Goal: Task Accomplishment & Management: Manage account settings

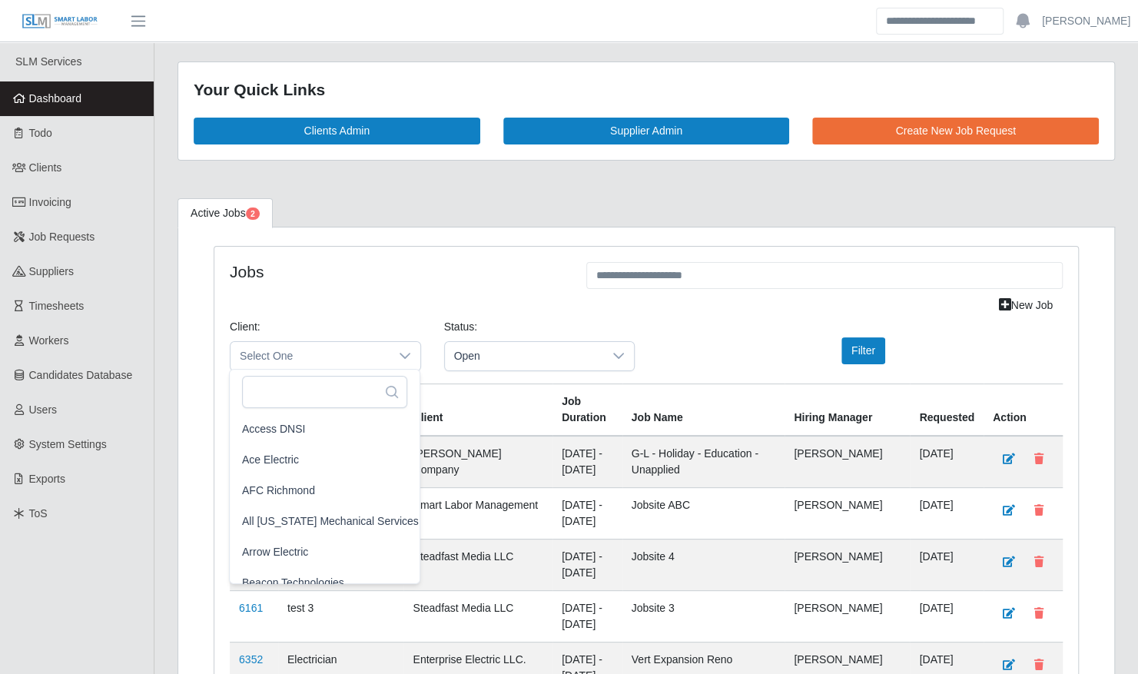
click at [544, 267] on h4 "Jobs" at bounding box center [397, 271] width 334 height 19
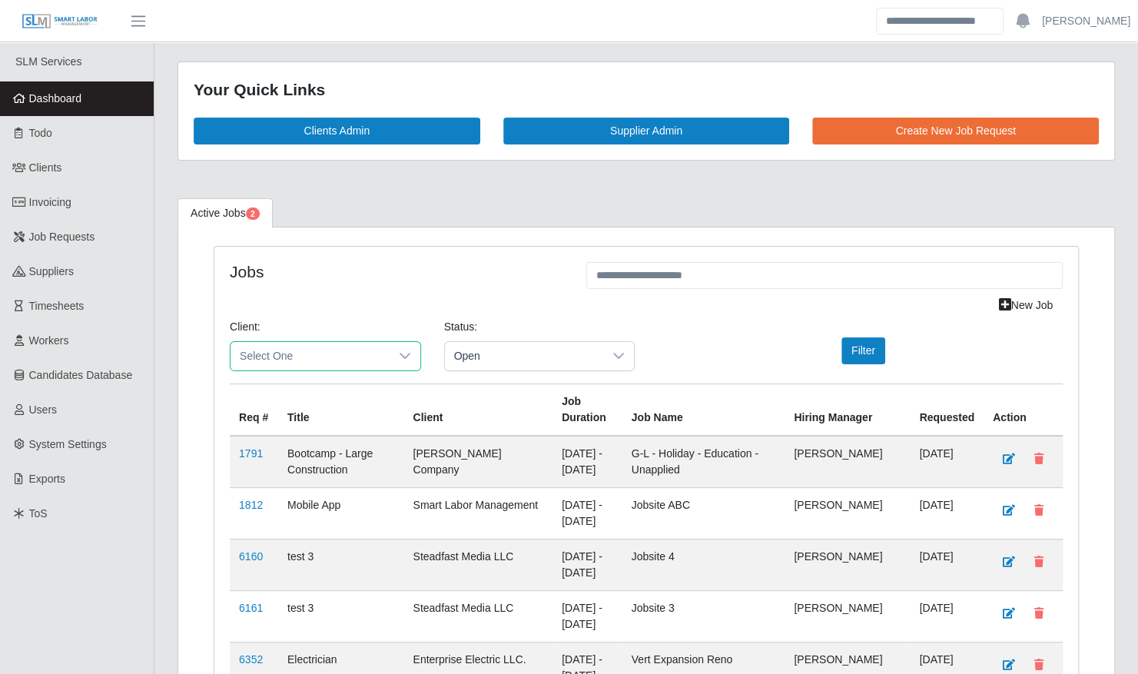
click at [346, 352] on span "Select One" at bounding box center [310, 356] width 159 height 28
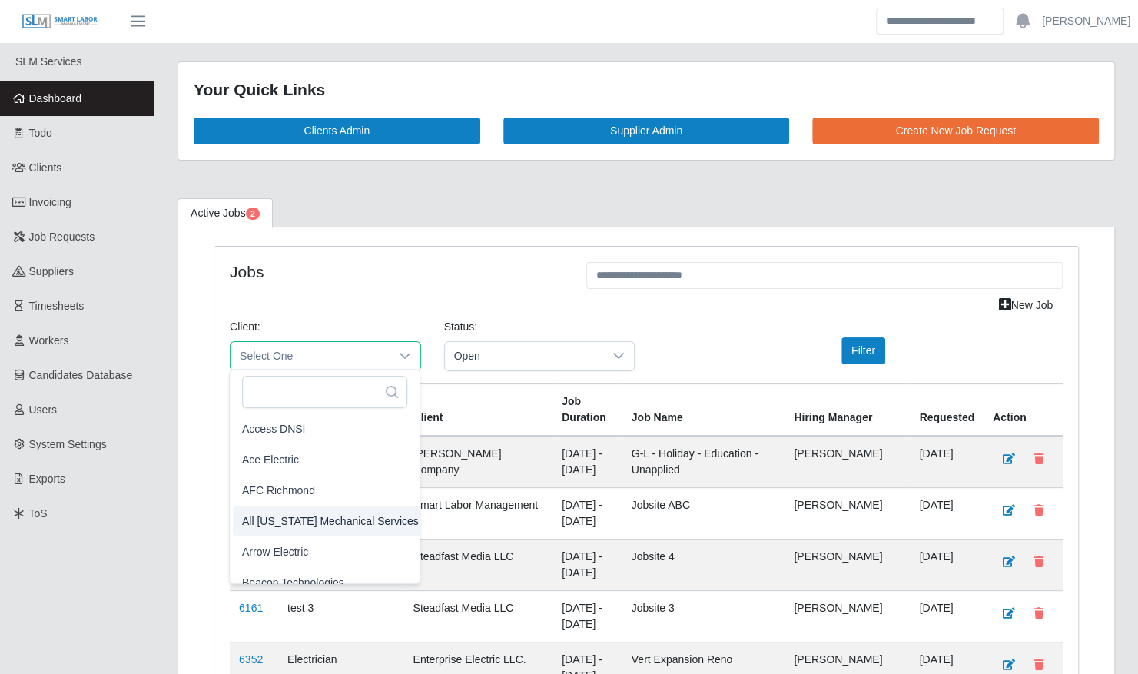
click at [321, 521] on span "All Florida Mechanical Services" at bounding box center [330, 521] width 177 height 16
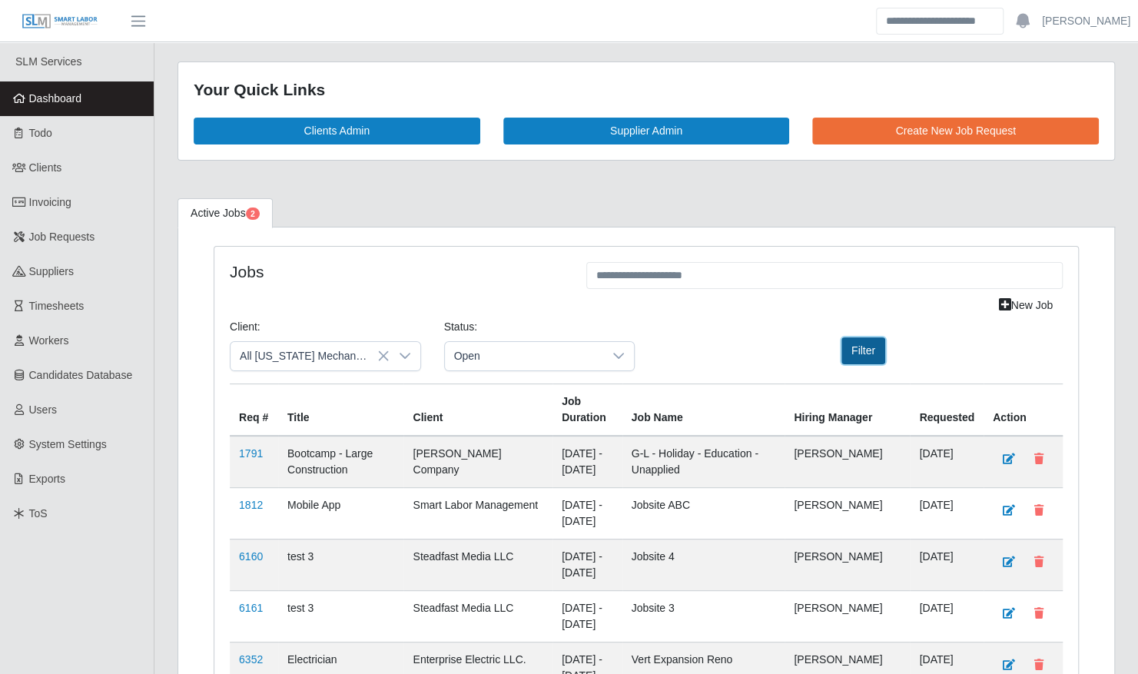
click at [863, 341] on button "Filter" at bounding box center [863, 350] width 44 height 27
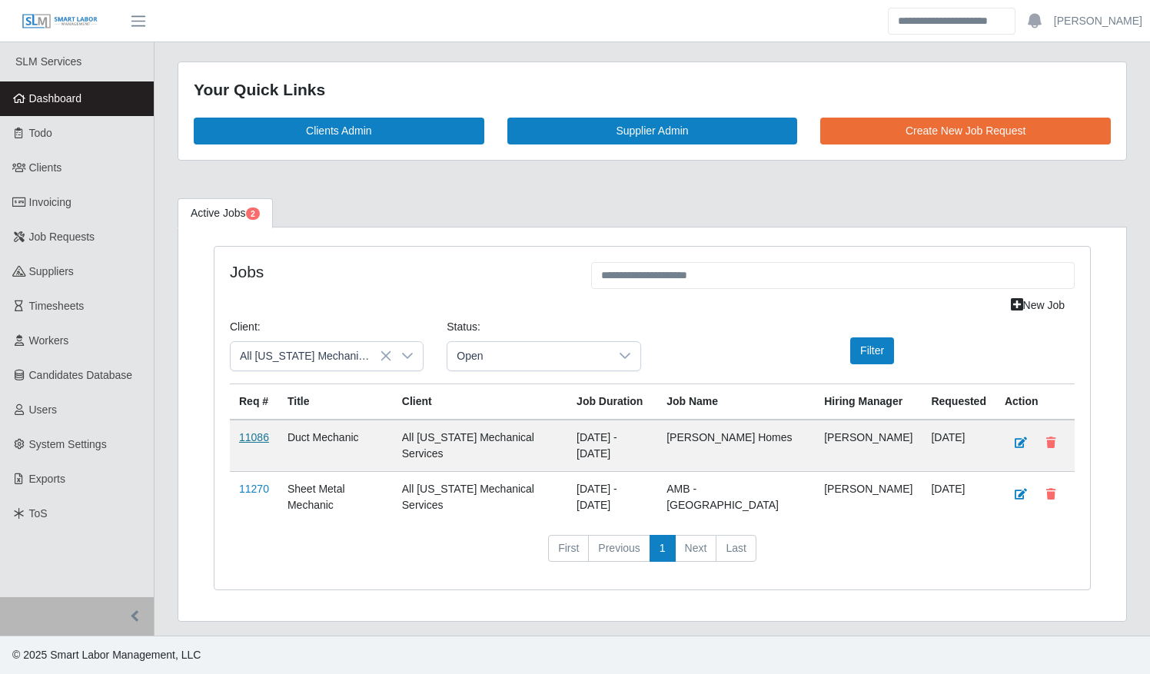
click at [259, 436] on link "11086" at bounding box center [254, 437] width 30 height 12
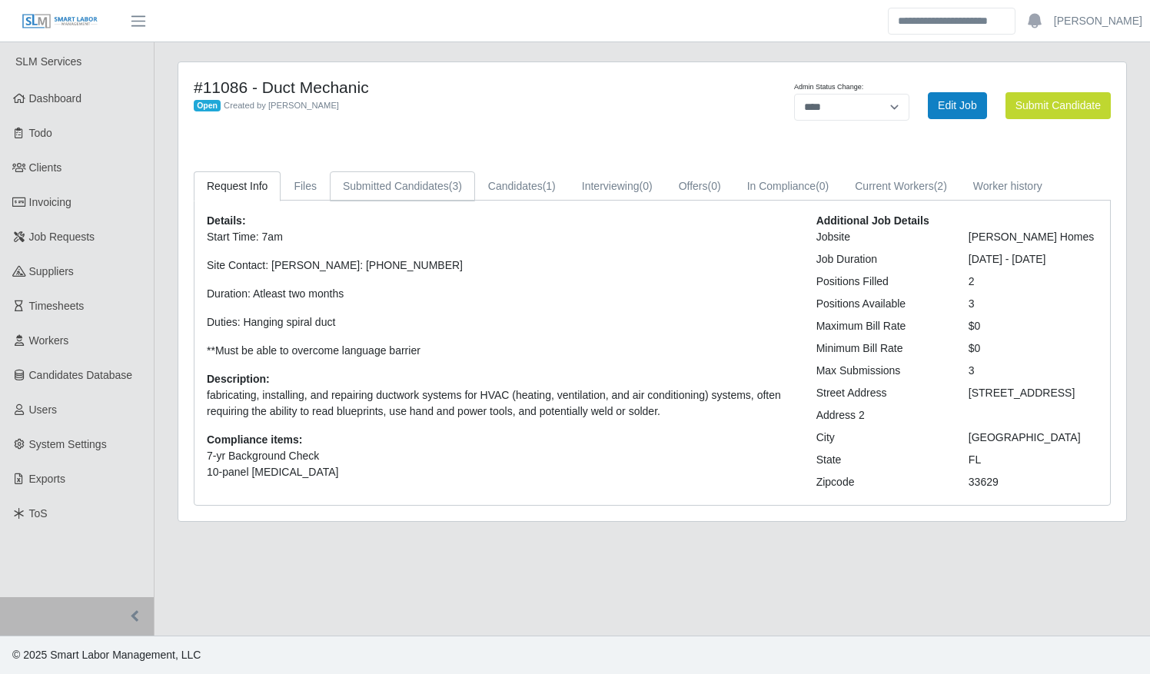
click at [431, 174] on link "Submitted Candidates (3)" at bounding box center [402, 186] width 145 height 30
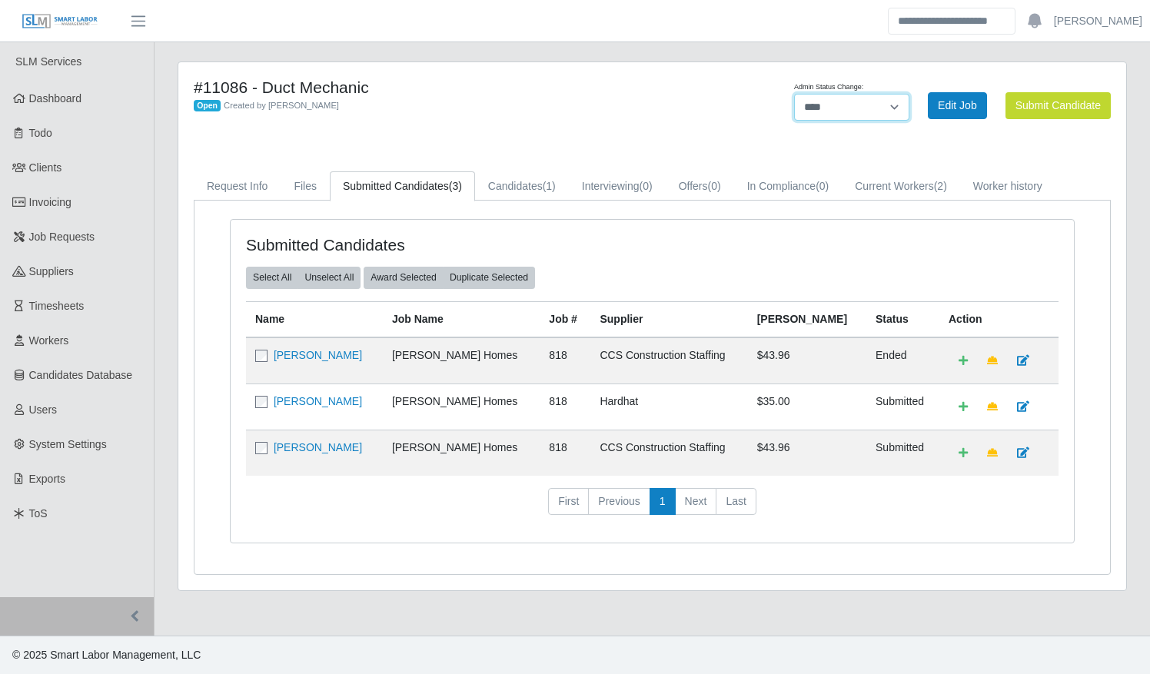
click at [873, 112] on select "******* **** ******" at bounding box center [851, 107] width 115 height 27
select select "******"
click at [909, 94] on select "******* **** ******" at bounding box center [851, 107] width 115 height 27
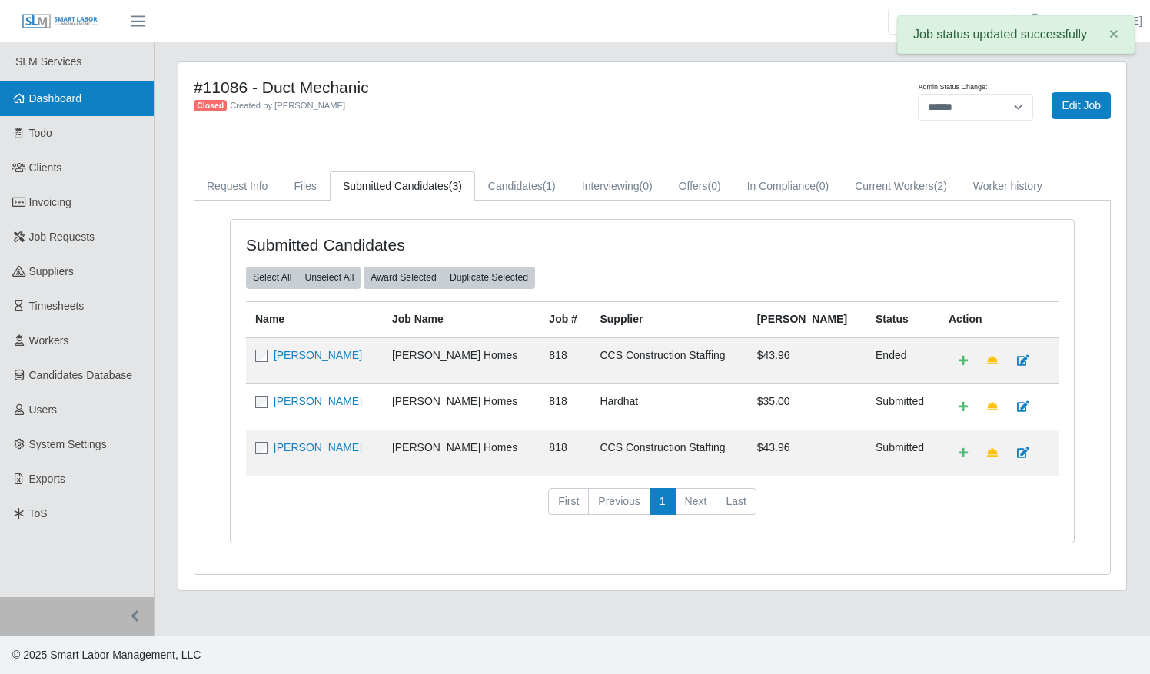
click at [94, 104] on link "Dashboard" at bounding box center [77, 98] width 154 height 35
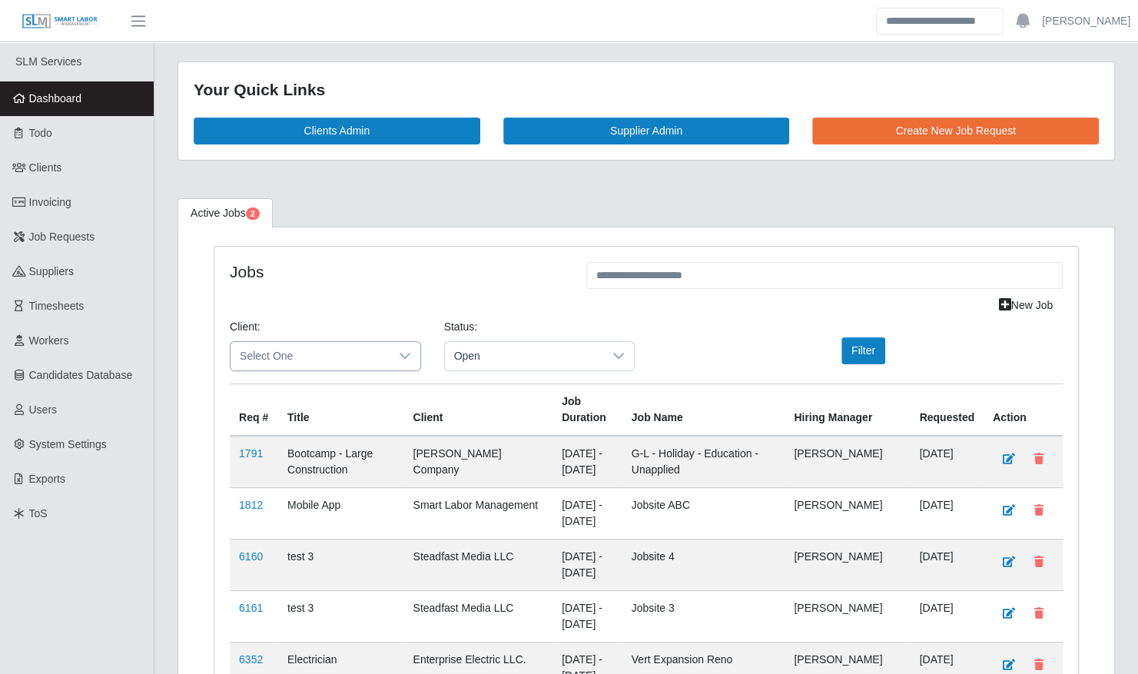
click at [294, 346] on span "Select One" at bounding box center [310, 356] width 159 height 28
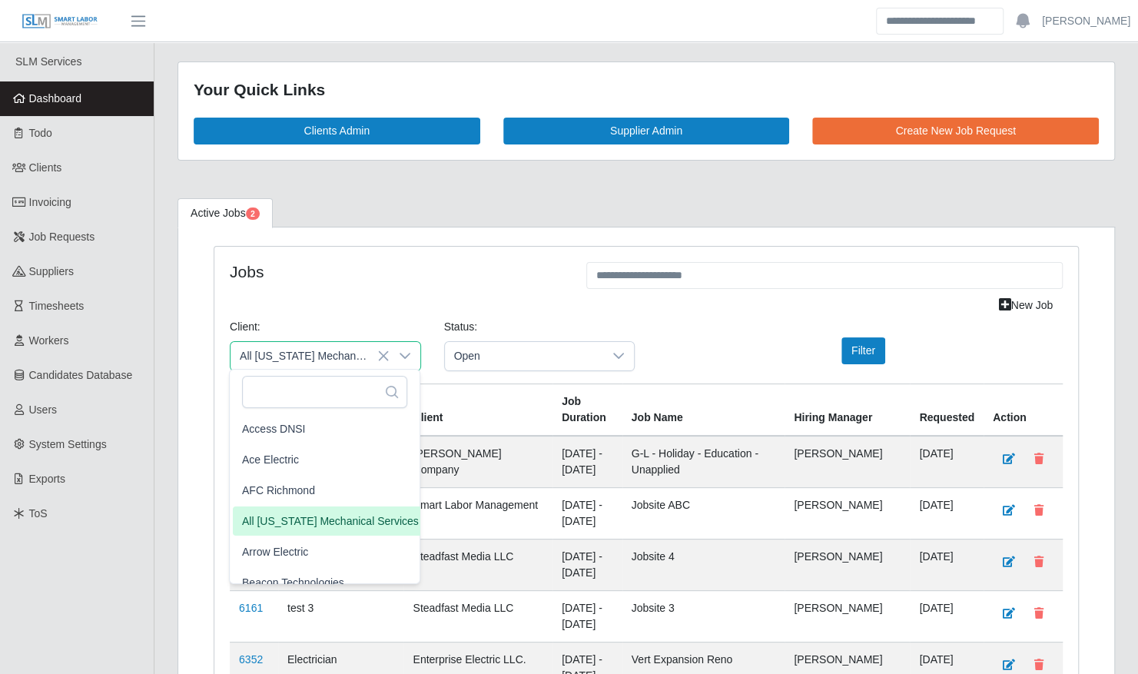
click at [333, 533] on li "All Florida Mechanical Services" at bounding box center [330, 520] width 195 height 29
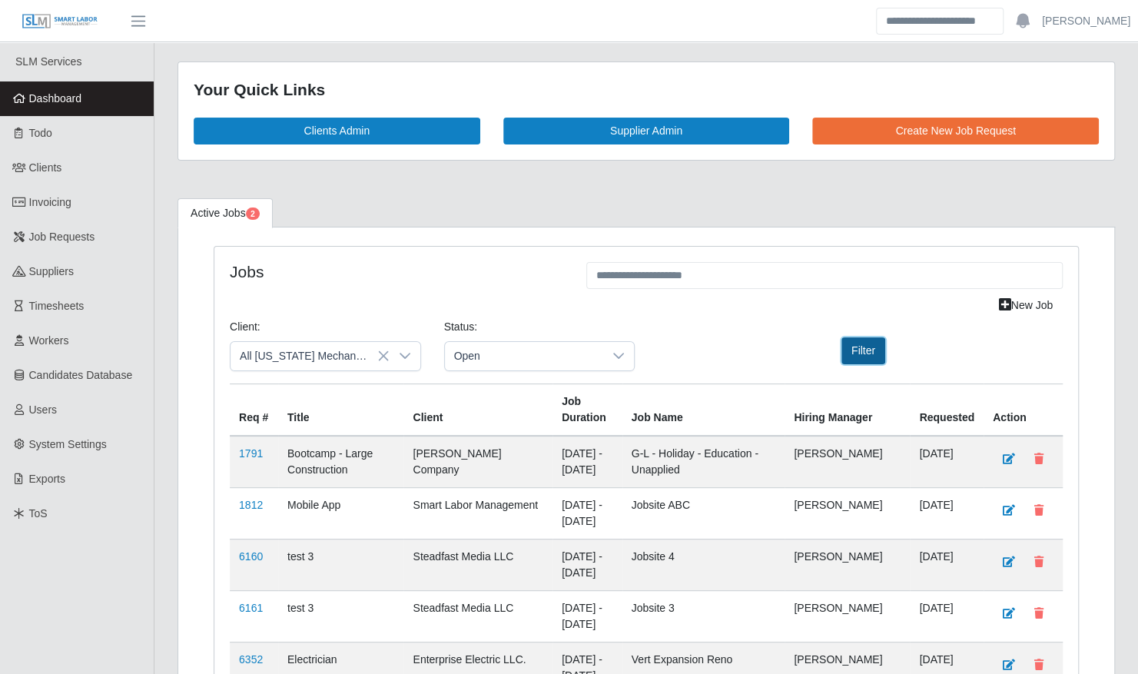
click at [865, 339] on button "Filter" at bounding box center [863, 350] width 44 height 27
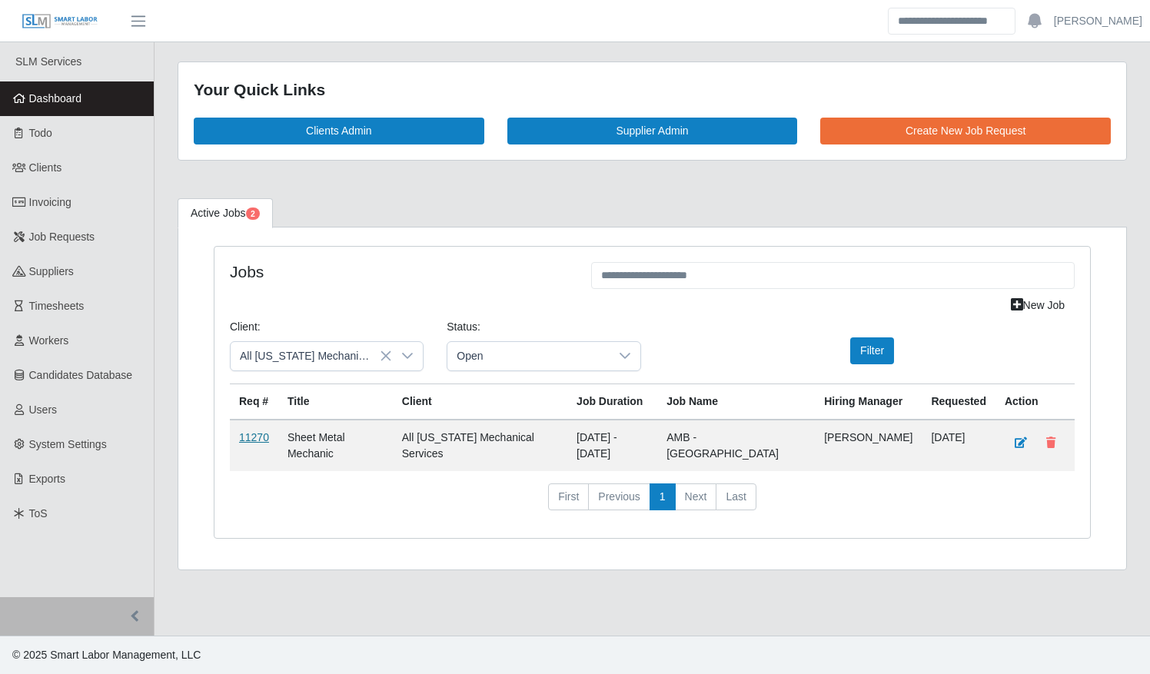
click at [257, 439] on link "11270" at bounding box center [254, 437] width 30 height 12
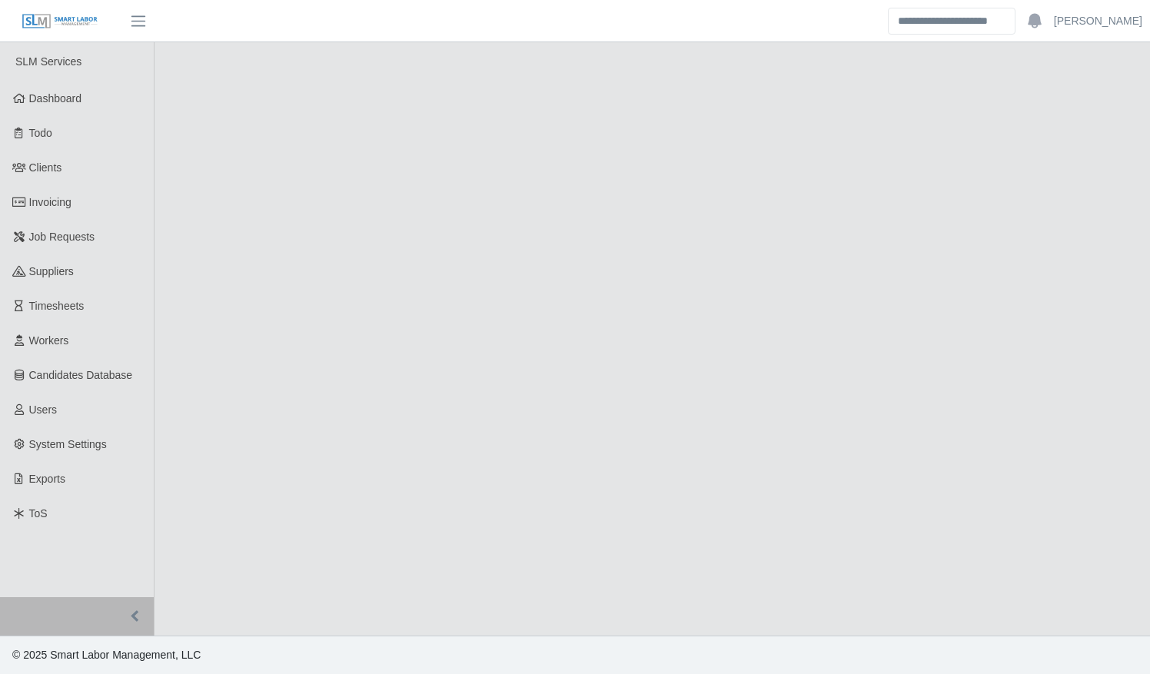
select select "****"
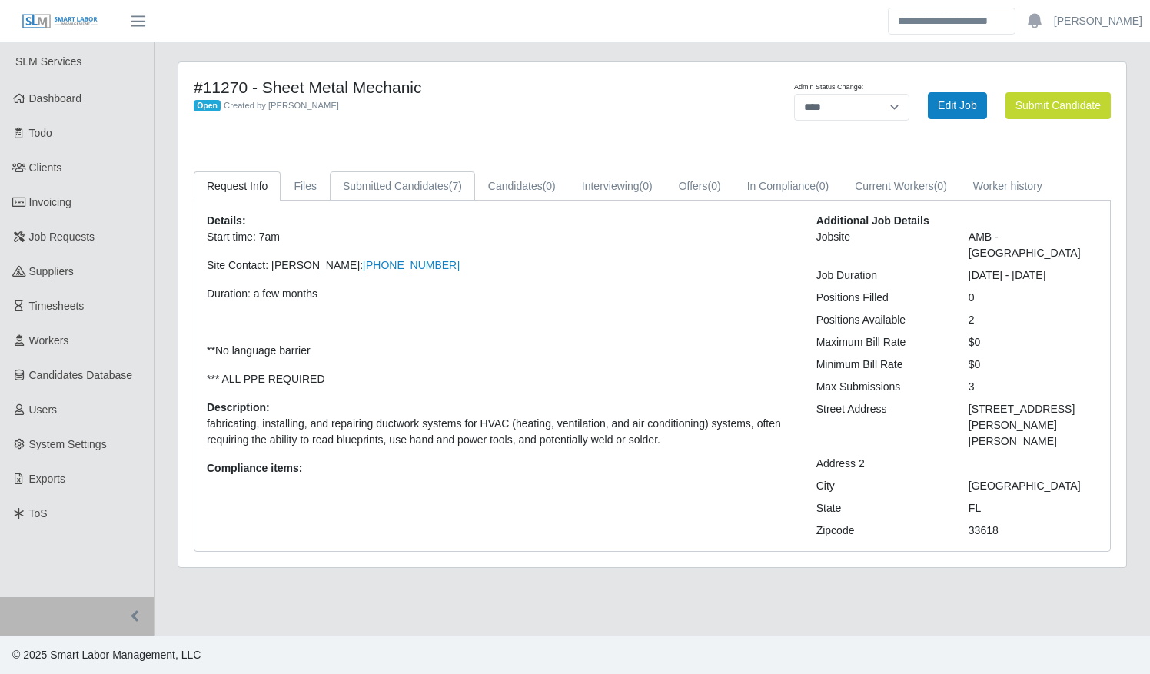
click at [420, 188] on link "Submitted Candidates (7)" at bounding box center [402, 186] width 145 height 30
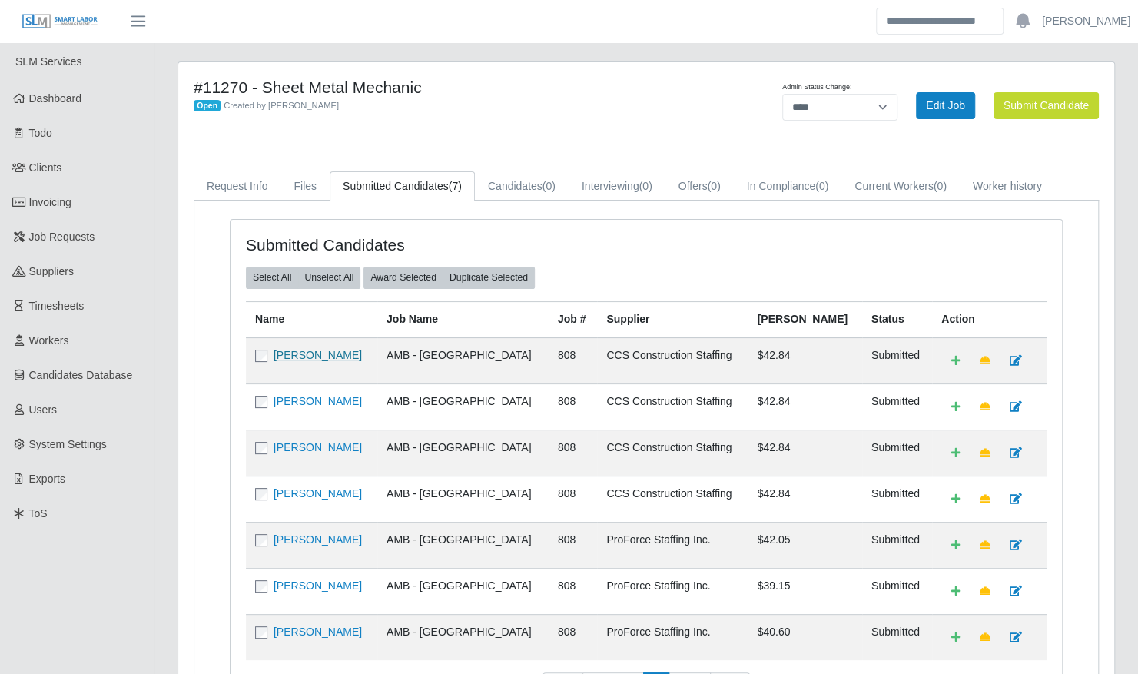
click at [310, 357] on link "Brad Bisnauth" at bounding box center [318, 355] width 88 height 12
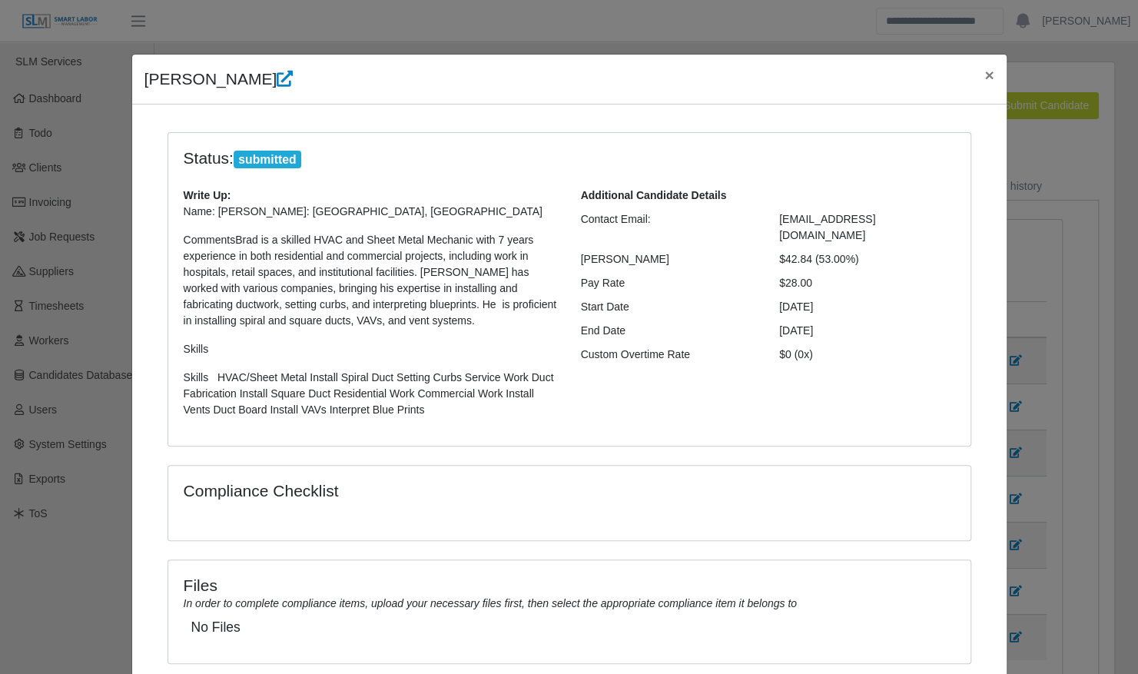
drag, startPoint x: 392, startPoint y: 410, endPoint x: 154, endPoint y: 235, distance: 295.3
click at [156, 235] on div "Status: submitted Write Up: Name: Brad BisnauthLocation: Largo, FL CommentsBrad…" at bounding box center [569, 299] width 827 height 334
copy p "CommentsBrad is a skilled HVAC and Sheet Metal Mechanic with 7 years experience…"
click at [984, 72] on span "×" at bounding box center [988, 75] width 9 height 18
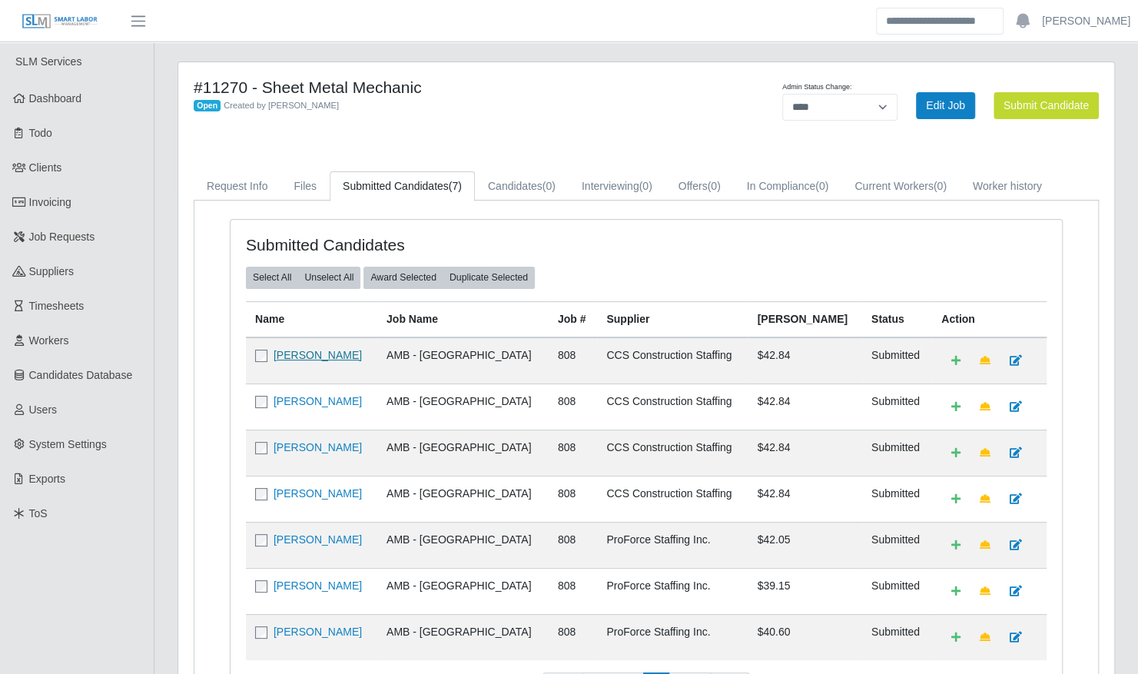
click at [324, 355] on link "Brad Bisnauth" at bounding box center [318, 355] width 88 height 12
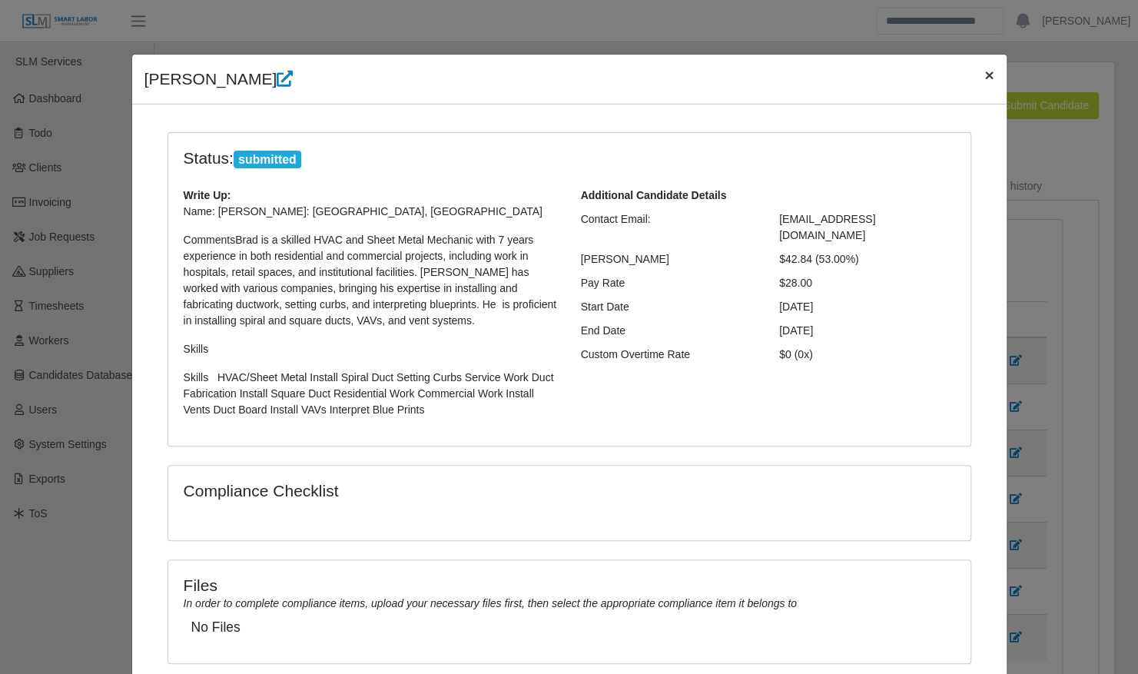
click at [984, 78] on span "×" at bounding box center [988, 75] width 9 height 18
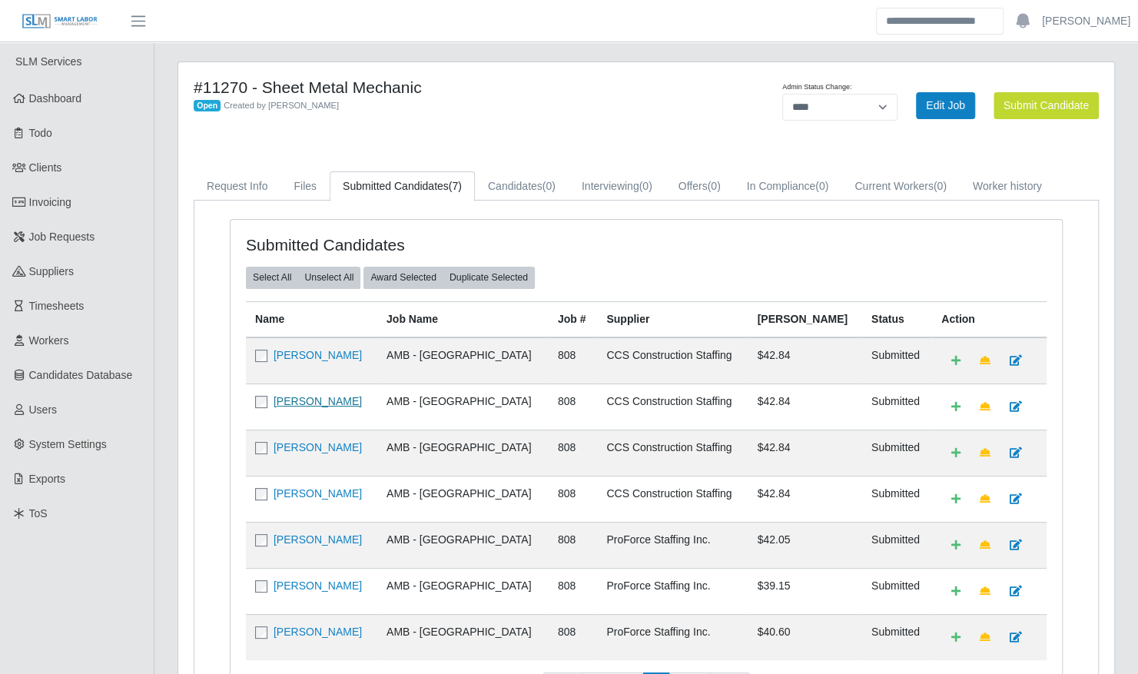
click at [327, 397] on link "Richie Bisnauth" at bounding box center [318, 401] width 88 height 12
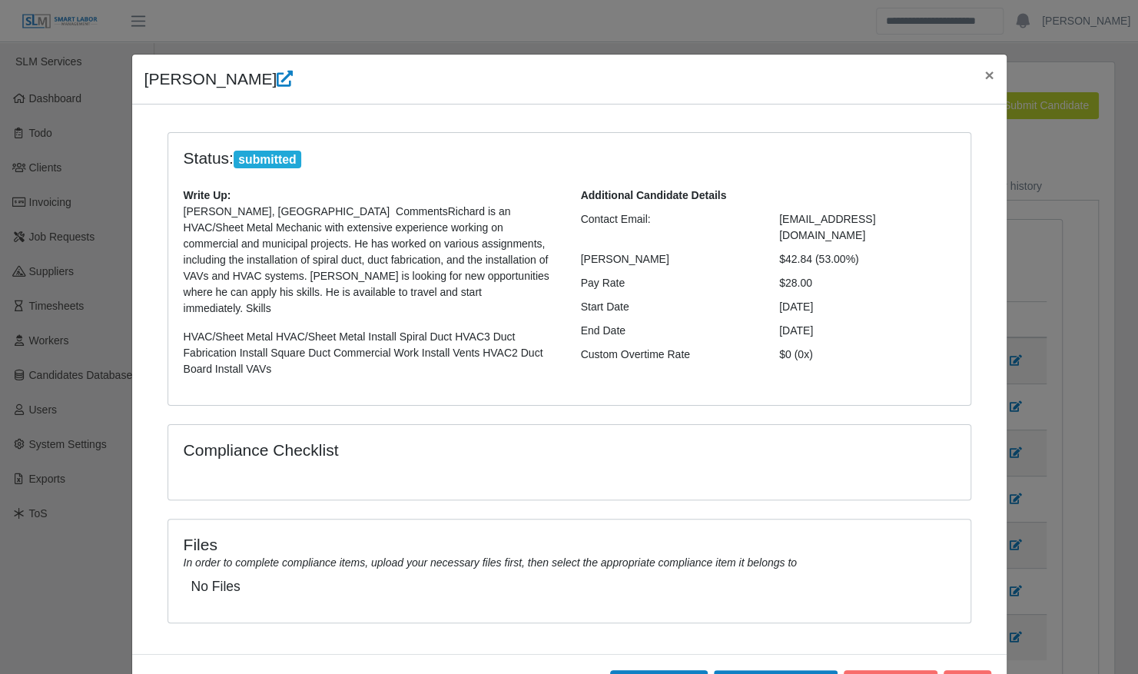
drag, startPoint x: 314, startPoint y: 367, endPoint x: 354, endPoint y: 218, distance: 153.4
click at [354, 218] on div "Write Up: Richard BisnauthLargo, FL CommentsRichard is an HVAC/Sheet Metal Mech…" at bounding box center [370, 289] width 397 height 202
copy p "Richard is an HVAC/Sheet Metal Mechanic with extensive experience working on co…"
click at [984, 82] on span "×" at bounding box center [988, 75] width 9 height 18
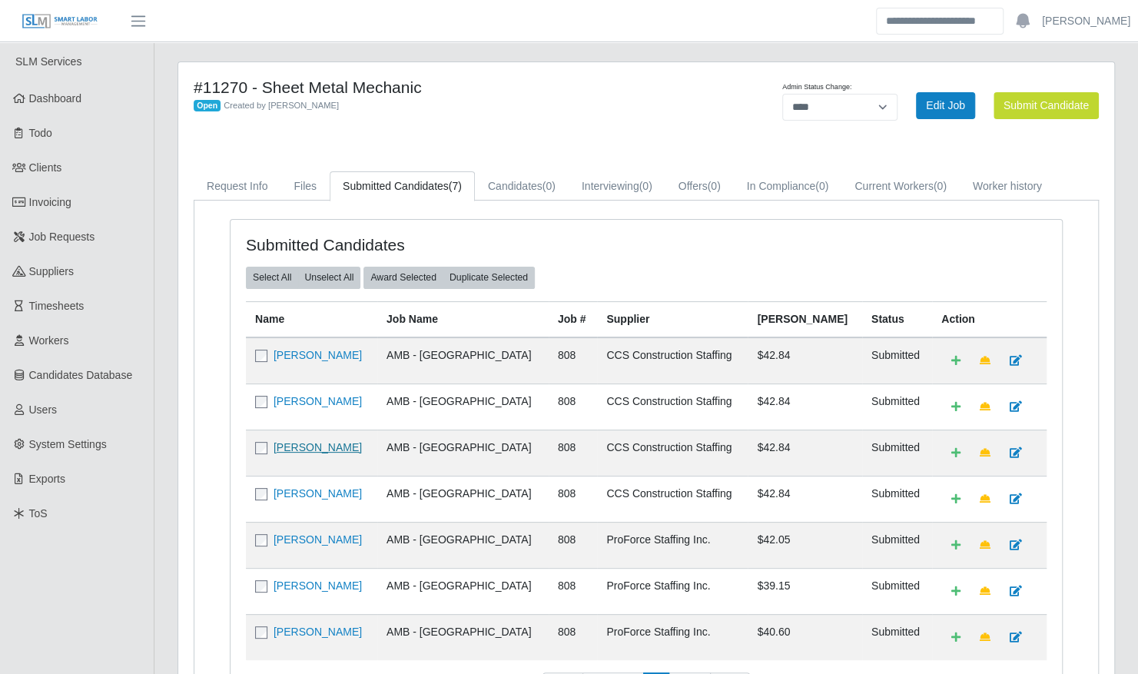
click at [334, 443] on link "Ismael Quinones Vega" at bounding box center [318, 447] width 88 height 12
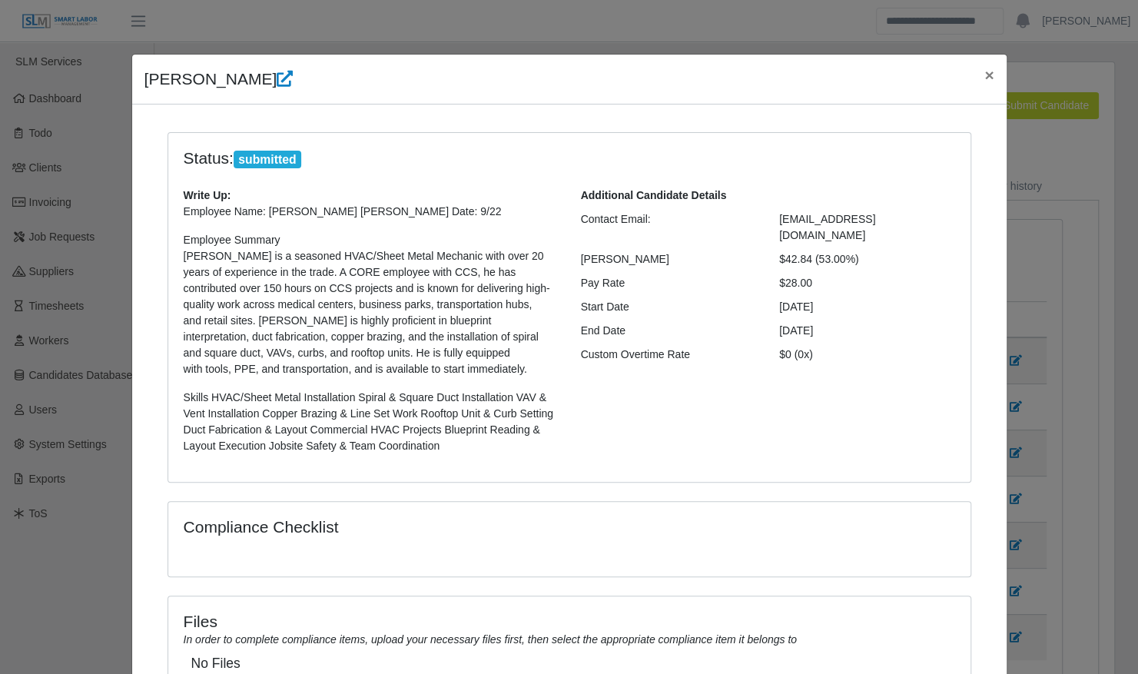
drag, startPoint x: 438, startPoint y: 442, endPoint x: 286, endPoint y: 255, distance: 240.9
click at [286, 255] on p "Employee Name: Ismael QuinonesLocation Brandon FLStart Date: 9/22 Employee Summ…" at bounding box center [371, 329] width 374 height 251
copy p "HVAC/Sheet Metal Mechanic with over 20 years of experience in the trade. A CORE…"
click at [984, 73] on span "×" at bounding box center [988, 75] width 9 height 18
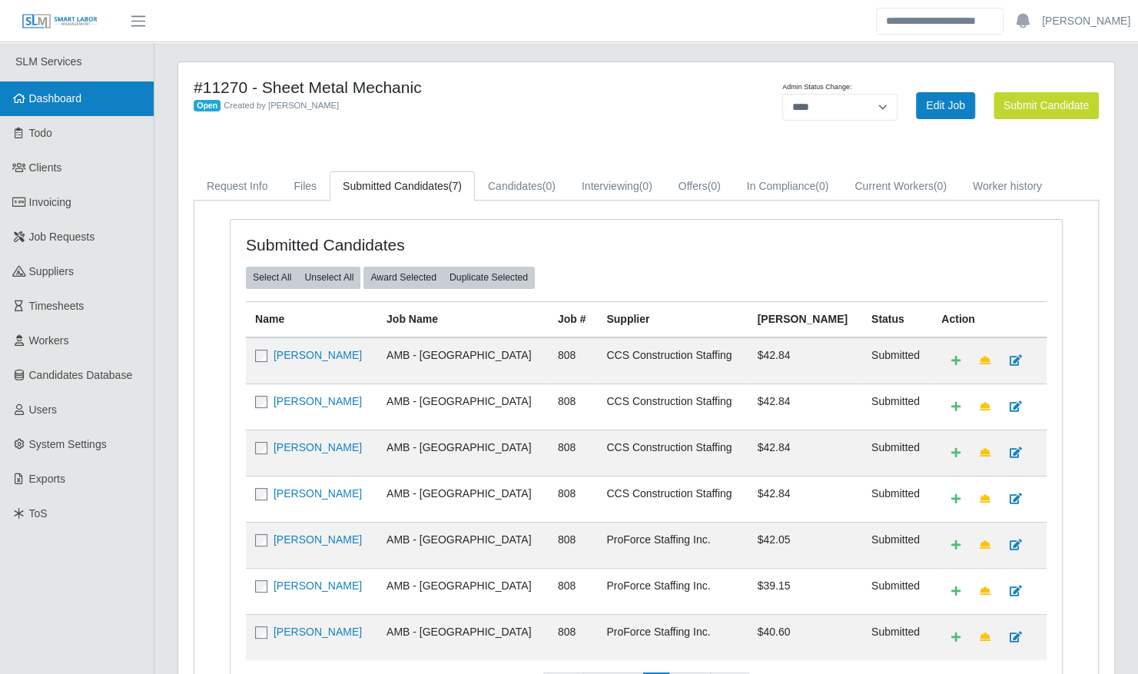
click at [78, 92] on span "Dashboard" at bounding box center [55, 98] width 53 height 12
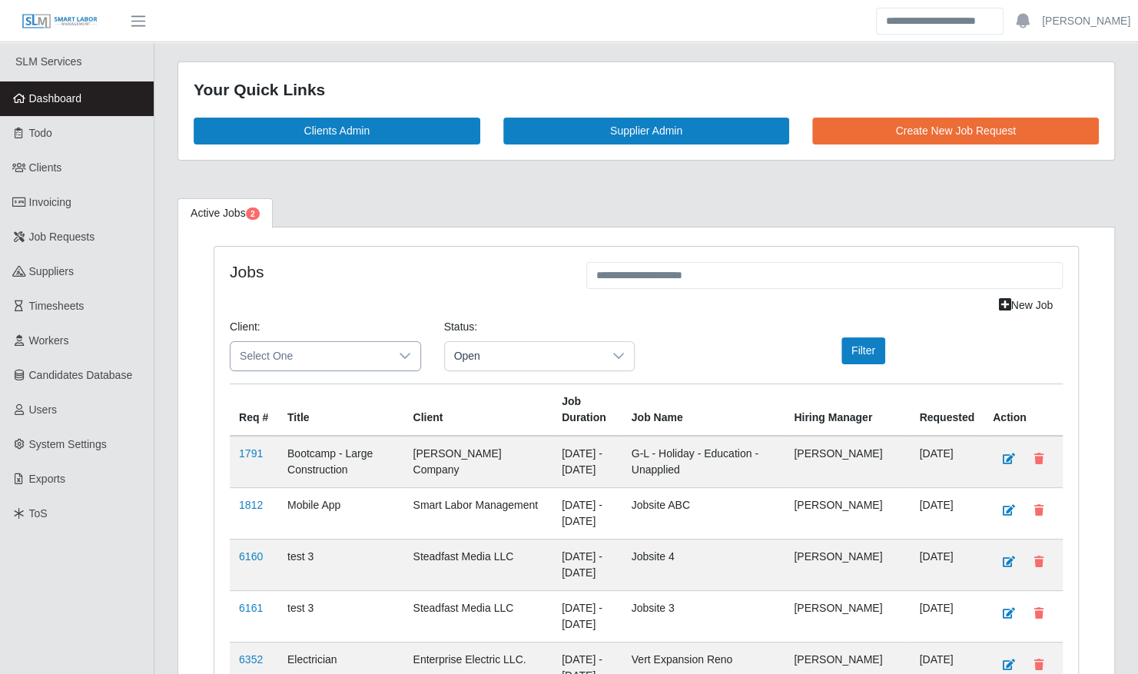
click at [304, 346] on span "Select One" at bounding box center [310, 356] width 159 height 28
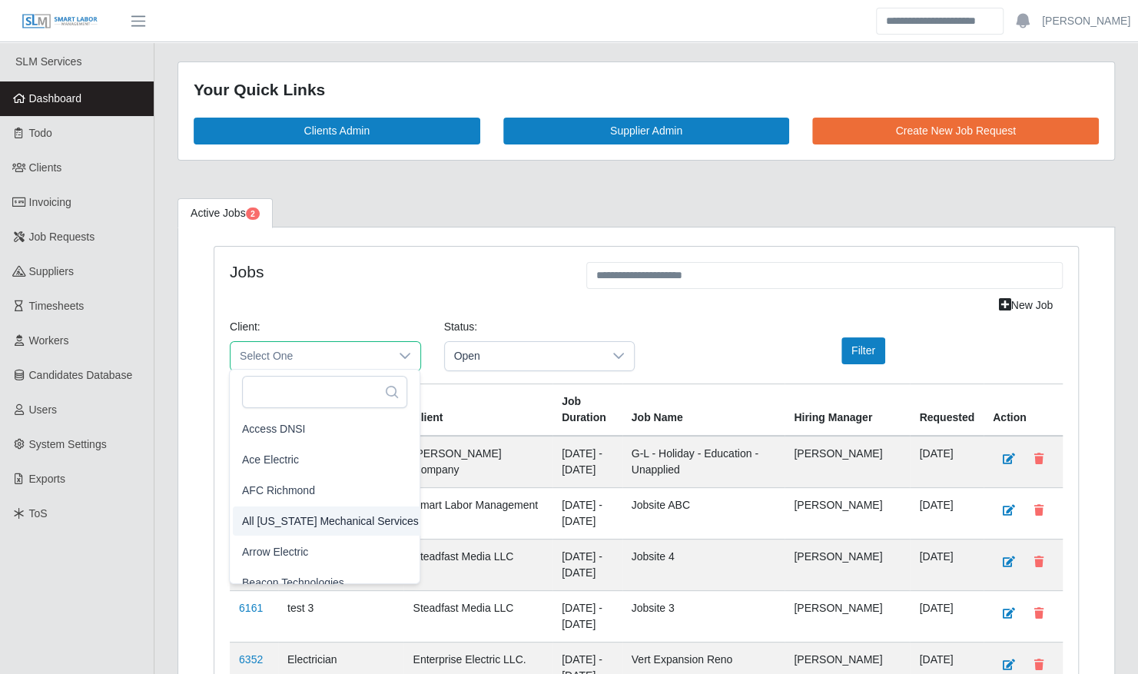
click at [303, 519] on span "All [US_STATE] Mechanical Services" at bounding box center [330, 521] width 177 height 16
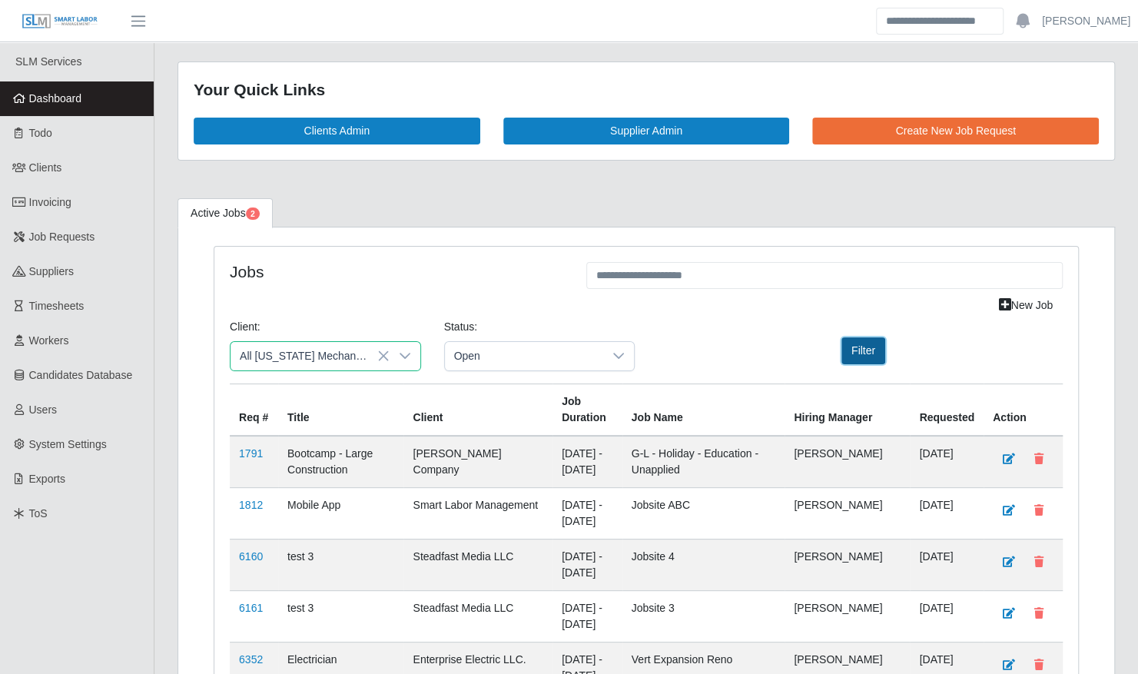
click at [867, 348] on button "Filter" at bounding box center [863, 350] width 44 height 27
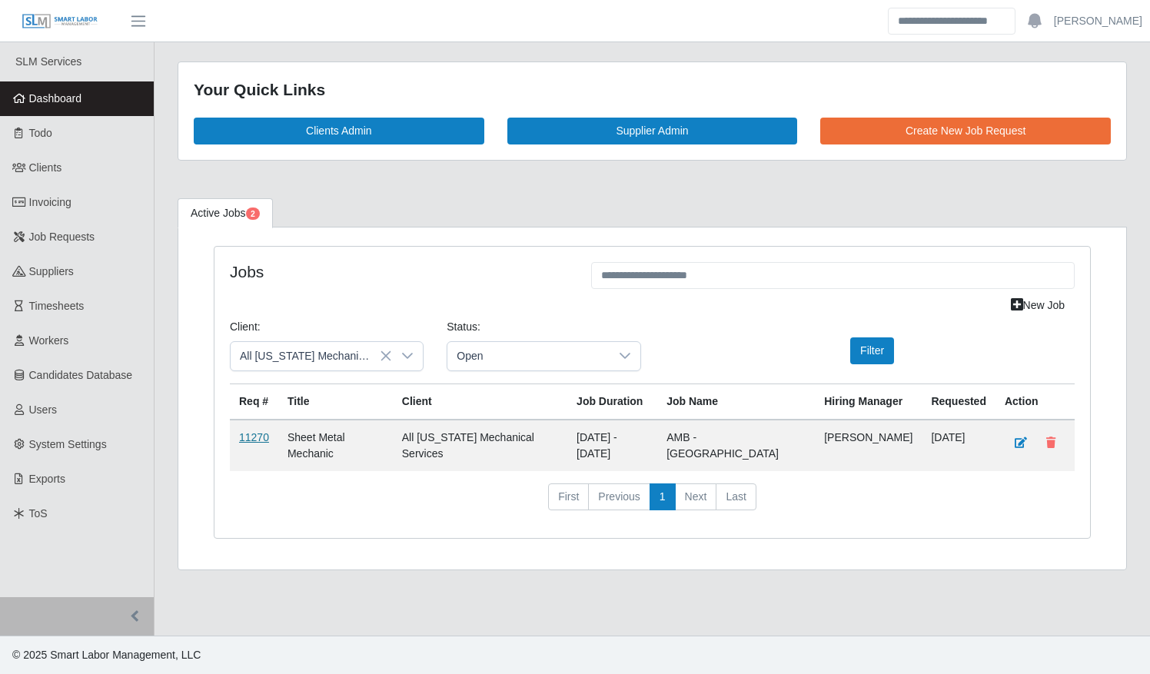
click at [256, 431] on link "11270" at bounding box center [254, 437] width 30 height 12
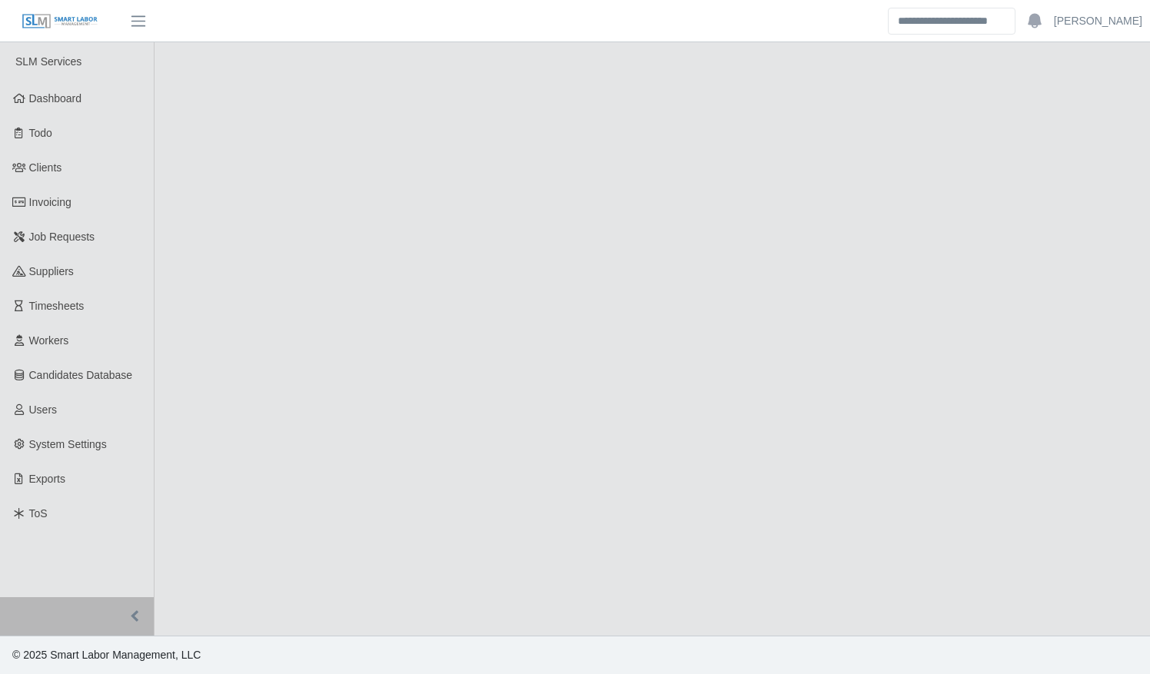
select select "****"
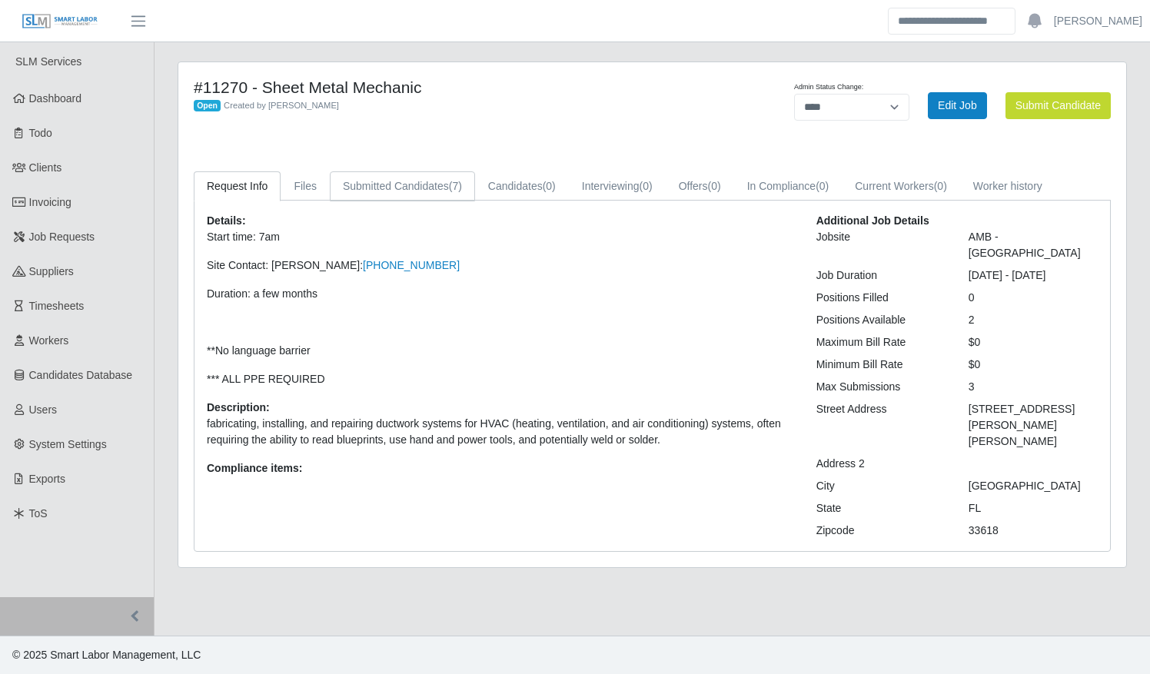
click at [378, 184] on link "Submitted Candidates (7)" at bounding box center [402, 186] width 145 height 30
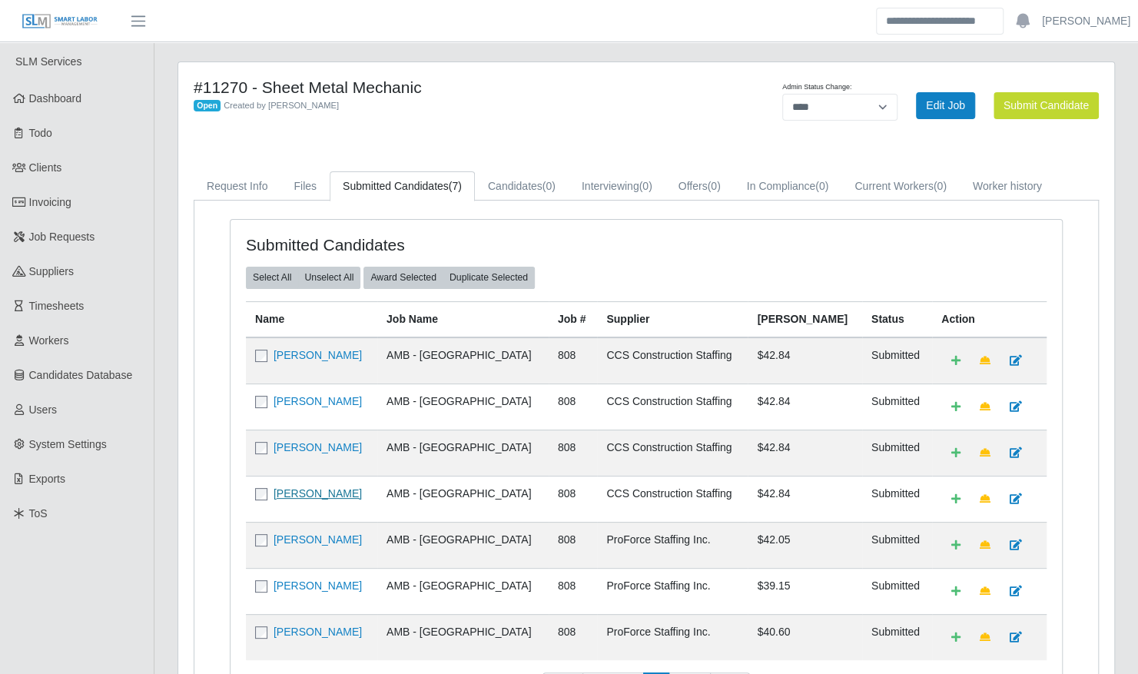
click at [327, 487] on link "Reginald Cotton" at bounding box center [318, 493] width 88 height 12
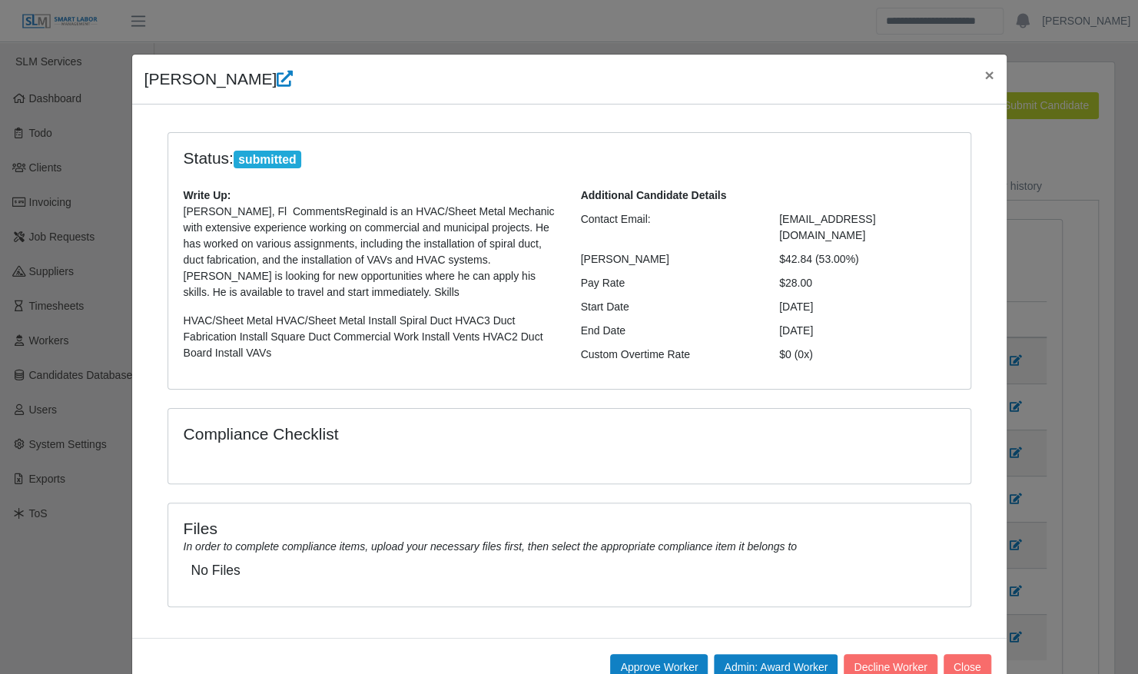
drag, startPoint x: 274, startPoint y: 355, endPoint x: 354, endPoint y: 210, distance: 166.2
click at [354, 210] on p "Reginald CottonTampa, Fl CommentsReginald is an HVAC/Sheet Metal Mechanic with …" at bounding box center [371, 283] width 374 height 158
copy p "Reginald is an HVAC/Sheet Metal Mechanic with extensive experience working on c…"
click at [987, 75] on span "×" at bounding box center [988, 75] width 9 height 18
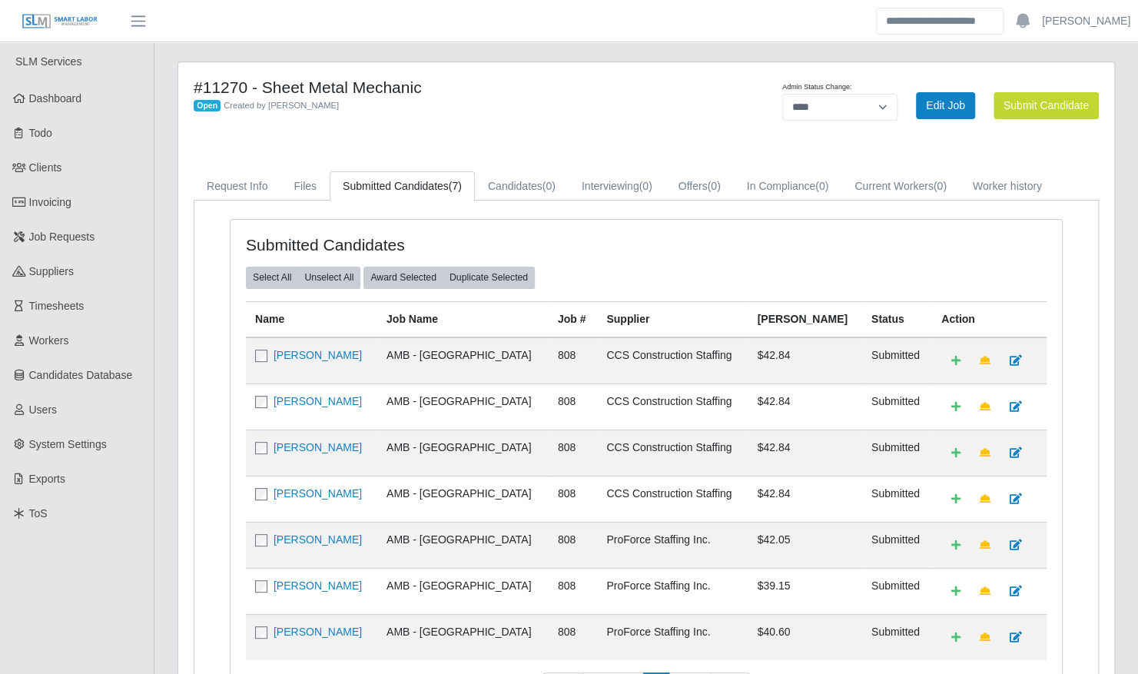
scroll to position [149, 0]
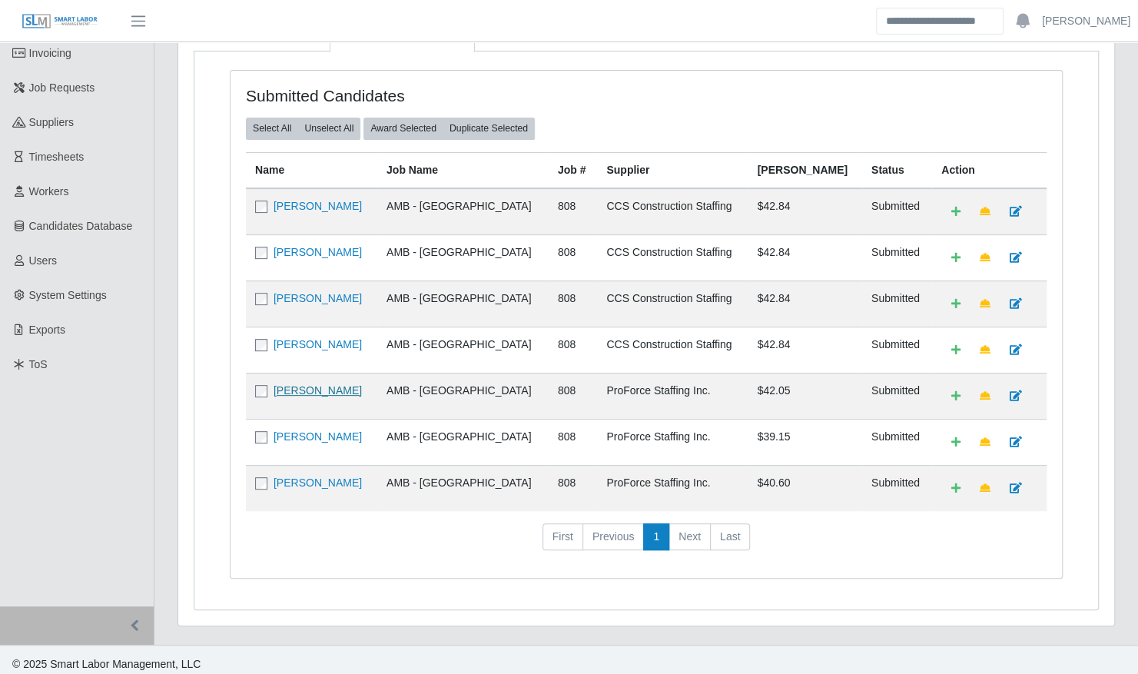
click at [320, 384] on link "Scott Welshans" at bounding box center [318, 390] width 88 height 12
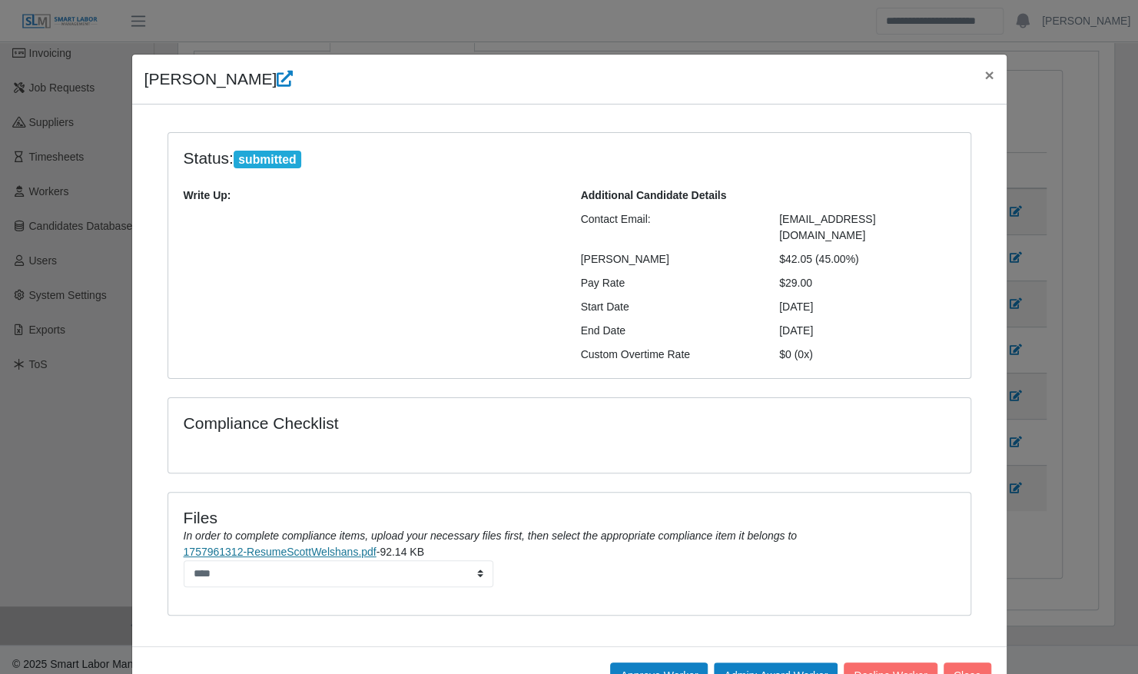
click at [330, 546] on link "1757961312-ResumeScottWelshans.pdf" at bounding box center [280, 552] width 193 height 12
drag, startPoint x: 824, startPoint y: 264, endPoint x: 744, endPoint y: 239, distance: 83.8
click at [744, 239] on div "Additional Candidate Details Contact Email: sperez@proforcestaffing.com Bill Ra…" at bounding box center [767, 275] width 397 height 175
click at [733, 299] on div "Start Date" at bounding box center [668, 307] width 199 height 16
click at [984, 74] on span "×" at bounding box center [988, 75] width 9 height 18
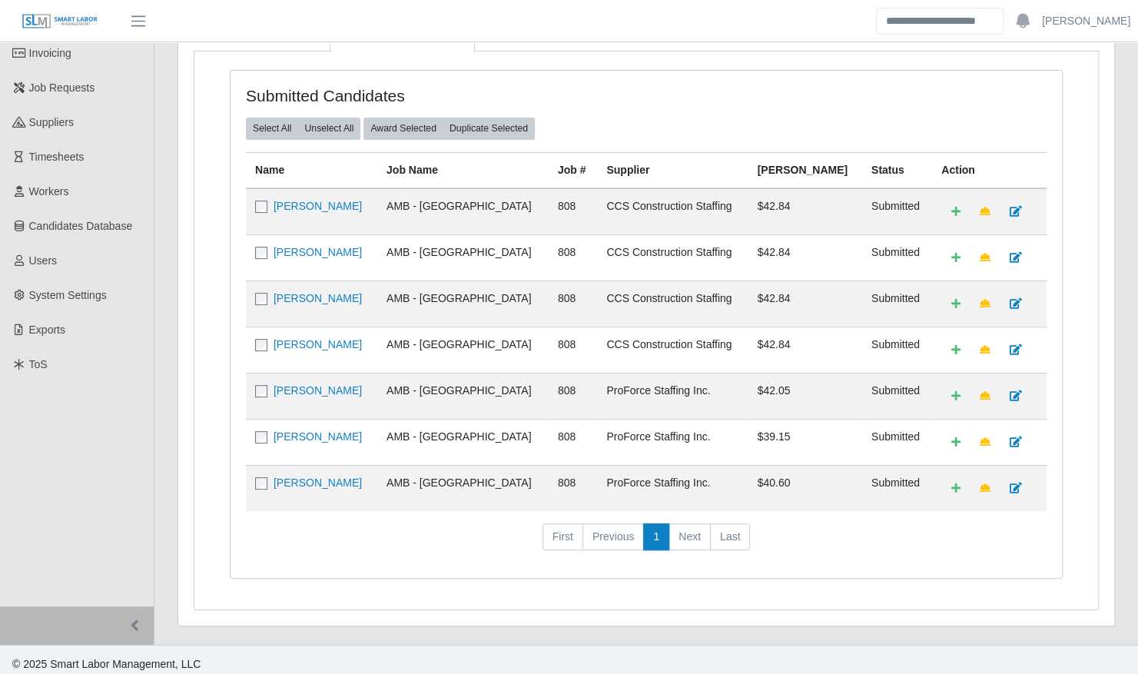
click at [307, 421] on td "Billy Williams" at bounding box center [311, 442] width 131 height 46
click at [307, 430] on link "Billy Williams" at bounding box center [318, 436] width 88 height 12
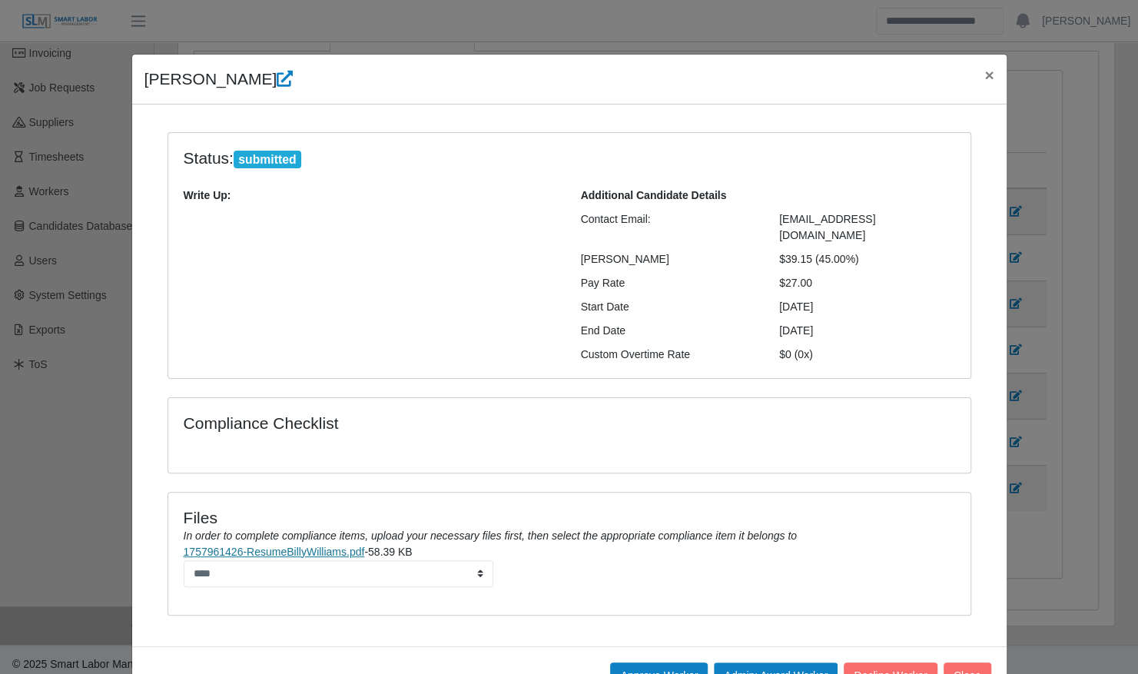
click at [335, 546] on link "1757961426-ResumeBillyWilliams.pdf" at bounding box center [274, 552] width 181 height 12
click at [984, 72] on span "×" at bounding box center [988, 75] width 9 height 18
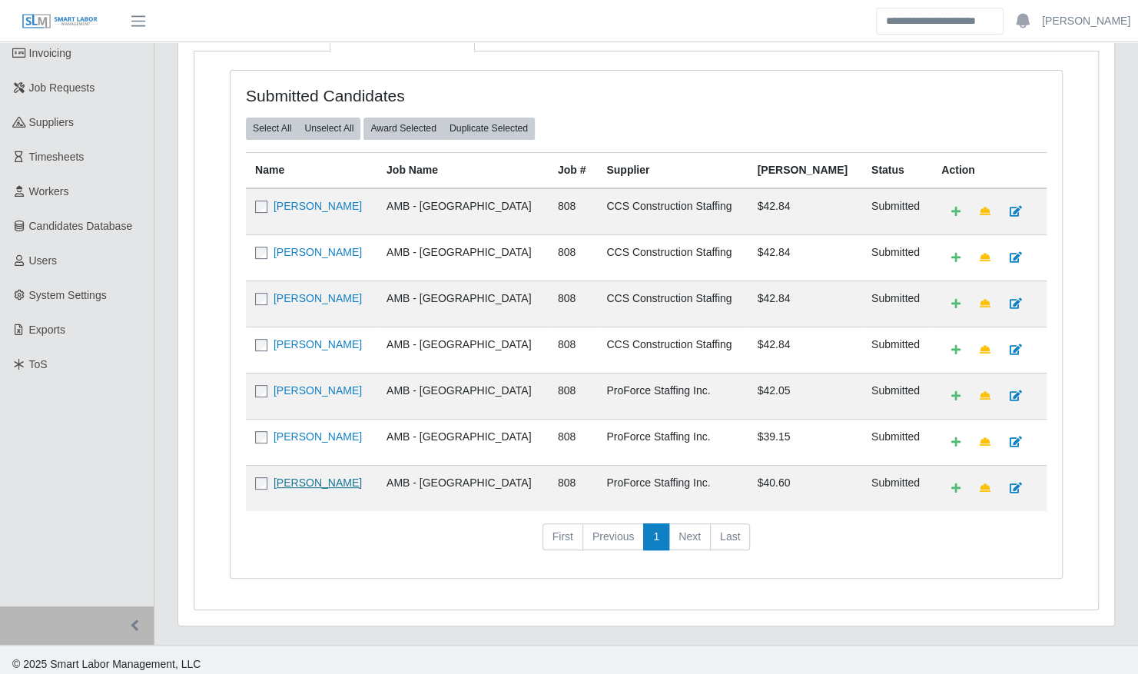
click at [334, 478] on link "Yordensy Urrutia" at bounding box center [318, 482] width 88 height 12
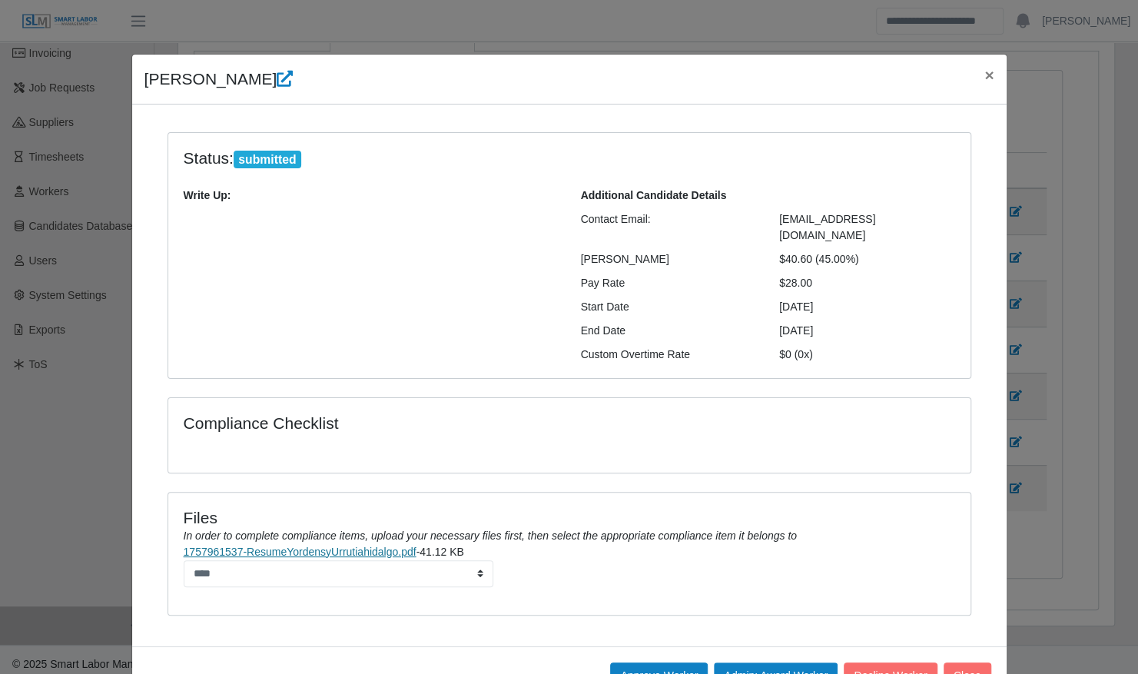
click at [334, 546] on link "1757961537-ResumeYordensyUrrutiahidalgo.pdf" at bounding box center [300, 552] width 233 height 12
click at [984, 75] on span "×" at bounding box center [988, 75] width 9 height 18
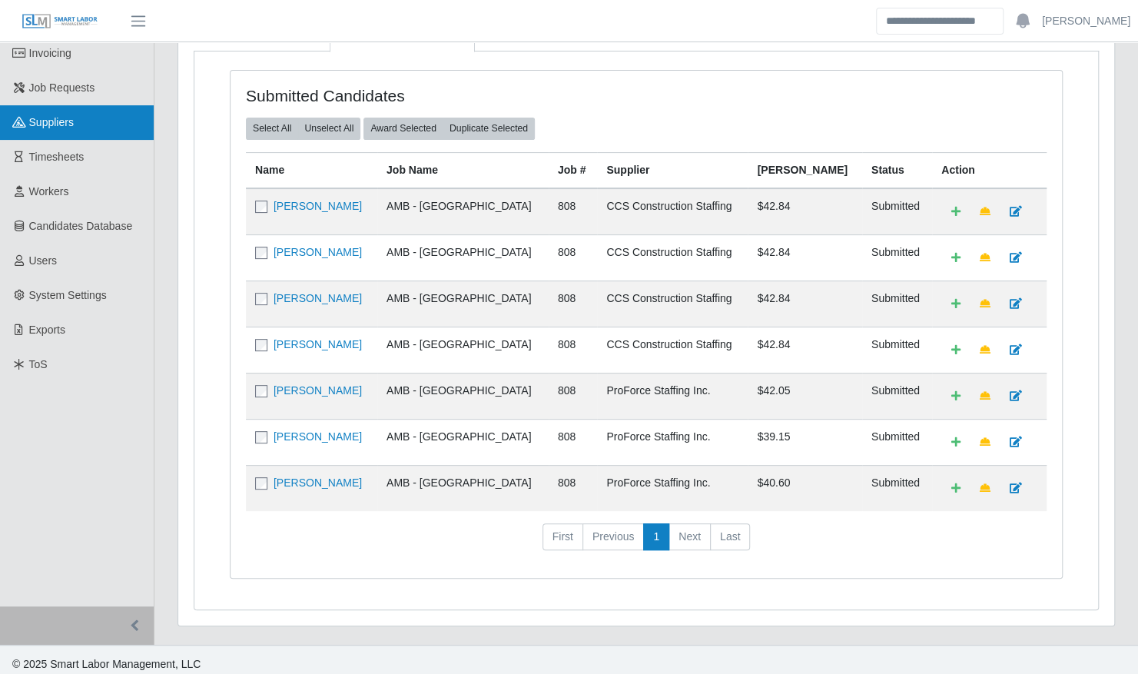
scroll to position [0, 0]
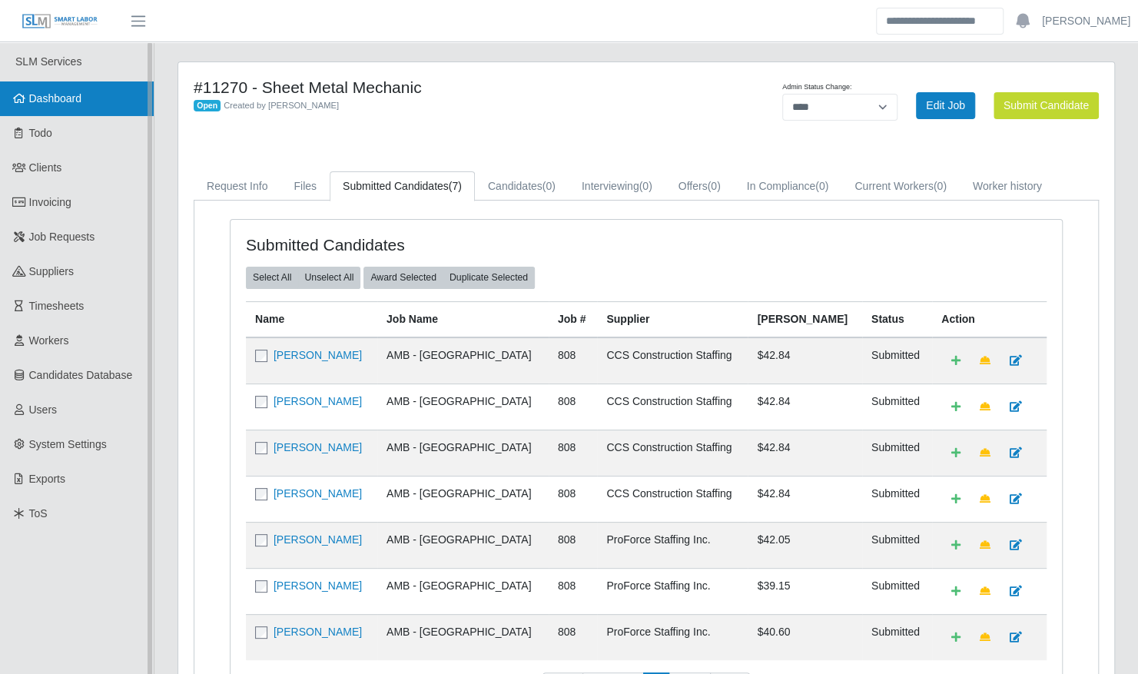
click at [79, 100] on span "Dashboard" at bounding box center [55, 98] width 53 height 12
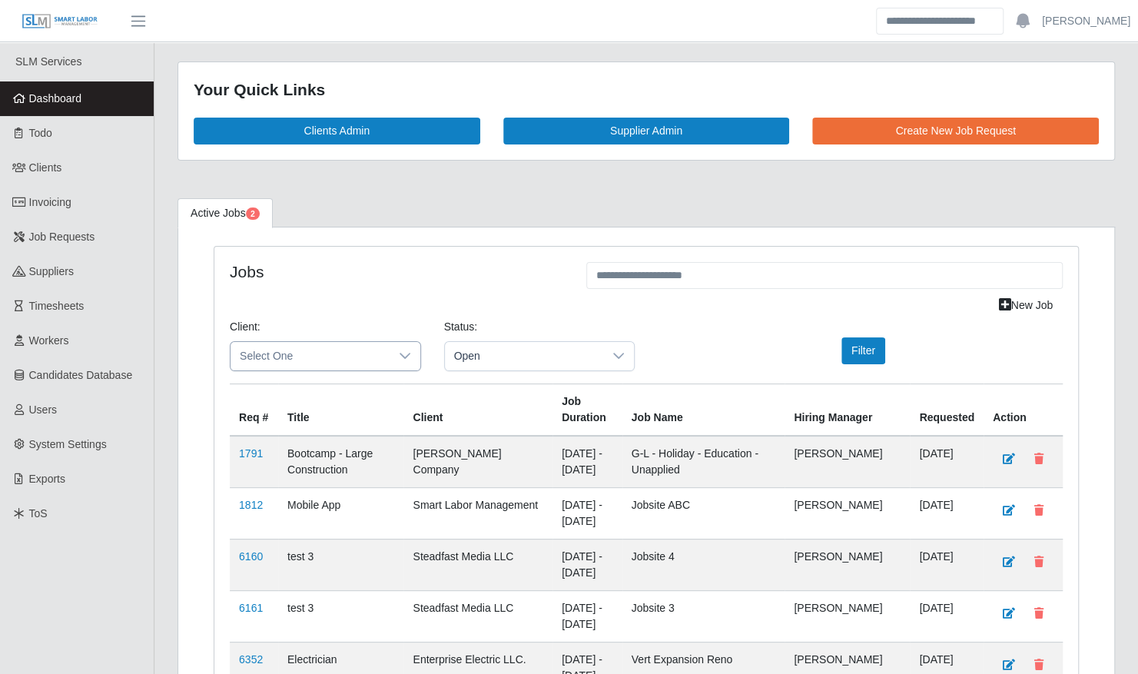
click at [312, 346] on span "Select One" at bounding box center [310, 356] width 159 height 28
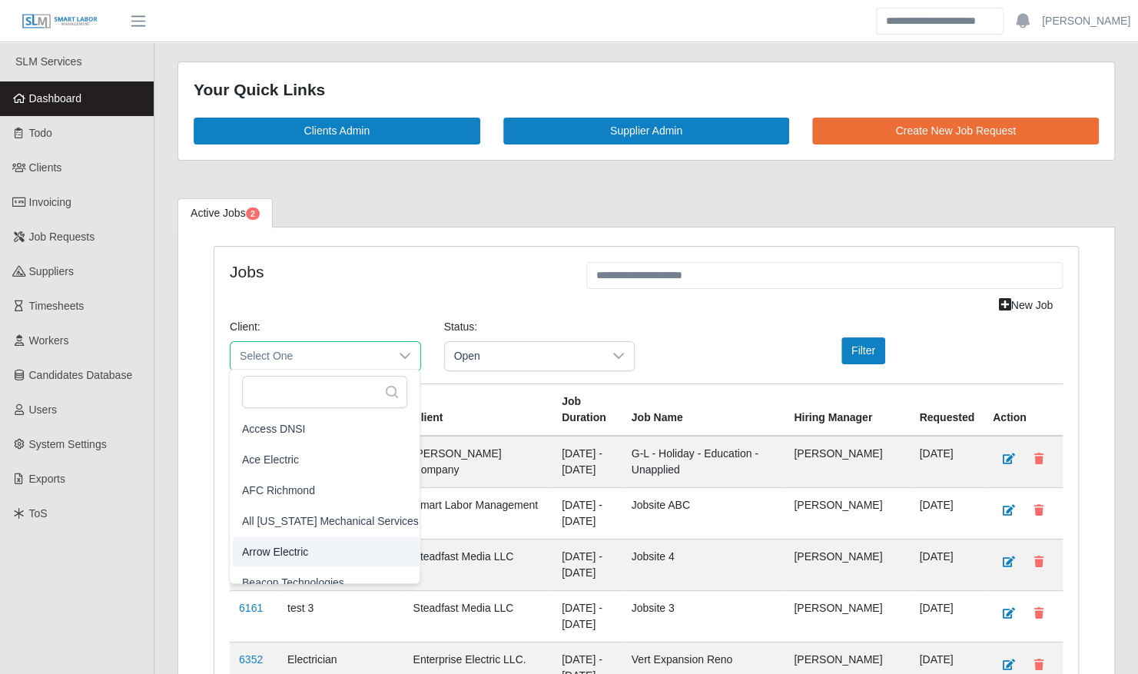
click at [315, 549] on li "Arrow Electric" at bounding box center [330, 551] width 195 height 29
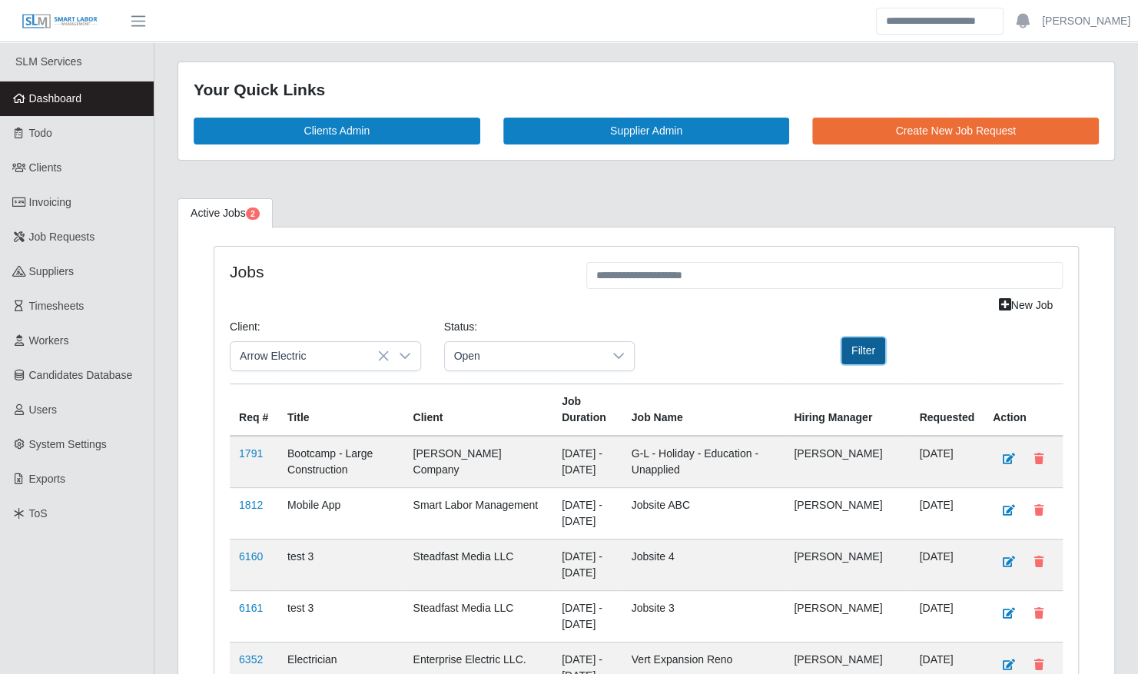
click at [858, 359] on button "Filter" at bounding box center [863, 350] width 44 height 27
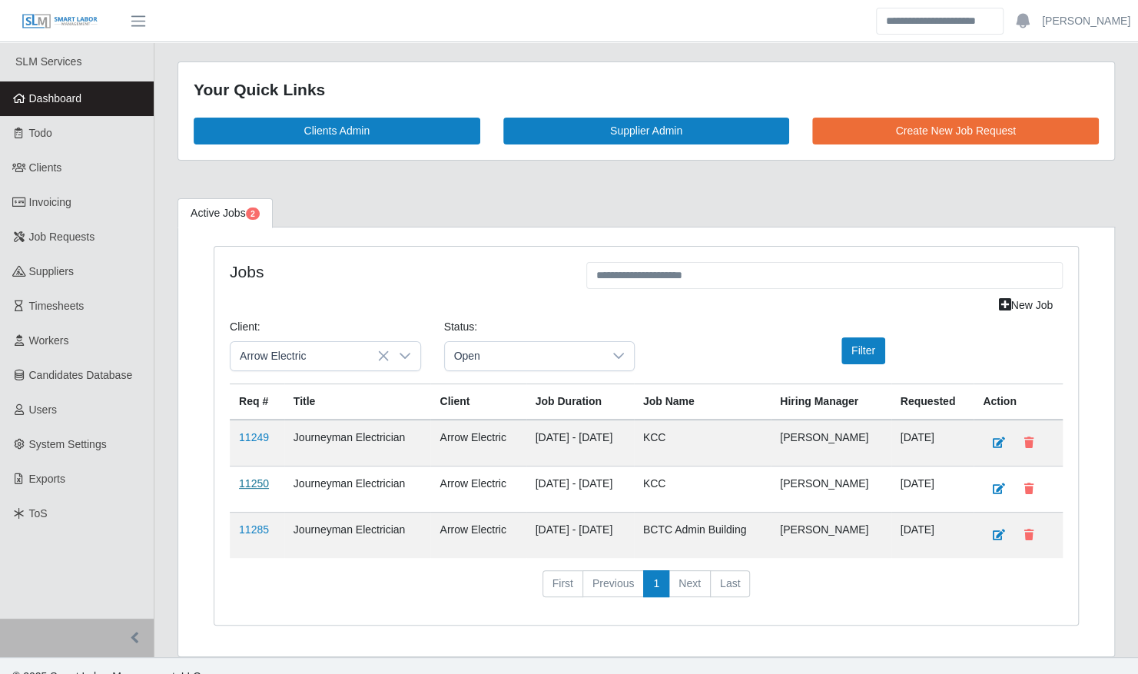
click at [258, 480] on link "11250" at bounding box center [254, 483] width 30 height 12
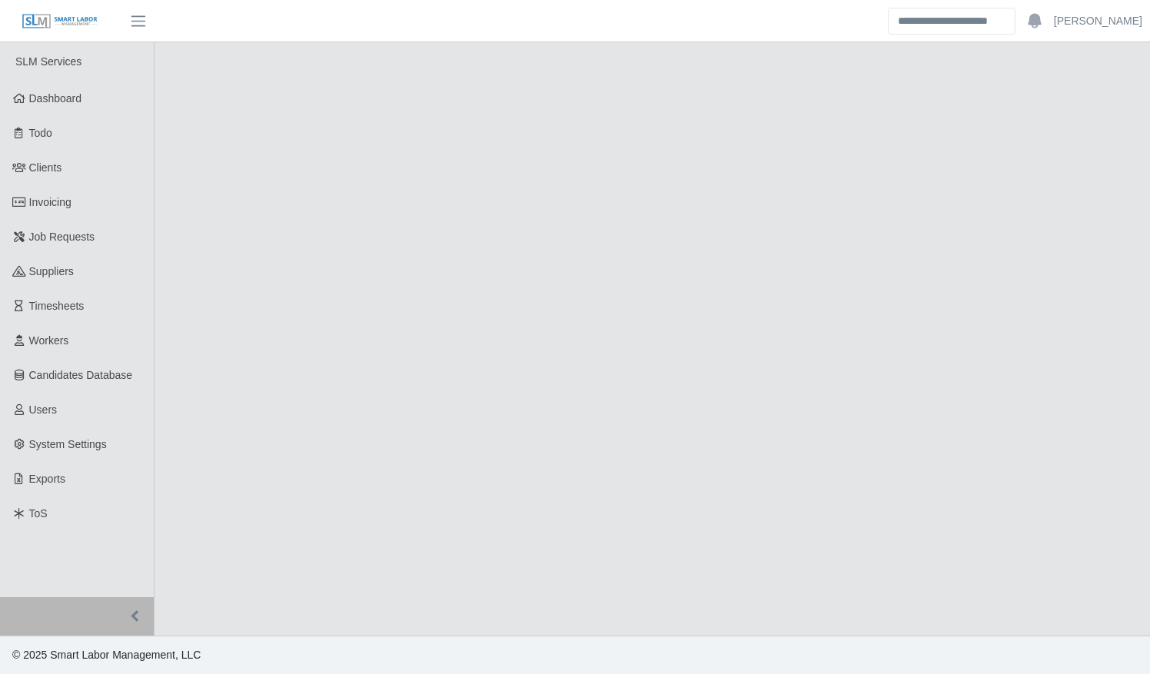
select select "****"
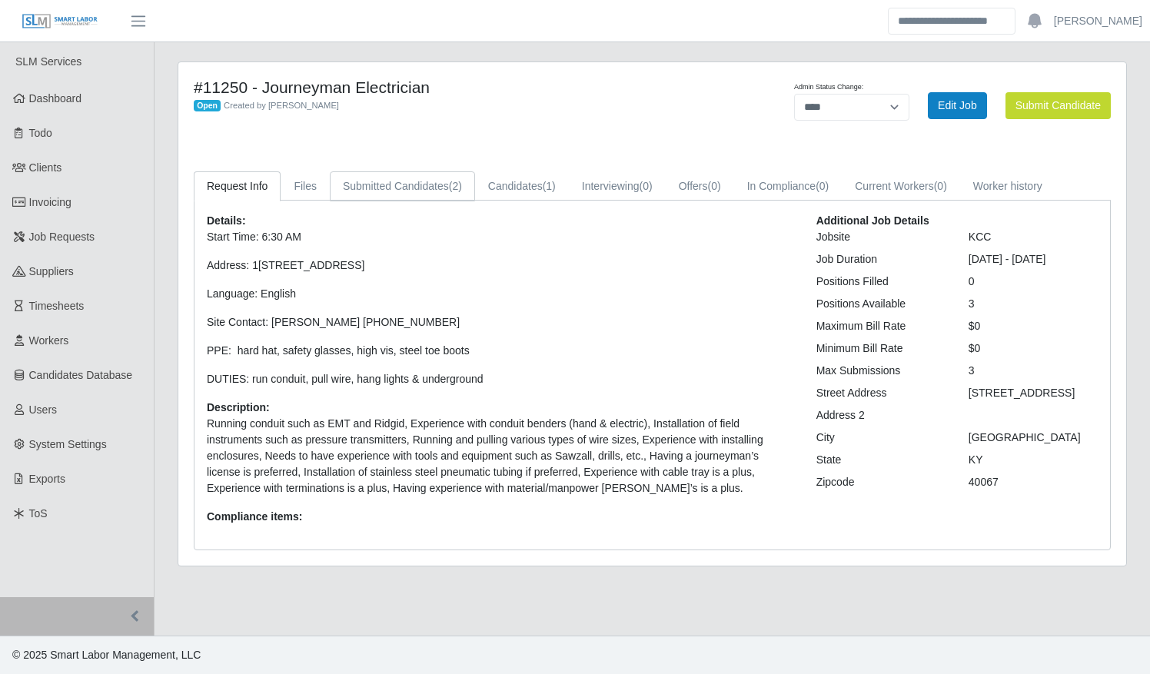
click at [417, 194] on link "Submitted Candidates (2)" at bounding box center [402, 186] width 145 height 30
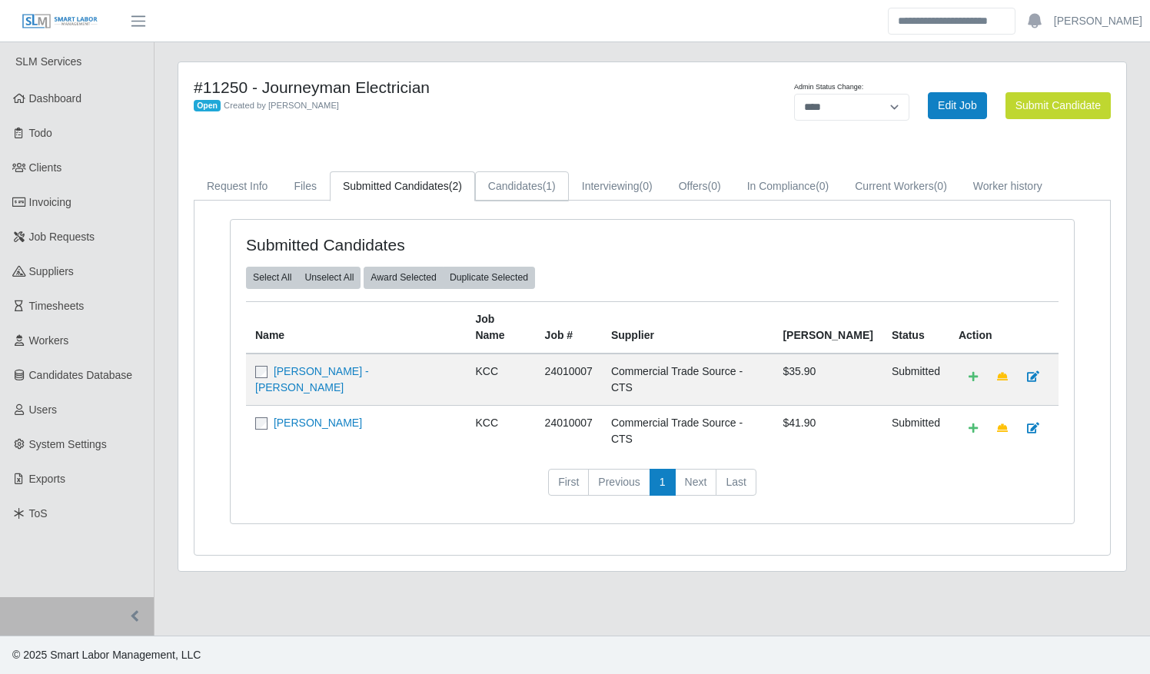
click at [484, 192] on link "Candidates (1)" at bounding box center [522, 186] width 94 height 30
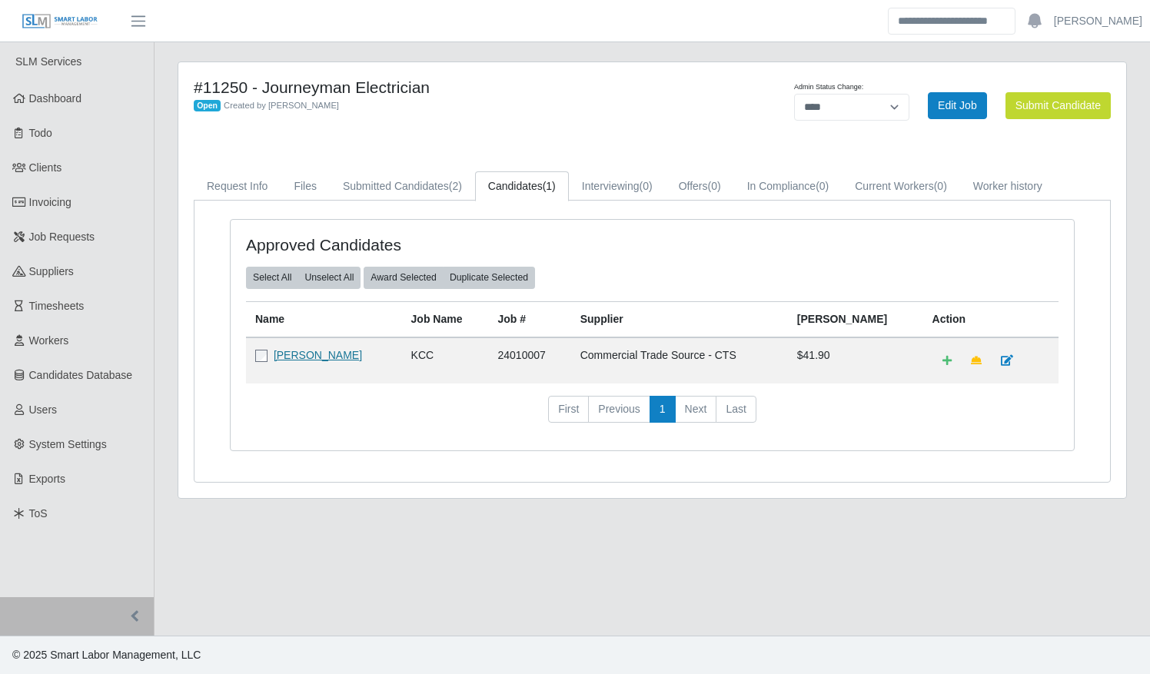
click at [329, 349] on link "[PERSON_NAME]" at bounding box center [318, 355] width 88 height 12
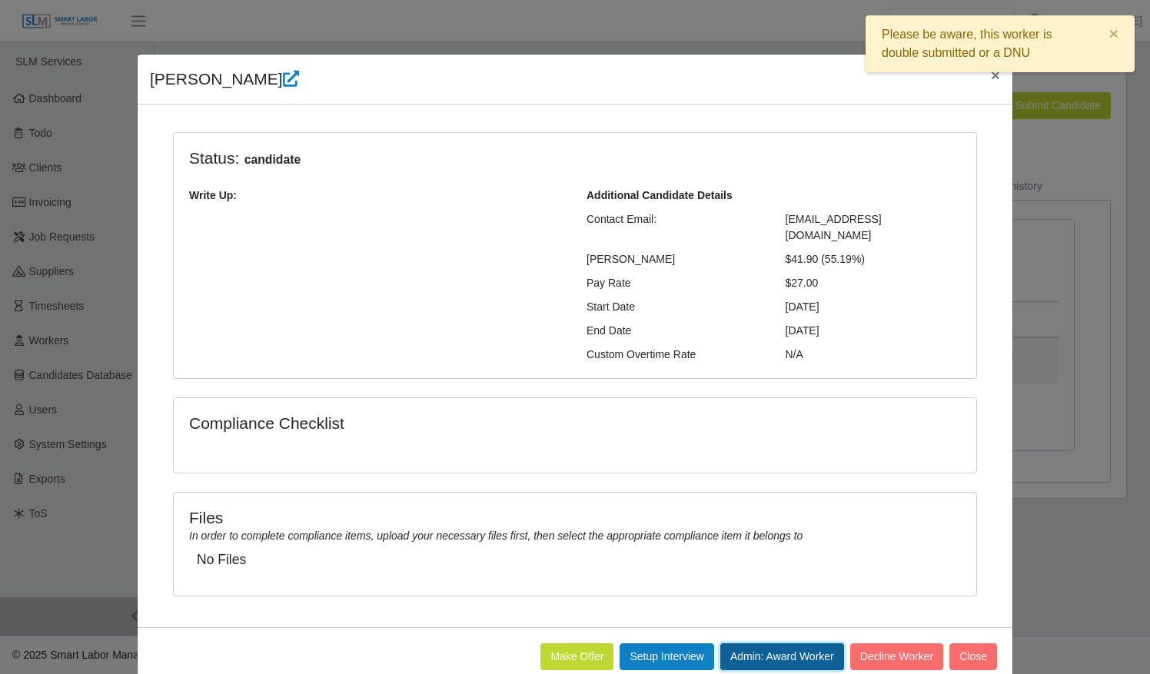
click at [804, 643] on button "Admin: Award Worker" at bounding box center [782, 656] width 124 height 27
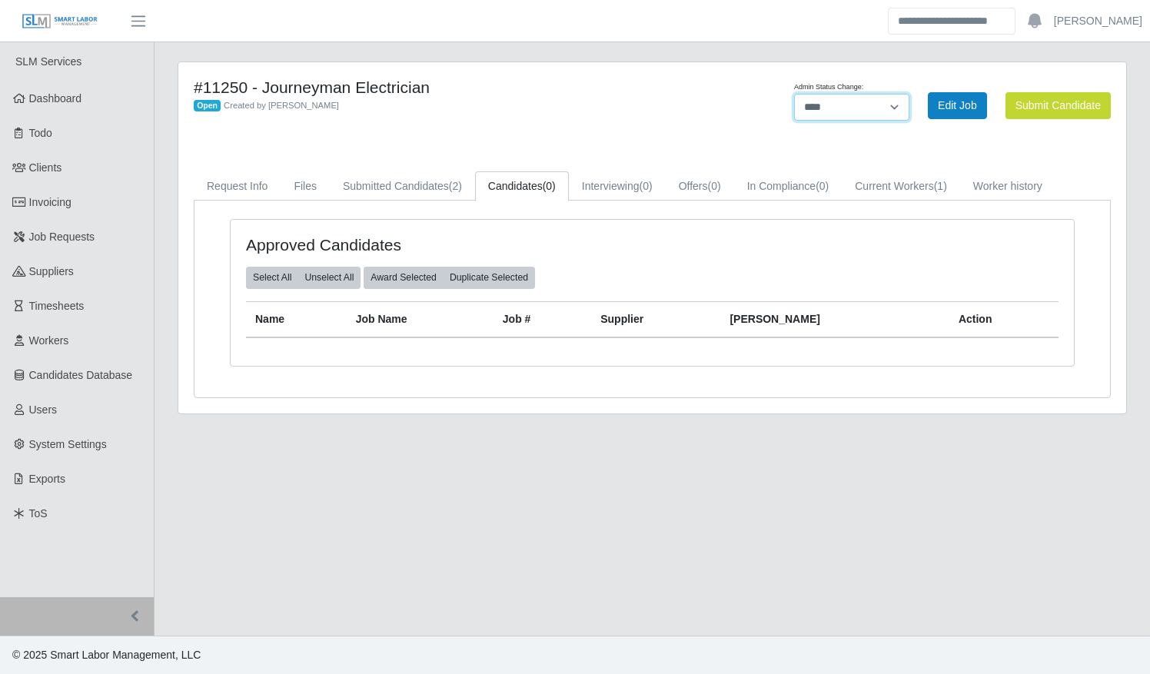
click at [864, 97] on select "******* **** ******" at bounding box center [851, 107] width 115 height 27
select select "******"
click at [909, 94] on select "******* **** ******" at bounding box center [851, 107] width 115 height 27
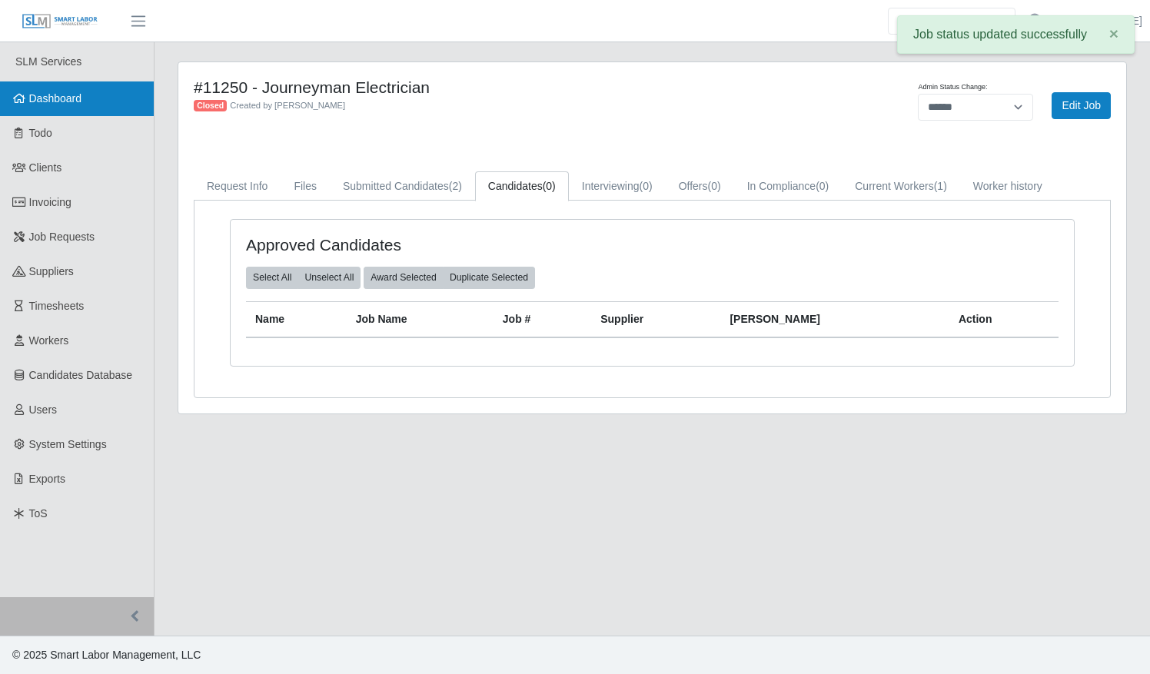
click at [105, 86] on link "Dashboard" at bounding box center [77, 98] width 154 height 35
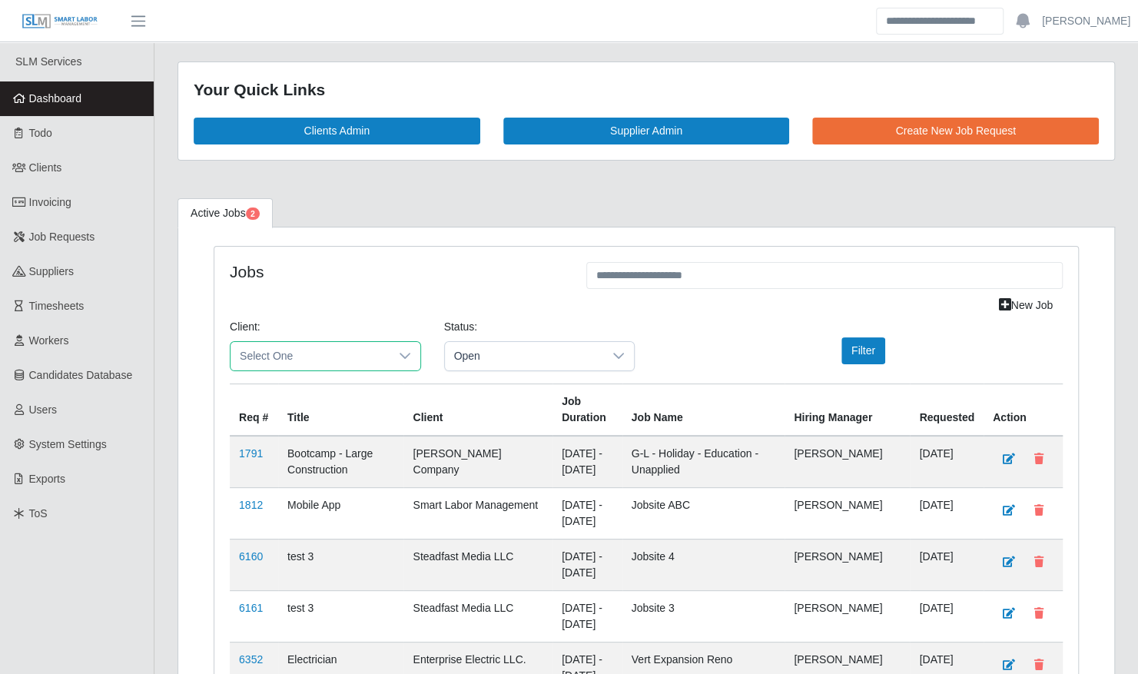
click at [292, 361] on span "Select One" at bounding box center [310, 356] width 159 height 28
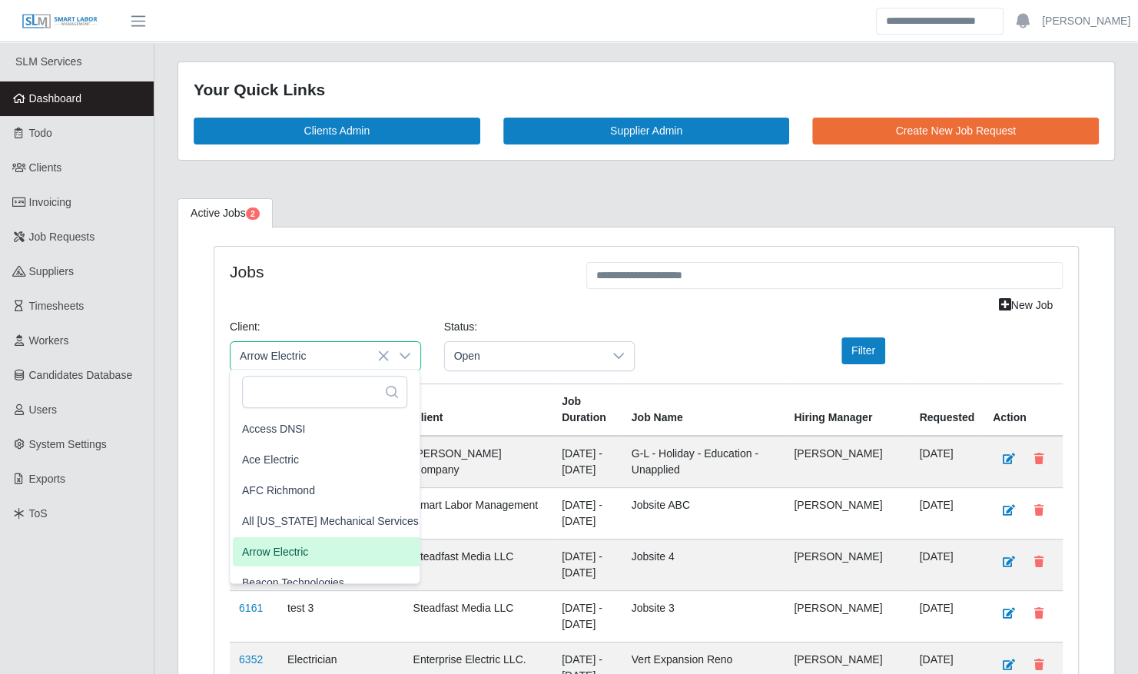
click at [335, 556] on li "Arrow Electric" at bounding box center [330, 551] width 195 height 29
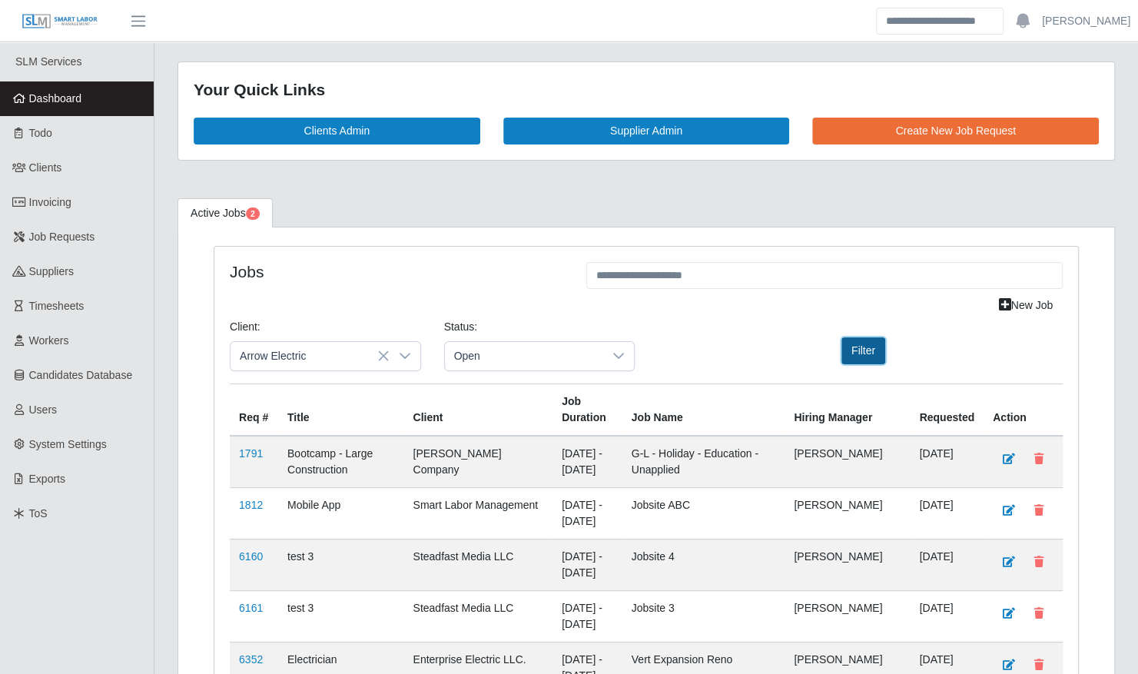
click at [864, 350] on button "Filter" at bounding box center [863, 350] width 44 height 27
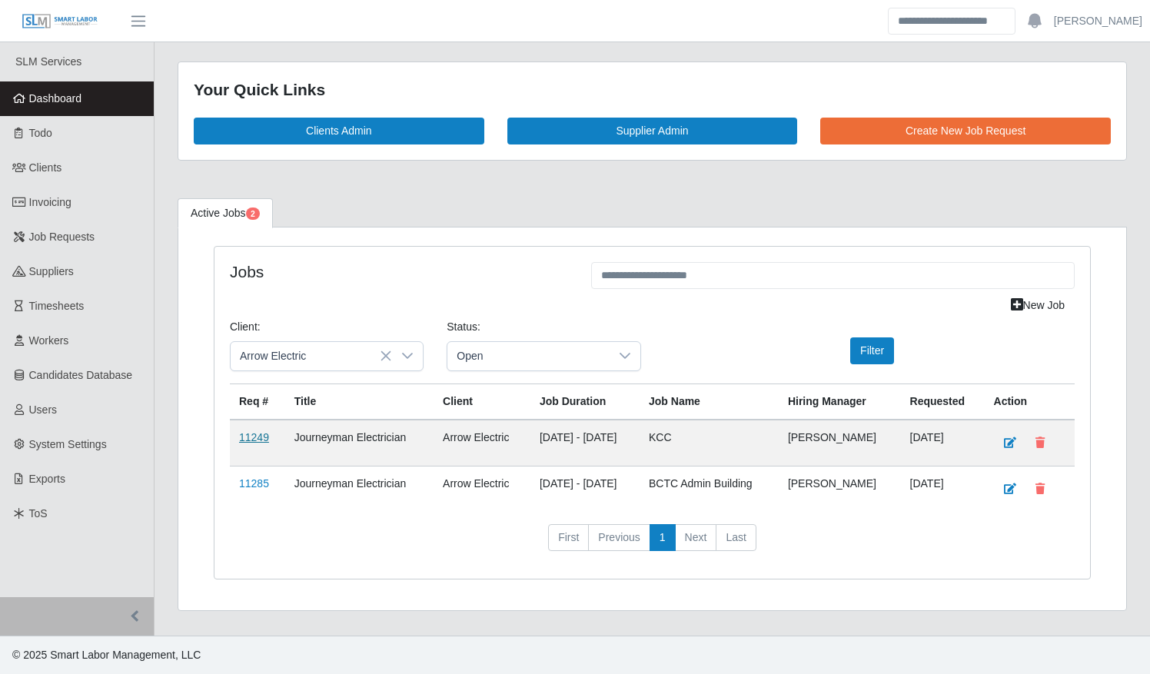
click at [260, 436] on link "11249" at bounding box center [254, 437] width 30 height 12
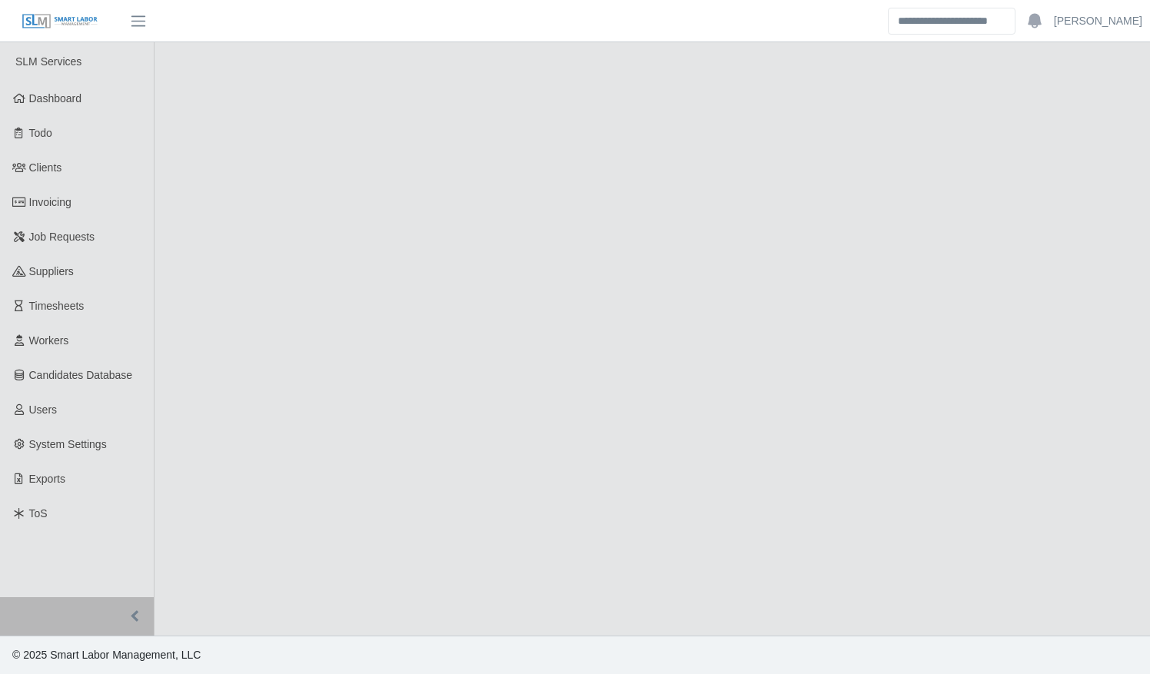
select select "****"
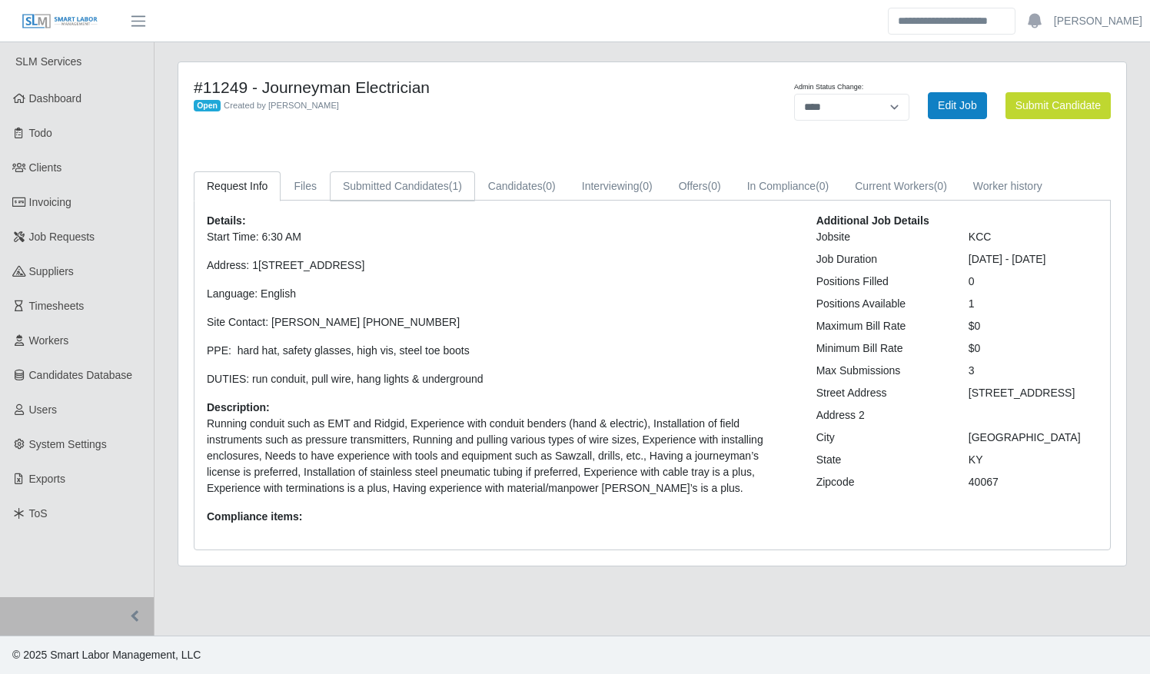
click at [380, 194] on link "Submitted Candidates (1)" at bounding box center [402, 186] width 145 height 30
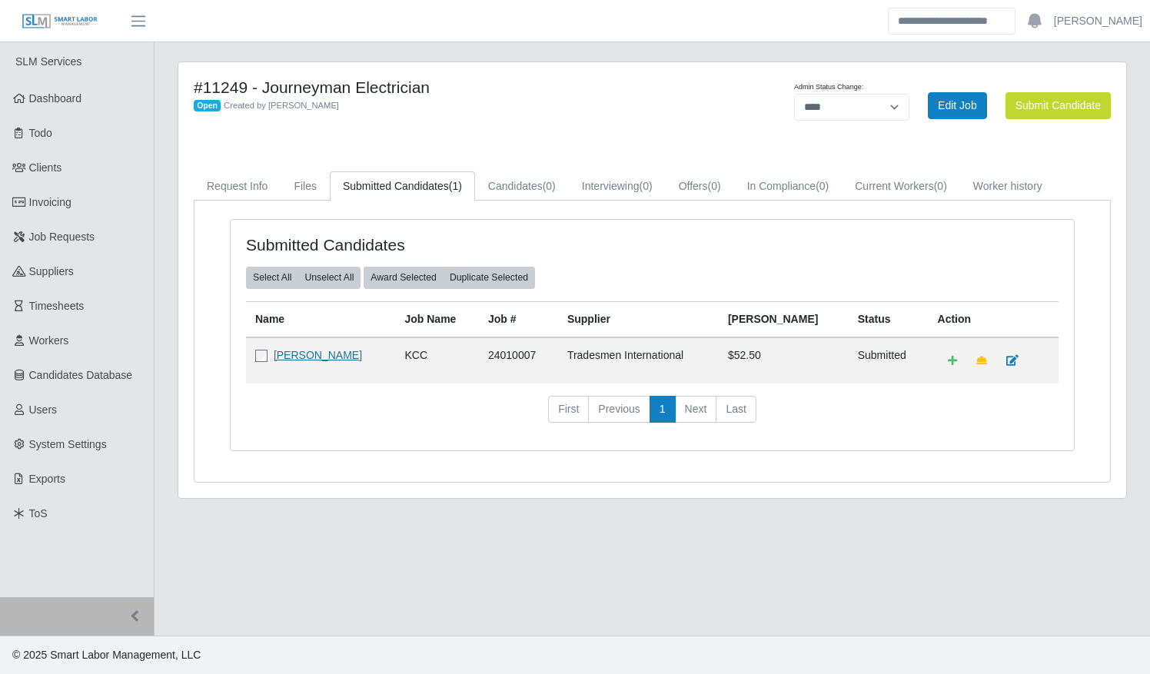
click at [314, 350] on link "[PERSON_NAME]" at bounding box center [318, 355] width 88 height 12
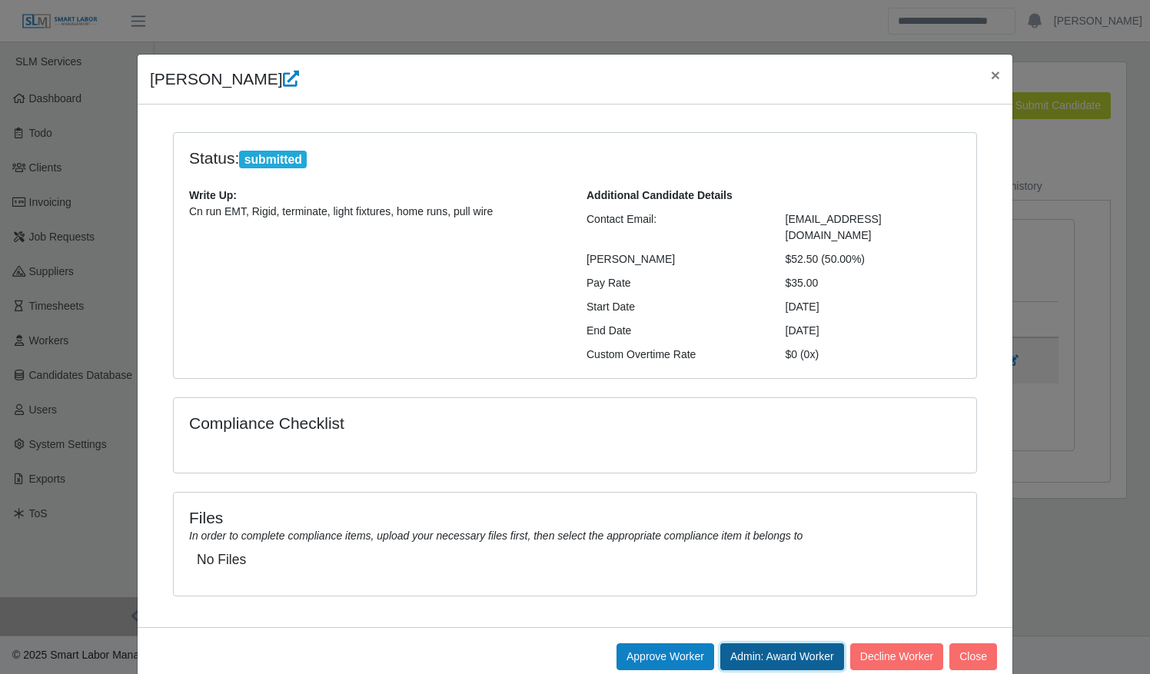
click at [787, 643] on button "Admin: Award Worker" at bounding box center [782, 656] width 124 height 27
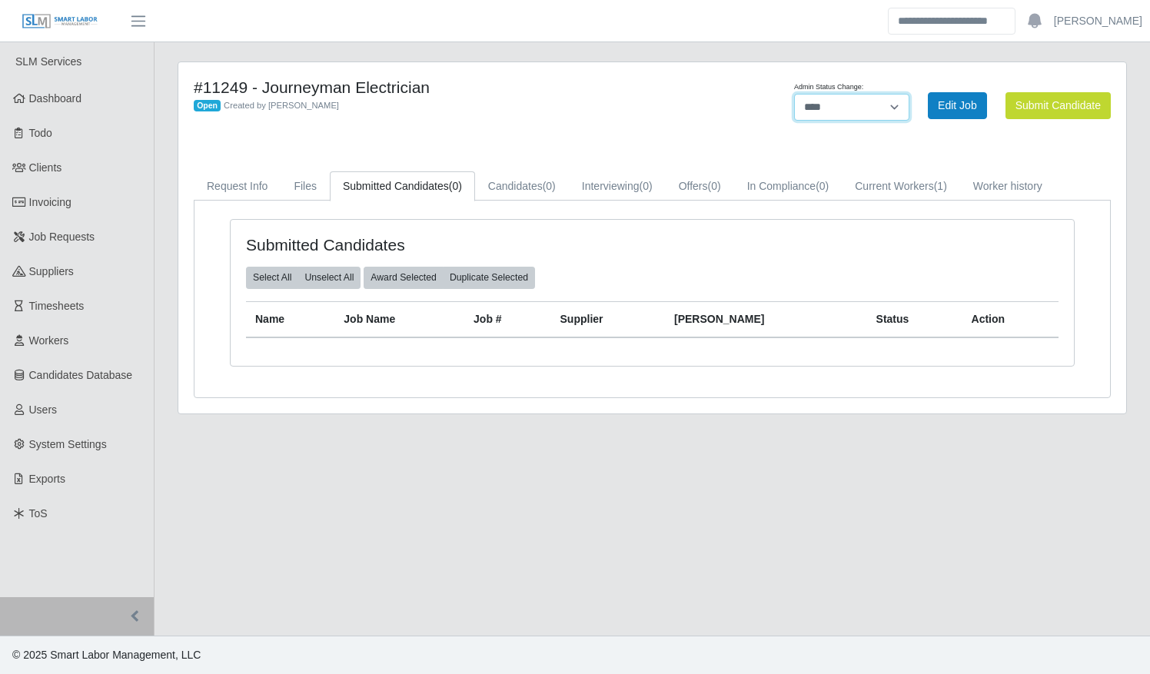
click at [833, 104] on select "******* **** ******" at bounding box center [851, 107] width 115 height 27
select select "******"
click at [909, 94] on select "******* **** ******" at bounding box center [851, 107] width 115 height 27
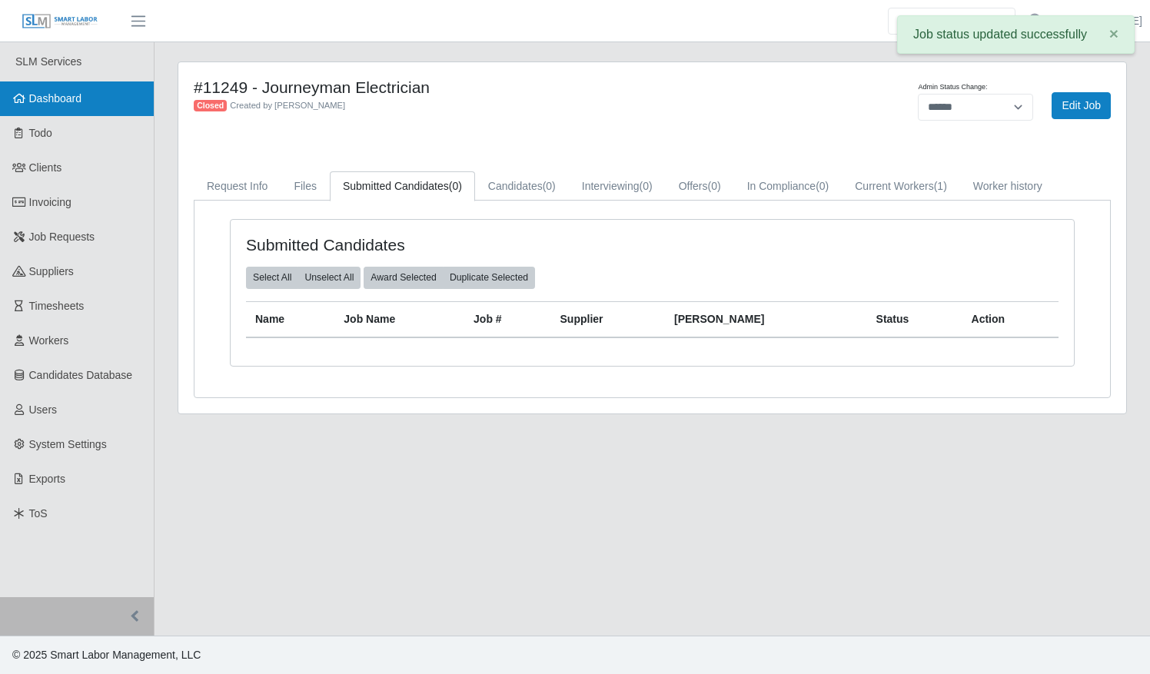
click at [78, 89] on link "Dashboard" at bounding box center [77, 98] width 154 height 35
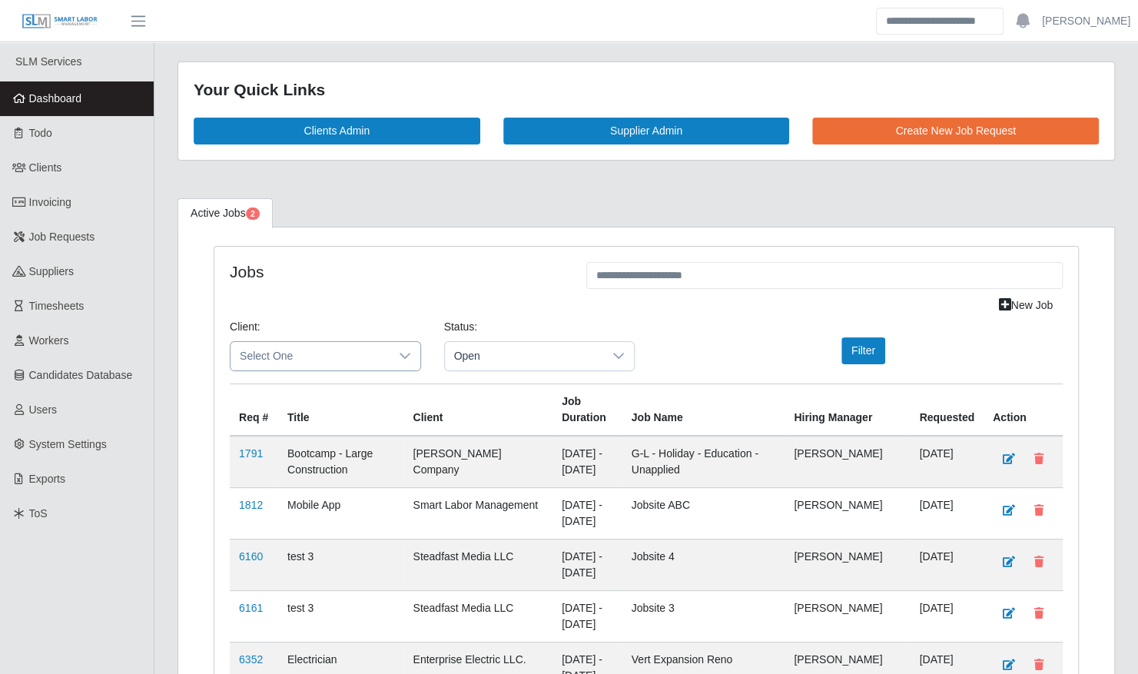
click at [349, 355] on span "Select One" at bounding box center [310, 356] width 159 height 28
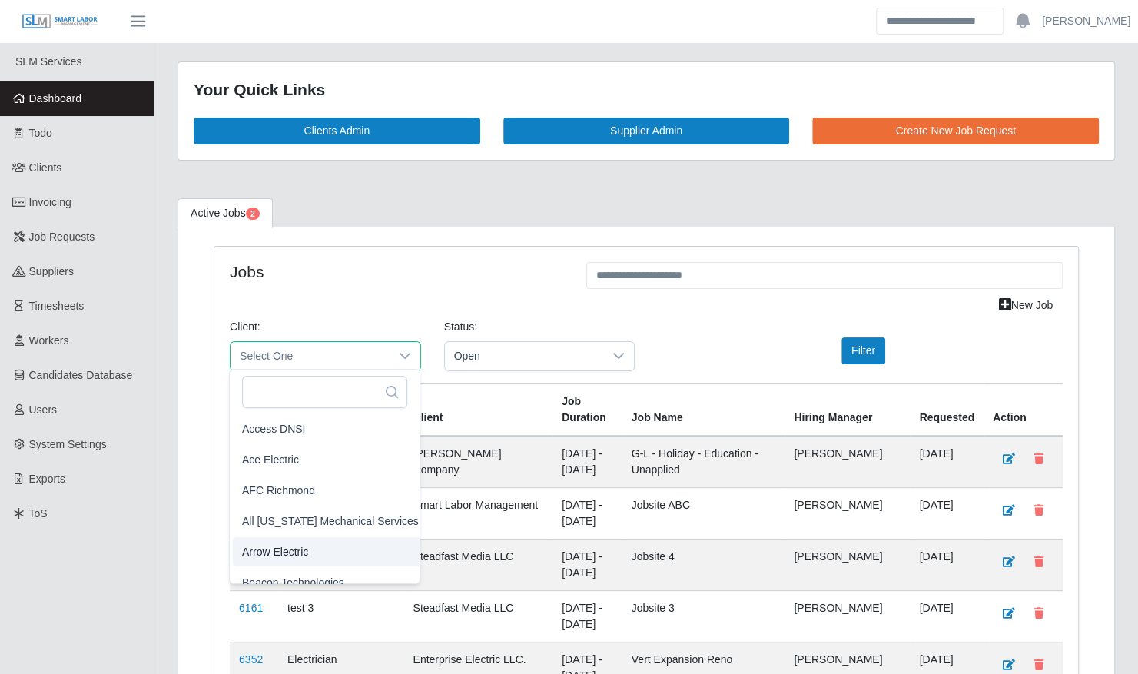
click at [301, 549] on span "Arrow Electric" at bounding box center [275, 551] width 66 height 16
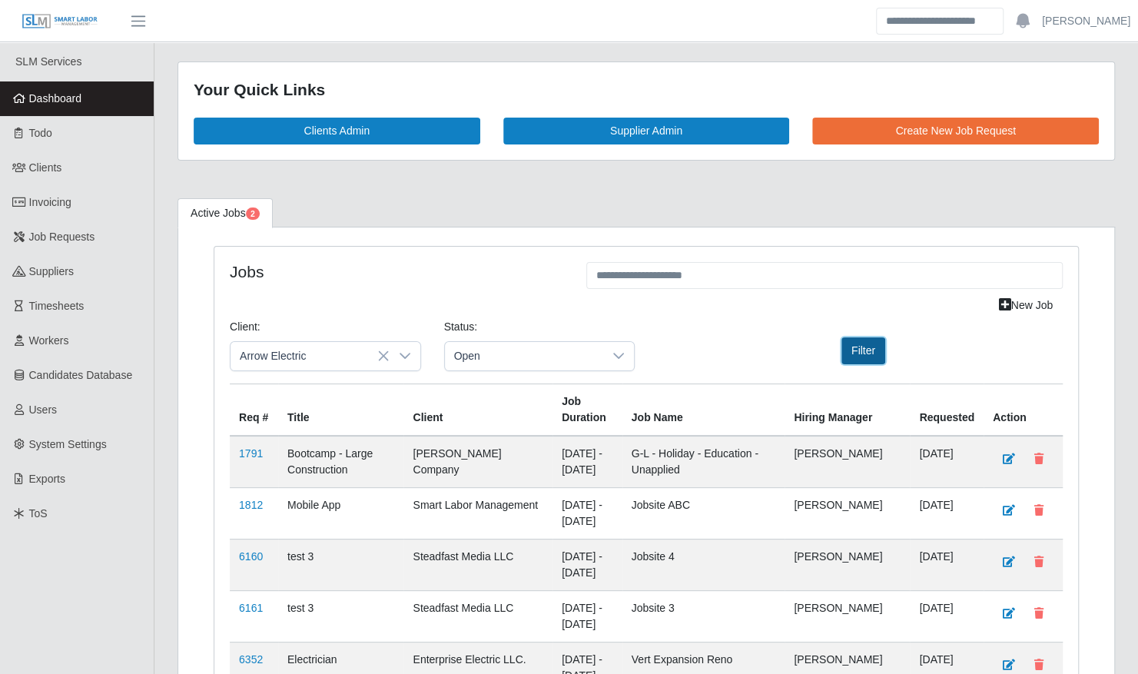
click at [867, 341] on button "Filter" at bounding box center [863, 350] width 44 height 27
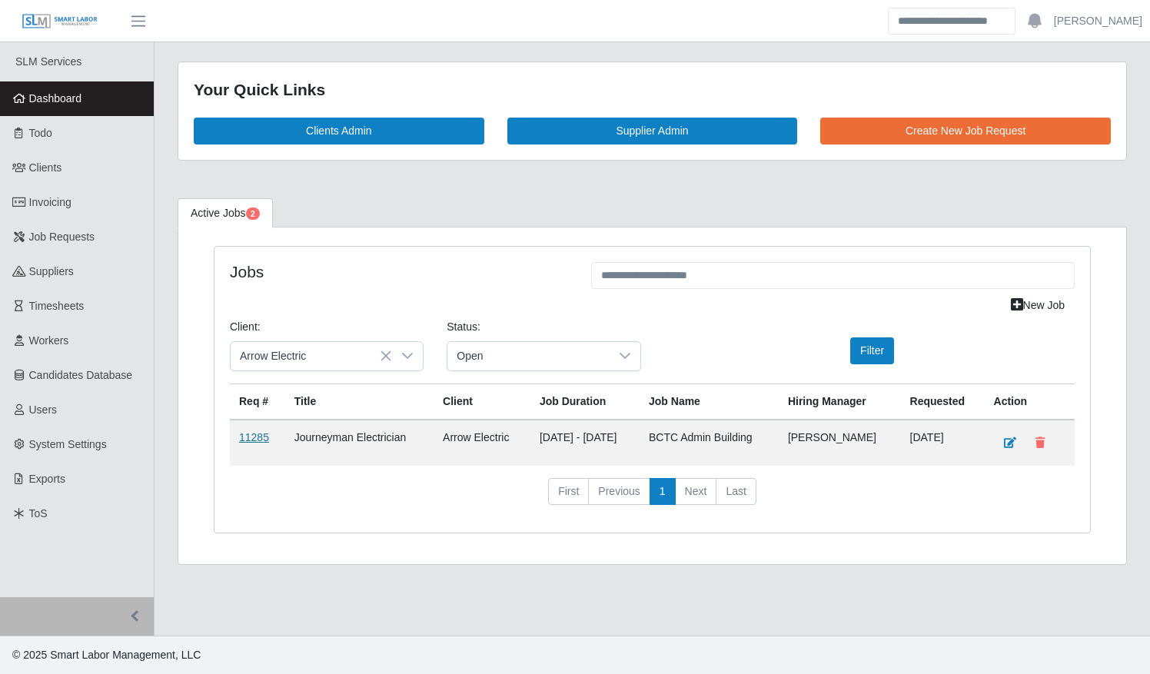
click at [257, 434] on link "11285" at bounding box center [254, 437] width 30 height 12
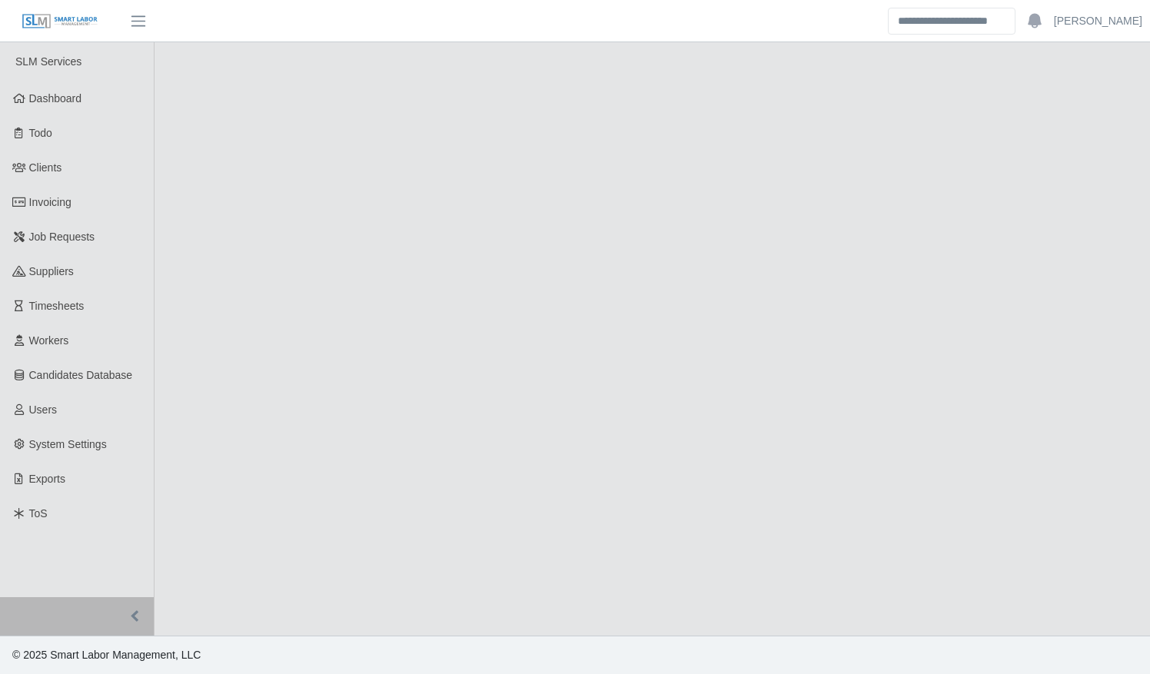
select select "****"
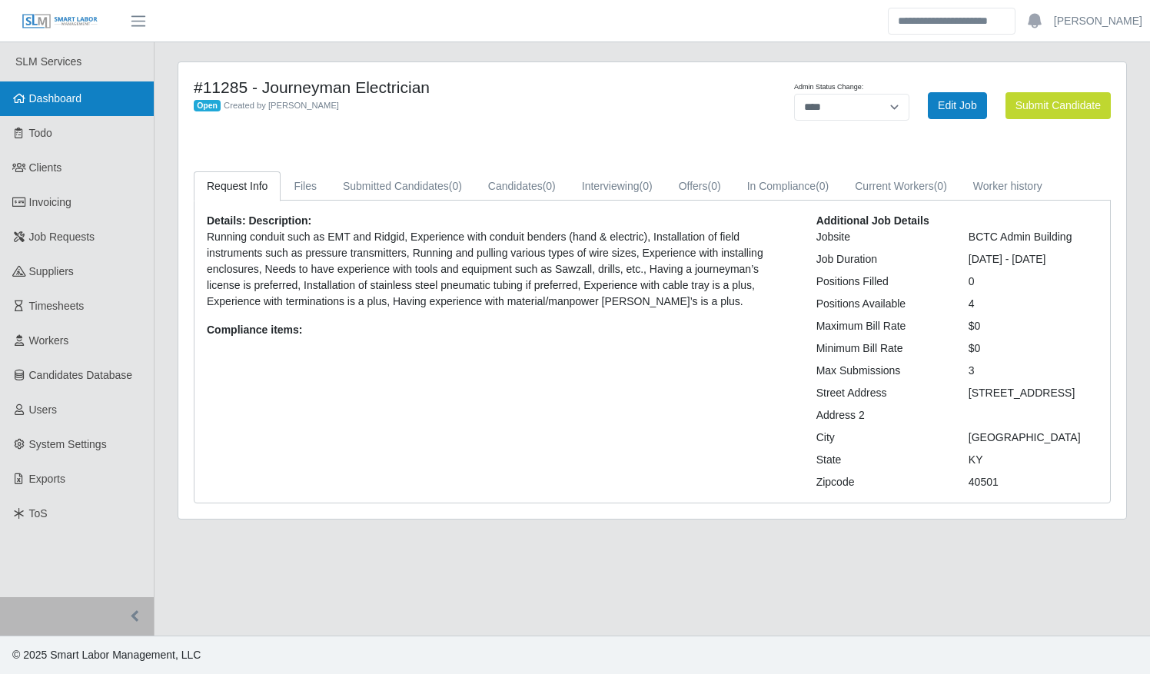
click at [78, 100] on span "Dashboard" at bounding box center [55, 98] width 53 height 12
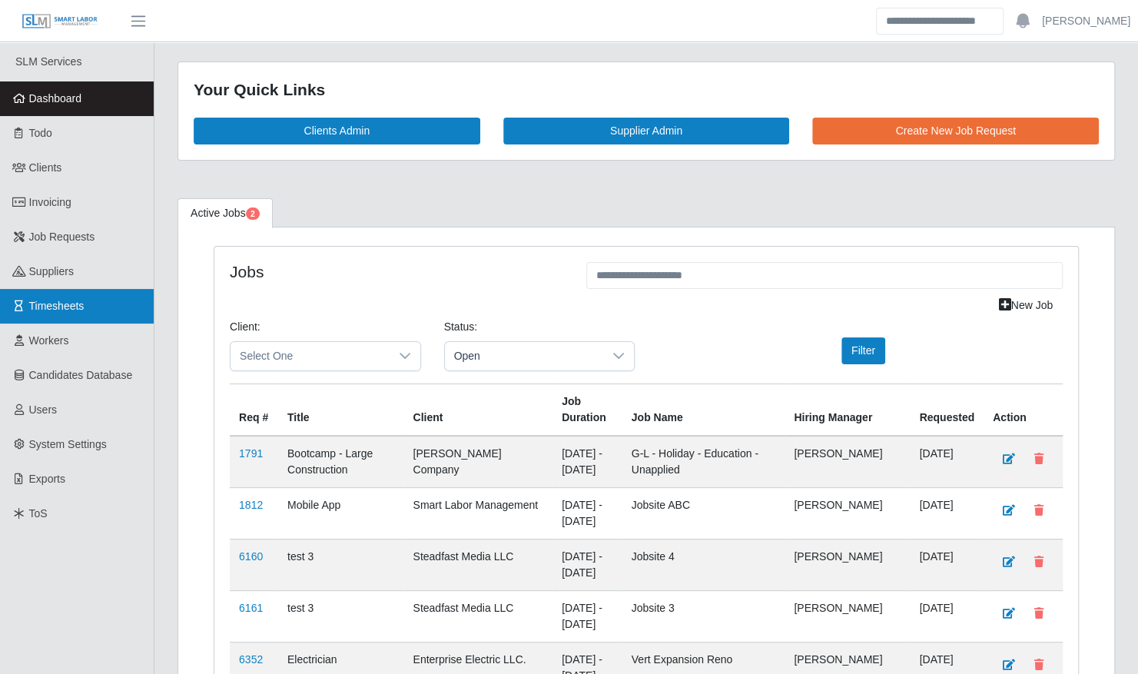
click at [80, 321] on link "Timesheets" at bounding box center [77, 306] width 154 height 35
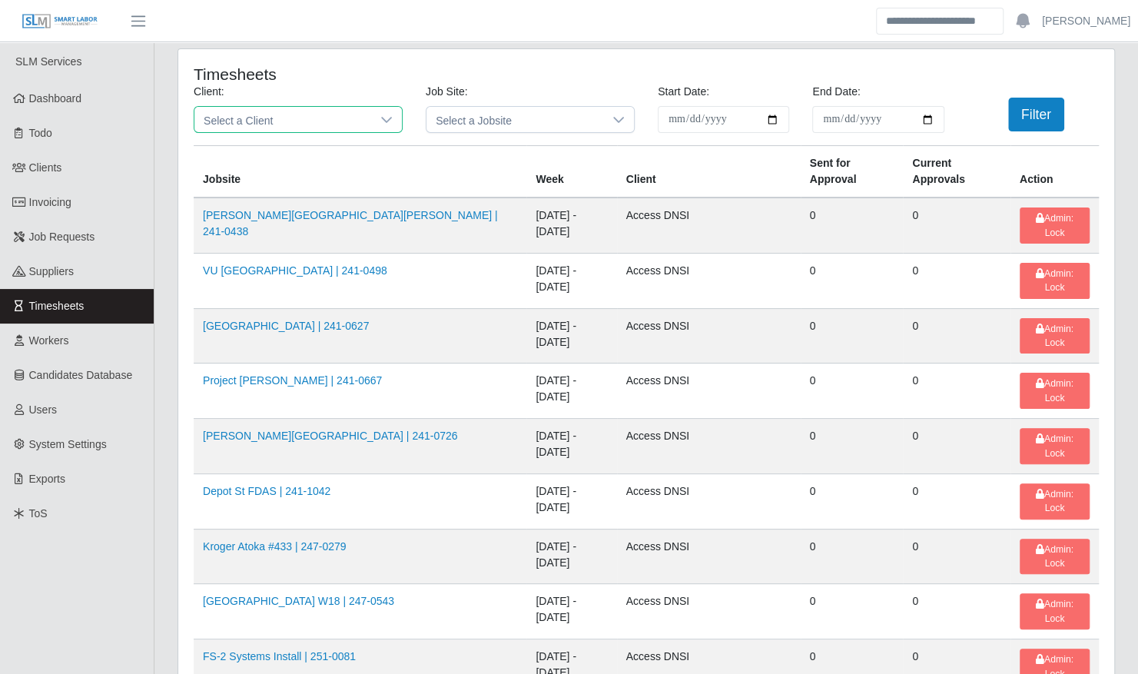
click at [360, 124] on span "Select a Client" at bounding box center [282, 119] width 177 height 25
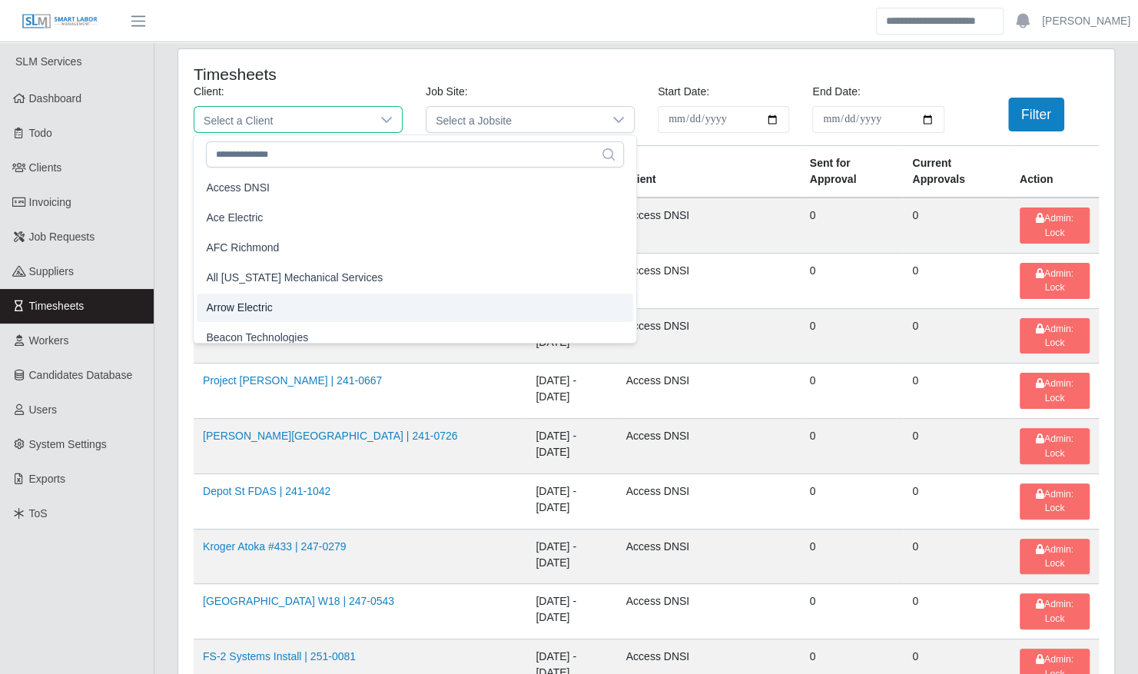
click at [303, 304] on li "Arrow Electric" at bounding box center [415, 308] width 436 height 28
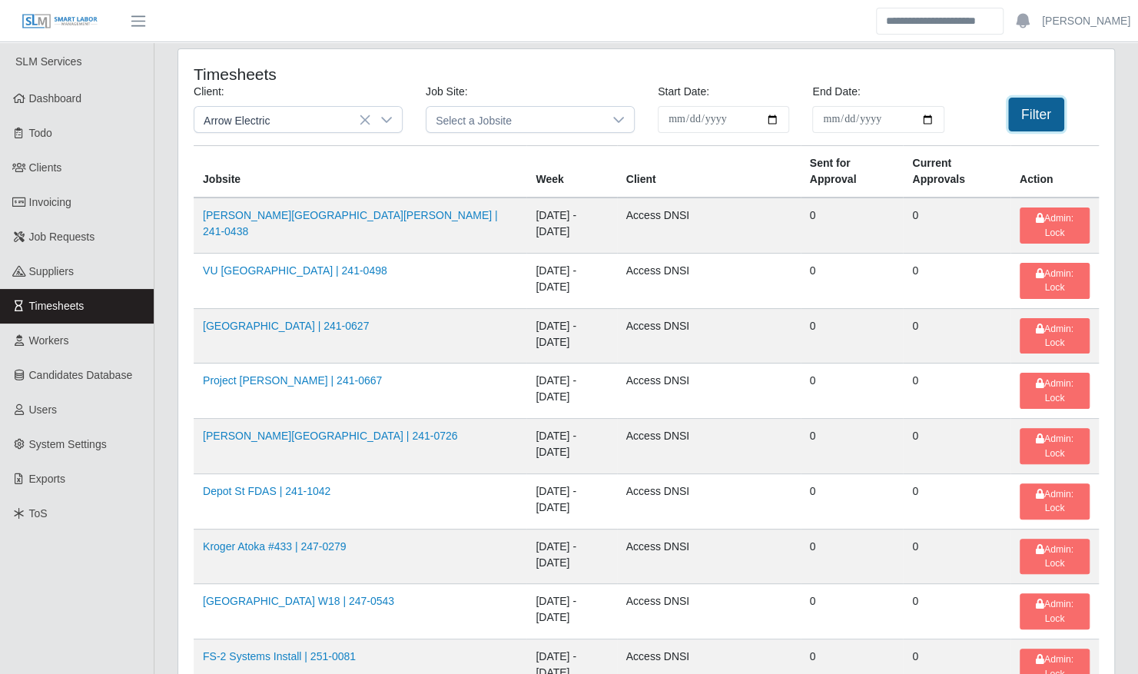
click at [1054, 109] on button "Filter" at bounding box center [1036, 115] width 56 height 34
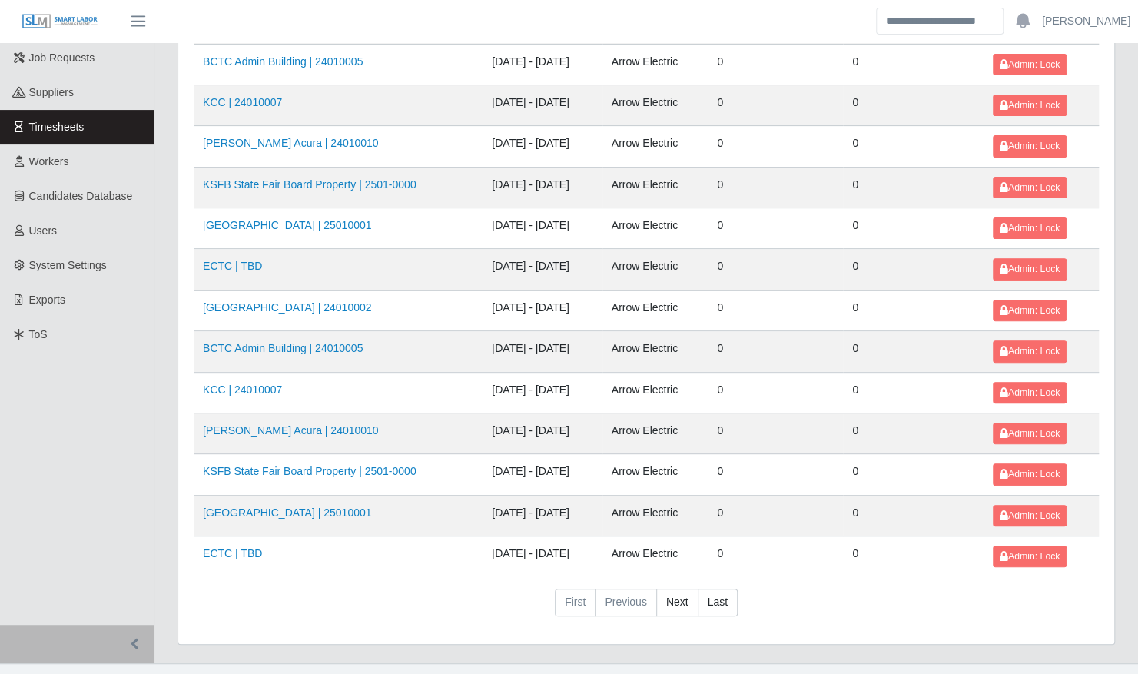
scroll to position [194, 0]
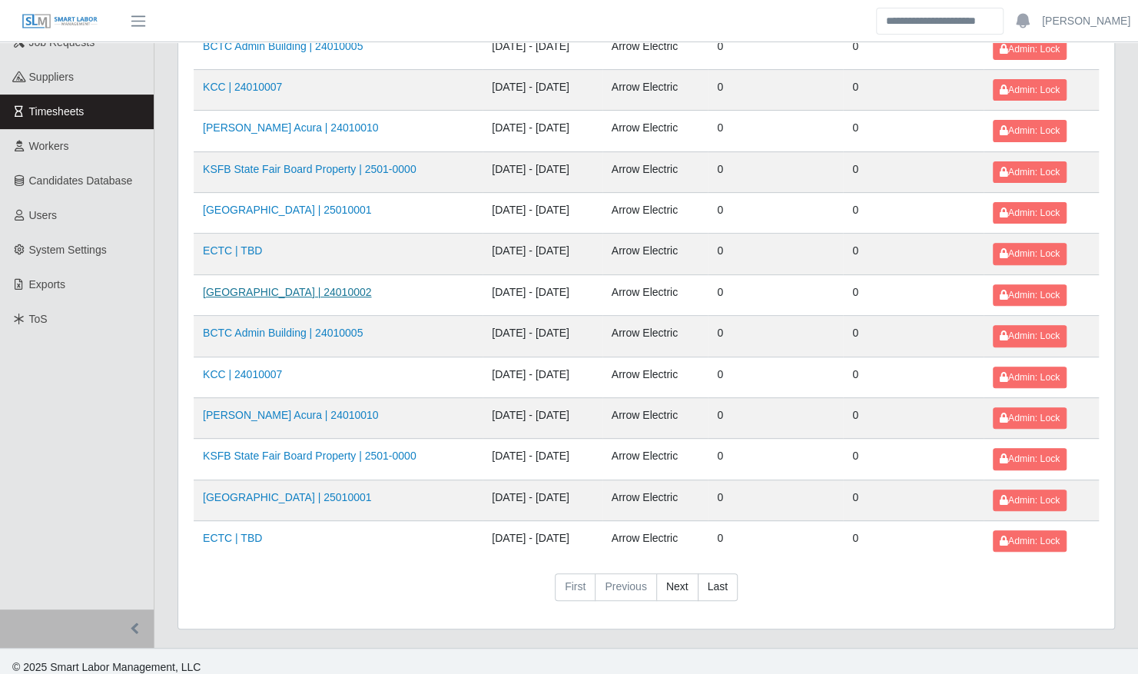
click at [337, 291] on link "[GEOGRAPHIC_DATA] | 24010002" at bounding box center [287, 292] width 168 height 12
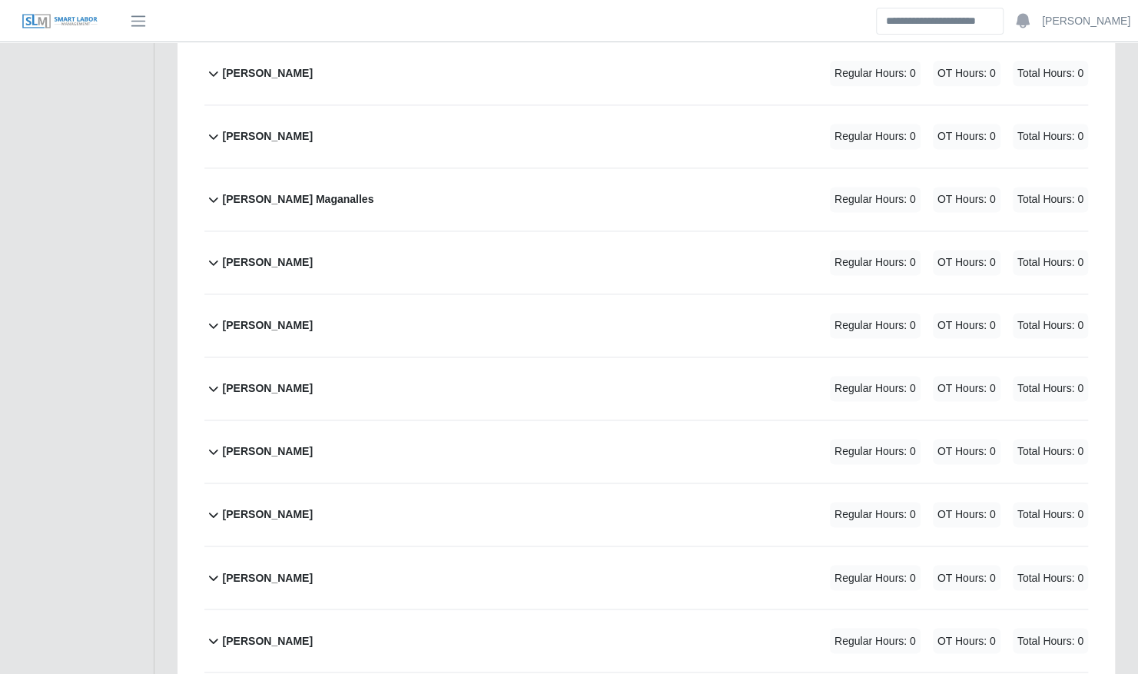
scroll to position [1137, 0]
click at [344, 357] on div "[PERSON_NAME] Regular Hours: 0 OT Hours: 0 Total Hours: 0" at bounding box center [655, 388] width 865 height 62
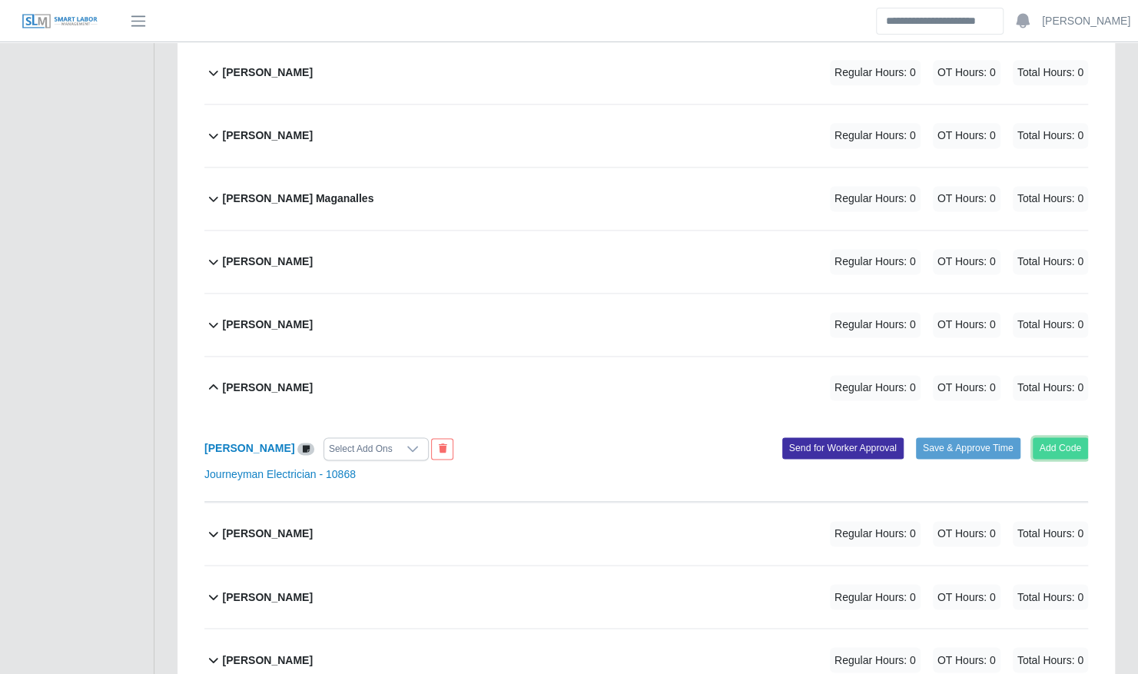
click at [1065, 437] on button "Add Code" at bounding box center [1061, 448] width 56 height 22
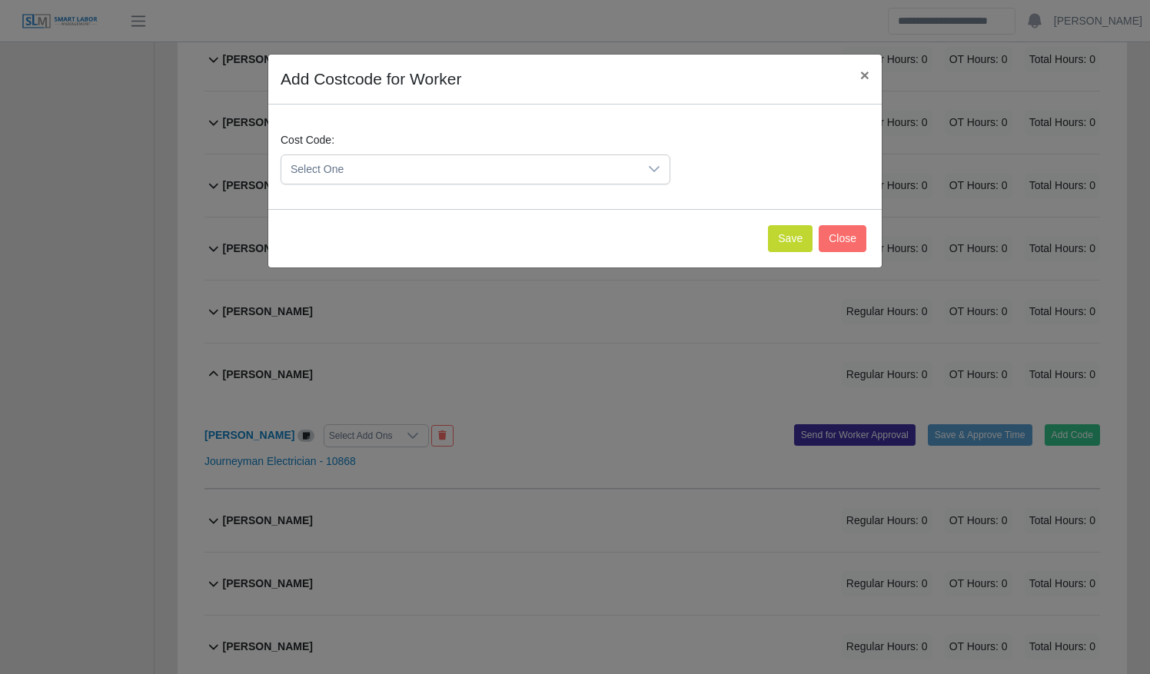
click at [452, 172] on span "Select One" at bounding box center [459, 169] width 357 height 28
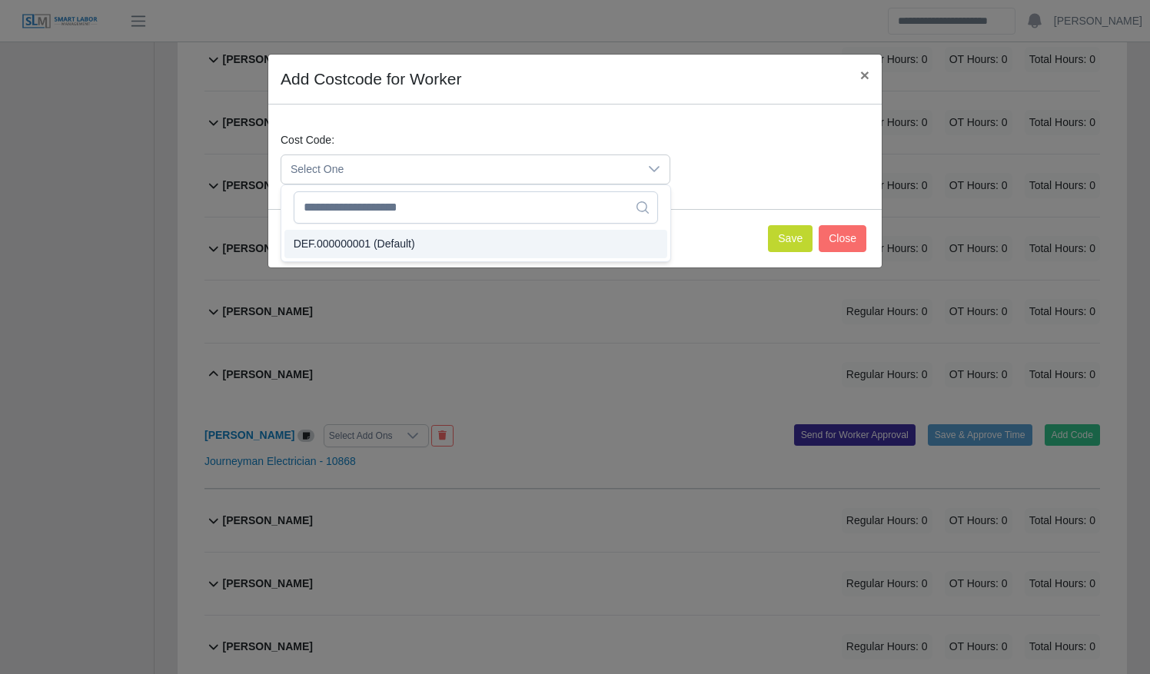
click at [435, 235] on li "DEF.000000001 (Default)" at bounding box center [475, 244] width 383 height 28
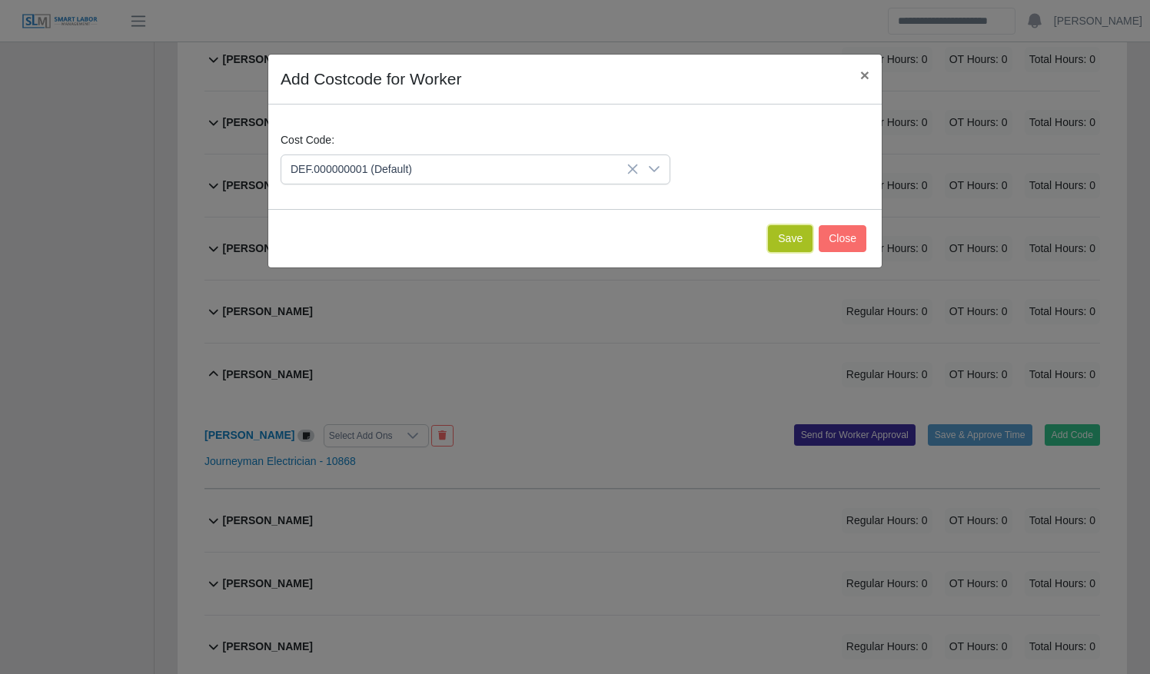
click at [796, 233] on button "Save" at bounding box center [790, 238] width 45 height 27
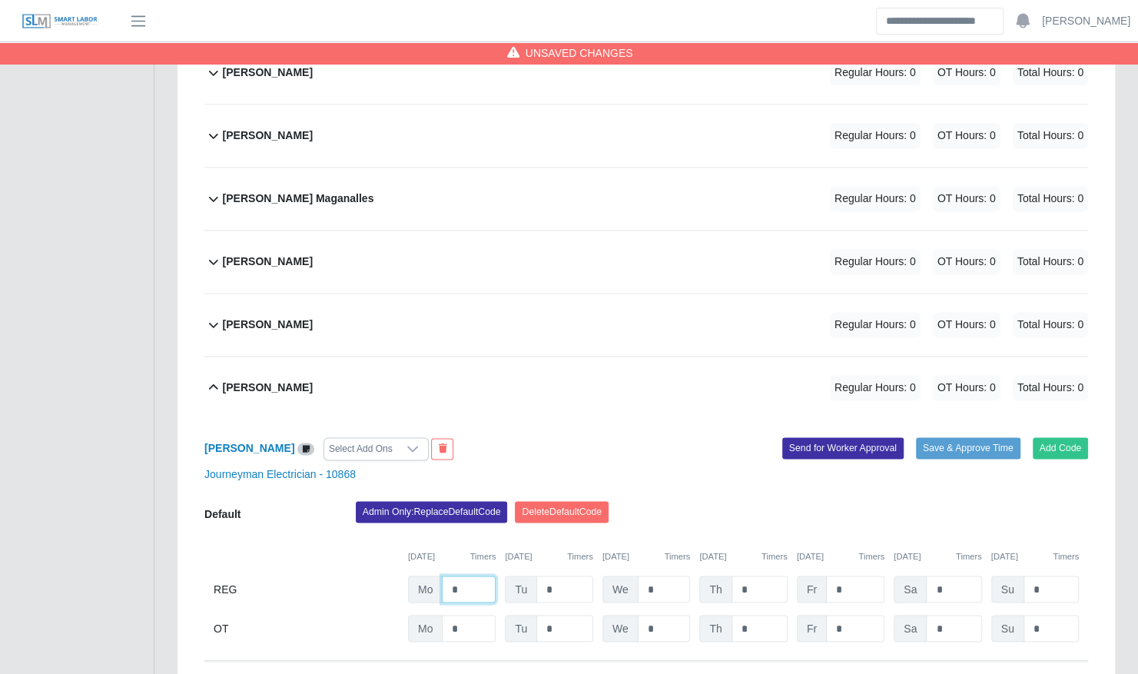
click at [484, 576] on input "*" at bounding box center [469, 589] width 54 height 27
type input "**"
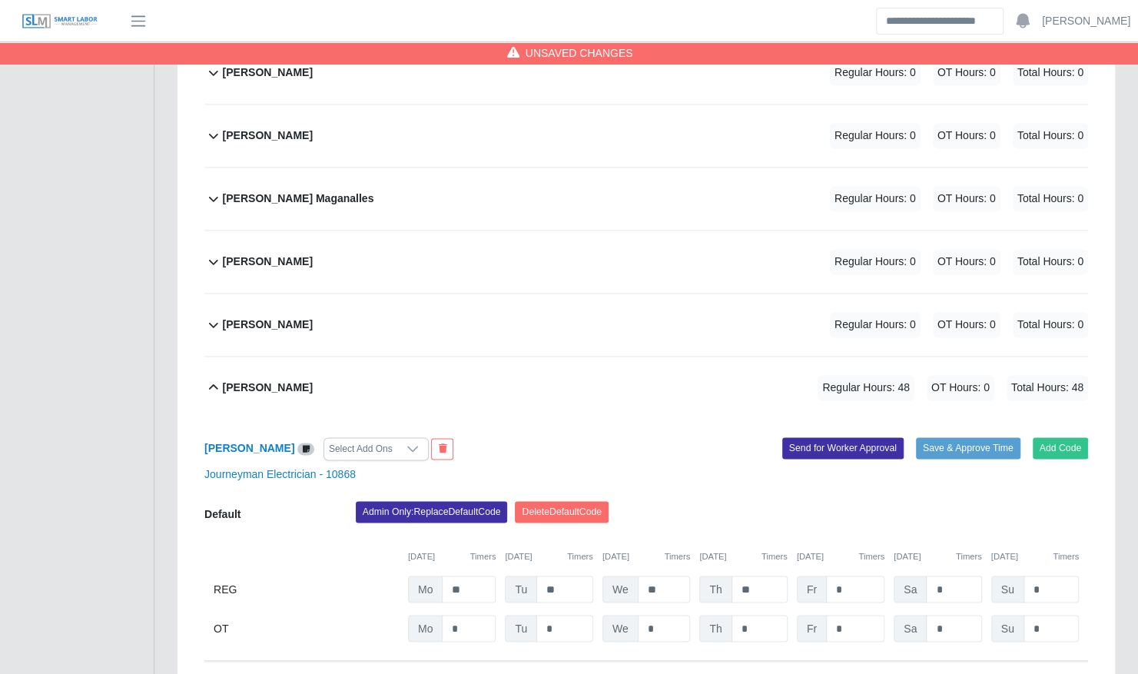
click at [685, 437] on div "Add Code Save & Approve Time Send for Worker Approval" at bounding box center [872, 448] width 453 height 23
click at [967, 437] on button "Save & Approve Time" at bounding box center [968, 448] width 105 height 22
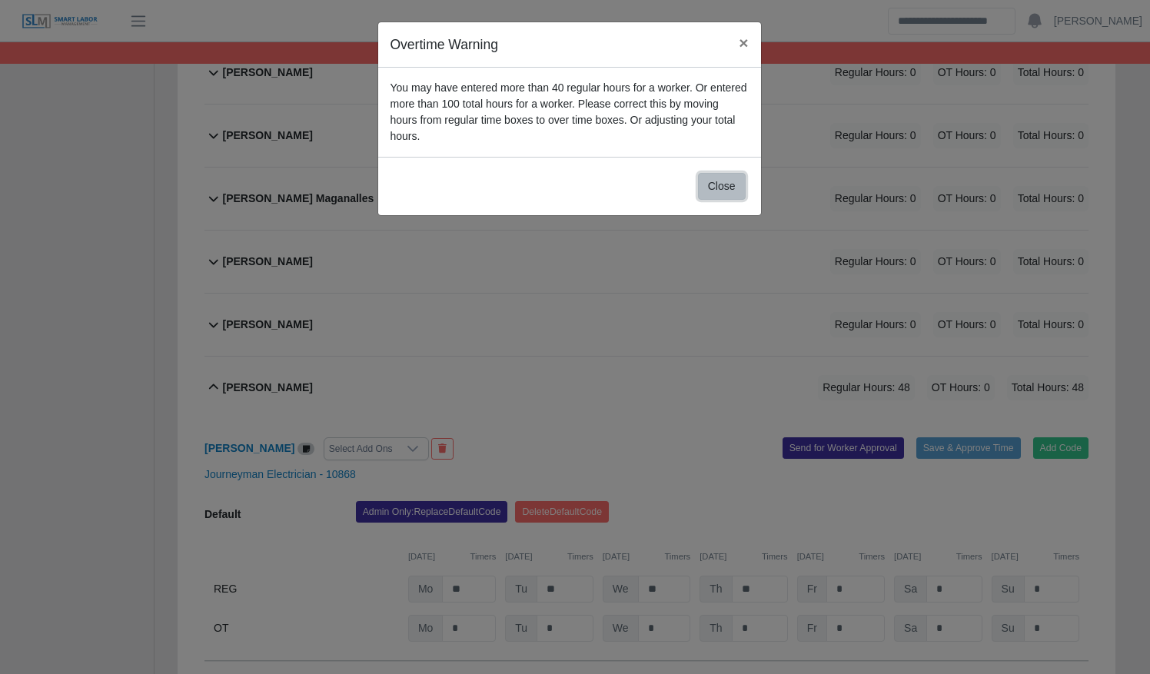
click at [725, 173] on button "Close" at bounding box center [722, 186] width 48 height 27
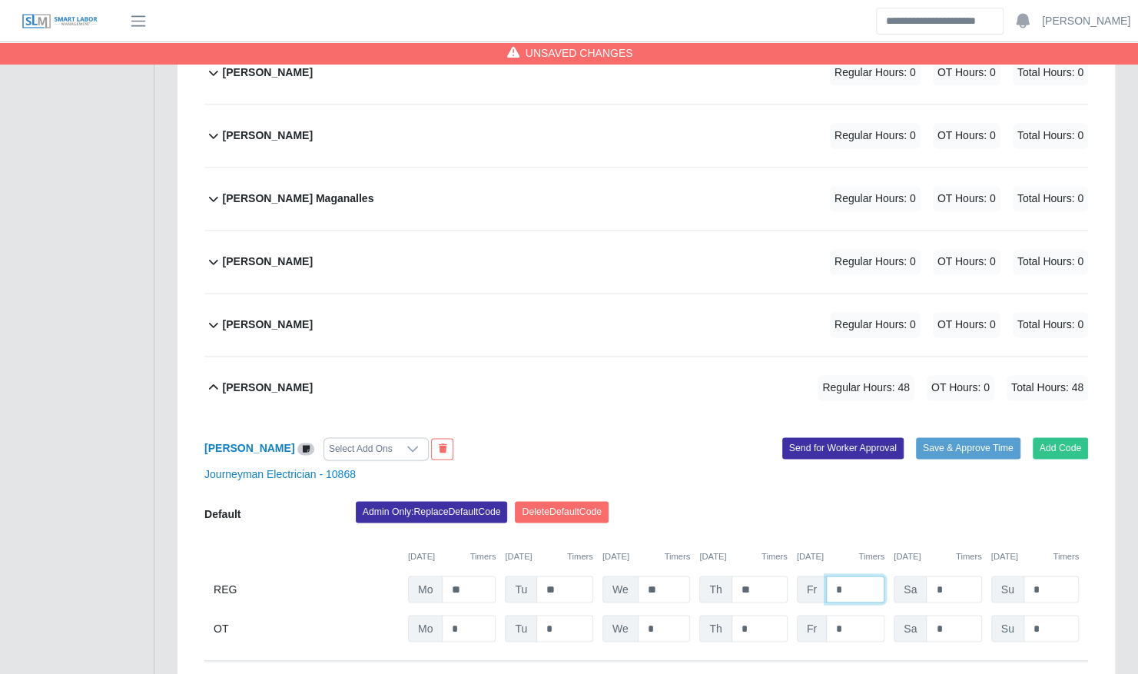
click at [851, 576] on input "*" at bounding box center [855, 589] width 58 height 27
type input "*"
click at [846, 615] on input "*" at bounding box center [855, 628] width 58 height 27
type input "*"
click at [948, 437] on button "Save & Approve Time" at bounding box center [968, 448] width 105 height 22
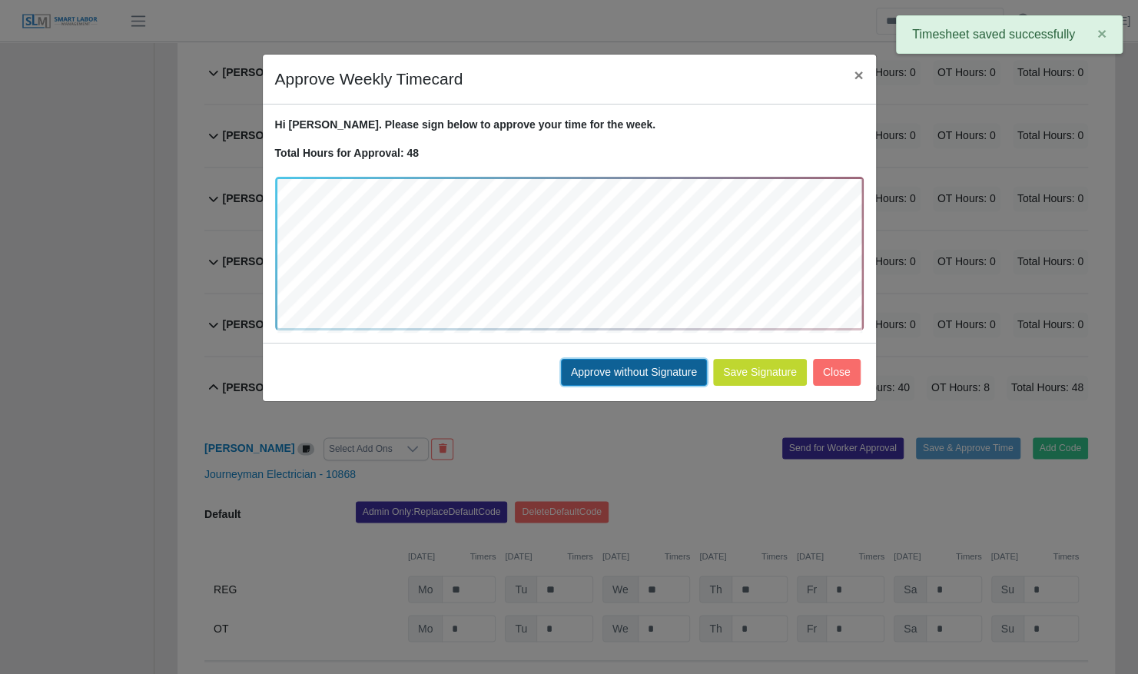
click at [647, 375] on button "Approve without Signature" at bounding box center [634, 372] width 146 height 27
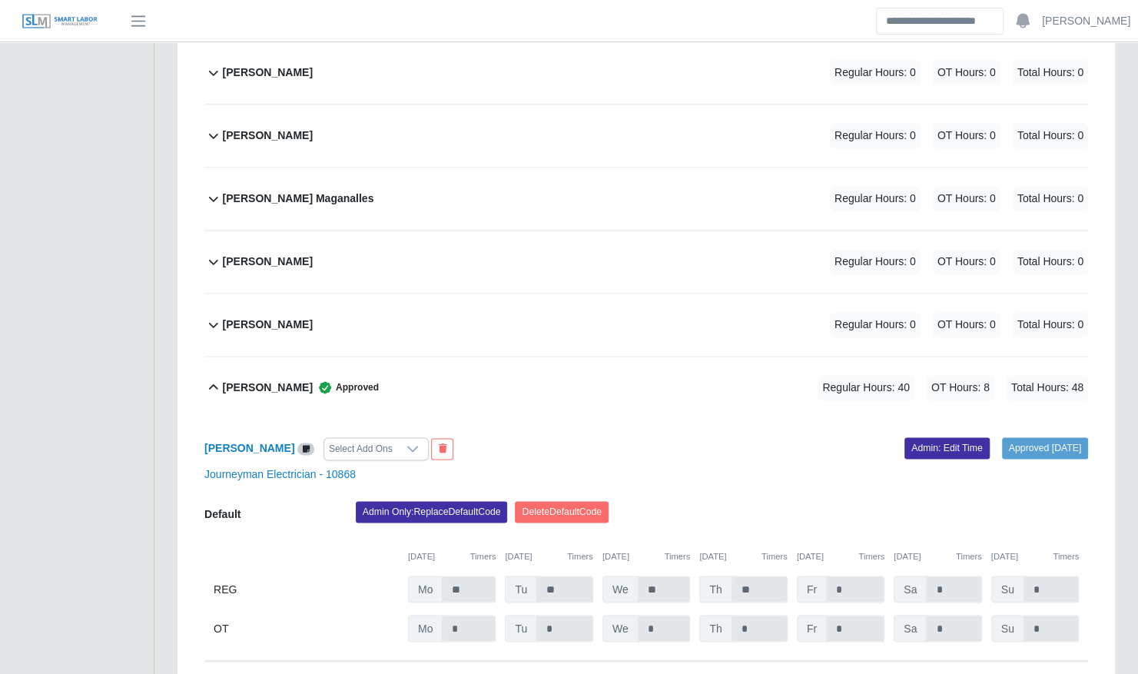
click at [647, 375] on div "[PERSON_NAME] Approved Regular Hours: 40 OT Hours: 8 Total Hours: 48" at bounding box center [655, 388] width 865 height 62
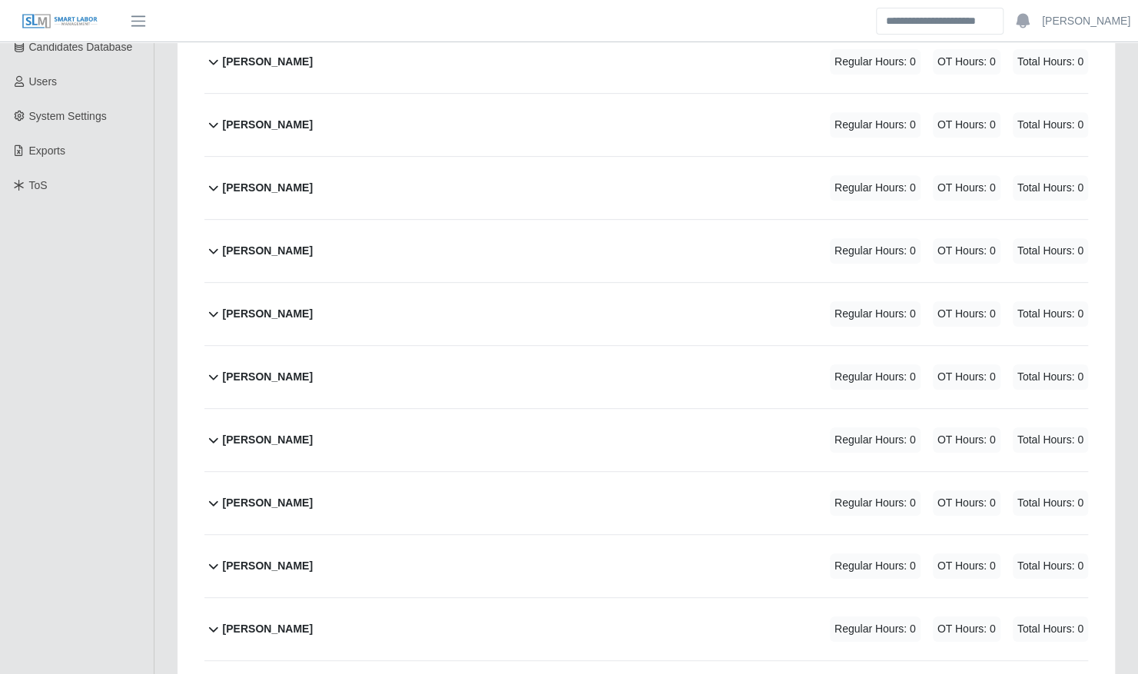
scroll to position [304, 0]
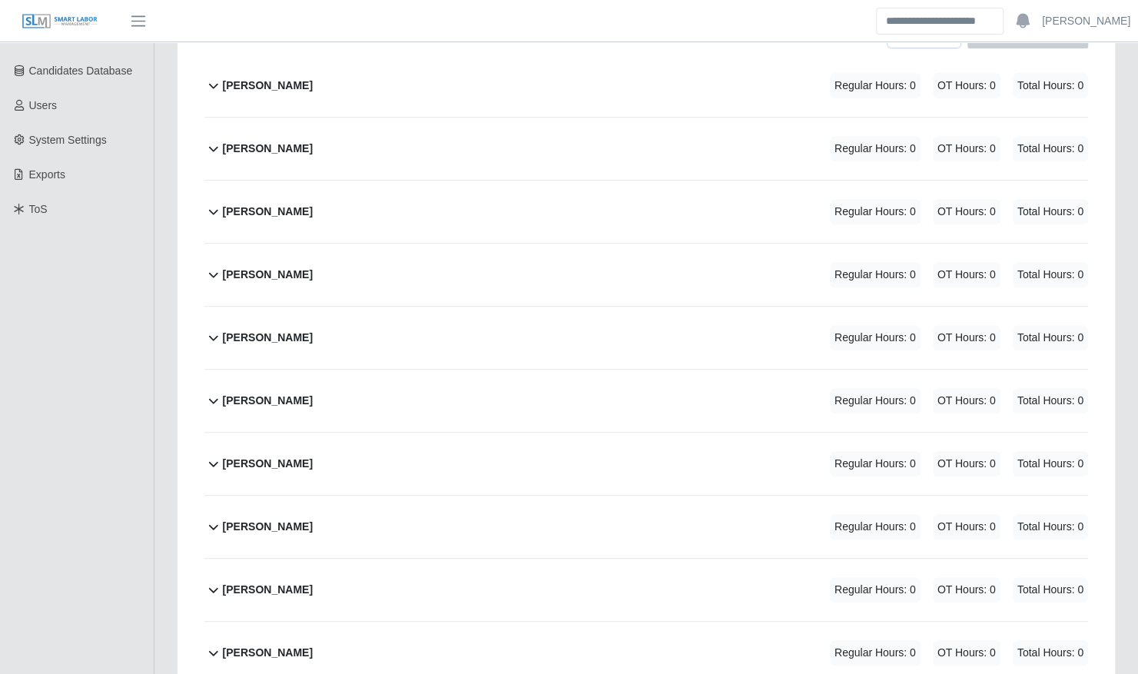
click at [387, 457] on div "[PERSON_NAME] Regular Hours: 0 OT Hours: 0 Total Hours: 0" at bounding box center [655, 464] width 865 height 62
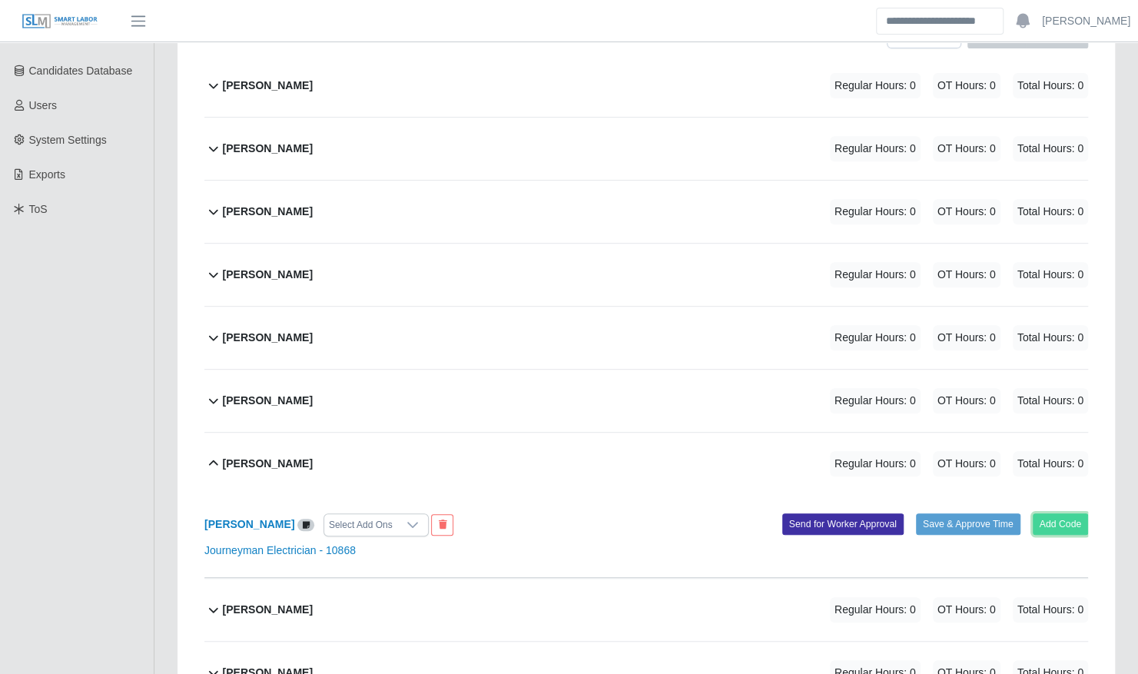
click at [1054, 513] on button "Add Code" at bounding box center [1061, 524] width 56 height 22
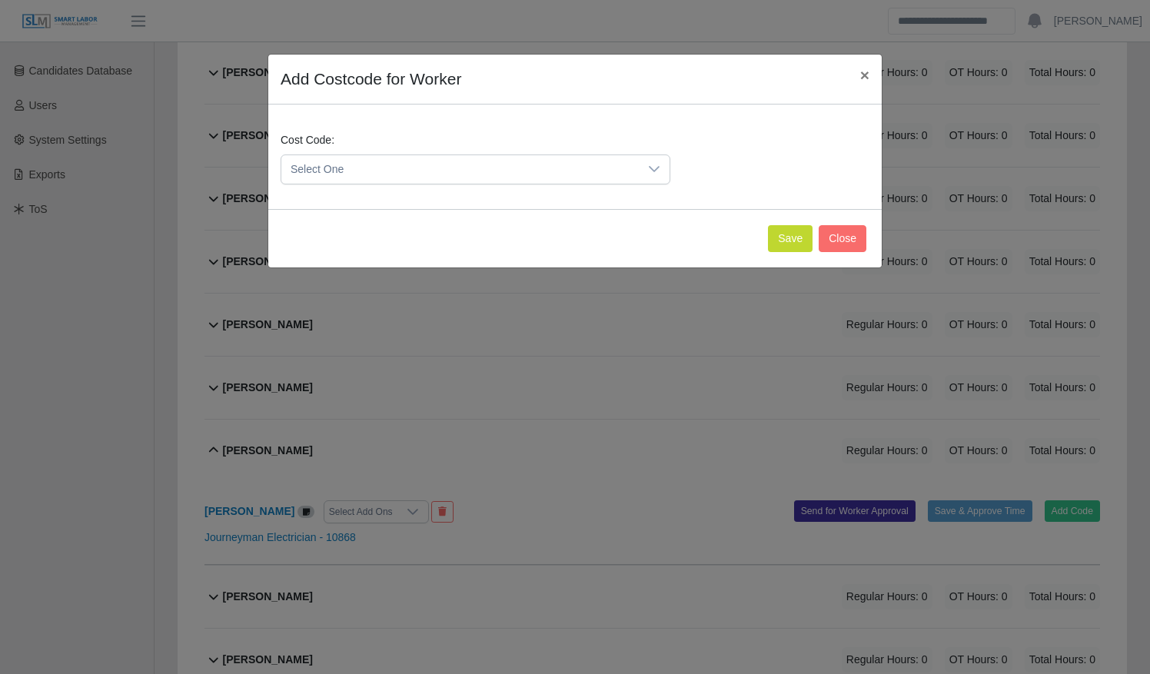
click at [603, 160] on span "Select One" at bounding box center [459, 169] width 357 height 28
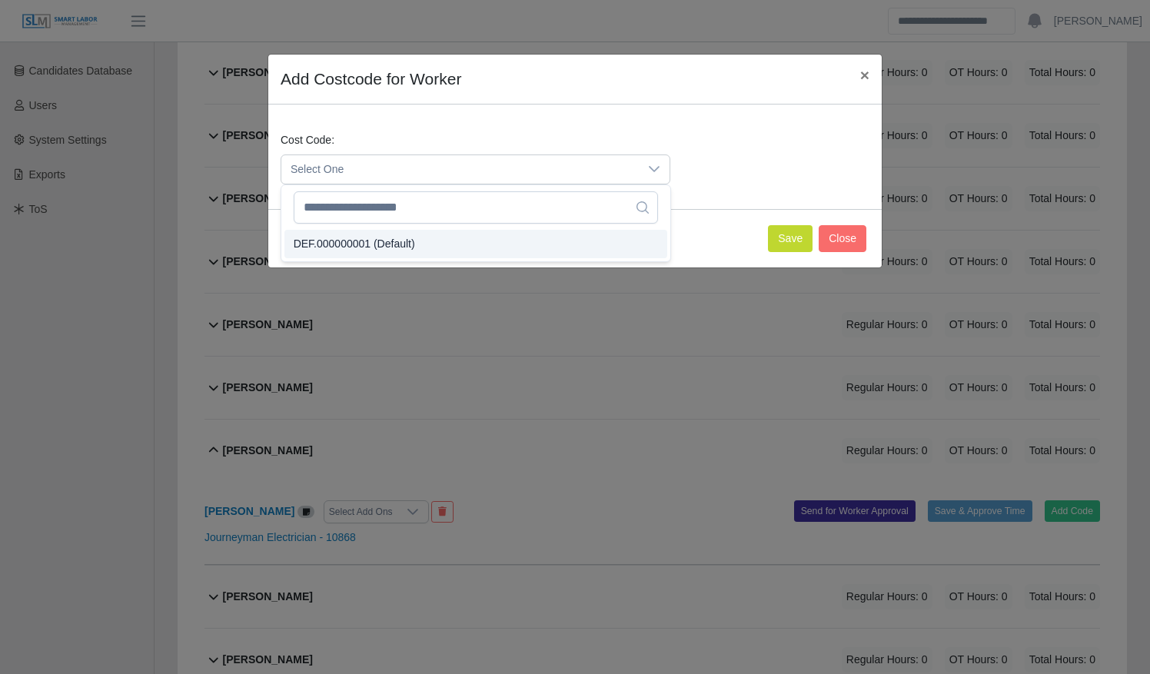
click at [561, 241] on li "DEF.000000001 (Default)" at bounding box center [475, 244] width 383 height 28
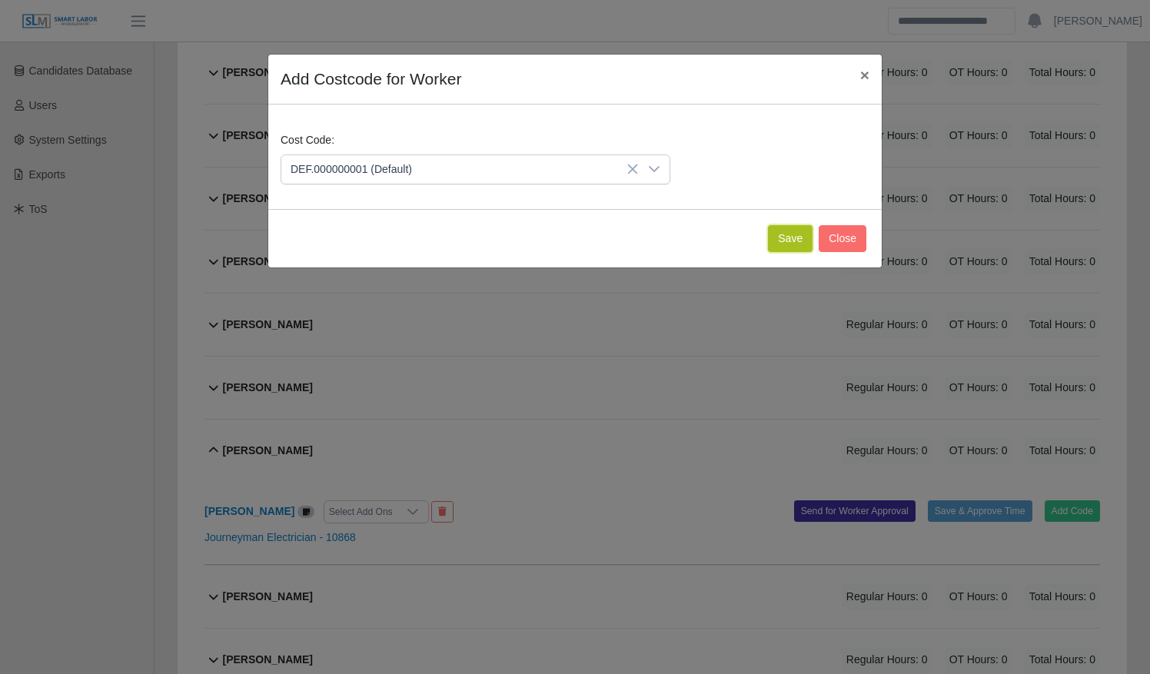
click at [790, 238] on button "Save" at bounding box center [790, 238] width 45 height 27
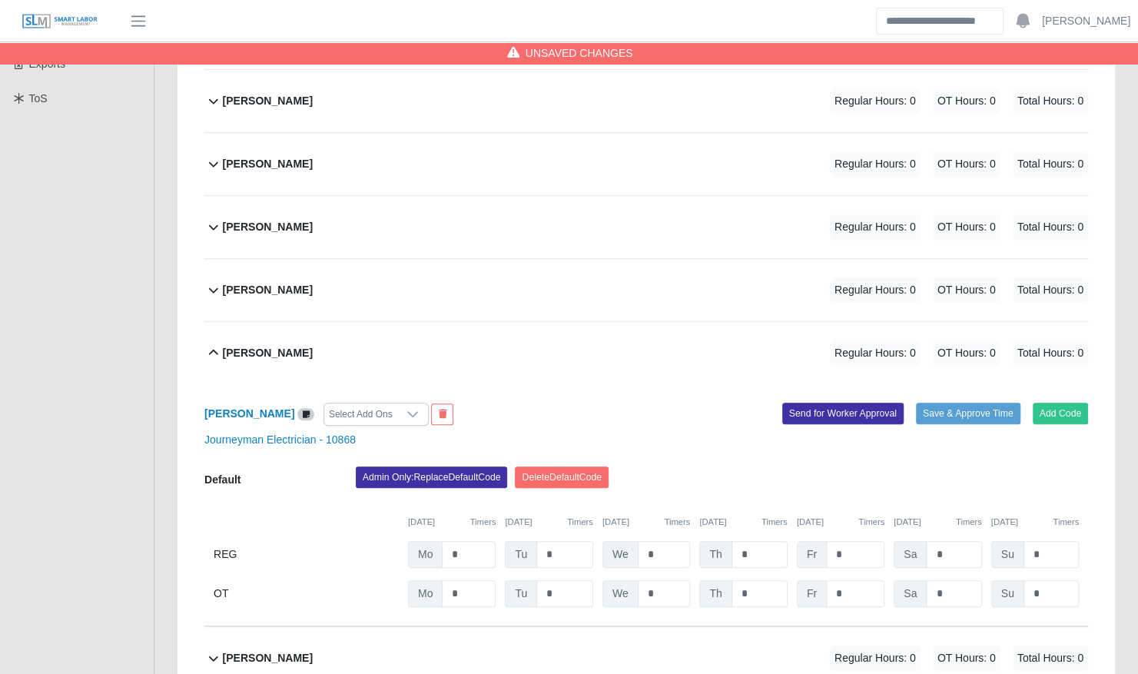
scroll to position [422, 0]
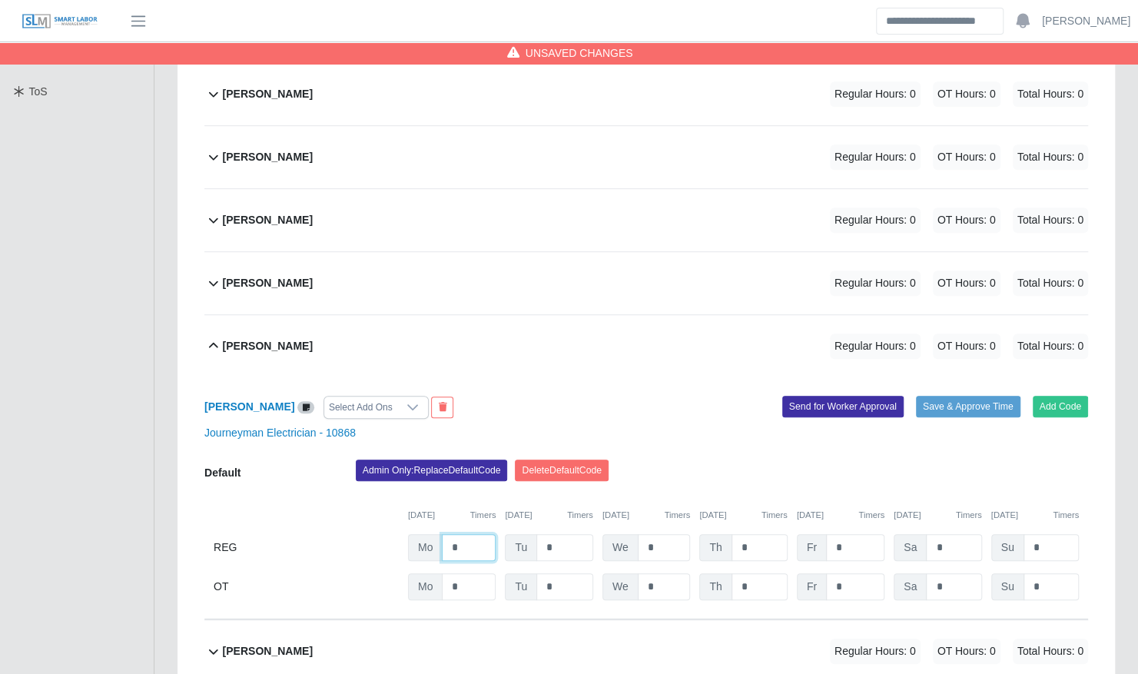
click at [478, 534] on input "*" at bounding box center [469, 547] width 54 height 27
type input "**"
click at [971, 396] on button "Save & Approve Time" at bounding box center [968, 407] width 105 height 22
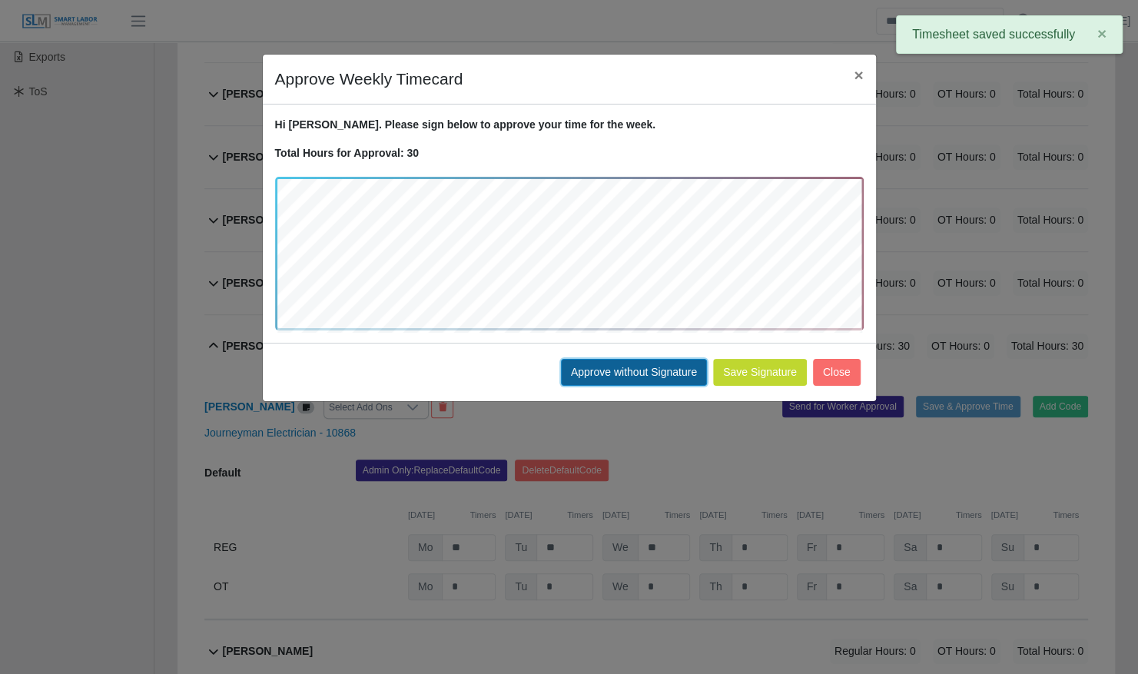
click at [662, 363] on button "Approve without Signature" at bounding box center [634, 372] width 146 height 27
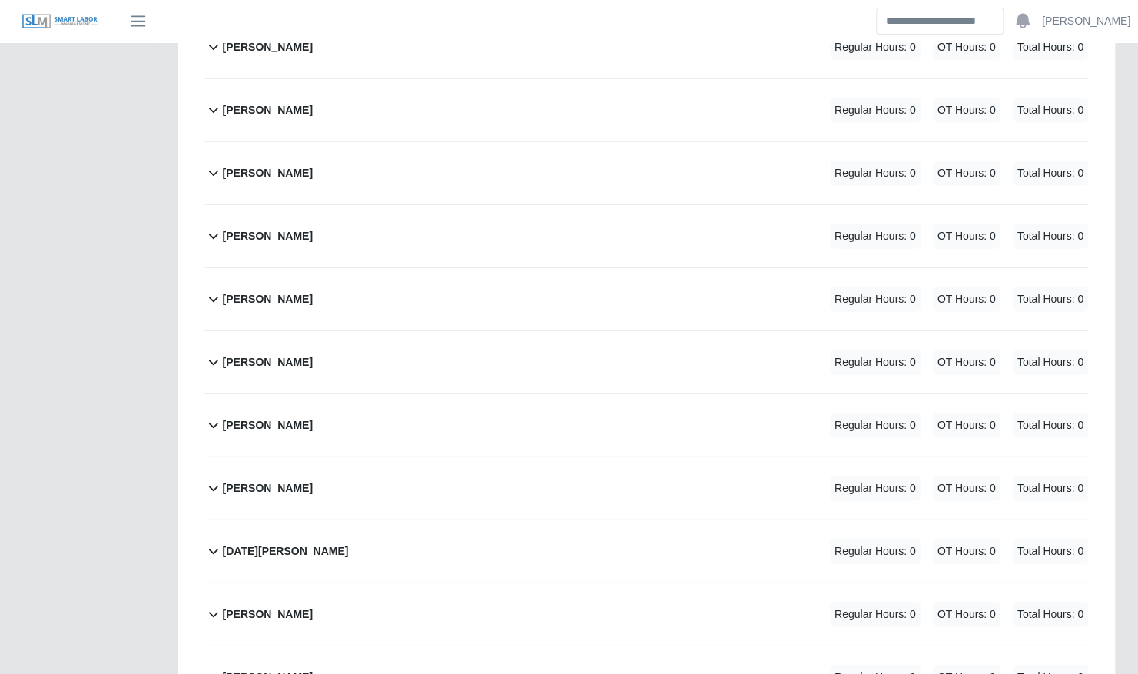
scroll to position [2282, 0]
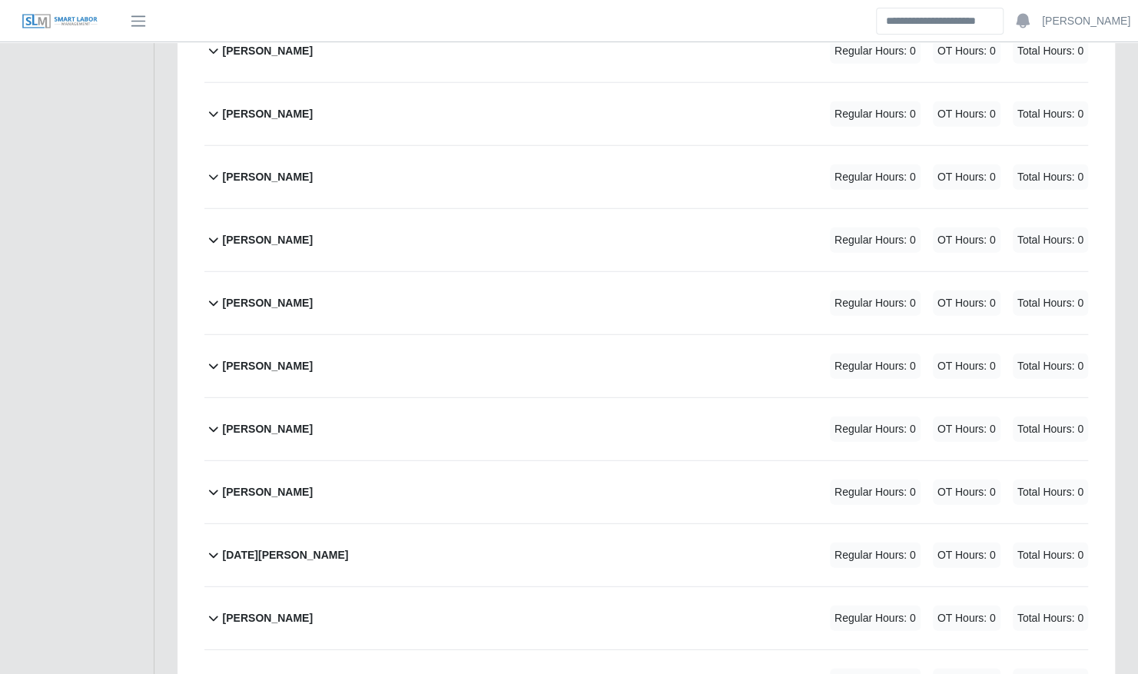
click at [528, 211] on div "Luis Arroyo Regular Hours: 0 OT Hours: 0 Total Hours: 0" at bounding box center [655, 240] width 865 height 62
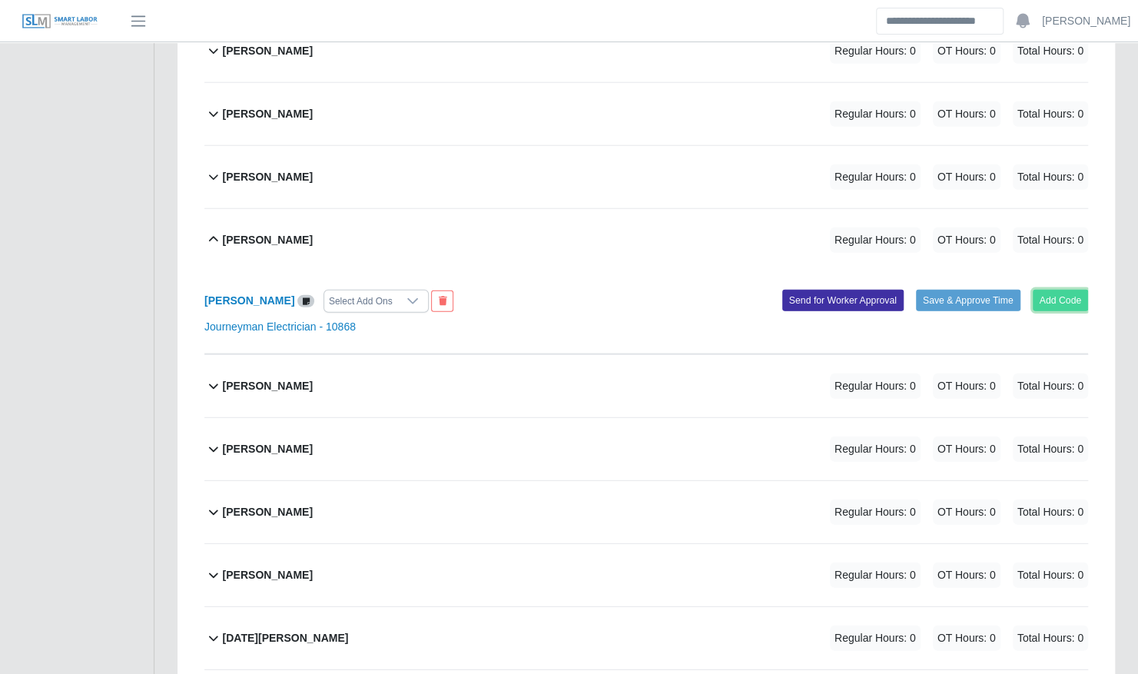
click at [1059, 290] on button "Add Code" at bounding box center [1061, 301] width 56 height 22
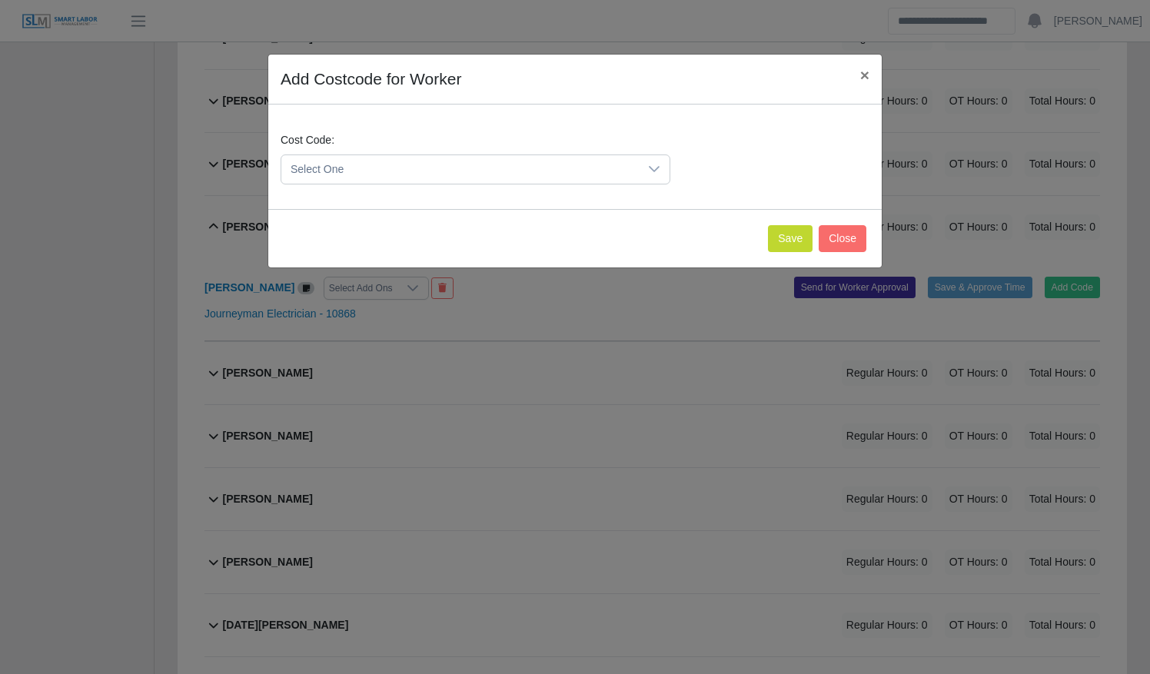
click at [461, 172] on span "Select One" at bounding box center [459, 169] width 357 height 28
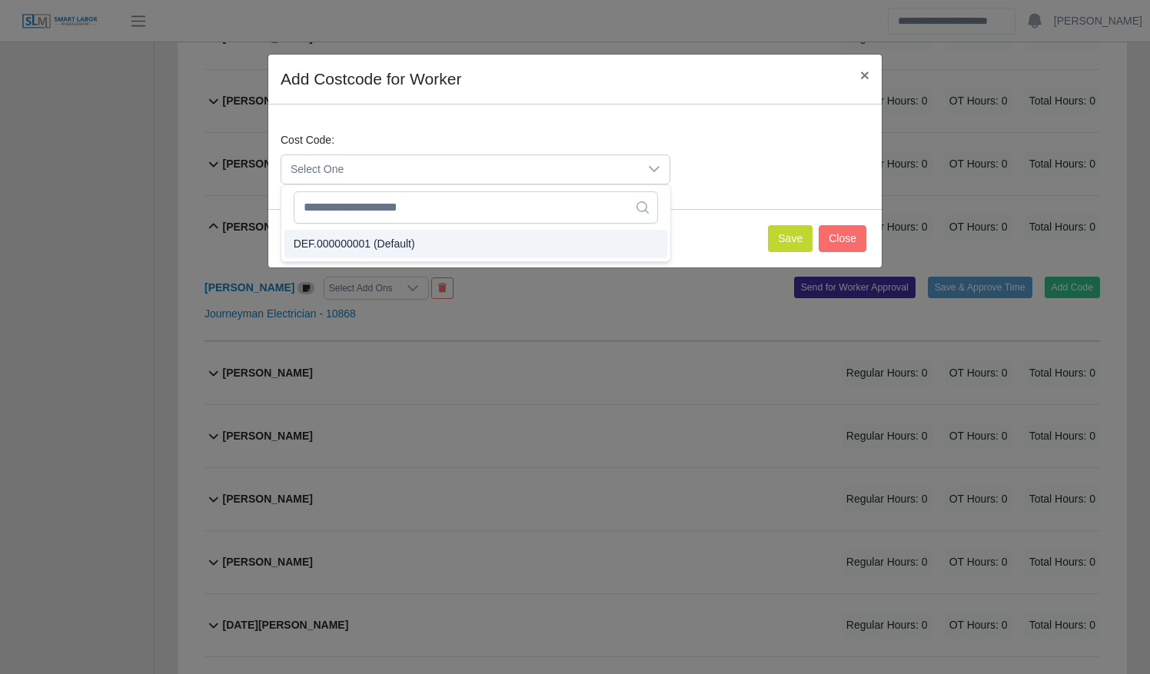
click at [470, 242] on li "DEF.000000001 (Default)" at bounding box center [475, 244] width 383 height 28
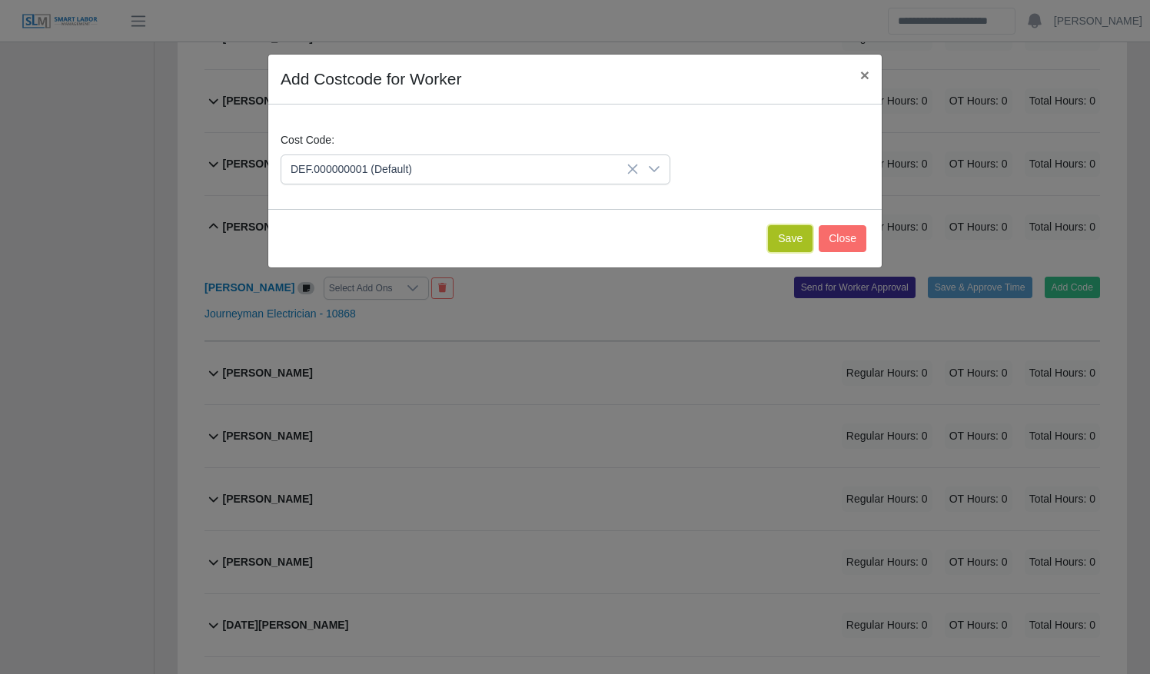
click at [784, 238] on button "Save" at bounding box center [790, 238] width 45 height 27
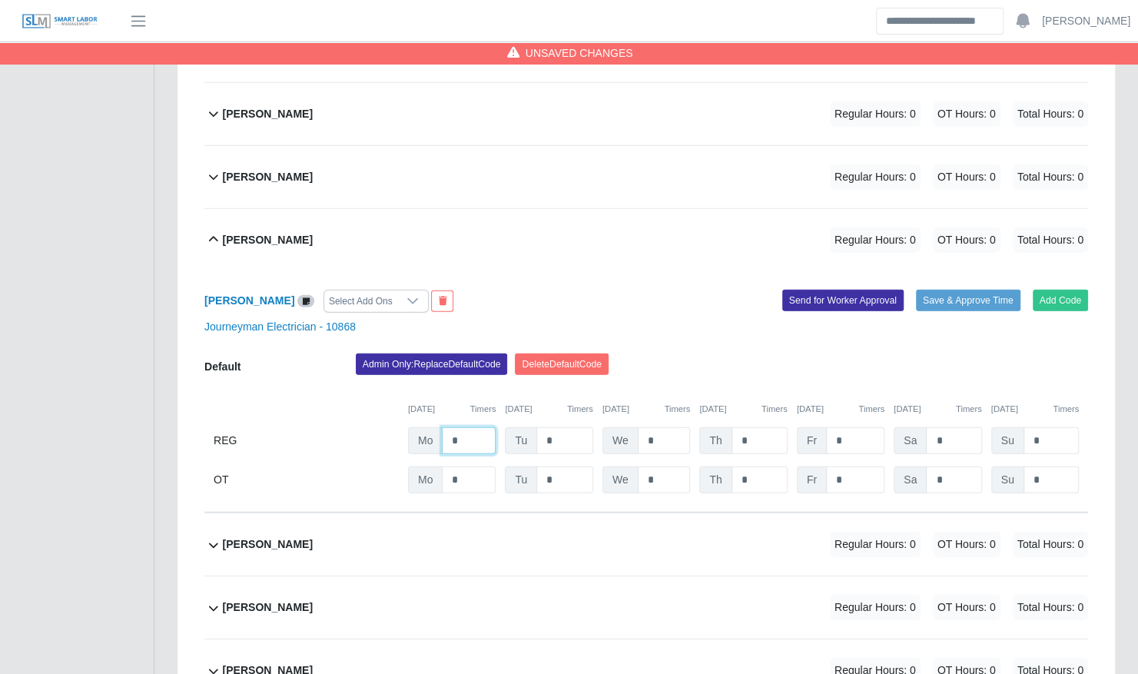
click at [467, 427] on input "*" at bounding box center [469, 440] width 54 height 27
type input "**"
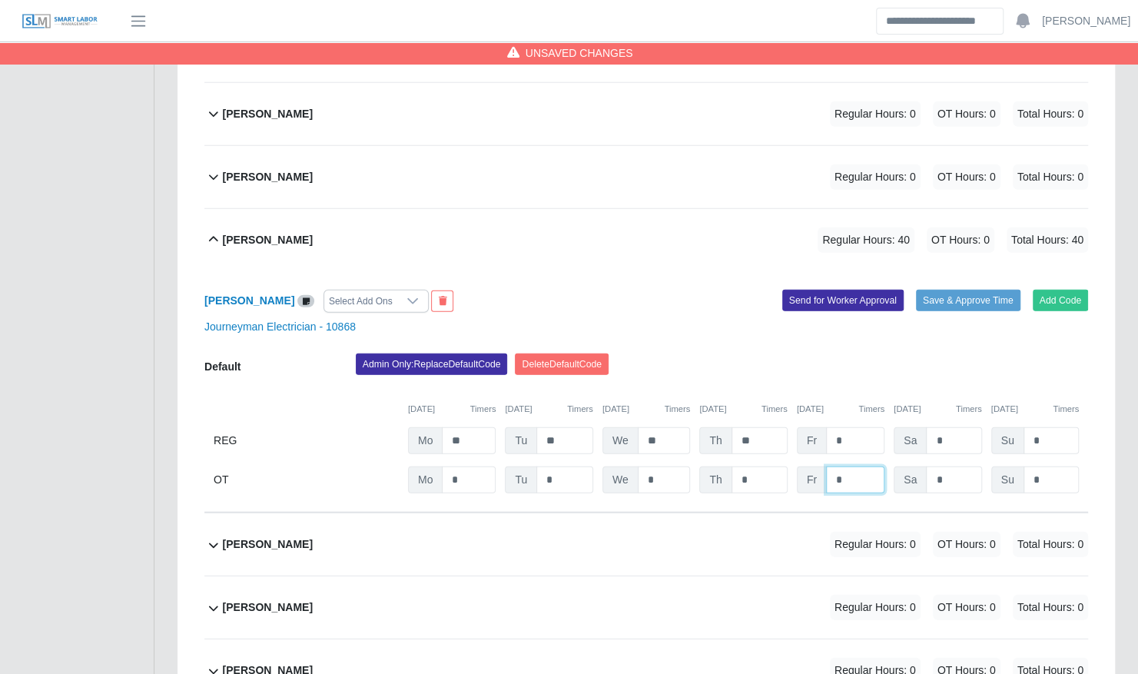
click at [862, 466] on input "*" at bounding box center [855, 479] width 58 height 27
type input "*"
click at [951, 290] on button "Save & Approve Time" at bounding box center [968, 301] width 105 height 22
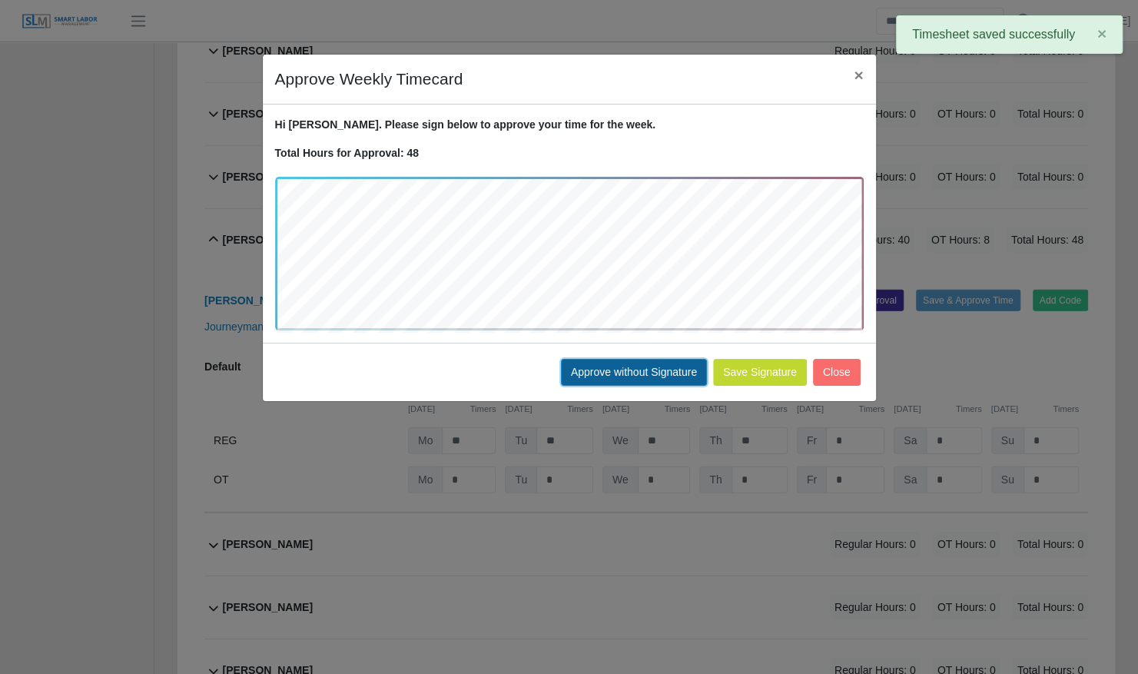
click at [643, 374] on button "Approve without Signature" at bounding box center [634, 372] width 146 height 27
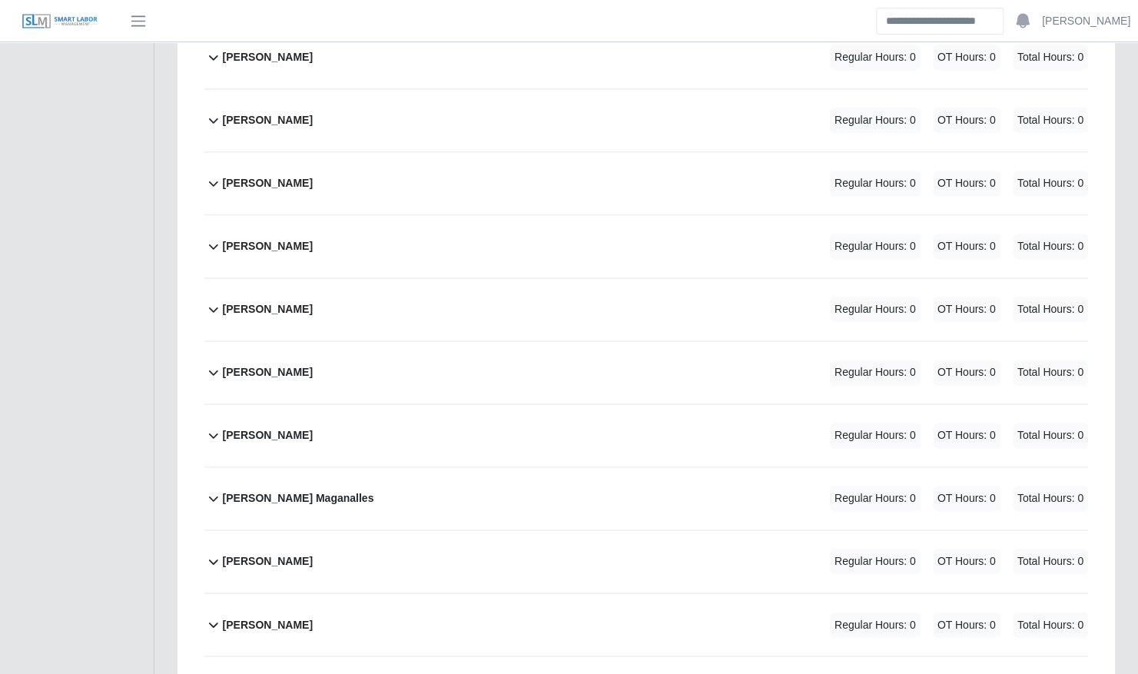
scroll to position [968, 0]
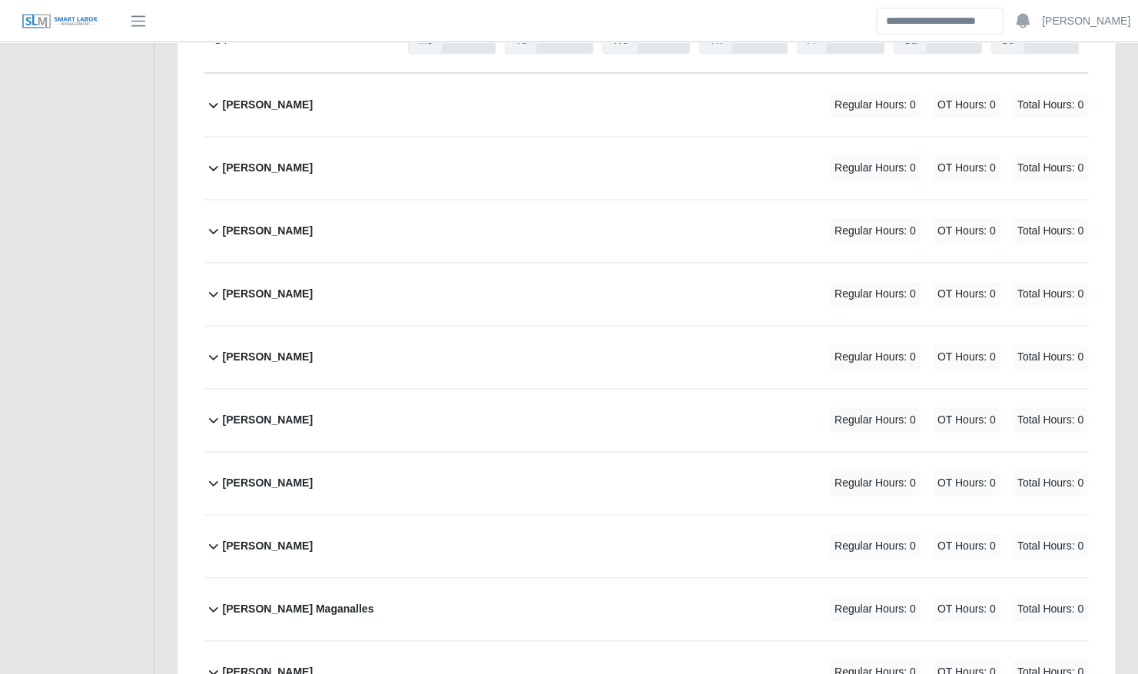
click at [373, 210] on div "Christopher Miller Regular Hours: 0 OT Hours: 0 Total Hours: 0" at bounding box center [655, 231] width 865 height 62
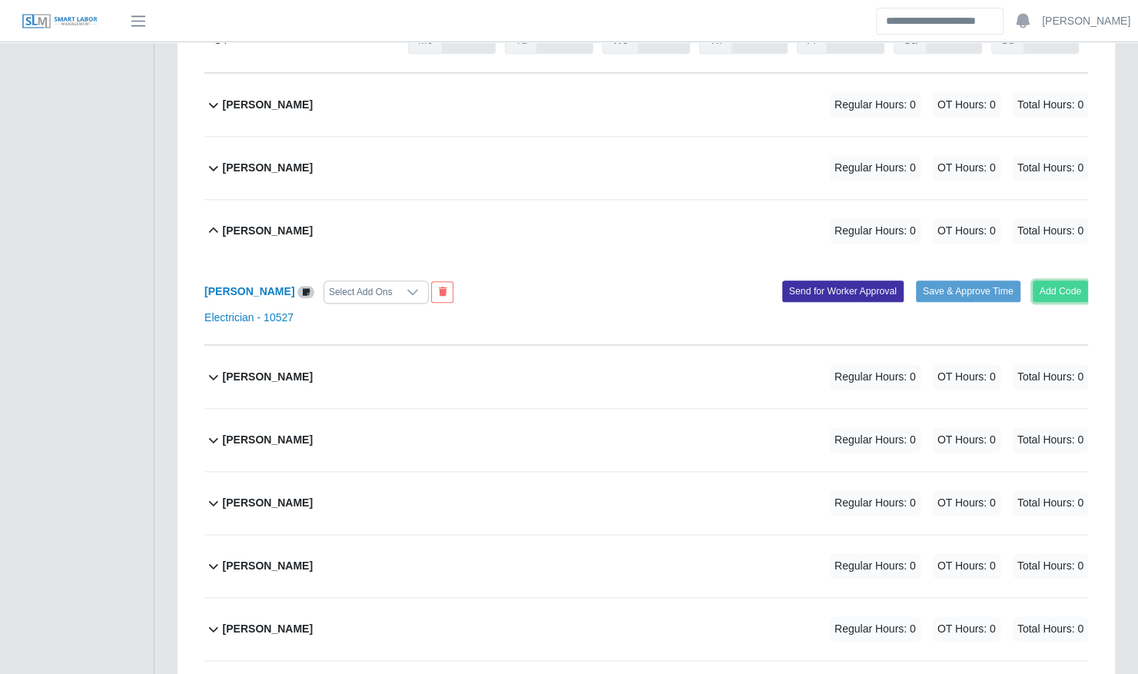
click at [1044, 280] on button "Add Code" at bounding box center [1061, 291] width 56 height 22
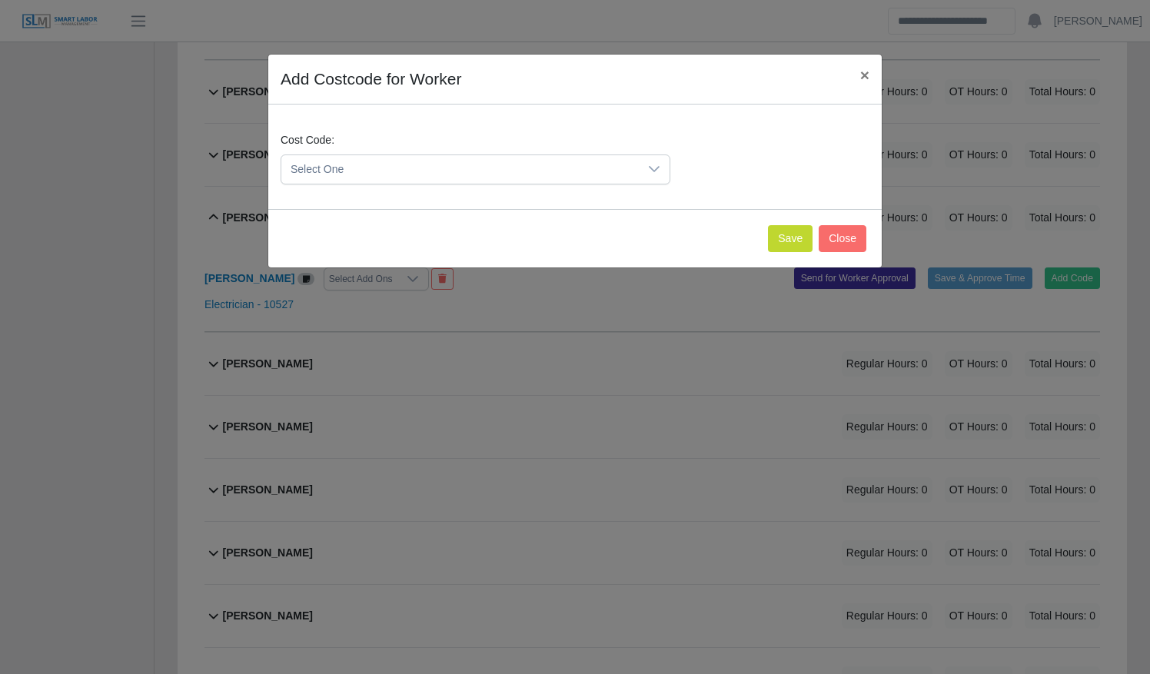
click at [527, 174] on span "Select One" at bounding box center [459, 169] width 357 height 28
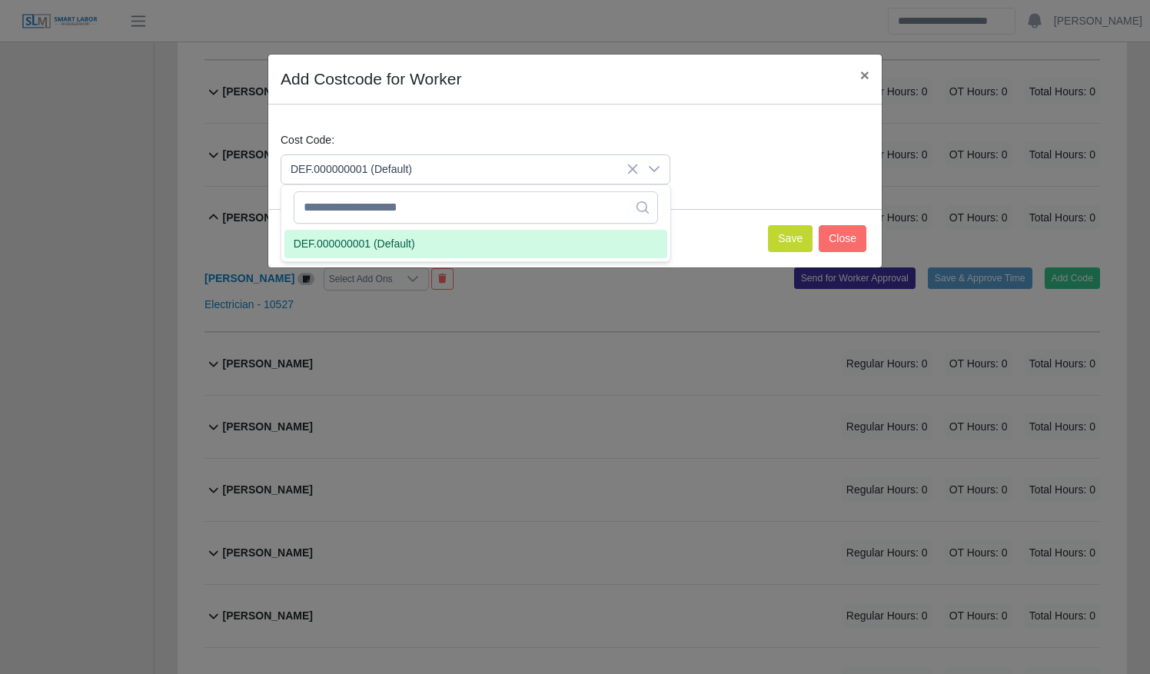
click at [492, 244] on li "DEF.000000001 (Default)" at bounding box center [475, 244] width 383 height 28
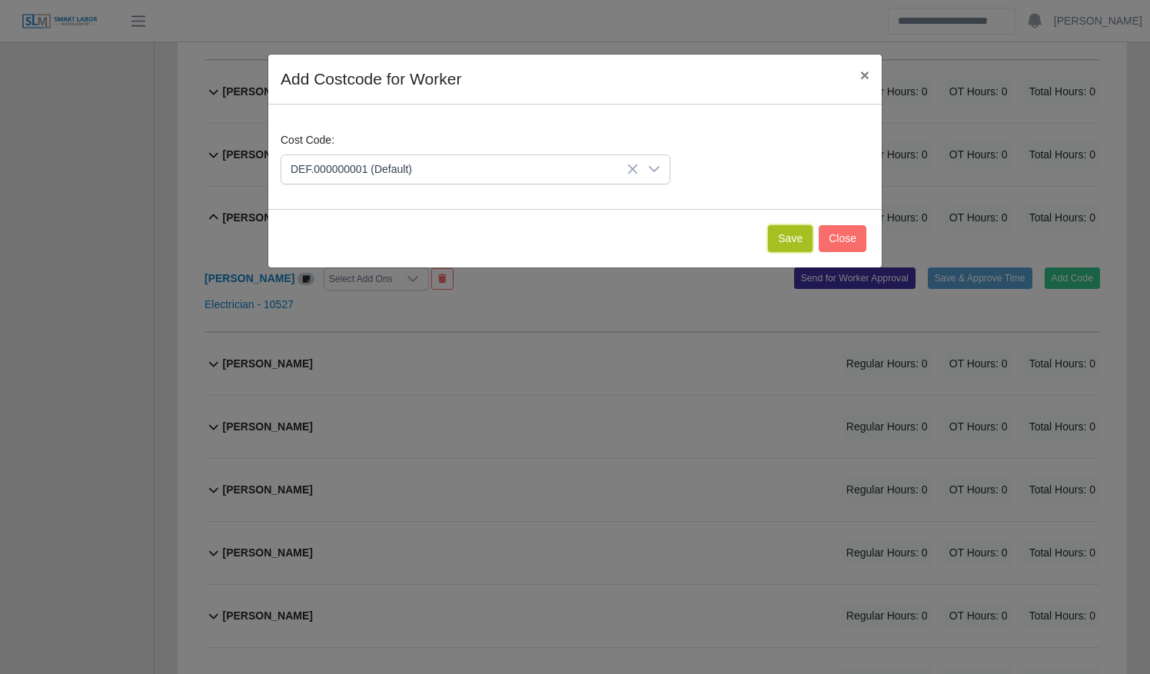
click at [792, 237] on button "Save" at bounding box center [790, 238] width 45 height 27
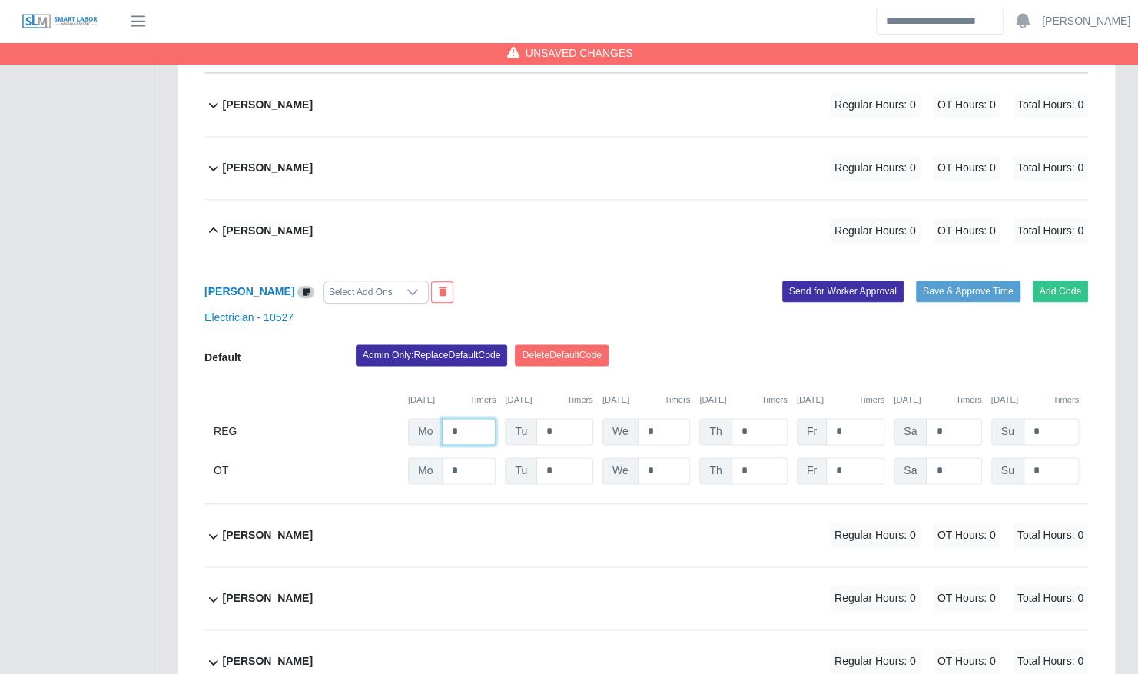
click at [460, 418] on input "*" at bounding box center [469, 431] width 54 height 27
type input "**"
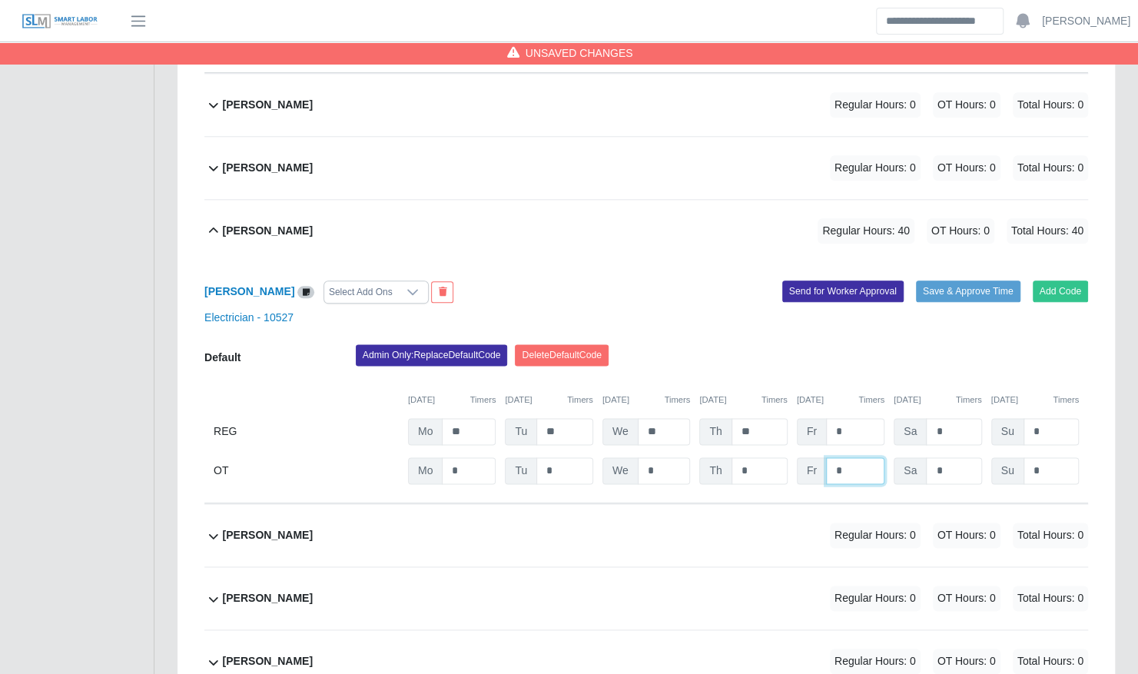
click at [842, 457] on input "*" at bounding box center [855, 470] width 58 height 27
type input "*"
click at [932, 280] on button "Save & Approve Time" at bounding box center [968, 291] width 105 height 22
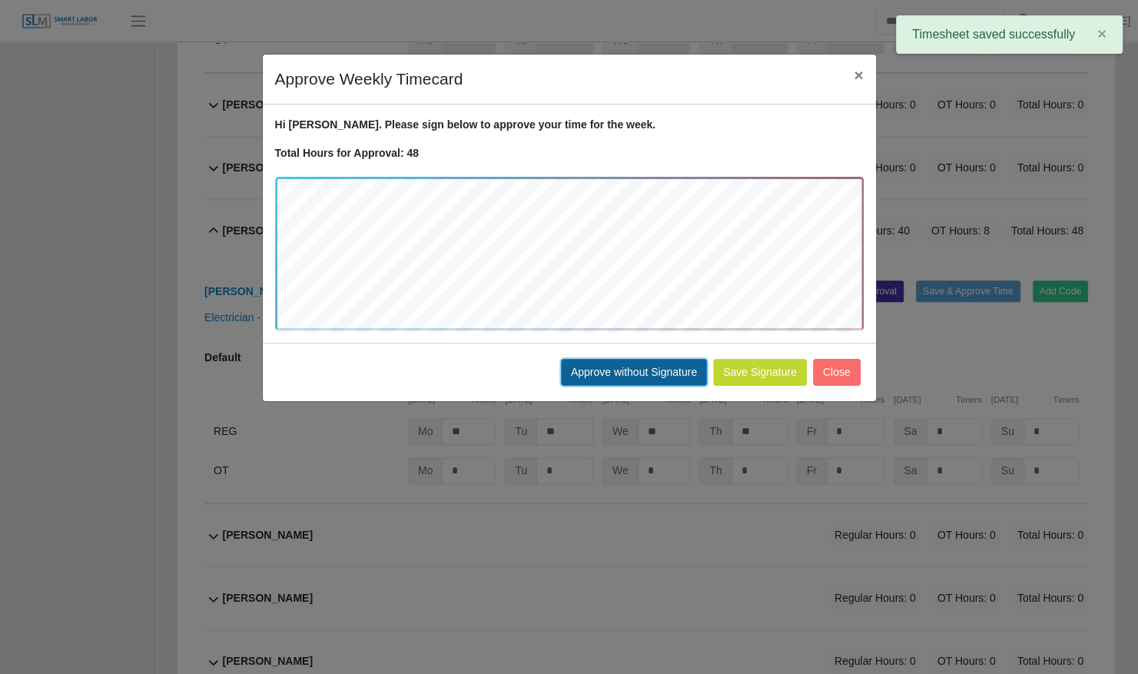
click at [644, 366] on button "Approve without Signature" at bounding box center [634, 372] width 146 height 27
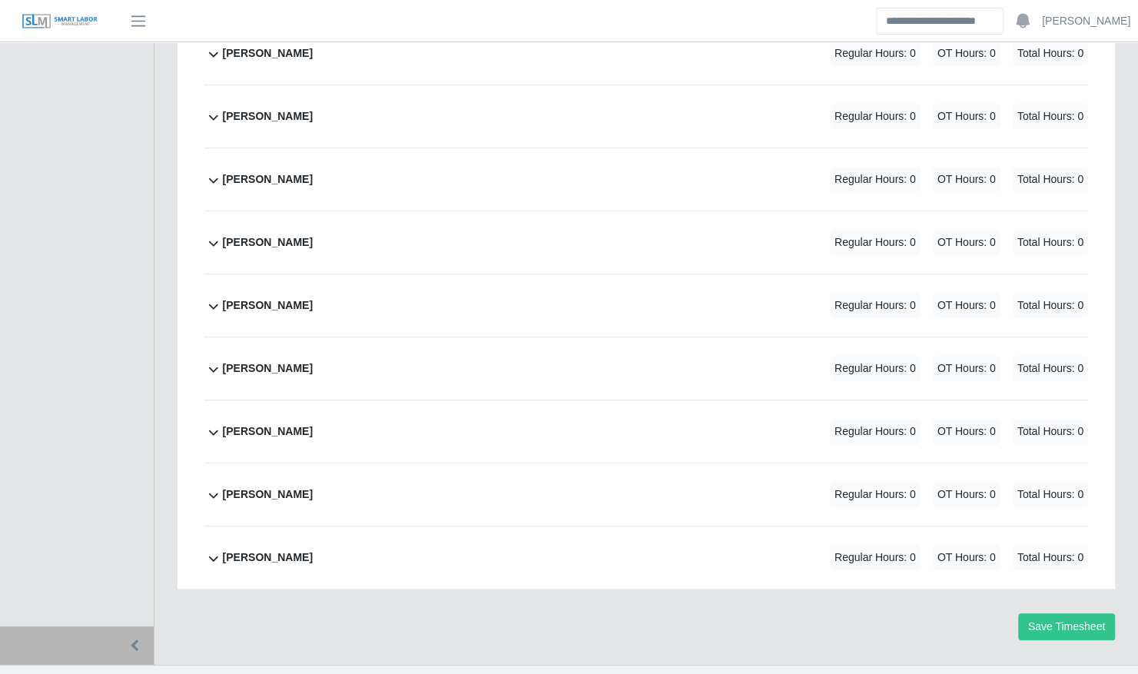
scroll to position [3248, 0]
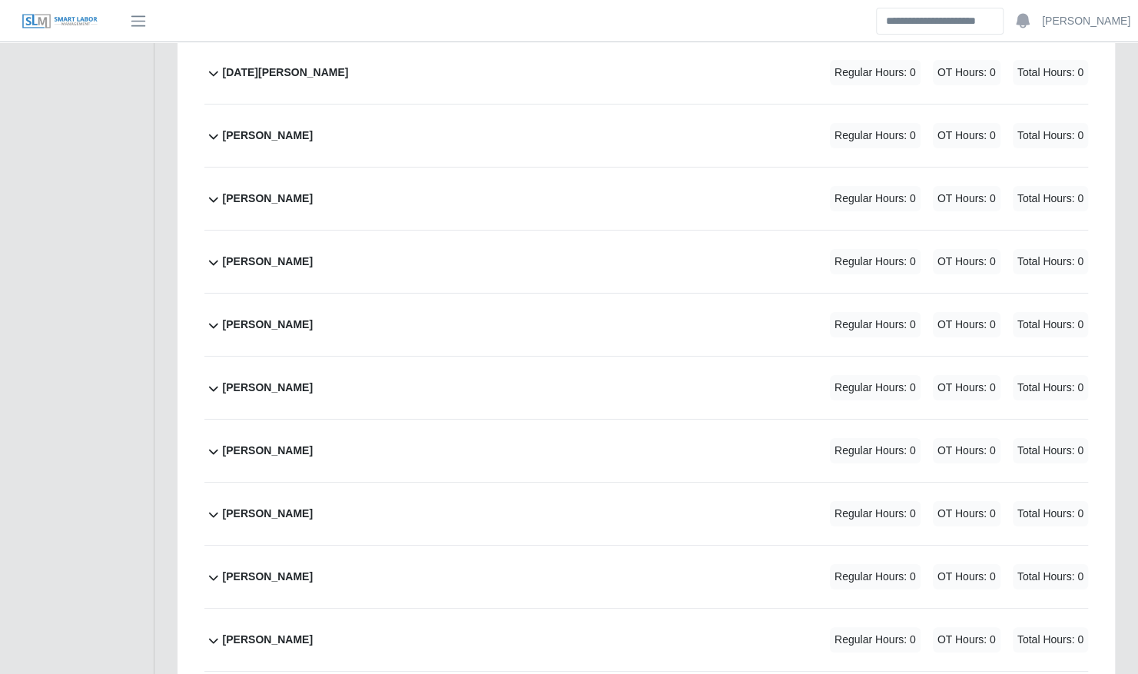
click at [373, 547] on div "Steven Workman Regular Hours: 0 OT Hours: 0 Total Hours: 0" at bounding box center [655, 577] width 865 height 62
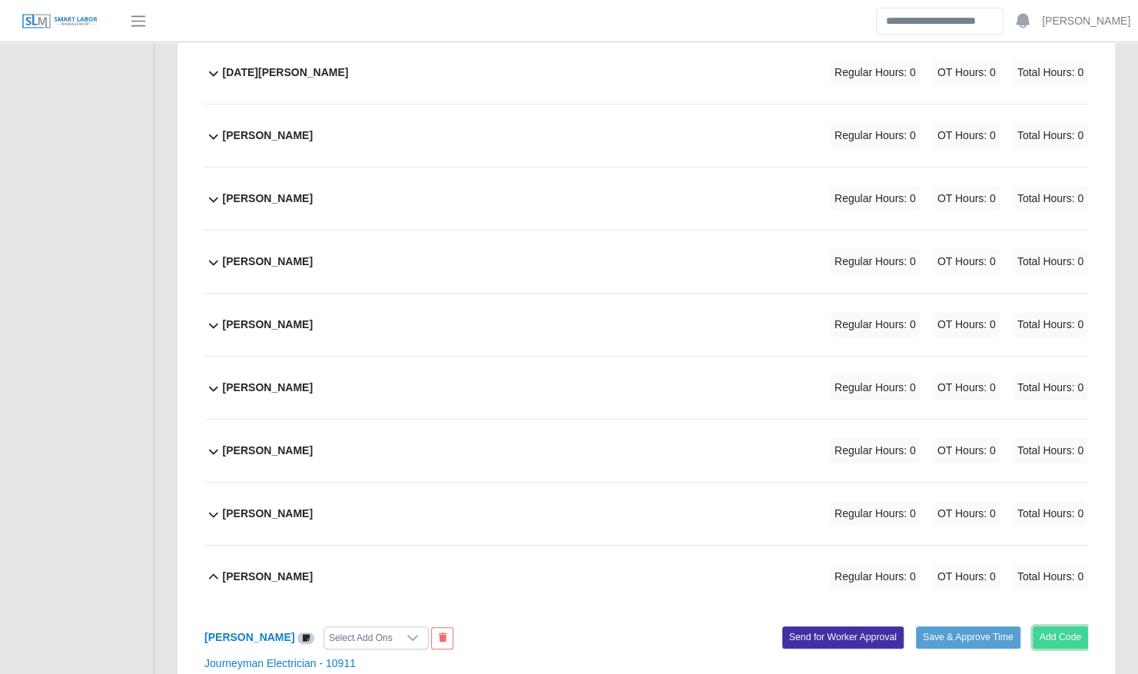
click at [1073, 626] on button "Add Code" at bounding box center [1061, 637] width 56 height 22
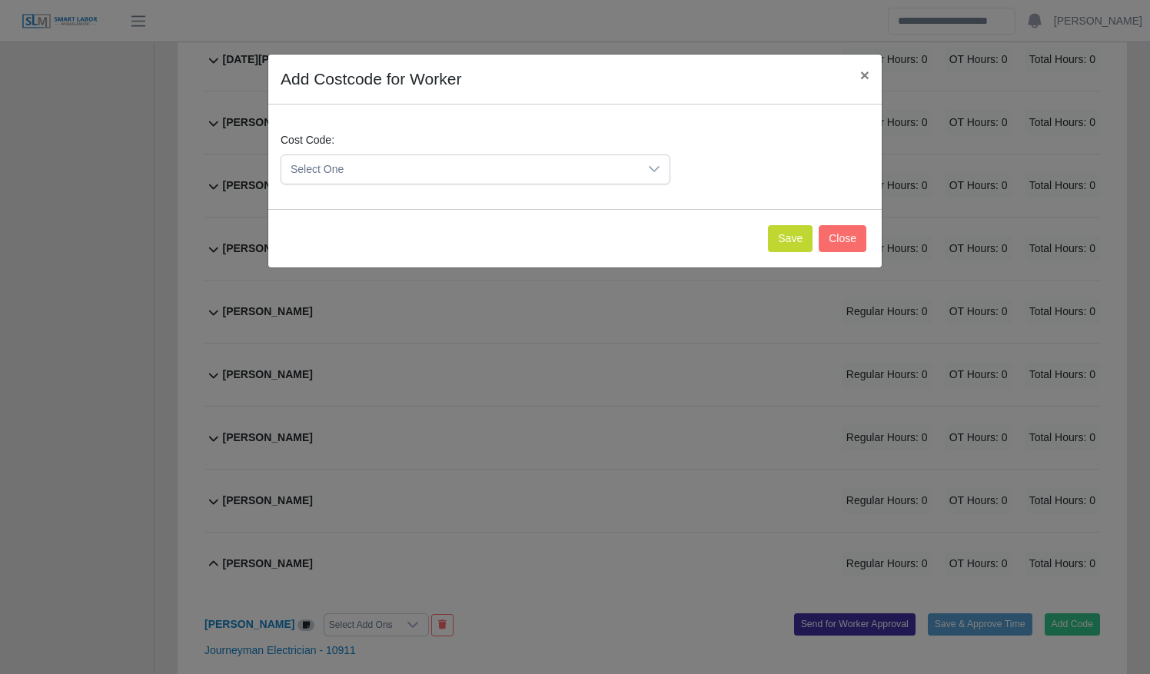
click at [481, 171] on span "Select One" at bounding box center [459, 169] width 357 height 28
click at [453, 242] on li "DEF.000000001 (Default)" at bounding box center [475, 244] width 383 height 28
click at [790, 230] on button "Save" at bounding box center [790, 238] width 45 height 27
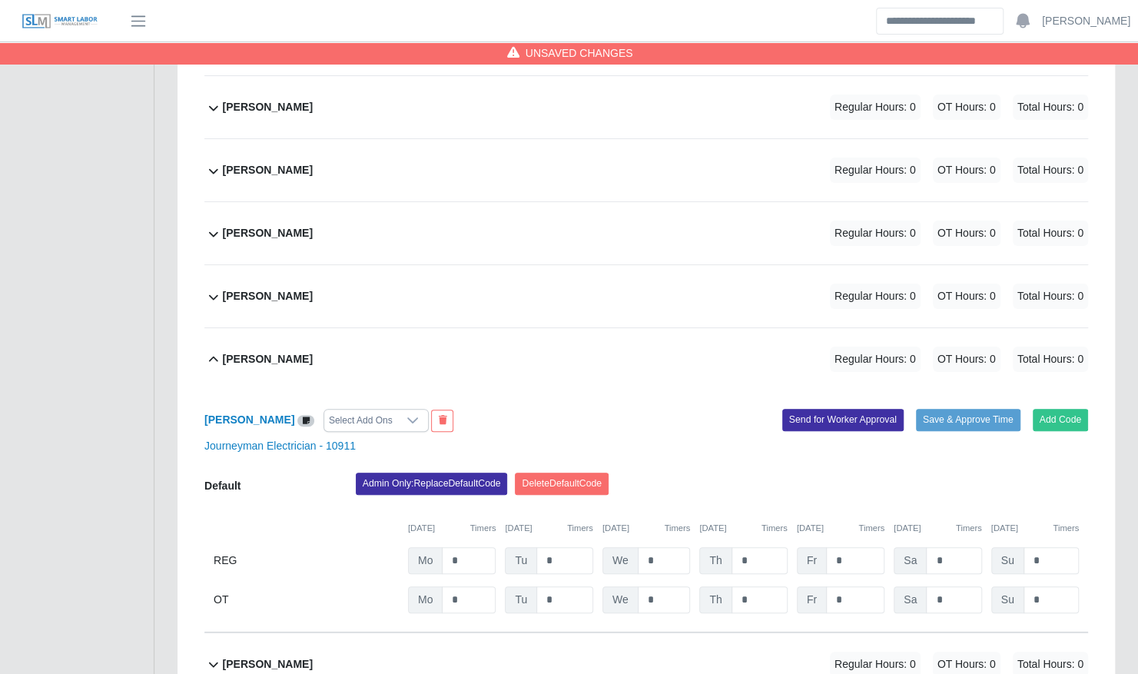
scroll to position [3467, 0]
click at [467, 546] on input "*" at bounding box center [469, 559] width 54 height 27
type input "**"
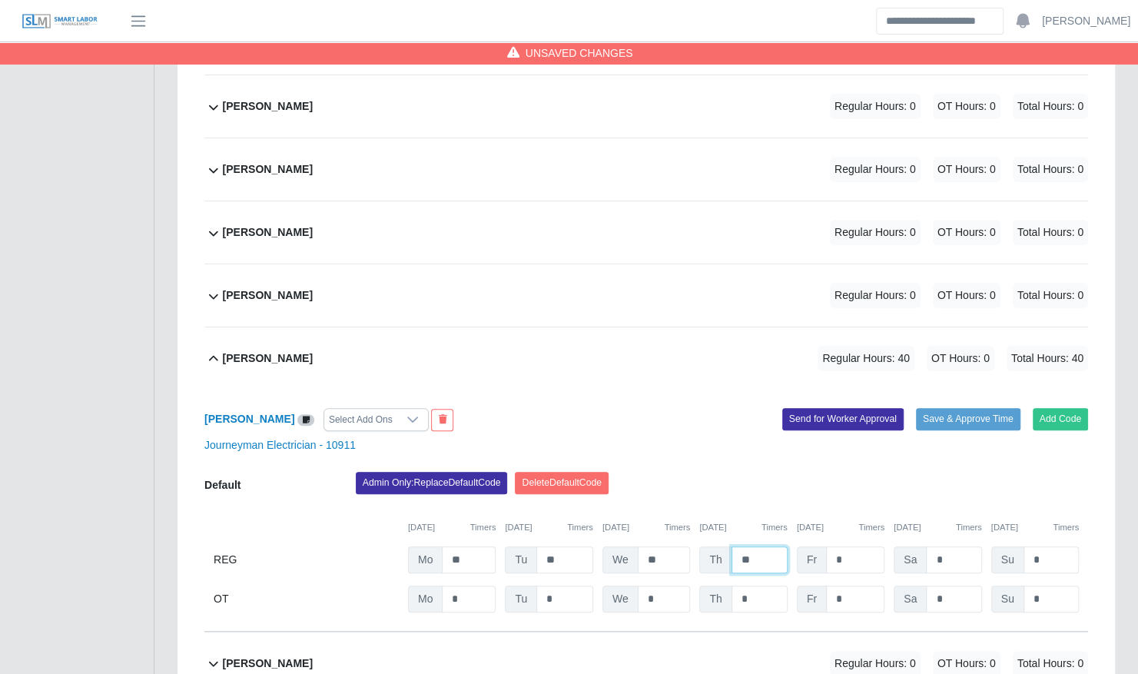
type input "**"
click at [836, 557] on div "Default Admin Only: Replace Default Code Delete Default Code 09/08/2025 Timers …" at bounding box center [646, 542] width 884 height 141
click at [848, 586] on input "*" at bounding box center [855, 599] width 58 height 27
type input "*"
click at [934, 408] on button "Save & Approve Time" at bounding box center [968, 419] width 105 height 22
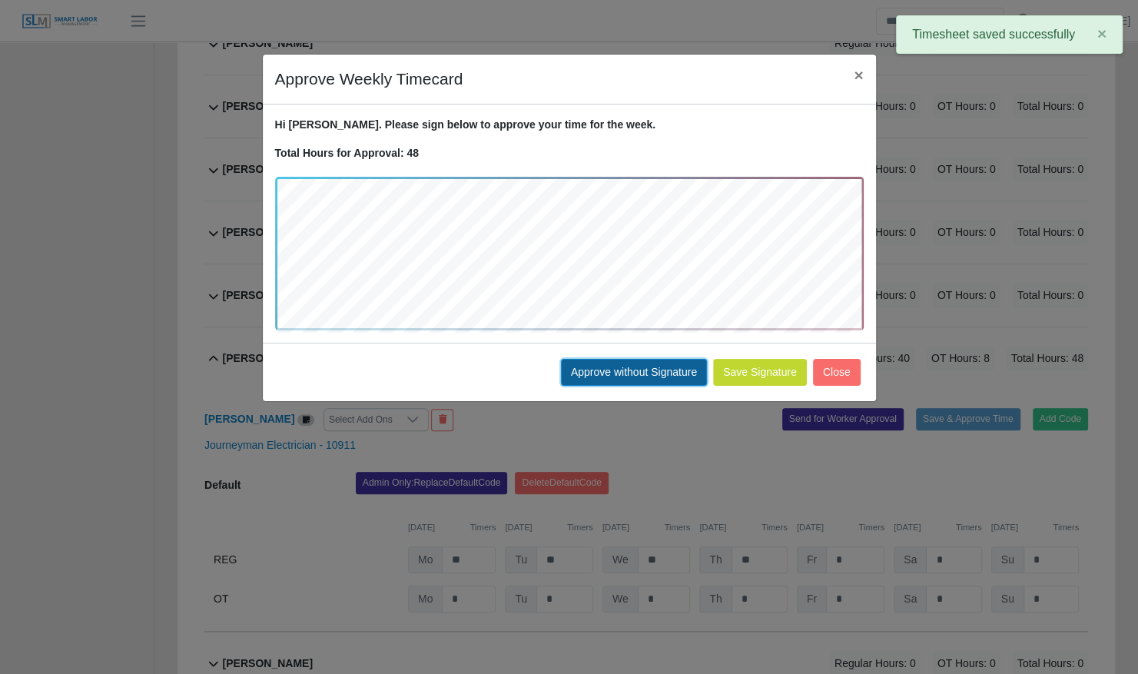
click at [621, 363] on button "Approve without Signature" at bounding box center [634, 372] width 146 height 27
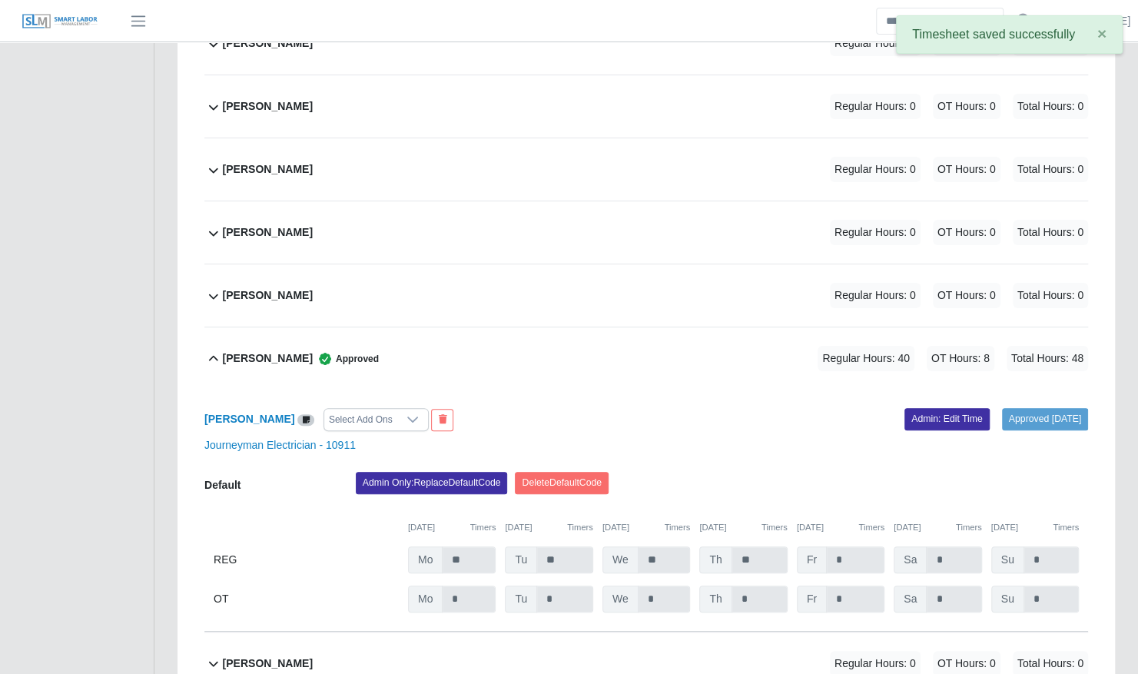
click at [275, 346] on div "Steven Workman Approved" at bounding box center [301, 358] width 156 height 25
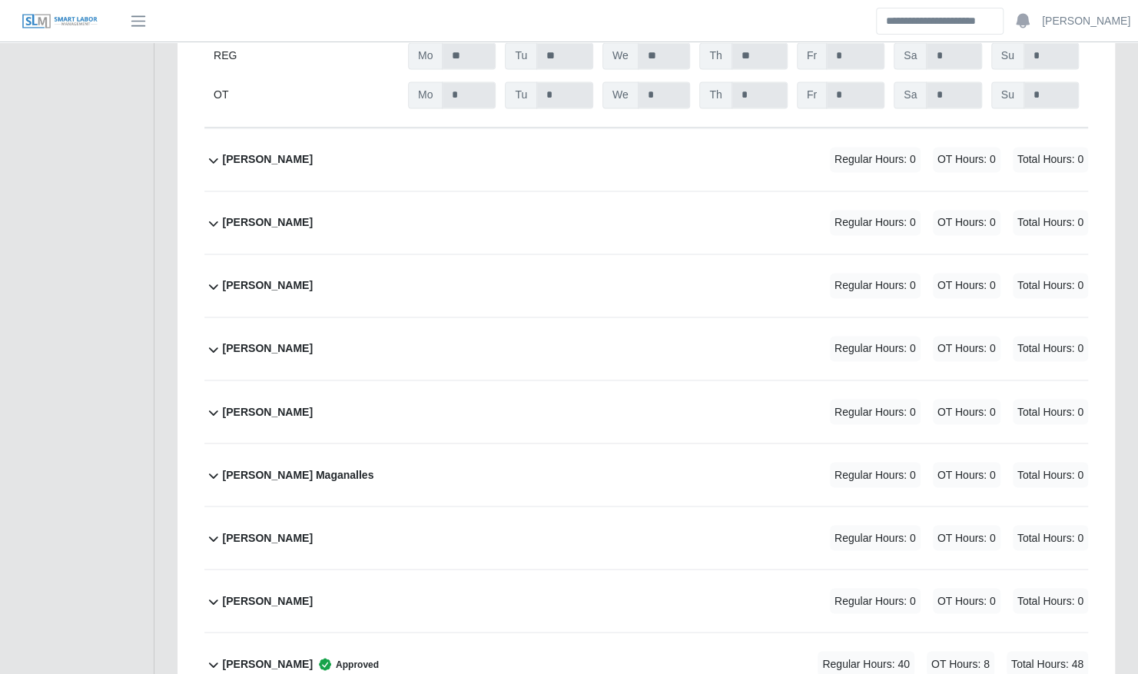
scroll to position [1345, 0]
click at [288, 318] on div "Devin Crays Regular Hours: 0 OT Hours: 0 Total Hours: 0" at bounding box center [655, 348] width 865 height 62
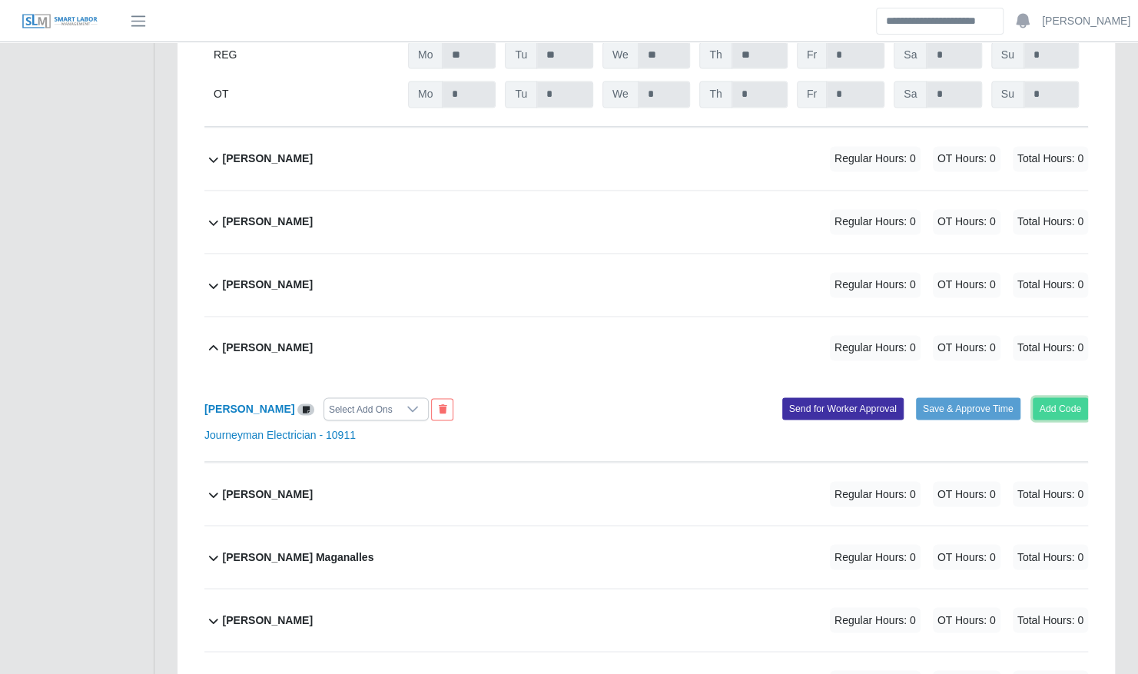
click at [1077, 397] on button "Add Code" at bounding box center [1061, 408] width 56 height 22
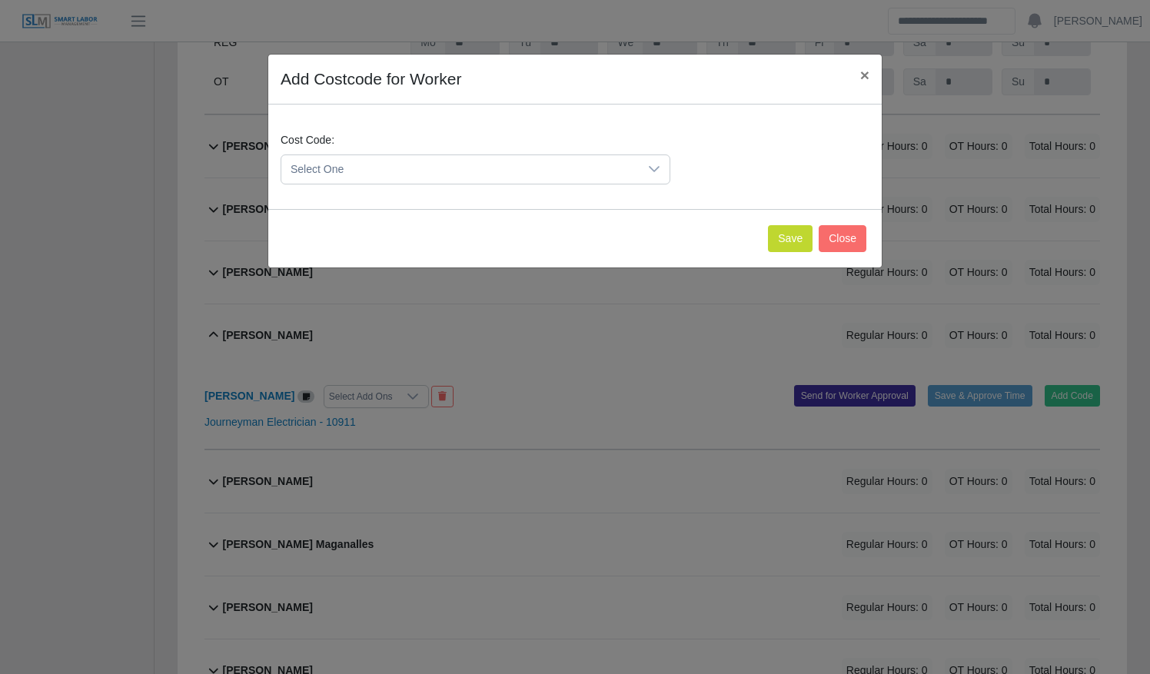
click at [467, 164] on span "Select One" at bounding box center [459, 169] width 357 height 28
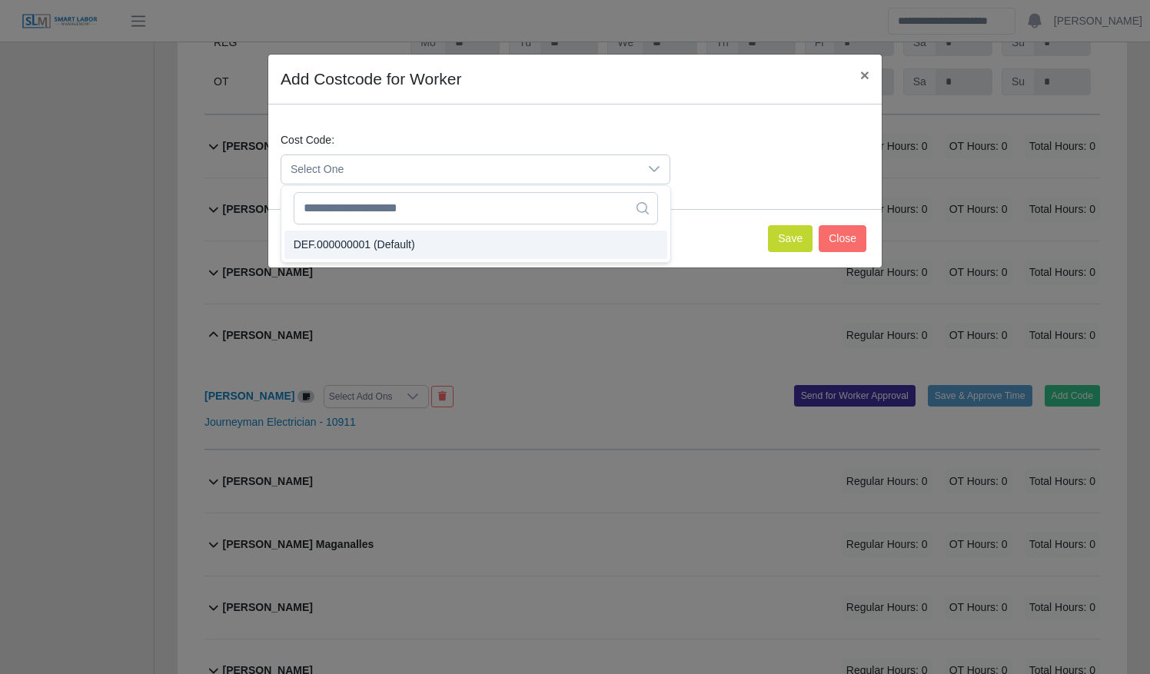
click at [467, 248] on li "DEF.000000001 (Default)" at bounding box center [475, 245] width 383 height 28
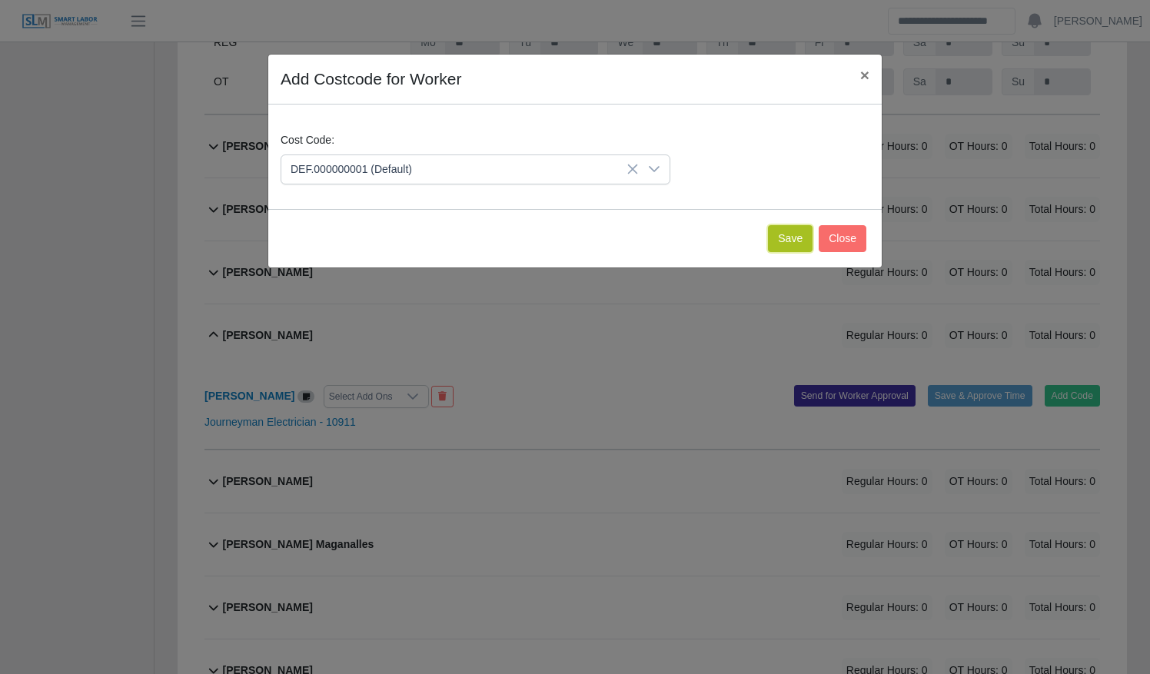
click at [787, 233] on button "Save" at bounding box center [790, 238] width 45 height 27
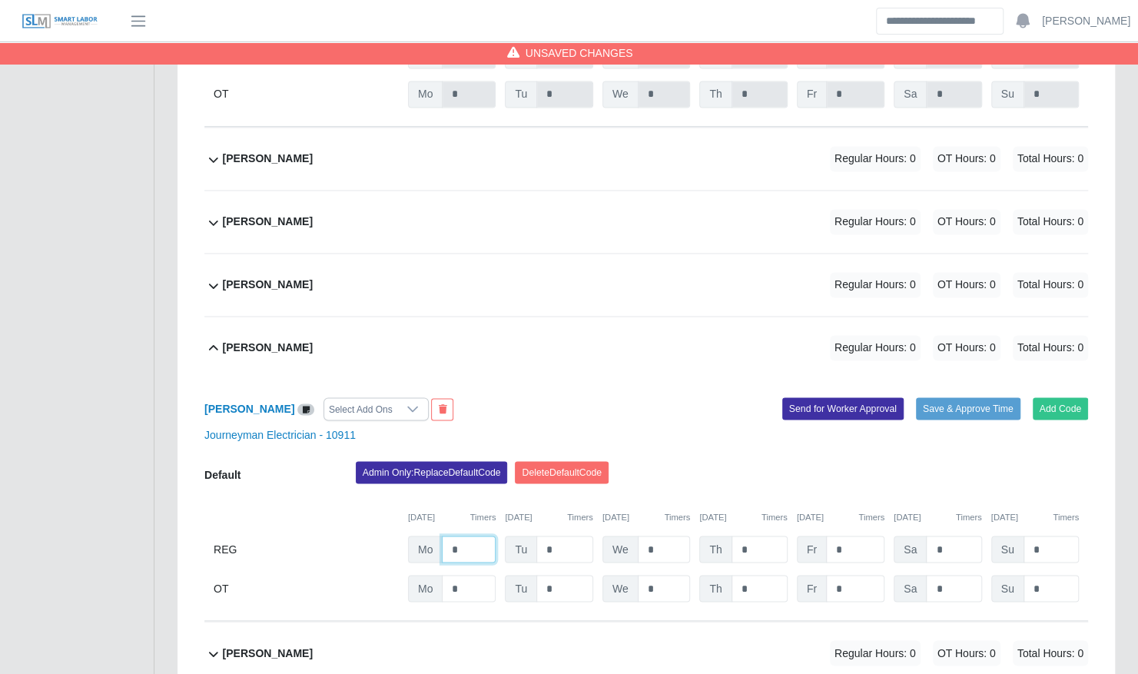
click at [469, 536] on input "*" at bounding box center [469, 549] width 54 height 27
type input "**"
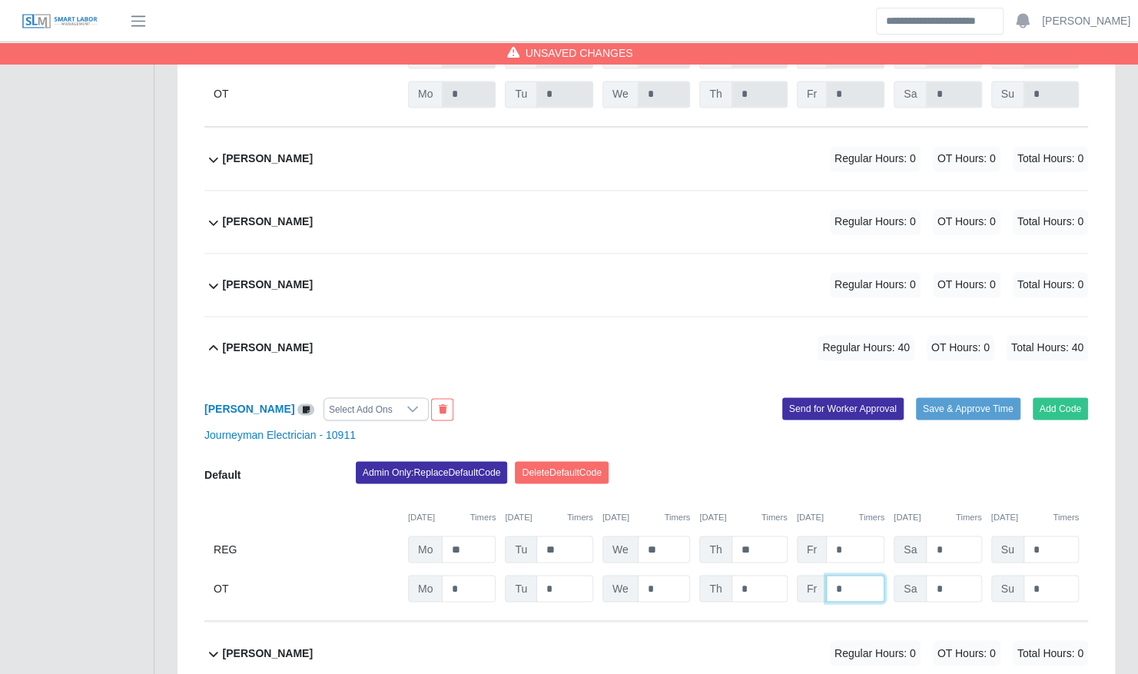
click at [859, 575] on input "*" at bounding box center [855, 588] width 58 height 27
type input "*"
click at [955, 397] on button "Save & Approve Time" at bounding box center [968, 408] width 105 height 22
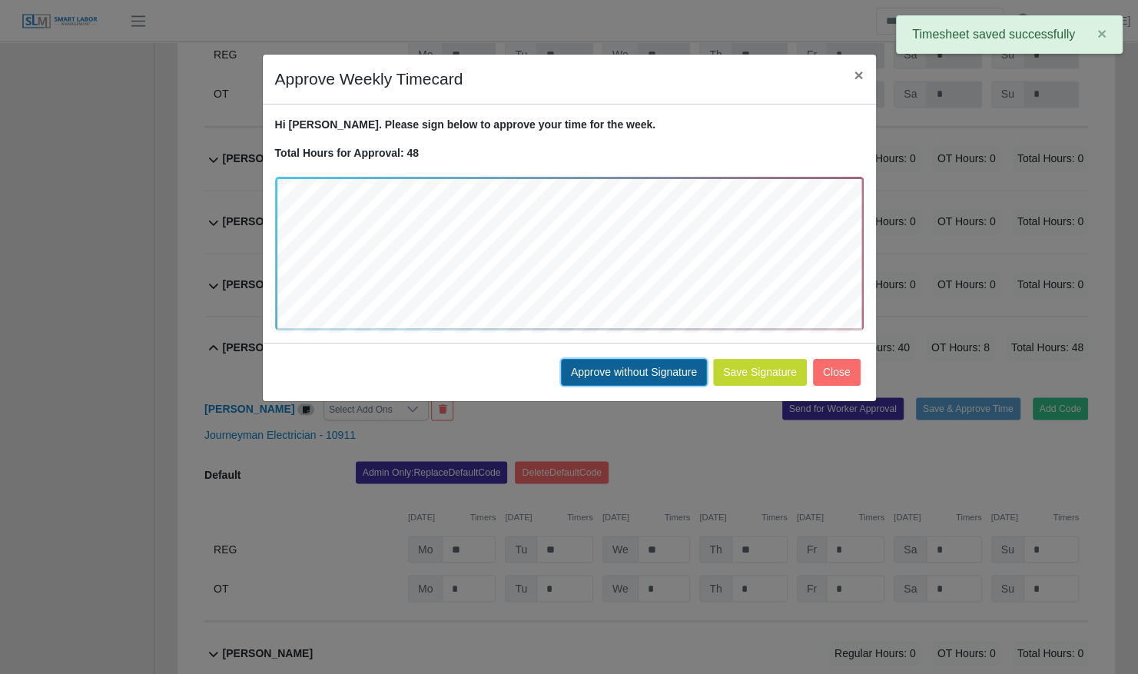
click at [659, 363] on button "Approve without Signature" at bounding box center [634, 372] width 146 height 27
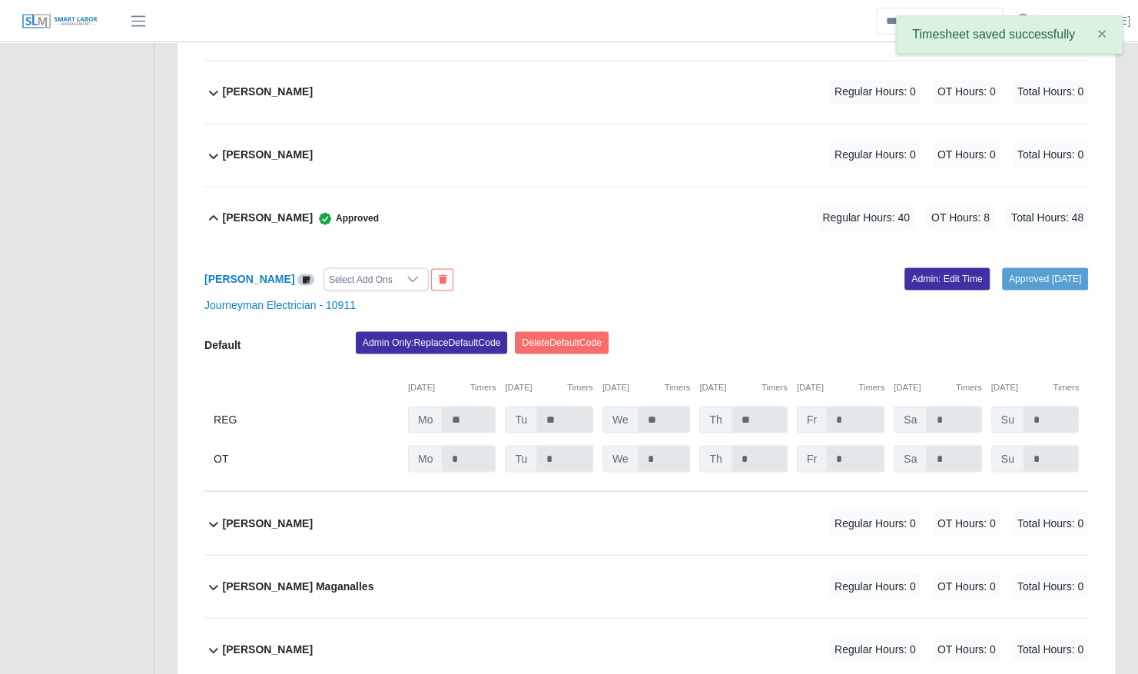
scroll to position [1290, 0]
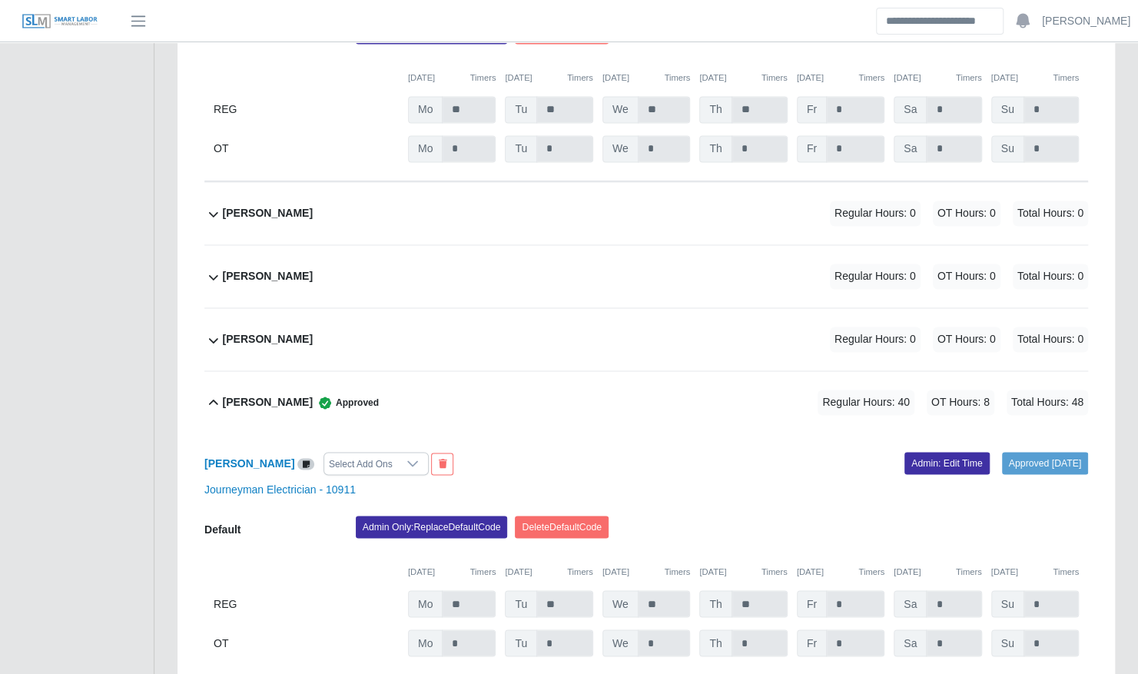
click at [563, 332] on div "Deivis Serrudo Regular Hours: 0 OT Hours: 0 Total Hours: 0" at bounding box center [655, 339] width 865 height 62
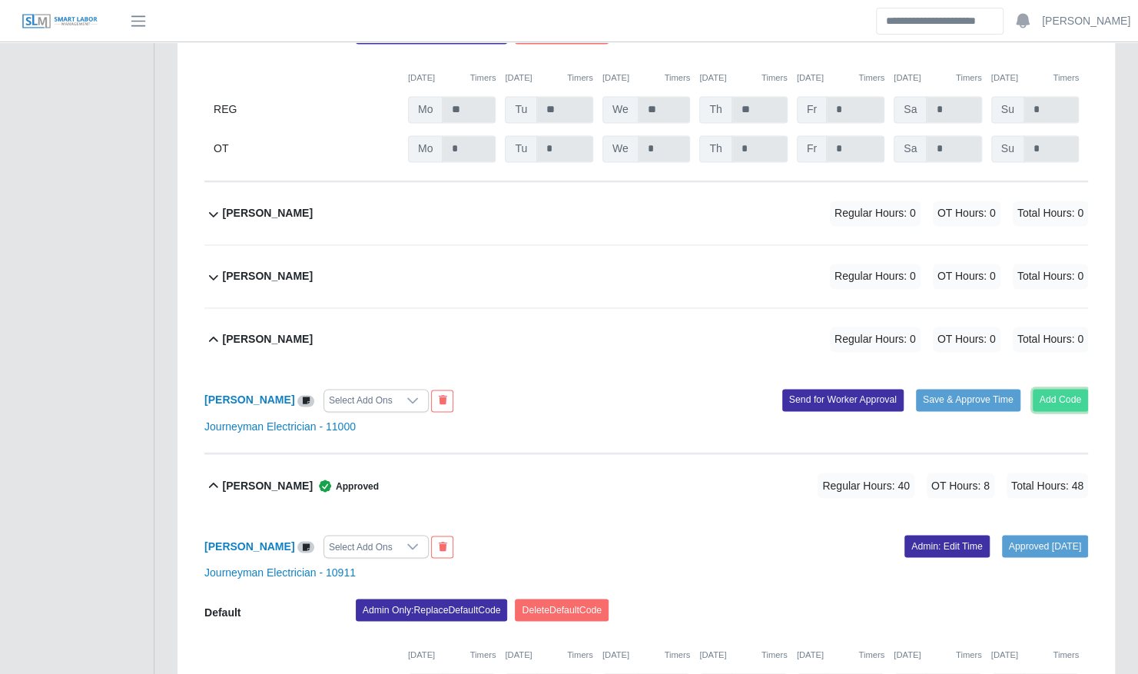
click at [1064, 389] on button "Add Code" at bounding box center [1061, 400] width 56 height 22
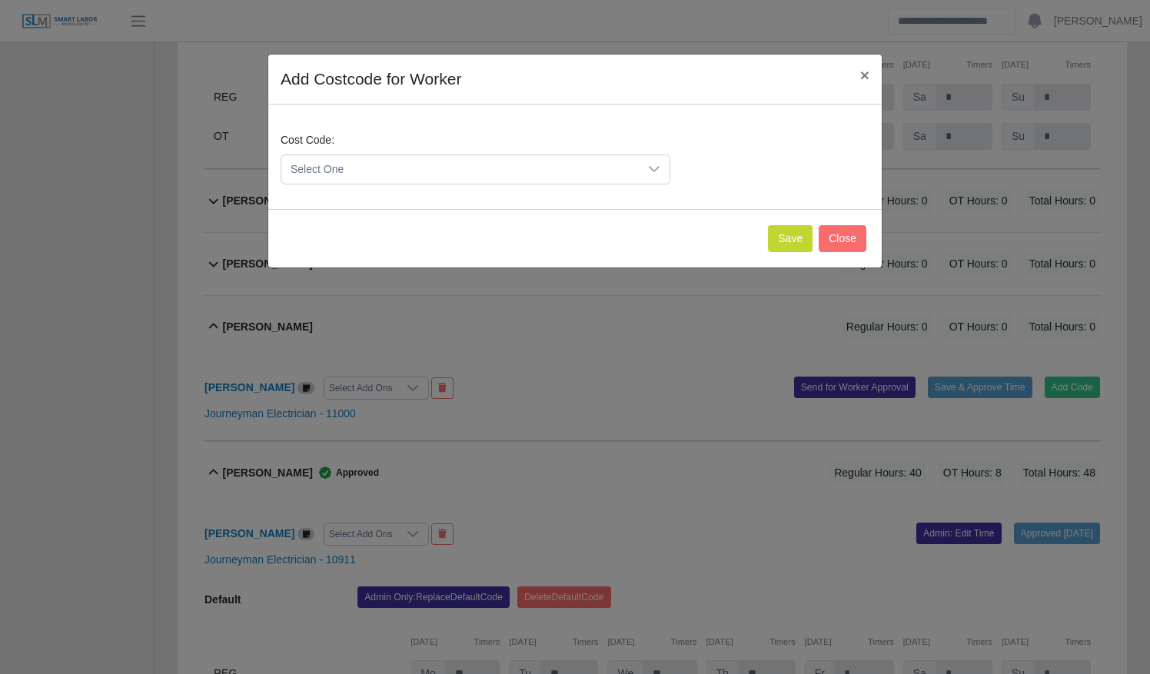
click at [466, 158] on span "Select One" at bounding box center [459, 169] width 357 height 28
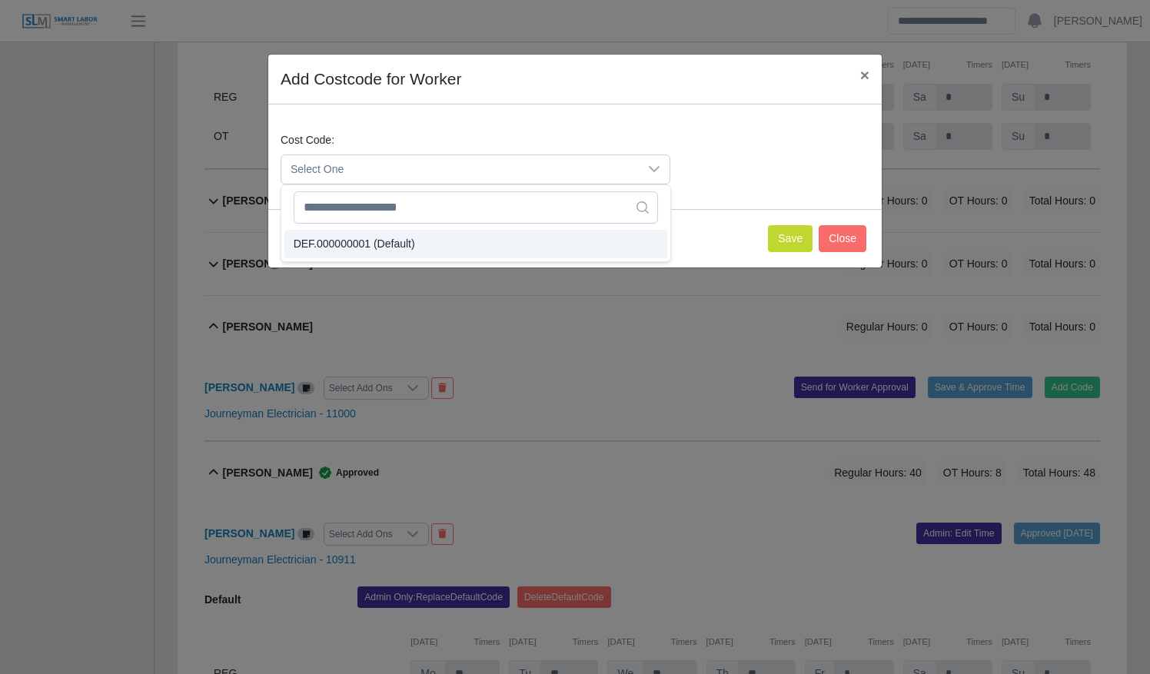
click at [453, 232] on li "DEF.000000001 (Default)" at bounding box center [475, 244] width 383 height 28
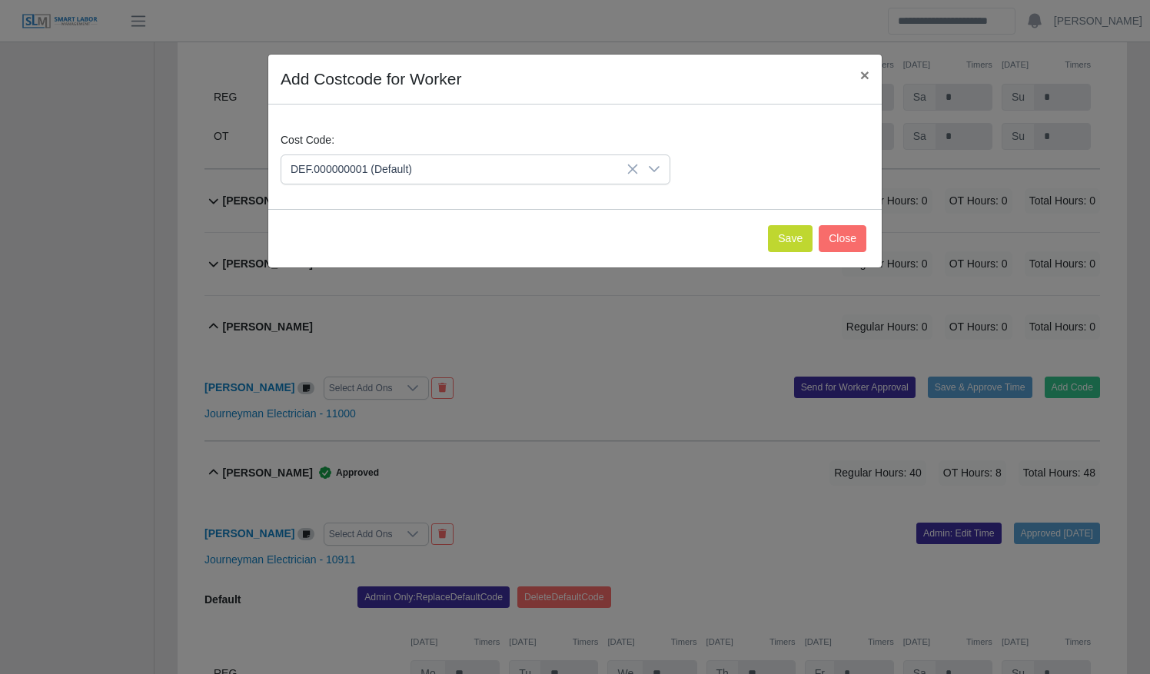
click at [772, 241] on div "Save Close" at bounding box center [574, 238] width 613 height 58
click at [788, 239] on button "Save" at bounding box center [790, 238] width 45 height 27
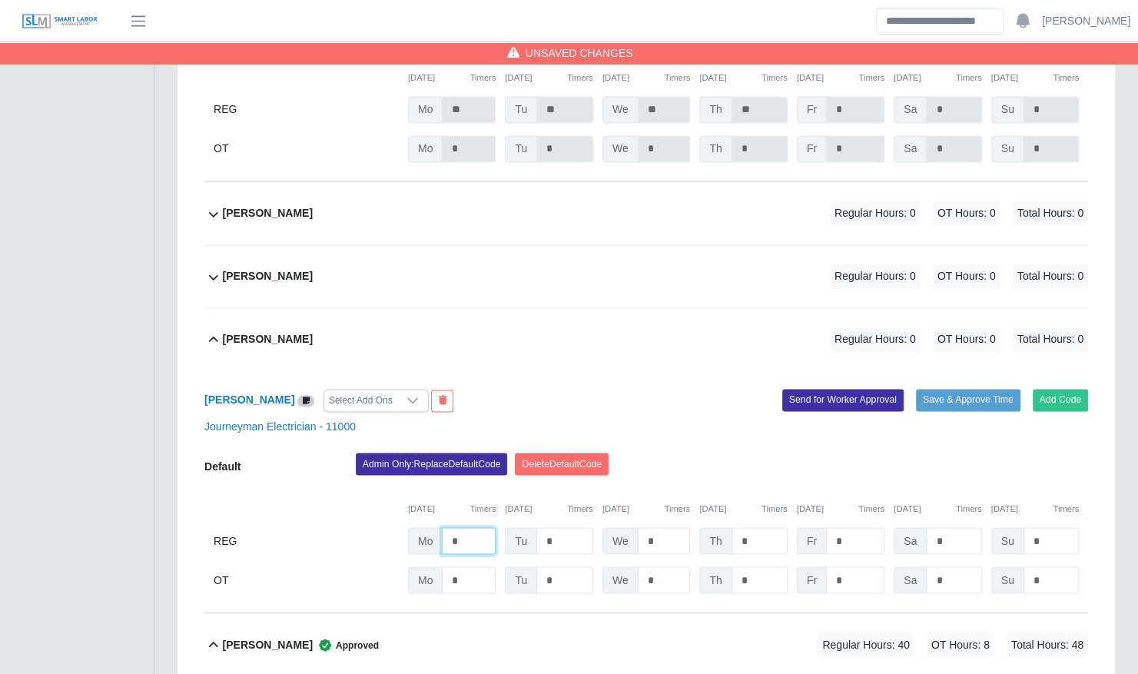
click at [456, 527] on input "*" at bounding box center [469, 540] width 54 height 27
type input "**"
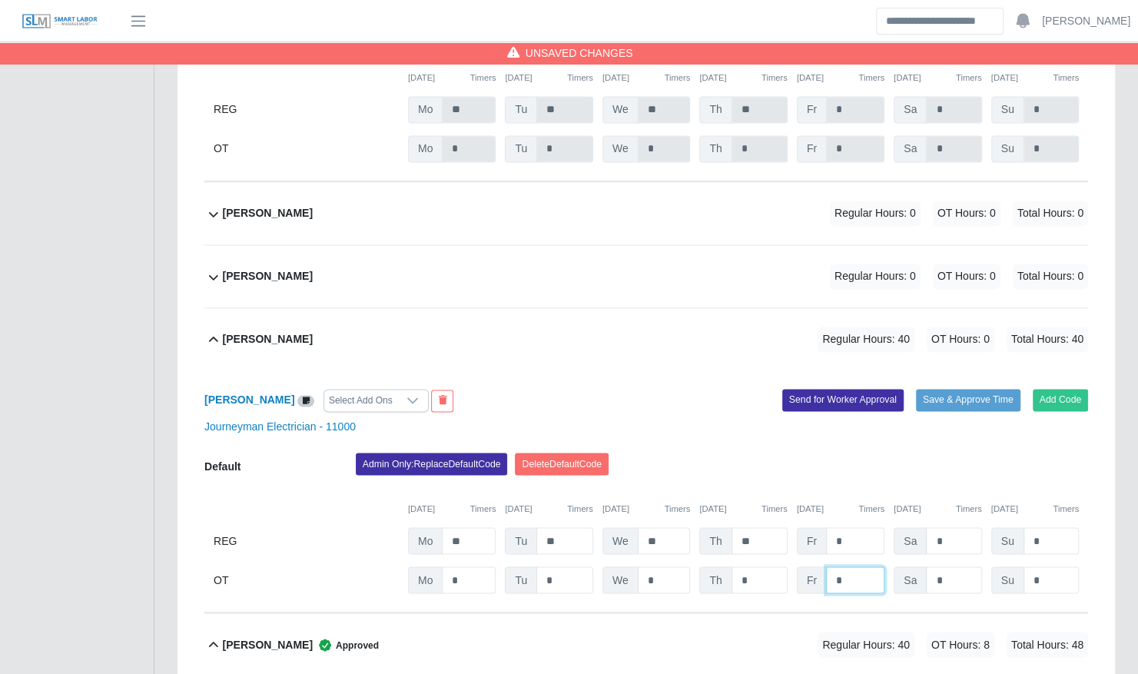
click at [848, 566] on input "*" at bounding box center [855, 579] width 58 height 27
type input "*"
click at [945, 389] on button "Save & Approve Time" at bounding box center [968, 400] width 105 height 22
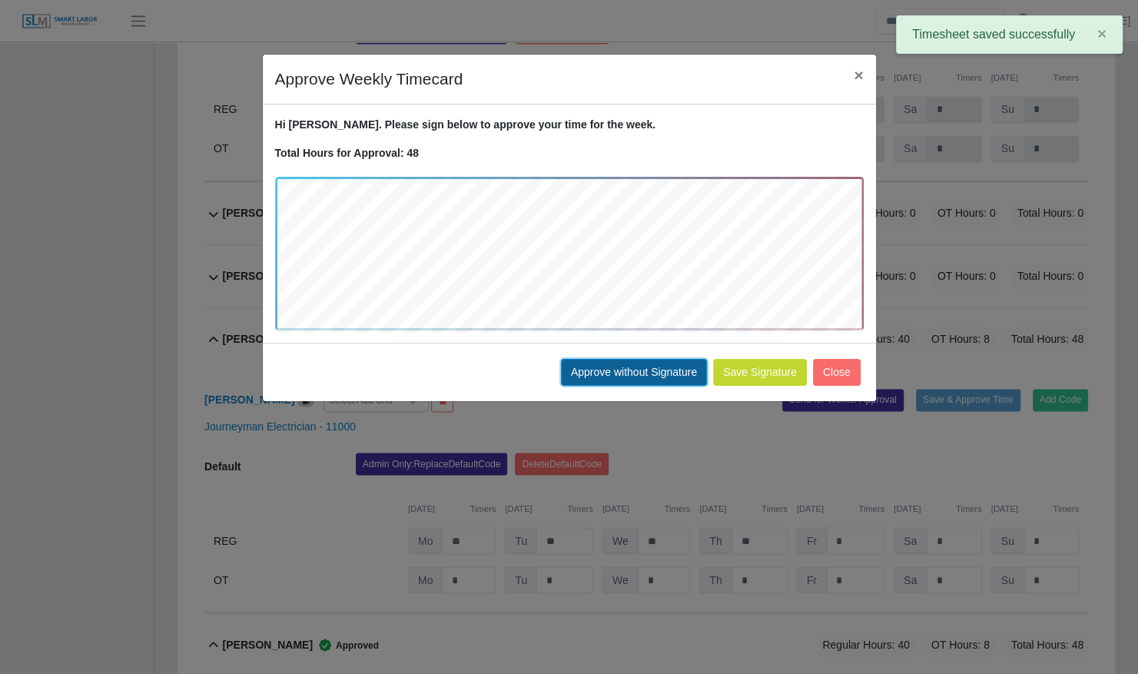
click at [666, 372] on button "Approve without Signature" at bounding box center [634, 372] width 146 height 27
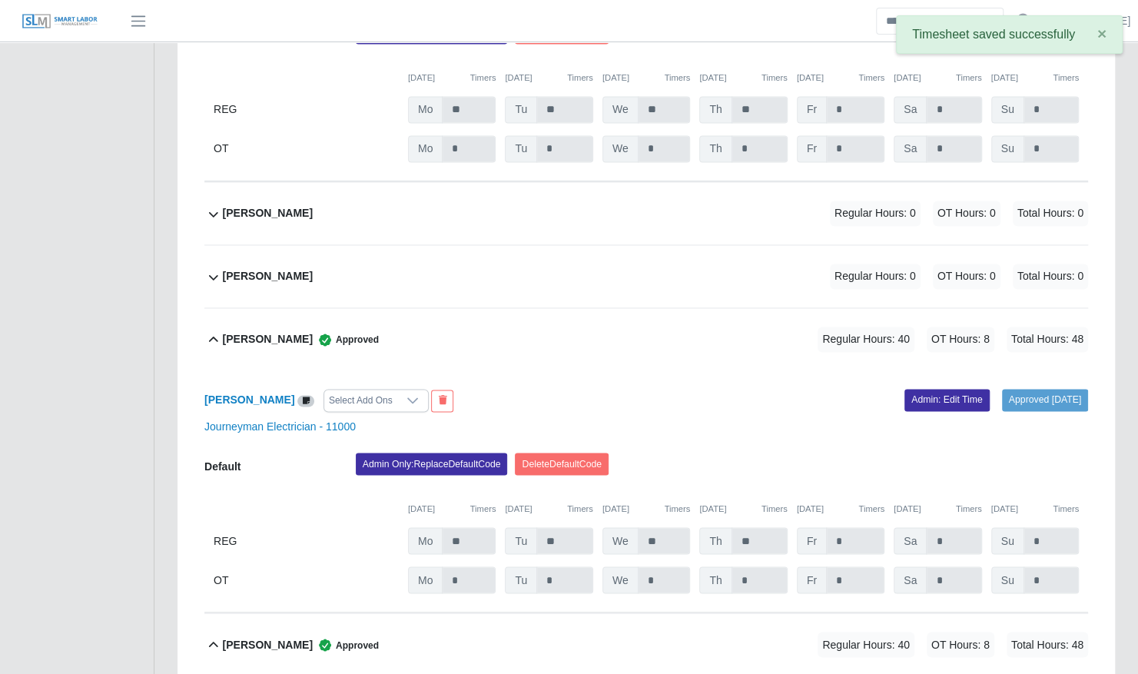
click at [508, 333] on div "Deivis Serrudo Approved Regular Hours: 40 OT Hours: 8 Total Hours: 48" at bounding box center [655, 339] width 865 height 62
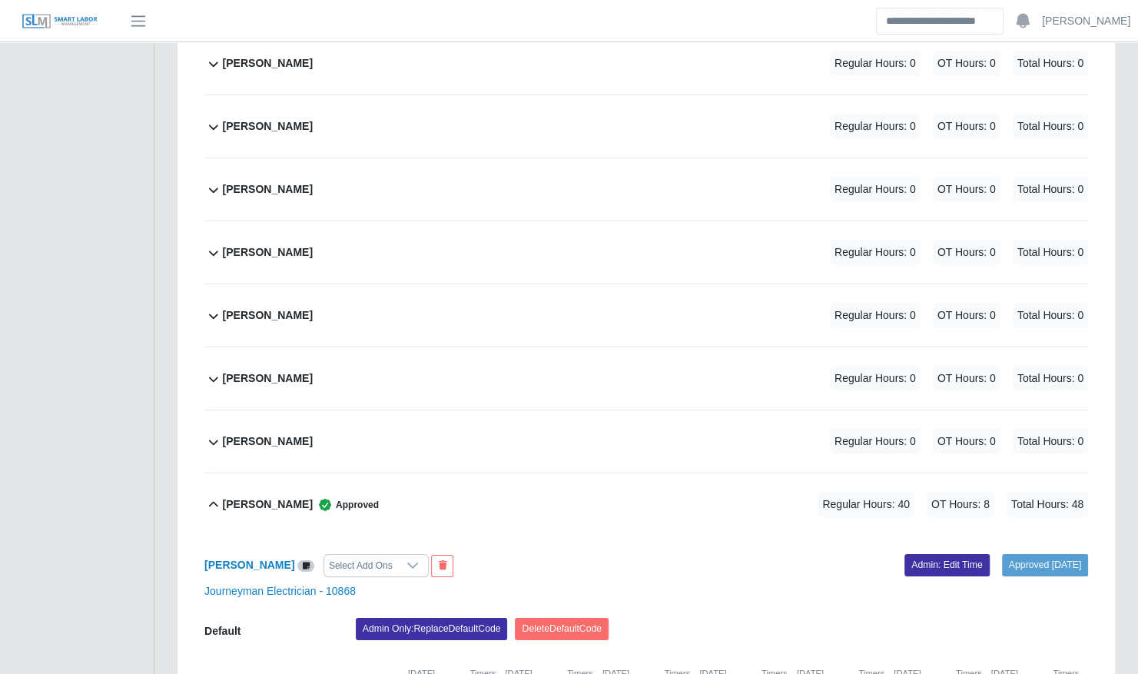
scroll to position [2501, 0]
click at [454, 372] on div "Leonardo Lugo Regular Hours: 0 OT Hours: 0 Total Hours: 0" at bounding box center [655, 379] width 865 height 62
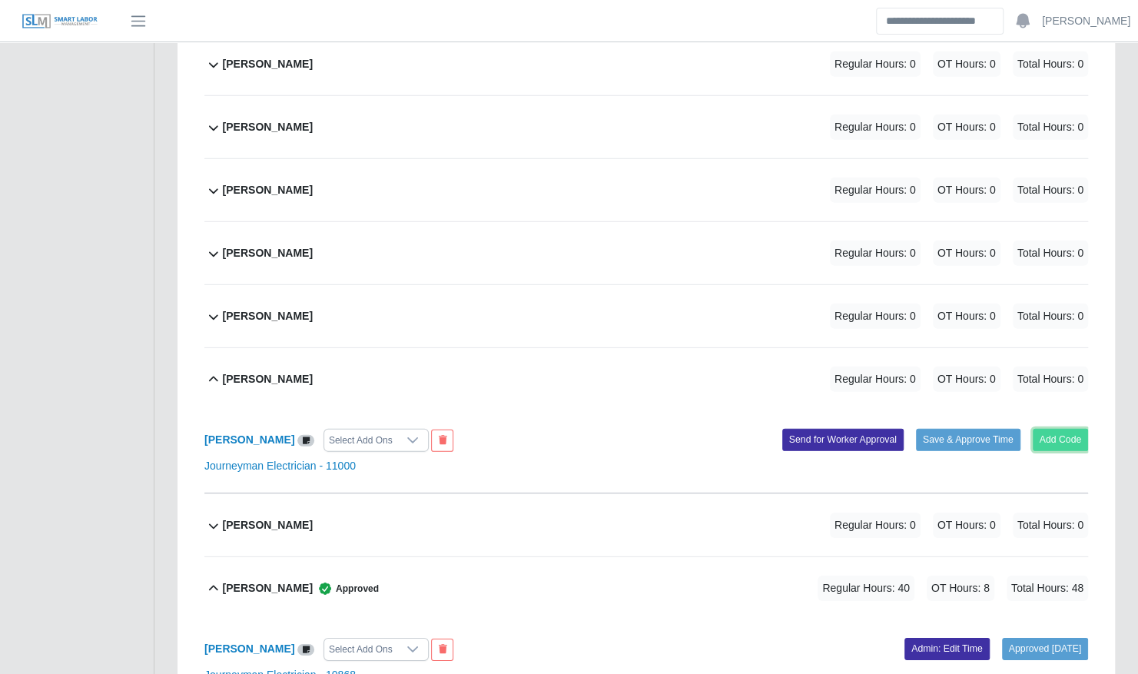
click at [1074, 429] on button "Add Code" at bounding box center [1061, 440] width 56 height 22
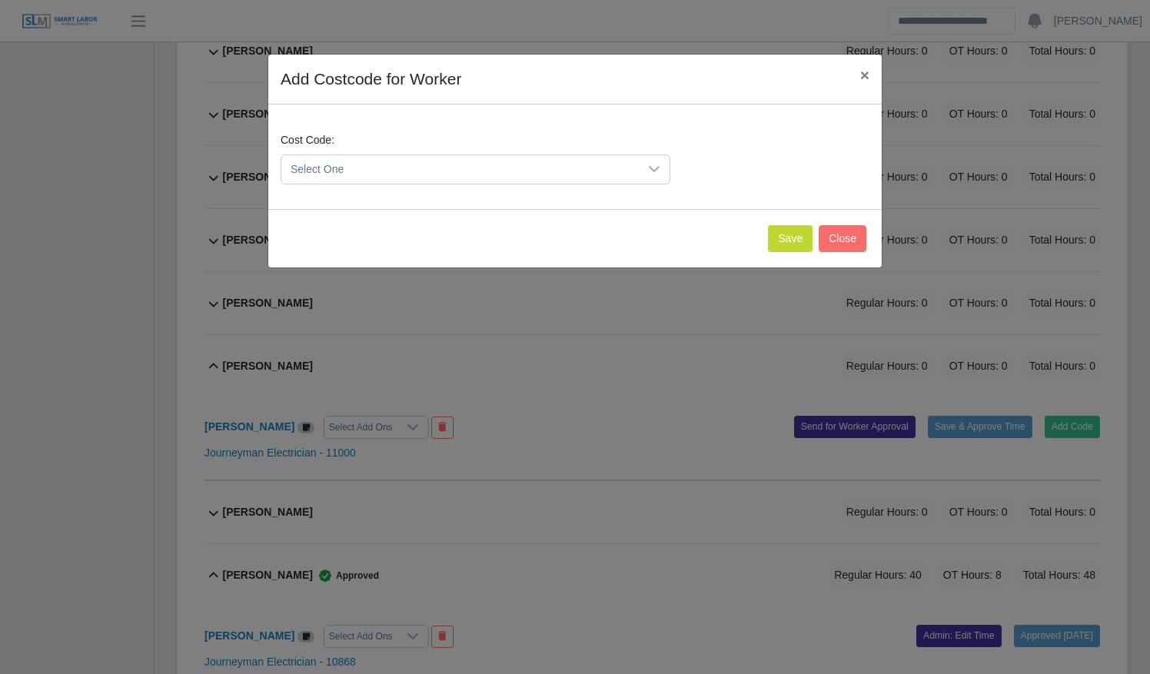
click at [592, 168] on span "Select One" at bounding box center [459, 169] width 357 height 28
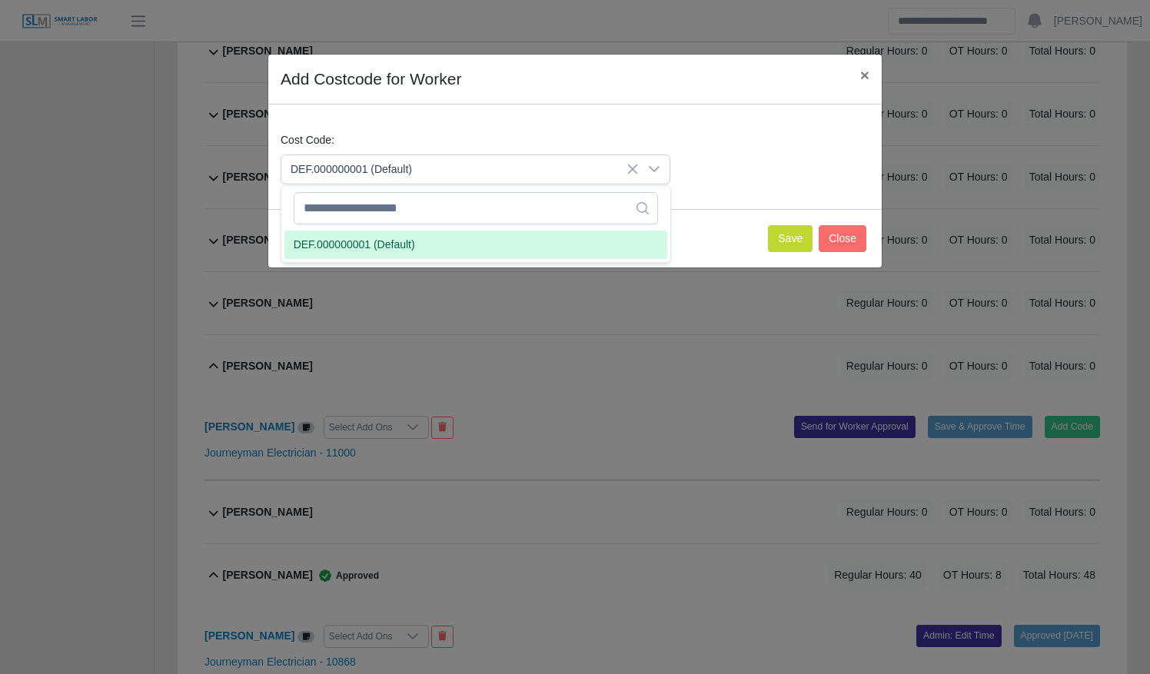
click at [546, 241] on li "DEF.000000001 (Default)" at bounding box center [475, 245] width 383 height 28
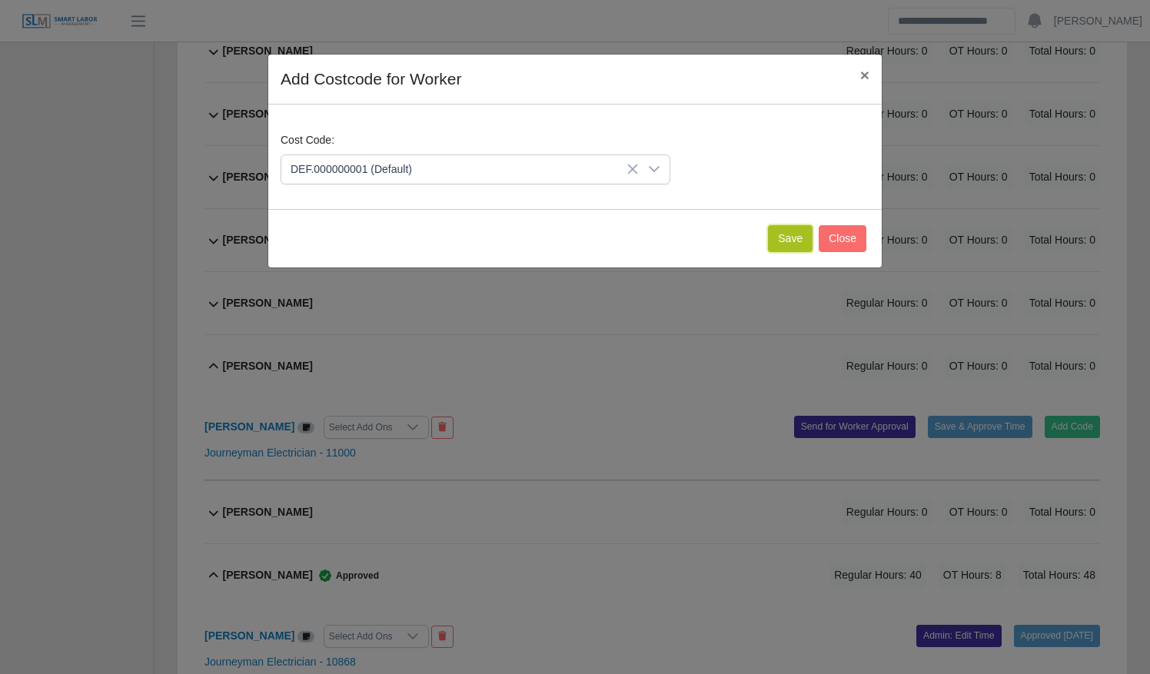
click at [793, 234] on button "Save" at bounding box center [790, 238] width 45 height 27
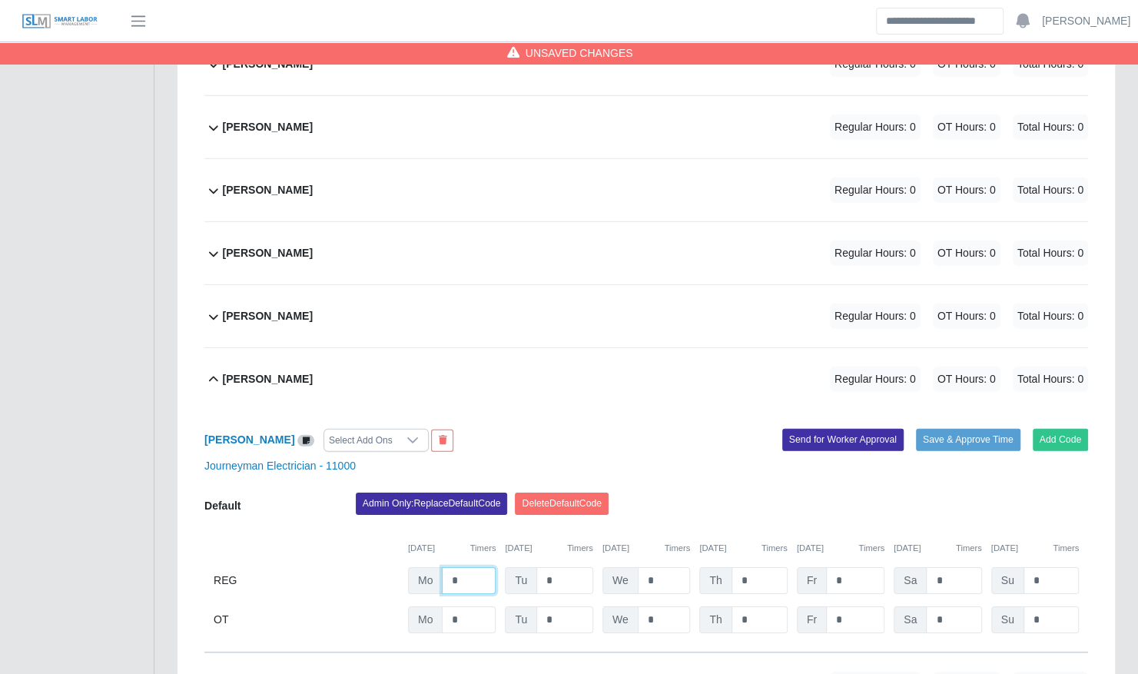
click at [476, 567] on input "*" at bounding box center [469, 580] width 54 height 27
type input "**"
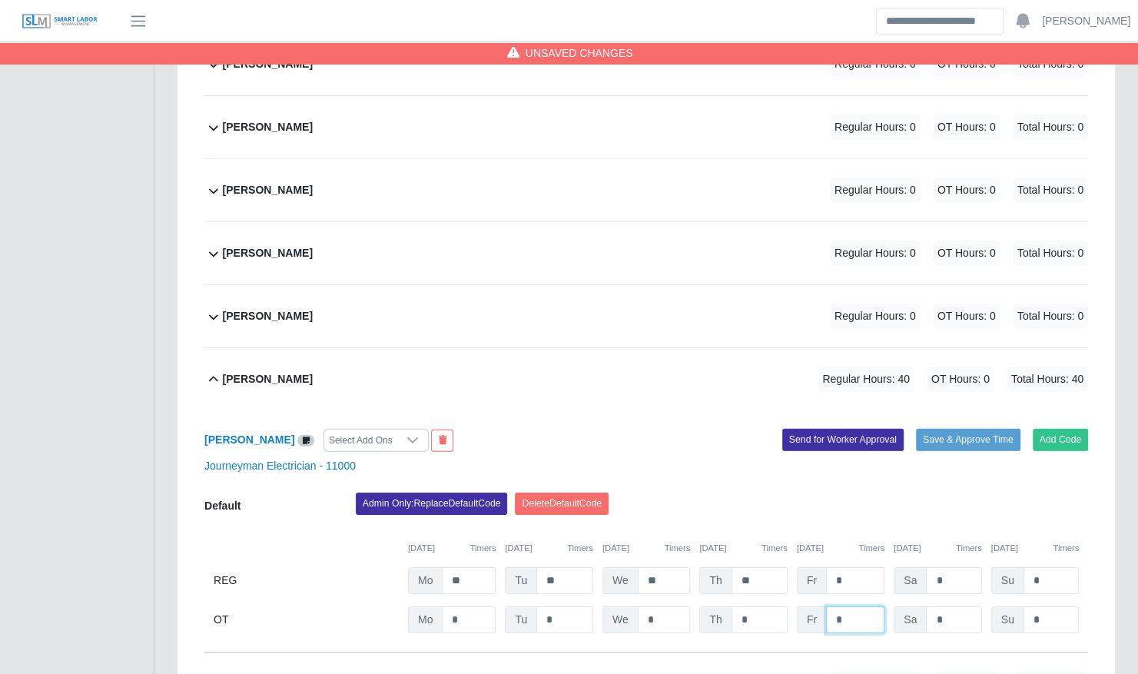
click at [848, 606] on input "*" at bounding box center [855, 619] width 58 height 27
type input "*"
click at [954, 429] on button "Save & Approve Time" at bounding box center [968, 440] width 105 height 22
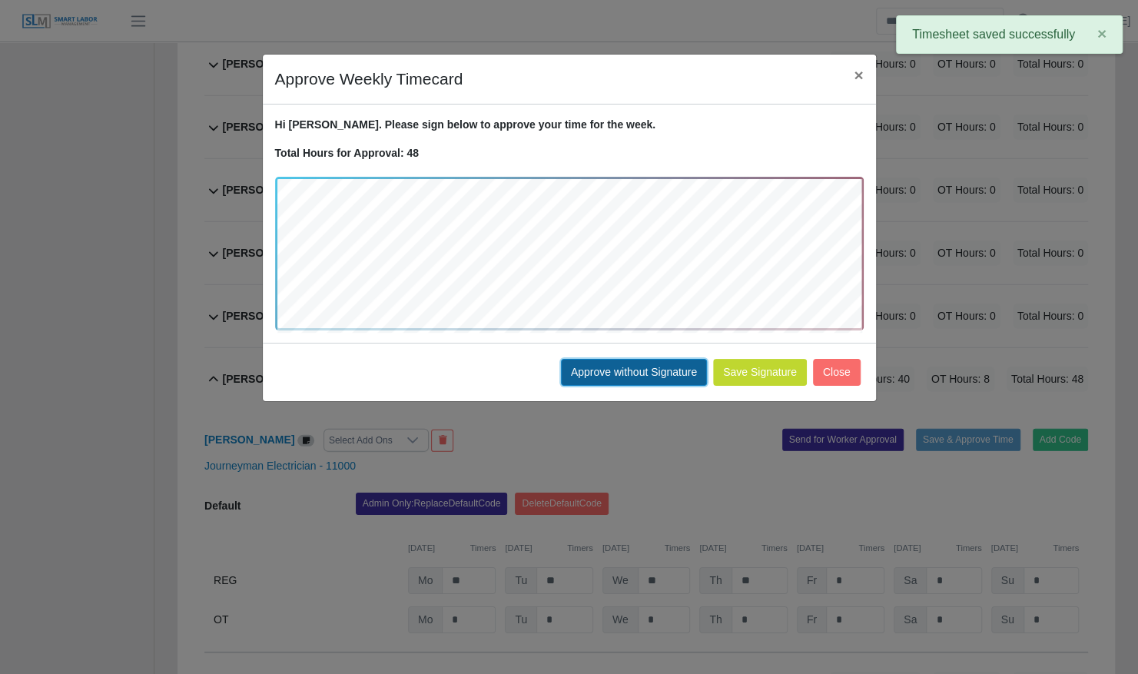
click at [659, 372] on button "Approve without Signature" at bounding box center [634, 372] width 146 height 27
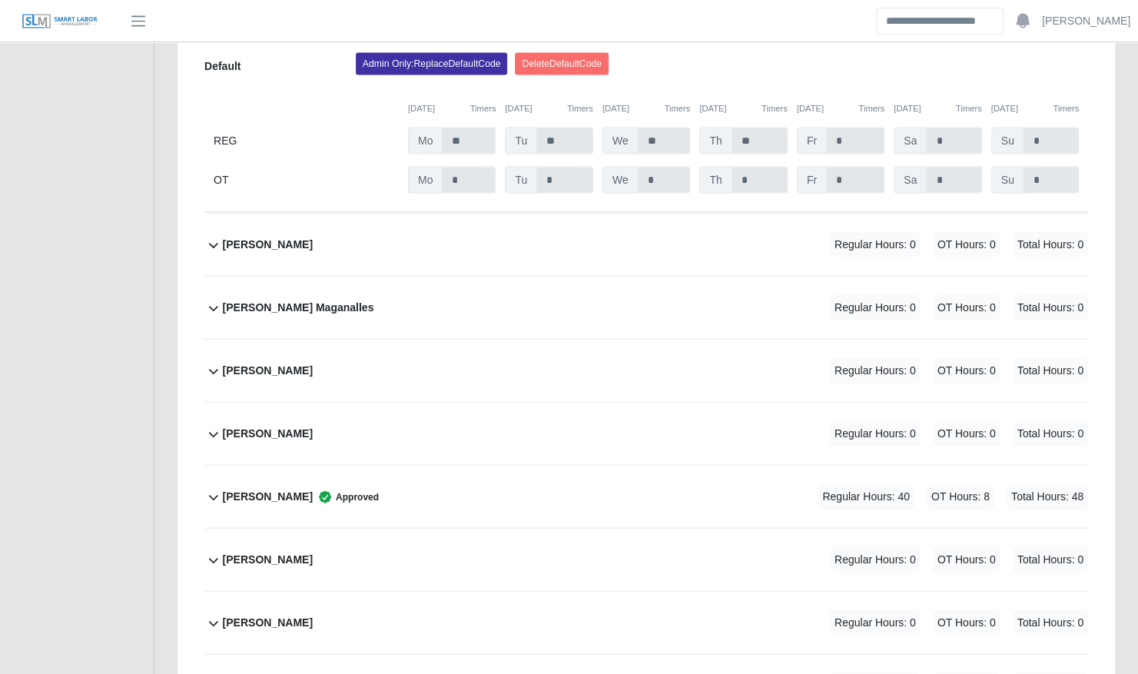
scroll to position [1752, 0]
click at [495, 214] on div "Edwin Villa Regular Hours: 0 OT Hours: 0 Total Hours: 0" at bounding box center [655, 245] width 865 height 62
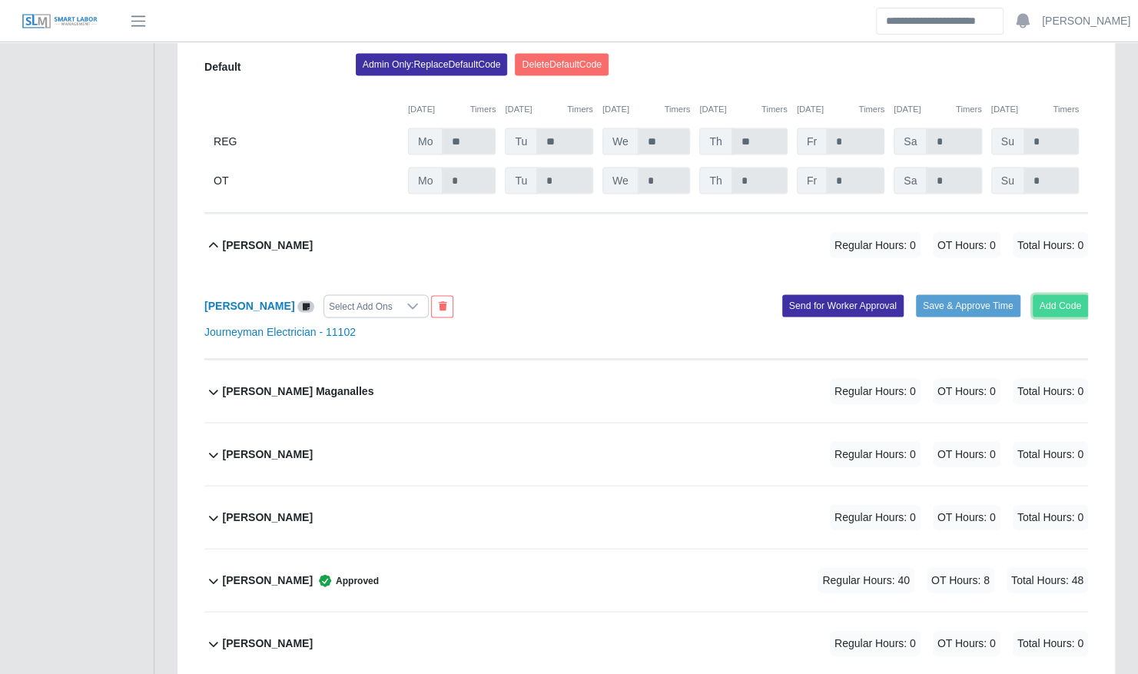
click at [1071, 295] on button "Add Code" at bounding box center [1061, 306] width 56 height 22
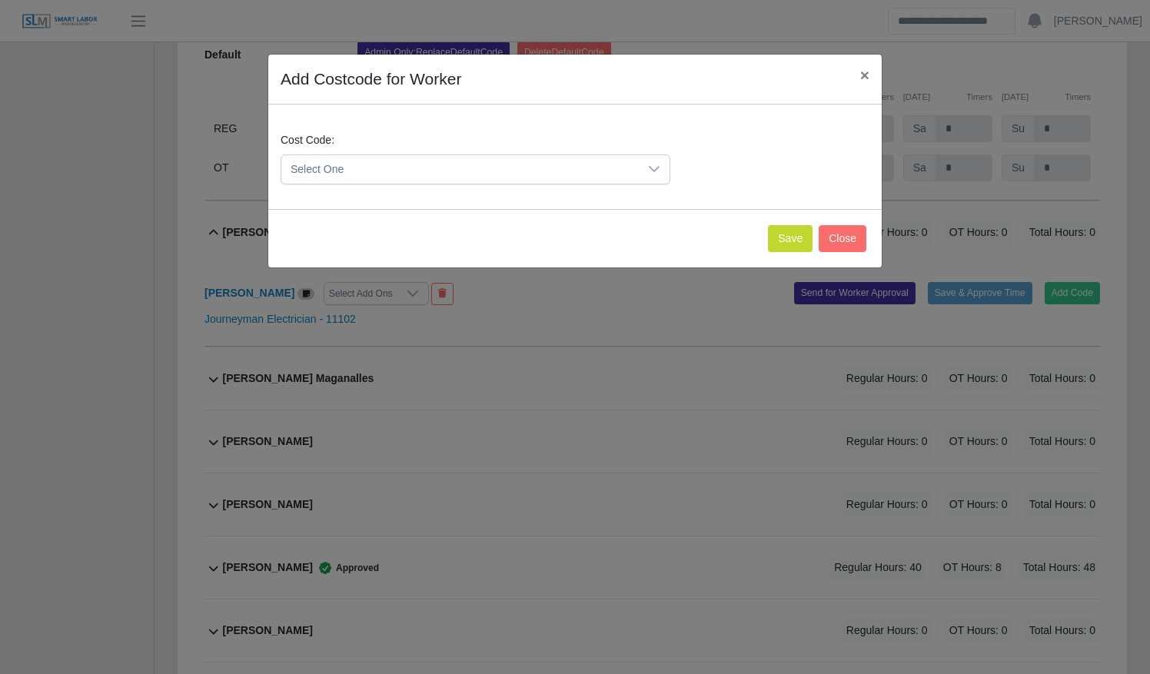
click at [340, 168] on span "Select One" at bounding box center [459, 169] width 357 height 28
click at [430, 244] on li "DEF.000000001 (Default)" at bounding box center [475, 245] width 383 height 28
click at [792, 234] on button "Save" at bounding box center [790, 238] width 45 height 27
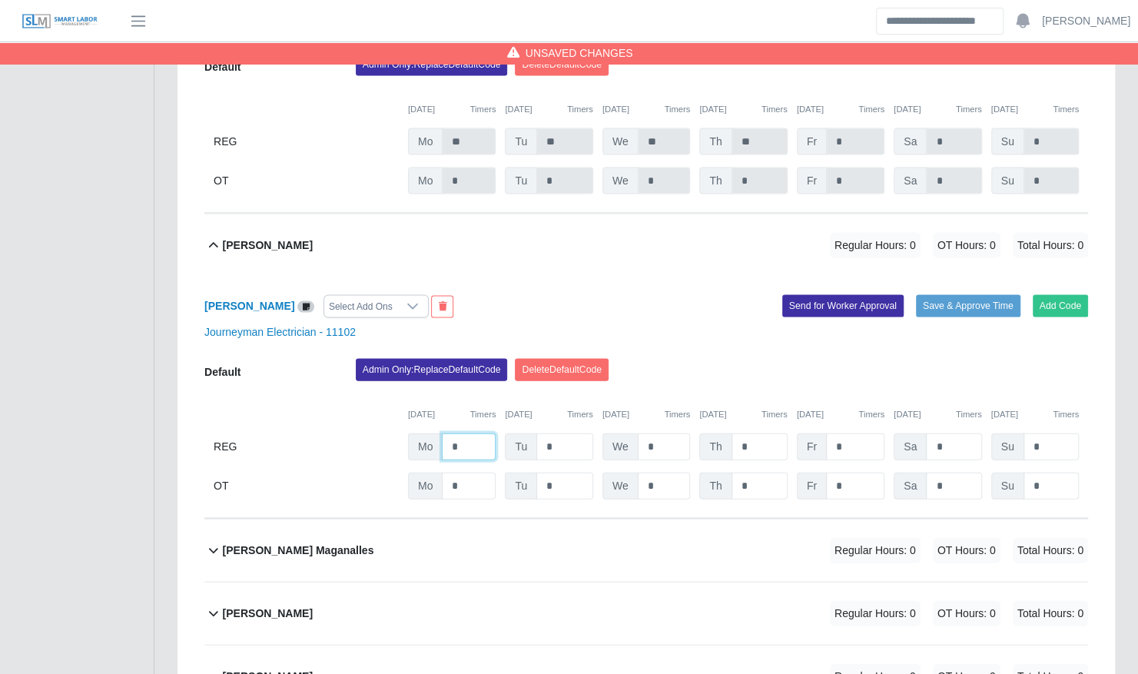
click at [480, 433] on input "*" at bounding box center [469, 446] width 54 height 27
type input "**"
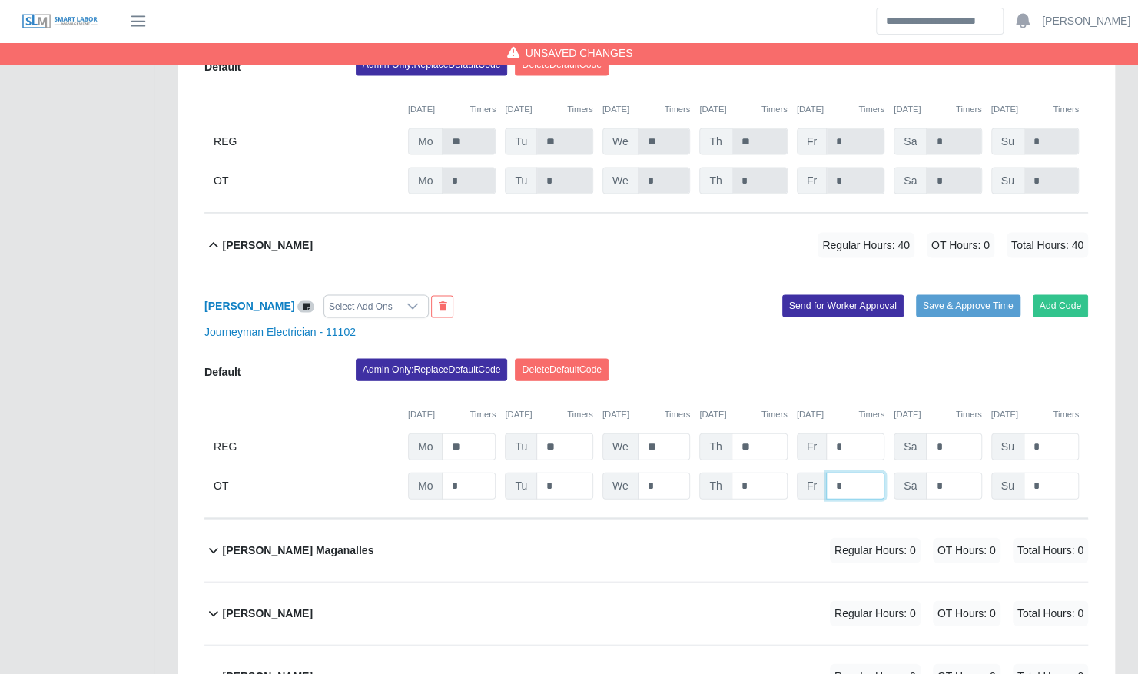
click at [848, 473] on input "*" at bounding box center [855, 486] width 58 height 27
type input "*"
click at [946, 295] on button "Save & Approve Time" at bounding box center [968, 306] width 105 height 22
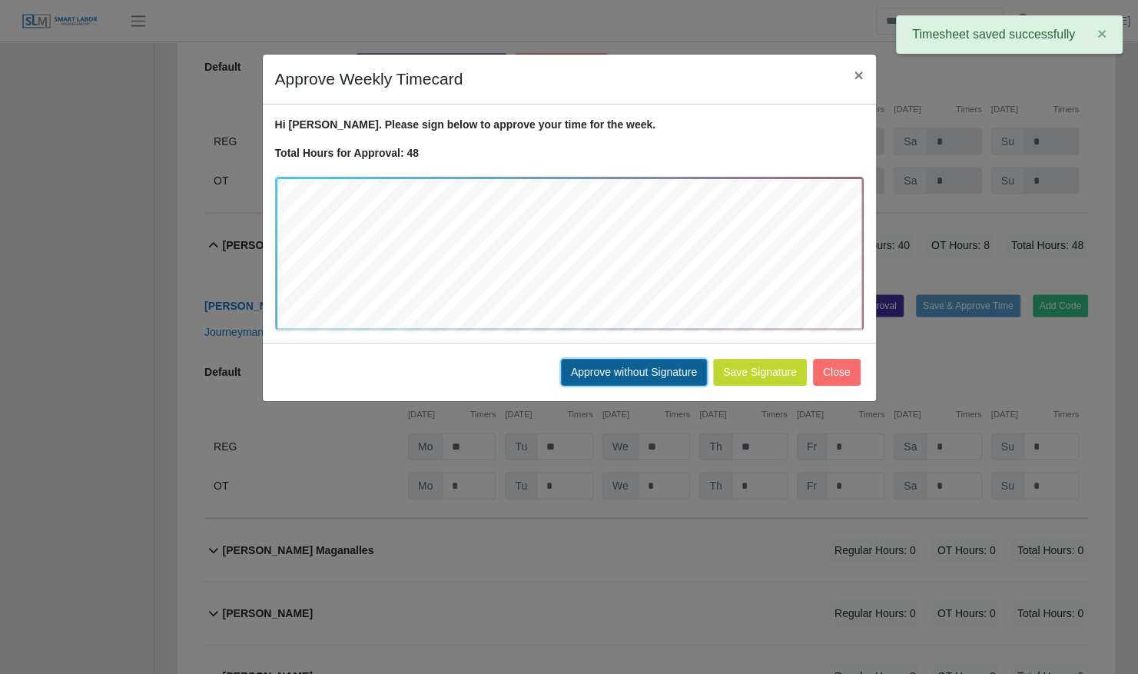
click at [659, 368] on button "Approve without Signature" at bounding box center [634, 372] width 146 height 27
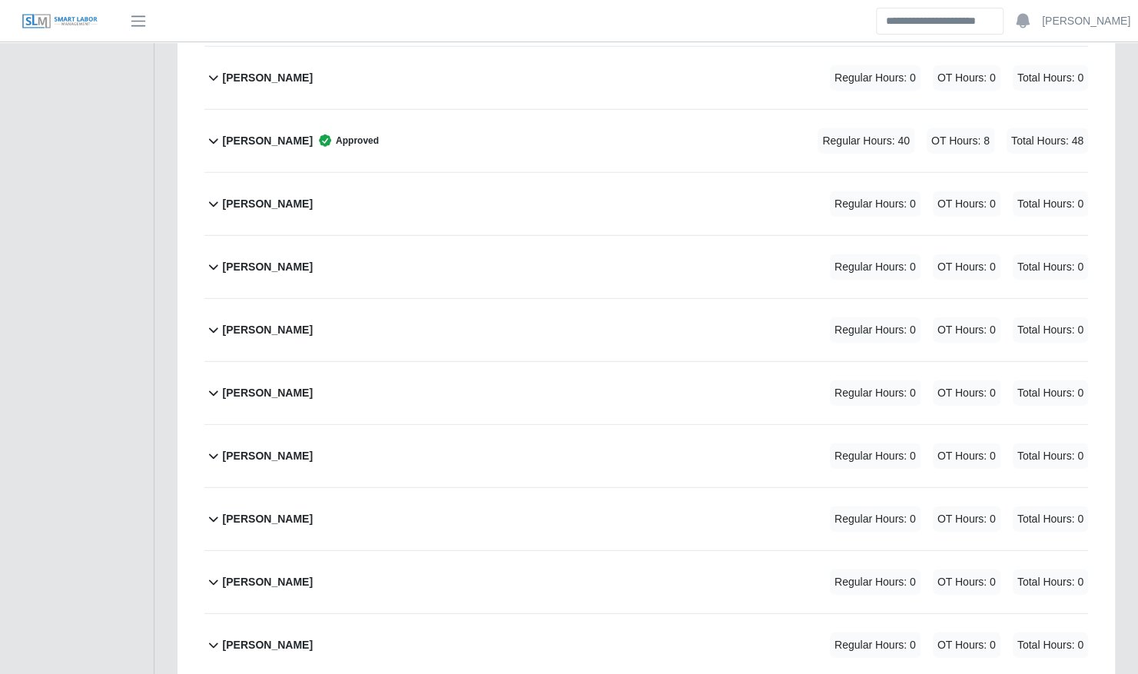
scroll to position [2352, 0]
click at [549, 310] on div "Johandri Sanchez Regular Hours: 0 OT Hours: 0 Total Hours: 0" at bounding box center [655, 329] width 865 height 62
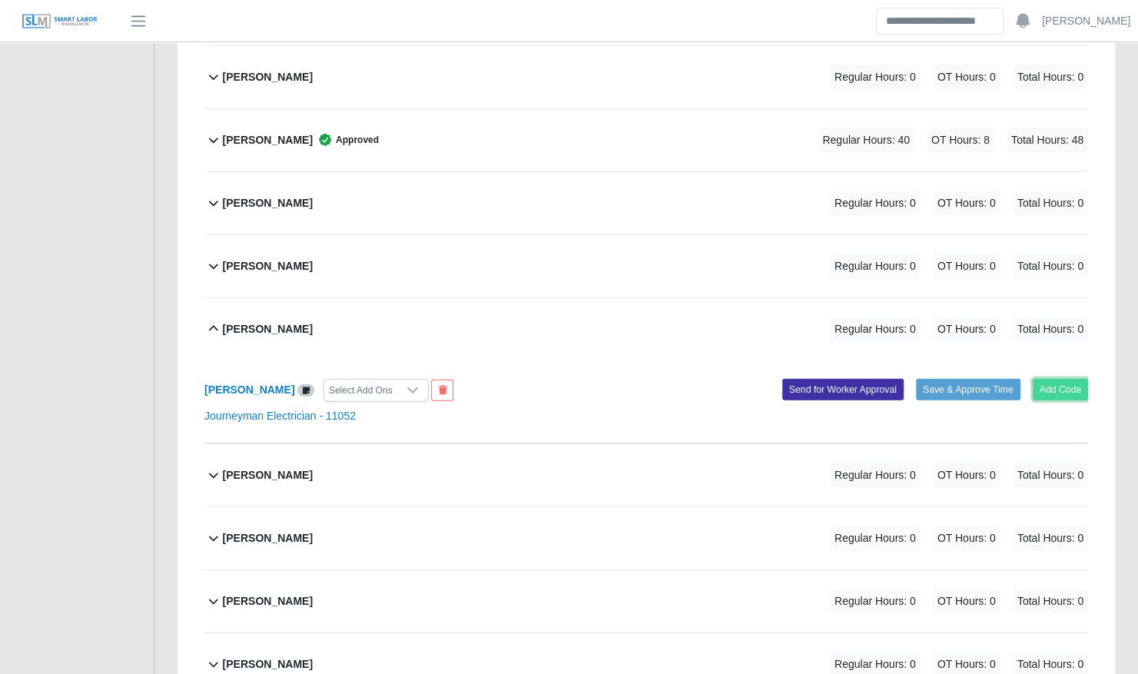
click at [1057, 379] on button "Add Code" at bounding box center [1061, 390] width 56 height 22
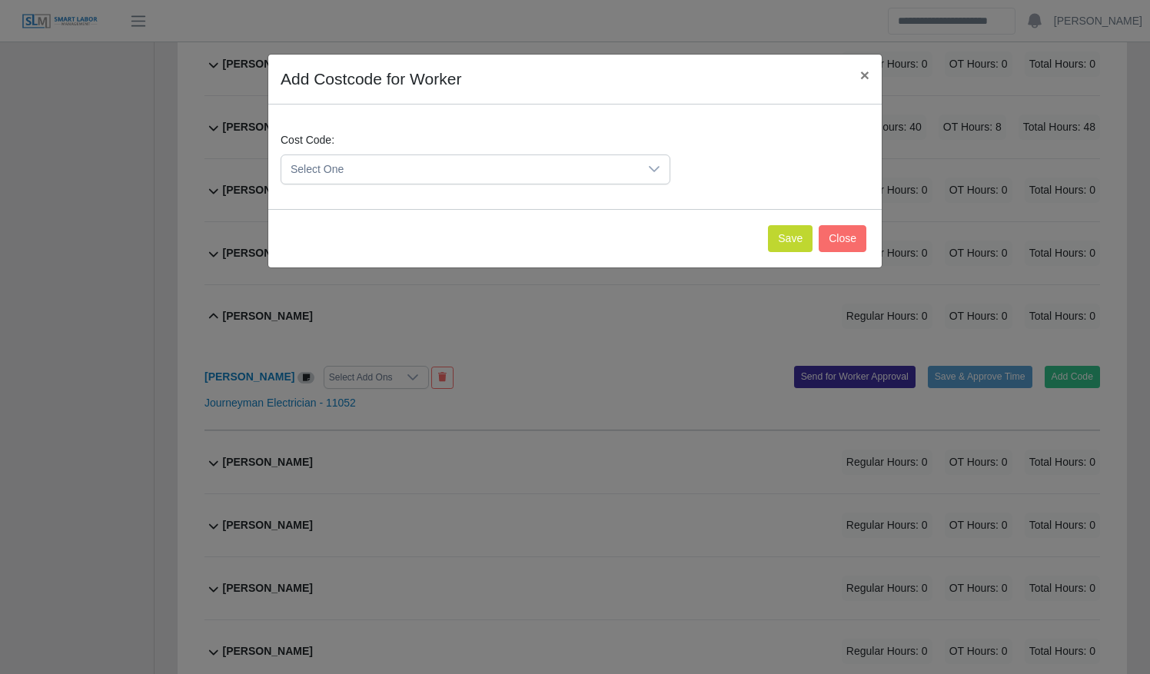
click at [413, 160] on span "Select One" at bounding box center [459, 169] width 357 height 28
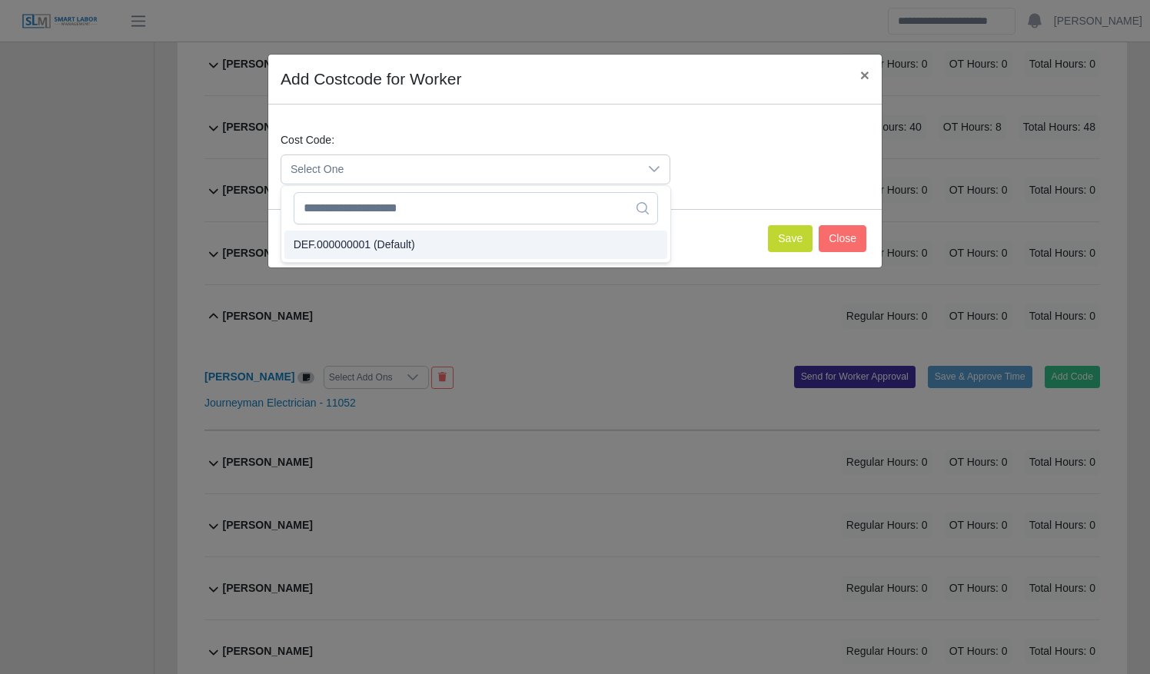
click at [420, 231] on li "DEF.000000001 (Default)" at bounding box center [475, 245] width 383 height 28
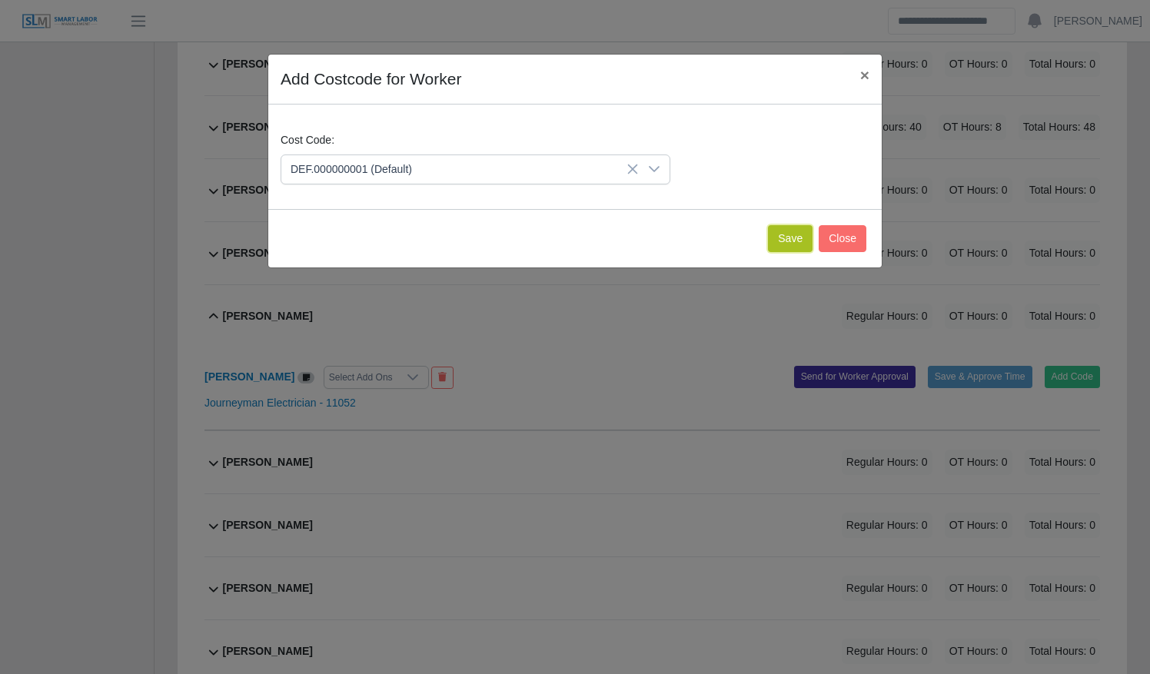
click at [776, 244] on button "Save" at bounding box center [790, 238] width 45 height 27
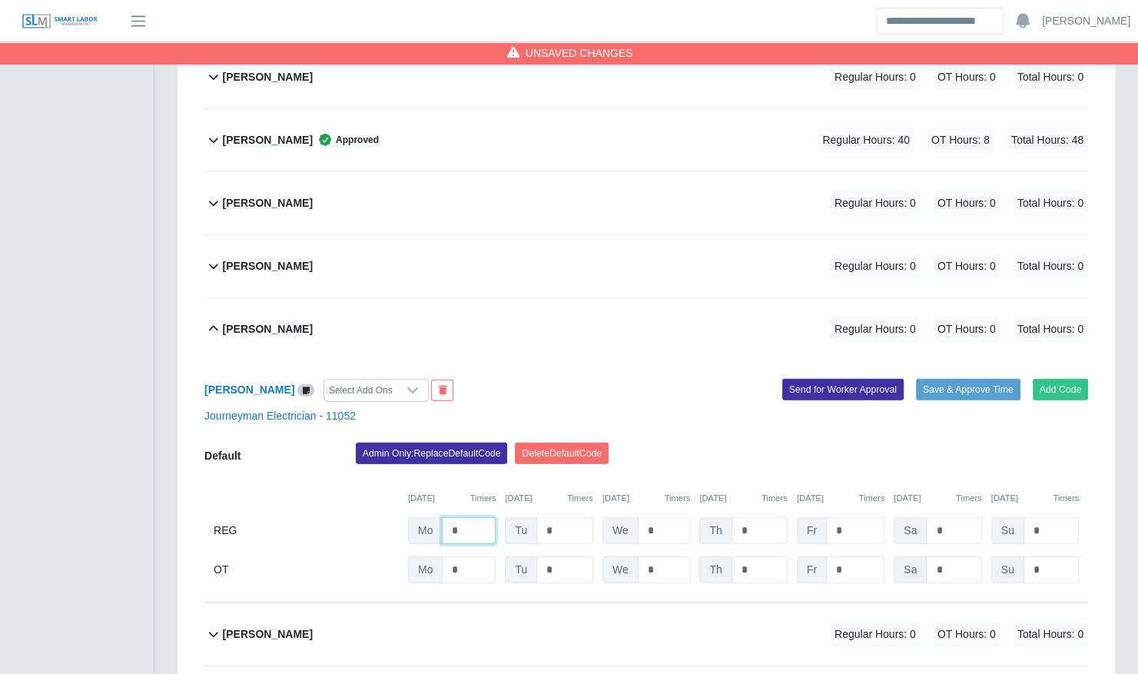
click at [476, 517] on input "*" at bounding box center [469, 530] width 54 height 27
type input "**"
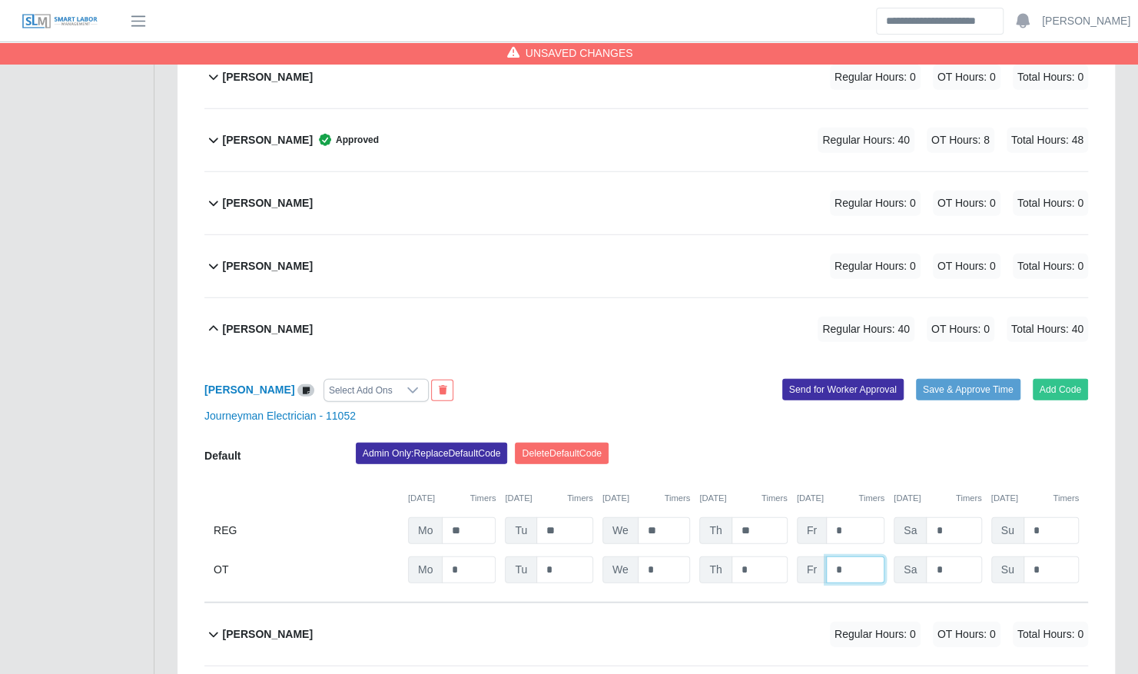
click at [851, 556] on input "*" at bounding box center [855, 569] width 58 height 27
type input "*"
click at [953, 379] on button "Save & Approve Time" at bounding box center [968, 390] width 105 height 22
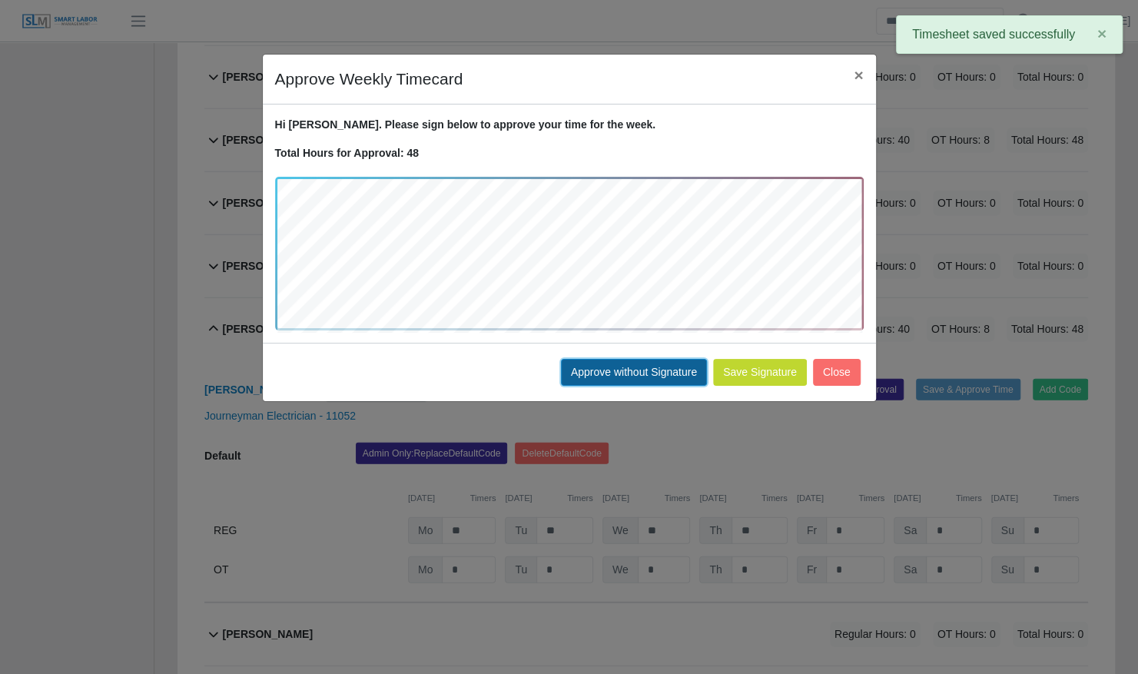
click at [650, 373] on button "Approve without Signature" at bounding box center [634, 372] width 146 height 27
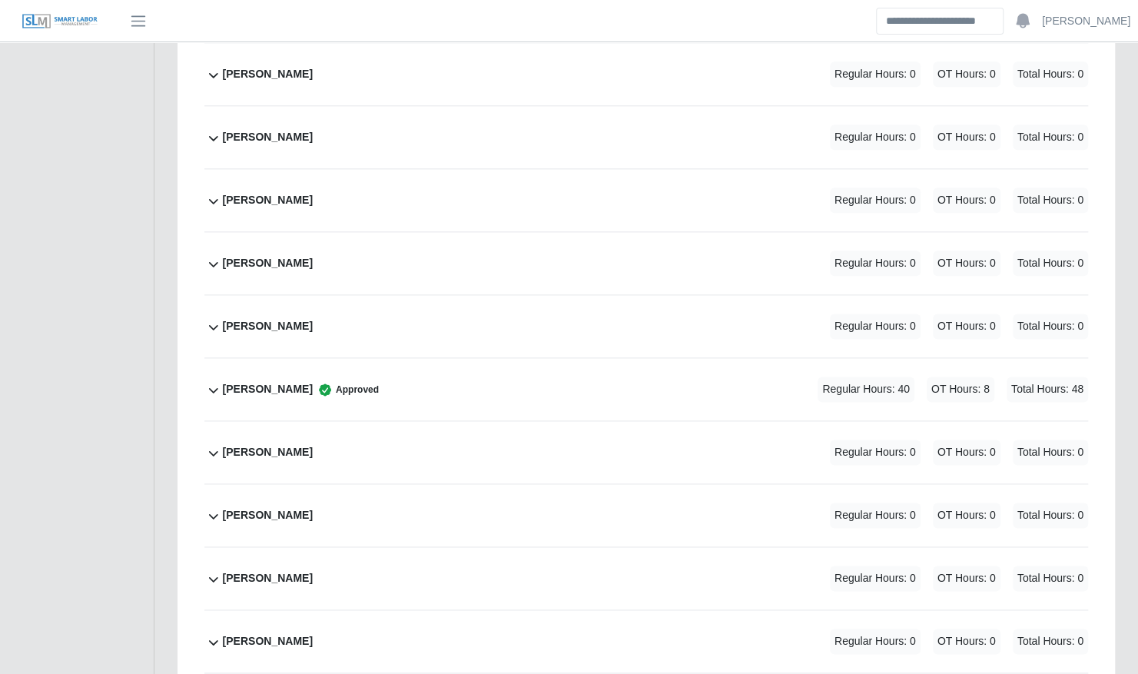
scroll to position [4612, 0]
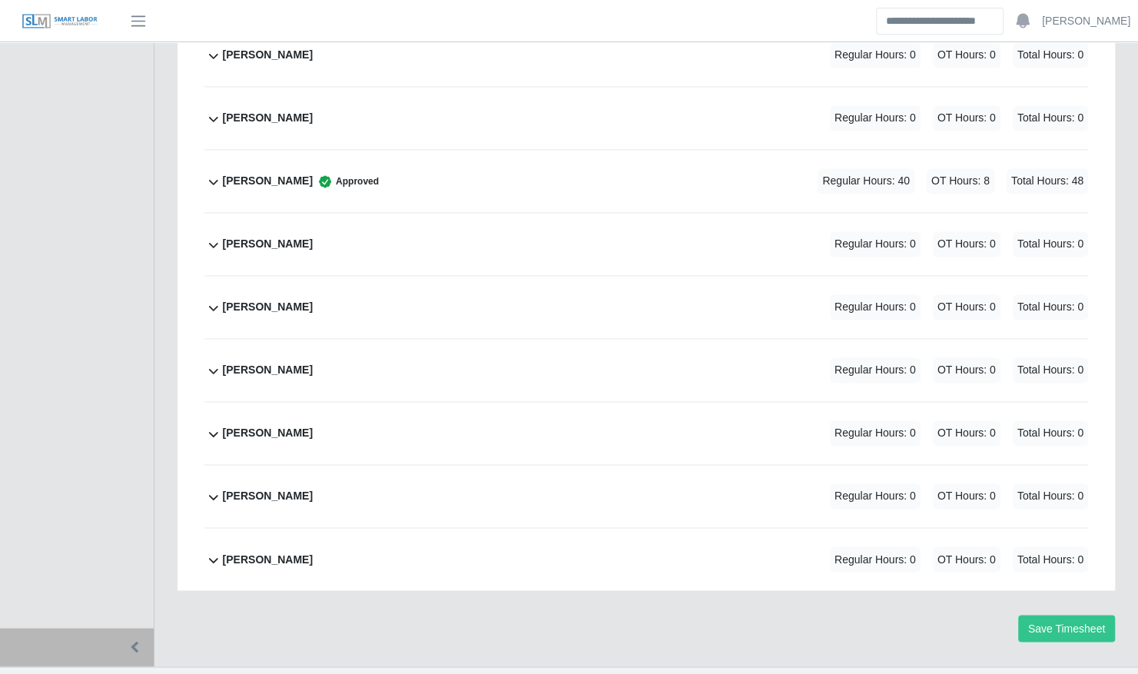
click at [496, 465] on div "Yefferson Rodriguez Regular Hours: 0 OT Hours: 0 Total Hours: 0" at bounding box center [655, 496] width 865 height 62
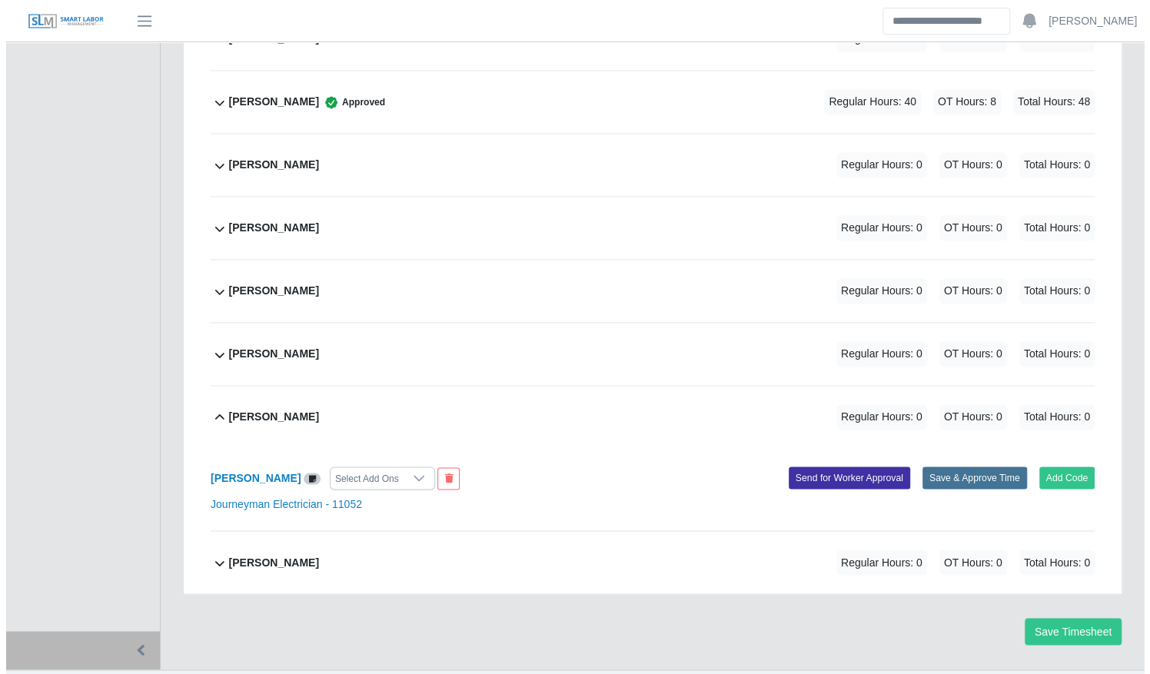
scroll to position [4694, 0]
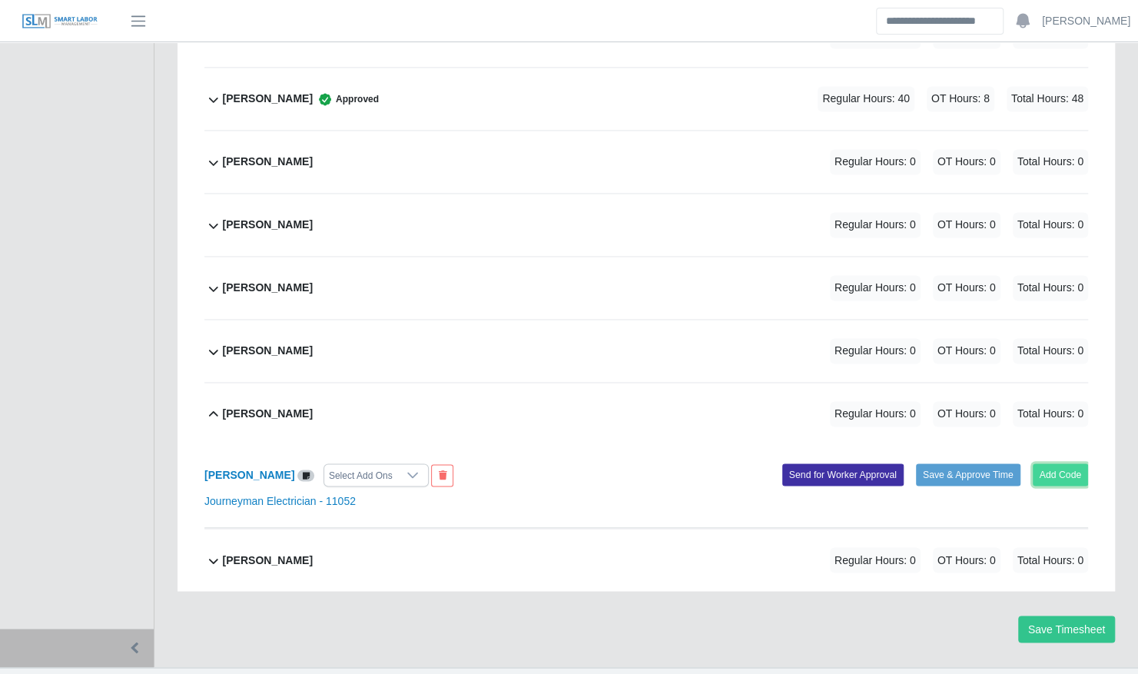
click at [1047, 463] on button "Add Code" at bounding box center [1061, 474] width 56 height 22
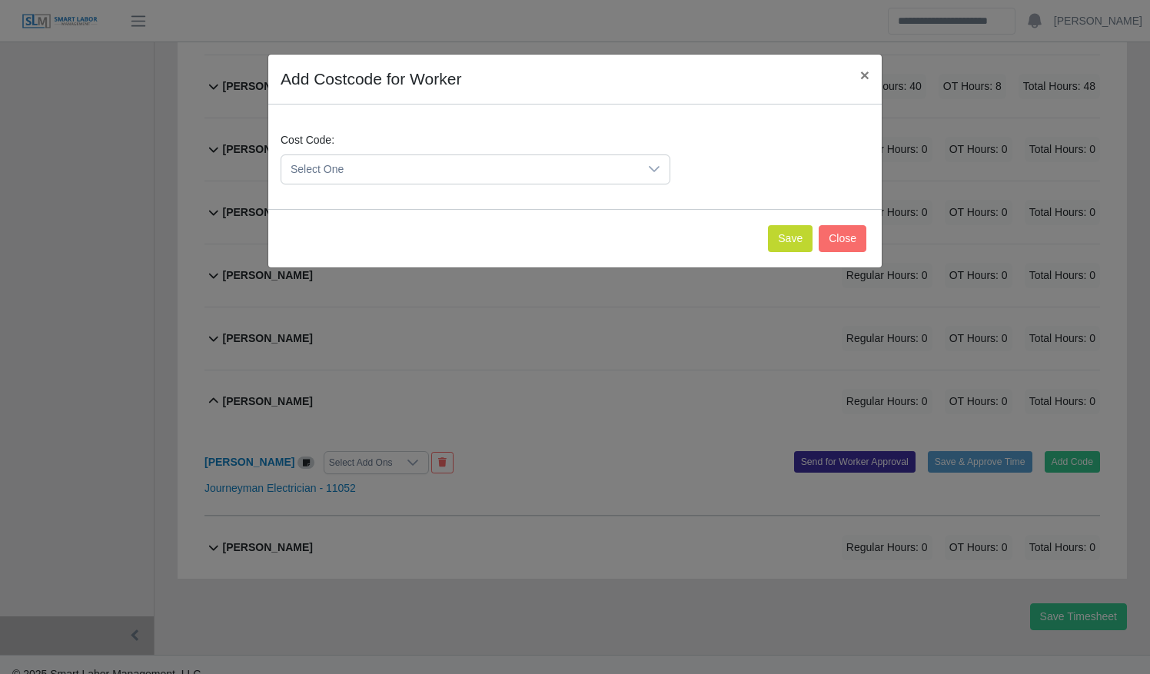
click at [456, 175] on span "Select One" at bounding box center [459, 169] width 357 height 28
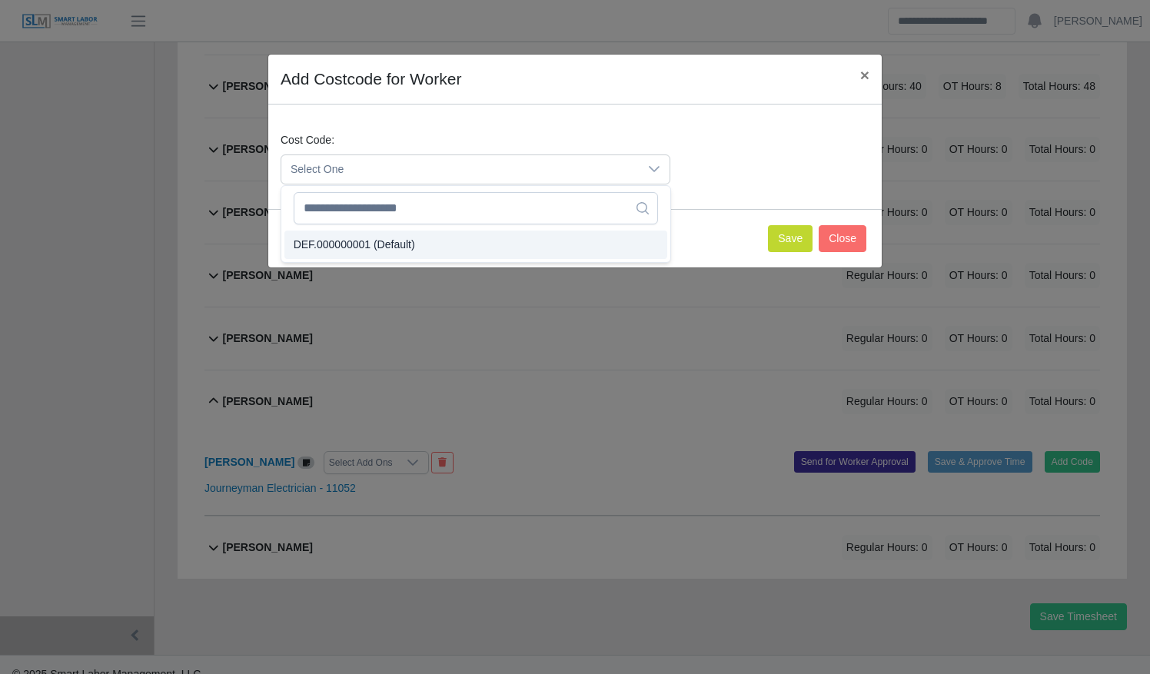
click at [464, 245] on li "DEF.000000001 (Default)" at bounding box center [475, 245] width 383 height 28
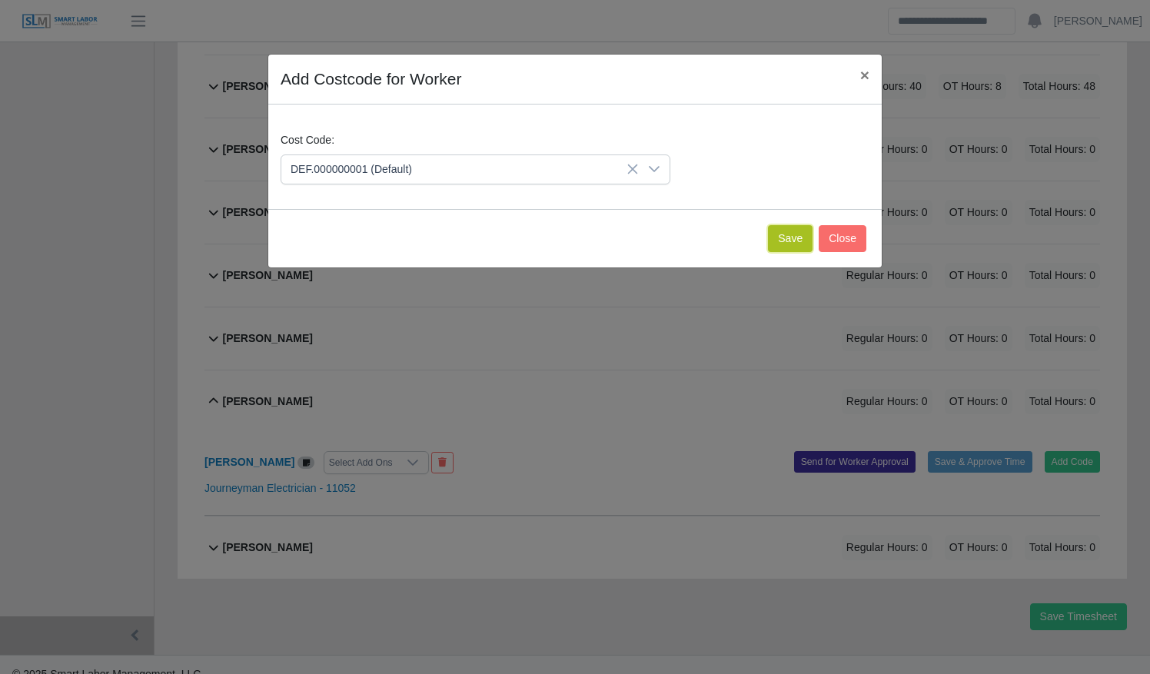
click at [805, 234] on button "Save" at bounding box center [790, 238] width 45 height 27
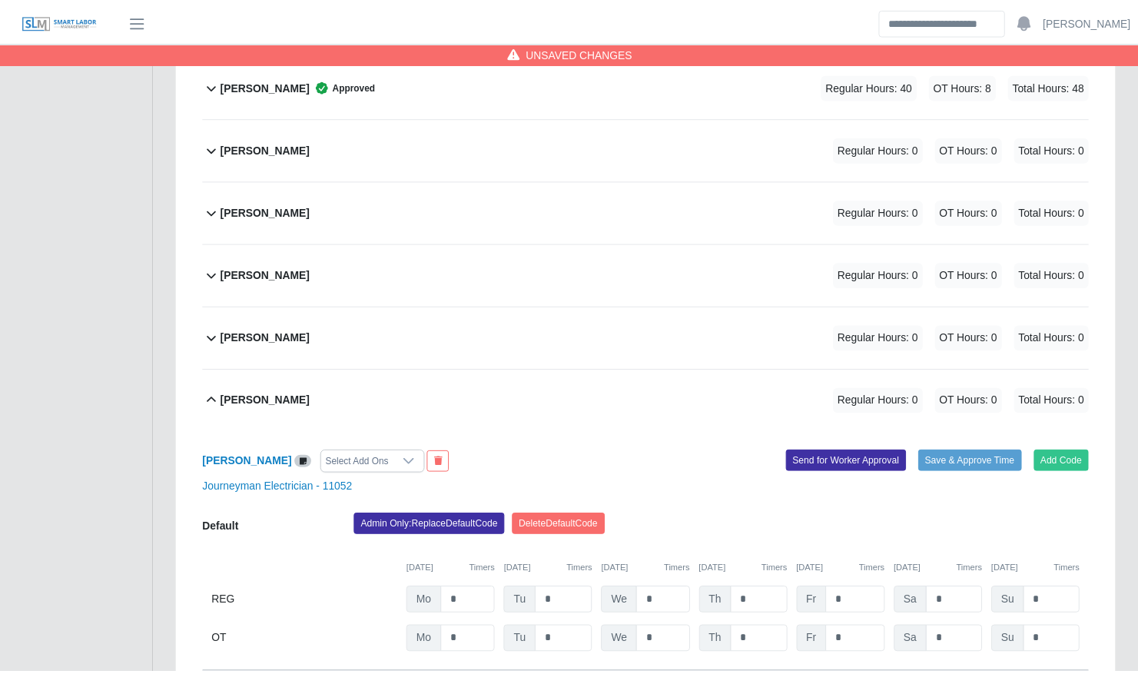
scroll to position [4853, 0]
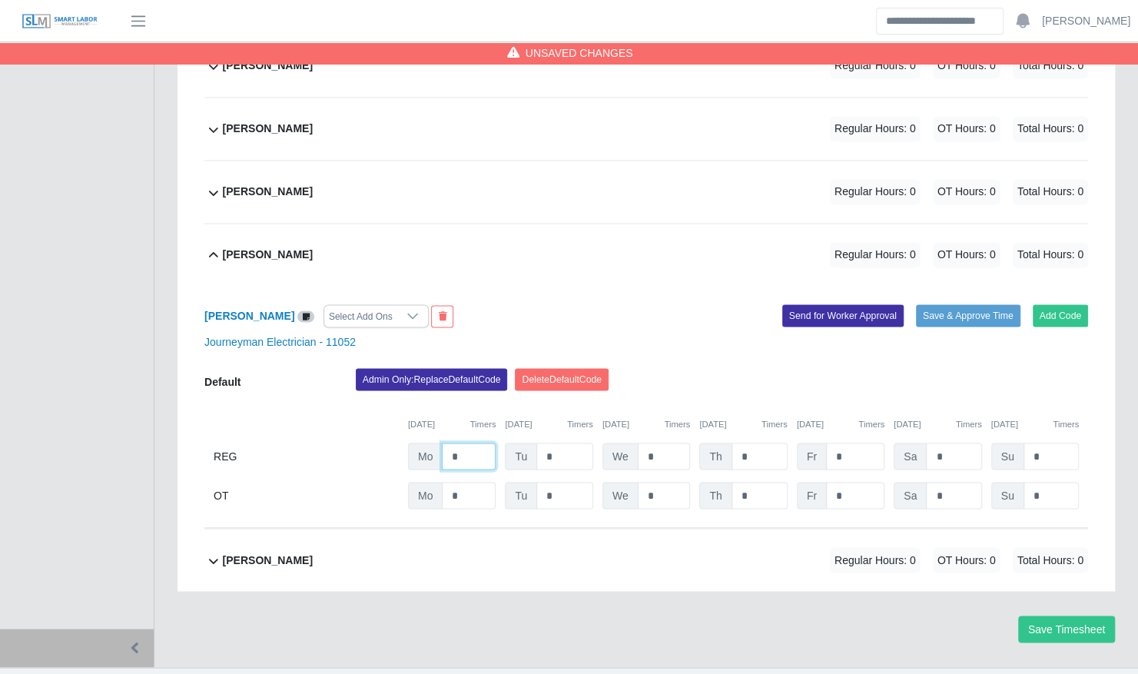
click at [472, 443] on input "*" at bounding box center [469, 456] width 54 height 27
type input "**"
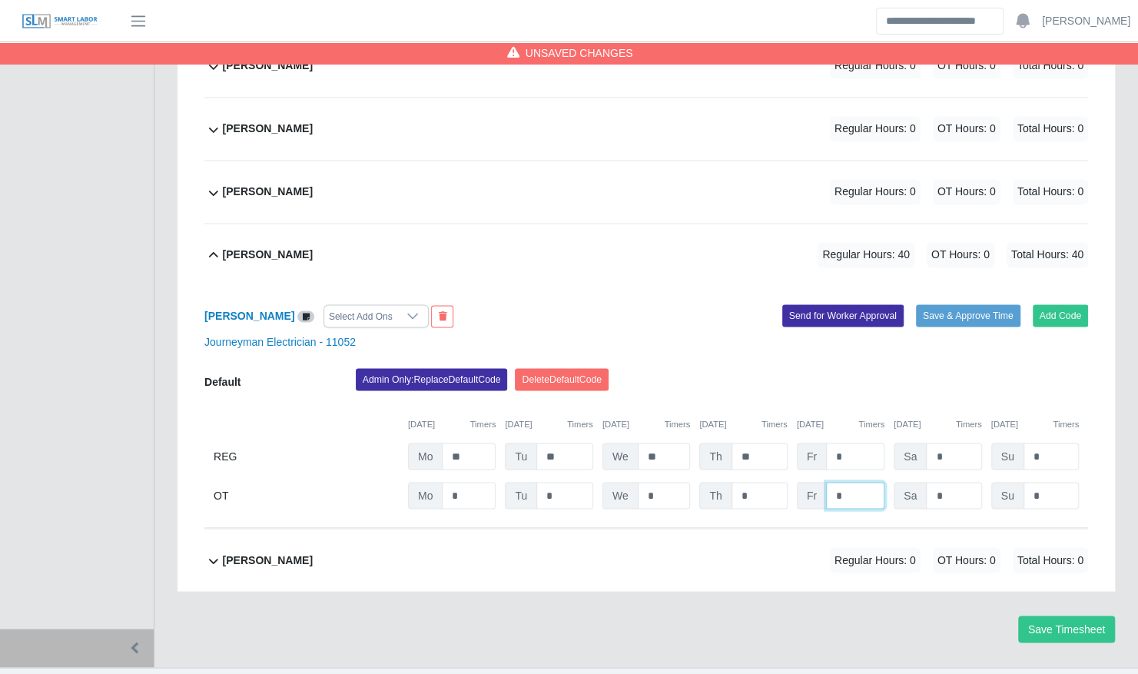
click at [847, 482] on input "*" at bounding box center [855, 495] width 58 height 27
type input "*"
click at [971, 286] on div "Yefferson Rodriguez Select Add Ons Add Code Save & Approve Time Send for Worker…" at bounding box center [646, 407] width 884 height 242
click at [968, 304] on button "Save & Approve Time" at bounding box center [968, 315] width 105 height 22
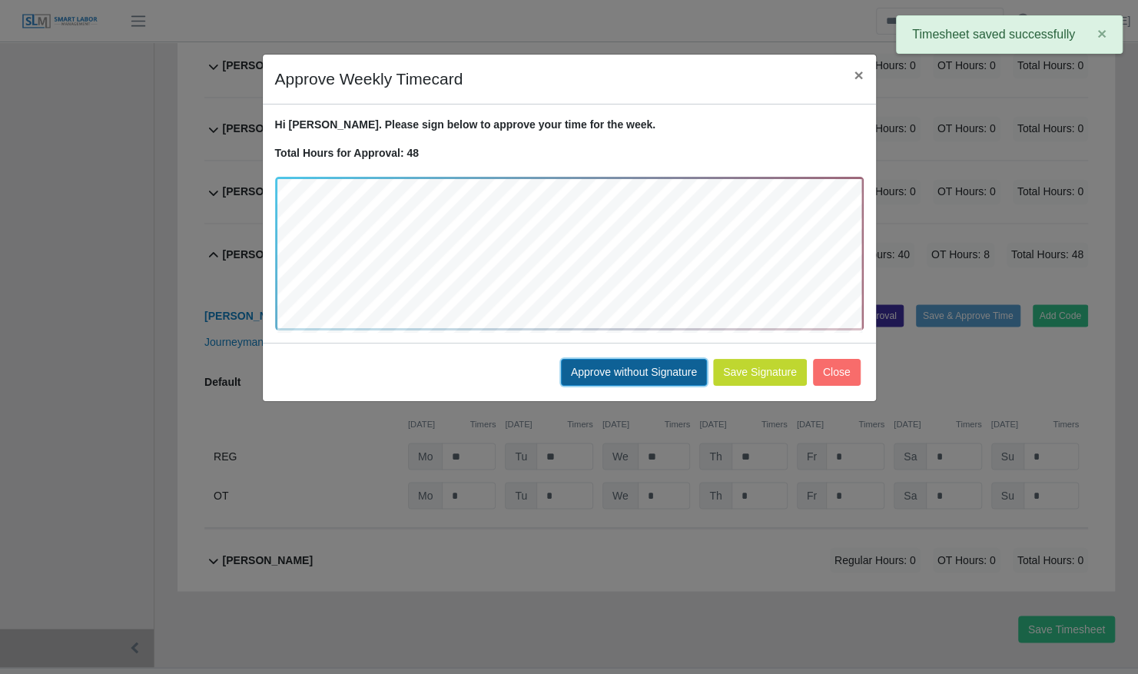
click at [679, 372] on button "Approve without Signature" at bounding box center [634, 372] width 146 height 27
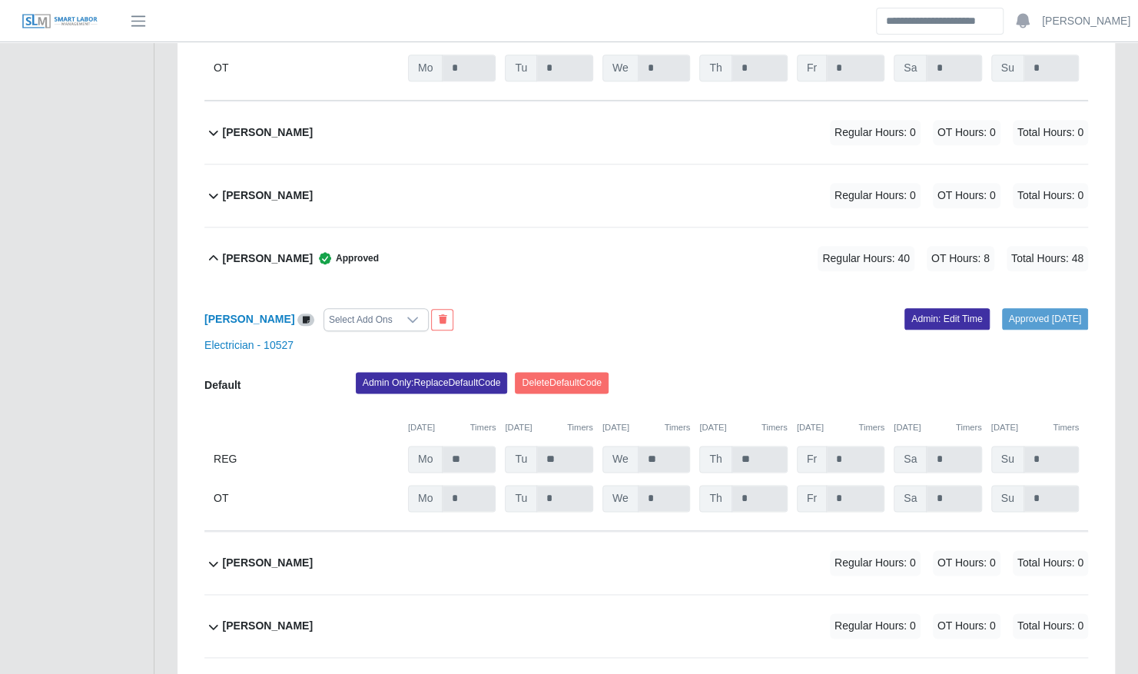
scroll to position [730, 0]
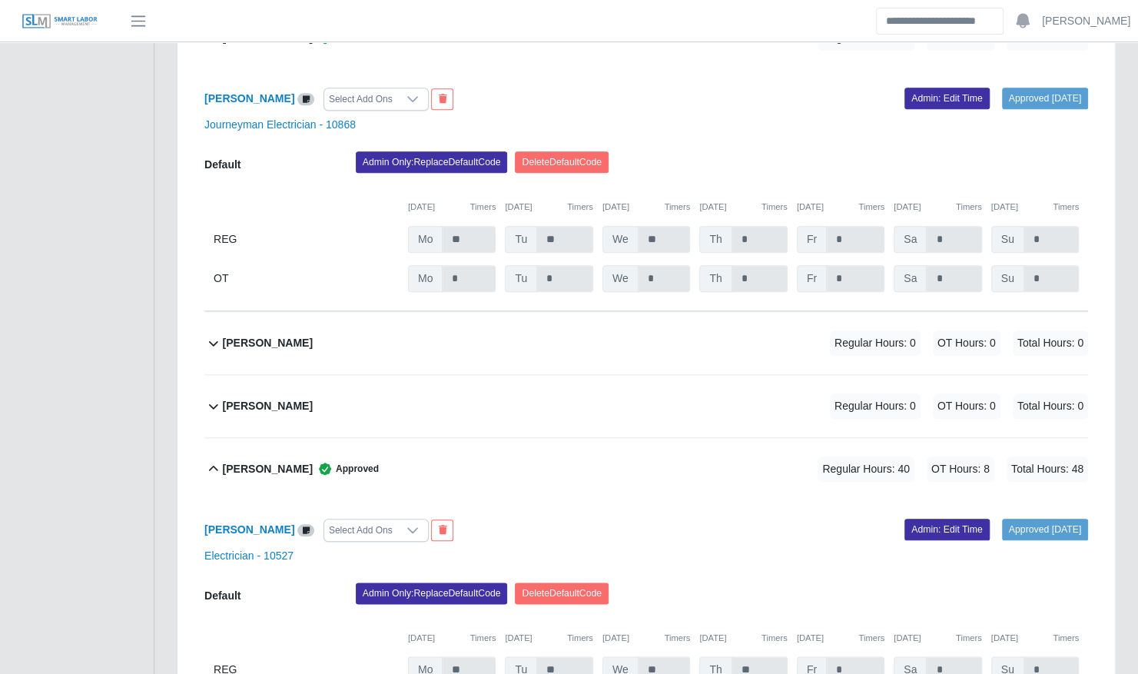
click at [470, 335] on div "Bryce Jackson Regular Hours: 0 OT Hours: 0 Total Hours: 0" at bounding box center [655, 343] width 865 height 62
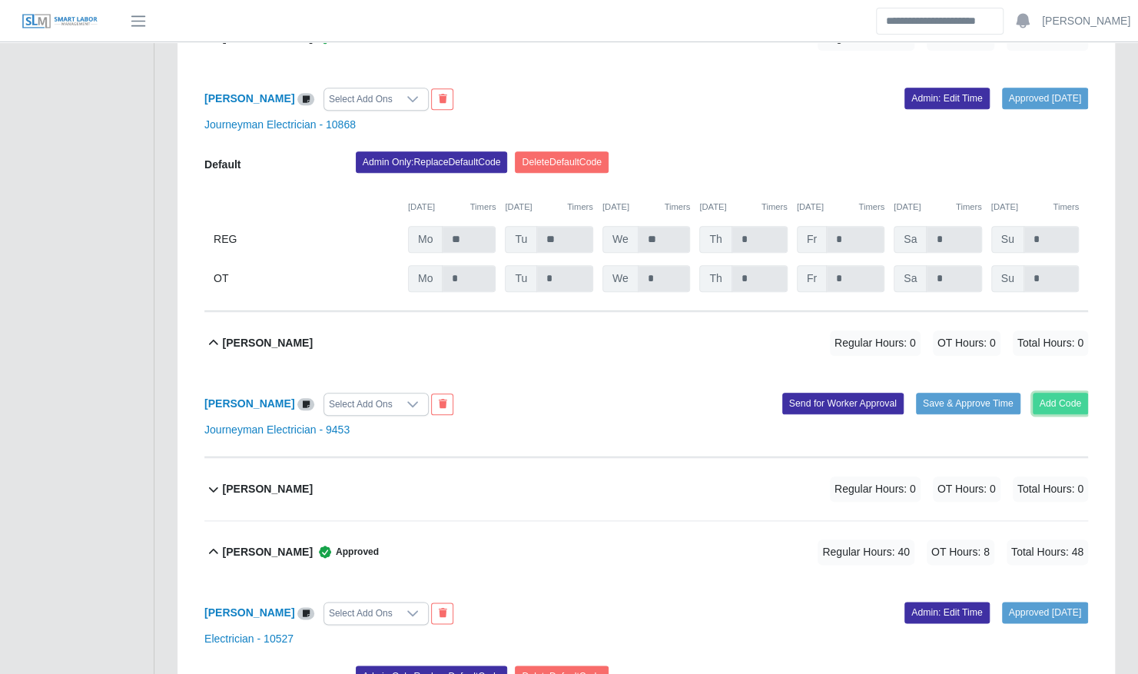
click at [1058, 393] on button "Add Code" at bounding box center [1061, 404] width 56 height 22
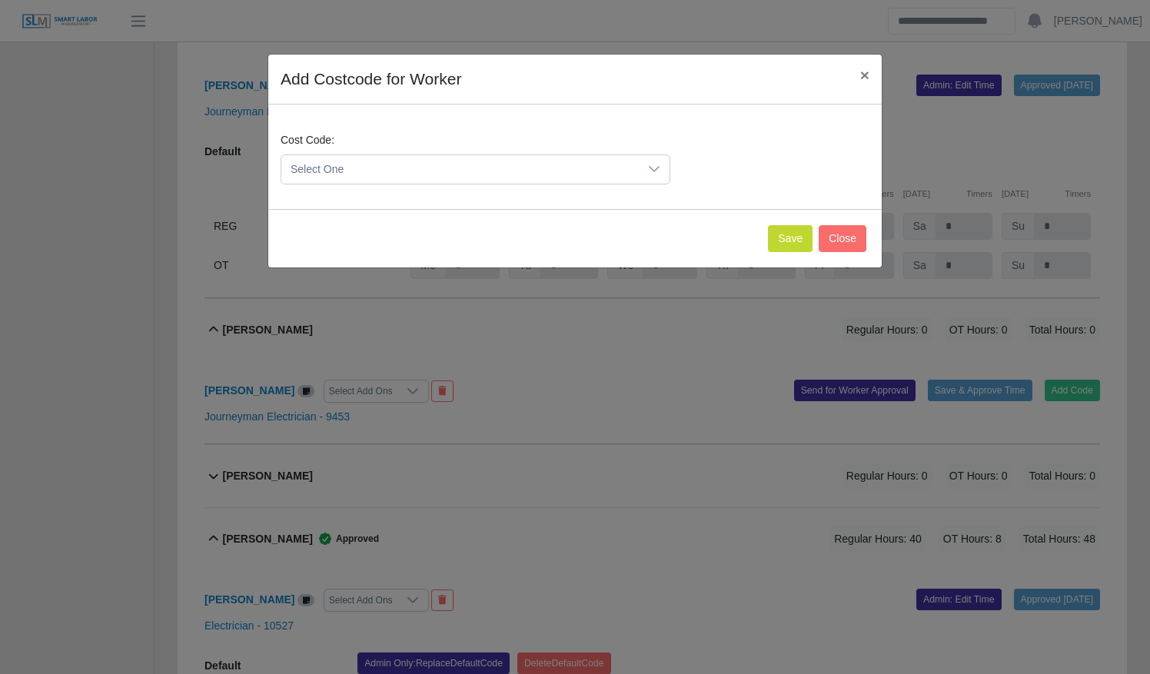
click at [529, 168] on span "Select One" at bounding box center [459, 169] width 357 height 28
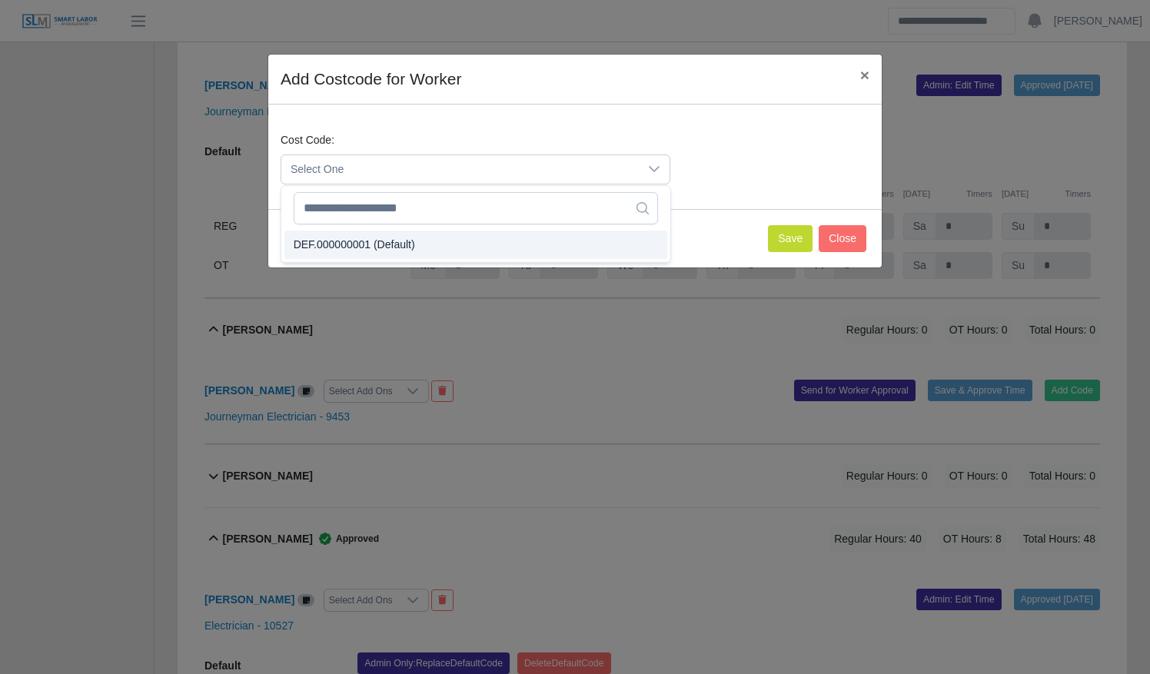
click at [519, 235] on li "DEF.000000001 (Default)" at bounding box center [475, 245] width 383 height 28
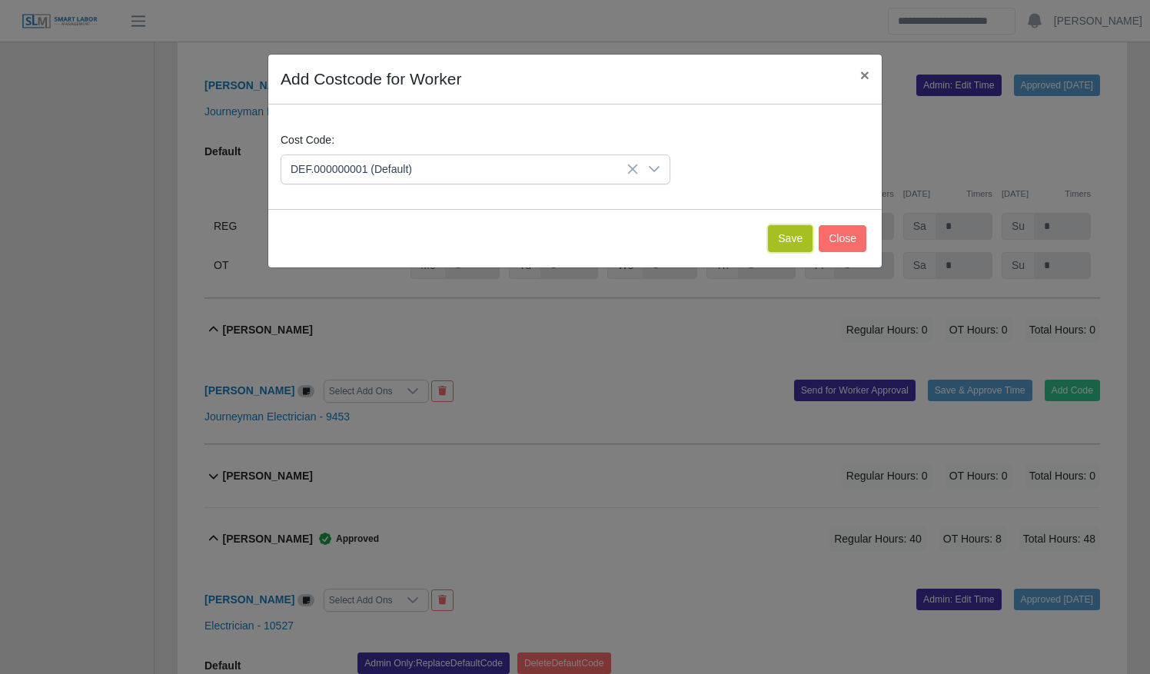
click at [785, 238] on button "Save" at bounding box center [790, 238] width 45 height 27
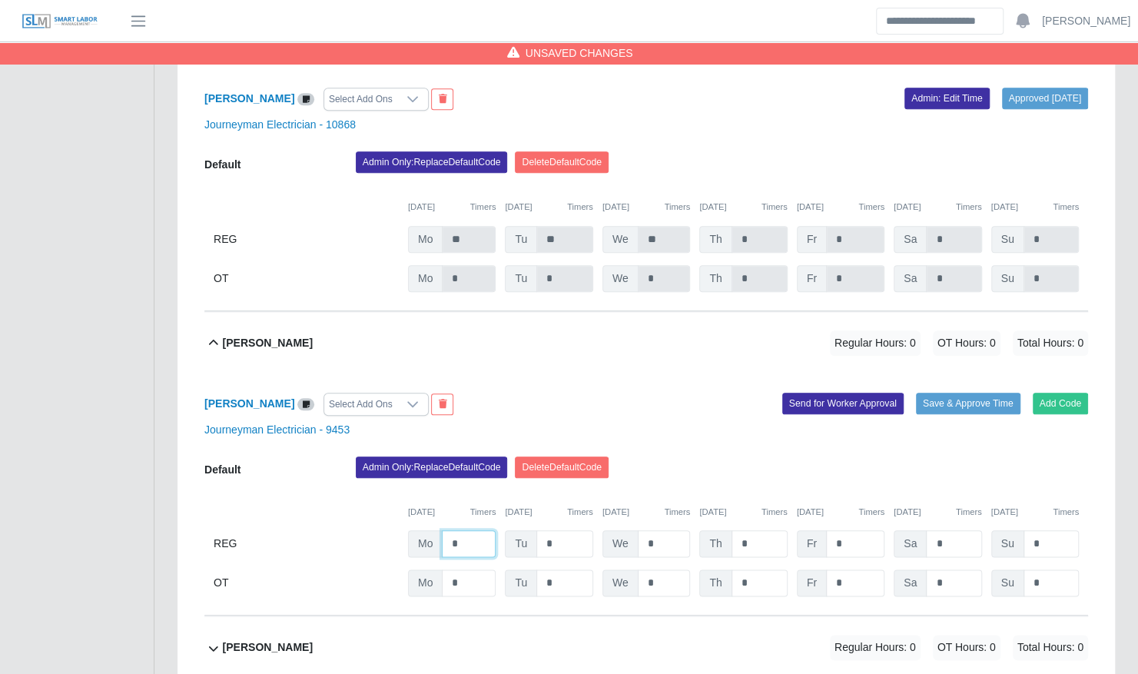
click at [464, 530] on input "*" at bounding box center [469, 543] width 54 height 27
type input "*"
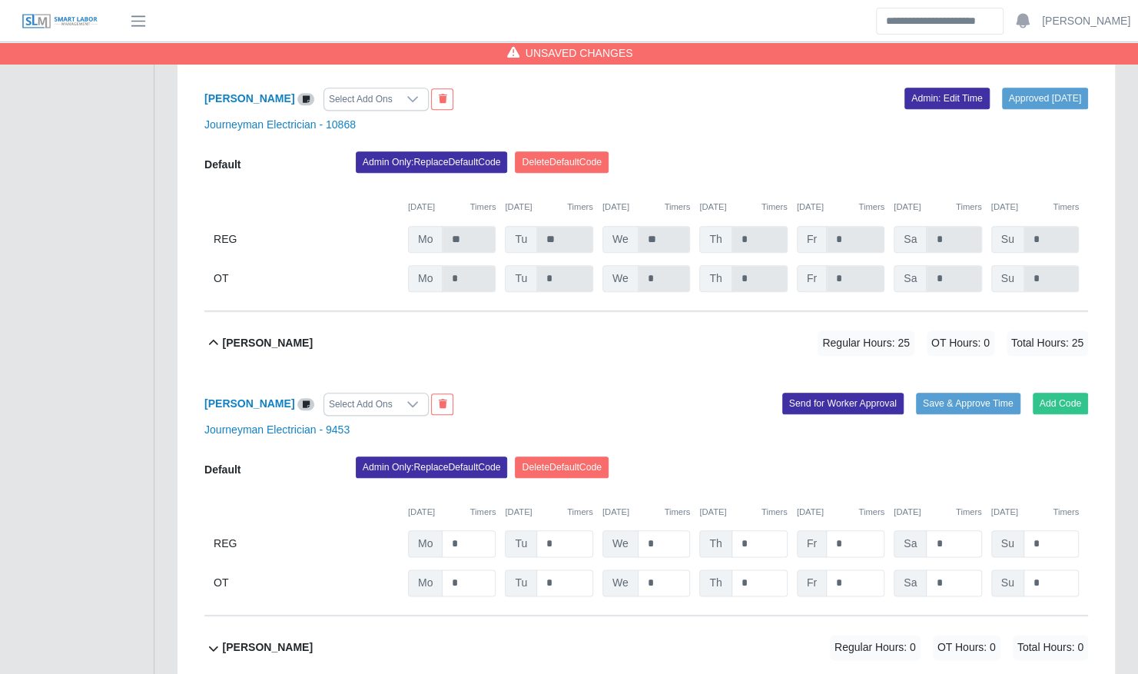
click at [624, 374] on div "Bryce Jackson Select Add Ons Add Code Save & Approve Time Send for Worker Appro…" at bounding box center [646, 495] width 884 height 242
click at [567, 530] on input "*" at bounding box center [564, 543] width 57 height 27
type input "*"
click at [964, 393] on button "Save & Approve Time" at bounding box center [968, 404] width 105 height 22
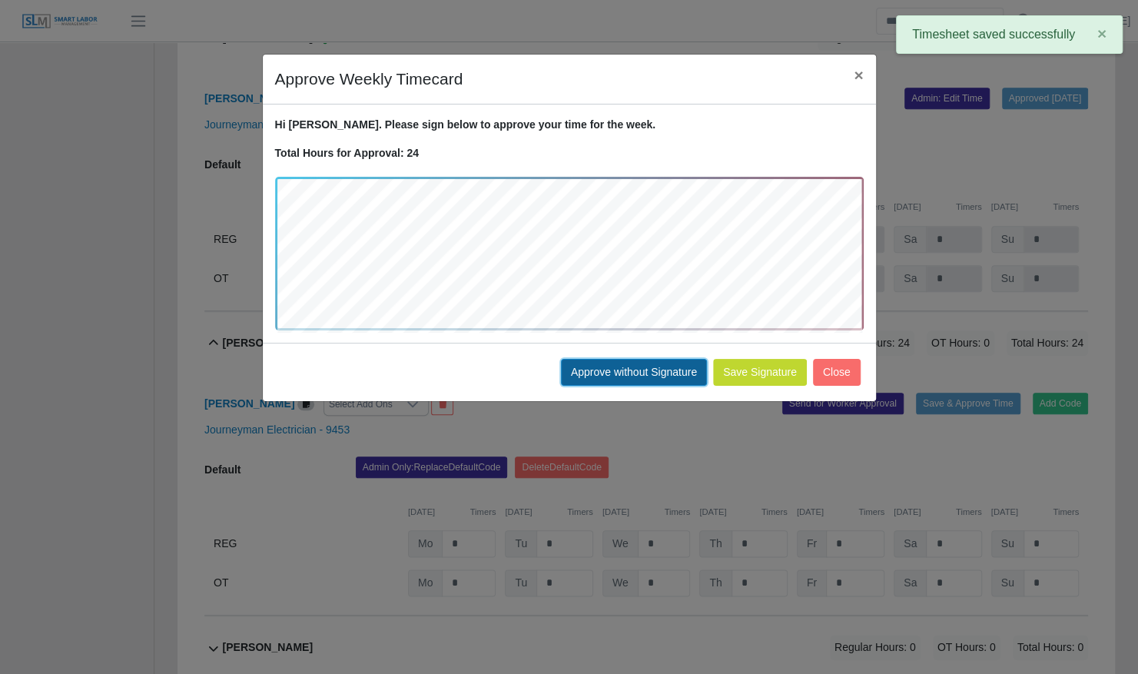
click at [626, 367] on button "Approve without Signature" at bounding box center [634, 372] width 146 height 27
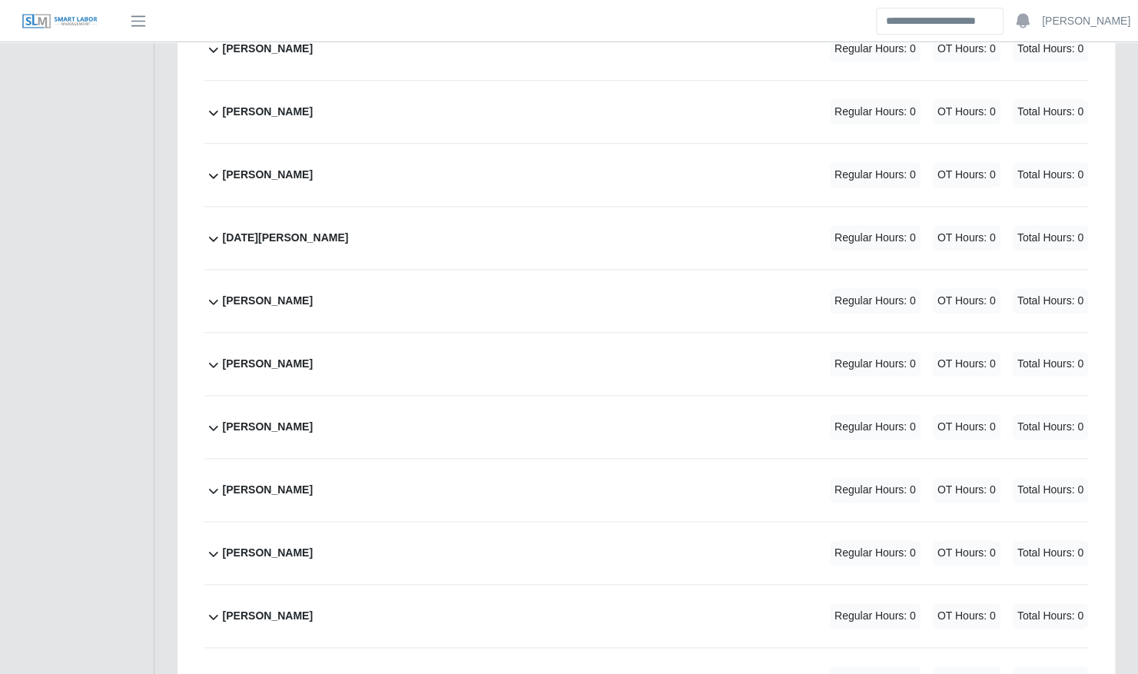
scroll to position [4192, 0]
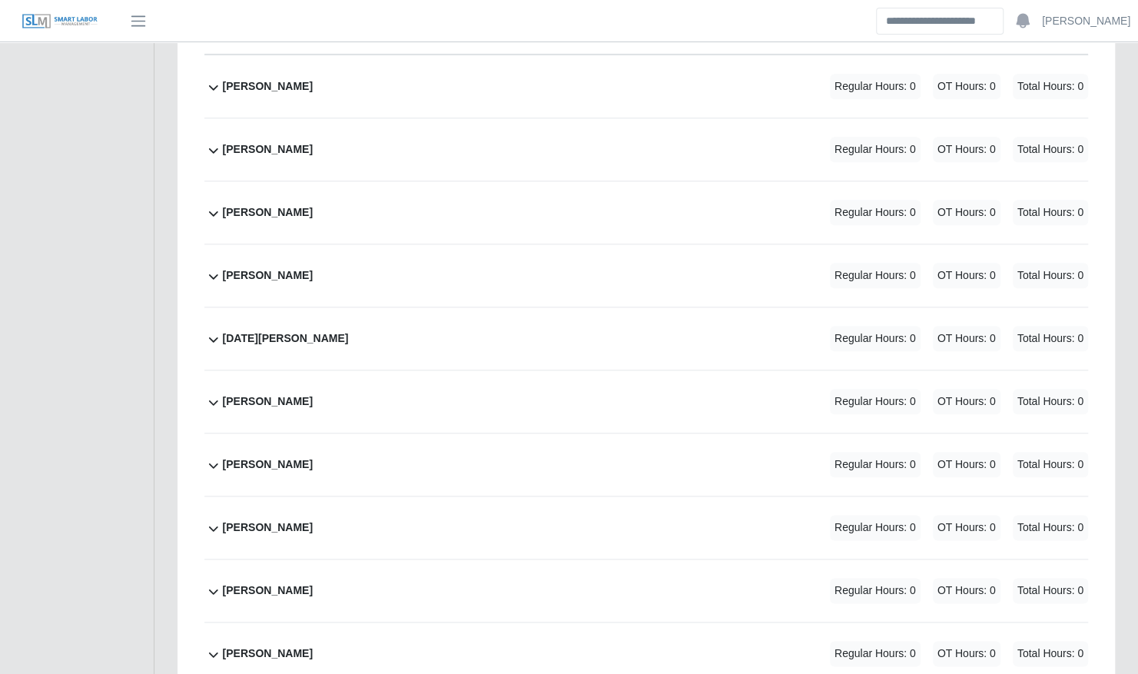
click at [441, 142] on div "Mason Cantrell Regular Hours: 0 OT Hours: 0 Total Hours: 0" at bounding box center [655, 149] width 865 height 62
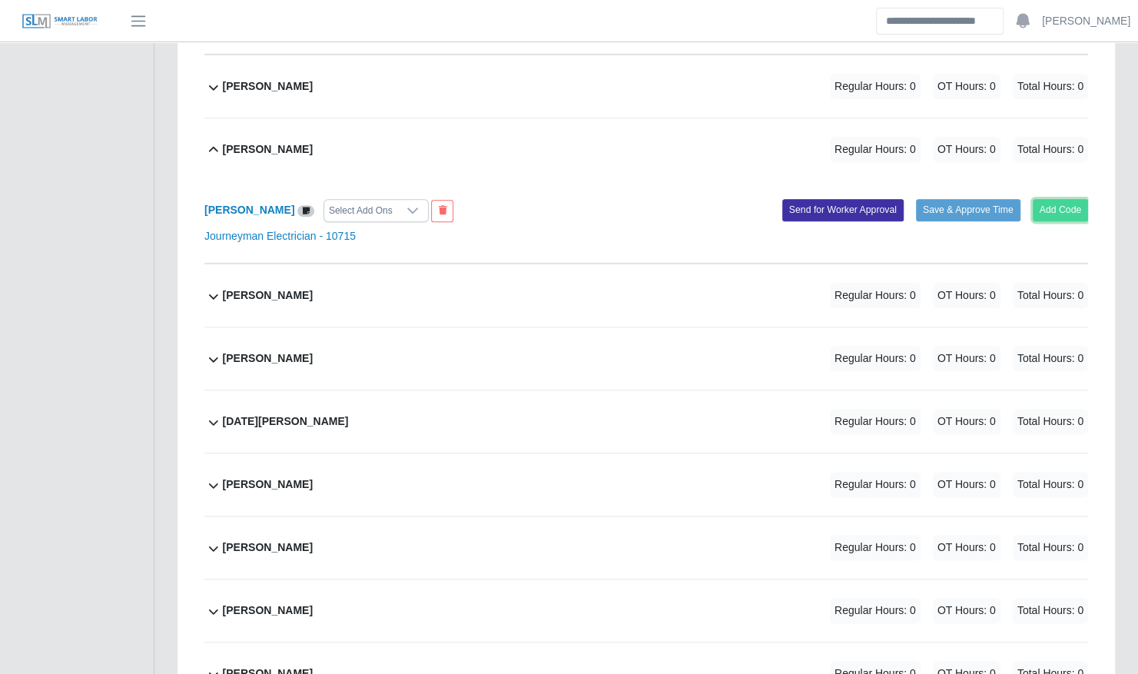
click at [1049, 199] on button "Add Code" at bounding box center [1061, 210] width 56 height 22
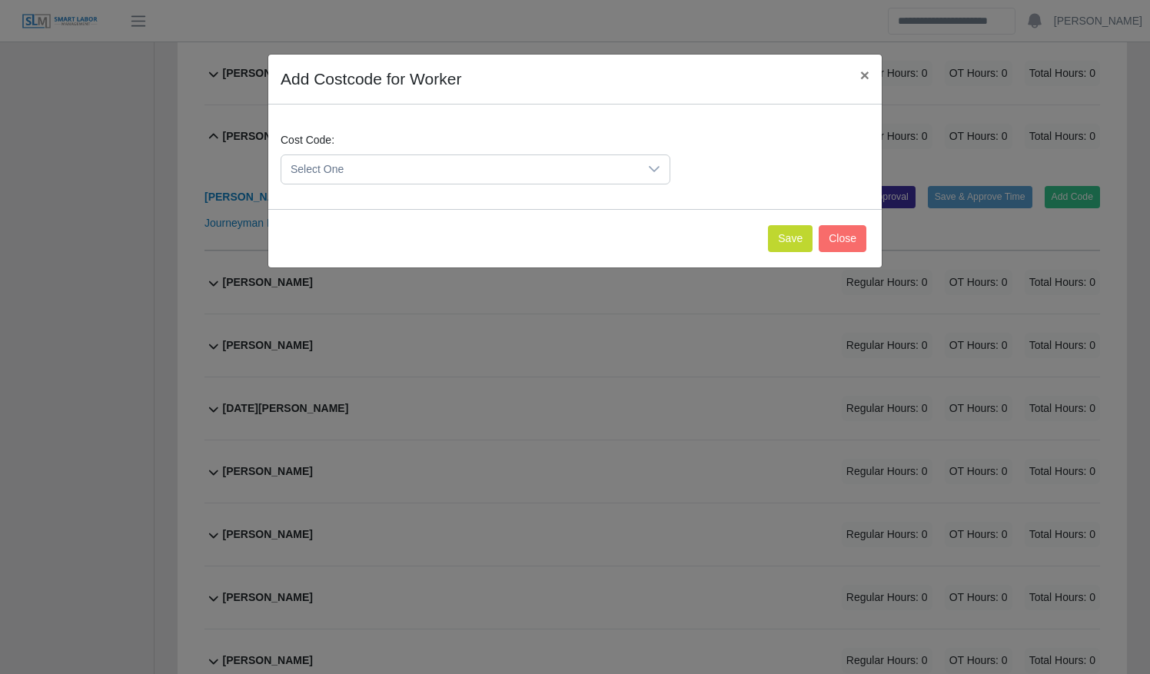
click at [423, 180] on span "Select One" at bounding box center [459, 169] width 357 height 28
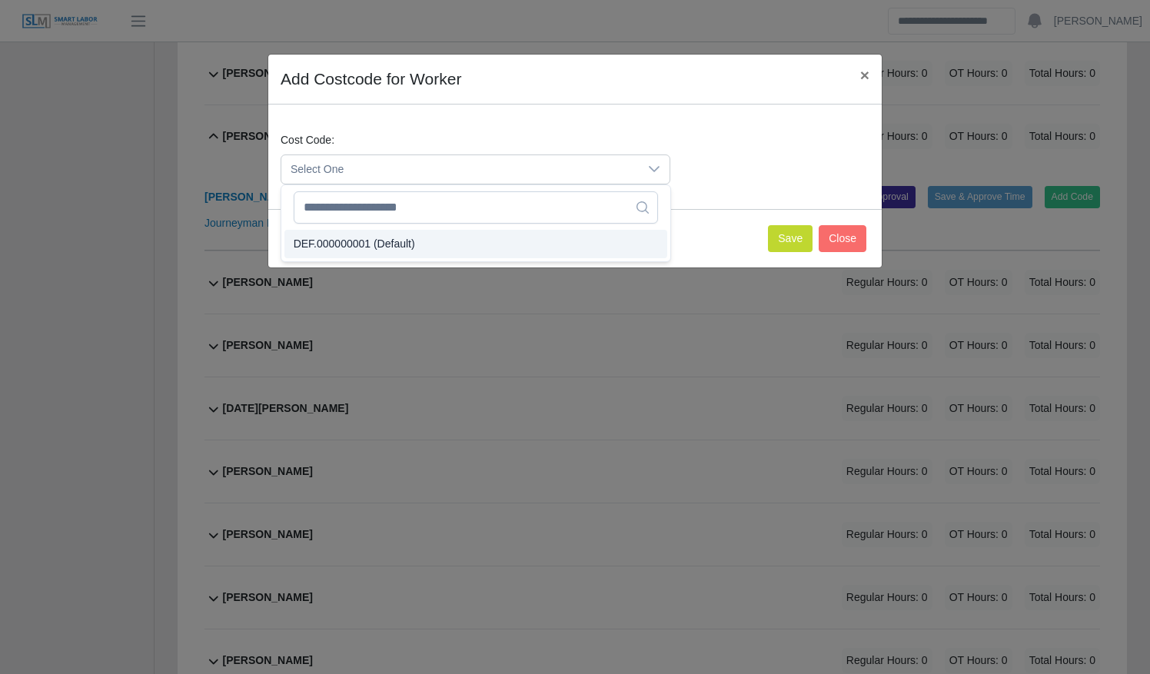
click at [431, 236] on li "DEF.000000001 (Default)" at bounding box center [475, 244] width 383 height 28
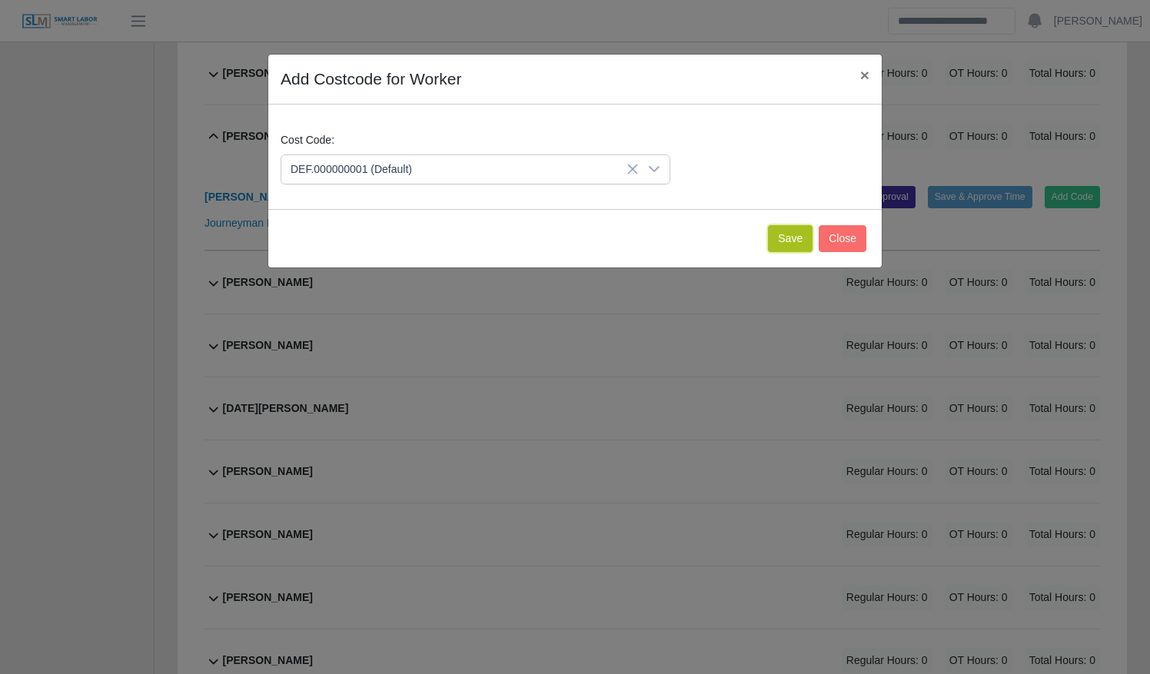
click at [796, 237] on button "Save" at bounding box center [790, 238] width 45 height 27
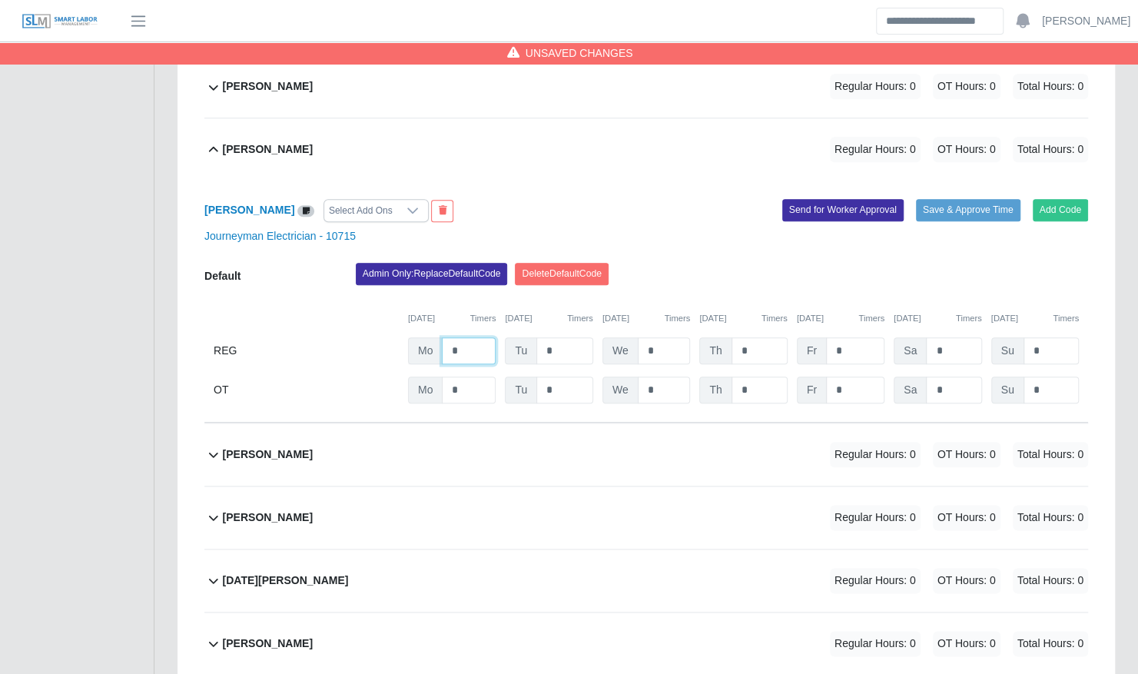
click at [479, 337] on input "*" at bounding box center [469, 350] width 54 height 27
type input "**"
click at [983, 199] on button "Save & Approve Time" at bounding box center [968, 210] width 105 height 22
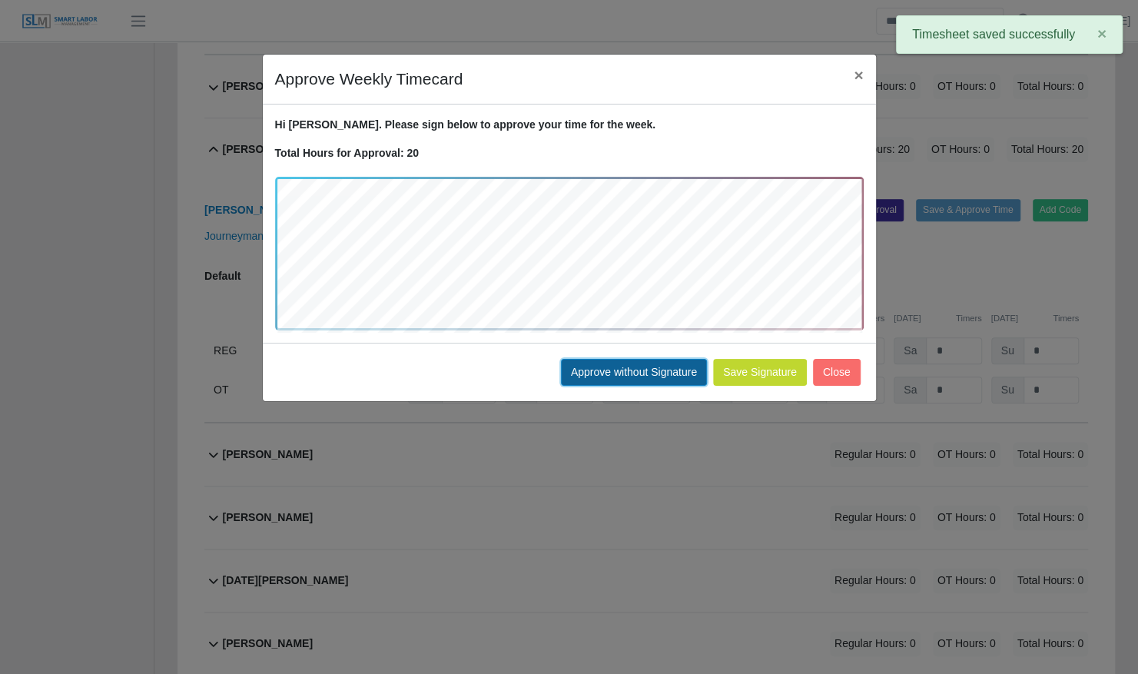
click at [632, 372] on button "Approve without Signature" at bounding box center [634, 372] width 146 height 27
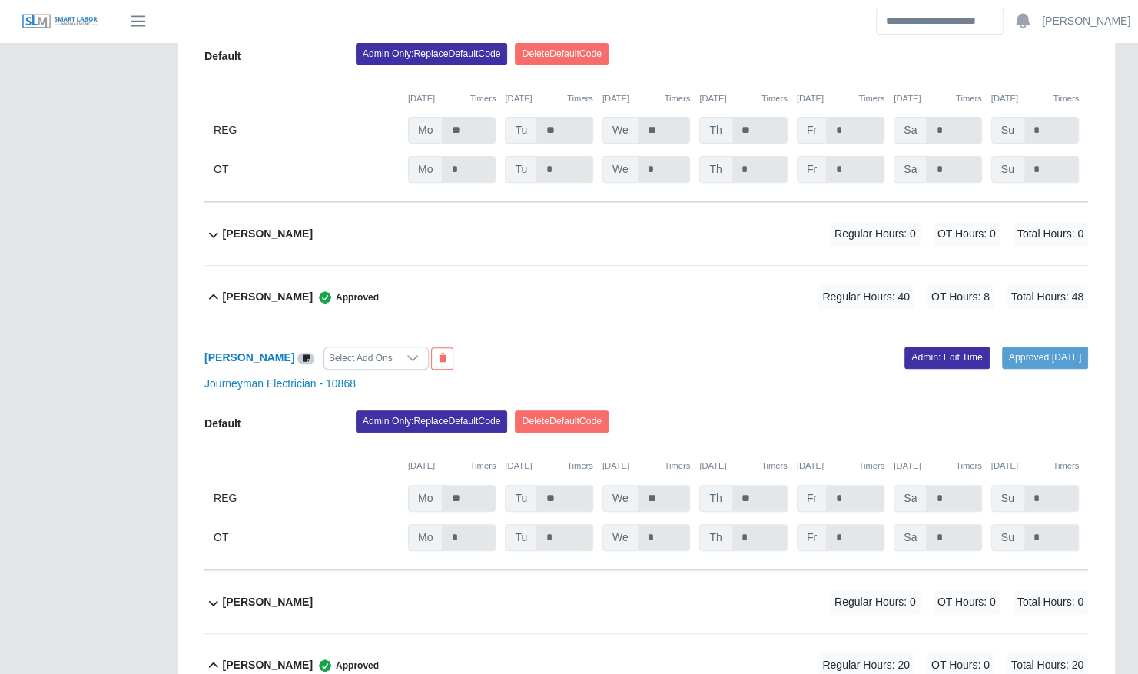
scroll to position [3687, 0]
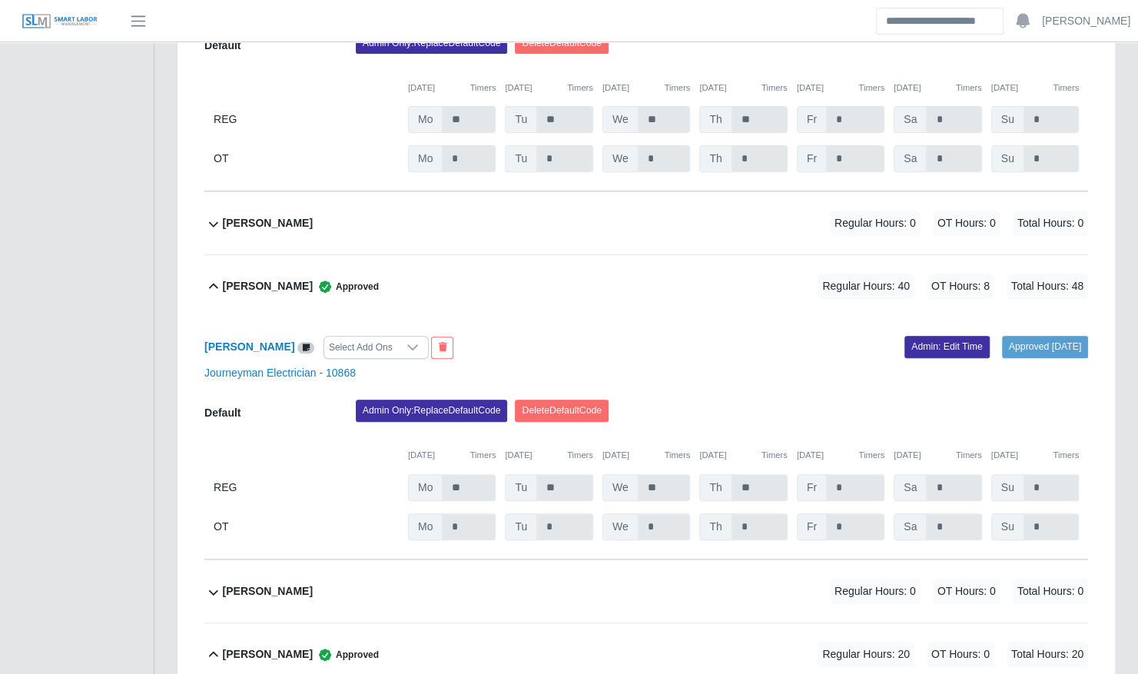
click at [621, 204] on div "Lillian Martinez Regular Hours: 0 OT Hours: 0 Total Hours: 0" at bounding box center [655, 223] width 865 height 62
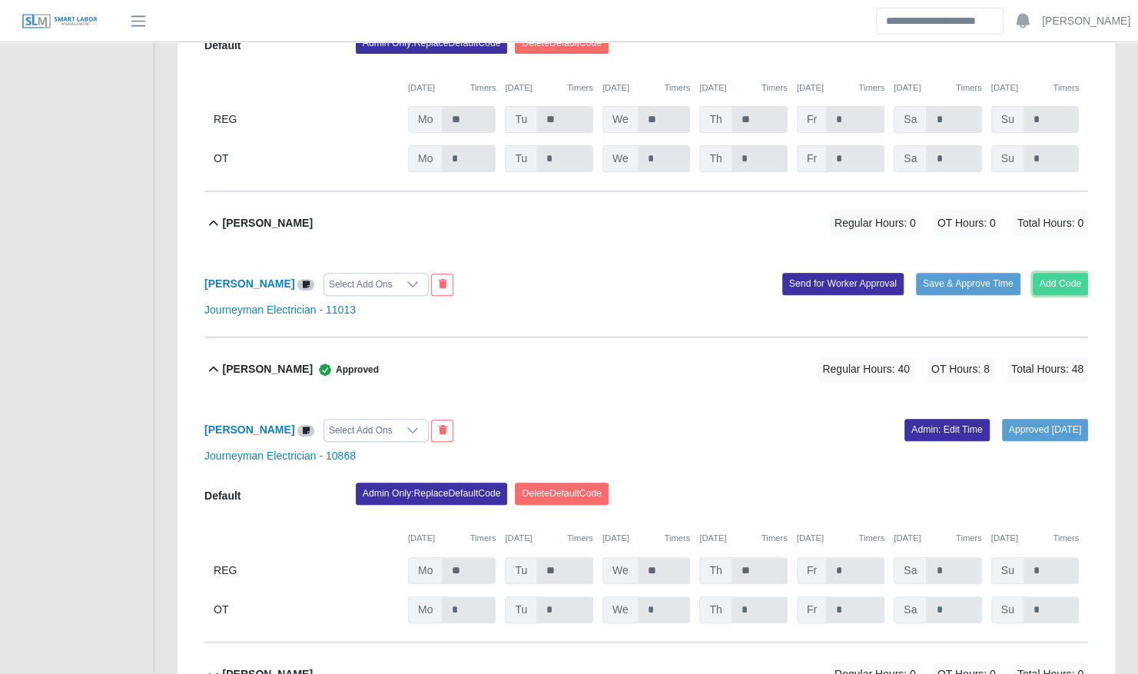
click at [1060, 273] on button "Add Code" at bounding box center [1061, 284] width 56 height 22
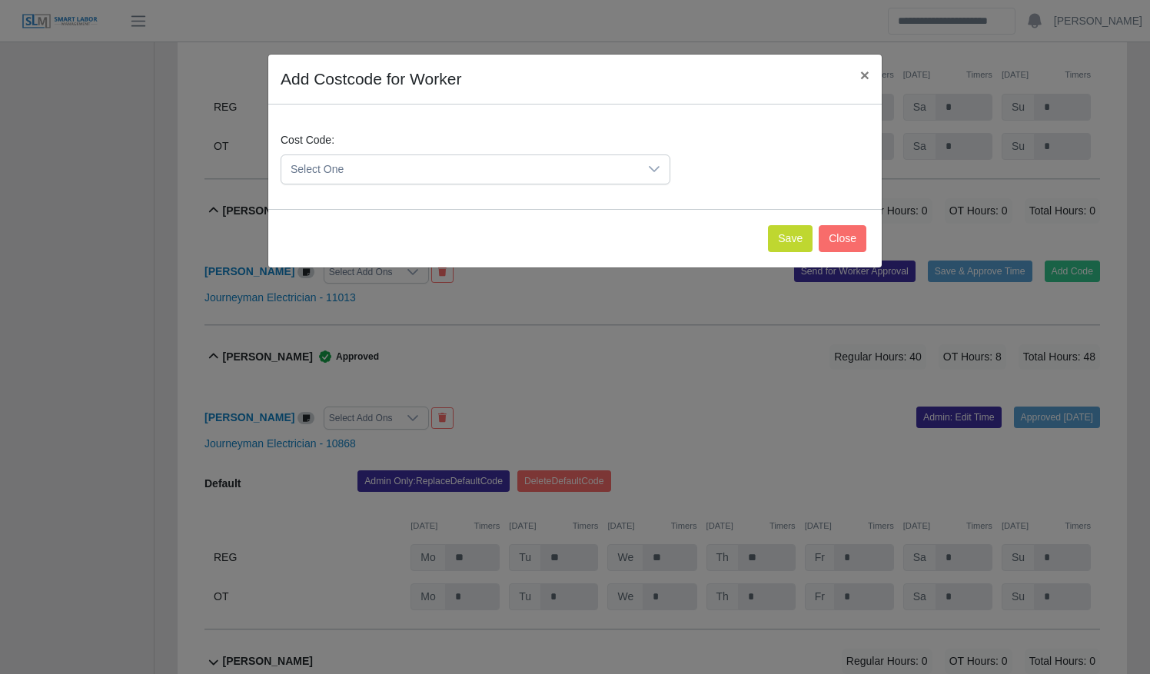
click at [413, 179] on span "Select One" at bounding box center [459, 169] width 357 height 28
click at [438, 241] on li "DEF.000000001 (Default)" at bounding box center [475, 245] width 383 height 28
click at [790, 238] on button "Save" at bounding box center [790, 238] width 45 height 27
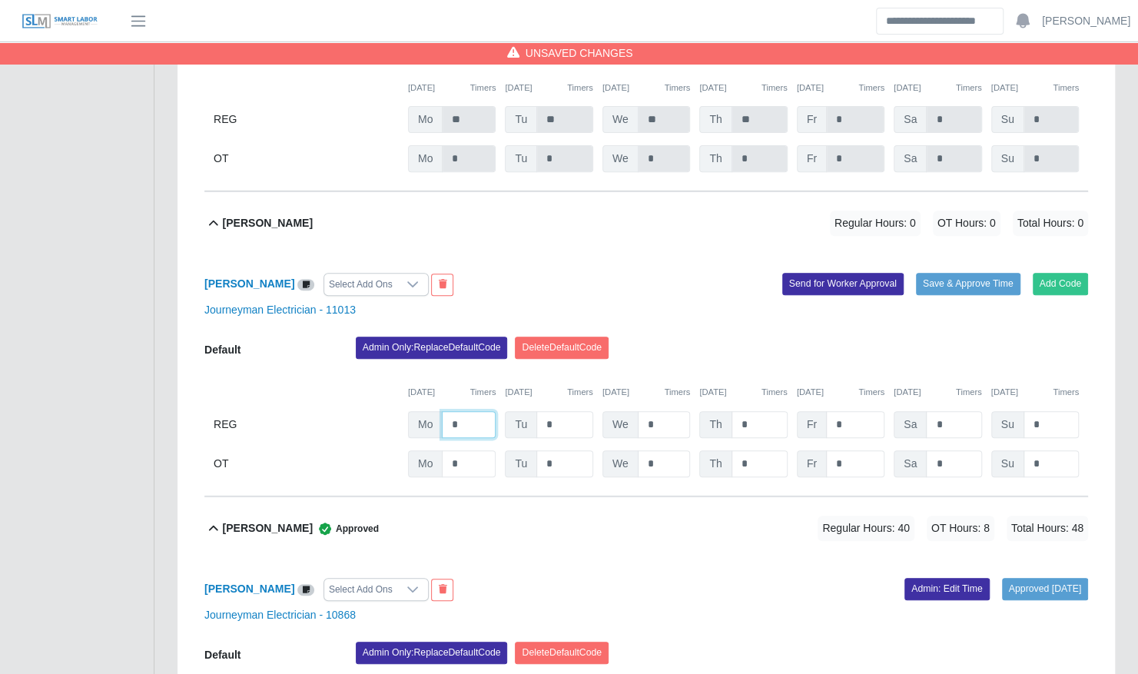
click at [470, 411] on input "*" at bounding box center [469, 424] width 54 height 27
type input "**"
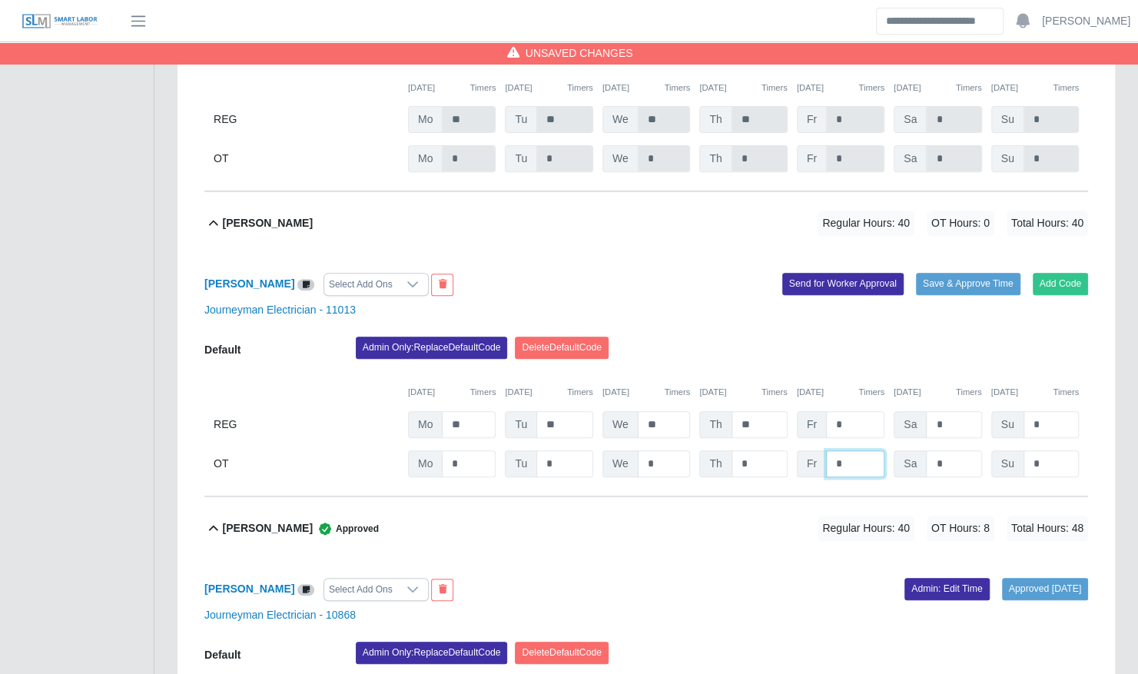
click at [861, 450] on input "*" at bounding box center [855, 463] width 58 height 27
type input "*"
click at [955, 273] on button "Save & Approve Time" at bounding box center [968, 284] width 105 height 22
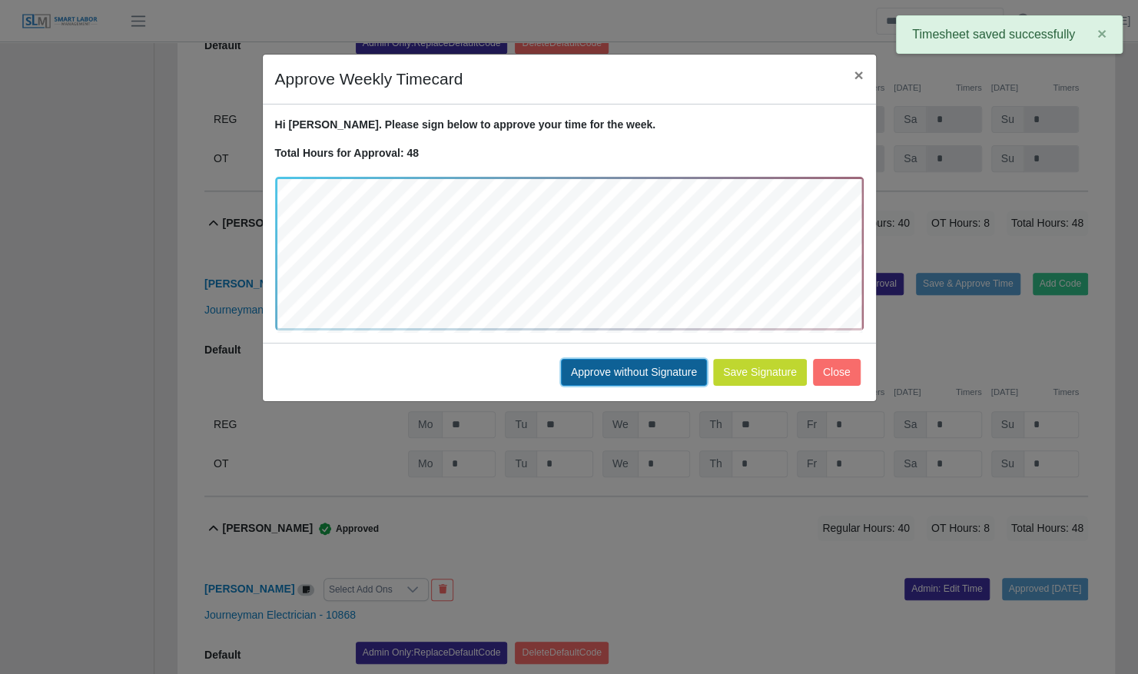
click at [648, 374] on button "Approve without Signature" at bounding box center [634, 372] width 146 height 27
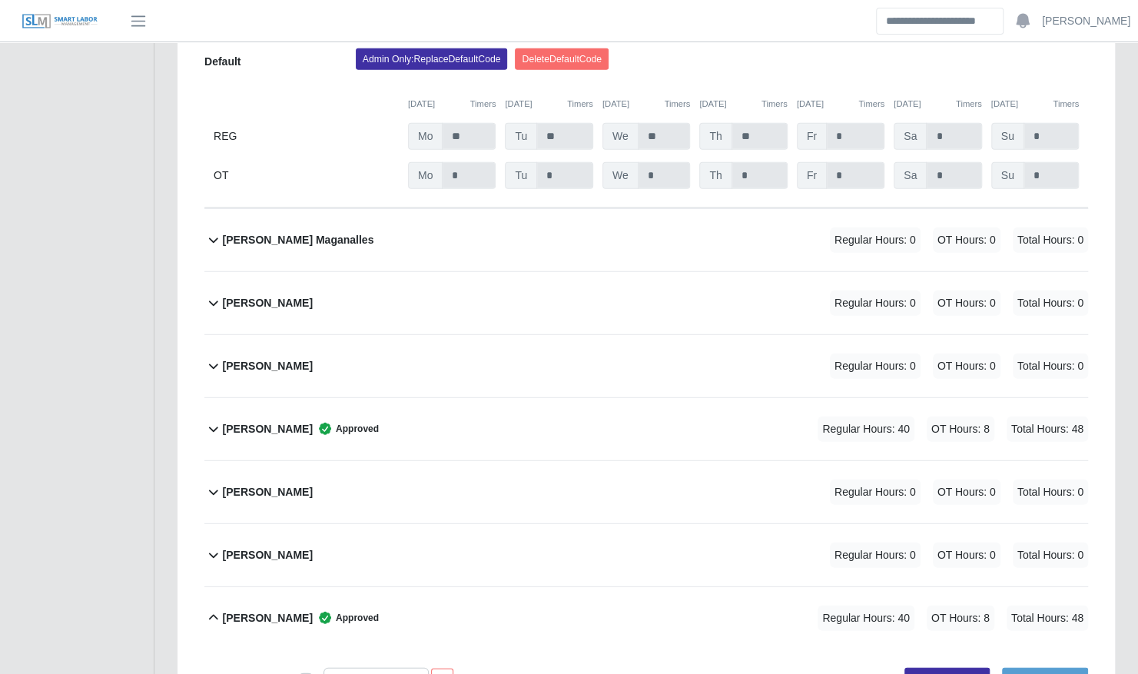
scroll to position [2304, 0]
click at [522, 239] on div "Genaro Maganalles Regular Hours: 0 OT Hours: 0 Total Hours: 0" at bounding box center [655, 241] width 865 height 62
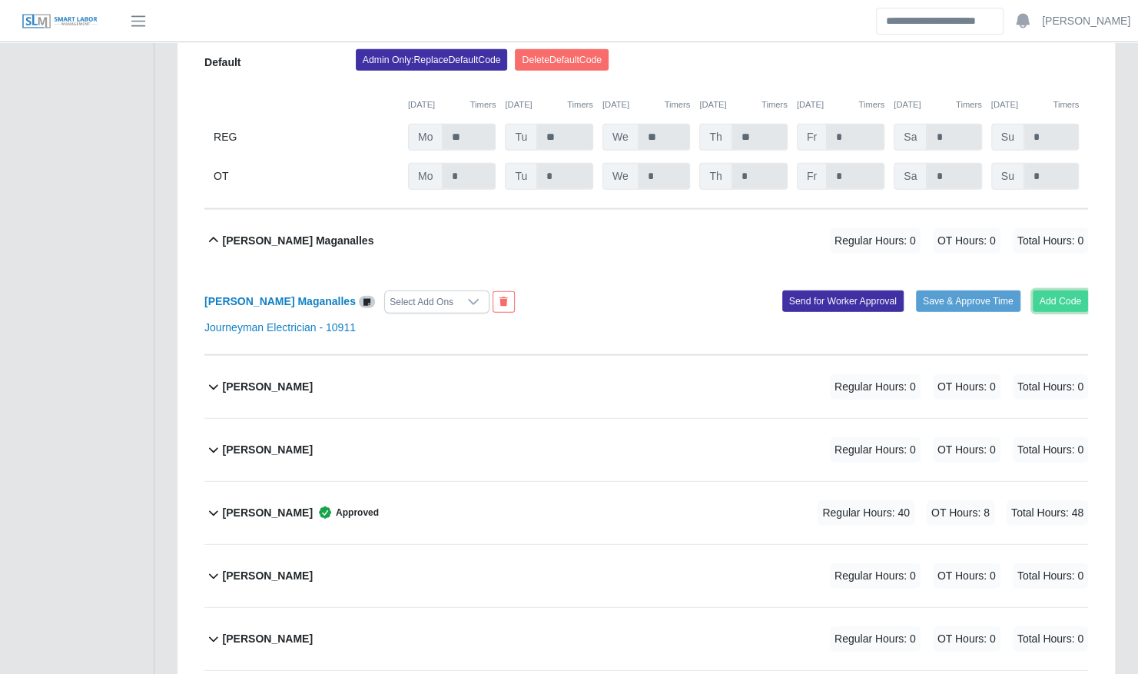
click at [1062, 290] on button "Add Code" at bounding box center [1061, 301] width 56 height 22
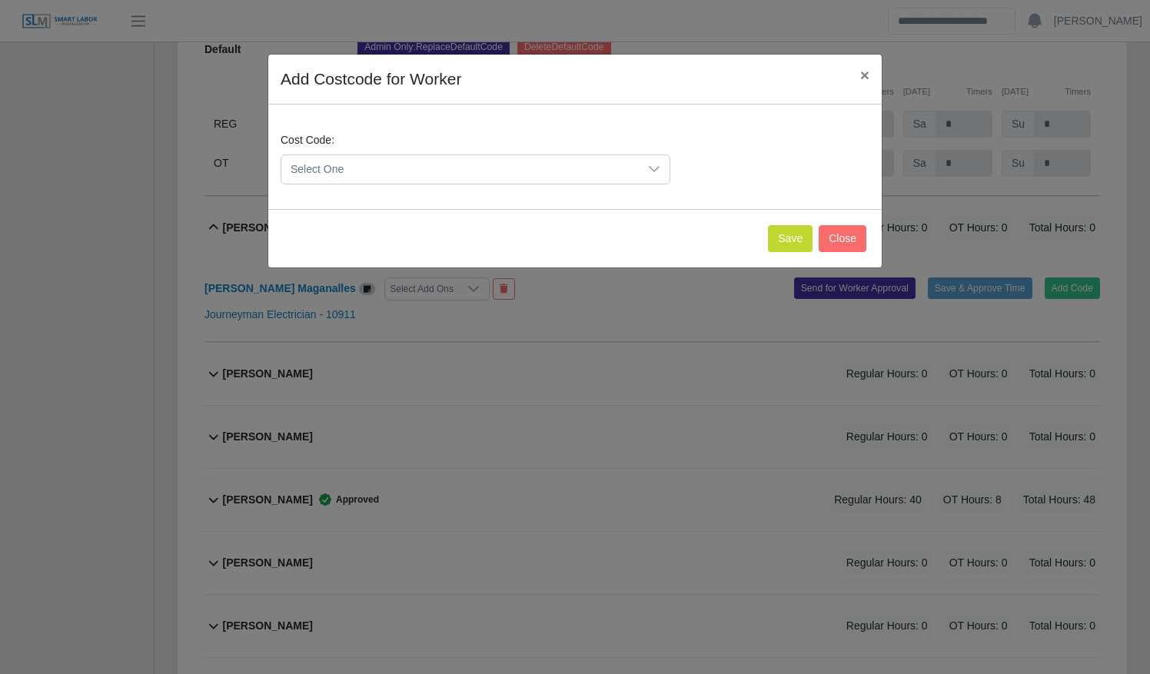
click at [390, 176] on span "Select One" at bounding box center [459, 169] width 357 height 28
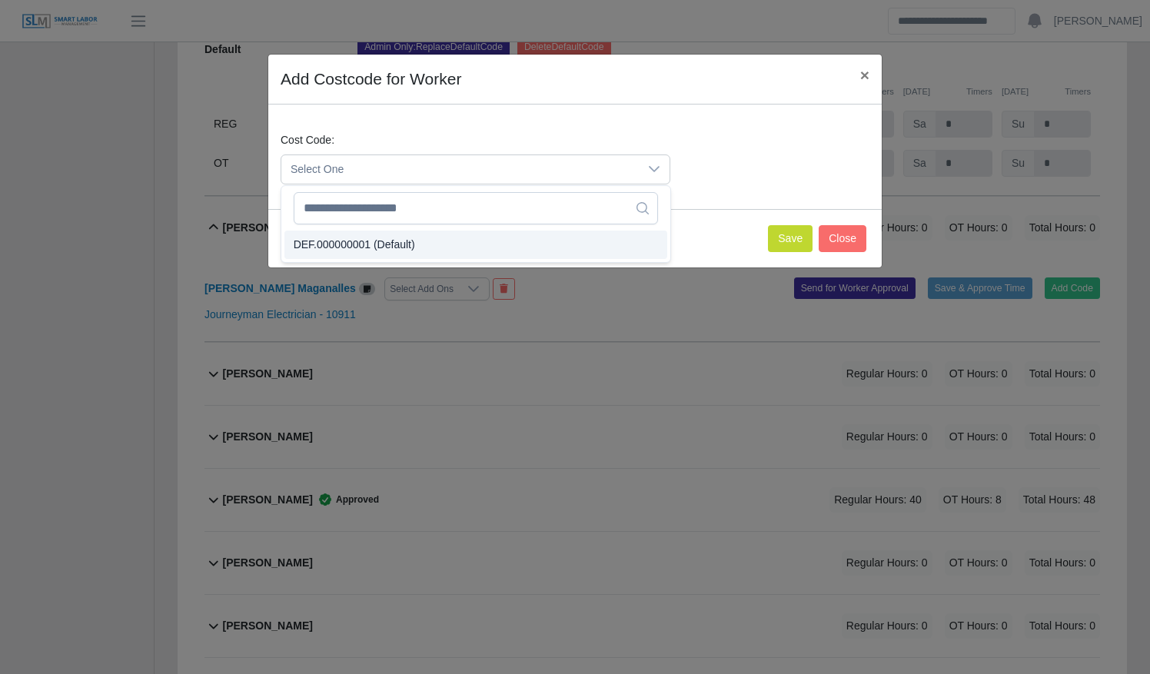
click at [400, 238] on span "DEF.000000001 (Default)" at bounding box center [354, 245] width 121 height 16
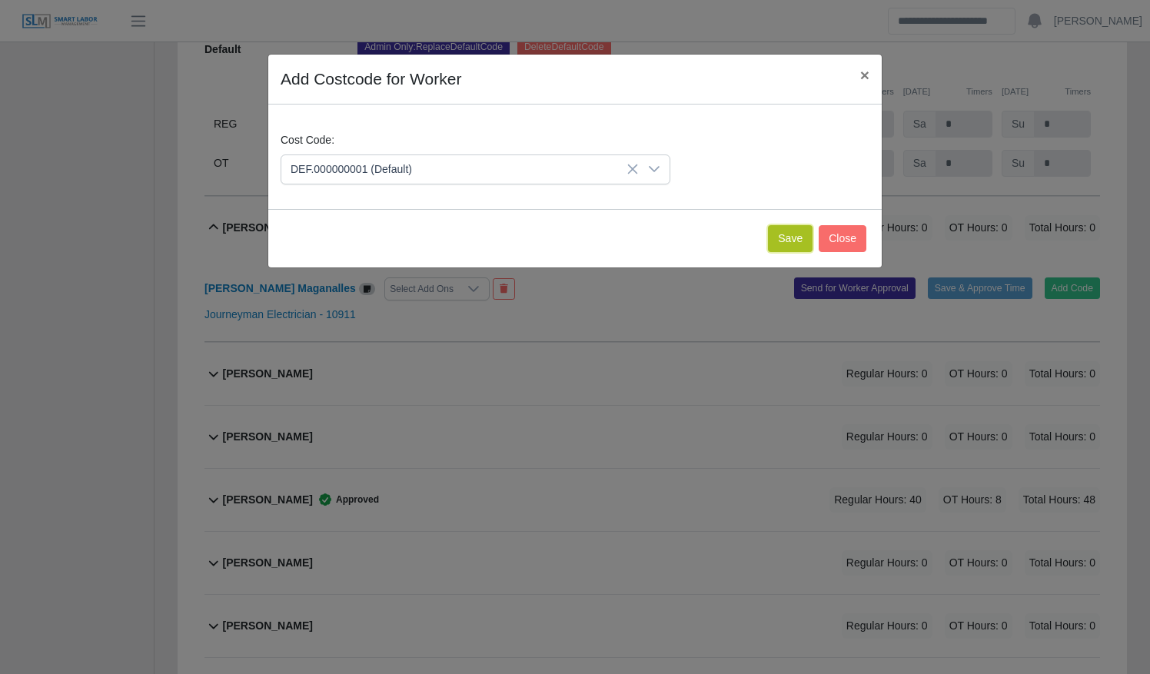
click at [795, 227] on button "Save" at bounding box center [790, 238] width 45 height 27
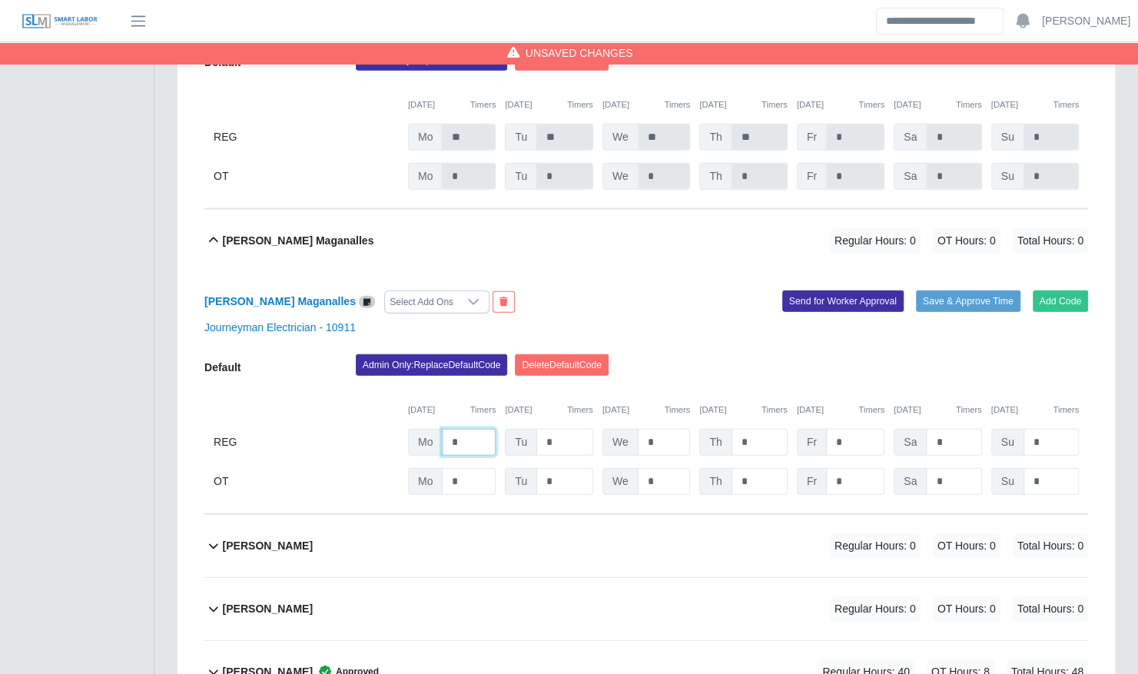
click at [469, 429] on input "*" at bounding box center [469, 442] width 54 height 27
type input "**"
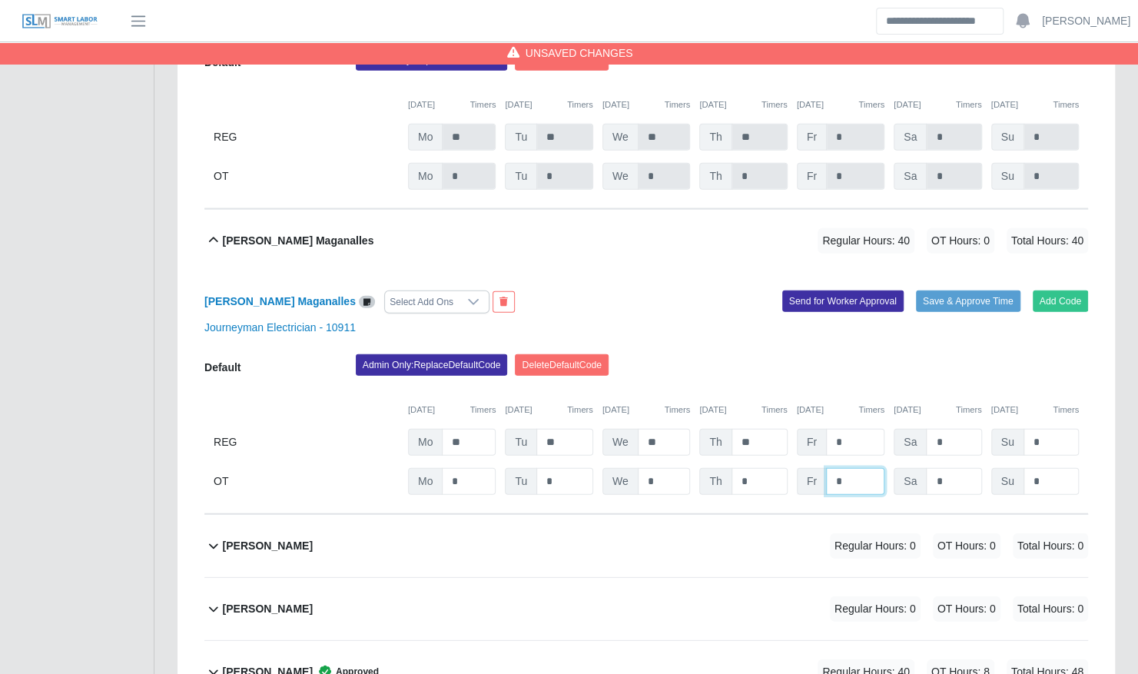
click at [852, 468] on input "*" at bounding box center [855, 481] width 58 height 27
type input "*"
click at [971, 290] on button "Save & Approve Time" at bounding box center [968, 301] width 105 height 22
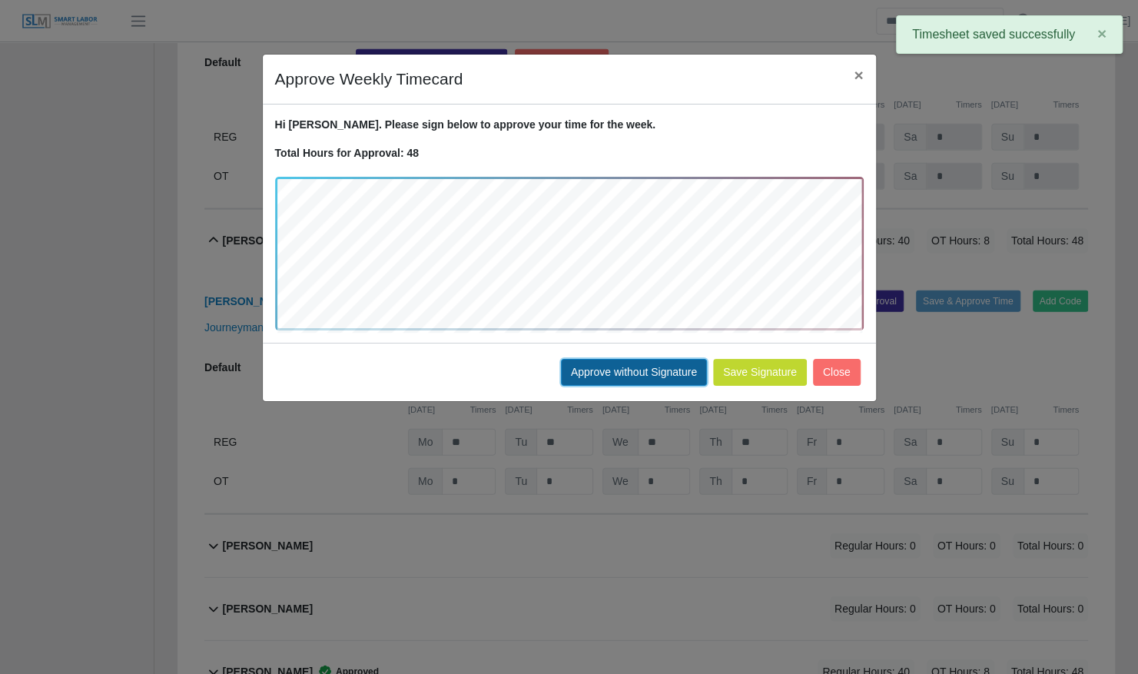
click at [685, 363] on button "Approve without Signature" at bounding box center [634, 372] width 146 height 27
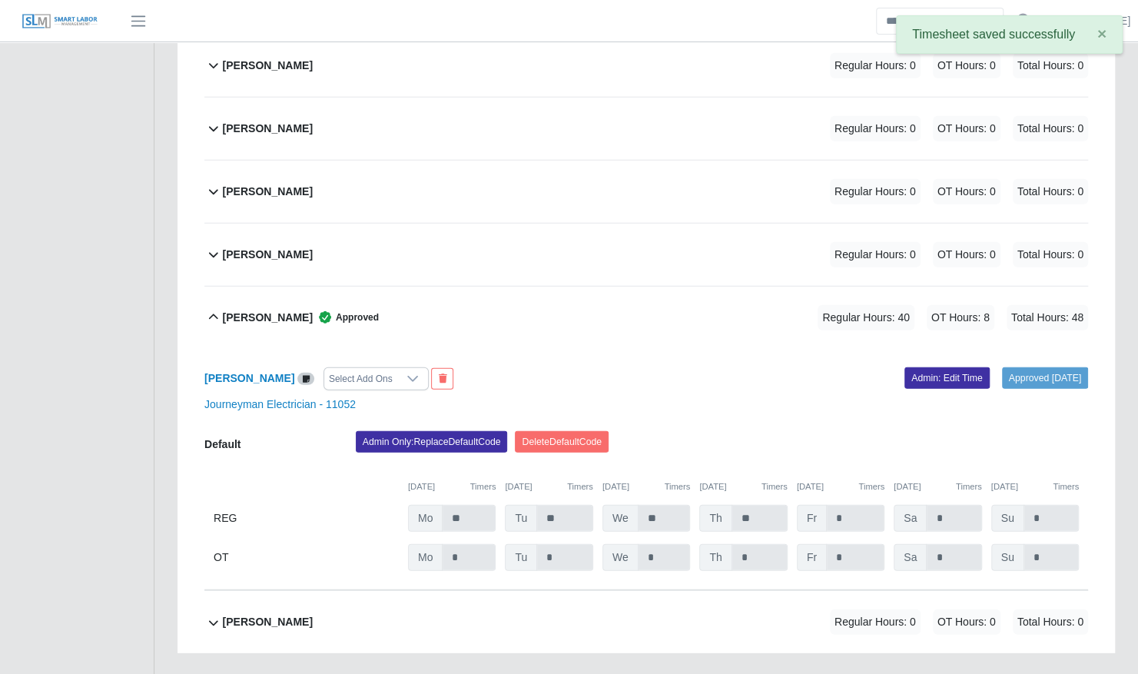
scroll to position [5759, 0]
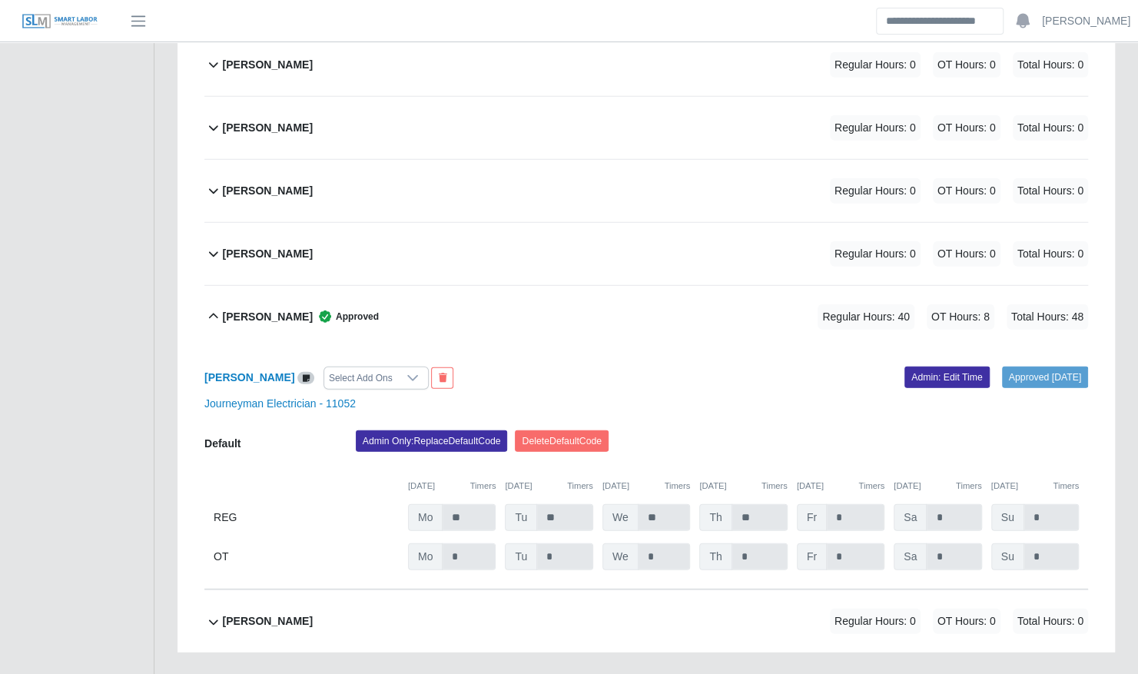
click at [460, 161] on div "Yahin Ferrer Regular Hours: 0 OT Hours: 0 Total Hours: 0" at bounding box center [655, 191] width 865 height 62
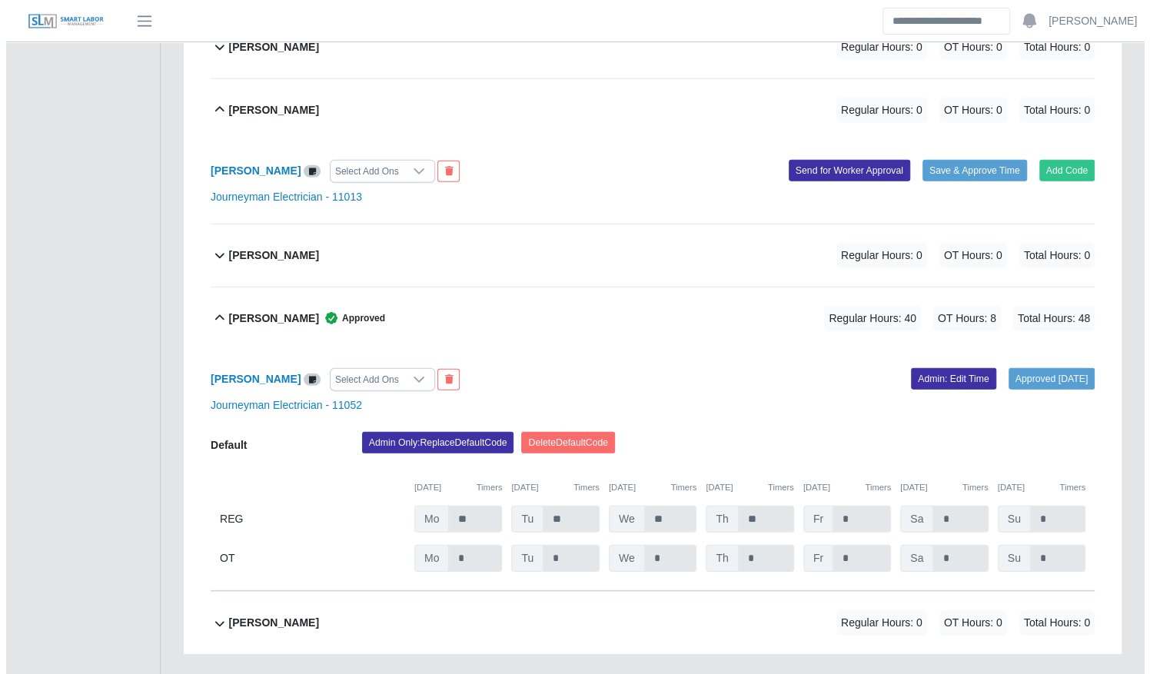
scroll to position [5842, 0]
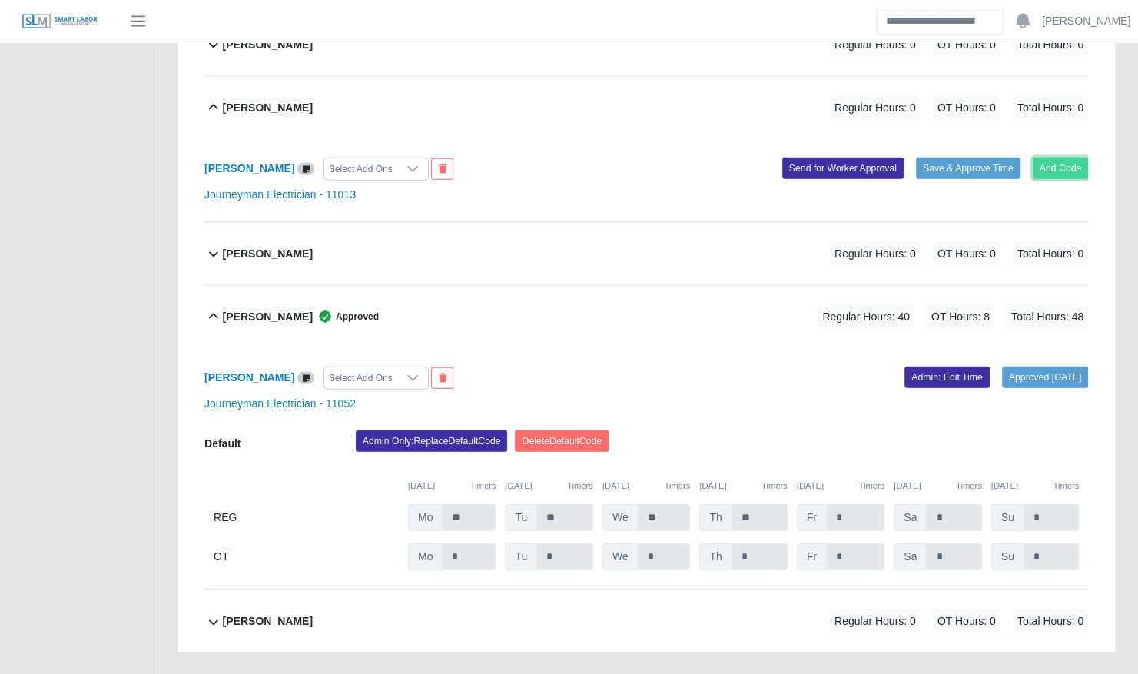
click at [1063, 158] on button "Add Code" at bounding box center [1061, 169] width 56 height 22
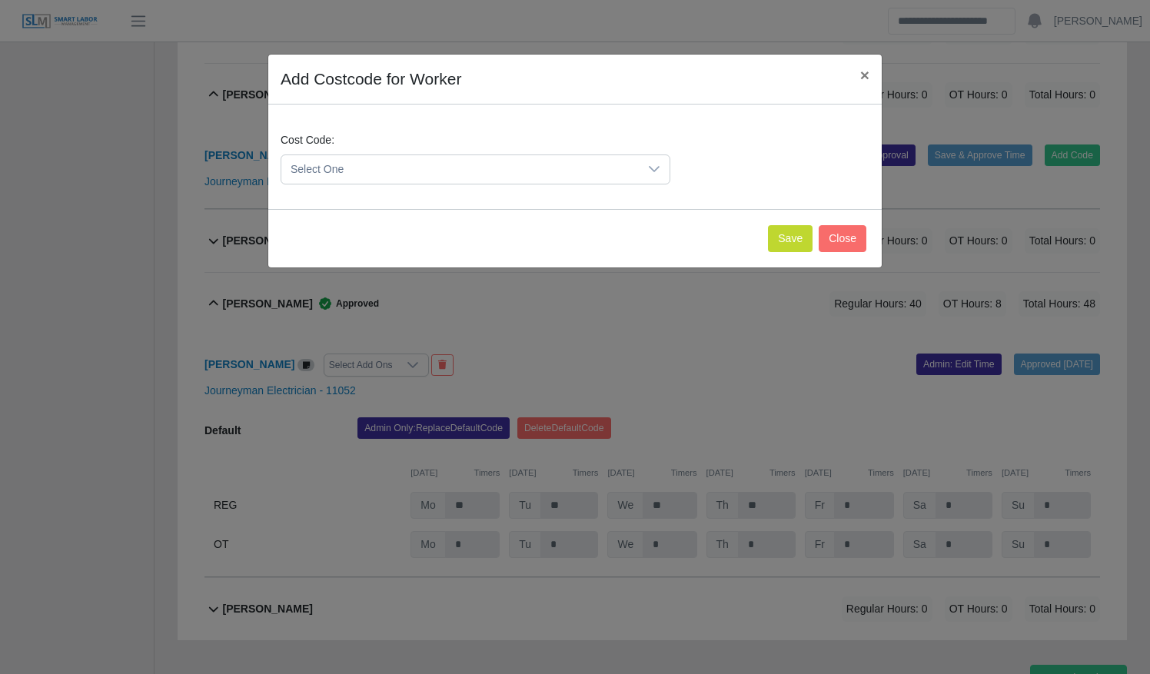
click at [427, 172] on span "Select One" at bounding box center [459, 169] width 357 height 28
click at [436, 233] on li "DEF.000000001 (Default)" at bounding box center [475, 244] width 383 height 28
click at [798, 234] on button "Save" at bounding box center [790, 238] width 45 height 27
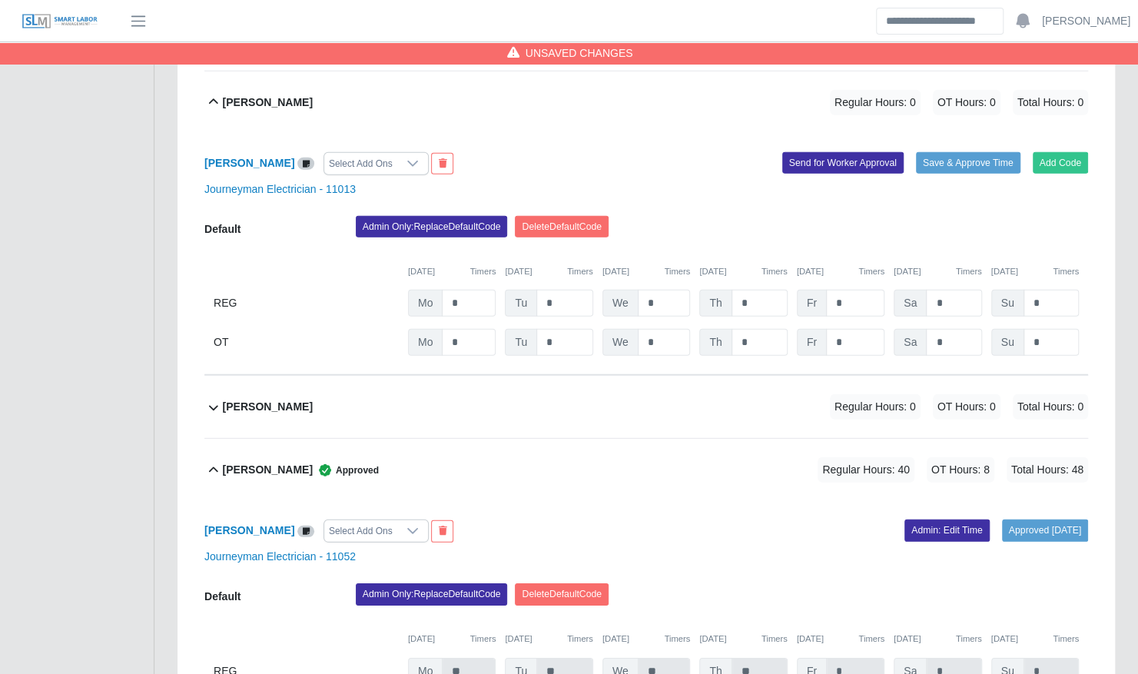
scroll to position [5845, 0]
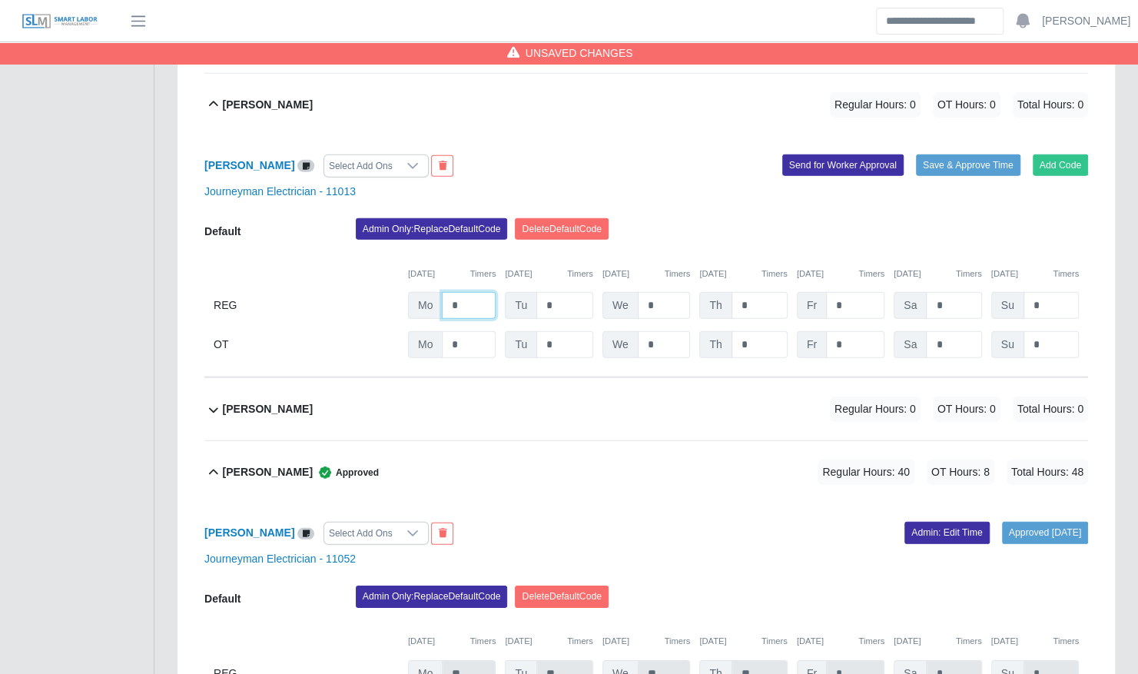
click at [472, 292] on input "*" at bounding box center [469, 305] width 54 height 27
type input "**"
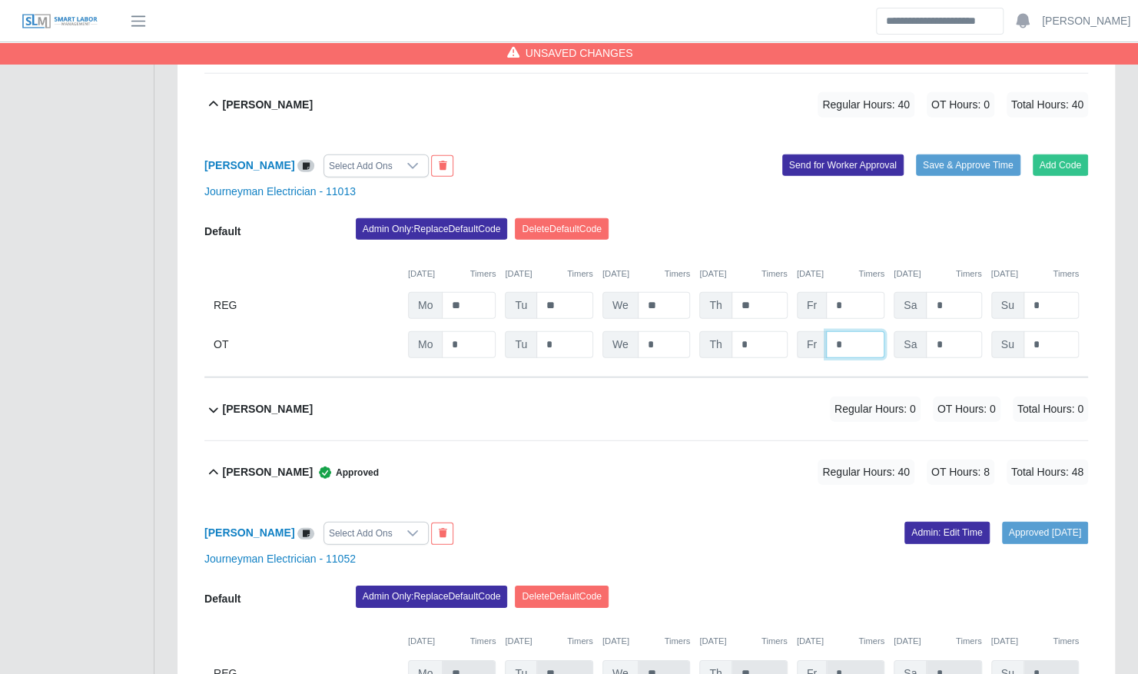
click at [857, 331] on input "*" at bounding box center [855, 344] width 58 height 27
type input "*"
click at [948, 154] on button "Save & Approve Time" at bounding box center [968, 165] width 105 height 22
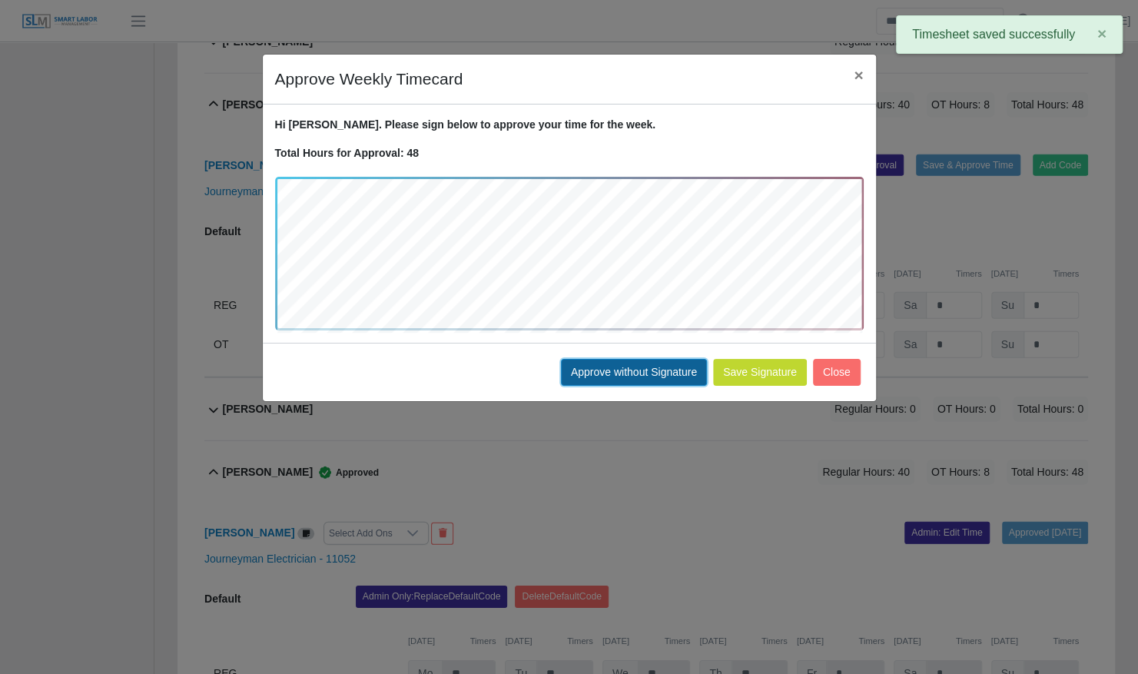
click at [682, 372] on button "Approve without Signature" at bounding box center [634, 372] width 146 height 27
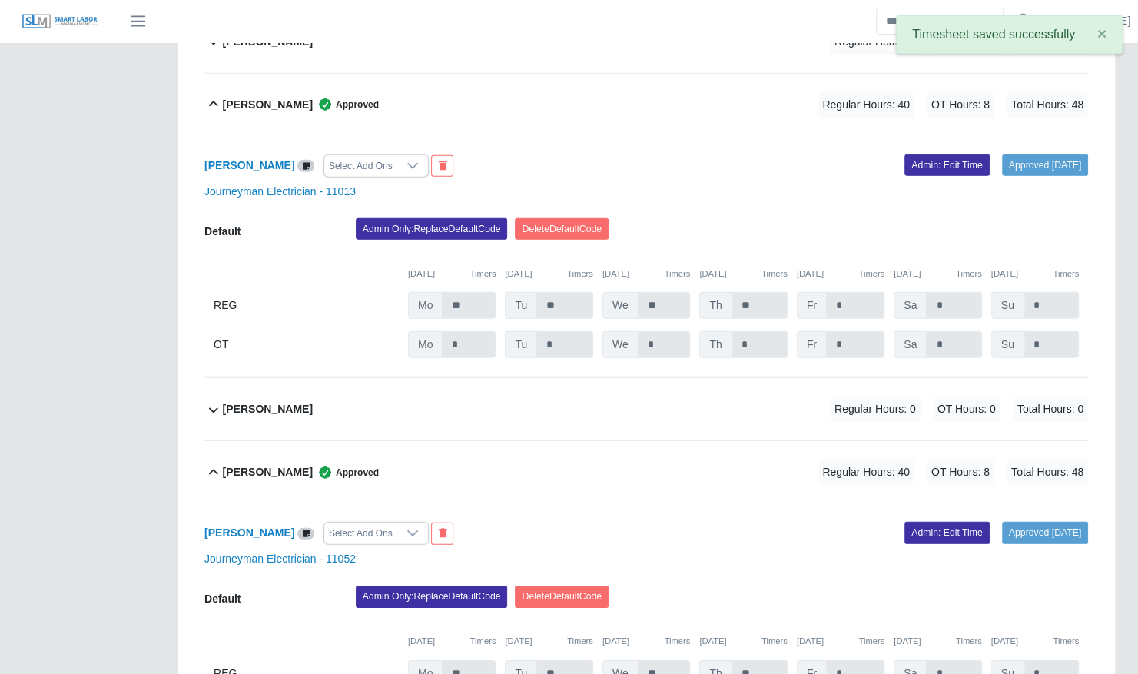
click at [621, 395] on div "Yahir Ferrer Regular Hours: 0 OT Hours: 0 Total Hours: 0" at bounding box center [655, 409] width 865 height 62
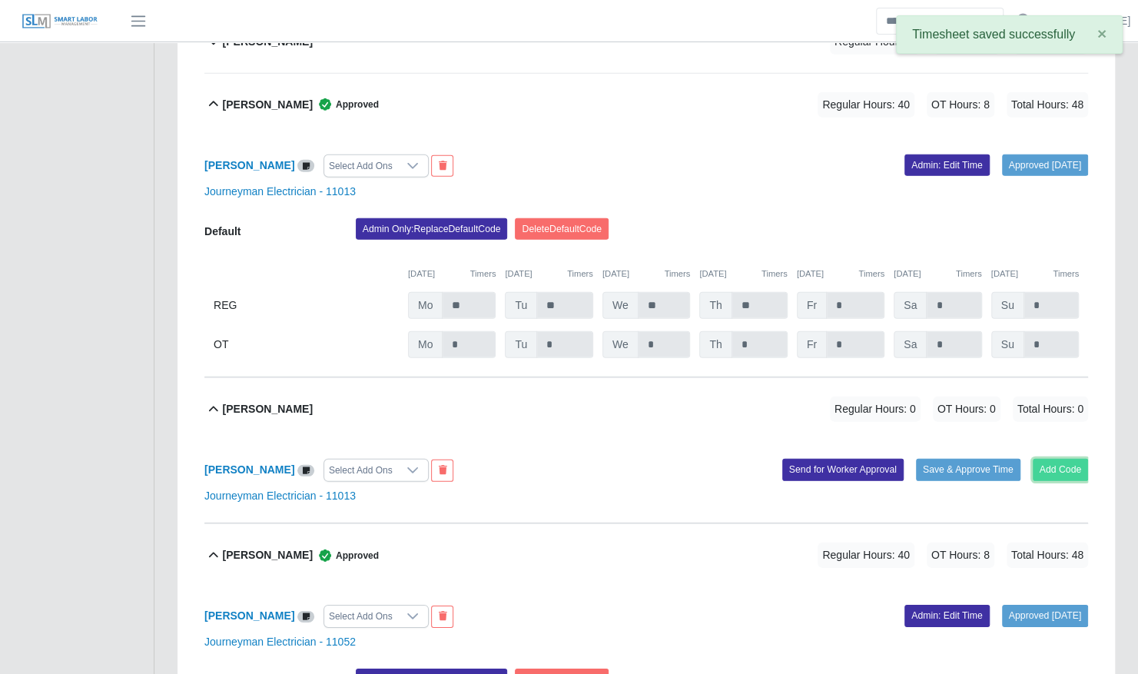
click at [1064, 459] on button "Add Code" at bounding box center [1061, 470] width 56 height 22
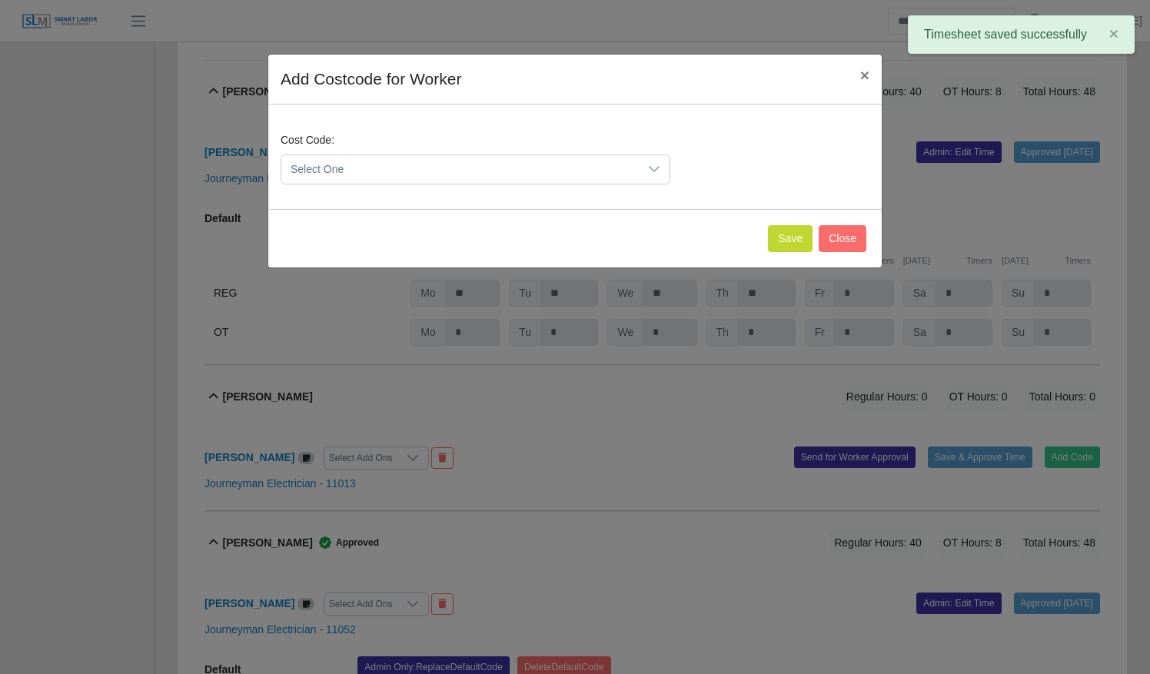
click at [504, 168] on span "Select One" at bounding box center [459, 169] width 357 height 28
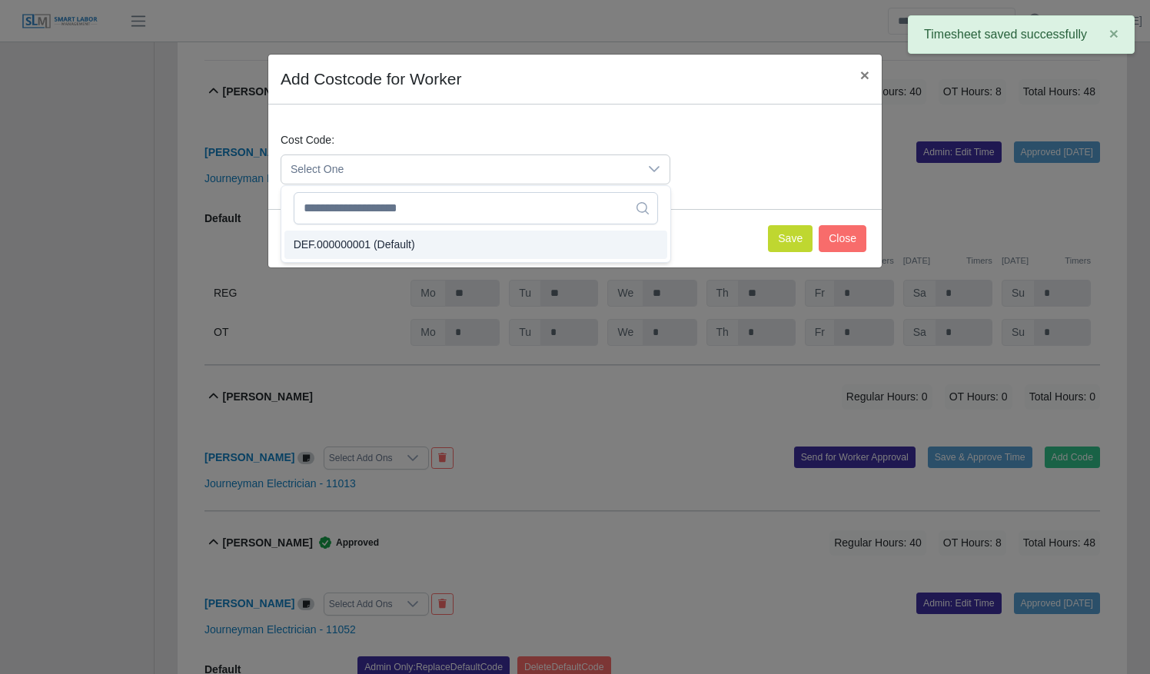
click at [501, 243] on li "DEF.000000001 (Default)" at bounding box center [475, 245] width 383 height 28
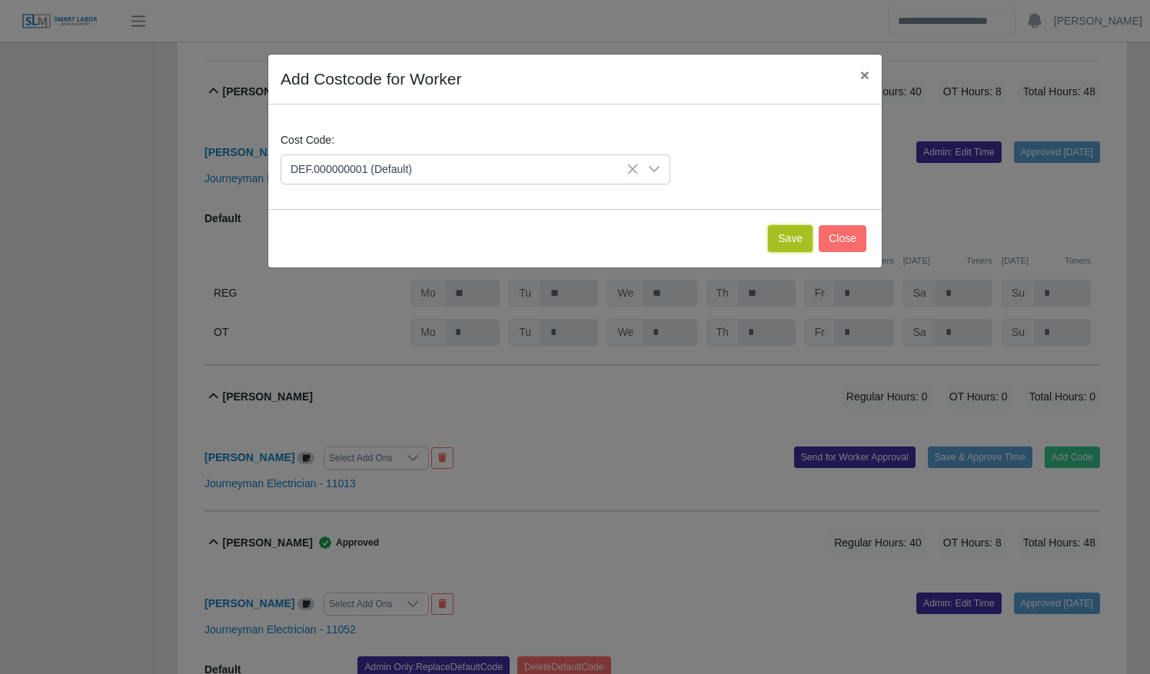
click at [782, 243] on button "Save" at bounding box center [790, 238] width 45 height 27
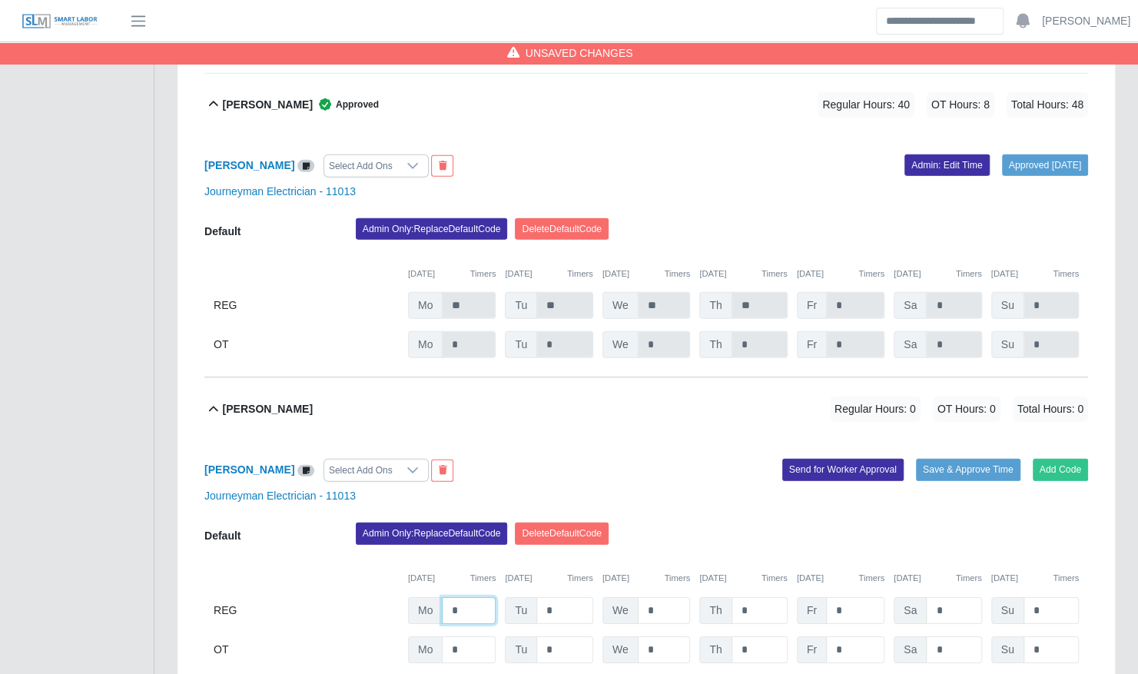
click at [471, 597] on input "*" at bounding box center [469, 610] width 54 height 27
type input "**"
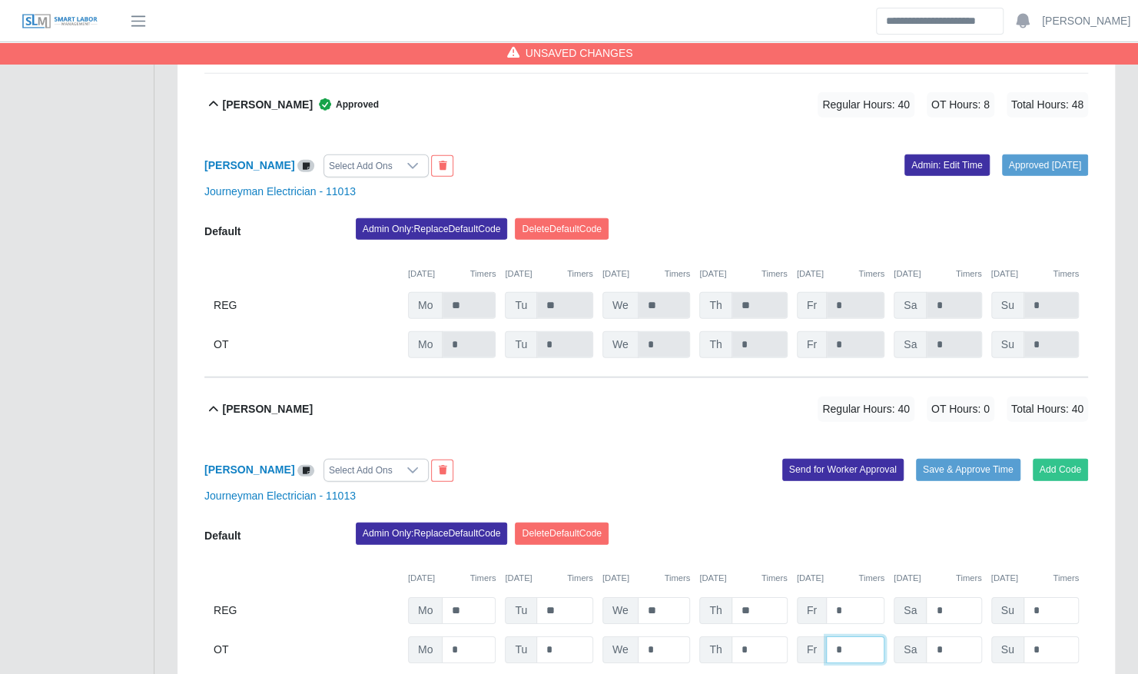
click at [844, 636] on input "*" at bounding box center [855, 649] width 58 height 27
type input "*"
click at [944, 459] on button "Save & Approve Time" at bounding box center [968, 470] width 105 height 22
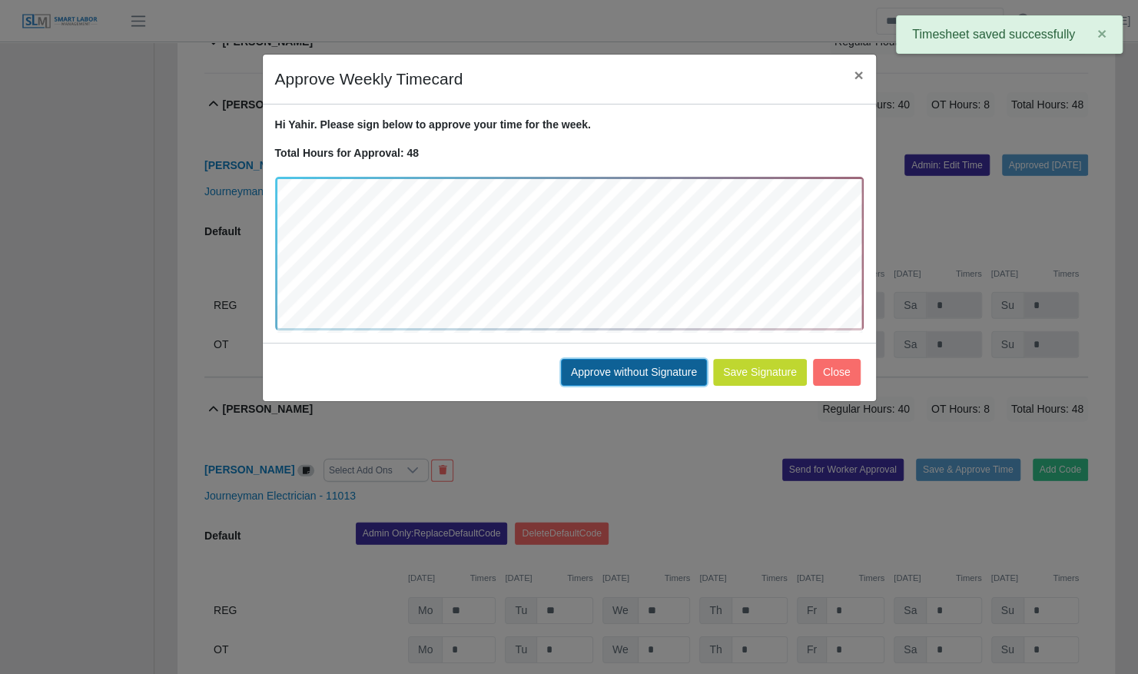
click at [663, 377] on button "Approve without Signature" at bounding box center [634, 372] width 146 height 27
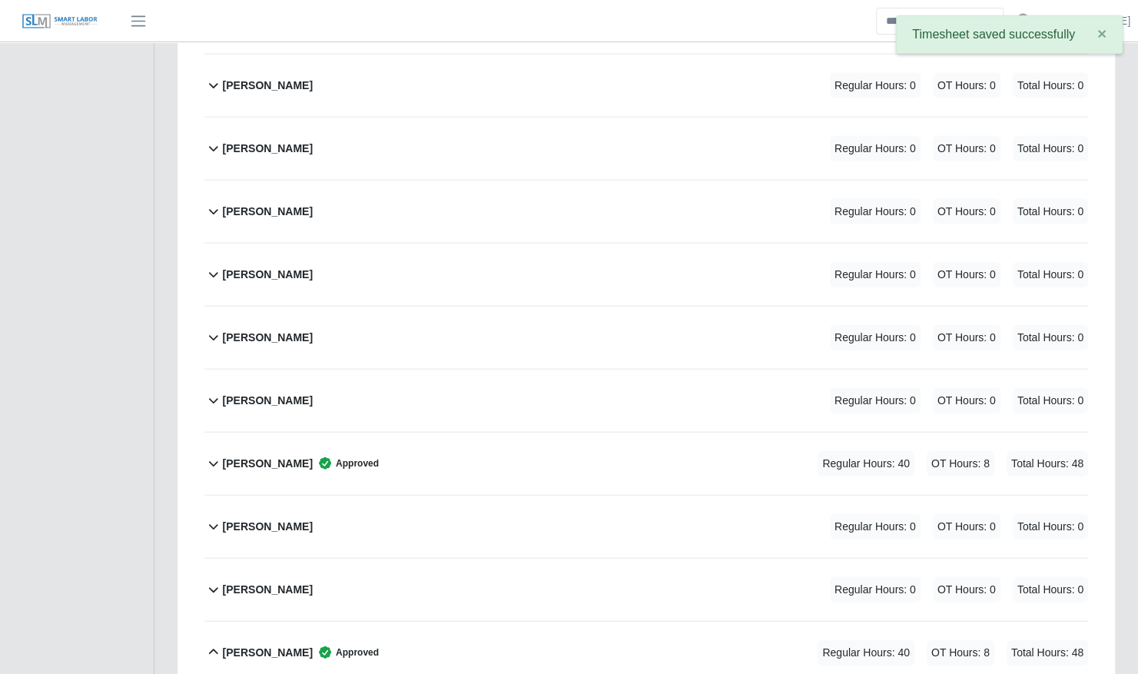
scroll to position [5298, 0]
click at [525, 244] on div "Samual Vargas Regular Hours: 0 OT Hours: 0 Total Hours: 0" at bounding box center [655, 274] width 865 height 62
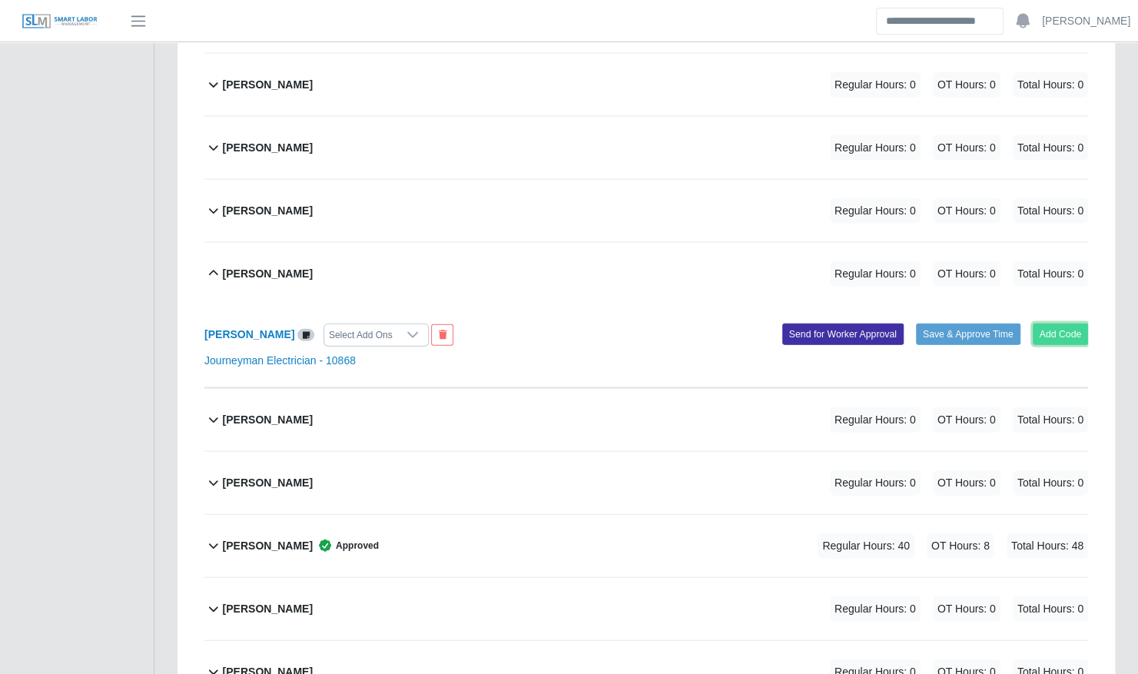
click at [1062, 324] on button "Add Code" at bounding box center [1061, 335] width 56 height 22
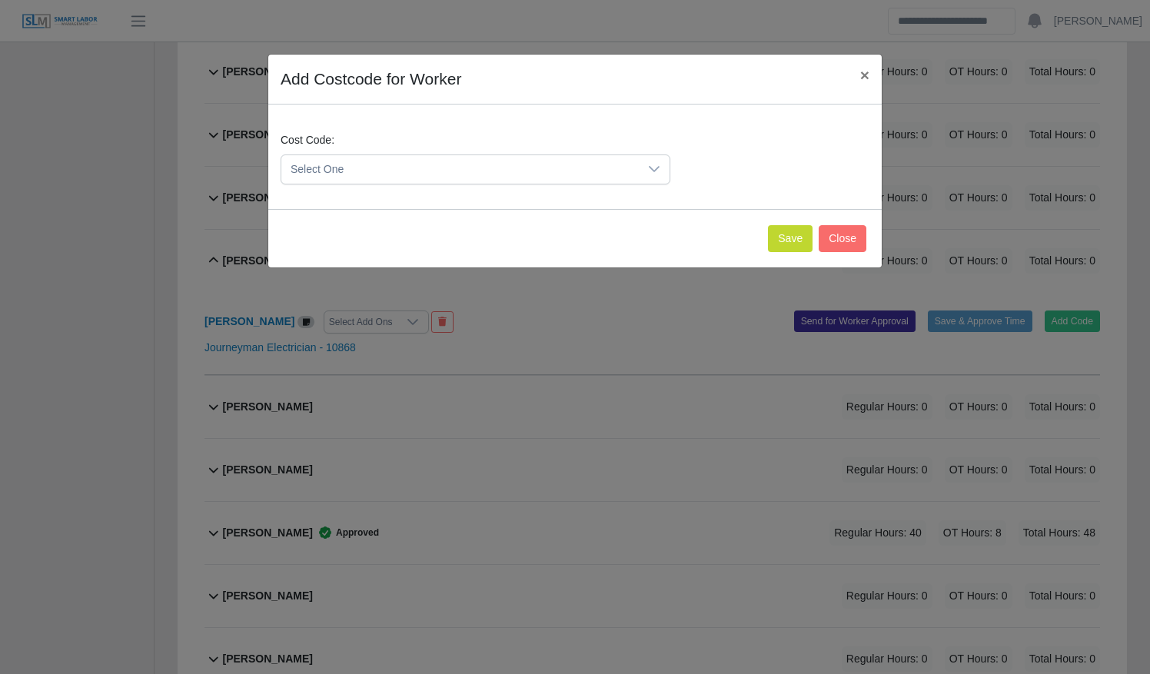
click at [455, 189] on div "Cost Code: Select One" at bounding box center [575, 164] width 596 height 65
click at [455, 175] on span "Select One" at bounding box center [459, 169] width 357 height 28
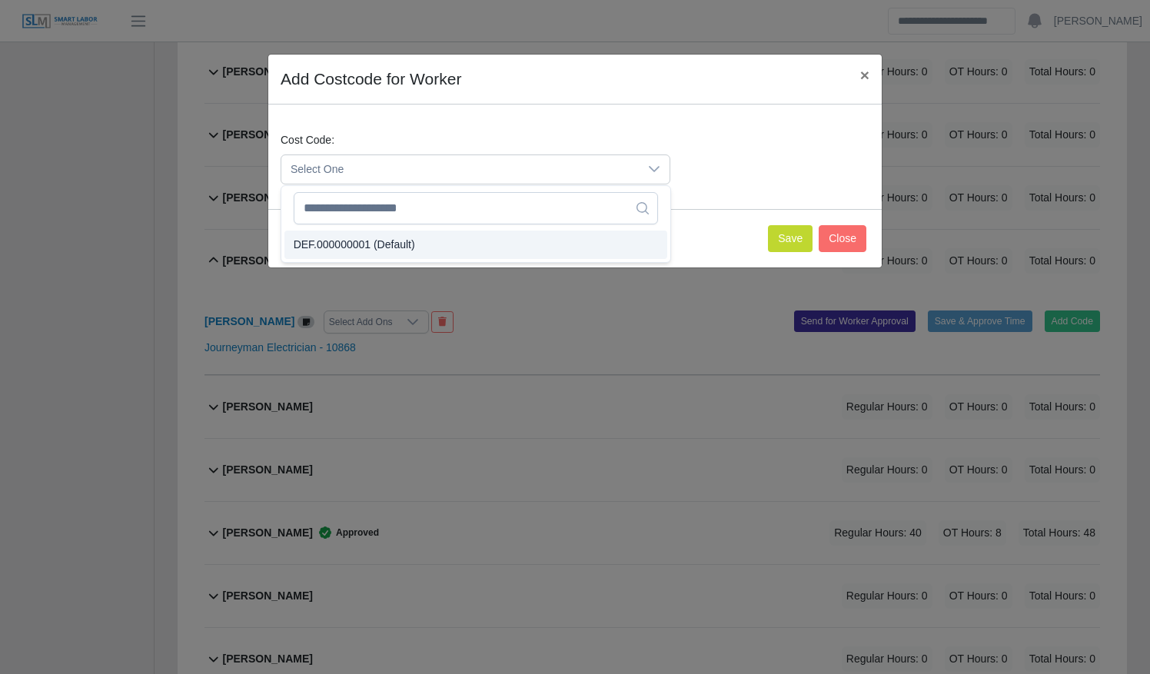
click at [442, 243] on li "DEF.000000001 (Default)" at bounding box center [475, 245] width 383 height 28
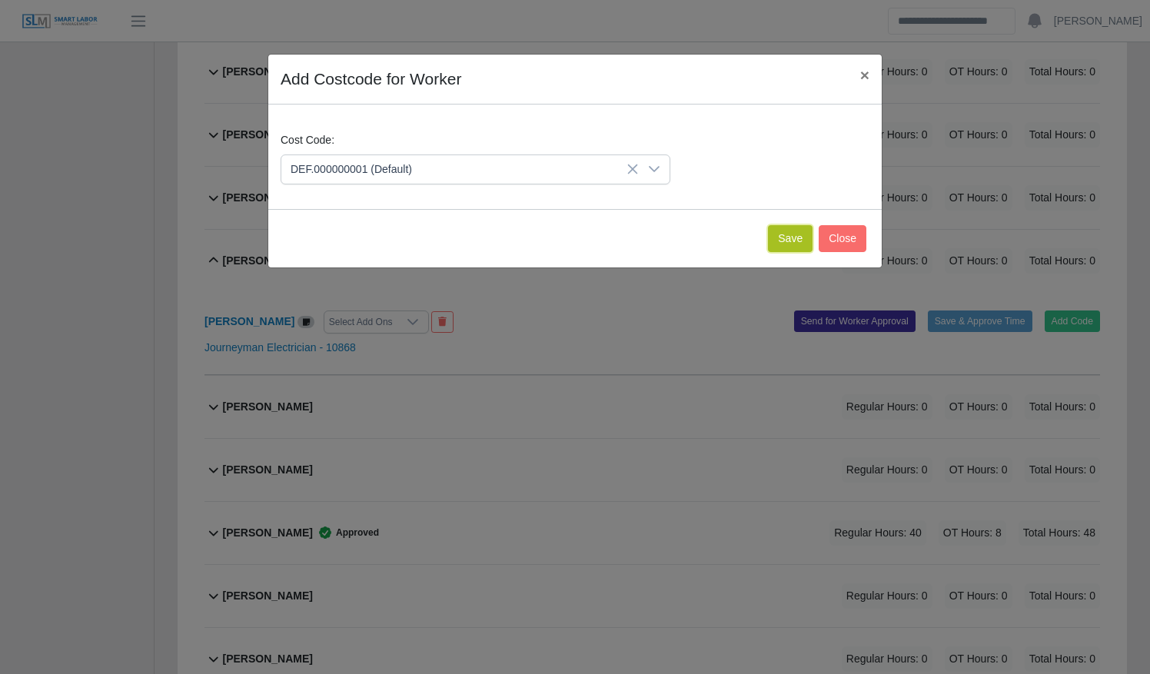
click at [801, 232] on button "Save" at bounding box center [790, 238] width 45 height 27
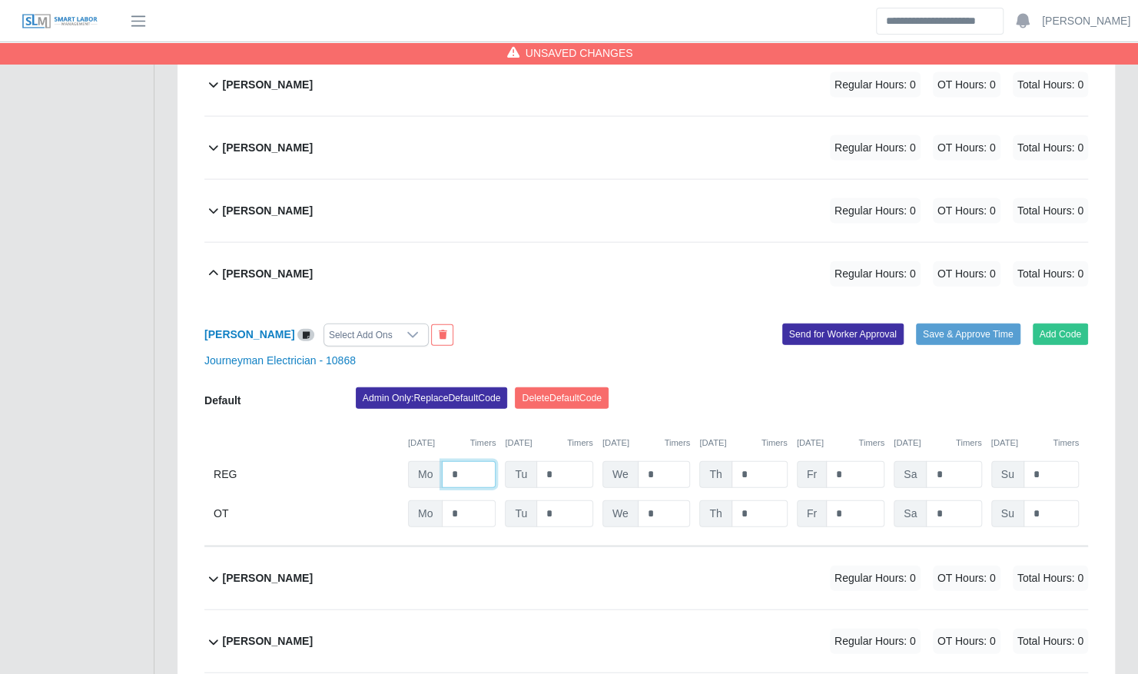
click at [466, 461] on input "*" at bounding box center [469, 474] width 54 height 27
type input "**"
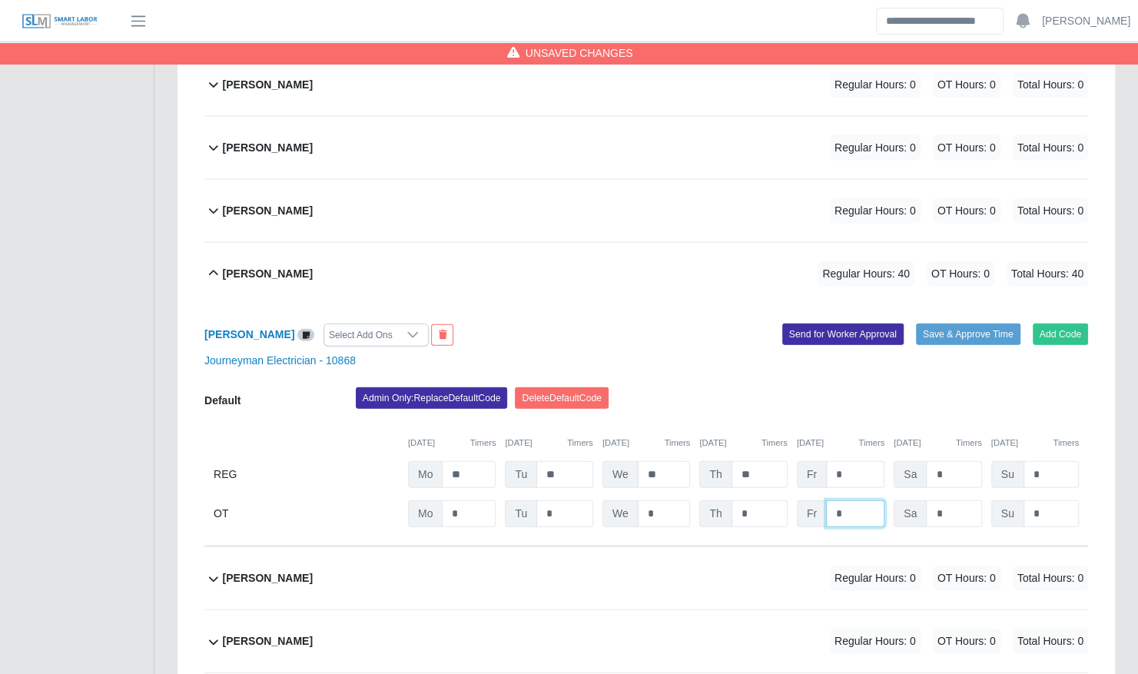
click at [853, 500] on input "*" at bounding box center [855, 513] width 58 height 27
type input "*"
click at [958, 324] on button "Save & Approve Time" at bounding box center [968, 335] width 105 height 22
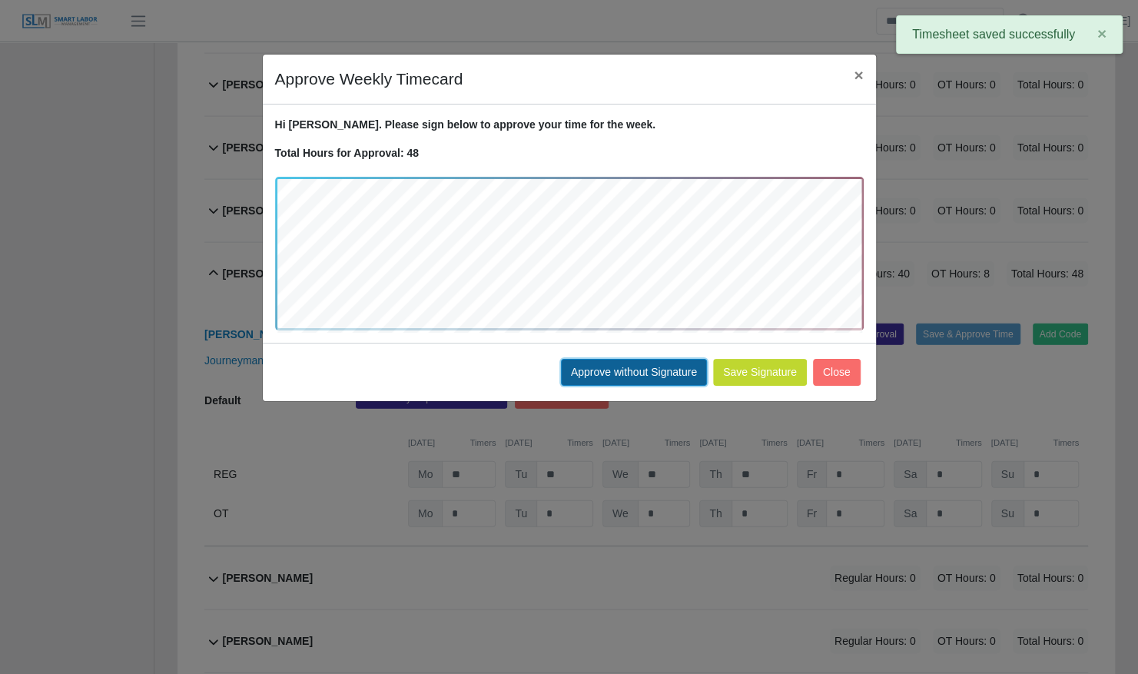
click at [667, 362] on button "Approve without Signature" at bounding box center [634, 372] width 146 height 27
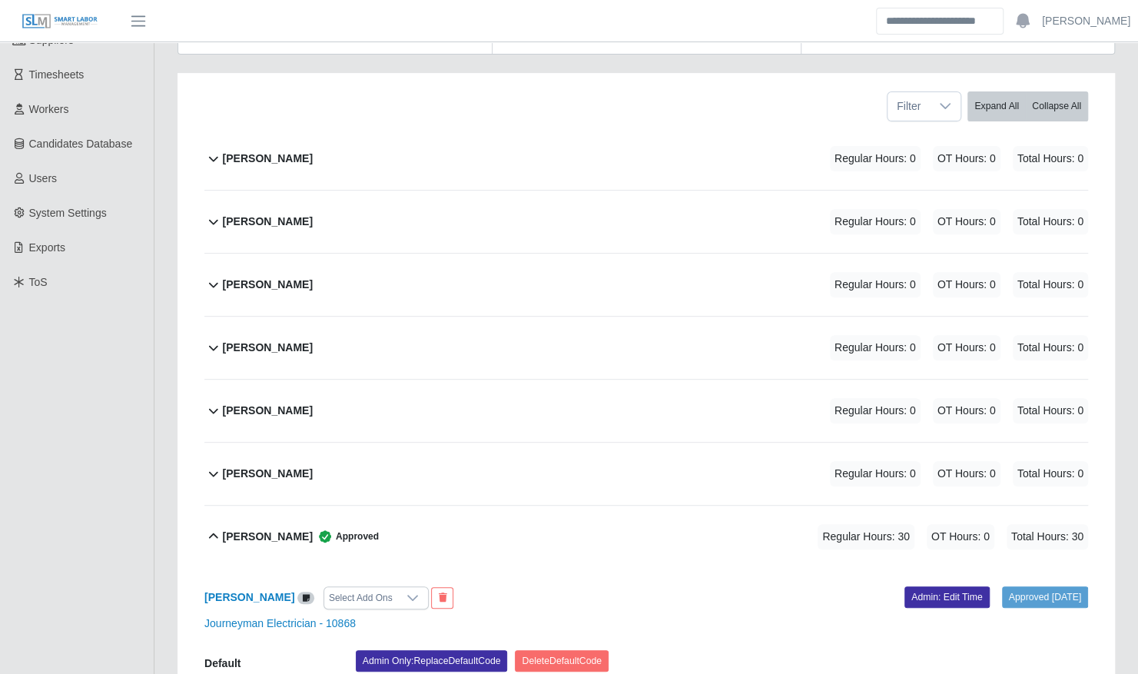
scroll to position [0, 0]
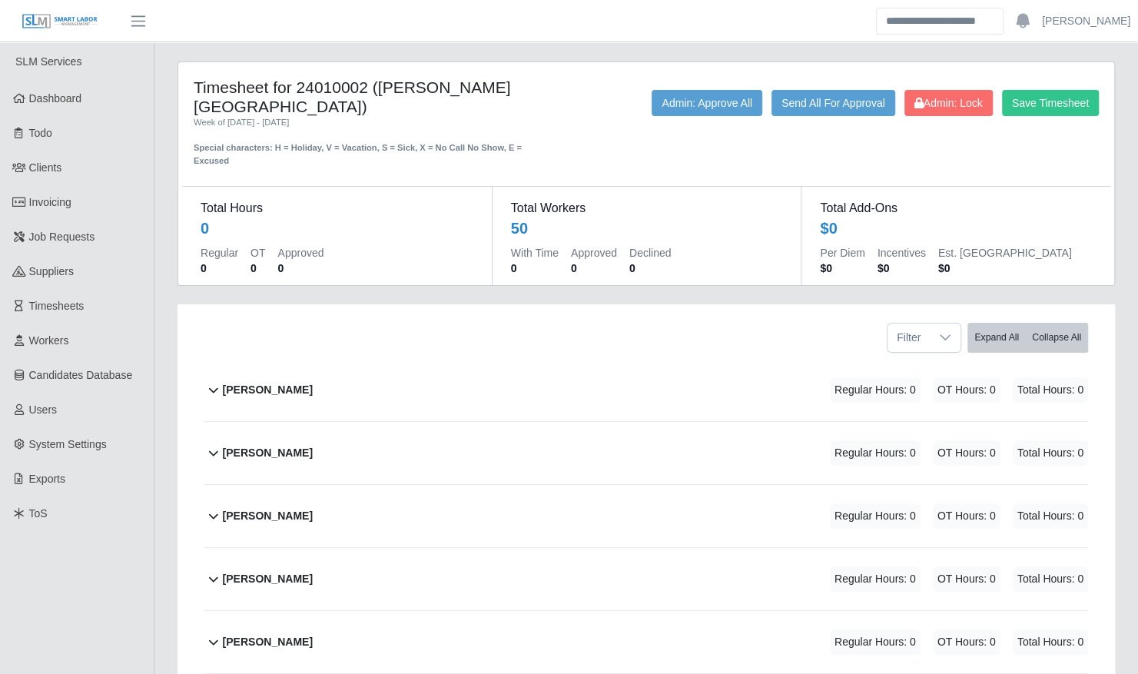
click at [602, 435] on div "Andrew Flores Regular Hours: 0 OT Hours: 0 Total Hours: 0" at bounding box center [655, 453] width 865 height 62
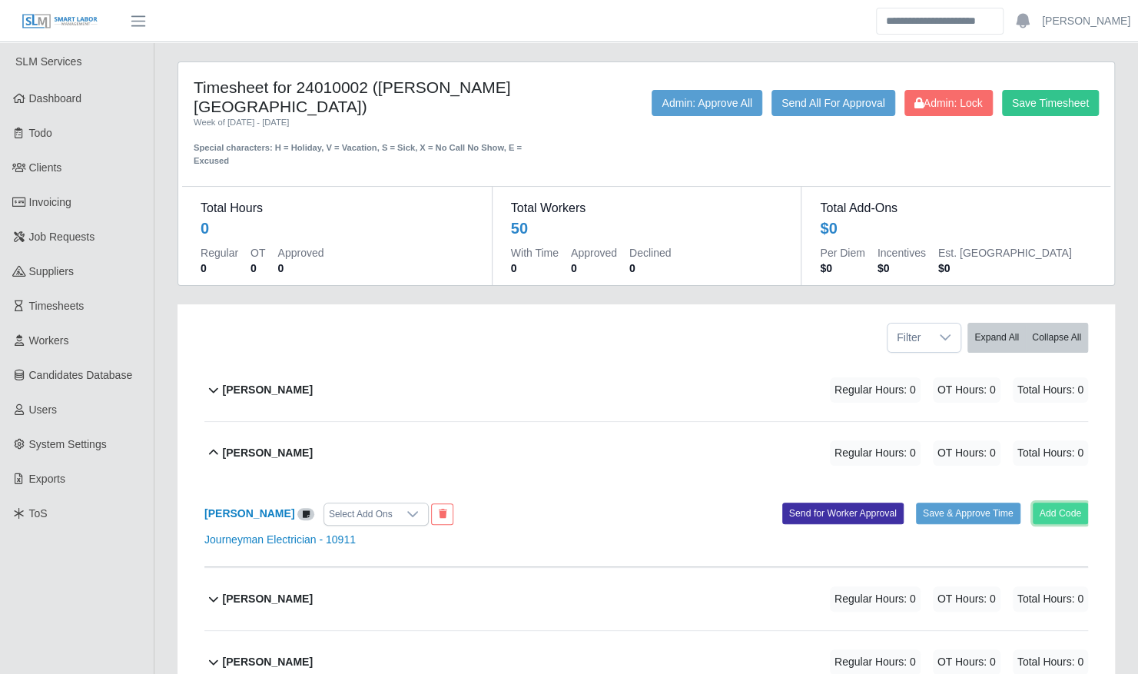
click at [1054, 503] on button "Add Code" at bounding box center [1061, 514] width 56 height 22
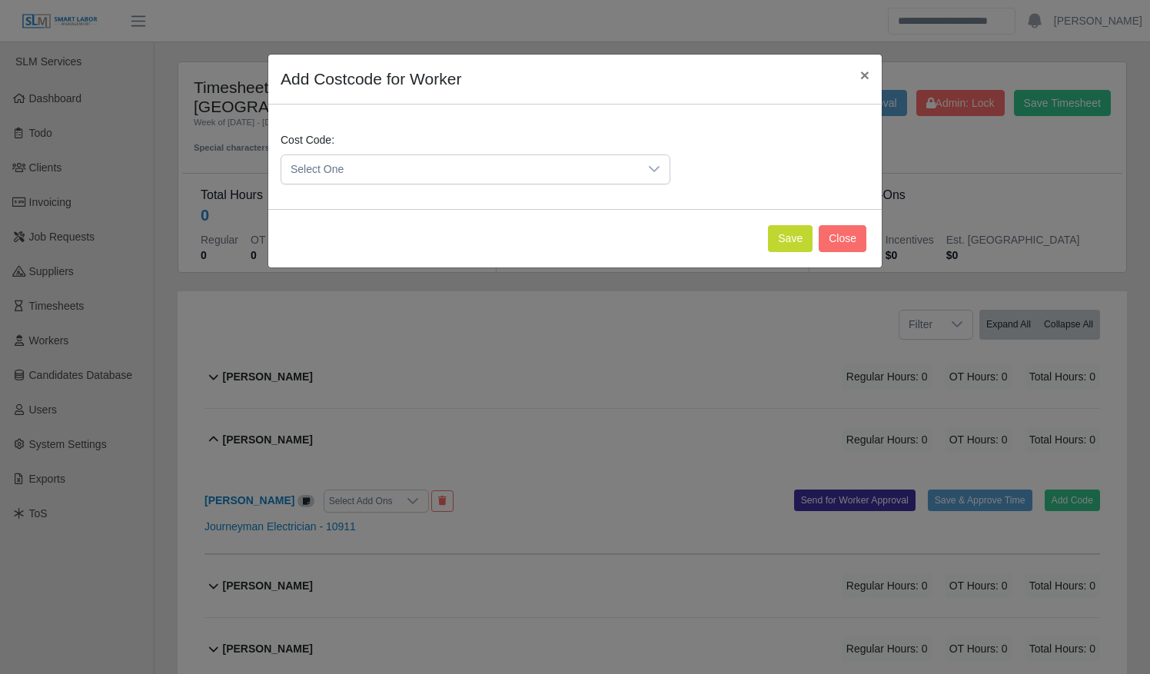
click at [483, 160] on span "Select One" at bounding box center [459, 169] width 357 height 28
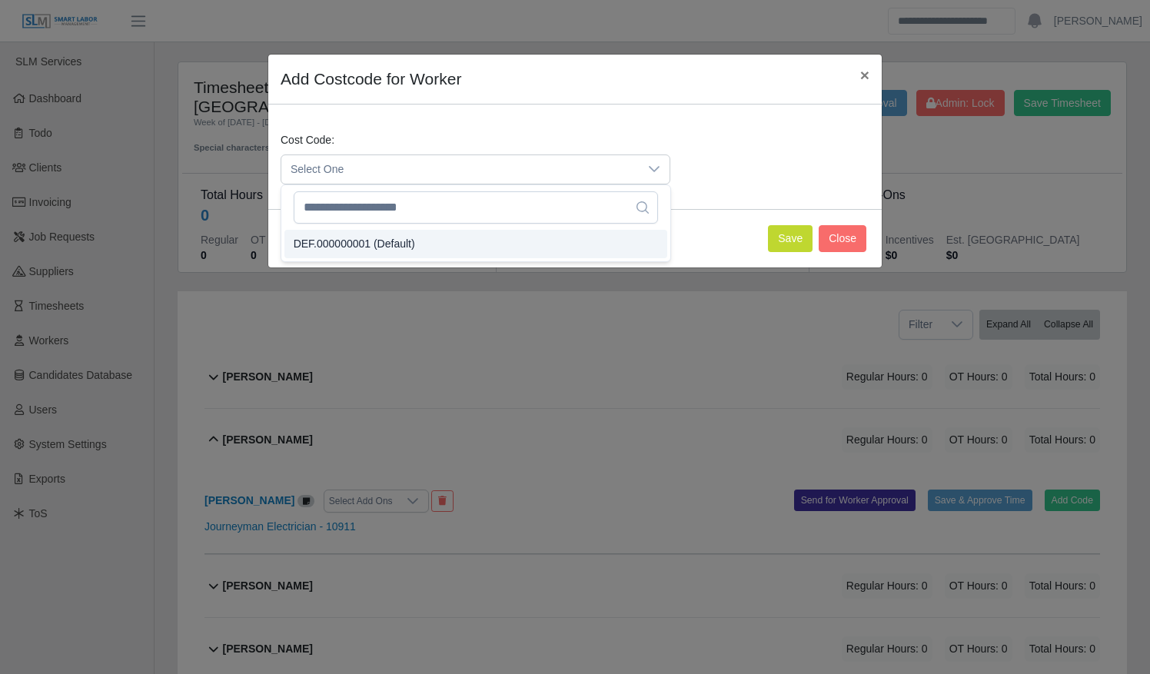
click at [474, 240] on li "DEF.000000001 (Default)" at bounding box center [475, 244] width 383 height 28
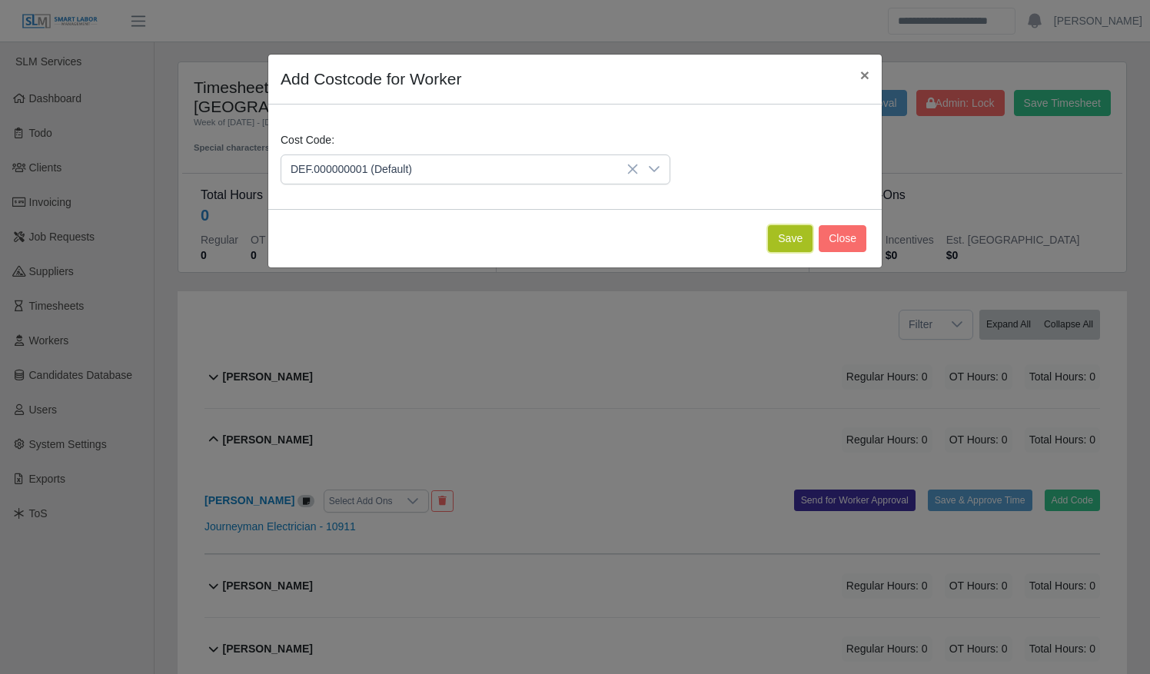
click at [795, 241] on button "Save" at bounding box center [790, 238] width 45 height 27
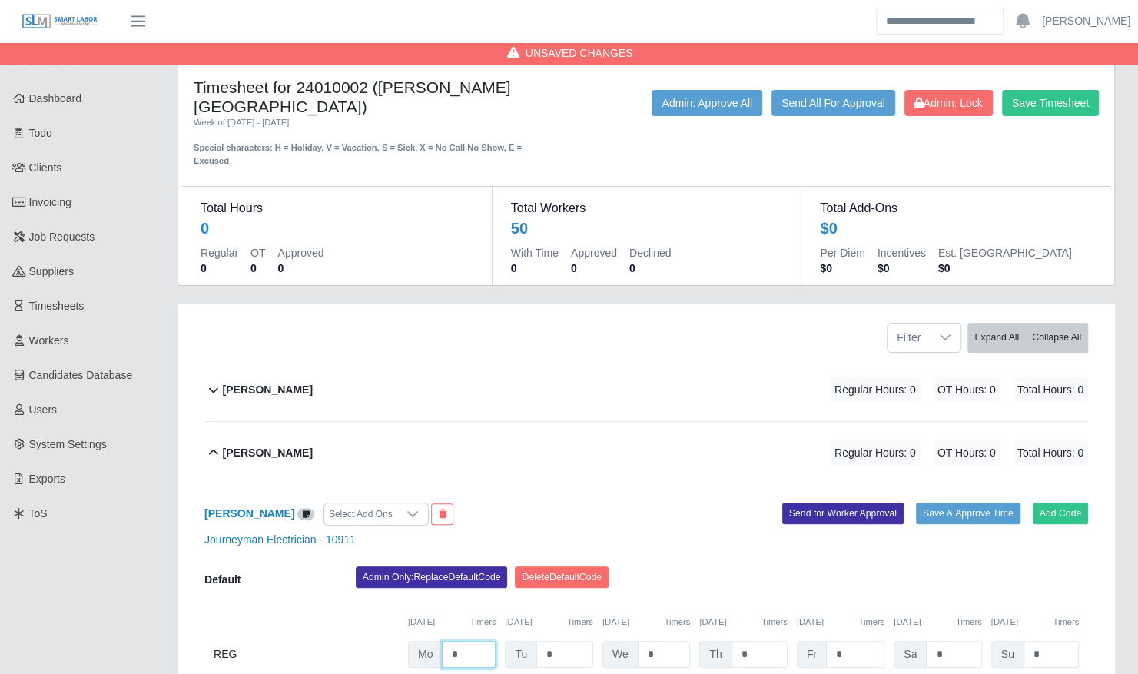
click at [471, 641] on input "*" at bounding box center [469, 654] width 54 height 27
type input "**"
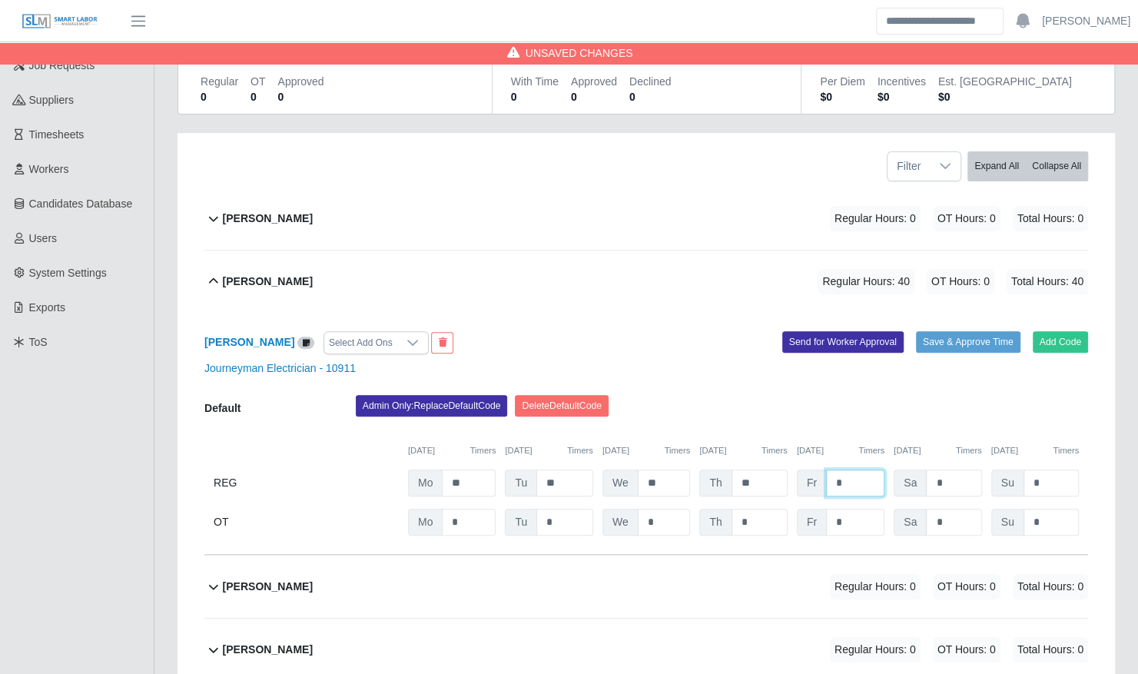
scroll to position [208, 0]
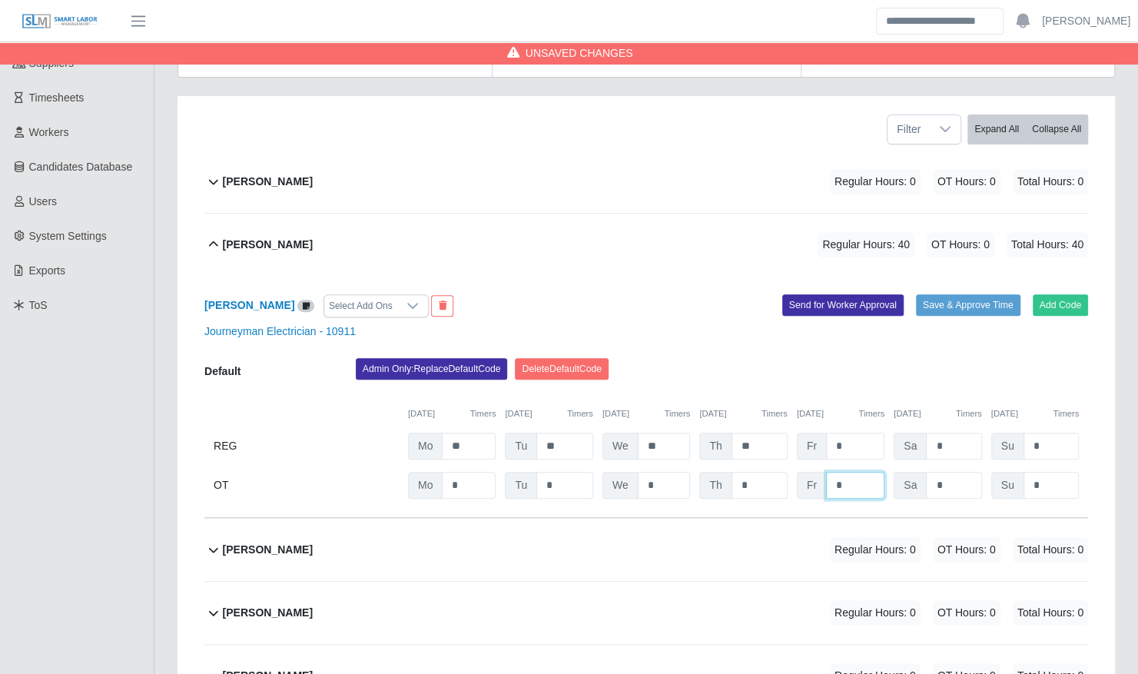
click at [849, 472] on input "*" at bounding box center [855, 485] width 58 height 27
type input "*"
click at [948, 294] on button "Save & Approve Time" at bounding box center [968, 305] width 105 height 22
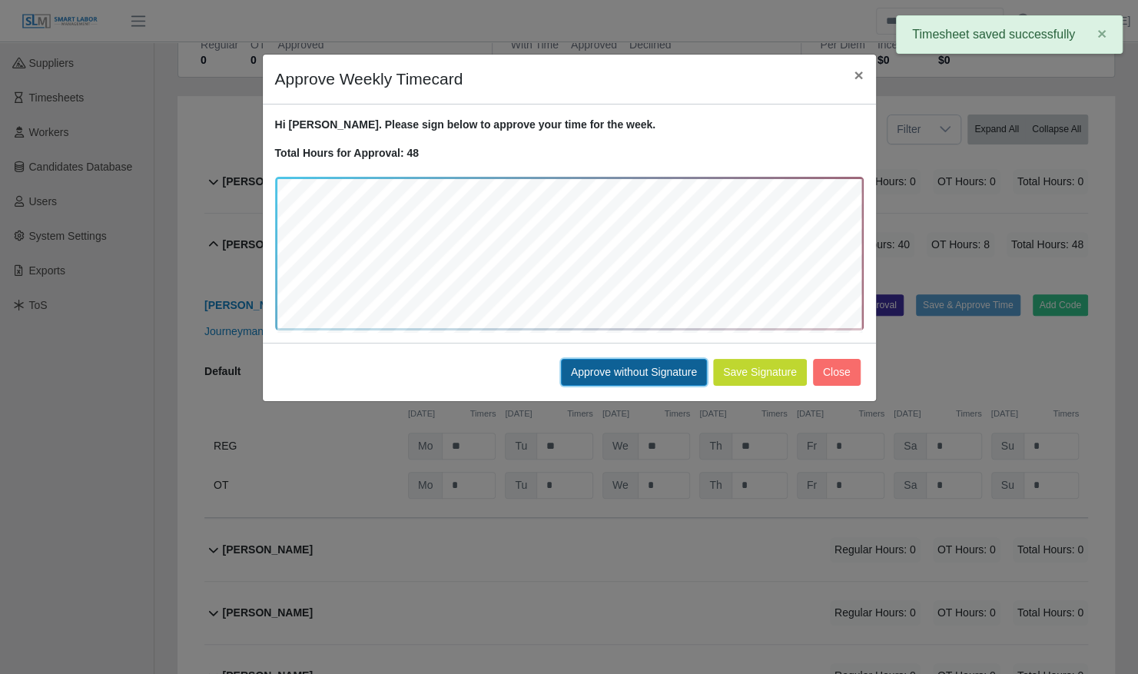
click at [639, 370] on button "Approve without Signature" at bounding box center [634, 372] width 146 height 27
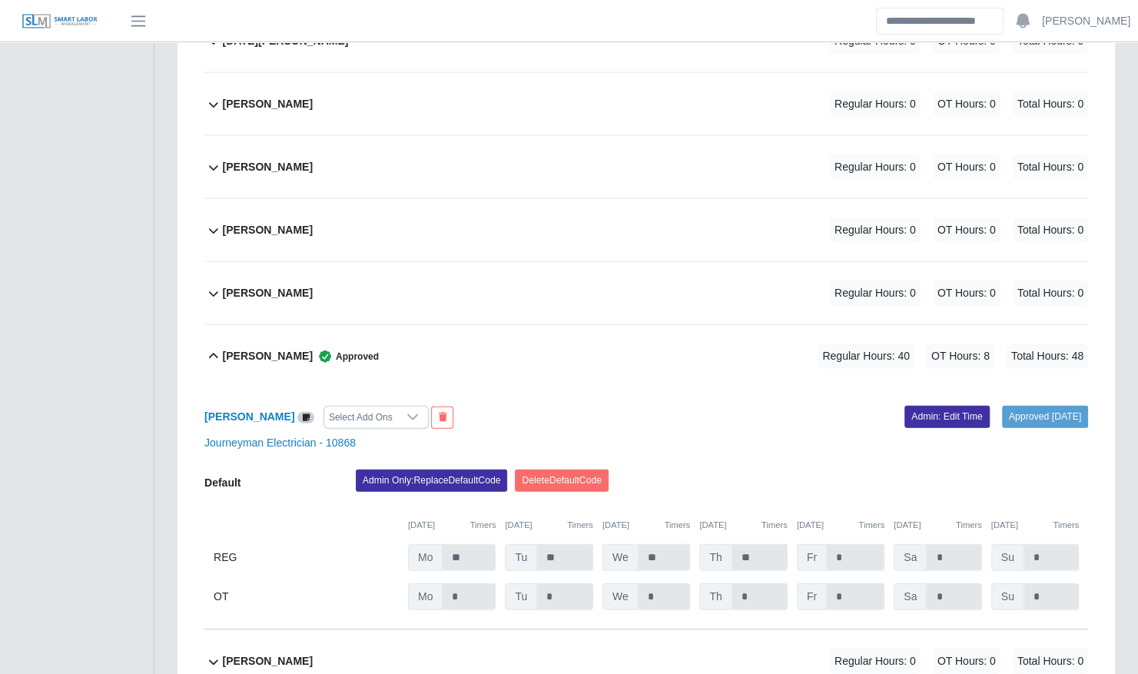
scroll to position [5455, 0]
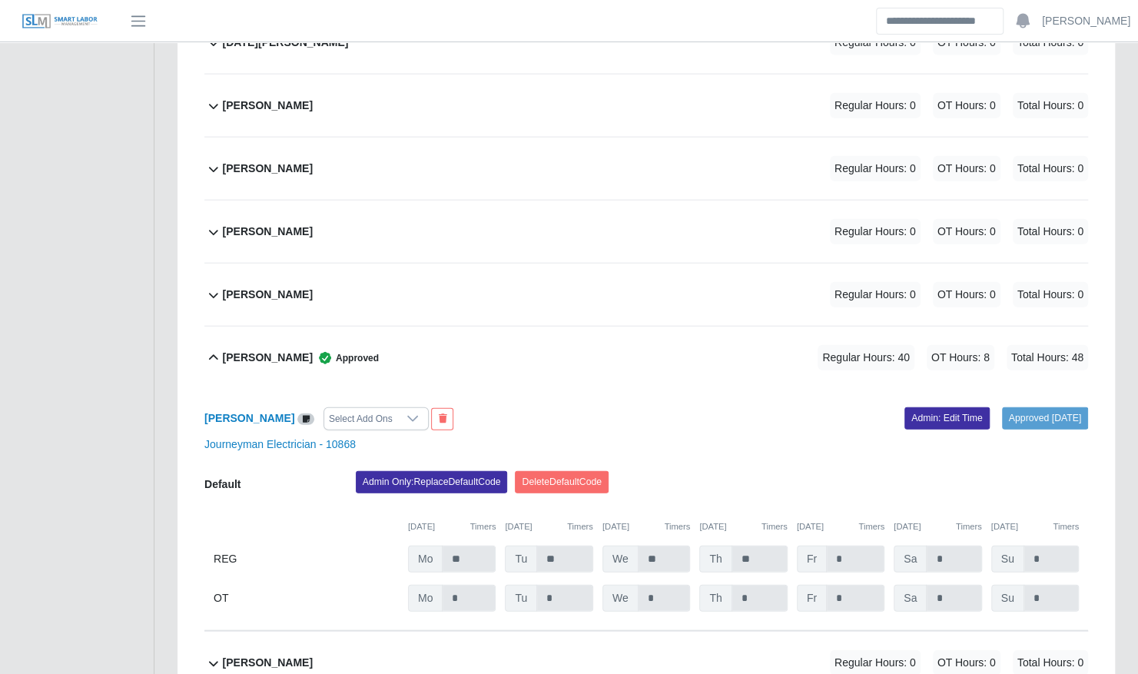
click at [446, 264] on div "Ruth Solano Regular Hours: 0 OT Hours: 0 Total Hours: 0" at bounding box center [655, 295] width 865 height 62
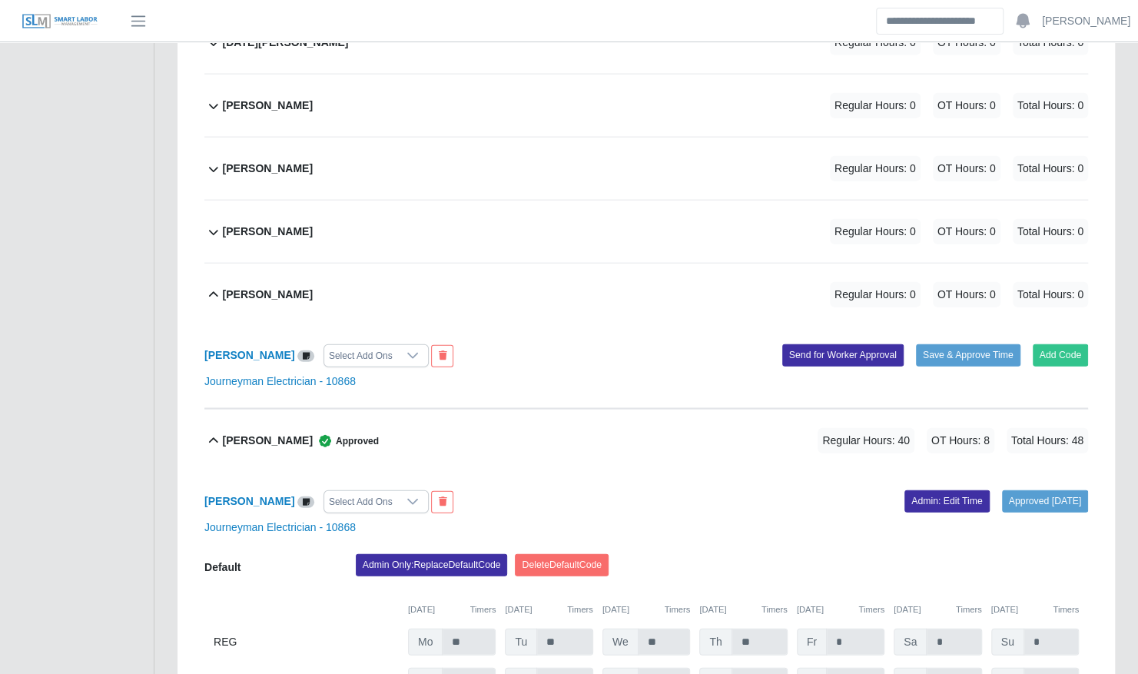
click at [1068, 409] on div "Samual Vargas Approved Regular Hours: 40 OT Hours: 8 Total Hours: 48 Samual Var…" at bounding box center [646, 561] width 884 height 305
click at [1061, 344] on button "Add Code" at bounding box center [1061, 355] width 56 height 22
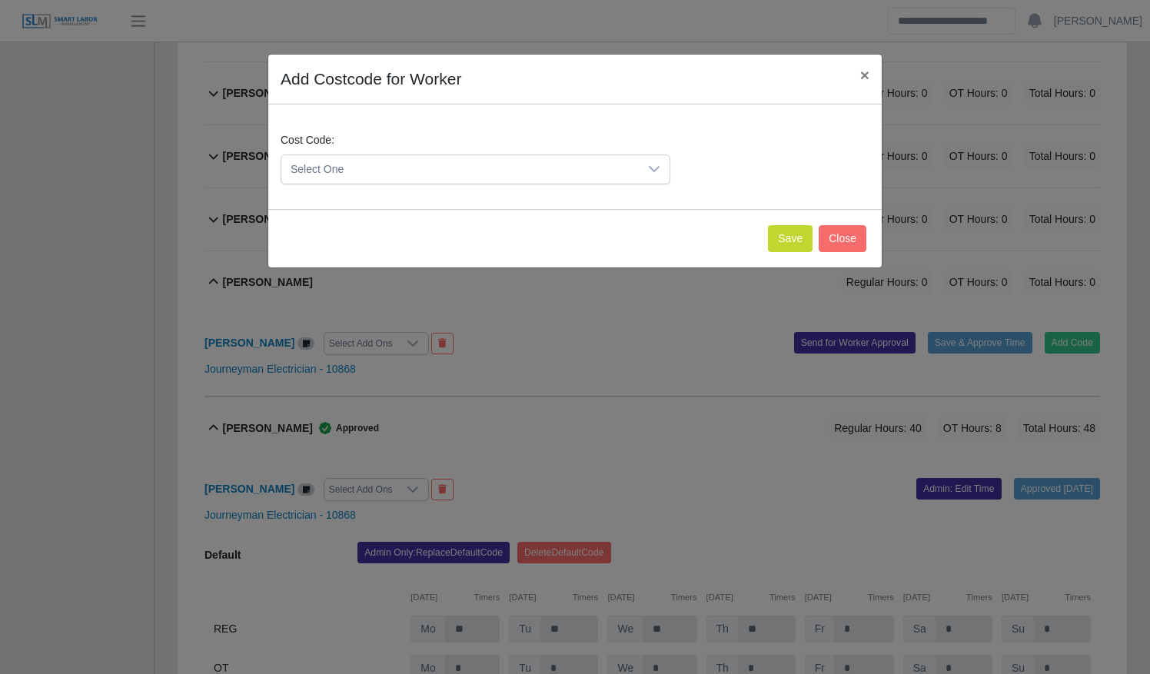
click at [410, 171] on span "Select One" at bounding box center [459, 169] width 357 height 28
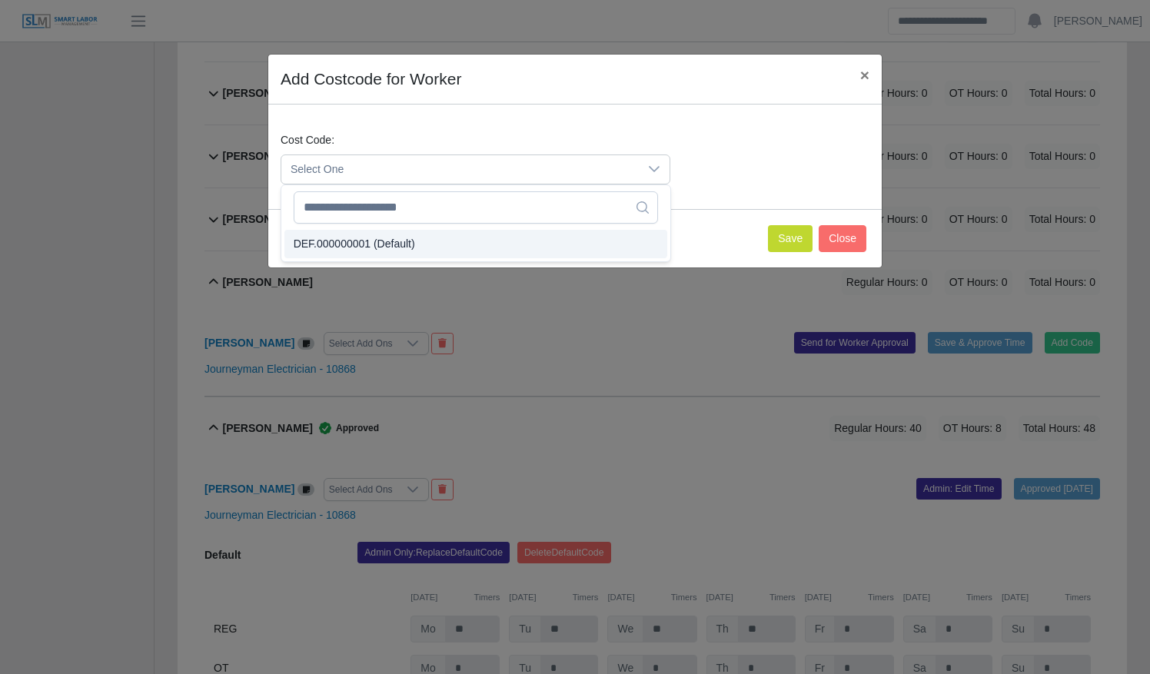
click at [419, 231] on li "DEF.000000001 (Default)" at bounding box center [475, 244] width 383 height 28
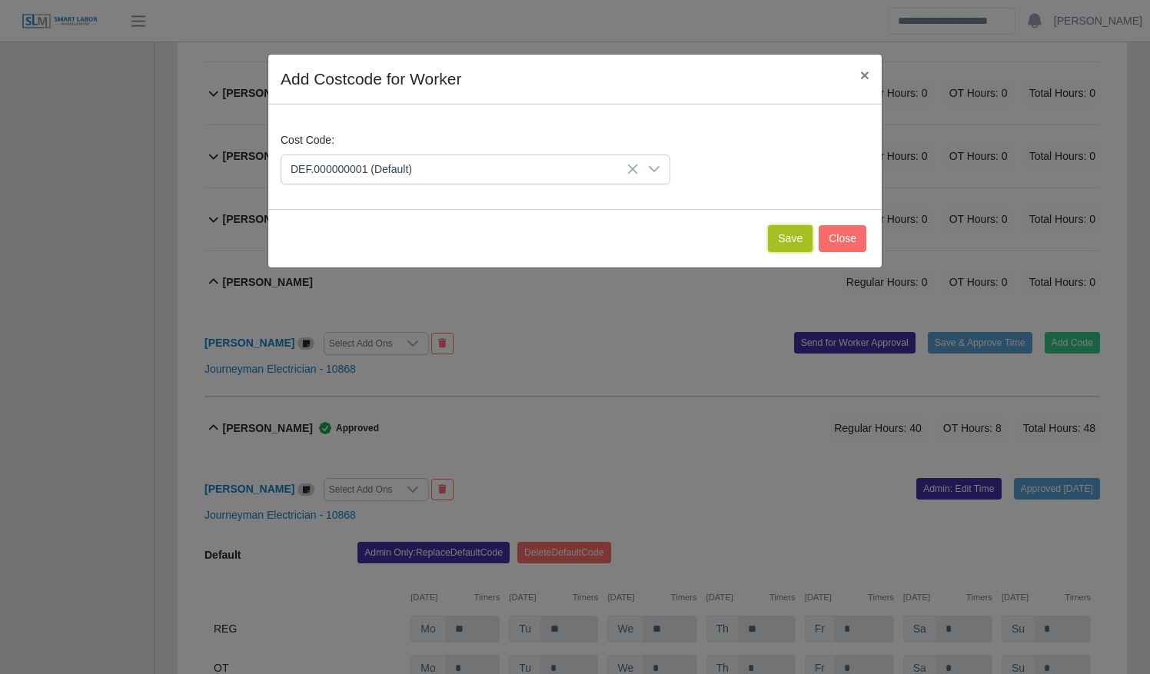
click at [789, 242] on button "Save" at bounding box center [790, 238] width 45 height 27
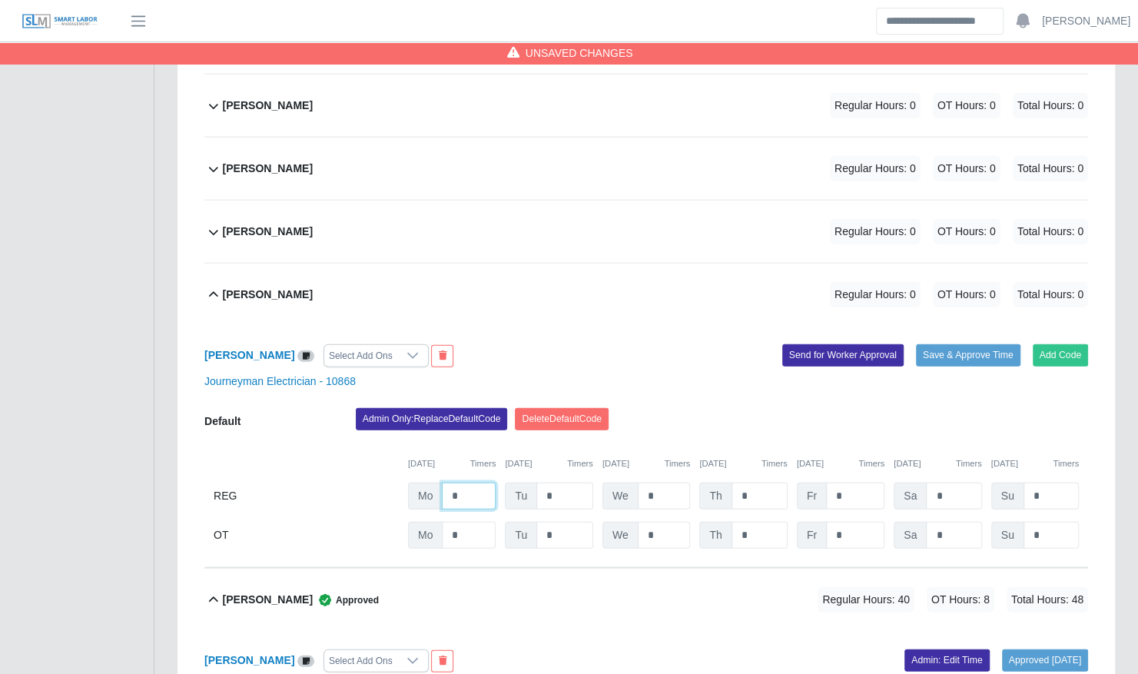
click at [467, 483] on input "*" at bounding box center [469, 496] width 54 height 27
type input "**"
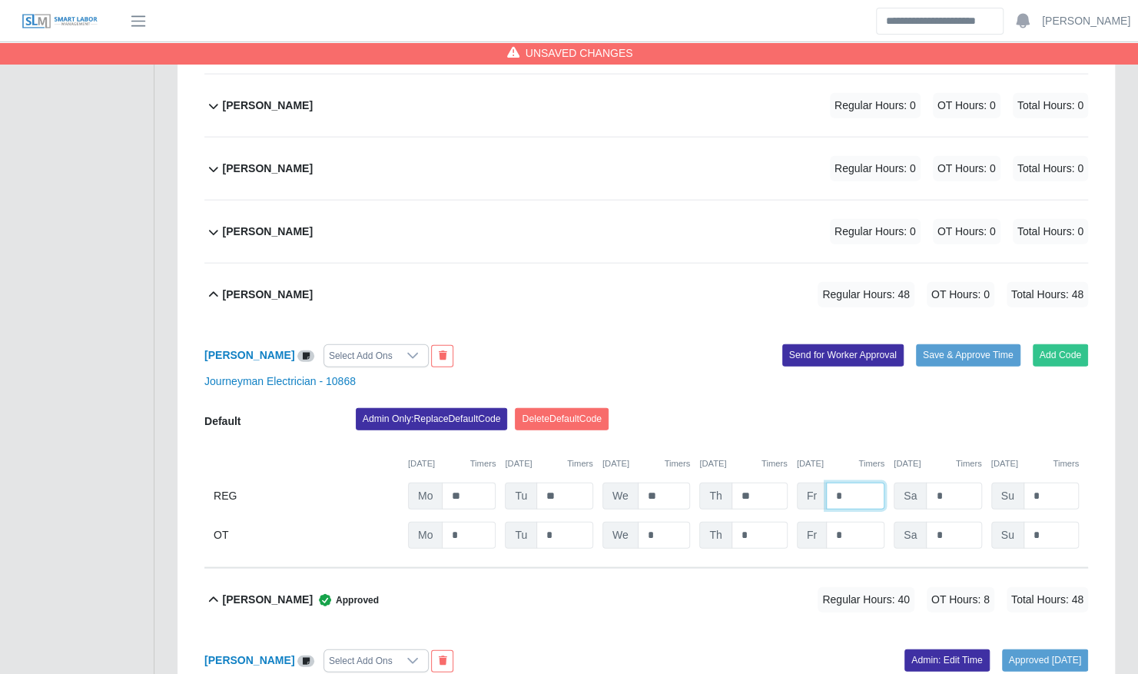
type input "*"
click at [845, 522] on input "*" at bounding box center [855, 535] width 58 height 27
type input "*"
click at [961, 344] on button "Save & Approve Time" at bounding box center [968, 355] width 105 height 22
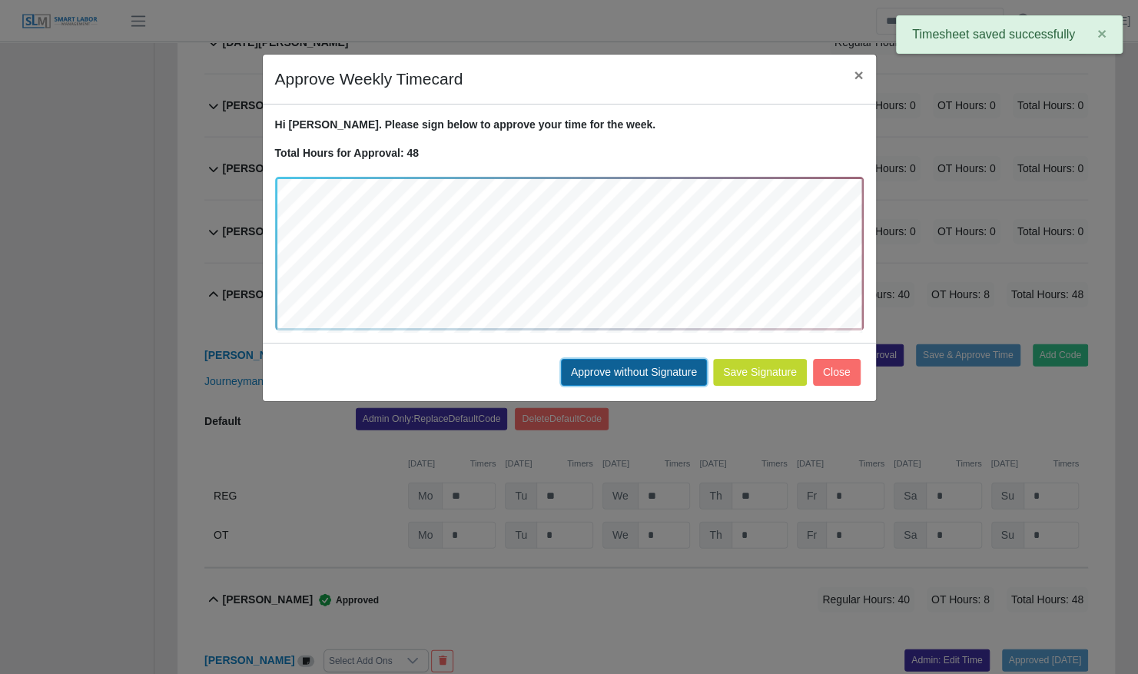
click at [666, 362] on button "Approve without Signature" at bounding box center [634, 372] width 146 height 27
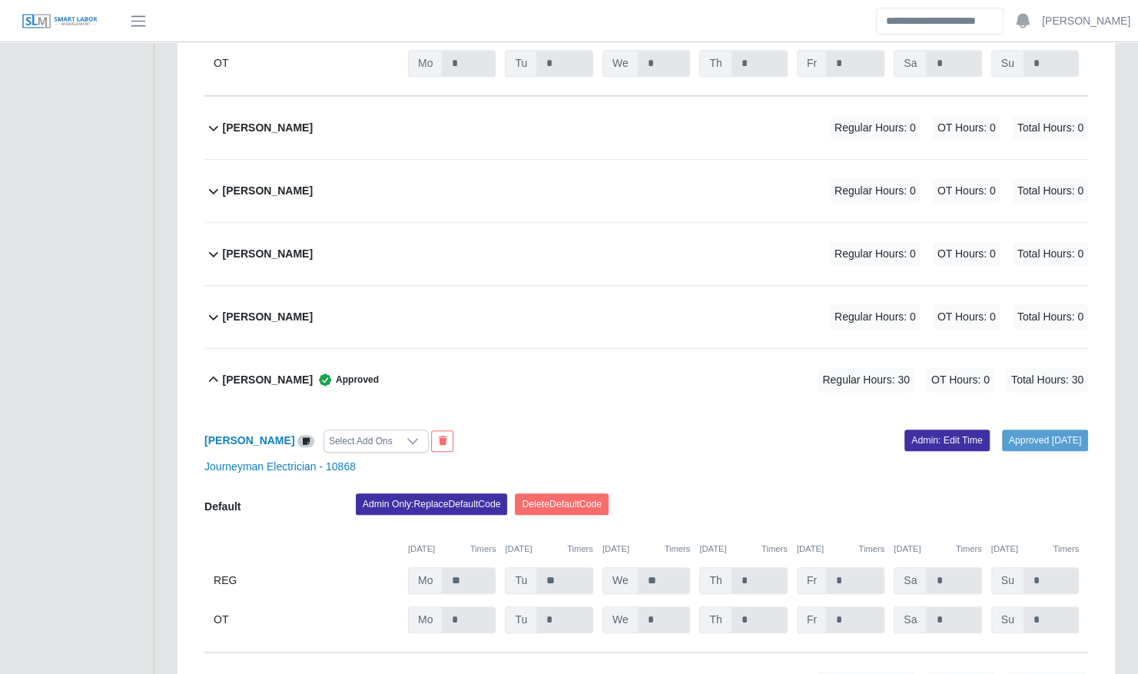
scroll to position [617, 0]
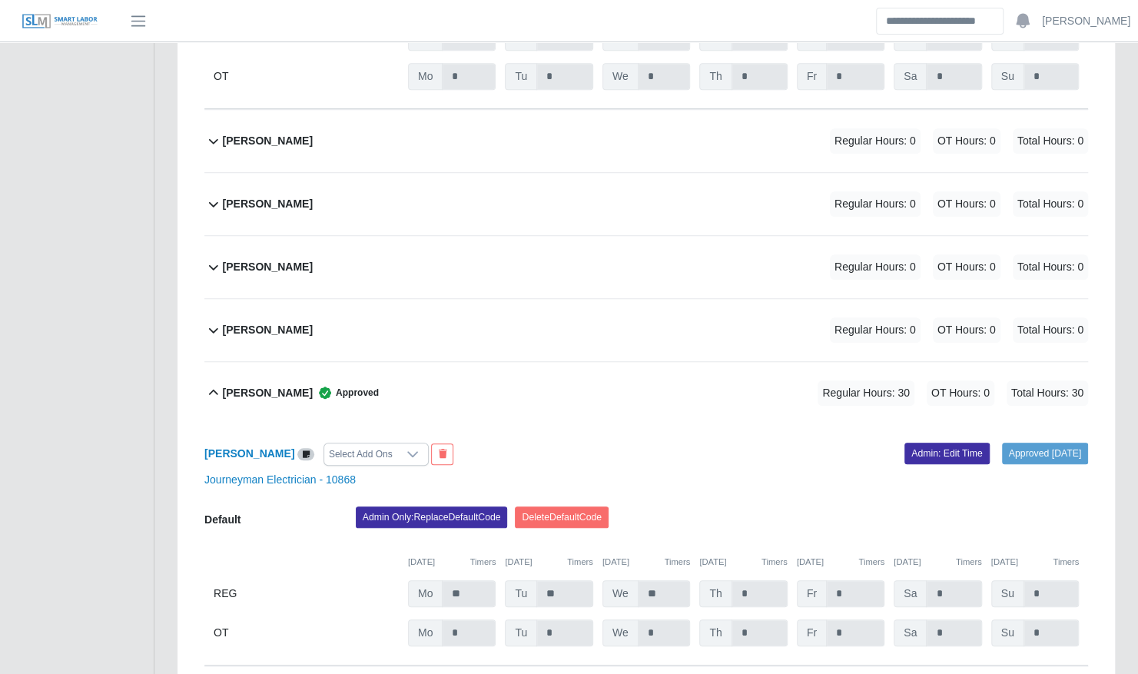
click at [377, 301] on div "Brian Hampton Regular Hours: 0 OT Hours: 0 Total Hours: 0" at bounding box center [655, 330] width 865 height 62
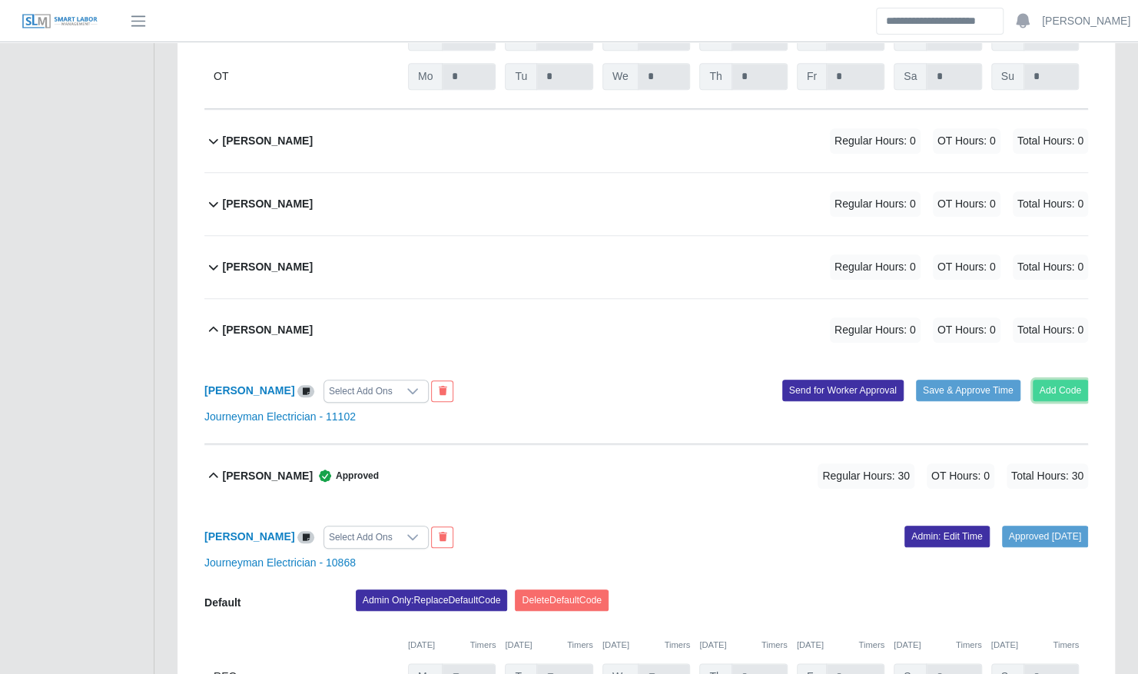
click at [1076, 380] on button "Add Code" at bounding box center [1061, 391] width 56 height 22
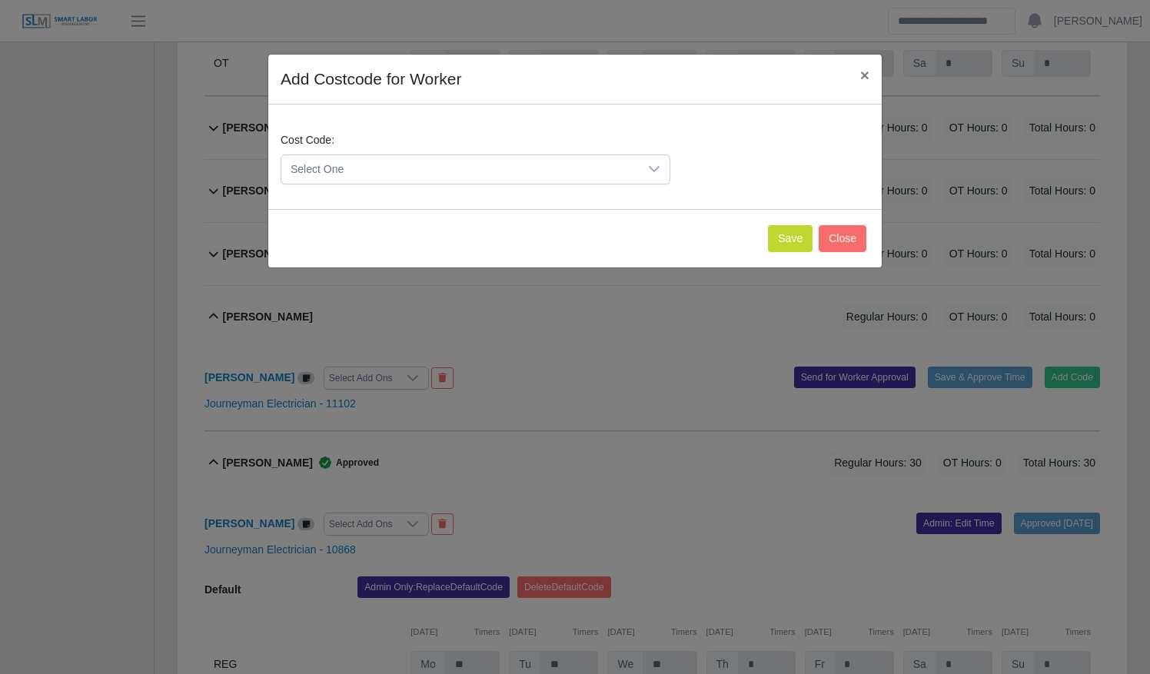
click at [500, 183] on div "Cost Code: Select One" at bounding box center [575, 164] width 596 height 65
click at [498, 174] on span "Select One" at bounding box center [459, 169] width 357 height 28
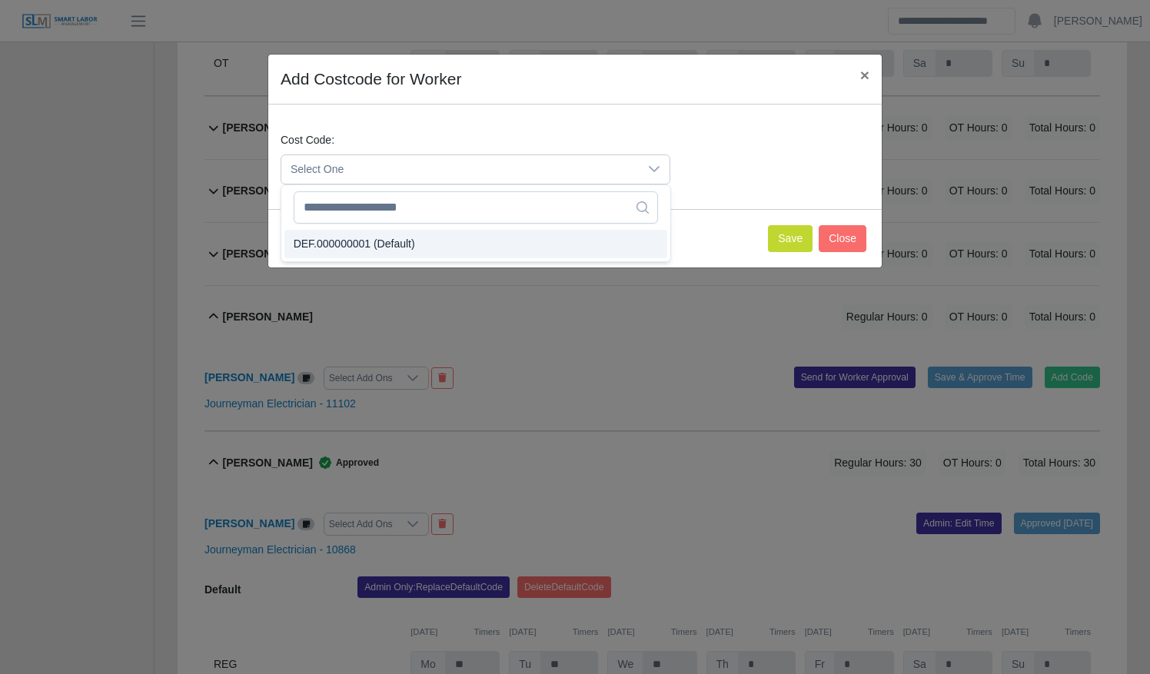
click at [490, 239] on li "DEF.000000001 (Default)" at bounding box center [475, 244] width 383 height 28
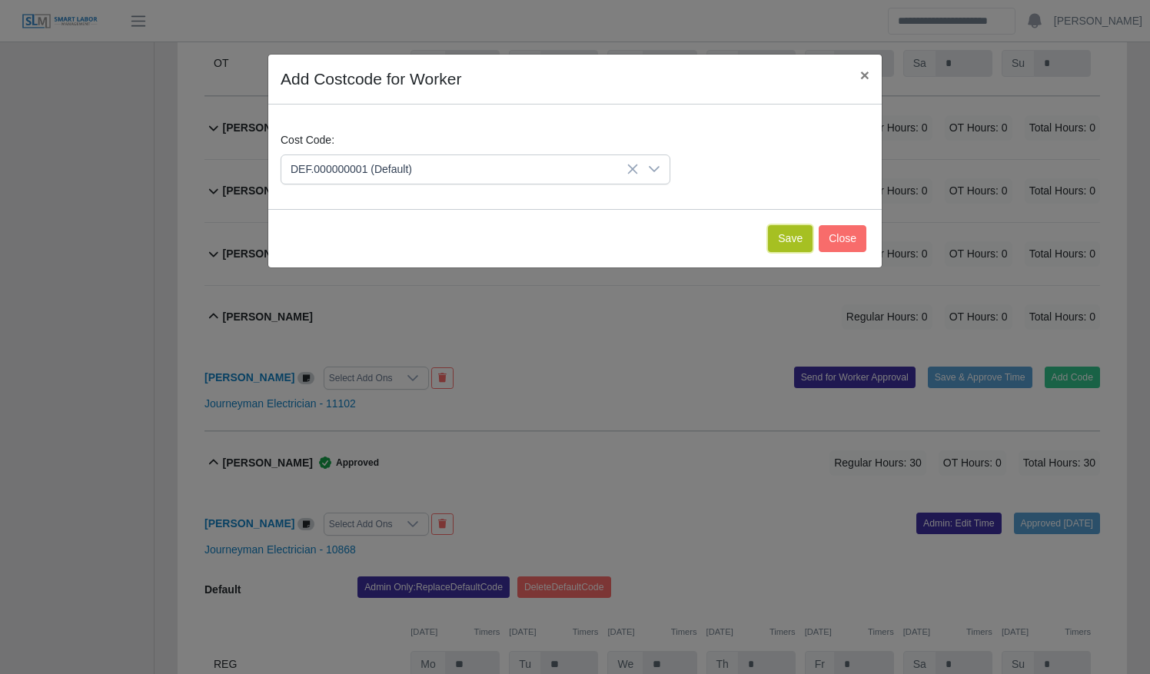
click at [786, 247] on button "Save" at bounding box center [790, 238] width 45 height 27
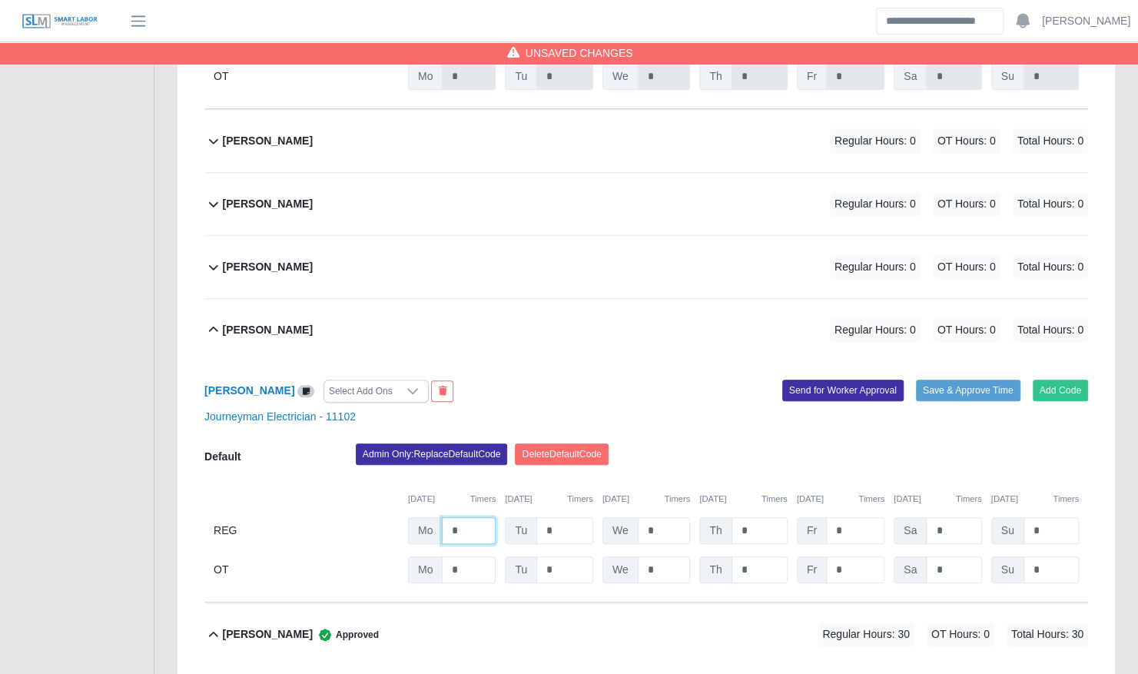
click at [475, 518] on input "*" at bounding box center [469, 530] width 54 height 27
type input "****"
click at [223, 643] on div "Bryam Interiano Approved Regular Hours: 30 OT Hours: 0 Total Hours: 30" at bounding box center [655, 634] width 865 height 62
click at [584, 517] on input "***" at bounding box center [564, 530] width 57 height 27
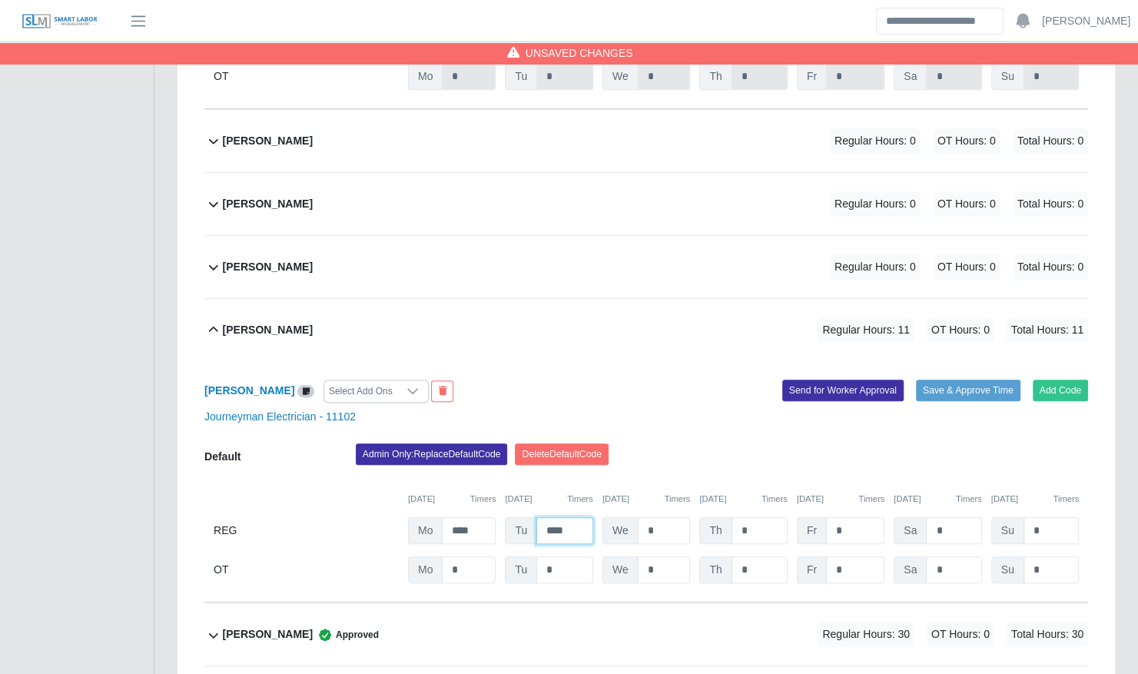
type input "****"
click at [666, 517] on input "*" at bounding box center [664, 530] width 53 height 27
type input "*"
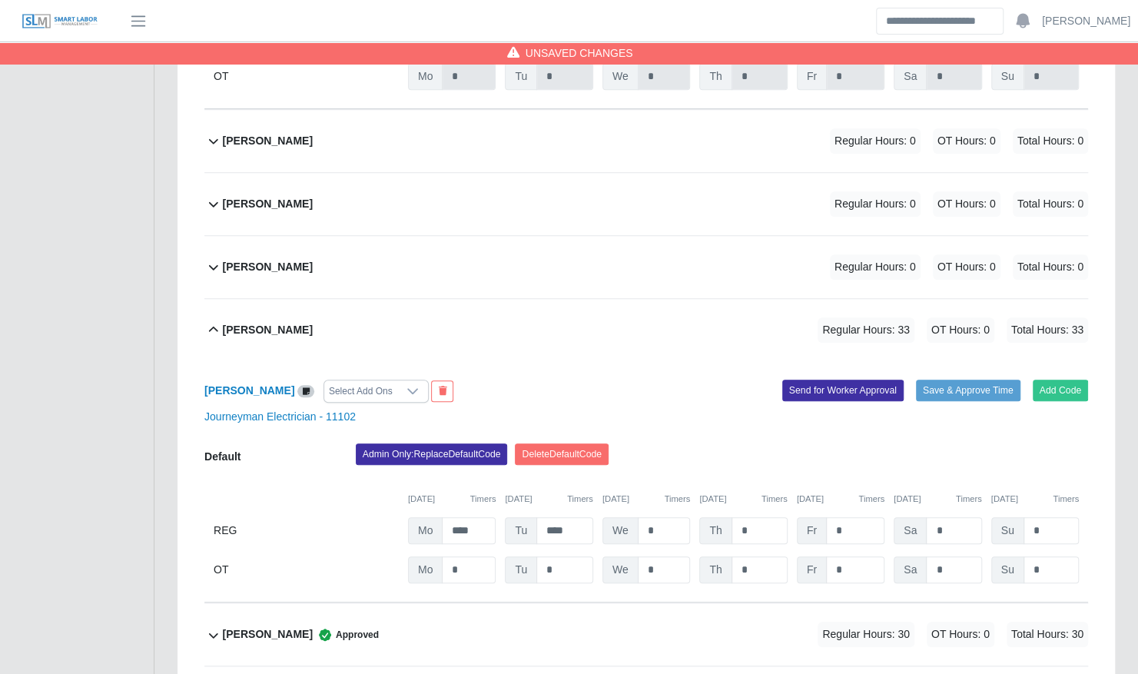
click at [967, 443] on div "Admin Only: Replace Default Code [GEOGRAPHIC_DATA] Default Code" at bounding box center [721, 458] width 755 height 31
click at [944, 380] on button "Save & Approve Time" at bounding box center [968, 391] width 105 height 22
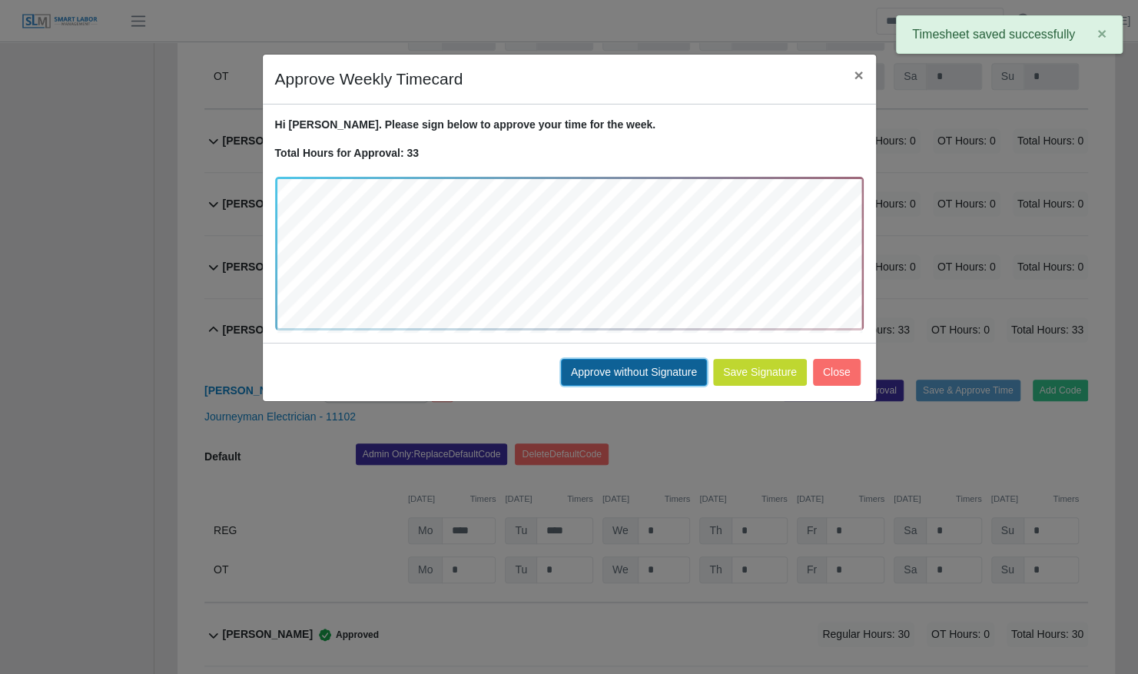
click at [646, 363] on button "Approve without Signature" at bounding box center [634, 372] width 146 height 27
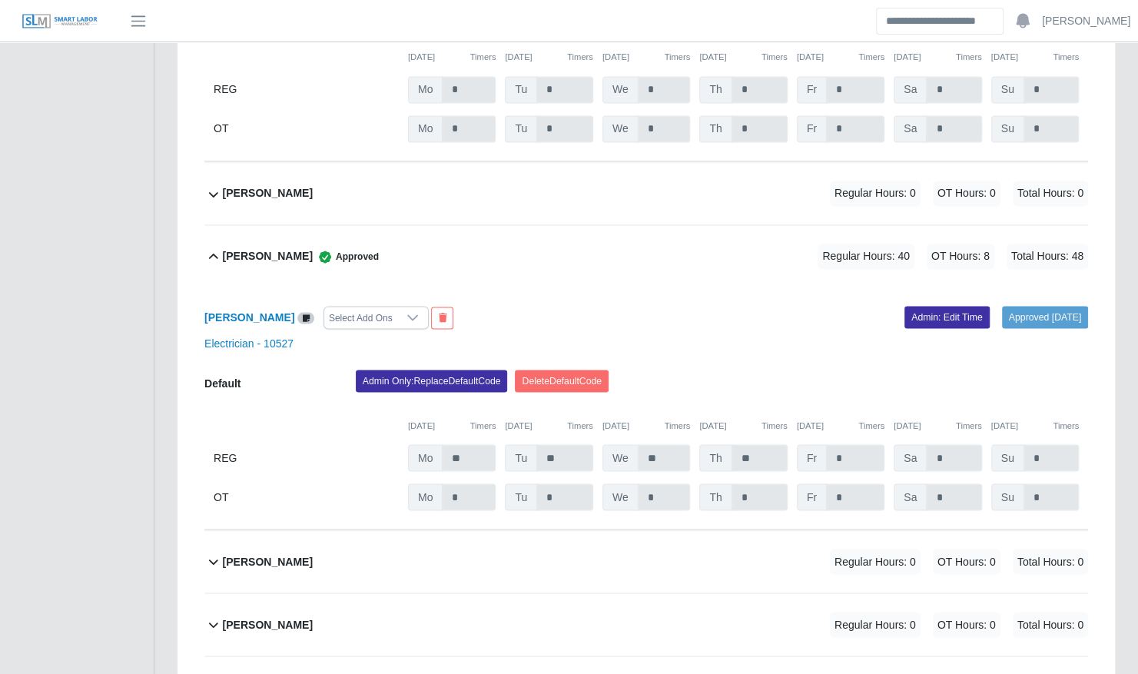
scroll to position [1394, 0]
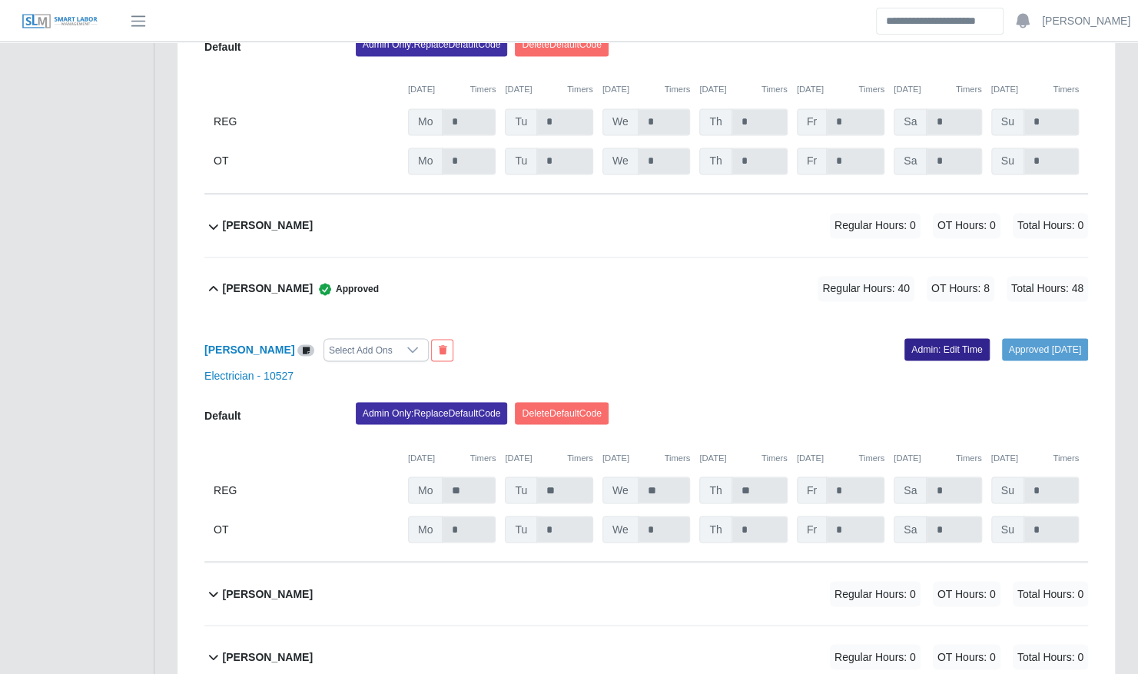
click at [934, 338] on link "Admin: Edit Time" at bounding box center [946, 349] width 85 height 22
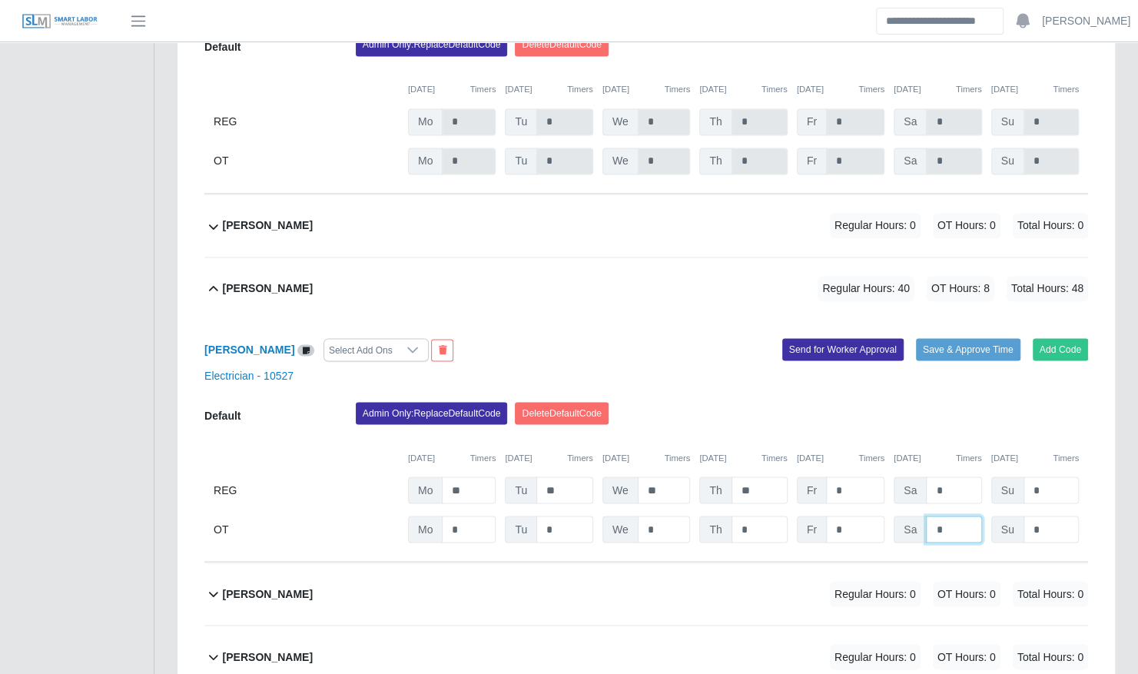
click at [961, 516] on input "*" at bounding box center [953, 529] width 55 height 27
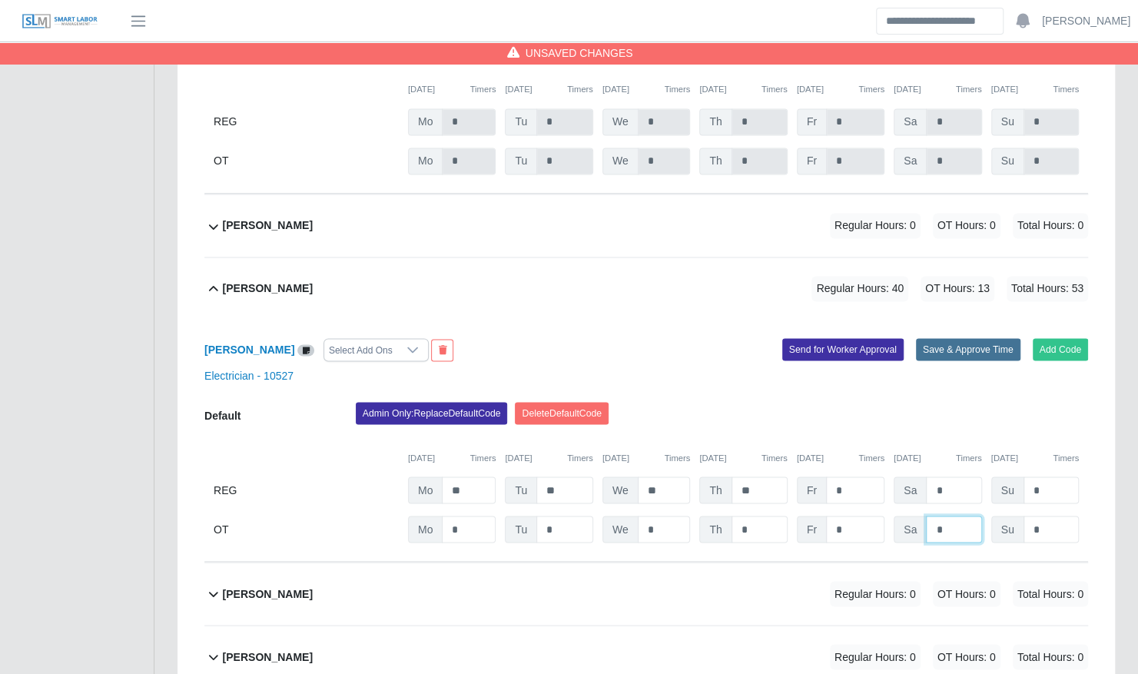
type input "*"
click at [964, 338] on button "Save & Approve Time" at bounding box center [968, 349] width 105 height 22
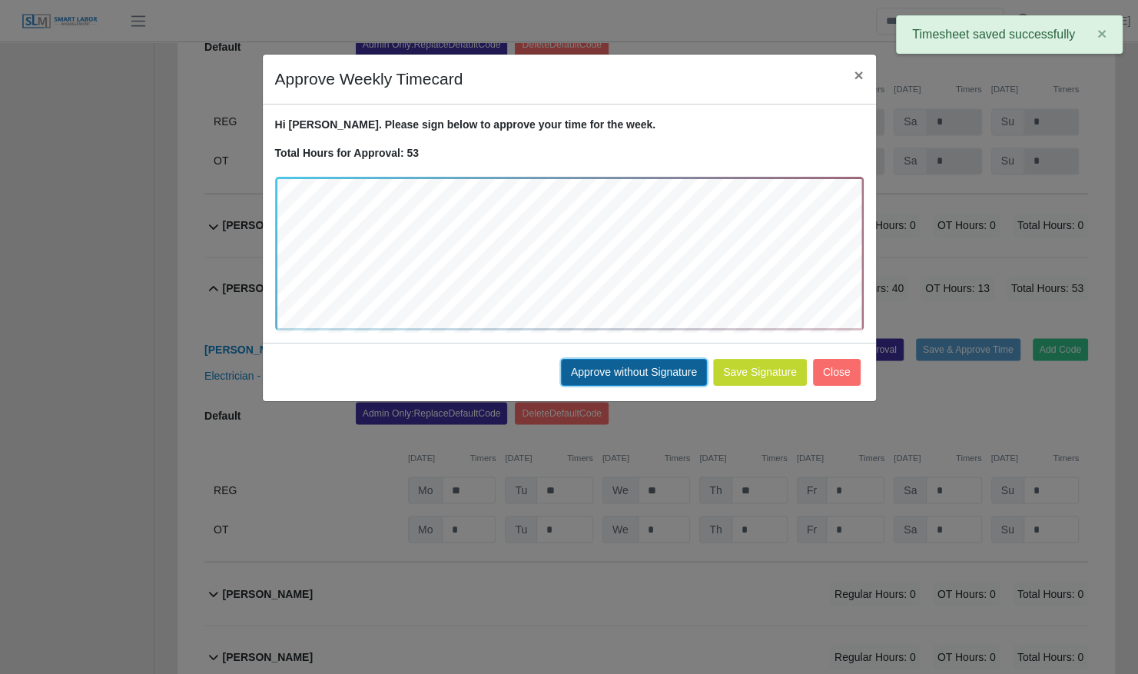
click at [692, 366] on button "Approve without Signature" at bounding box center [634, 372] width 146 height 27
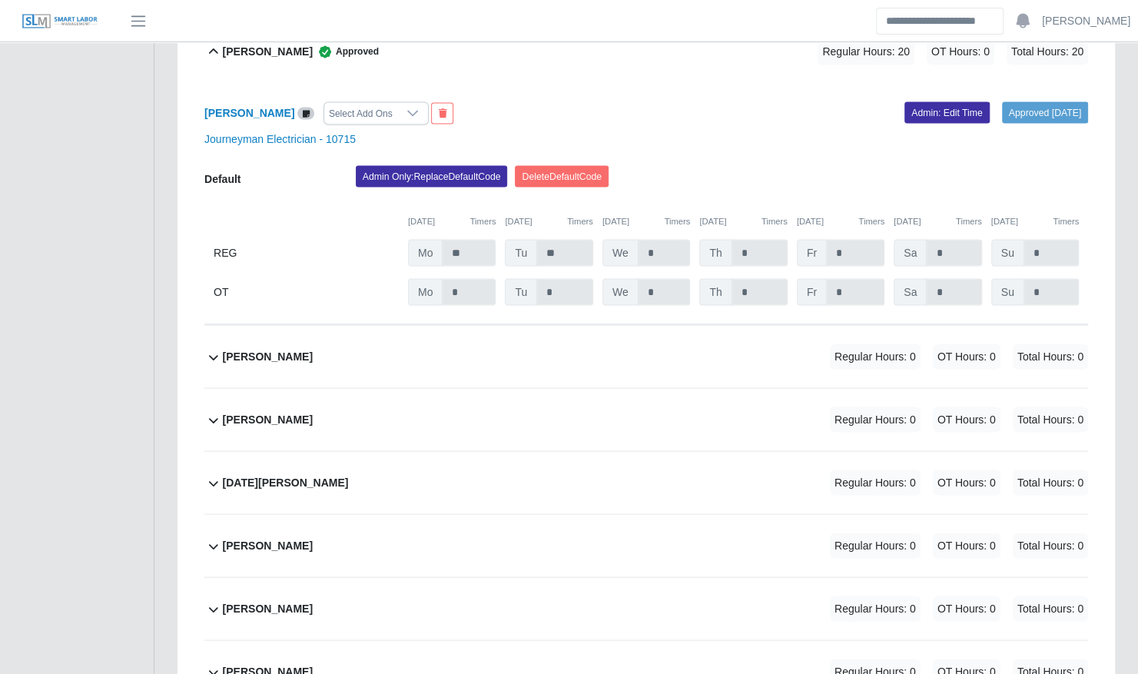
scroll to position [5019, 0]
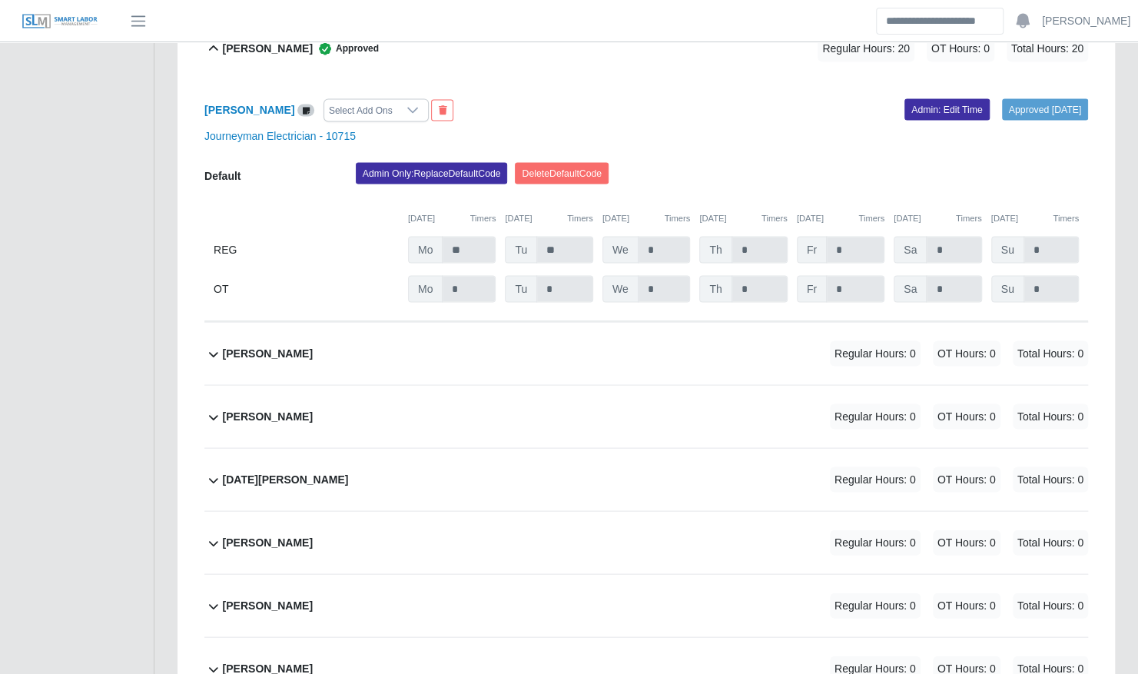
click at [596, 324] on div "Mitchell Tinnell Regular Hours: 0 OT Hours: 0 Total Hours: 0" at bounding box center [655, 353] width 865 height 62
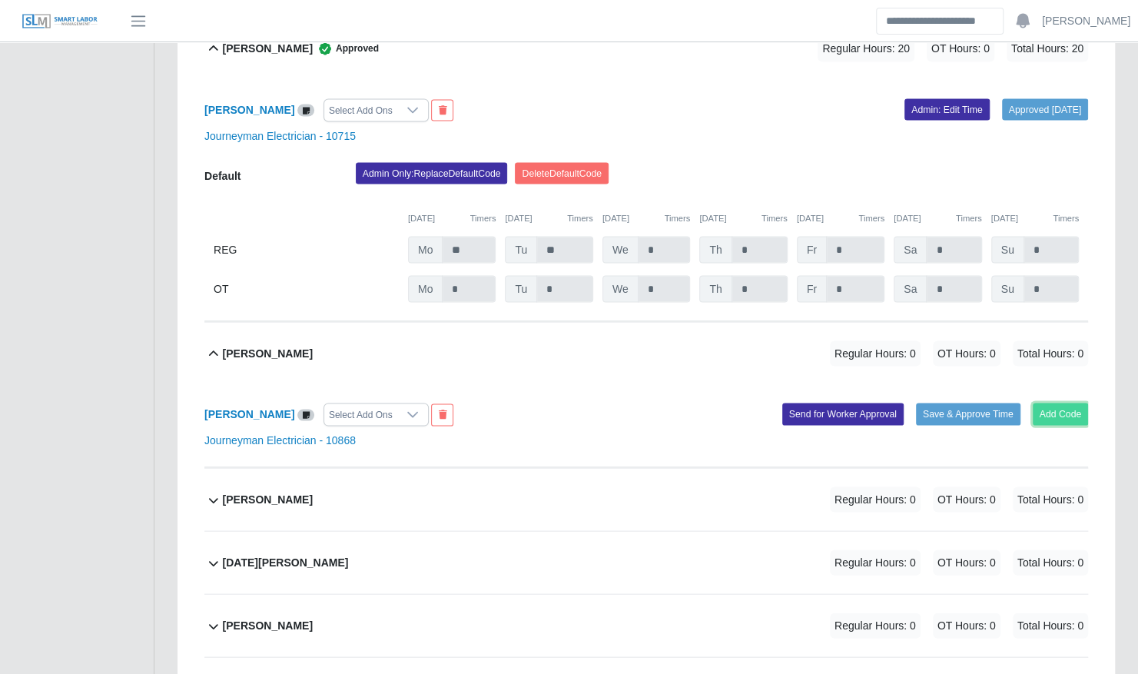
click at [1080, 403] on button "Add Code" at bounding box center [1061, 414] width 56 height 22
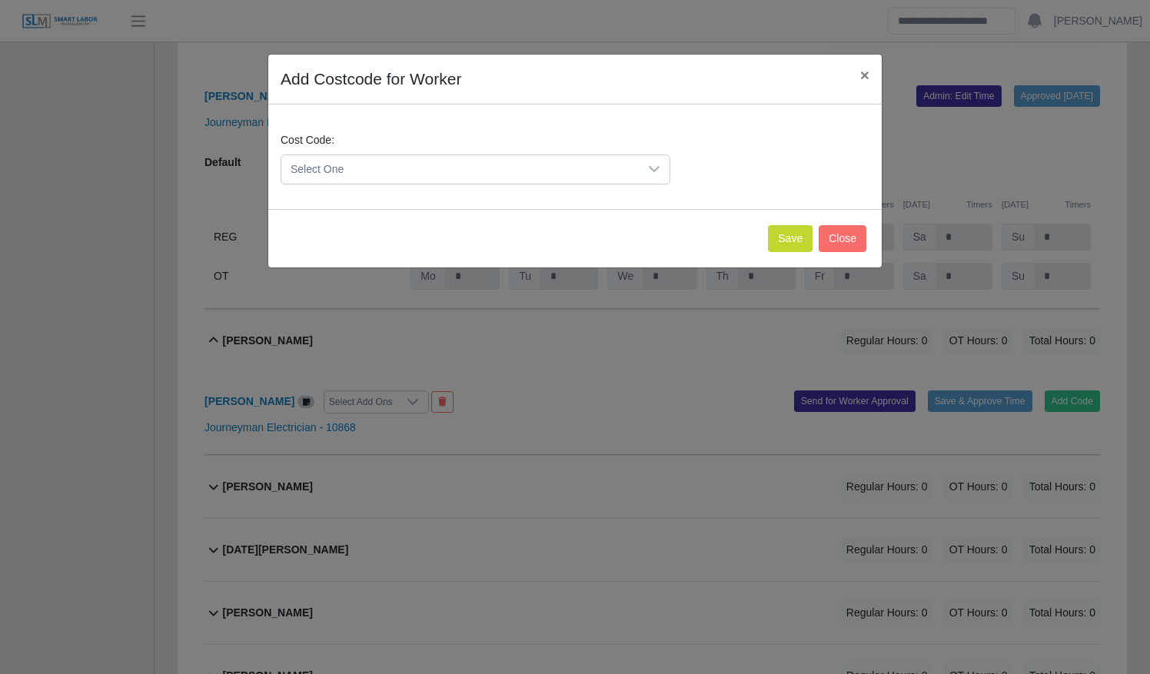
click at [568, 174] on span "Select One" at bounding box center [459, 169] width 357 height 28
click at [561, 240] on li "DEF.000000001 (Default)" at bounding box center [475, 244] width 383 height 28
click at [802, 234] on button "Save" at bounding box center [790, 238] width 45 height 27
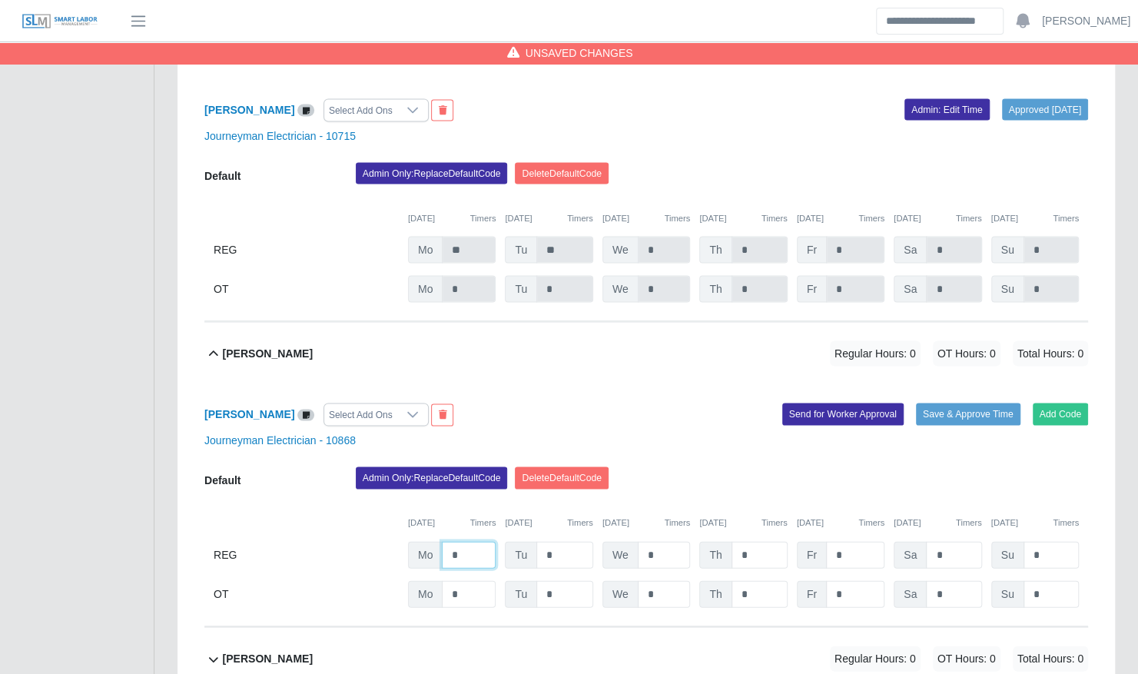
click at [473, 541] on input "*" at bounding box center [469, 554] width 54 height 27
type input "**"
type input "*"
click at [660, 541] on input "*" at bounding box center [664, 554] width 53 height 27
type input "**"
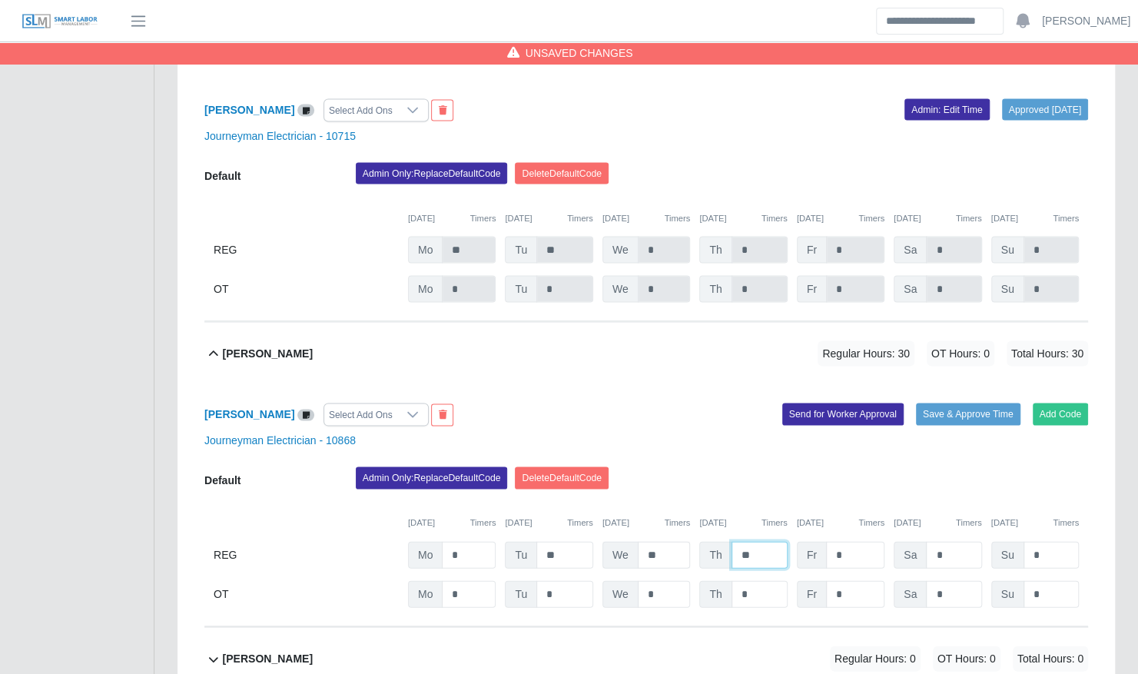
type input "**"
type input "*"
click at [876, 466] on div "Admin Only: Replace Default Code Delete Default Code" at bounding box center [721, 481] width 755 height 31
click at [950, 541] on input "*" at bounding box center [953, 554] width 55 height 27
type input "*"
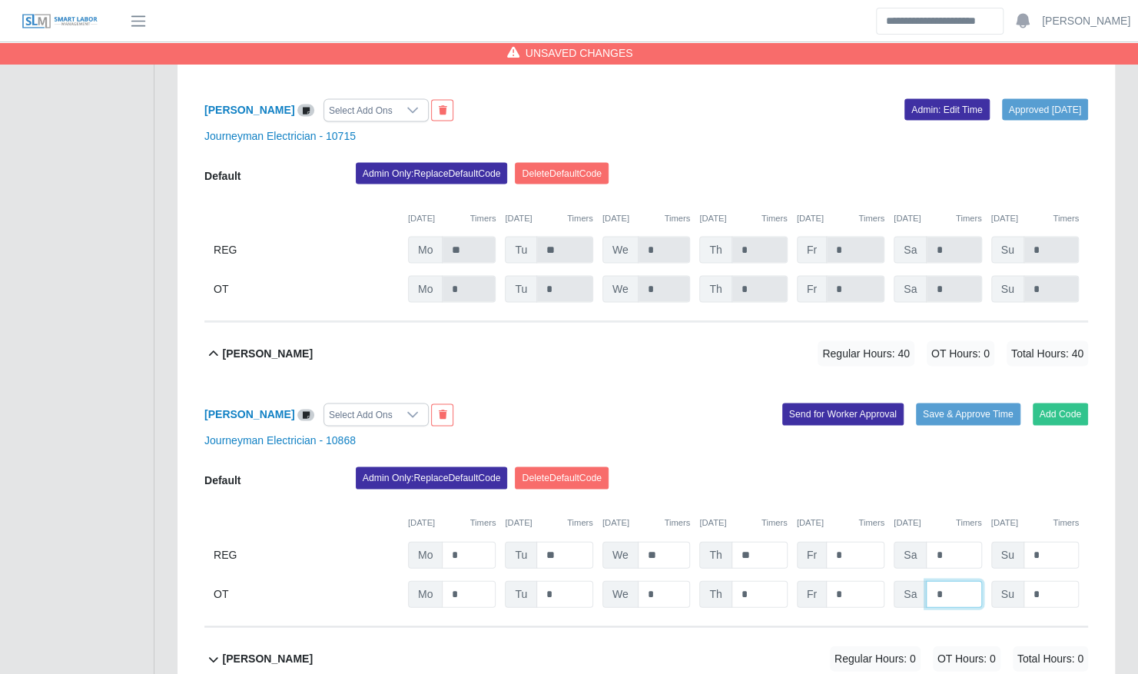
click at [944, 580] on input "*" at bounding box center [953, 593] width 55 height 27
type input "*"
click at [982, 384] on div "Mitchell Tinnell Select Add Ons Add Code Save & Approve Time Send for Worker Ap…" at bounding box center [646, 505] width 884 height 242
click at [978, 403] on button "Save & Approve Time" at bounding box center [968, 414] width 105 height 22
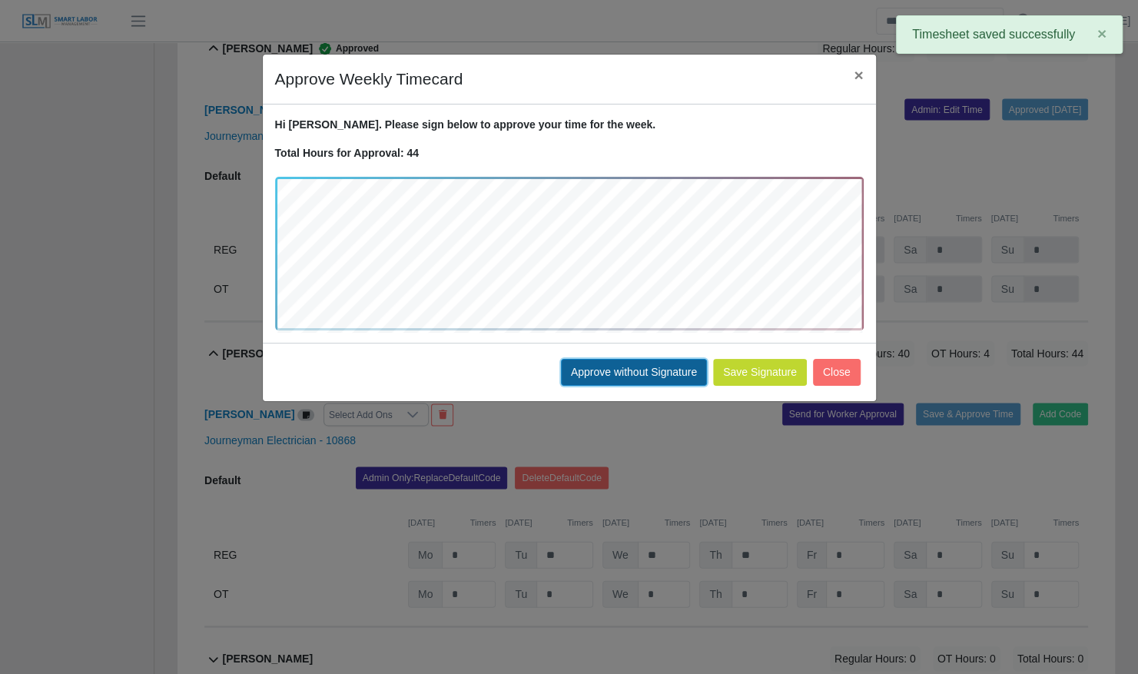
click at [668, 377] on button "Approve without Signature" at bounding box center [634, 372] width 146 height 27
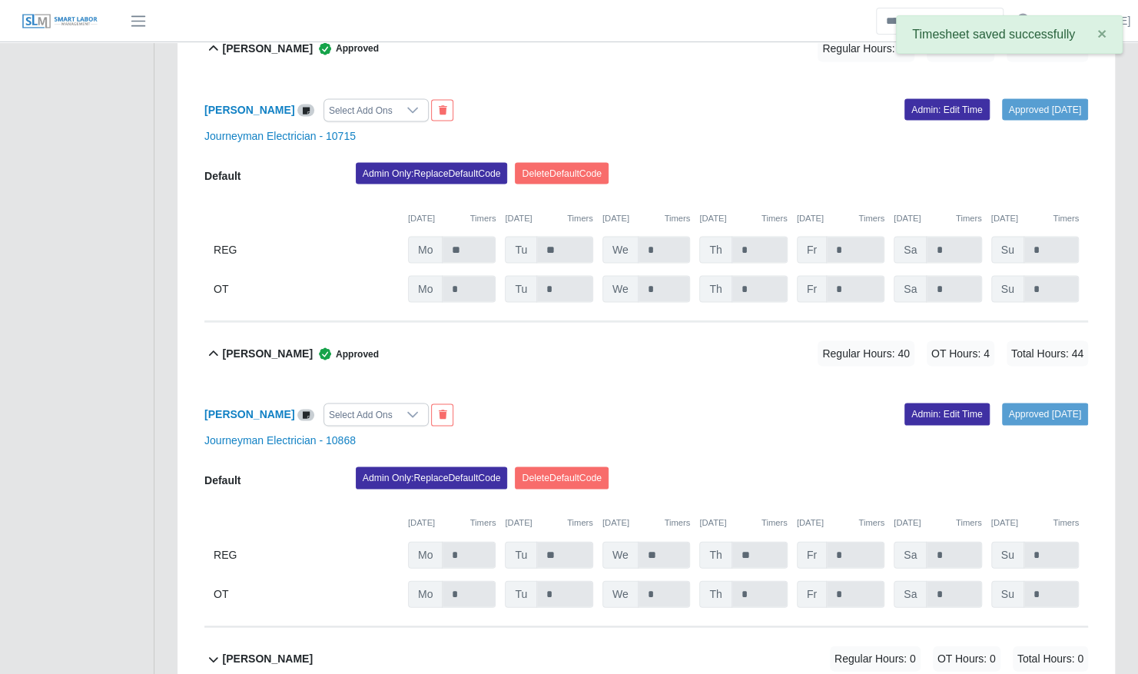
click at [609, 397] on div "Mitchell Tinnell Select Add Ons Approved 09/16/2025 Admin: Edit Time Journeyman…" at bounding box center [646, 505] width 884 height 242
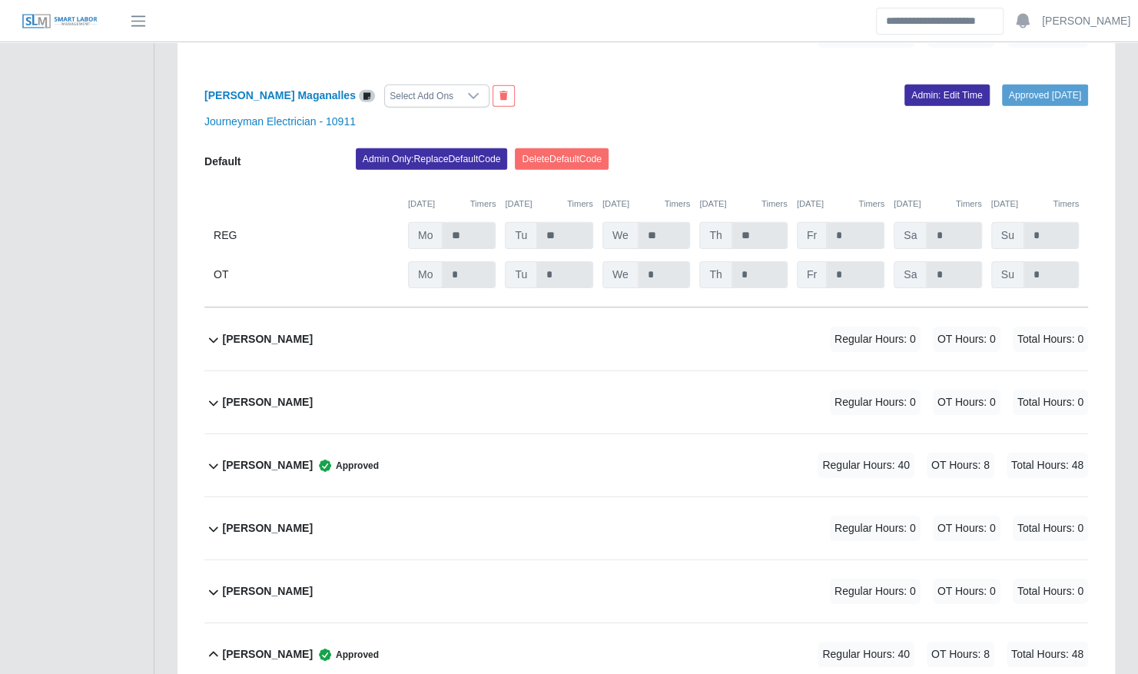
scroll to position [2751, 0]
click at [609, 393] on div "Gerald Schwendeman Regular Hours: 0 OT Hours: 0 Total Hours: 0" at bounding box center [655, 403] width 865 height 62
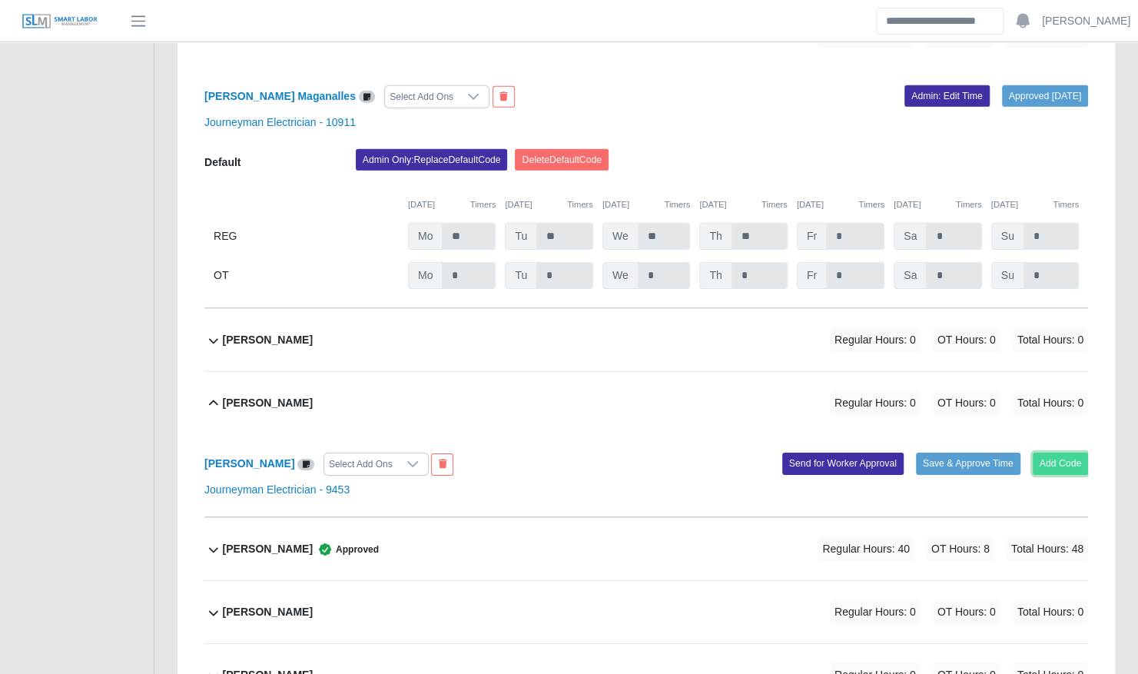
click at [1047, 453] on button "Add Code" at bounding box center [1061, 464] width 56 height 22
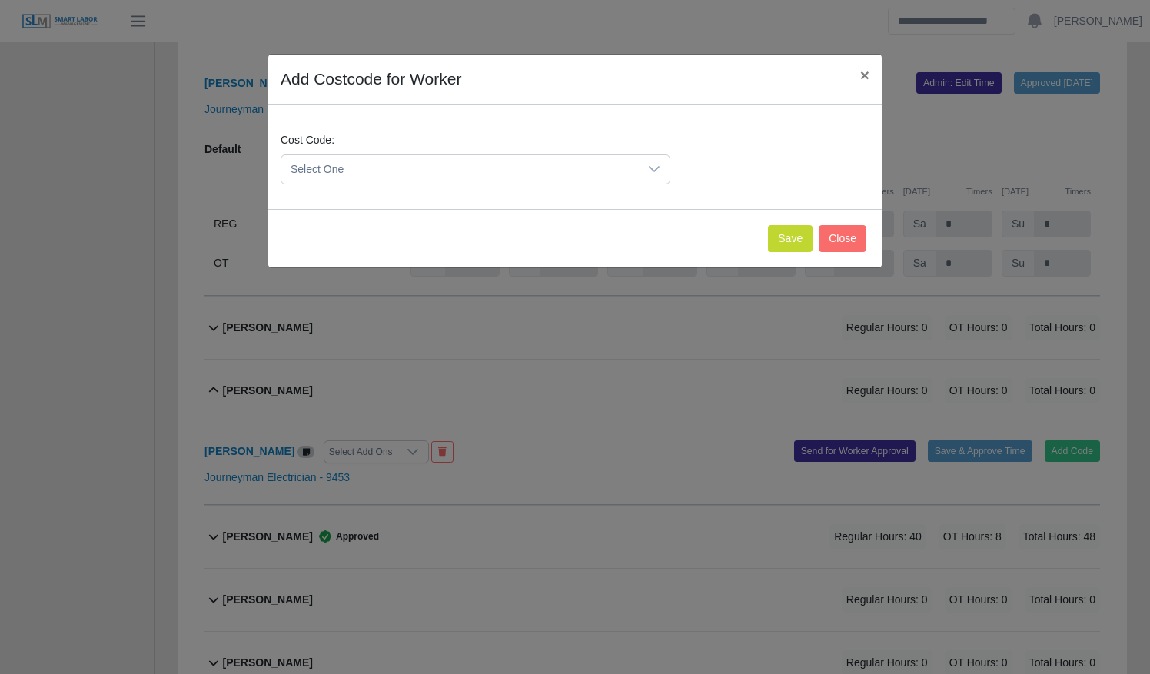
click at [452, 174] on span "Select One" at bounding box center [459, 169] width 357 height 28
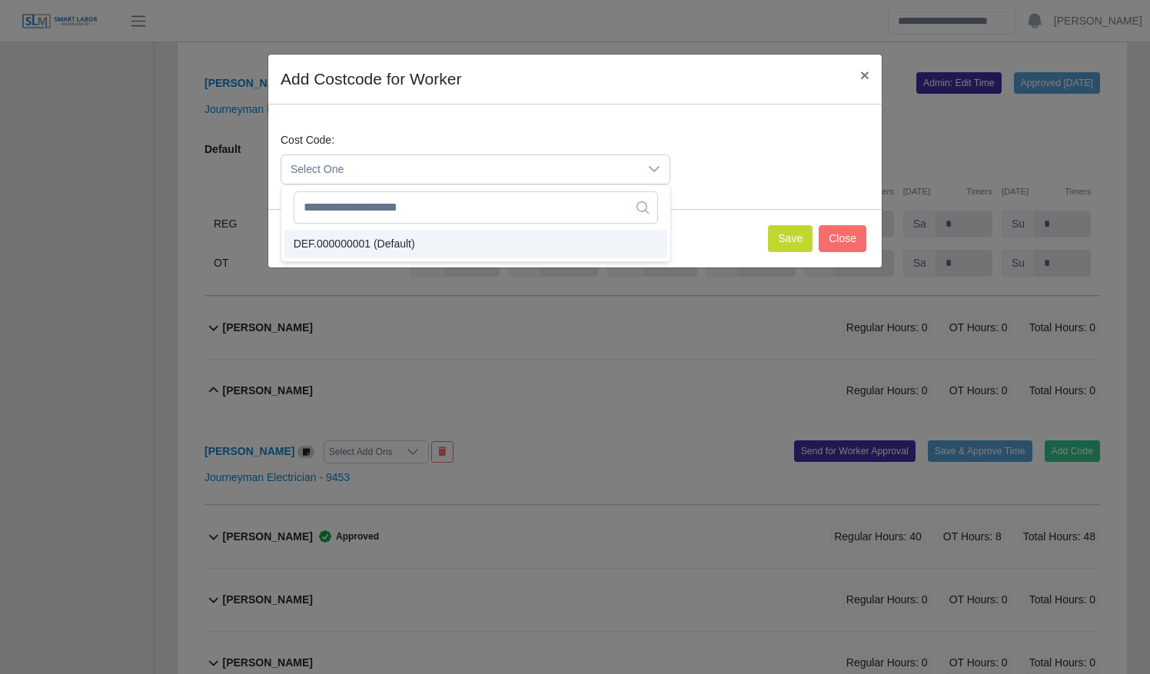
click at [457, 244] on li "DEF.000000001 (Default)" at bounding box center [475, 244] width 383 height 28
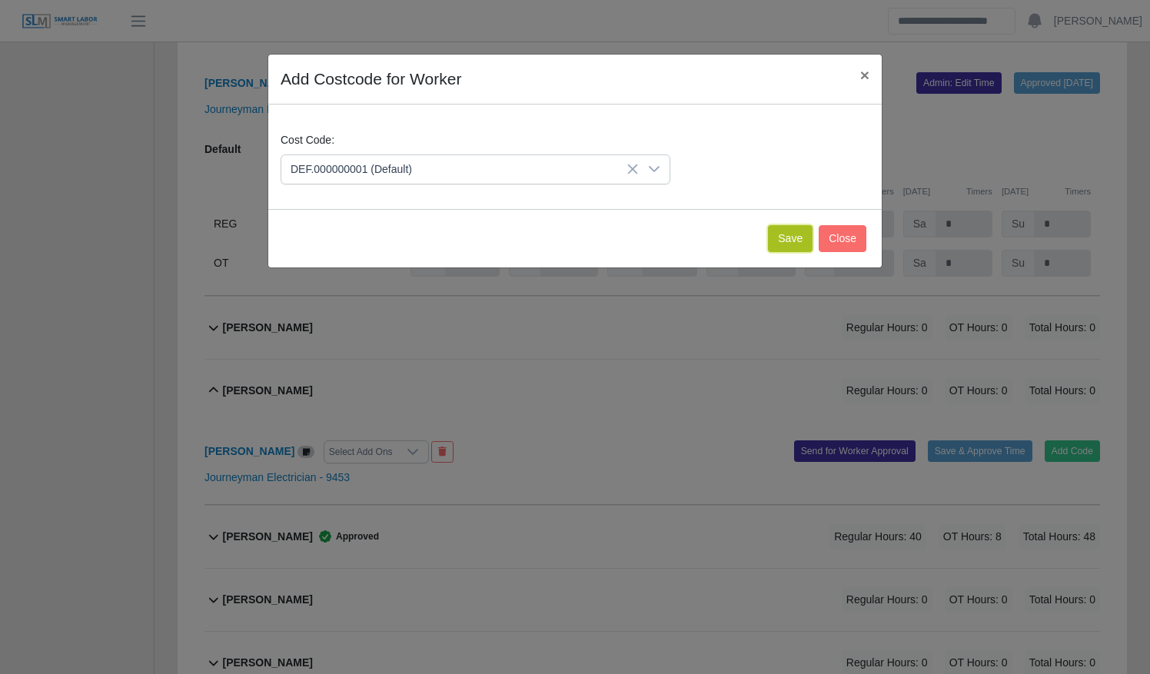
click at [787, 241] on button "Save" at bounding box center [790, 238] width 45 height 27
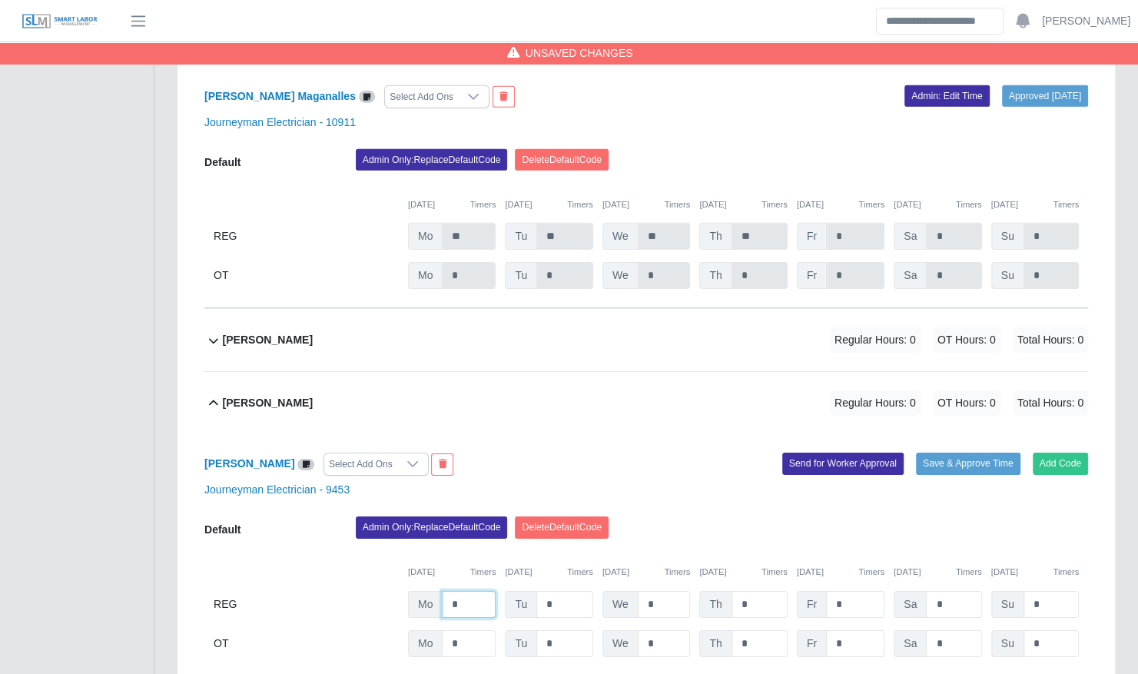
click at [475, 591] on input "*" at bounding box center [469, 604] width 54 height 27
type input "**"
click at [956, 453] on button "Save & Approve Time" at bounding box center [968, 464] width 105 height 22
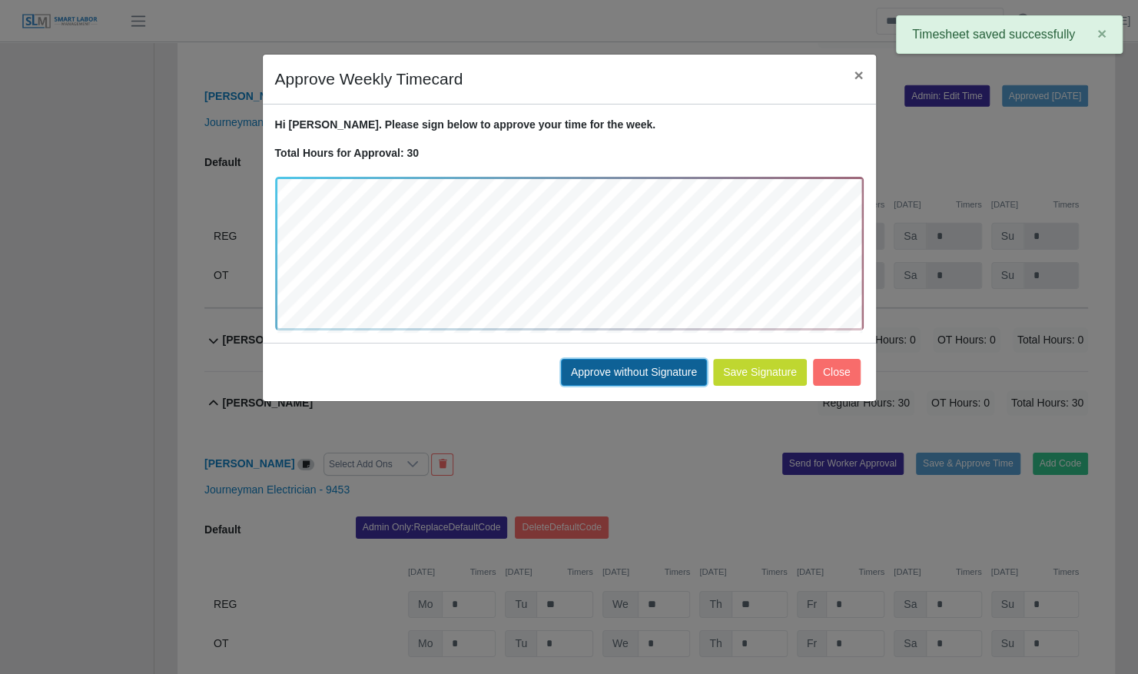
click at [679, 364] on button "Approve without Signature" at bounding box center [634, 372] width 146 height 27
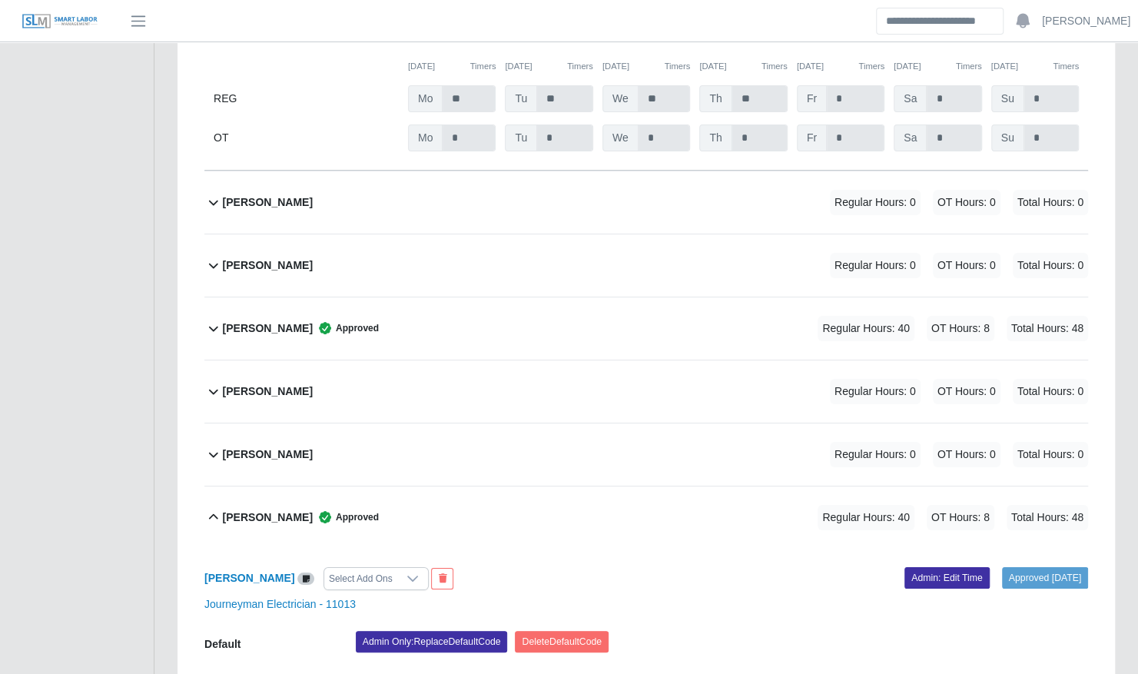
scroll to position [6630, 0]
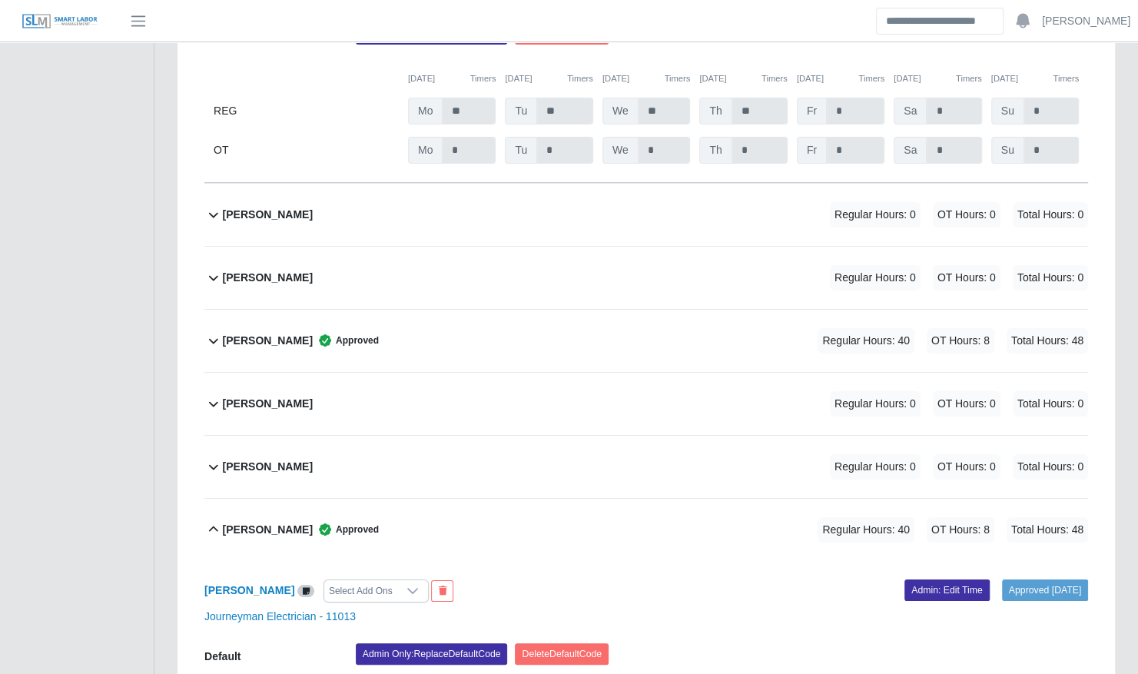
click at [632, 452] on div "Vincent Becknell Regular Hours: 0 OT Hours: 0 Total Hours: 0" at bounding box center [655, 467] width 865 height 62
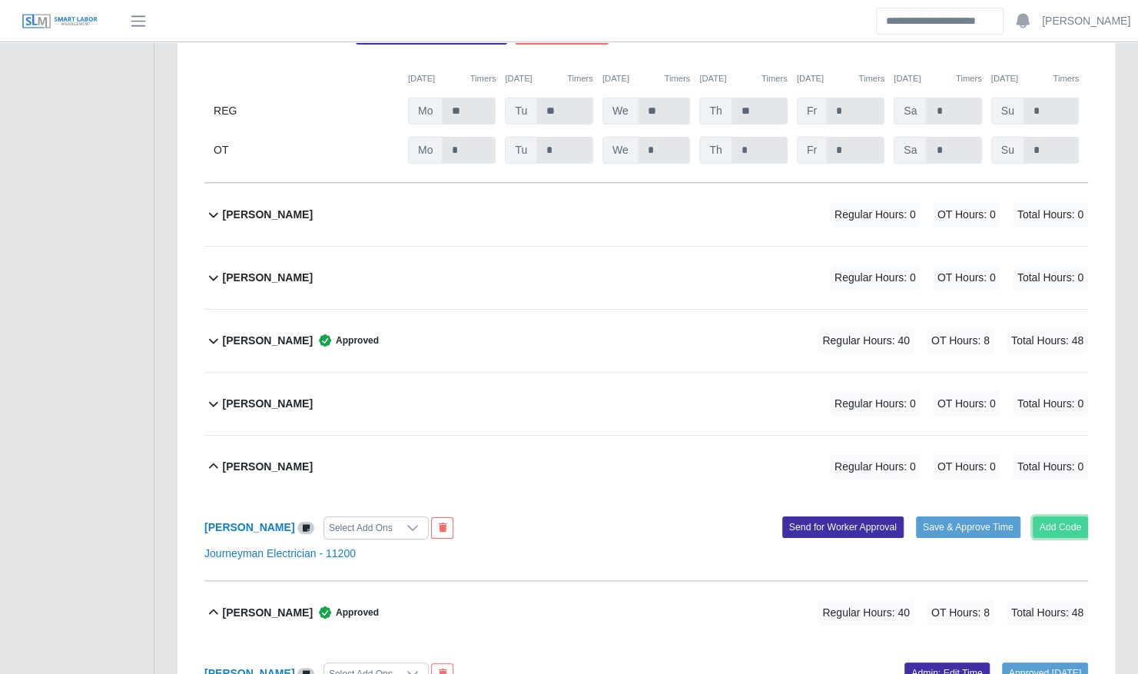
click at [1070, 516] on button "Add Code" at bounding box center [1061, 527] width 56 height 22
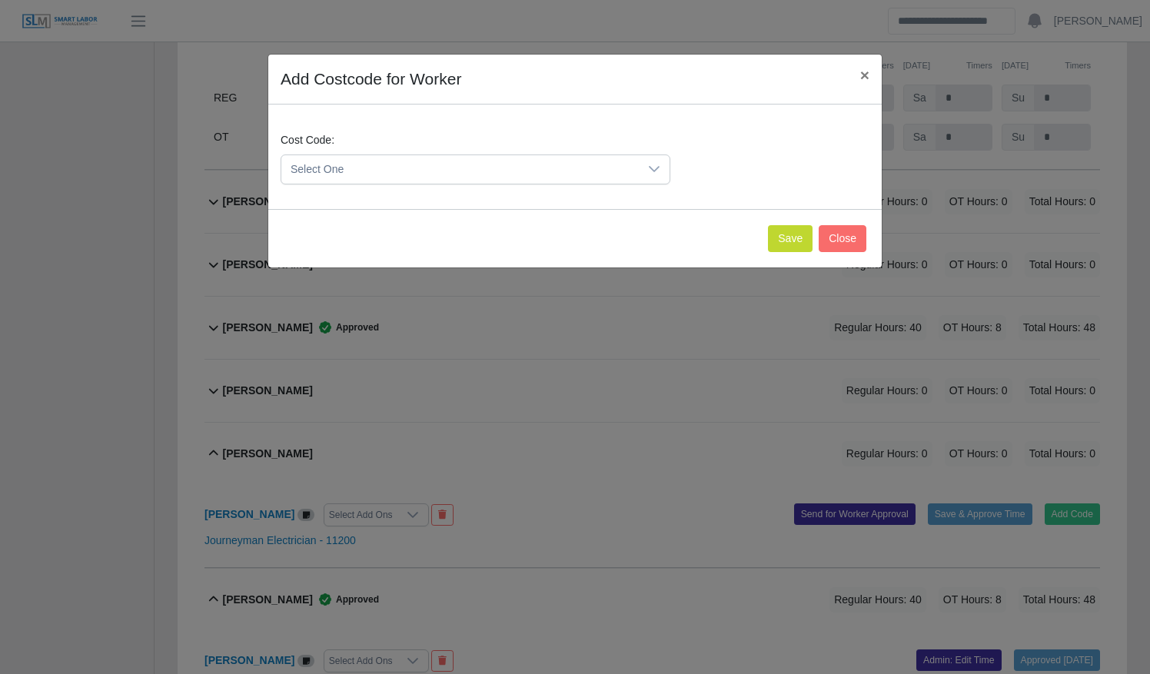
click at [524, 164] on span "Select One" at bounding box center [459, 169] width 357 height 28
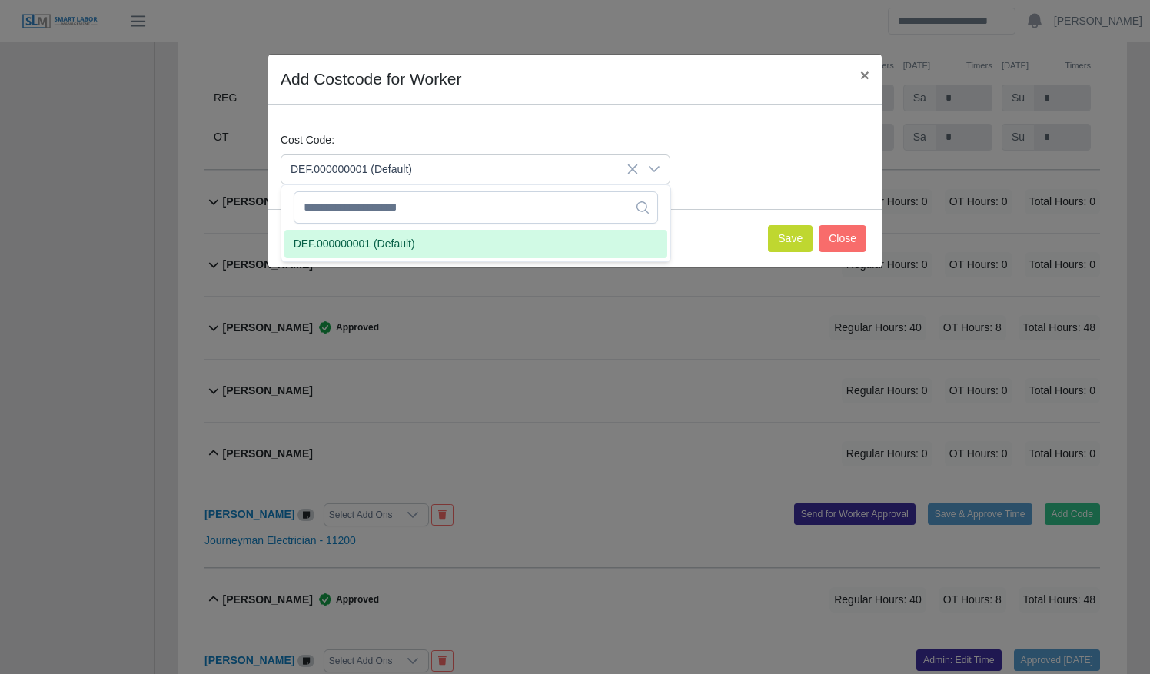
click at [518, 241] on li "DEF.000000001 (Default)" at bounding box center [475, 244] width 383 height 28
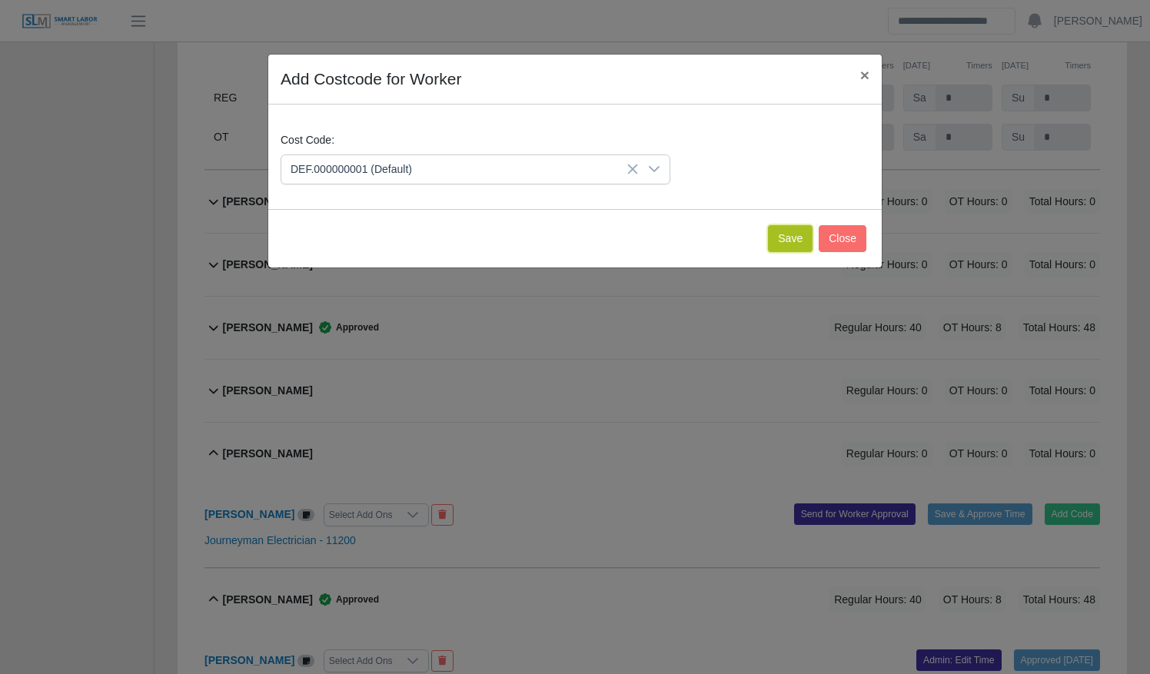
click at [804, 241] on button "Save" at bounding box center [790, 238] width 45 height 27
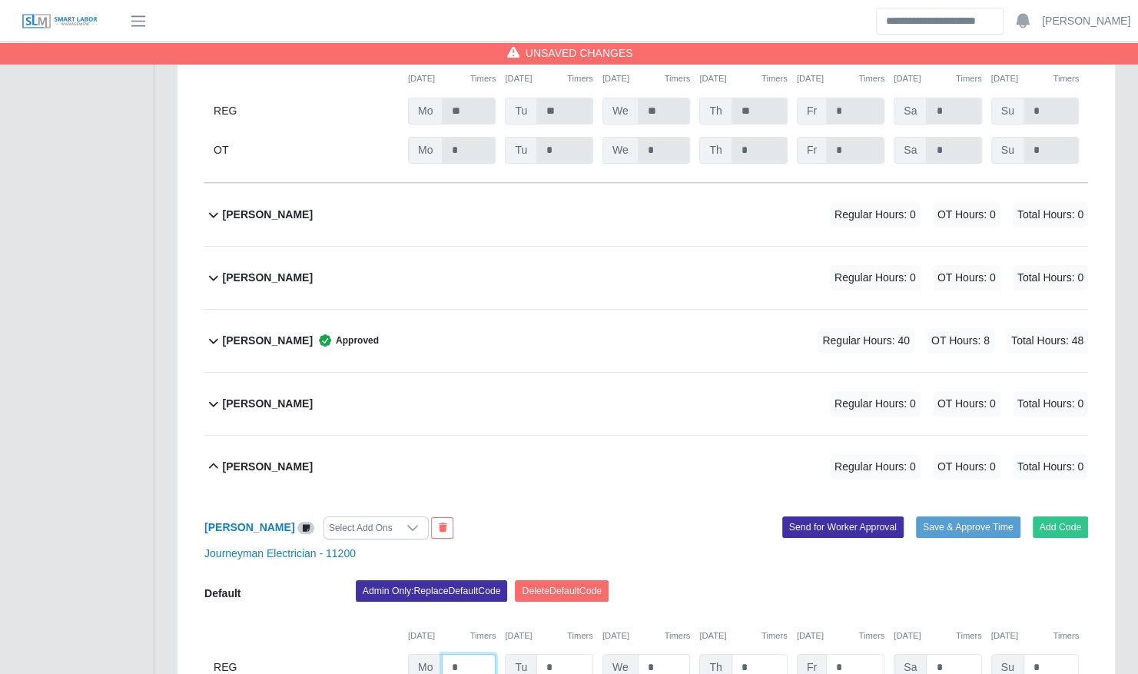
click at [478, 654] on input "*" at bounding box center [469, 667] width 54 height 27
type input "****"
type input "**"
type input "*"
click at [918, 516] on button "Save & Approve Time" at bounding box center [968, 527] width 105 height 22
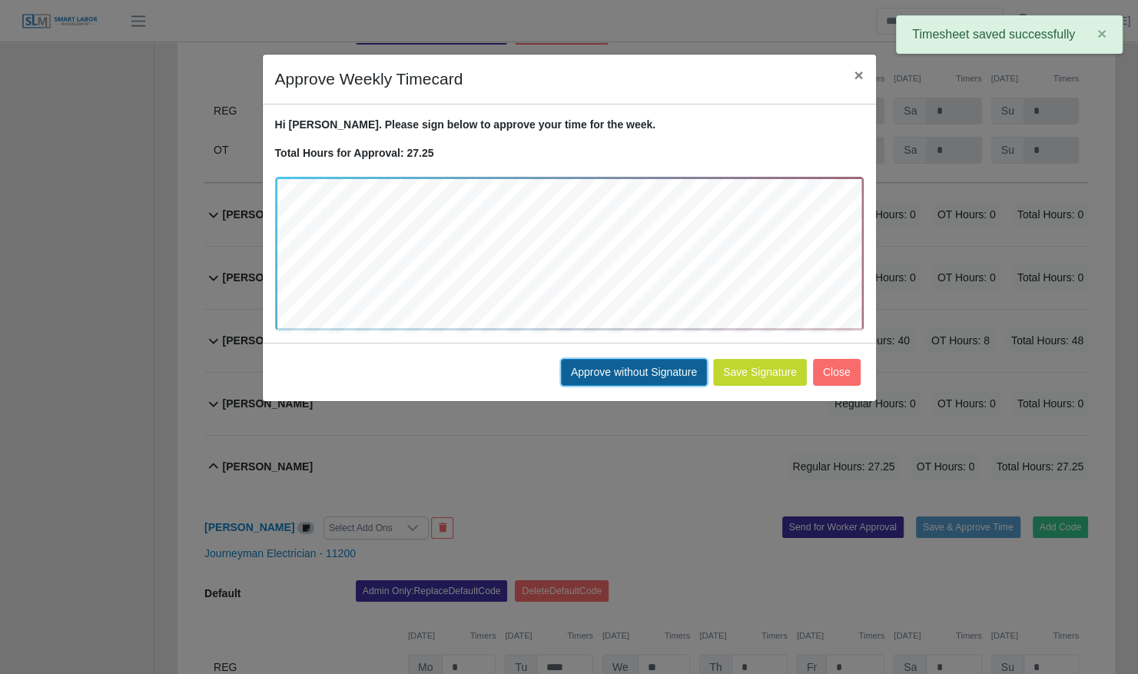
click at [612, 369] on button "Approve without Signature" at bounding box center [634, 372] width 146 height 27
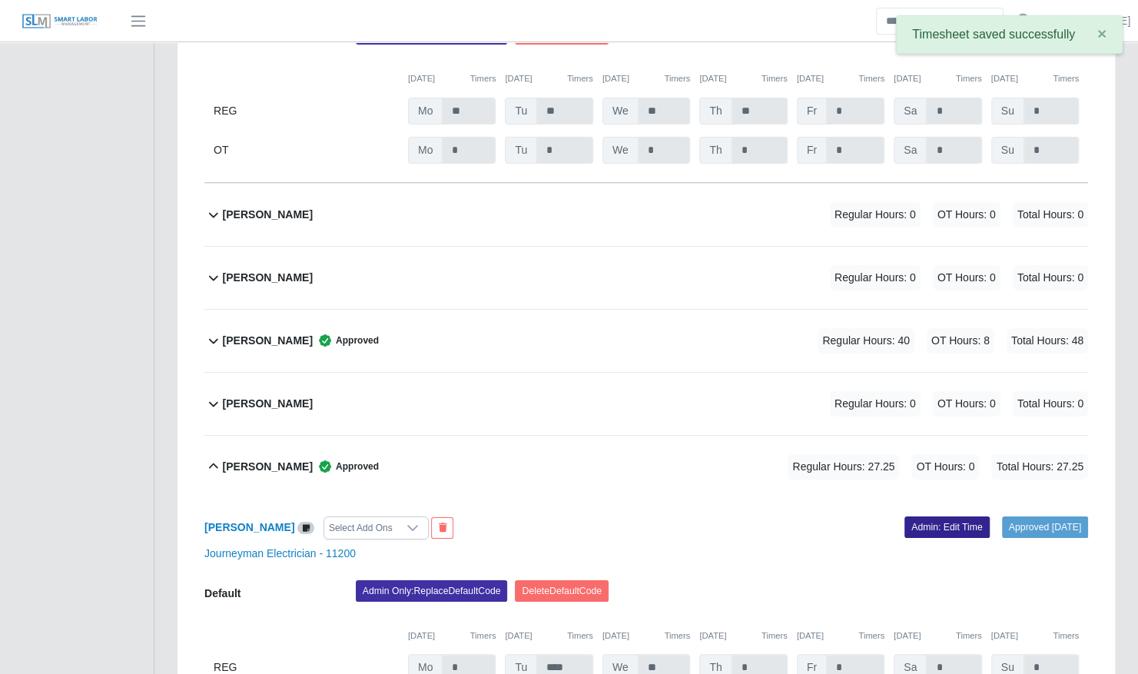
click at [904, 516] on link "Admin: Edit Time" at bounding box center [946, 527] width 85 height 22
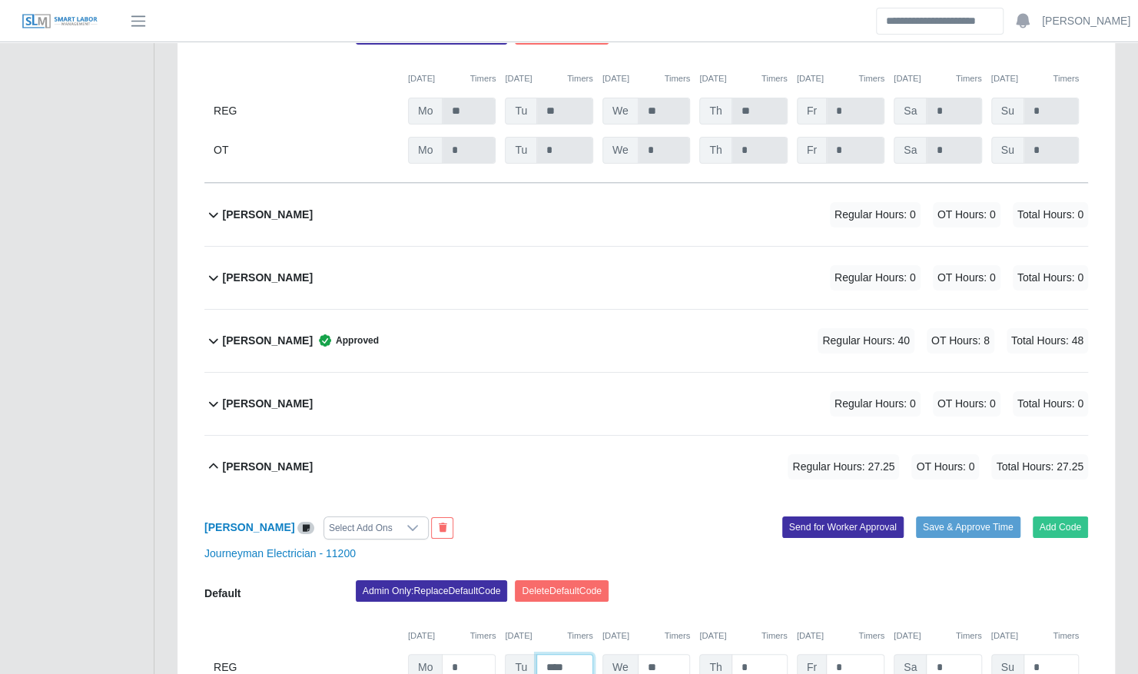
click at [559, 654] on input "****" at bounding box center [564, 667] width 57 height 27
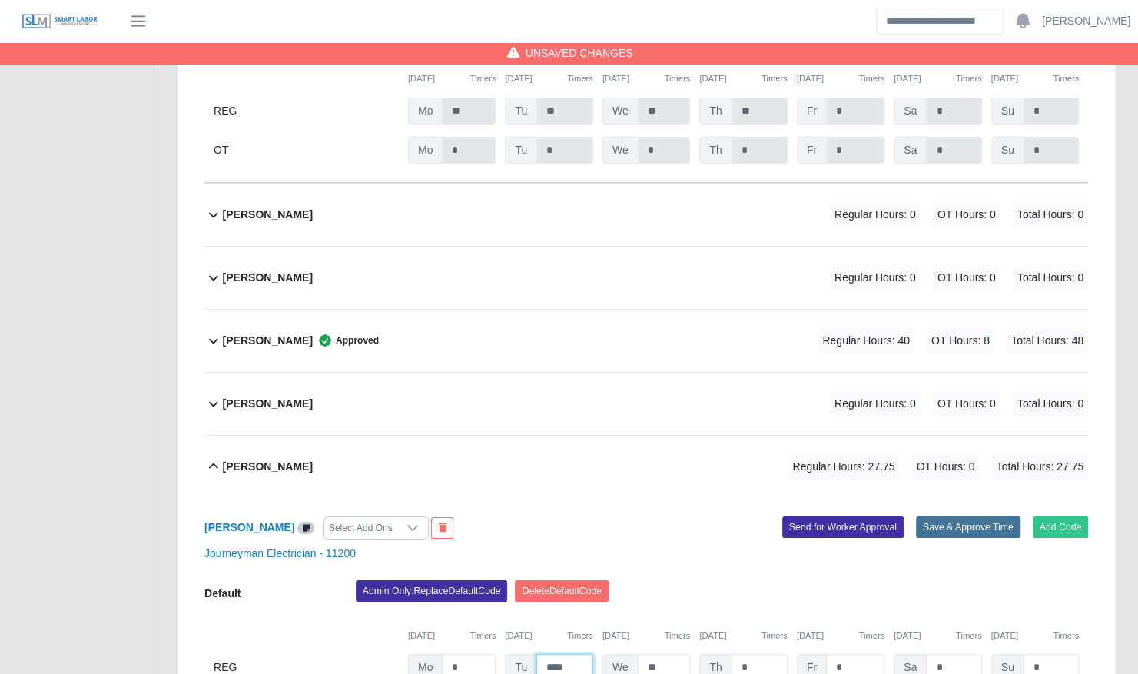
type input "****"
click at [970, 516] on button "Save & Approve Time" at bounding box center [968, 527] width 105 height 22
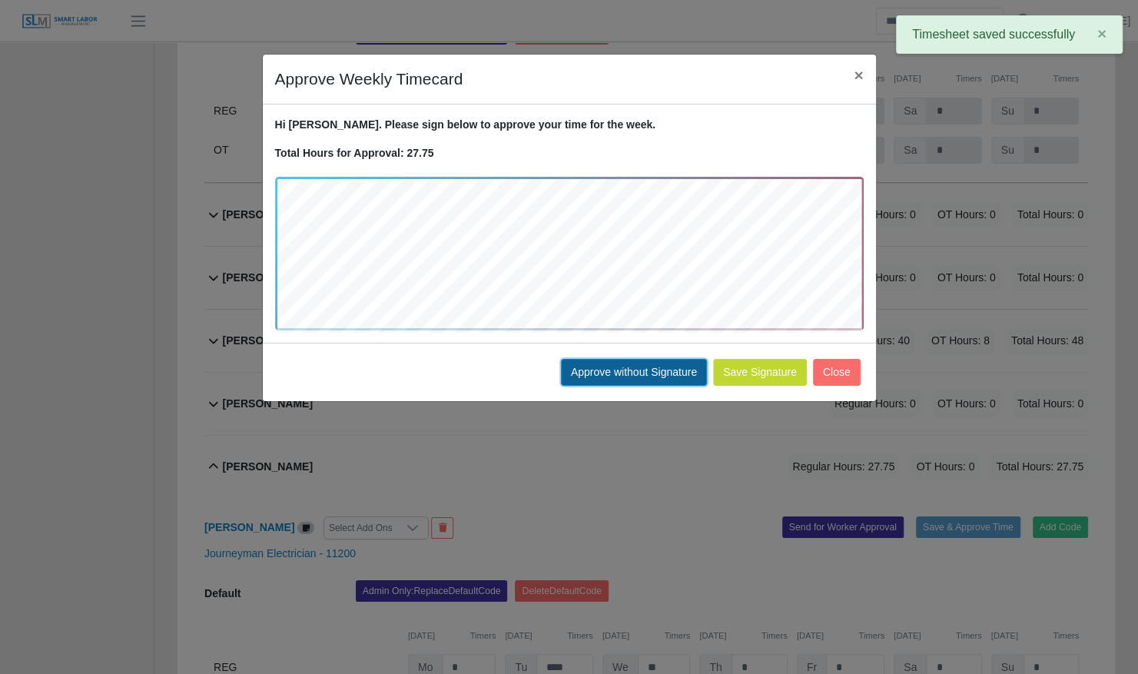
click at [667, 374] on button "Approve without Signature" at bounding box center [634, 372] width 146 height 27
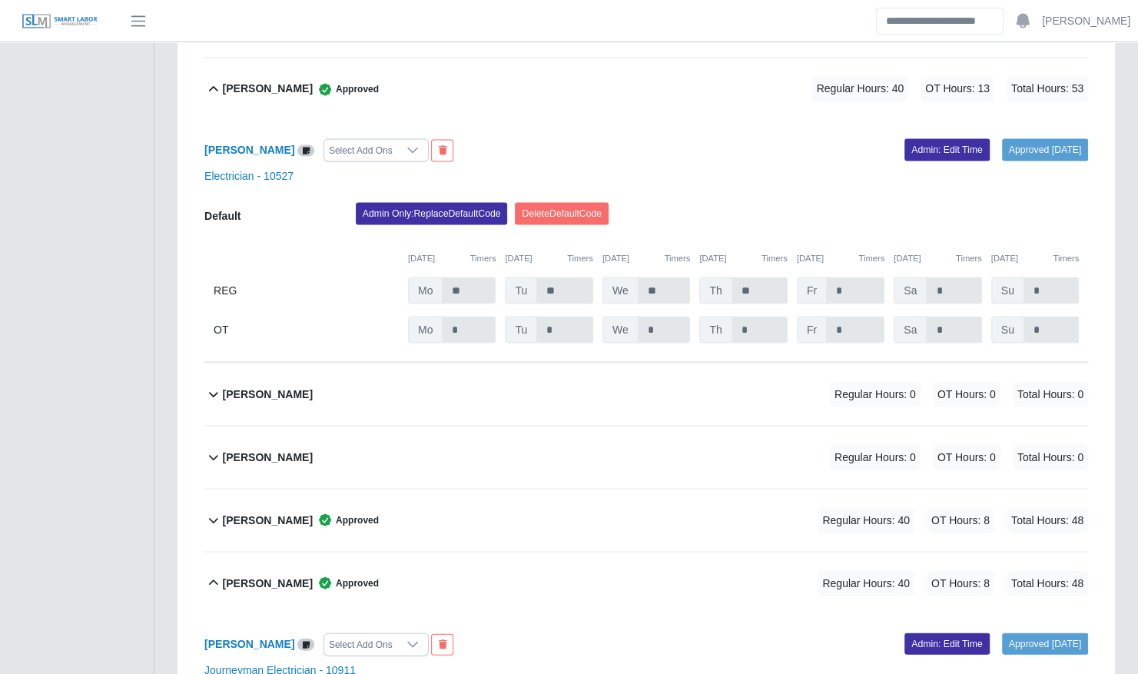
scroll to position [1593, 0]
click at [667, 374] on div "Christopher Duke Regular Hours: 0 OT Hours: 0 Total Hours: 0" at bounding box center [655, 394] width 865 height 62
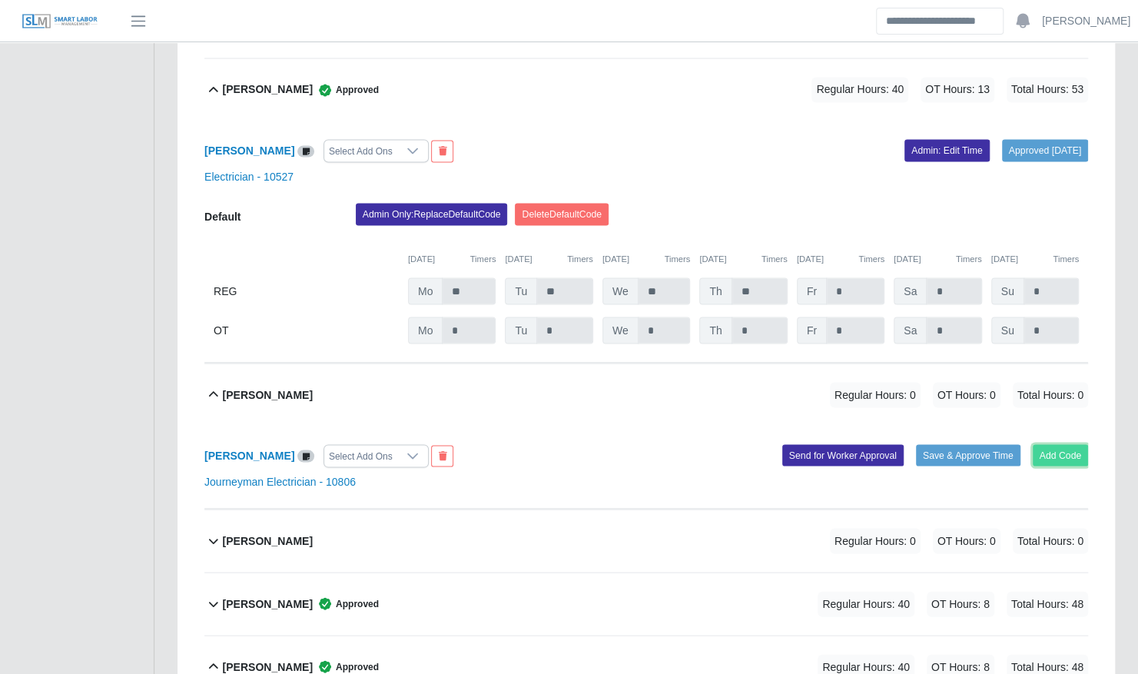
click at [1047, 444] on button "Add Code" at bounding box center [1061, 455] width 56 height 22
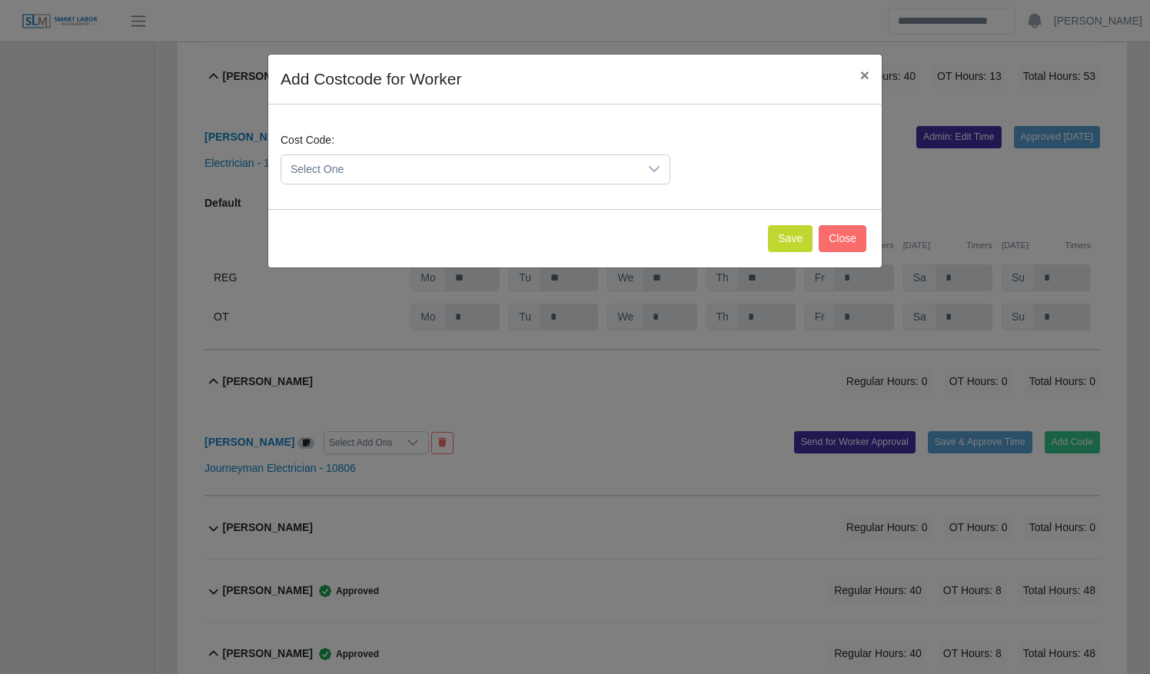
click at [510, 168] on span "Select One" at bounding box center [459, 169] width 357 height 28
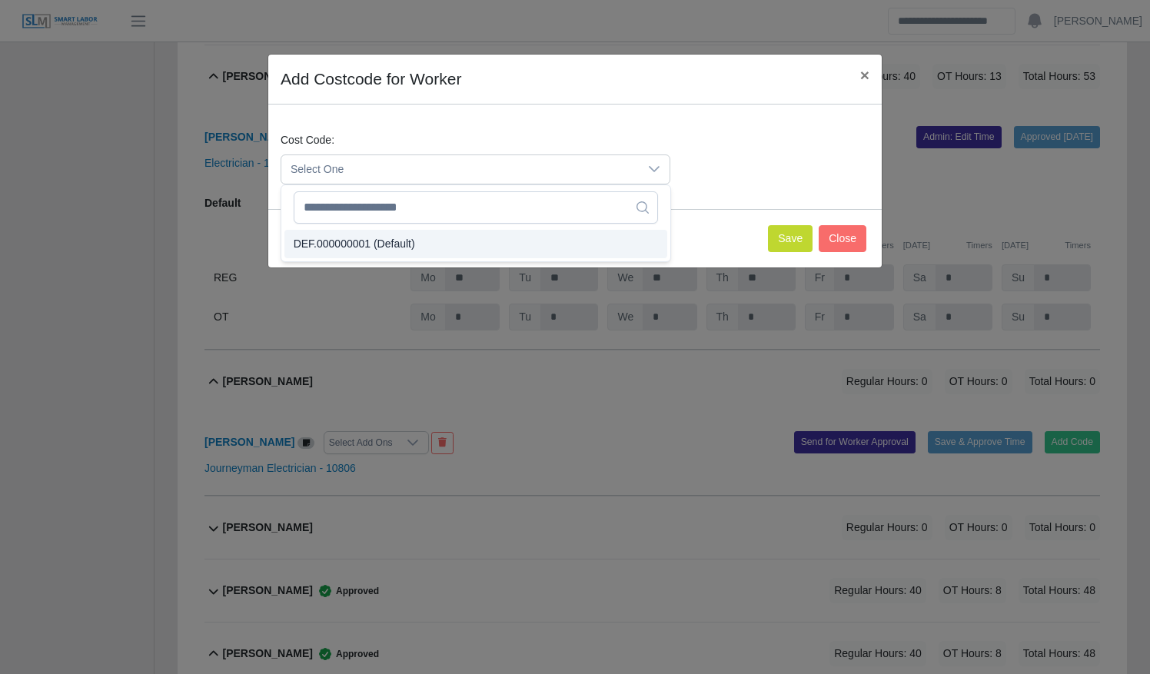
click at [507, 234] on li "DEF.000000001 (Default)" at bounding box center [475, 244] width 383 height 28
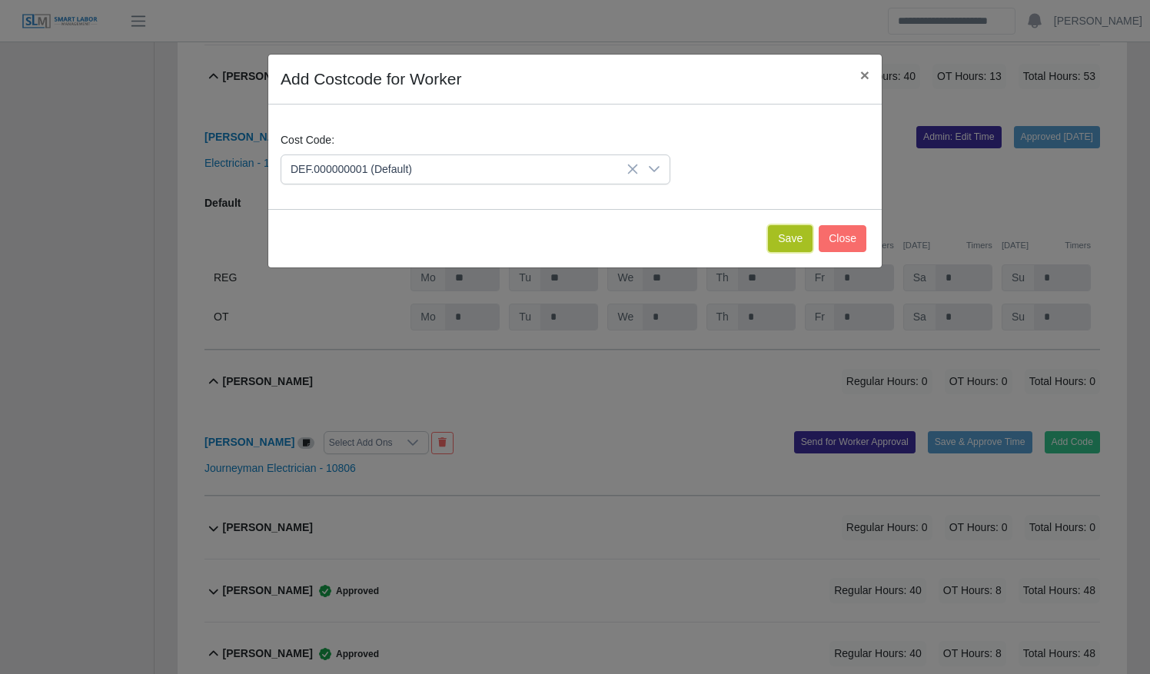
click at [797, 225] on button "Save" at bounding box center [790, 238] width 45 height 27
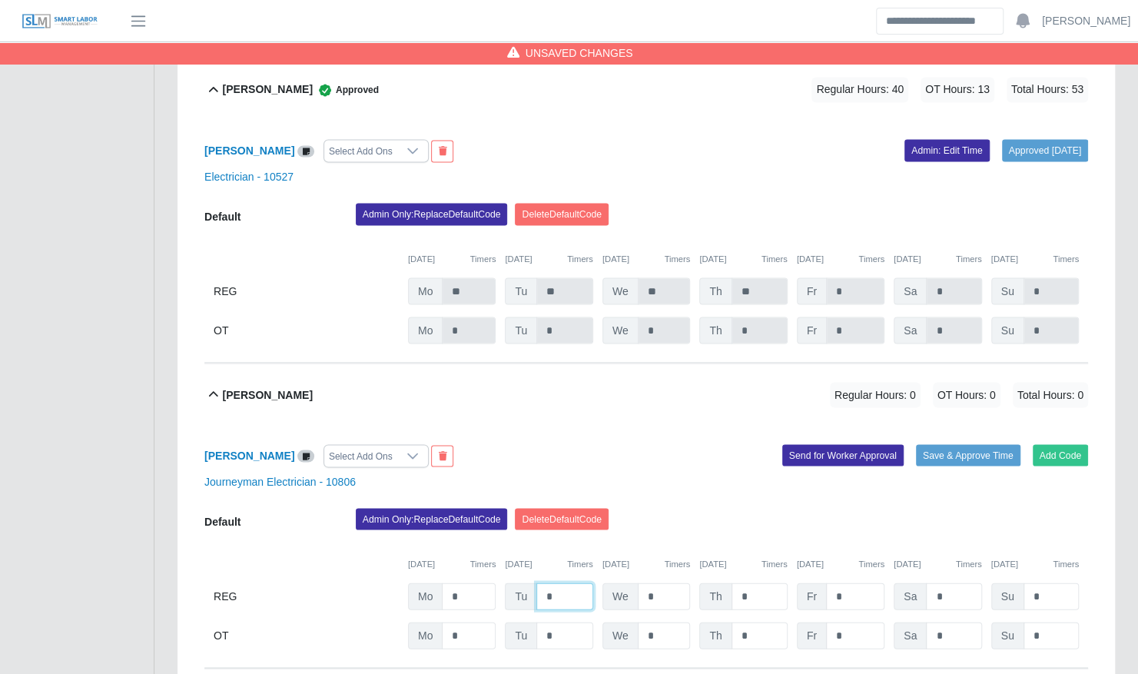
click at [559, 583] on input "*" at bounding box center [564, 596] width 57 height 27
type input "***"
type input "*"
click at [710, 474] on div "Christopher Duke Select Add Ons Add Code Save & Approve Time Send for Worker Ap…" at bounding box center [646, 547] width 884 height 242
click at [856, 583] on input "*" at bounding box center [855, 596] width 58 height 27
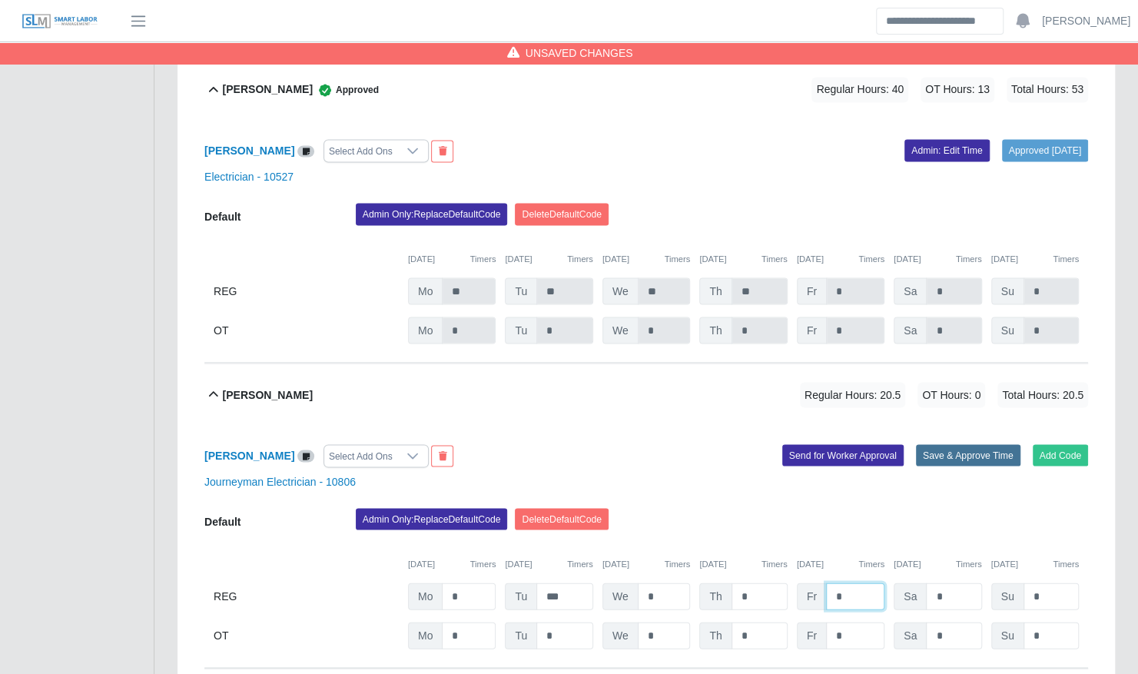
type input "*"
click at [1001, 444] on button "Save & Approve Time" at bounding box center [968, 455] width 105 height 22
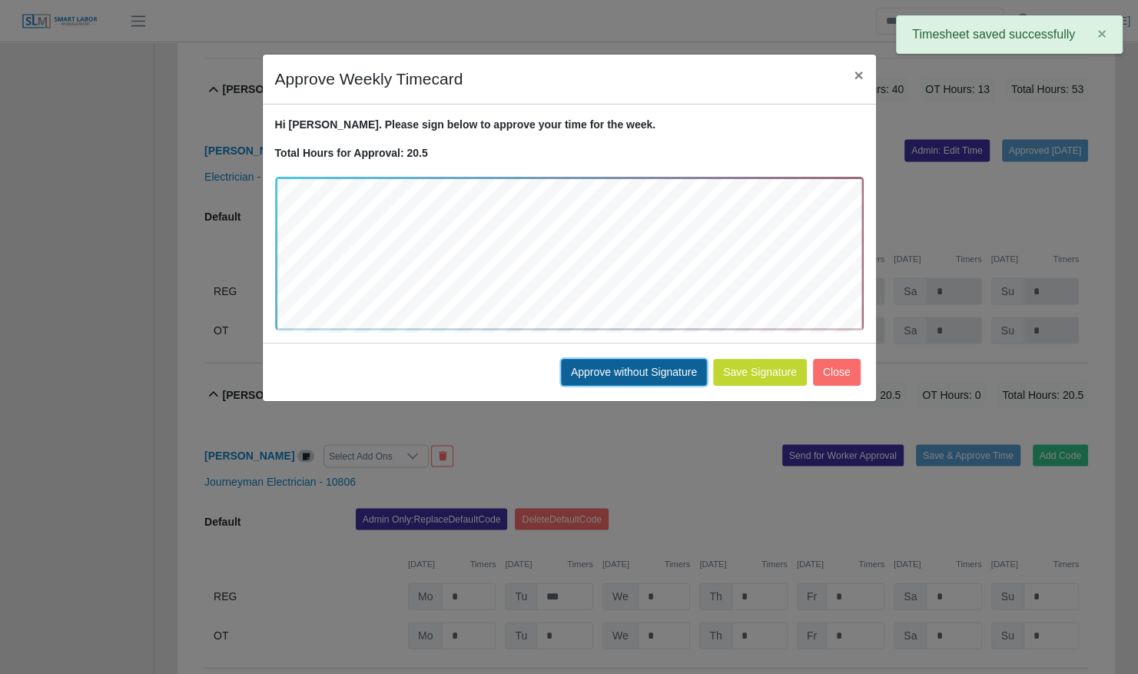
click at [653, 366] on button "Approve without Signature" at bounding box center [634, 372] width 146 height 27
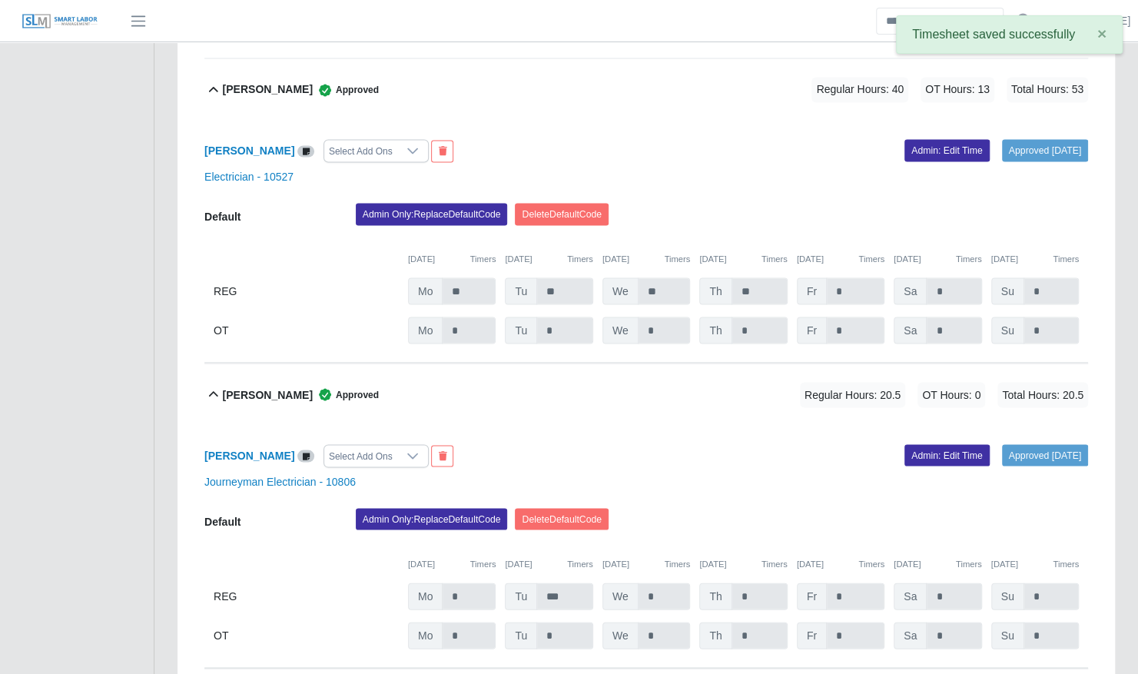
click at [653, 366] on div "Christopher Duke Approved Regular Hours: 20.5 OT Hours: 0 Total Hours: 20.5" at bounding box center [655, 394] width 865 height 62
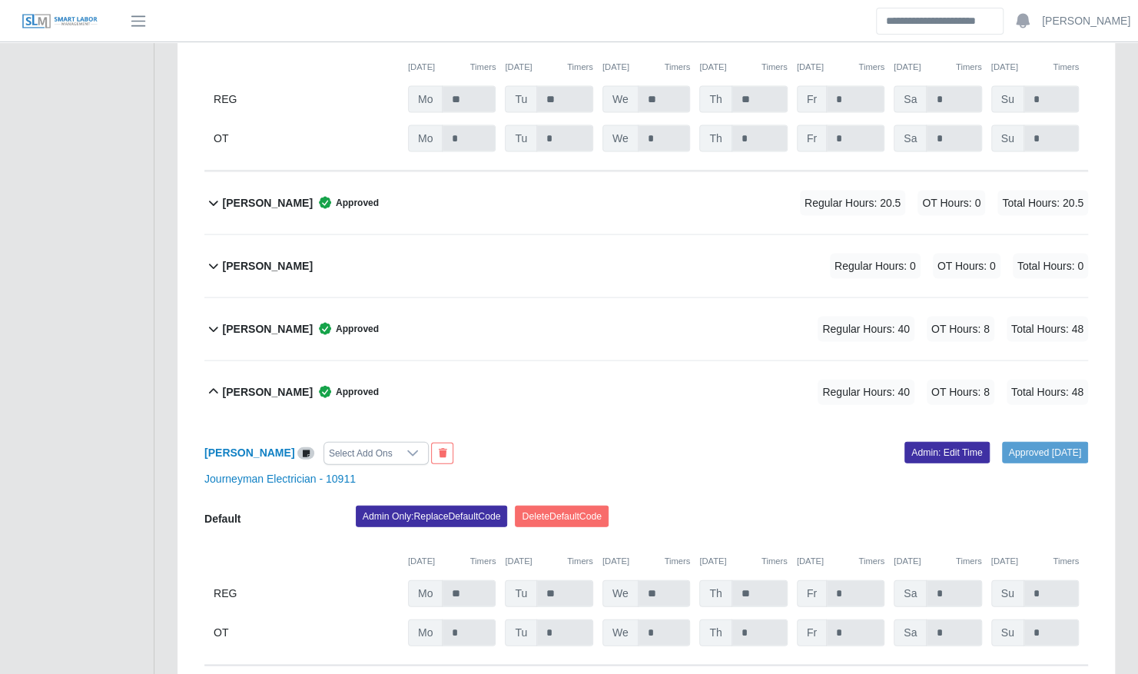
scroll to position [1784, 0]
click at [579, 271] on div "Darwin Rodas Regular Hours: 0 OT Hours: 0 Total Hours: 0" at bounding box center [655, 267] width 865 height 62
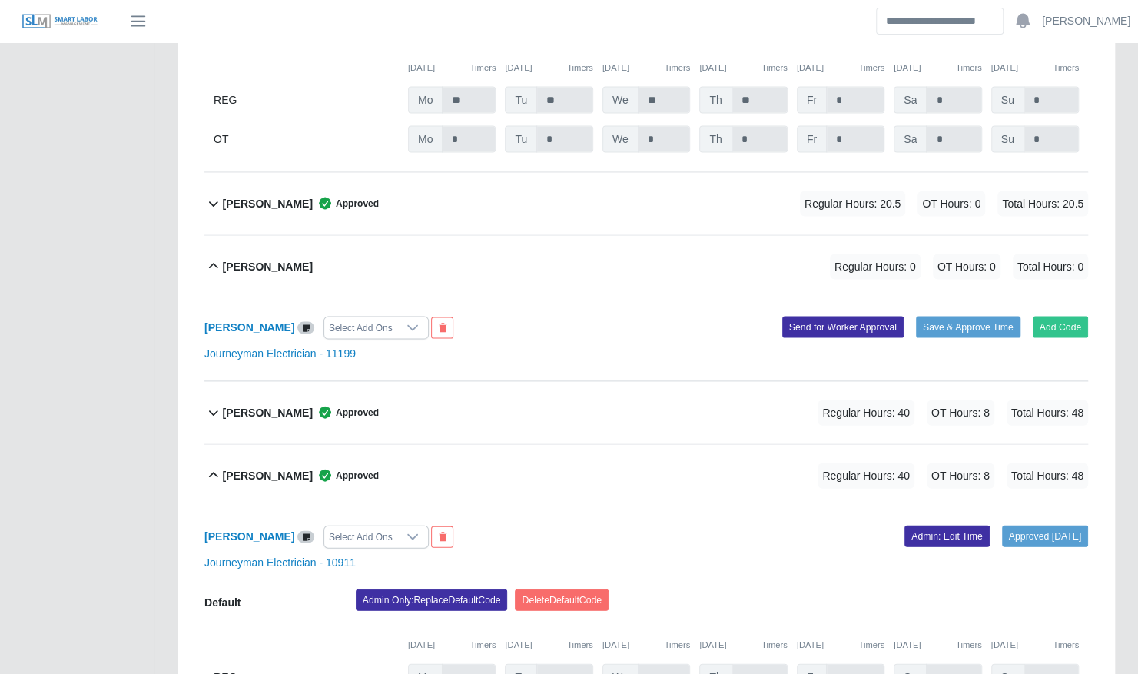
click at [1057, 298] on div "Darwin Rodas Select Add Ons Add Code Save & Approve Time Send for Worker Approv…" at bounding box center [646, 339] width 884 height 83
click at [1056, 317] on button "Add Code" at bounding box center [1061, 328] width 56 height 22
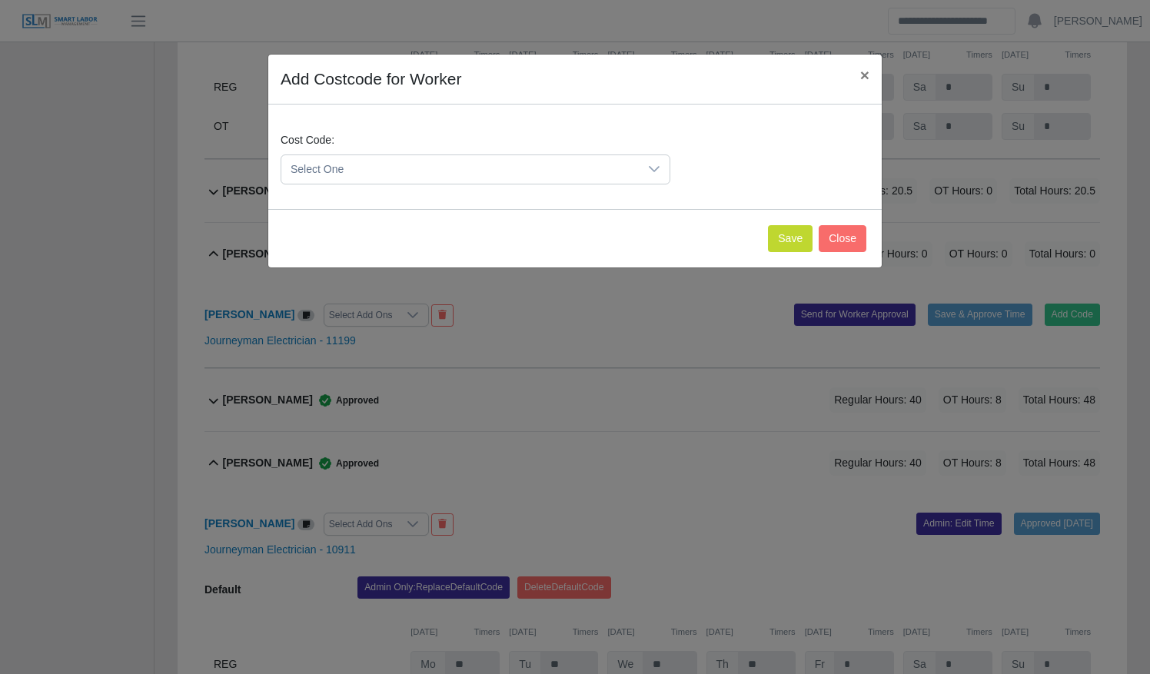
click at [470, 163] on span "Select One" at bounding box center [459, 169] width 357 height 28
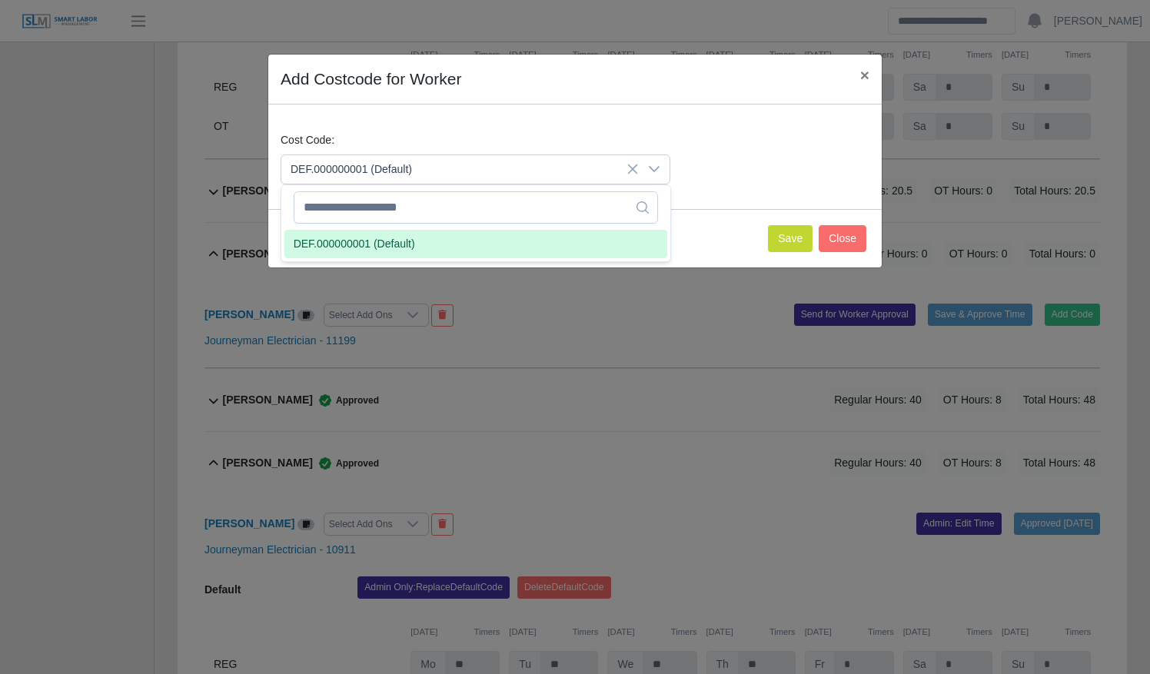
click at [458, 255] on li "DEF.000000001 (Default)" at bounding box center [475, 244] width 383 height 28
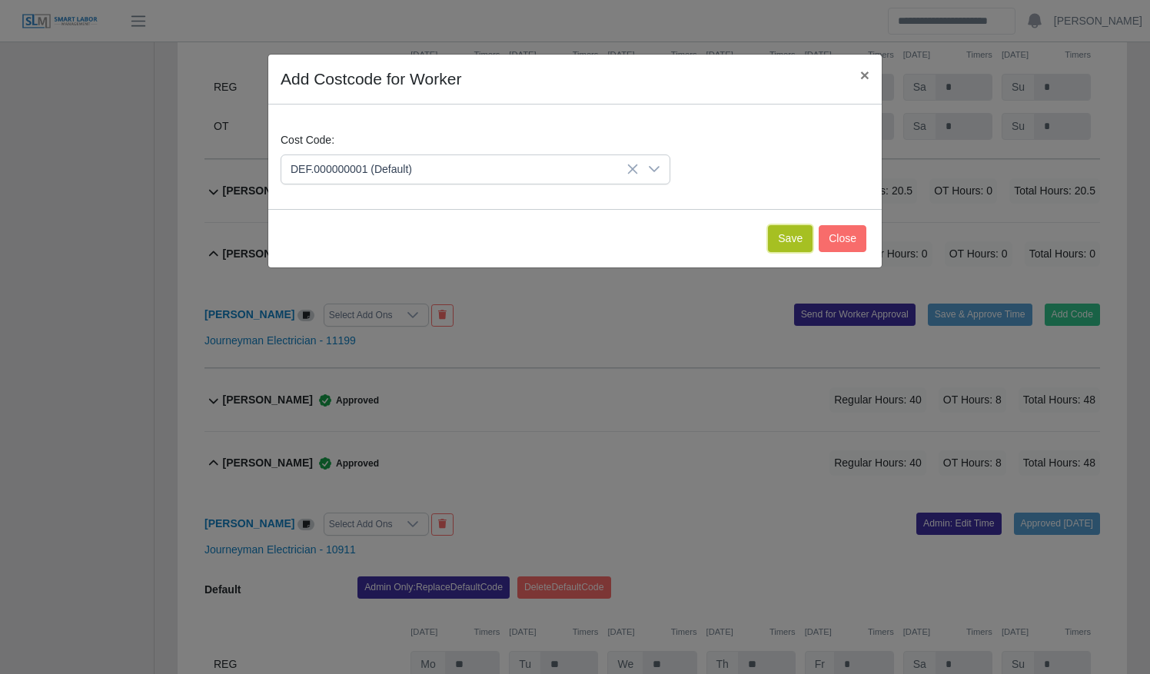
click at [798, 245] on button "Save" at bounding box center [790, 238] width 45 height 27
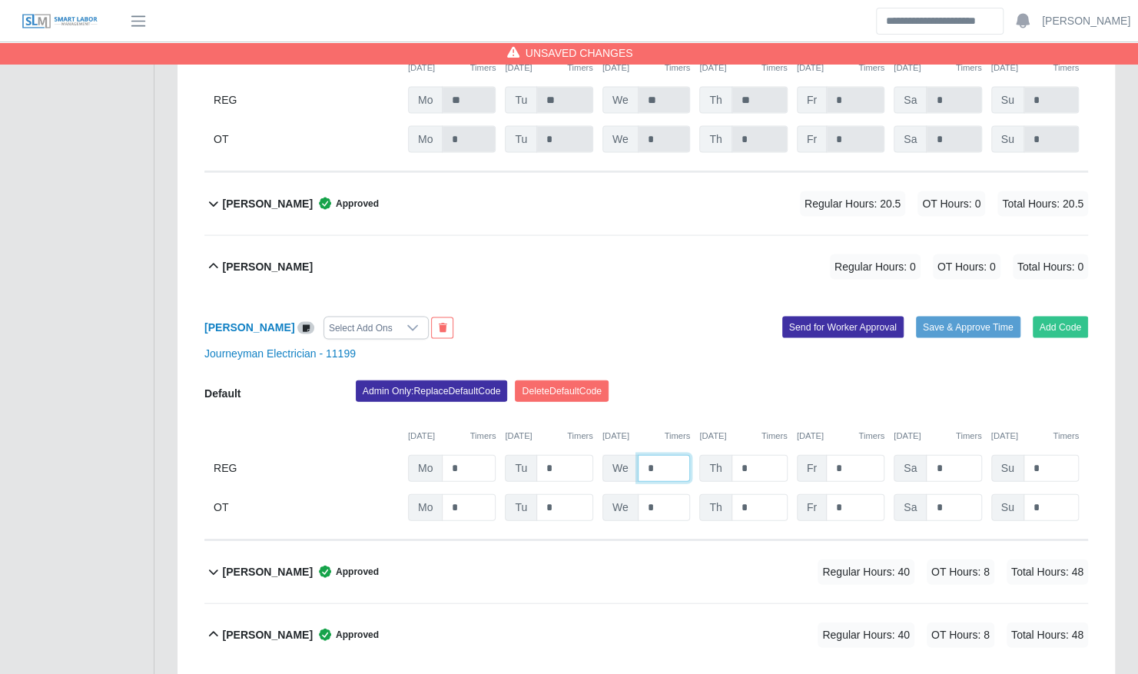
click at [676, 455] on input "*" at bounding box center [664, 468] width 53 height 27
type input "**"
type input "*"
click at [940, 317] on button "Save & Approve Time" at bounding box center [968, 328] width 105 height 22
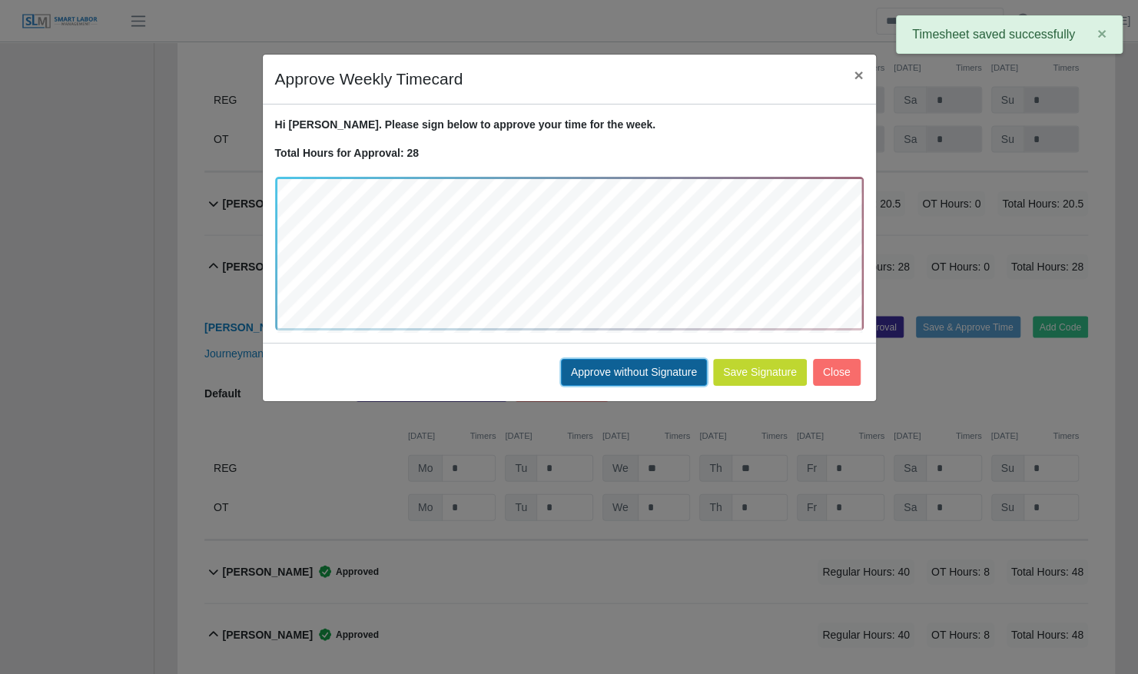
click at [673, 364] on button "Approve without Signature" at bounding box center [634, 372] width 146 height 27
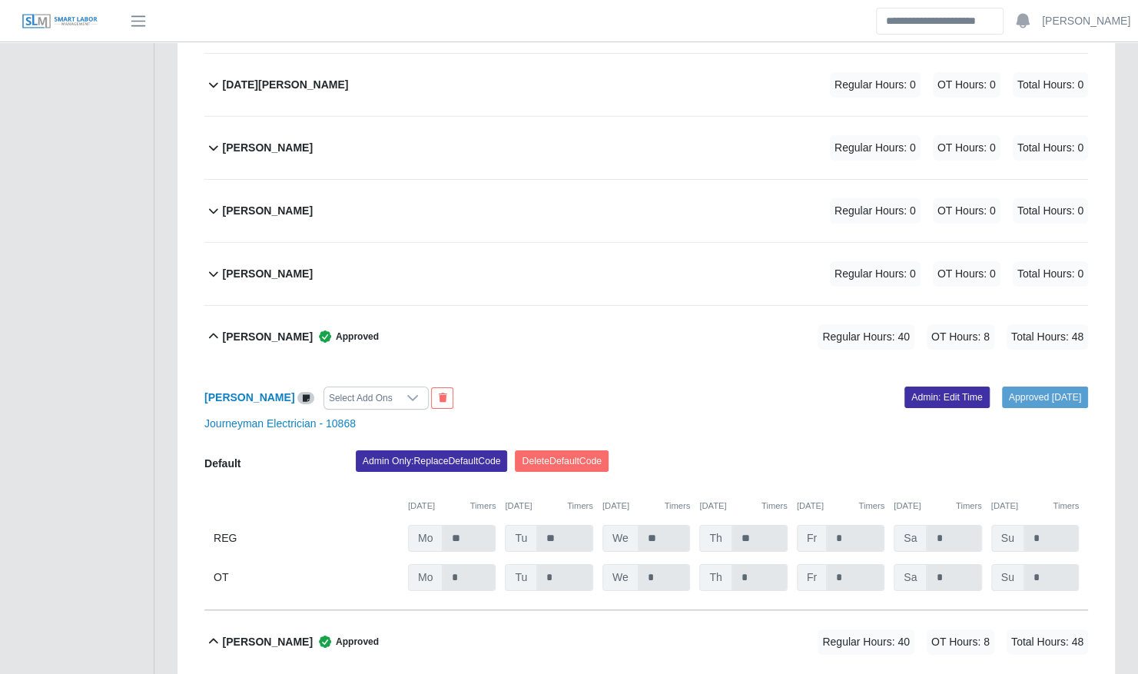
scroll to position [6138, 0]
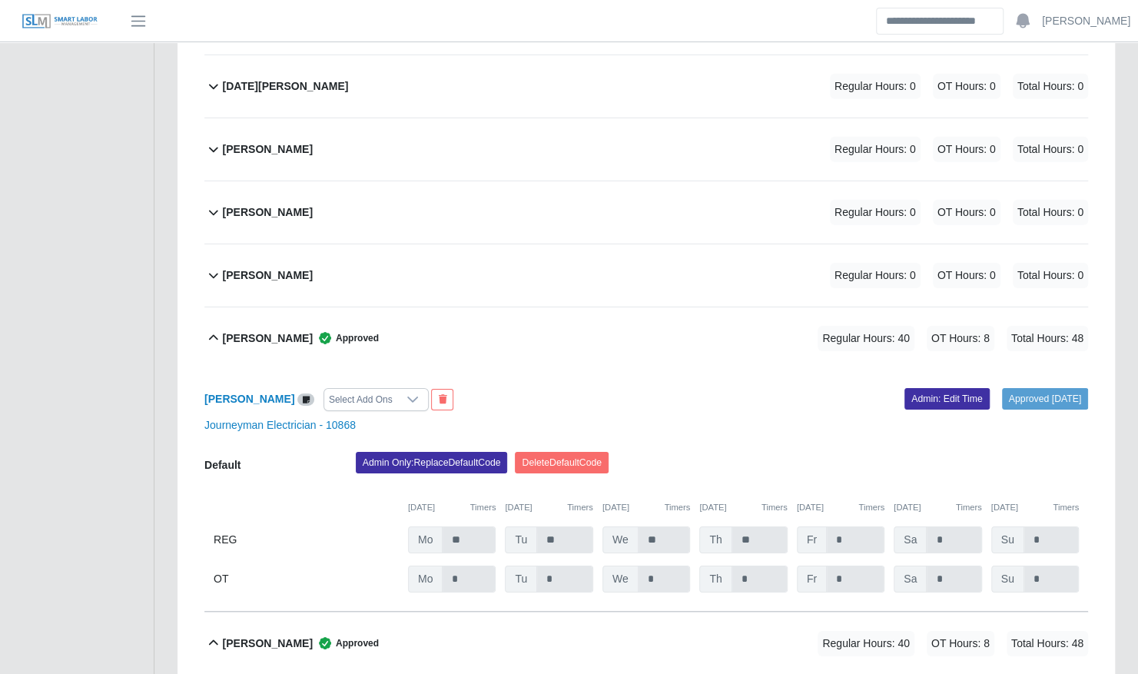
click at [566, 255] on div "Ronny Machado Regular Hours: 0 OT Hours: 0 Total Hours: 0" at bounding box center [655, 275] width 865 height 62
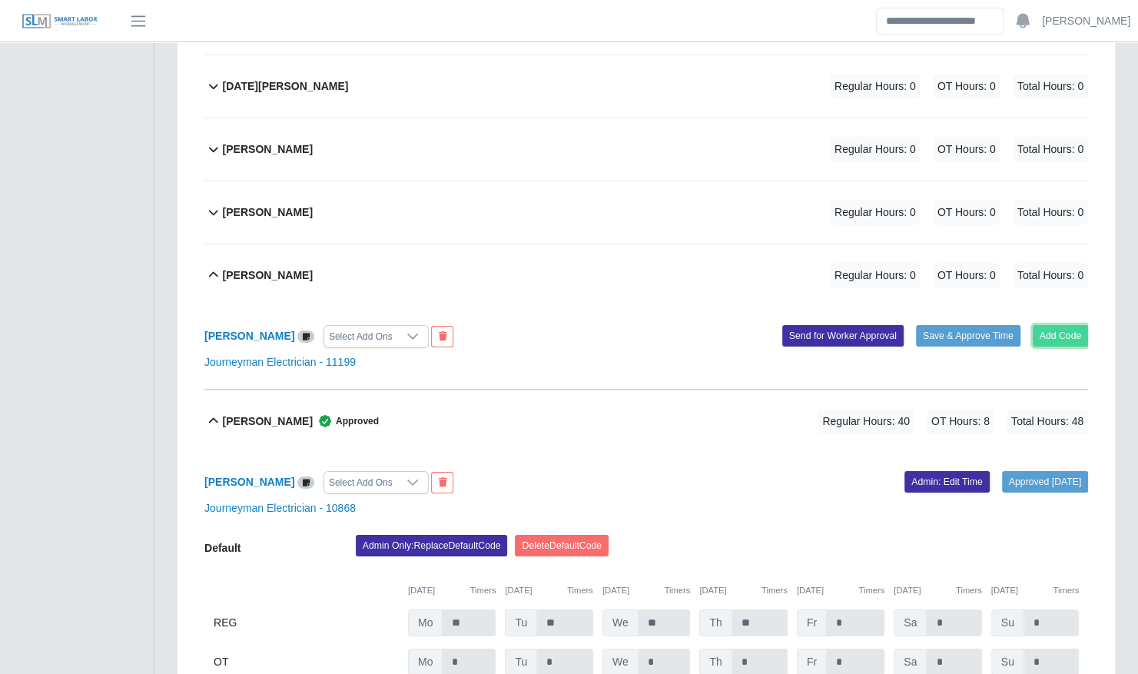
click at [1064, 325] on button "Add Code" at bounding box center [1061, 336] width 56 height 22
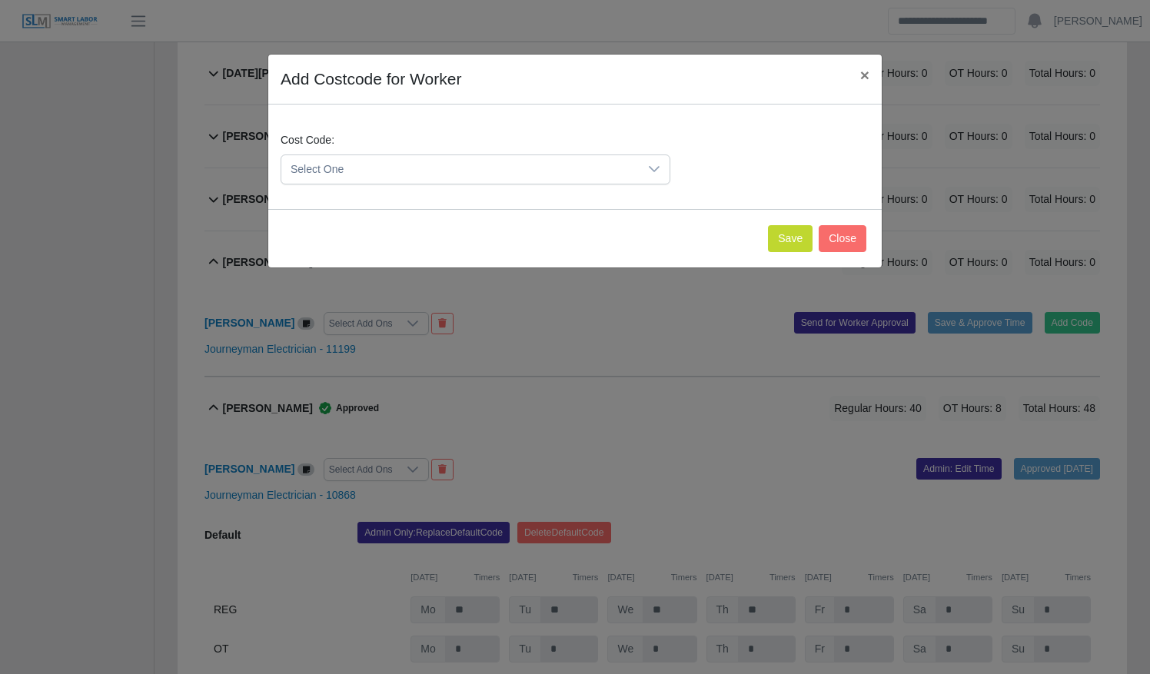
click at [413, 170] on span "Select One" at bounding box center [459, 169] width 357 height 28
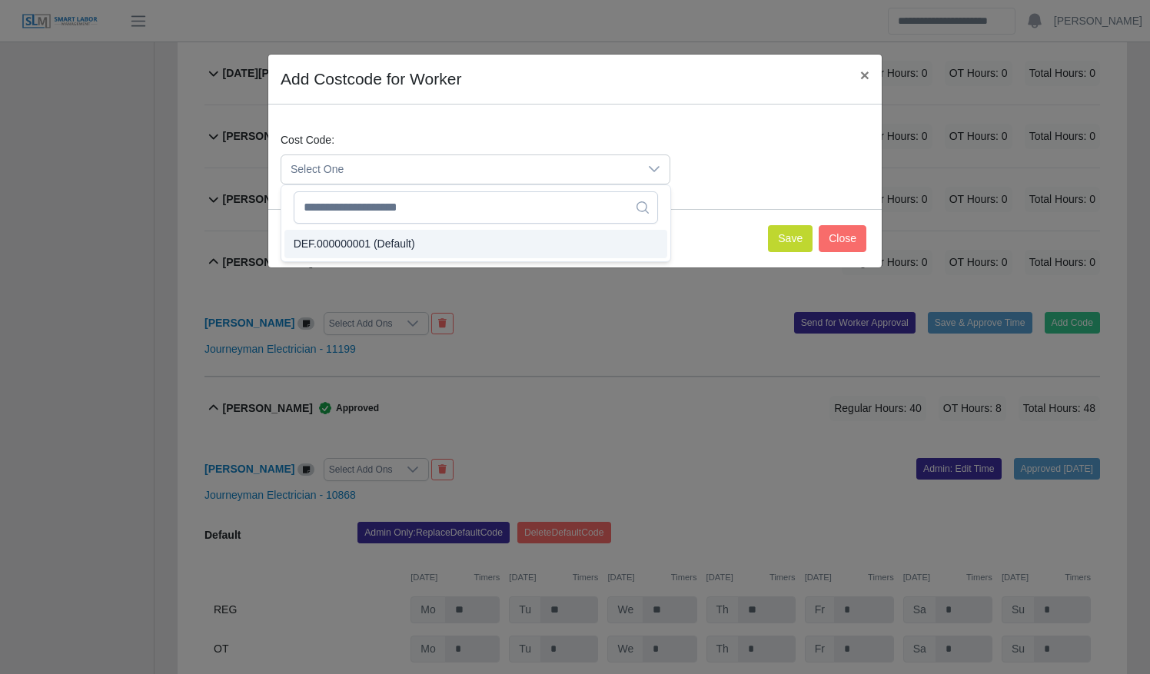
click at [443, 243] on li "DEF.000000001 (Default)" at bounding box center [475, 244] width 383 height 28
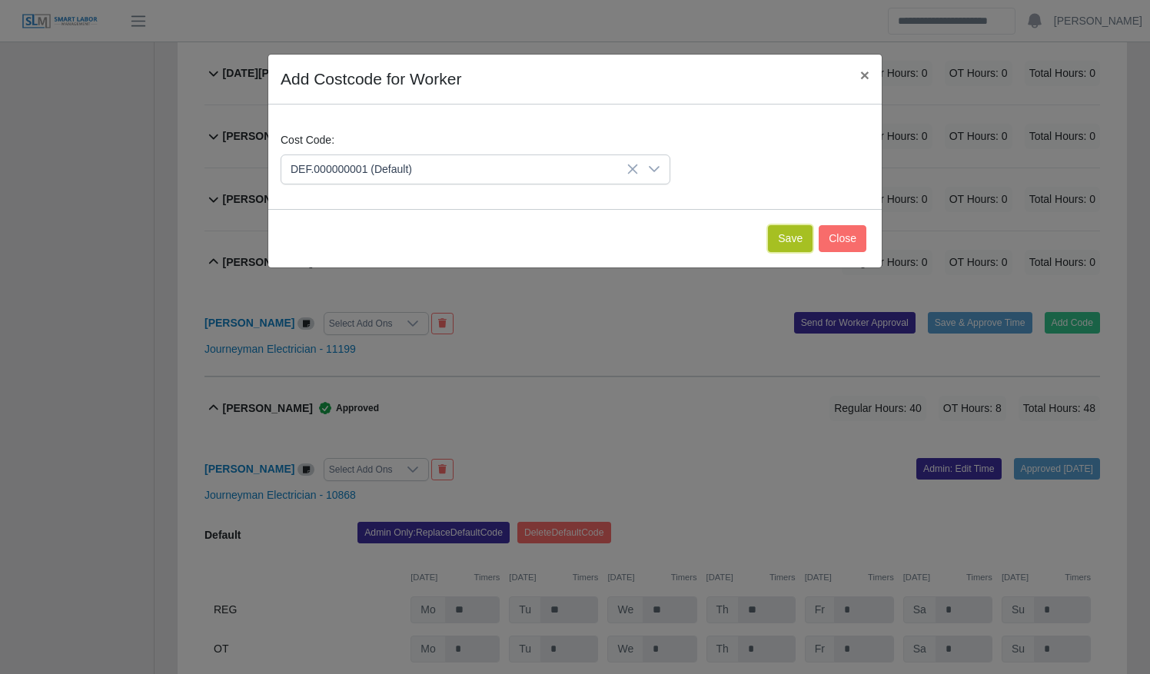
click at [790, 237] on button "Save" at bounding box center [790, 238] width 45 height 27
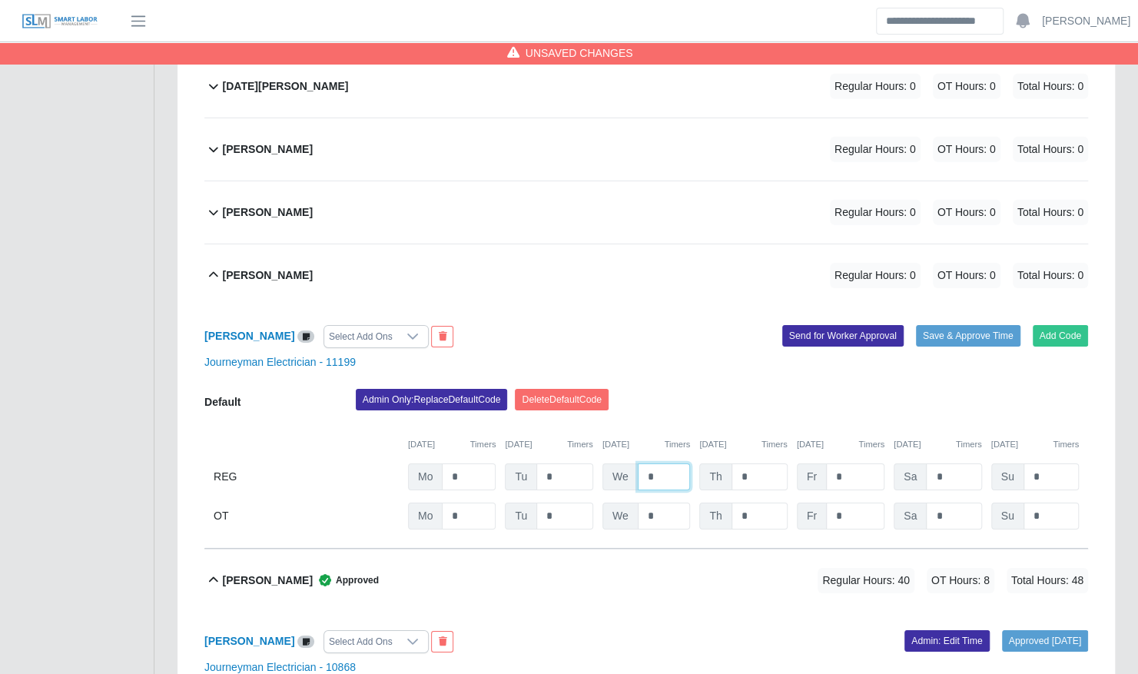
click at [659, 463] on input "*" at bounding box center [664, 476] width 53 height 27
type input "**"
type input "*"
click at [976, 325] on button "Save & Approve Time" at bounding box center [968, 336] width 105 height 22
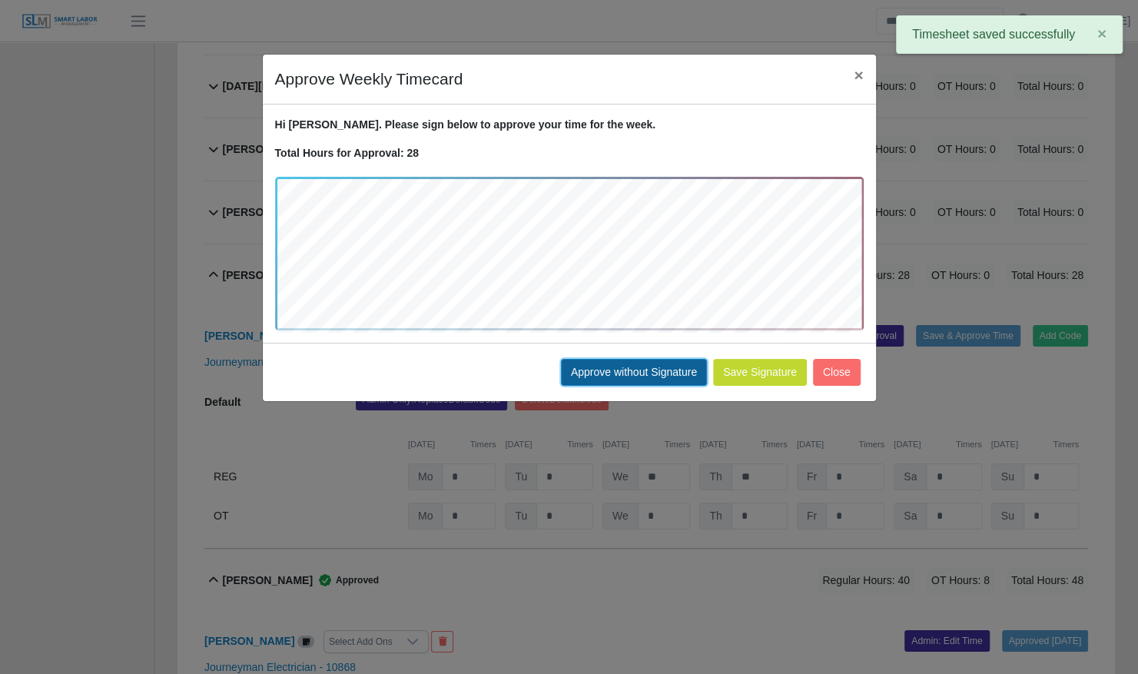
click at [655, 372] on button "Approve without Signature" at bounding box center [634, 372] width 146 height 27
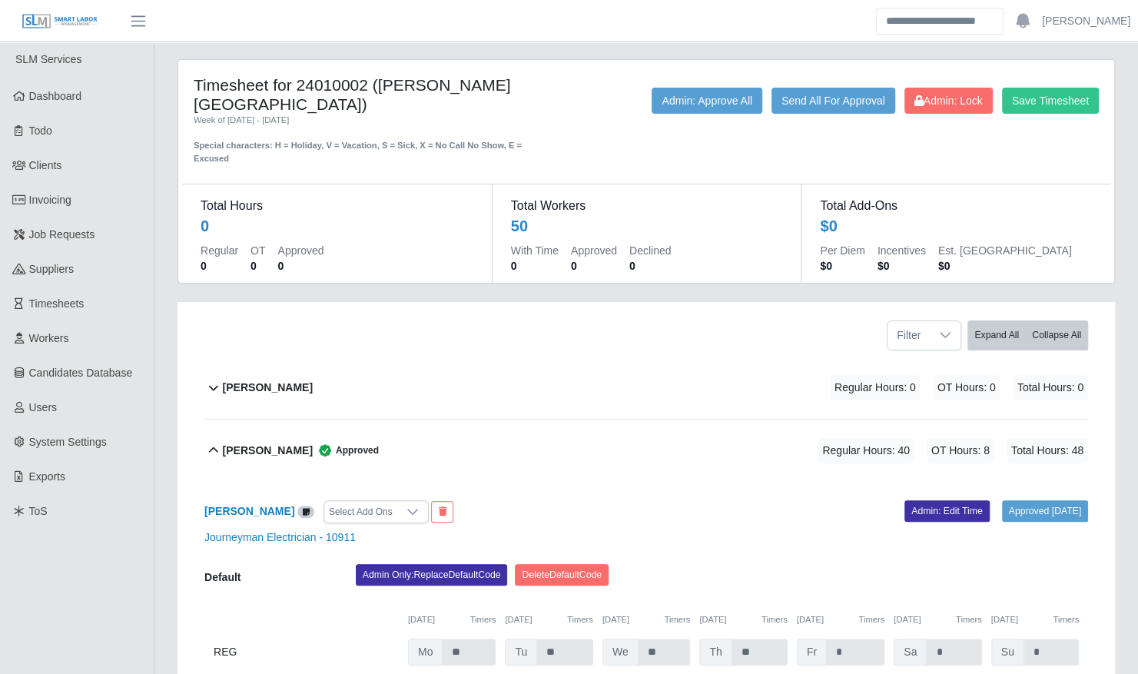
scroll to position [0, 0]
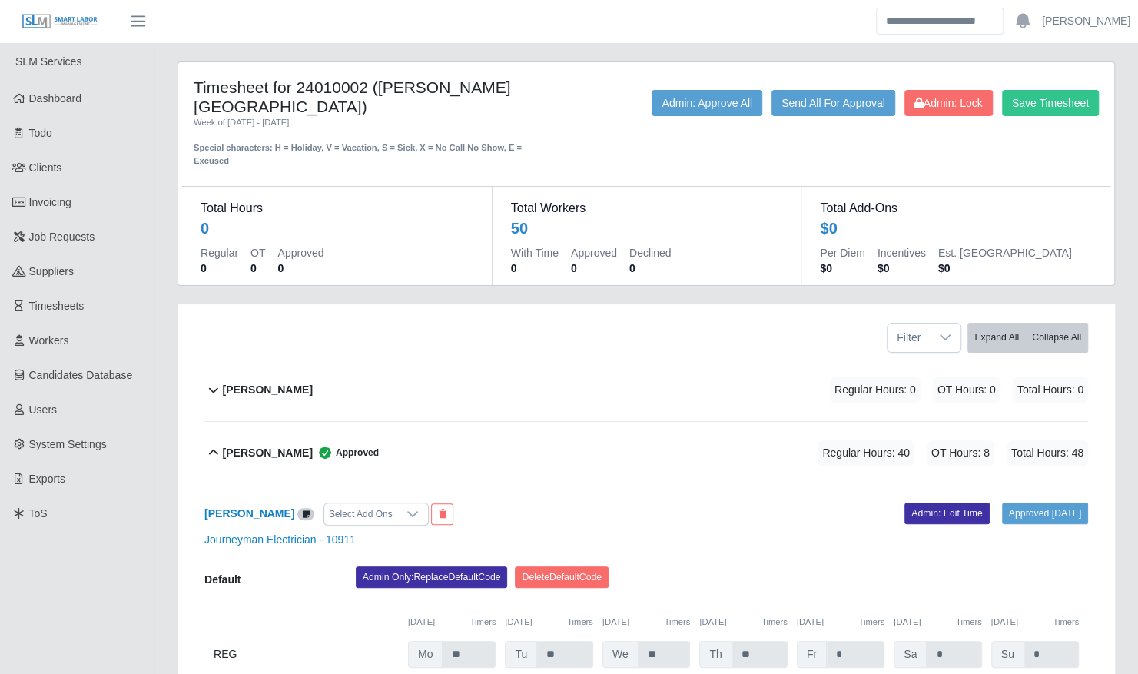
click at [630, 367] on div "Alfred Bautista Regular Hours: 0 OT Hours: 0 Total Hours: 0" at bounding box center [655, 390] width 865 height 62
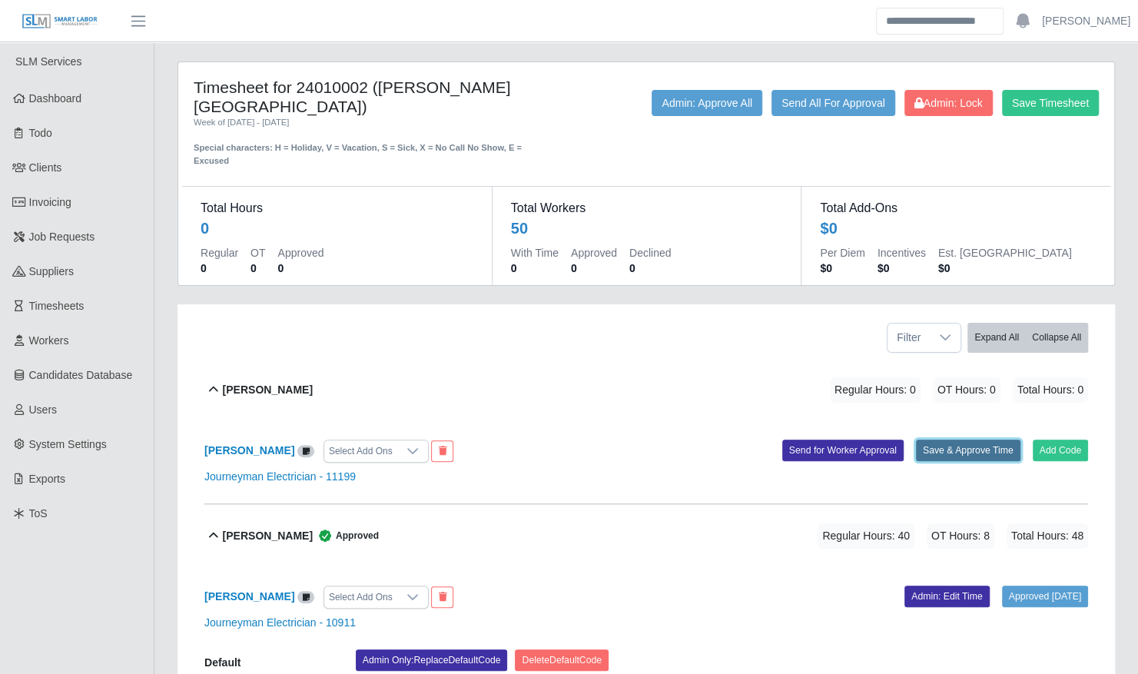
click at [972, 440] on button "Save & Approve Time" at bounding box center [968, 451] width 105 height 22
click at [1052, 440] on button "Add Code" at bounding box center [1061, 451] width 56 height 22
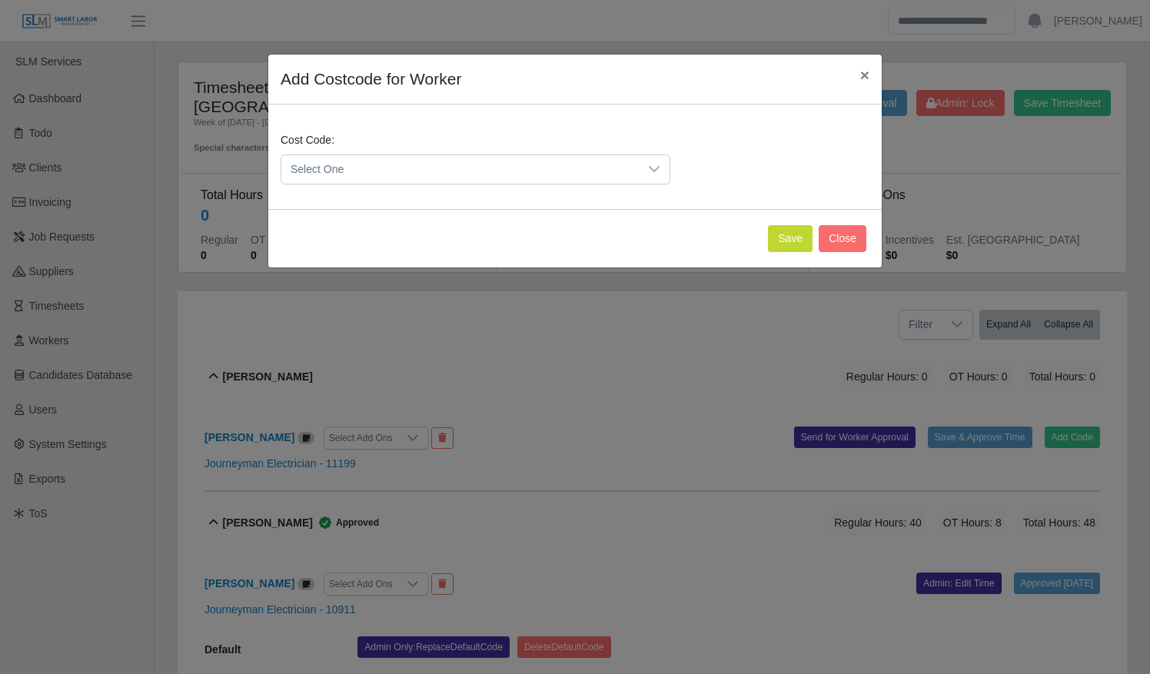
click at [501, 174] on span "Select One" at bounding box center [459, 169] width 357 height 28
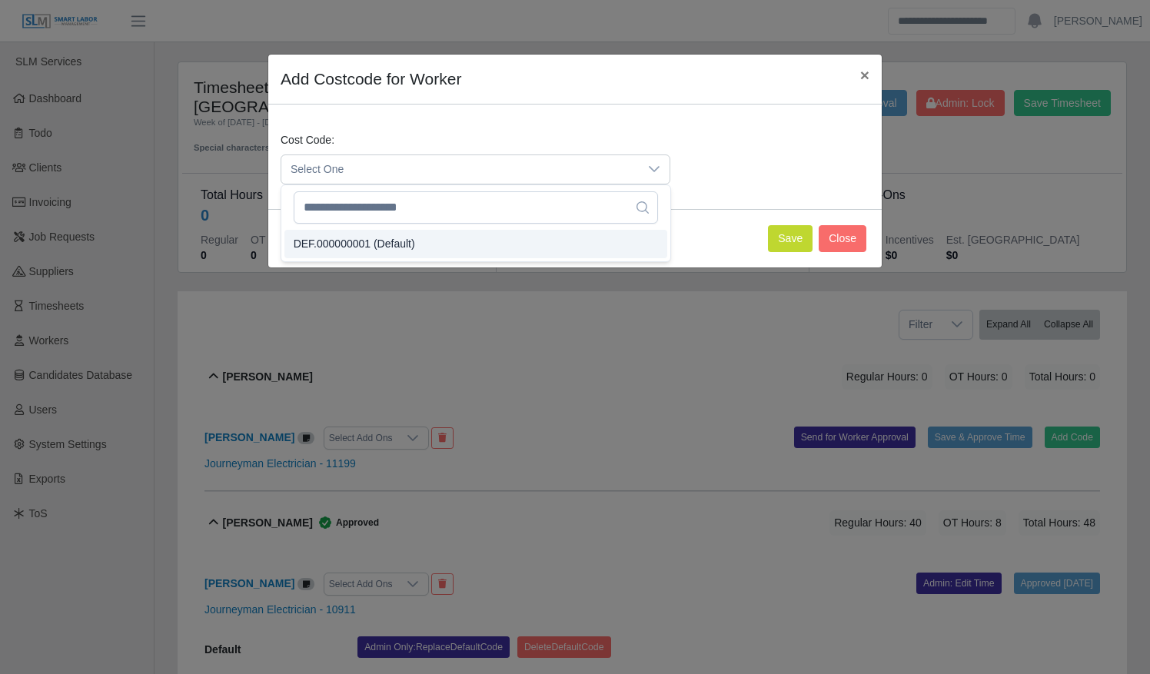
click at [475, 240] on li "DEF.000000001 (Default)" at bounding box center [475, 244] width 383 height 28
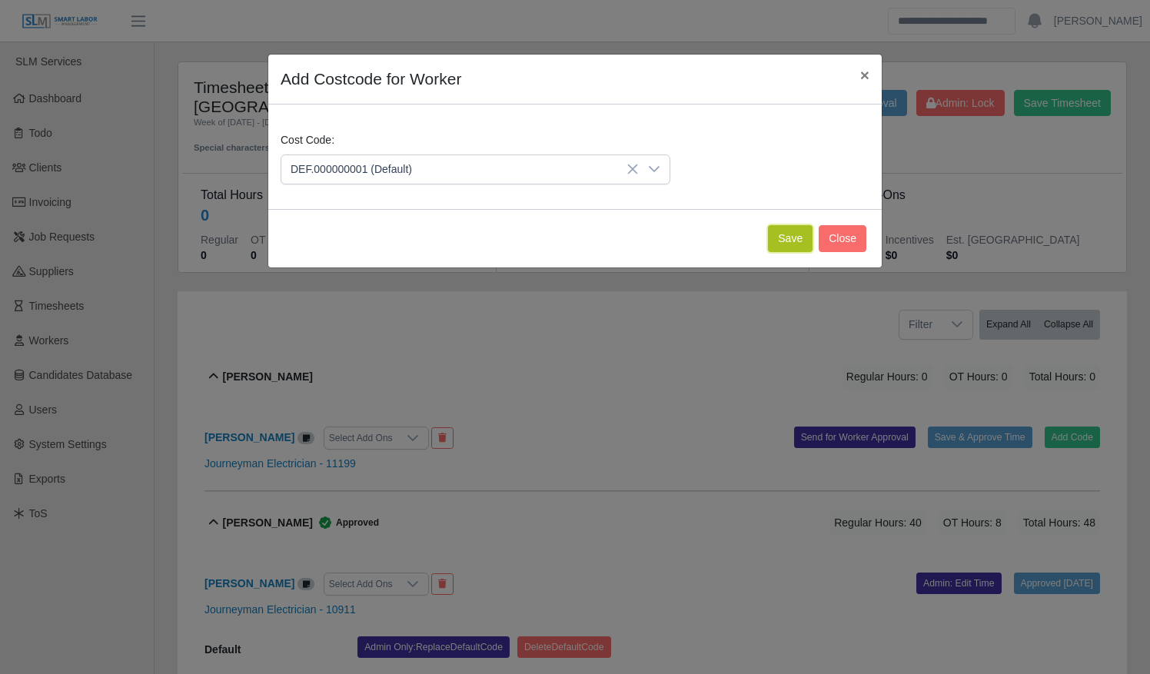
click at [796, 244] on button "Save" at bounding box center [790, 238] width 45 height 27
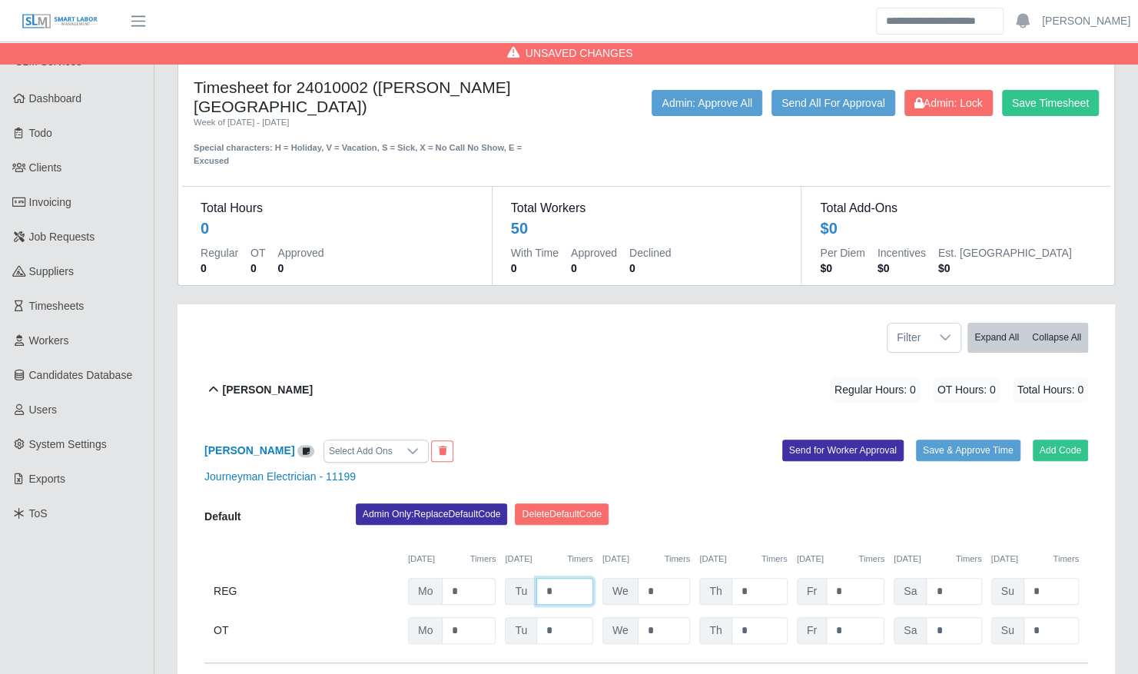
click at [576, 579] on input "*" at bounding box center [564, 591] width 57 height 27
click at [665, 578] on input "*" at bounding box center [664, 591] width 53 height 27
type input "**"
type input "*"
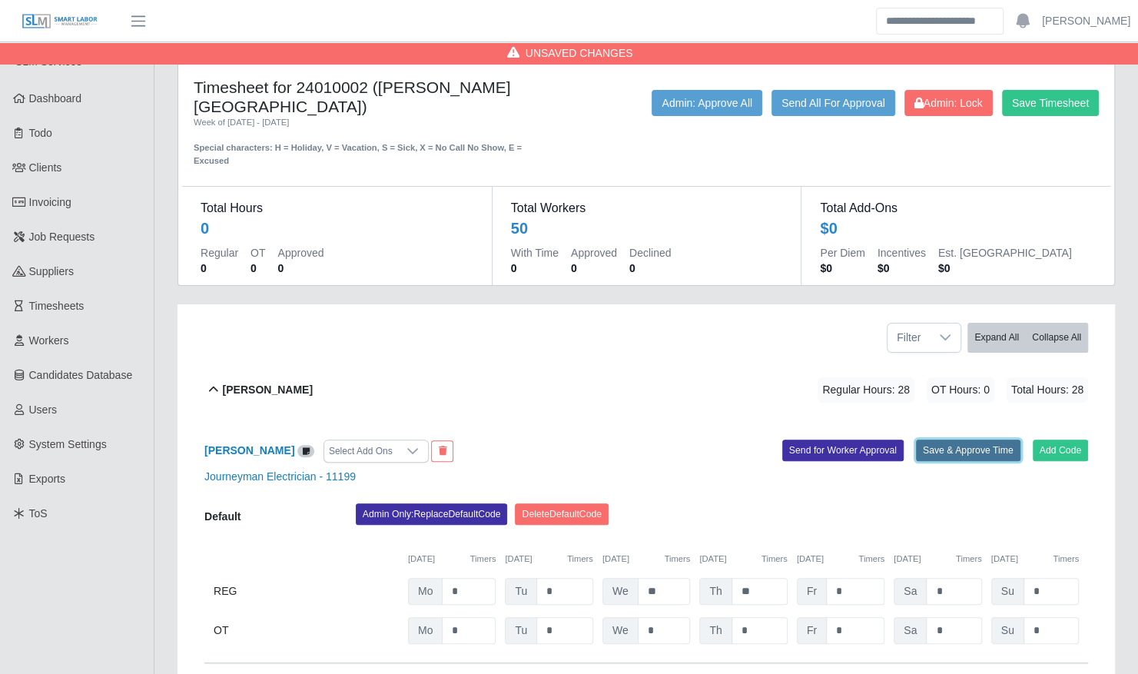
click at [970, 440] on button "Save & Approve Time" at bounding box center [968, 451] width 105 height 22
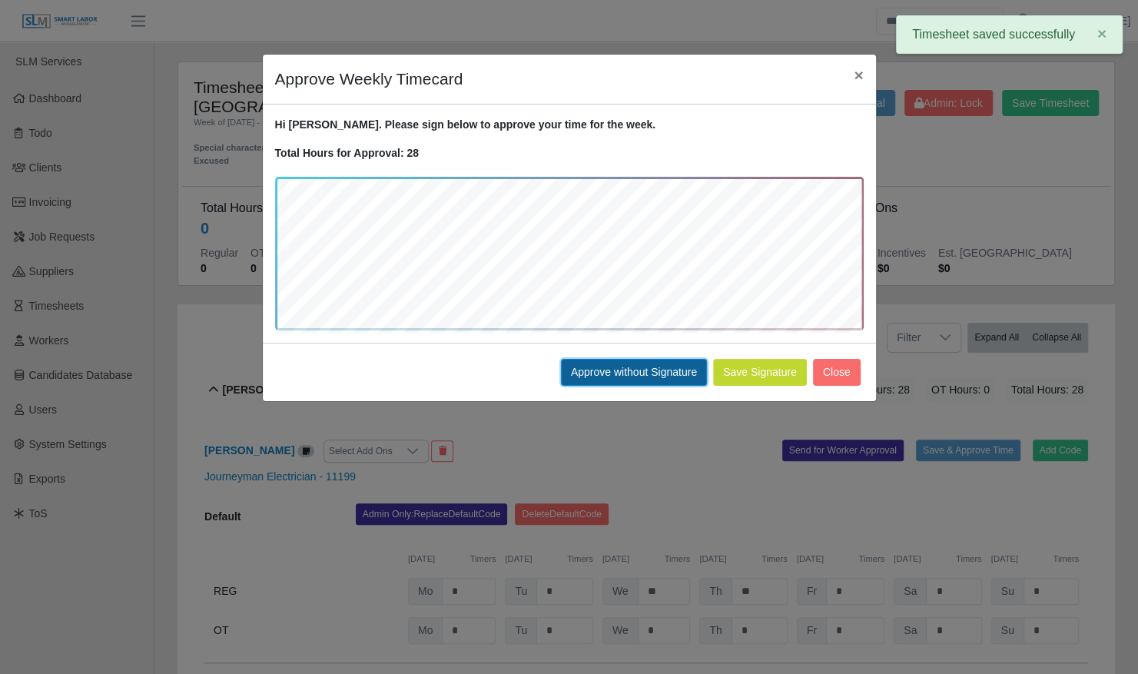
click at [666, 363] on button "Approve without Signature" at bounding box center [634, 372] width 146 height 27
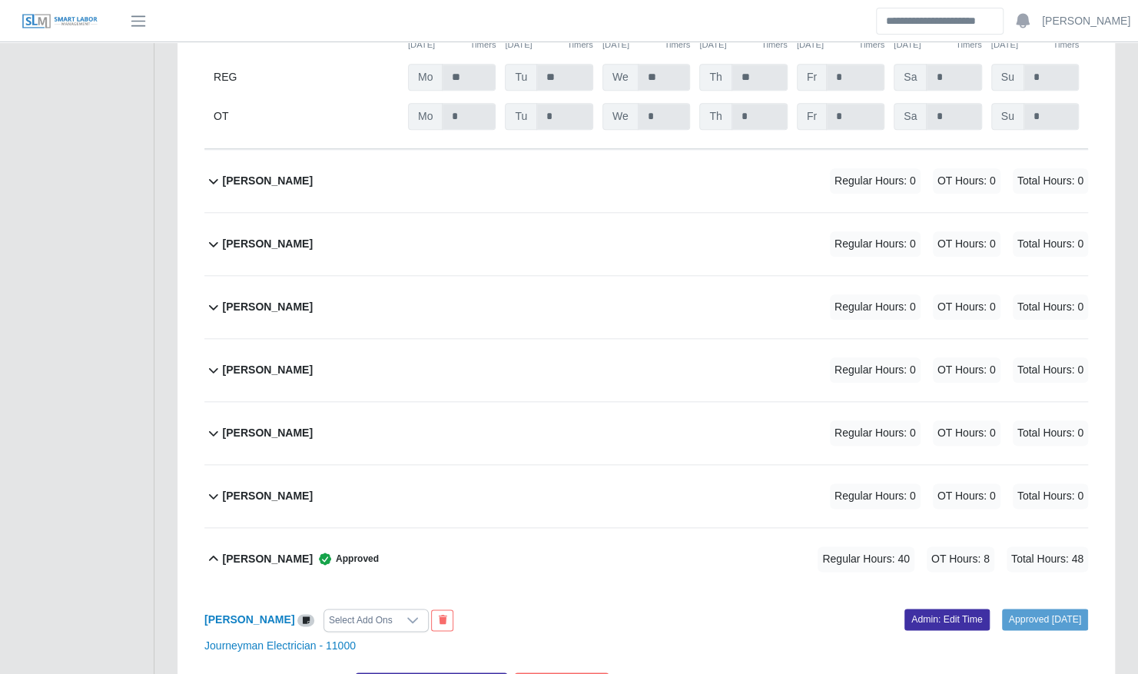
scroll to position [4258, 0]
click at [506, 337] on div "Jose Hernandez Regular Hours: 0 OT Hours: 0 Total Hours: 0" at bounding box center [655, 368] width 865 height 62
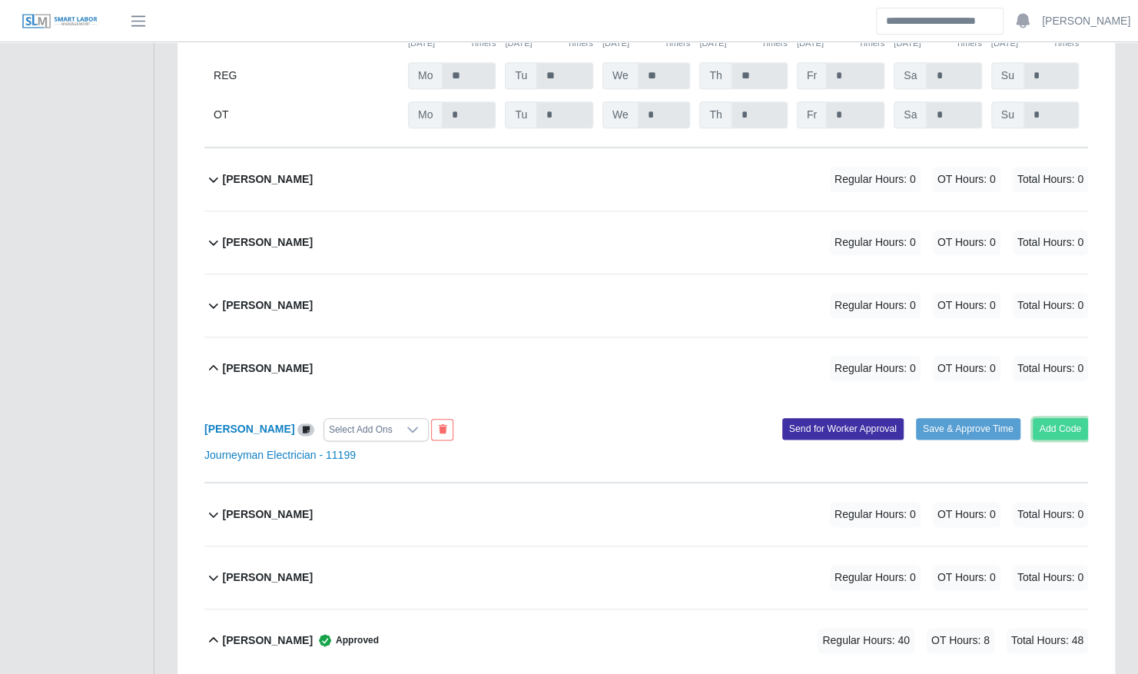
click at [1047, 418] on button "Add Code" at bounding box center [1061, 429] width 56 height 22
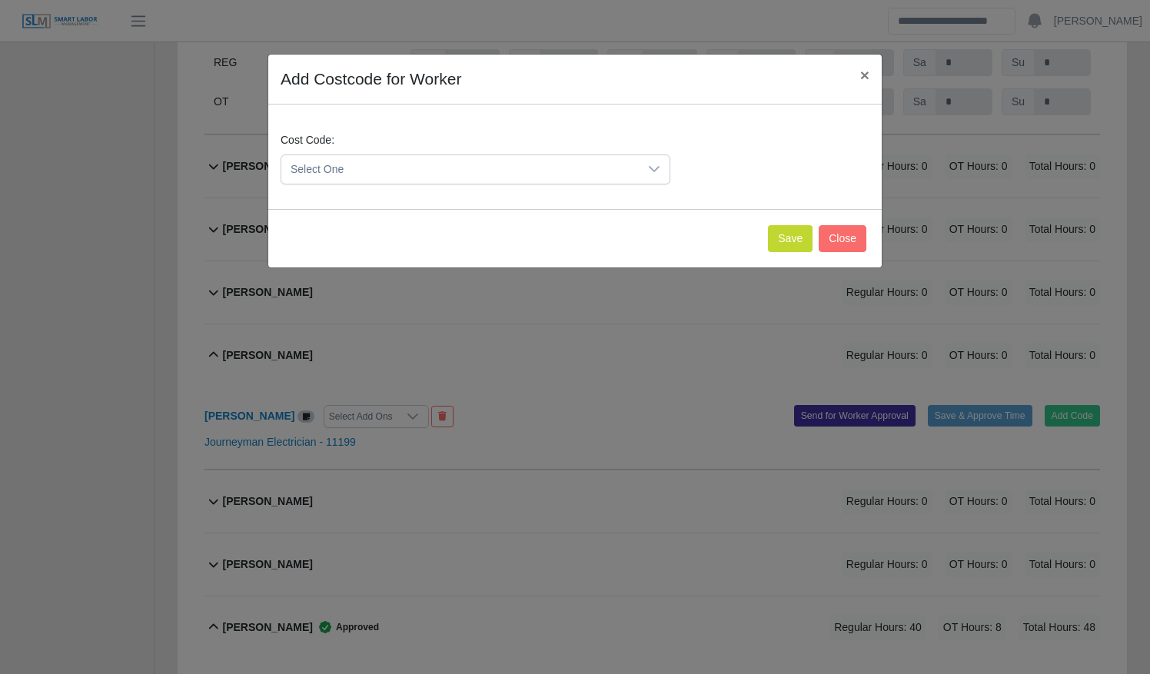
click at [487, 169] on span "Select One" at bounding box center [459, 169] width 357 height 28
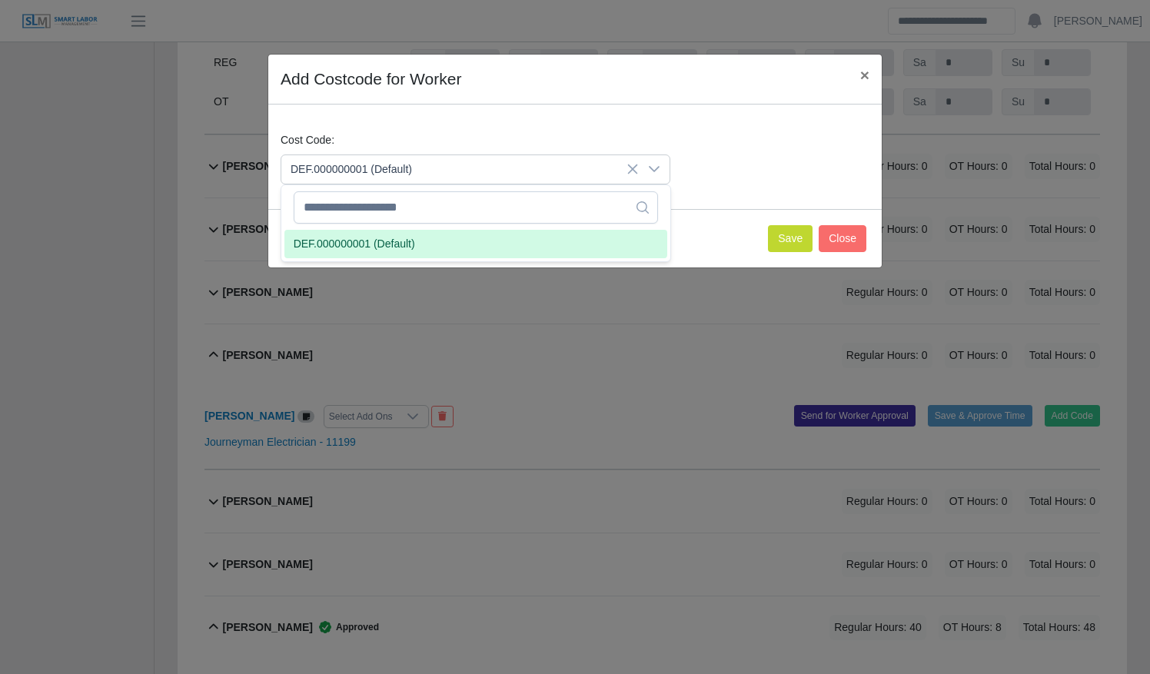
click at [493, 238] on li "DEF.000000001 (Default)" at bounding box center [475, 244] width 383 height 28
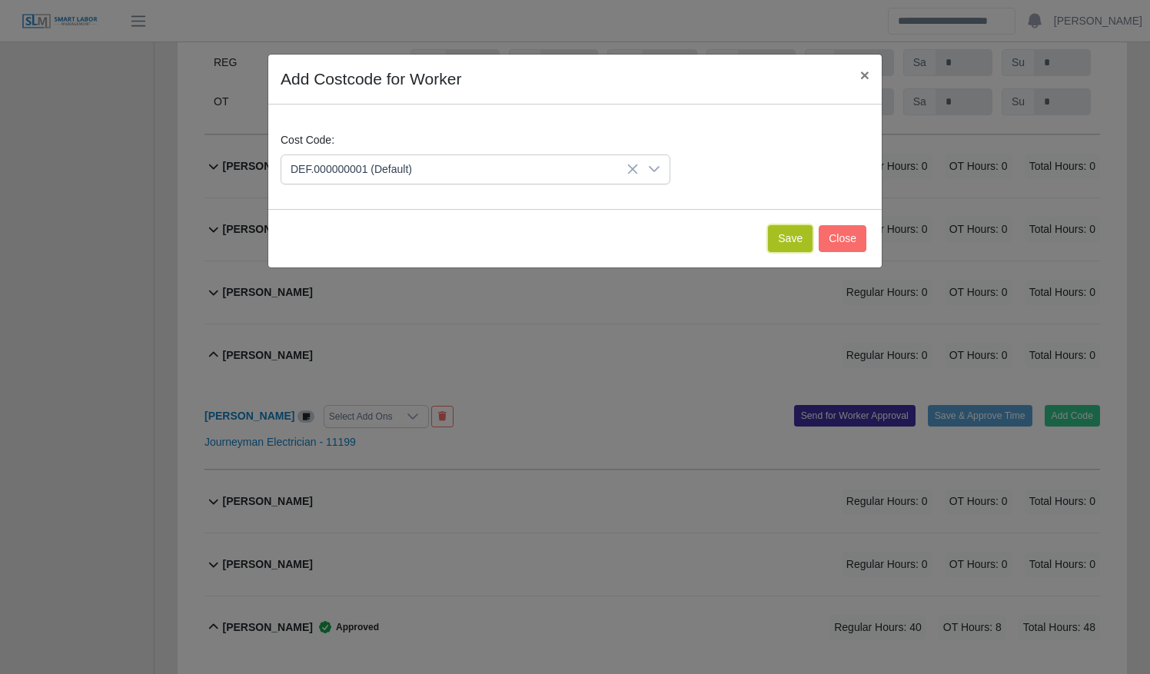
click at [790, 244] on button "Save" at bounding box center [790, 238] width 45 height 27
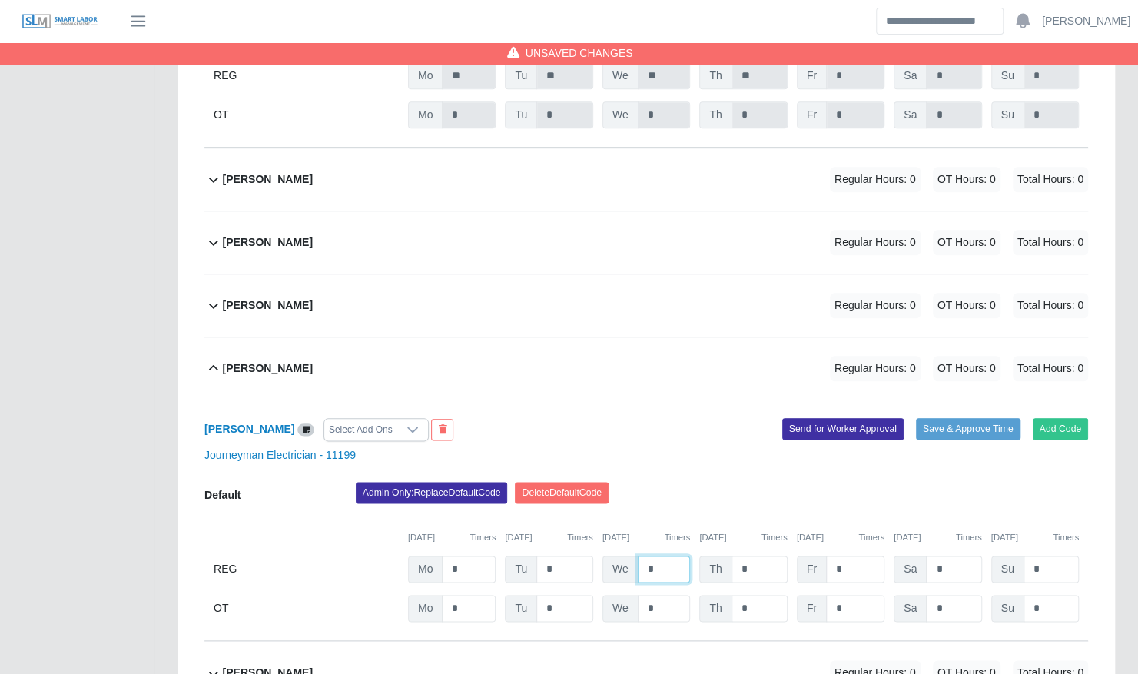
click at [675, 556] on input "*" at bounding box center [664, 569] width 53 height 27
type input "**"
click at [997, 418] on button "Save & Approve Time" at bounding box center [968, 429] width 105 height 22
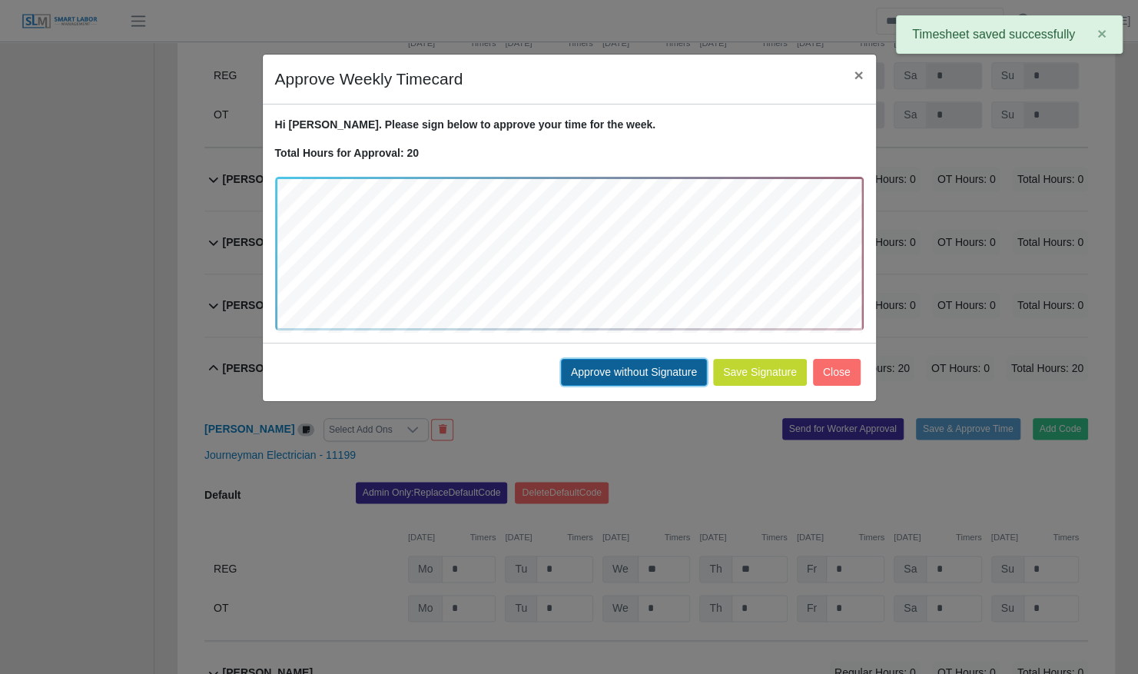
click at [658, 372] on button "Approve without Signature" at bounding box center [634, 372] width 146 height 27
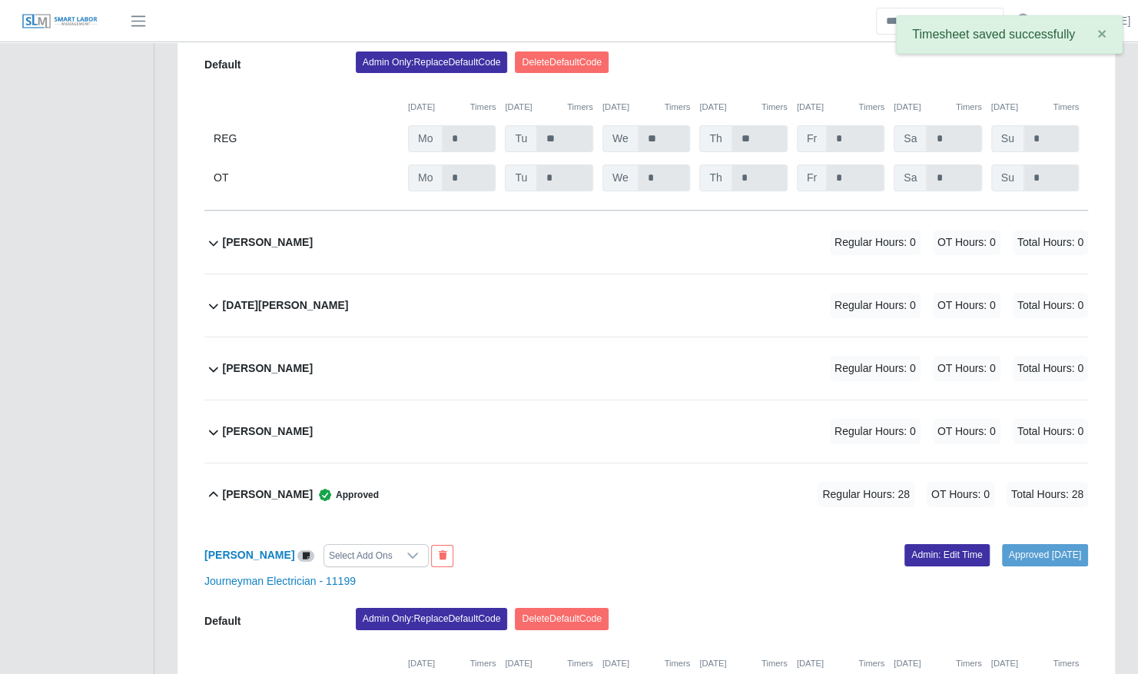
scroll to position [6579, 0]
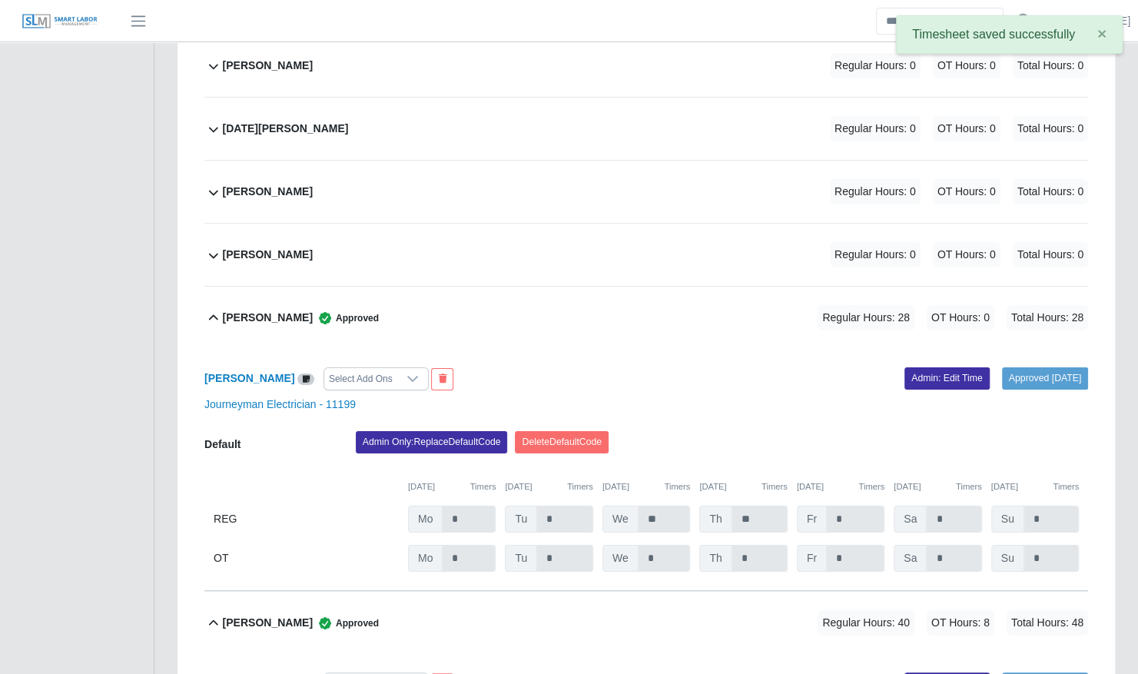
click at [514, 167] on div "Oswal Molina Regular Hours: 0 OT Hours: 0 Total Hours: 0" at bounding box center [655, 192] width 865 height 62
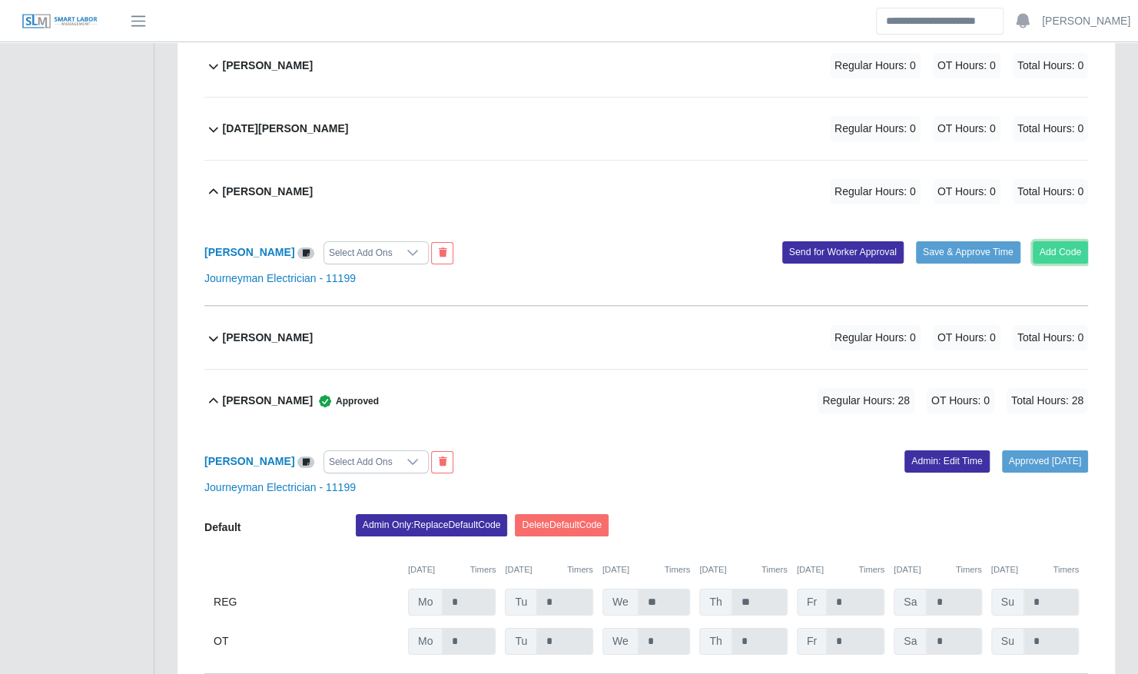
click at [1064, 241] on button "Add Code" at bounding box center [1061, 252] width 56 height 22
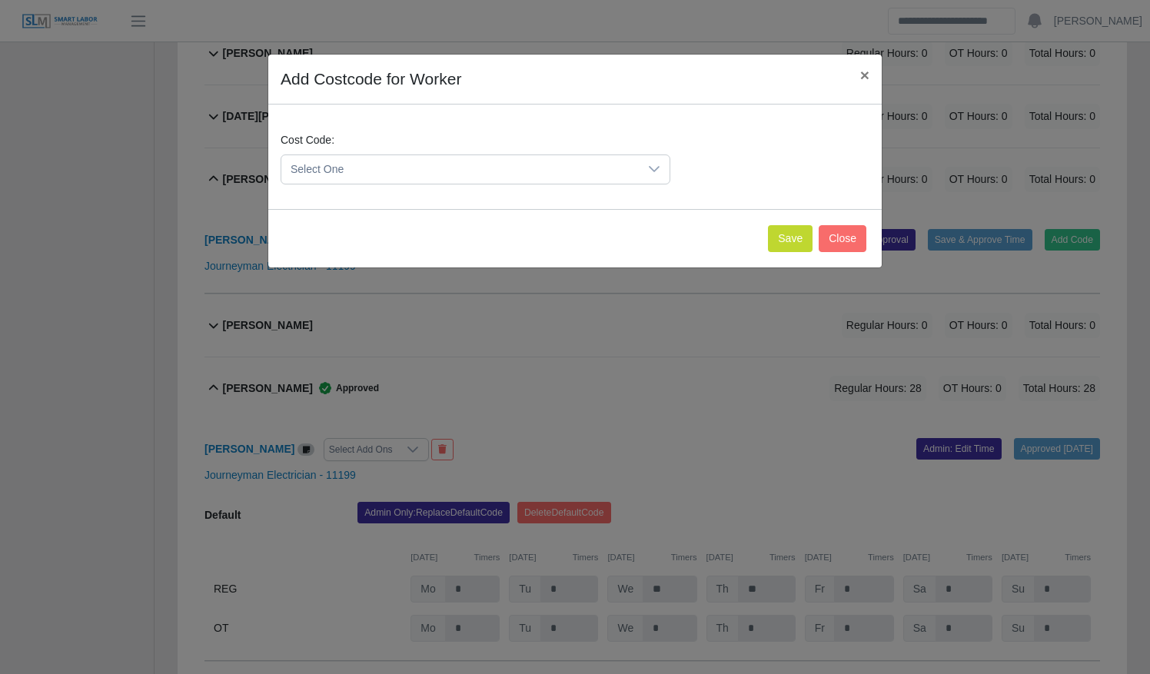
click at [426, 164] on span "Select One" at bounding box center [459, 169] width 357 height 28
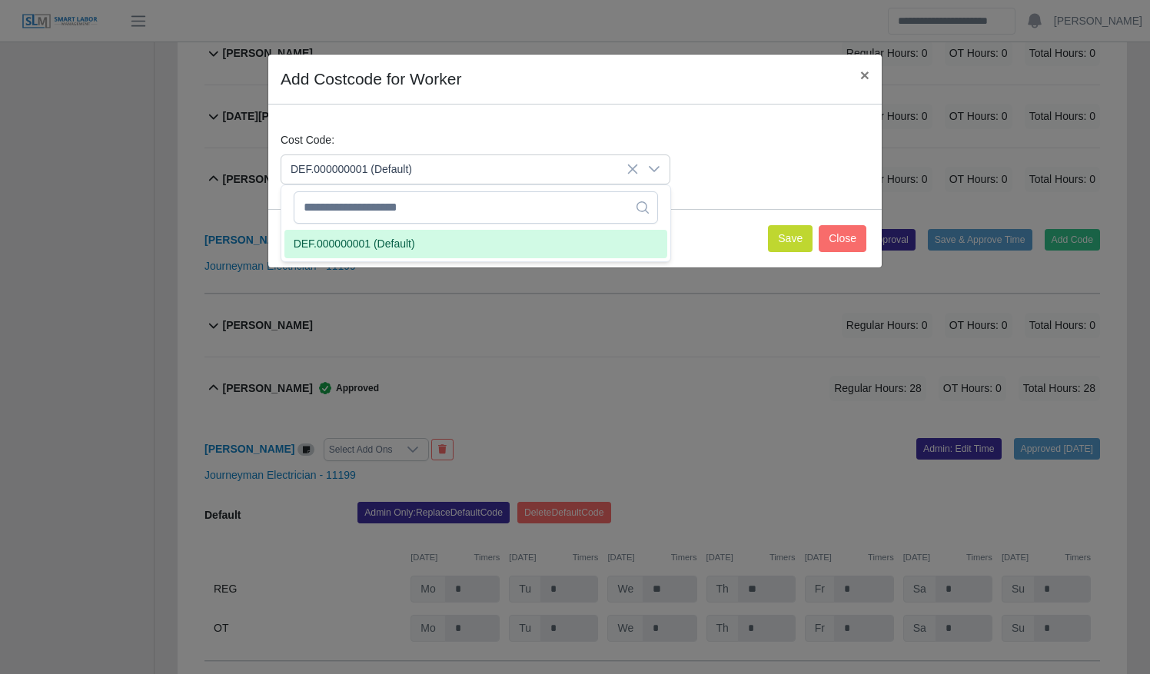
click at [436, 251] on li "DEF.000000001 (Default)" at bounding box center [475, 244] width 383 height 28
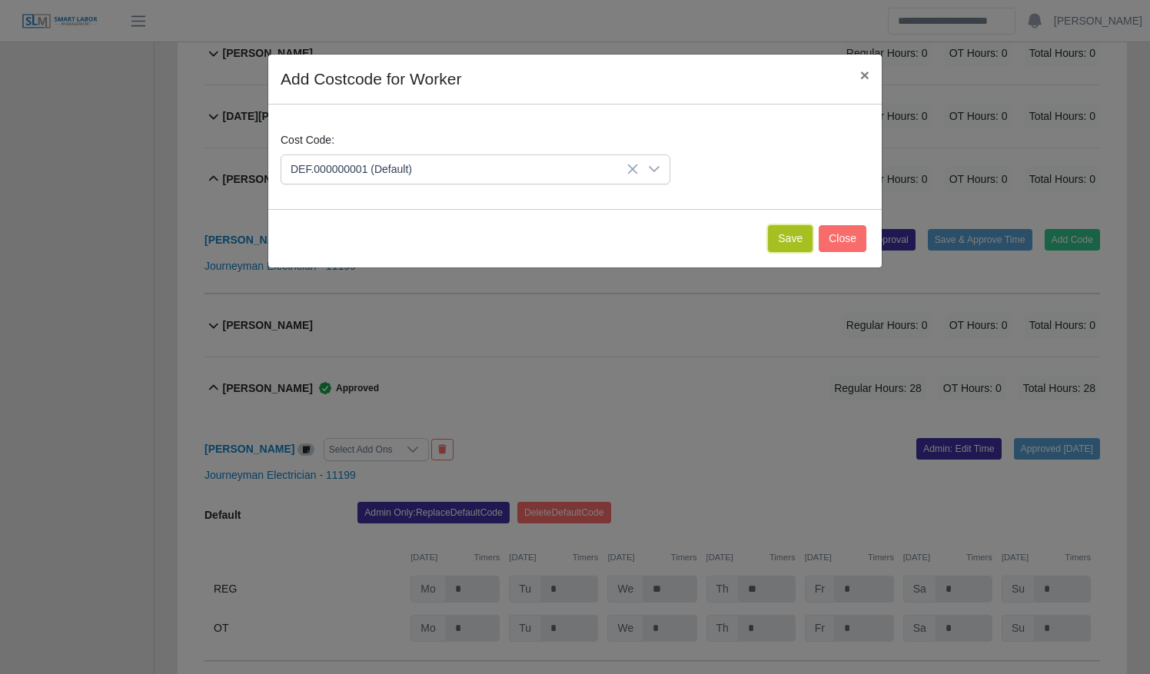
click at [794, 244] on button "Save" at bounding box center [790, 238] width 45 height 27
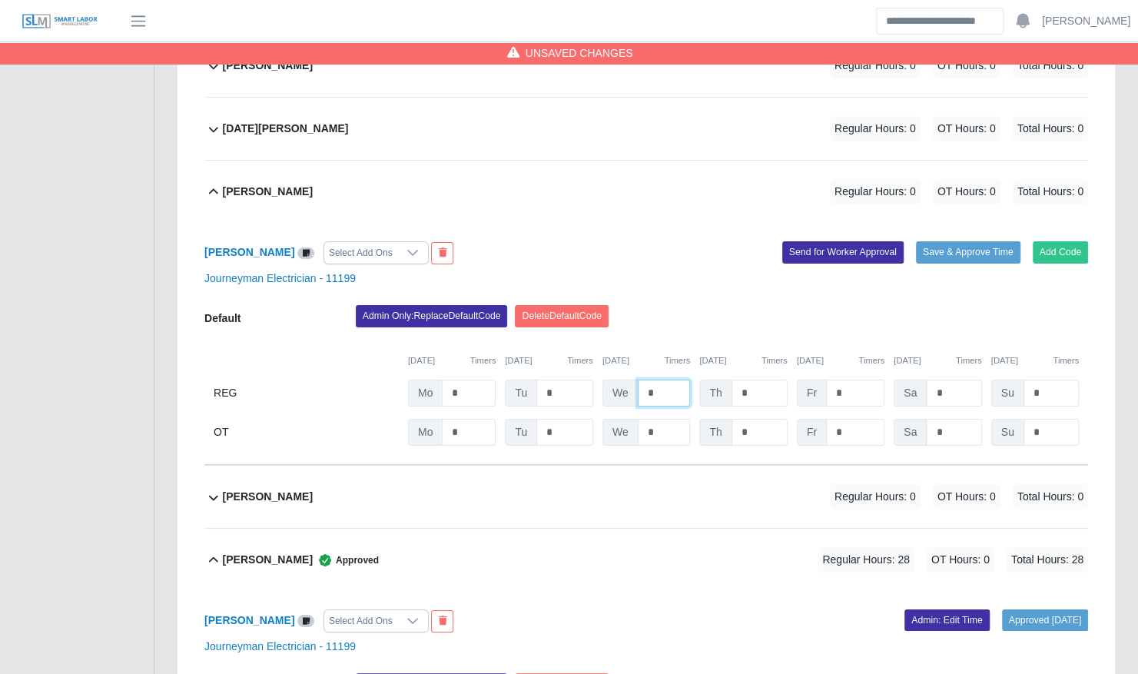
click at [665, 380] on input "*" at bounding box center [664, 393] width 53 height 27
type input "**"
click at [977, 241] on button "Save & Approve Time" at bounding box center [968, 252] width 105 height 22
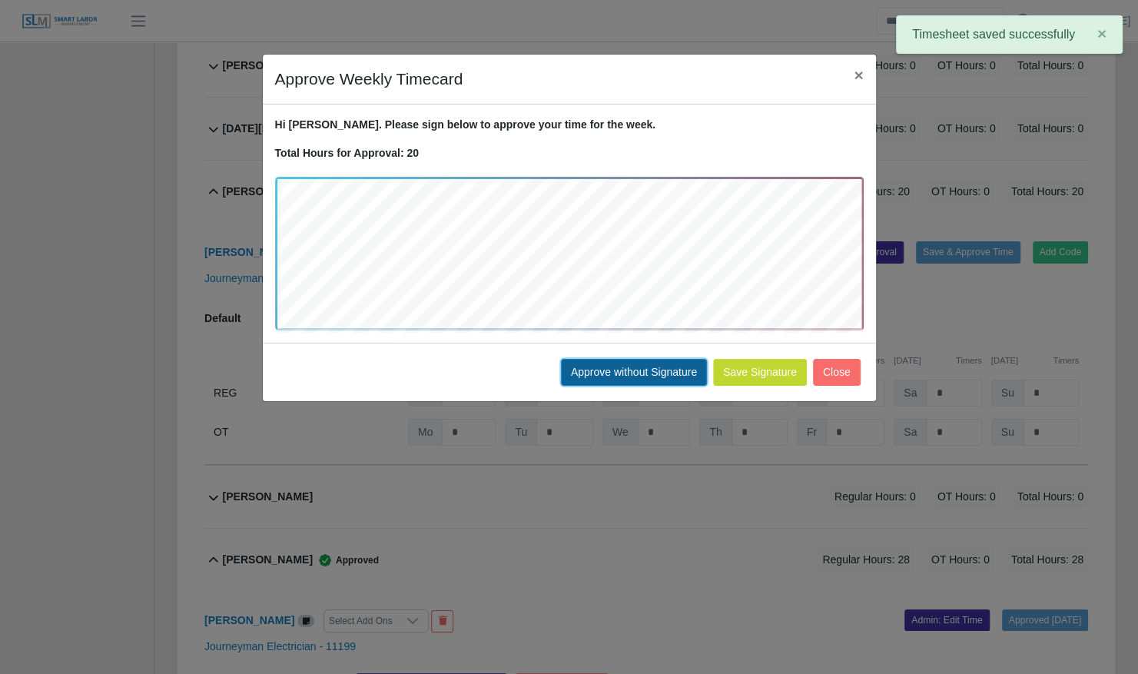
click at [672, 369] on button "Approve without Signature" at bounding box center [634, 372] width 146 height 27
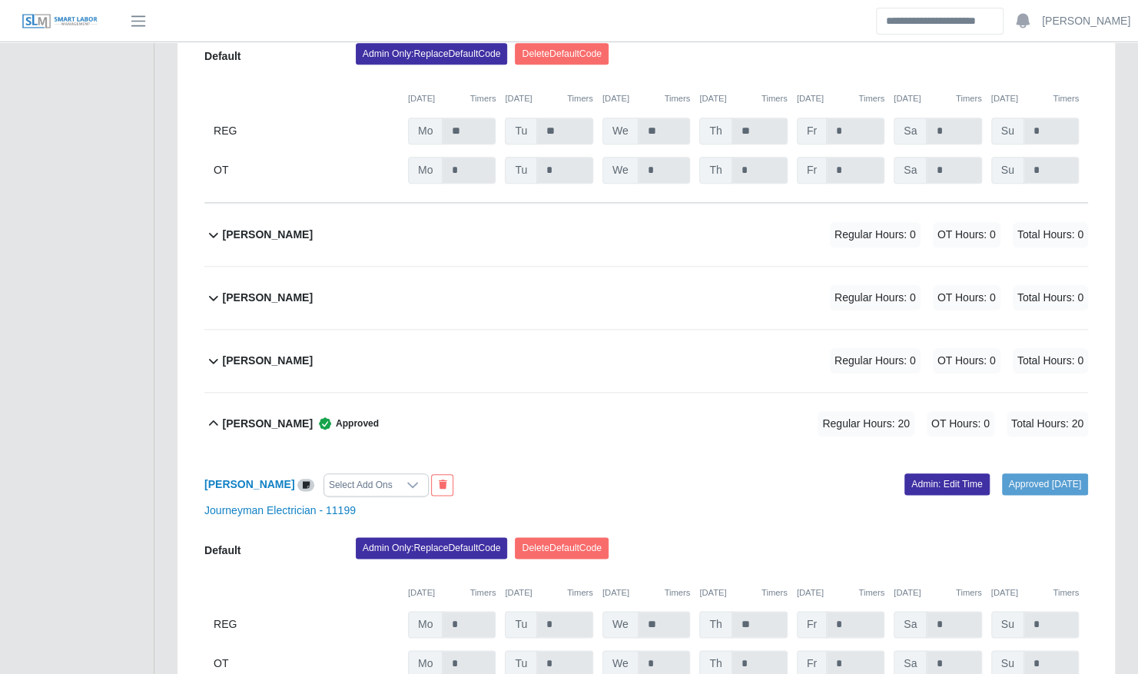
scroll to position [4204, 0]
click at [576, 394] on div "Jose Hernandez Approved Regular Hours: 20 OT Hours: 0 Total Hours: 20" at bounding box center [655, 423] width 865 height 62
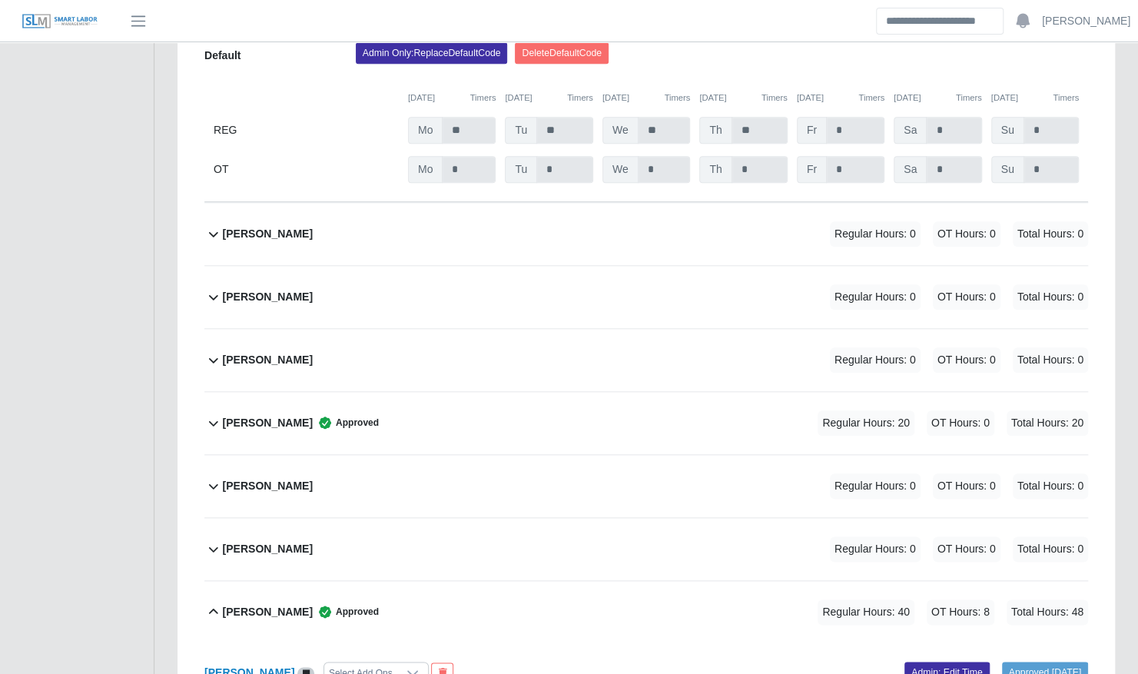
click at [481, 331] on div "Jose Diaz Regular Hours: 0 OT Hours: 0 Total Hours: 0" at bounding box center [655, 360] width 865 height 62
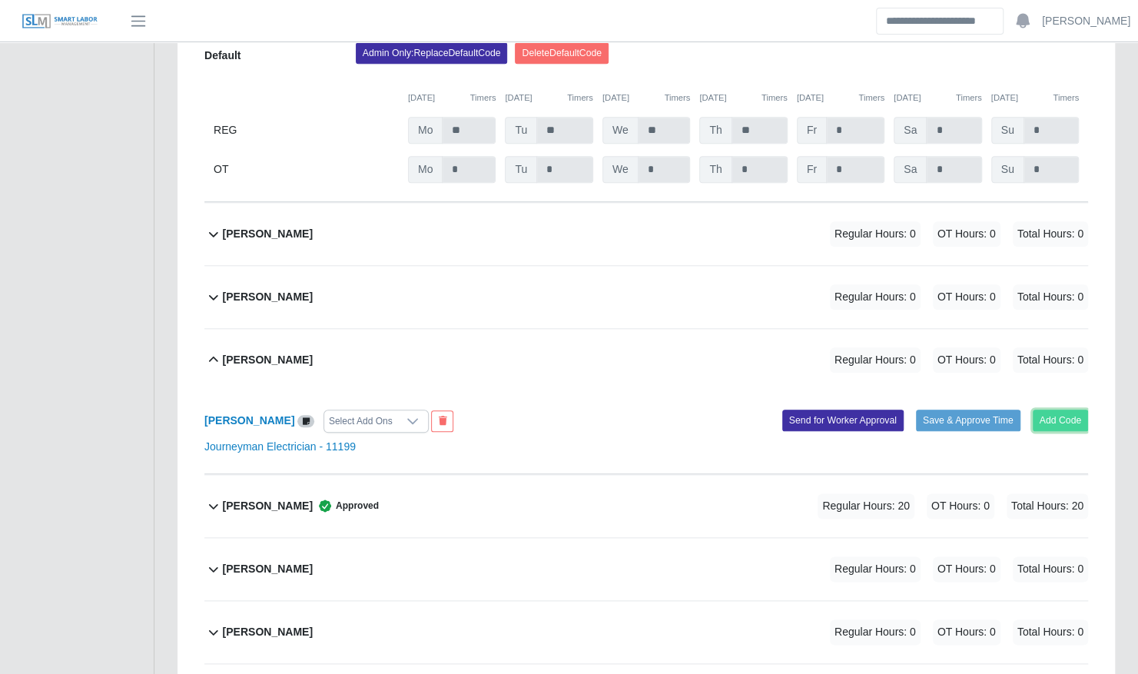
click at [1077, 410] on button "Add Code" at bounding box center [1061, 421] width 56 height 22
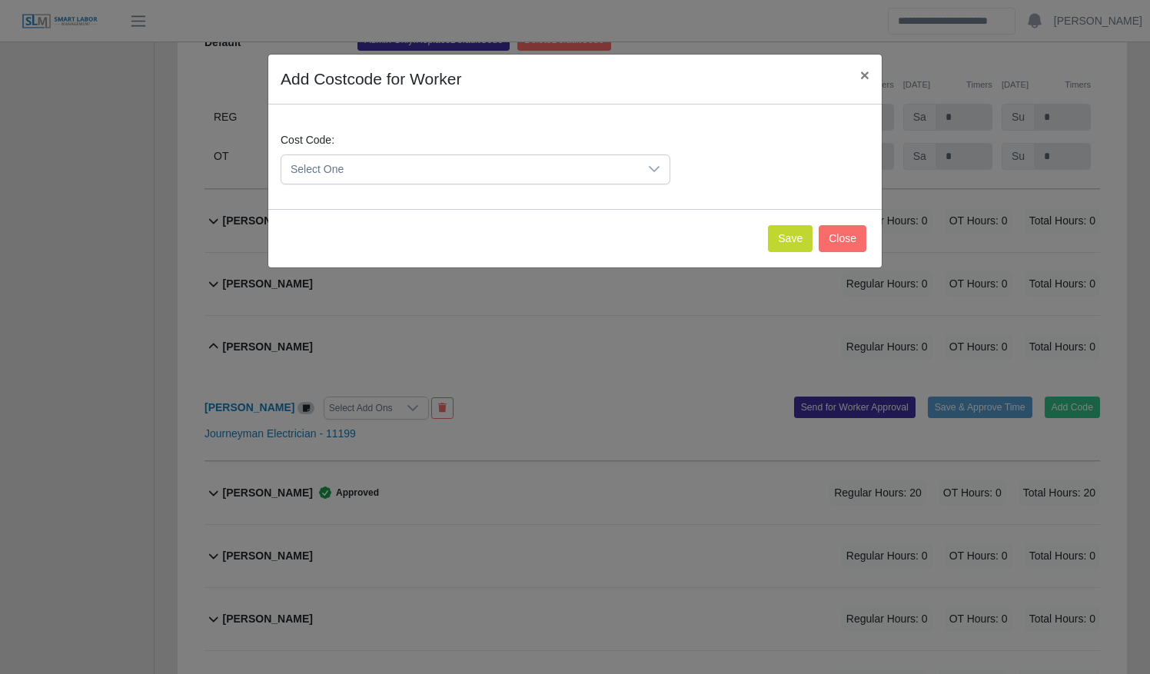
click at [480, 171] on span "Select One" at bounding box center [459, 169] width 357 height 28
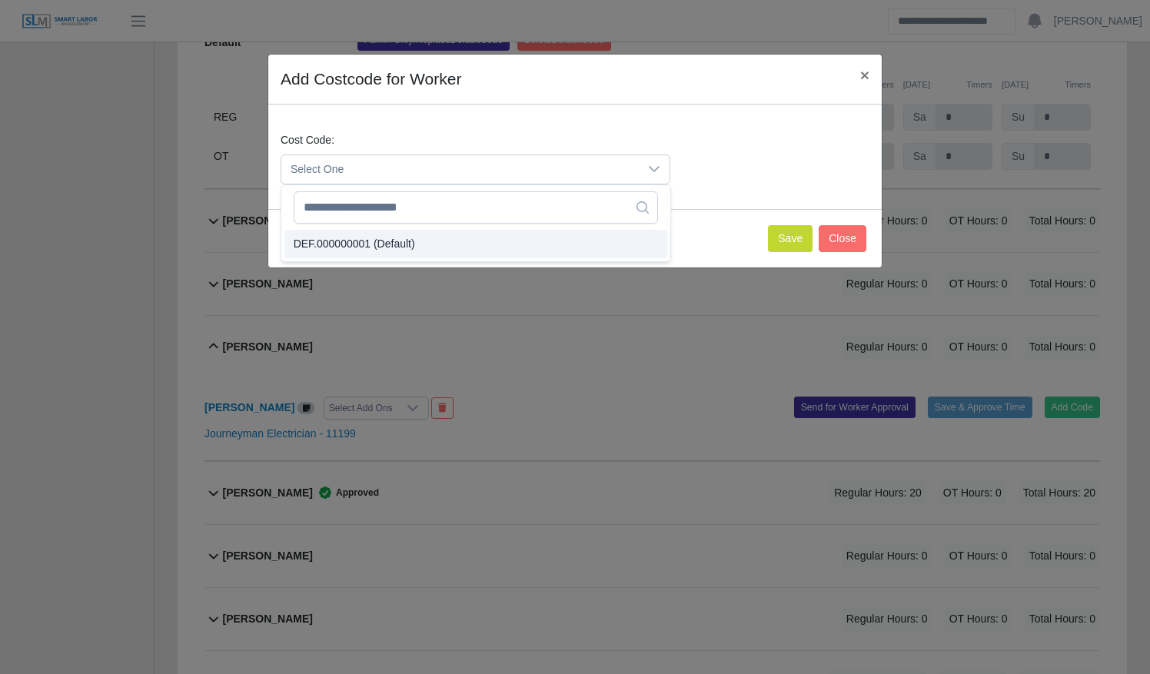
click at [455, 235] on li "DEF.000000001 (Default)" at bounding box center [475, 244] width 383 height 28
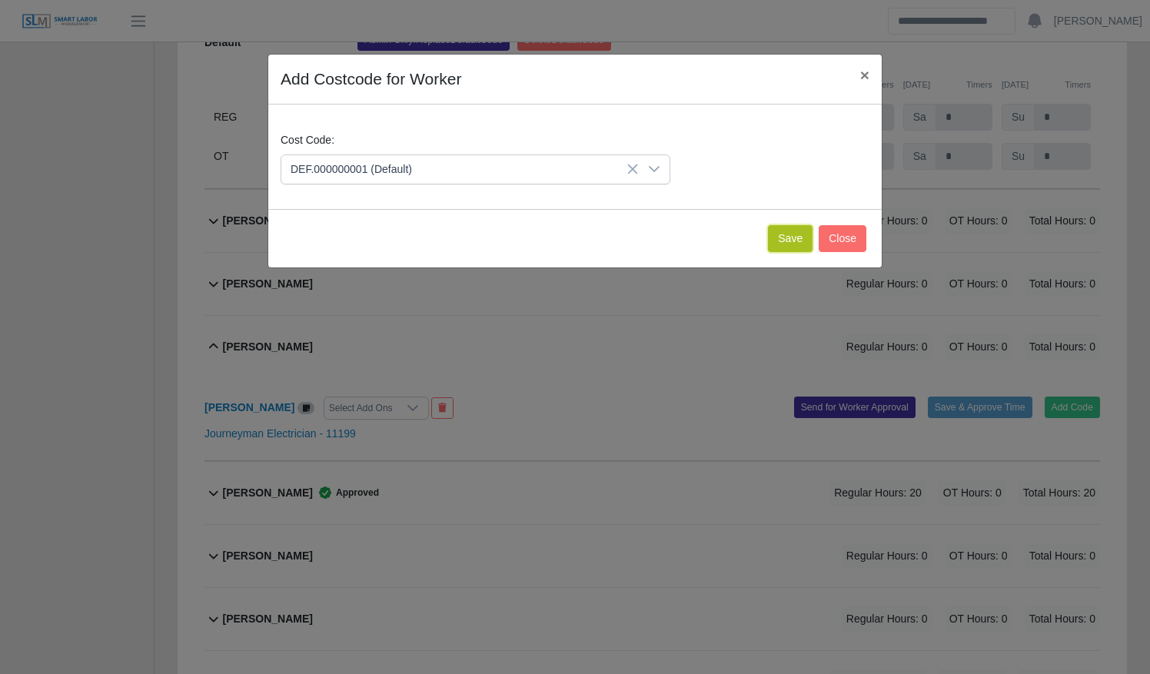
click at [792, 240] on button "Save" at bounding box center [790, 238] width 45 height 27
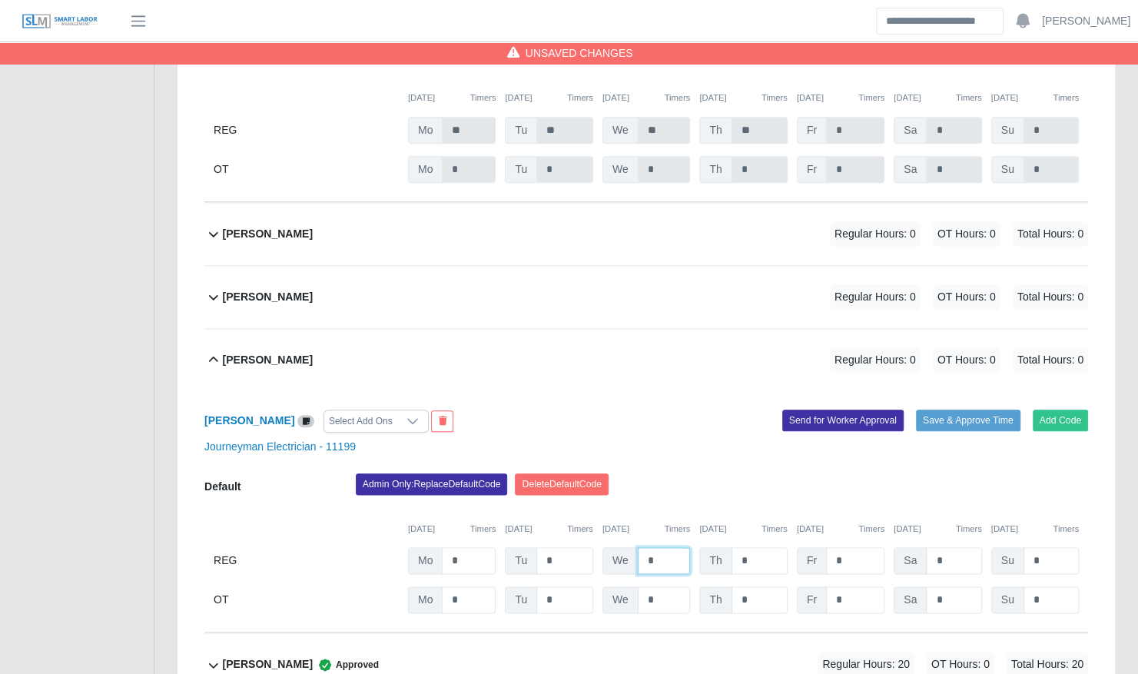
click at [662, 547] on input "*" at bounding box center [664, 560] width 53 height 27
type input "**"
click at [968, 410] on button "Save & Approve Time" at bounding box center [968, 421] width 105 height 22
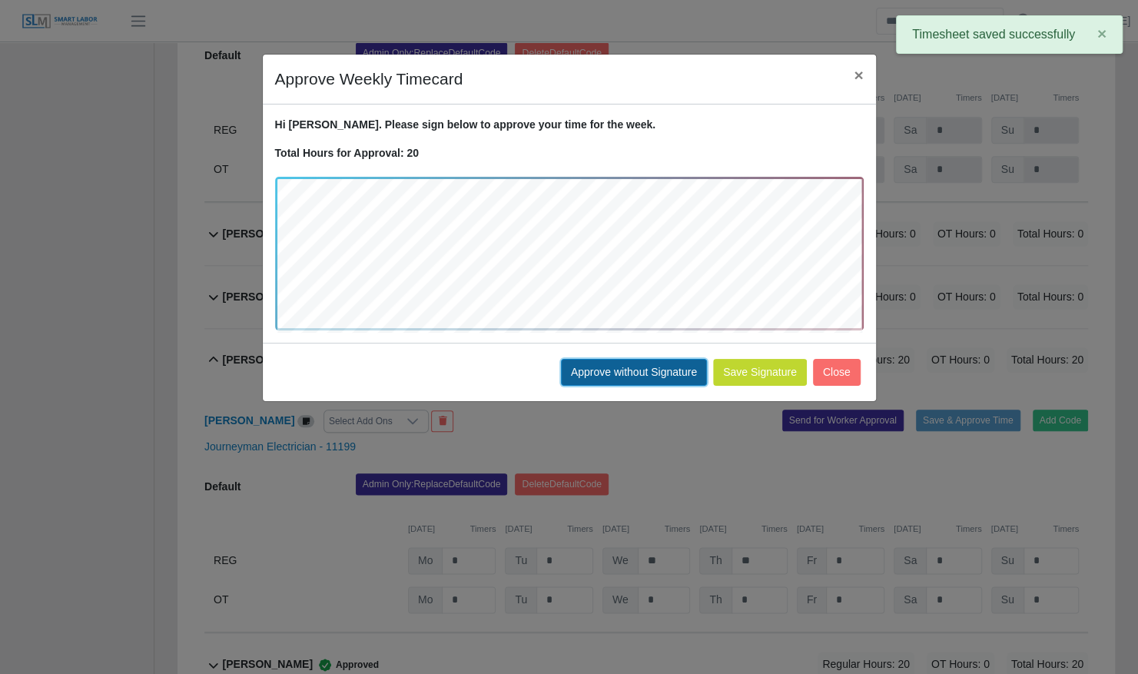
click at [634, 368] on button "Approve without Signature" at bounding box center [634, 372] width 146 height 27
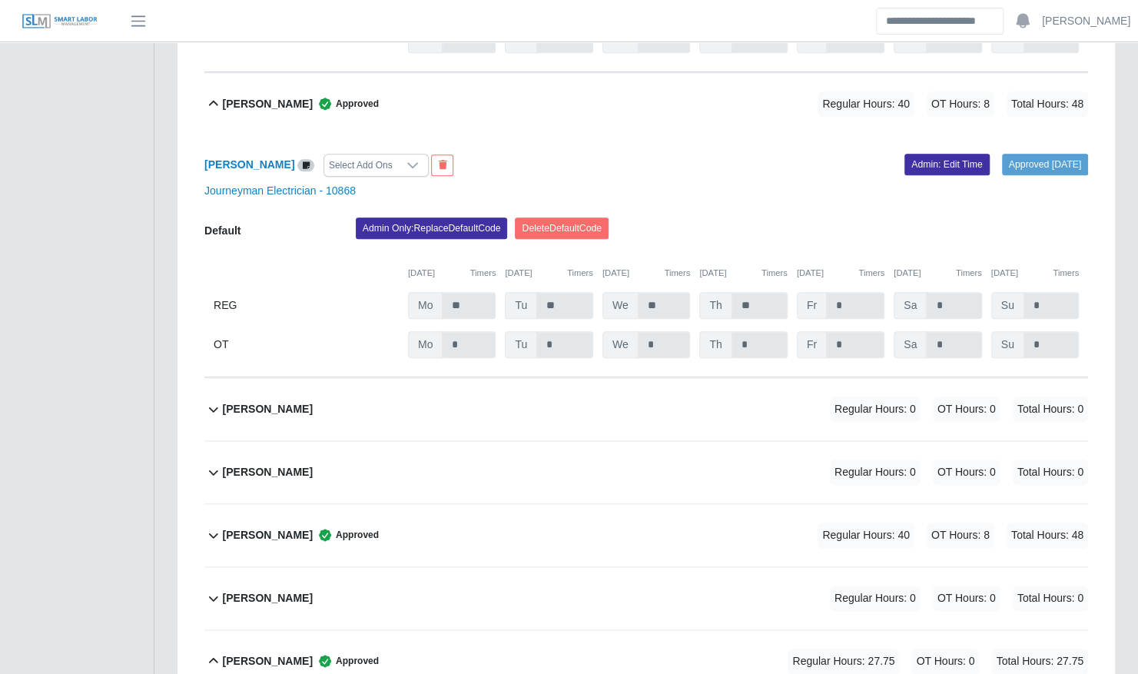
scroll to position [7643, 0]
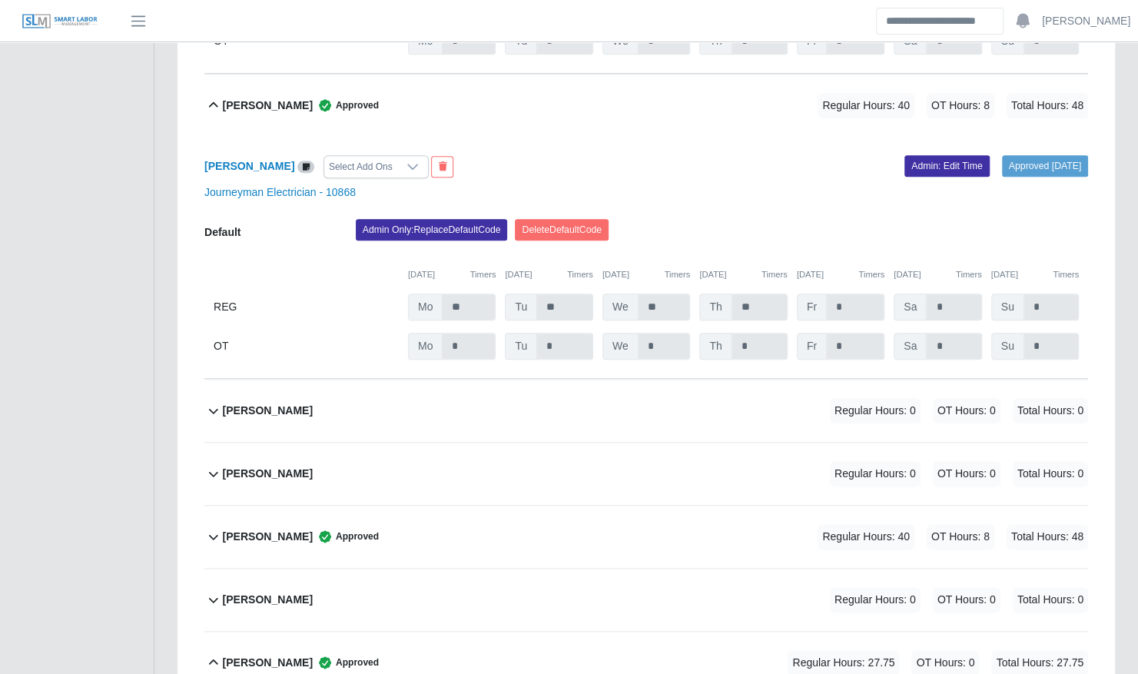
click at [359, 569] on div "Tony Barrett Regular Hours: 0 OT Hours: 0 Total Hours: 0" at bounding box center [655, 600] width 865 height 62
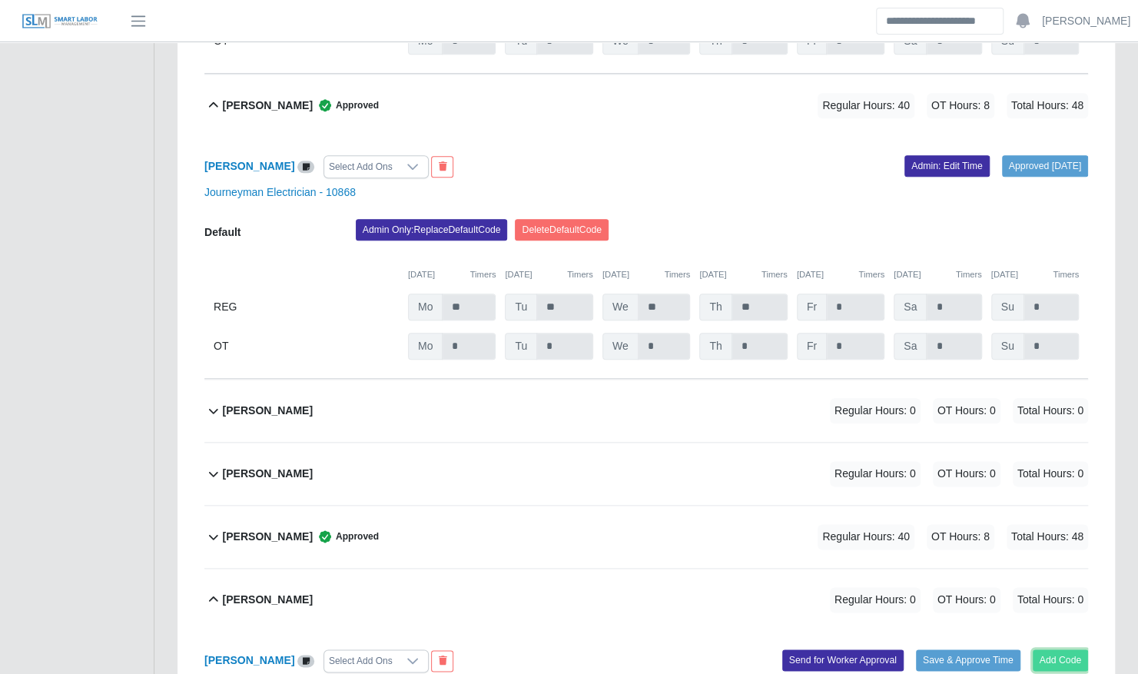
click at [1063, 649] on button "Add Code" at bounding box center [1061, 660] width 56 height 22
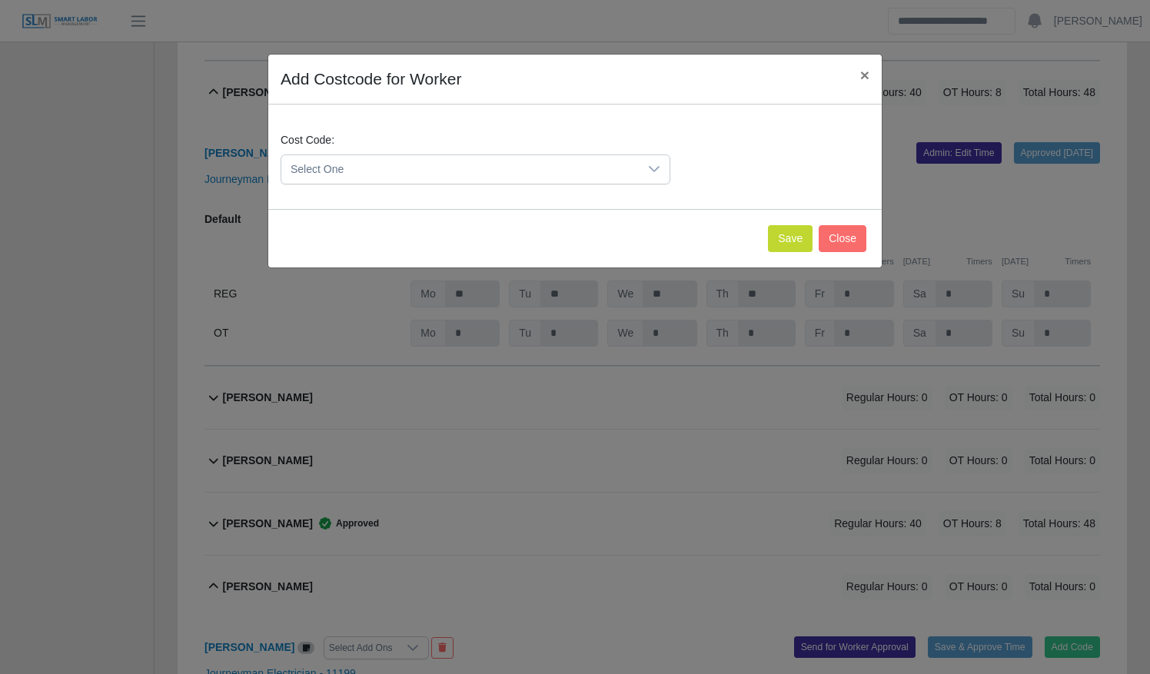
click at [578, 166] on span "Select One" at bounding box center [459, 169] width 357 height 28
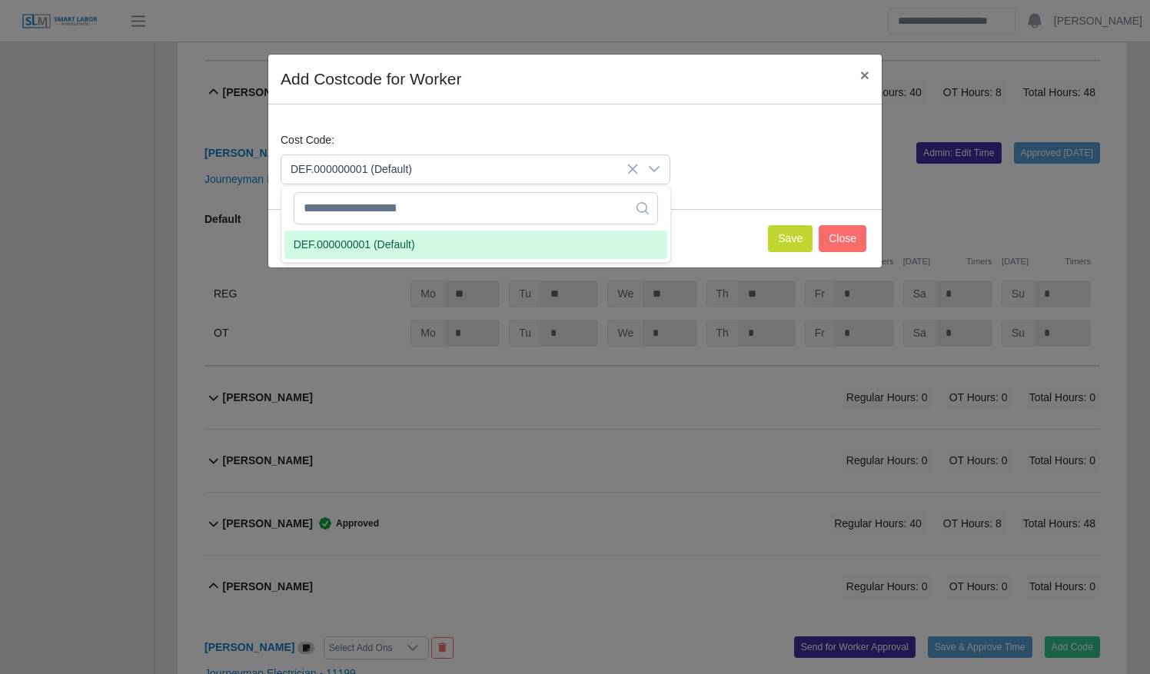
click at [572, 235] on li "DEF.000000001 (Default)" at bounding box center [475, 245] width 383 height 28
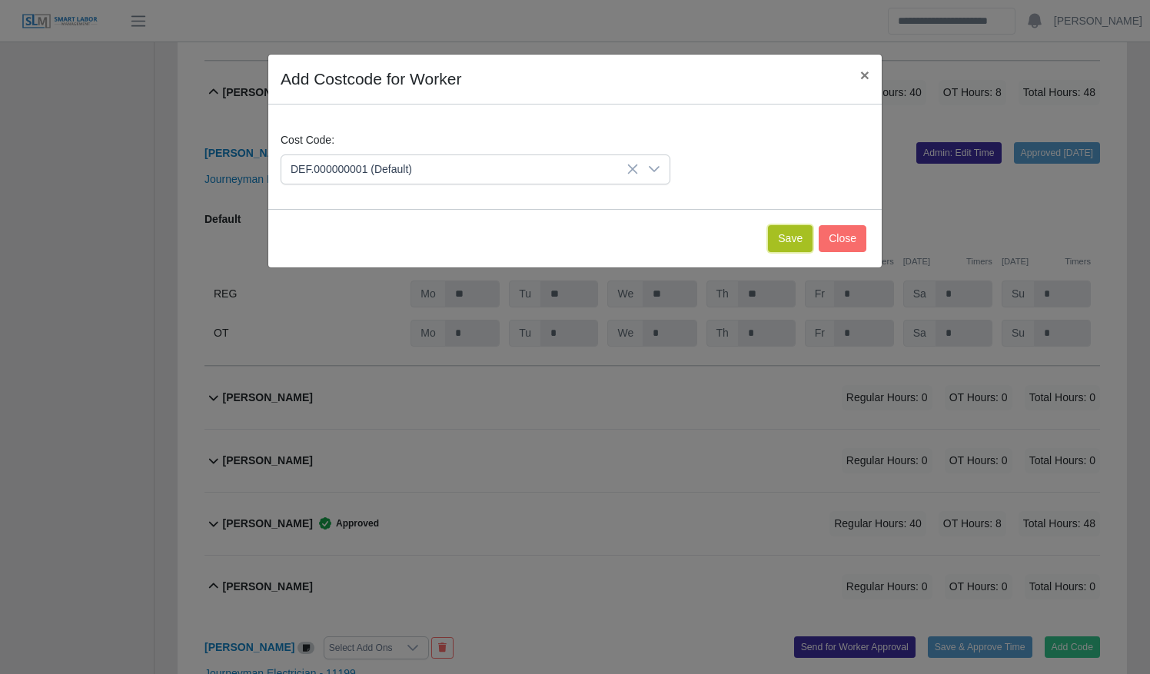
click at [788, 241] on button "Save" at bounding box center [790, 238] width 45 height 27
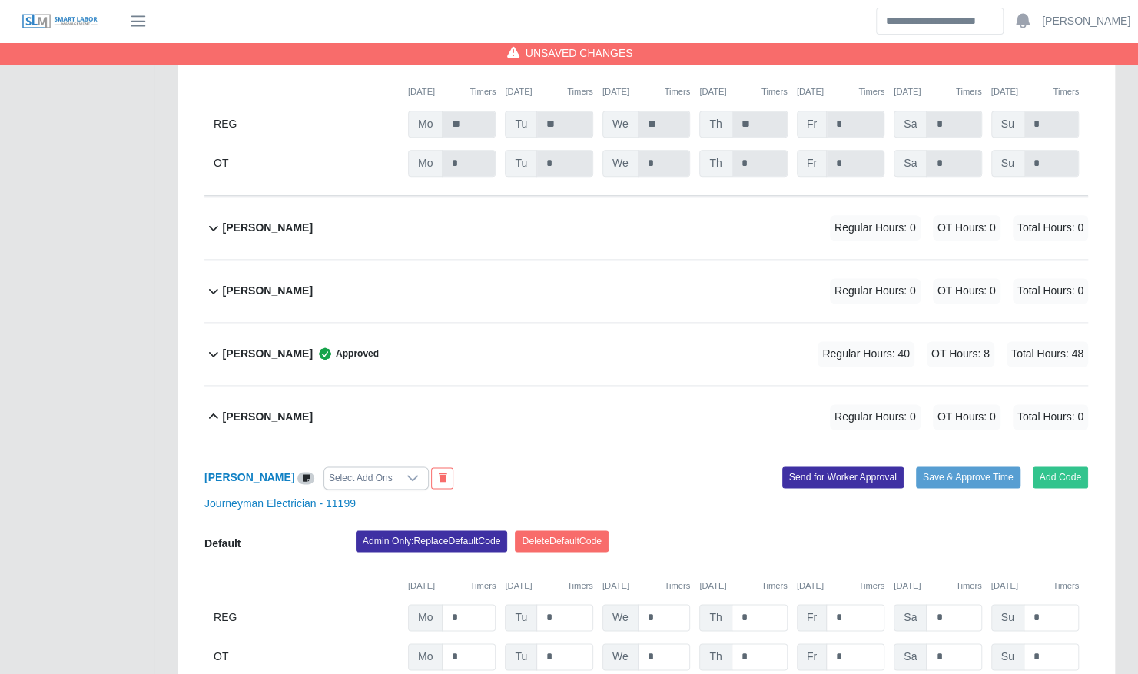
scroll to position [7843, 0]
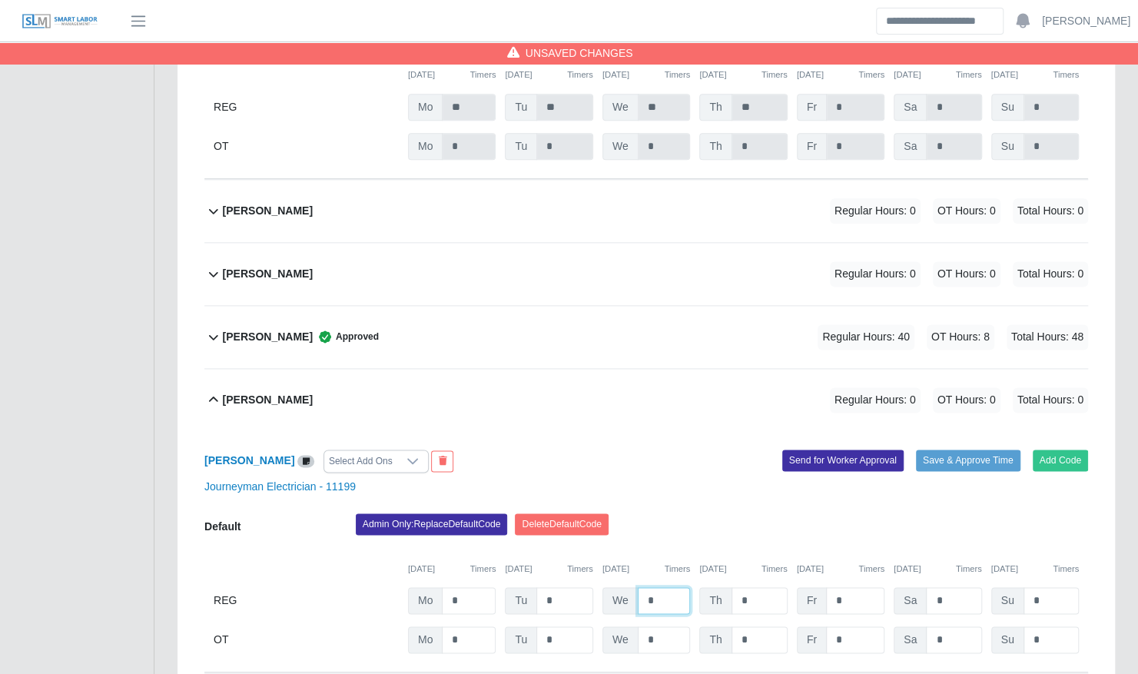
click at [679, 587] on input "*" at bounding box center [664, 600] width 53 height 27
type input "**"
type input "*"
click at [959, 450] on button "Save & Approve Time" at bounding box center [968, 461] width 105 height 22
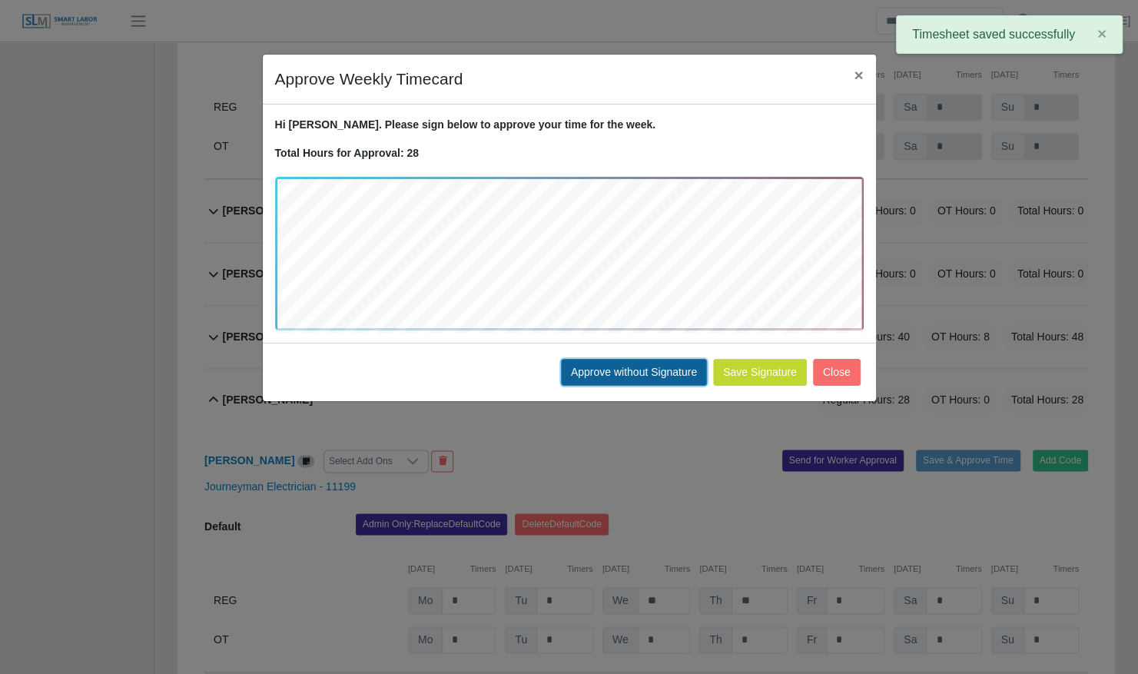
click at [643, 369] on button "Approve without Signature" at bounding box center [634, 372] width 146 height 27
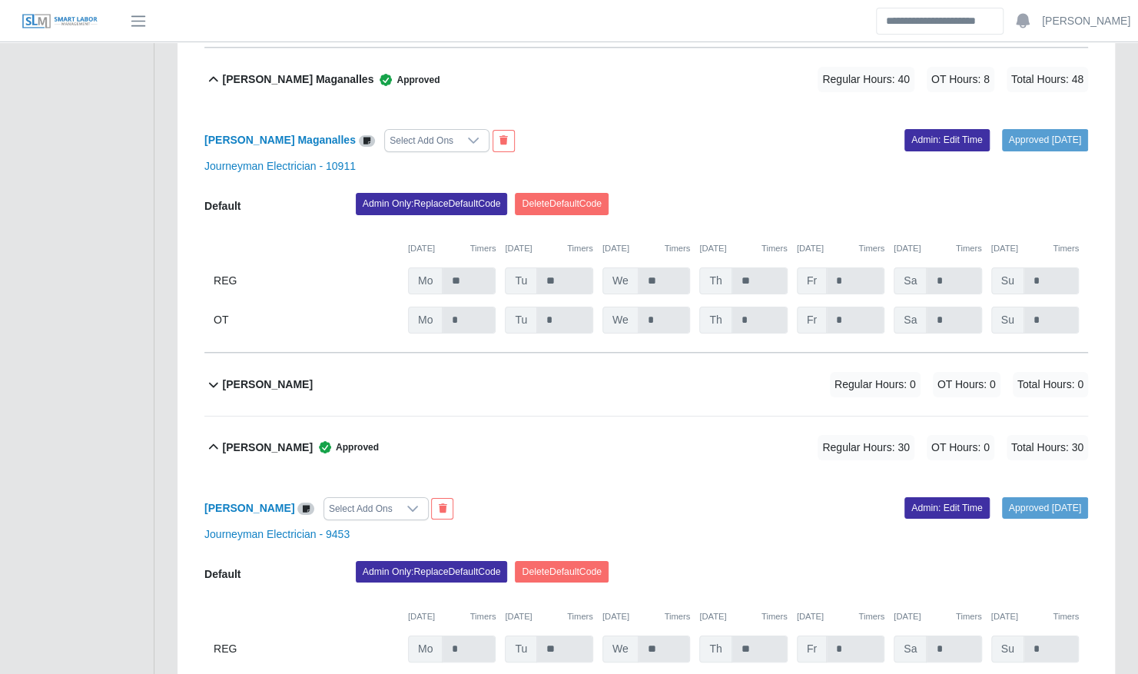
scroll to position [3191, 0]
click at [643, 369] on div "George Avery Regular Hours: 0 OT Hours: 0 Total Hours: 0" at bounding box center [655, 385] width 865 height 62
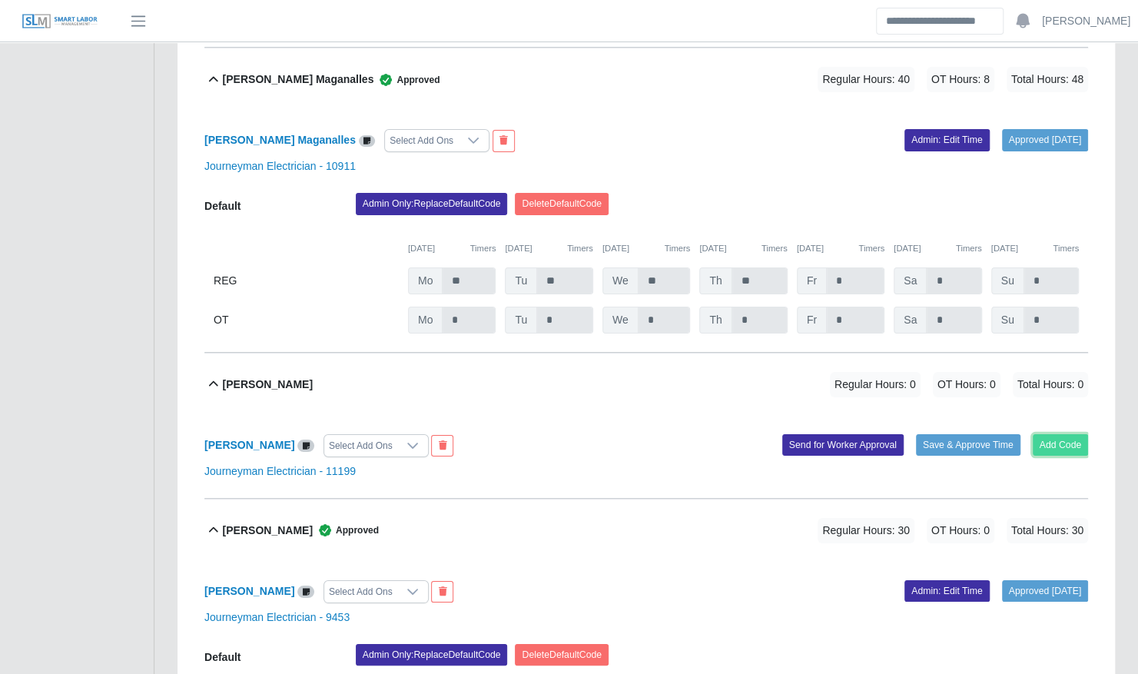
click at [1079, 434] on button "Add Code" at bounding box center [1061, 445] width 56 height 22
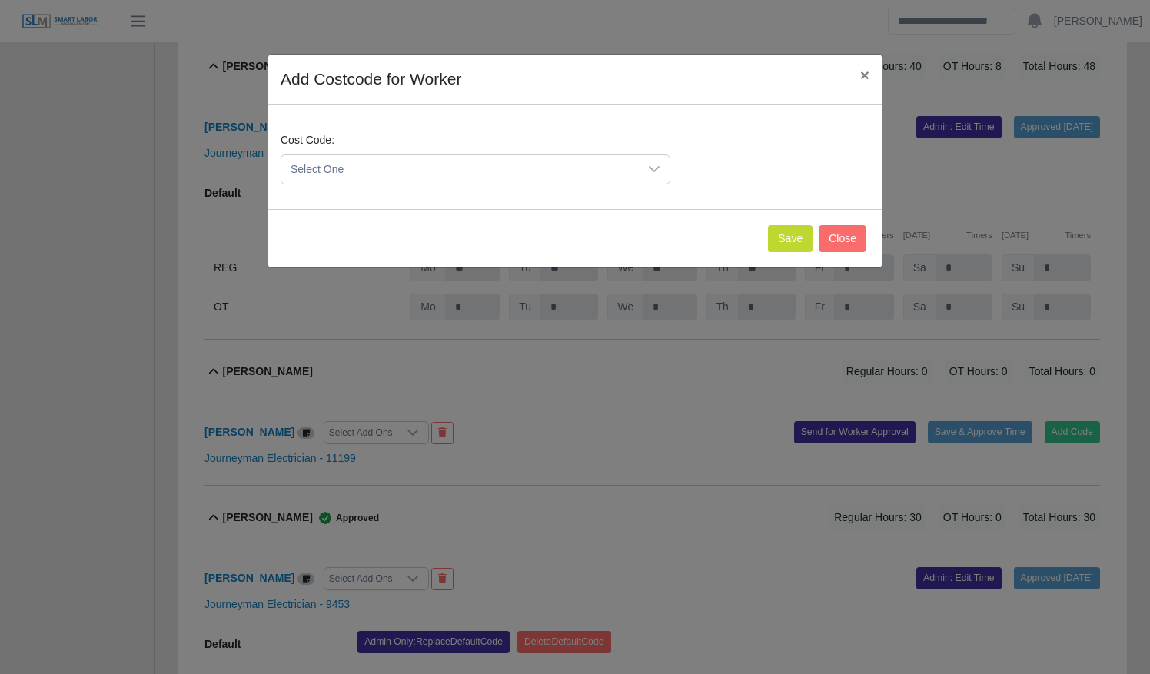
click at [516, 173] on span "Select One" at bounding box center [459, 169] width 357 height 28
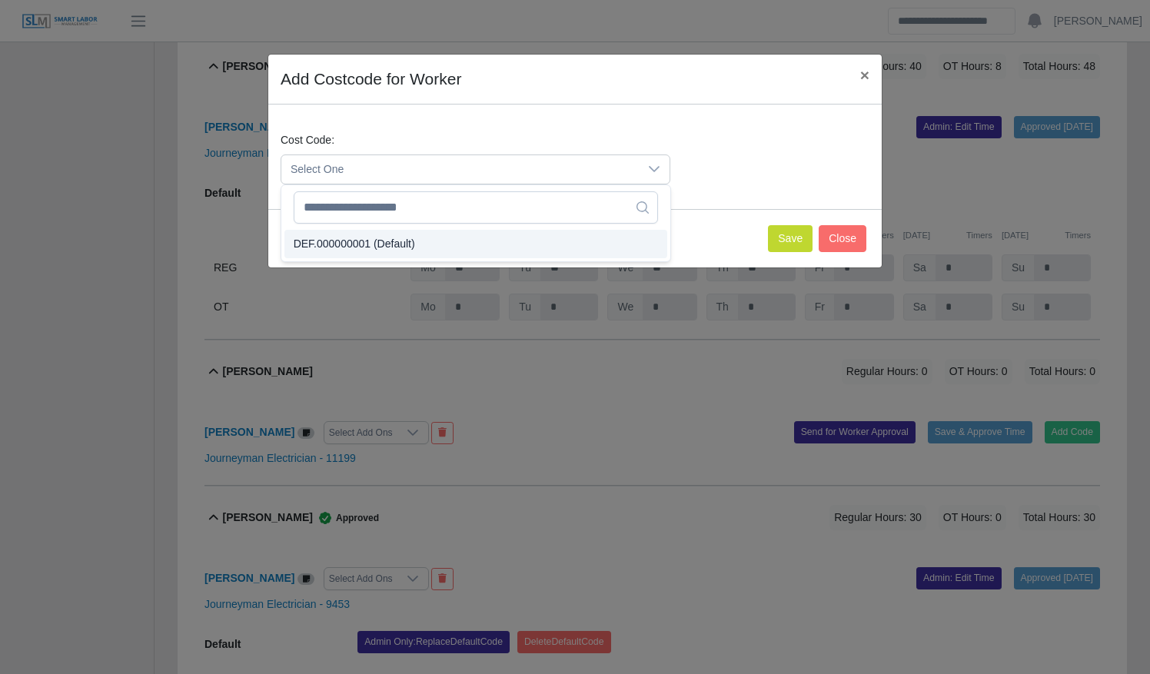
click at [510, 235] on li "DEF.000000001 (Default)" at bounding box center [475, 244] width 383 height 28
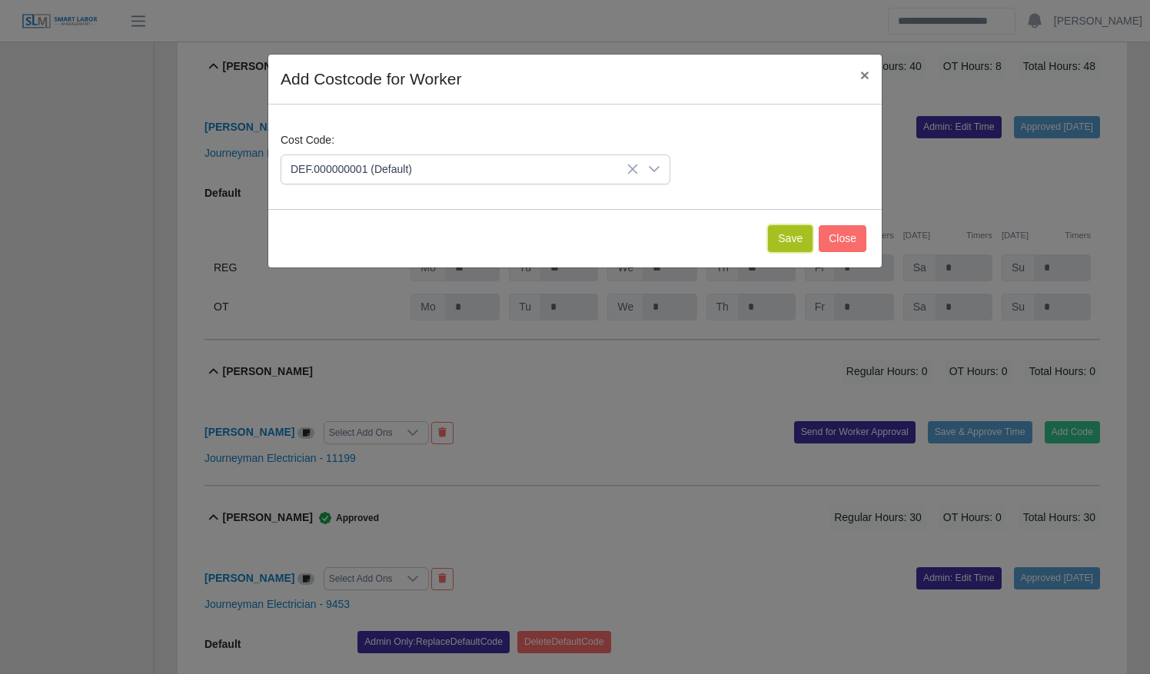
click at [798, 235] on button "Save" at bounding box center [790, 238] width 45 height 27
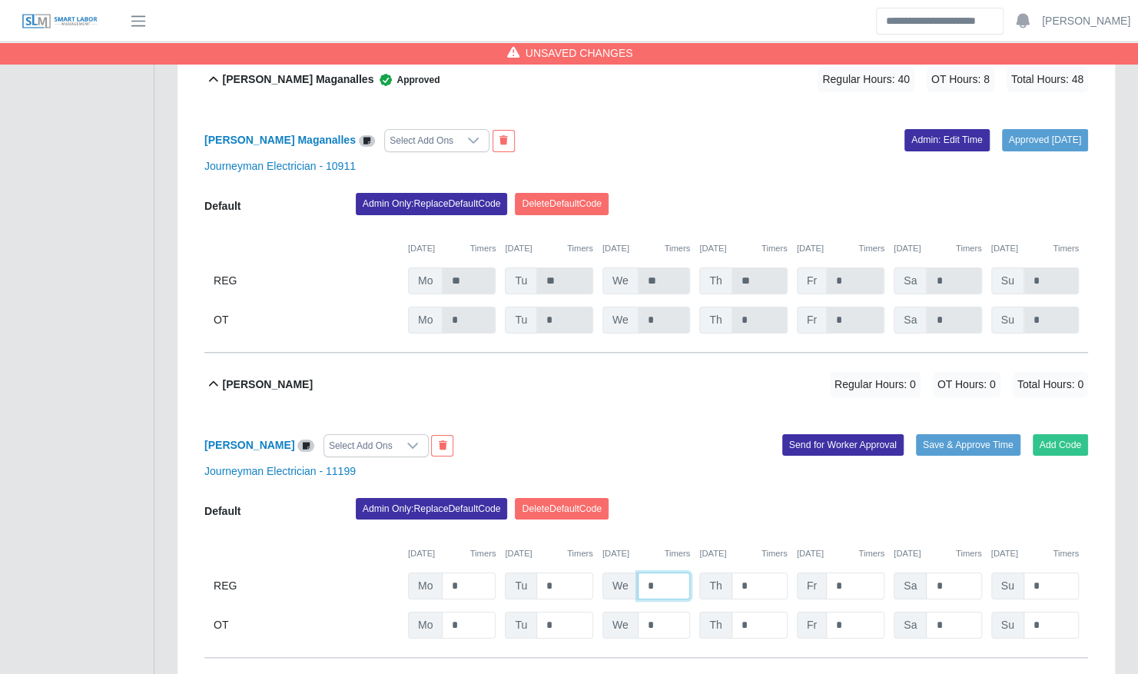
click at [660, 573] on input "*" at bounding box center [664, 586] width 53 height 27
type input "**"
type input "*"
click at [967, 434] on button "Save & Approve Time" at bounding box center [968, 445] width 105 height 22
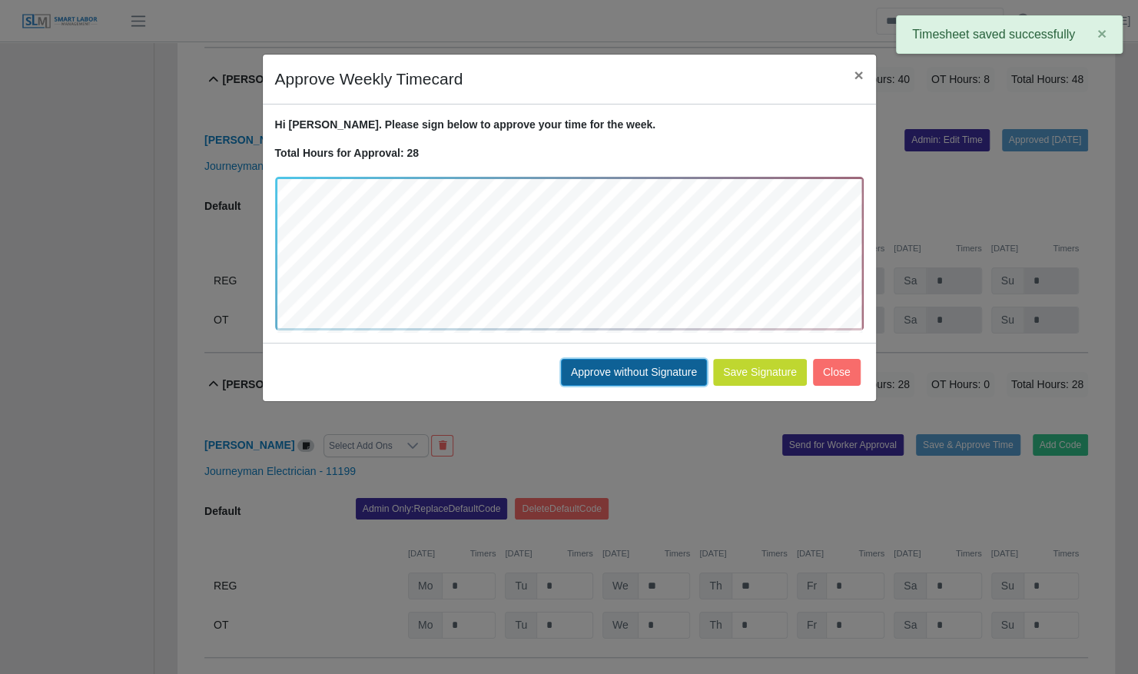
click at [641, 367] on button "Approve without Signature" at bounding box center [634, 372] width 146 height 27
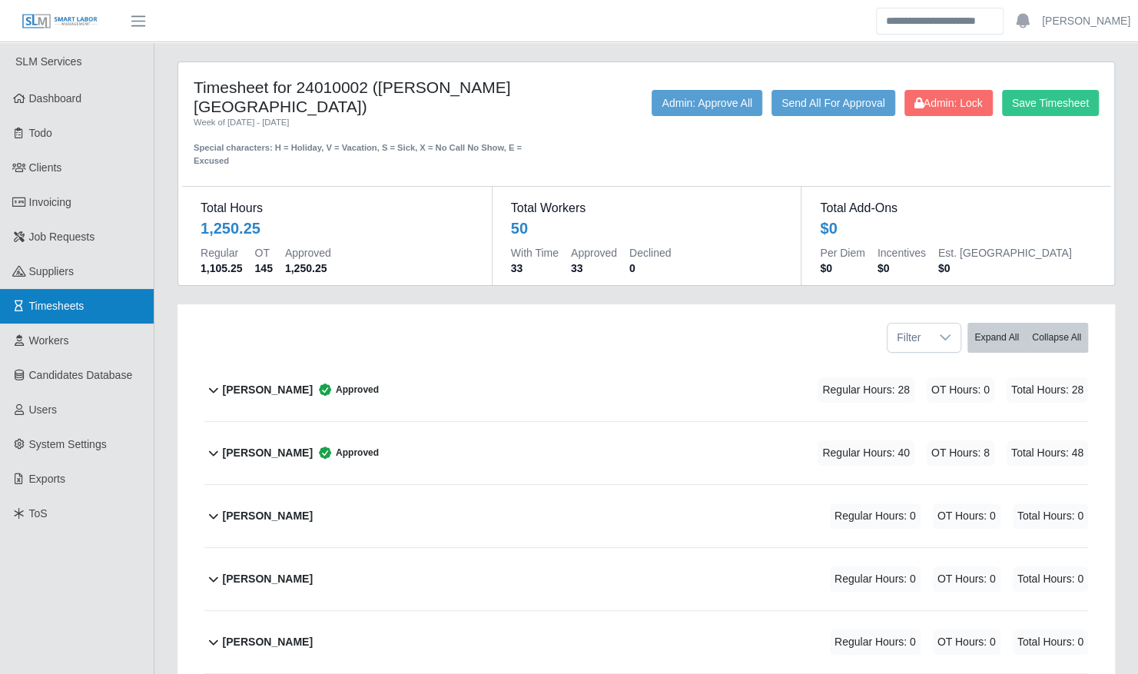
click at [78, 290] on link "Timesheets" at bounding box center [77, 306] width 154 height 35
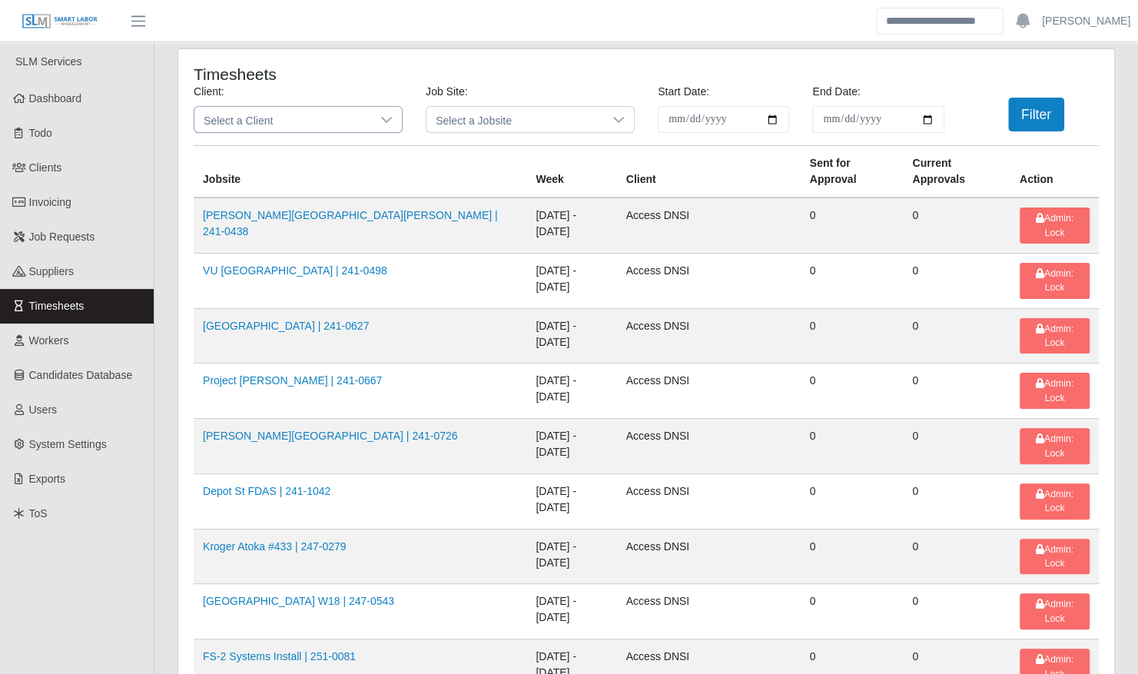
click at [340, 121] on span "Select a Client" at bounding box center [282, 119] width 177 height 25
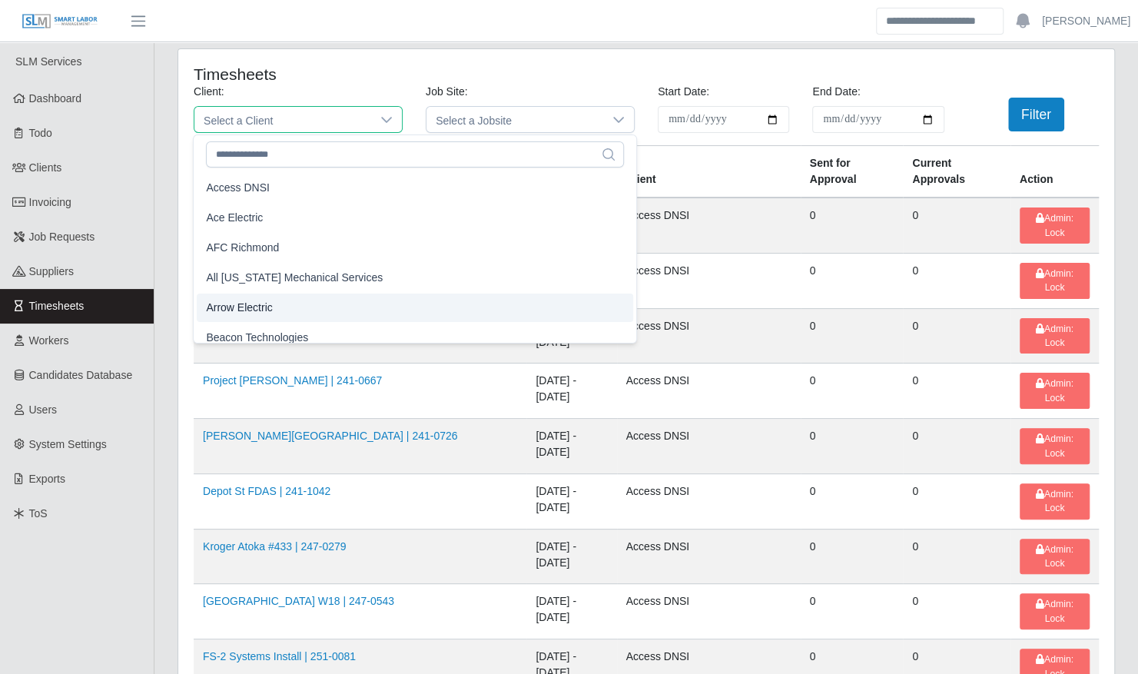
click at [306, 303] on li "Arrow Electric" at bounding box center [415, 308] width 436 height 28
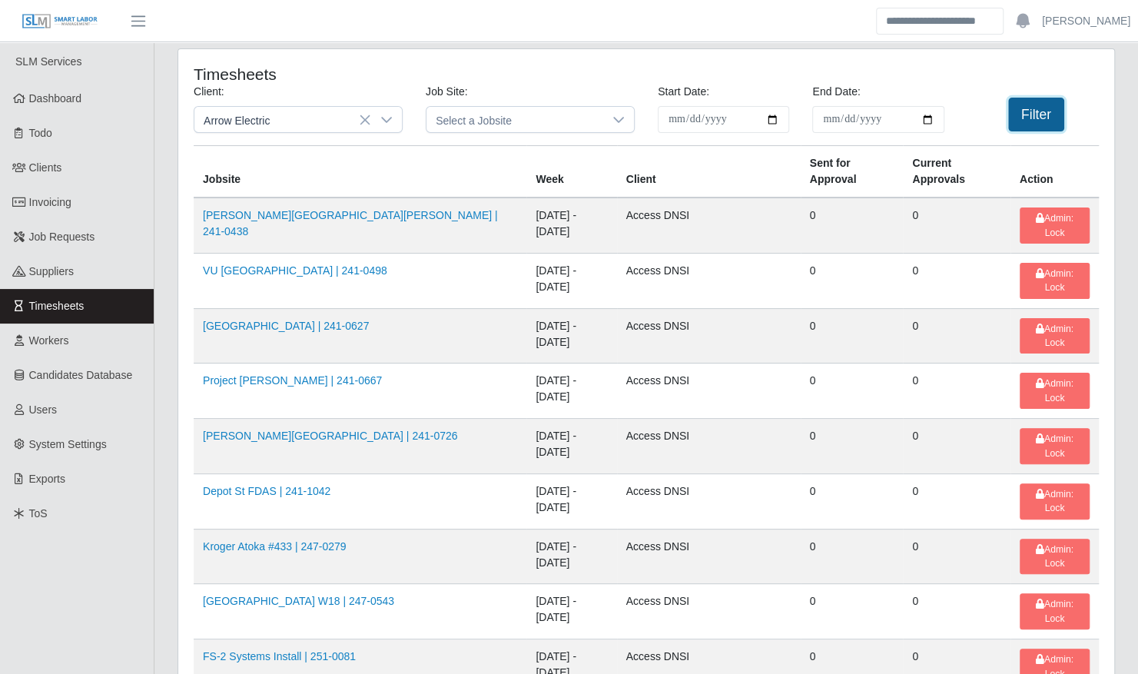
click at [1030, 128] on button "Filter" at bounding box center [1036, 115] width 56 height 34
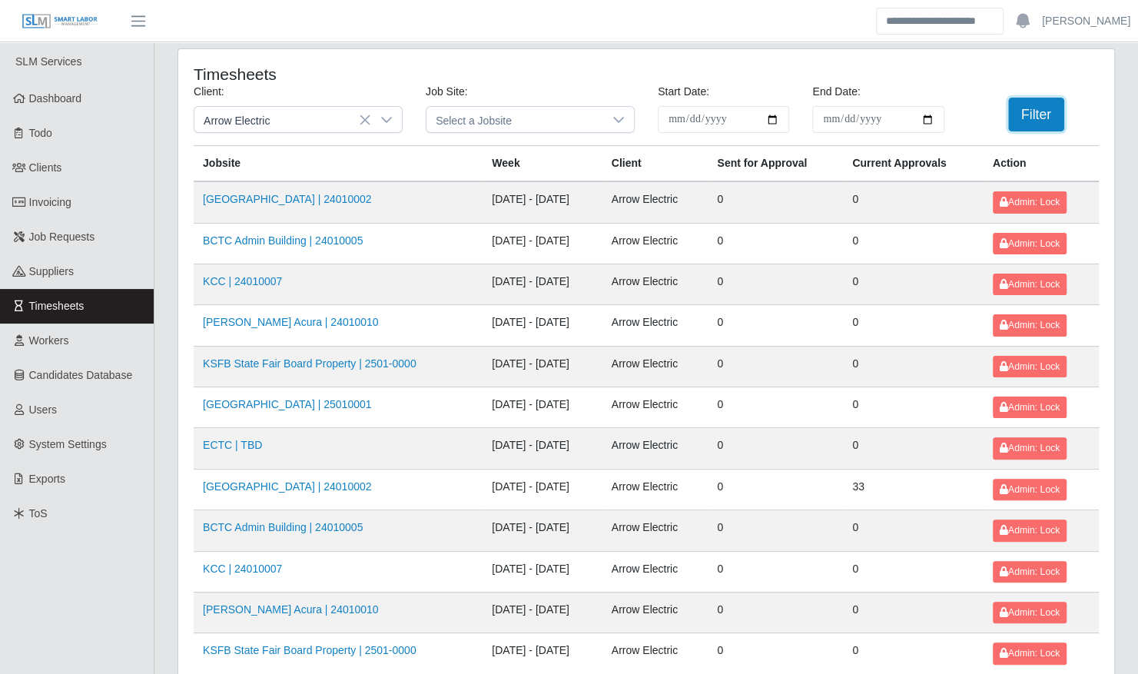
scroll to position [194, 0]
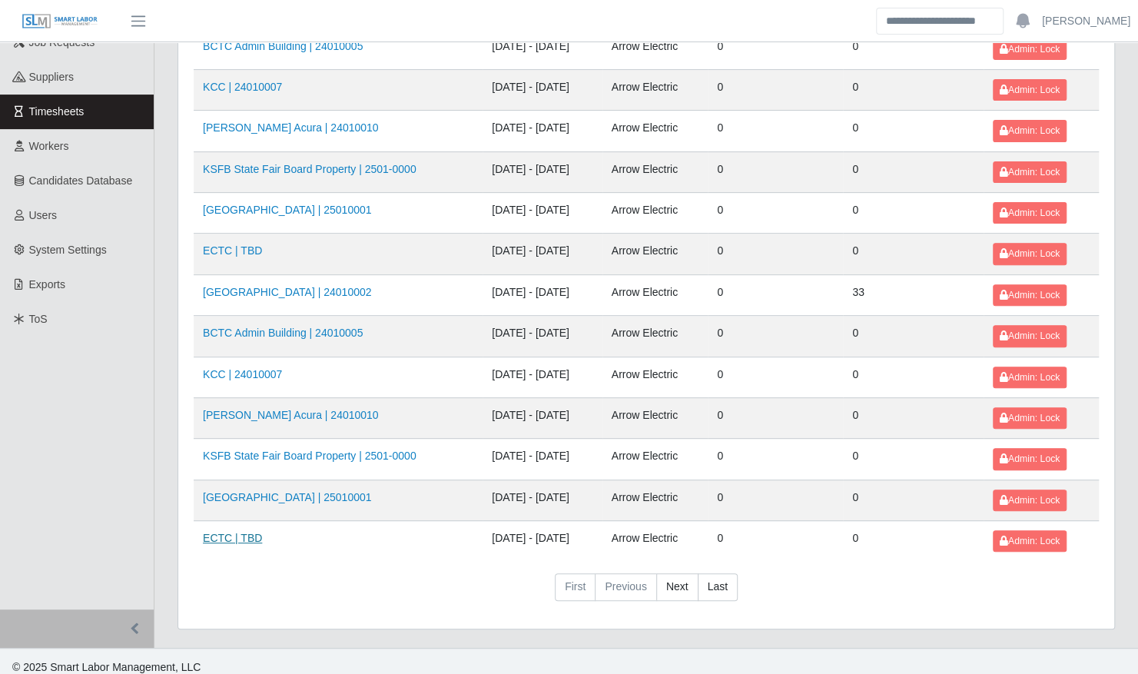
click at [237, 532] on link "ECTC | TBD" at bounding box center [232, 538] width 59 height 12
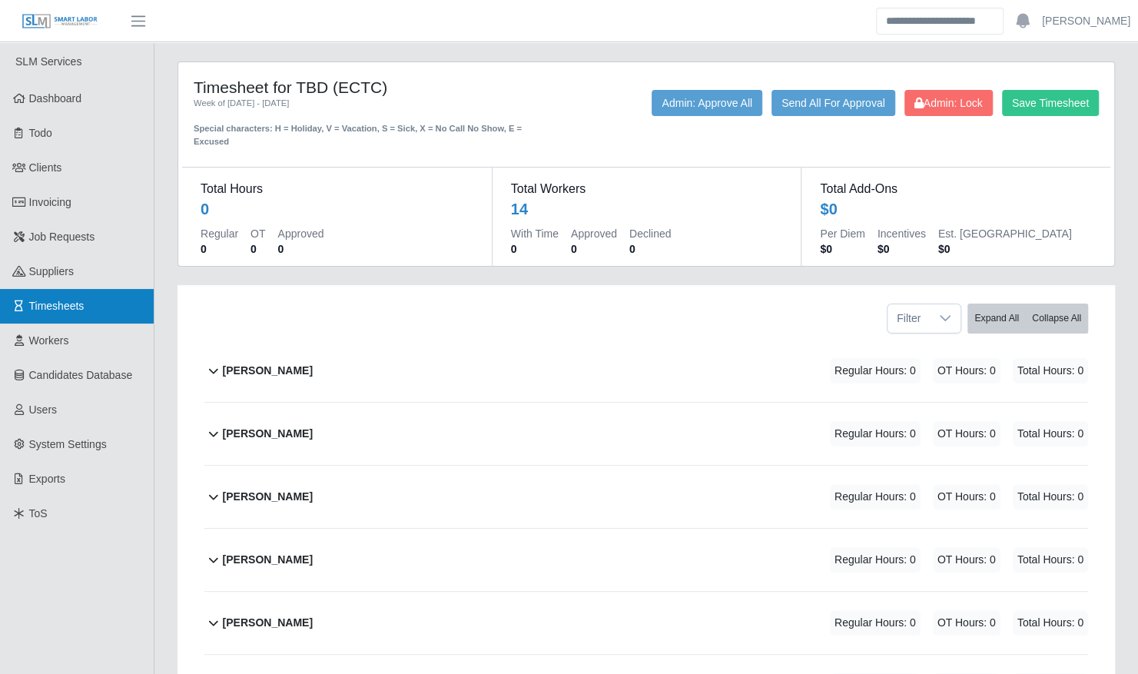
click at [43, 300] on span "Timesheets" at bounding box center [56, 306] width 55 height 12
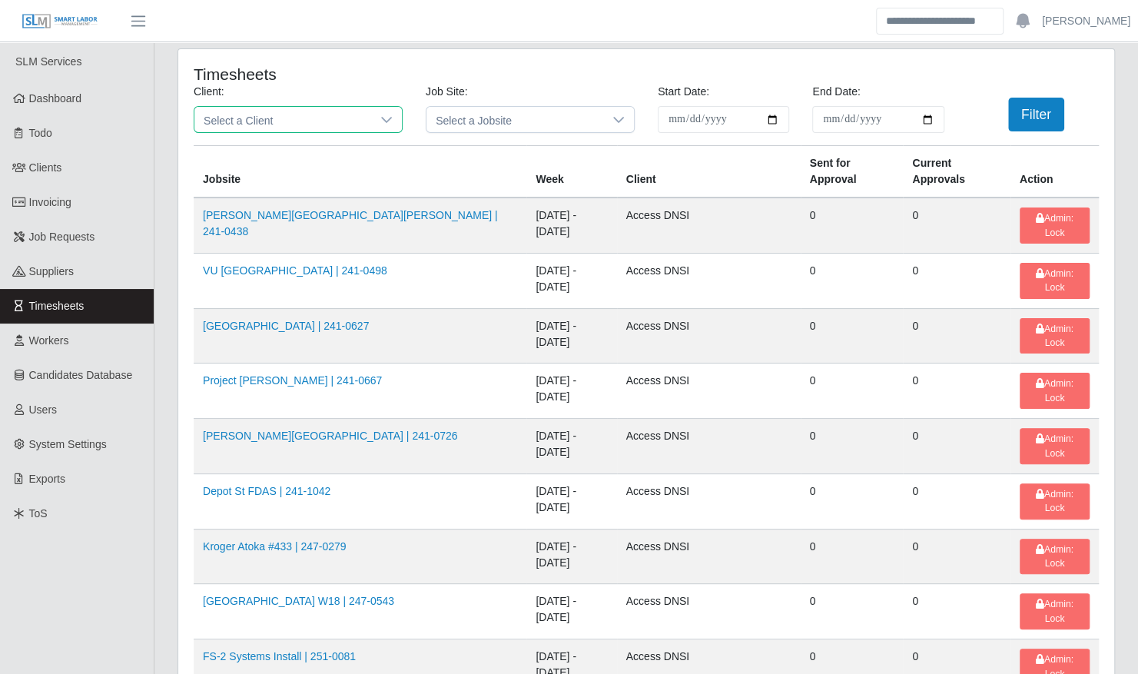
click at [267, 128] on span "Select a Client" at bounding box center [282, 119] width 177 height 25
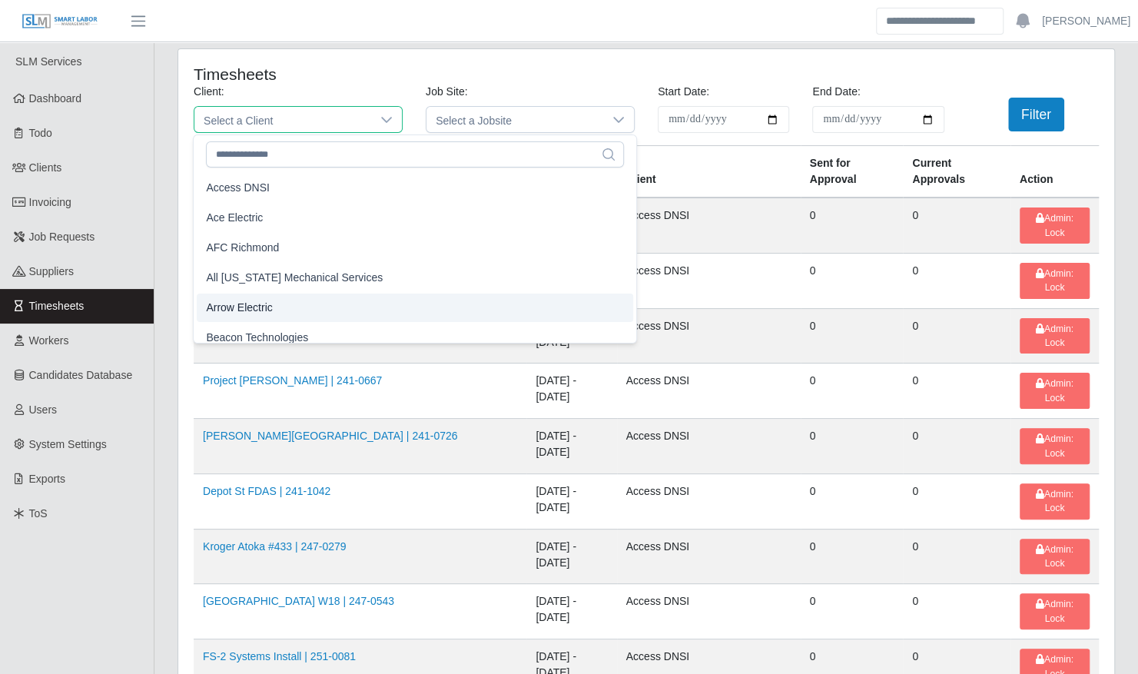
click at [292, 294] on li "Arrow Electric" at bounding box center [415, 308] width 436 height 28
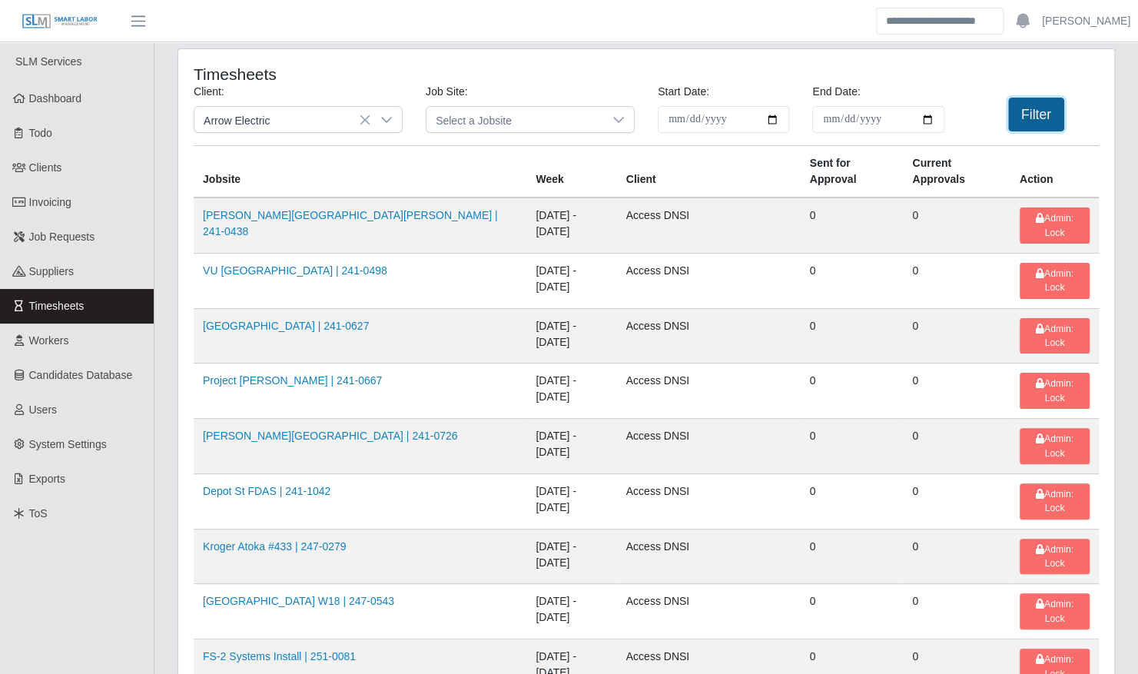
click at [1039, 111] on button "Filter" at bounding box center [1036, 115] width 56 height 34
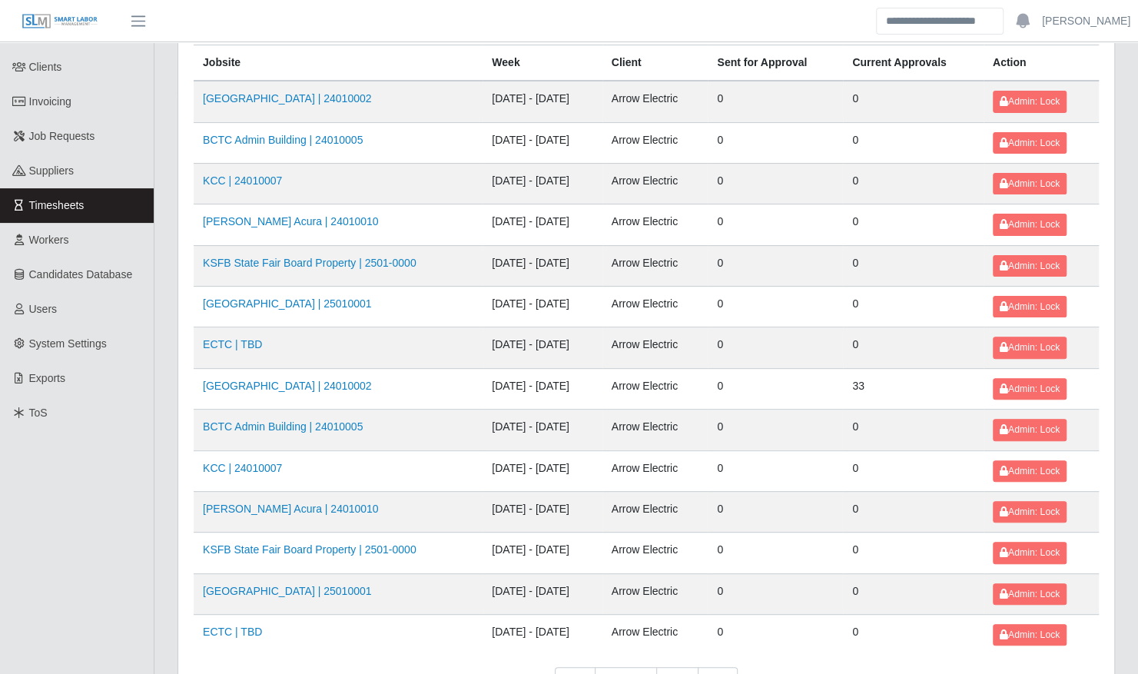
scroll to position [194, 0]
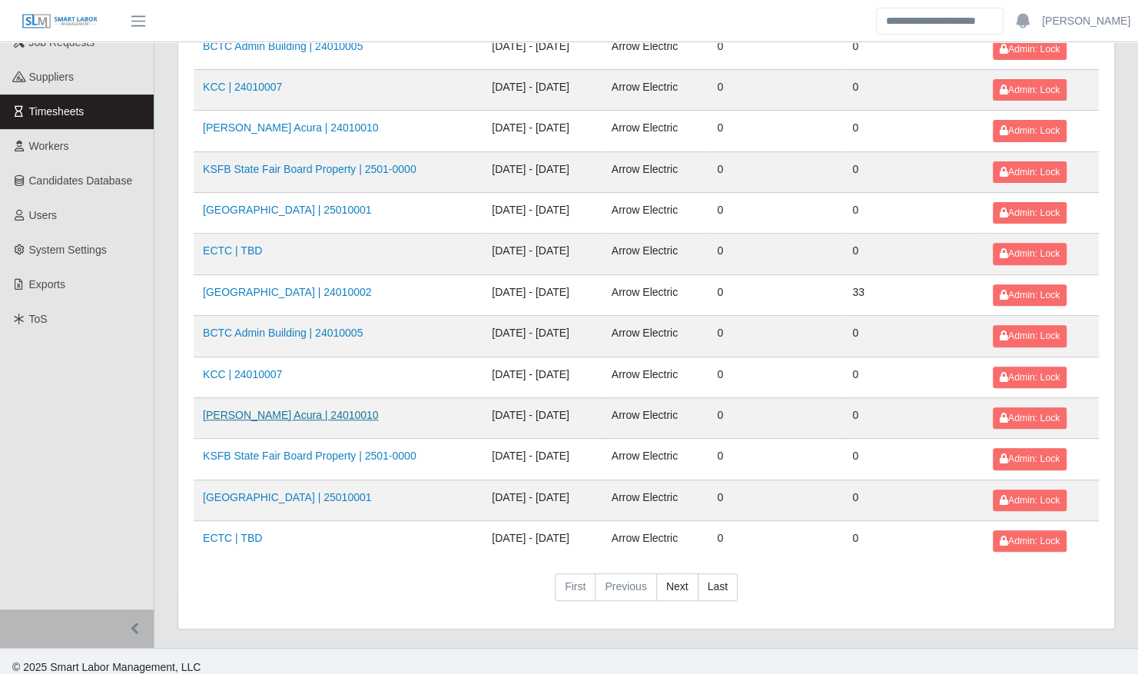
click at [339, 409] on link "[PERSON_NAME] Acura | 24010010" at bounding box center [291, 415] width 176 height 12
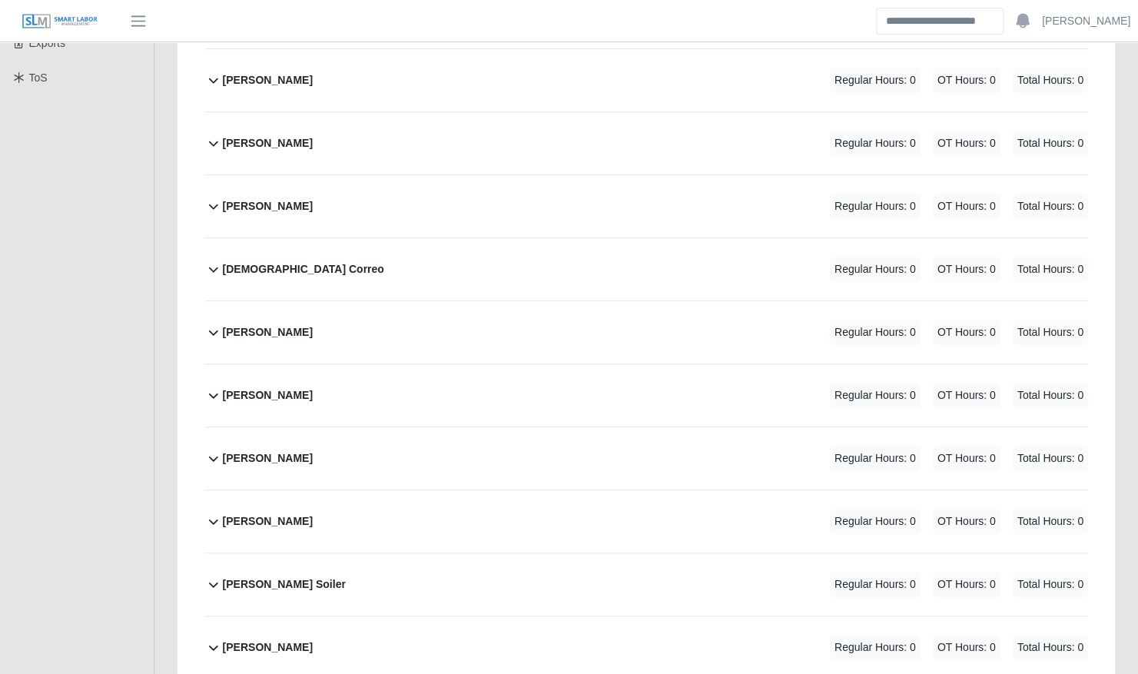
scroll to position [435, 0]
click at [363, 365] on div "[PERSON_NAME] Regular Hours: 0 OT Hours: 0 Total Hours: 0" at bounding box center [655, 396] width 865 height 62
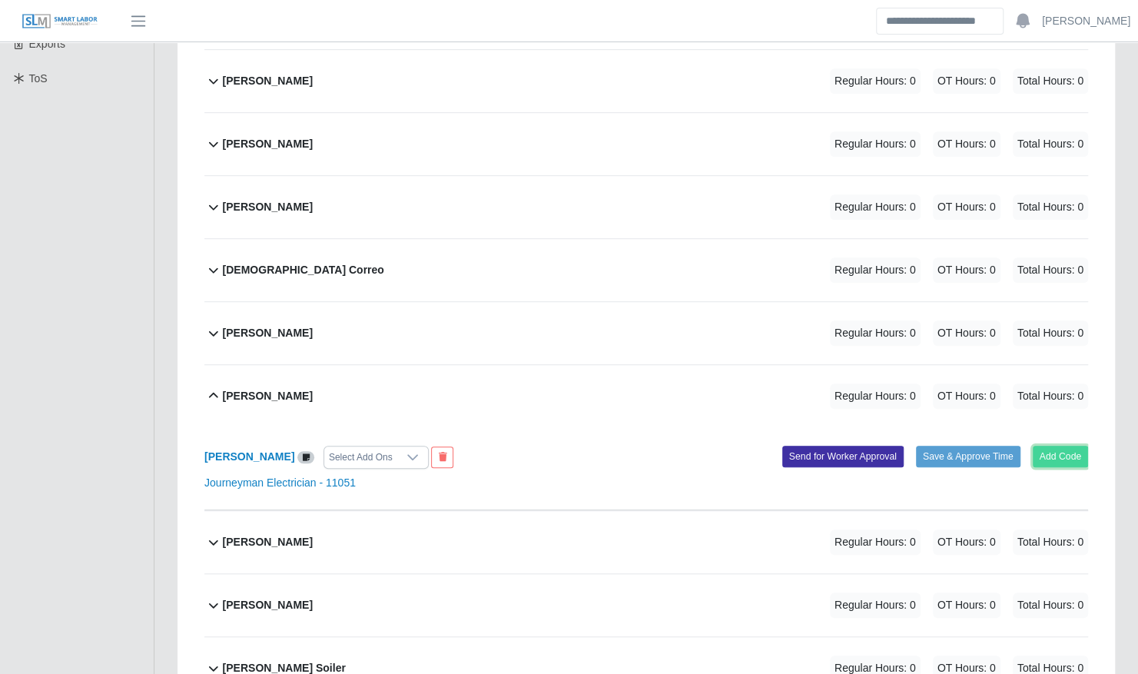
click at [1070, 446] on button "Add Code" at bounding box center [1061, 457] width 56 height 22
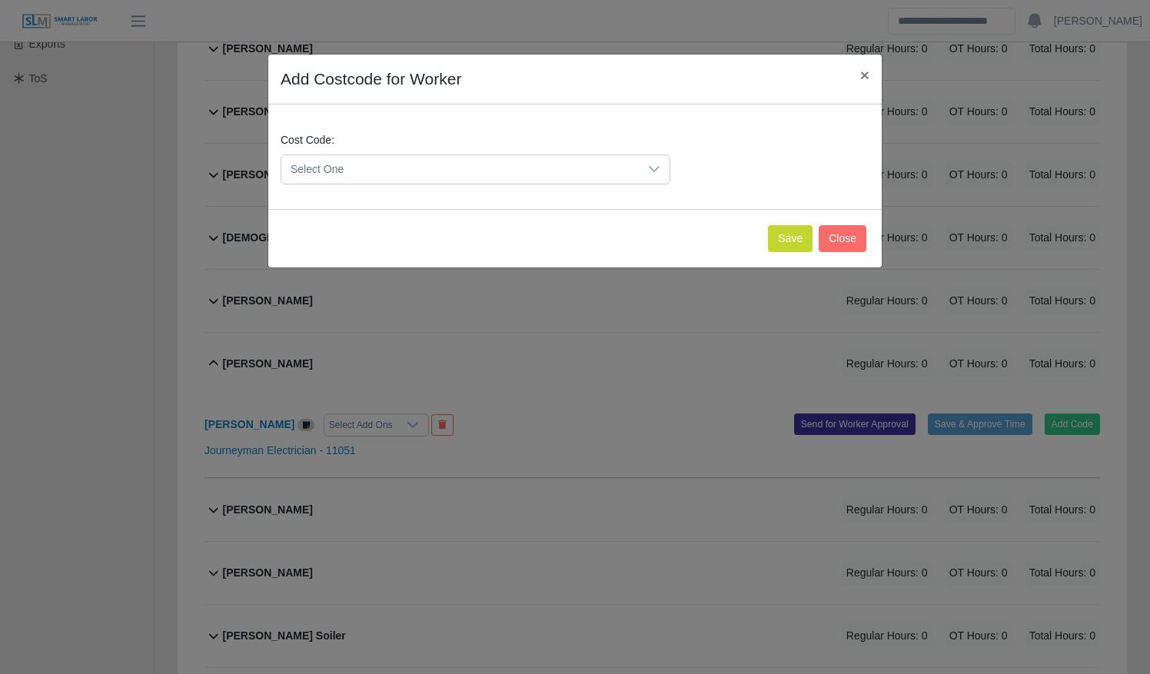
click at [588, 163] on span "Select One" at bounding box center [459, 169] width 357 height 28
click at [805, 243] on button "Save" at bounding box center [790, 238] width 45 height 27
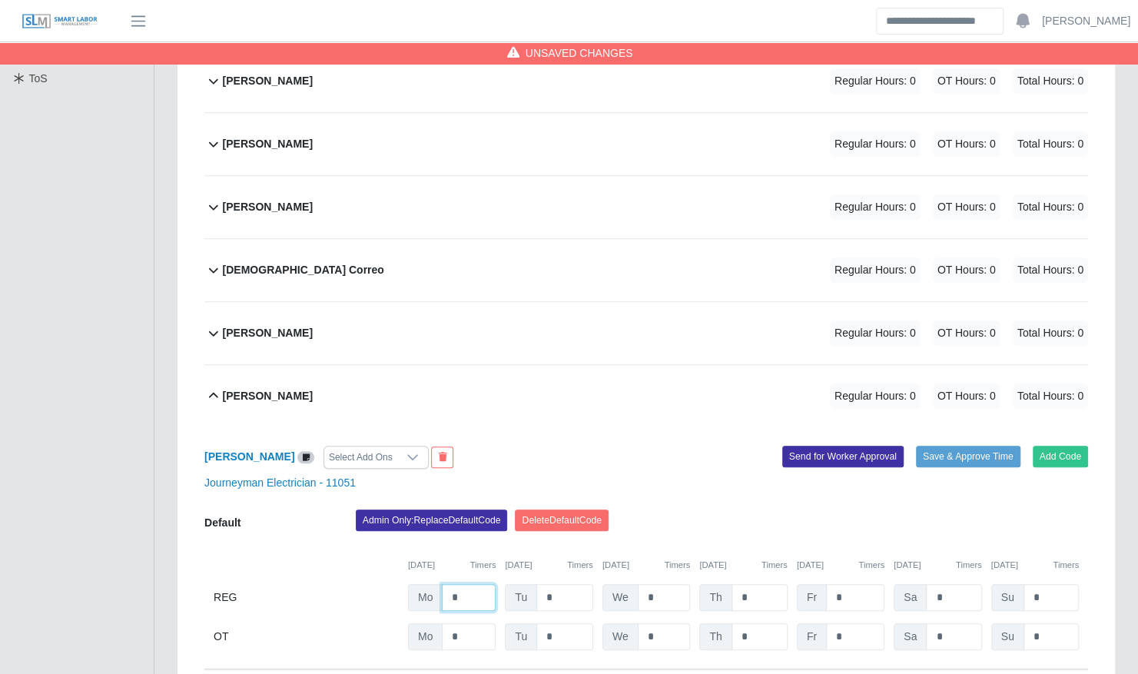
click at [489, 584] on input "*" at bounding box center [469, 597] width 54 height 27
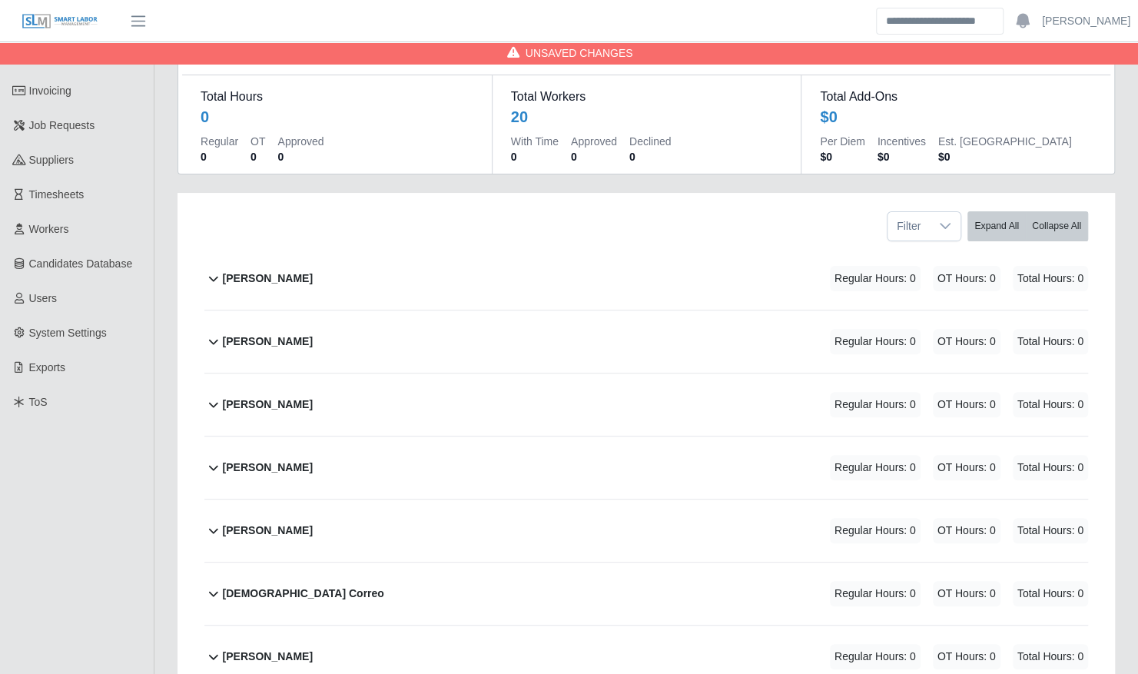
scroll to position [111, 0]
type input "*"
click at [426, 257] on div "[PERSON_NAME] Regular Hours: 0 OT Hours: 0 Total Hours: 0" at bounding box center [655, 279] width 865 height 62
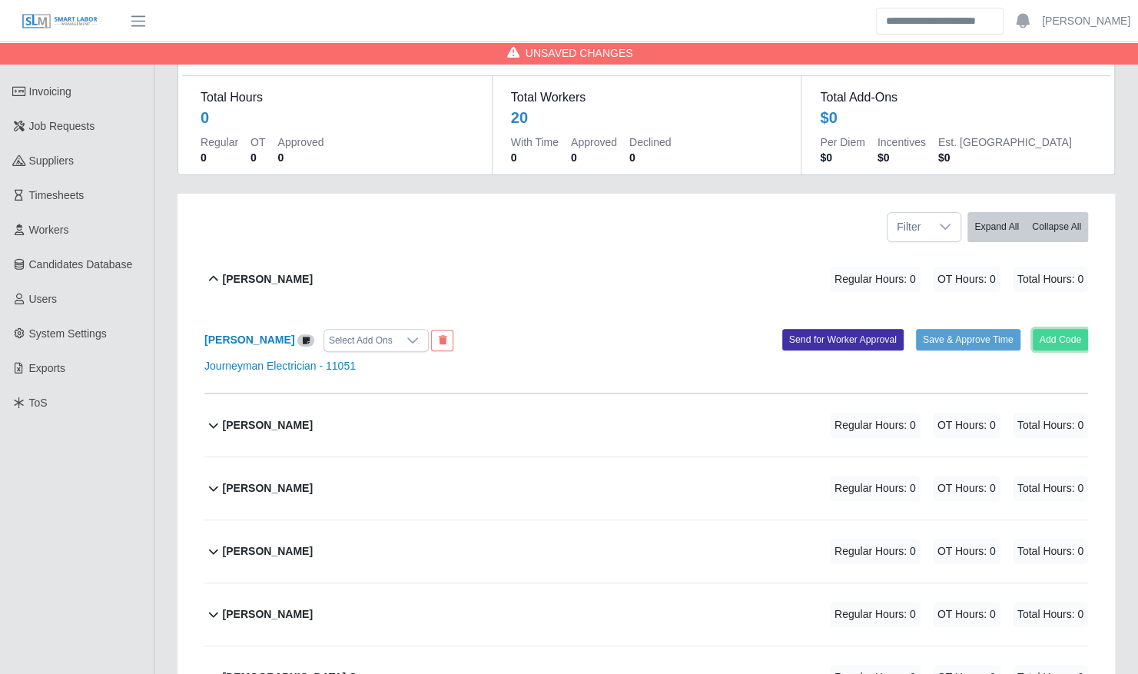
click at [1045, 329] on button "Add Code" at bounding box center [1061, 340] width 56 height 22
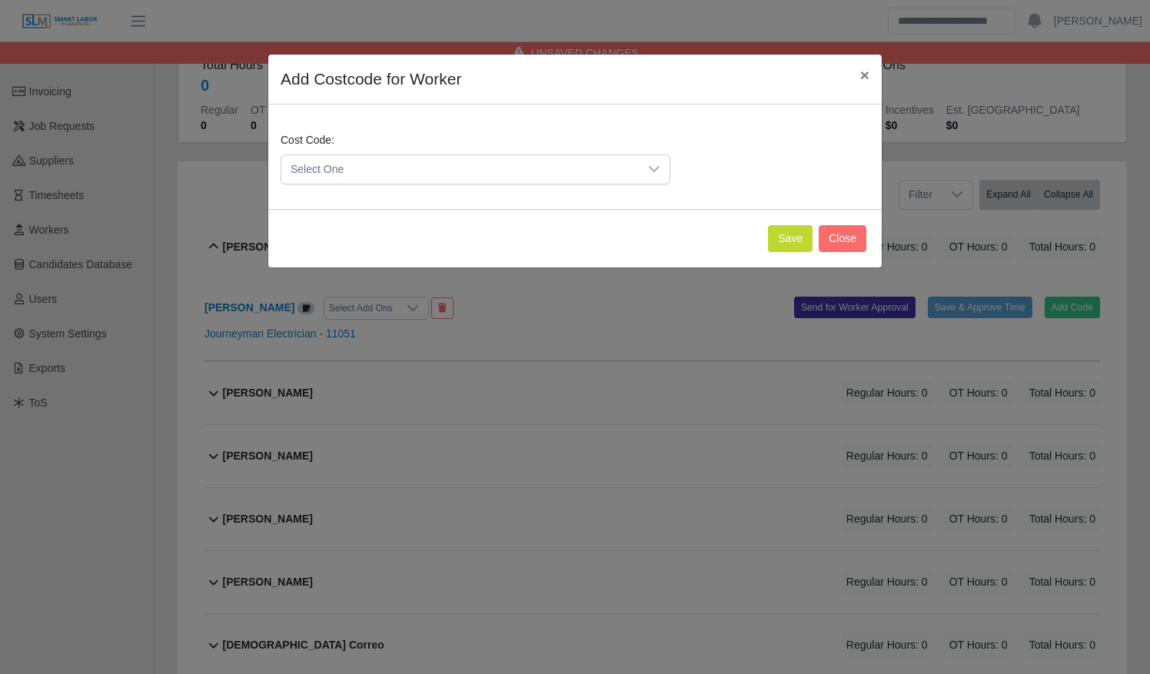
click at [394, 174] on span "Select One" at bounding box center [459, 169] width 357 height 28
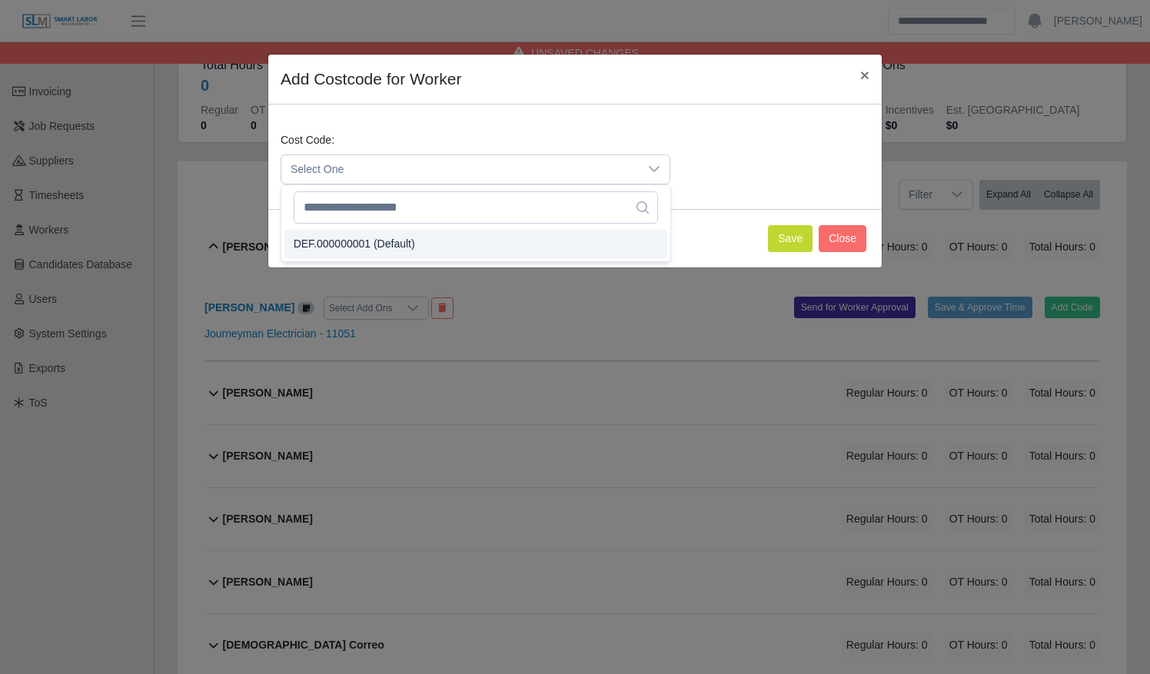
click at [404, 242] on span "DEF.000000001 (Default)" at bounding box center [354, 244] width 121 height 16
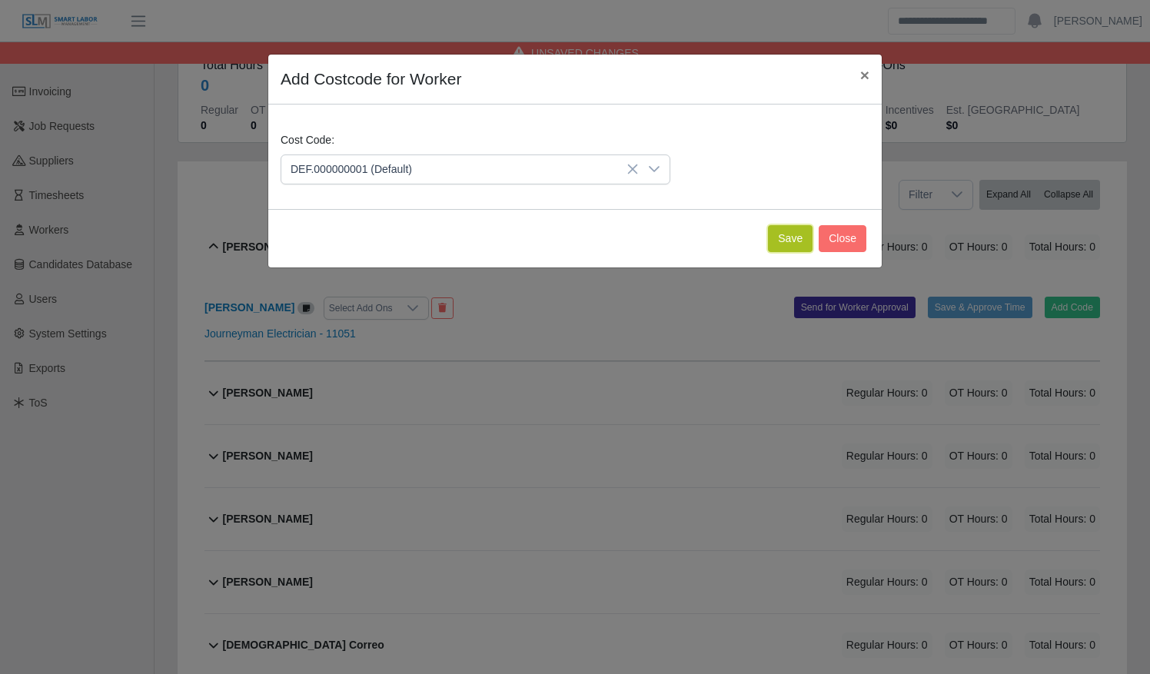
click at [802, 227] on button "Save" at bounding box center [790, 238] width 45 height 27
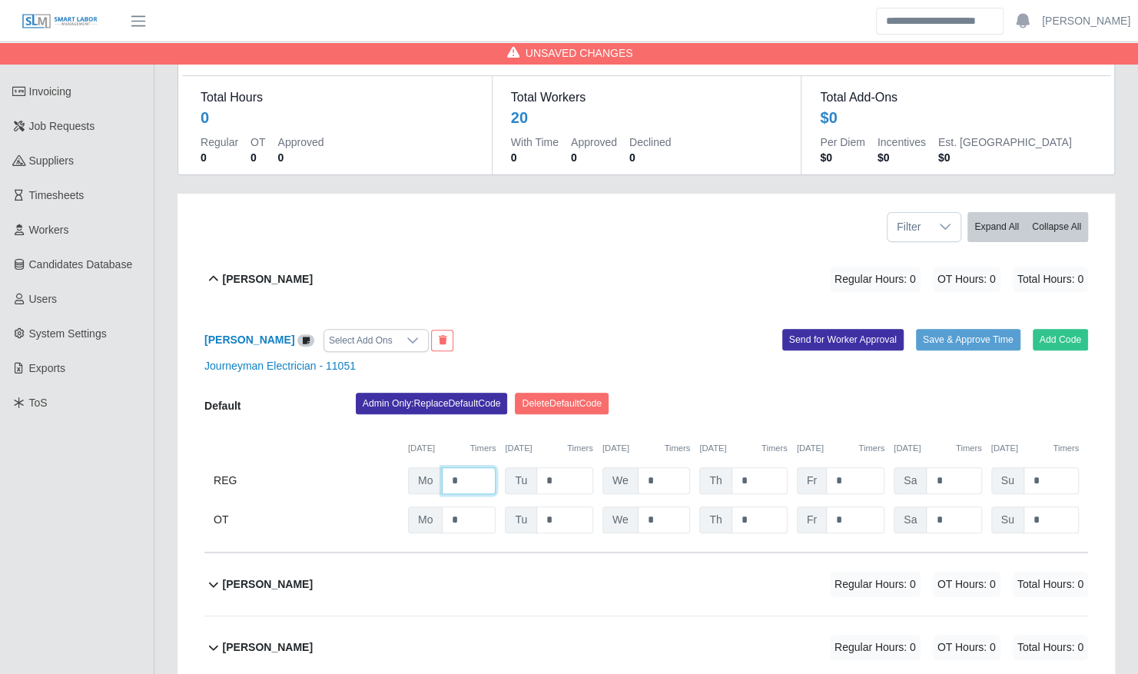
click at [467, 467] on input "*" at bounding box center [469, 480] width 54 height 27
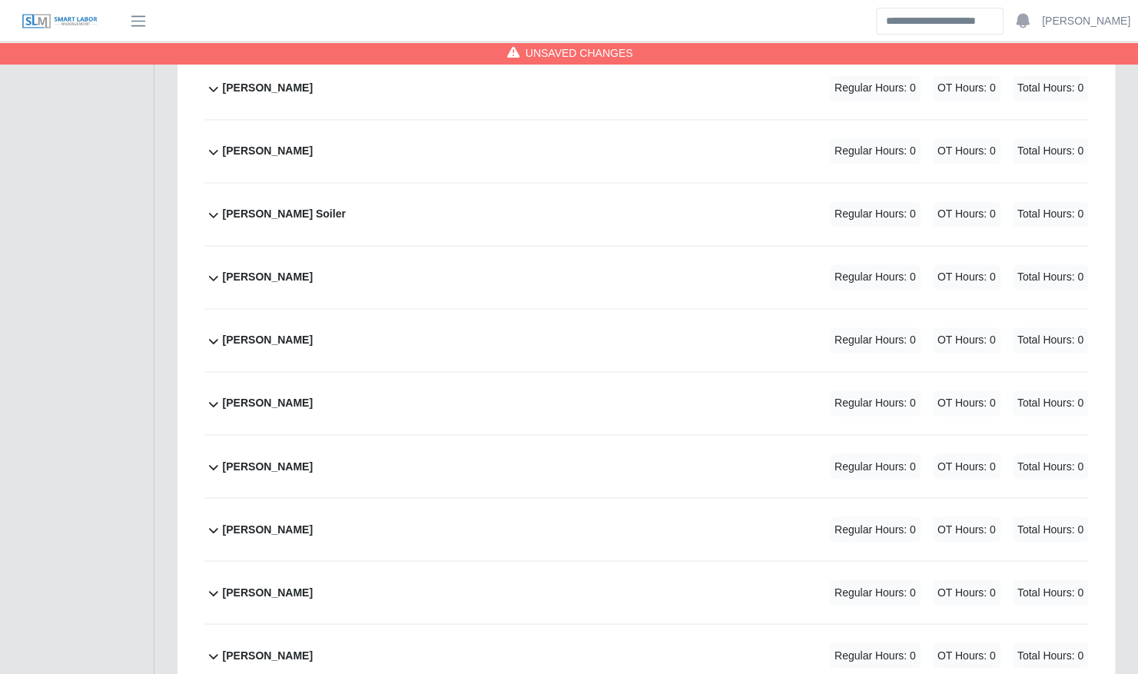
scroll to position [1285, 0]
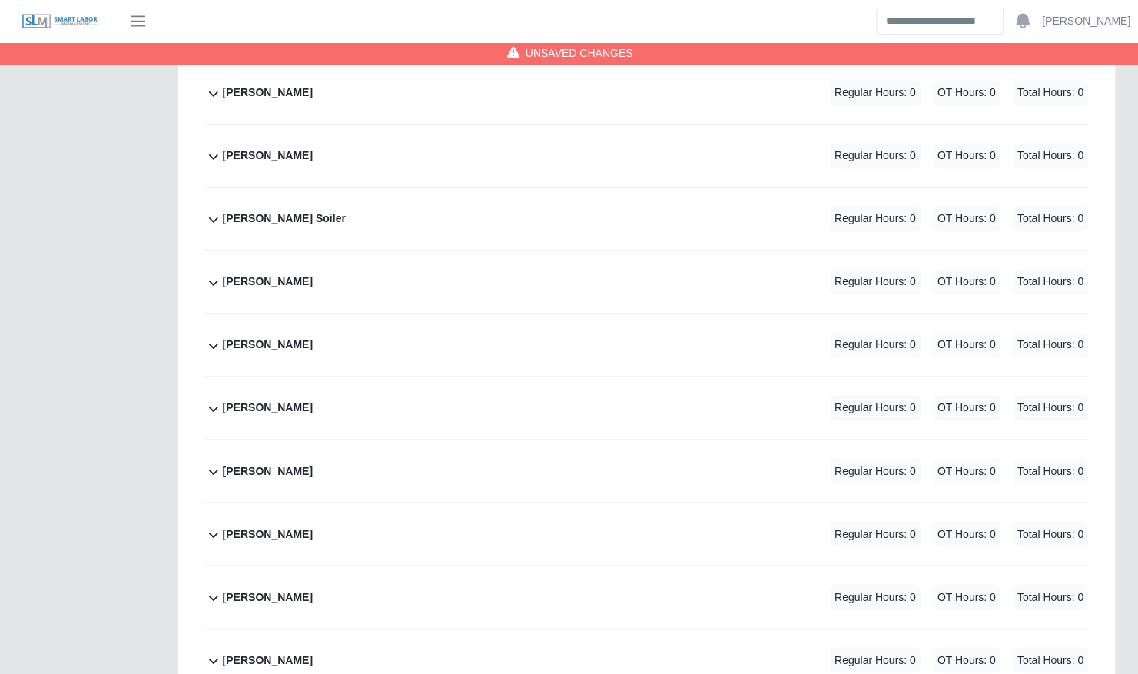
type input "*"
click at [421, 195] on div "[PERSON_NAME] Soiler Regular Hours: 0 OT Hours: 0 Total Hours: 0" at bounding box center [655, 219] width 865 height 62
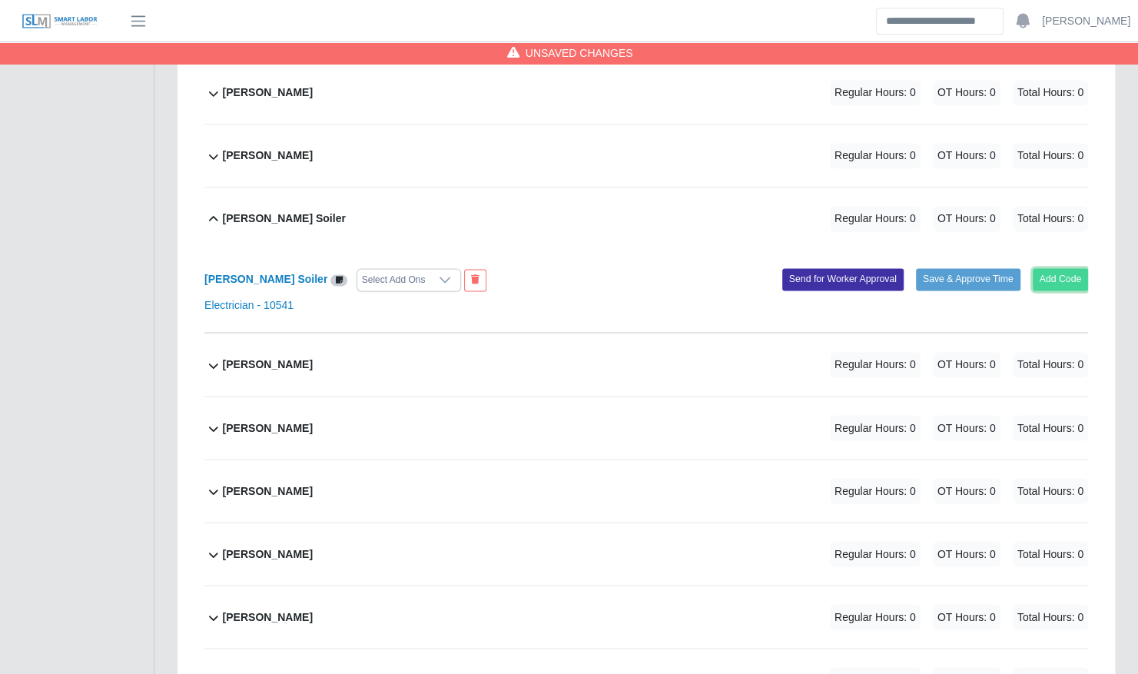
click at [1061, 268] on button "Add Code" at bounding box center [1061, 279] width 56 height 22
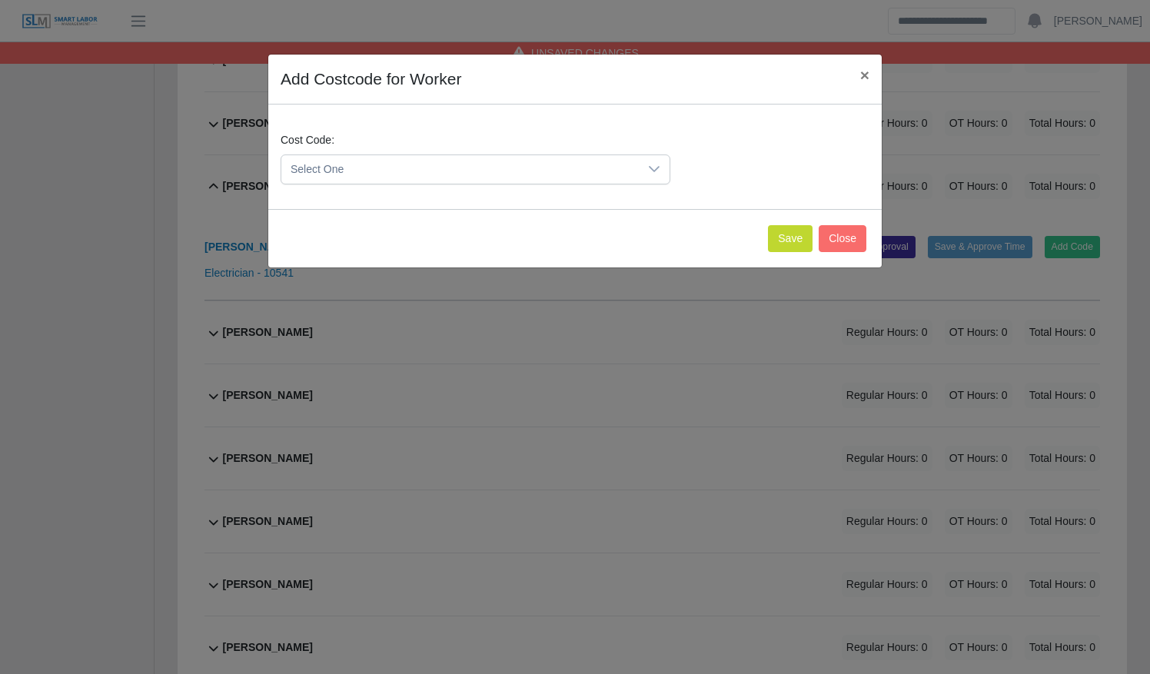
click at [423, 171] on span "Select One" at bounding box center [459, 169] width 357 height 28
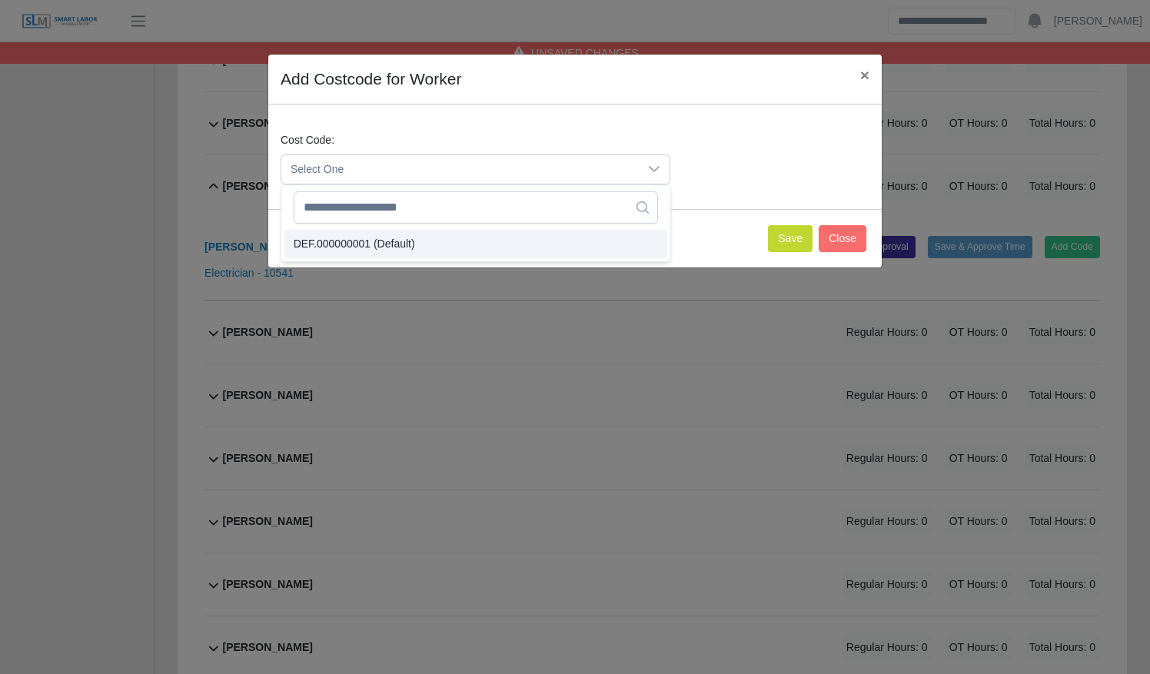
click at [465, 235] on li "DEF.000000001 (Default)" at bounding box center [475, 244] width 383 height 28
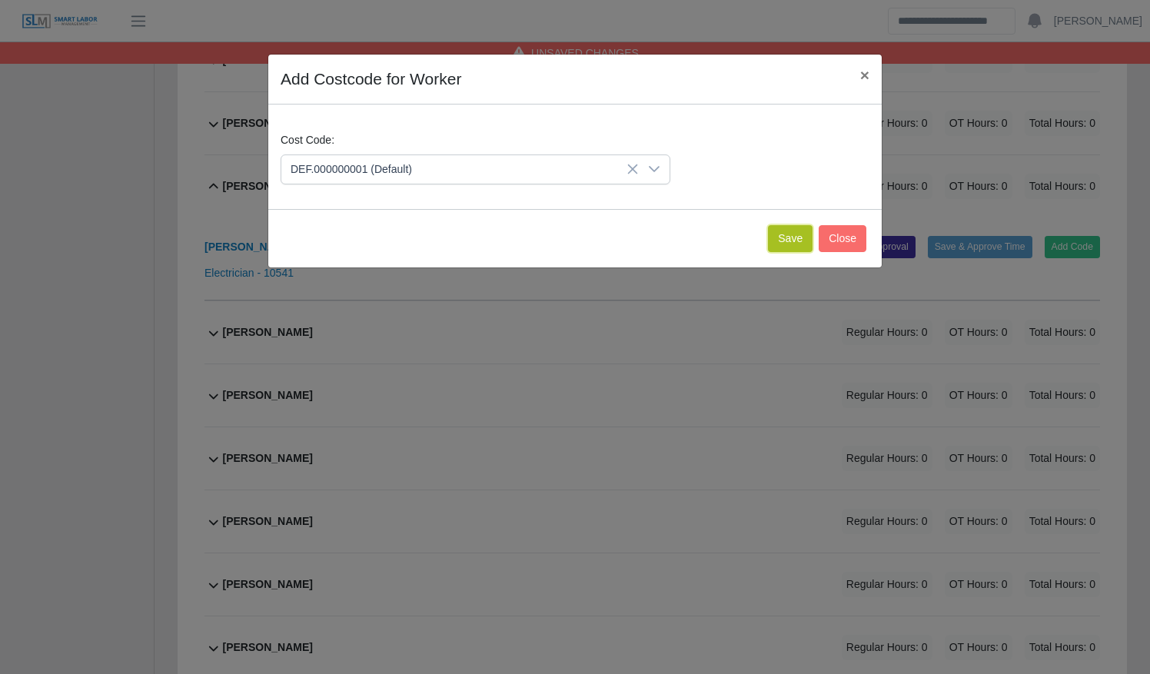
click at [792, 226] on button "Save" at bounding box center [790, 238] width 45 height 27
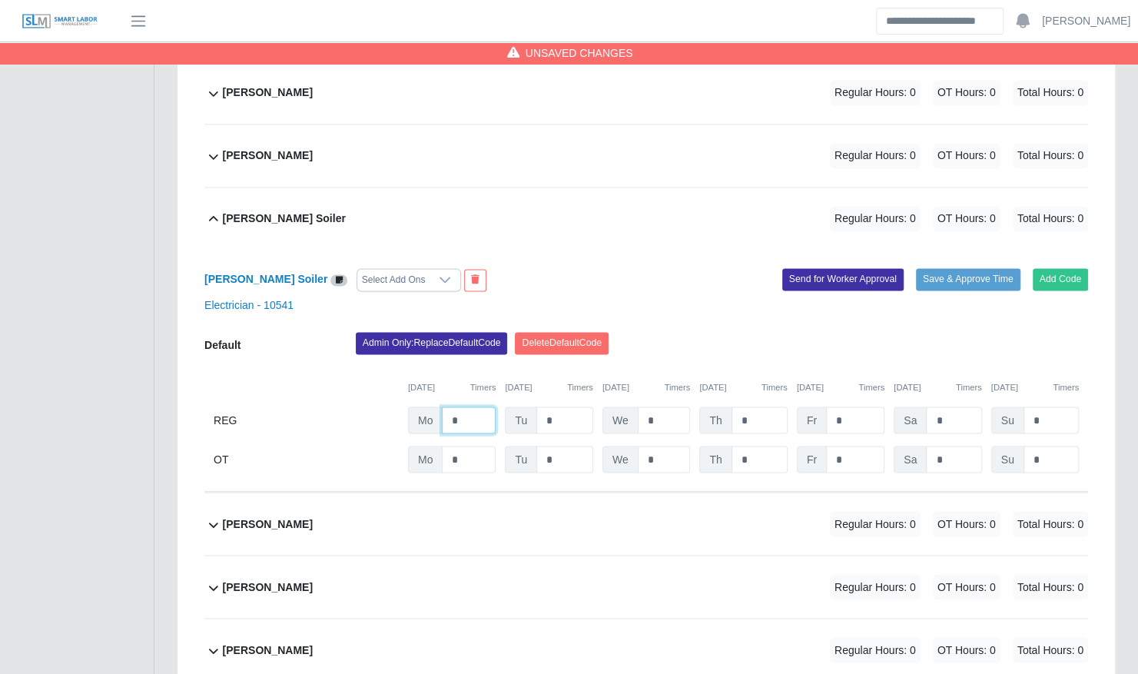
click at [473, 407] on input "*" at bounding box center [469, 420] width 54 height 27
type input "*"
click at [298, 496] on div "[PERSON_NAME] Regular Hours: 0 OT Hours: 0 Total Hours: 0" at bounding box center [655, 524] width 865 height 62
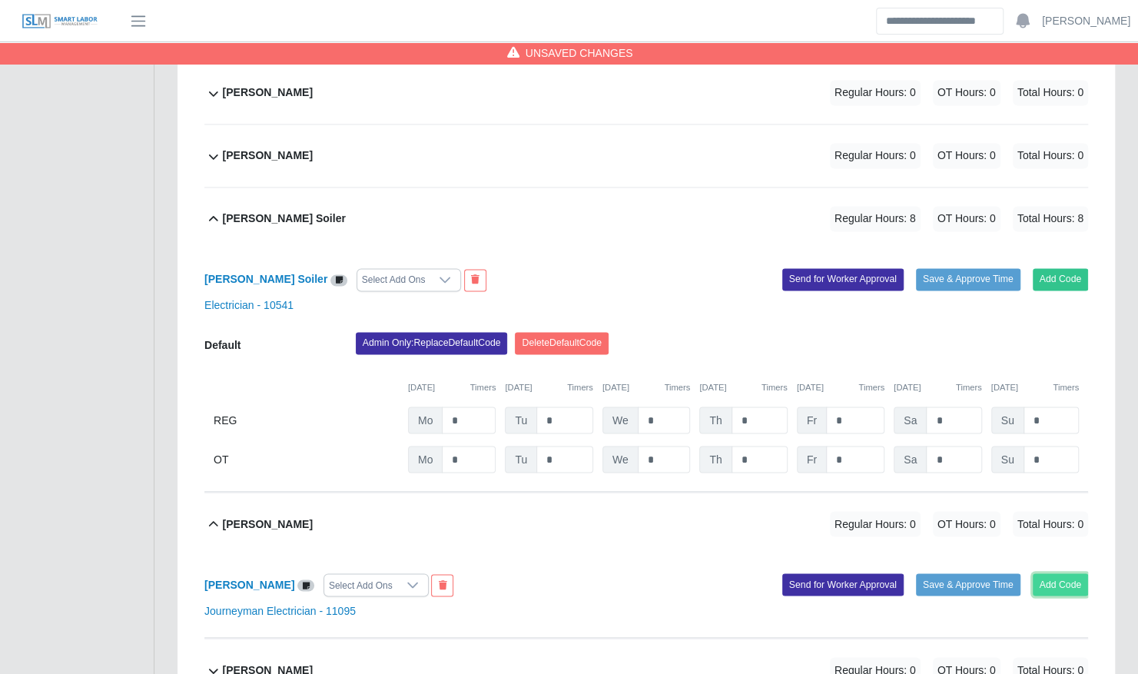
click at [1080, 573] on button "Add Code" at bounding box center [1061, 584] width 56 height 22
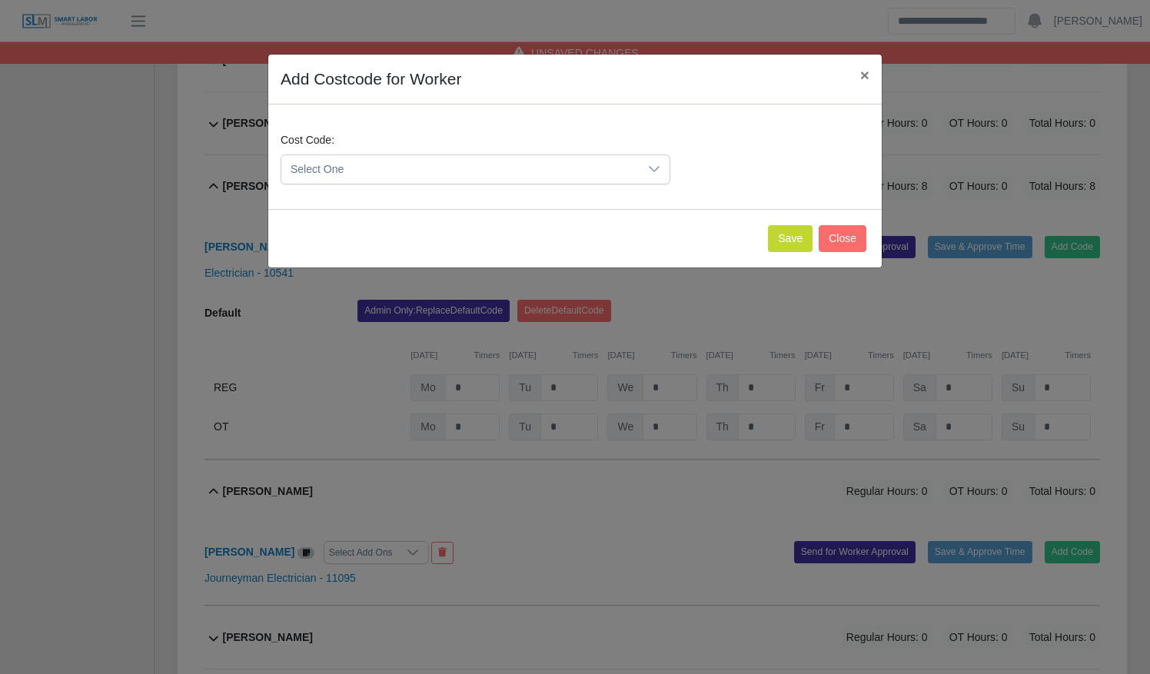
click at [446, 168] on span "Select One" at bounding box center [459, 169] width 357 height 28
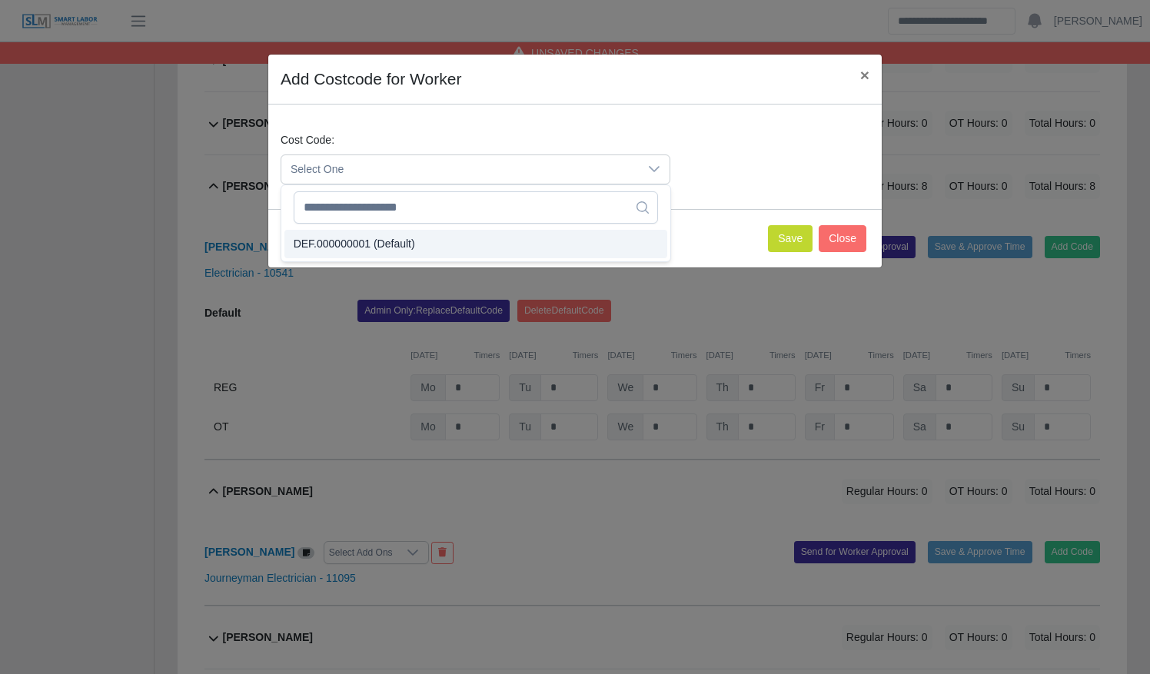
click at [417, 236] on li "DEF.000000001 (Default)" at bounding box center [475, 244] width 383 height 28
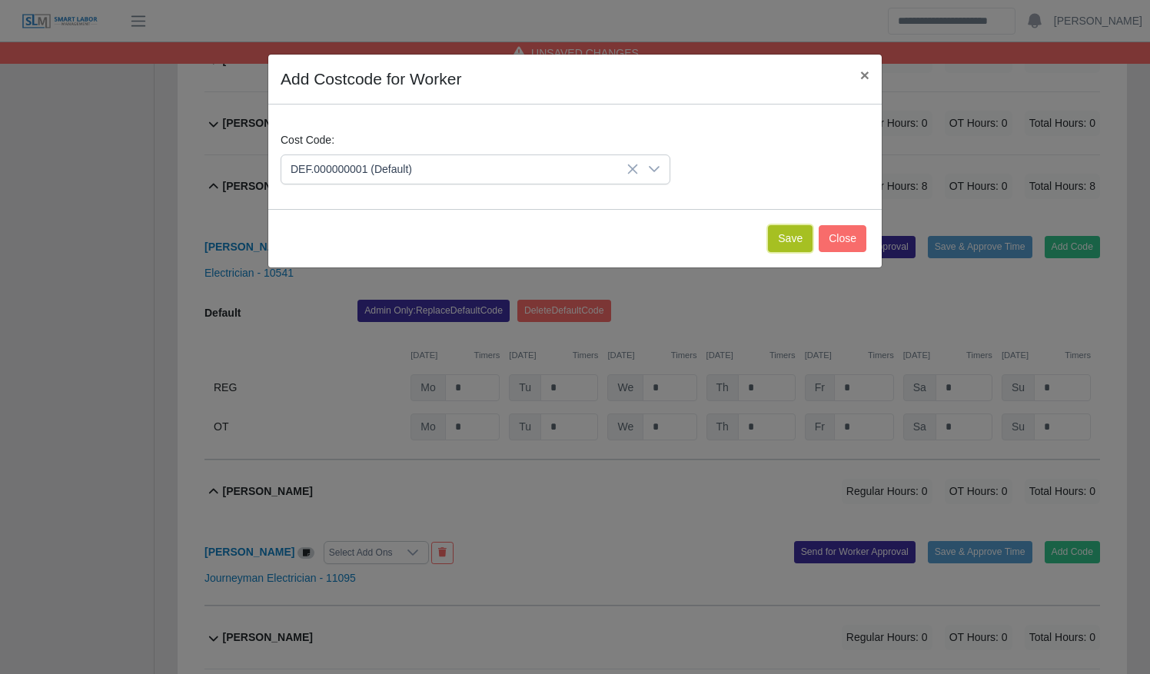
click at [788, 237] on button "Save" at bounding box center [790, 238] width 45 height 27
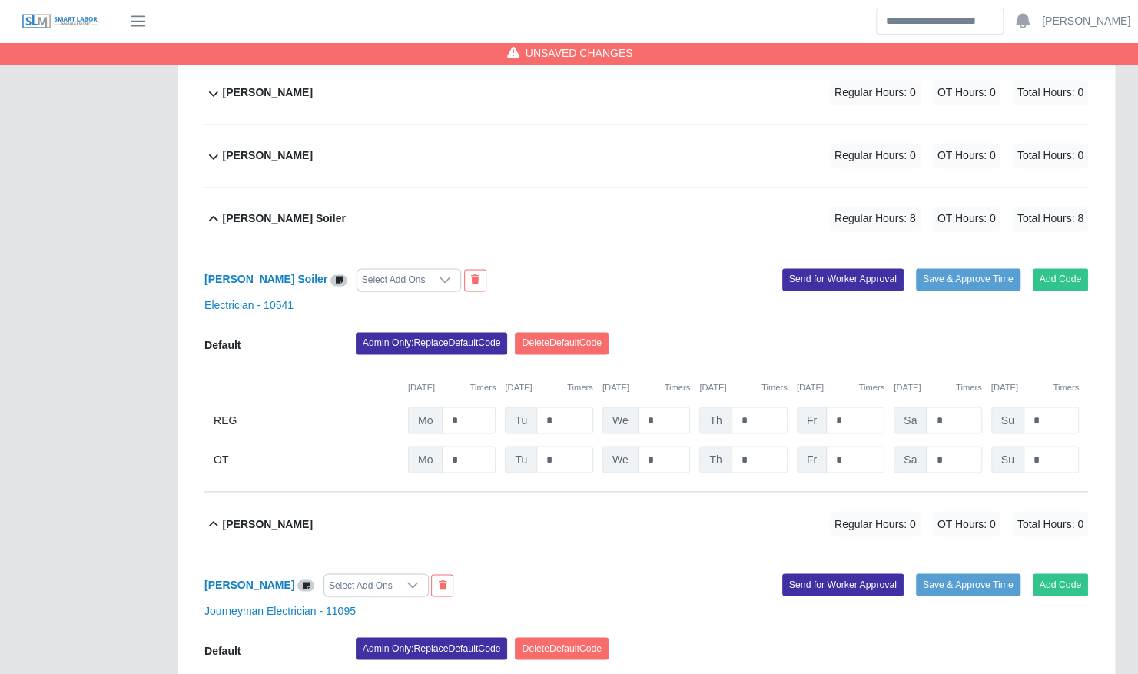
scroll to position [1609, 0]
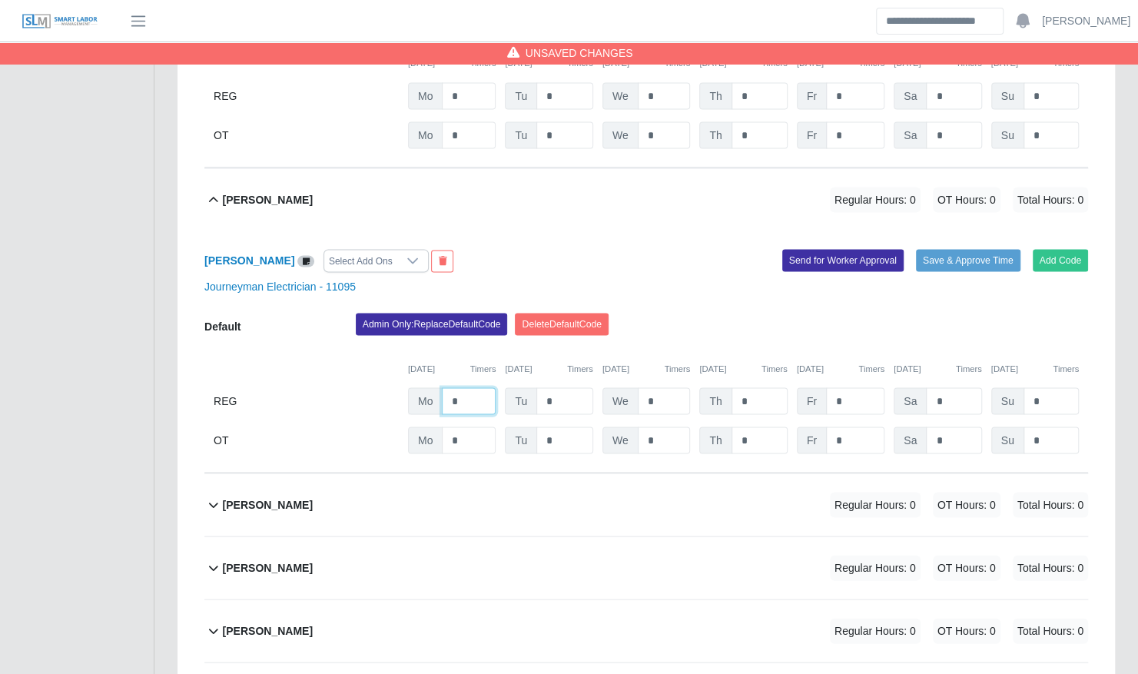
click at [478, 387] on input "*" at bounding box center [469, 400] width 54 height 27
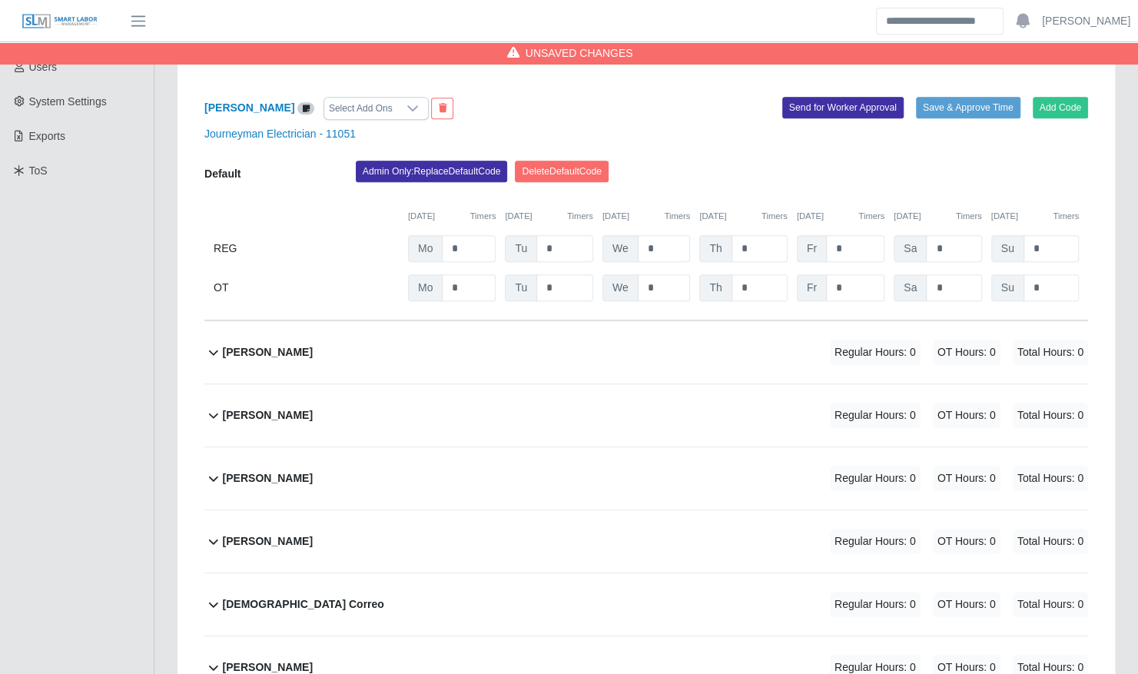
scroll to position [432, 0]
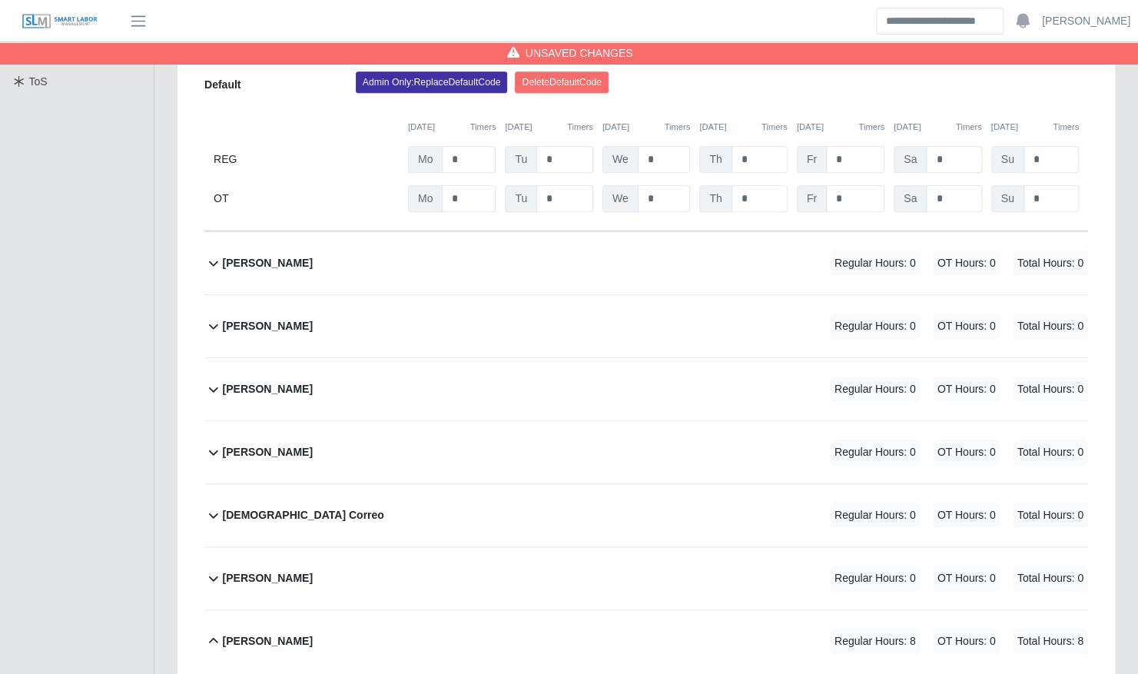
type input "*"
click at [473, 239] on div "[PERSON_NAME] Regular Hours: 0 OT Hours: 0 Total Hours: 0" at bounding box center [655, 263] width 865 height 62
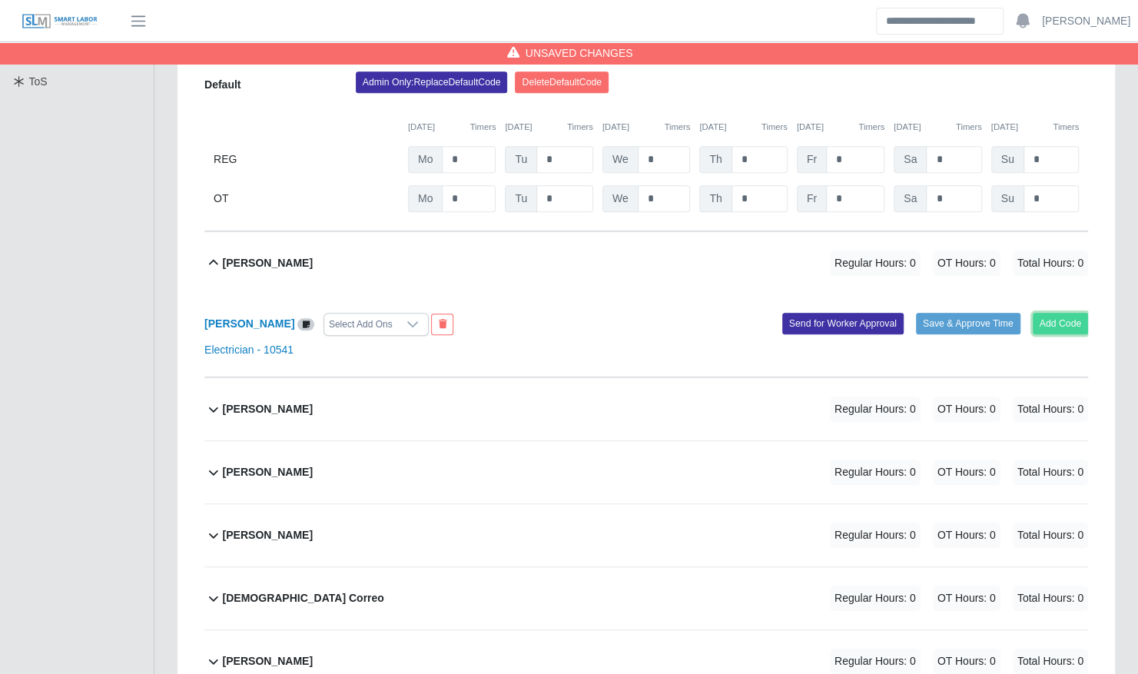
click at [1062, 313] on button "Add Code" at bounding box center [1061, 324] width 56 height 22
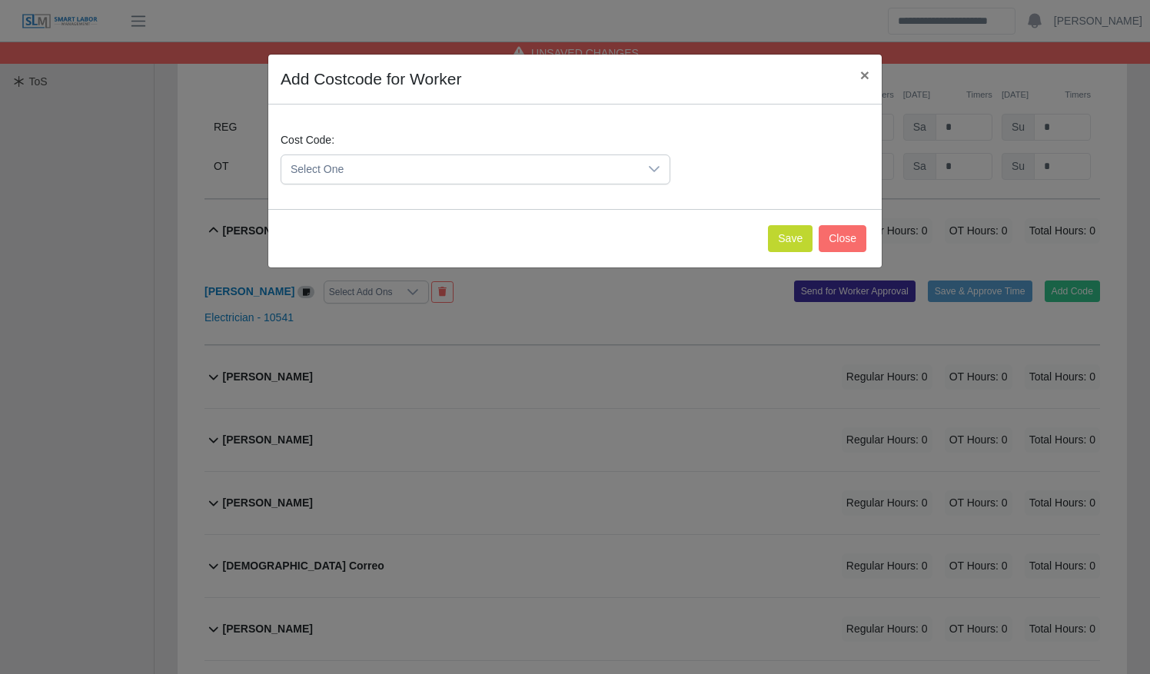
click at [495, 171] on span "Select One" at bounding box center [459, 169] width 357 height 28
click at [484, 243] on li "DEF.000000001 (Default)" at bounding box center [475, 244] width 383 height 28
click at [793, 234] on button "Save" at bounding box center [790, 238] width 45 height 27
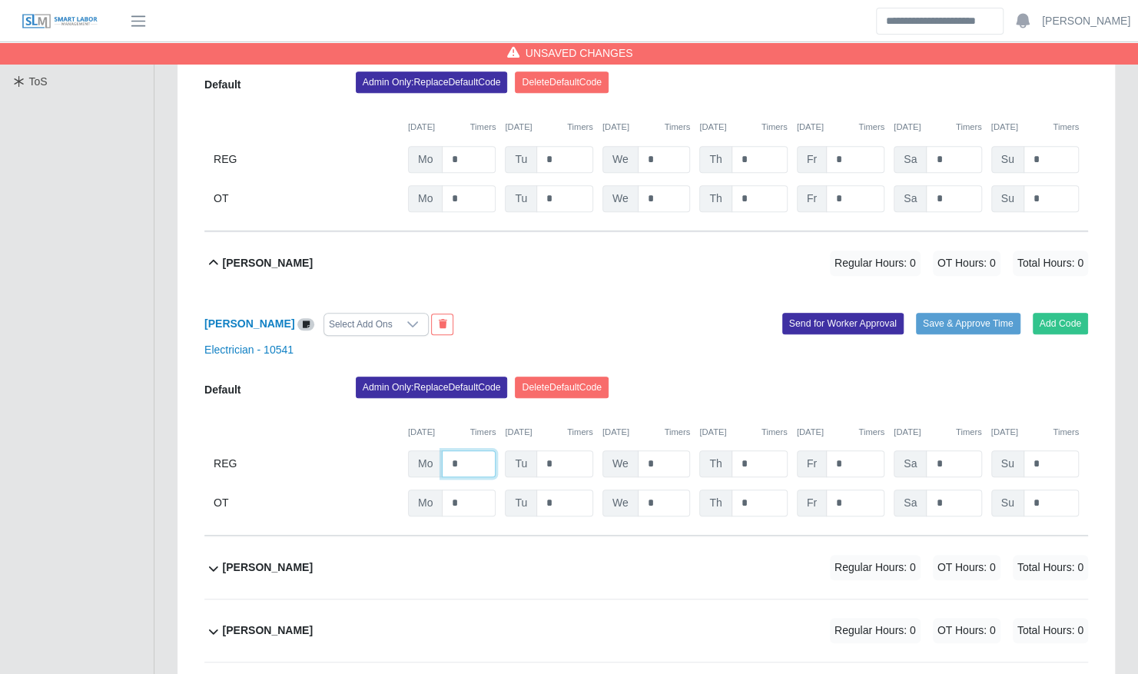
click at [476, 450] on input "*" at bounding box center [469, 463] width 54 height 27
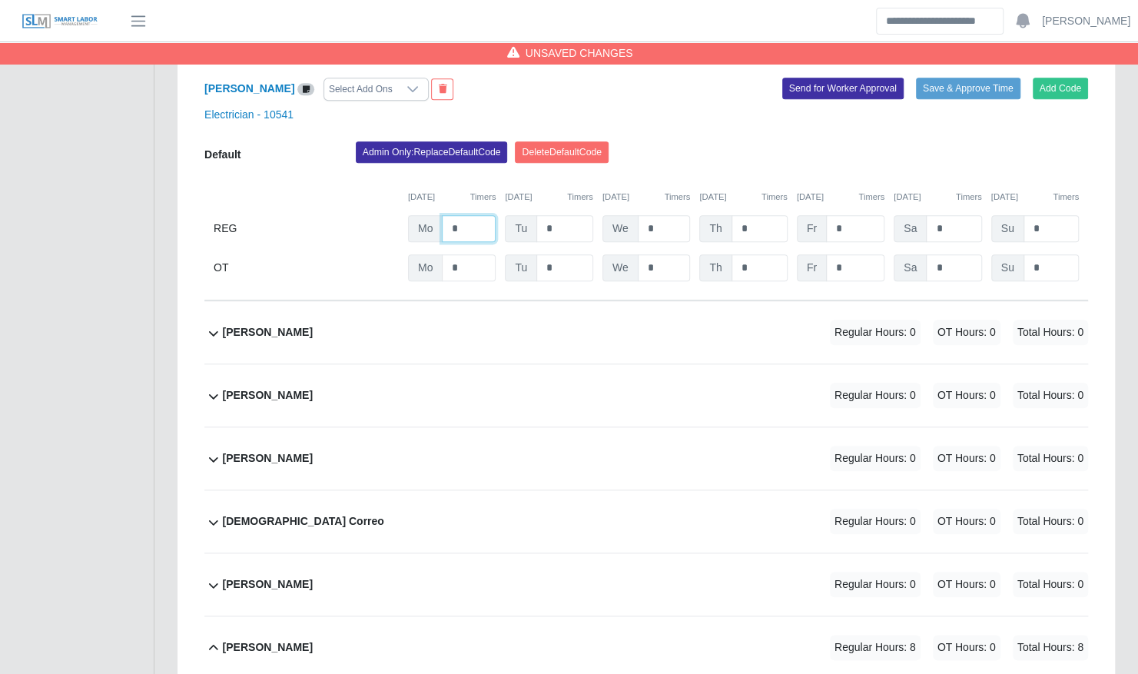
scroll to position [770, 0]
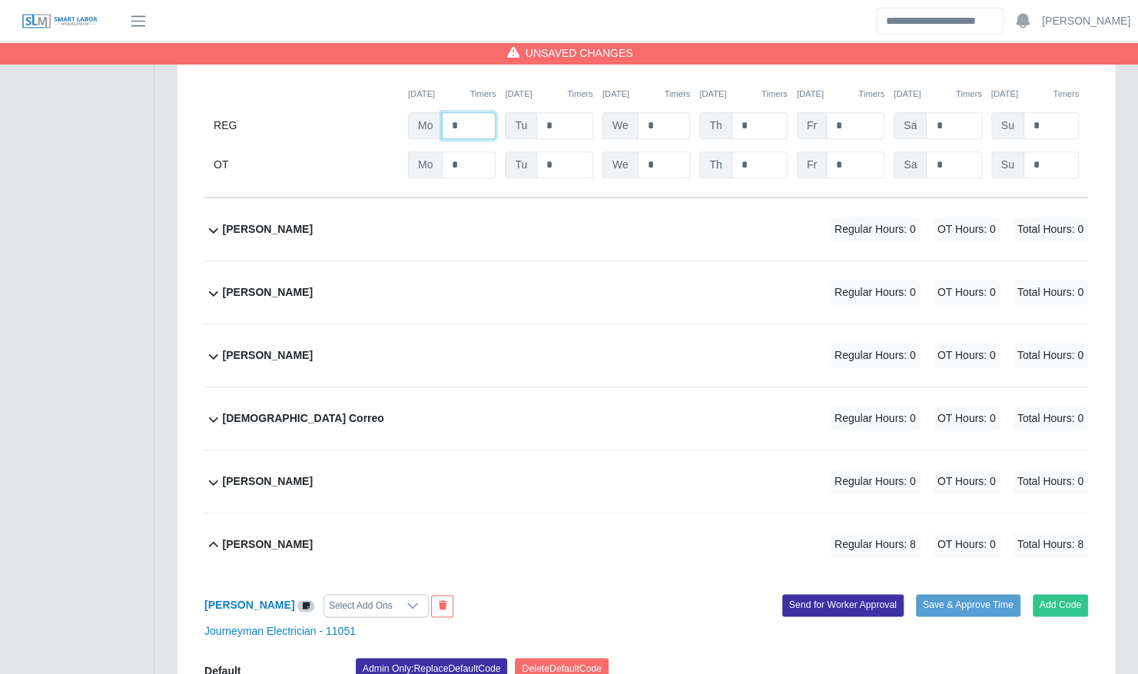
type input "*"
click at [425, 324] on div "[PERSON_NAME] Regular Hours: 0 OT Hours: 0 Total Hours: 0" at bounding box center [655, 355] width 865 height 62
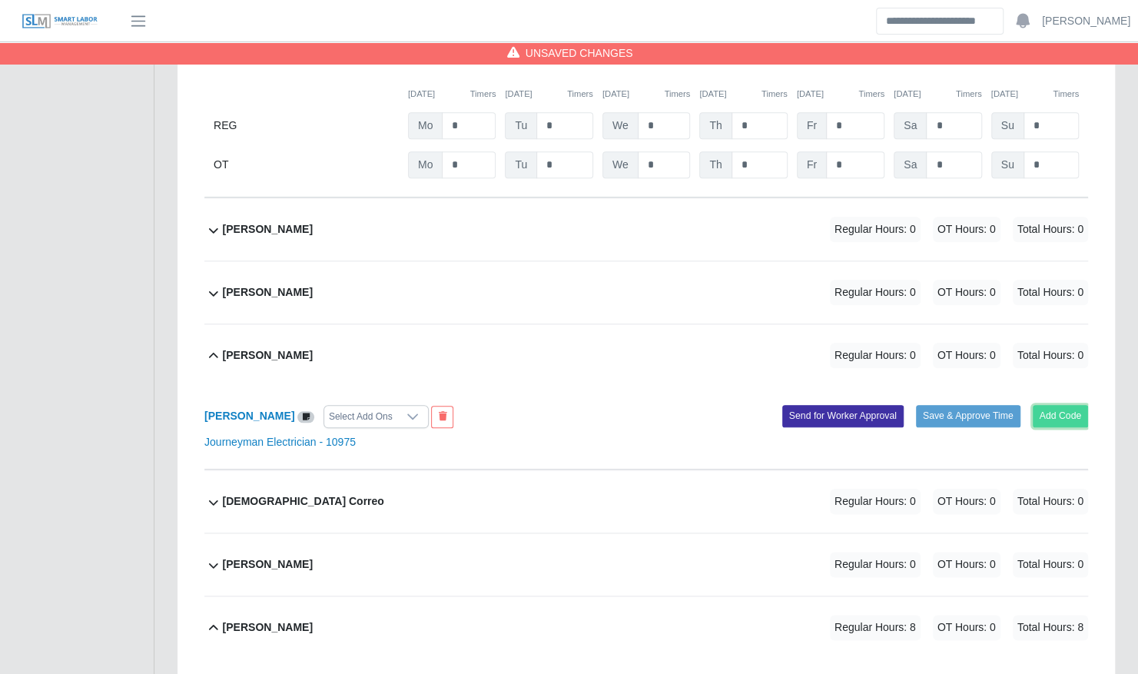
click at [1068, 405] on button "Add Code" at bounding box center [1061, 416] width 56 height 22
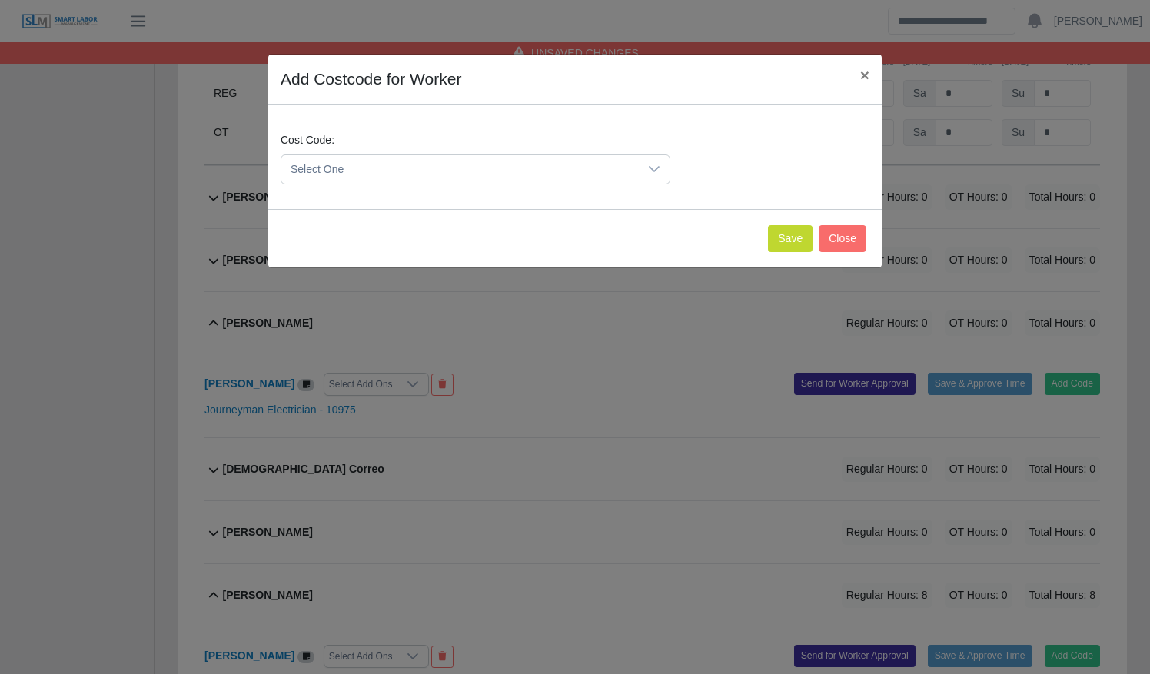
click at [523, 164] on span "Select One" at bounding box center [459, 169] width 357 height 28
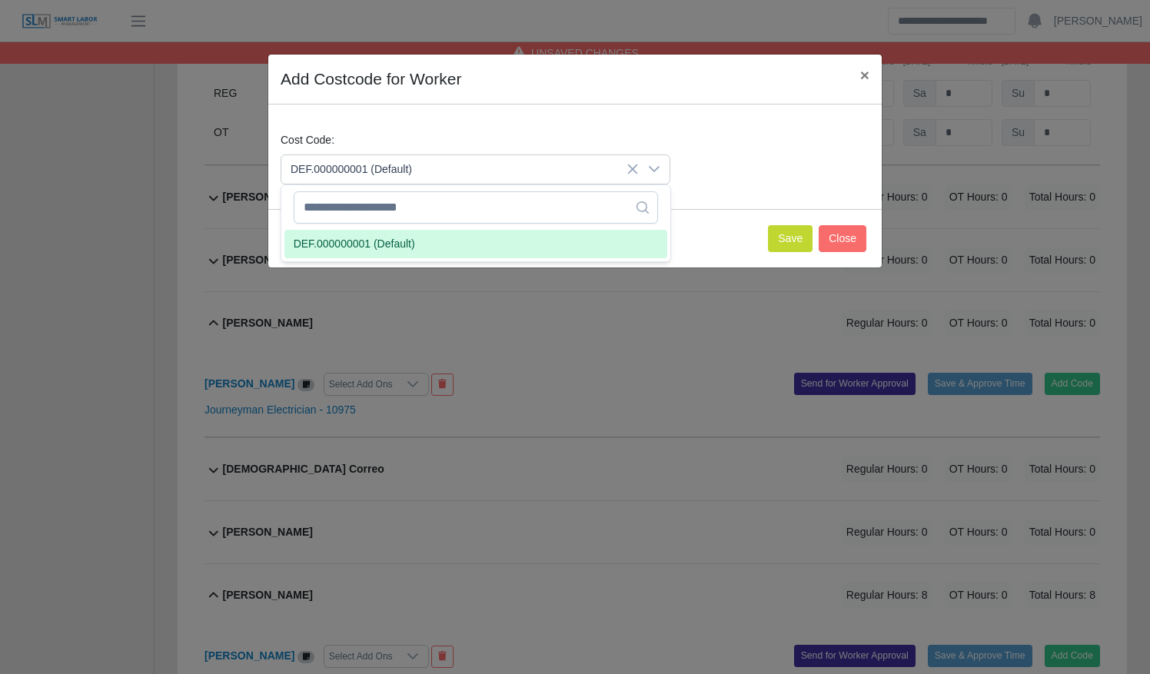
click at [500, 241] on li "DEF.000000001 (Default)" at bounding box center [475, 244] width 383 height 28
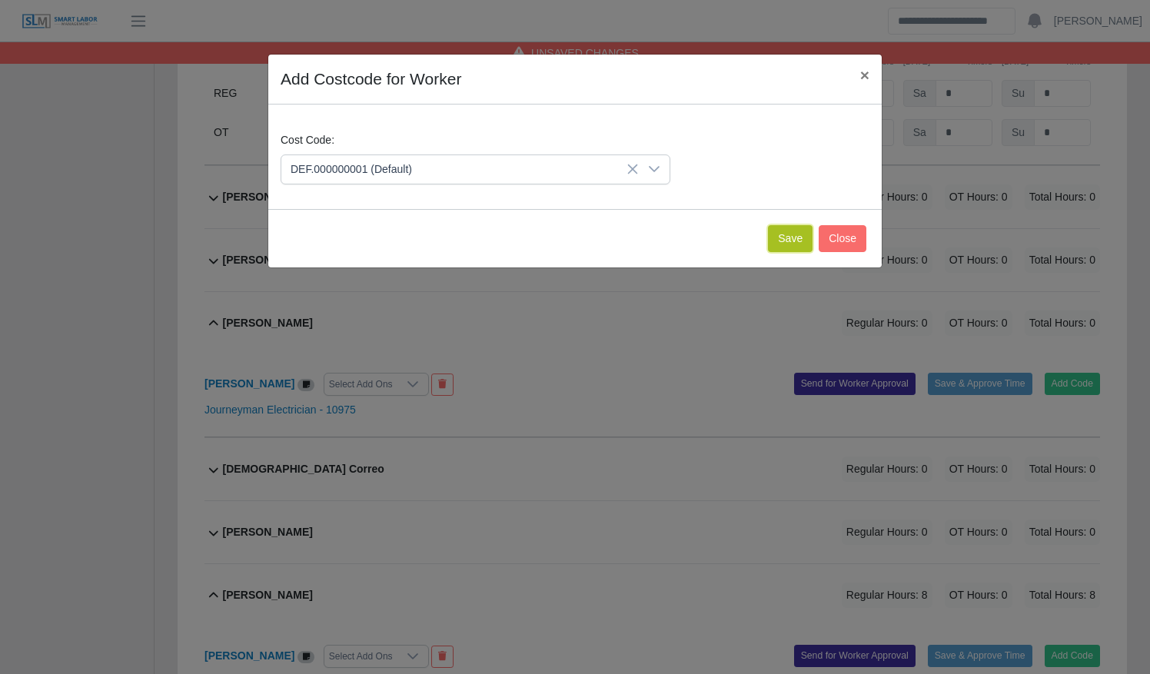
click at [788, 241] on button "Save" at bounding box center [790, 238] width 45 height 27
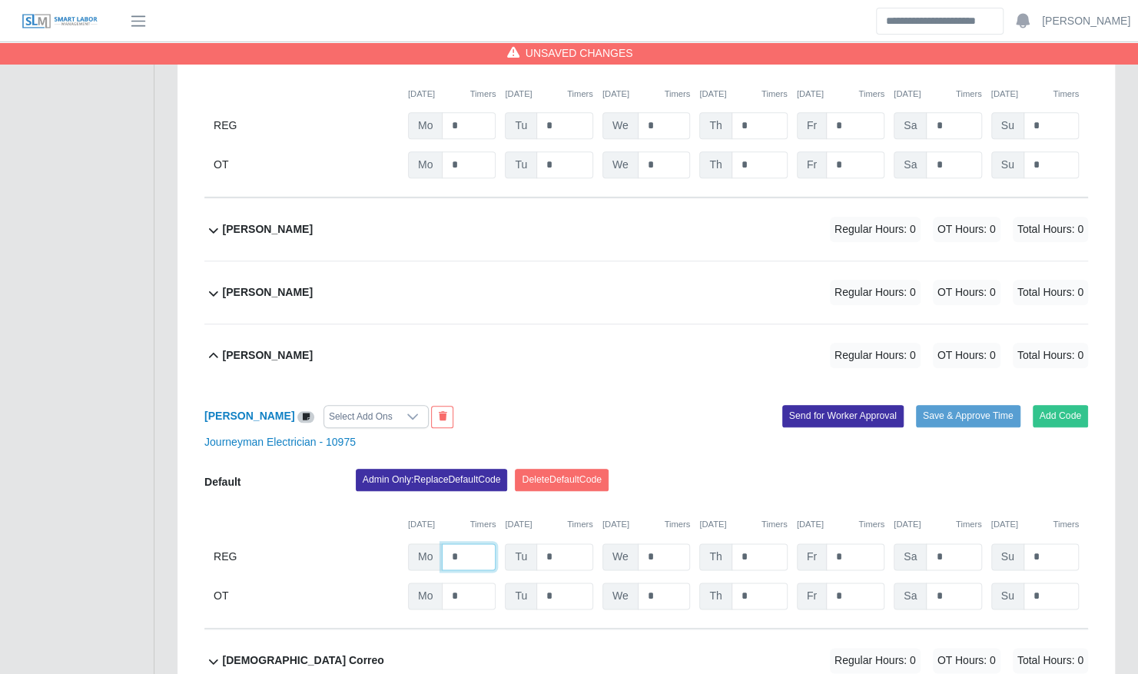
click at [464, 543] on input "*" at bounding box center [469, 556] width 54 height 27
type input "*"
click at [637, 434] on div "Journeyman Electrician - 10975" at bounding box center [646, 442] width 907 height 16
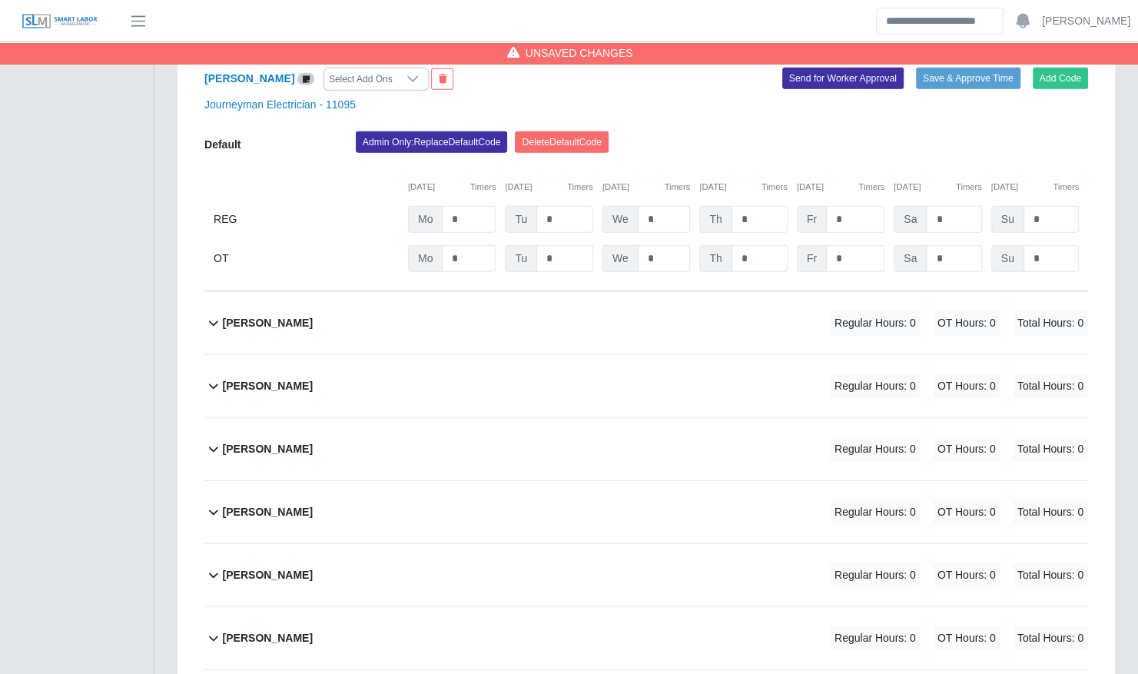
scroll to position [2468, 0]
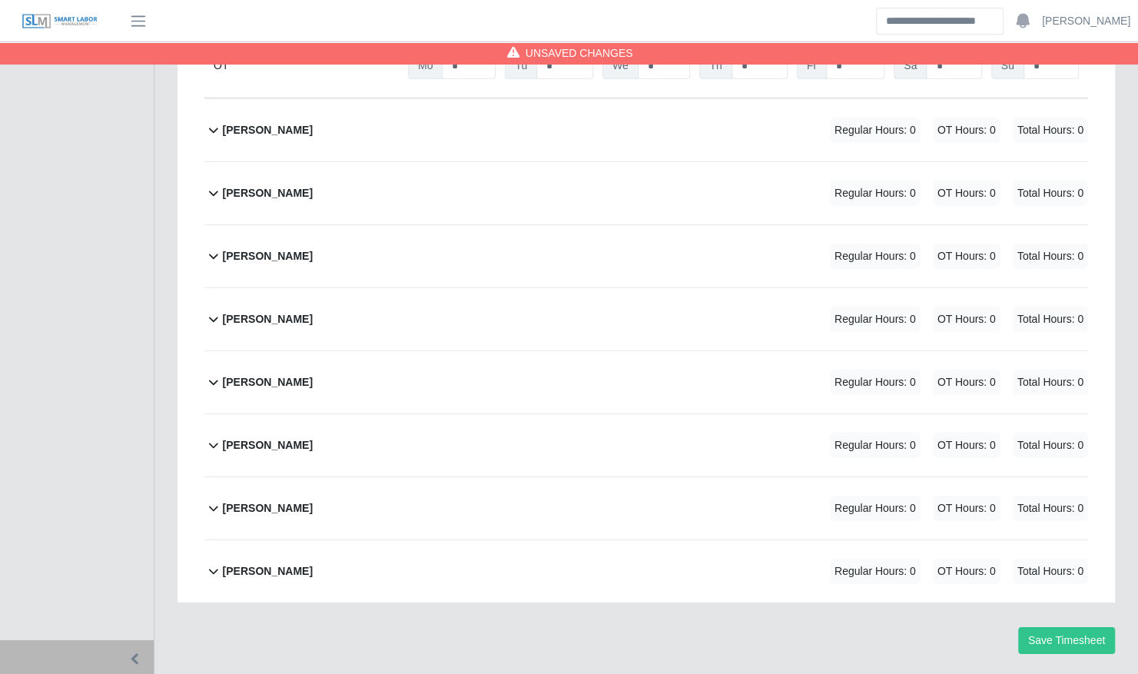
click at [393, 540] on div "[PERSON_NAME] Regular Hours: 0 OT Hours: 0 Total Hours: 0" at bounding box center [655, 571] width 865 height 62
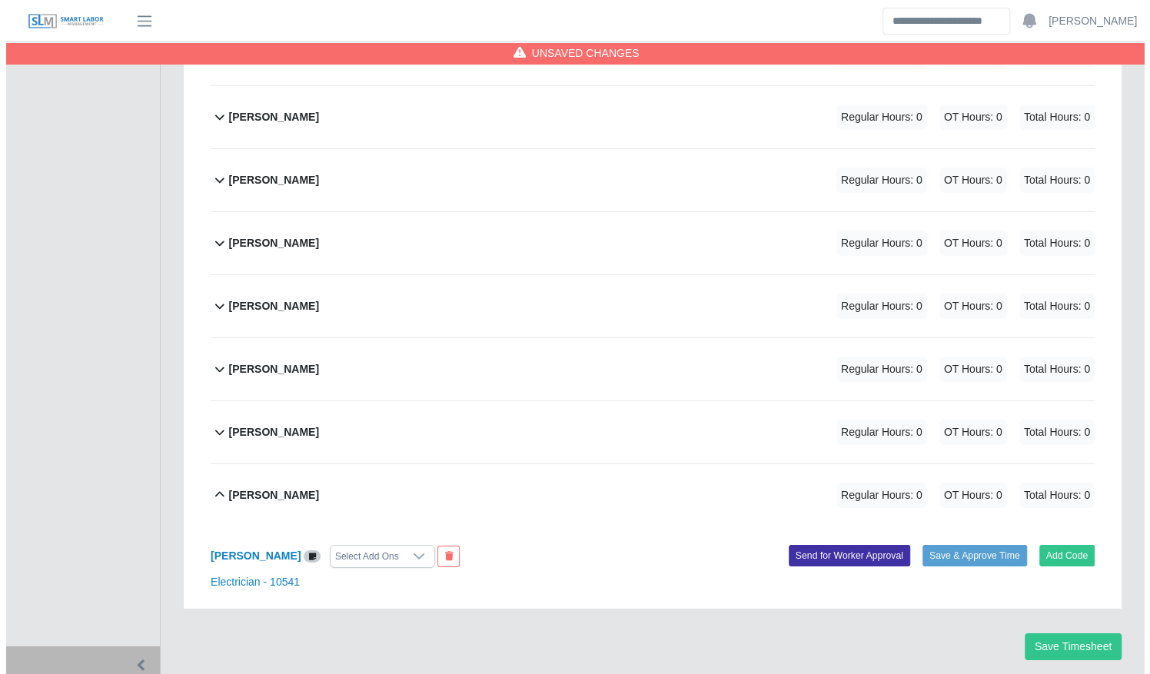
scroll to position [2551, 0]
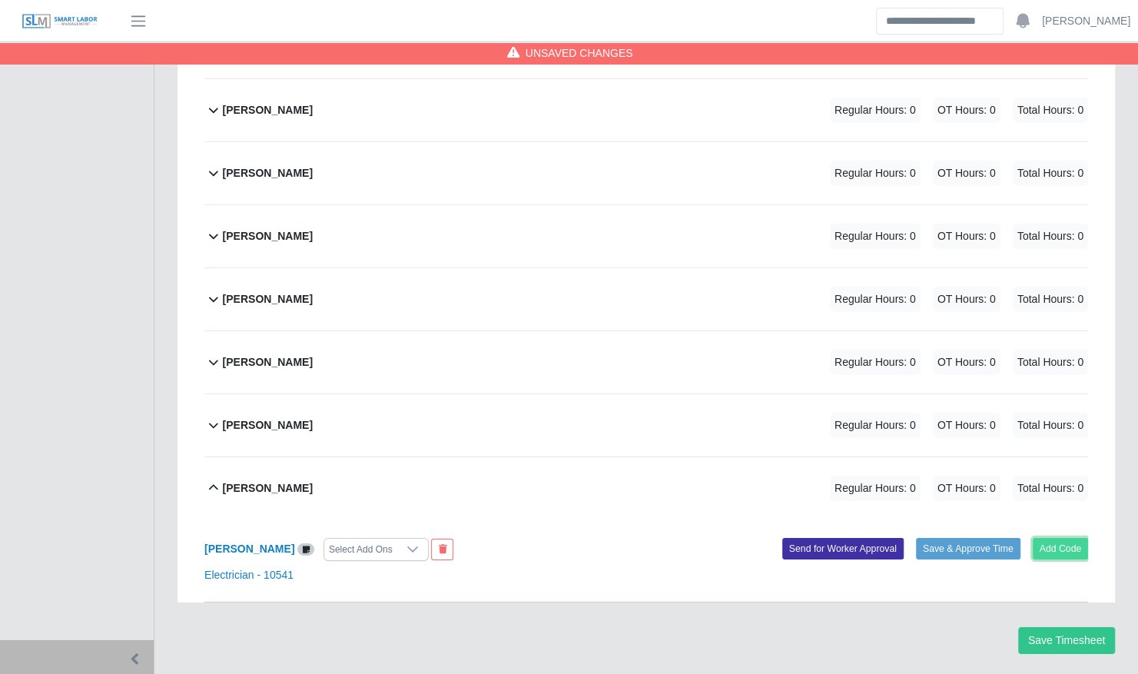
click at [1045, 538] on button "Add Code" at bounding box center [1061, 549] width 56 height 22
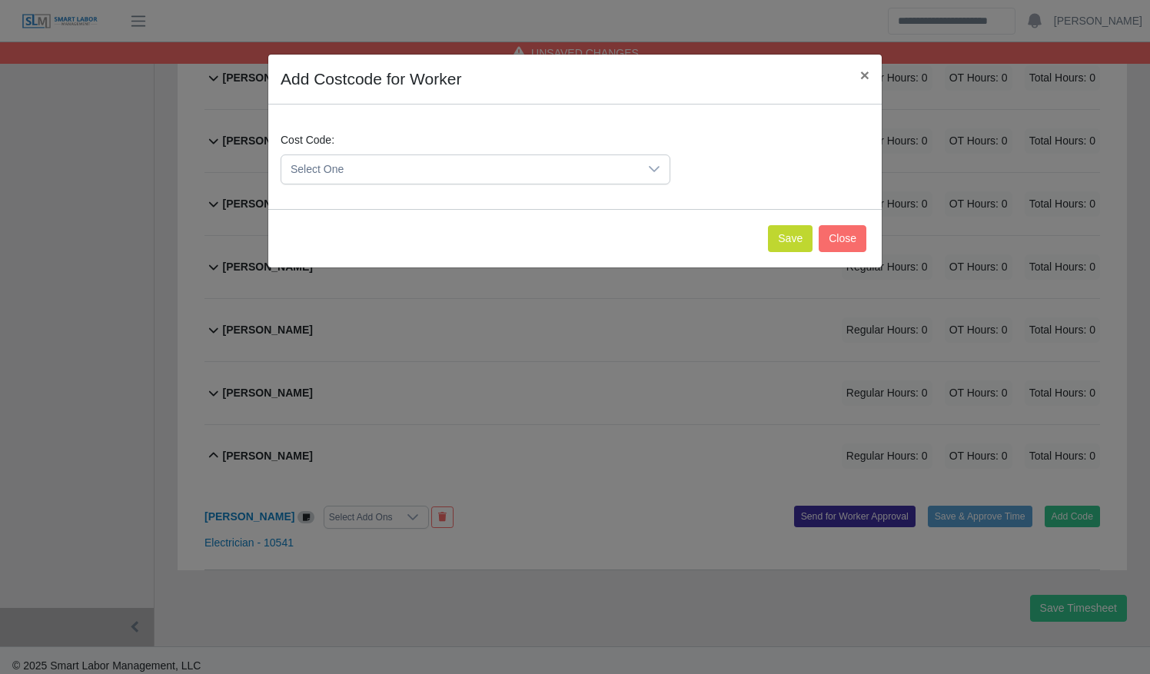
click at [387, 179] on span "Select One" at bounding box center [459, 169] width 357 height 28
click at [383, 237] on span "DEF.000000001 (Default)" at bounding box center [354, 244] width 121 height 16
click at [802, 231] on button "Save" at bounding box center [790, 238] width 45 height 27
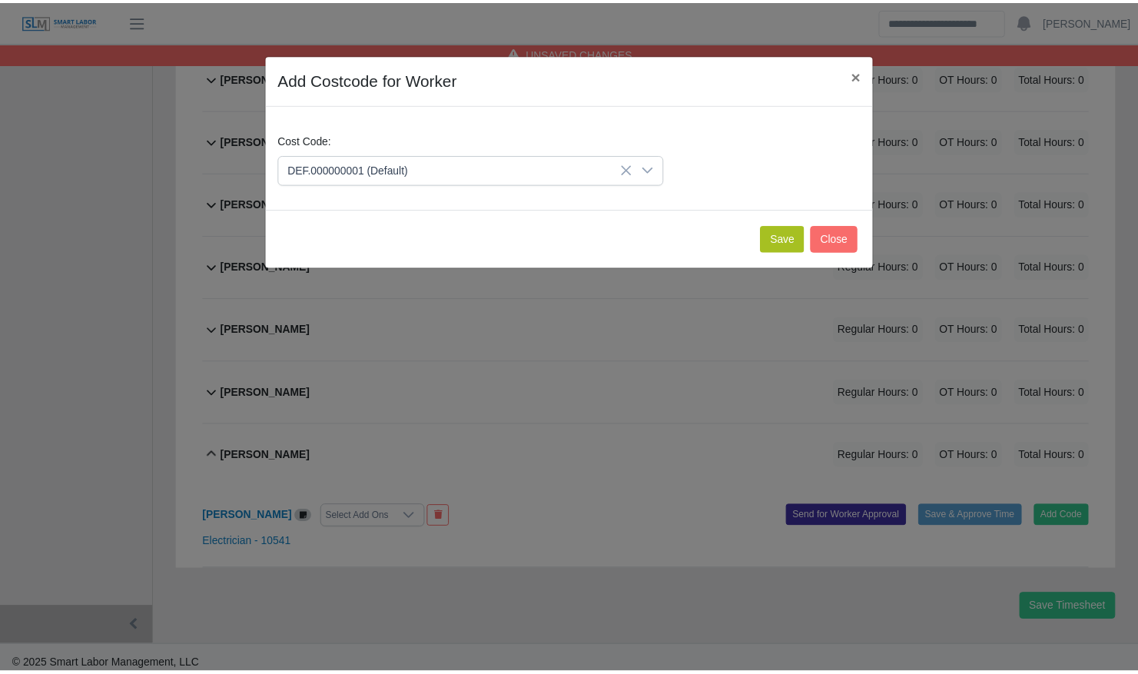
scroll to position [2710, 0]
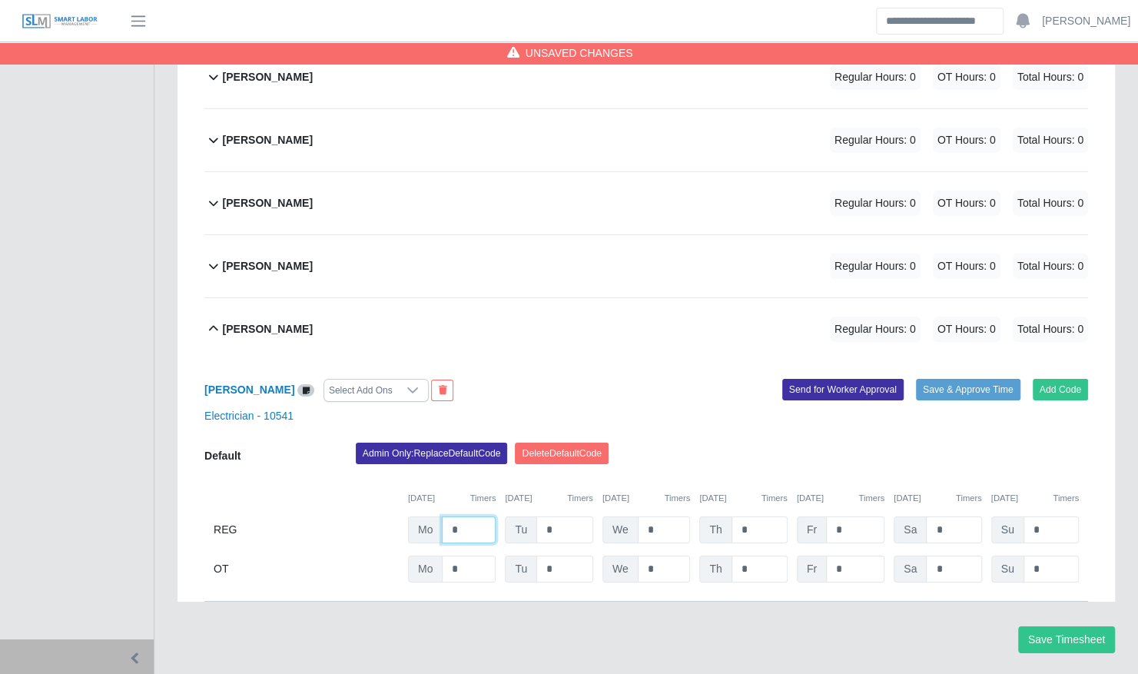
click at [463, 516] on input "*" at bounding box center [469, 529] width 54 height 27
type input "*"
click at [655, 379] on div "Add Code Save & Approve Time Send for Worker Approval" at bounding box center [872, 390] width 453 height 23
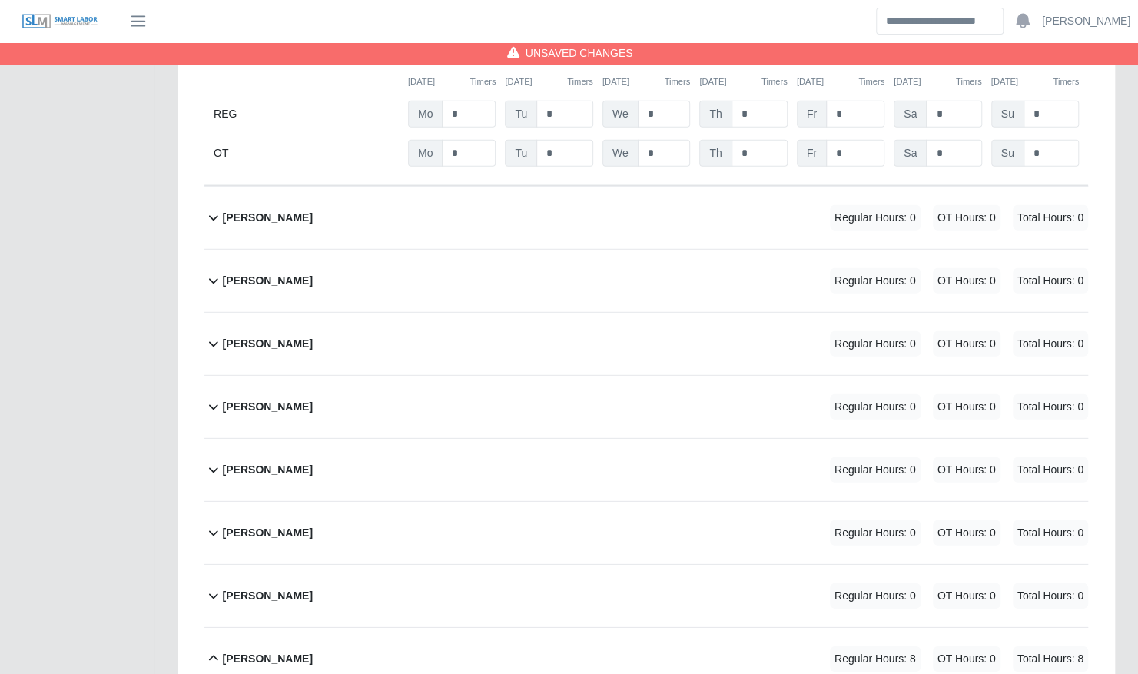
scroll to position [2300, 0]
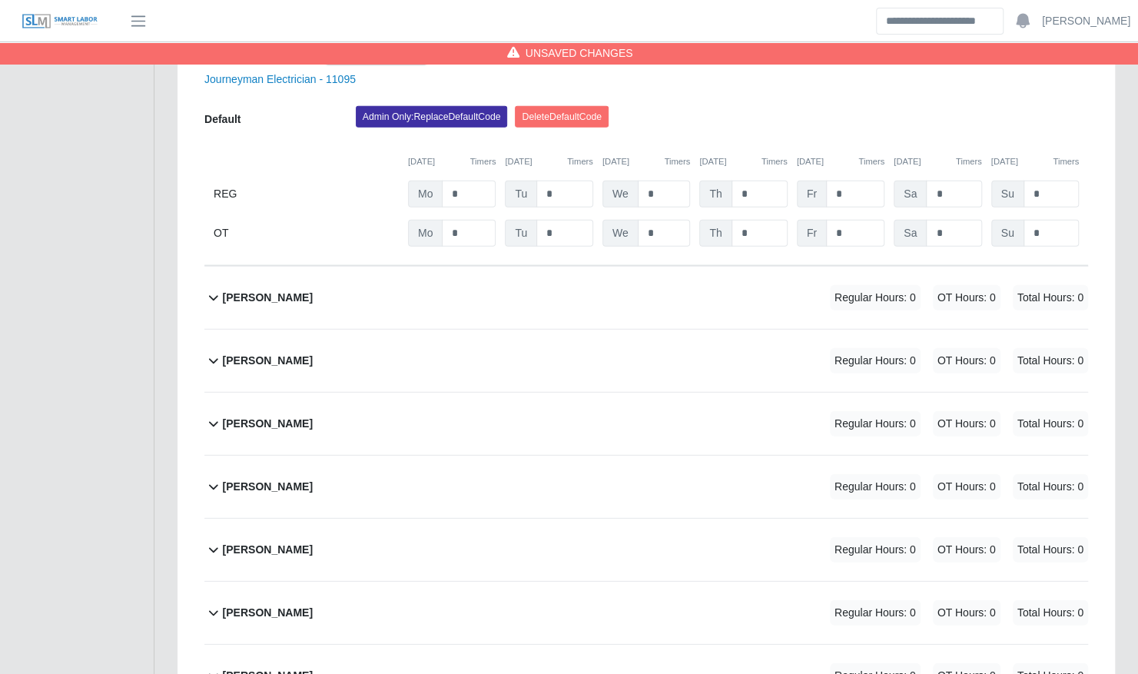
click at [599, 267] on div "[PERSON_NAME] Regular Hours: 0 OT Hours: 0 Total Hours: 0" at bounding box center [655, 298] width 865 height 62
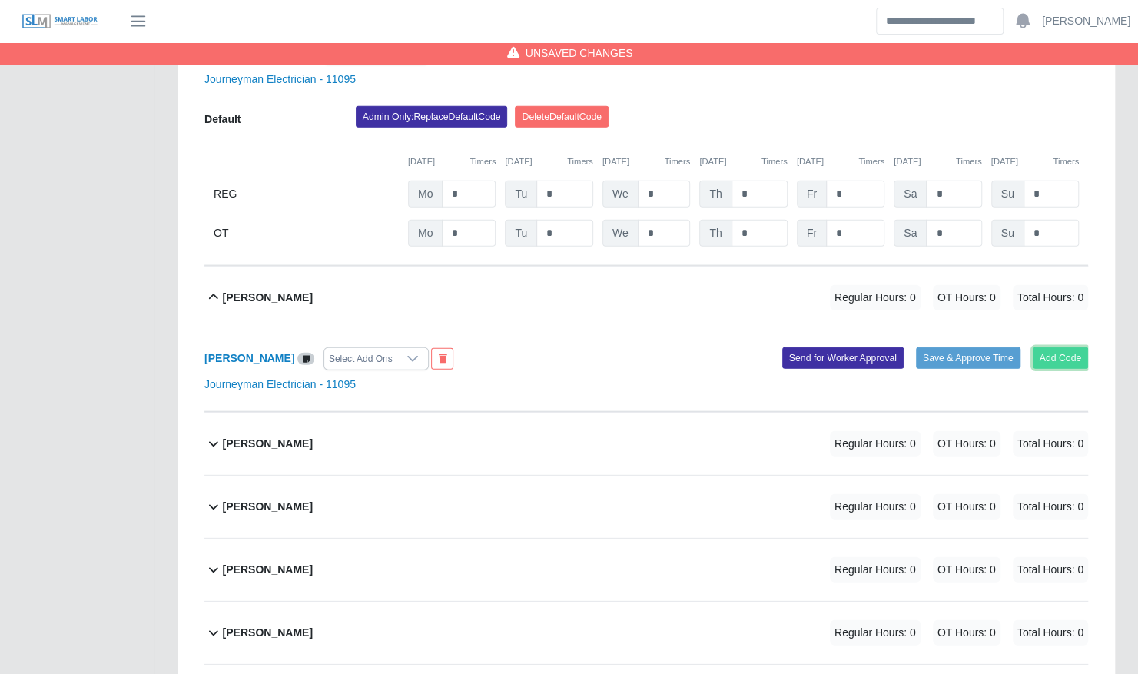
click at [1050, 347] on button "Add Code" at bounding box center [1061, 358] width 56 height 22
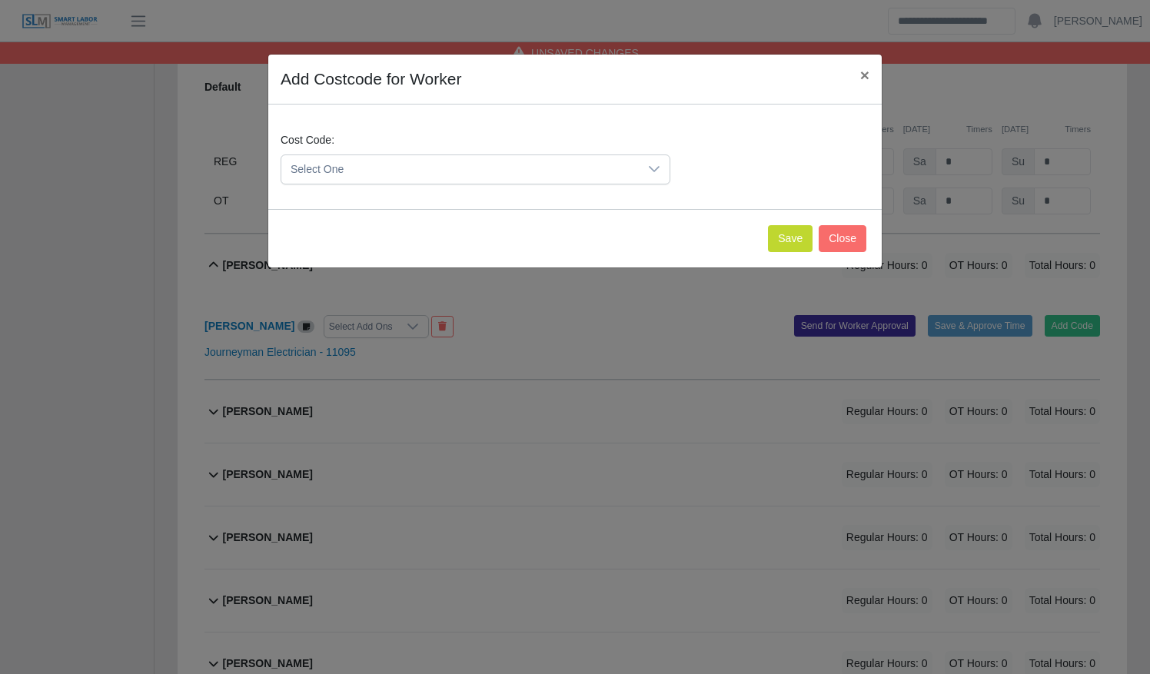
click at [416, 176] on span "Select One" at bounding box center [459, 169] width 357 height 28
click at [417, 234] on li "DEF.000000001 (Default)" at bounding box center [475, 244] width 383 height 28
click at [807, 237] on button "Save" at bounding box center [790, 238] width 45 height 27
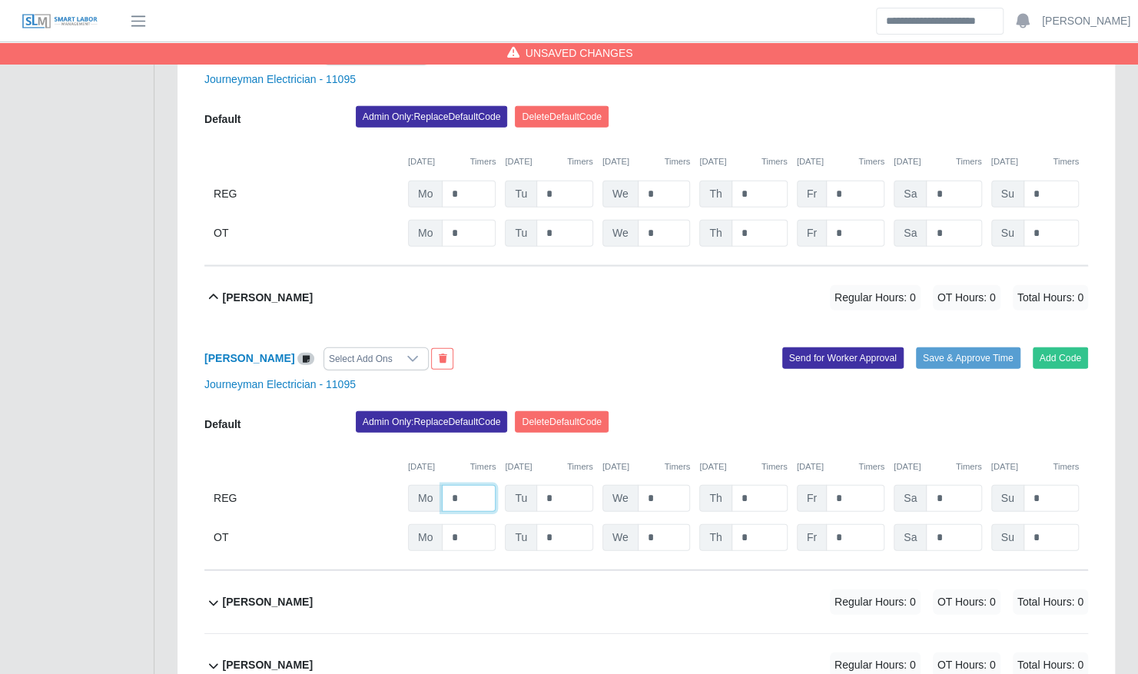
click at [479, 485] on input "*" at bounding box center [469, 498] width 54 height 27
type input "*"
click at [525, 347] on div "[PERSON_NAME] Select Add Ons" at bounding box center [419, 358] width 453 height 23
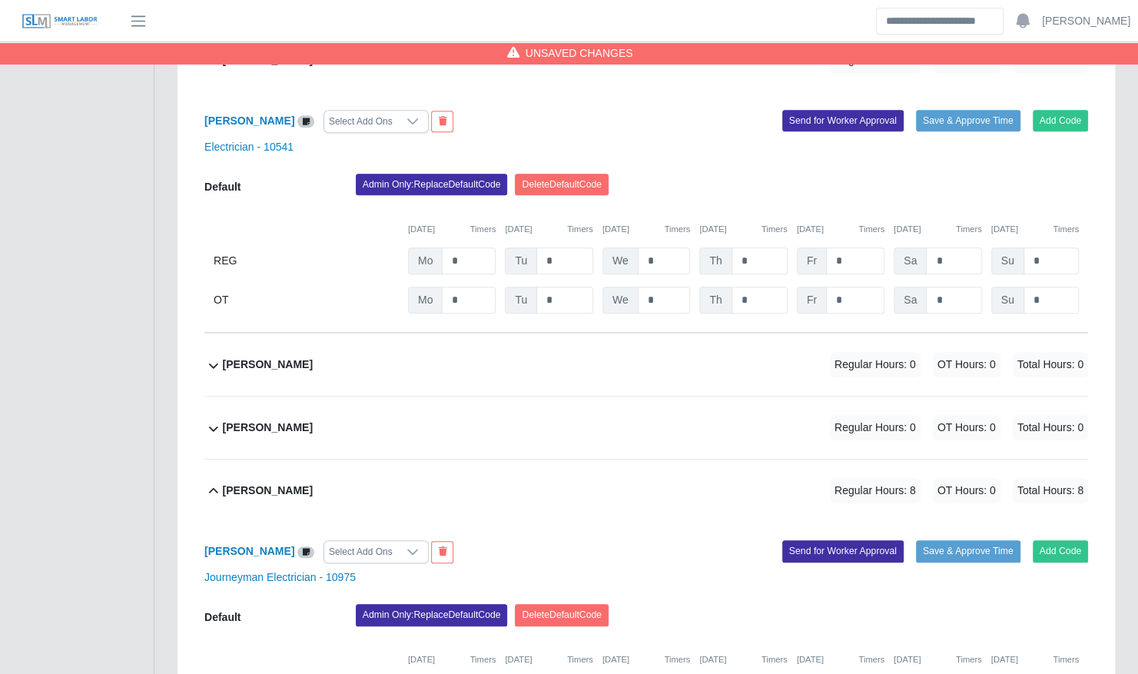
scroll to position [634, 0]
click at [525, 334] on div "[PERSON_NAME] Regular Hours: 0 OT Hours: 0 Total Hours: 0" at bounding box center [655, 365] width 865 height 62
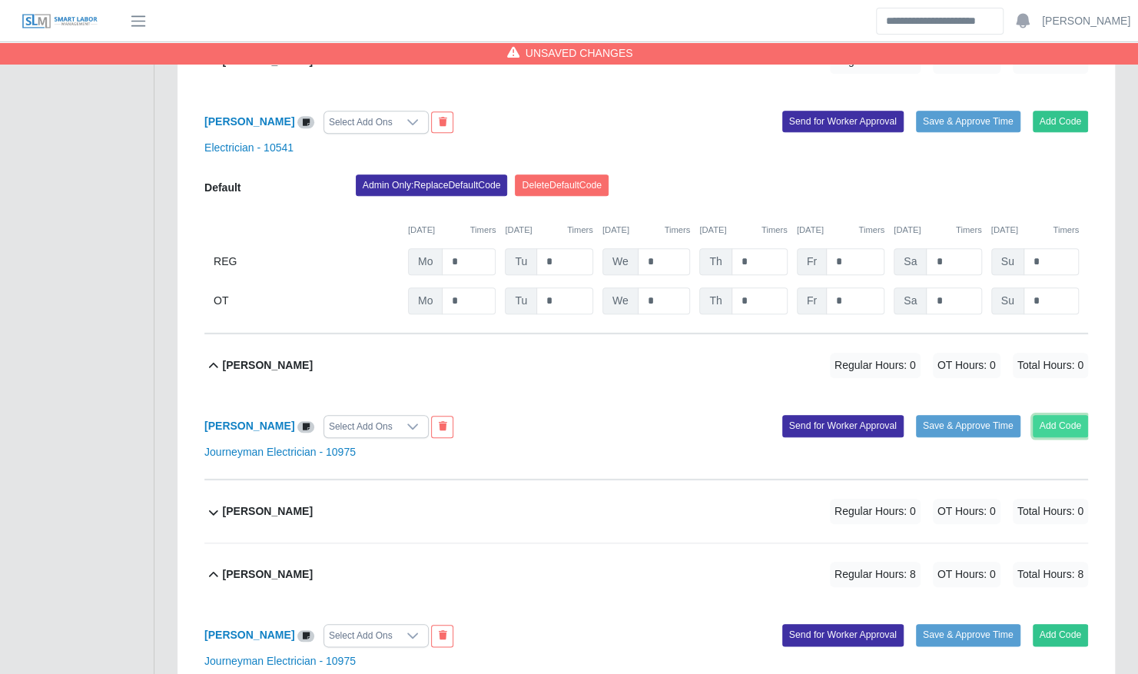
click at [1080, 415] on button "Add Code" at bounding box center [1061, 426] width 56 height 22
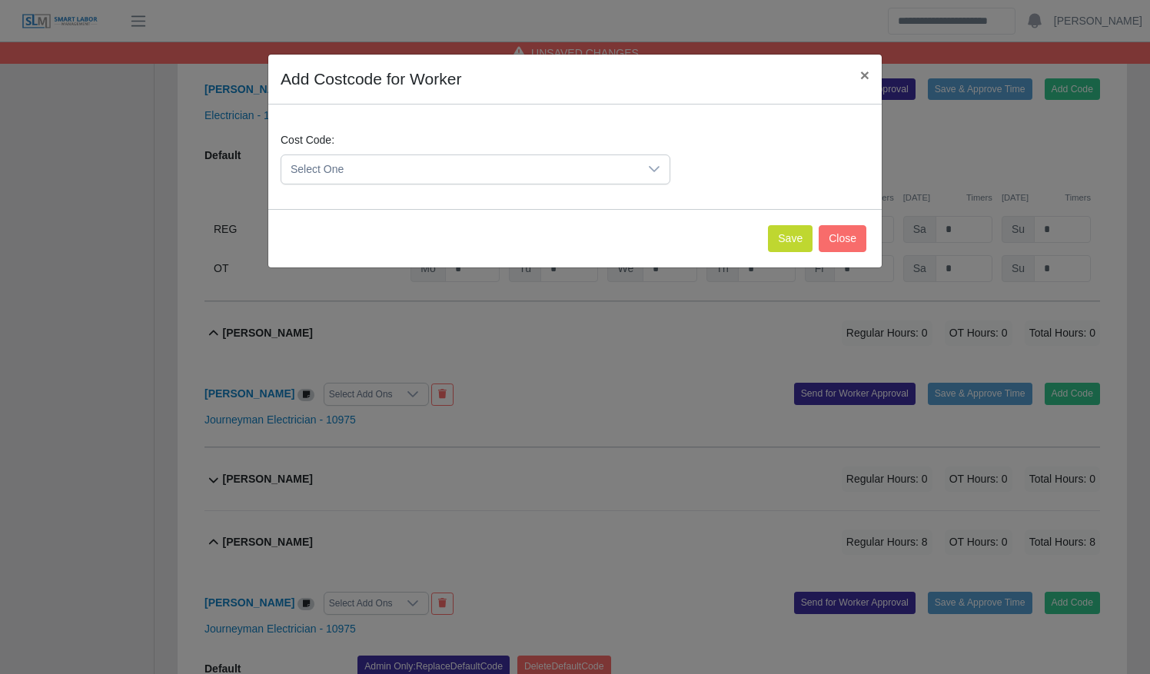
click at [555, 171] on span "Select One" at bounding box center [459, 169] width 357 height 28
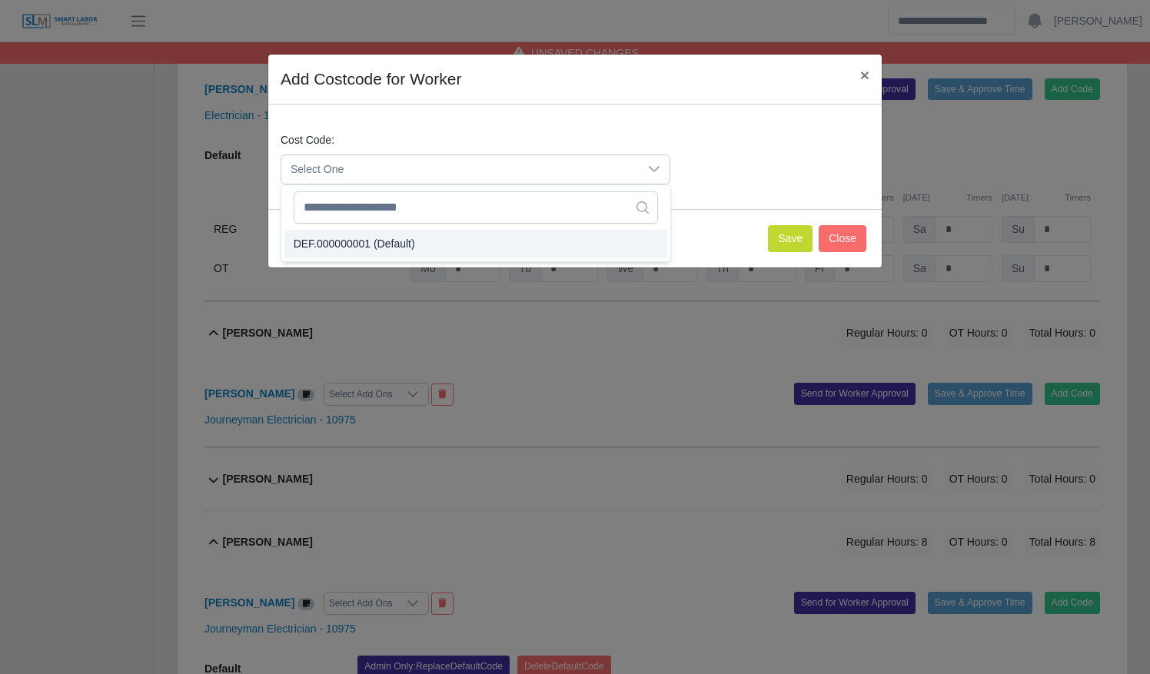
click at [531, 234] on li "DEF.000000001 (Default)" at bounding box center [475, 244] width 383 height 28
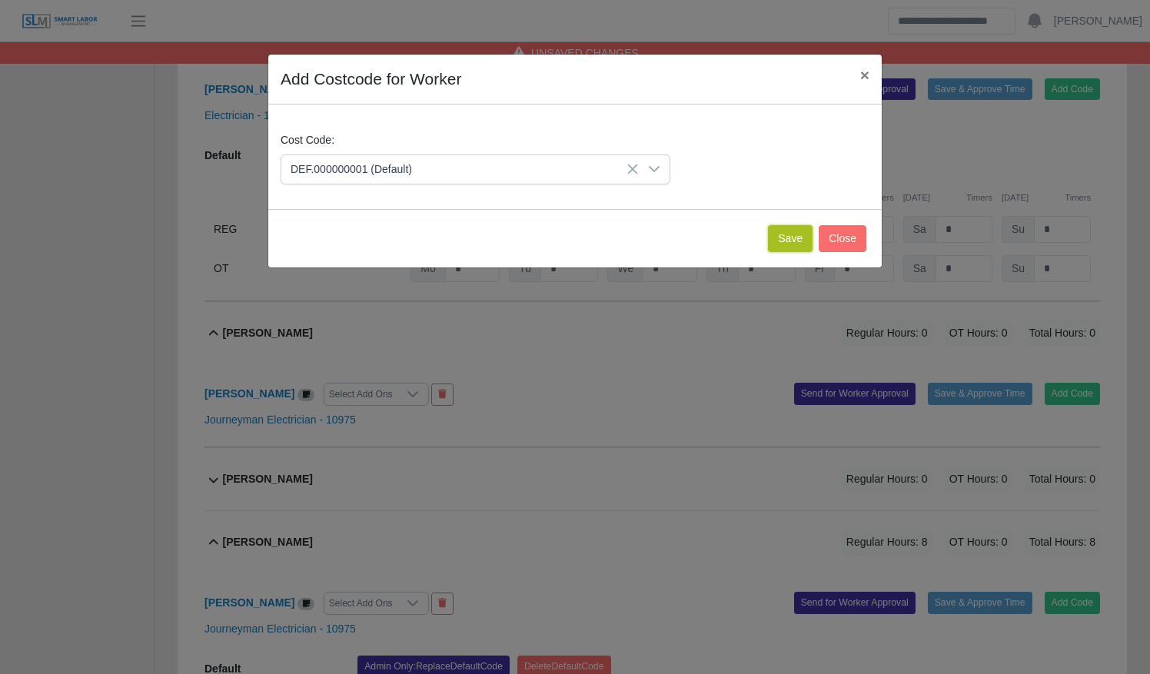
click at [796, 234] on button "Save" at bounding box center [790, 238] width 45 height 27
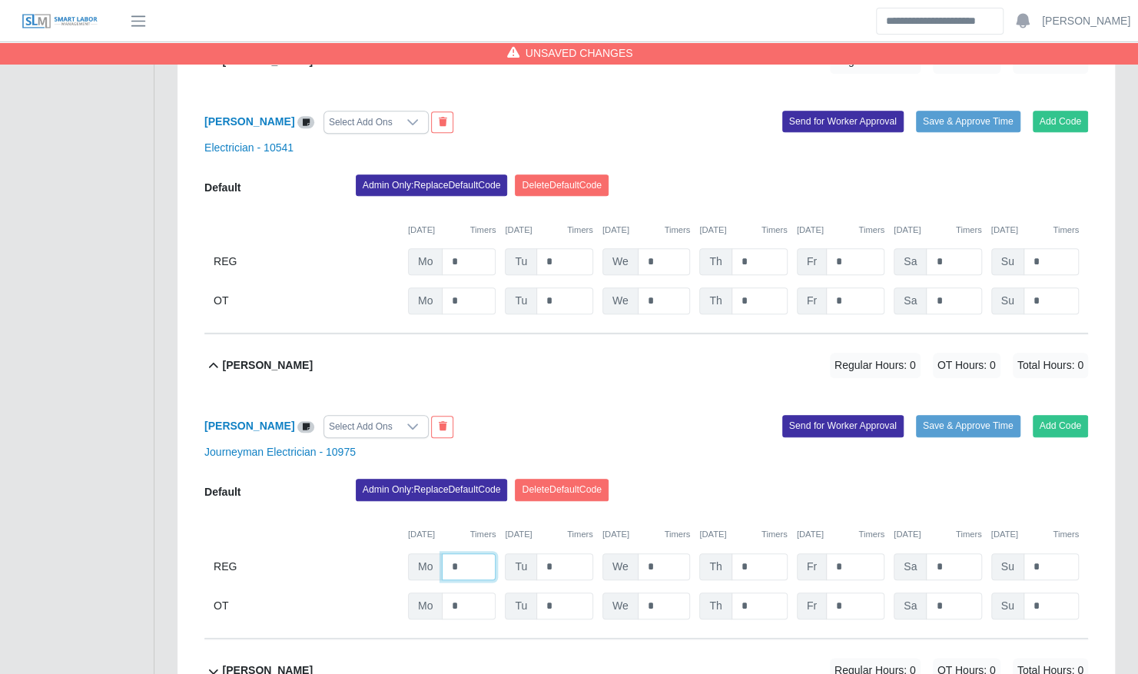
click at [473, 553] on input "*" at bounding box center [469, 566] width 54 height 27
type input "*"
click at [516, 415] on div "[PERSON_NAME] Select Add Ons" at bounding box center [419, 426] width 453 height 23
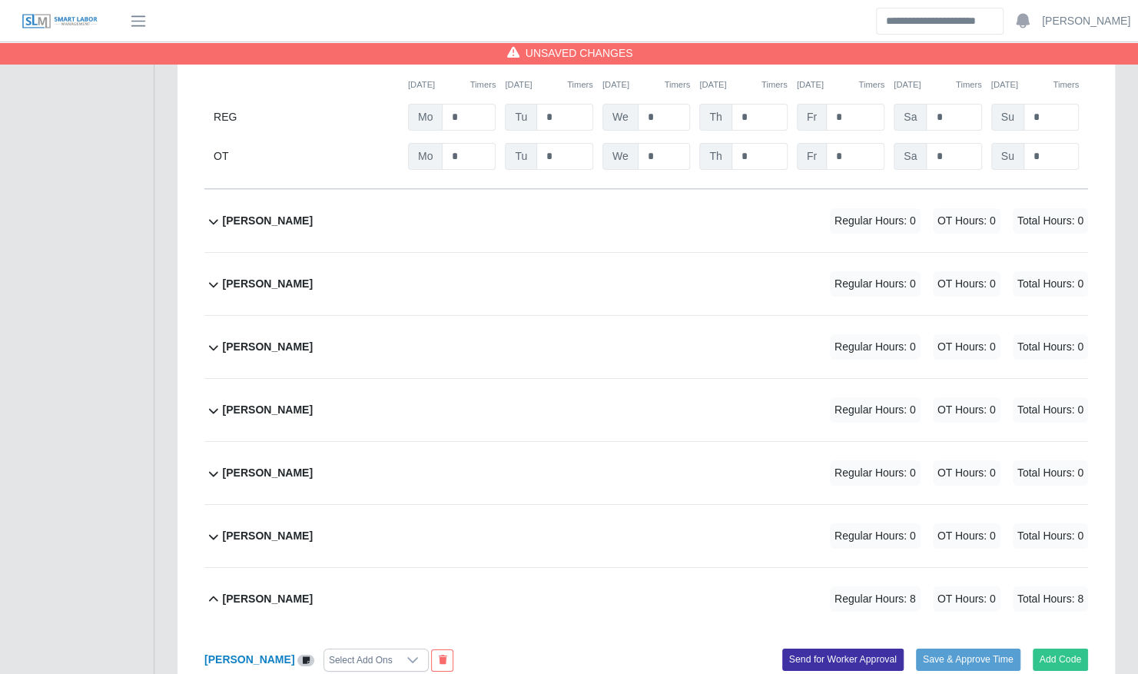
scroll to position [2923, 0]
click at [488, 442] on div "[PERSON_NAME] Regular Hours: 0 OT Hours: 0 Total Hours: 0" at bounding box center [655, 473] width 865 height 62
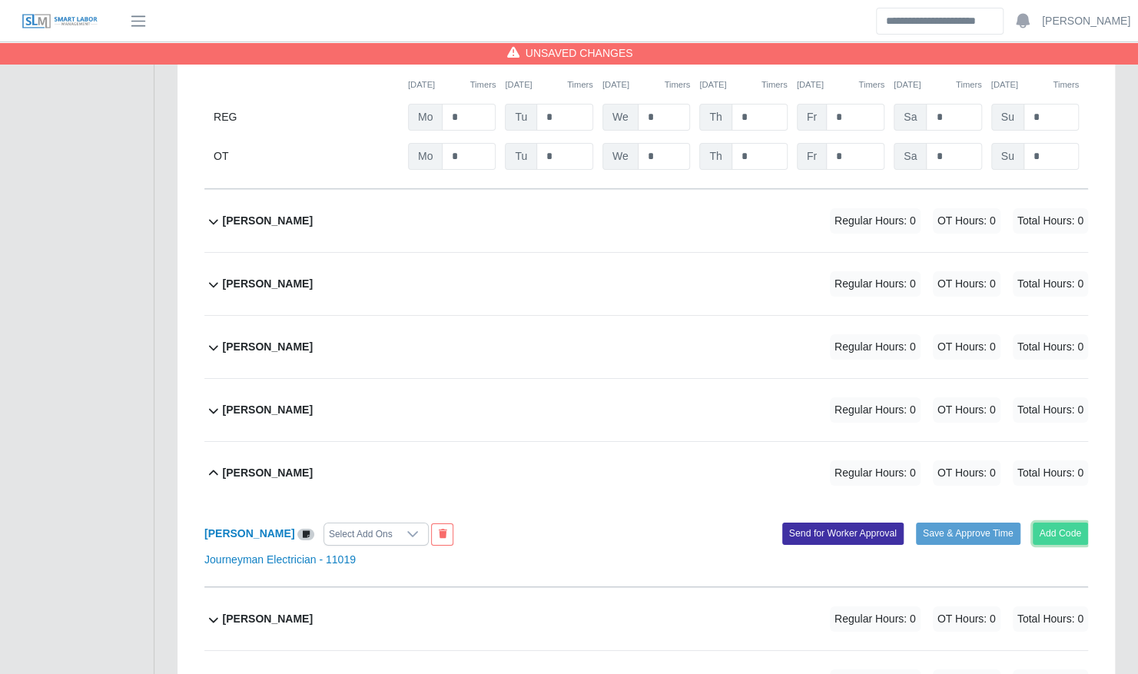
click at [1079, 523] on button "Add Code" at bounding box center [1061, 534] width 56 height 22
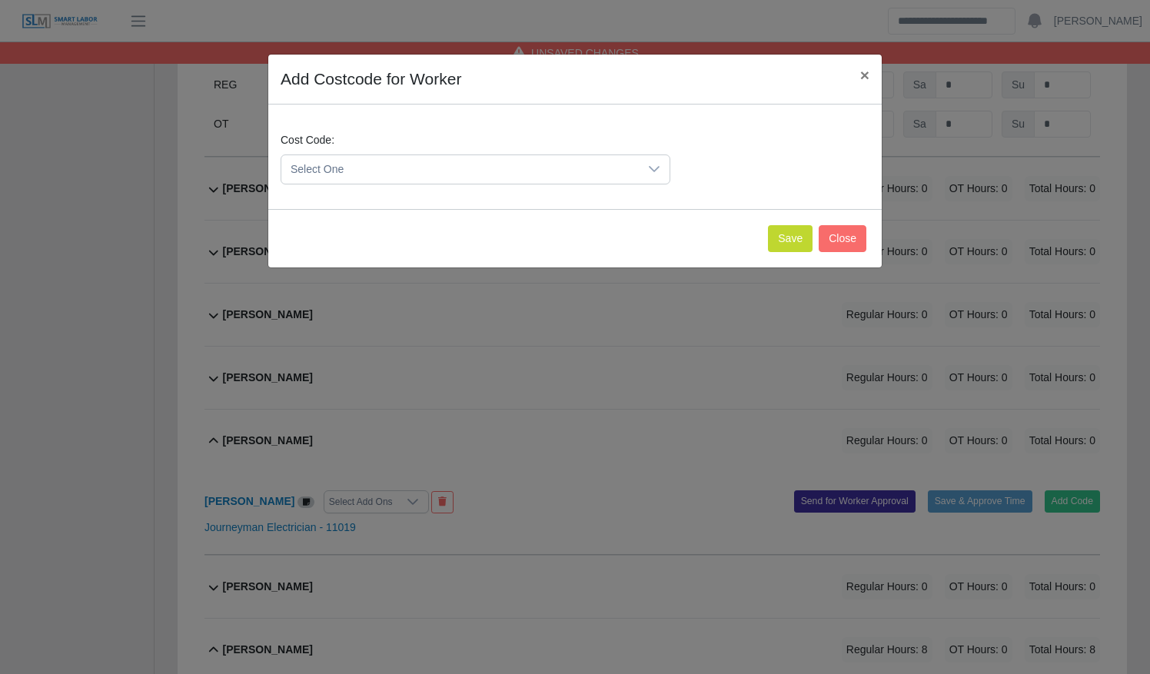
click at [513, 172] on span "Select One" at bounding box center [459, 169] width 357 height 28
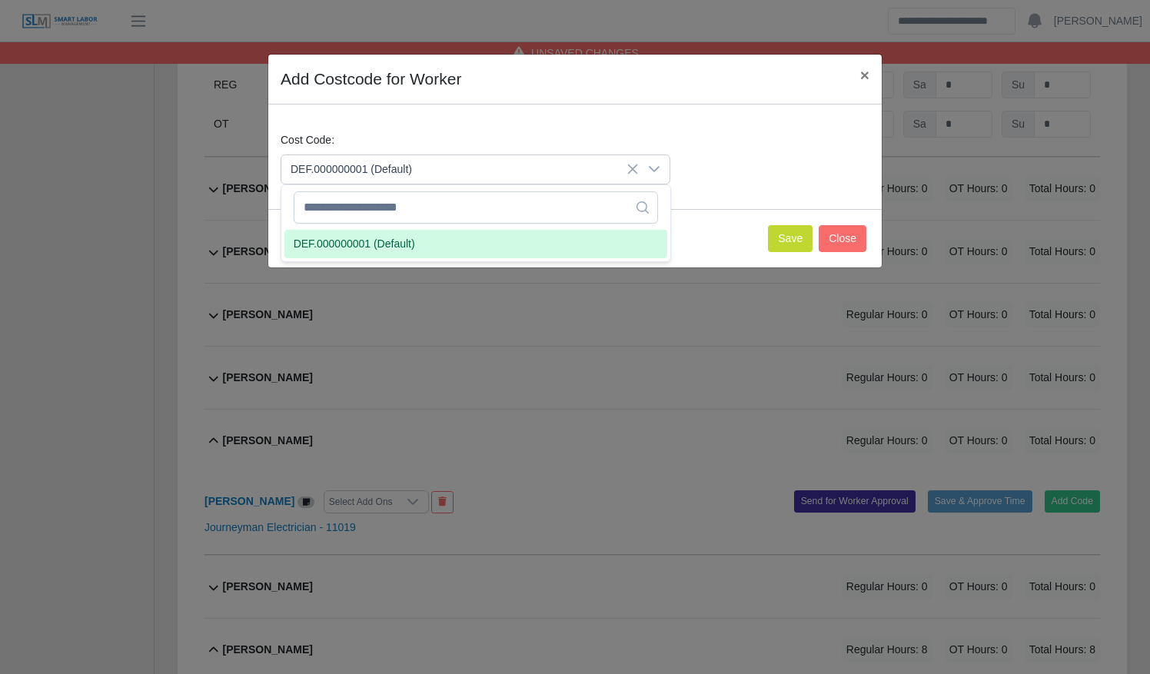
click at [496, 238] on li "DEF.000000001 (Default)" at bounding box center [475, 244] width 383 height 28
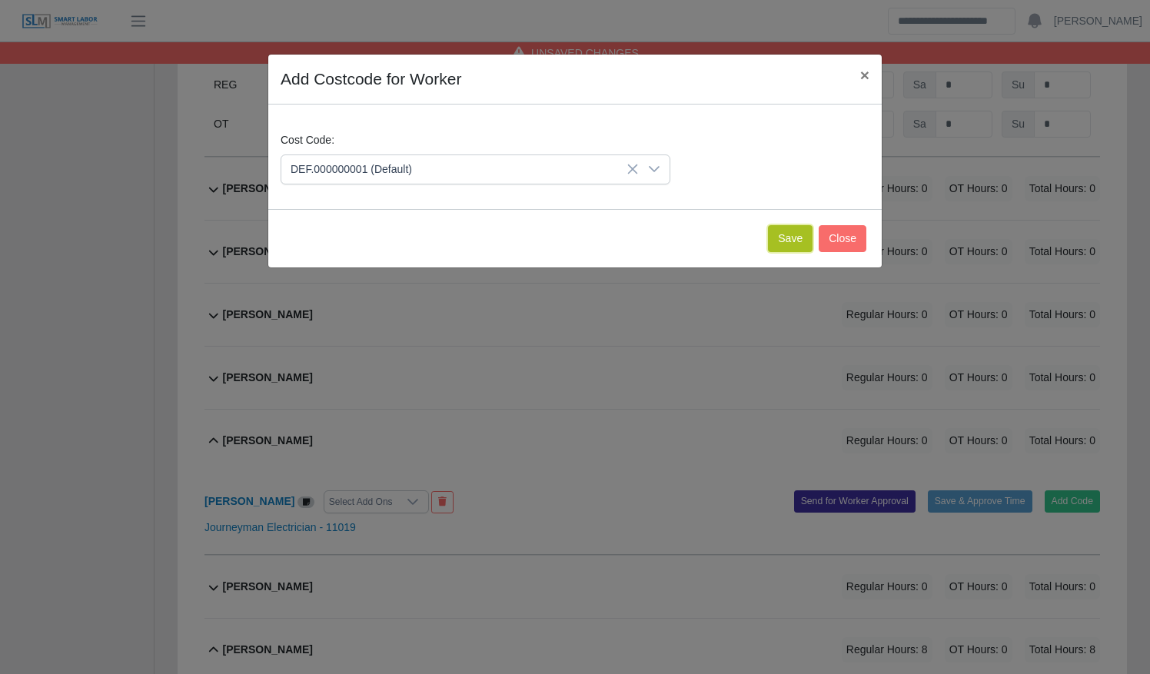
click at [792, 230] on button "Save" at bounding box center [790, 238] width 45 height 27
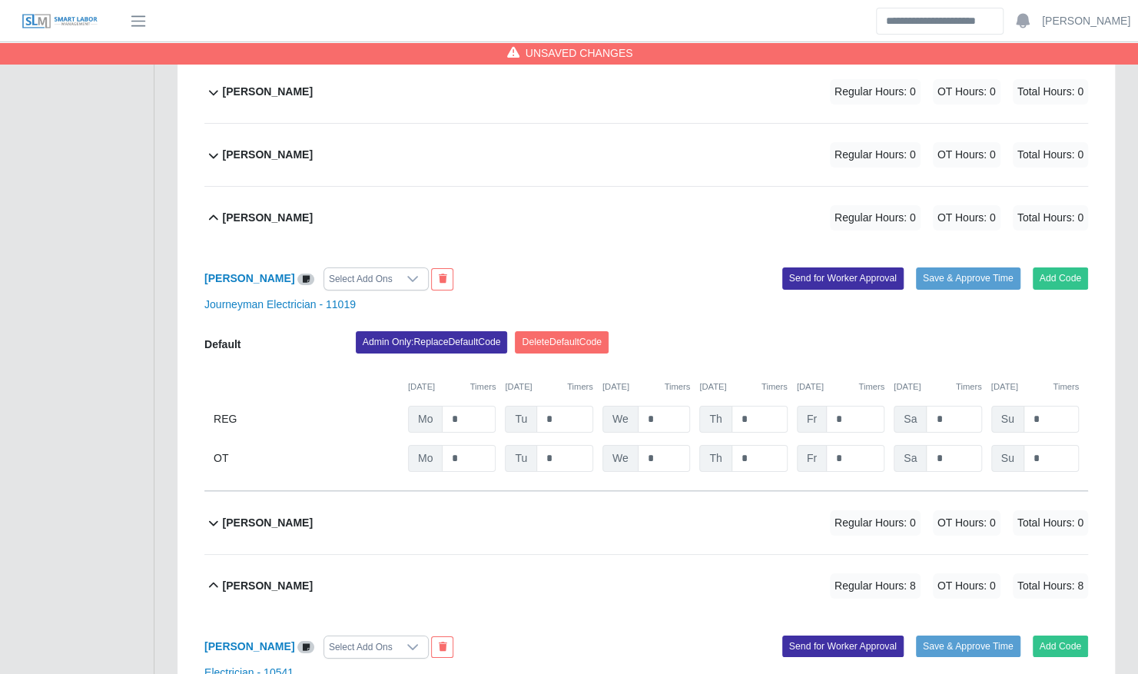
scroll to position [3178, 0]
click at [480, 406] on input "*" at bounding box center [469, 419] width 54 height 27
type input "*"
click at [547, 204] on div "Terrence Macklin Regular Hours: 8 OT Hours: 0 Total Hours: 8" at bounding box center [655, 218] width 865 height 62
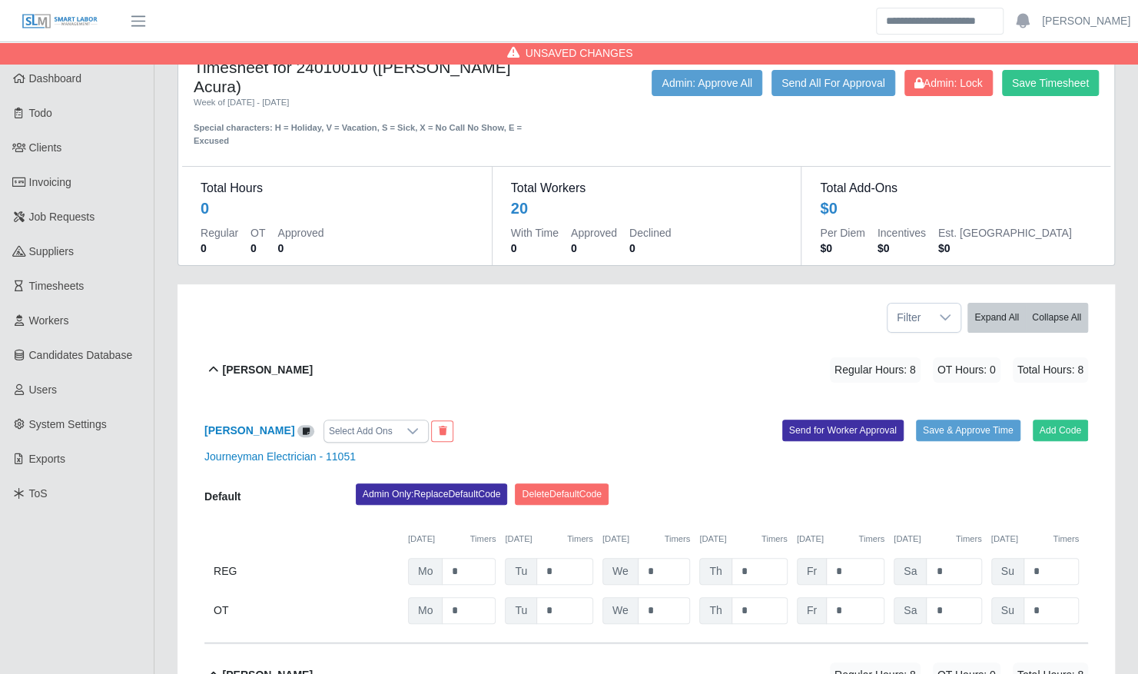
scroll to position [0, 0]
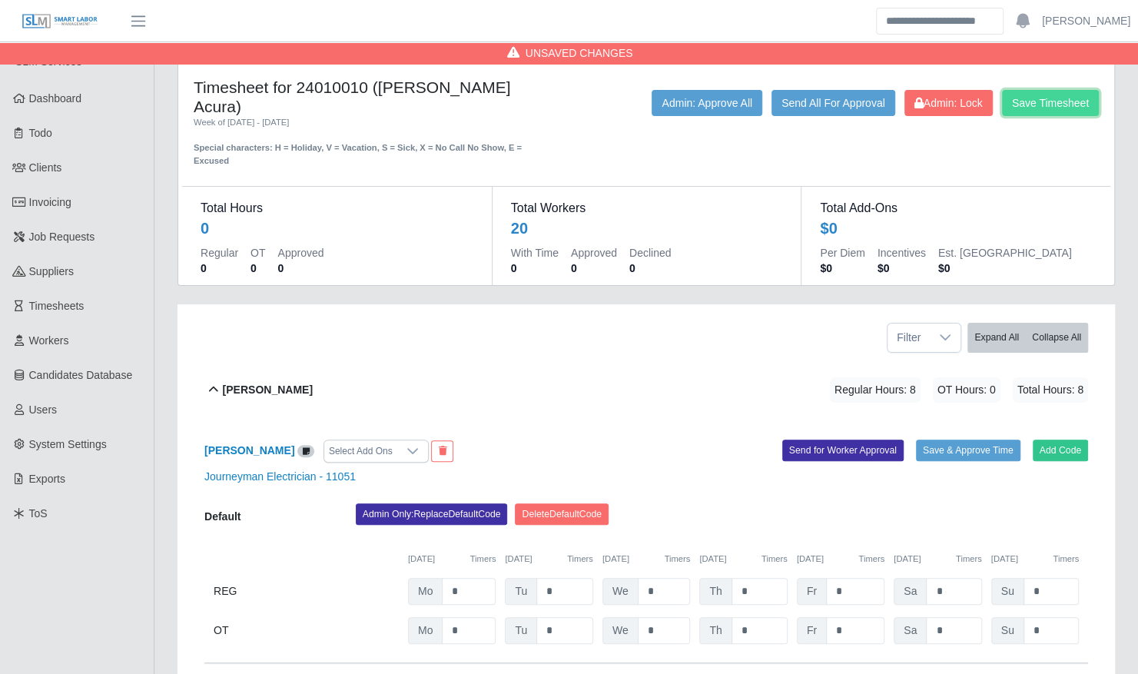
click at [1021, 111] on button "Save Timesheet" at bounding box center [1050, 103] width 97 height 26
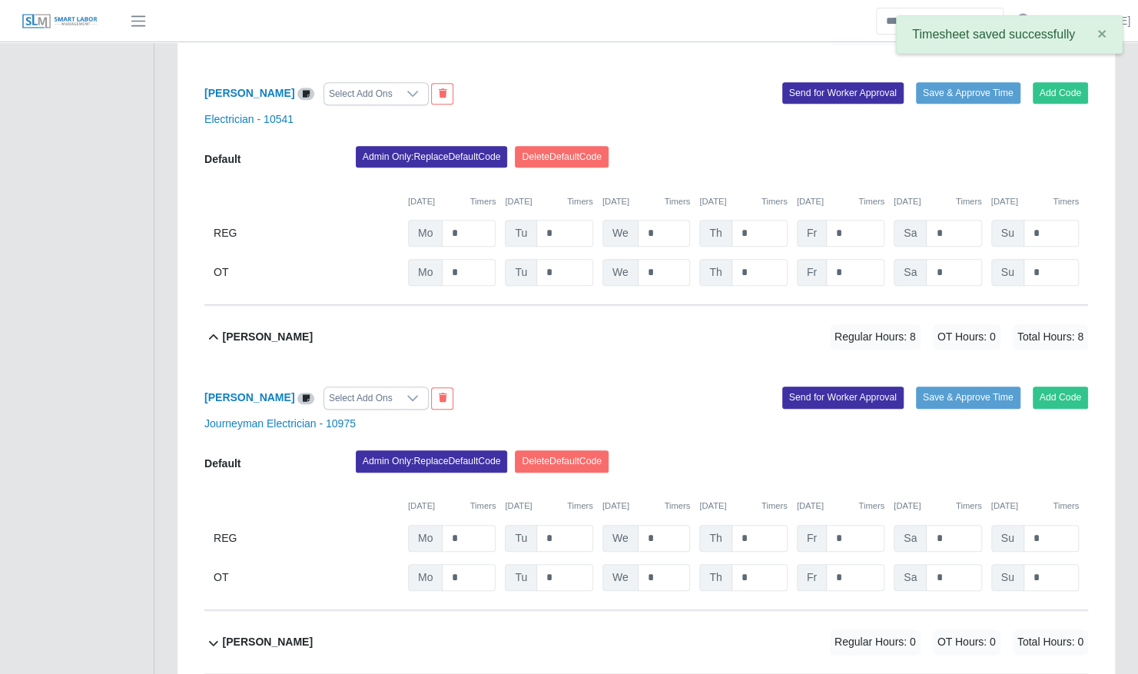
scroll to position [647, 0]
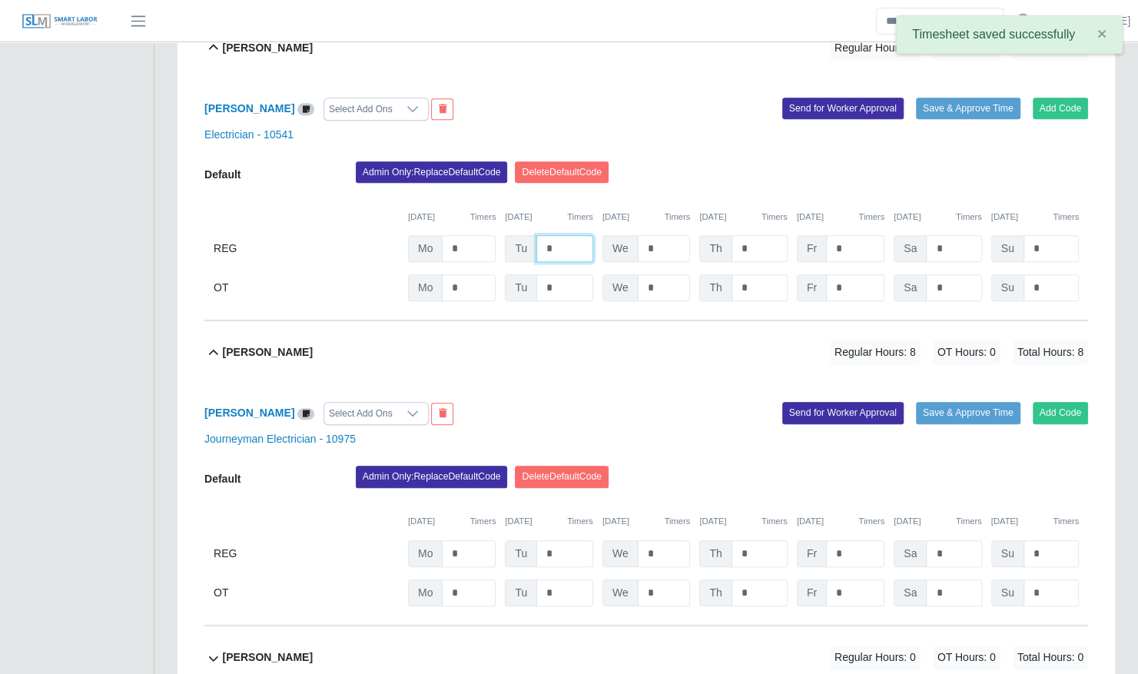
click at [581, 235] on input "*" at bounding box center [564, 248] width 57 height 27
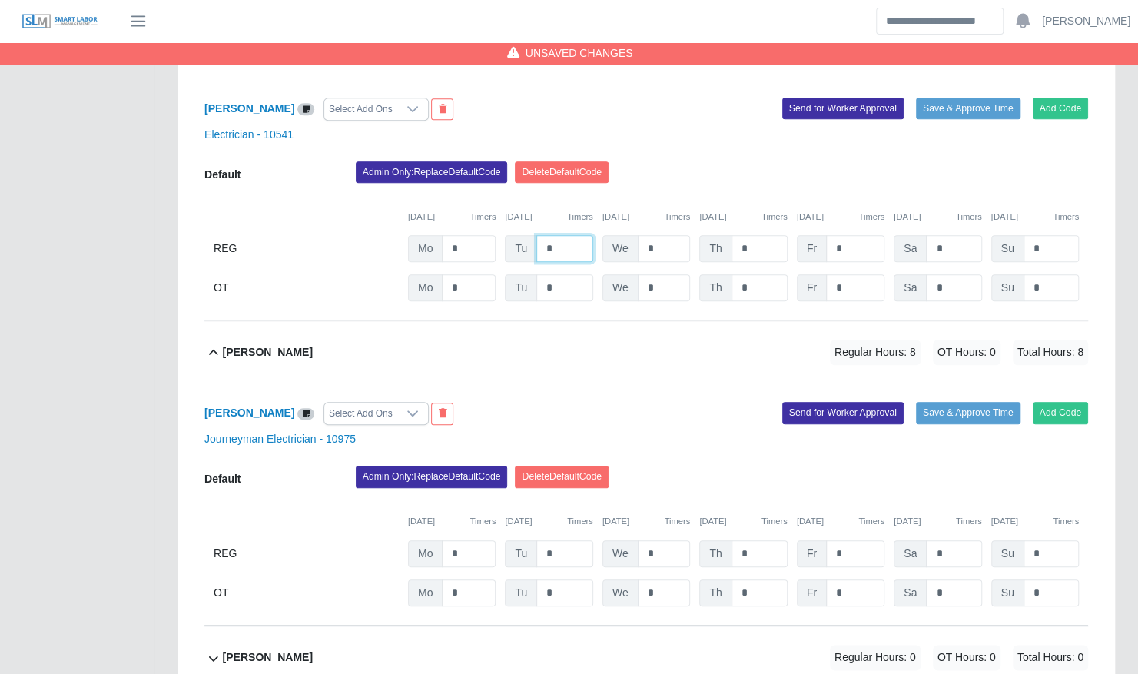
type input "*"
click at [685, 161] on div "Admin Only: Replace Default Code [GEOGRAPHIC_DATA] Default Code" at bounding box center [721, 176] width 755 height 31
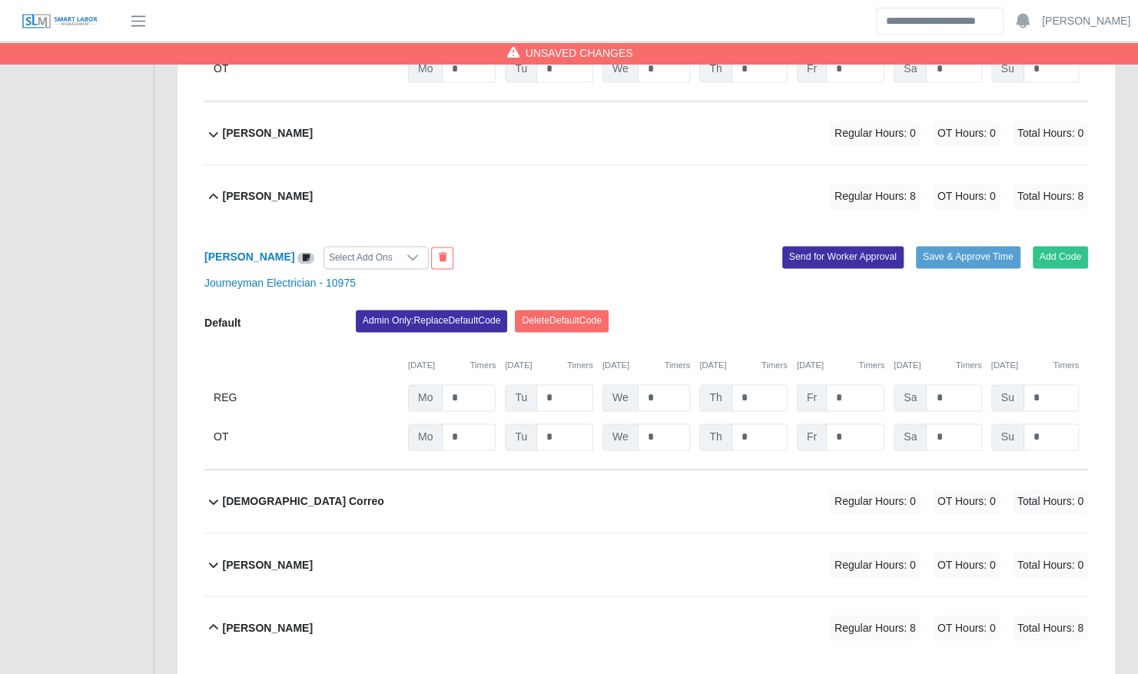
scroll to position [1170, 0]
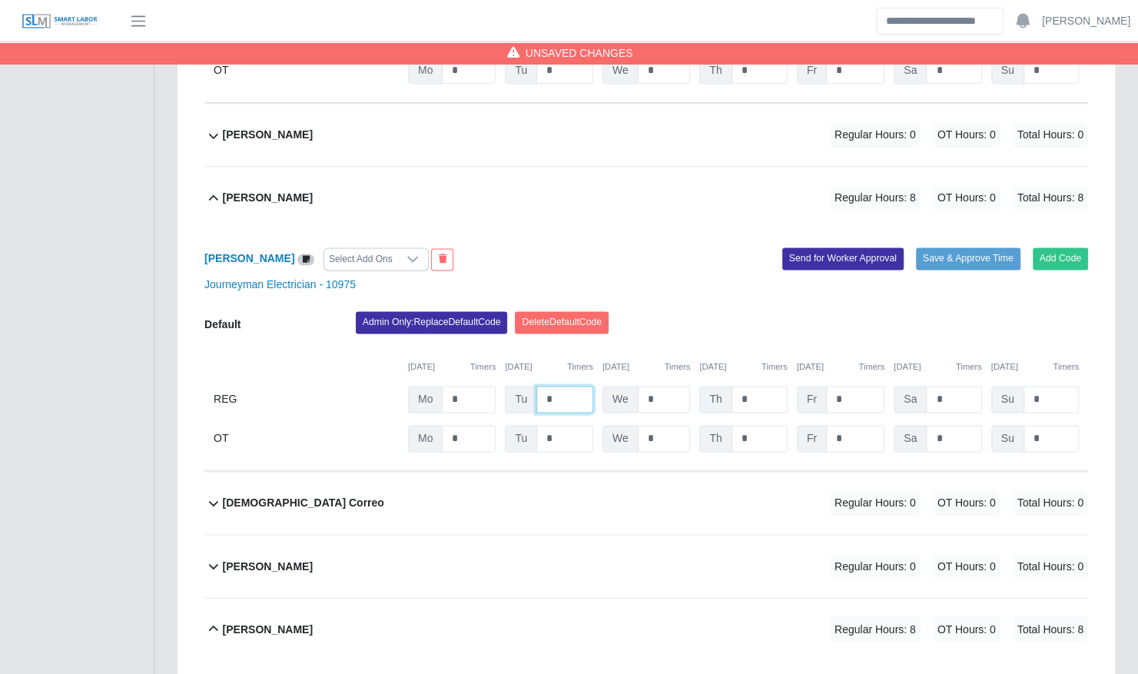
click at [572, 386] on input "*" at bounding box center [564, 399] width 57 height 27
type input "*"
click at [762, 342] on div "09/08/2025 Timers 09/09/2025 Timers 09/10/2025 Timers 09/11/2025 Timers 09/12/2…" at bounding box center [646, 358] width 884 height 32
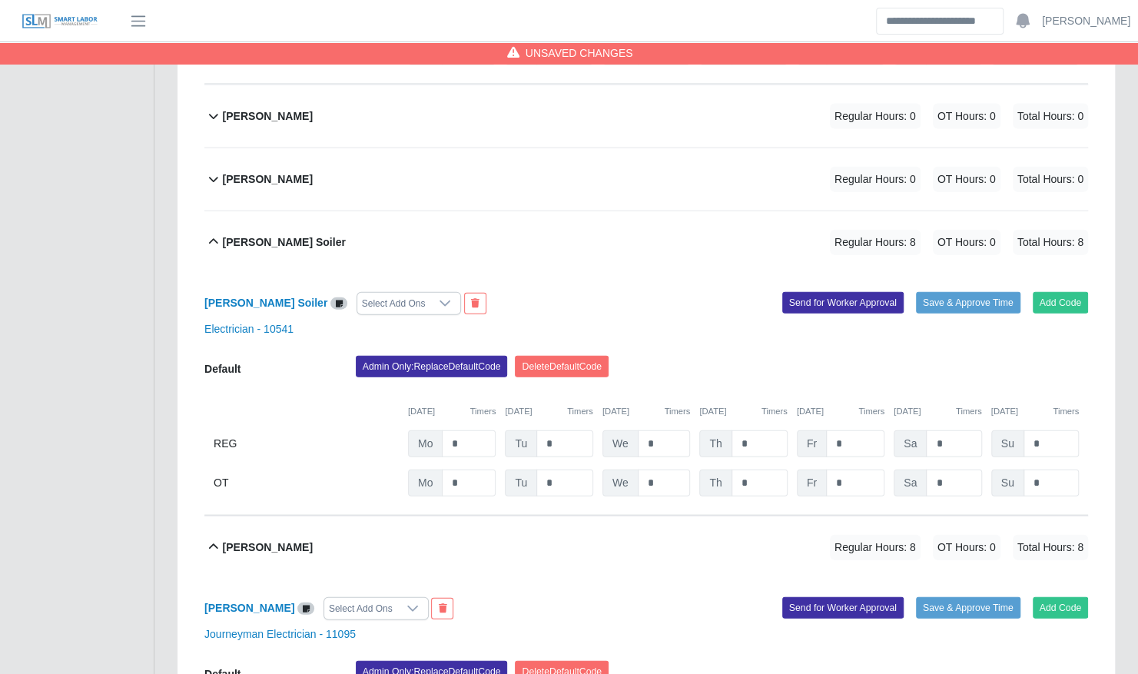
scroll to position [1987, 0]
click at [563, 430] on input "*" at bounding box center [564, 443] width 57 height 27
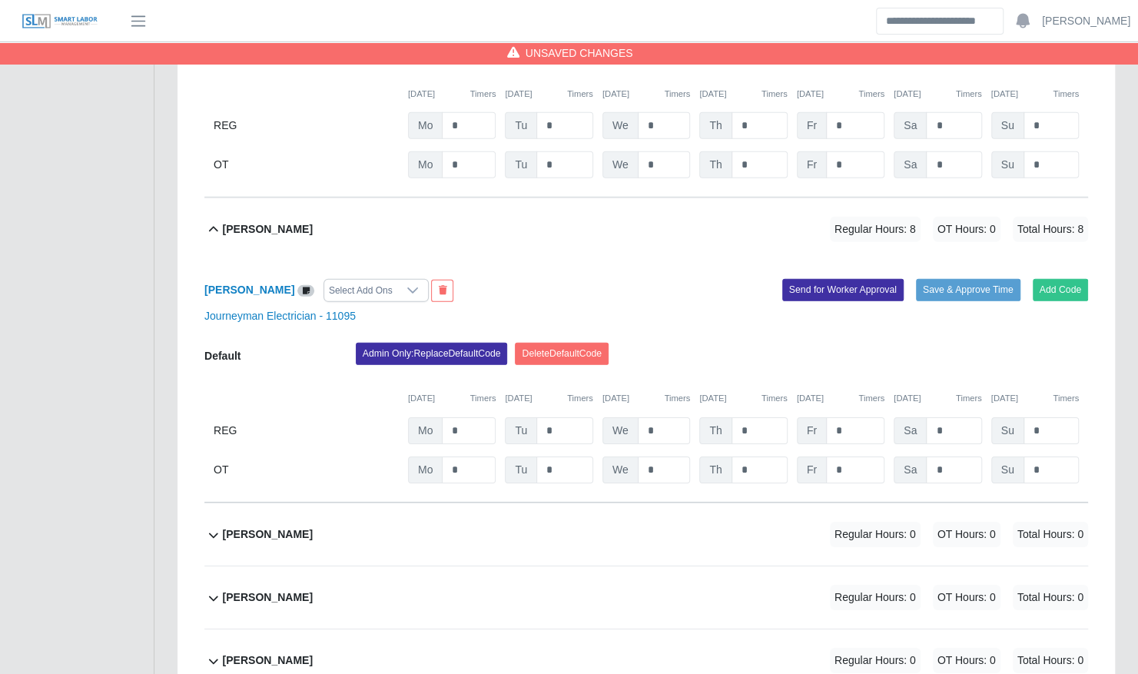
scroll to position [2614, 0]
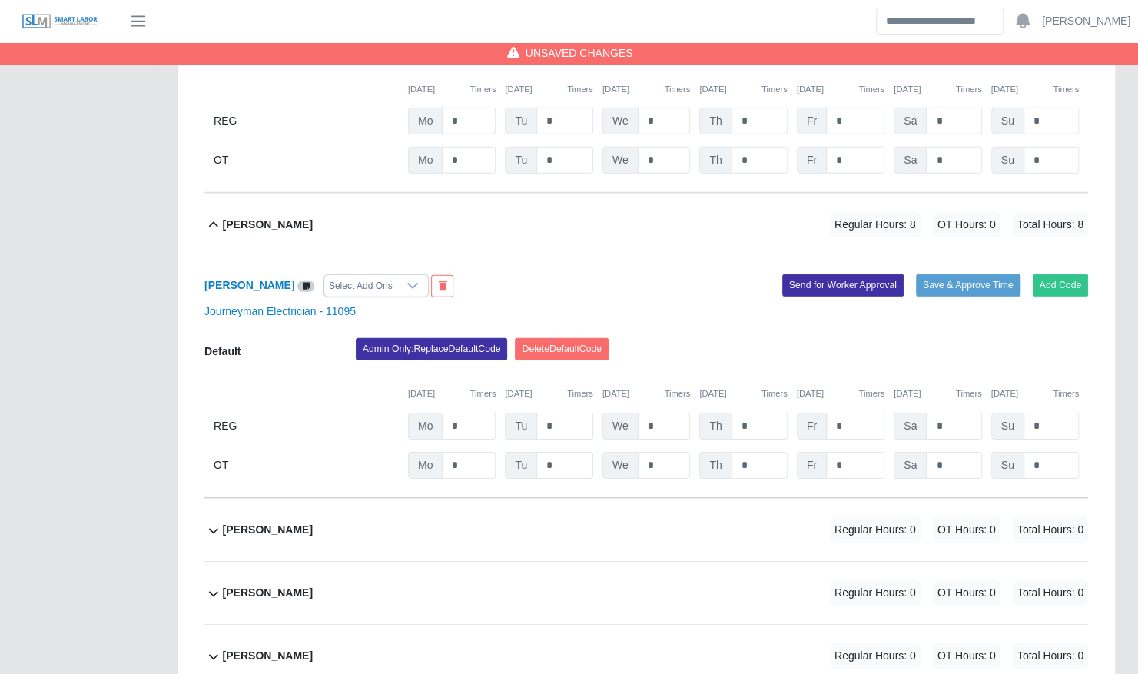
type input "*"
click at [562, 413] on input "*" at bounding box center [564, 426] width 57 height 27
type input "*"
click at [695, 338] on div "Admin Only: Replace Default Code Delete Default Code" at bounding box center [721, 353] width 755 height 31
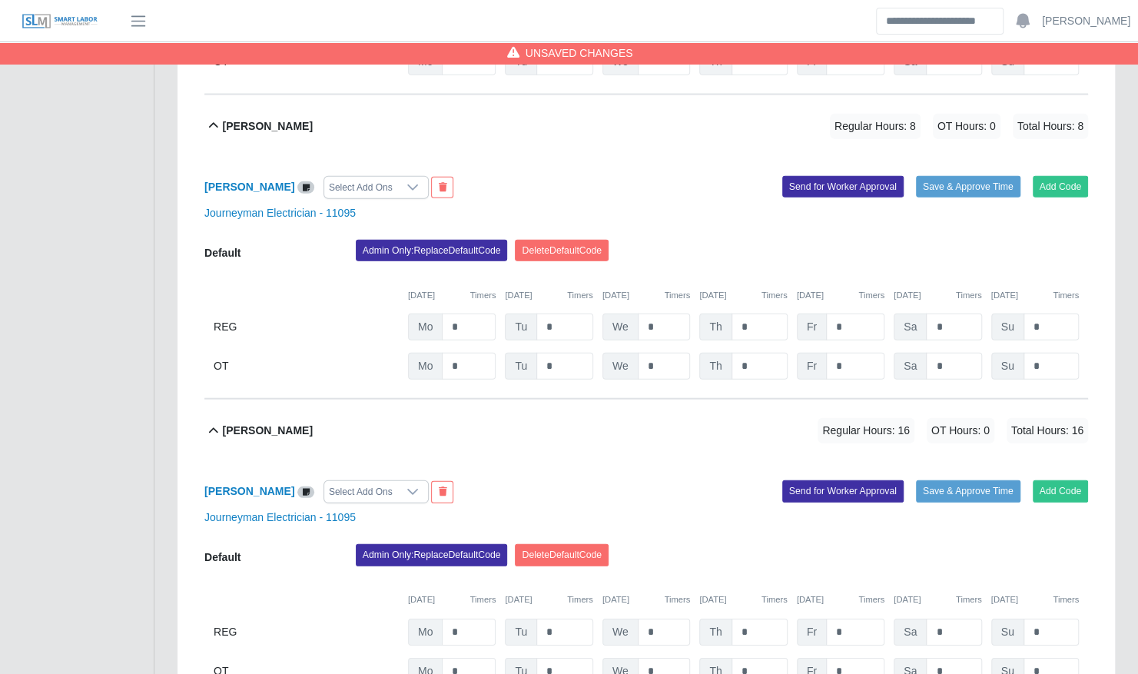
scroll to position [2404, 0]
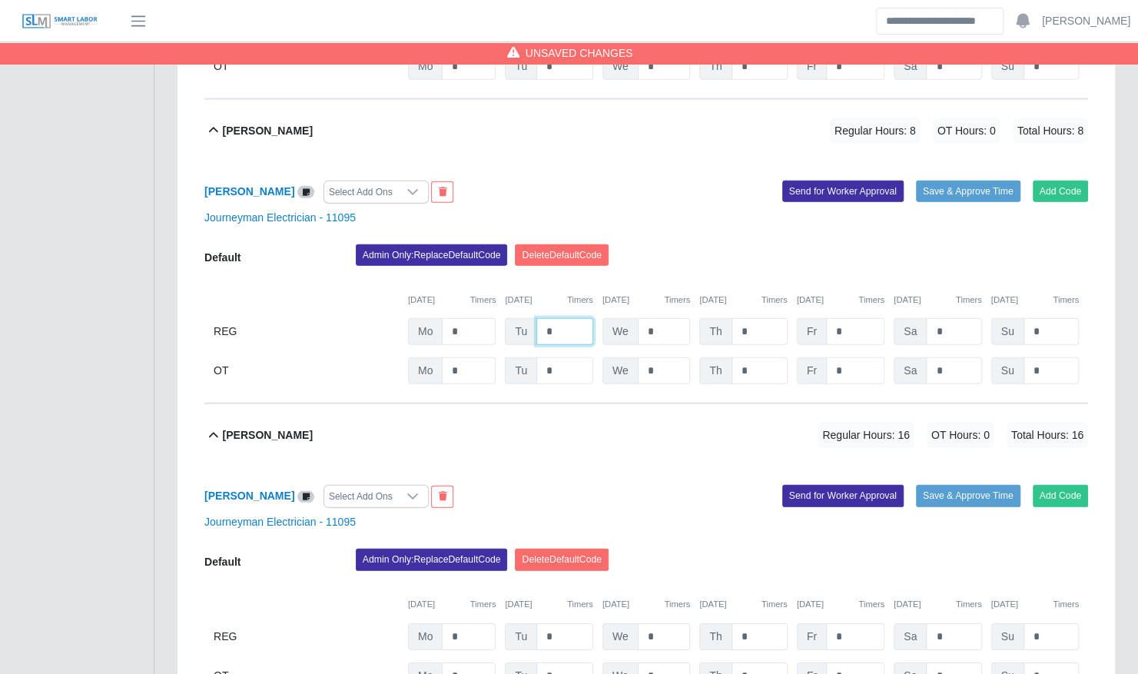
click at [566, 318] on input "*" at bounding box center [564, 331] width 57 height 27
type input "*"
click at [667, 275] on div "09/08/2025 Timers 09/09/2025 Timers 09/10/2025 Timers 09/11/2025 Timers 09/12/2…" at bounding box center [646, 291] width 884 height 32
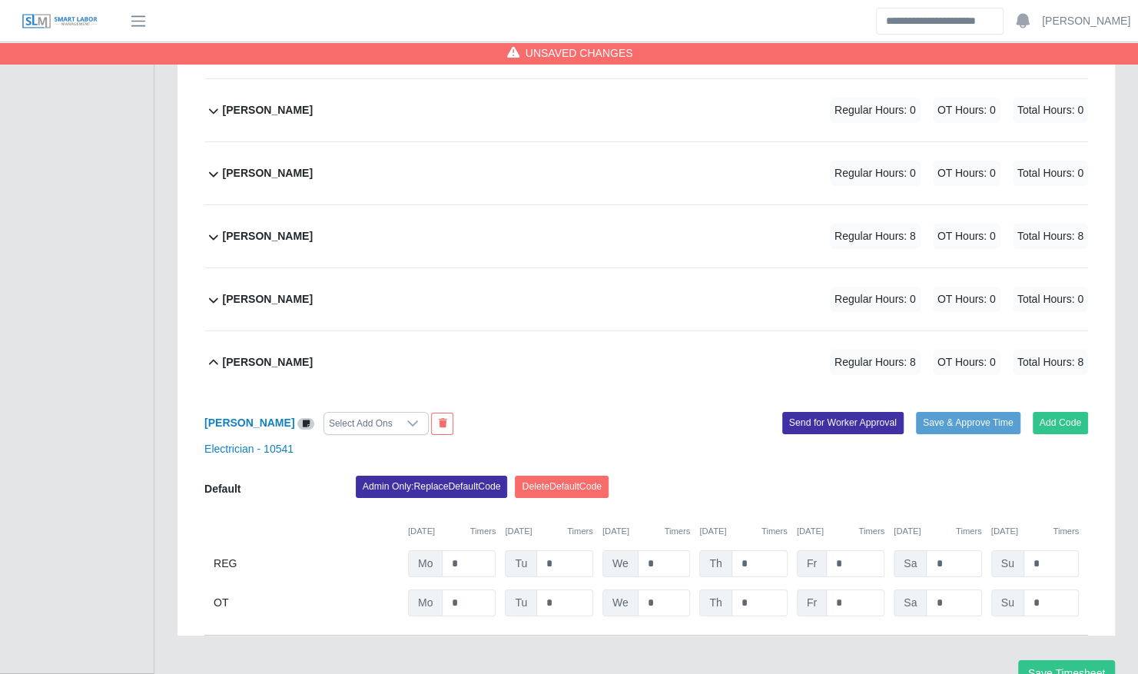
click at [658, 208] on div "Terrence Macklin Regular Hours: 8 OT Hours: 0 Total Hours: 8" at bounding box center [655, 236] width 865 height 62
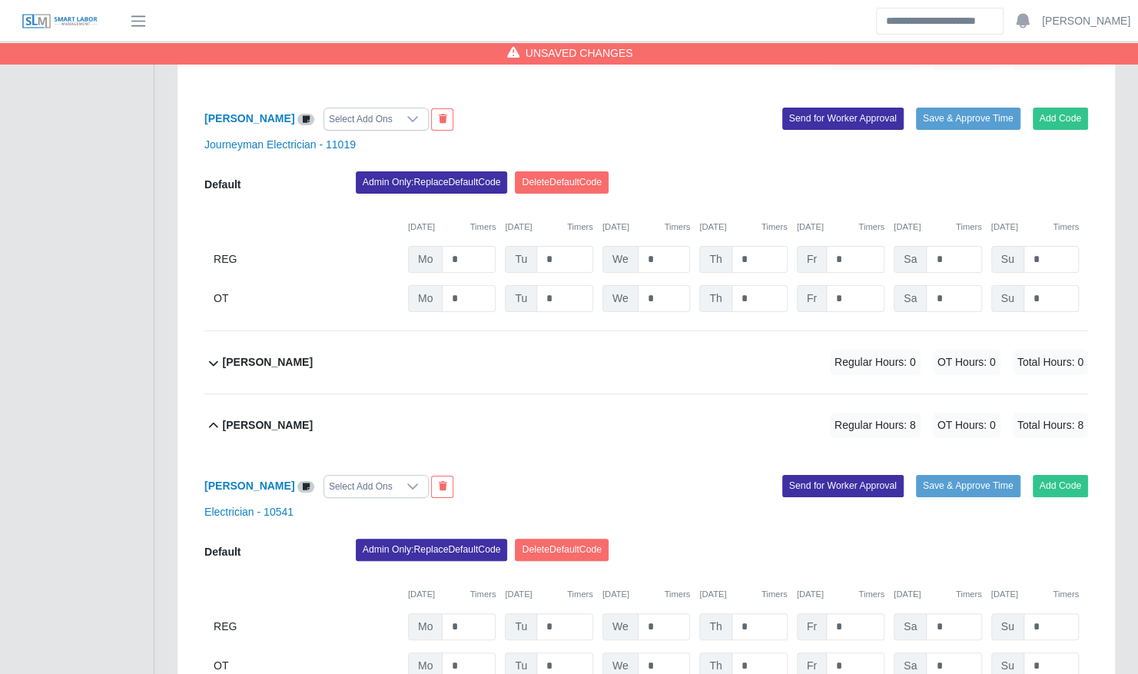
scroll to position [3401, 0]
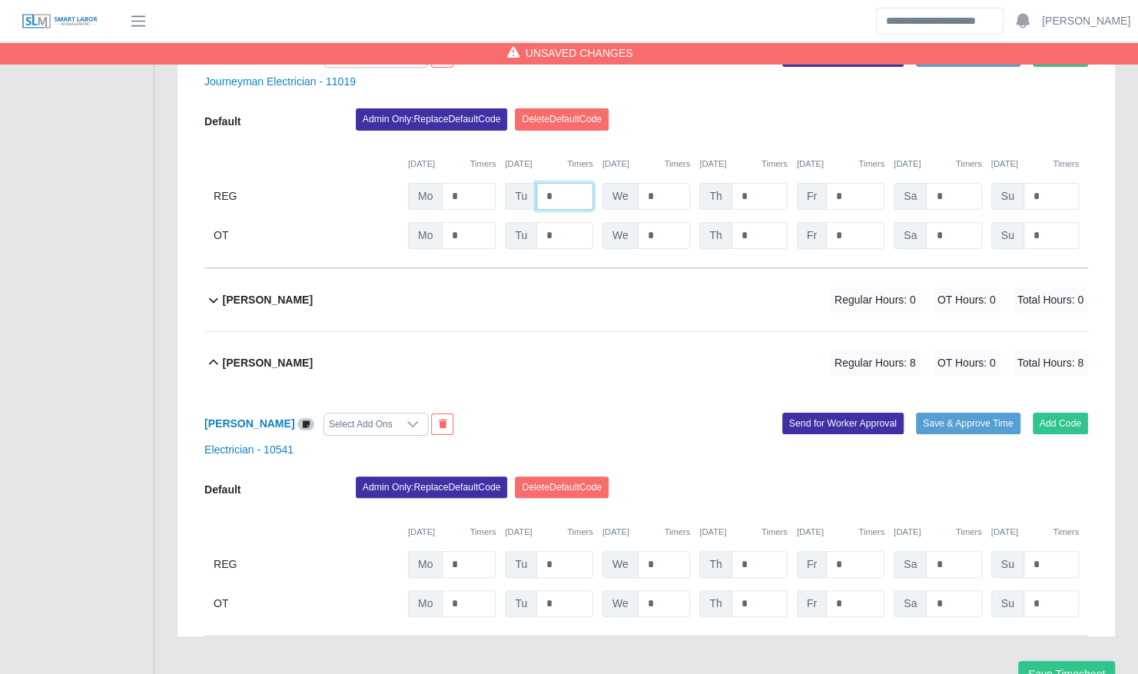
click at [572, 183] on input "*" at bounding box center [564, 196] width 57 height 27
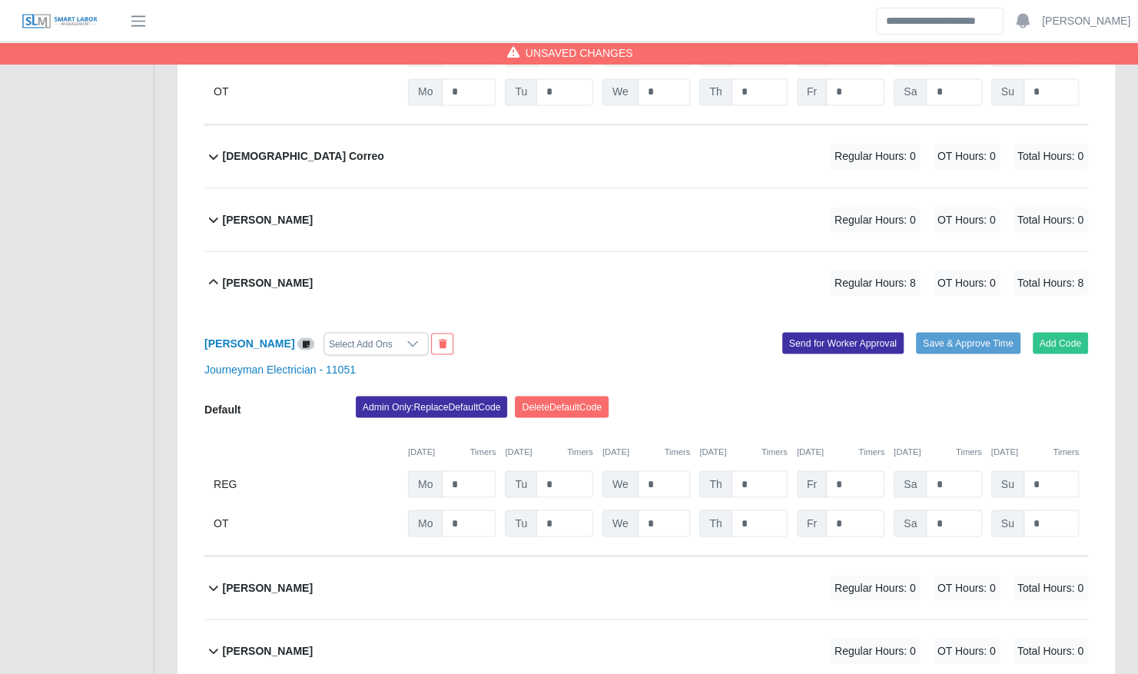
scroll to position [1512, 0]
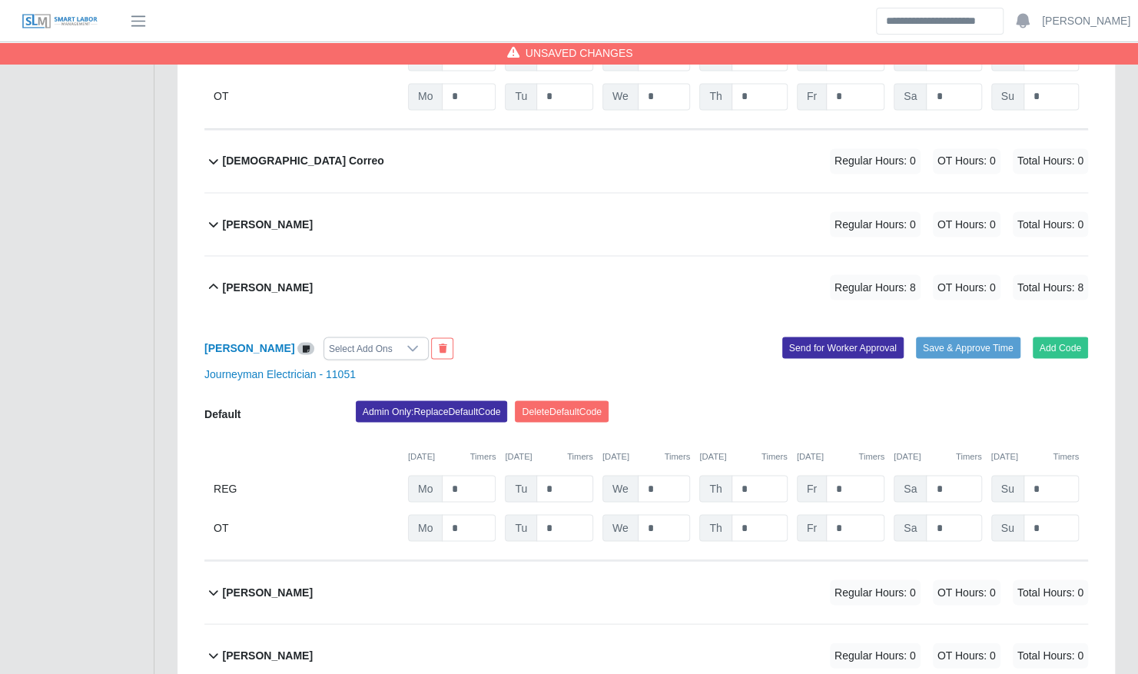
type input "*"
click at [543, 475] on input "*" at bounding box center [564, 488] width 57 height 27
click at [550, 475] on input "*" at bounding box center [564, 488] width 57 height 27
type input "*"
click at [673, 431] on div "09/08/2025 Timers 09/09/2025 Timers 09/10/2025 Timers 09/11/2025 Timers 09/12/2…" at bounding box center [646, 447] width 884 height 32
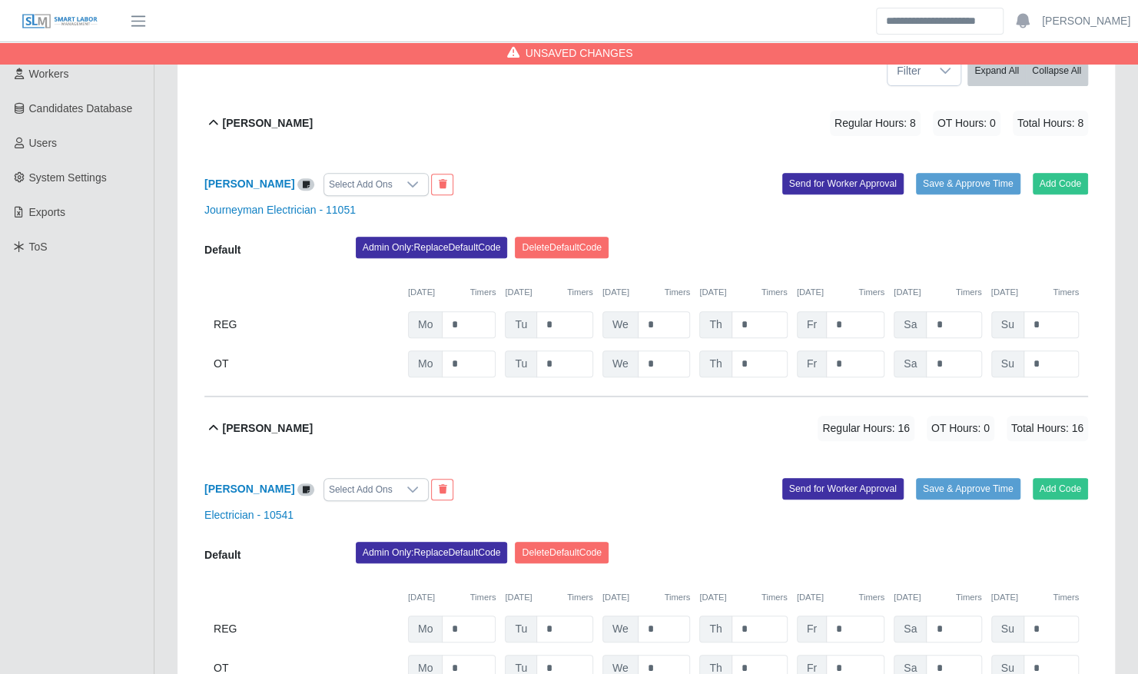
scroll to position [201, 0]
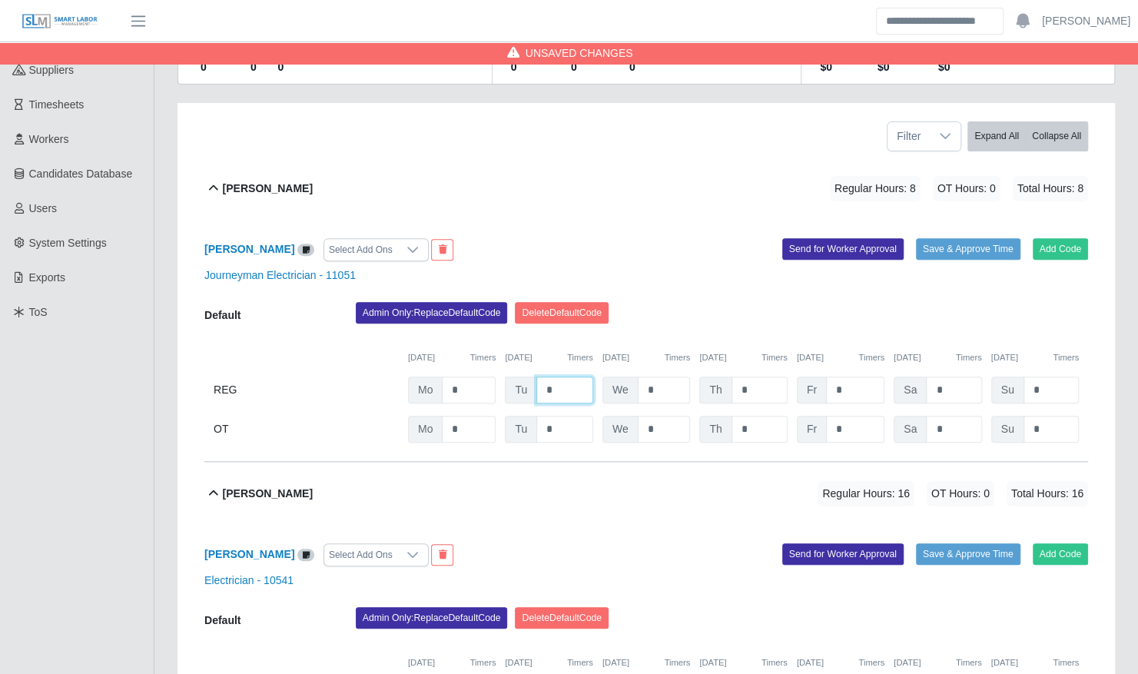
click at [572, 377] on input "*" at bounding box center [564, 390] width 57 height 27
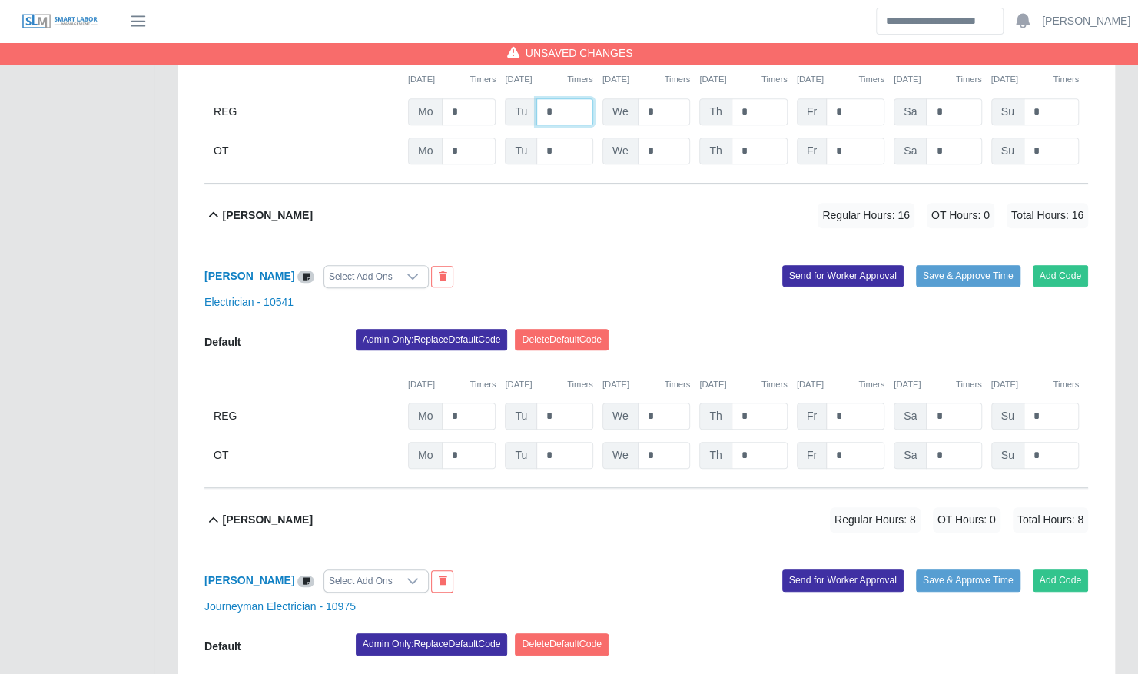
scroll to position [689, 0]
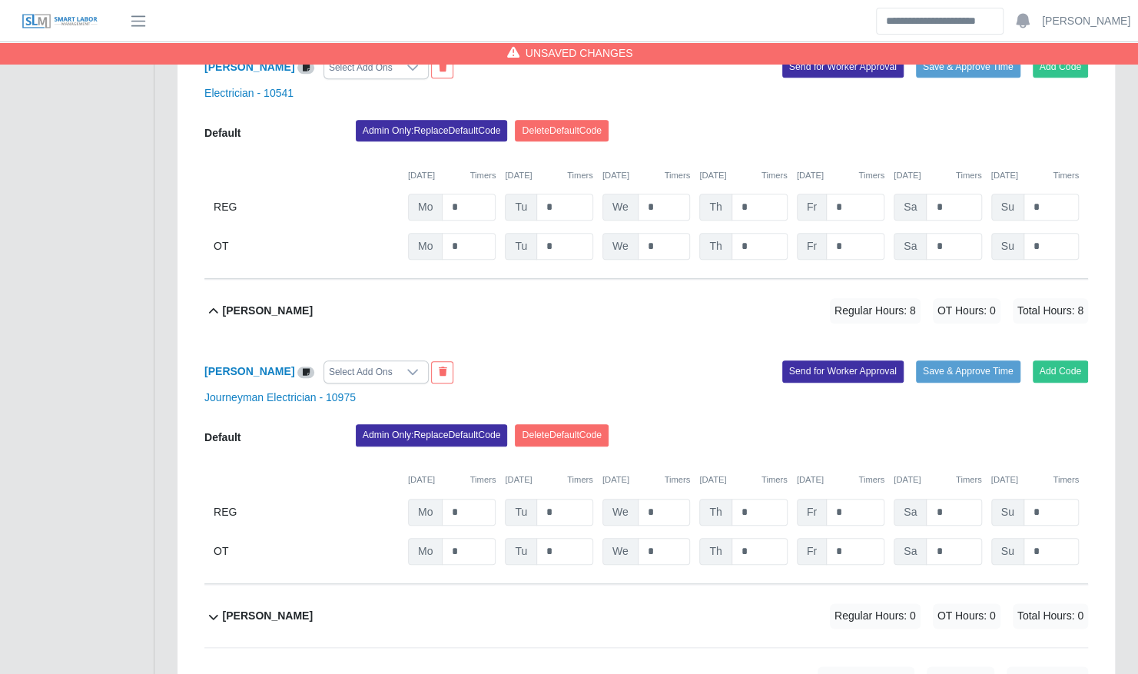
type input "*"
click at [564, 495] on div "Default Admin Only: Replace Default Code Delete Default Code 09/08/2025 Timers …" at bounding box center [646, 494] width 884 height 141
click at [564, 499] on input "*" at bounding box center [564, 512] width 57 height 27
type input "*"
click at [689, 424] on div "Admin Only: Replace Default Code [GEOGRAPHIC_DATA] Default Code" at bounding box center [721, 439] width 755 height 31
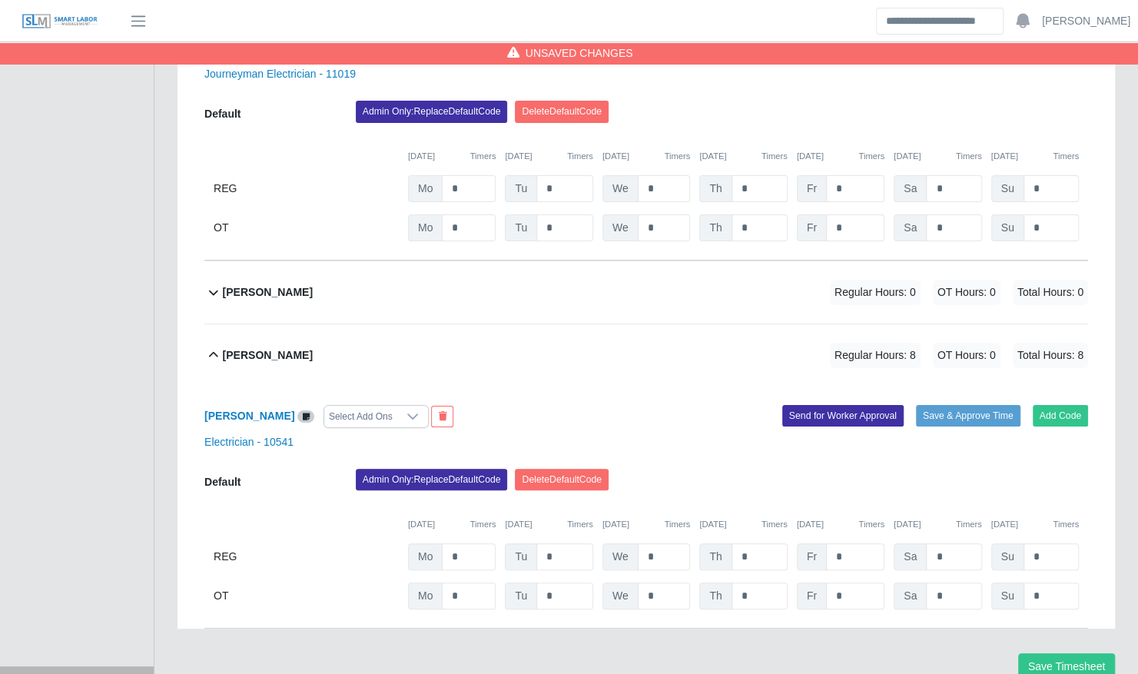
scroll to position [3411, 0]
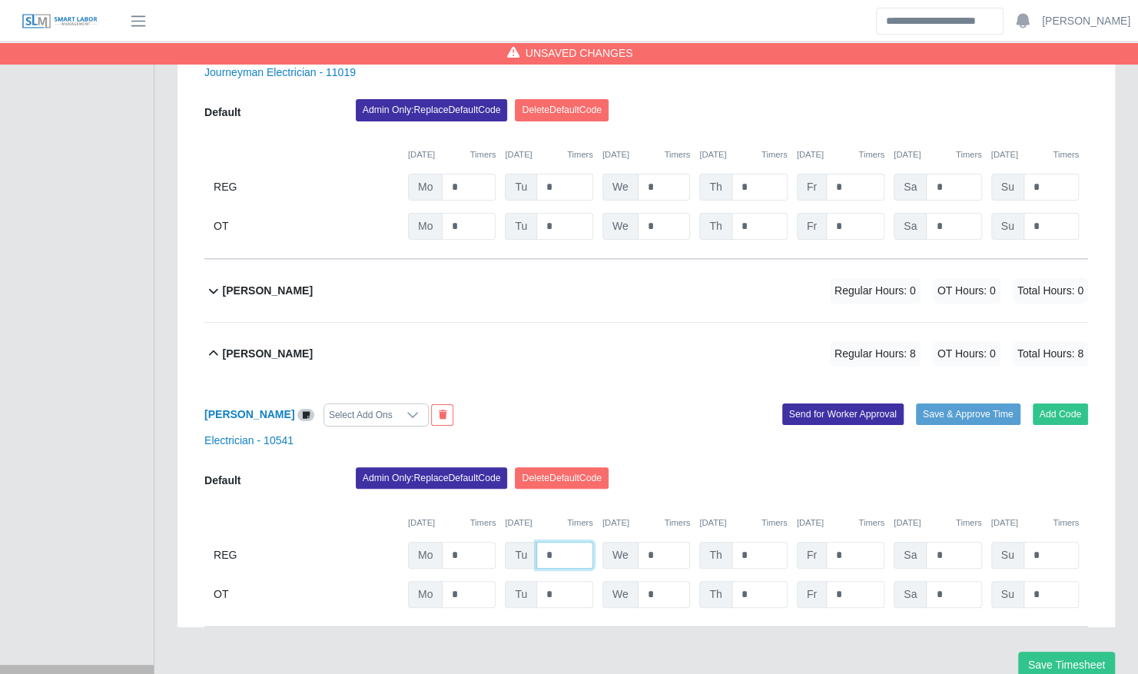
click at [579, 542] on input "*" at bounding box center [564, 555] width 57 height 27
type input "*"
click at [709, 415] on div "William Delgado Select Add Ons Add Code Save & Approve Time Send for Worker App…" at bounding box center [646, 506] width 884 height 242
click at [1061, 652] on button "Save Timesheet" at bounding box center [1066, 665] width 97 height 27
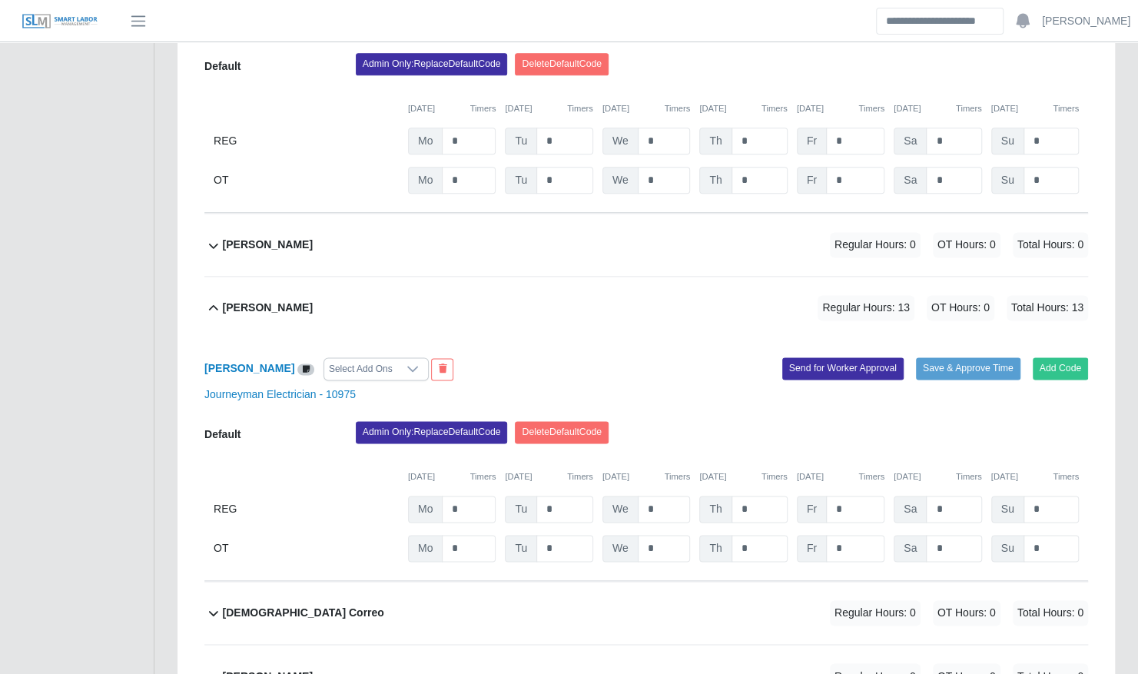
scroll to position [1056, 0]
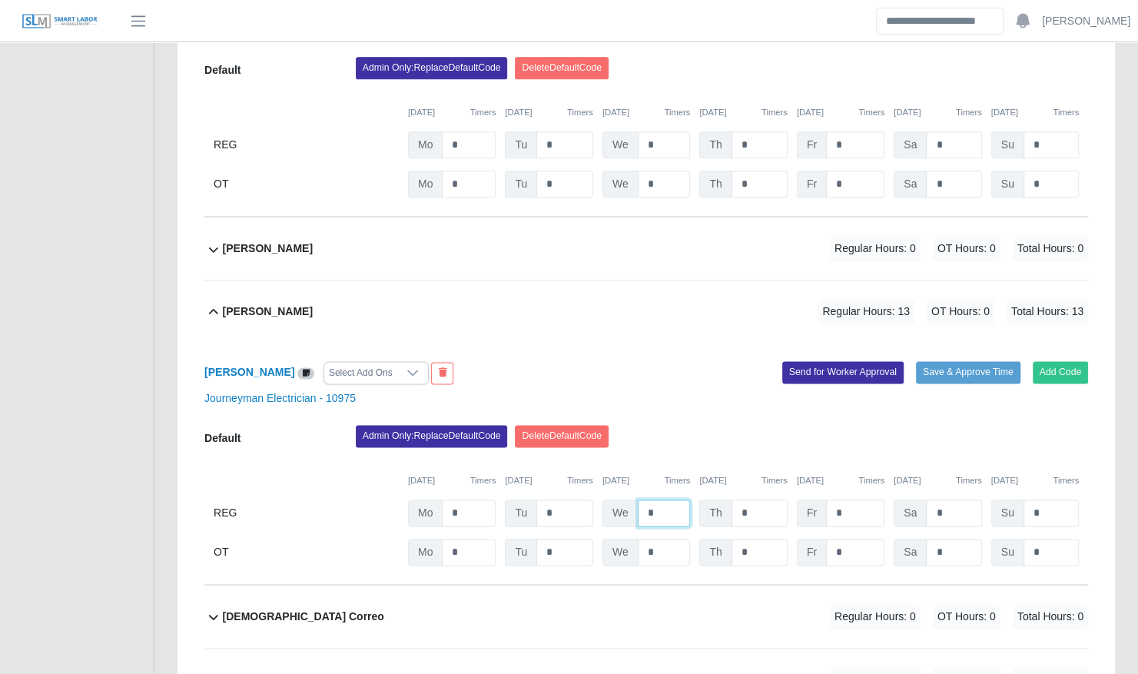
click at [669, 500] on input "*" at bounding box center [664, 513] width 53 height 27
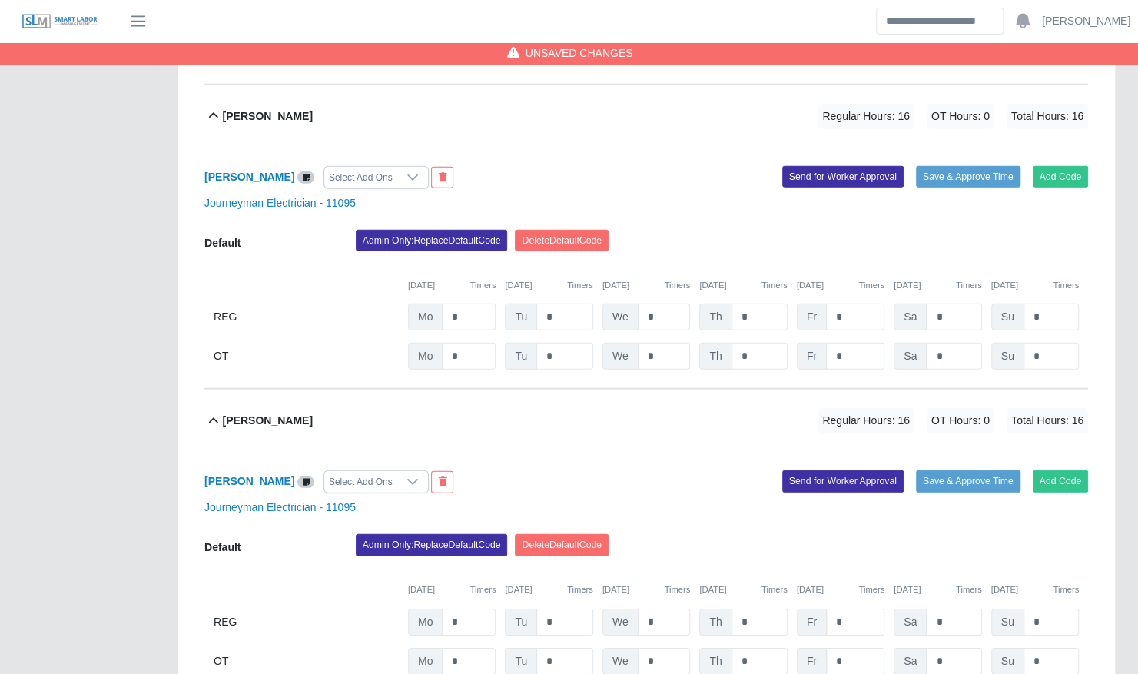
scroll to position [2427, 0]
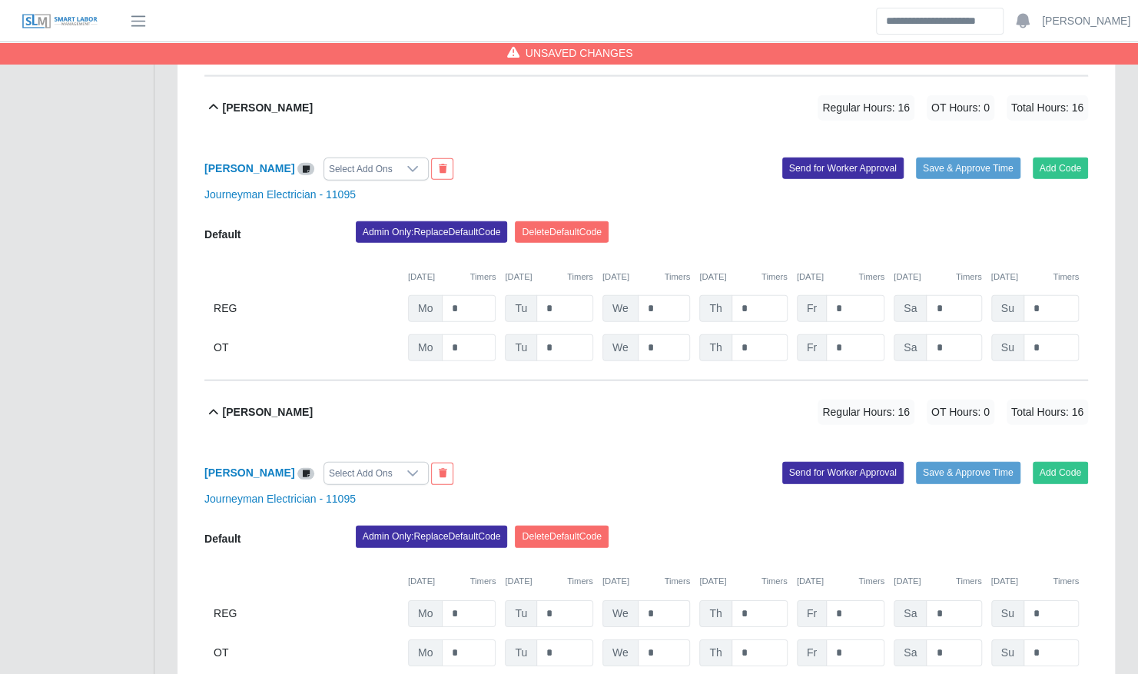
type input "*"
click at [656, 600] on input "*" at bounding box center [664, 613] width 53 height 27
type input "*"
click at [635, 462] on div "Maynor Torres Select Add Ons" at bounding box center [419, 473] width 453 height 23
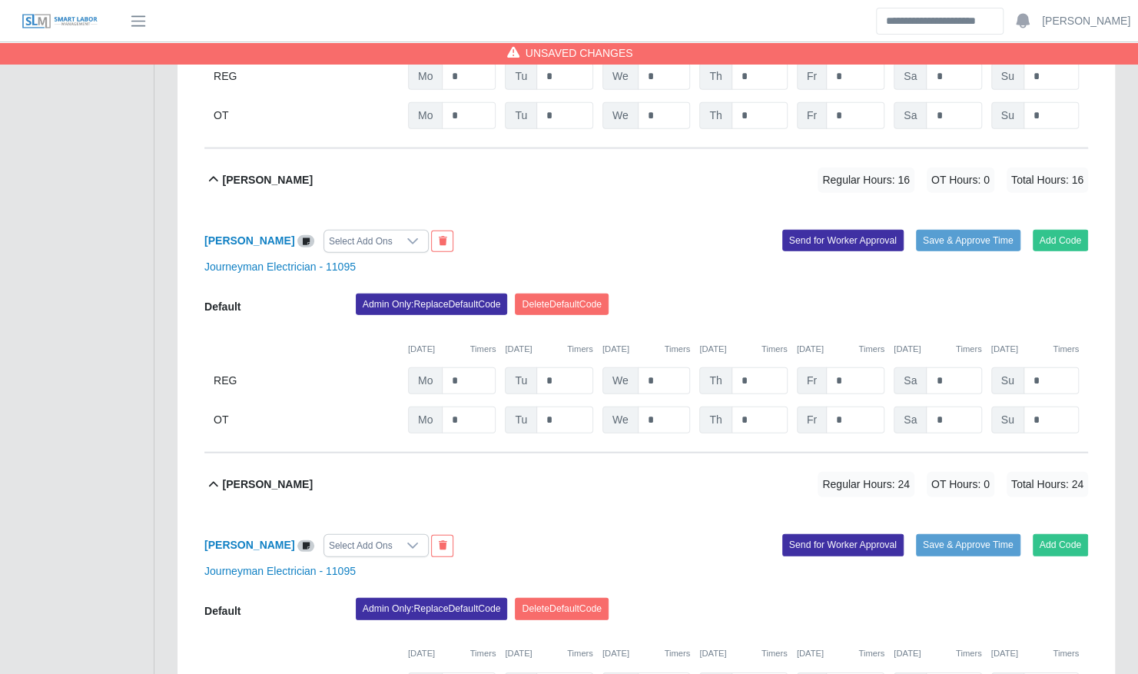
scroll to position [2350, 0]
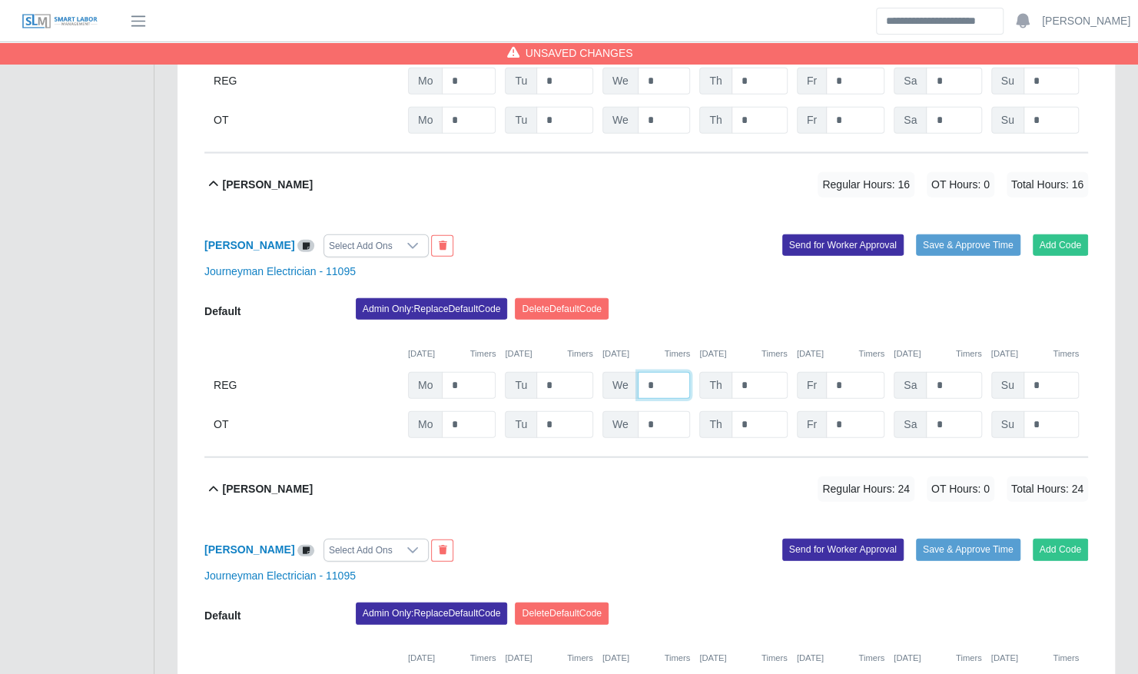
click at [655, 372] on input "*" at bounding box center [664, 385] width 53 height 27
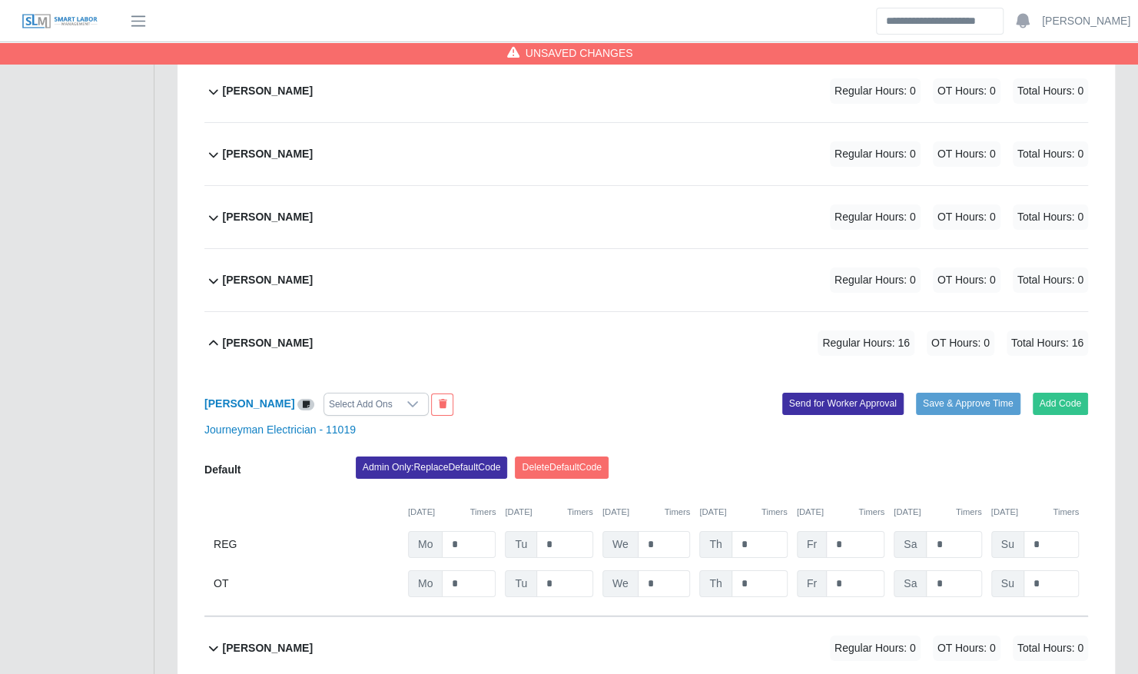
scroll to position [3055, 0]
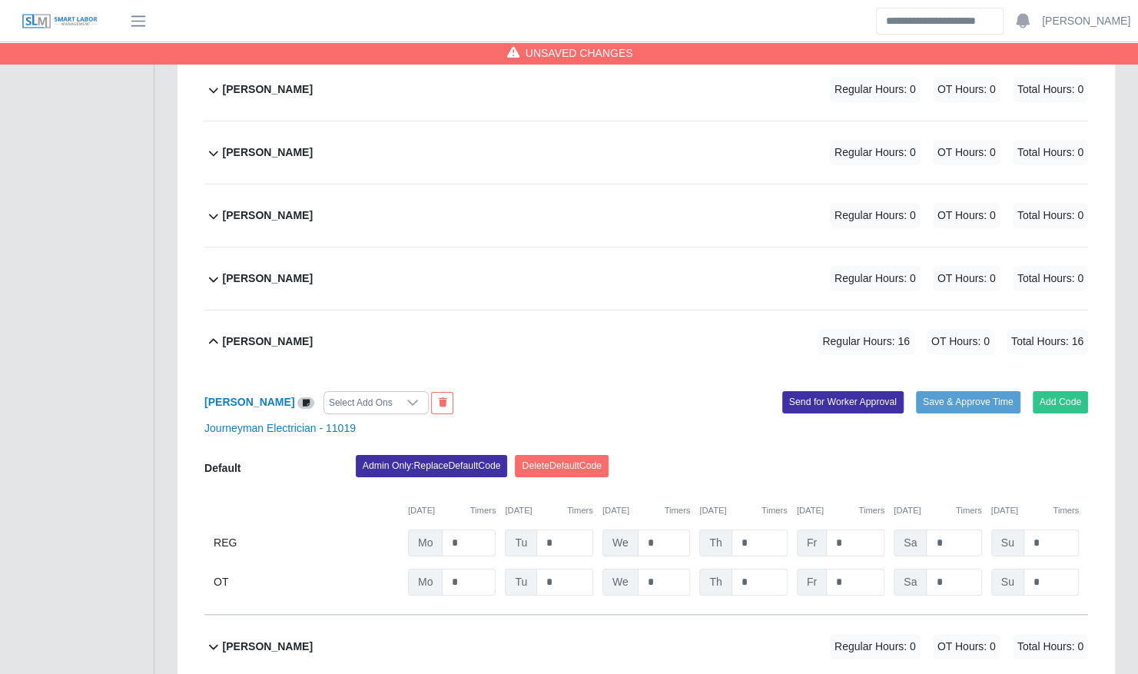
type input "*"
click at [659, 529] on input "*" at bounding box center [664, 542] width 53 height 27
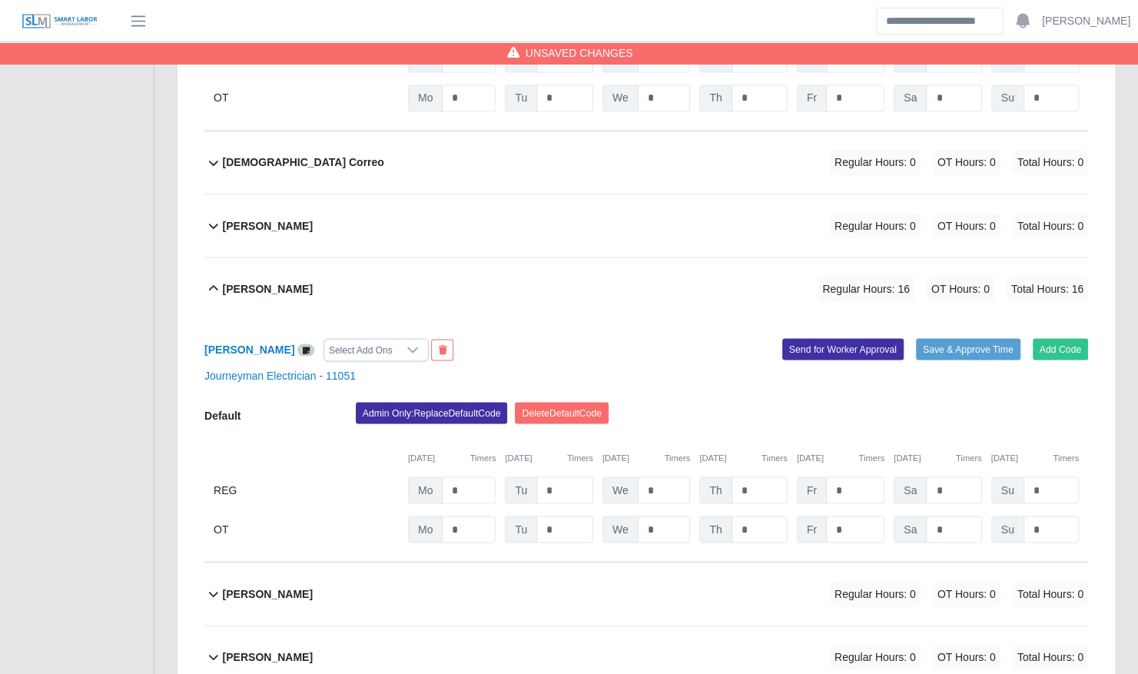
scroll to position [1511, 0]
type input "*"
click at [659, 476] on input "*" at bounding box center [664, 489] width 53 height 27
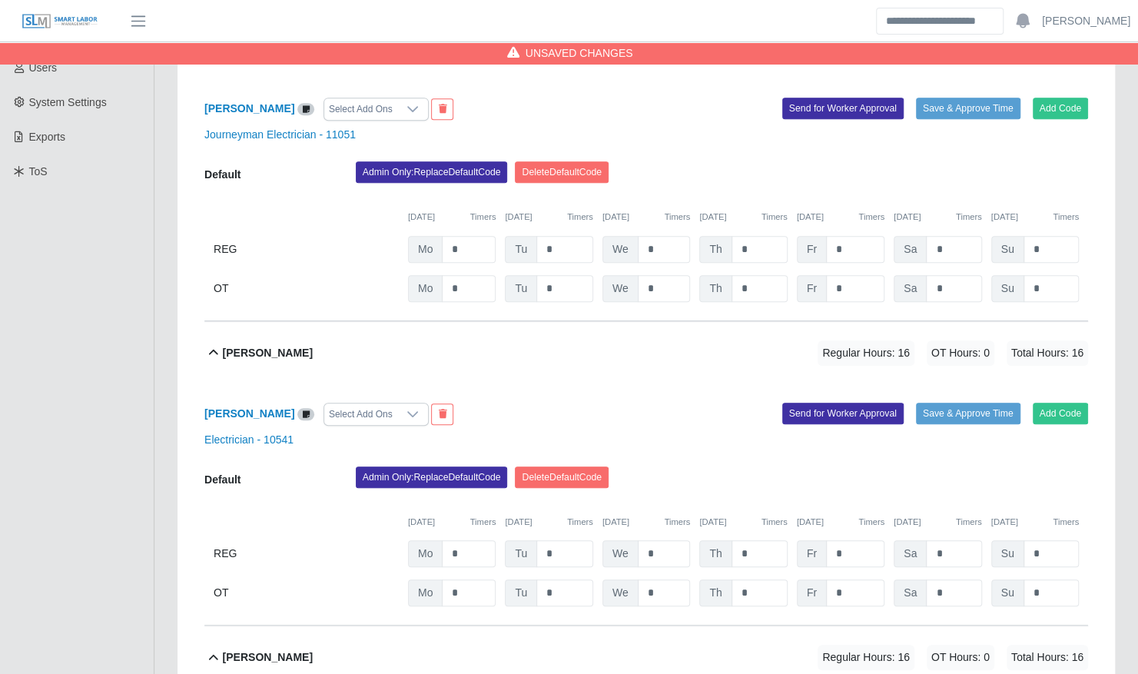
scroll to position [354, 0]
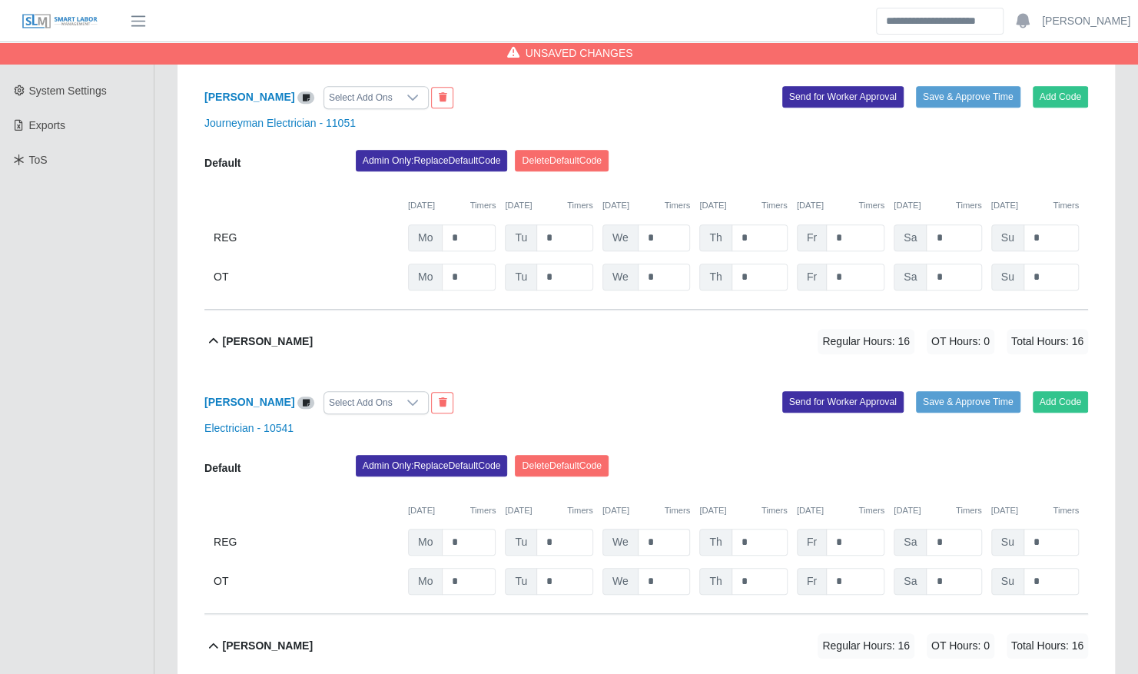
type input "*"
click at [664, 529] on input "*" at bounding box center [664, 542] width 53 height 27
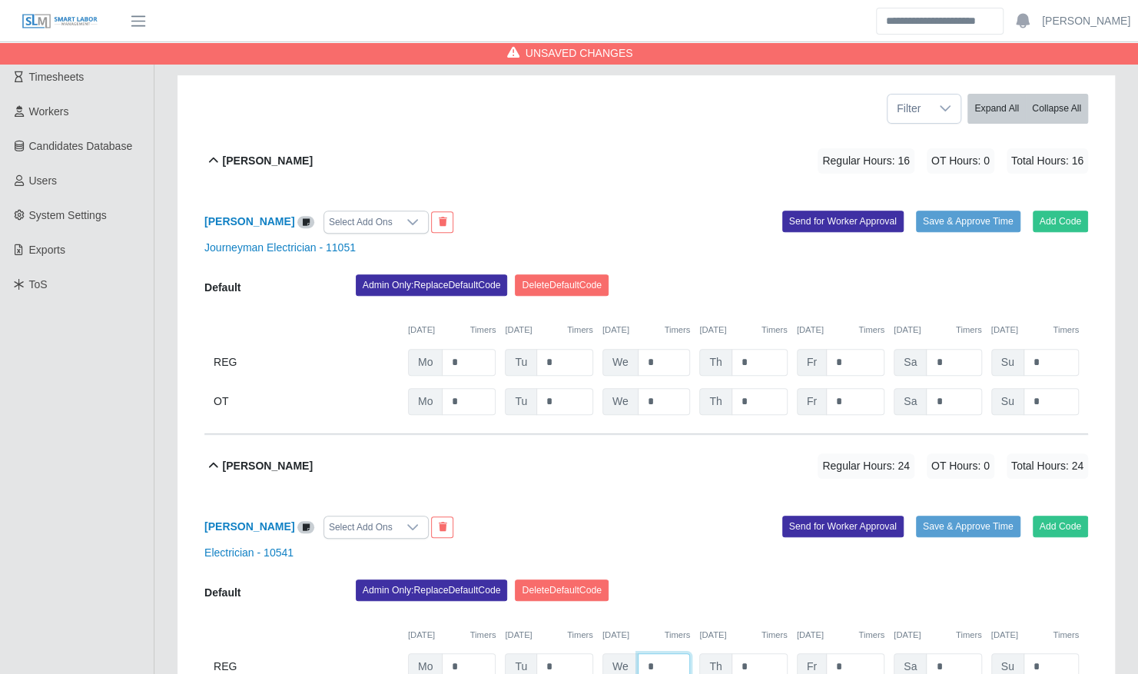
scroll to position [234, 0]
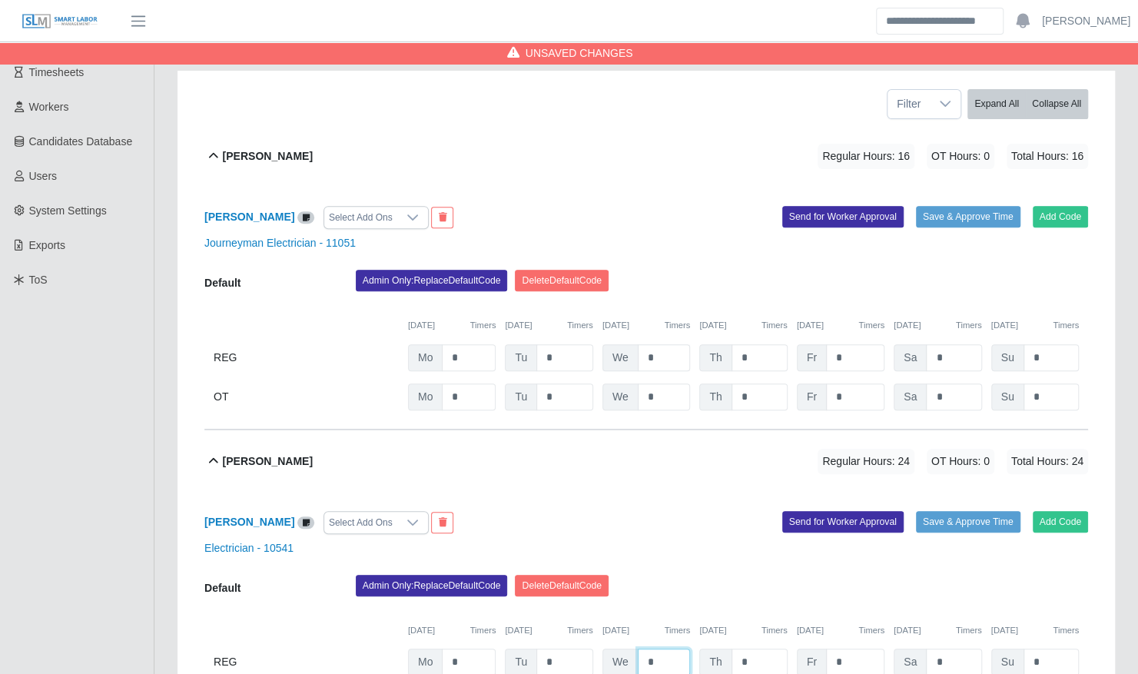
type input "*"
click at [659, 344] on input "*" at bounding box center [664, 357] width 53 height 27
type input "*"
click at [690, 235] on div "Journeyman Electrician - 11051" at bounding box center [646, 243] width 907 height 16
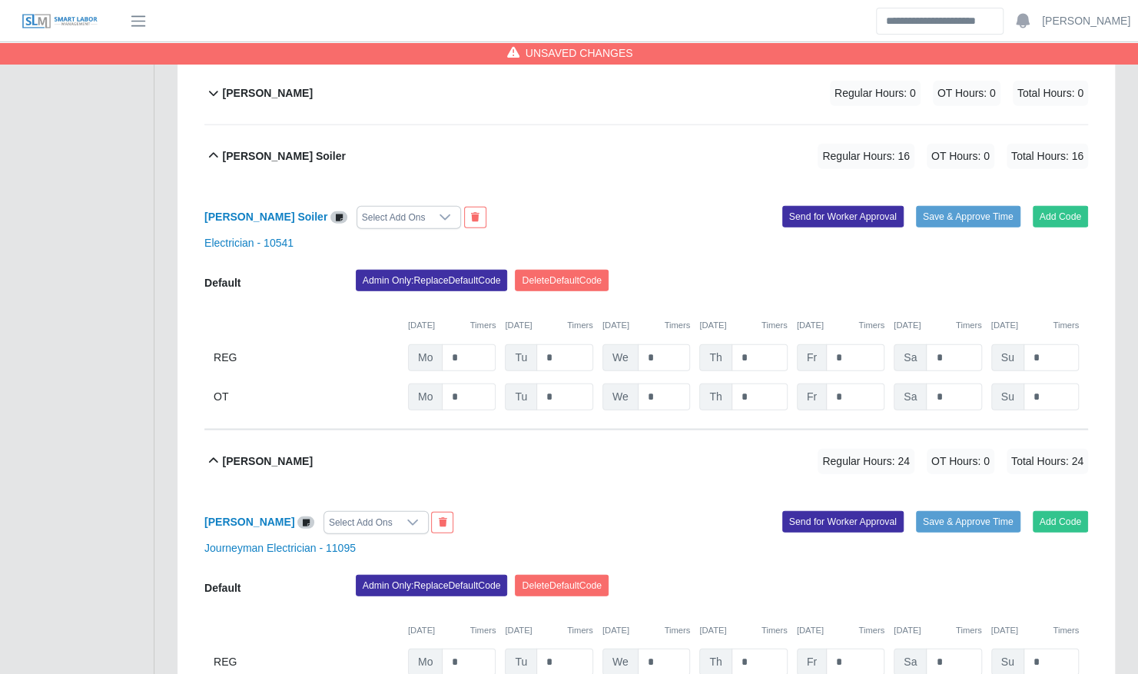
scroll to position [1996, 0]
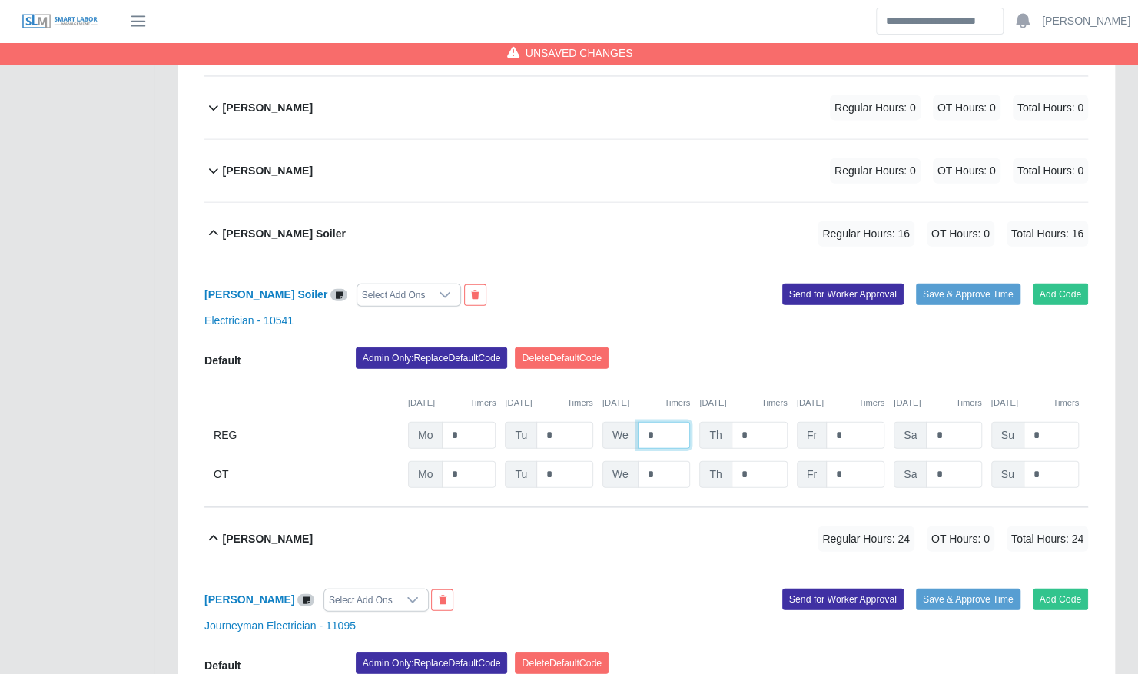
click at [669, 422] on input "*" at bounding box center [664, 435] width 53 height 27
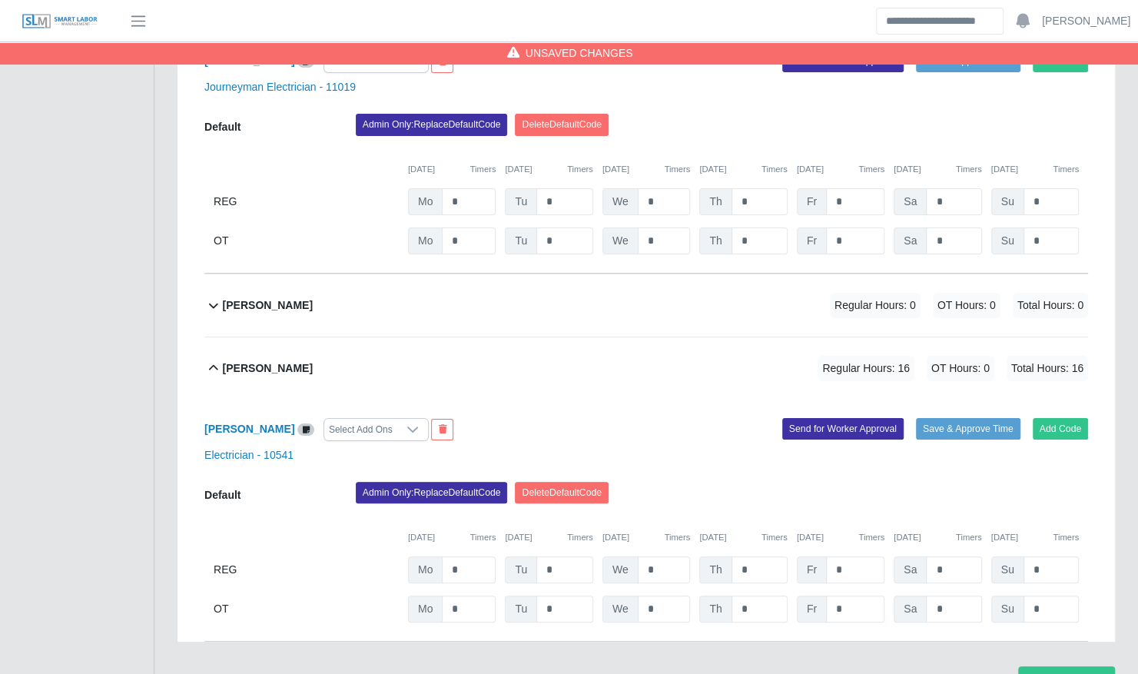
scroll to position [3401, 0]
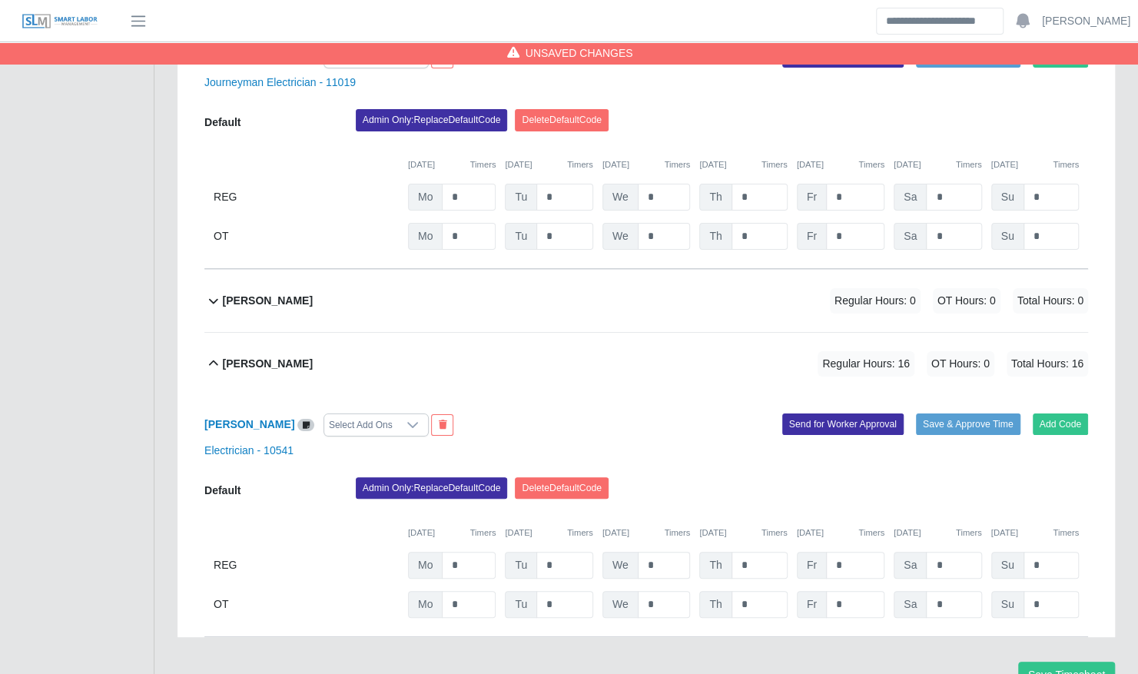
type input "*"
click at [662, 552] on input "*" at bounding box center [664, 565] width 53 height 27
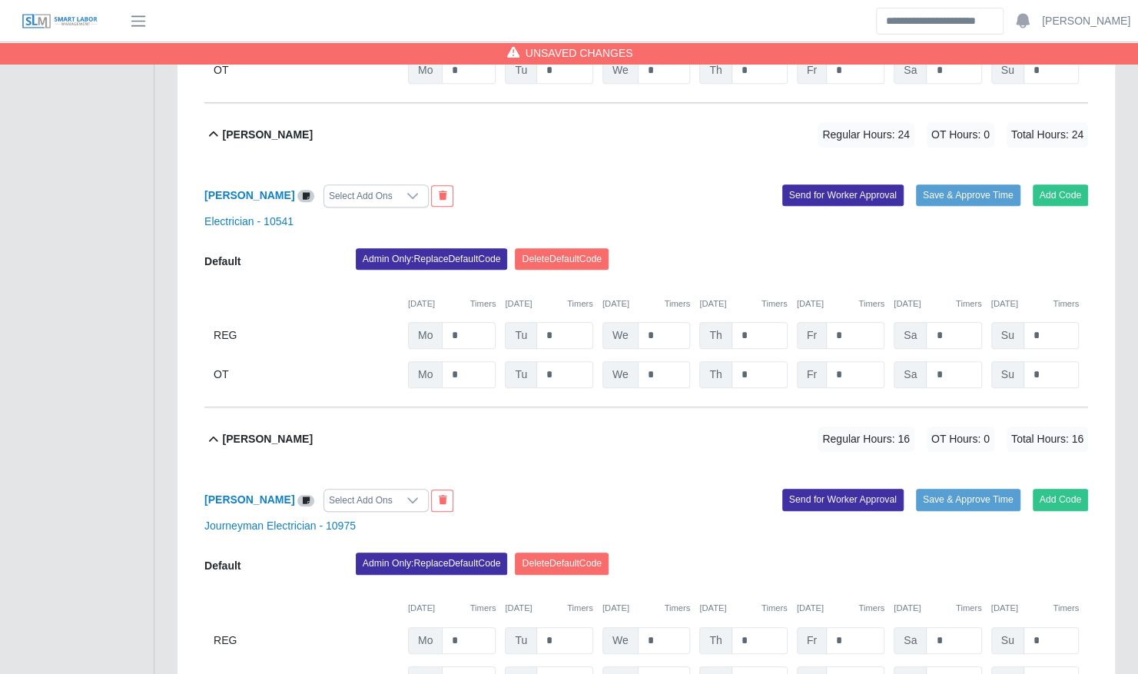
scroll to position [561, 0]
type input "*"
click at [664, 626] on input "*" at bounding box center [664, 639] width 53 height 27
type input "*"
click at [646, 433] on div "Darron Johnson Regular Hours: 24 OT Hours: 0 Total Hours: 24" at bounding box center [655, 438] width 865 height 62
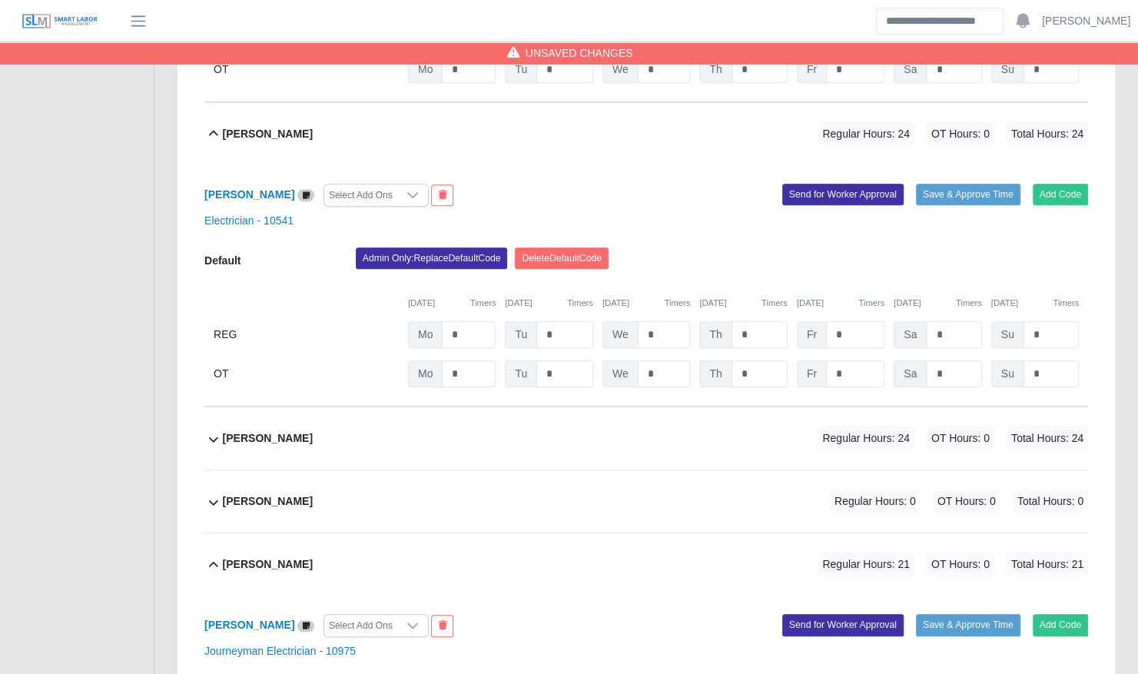
click at [646, 433] on div "Darron Johnson Regular Hours: 24 OT Hours: 0 Total Hours: 24" at bounding box center [655, 438] width 865 height 62
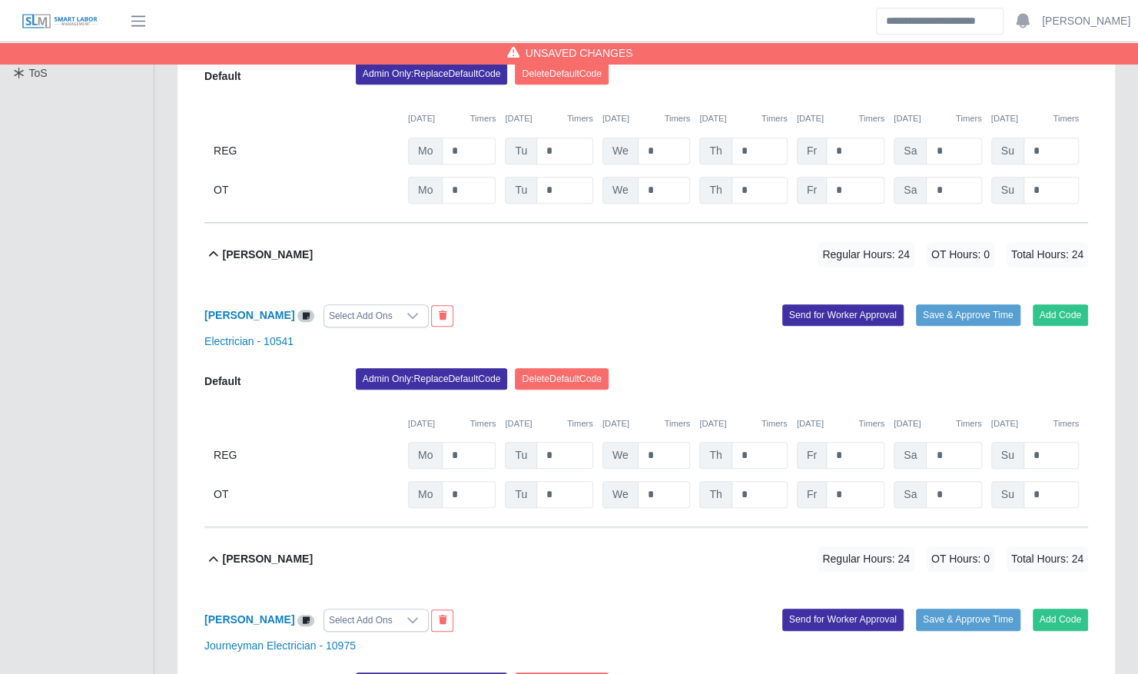
scroll to position [446, 0]
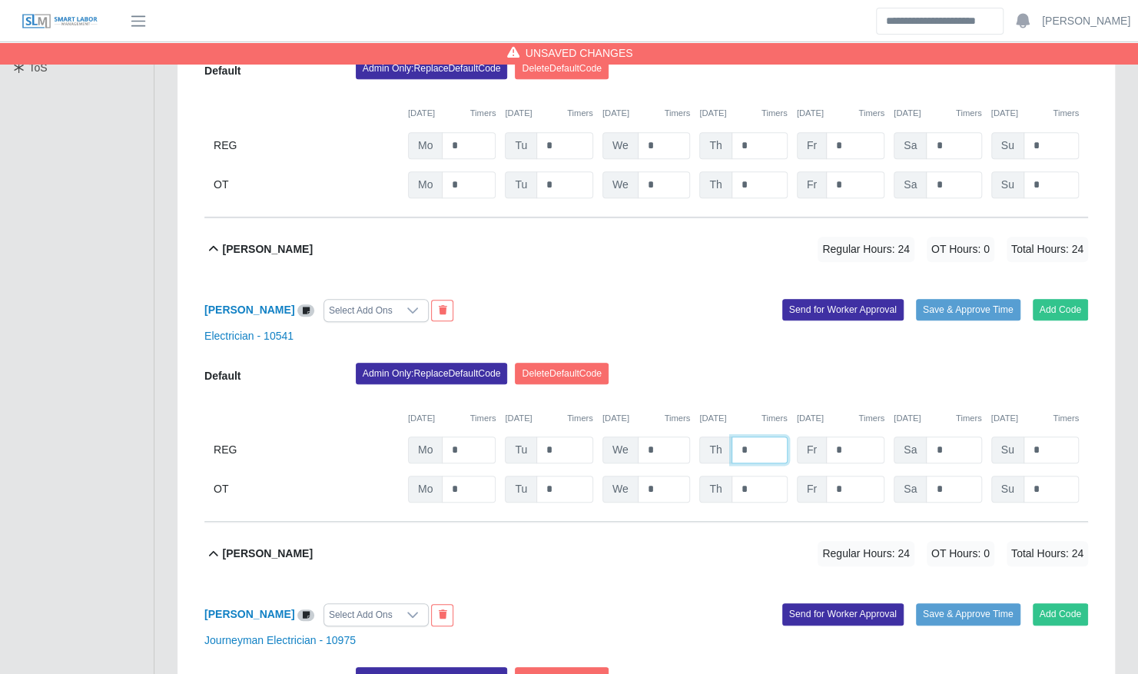
click at [759, 436] on input "*" at bounding box center [760, 449] width 56 height 27
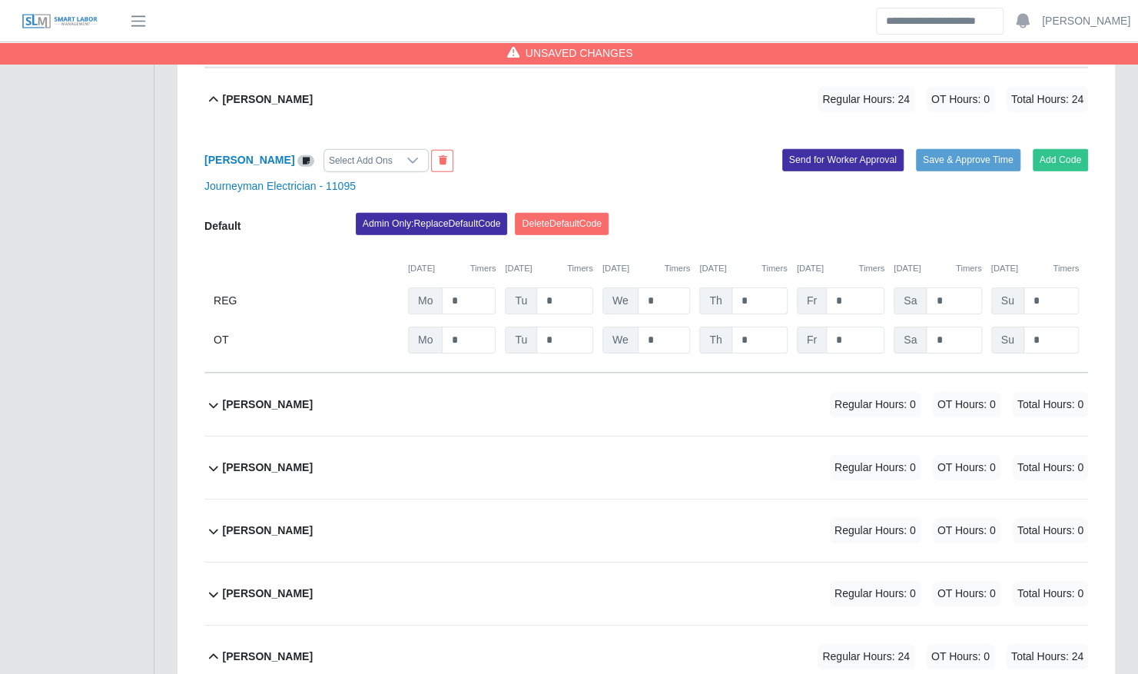
scroll to position [2740, 0]
type input "*"
click at [752, 287] on input "*" at bounding box center [760, 300] width 56 height 27
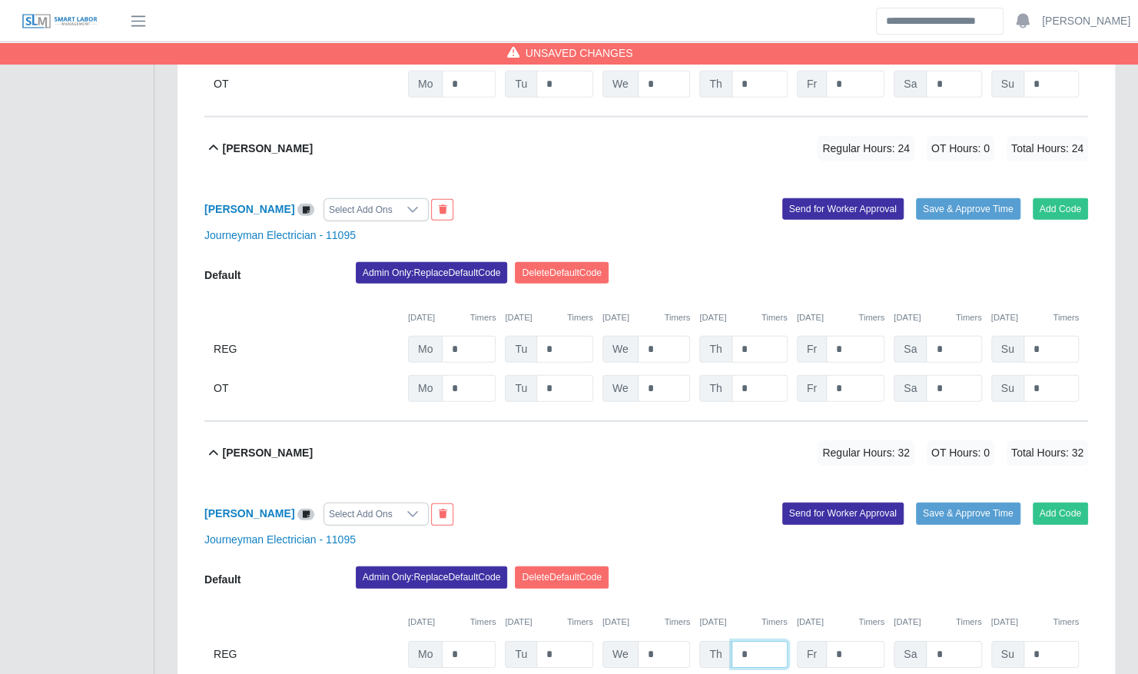
scroll to position [2370, 0]
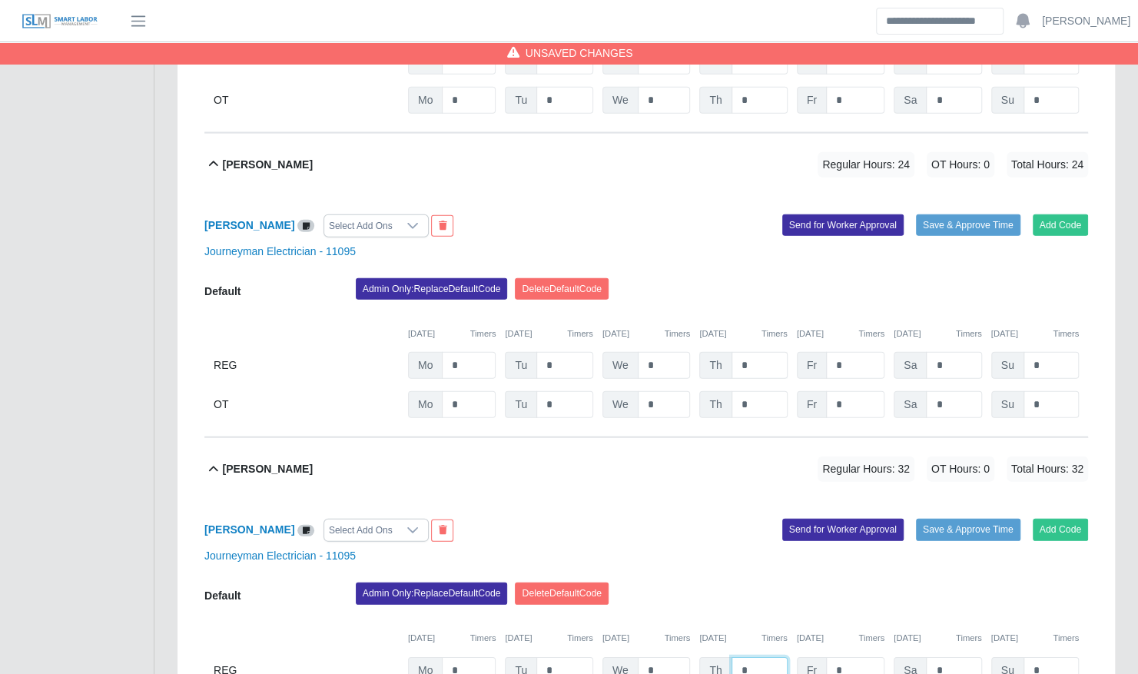
type input "*"
click at [752, 352] on input "*" at bounding box center [760, 365] width 56 height 27
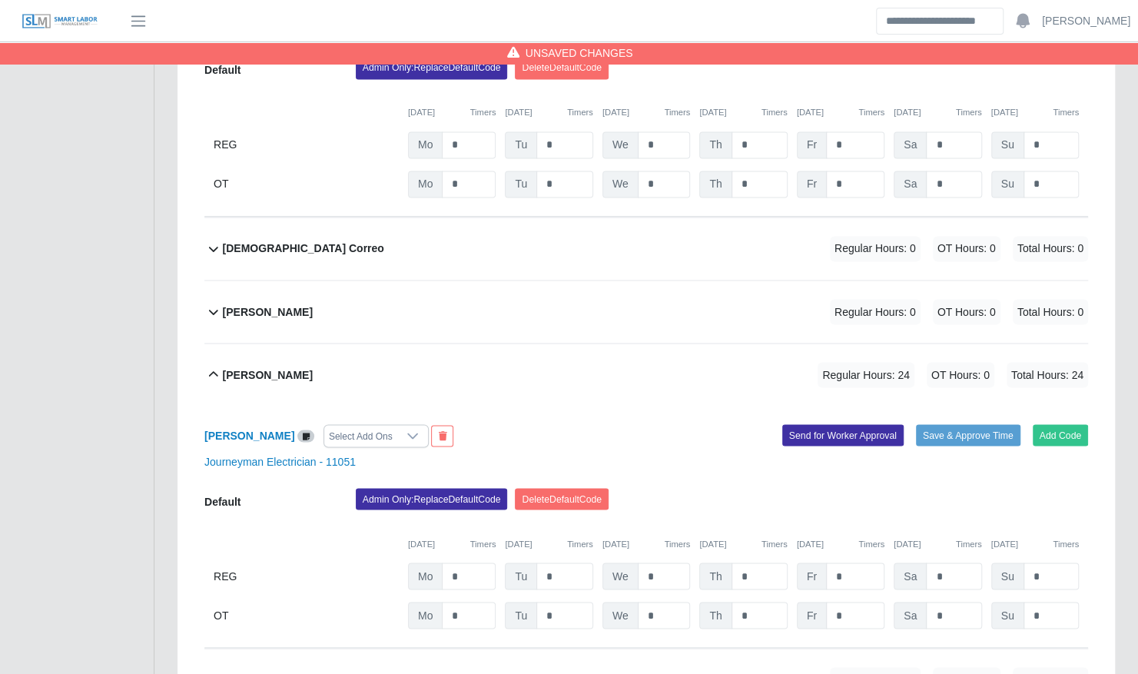
scroll to position [1425, 0]
type input "*"
click at [750, 562] on input "*" at bounding box center [760, 575] width 56 height 27
type input "*"
click at [735, 449] on div "Joseph Rodriguez Select Add Ons Add Code Save & Approve Time Send for Worker Ap…" at bounding box center [646, 526] width 884 height 242
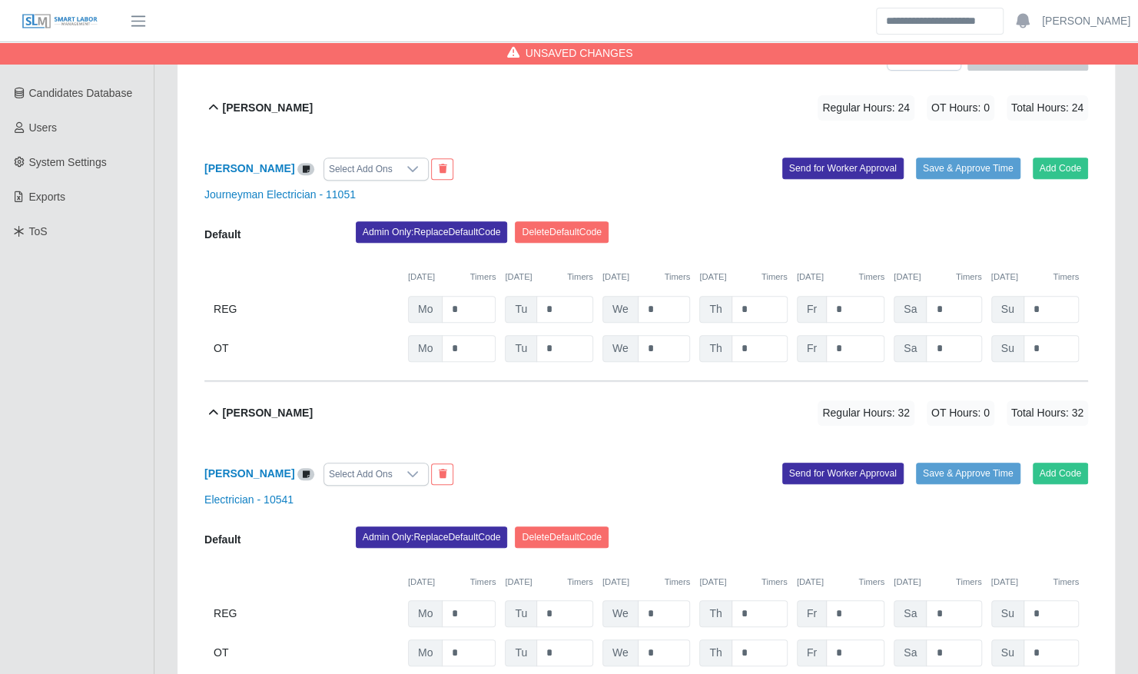
scroll to position [280, 0]
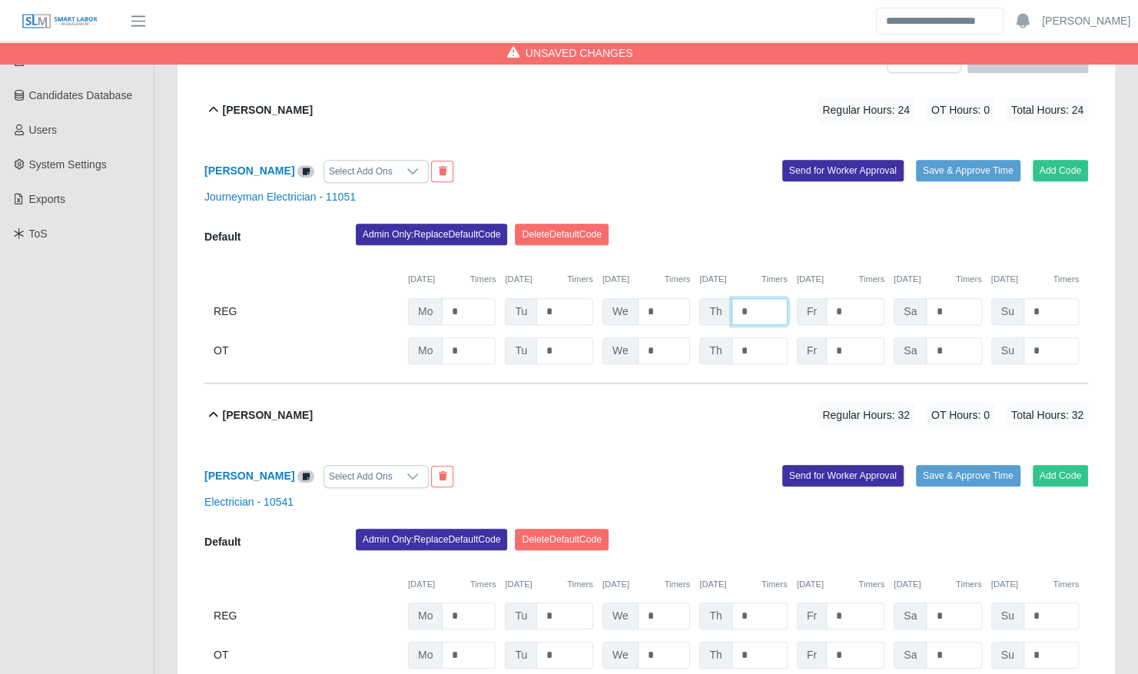
click at [758, 298] on input "*" at bounding box center [760, 311] width 56 height 27
type input "*"
click at [751, 224] on div "Admin Only: Replace Default Code [GEOGRAPHIC_DATA] Default Code" at bounding box center [721, 239] width 755 height 31
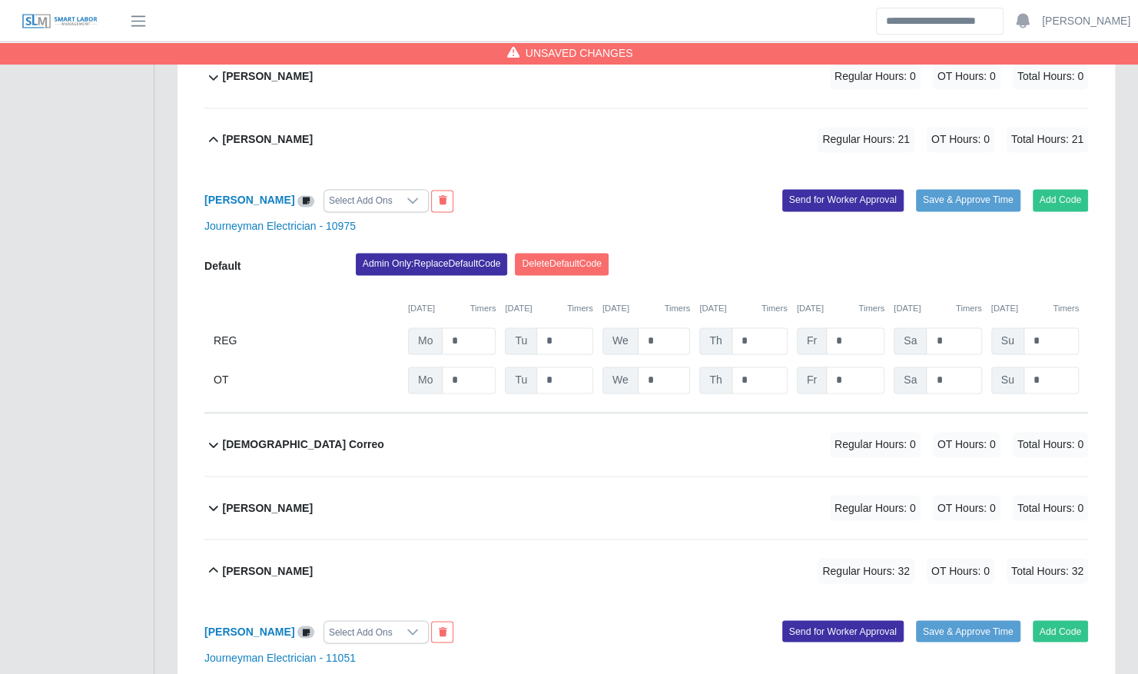
scroll to position [1226, 0]
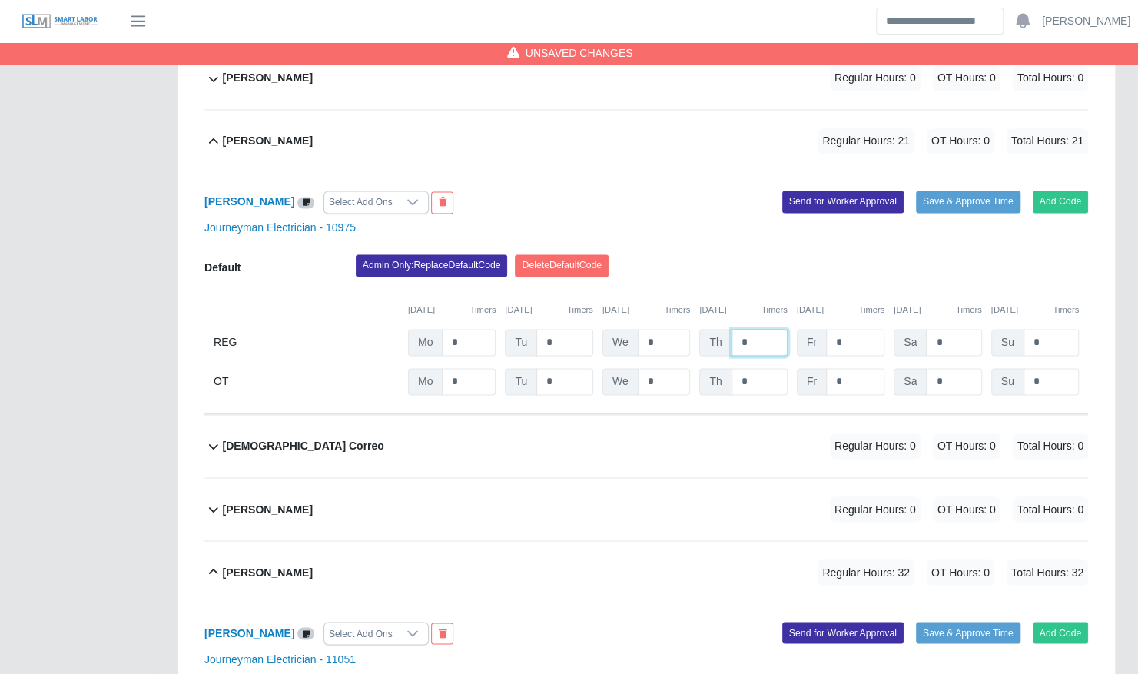
click at [758, 329] on input "*" at bounding box center [760, 342] width 56 height 27
type input "*"
click at [758, 254] on div "Admin Only: Replace Default Code [GEOGRAPHIC_DATA] Default Code" at bounding box center [721, 269] width 755 height 31
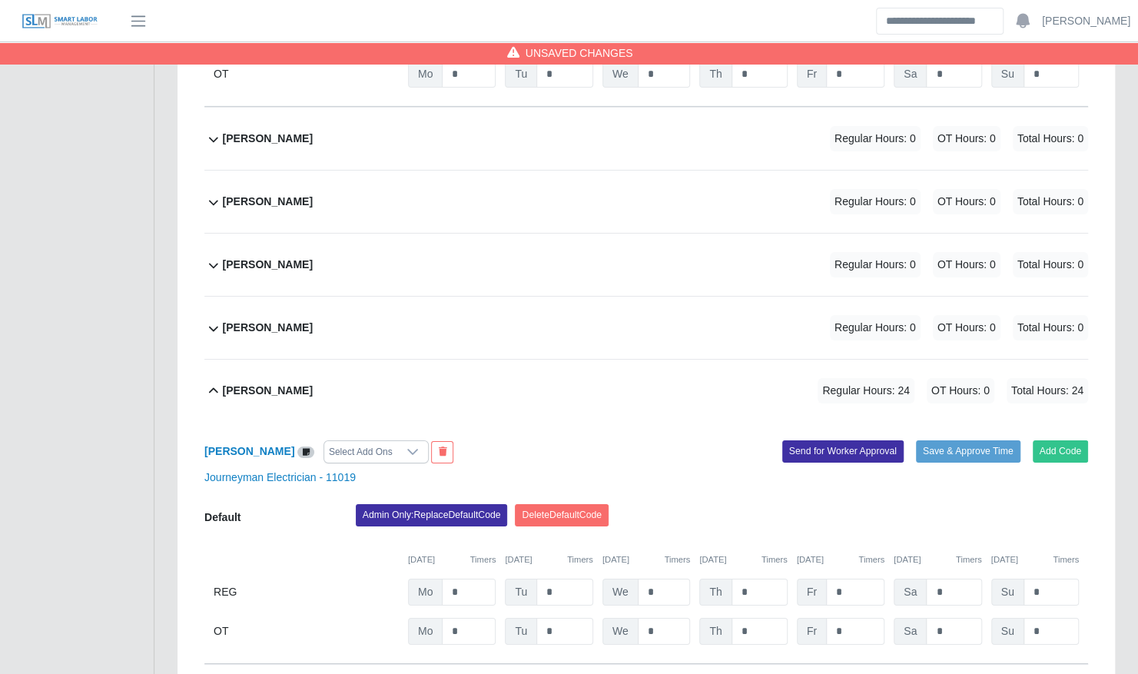
scroll to position [3045, 0]
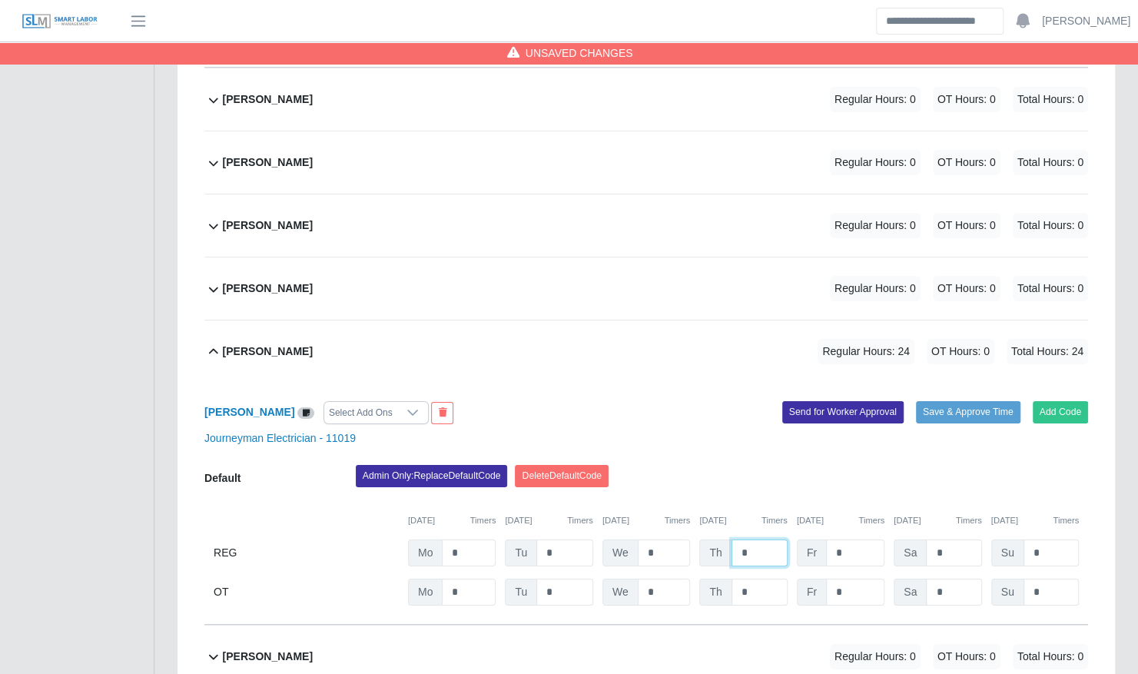
click at [762, 539] on input "*" at bounding box center [760, 552] width 56 height 27
type input "*"
click at [748, 465] on div "Admin Only: Replace Default Code [GEOGRAPHIC_DATA] Default Code" at bounding box center [721, 480] width 755 height 31
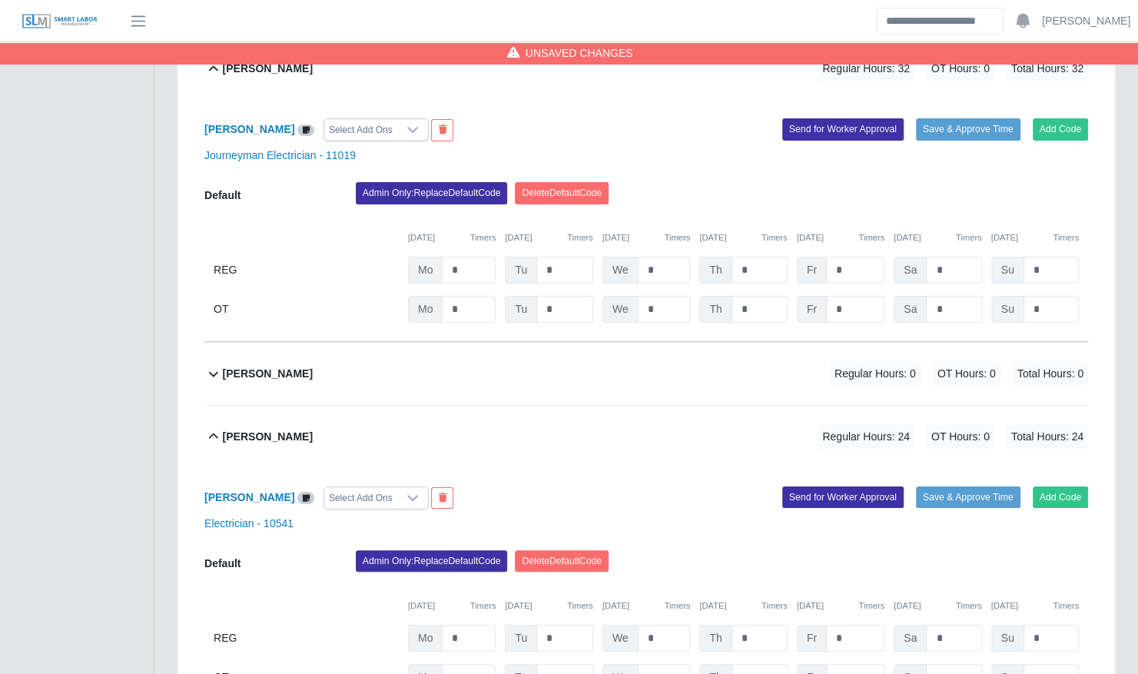
scroll to position [3331, 0]
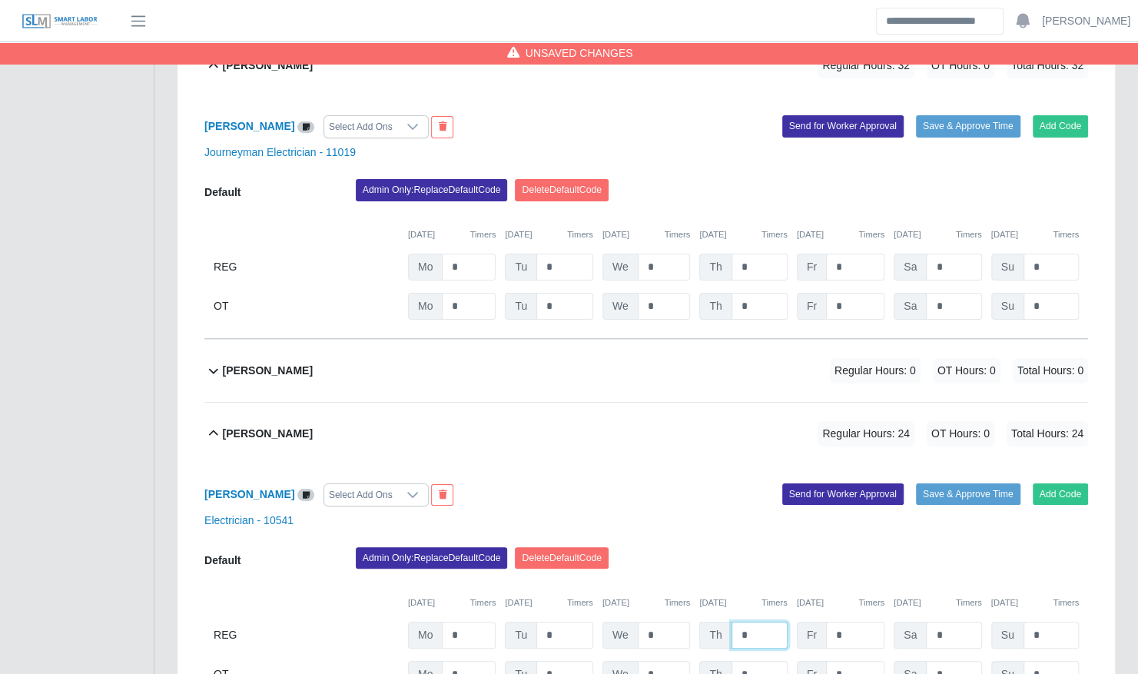
click at [756, 622] on input "*" at bounding box center [760, 635] width 56 height 27
type input "*"
click at [683, 513] on div "Electrician - 10541" at bounding box center [646, 521] width 907 height 16
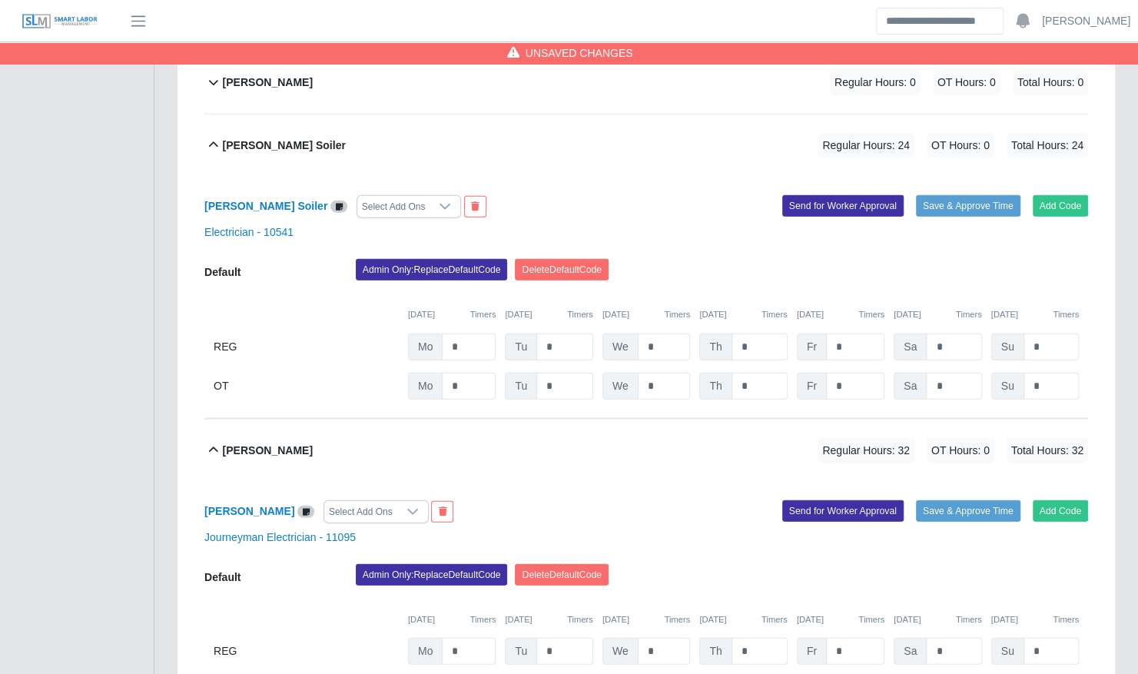
scroll to position [2076, 0]
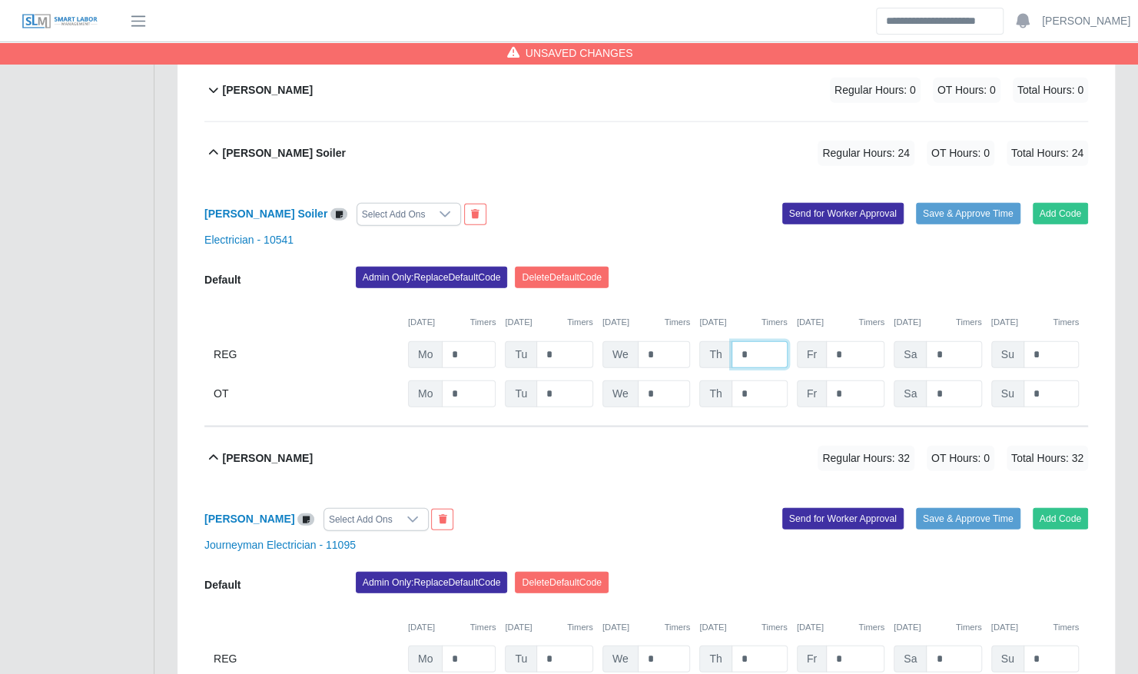
click at [751, 341] on input "*" at bounding box center [760, 354] width 56 height 27
type input "*"
click at [714, 267] on div "Admin Only: Replace Default Code [GEOGRAPHIC_DATA] Default Code" at bounding box center [721, 282] width 755 height 31
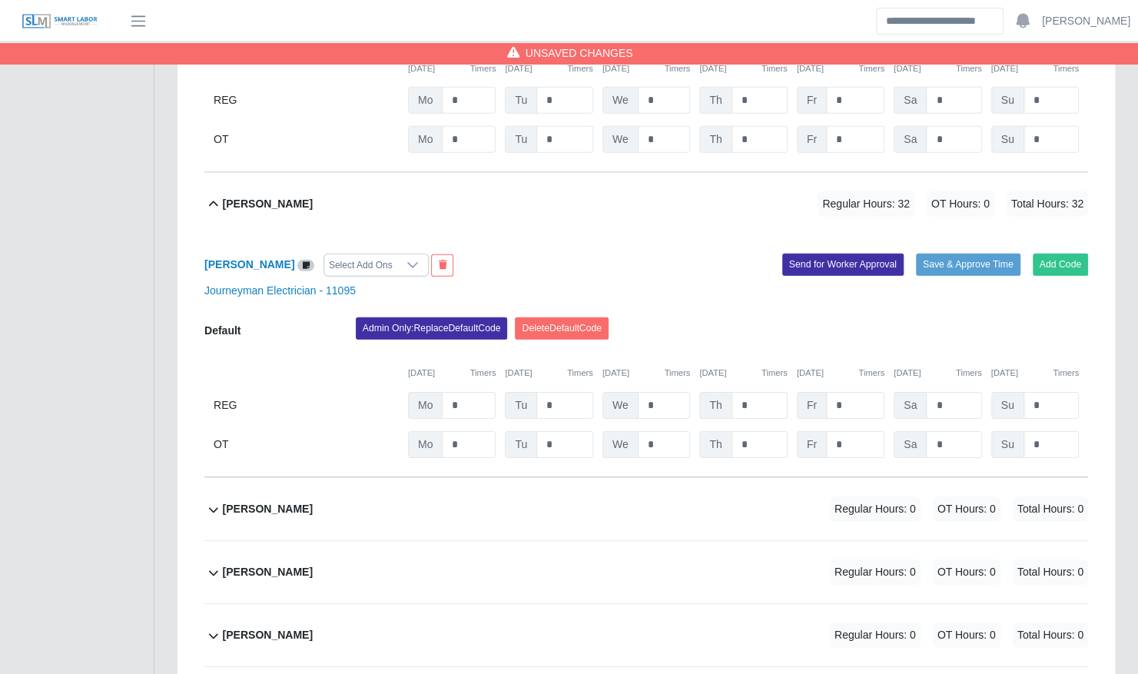
scroll to position [2636, 0]
click at [858, 391] on input "*" at bounding box center [855, 404] width 58 height 27
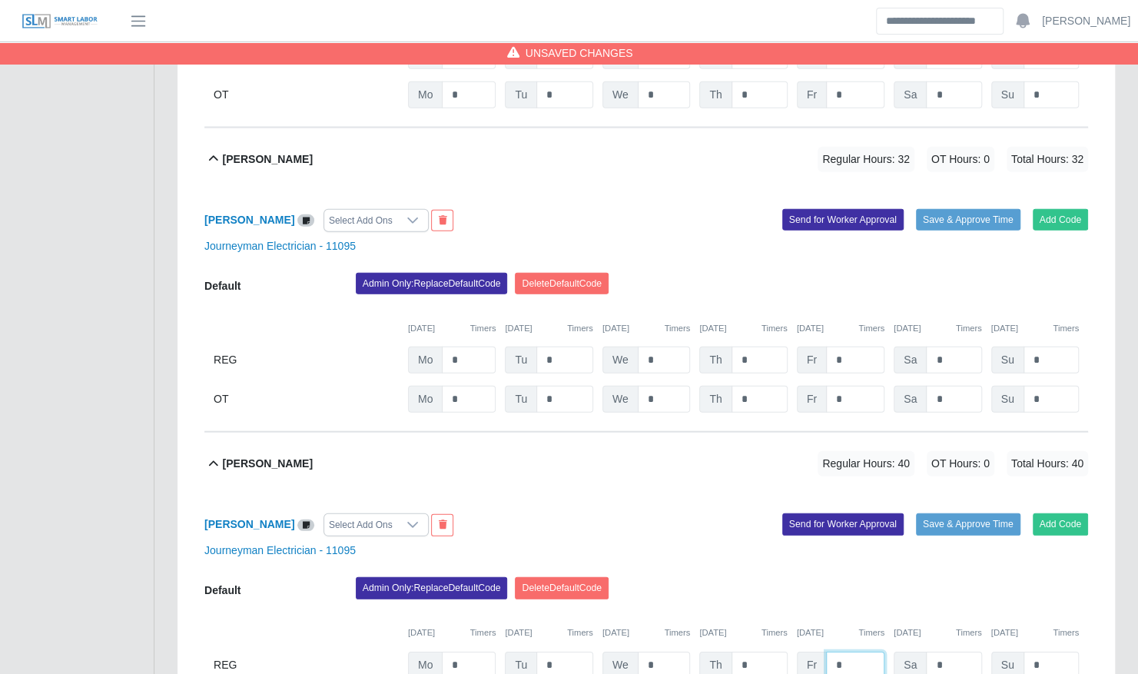
scroll to position [2375, 0]
type input "*"
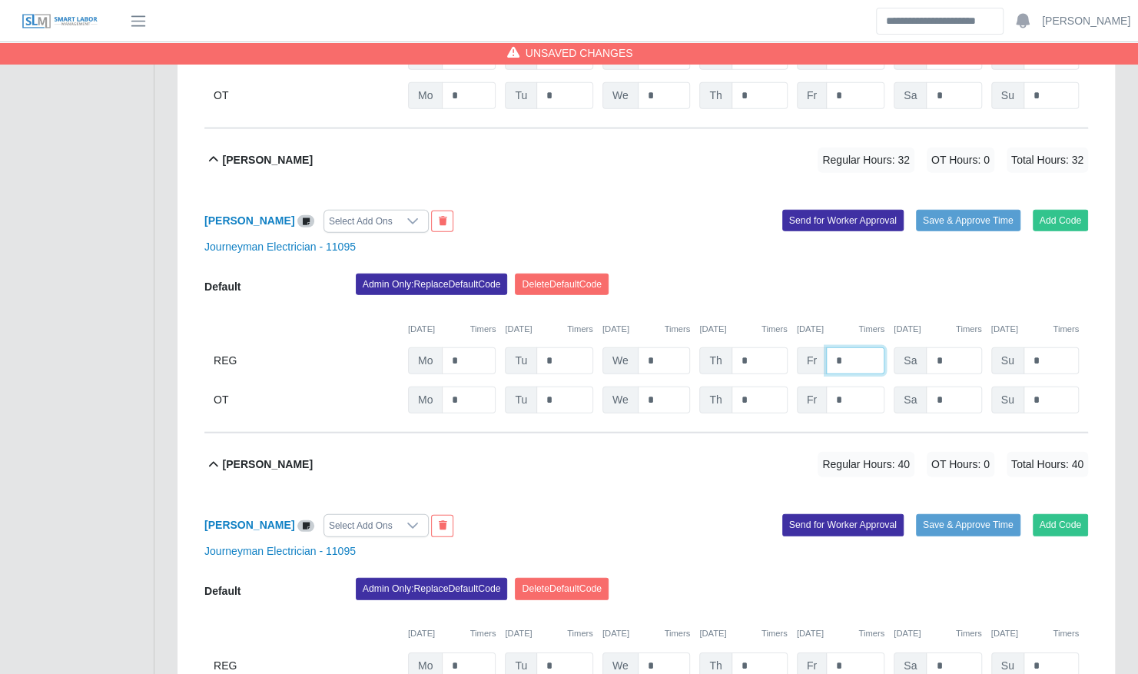
click at [856, 347] on input "*" at bounding box center [855, 360] width 58 height 27
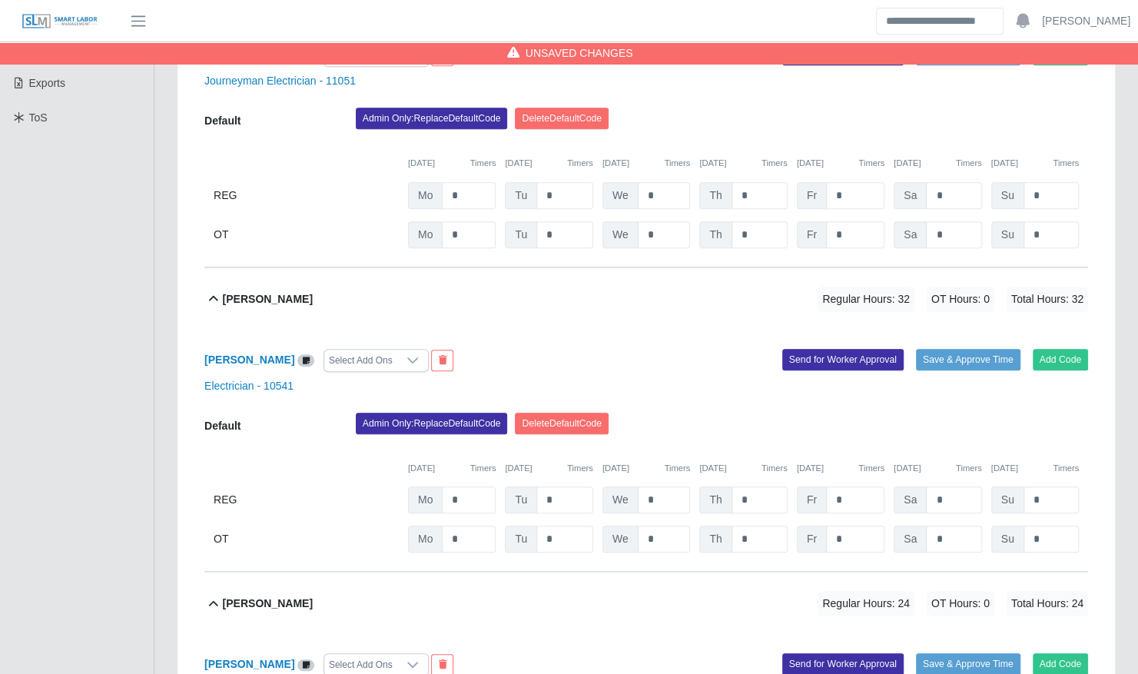
scroll to position [400, 0]
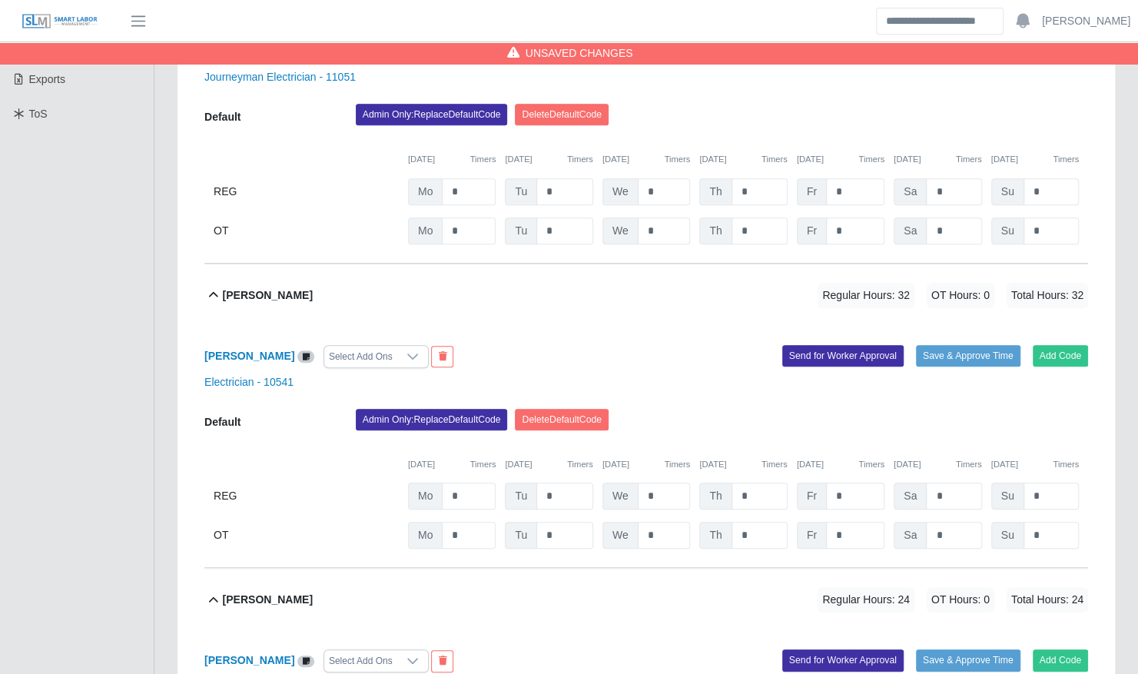
type input "*"
click at [856, 483] on input "*" at bounding box center [855, 496] width 58 height 27
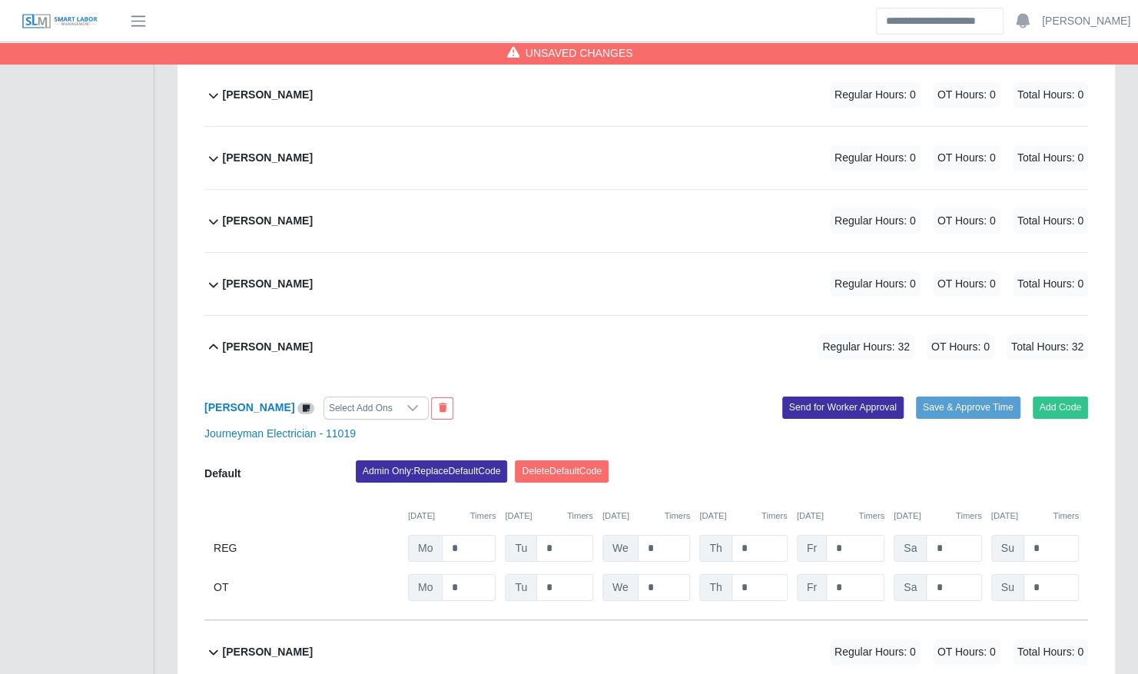
scroll to position [3039, 0]
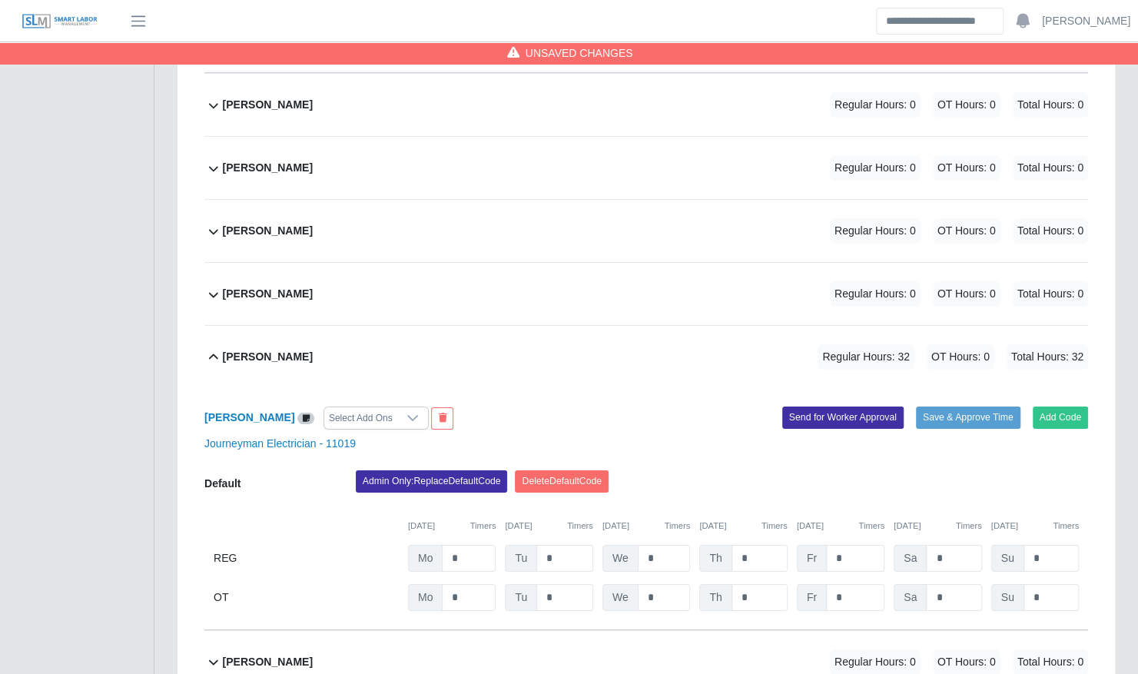
type input "*"
click at [845, 545] on input "*" at bounding box center [855, 558] width 58 height 27
type input "*"
click at [839, 470] on div "Admin Only: Replace Default Code [GEOGRAPHIC_DATA] Default Code" at bounding box center [721, 485] width 755 height 31
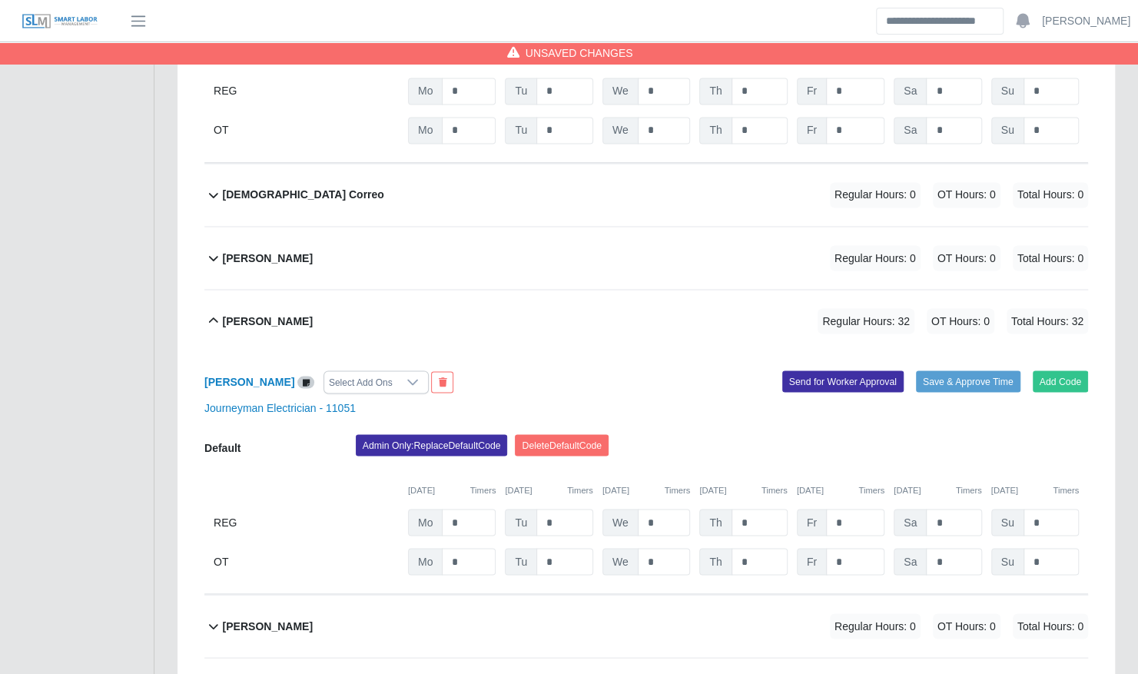
scroll to position [1472, 0]
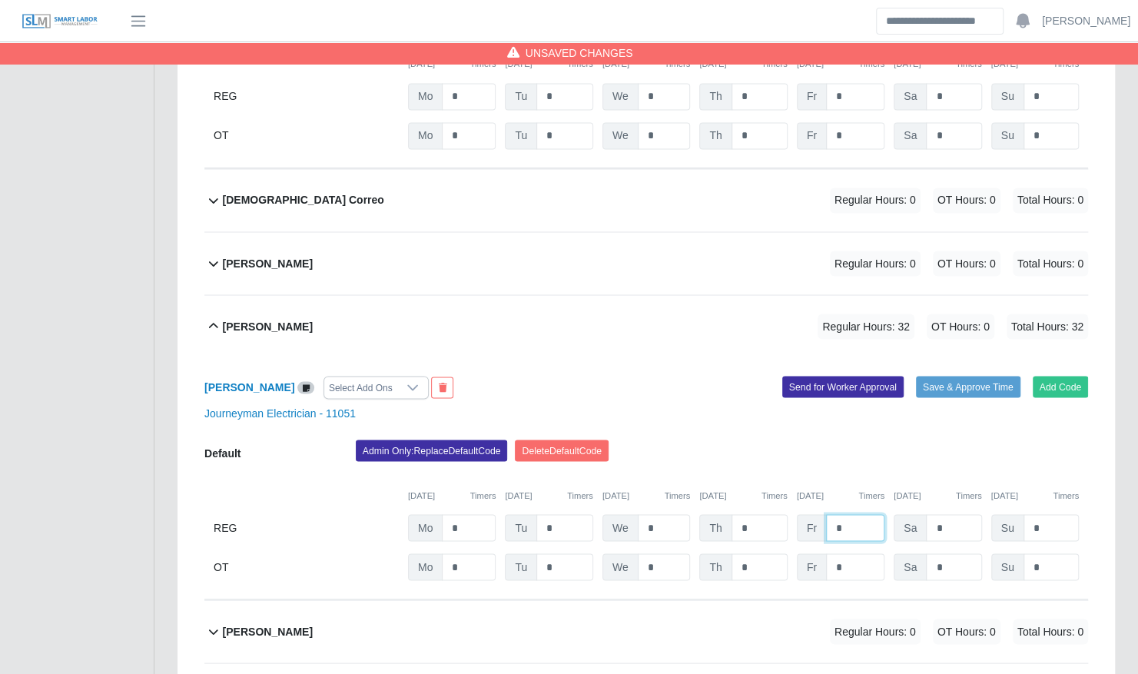
click at [850, 514] on input "*" at bounding box center [855, 527] width 58 height 27
type input "*"
click at [812, 440] on div "Admin Only: Replace Default Code [GEOGRAPHIC_DATA] Default Code" at bounding box center [721, 455] width 755 height 31
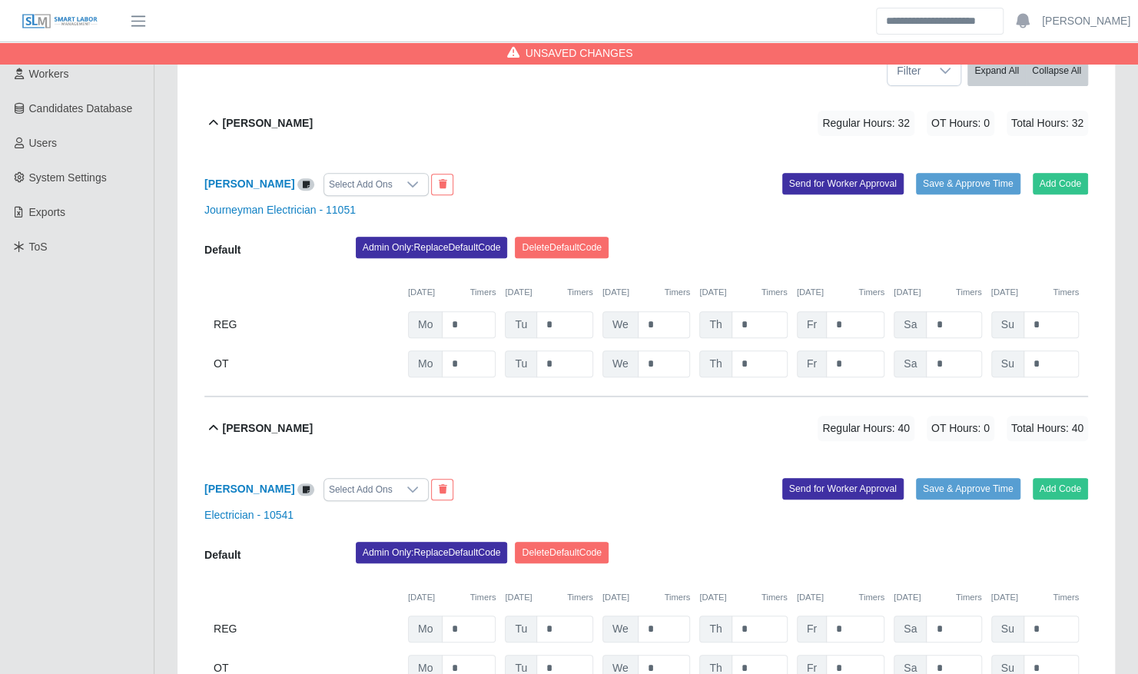
scroll to position [265, 0]
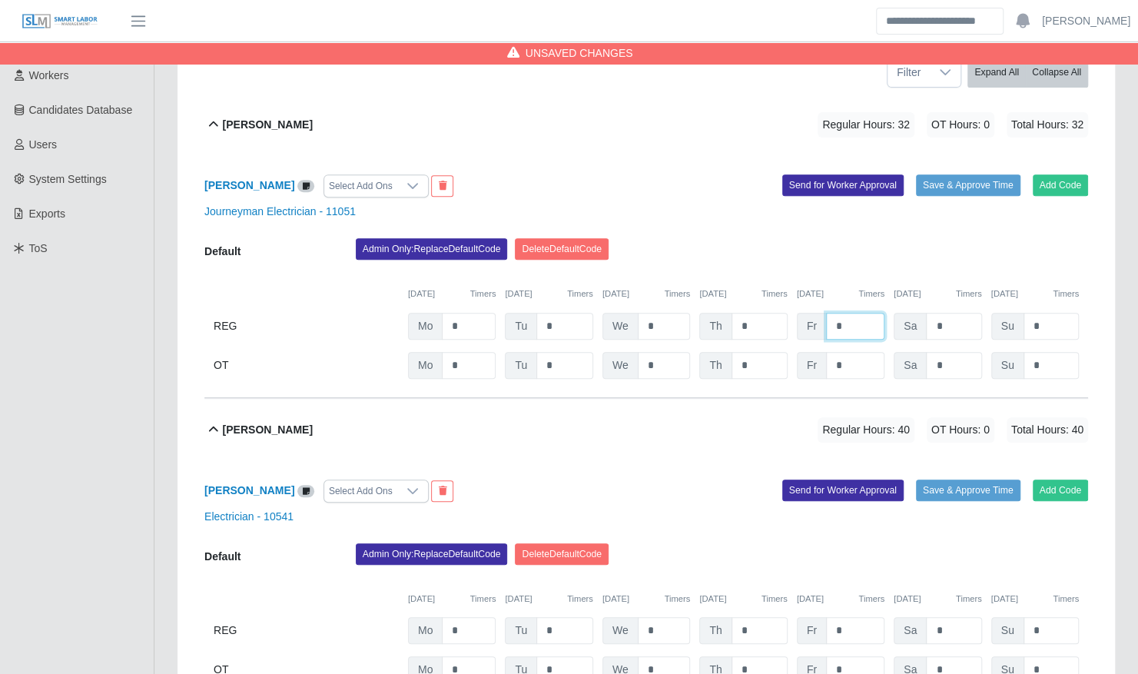
click at [855, 313] on input "*" at bounding box center [855, 326] width 58 height 27
type input "*"
click at [837, 238] on div "Admin Only: Replace Default Code [GEOGRAPHIC_DATA] Default Code" at bounding box center [721, 253] width 755 height 31
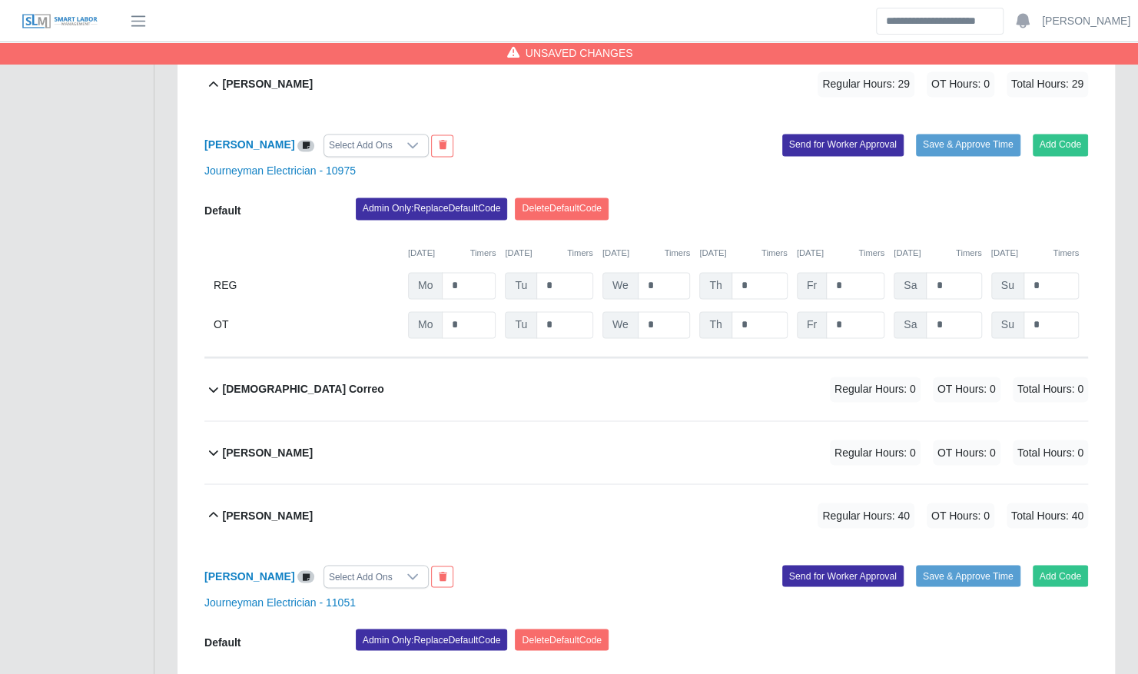
scroll to position [1283, 0]
click at [845, 272] on input "*" at bounding box center [855, 285] width 58 height 27
type input "*"
click at [826, 197] on div "Admin Only: Replace Default Code [GEOGRAPHIC_DATA] Default Code" at bounding box center [721, 212] width 755 height 31
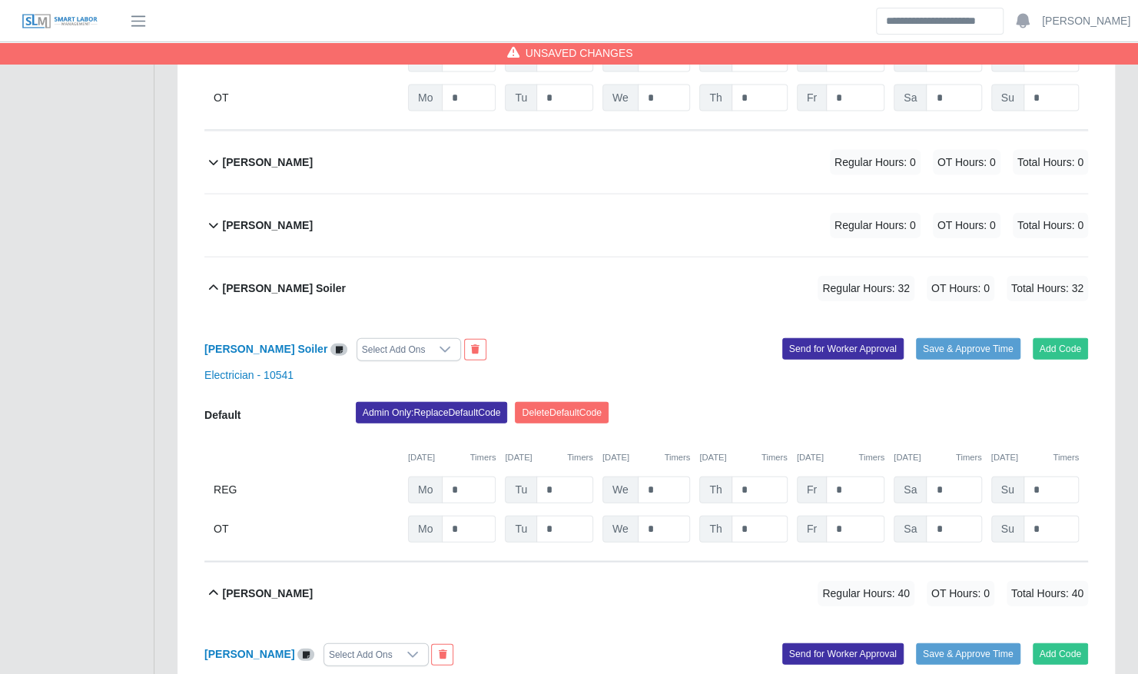
scroll to position [2056, 0]
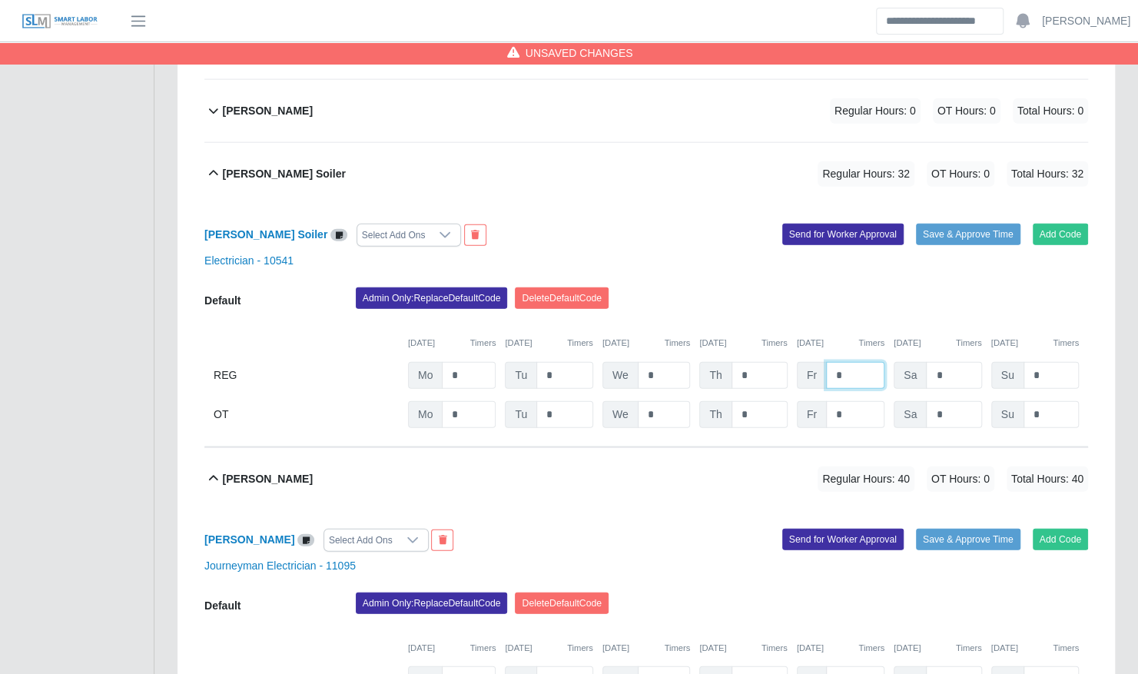
click at [850, 362] on input "*" at bounding box center [855, 375] width 58 height 27
type input "*"
click at [845, 287] on div "Admin Only: Replace Default Code [GEOGRAPHIC_DATA] Default Code" at bounding box center [721, 302] width 755 height 31
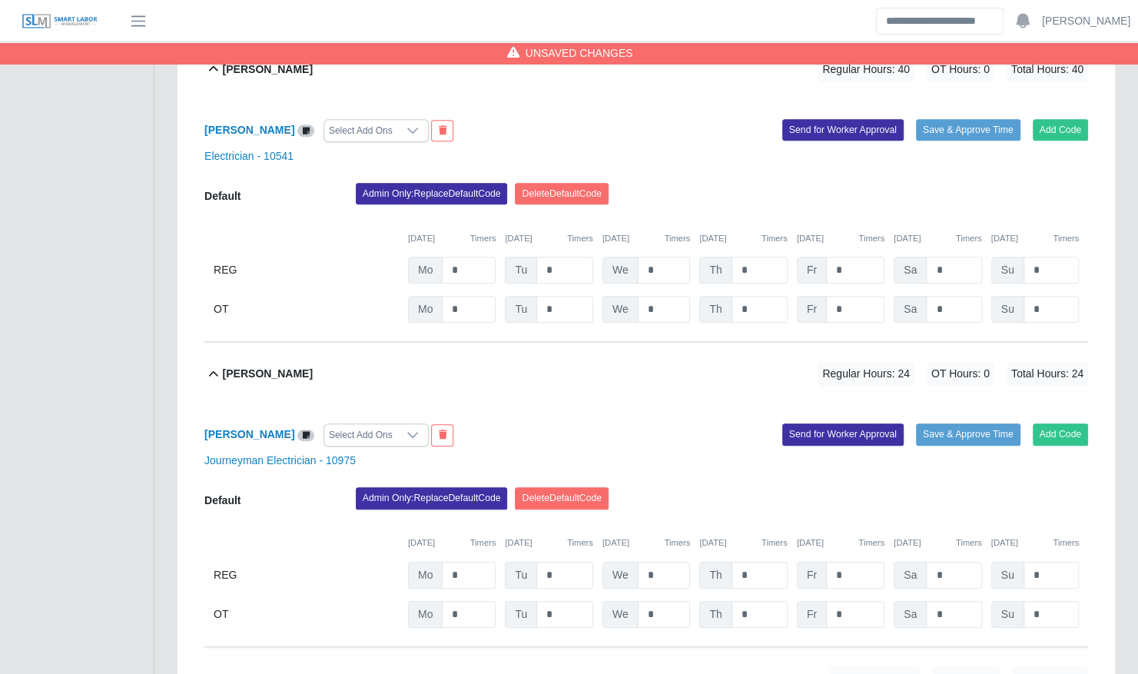
scroll to position [697, 0]
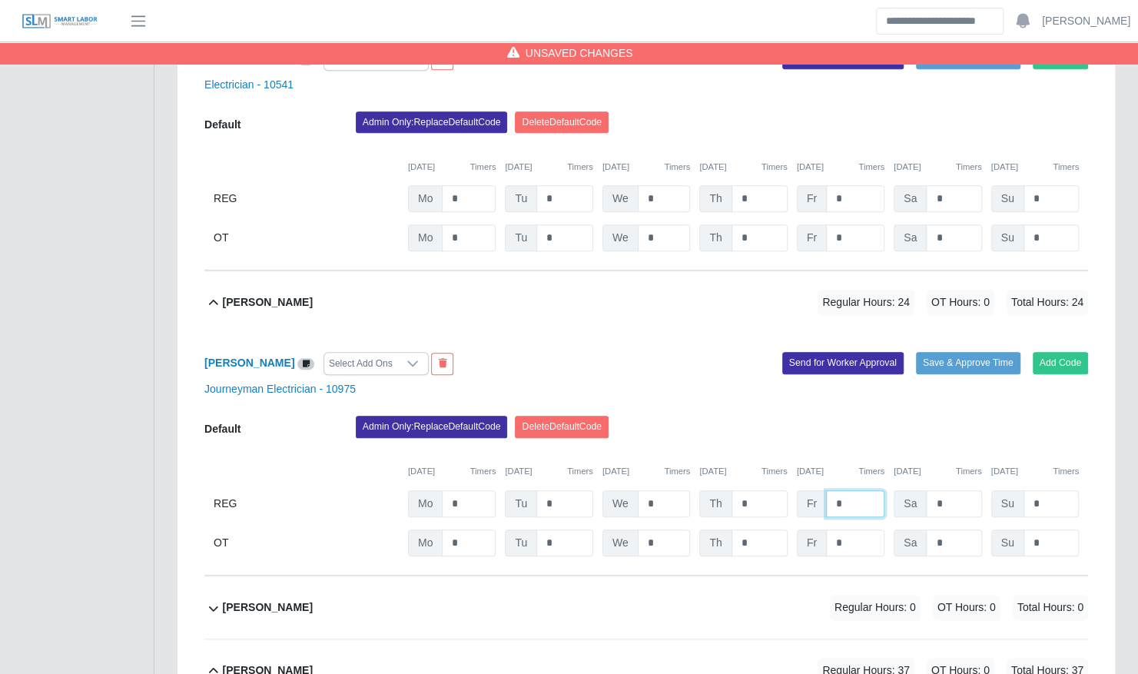
click at [858, 490] on input "*" at bounding box center [855, 503] width 58 height 27
type input "*"
click at [846, 416] on div "Admin Only: Replace Default Code [GEOGRAPHIC_DATA] Default Code" at bounding box center [721, 431] width 755 height 31
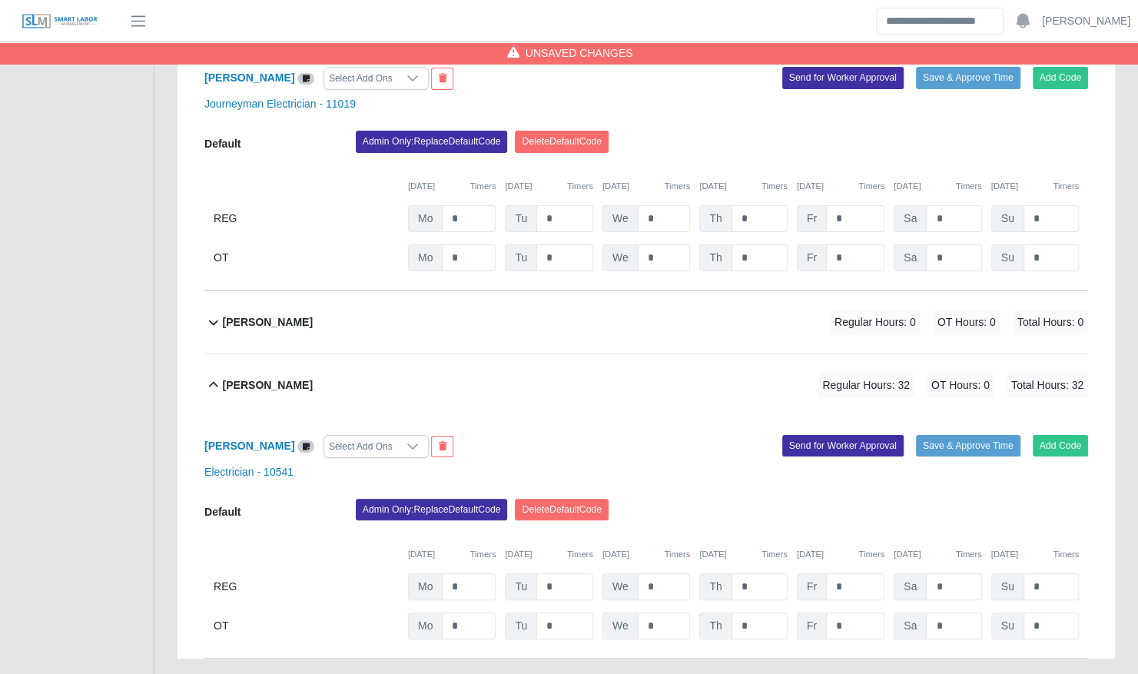
scroll to position [3434, 0]
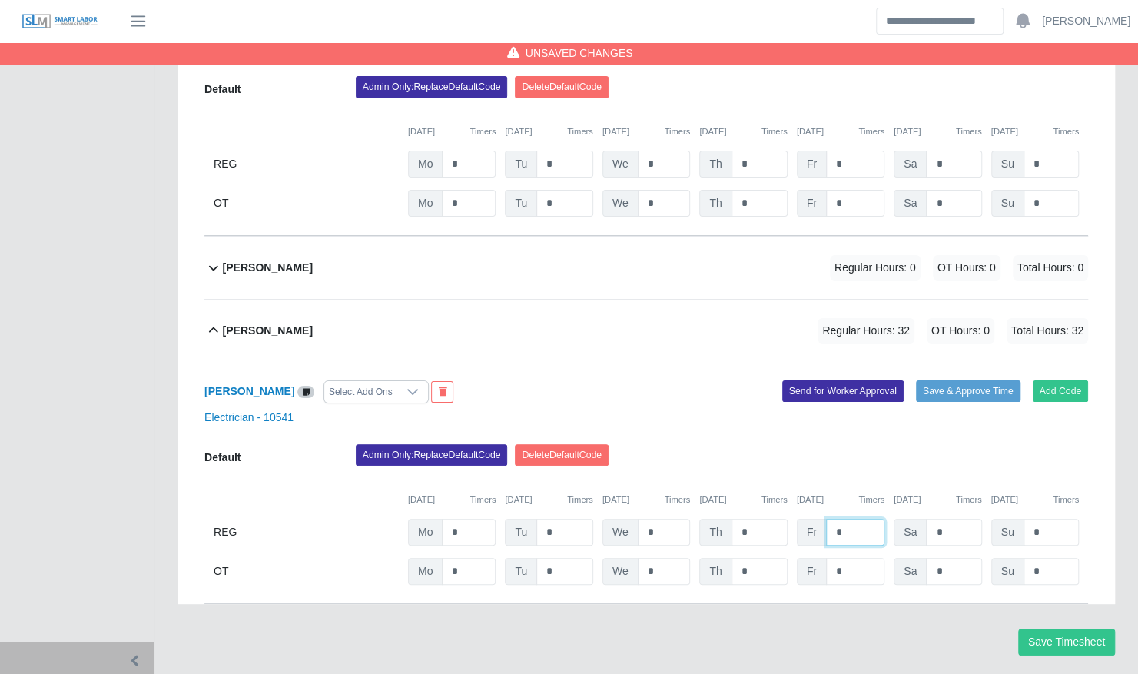
click at [864, 519] on input "*" at bounding box center [855, 532] width 58 height 27
type input "*"
click at [933, 444] on div "Admin Only: Replace Default Code [GEOGRAPHIC_DATA] Default Code" at bounding box center [721, 459] width 755 height 31
click at [1077, 629] on button "Save Timesheet" at bounding box center [1066, 642] width 97 height 27
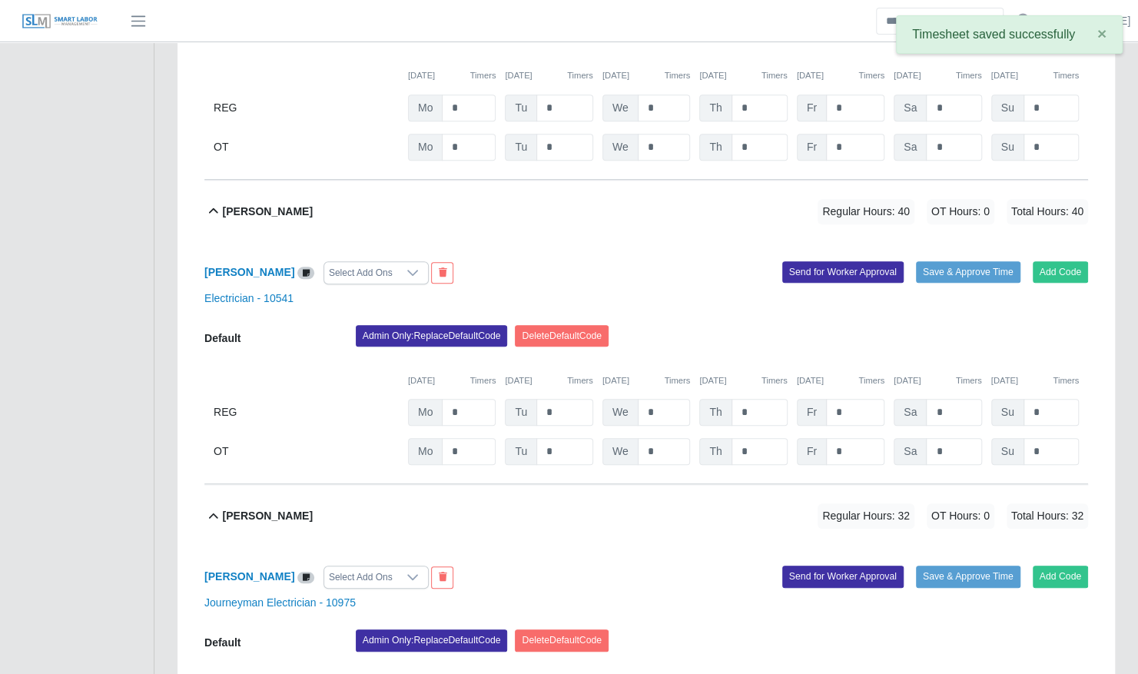
scroll to position [0, 0]
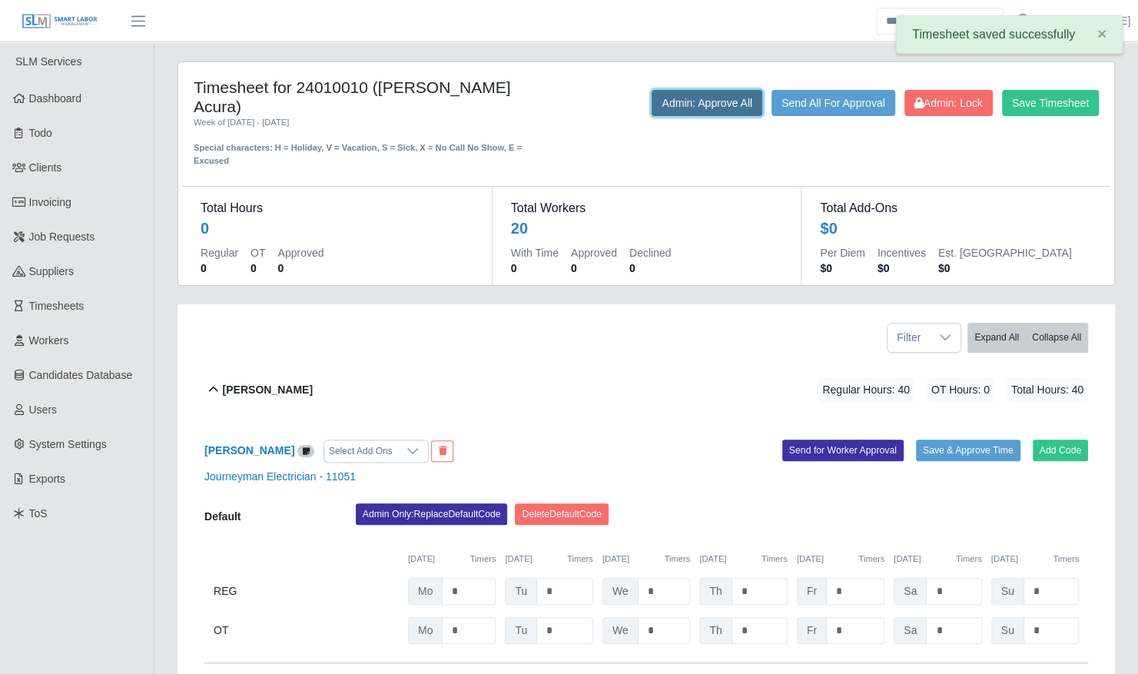
click at [693, 103] on button "Admin: Approve All" at bounding box center [707, 103] width 111 height 26
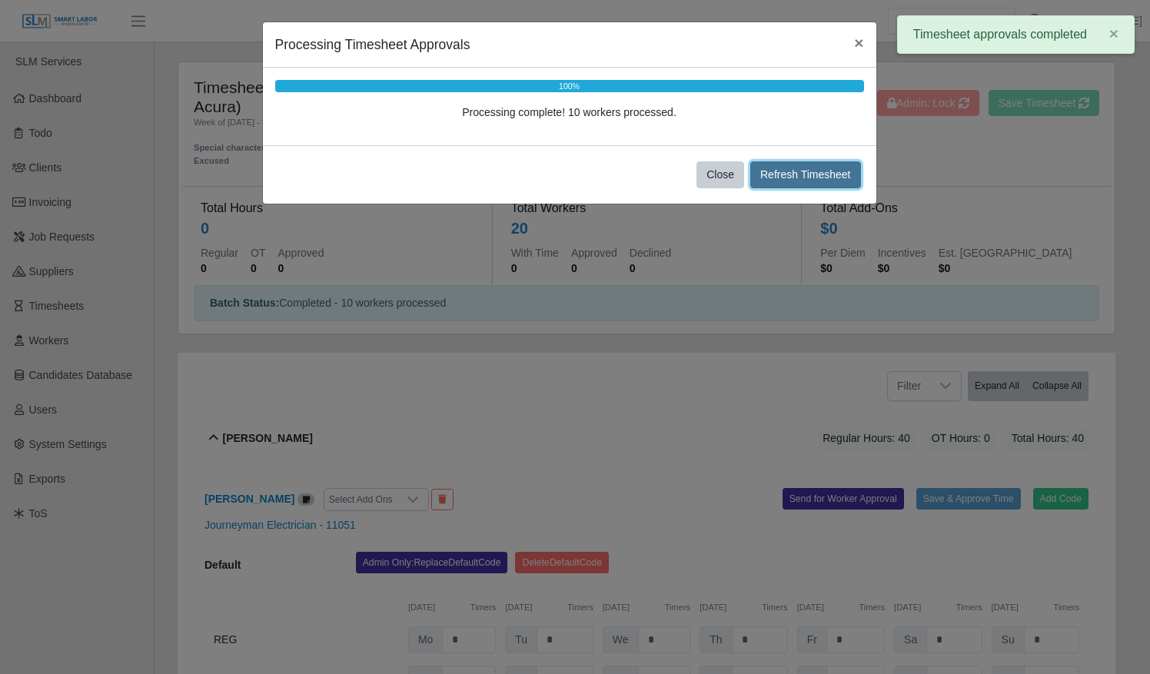
click at [813, 178] on button "Refresh Timesheet" at bounding box center [805, 174] width 111 height 27
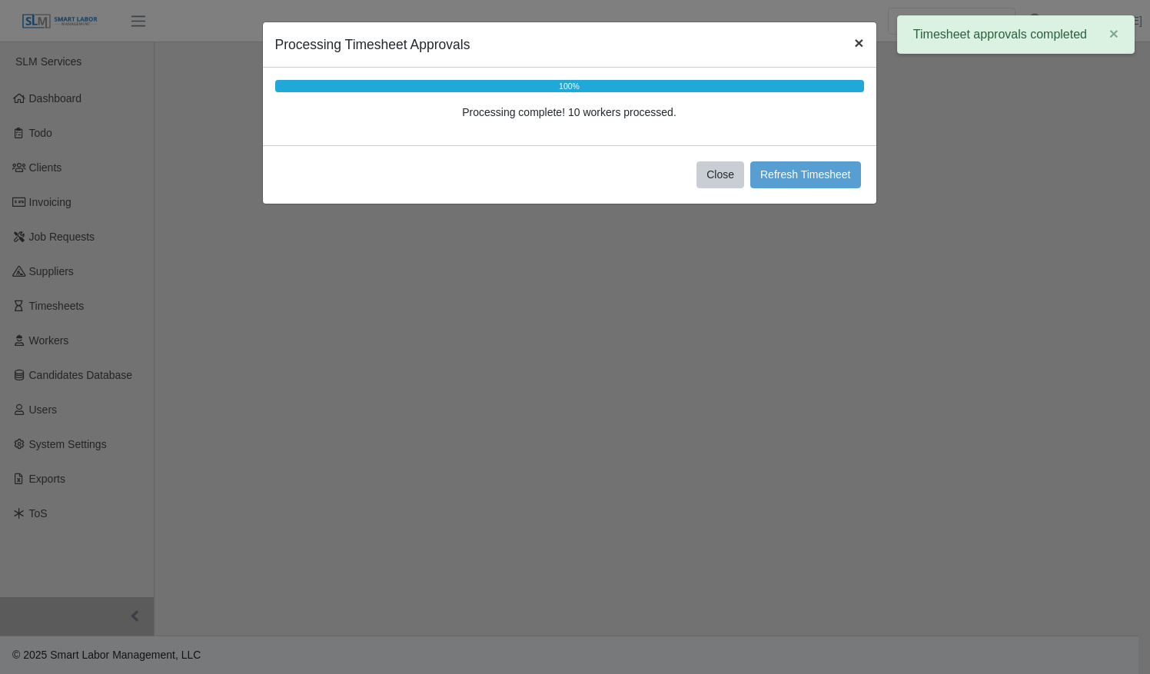
click at [861, 38] on span "×" at bounding box center [858, 43] width 9 height 18
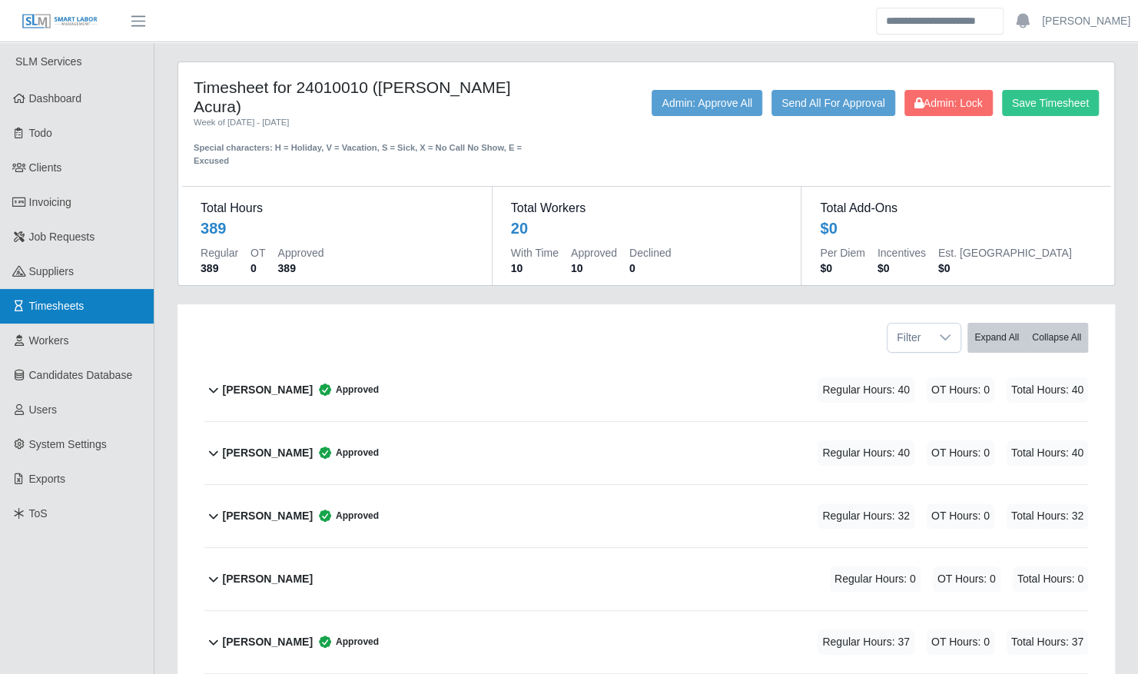
click at [98, 304] on link "Timesheets" at bounding box center [77, 306] width 154 height 35
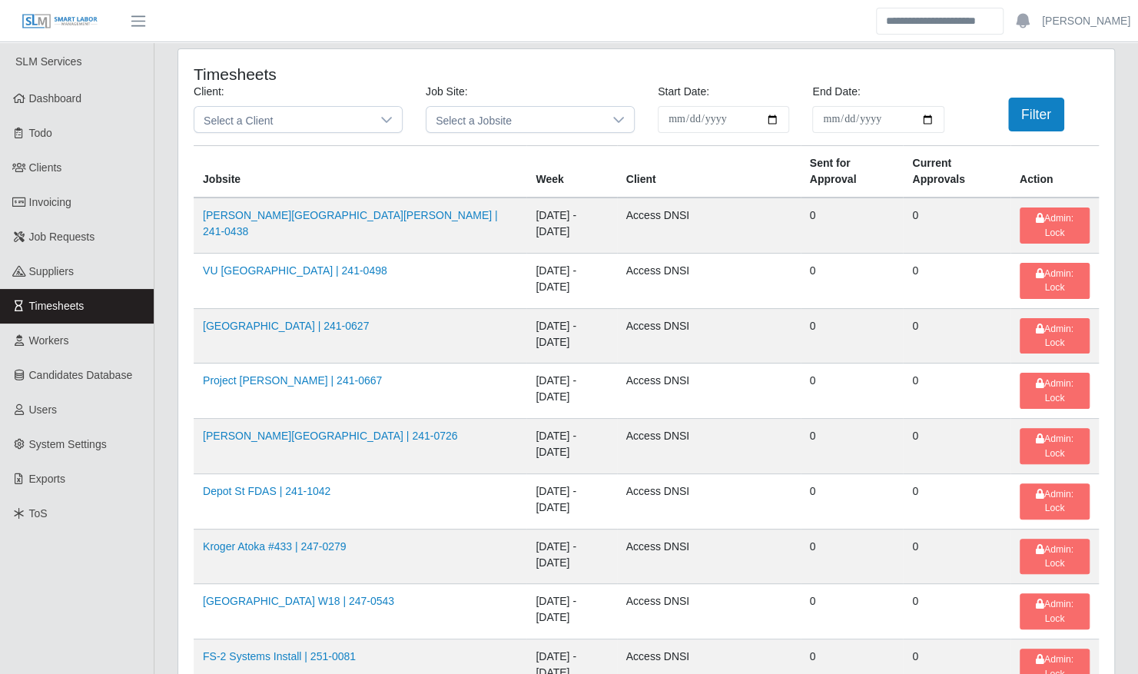
click at [328, 107] on span "Select a Client" at bounding box center [282, 119] width 177 height 25
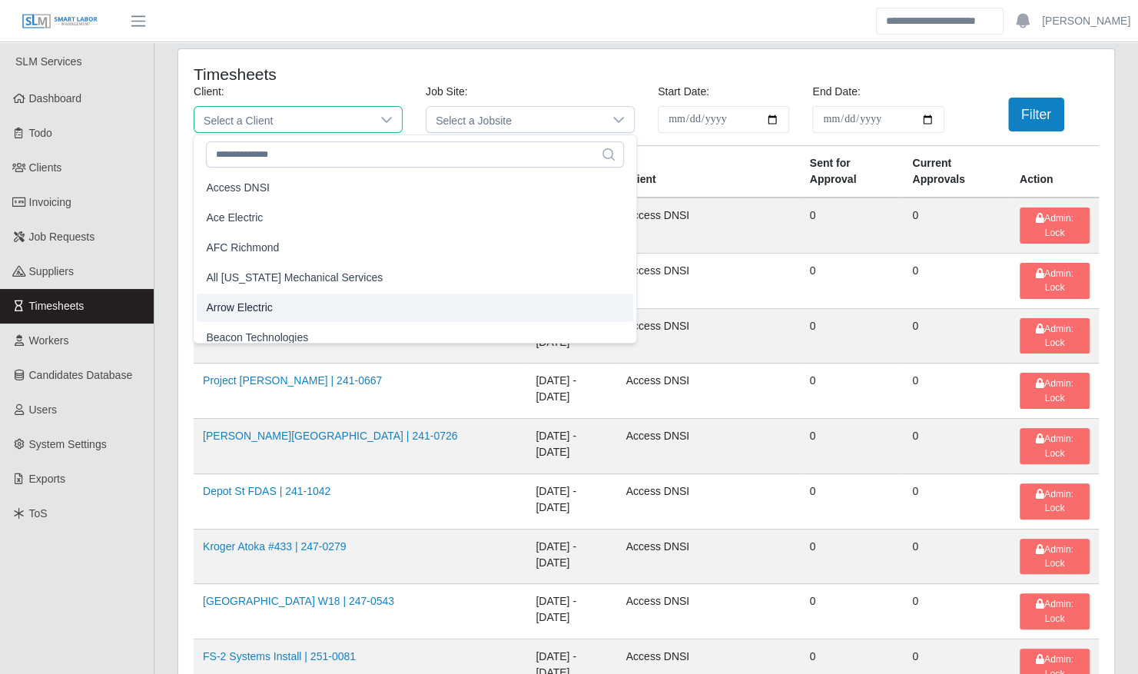
click at [301, 309] on li "Arrow Electric" at bounding box center [415, 308] width 436 height 28
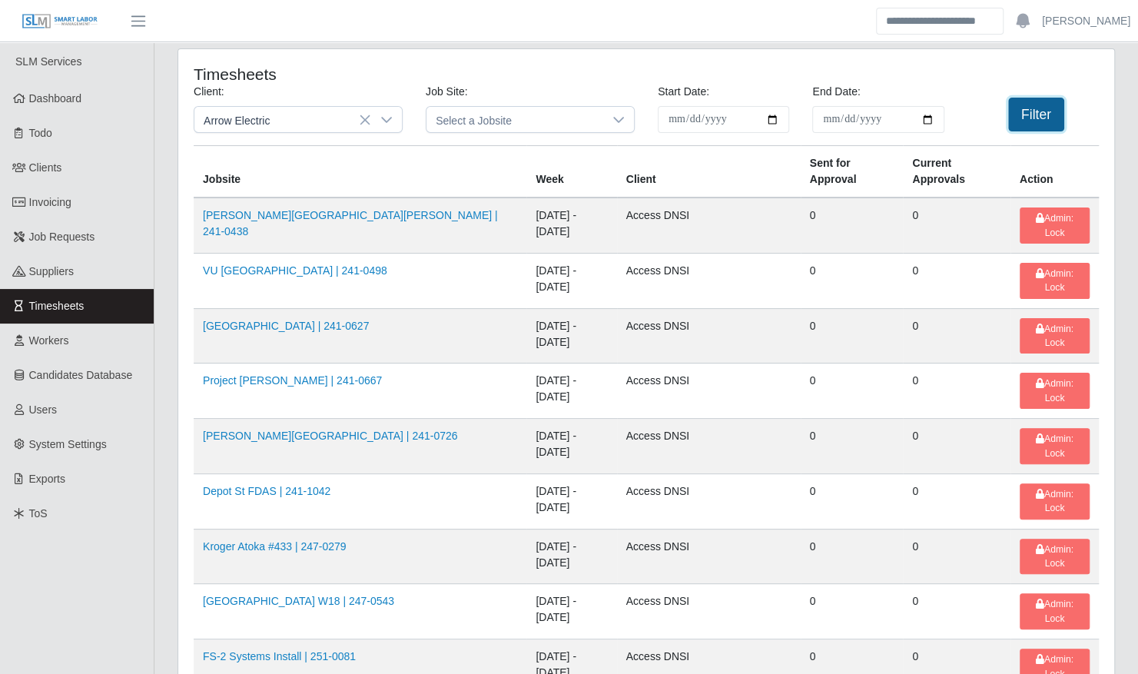
click at [1044, 117] on button "Filter" at bounding box center [1036, 115] width 56 height 34
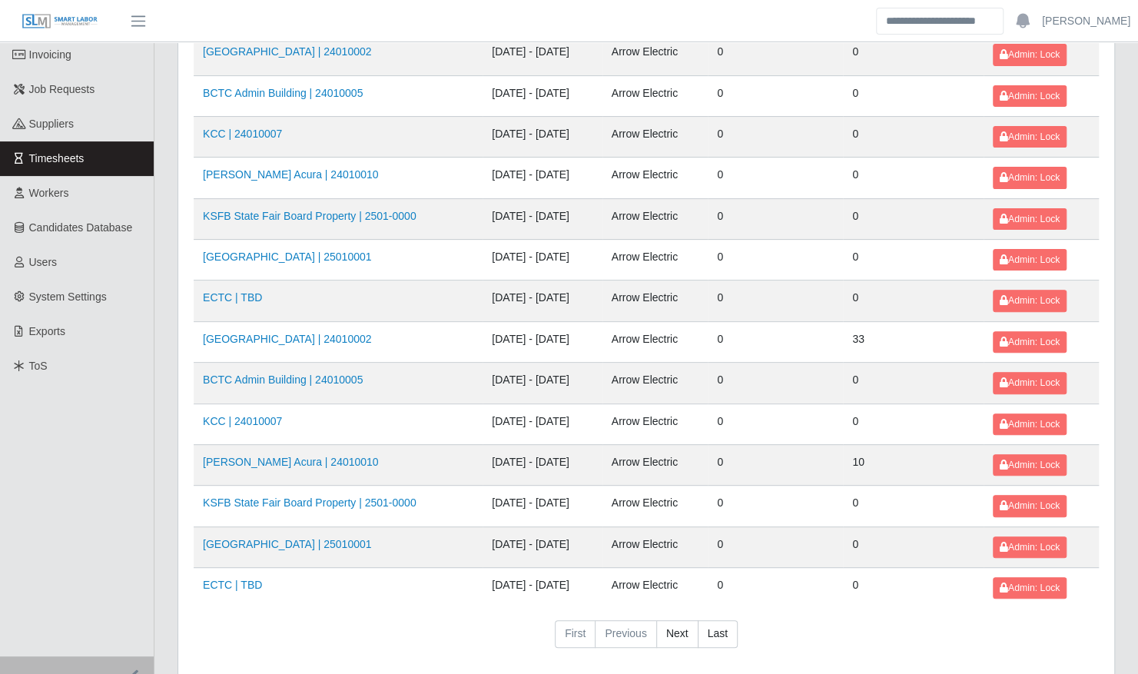
scroll to position [171, 0]
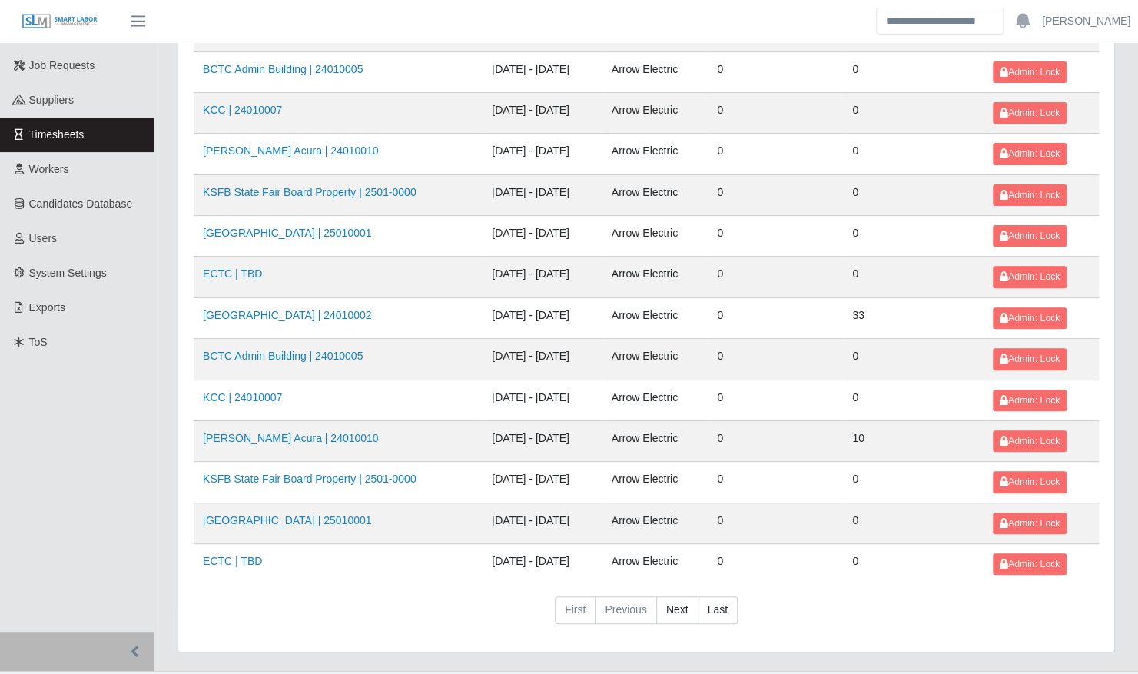
click at [231, 544] on td "ECTC | TBD" at bounding box center [338, 564] width 289 height 41
click at [231, 556] on link "ECTC | TBD" at bounding box center [232, 561] width 59 height 12
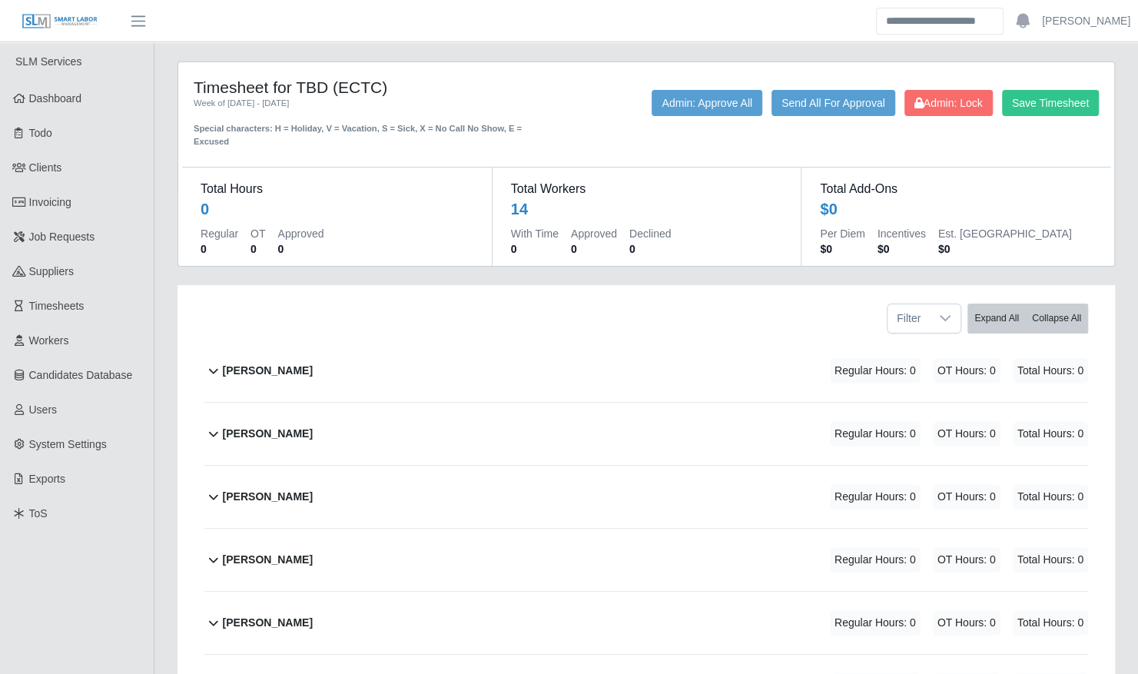
click at [294, 367] on div "Alvaro Alvarez" at bounding box center [268, 370] width 90 height 25
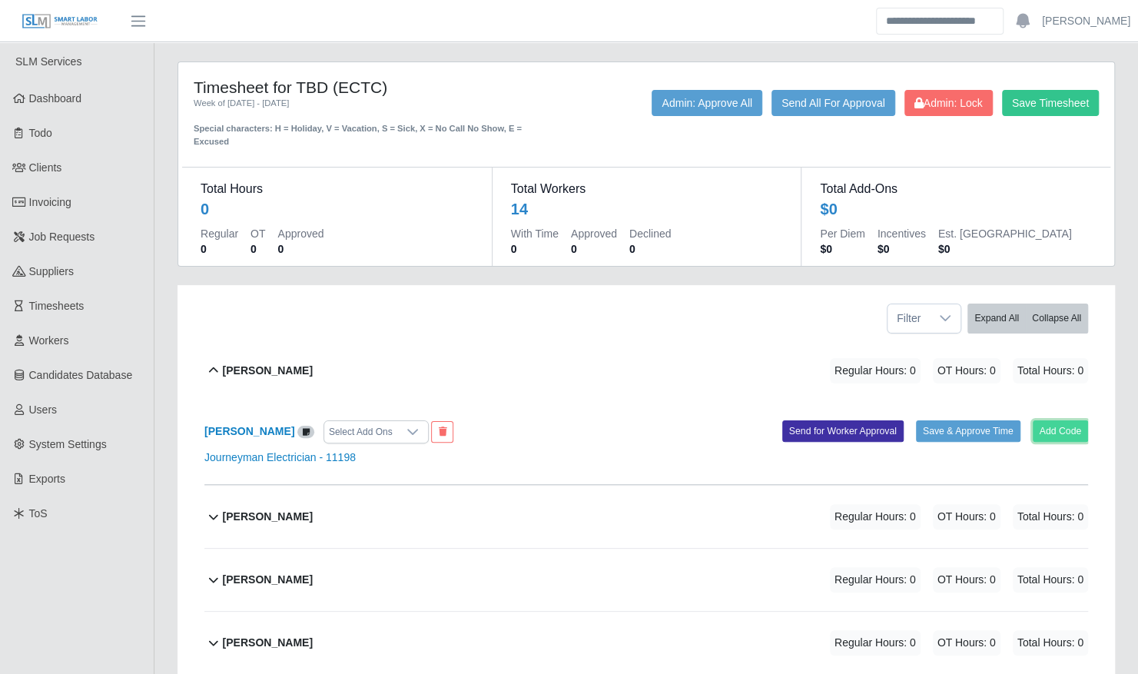
click at [1045, 420] on button "Add Code" at bounding box center [1061, 431] width 56 height 22
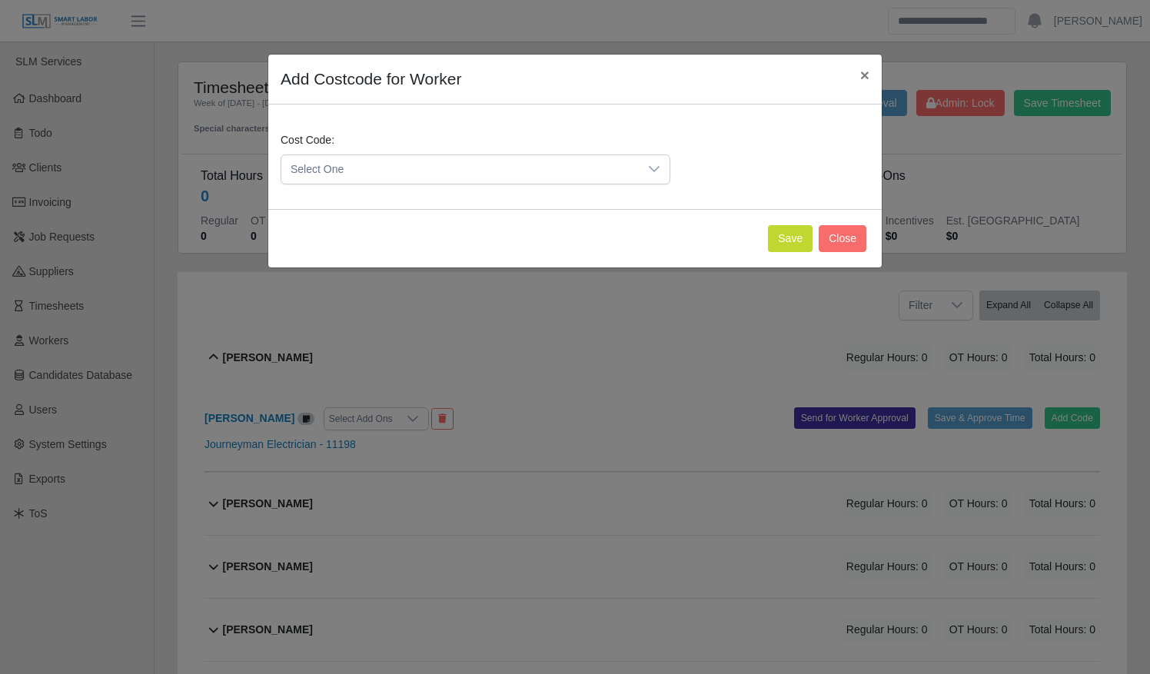
click at [506, 169] on span "Select One" at bounding box center [459, 169] width 357 height 28
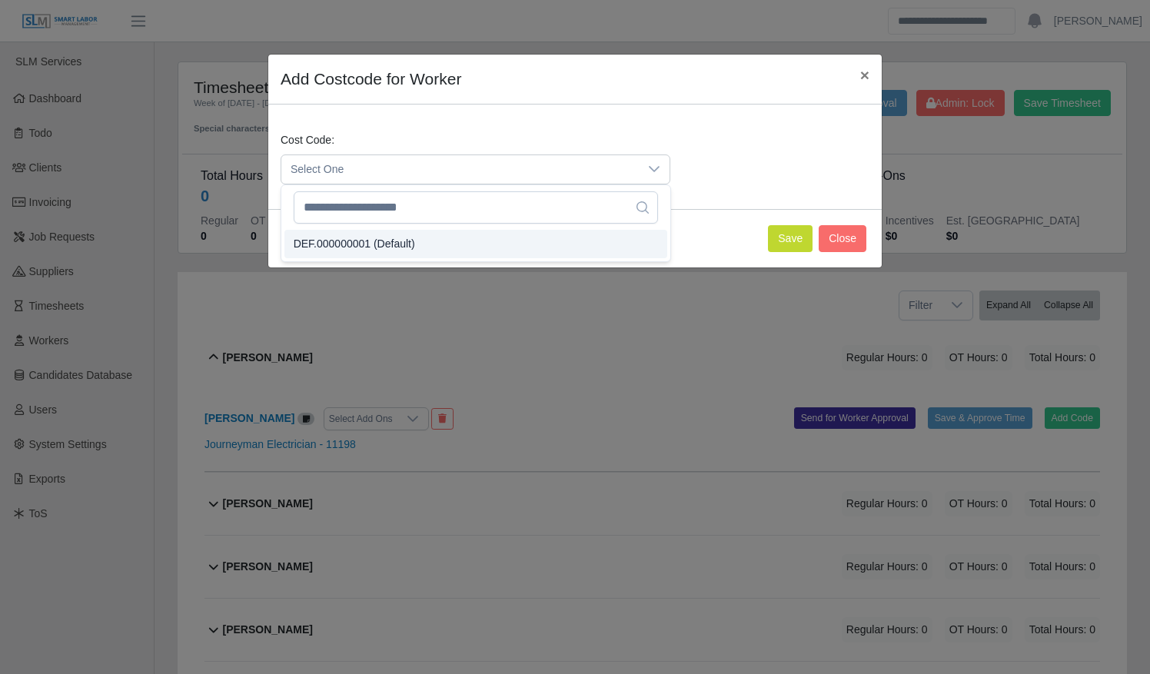
click at [504, 245] on li "DEF.000000001 (Default)" at bounding box center [475, 244] width 383 height 28
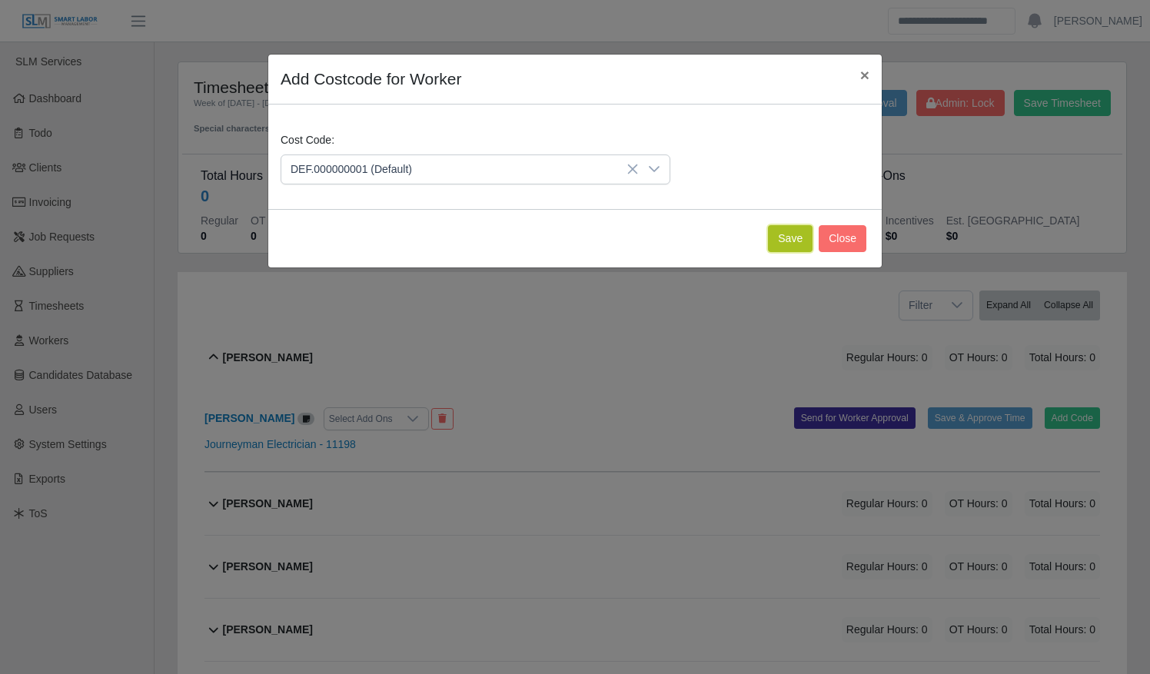
click at [793, 244] on button "Save" at bounding box center [790, 238] width 45 height 27
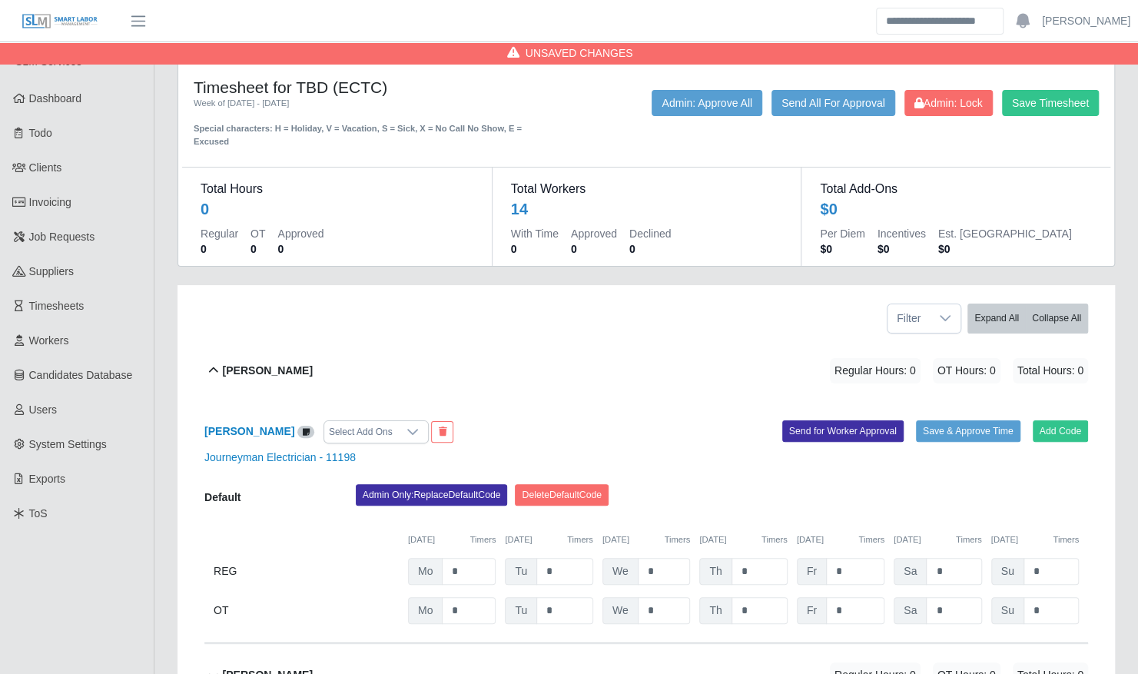
scroll to position [305, 0]
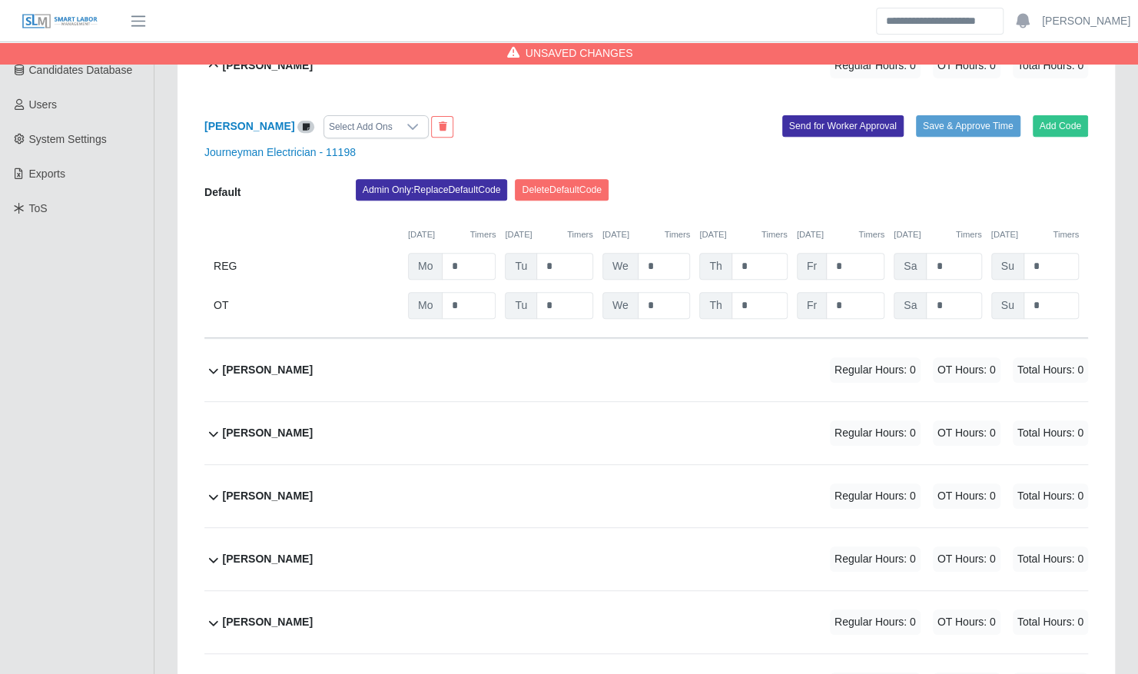
click at [500, 353] on div "Brian Wilson Regular Hours: 0 OT Hours: 0 Total Hours: 0" at bounding box center [655, 370] width 865 height 62
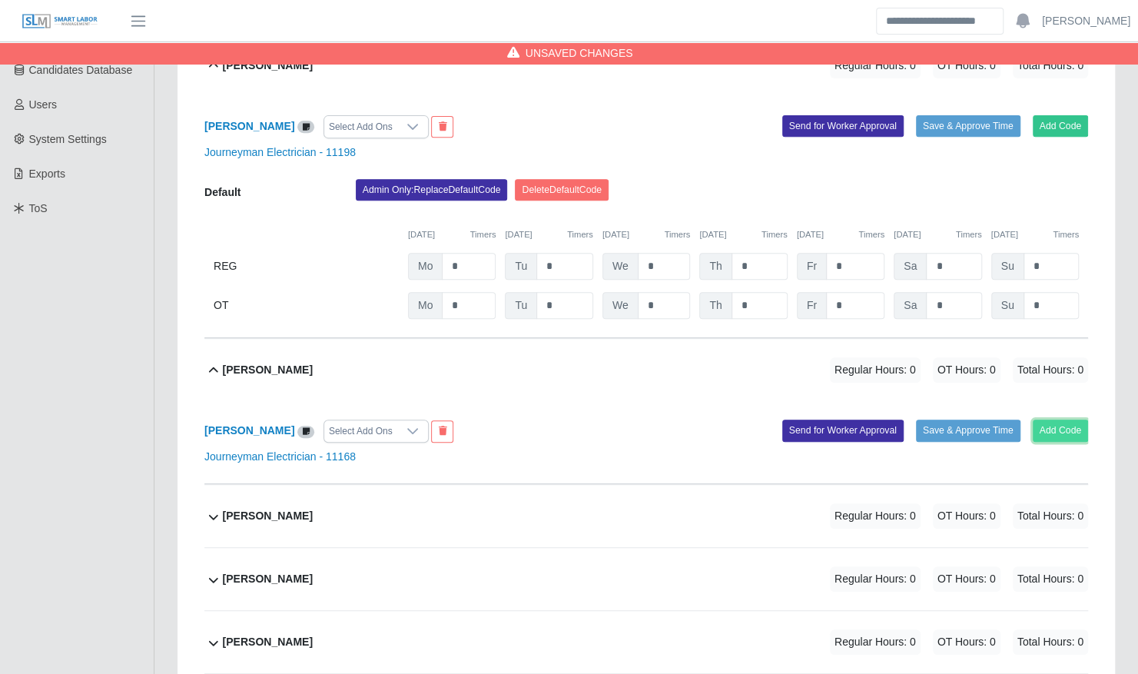
click at [1041, 420] on button "Add Code" at bounding box center [1061, 431] width 56 height 22
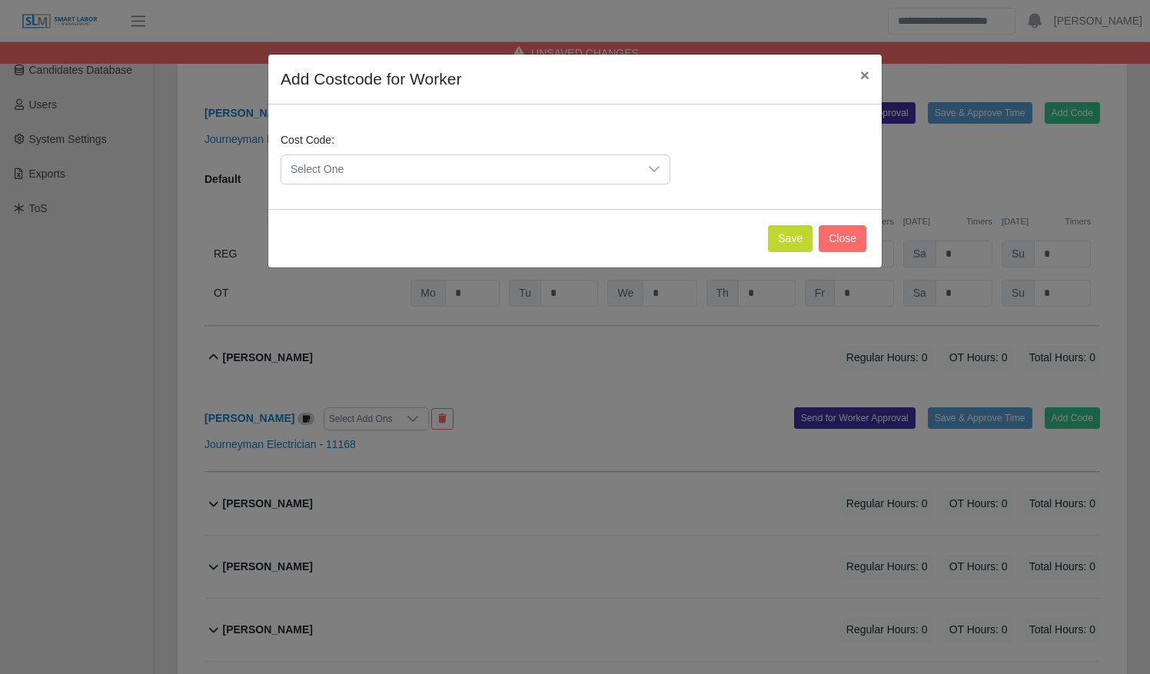
click at [622, 176] on span "Select One" at bounding box center [459, 169] width 357 height 28
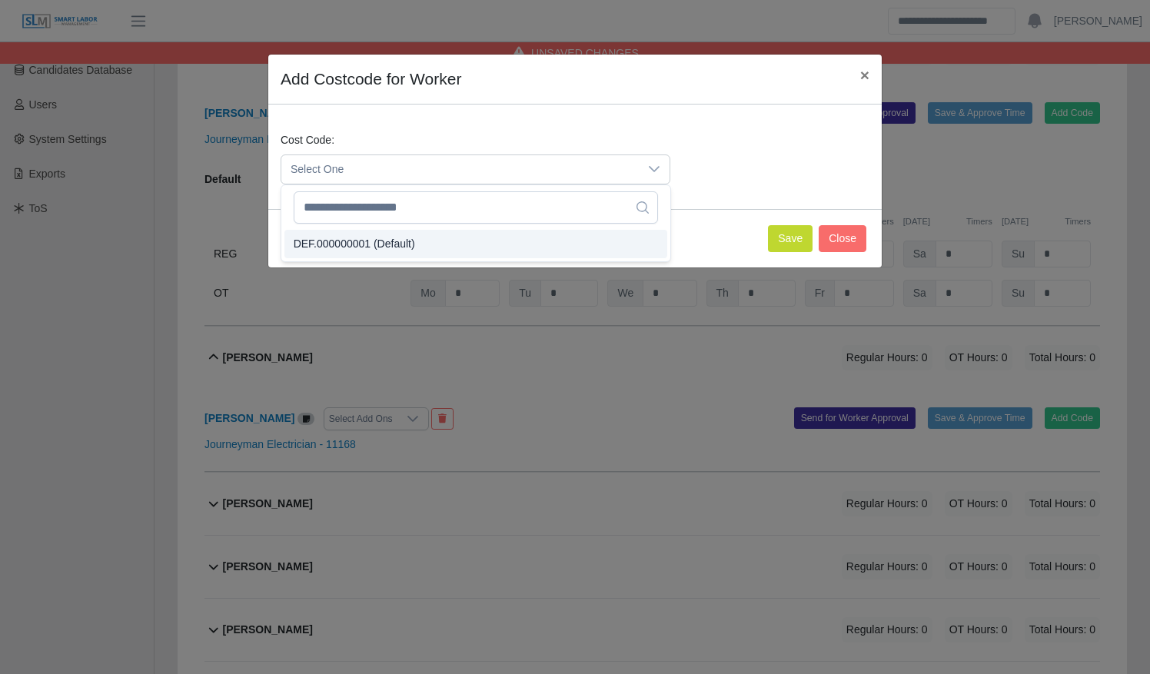
click at [621, 237] on li "DEF.000000001 (Default)" at bounding box center [475, 244] width 383 height 28
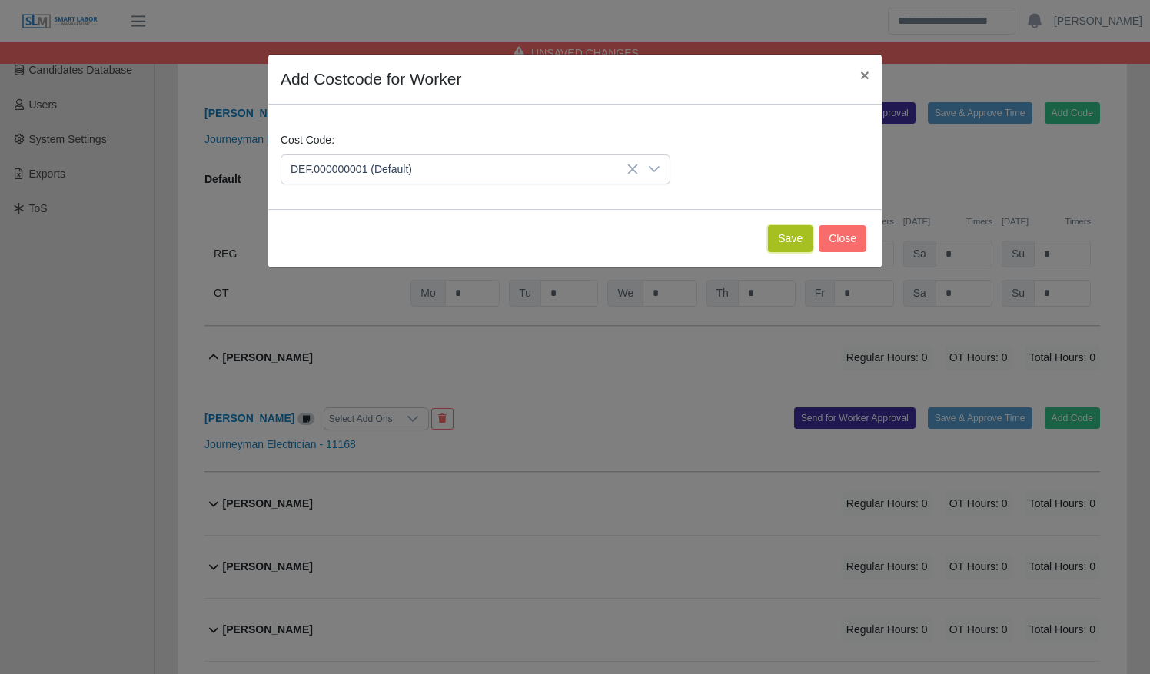
click at [795, 234] on button "Save" at bounding box center [790, 238] width 45 height 27
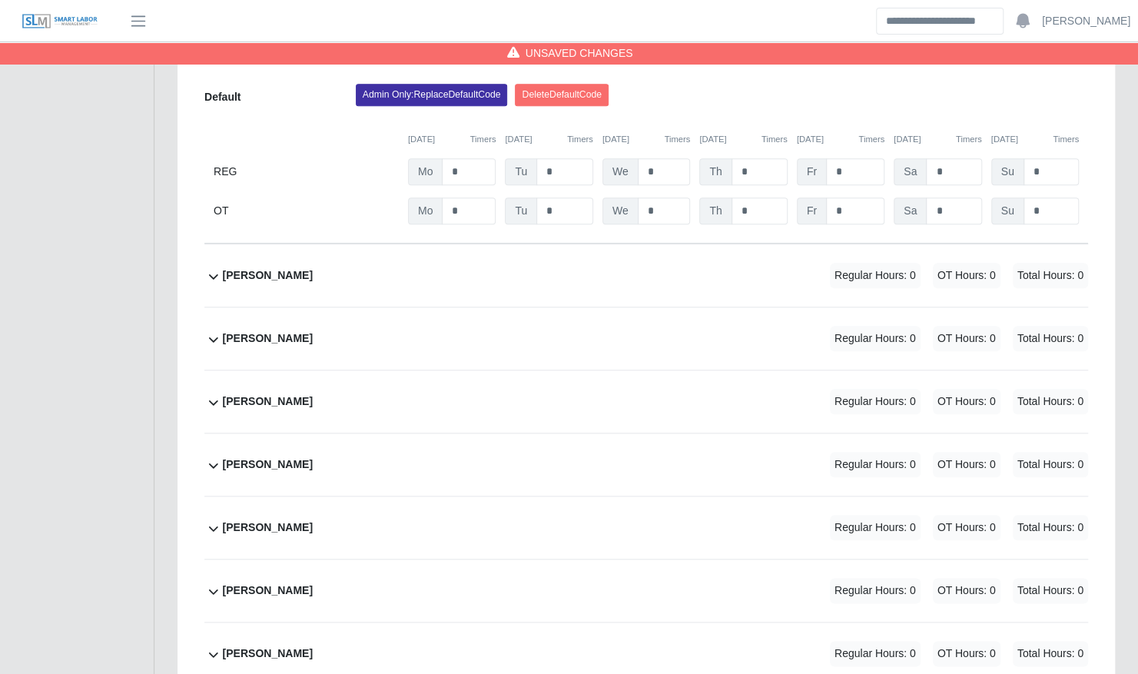
scroll to position [707, 0]
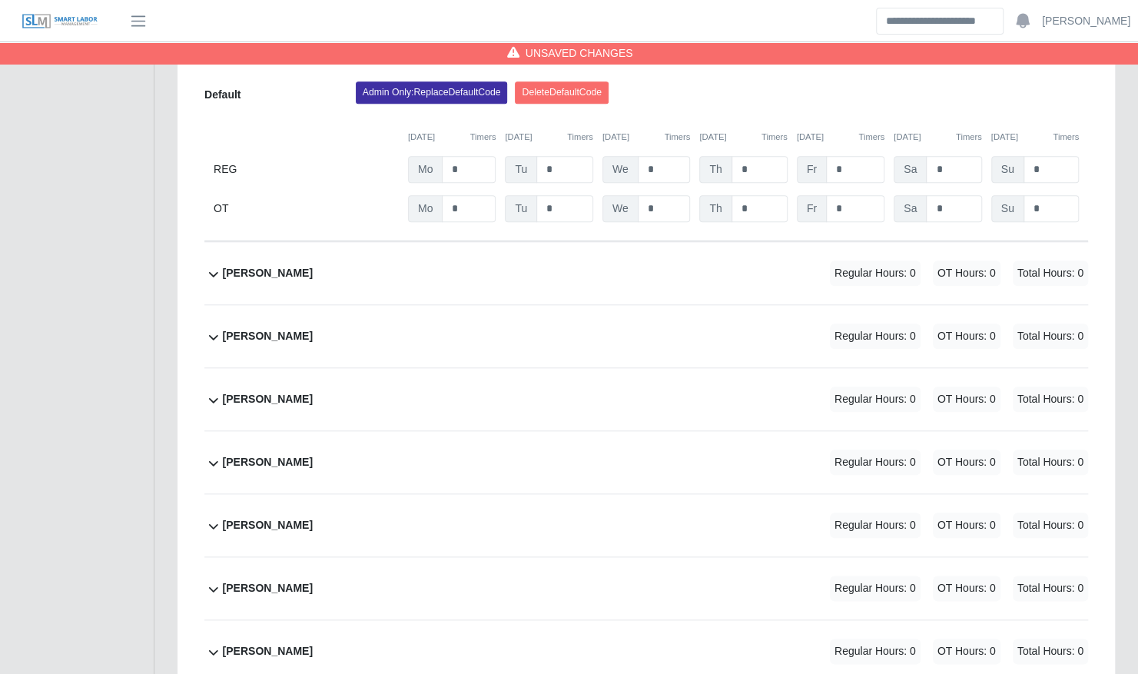
click at [480, 260] on div "Gerber Silva Regular Hours: 0 OT Hours: 0 Total Hours: 0" at bounding box center [655, 273] width 865 height 62
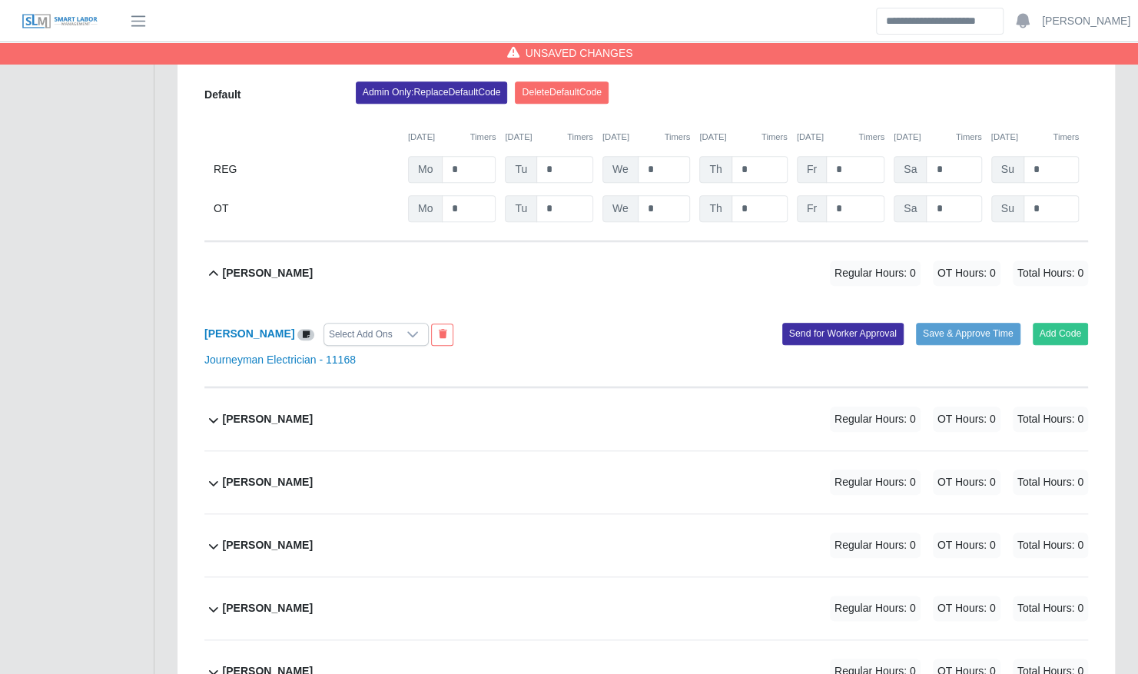
click at [480, 260] on div "Gerber Silva Regular Hours: 0 OT Hours: 0 Total Hours: 0" at bounding box center [655, 273] width 865 height 62
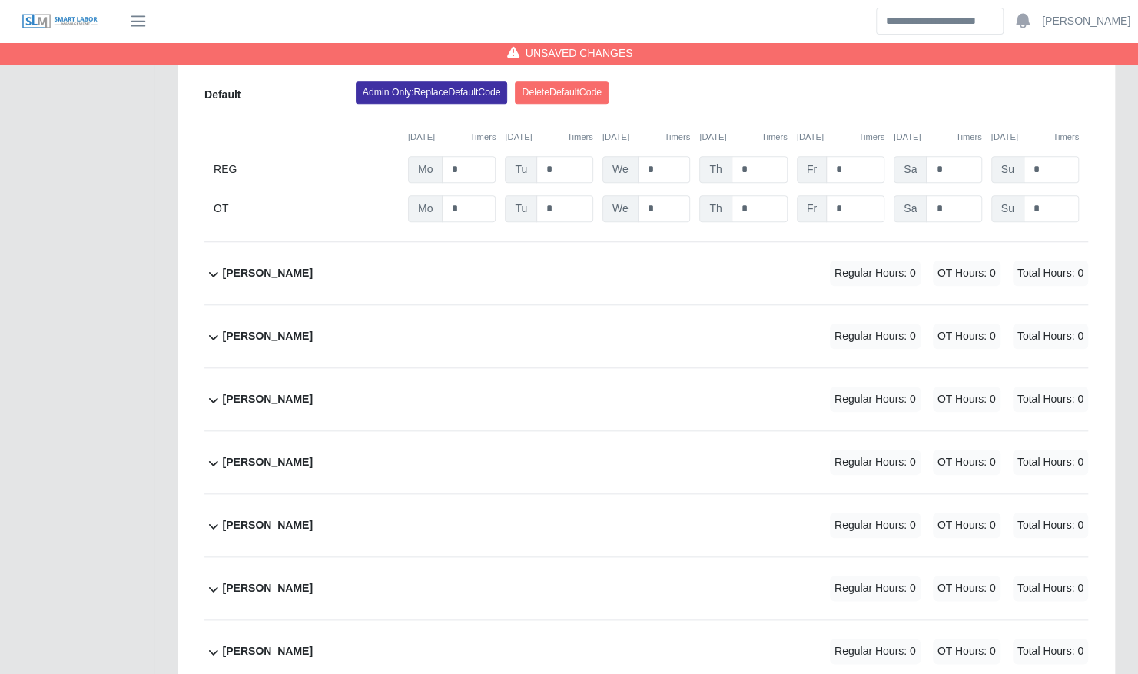
click at [480, 260] on div "Gerber Silva Regular Hours: 0 OT Hours: 0 Total Hours: 0" at bounding box center [655, 273] width 865 height 62
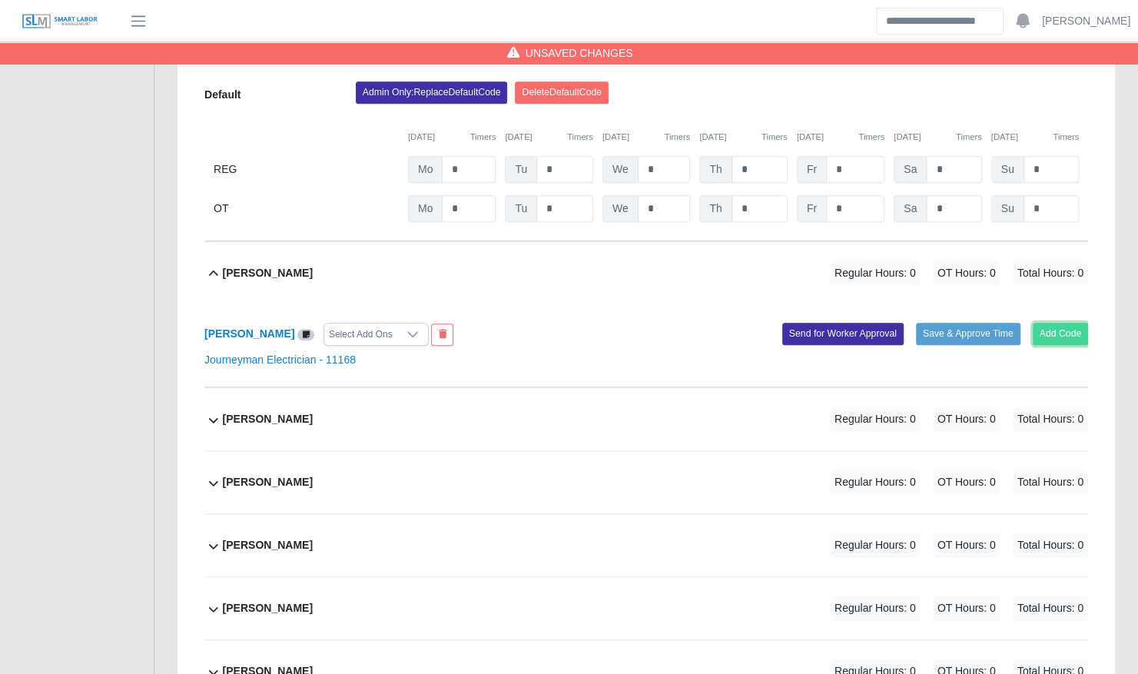
click at [1059, 323] on button "Add Code" at bounding box center [1061, 334] width 56 height 22
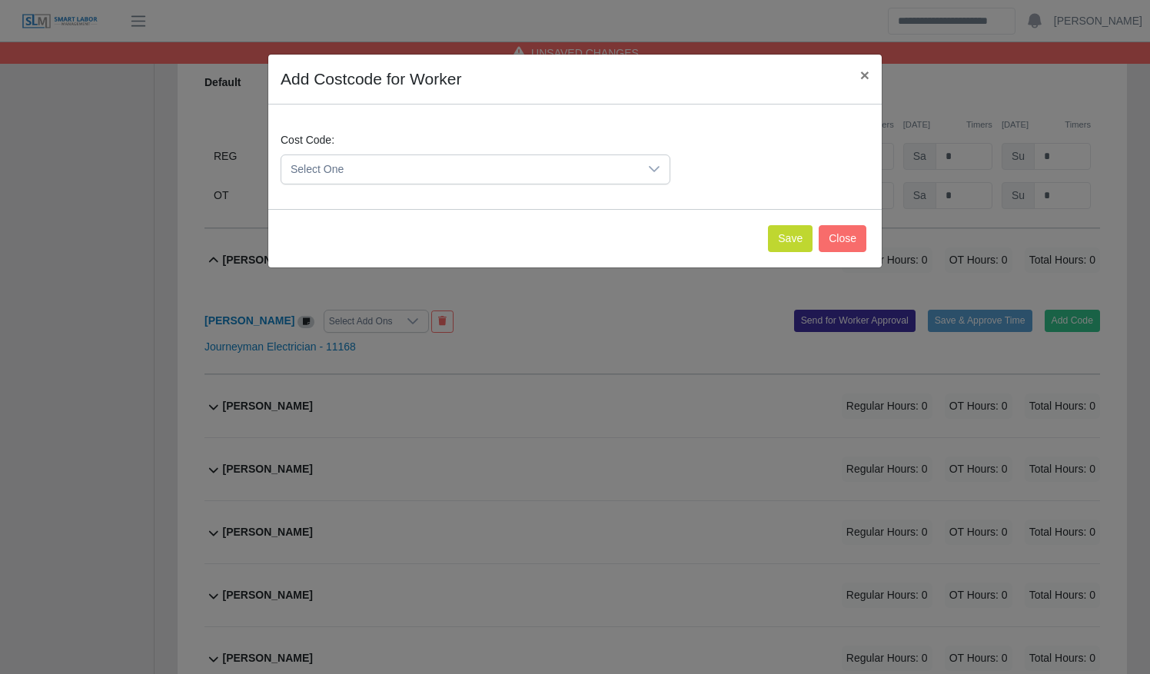
click at [486, 170] on span "Select One" at bounding box center [459, 169] width 357 height 28
click at [493, 239] on li "DEF.000000001 (Default)" at bounding box center [475, 244] width 383 height 28
click at [774, 231] on button "Save" at bounding box center [790, 238] width 45 height 27
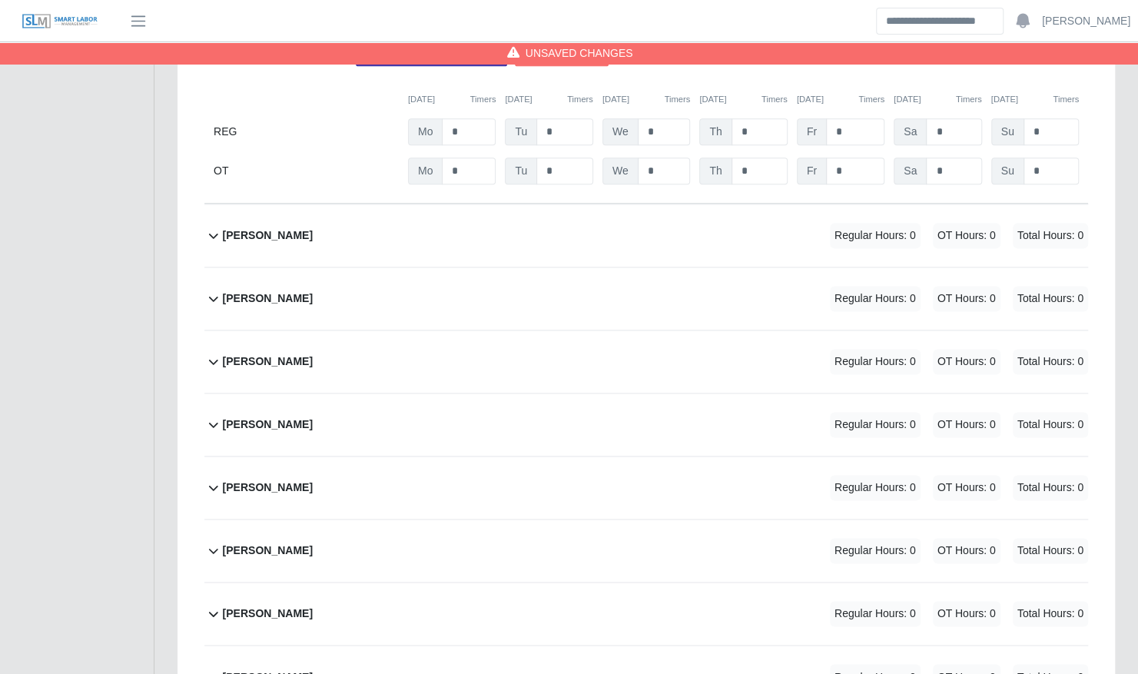
scroll to position [1053, 0]
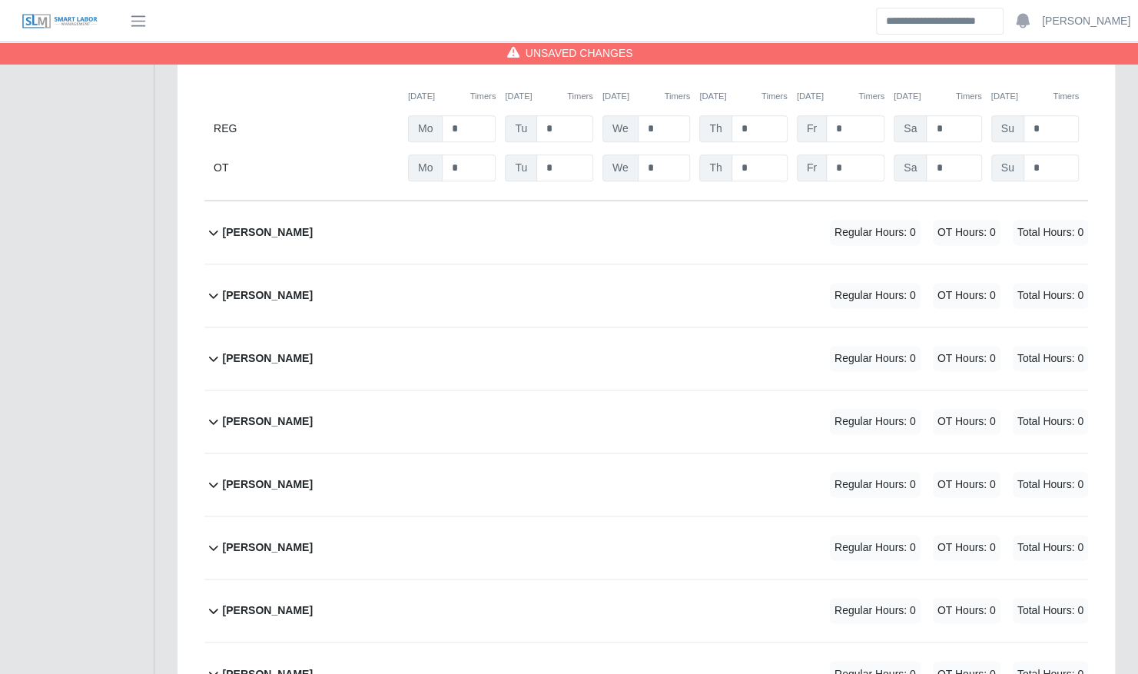
click at [407, 409] on div "Oscar Vieyra Regular Hours: 0 OT Hours: 0 Total Hours: 0" at bounding box center [655, 421] width 865 height 62
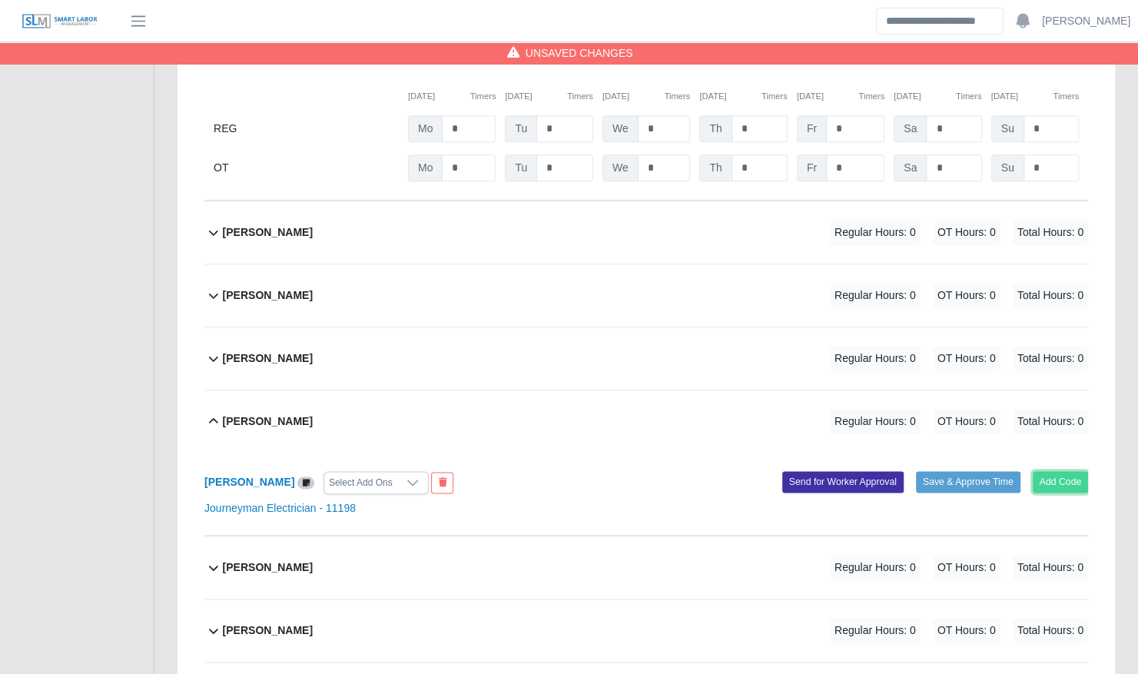
click at [1064, 471] on button "Add Code" at bounding box center [1061, 482] width 56 height 22
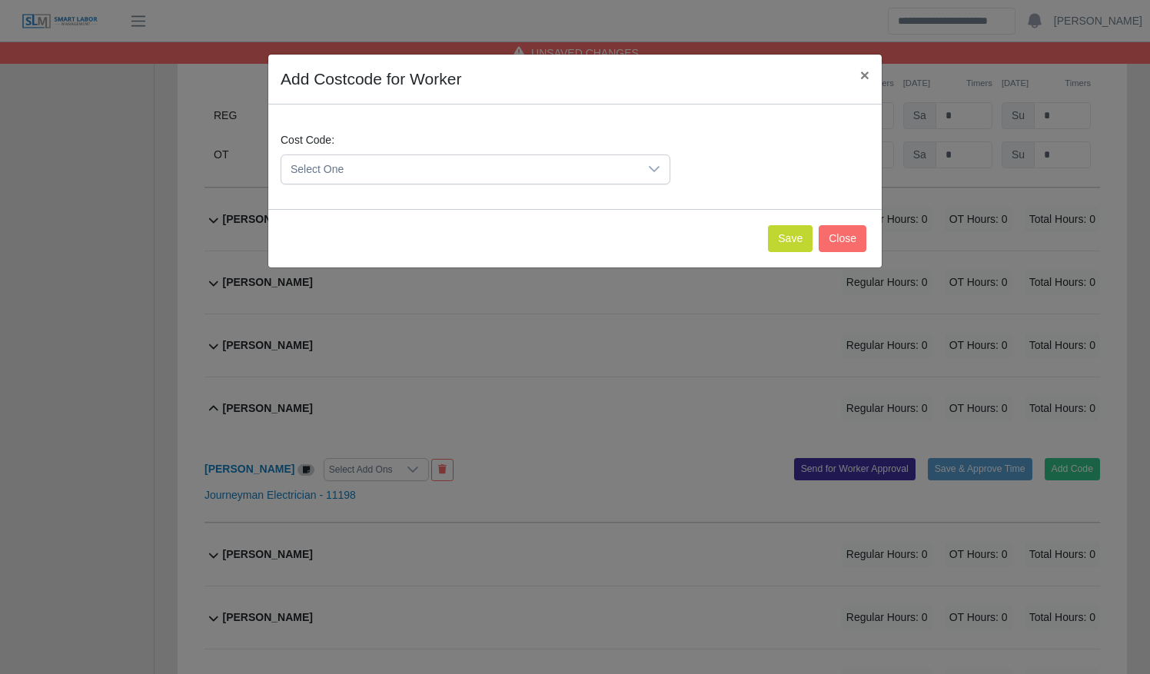
click at [638, 168] on span "Select One" at bounding box center [459, 169] width 357 height 28
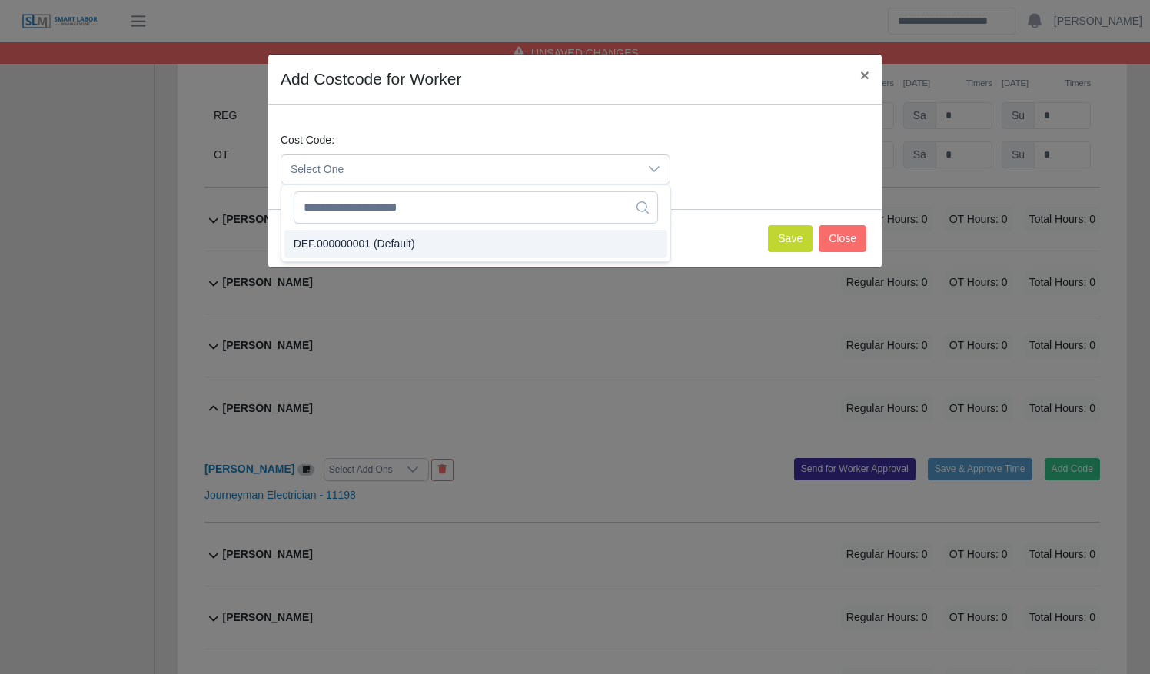
click at [592, 236] on li "DEF.000000001 (Default)" at bounding box center [475, 244] width 383 height 28
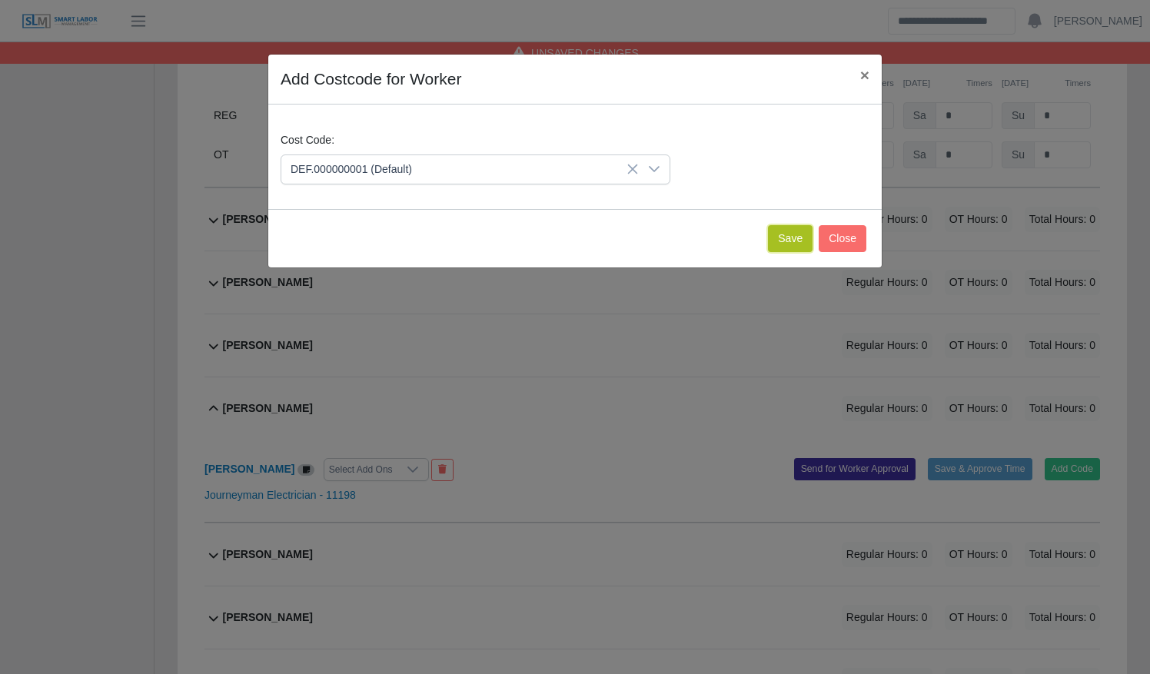
click at [799, 249] on button "Save" at bounding box center [790, 238] width 45 height 27
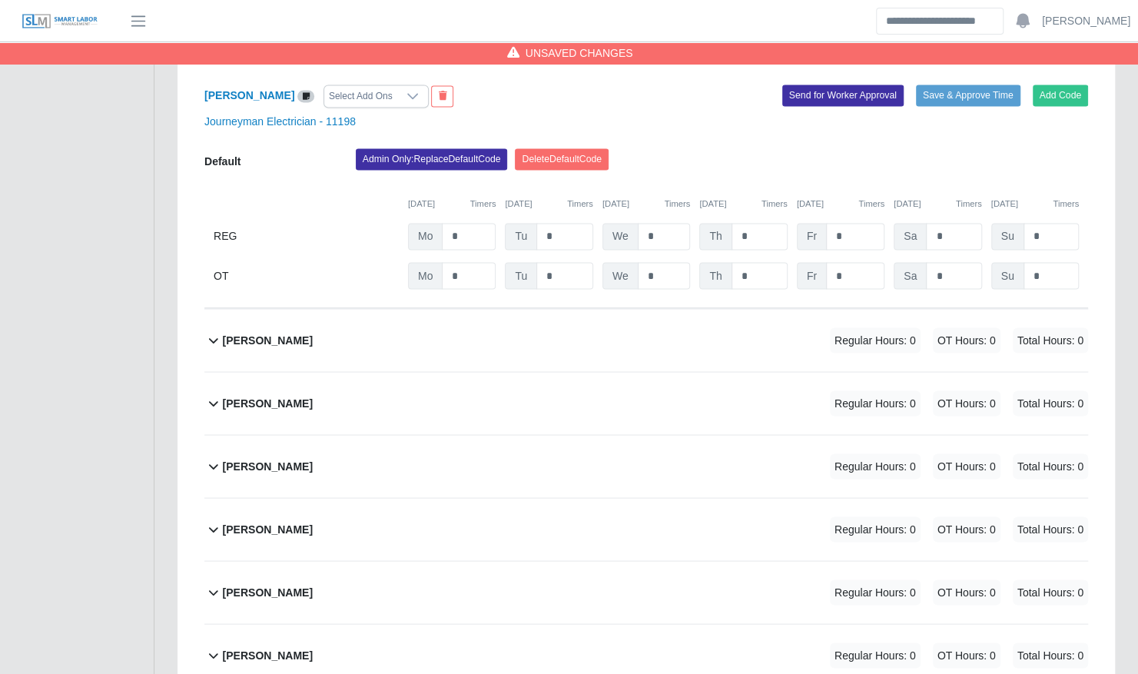
scroll to position [1459, 0]
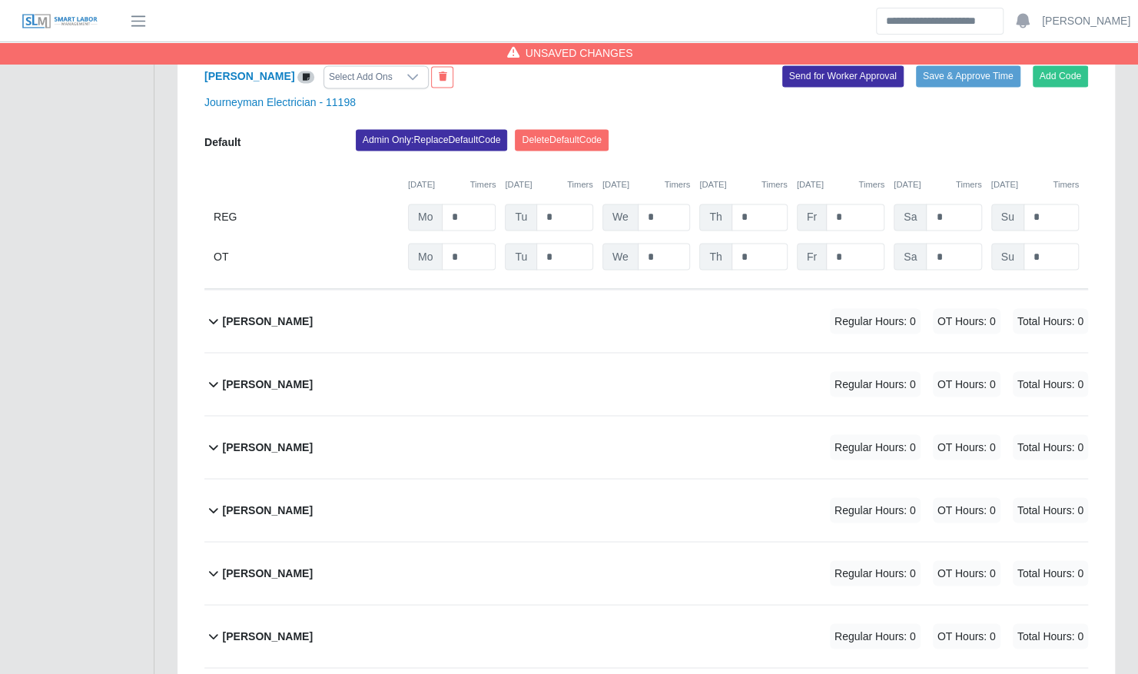
click at [530, 301] on div "Rafael Silva Regular Hours: 0 OT Hours: 0 Total Hours: 0" at bounding box center [655, 321] width 865 height 62
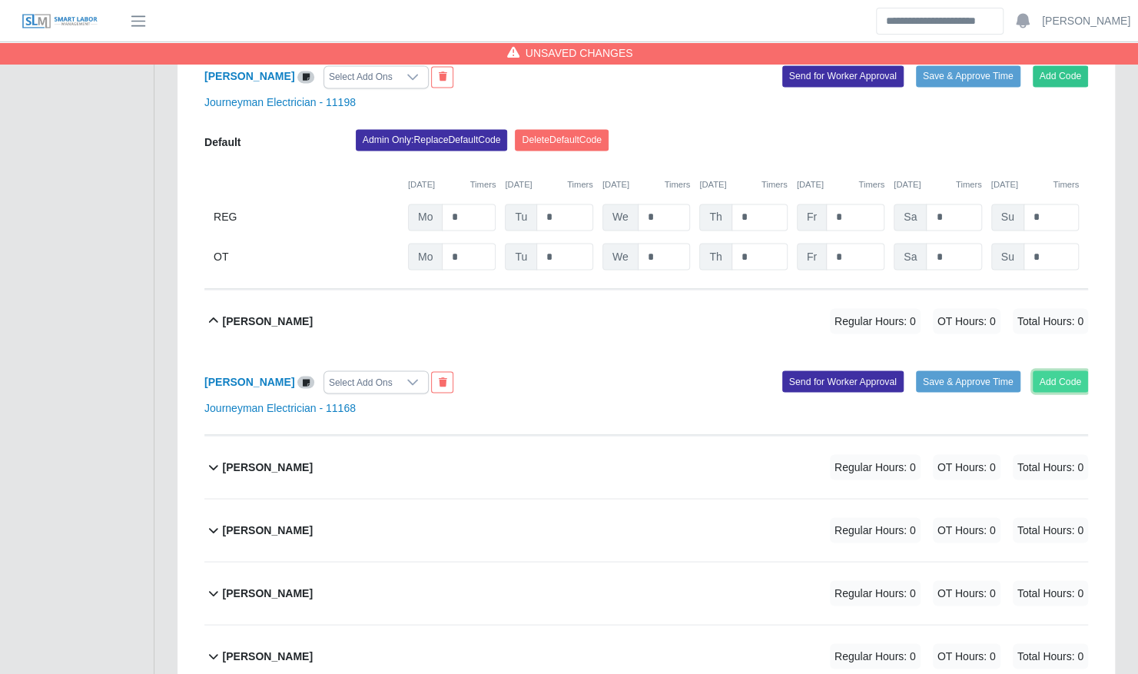
click at [1043, 370] on button "Add Code" at bounding box center [1061, 381] width 56 height 22
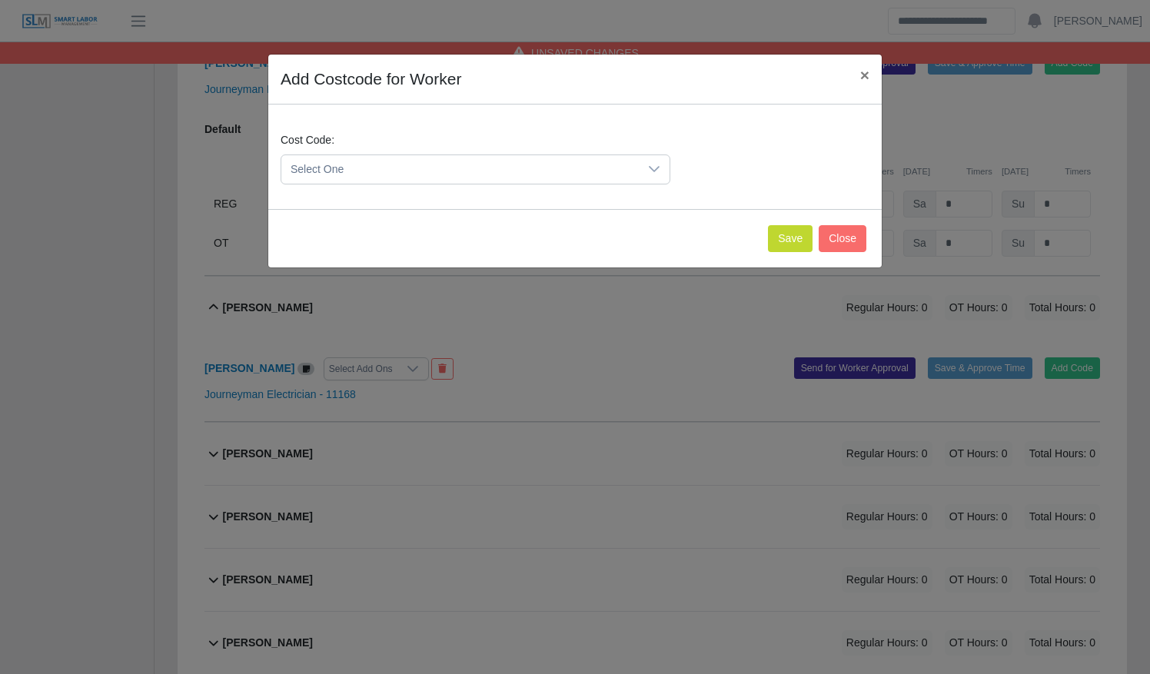
click at [459, 177] on span "Select One" at bounding box center [459, 169] width 357 height 28
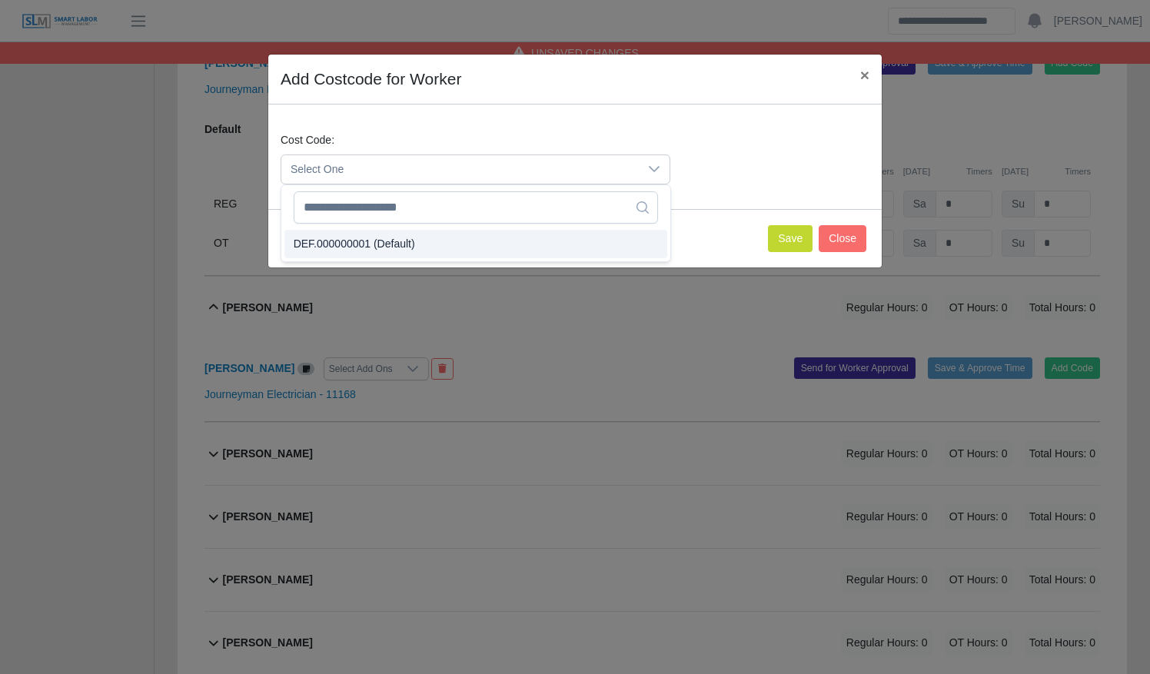
click at [435, 236] on li "DEF.000000001 (Default)" at bounding box center [475, 244] width 383 height 28
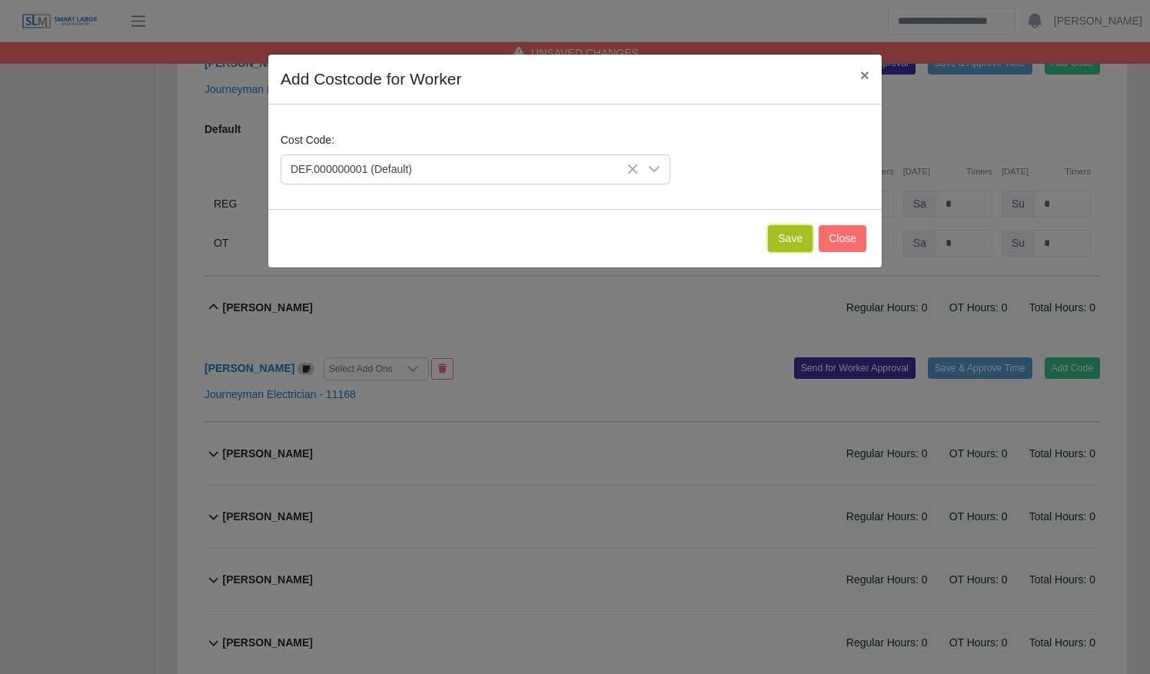
click at [788, 245] on button "Save" at bounding box center [790, 238] width 45 height 27
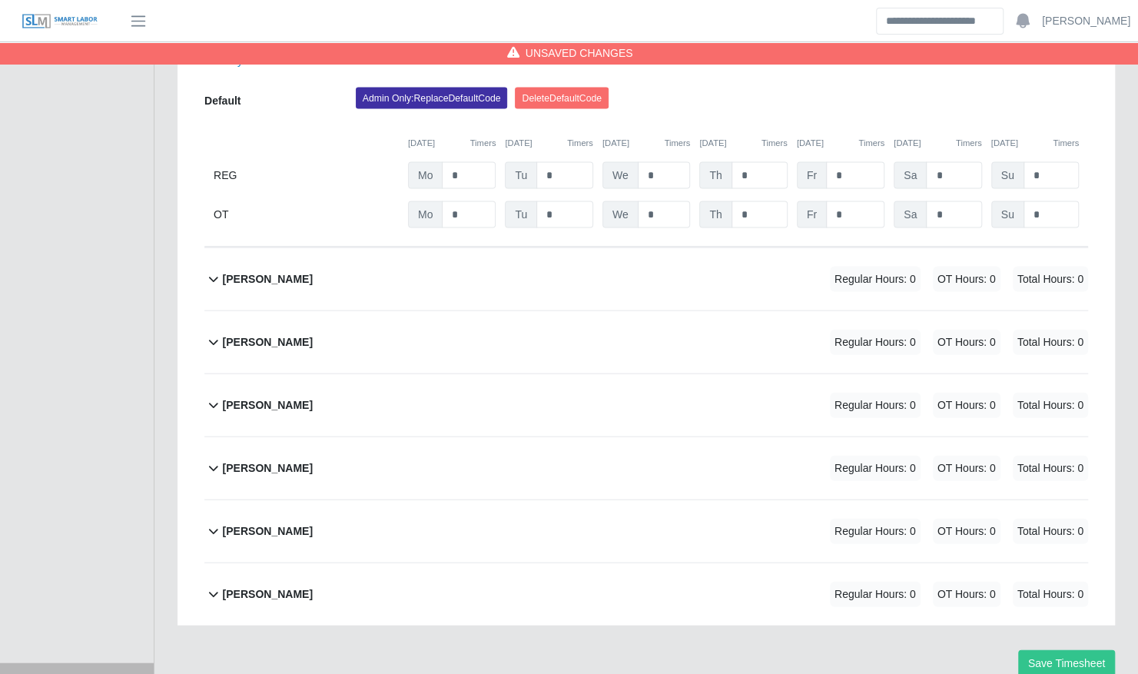
scroll to position [1806, 0]
click at [397, 387] on div "Richard Nelms Regular Hours: 0 OT Hours: 0 Total Hours: 0" at bounding box center [655, 404] width 865 height 62
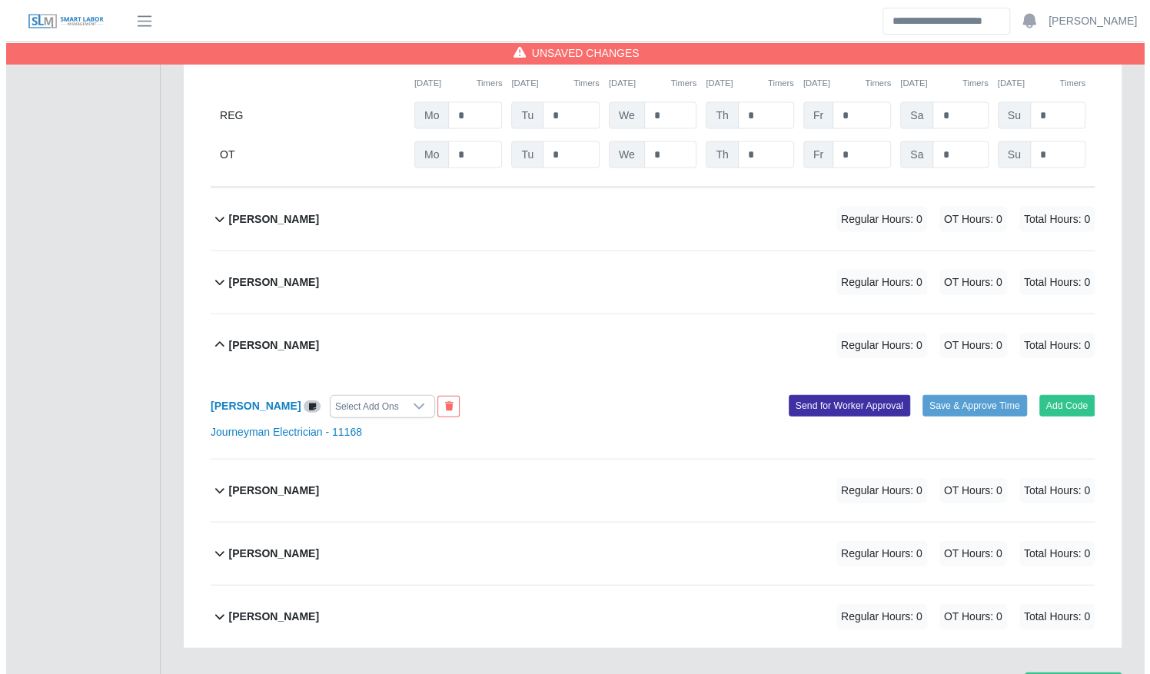
scroll to position [1888, 0]
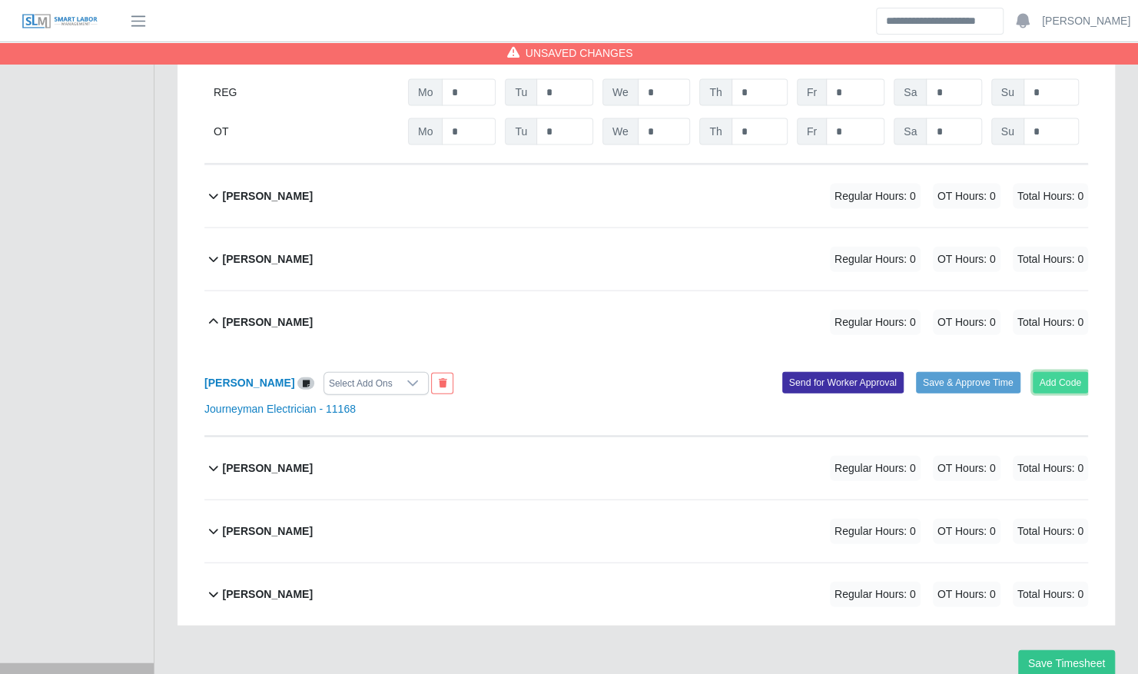
click at [1080, 372] on button "Add Code" at bounding box center [1061, 383] width 56 height 22
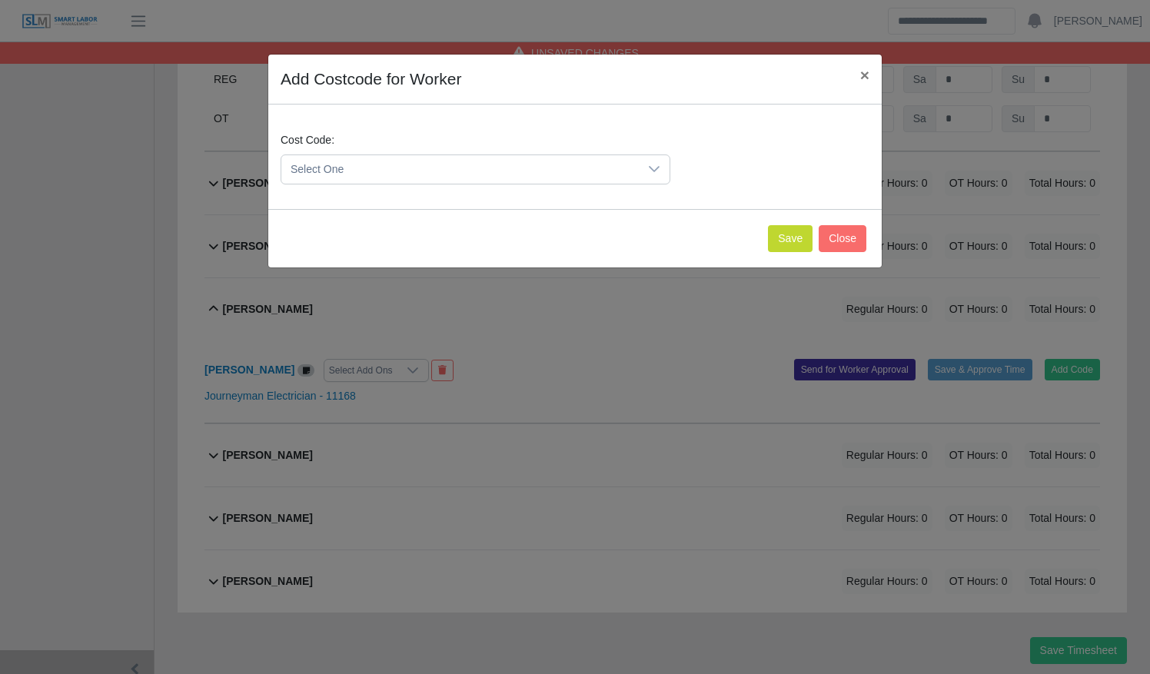
click at [519, 164] on span "Select One" at bounding box center [459, 169] width 357 height 28
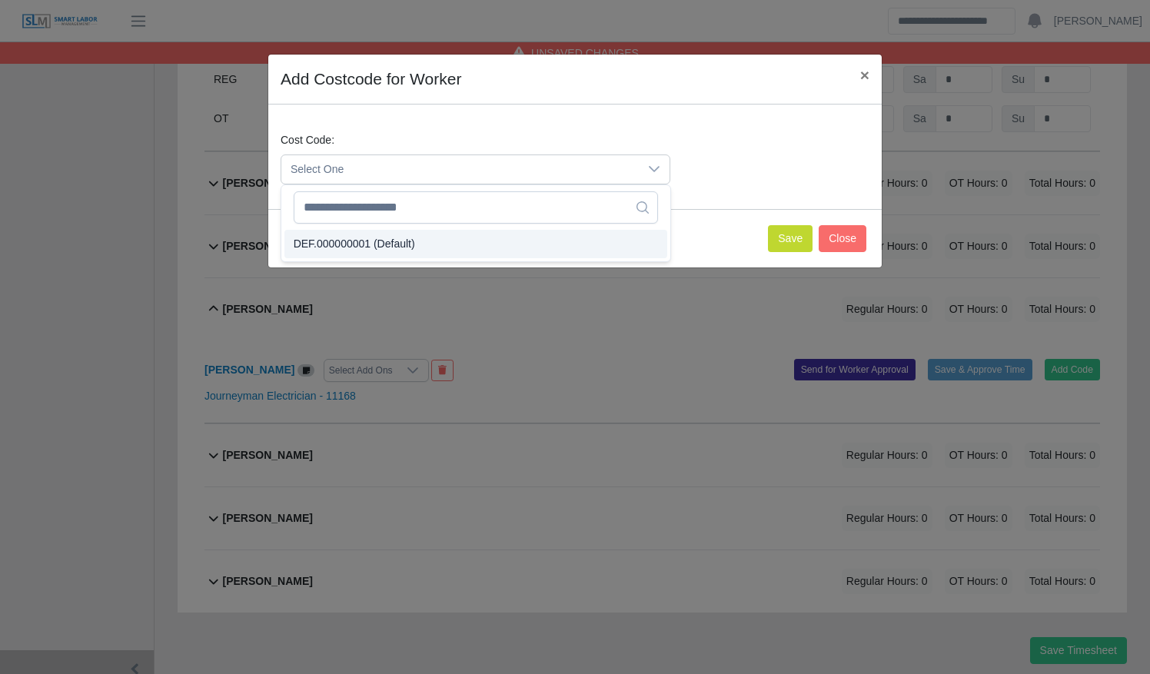
click at [482, 244] on li "DEF.000000001 (Default)" at bounding box center [475, 244] width 383 height 28
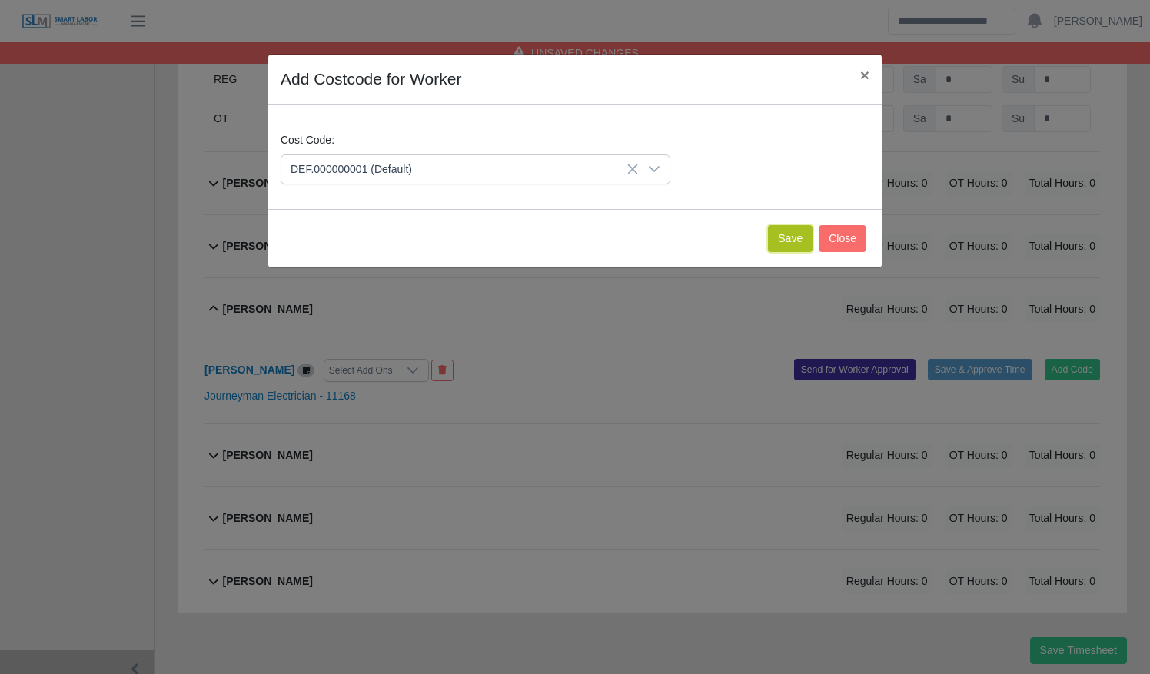
click at [798, 238] on button "Save" at bounding box center [790, 238] width 45 height 27
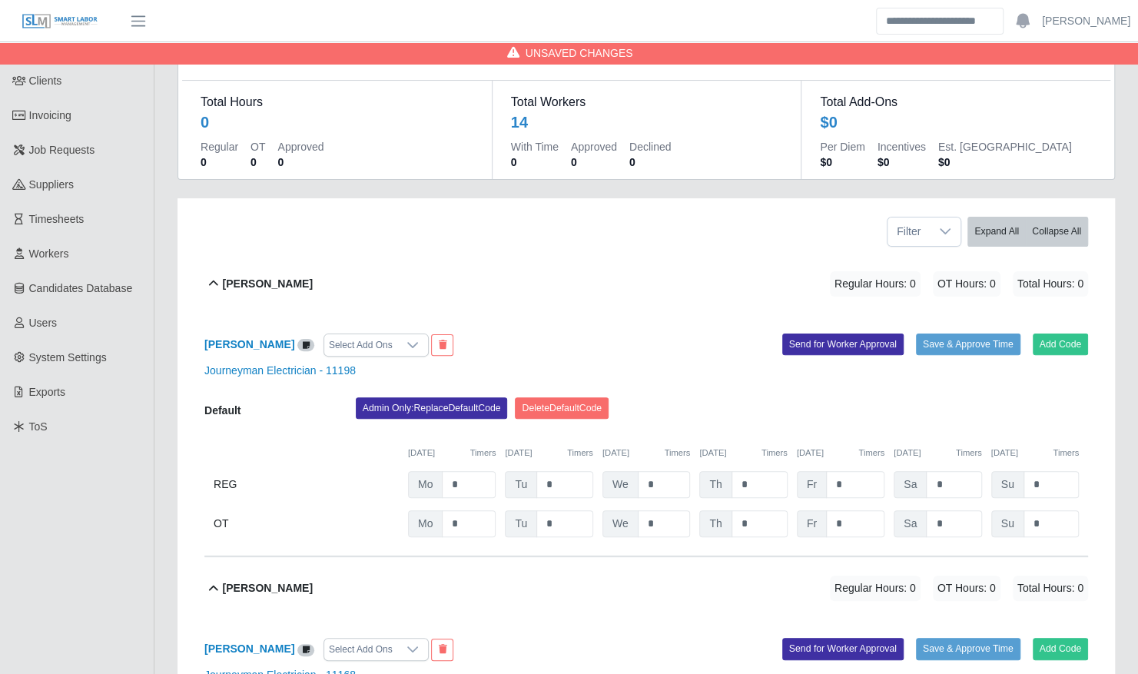
scroll to position [85, 0]
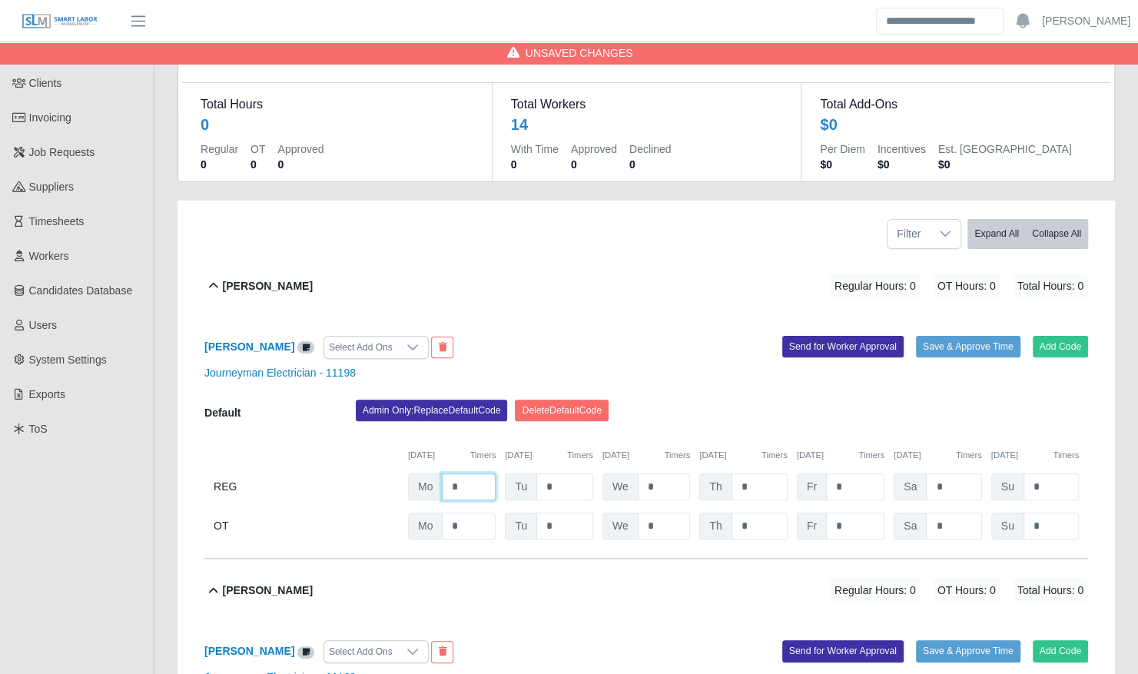
click at [478, 473] on input "*" at bounding box center [469, 486] width 54 height 27
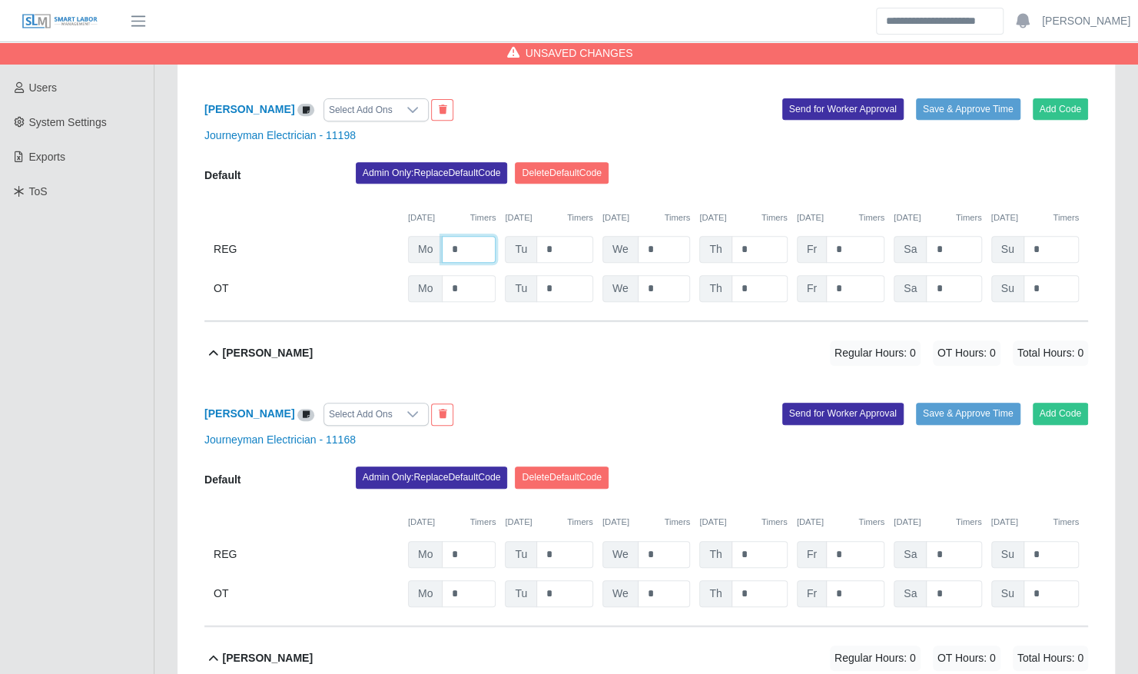
scroll to position [350, 0]
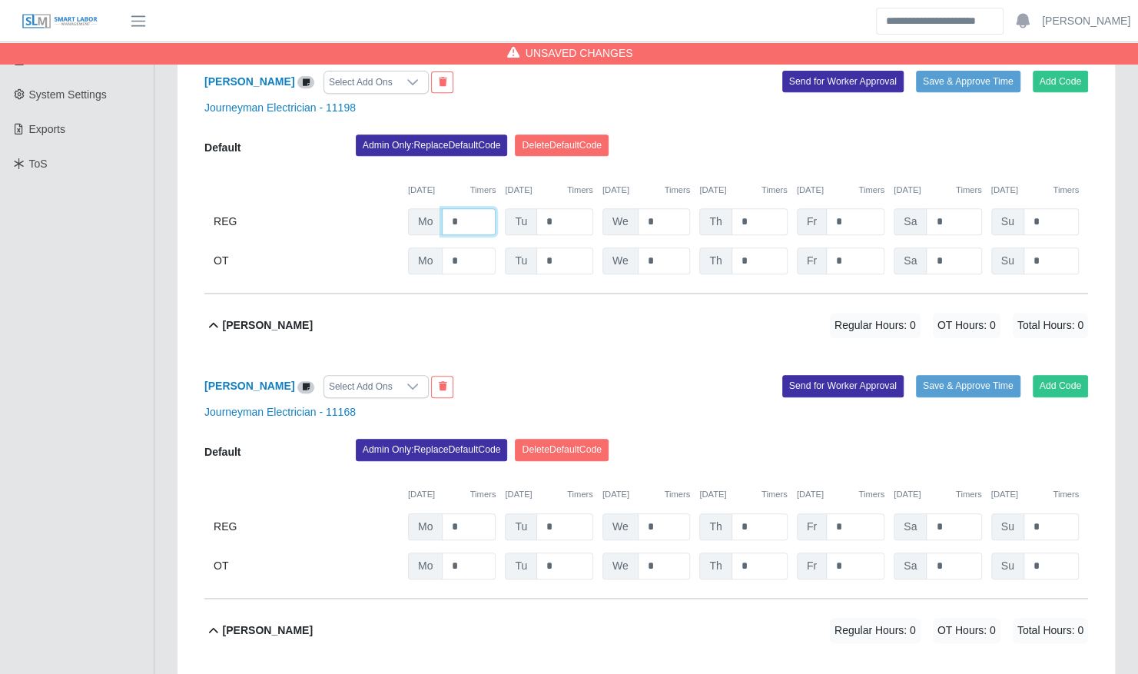
type input "*"
click at [464, 513] on input "*" at bounding box center [469, 526] width 54 height 27
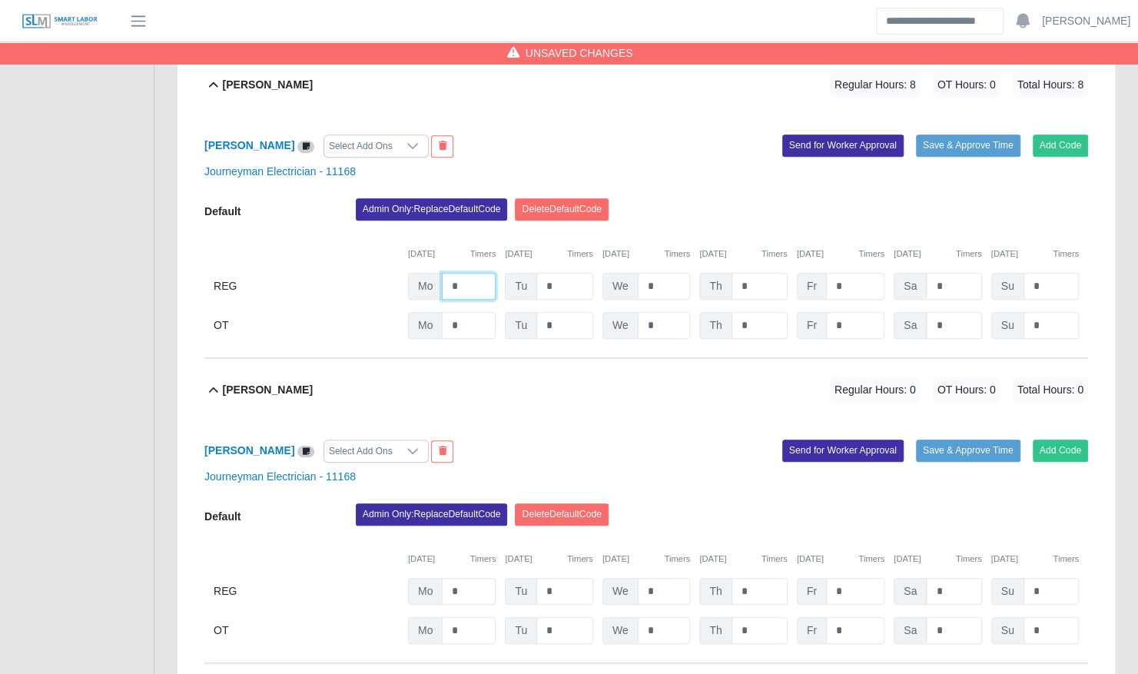
scroll to position [639, 0]
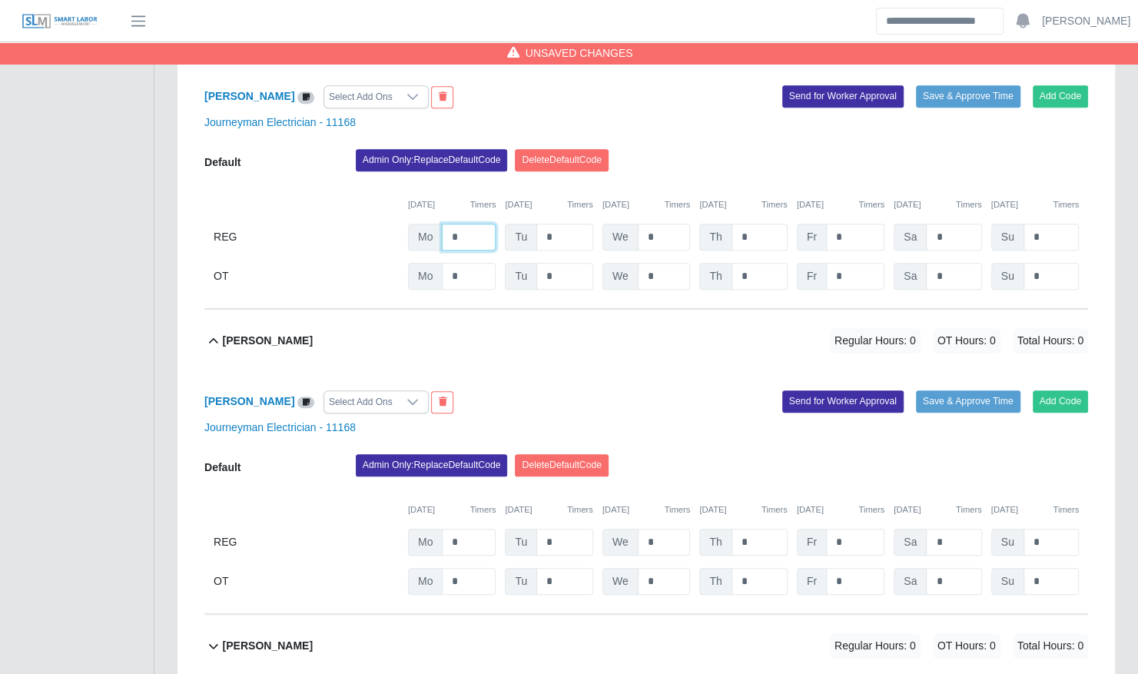
type input "*"
click at [472, 529] on input "*" at bounding box center [469, 542] width 54 height 27
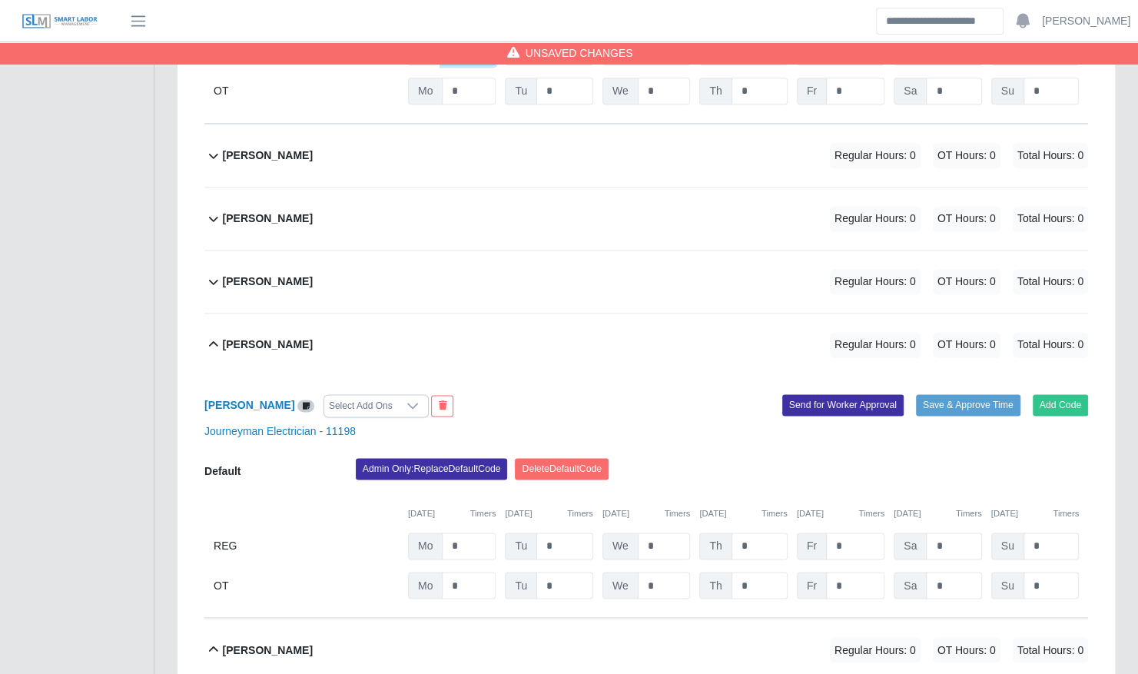
scroll to position [1130, 0]
type input "*"
click at [476, 532] on input "*" at bounding box center [469, 545] width 54 height 27
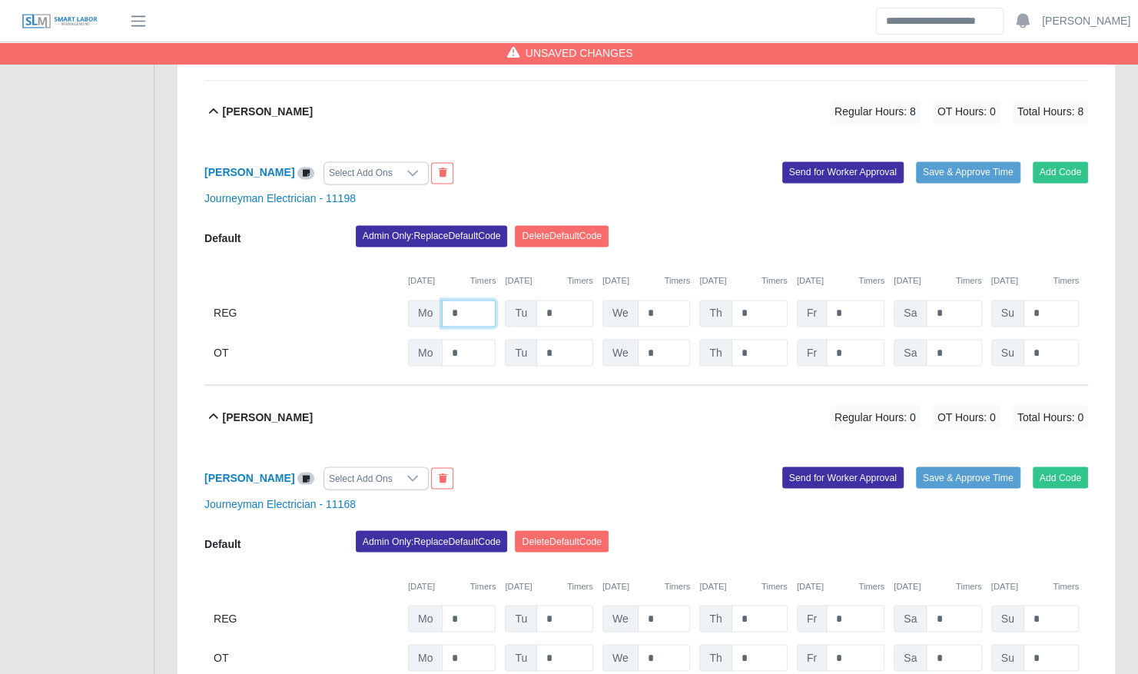
scroll to position [1363, 0]
type input "*"
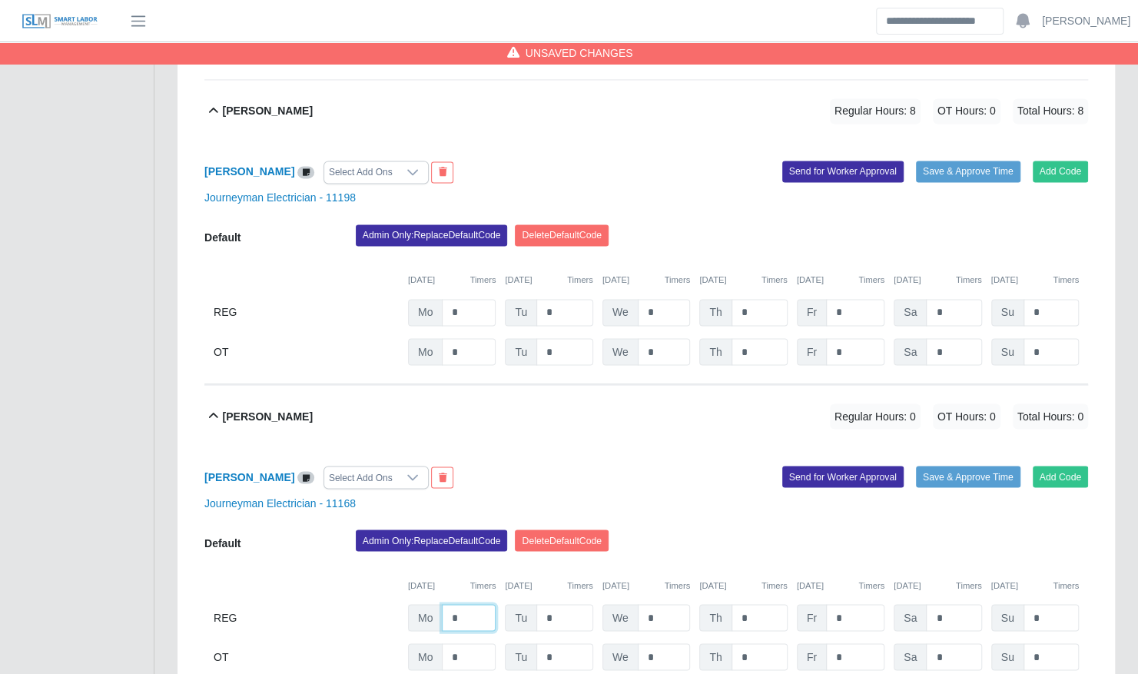
click at [470, 604] on input "*" at bounding box center [469, 617] width 54 height 27
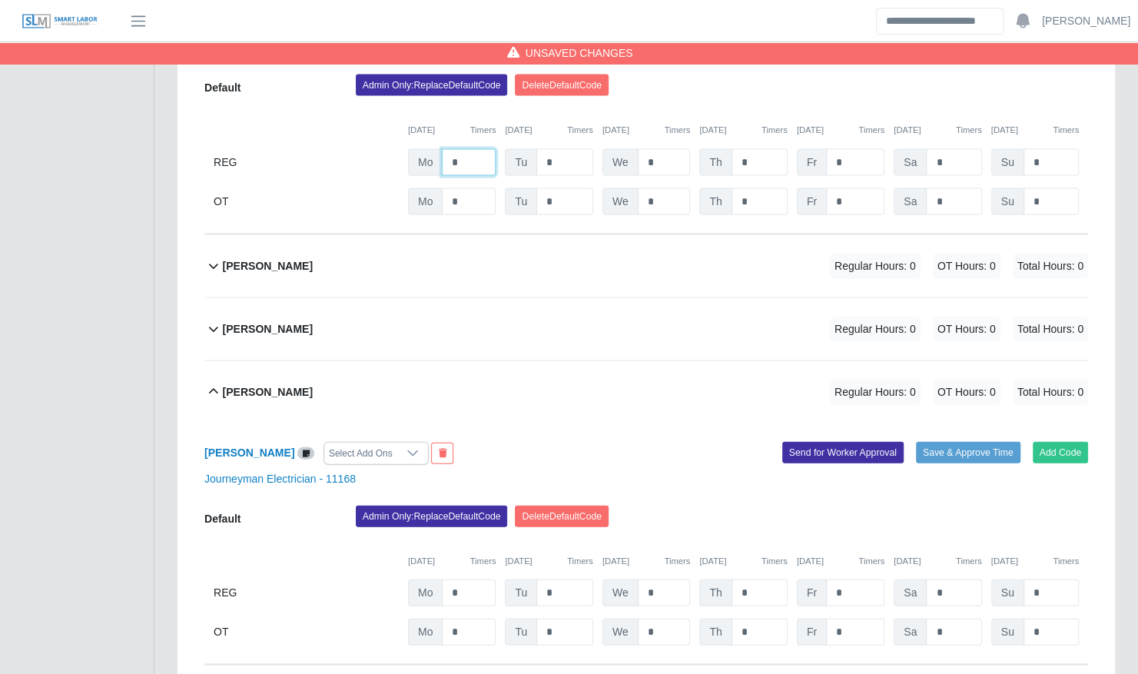
scroll to position [1821, 0]
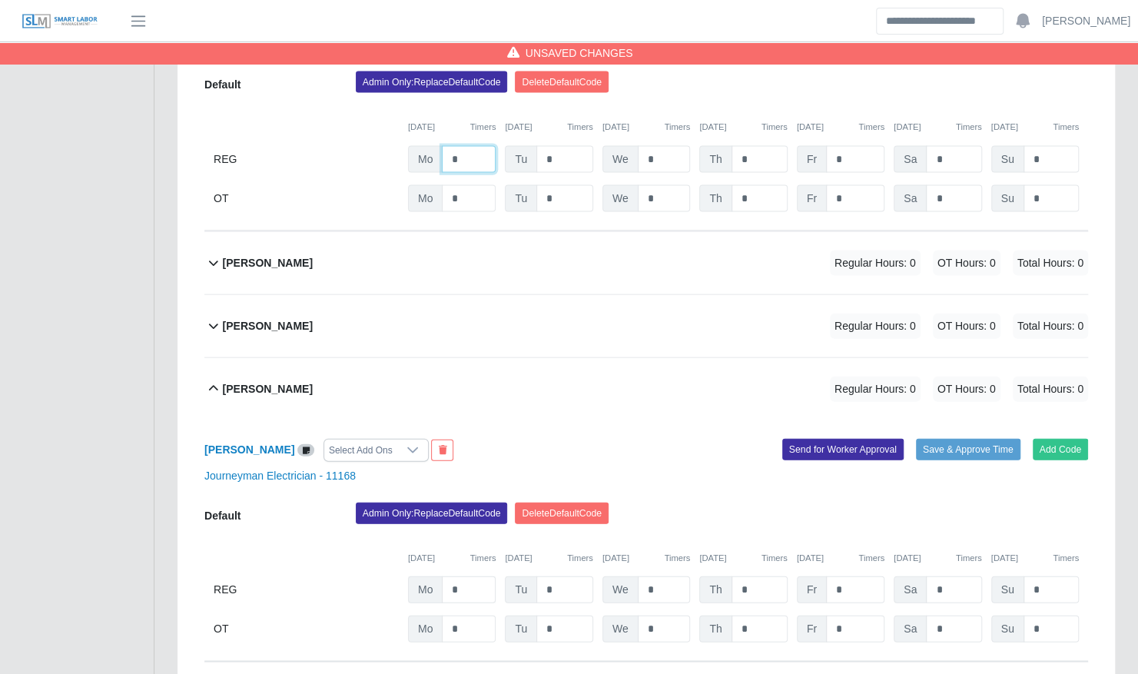
type input "*"
click at [478, 576] on input "*" at bounding box center [469, 589] width 54 height 27
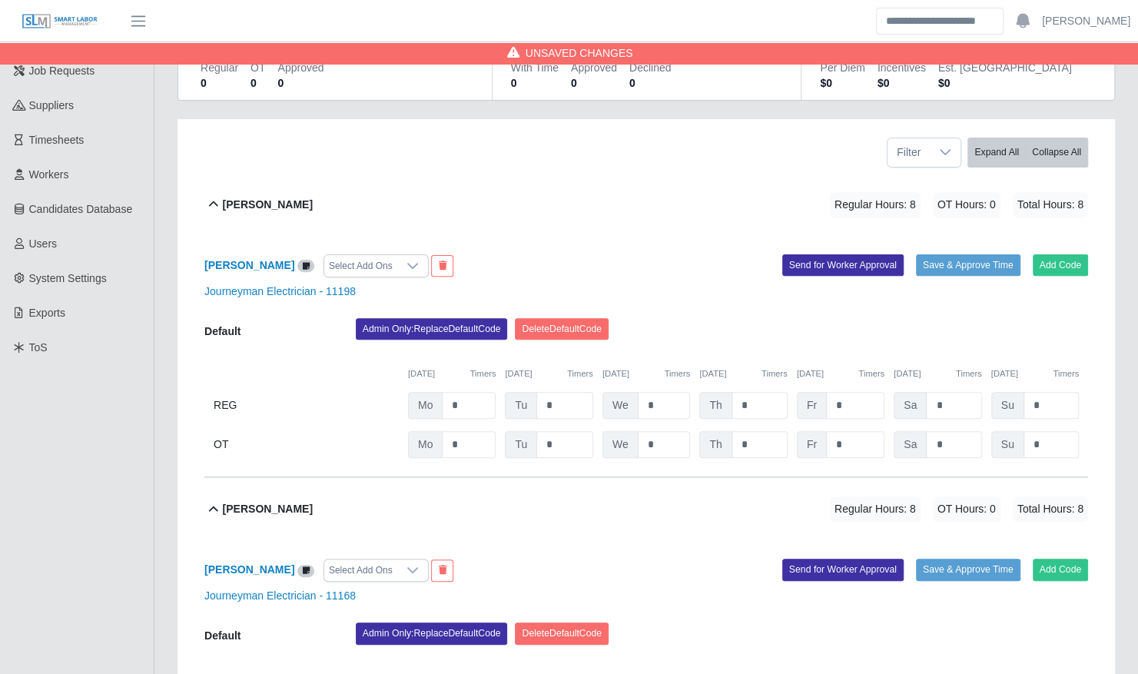
scroll to position [0, 0]
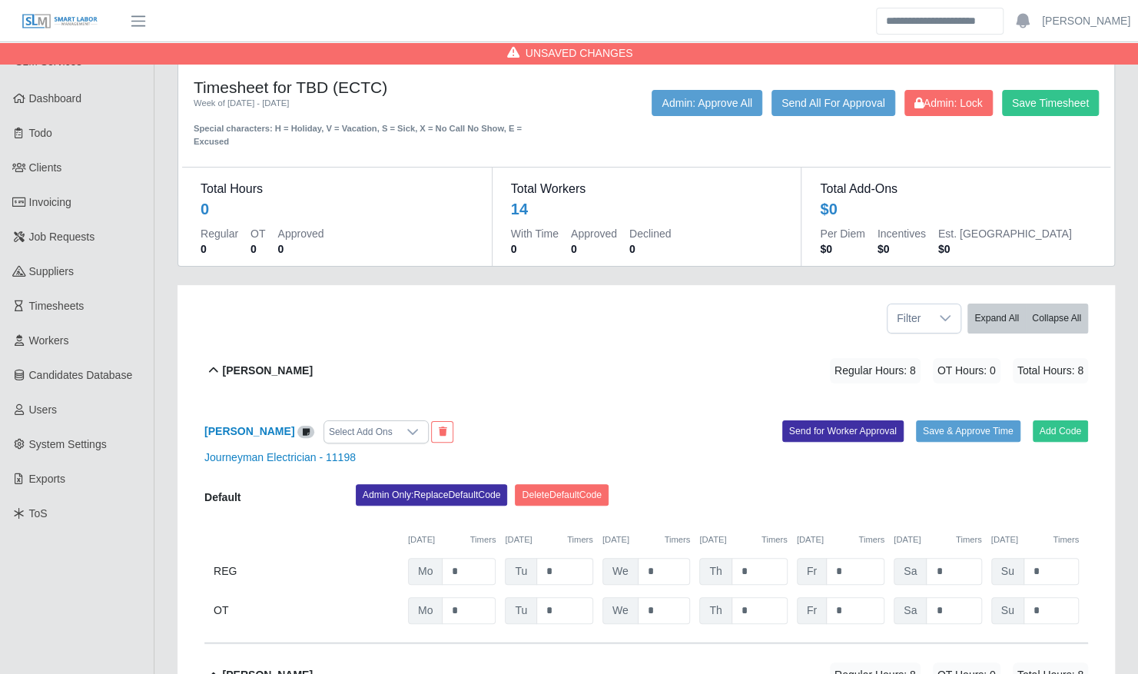
type input "*"
click at [557, 561] on input "*" at bounding box center [564, 571] width 57 height 27
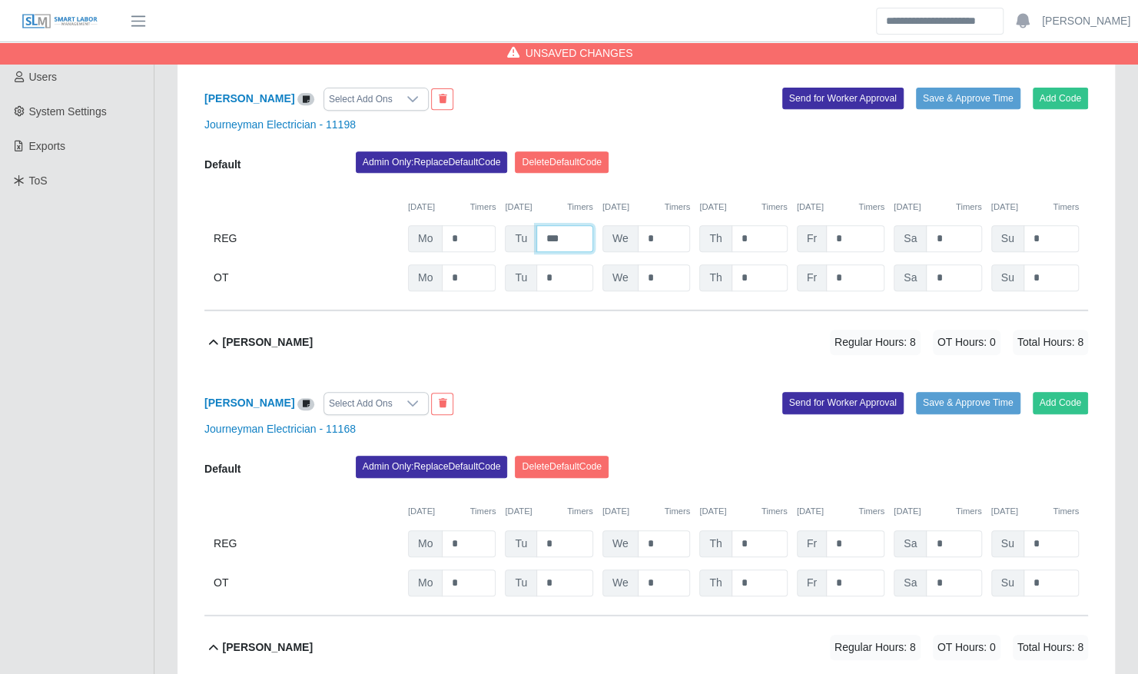
scroll to position [367, 0]
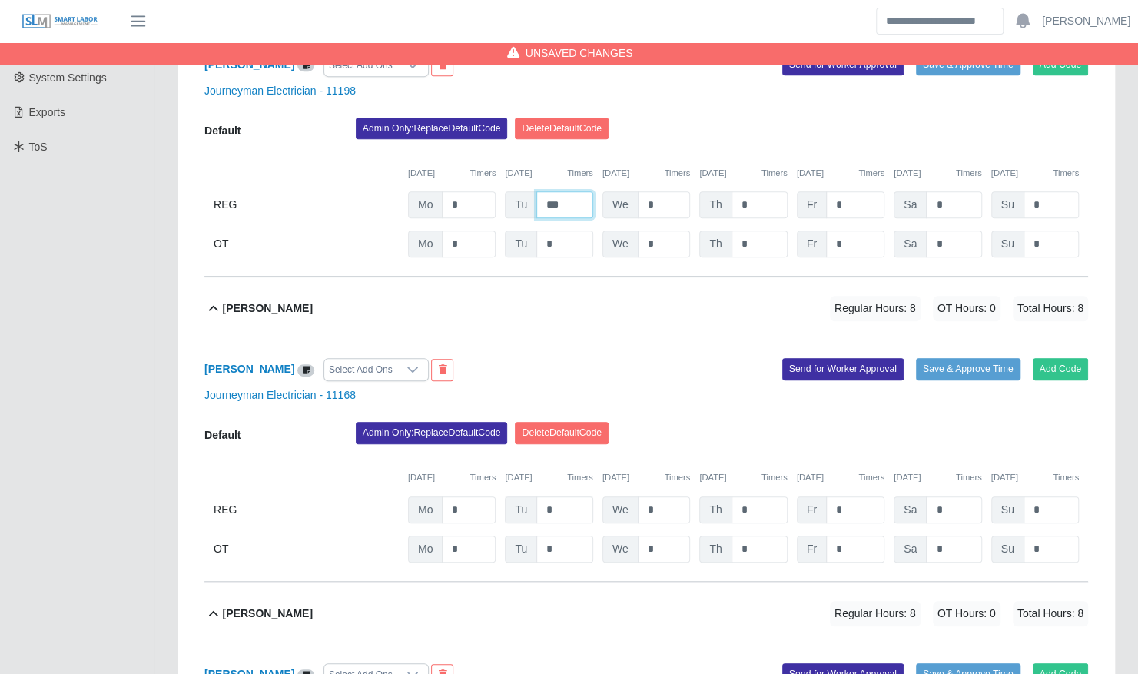
type input "***"
click at [563, 496] on input "*" at bounding box center [564, 509] width 57 height 27
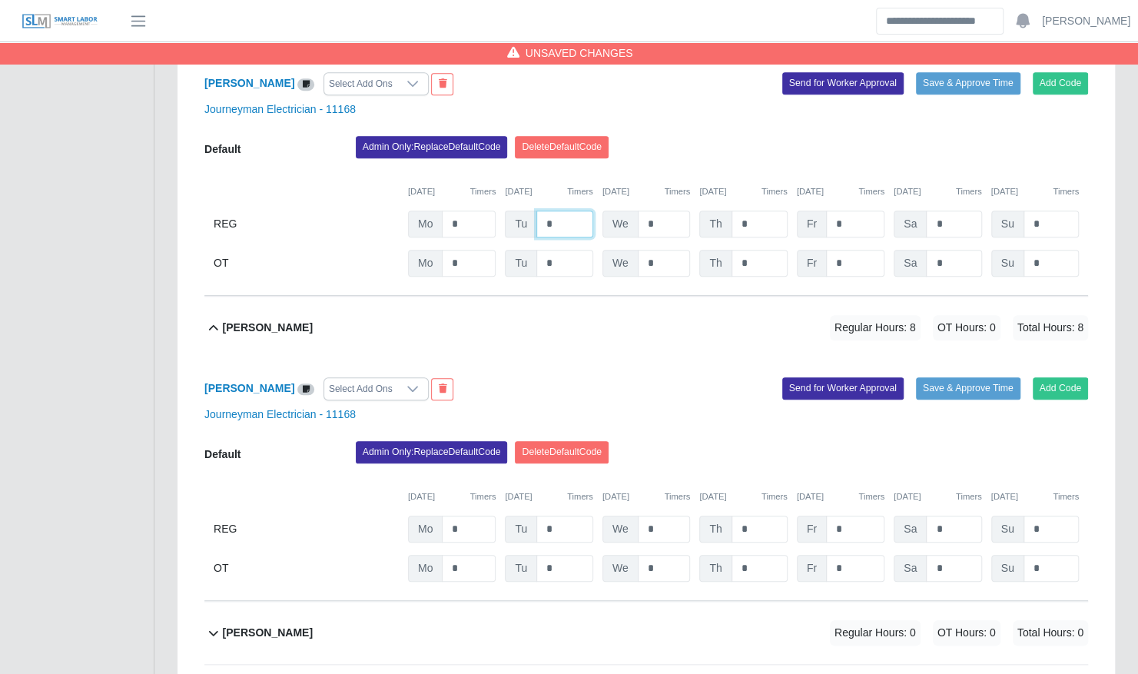
scroll to position [659, 0]
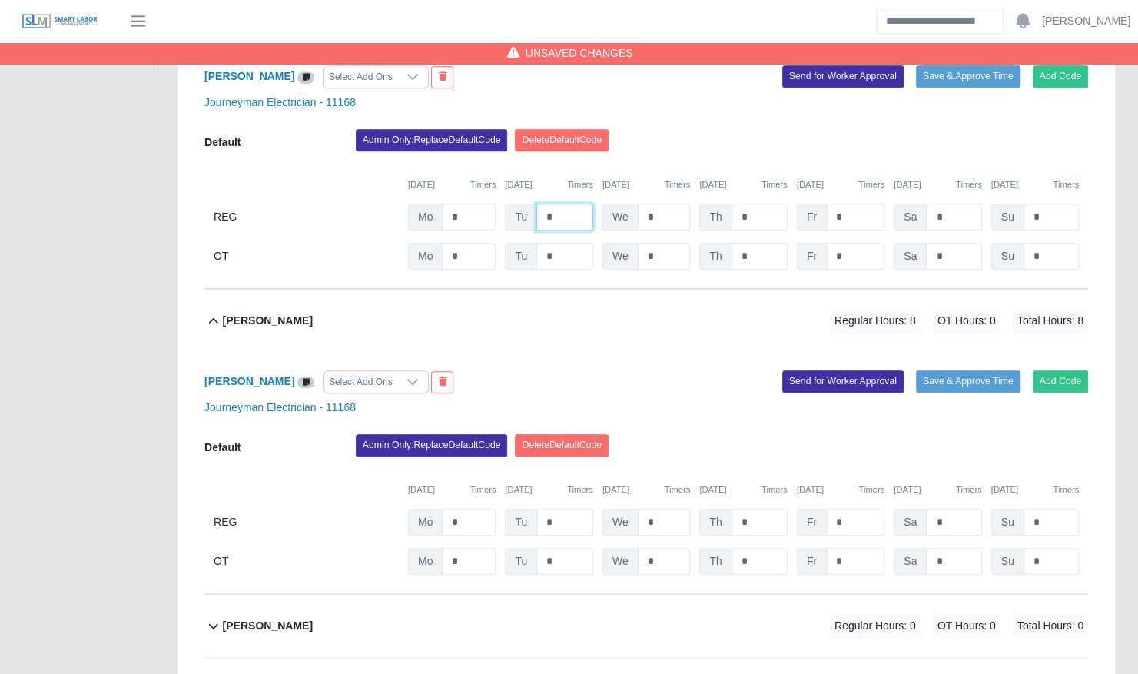
type input "*"
click at [556, 516] on input "*" at bounding box center [564, 522] width 57 height 27
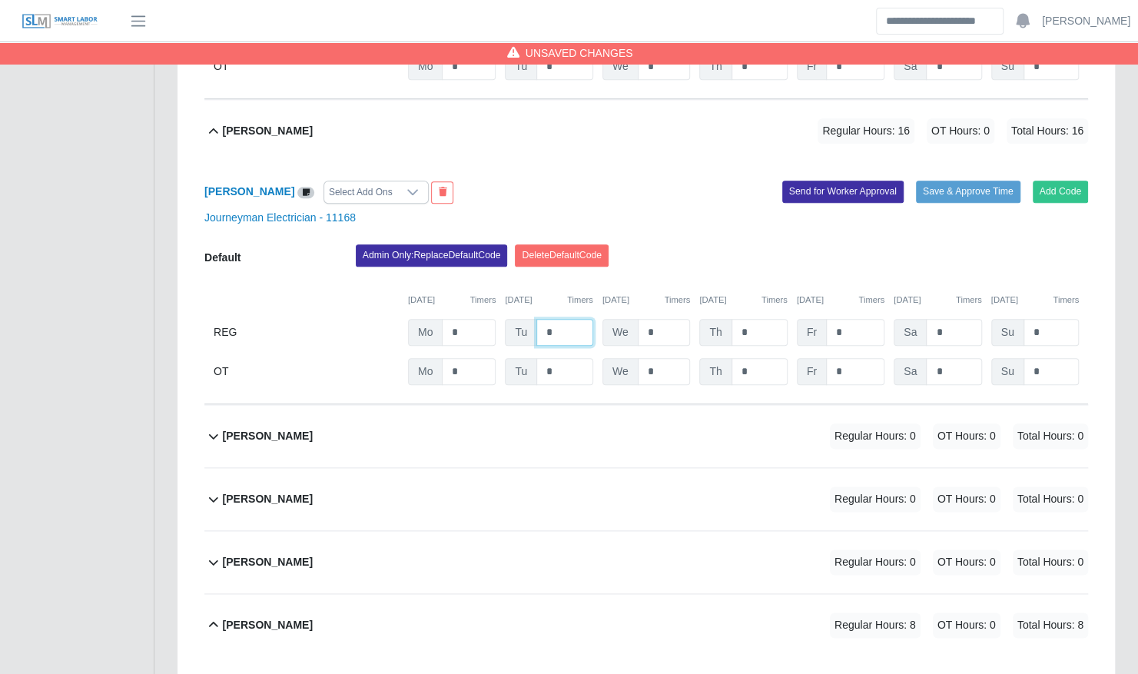
scroll to position [852, 0]
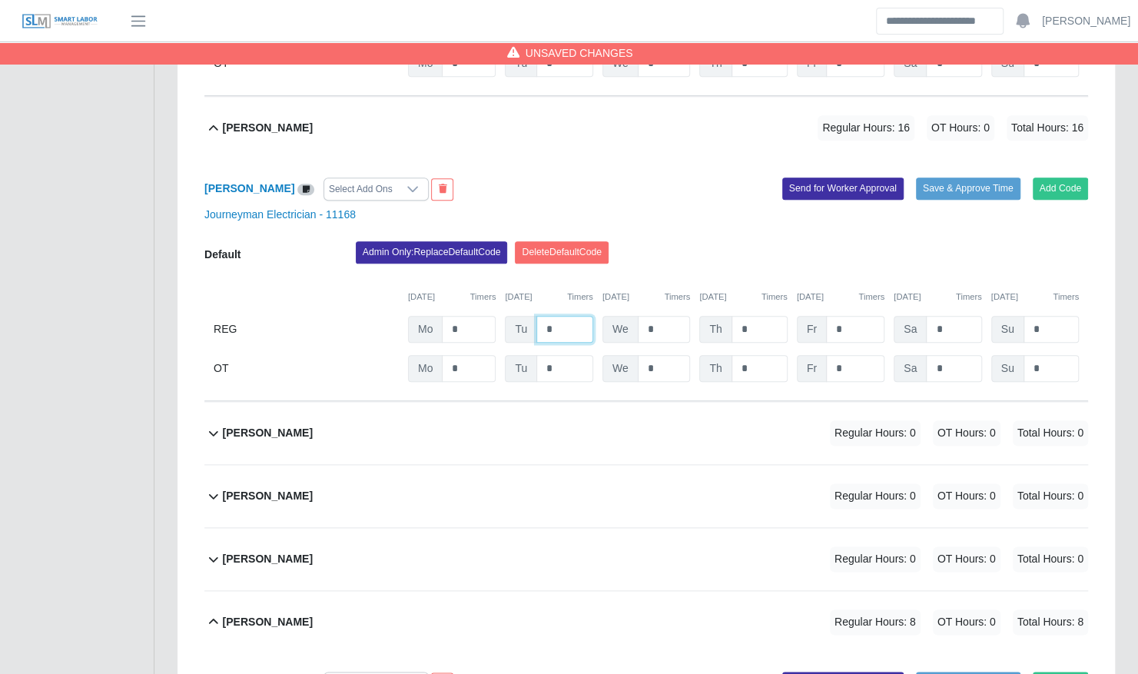
type input "*"
click at [539, 539] on div "Keith Marshall Regular Hours: 0 OT Hours: 0 Total Hours: 0" at bounding box center [655, 559] width 865 height 62
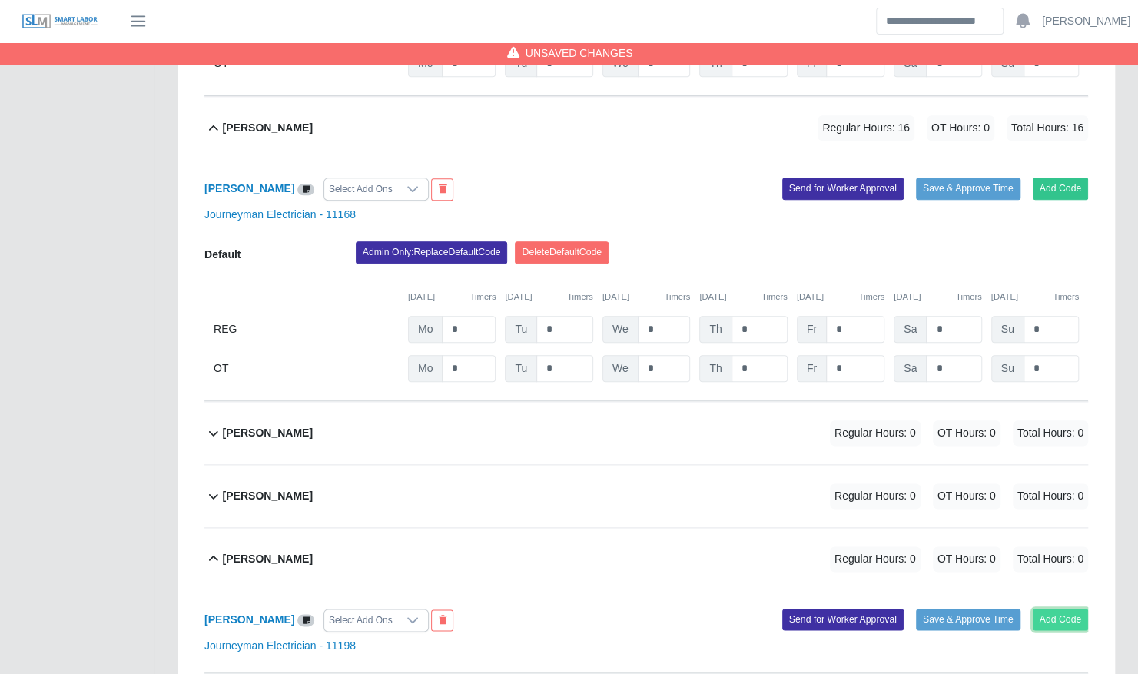
click at [1051, 609] on button "Add Code" at bounding box center [1061, 620] width 56 height 22
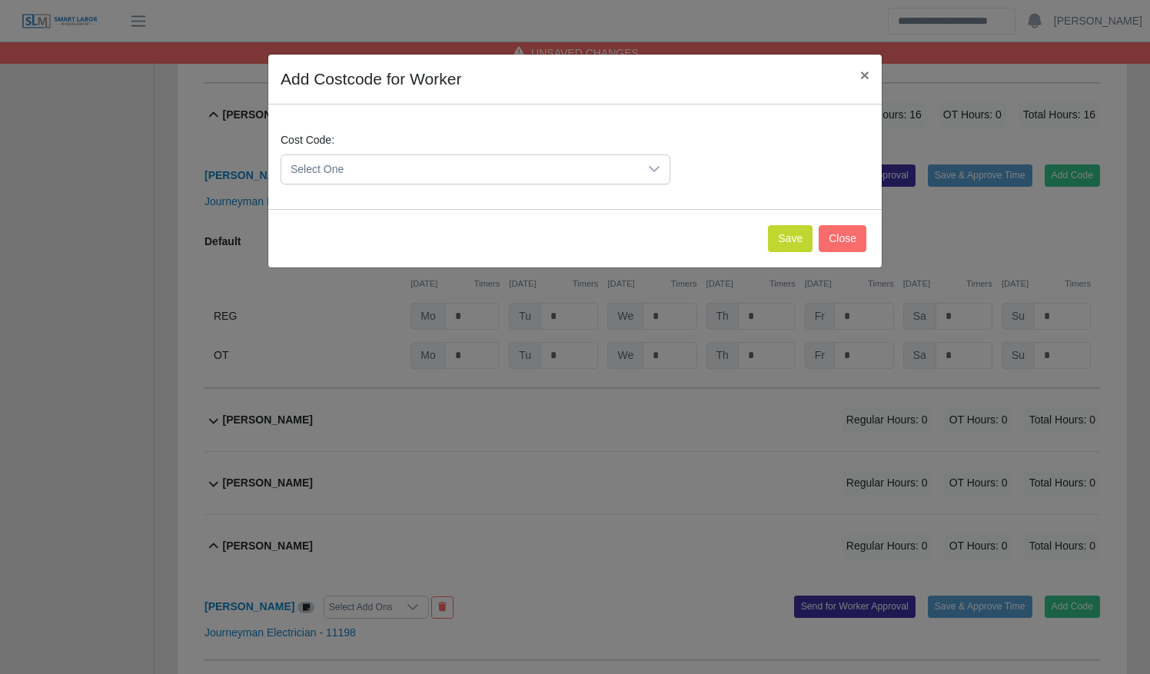
click at [487, 166] on span "Select One" at bounding box center [459, 169] width 357 height 28
click at [479, 246] on li "DEF.000000001 (Default)" at bounding box center [475, 244] width 383 height 28
click at [790, 241] on button "Save" at bounding box center [790, 238] width 45 height 27
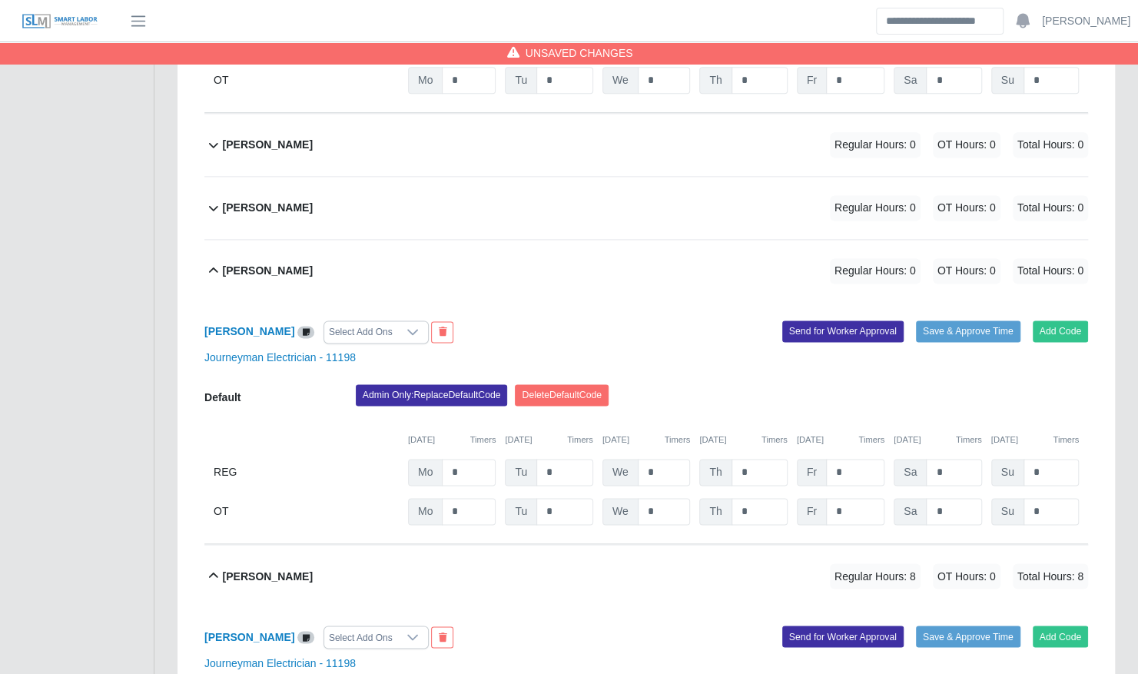
scroll to position [1142, 0]
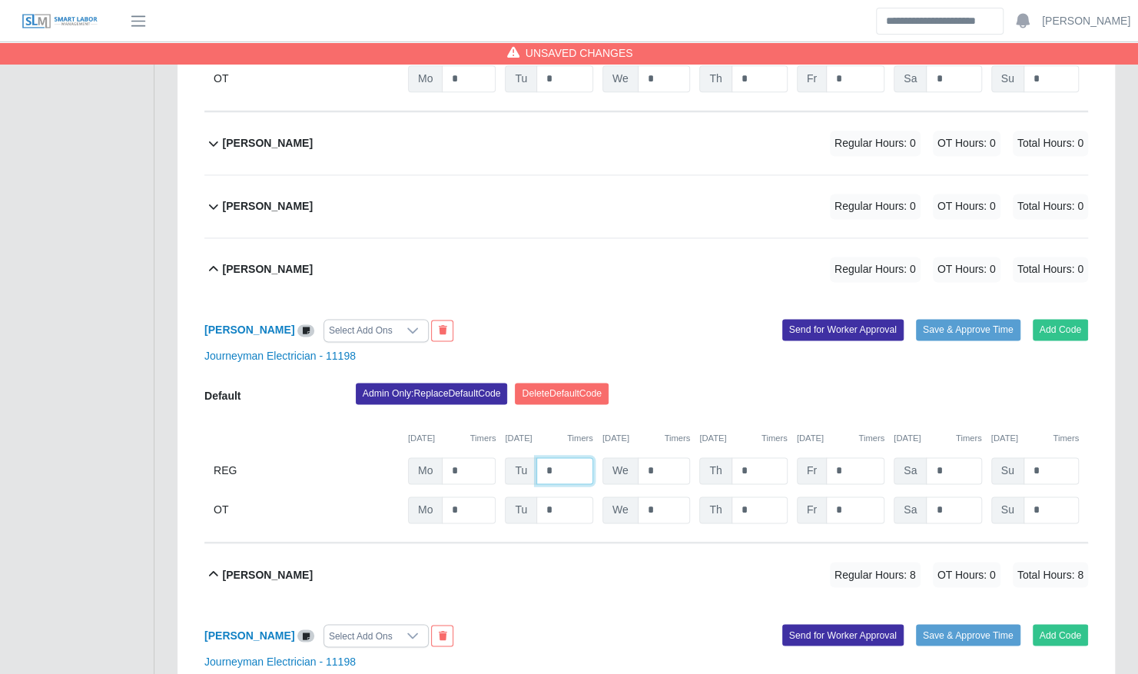
click at [555, 457] on input "*" at bounding box center [564, 470] width 57 height 27
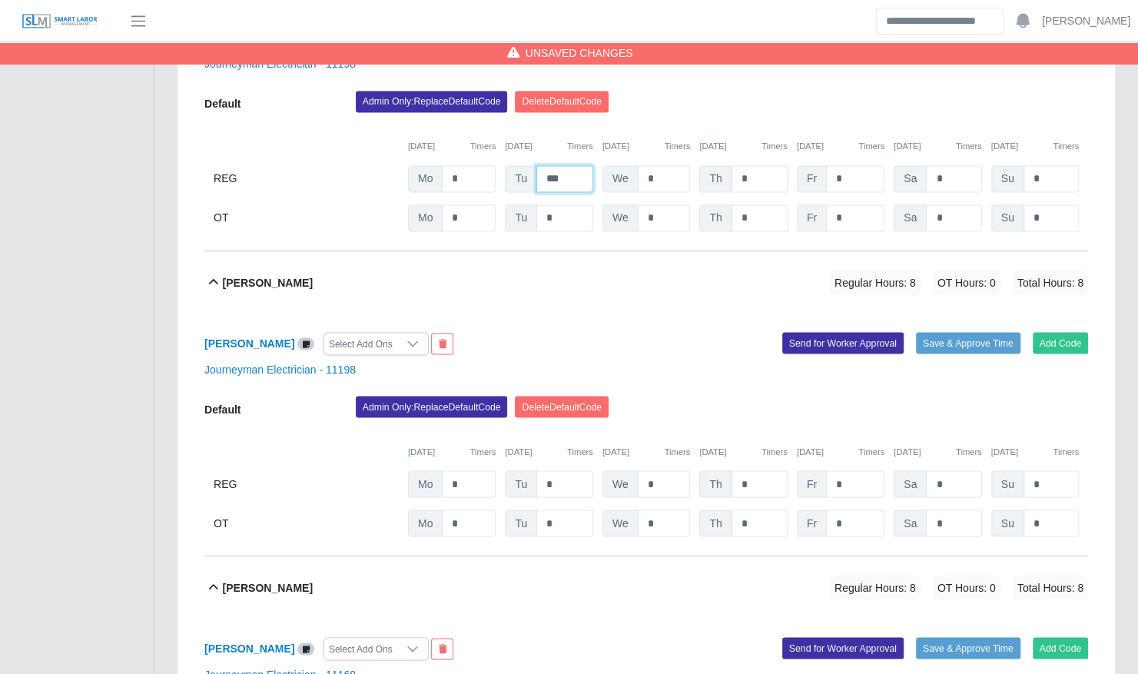
scroll to position [1439, 0]
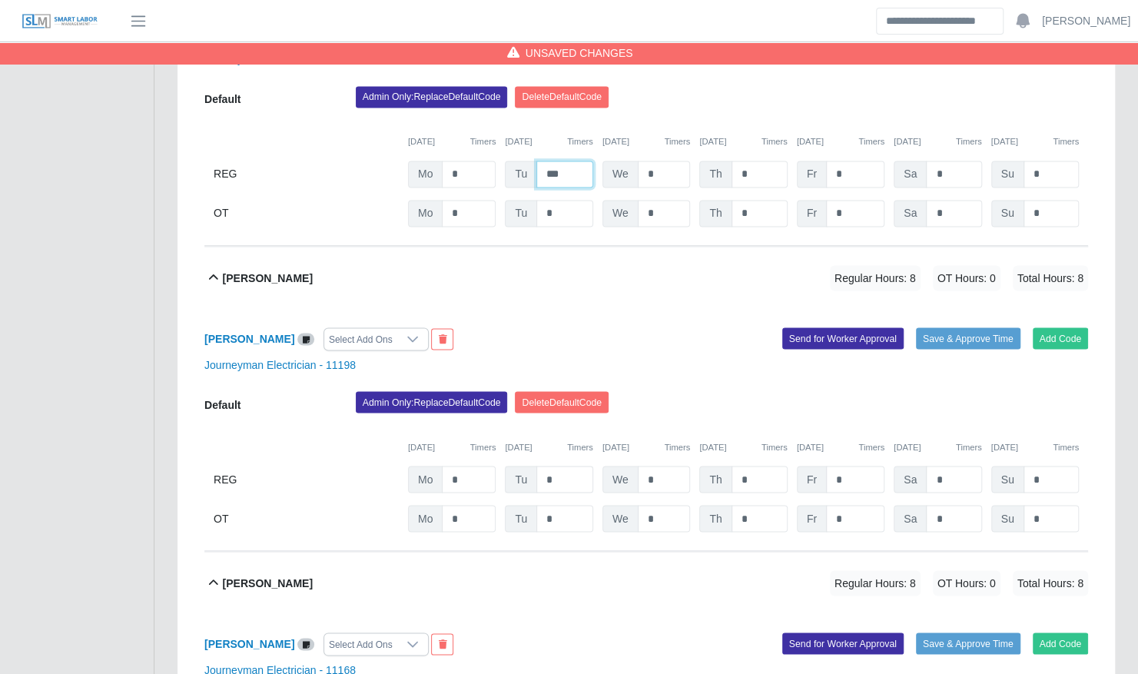
type input "***"
click at [561, 466] on input "*" at bounding box center [564, 479] width 57 height 27
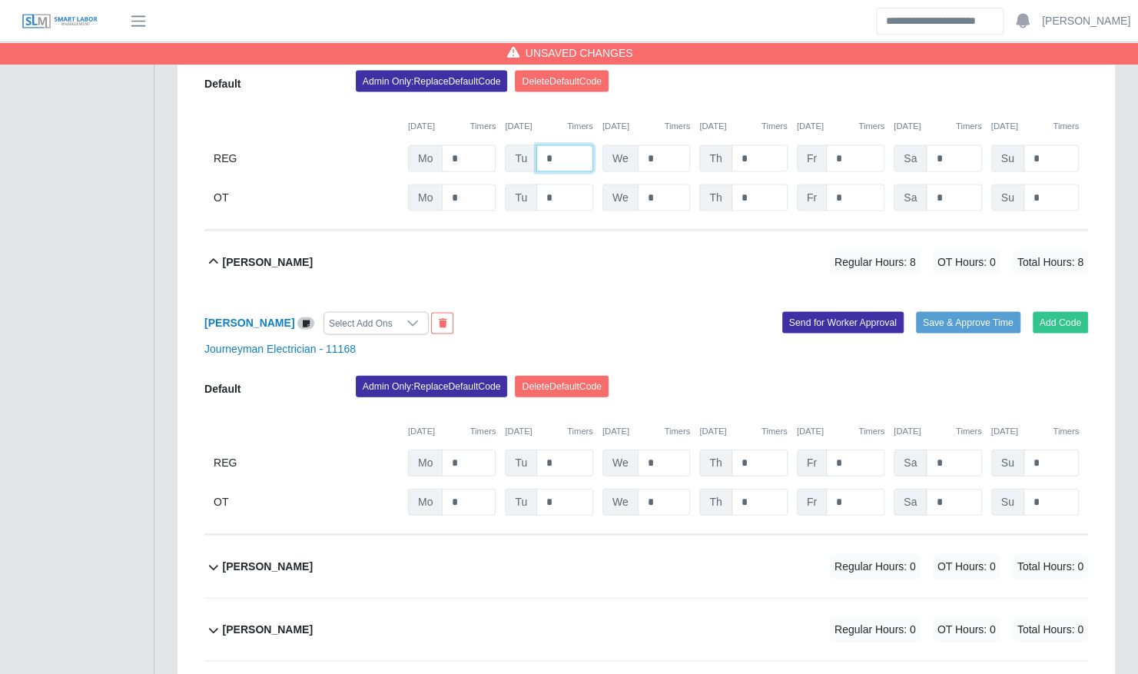
scroll to position [1761, 0]
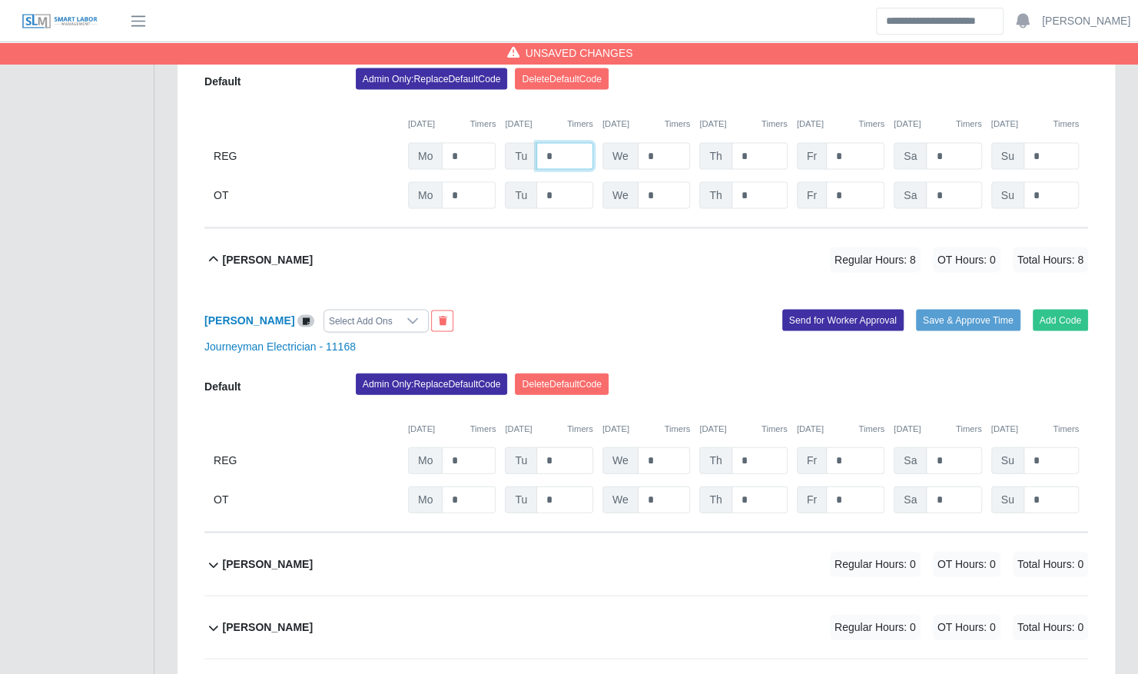
type input "*"
click at [556, 447] on input "*" at bounding box center [564, 460] width 57 height 27
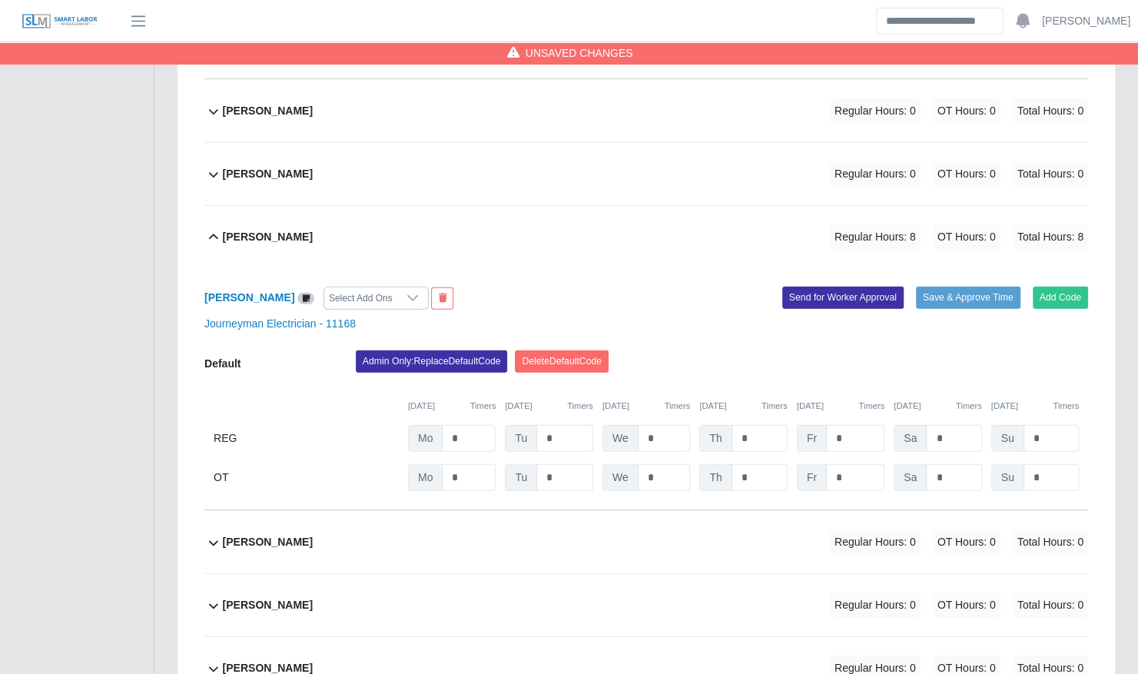
scroll to position [2221, 0]
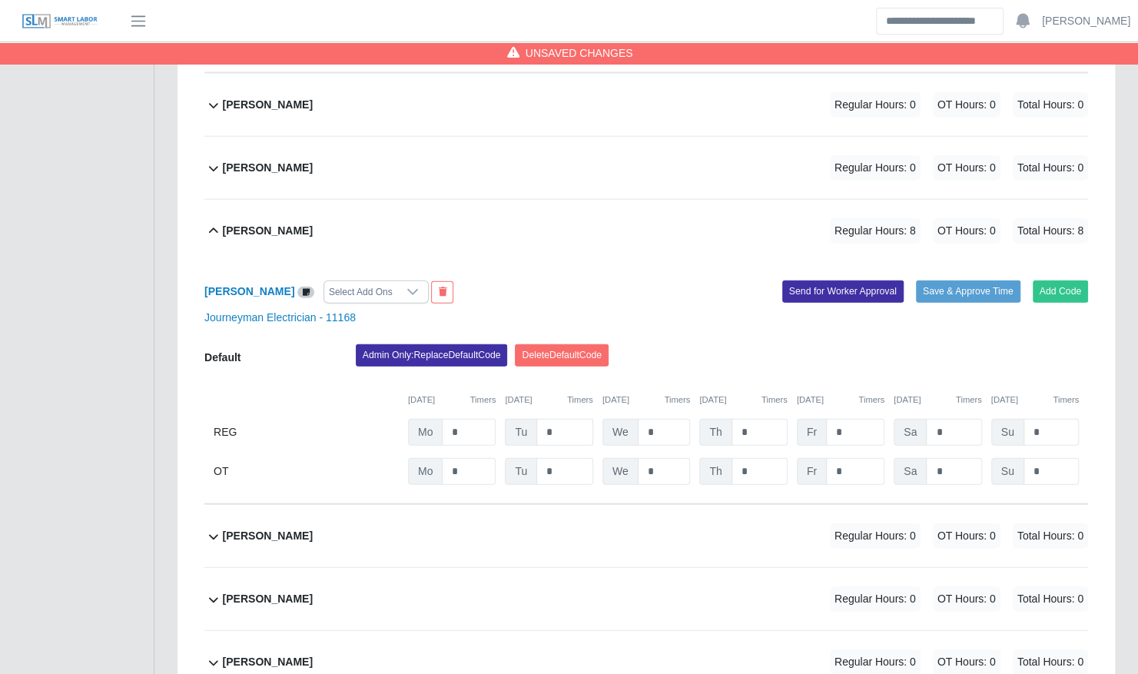
type input "*"
click at [555, 419] on input "*" at bounding box center [564, 432] width 57 height 27
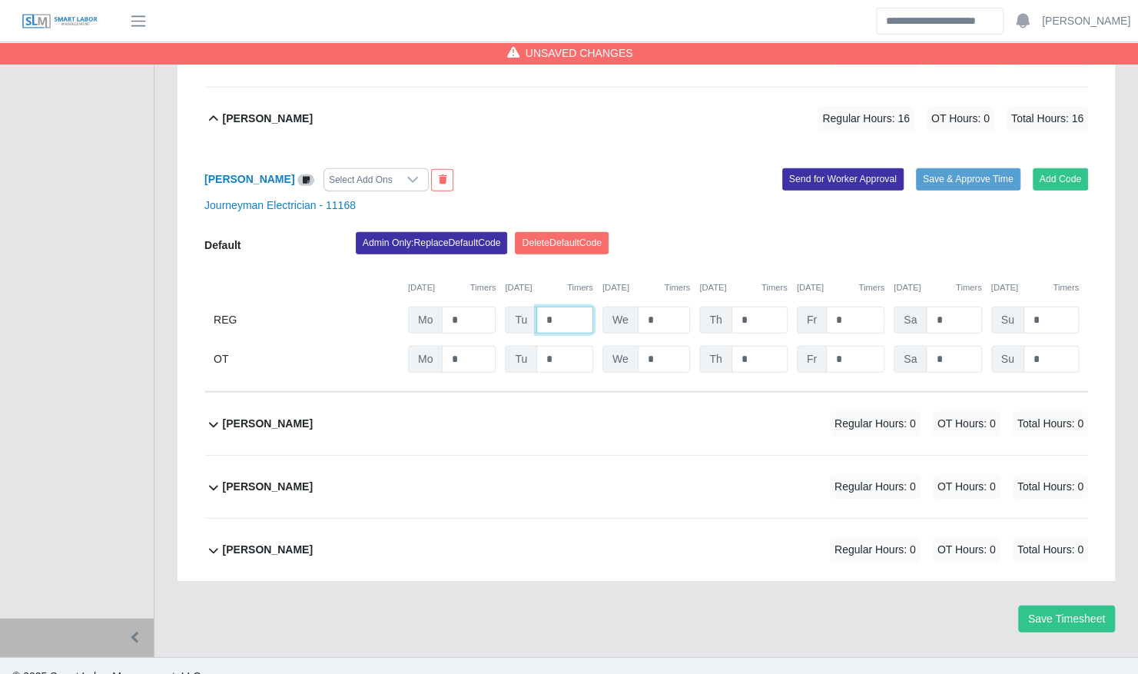
type input "*"
click at [627, 456] on div "Sean Johnson Regular Hours: 0 OT Hours: 0 Total Hours: 0" at bounding box center [655, 487] width 865 height 62
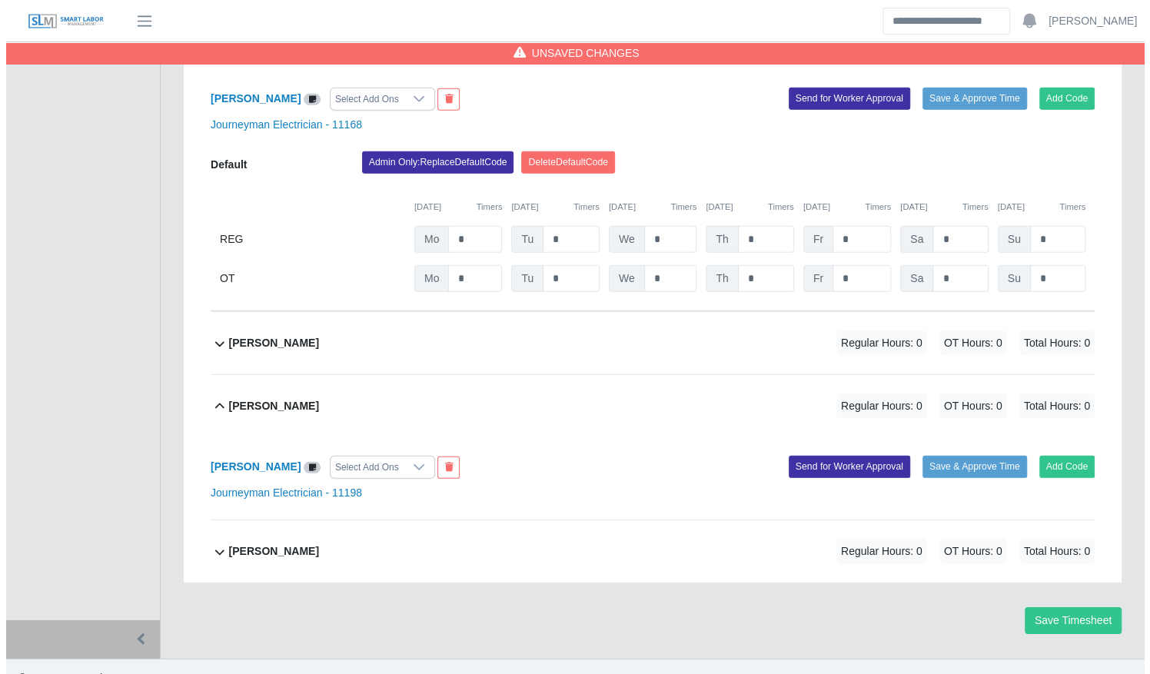
scroll to position [2415, 0]
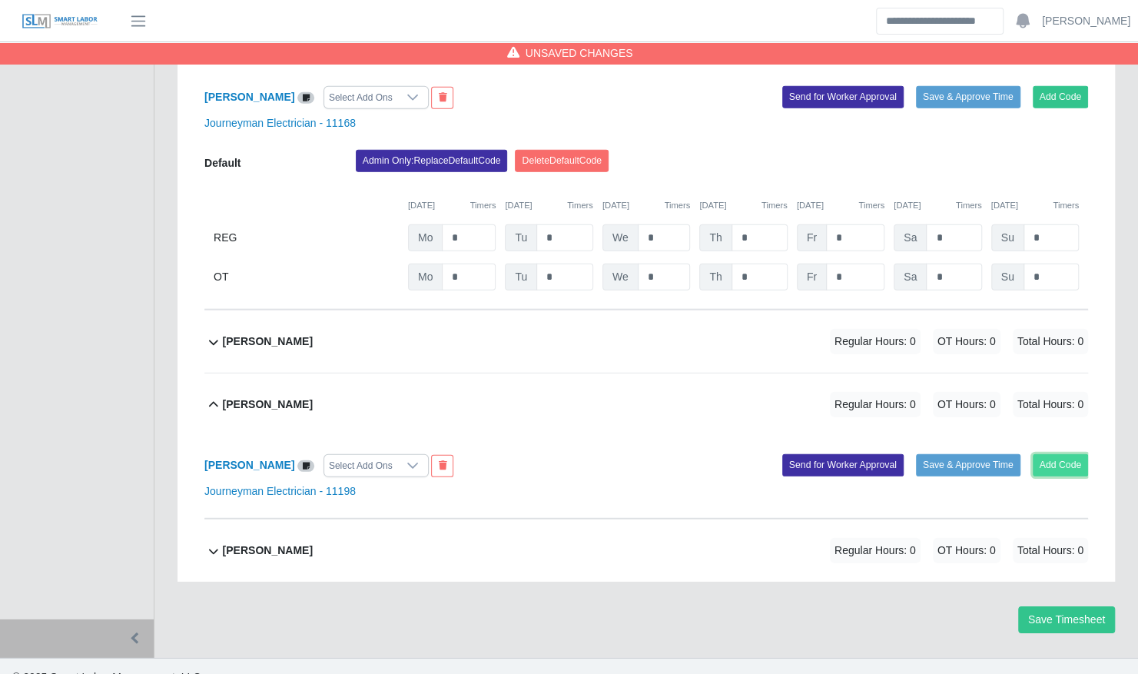
click at [1080, 454] on button "Add Code" at bounding box center [1061, 465] width 56 height 22
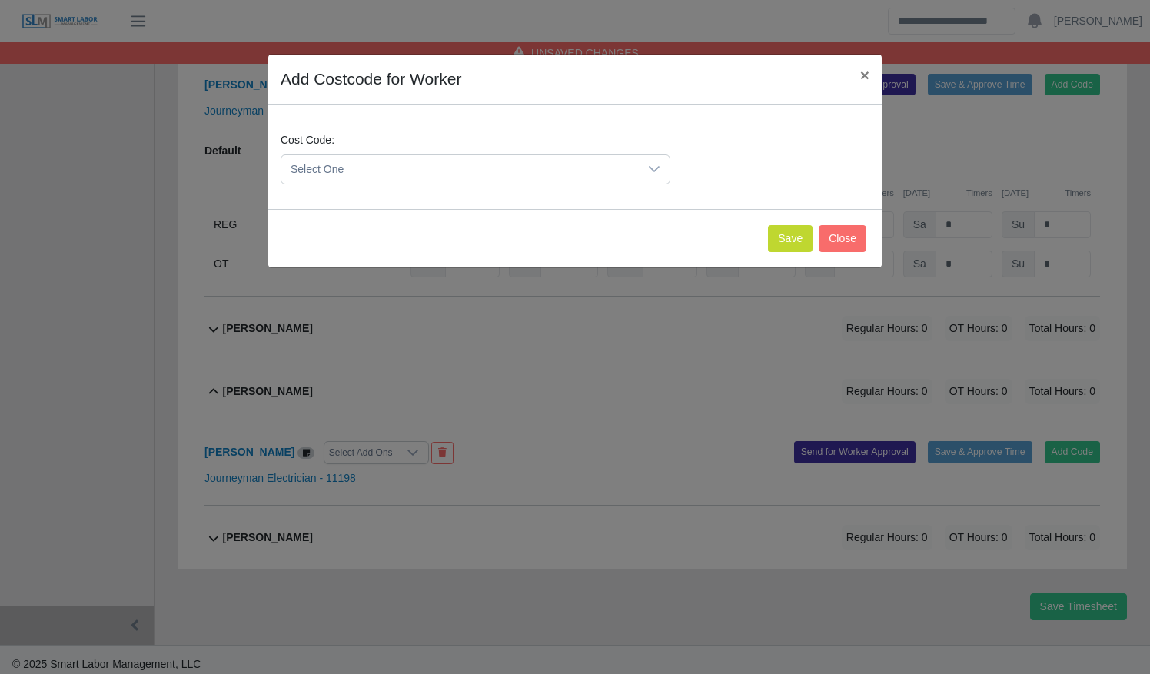
click at [519, 178] on span "Select One" at bounding box center [459, 169] width 357 height 28
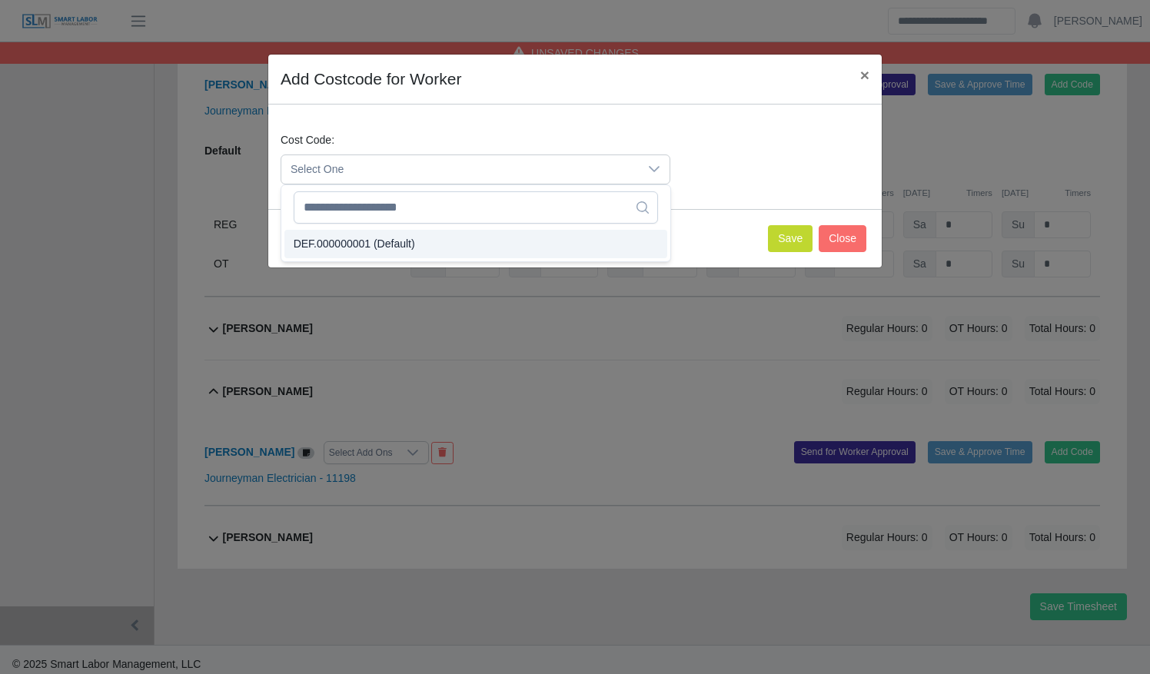
click at [495, 244] on li "DEF.000000001 (Default)" at bounding box center [475, 244] width 383 height 28
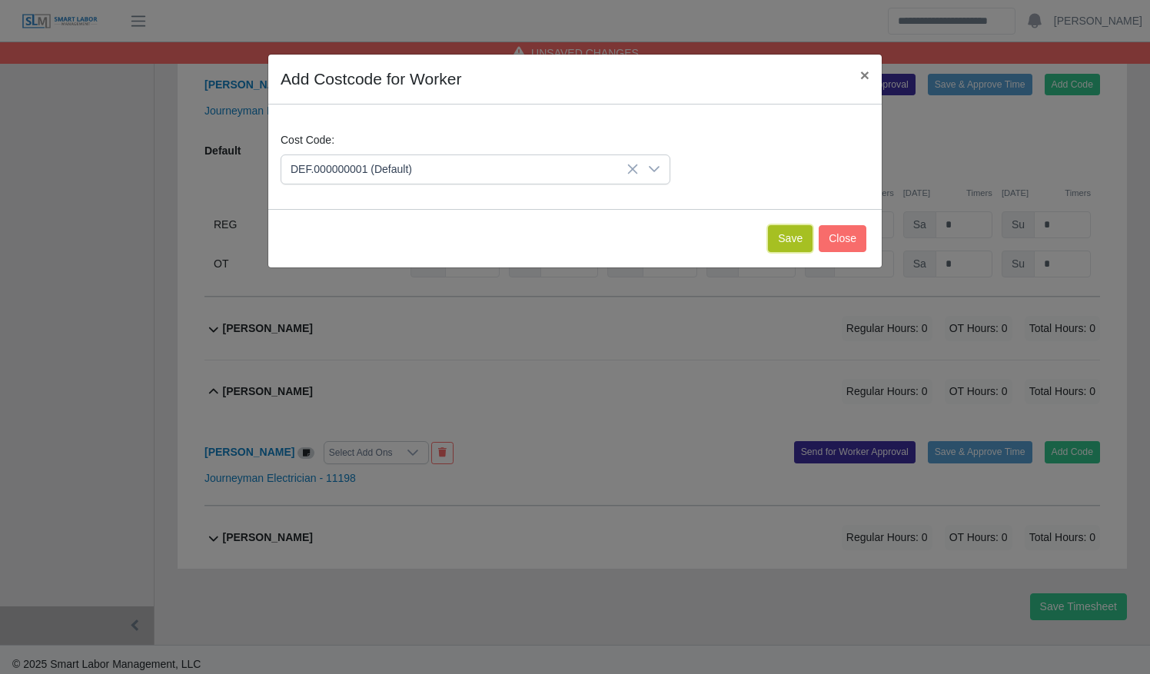
click at [805, 227] on button "Save" at bounding box center [790, 238] width 45 height 27
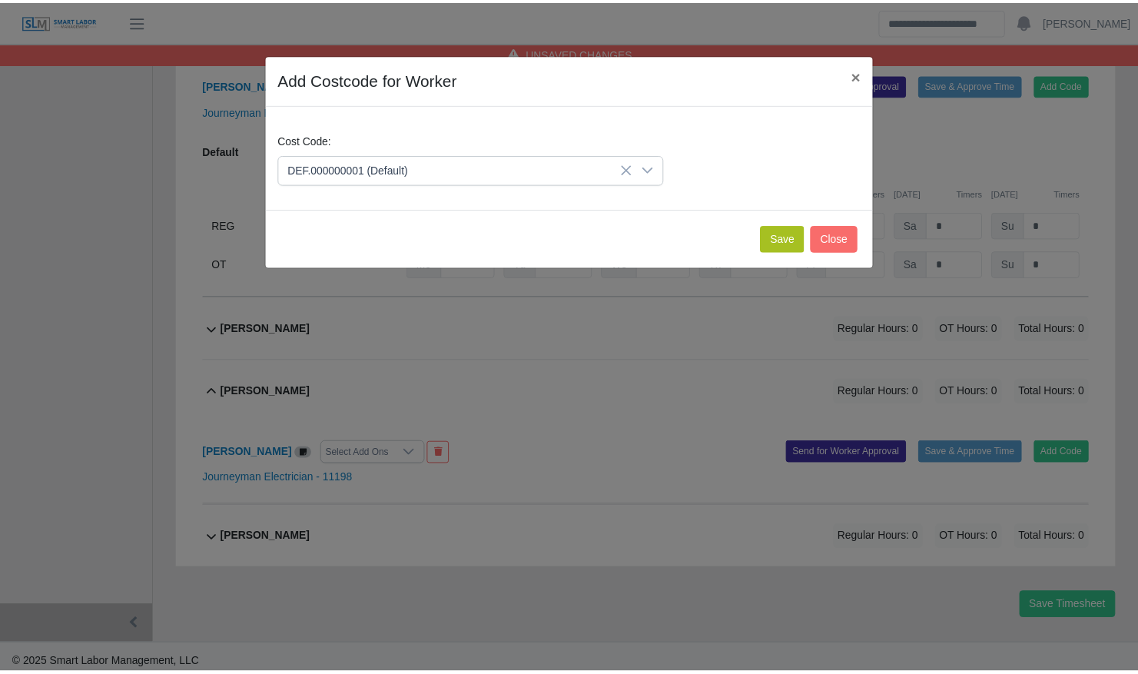
scroll to position [2574, 0]
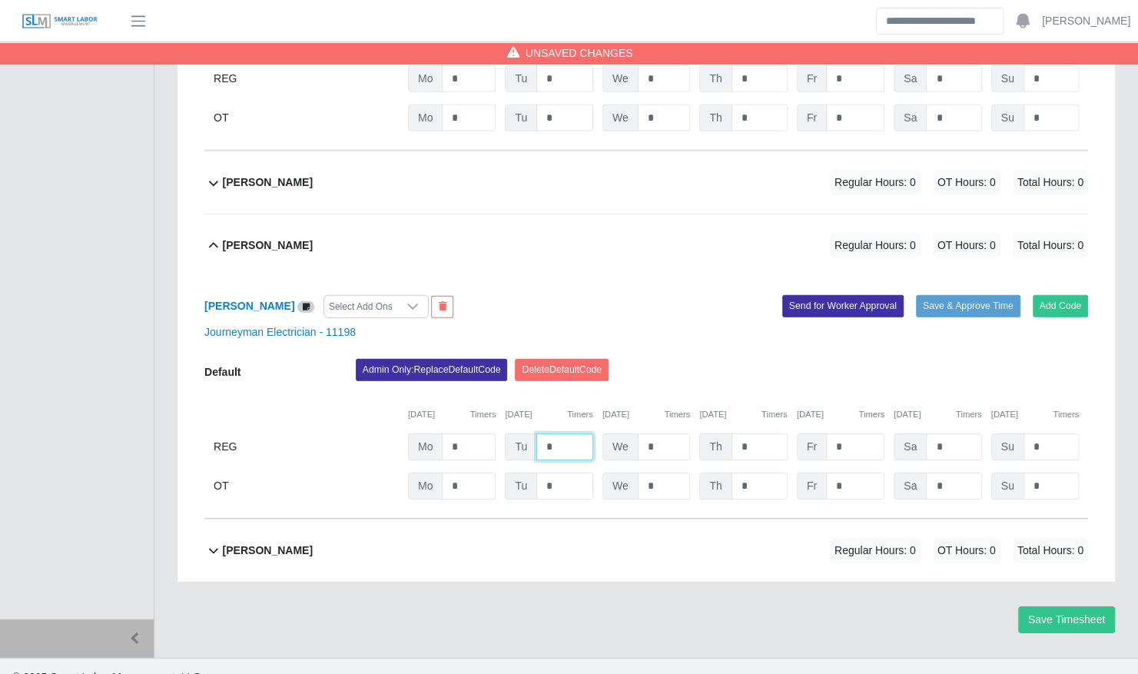
click at [572, 433] on input "*" at bounding box center [564, 446] width 57 height 27
type input "***"
click at [1076, 606] on button "Save Timesheet" at bounding box center [1066, 619] width 97 height 27
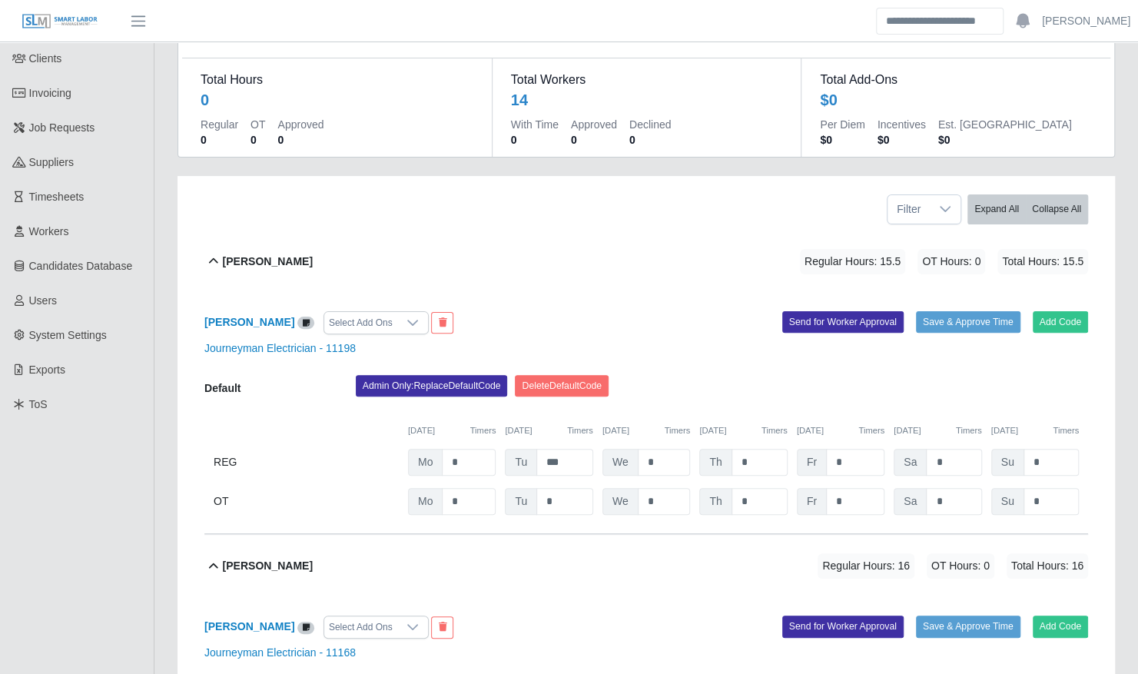
scroll to position [0, 0]
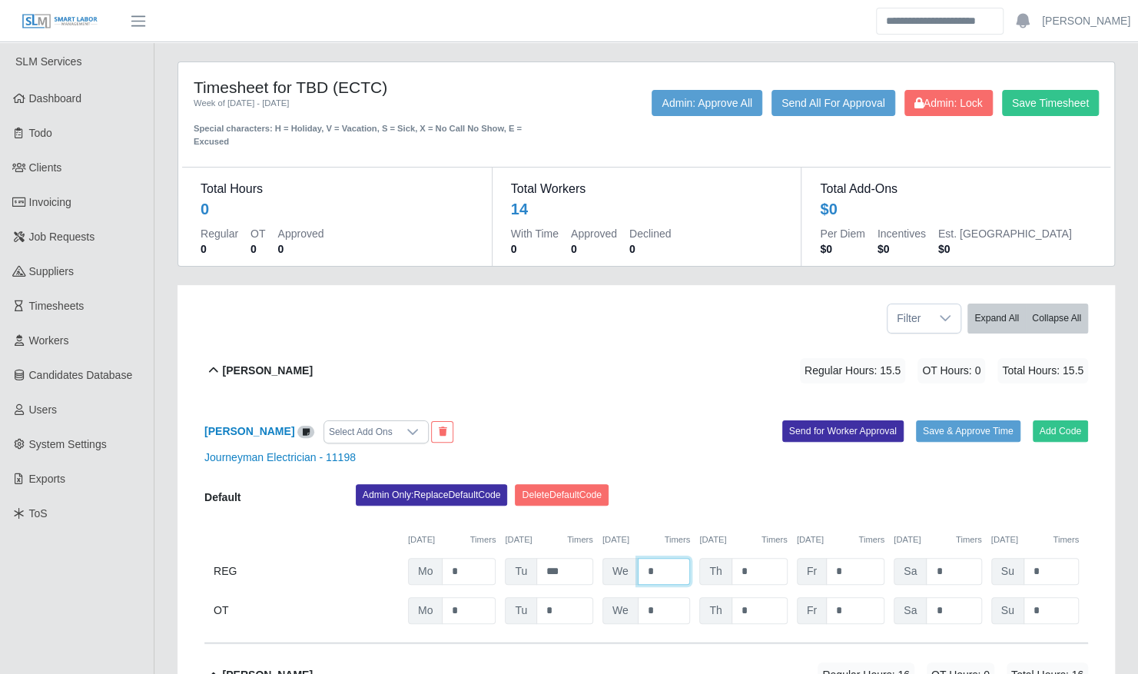
click at [659, 559] on input "*" at bounding box center [664, 571] width 53 height 27
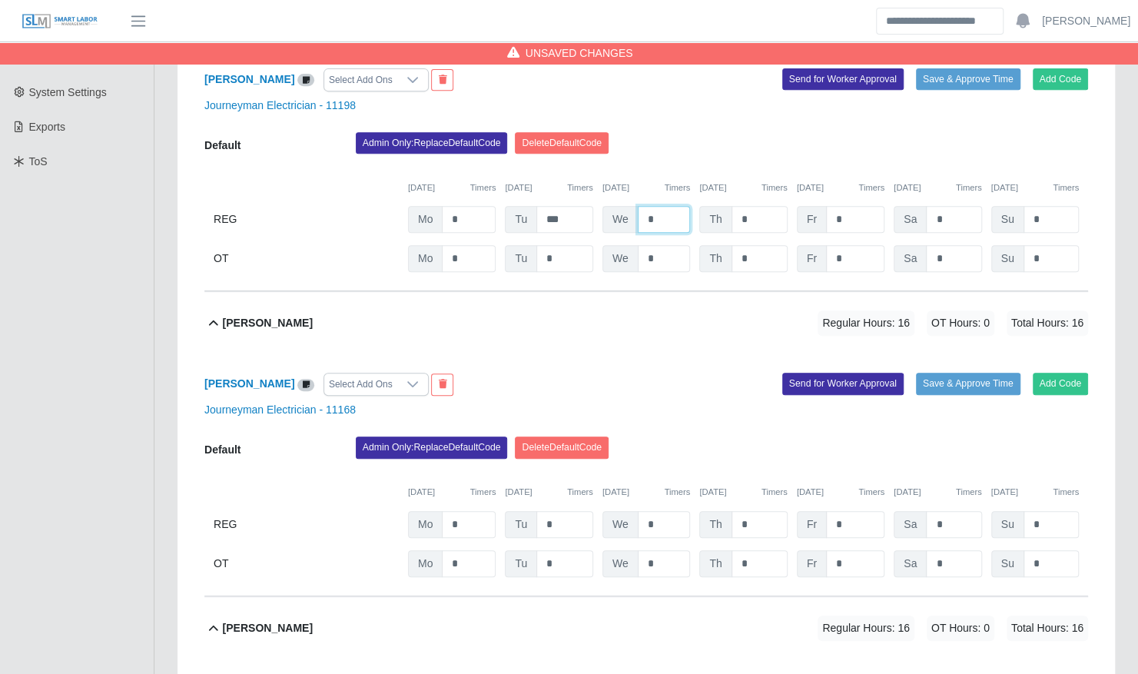
scroll to position [365, 0]
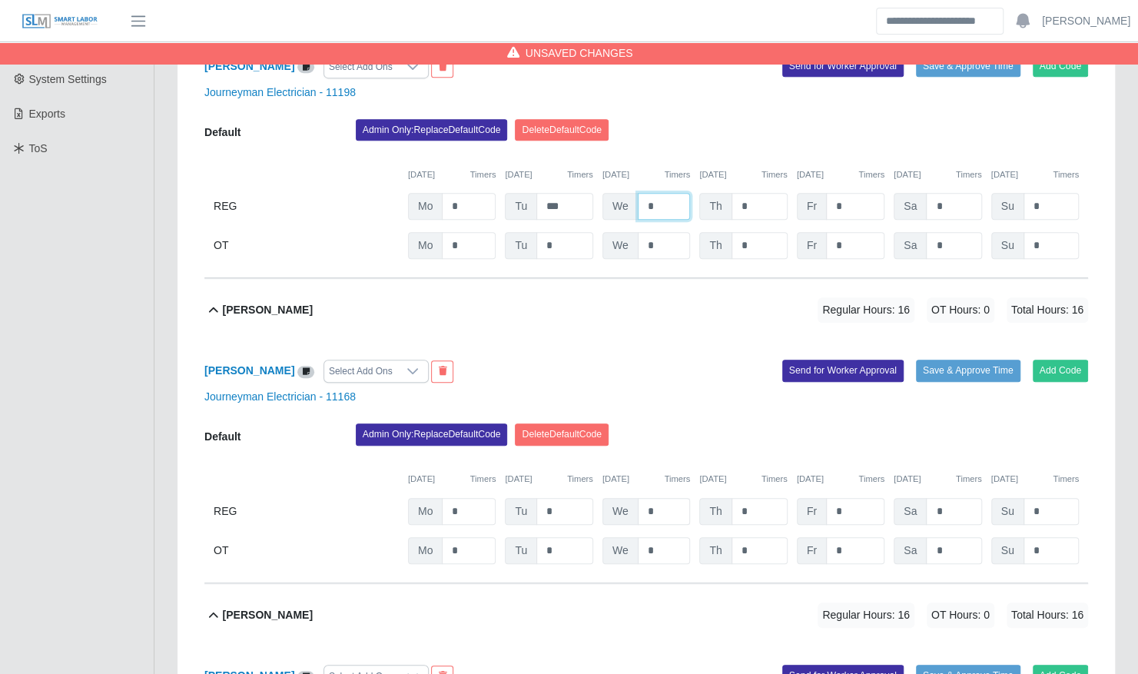
type input "*"
click at [658, 498] on input "*" at bounding box center [664, 511] width 53 height 27
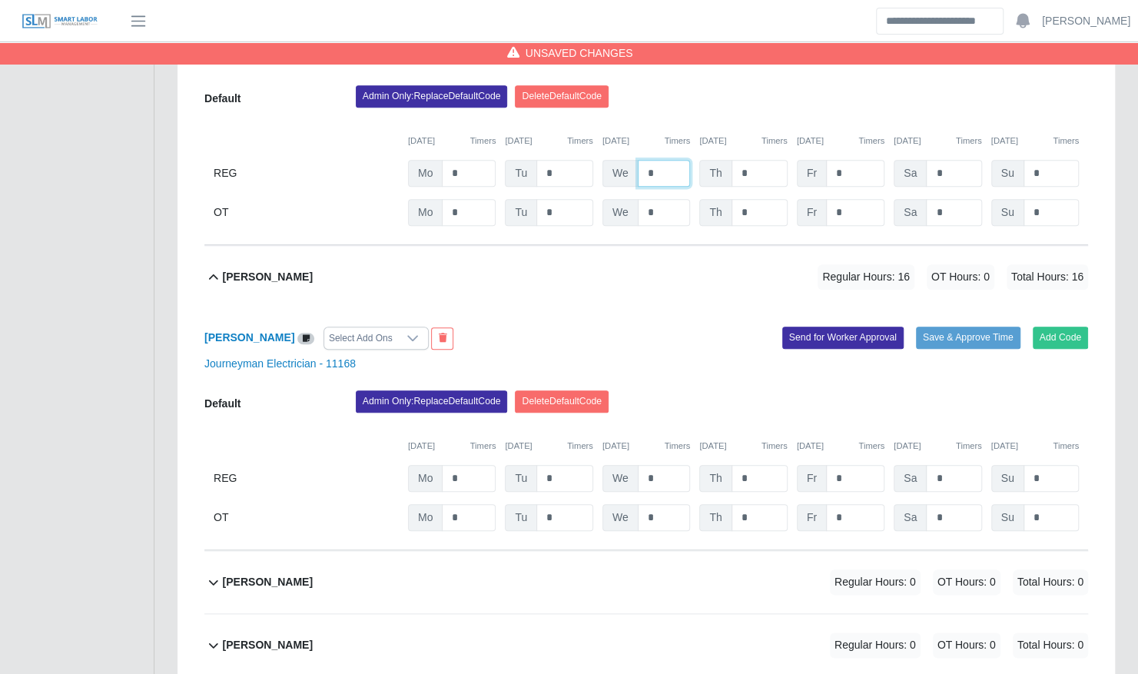
scroll to position [707, 0]
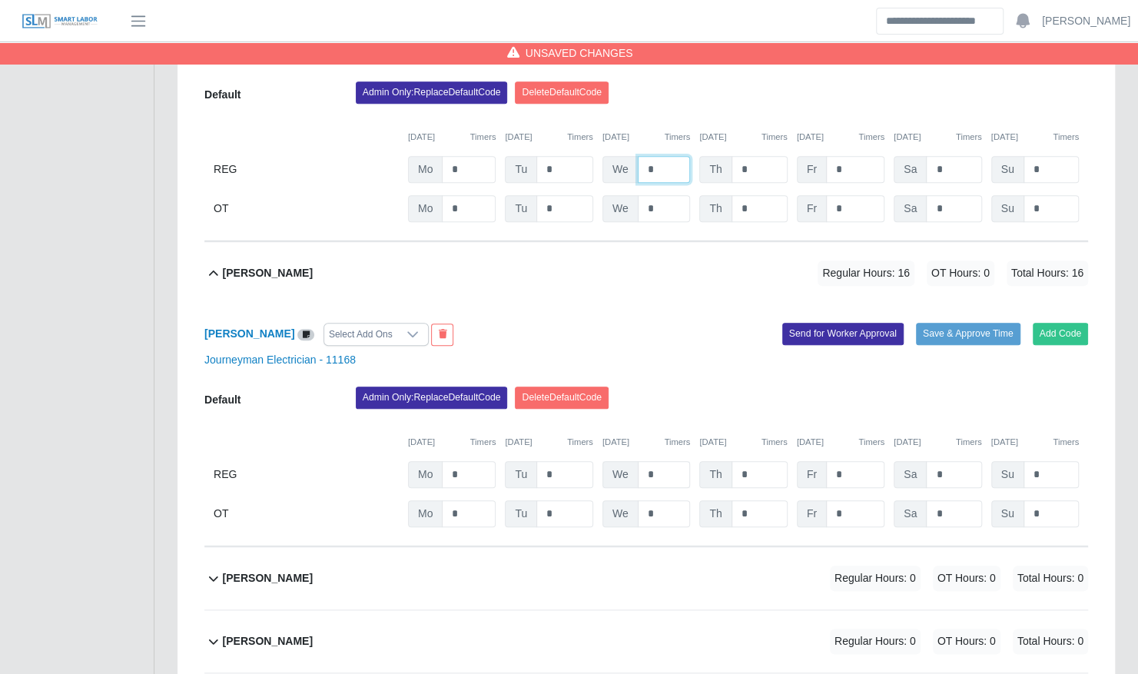
type input "*"
click at [659, 461] on input "*" at bounding box center [664, 474] width 53 height 27
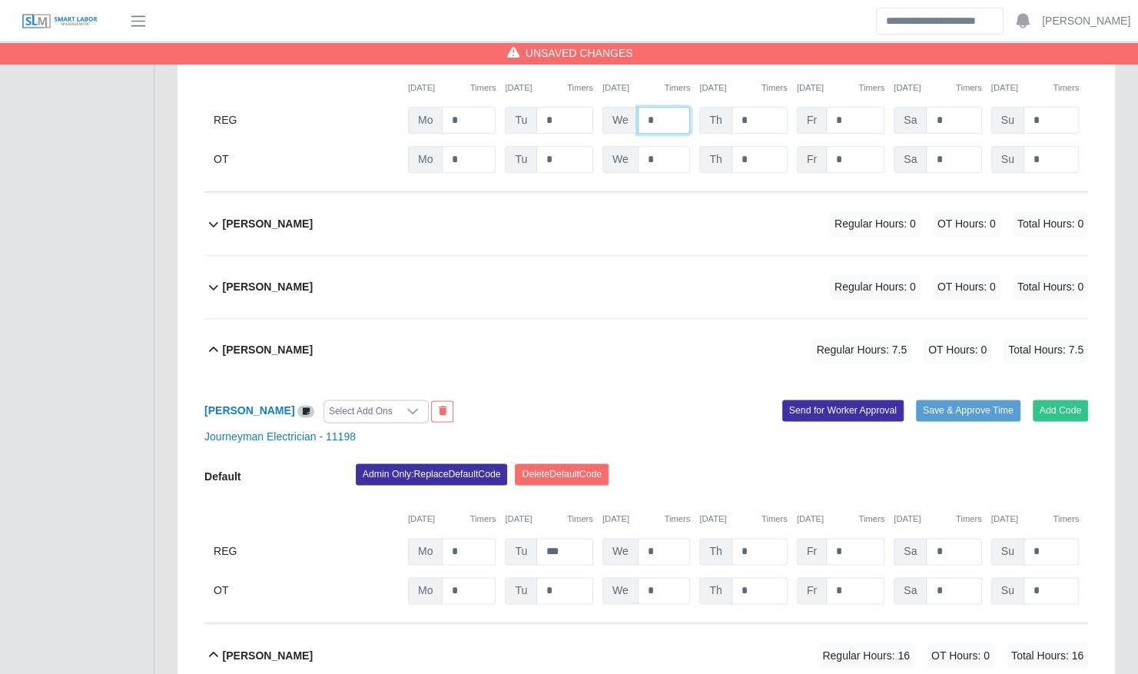
scroll to position [1062, 0]
type input "*"
click at [659, 537] on input "*" at bounding box center [664, 550] width 53 height 27
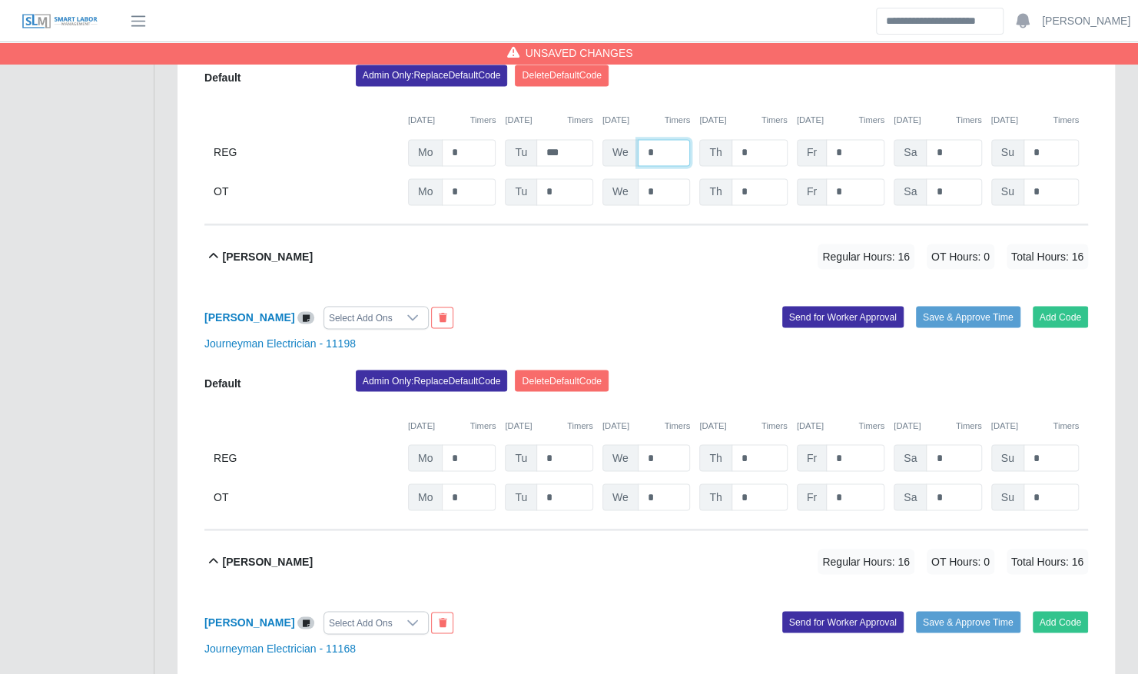
scroll to position [1461, 0]
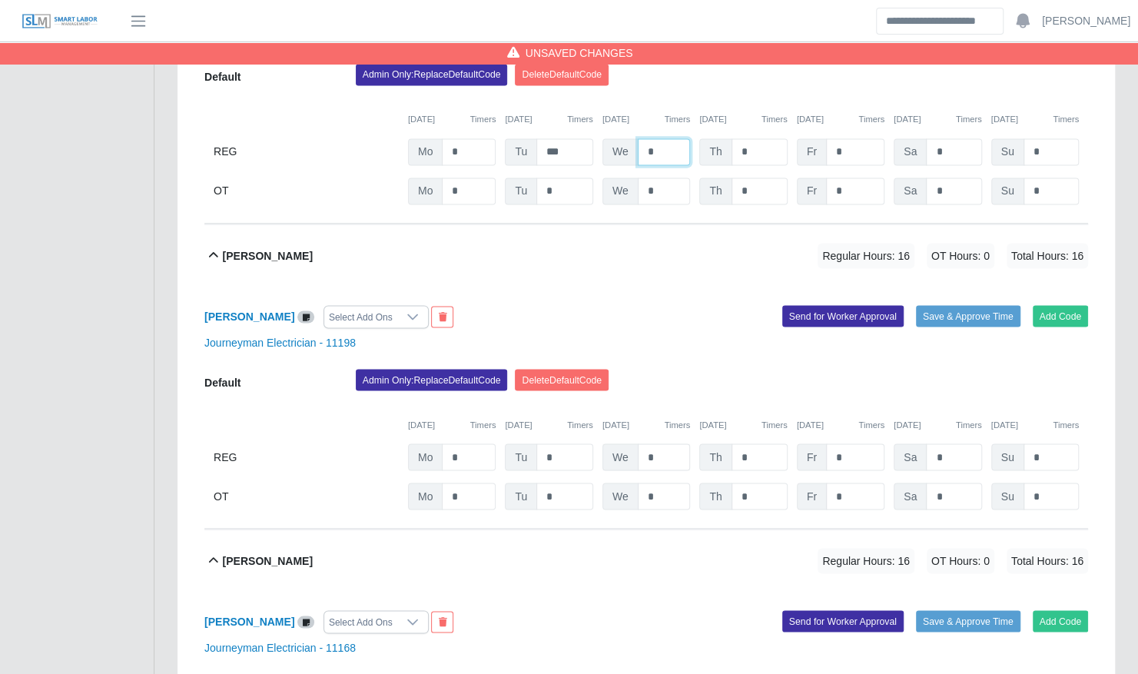
type input "*"
click at [656, 443] on input "*" at bounding box center [664, 456] width 53 height 27
type input "*"
click at [673, 369] on div "Admin Only: Replace Default Code Delete Default Code" at bounding box center [721, 384] width 755 height 31
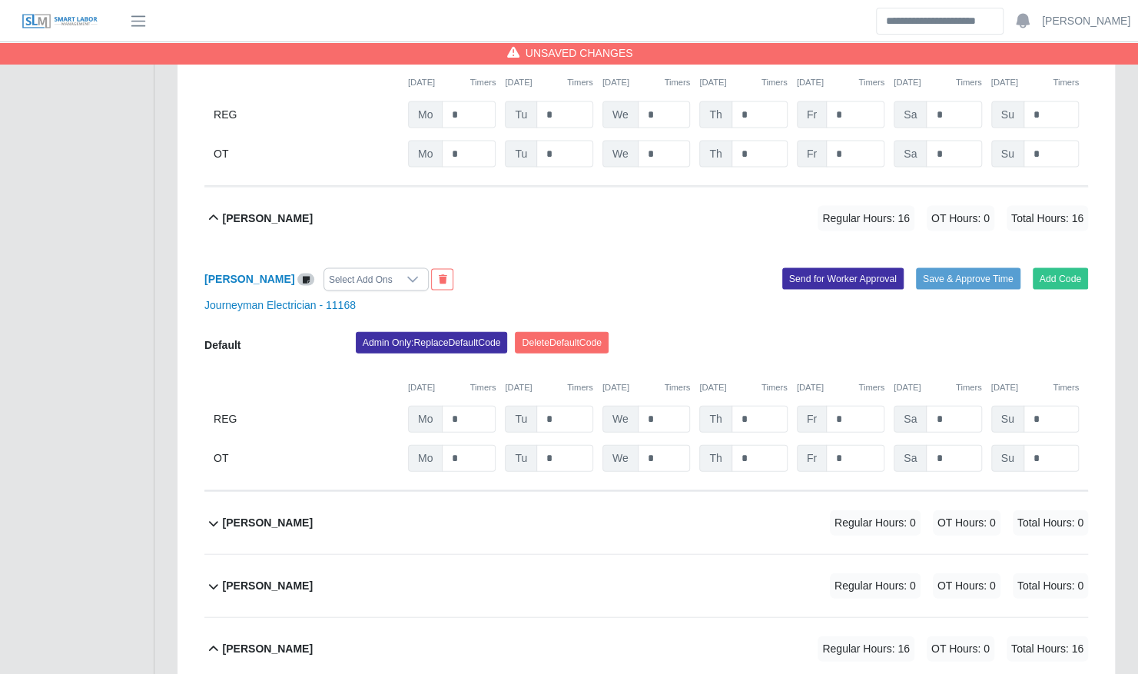
scroll to position [1806, 0]
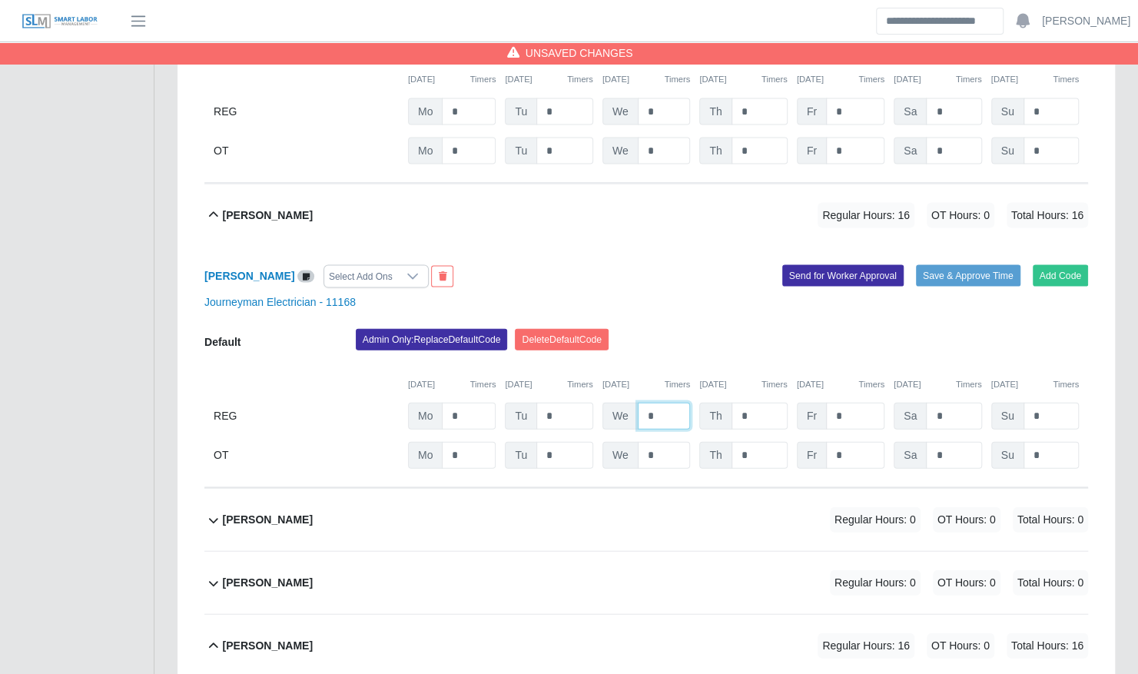
click at [666, 408] on input "*" at bounding box center [664, 416] width 53 height 27
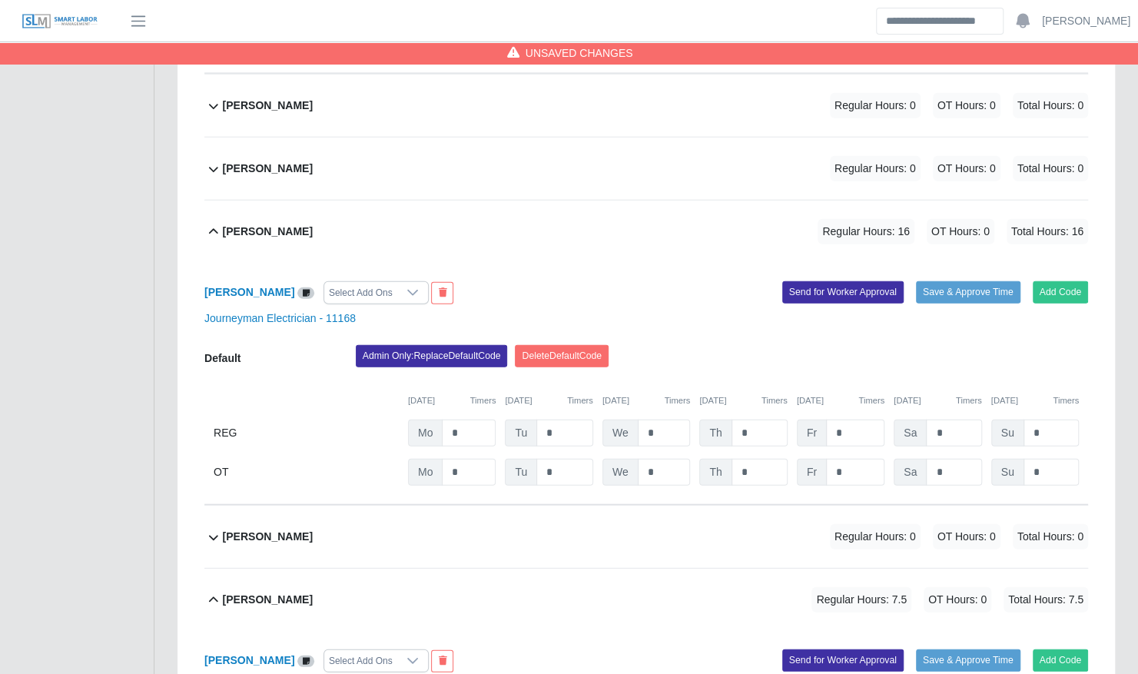
scroll to position [2227, 0]
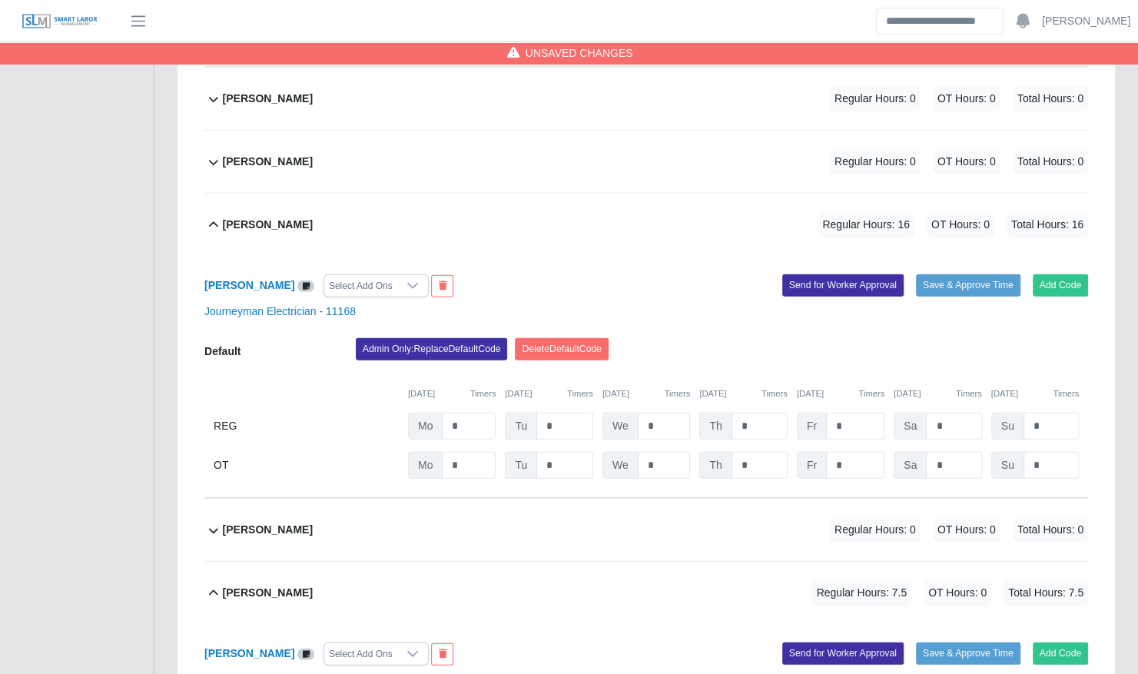
type input "*"
click at [659, 413] on input "*" at bounding box center [664, 426] width 53 height 27
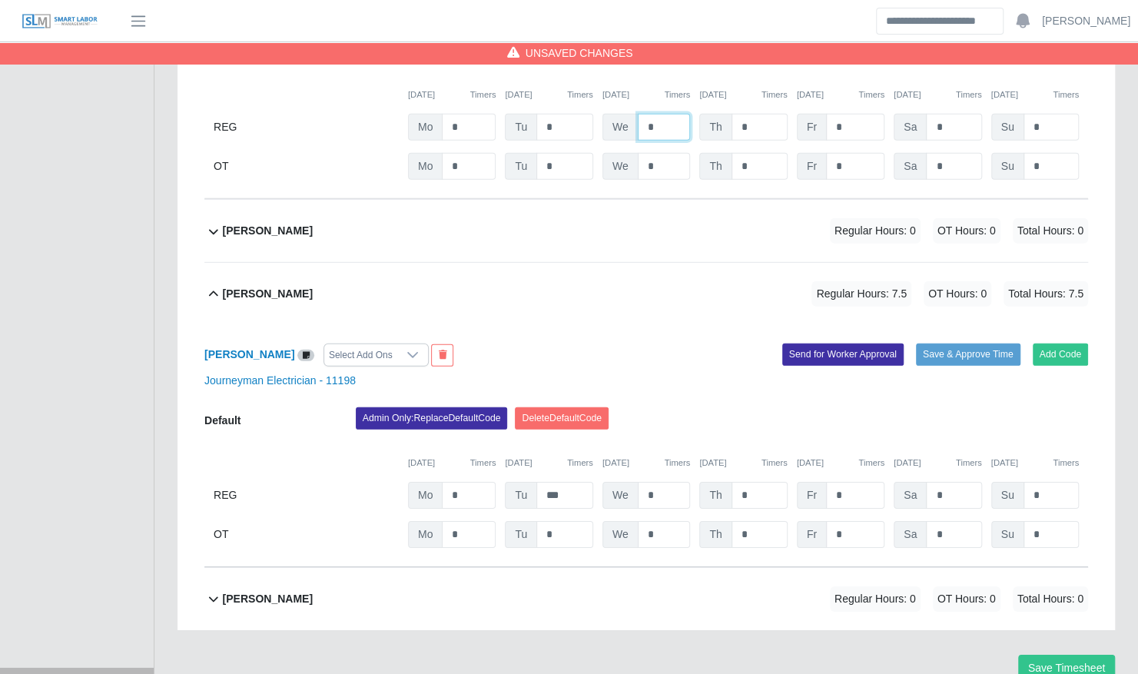
scroll to position [2527, 0]
type input "*"
click at [657, 481] on input "*" at bounding box center [664, 494] width 53 height 27
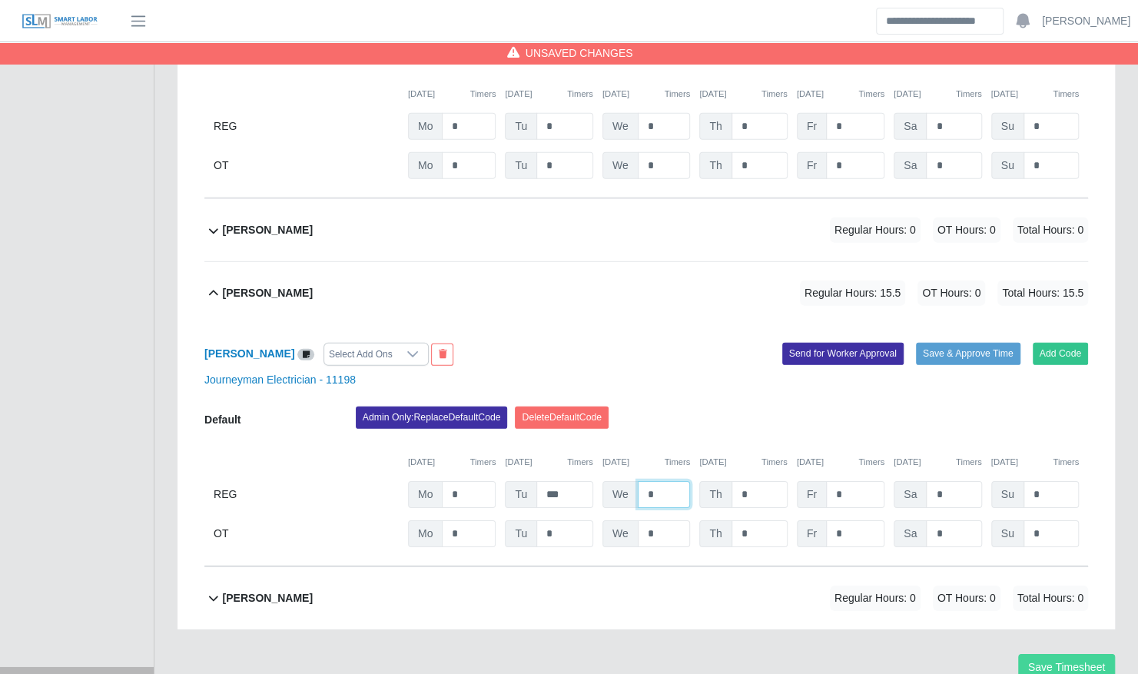
type input "*"
click at [1094, 654] on button "Save Timesheet" at bounding box center [1066, 667] width 97 height 27
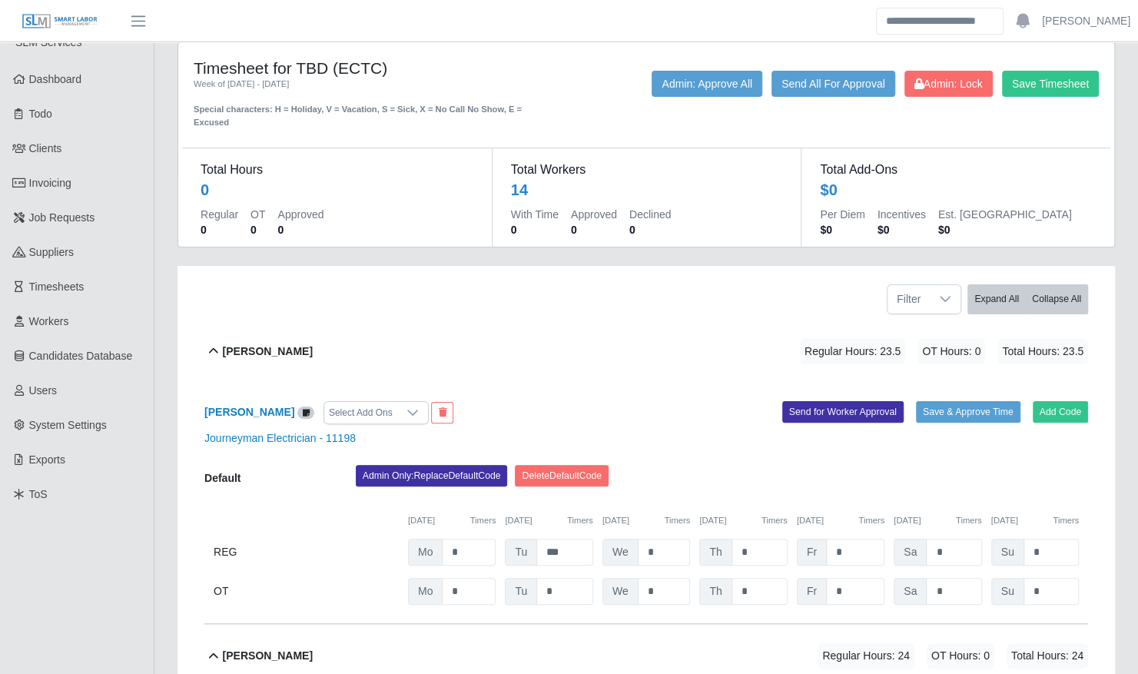
scroll to position [0, 0]
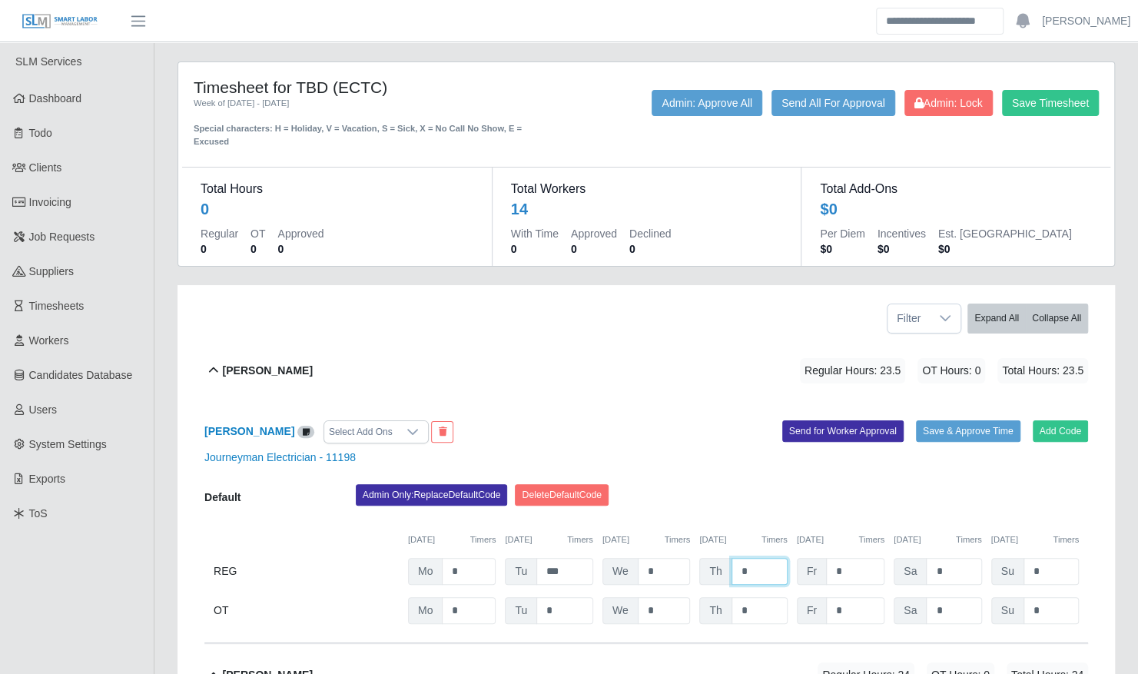
click at [758, 558] on input "*" at bounding box center [760, 571] width 56 height 27
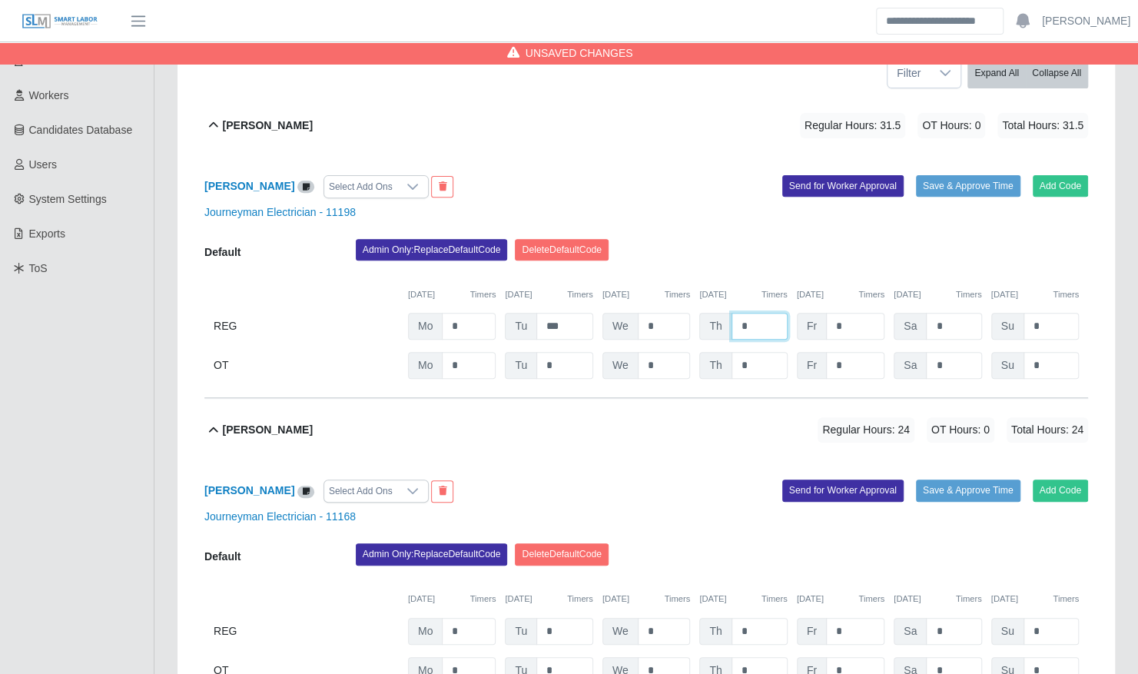
scroll to position [253, 0]
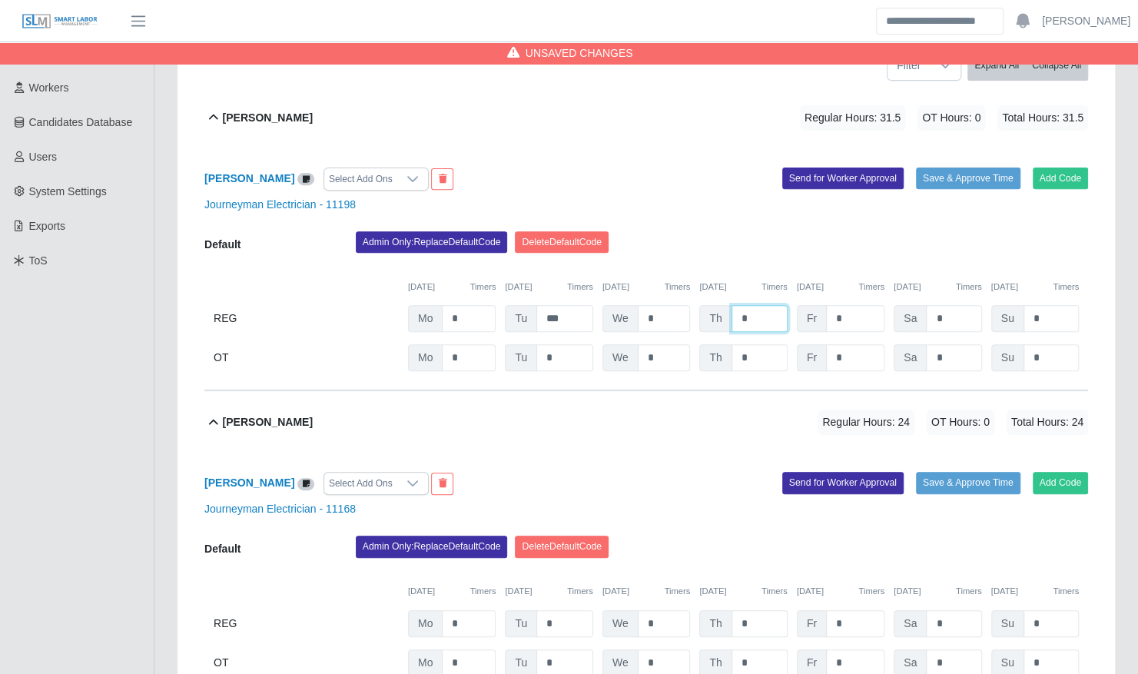
type input "*"
click at [762, 610] on input "*" at bounding box center [760, 623] width 56 height 27
click at [739, 610] on input "**" at bounding box center [760, 623] width 56 height 27
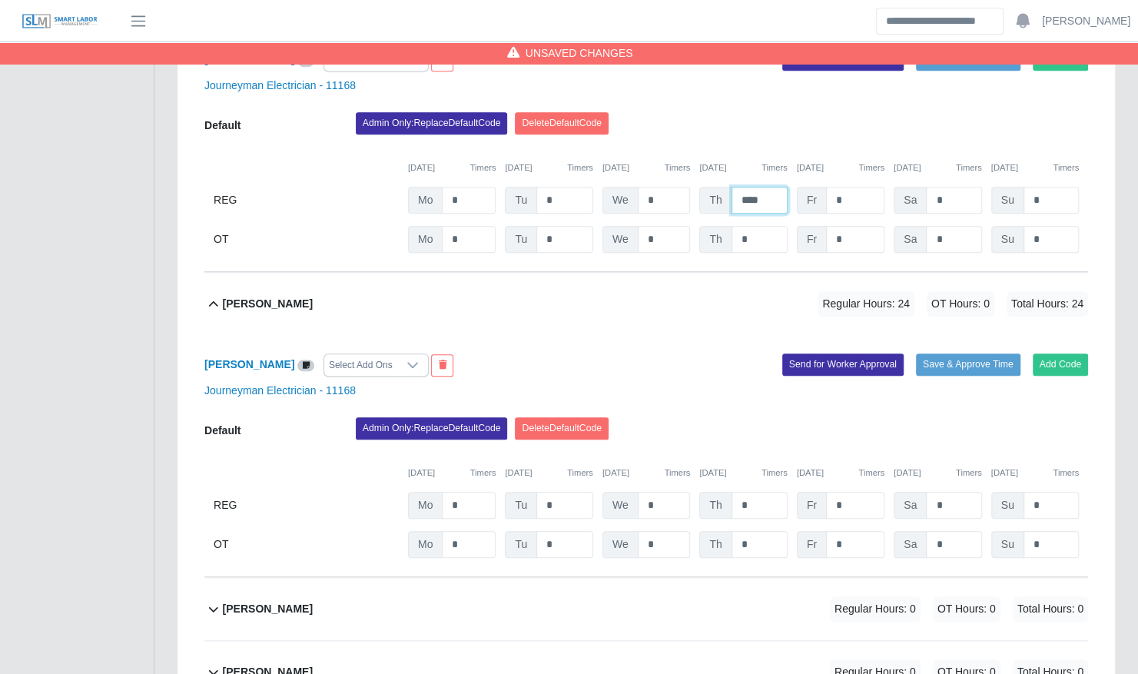
scroll to position [679, 0]
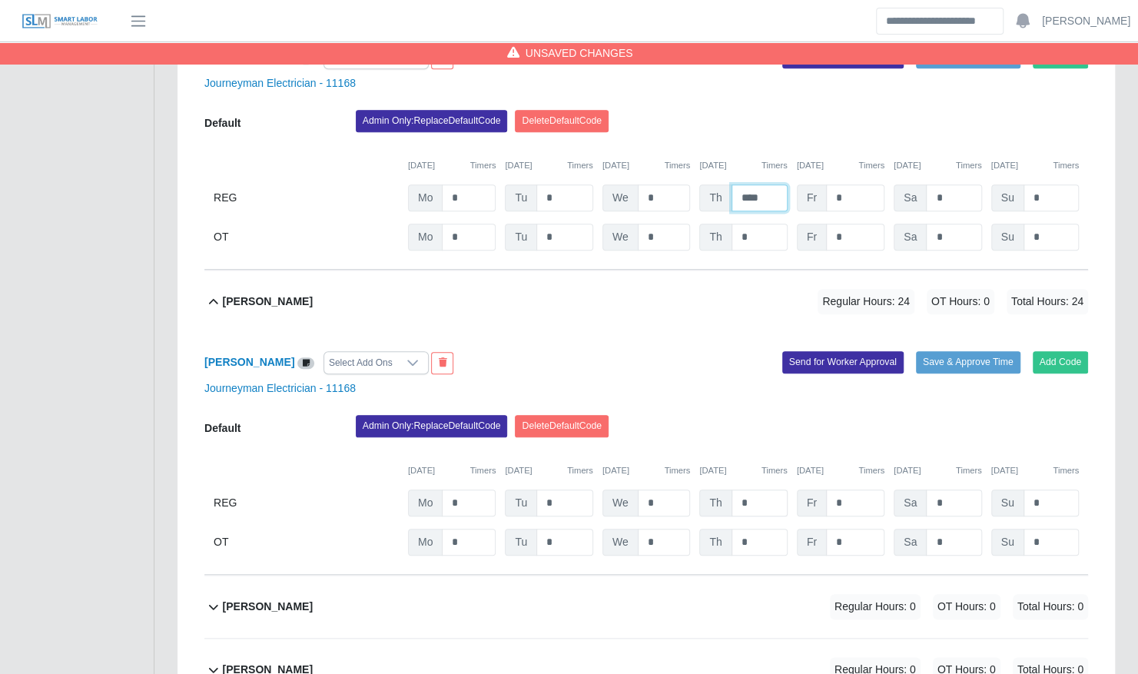
type input "****"
click at [756, 490] on input "*" at bounding box center [760, 503] width 56 height 27
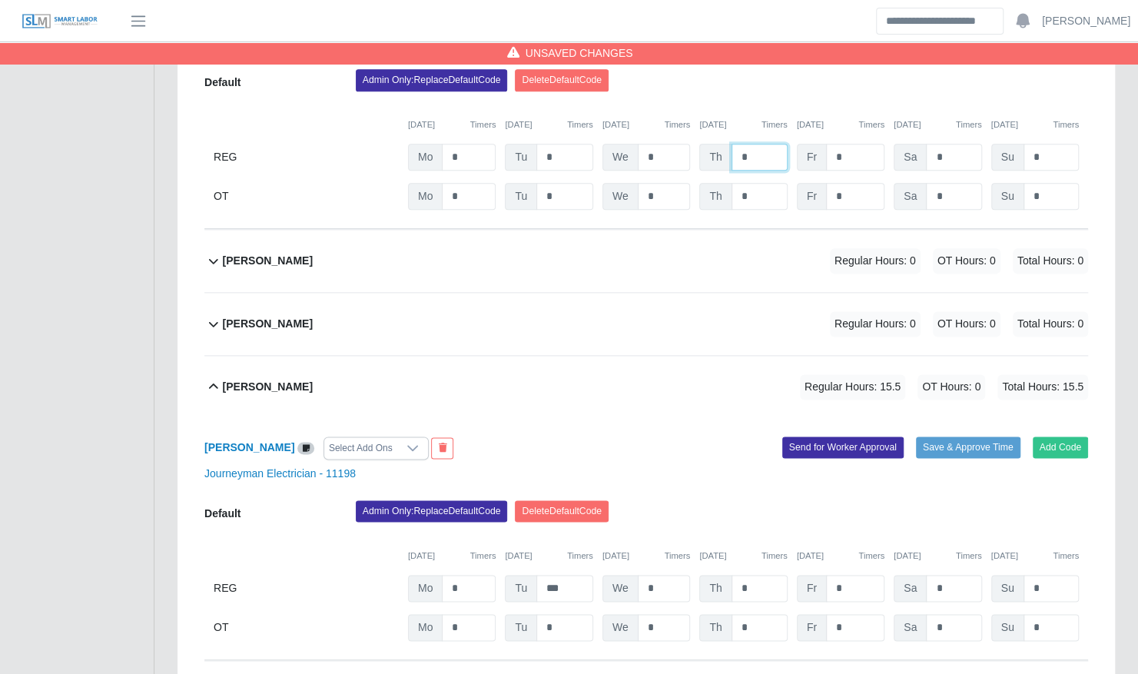
scroll to position [1025, 0]
type input "*"
click at [765, 574] on input "*" at bounding box center [760, 587] width 56 height 27
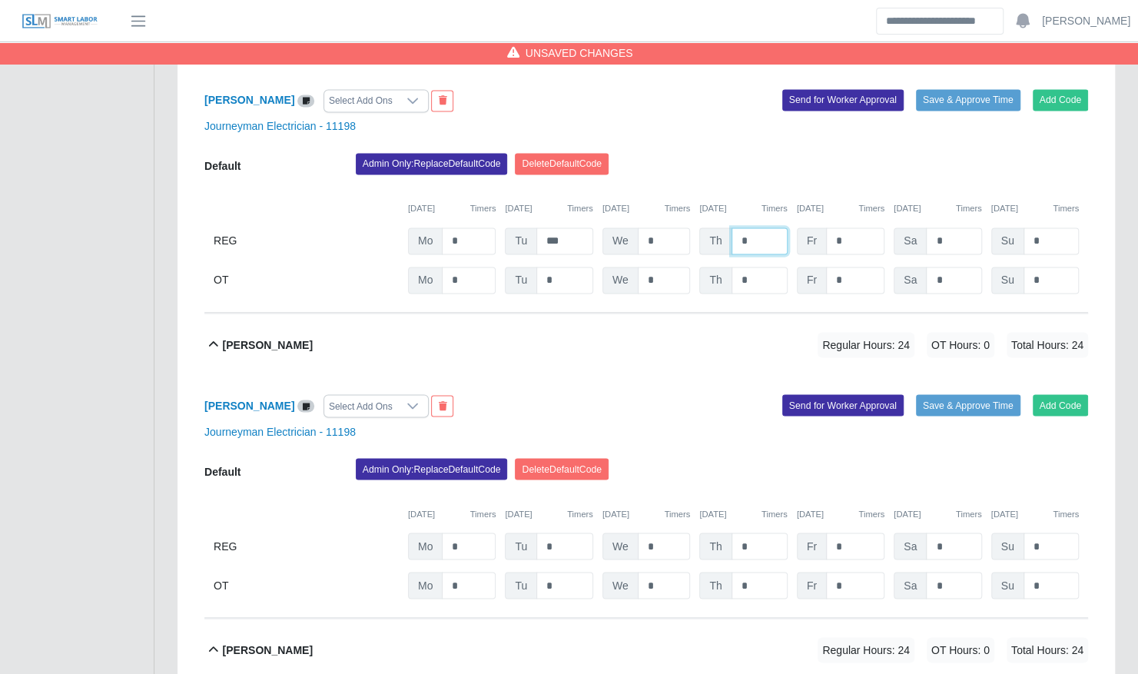
scroll to position [1373, 0]
type input "*"
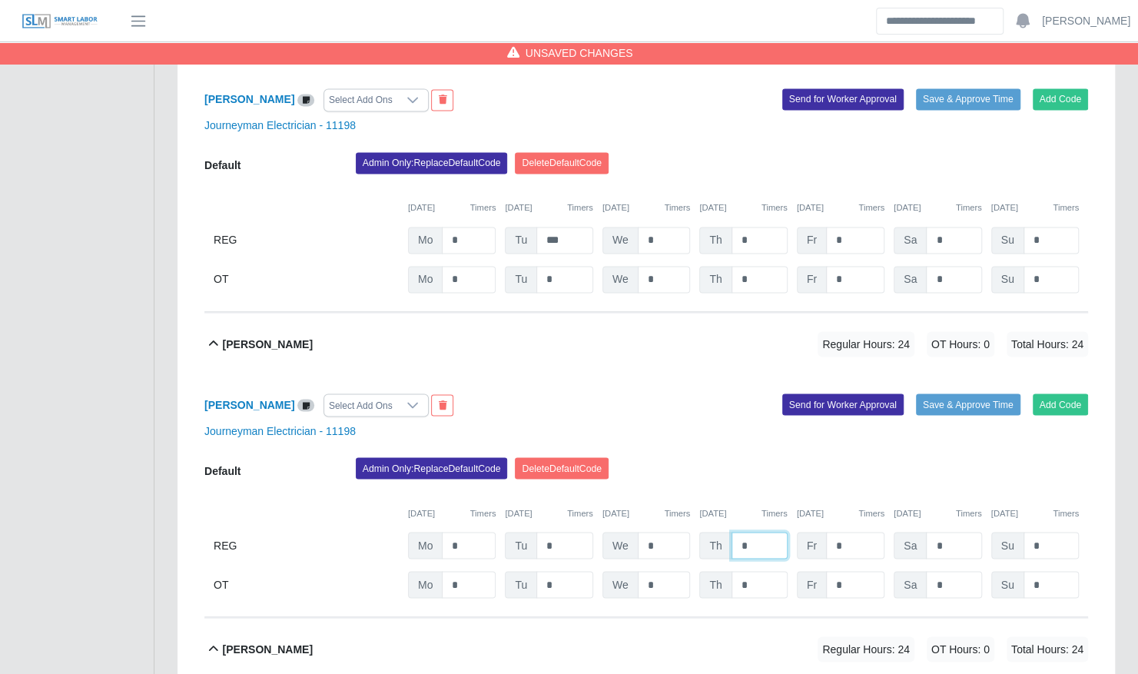
click at [756, 532] on input "*" at bounding box center [760, 545] width 56 height 27
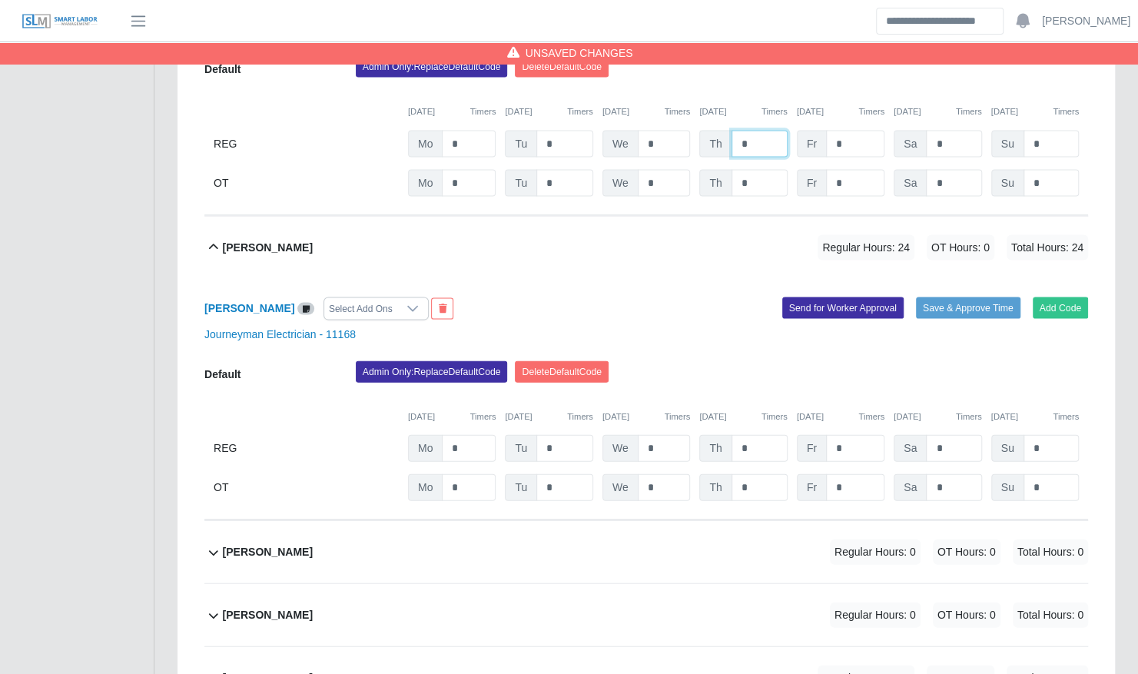
scroll to position [1775, 0]
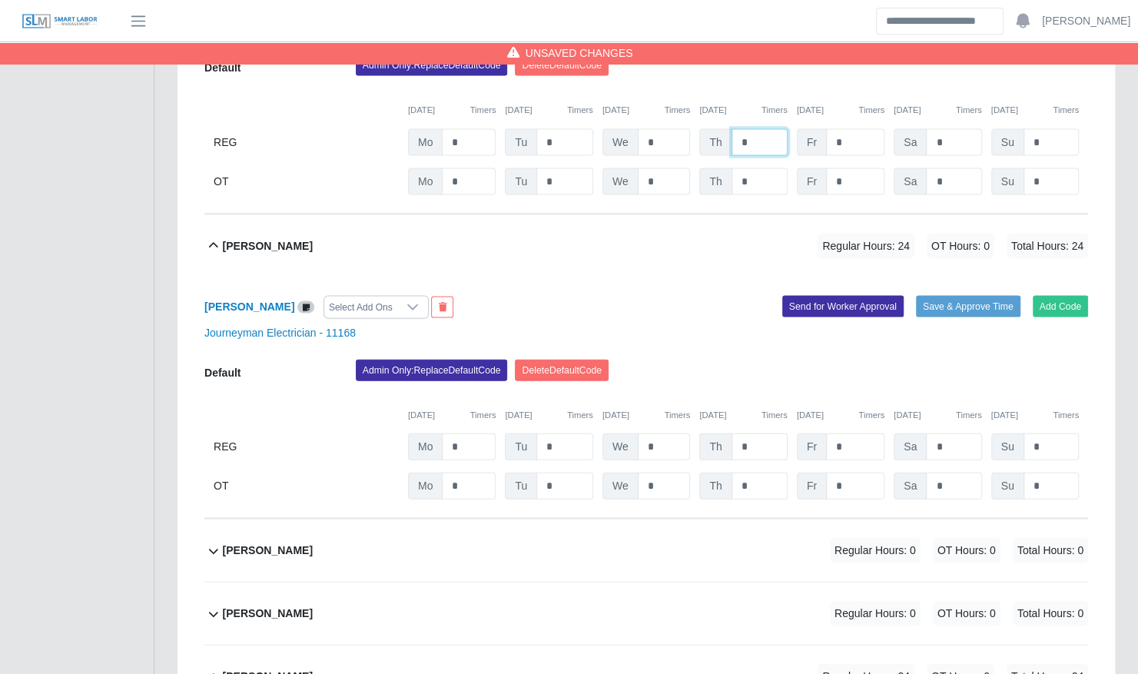
type input "*"
click at [750, 433] on input "*" at bounding box center [760, 446] width 56 height 27
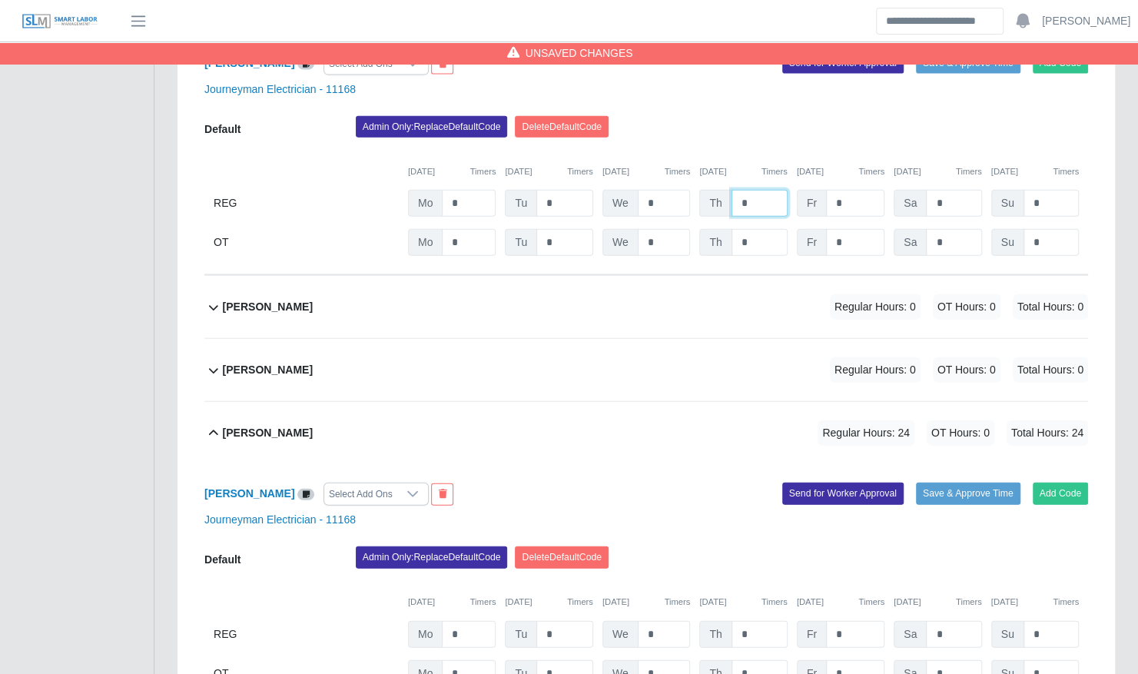
scroll to position [2058, 0]
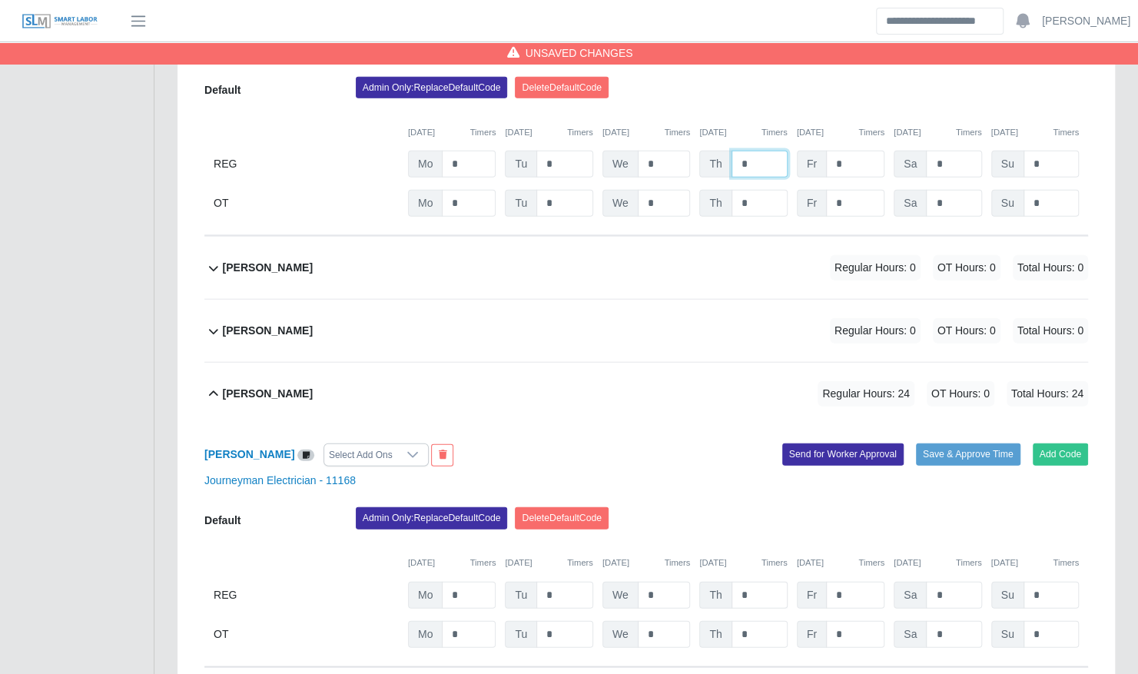
type input "*"
click at [757, 582] on input "*" at bounding box center [760, 595] width 56 height 27
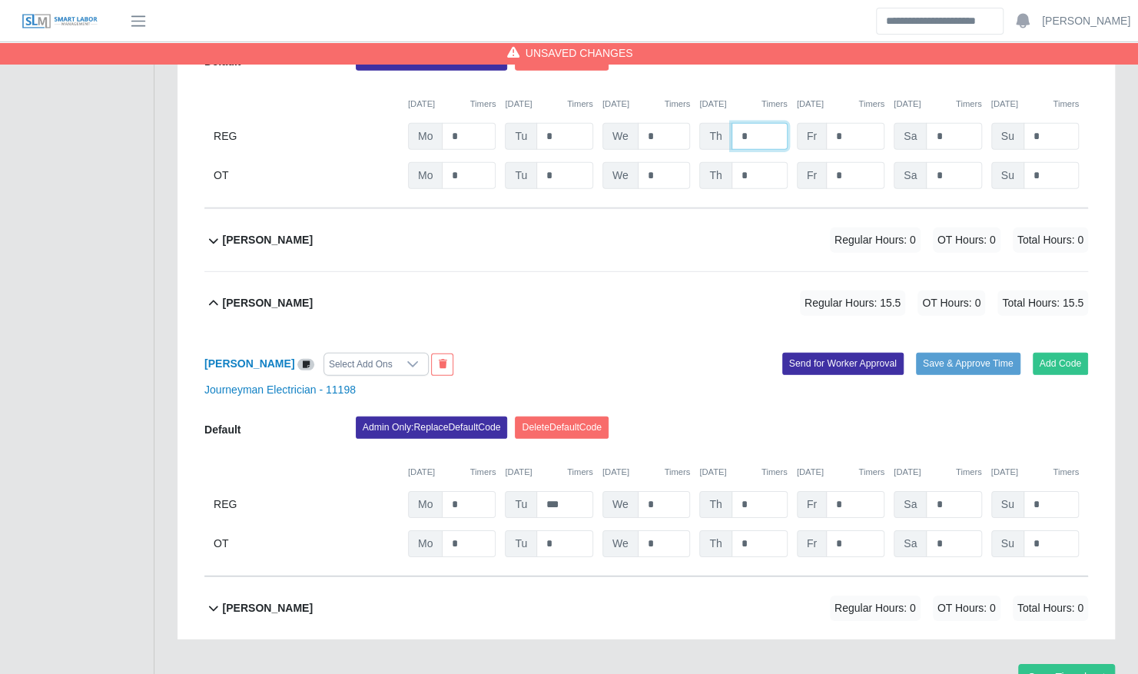
scroll to position [2519, 0]
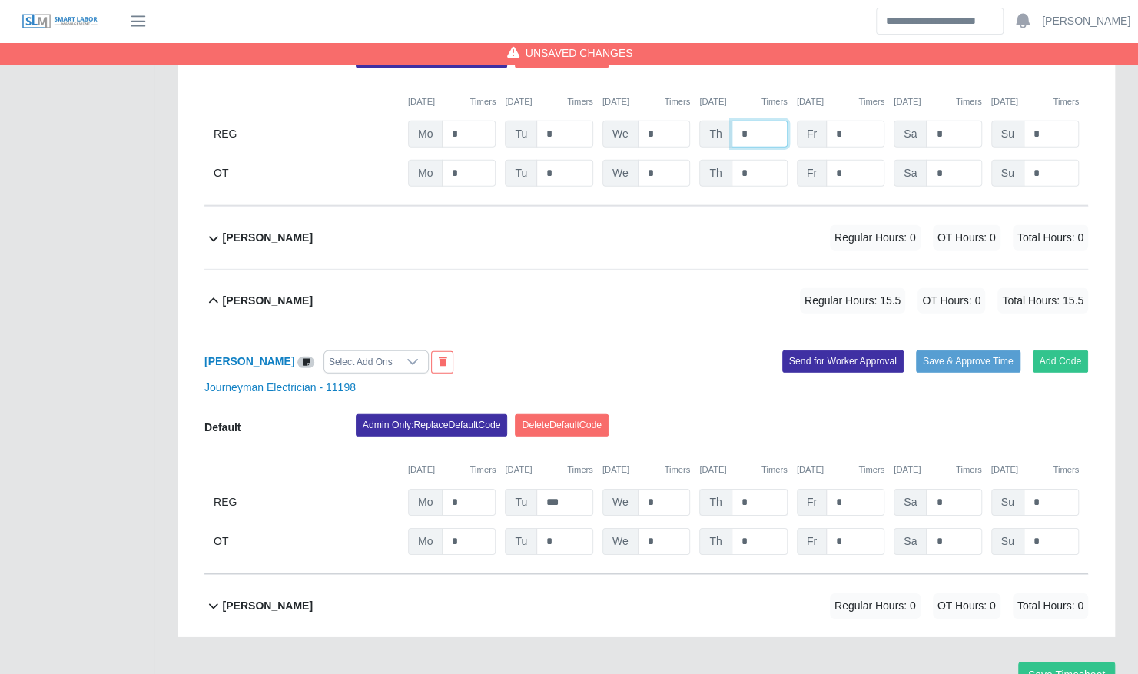
type input "*"
click at [755, 489] on input "*" at bounding box center [760, 502] width 56 height 27
type input "*"
click at [1066, 662] on button "Save Timesheet" at bounding box center [1066, 675] width 97 height 27
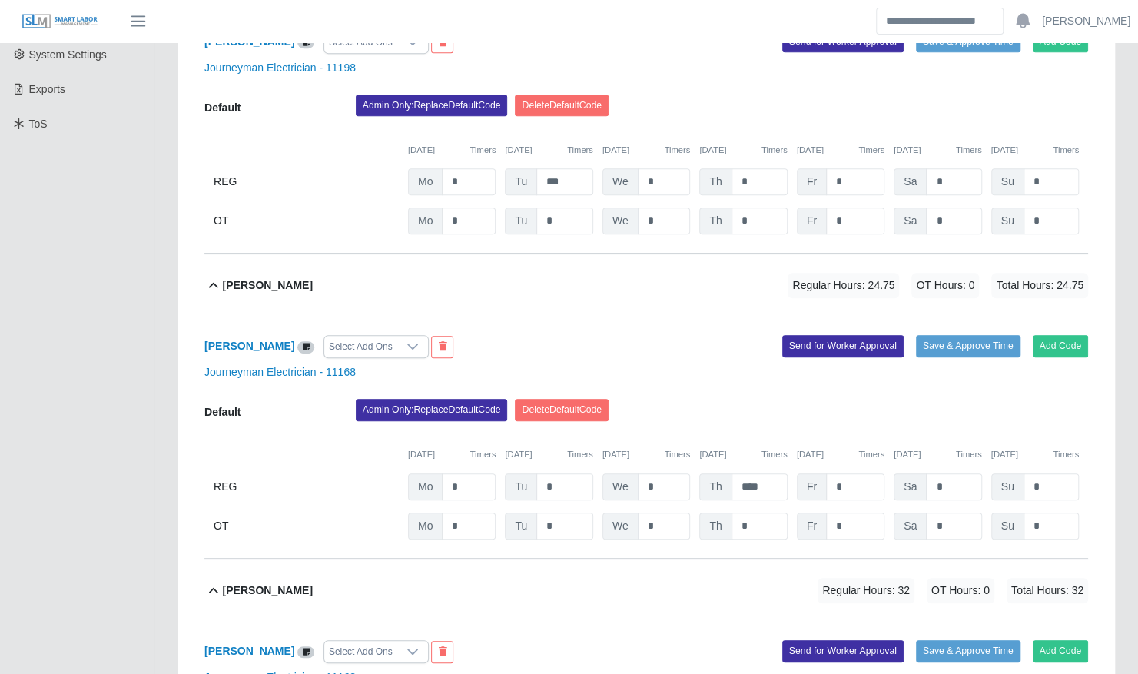
scroll to position [0, 0]
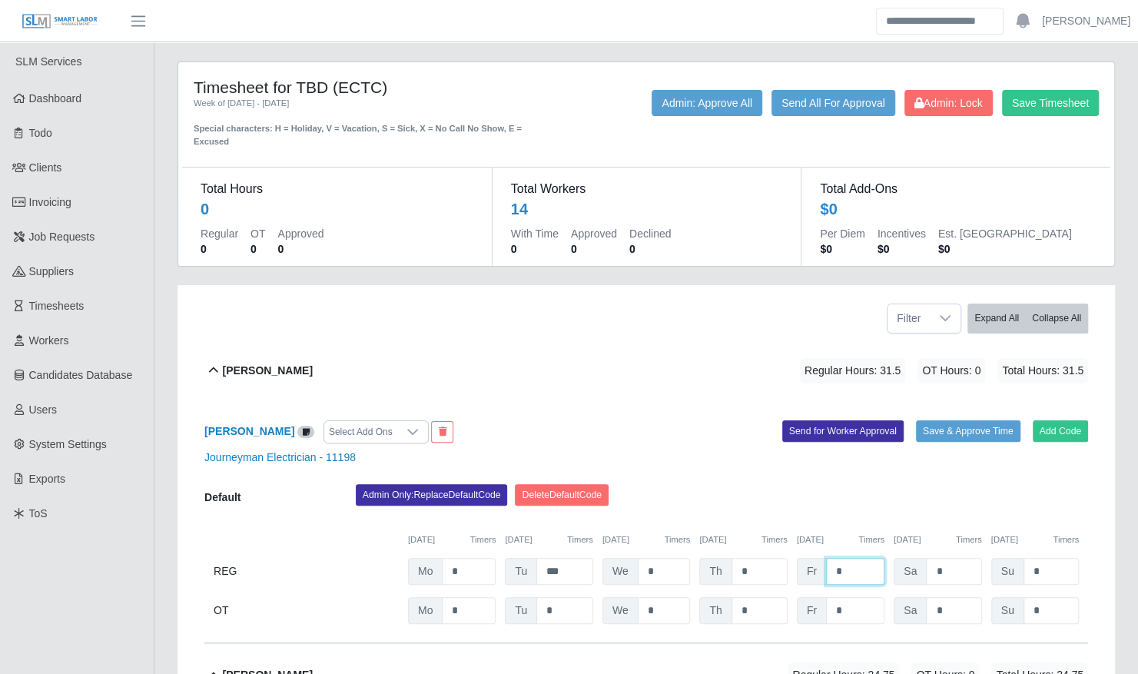
click at [870, 558] on input "*" at bounding box center [855, 571] width 58 height 27
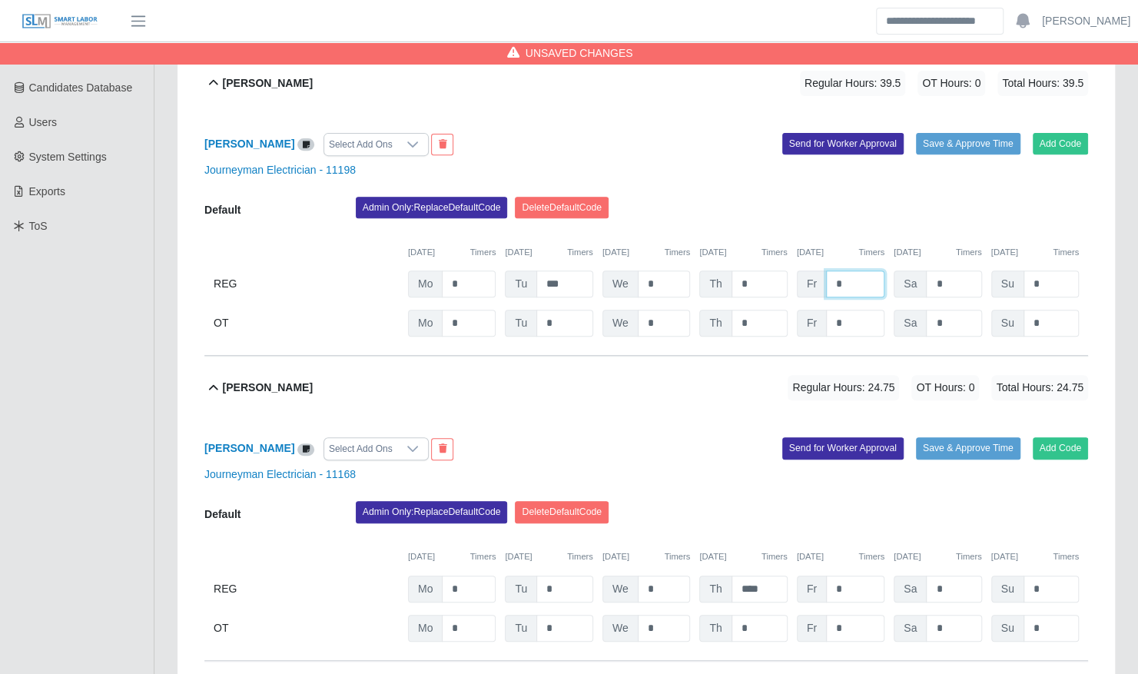
scroll to position [288, 0]
type input "*"
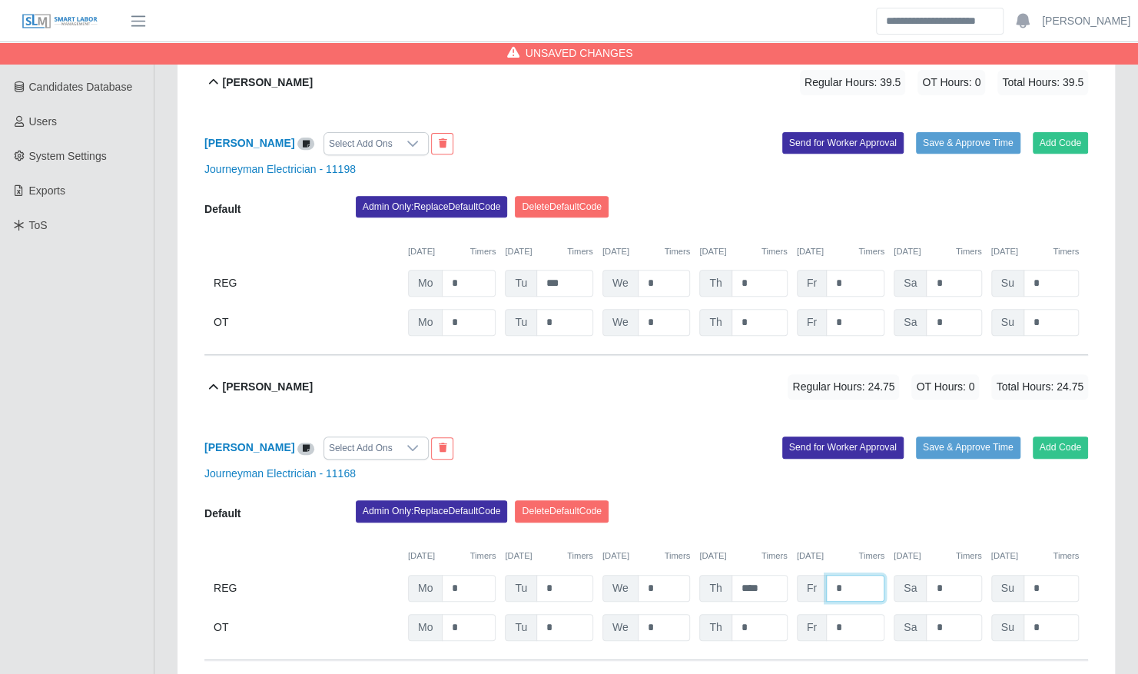
click at [852, 578] on input "*" at bounding box center [855, 588] width 58 height 27
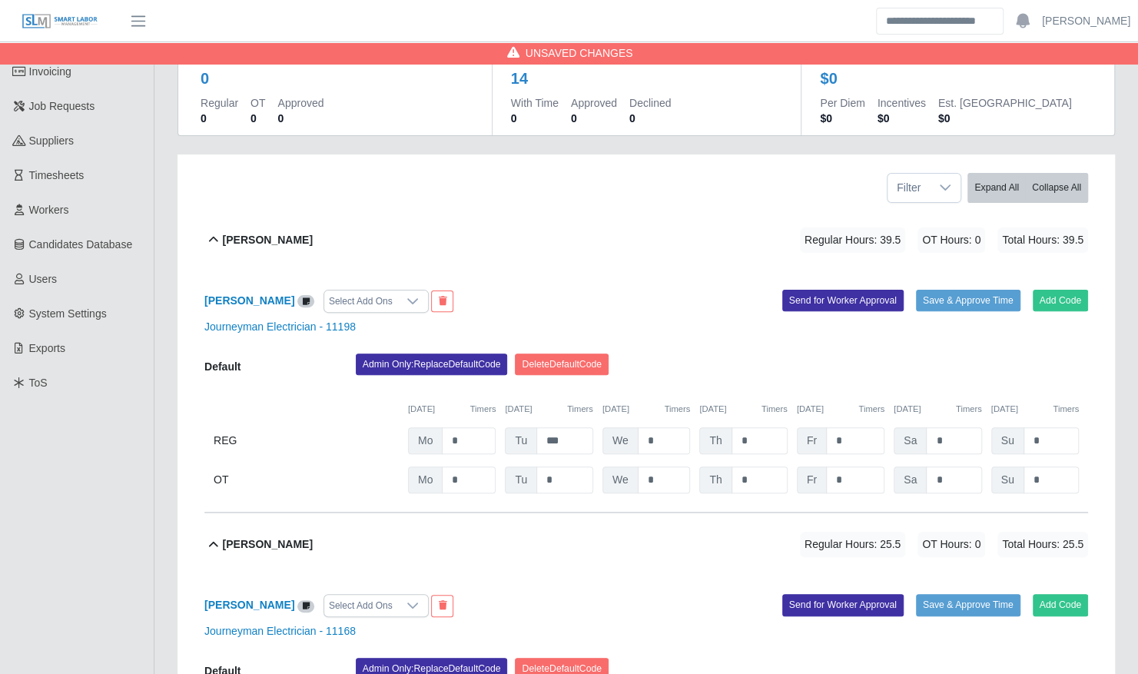
scroll to position [136, 0]
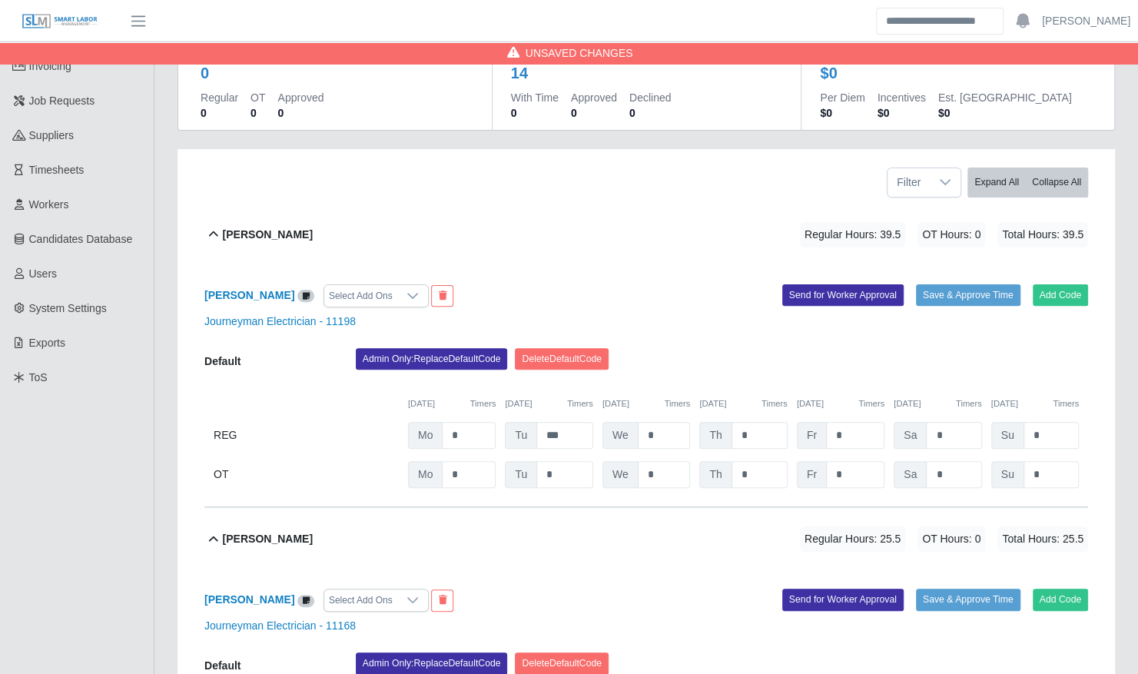
type input "****"
click at [766, 426] on input "*" at bounding box center [760, 435] width 56 height 27
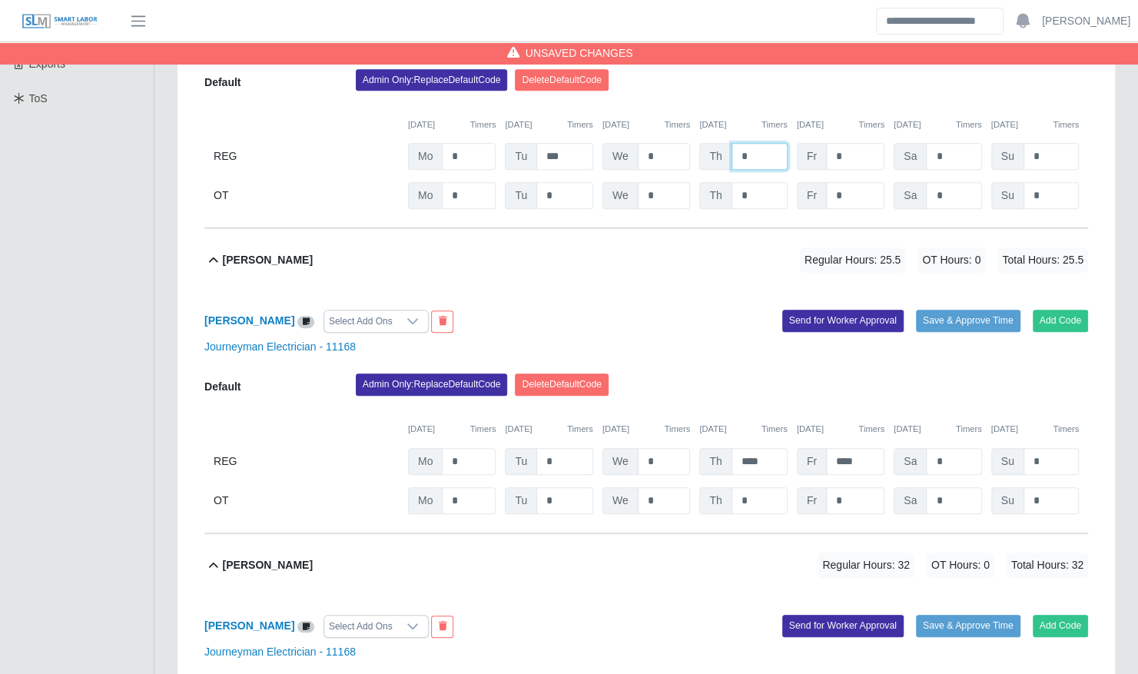
scroll to position [416, 0]
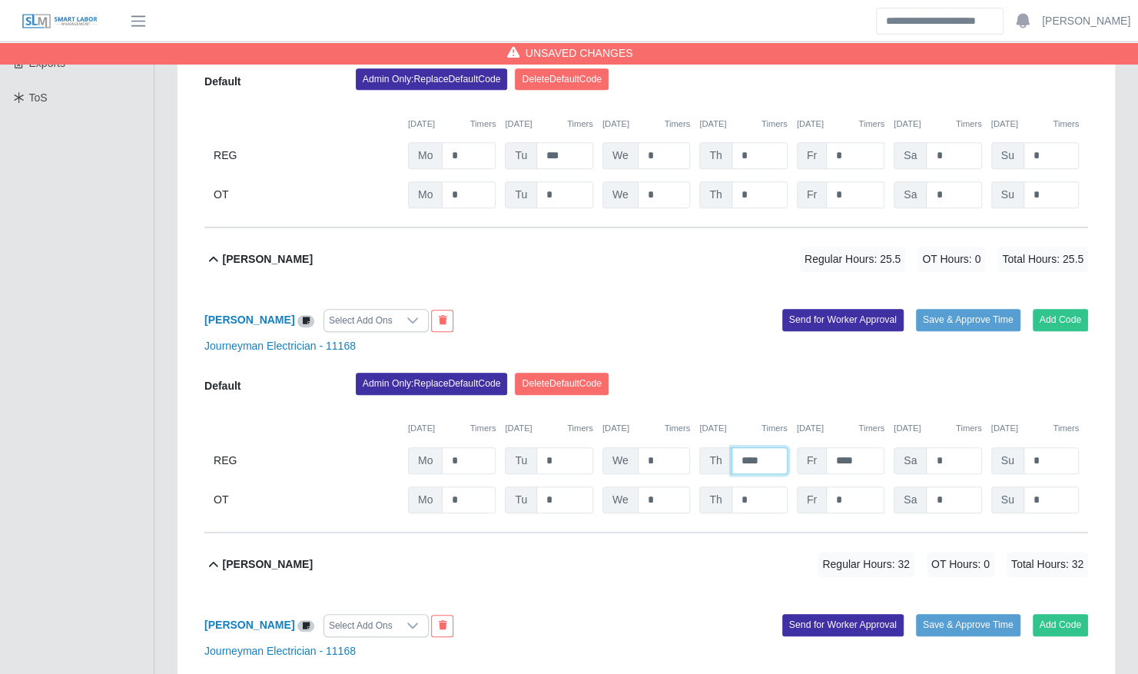
drag, startPoint x: 762, startPoint y: 440, endPoint x: 732, endPoint y: 433, distance: 31.3
click at [732, 447] on input "****" at bounding box center [760, 460] width 56 height 27
type input "*"
click at [718, 559] on div "Gerber Silva Regular Hours: 32 OT Hours: 0 Total Hours: 32" at bounding box center [655, 564] width 865 height 62
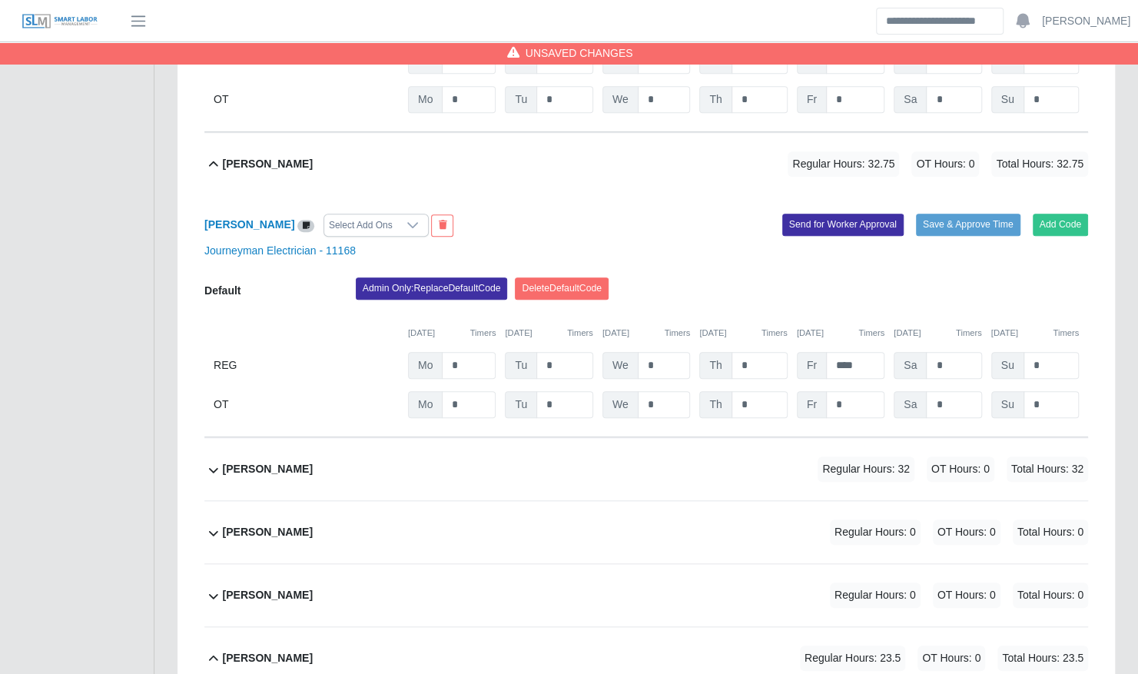
click at [695, 458] on div "Gerber Silva Regular Hours: 32 OT Hours: 0 Total Hours: 32" at bounding box center [655, 469] width 865 height 62
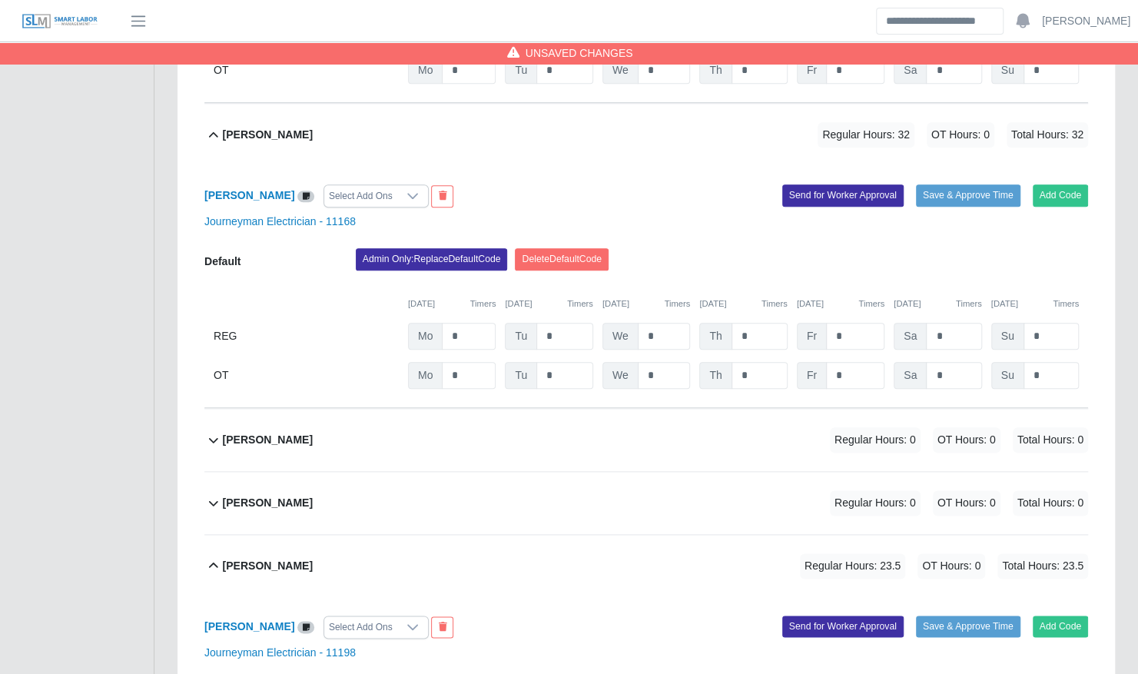
scroll to position [848, 0]
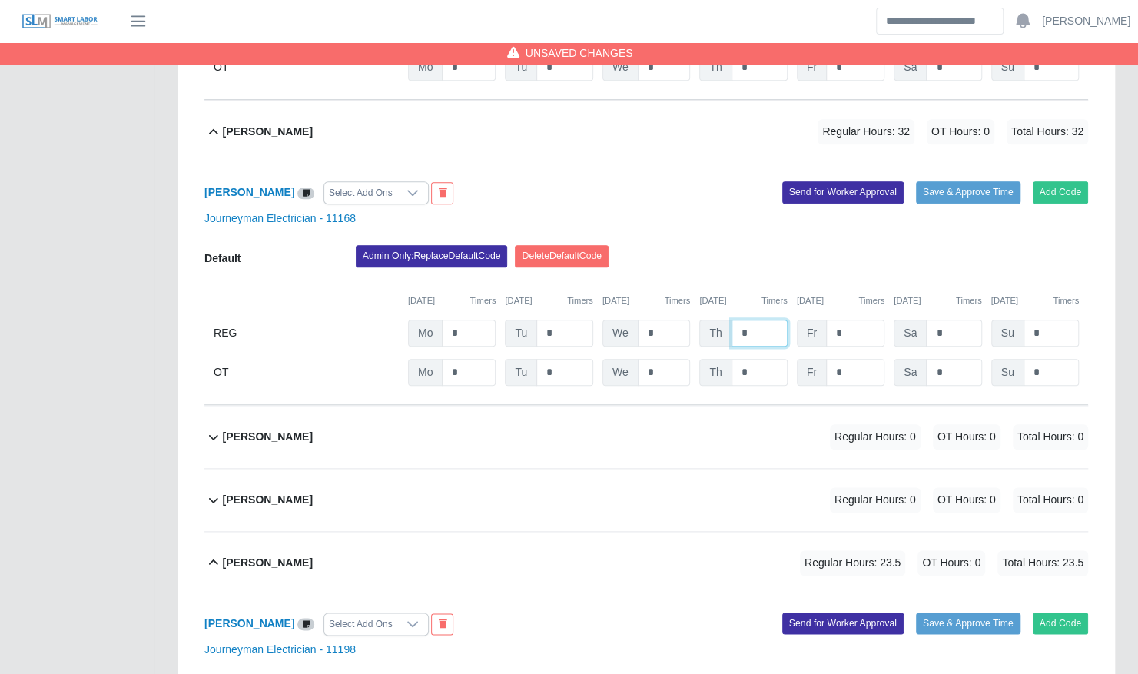
click at [757, 323] on input "*" at bounding box center [760, 333] width 56 height 27
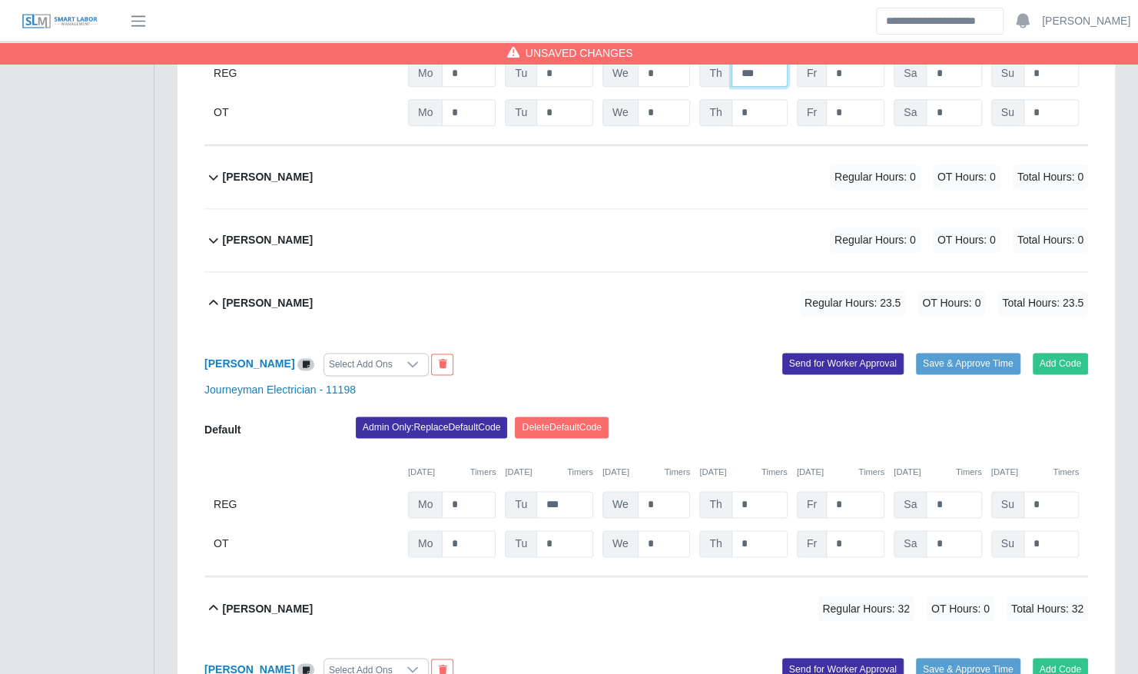
scroll to position [1110, 0]
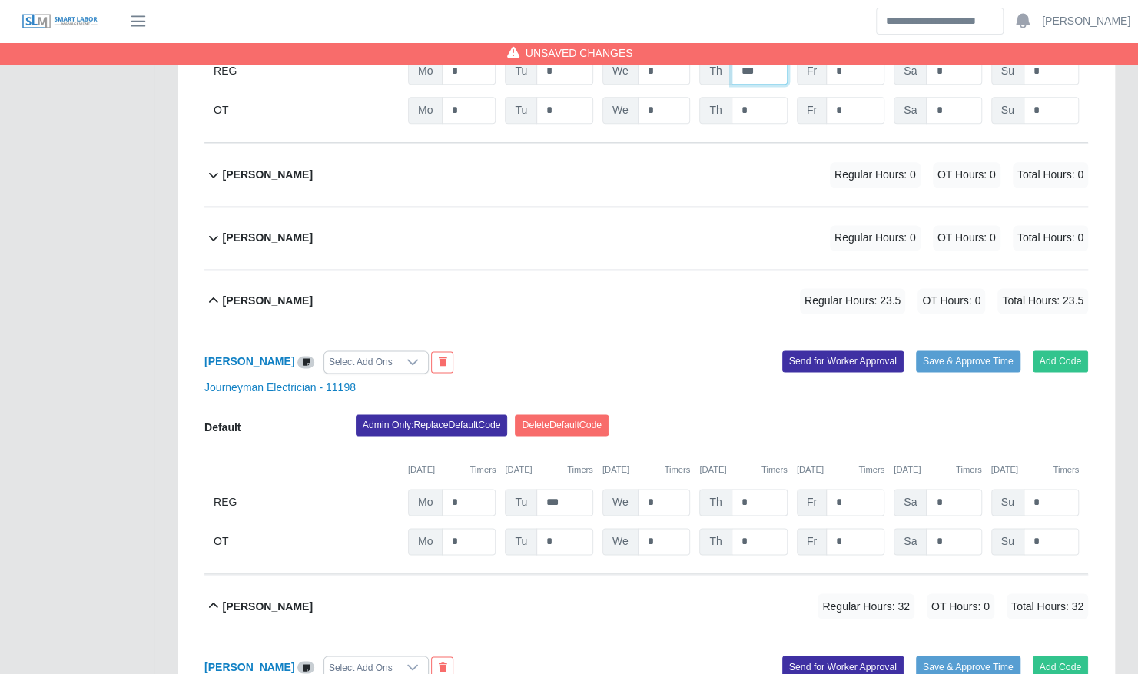
type input "***"
click at [752, 489] on input "*" at bounding box center [760, 502] width 56 height 27
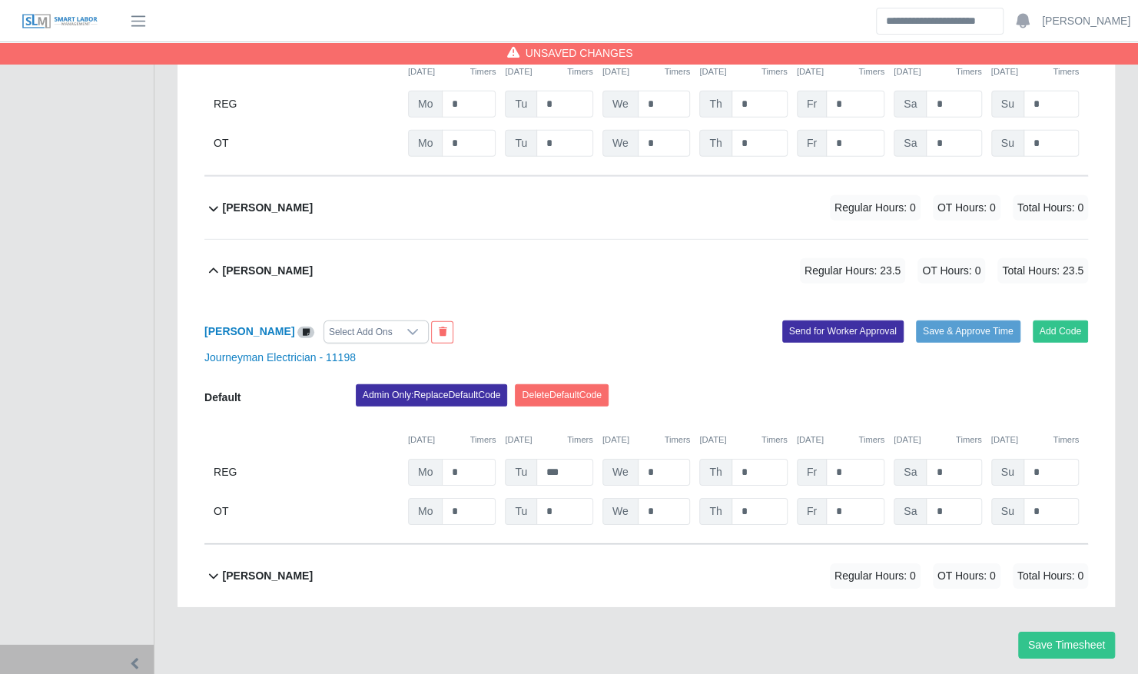
scroll to position [2551, 0]
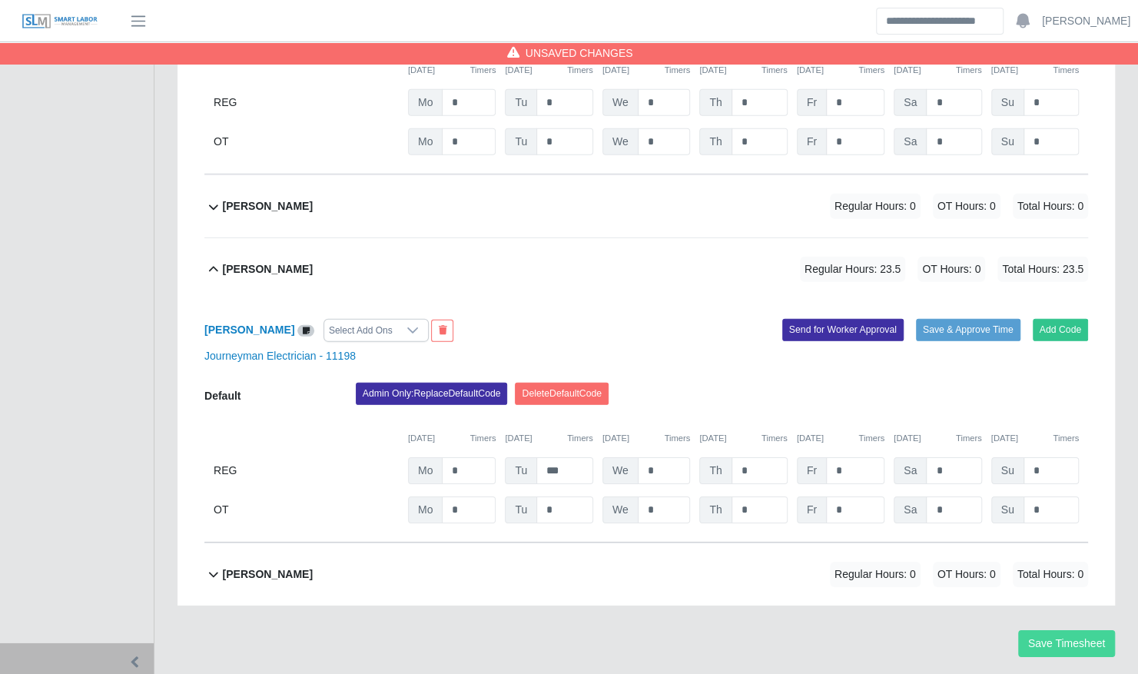
type input "****"
click at [1051, 630] on button "Save Timesheet" at bounding box center [1066, 643] width 97 height 27
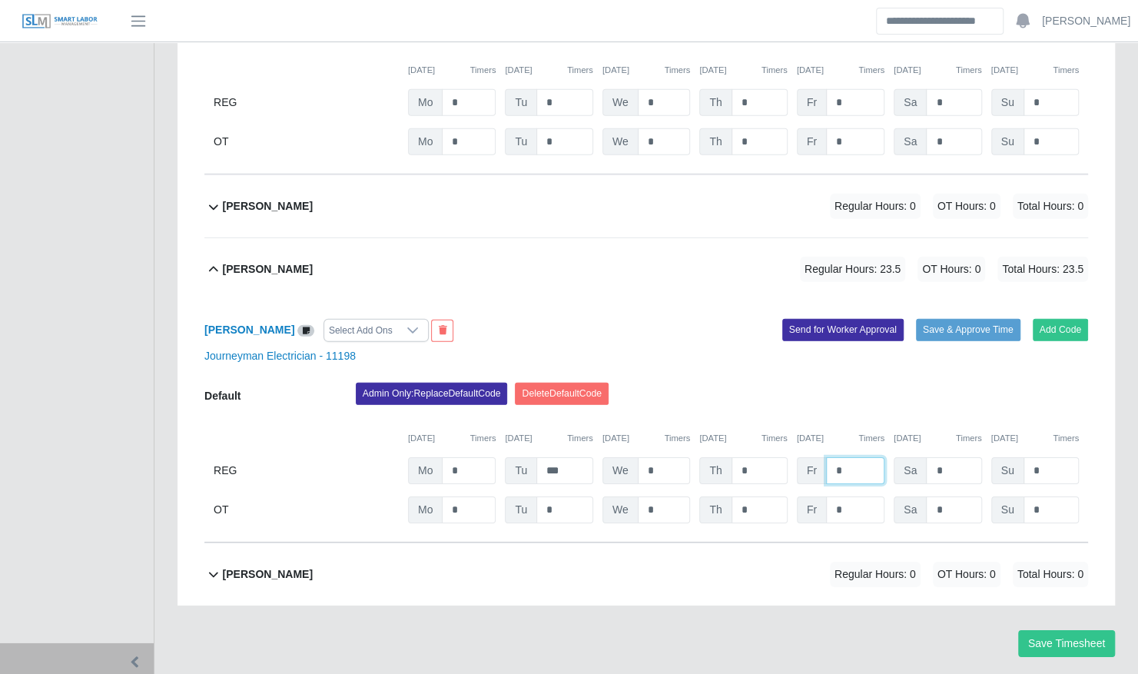
click at [841, 457] on input "*" at bounding box center [855, 470] width 58 height 27
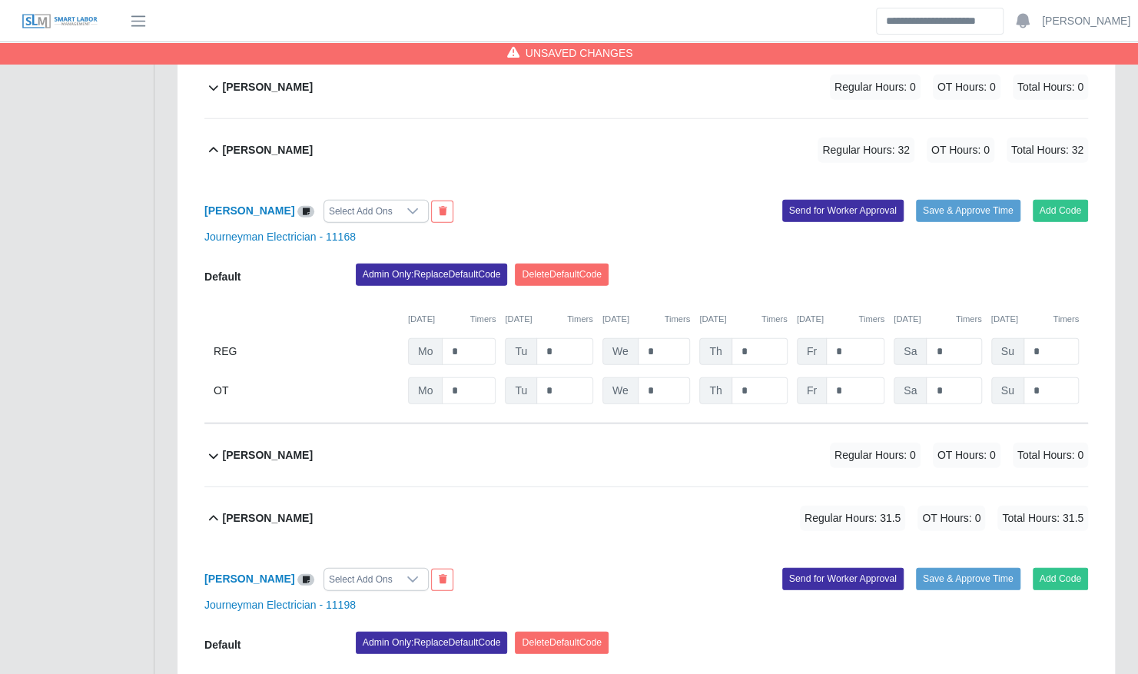
scroll to position [2301, 0]
type input "*"
click at [853, 339] on input "*" at bounding box center [855, 352] width 58 height 27
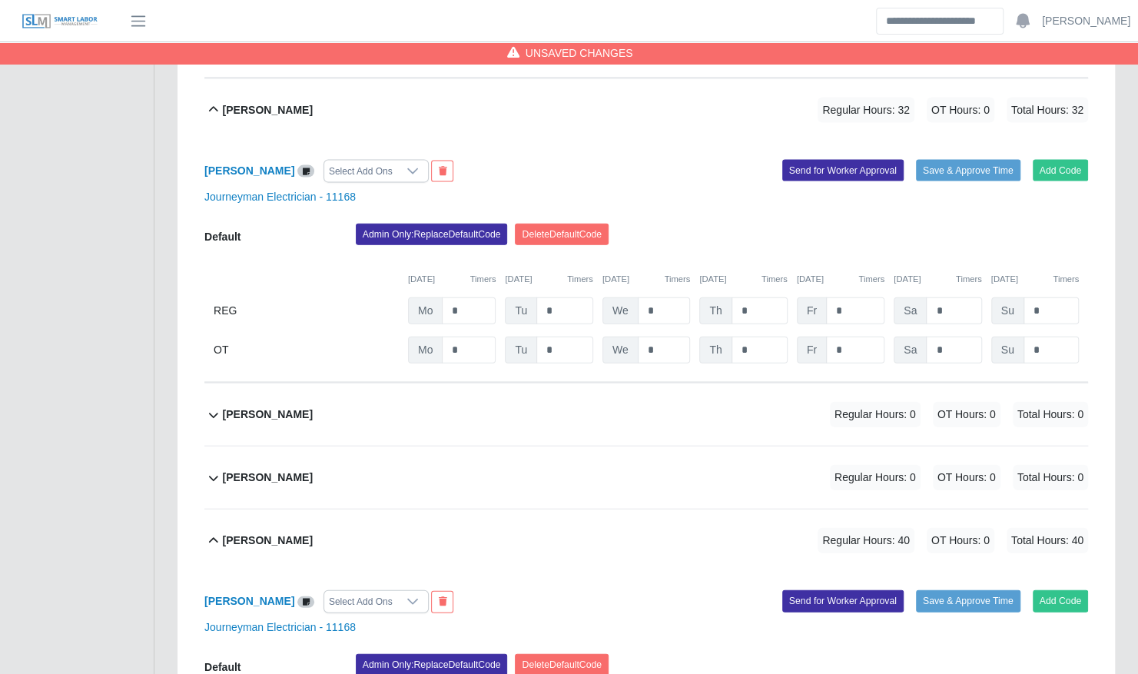
scroll to position [1908, 0]
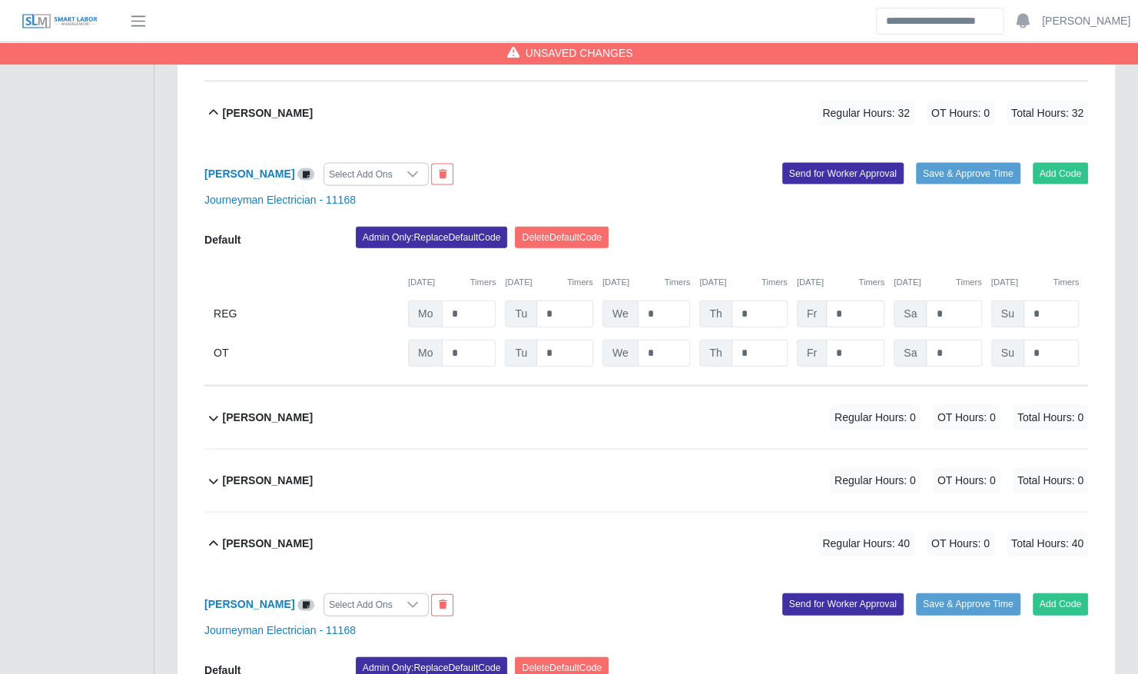
type input "*"
click at [847, 300] on input "*" at bounding box center [855, 313] width 58 height 27
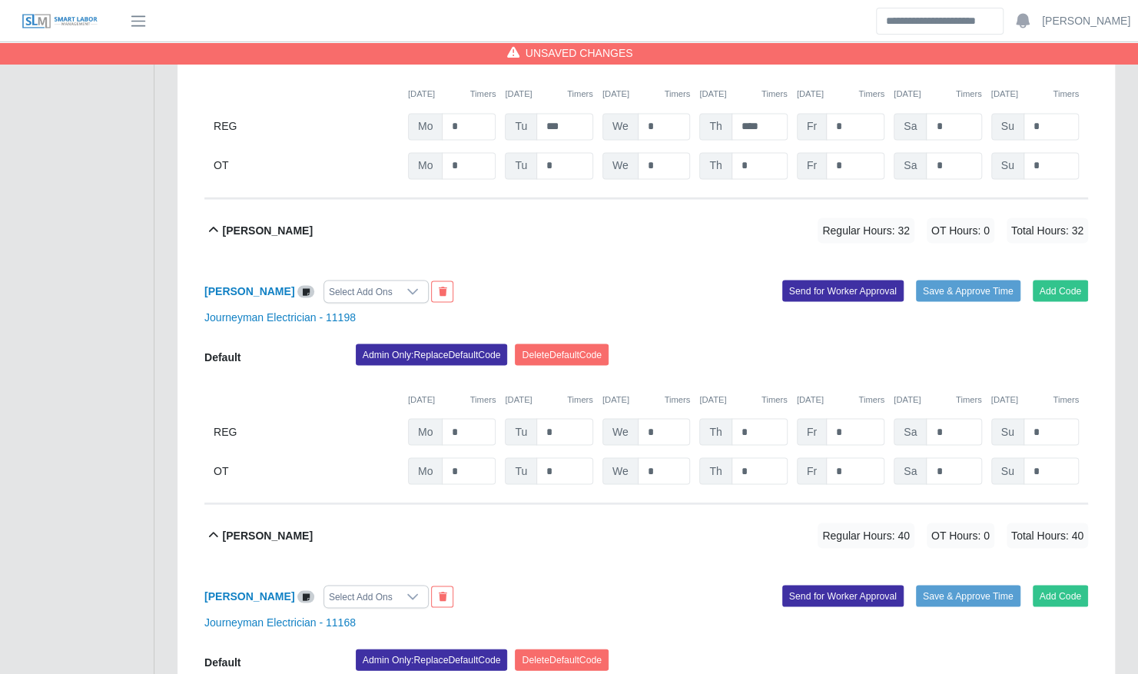
scroll to position [1485, 0]
type input "*"
click at [845, 419] on input "*" at bounding box center [855, 432] width 58 height 27
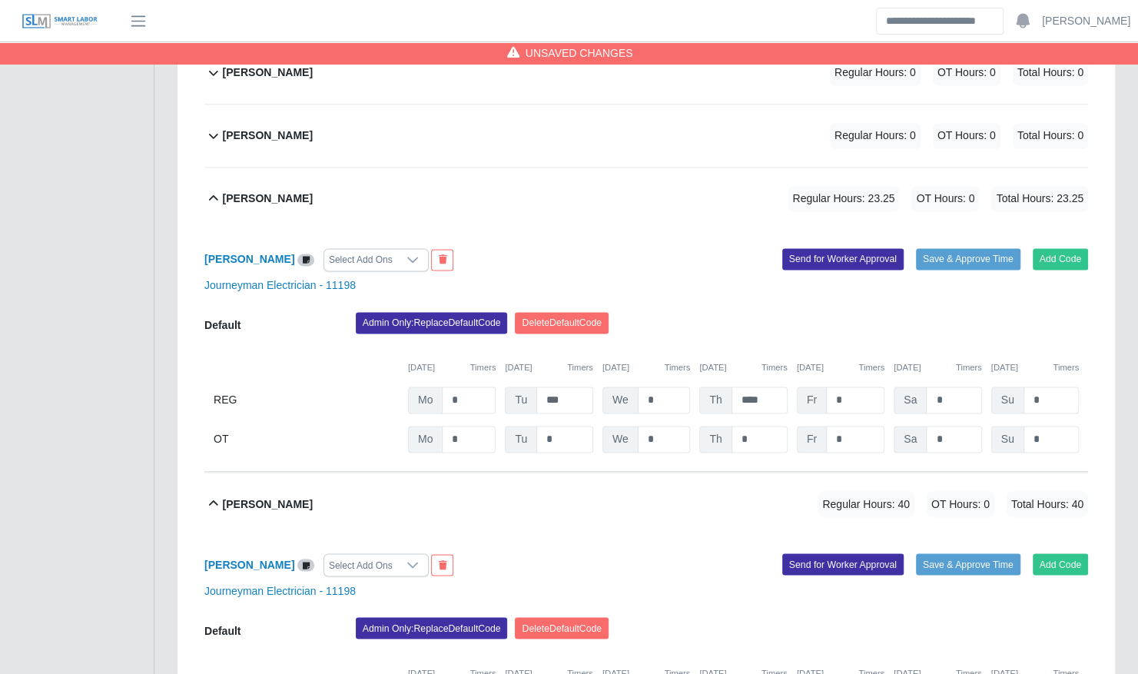
scroll to position [1208, 0]
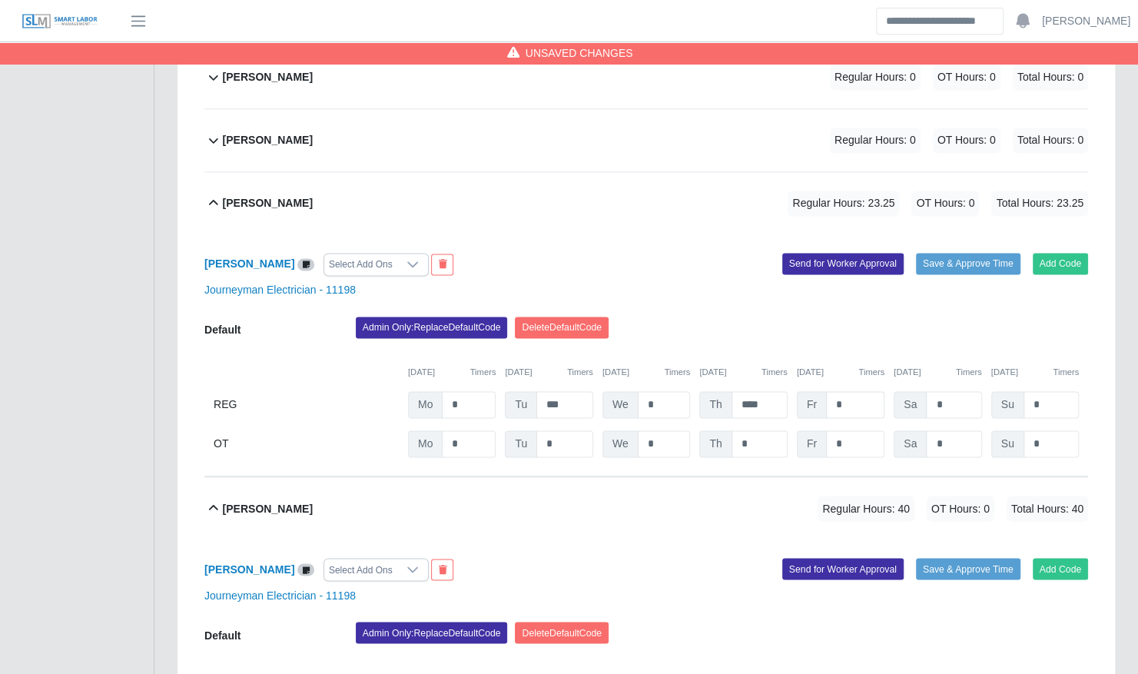
type input "*"
click at [848, 391] on input "*" at bounding box center [855, 404] width 58 height 27
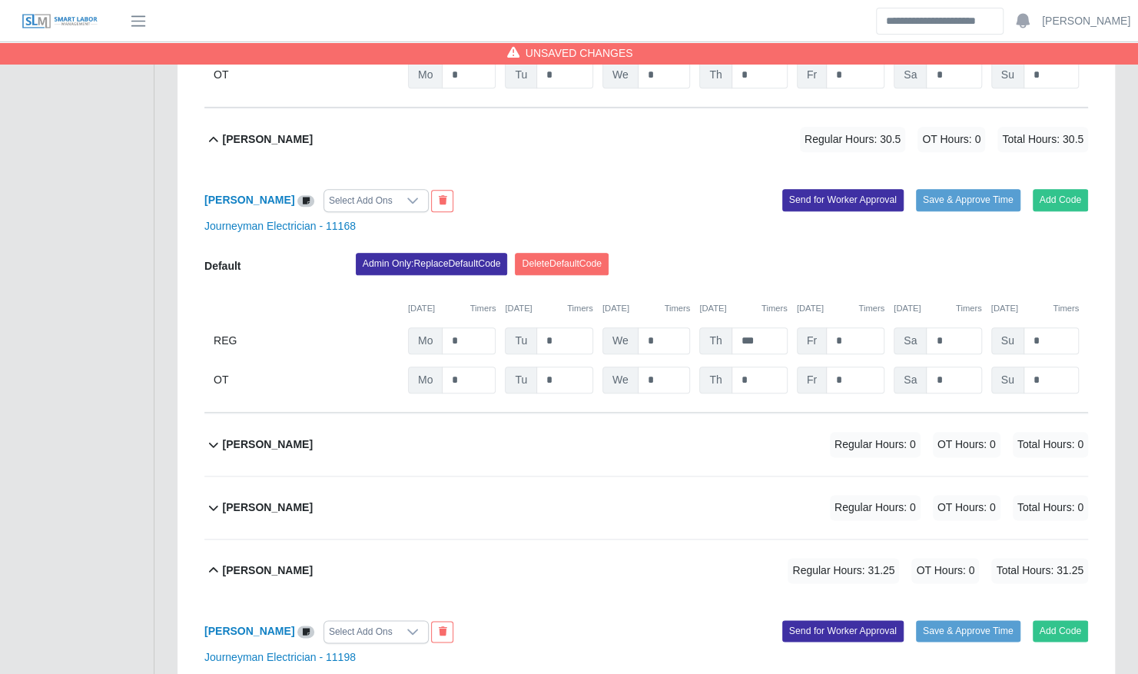
scroll to position [835, 0]
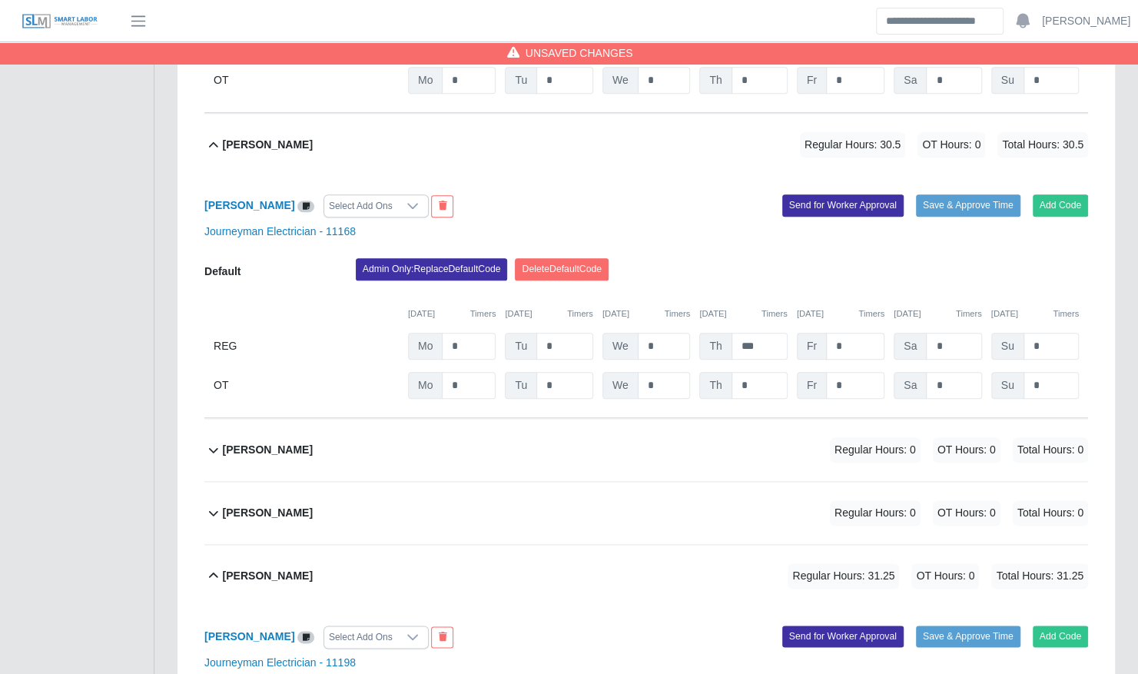
type input "*"
click at [848, 333] on input "*" at bounding box center [855, 346] width 58 height 27
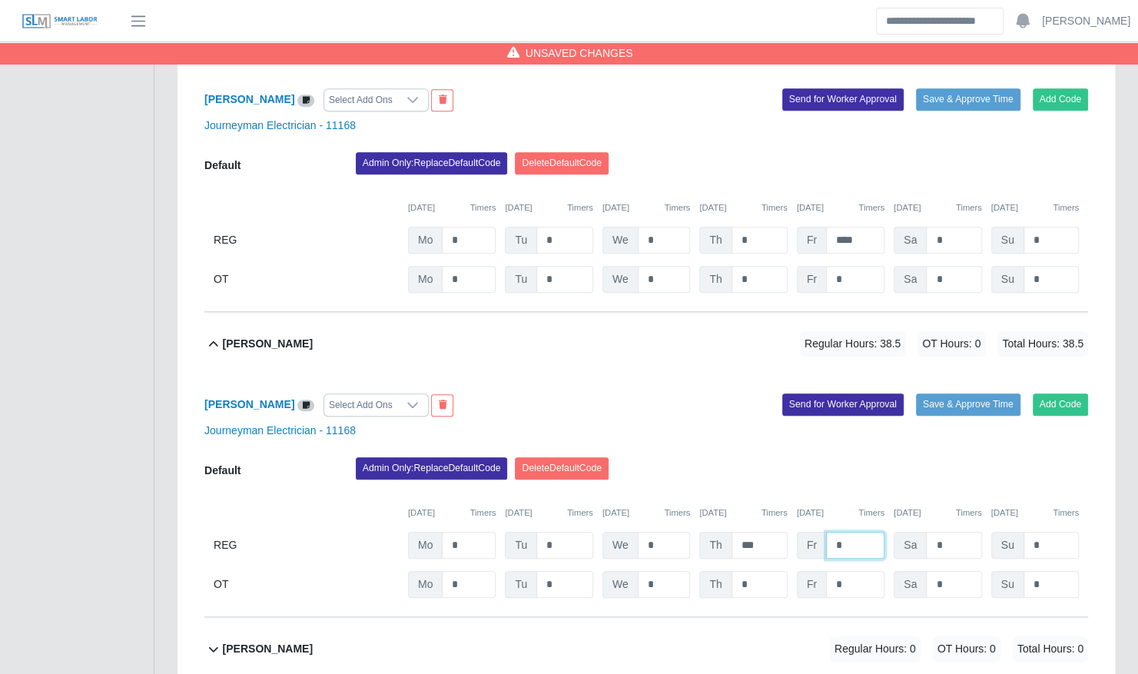
scroll to position [617, 0]
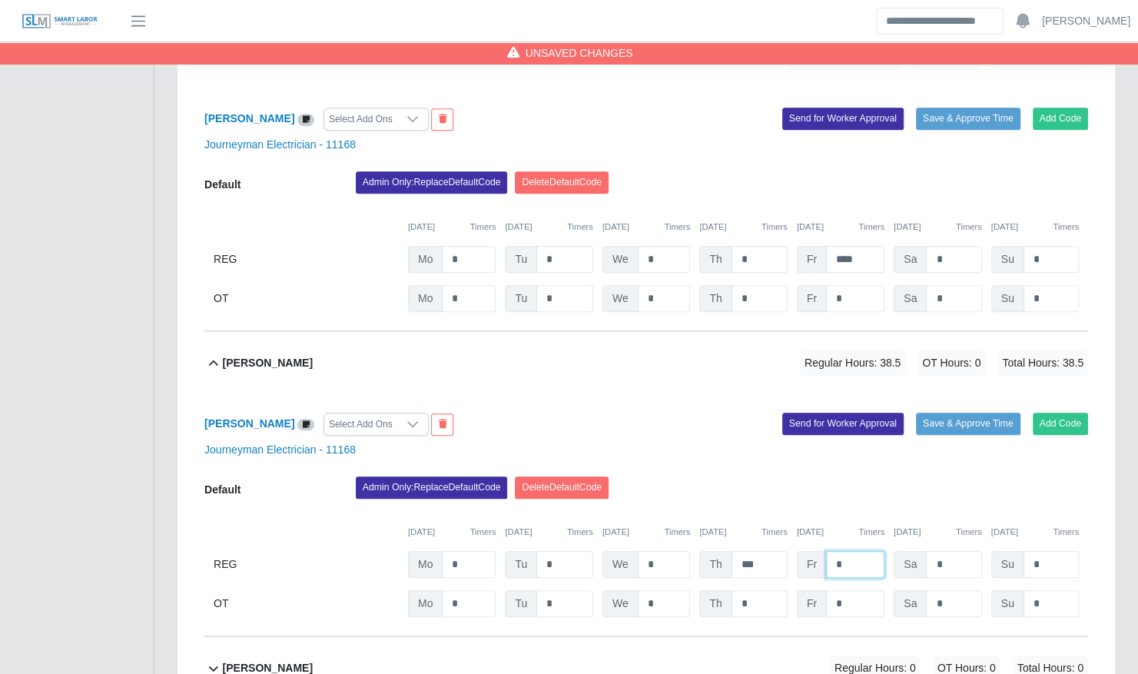
type input "*"
click at [859, 246] on input "****" at bounding box center [855, 259] width 58 height 27
type input "*"
type input "****"
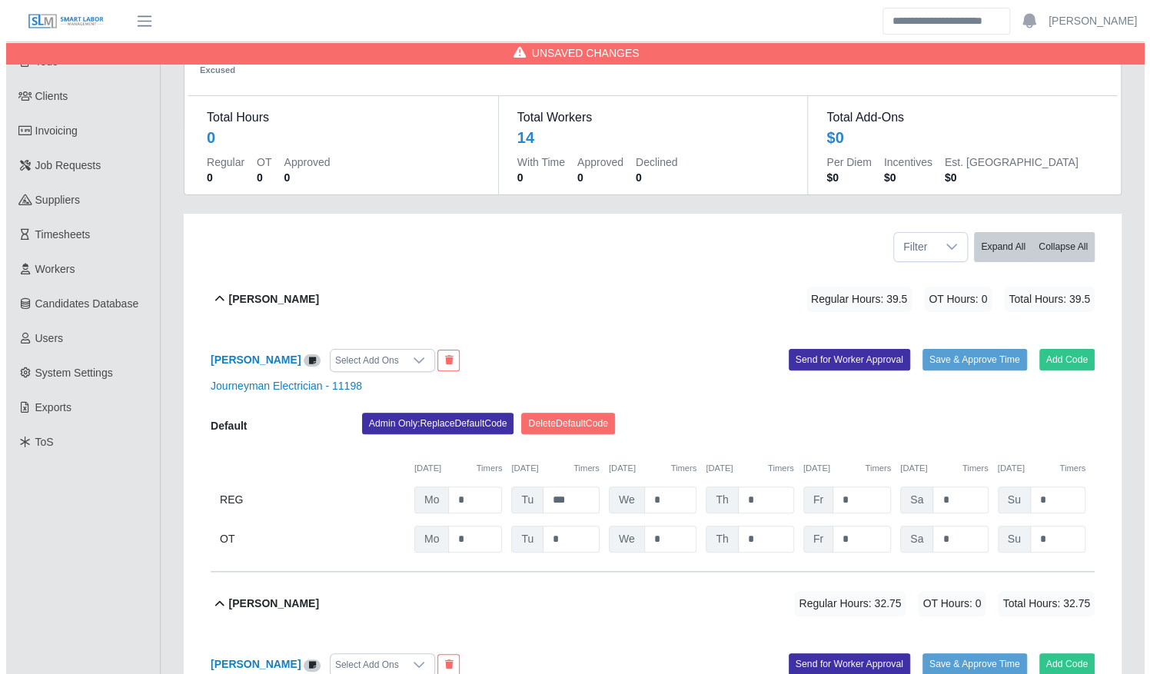
scroll to position [0, 0]
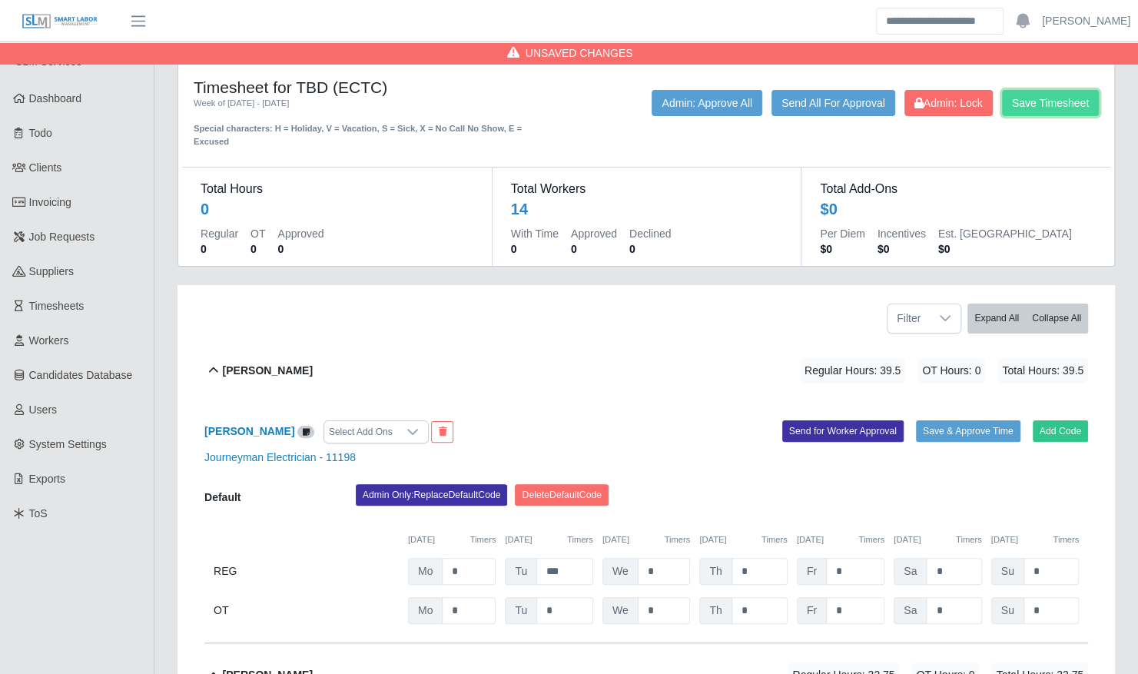
click at [1034, 109] on button "Save Timesheet" at bounding box center [1050, 103] width 97 height 26
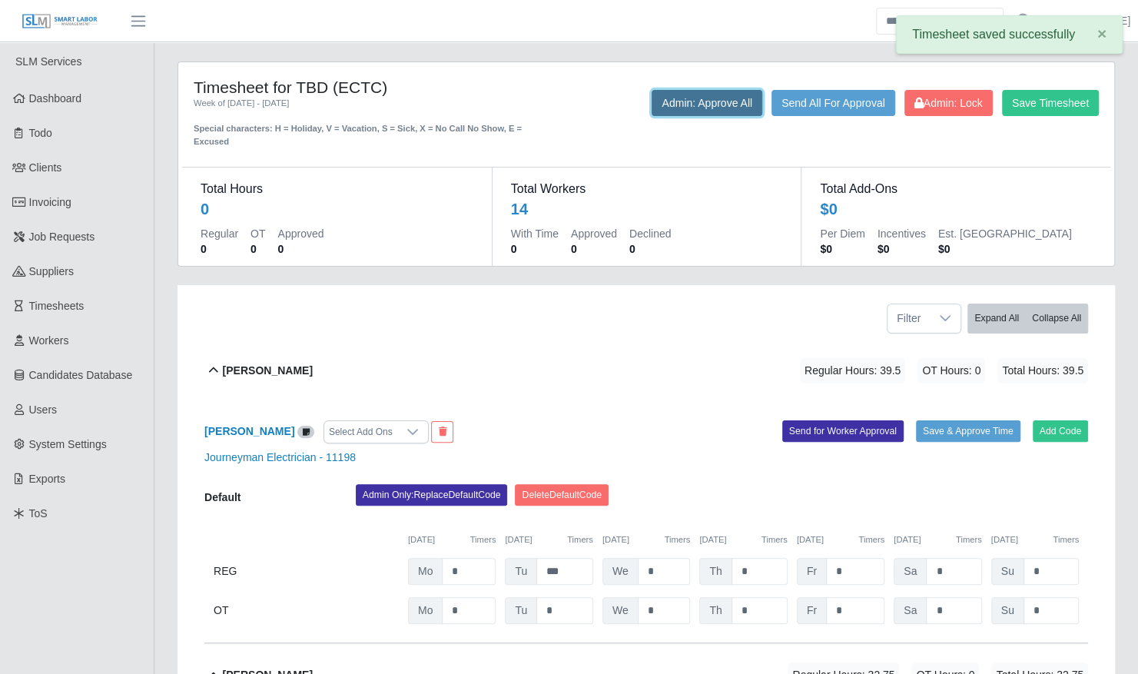
click at [692, 108] on button "Admin: Approve All" at bounding box center [707, 103] width 111 height 26
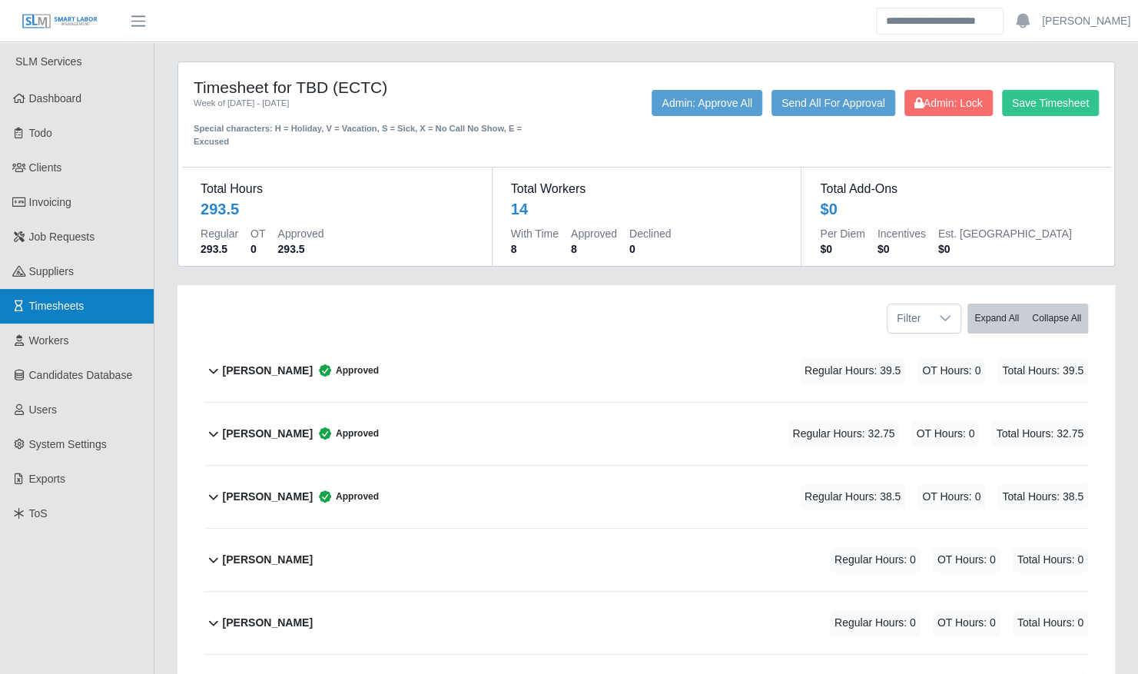
click at [62, 295] on link "Timesheets" at bounding box center [77, 306] width 154 height 35
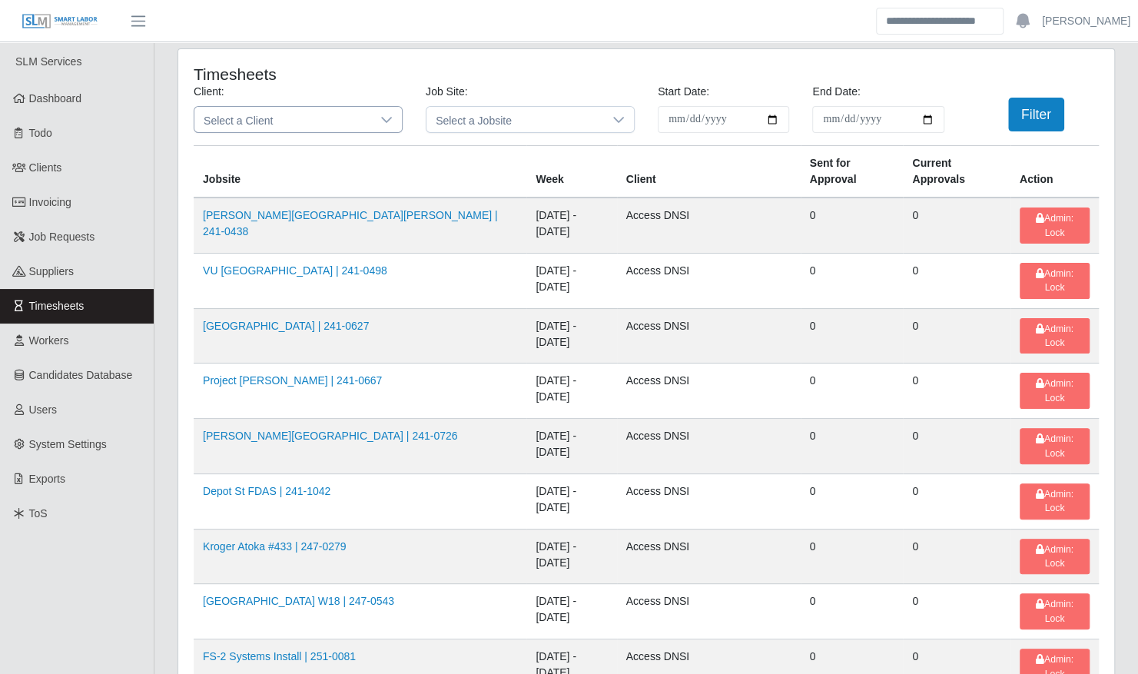
click at [274, 117] on span "Select a Client" at bounding box center [282, 119] width 177 height 25
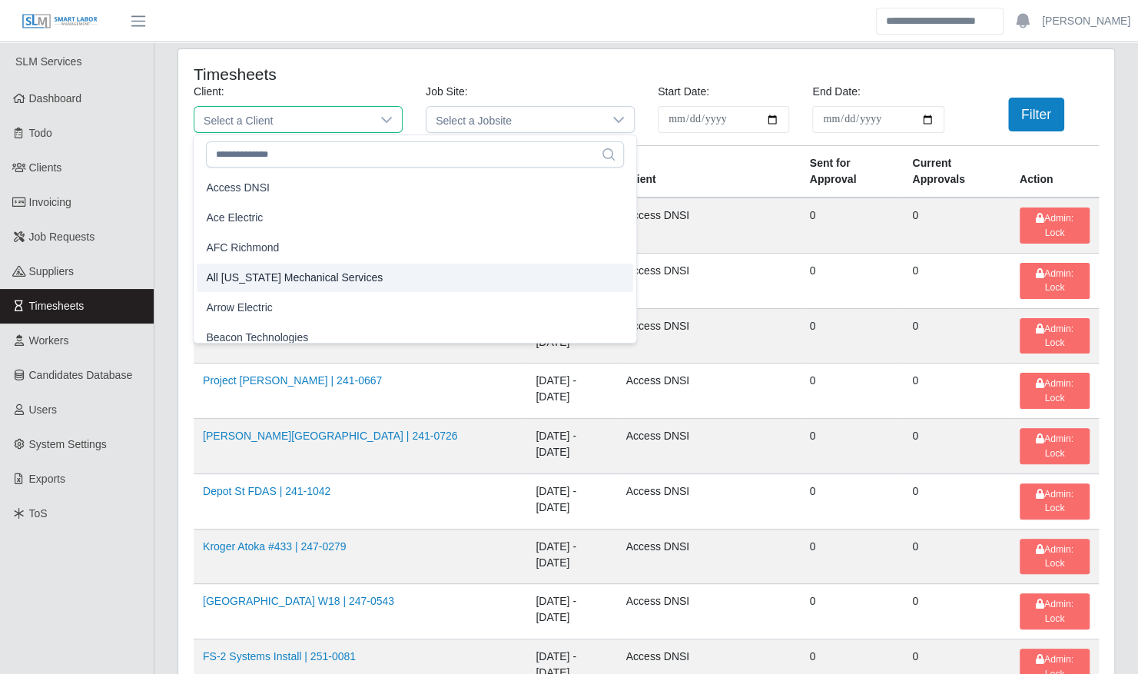
click at [267, 303] on span "Arrow Electric" at bounding box center [239, 308] width 66 height 16
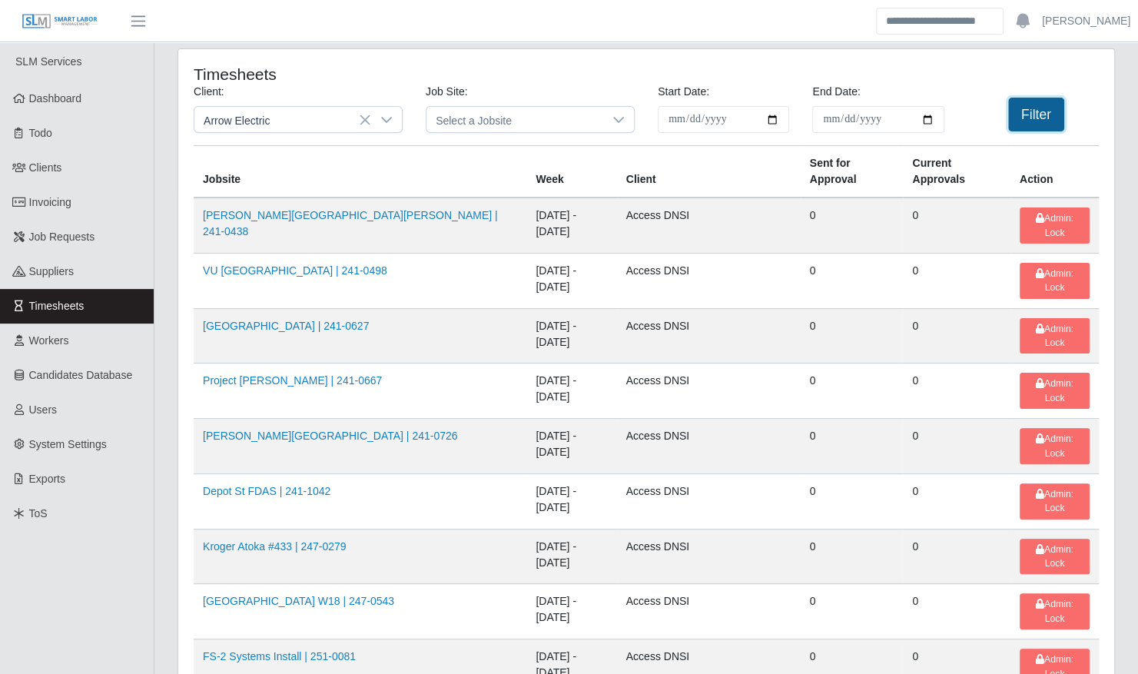
click at [1039, 117] on button "Filter" at bounding box center [1036, 115] width 56 height 34
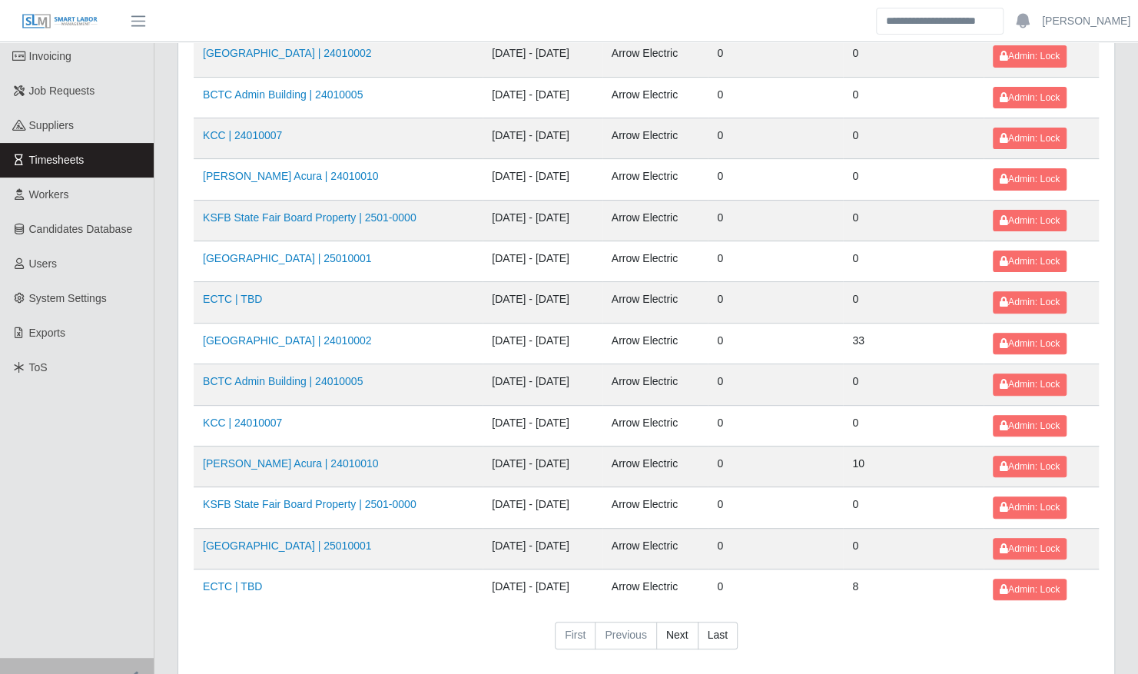
scroll to position [144, 0]
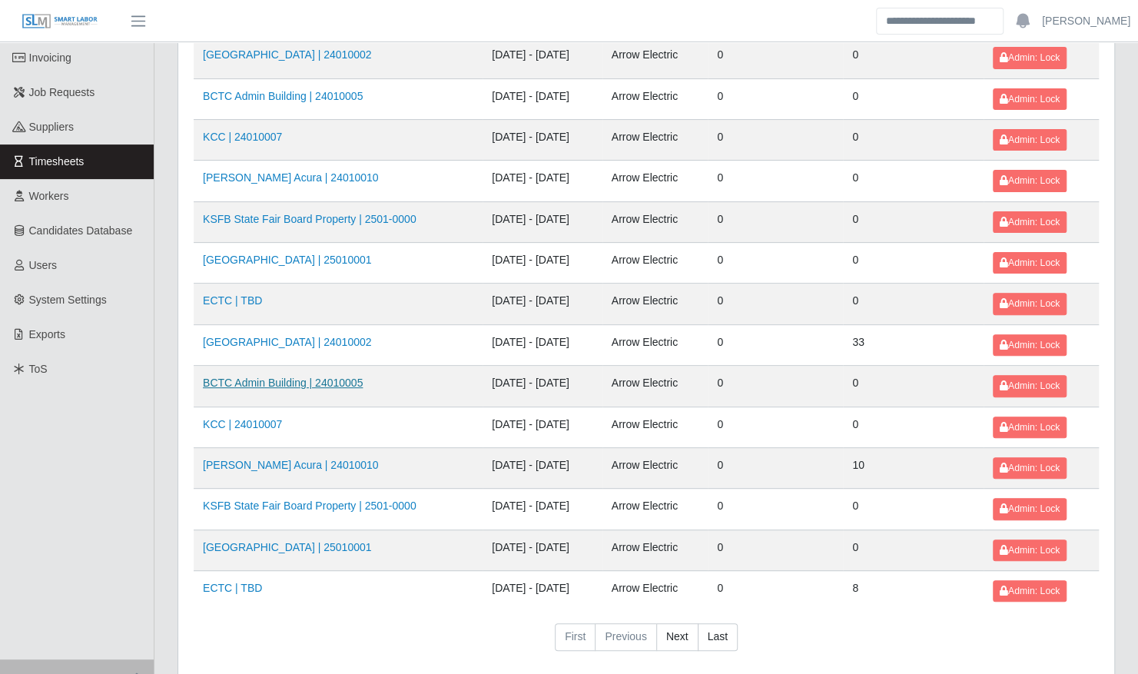
click at [252, 377] on link "BCTC Admin Building | 24010005" at bounding box center [283, 383] width 160 height 12
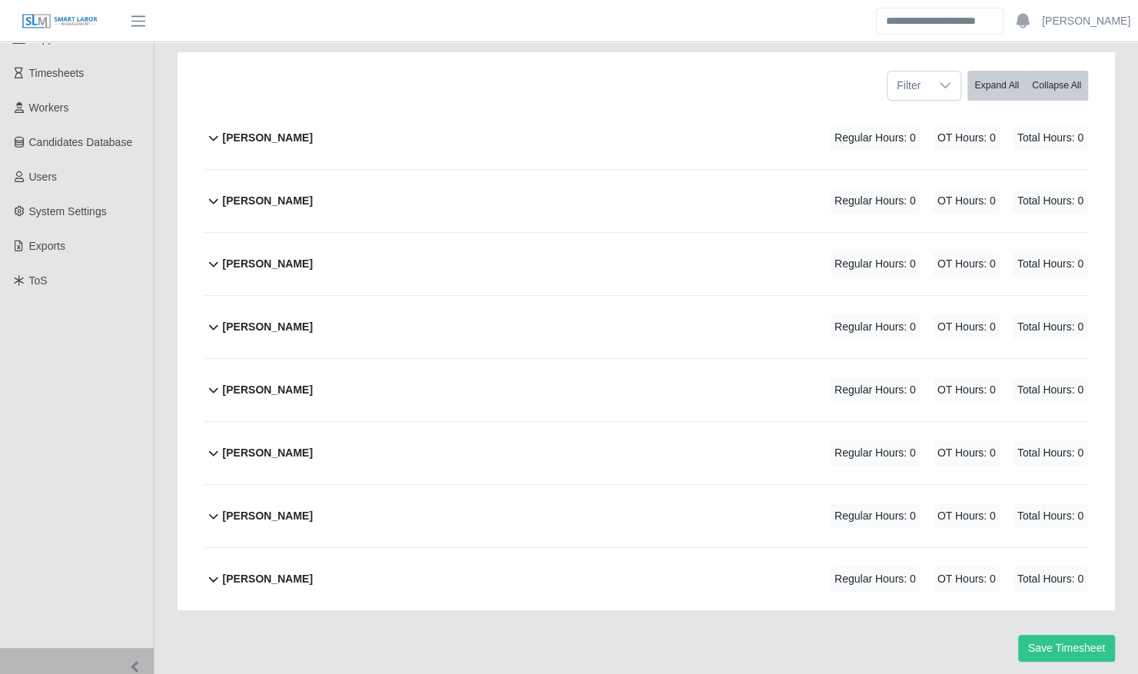
scroll to position [238, 0]
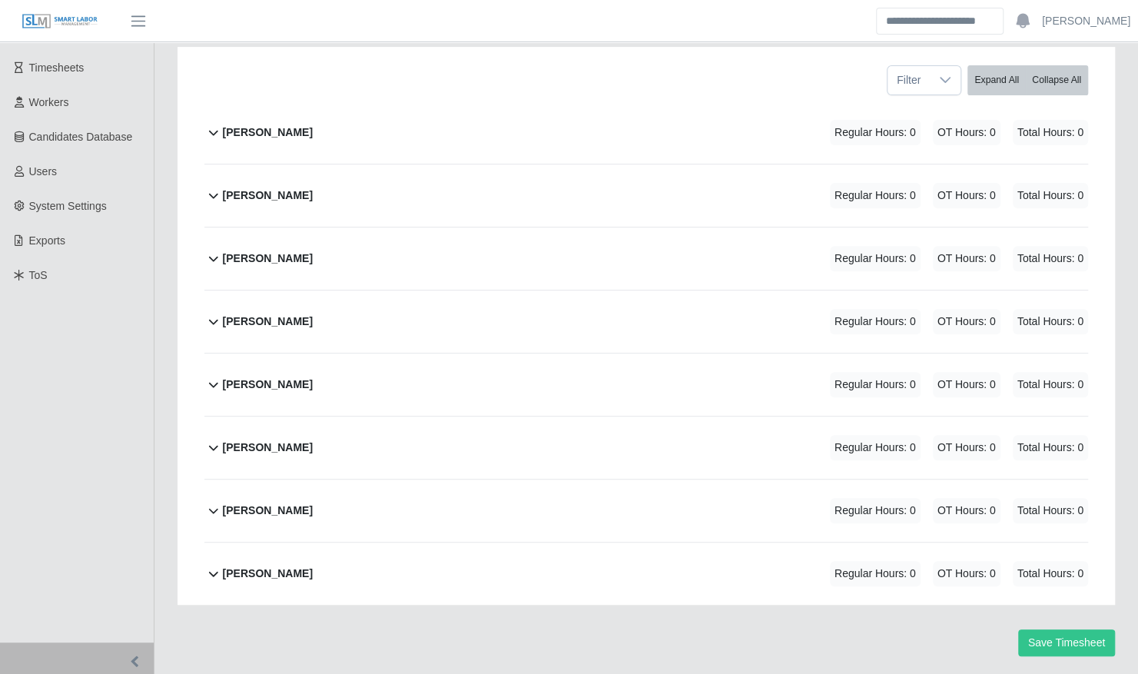
click at [344, 126] on div "[PERSON_NAME] Regular Hours: 0 OT Hours: 0 Total Hours: 0" at bounding box center [655, 132] width 865 height 62
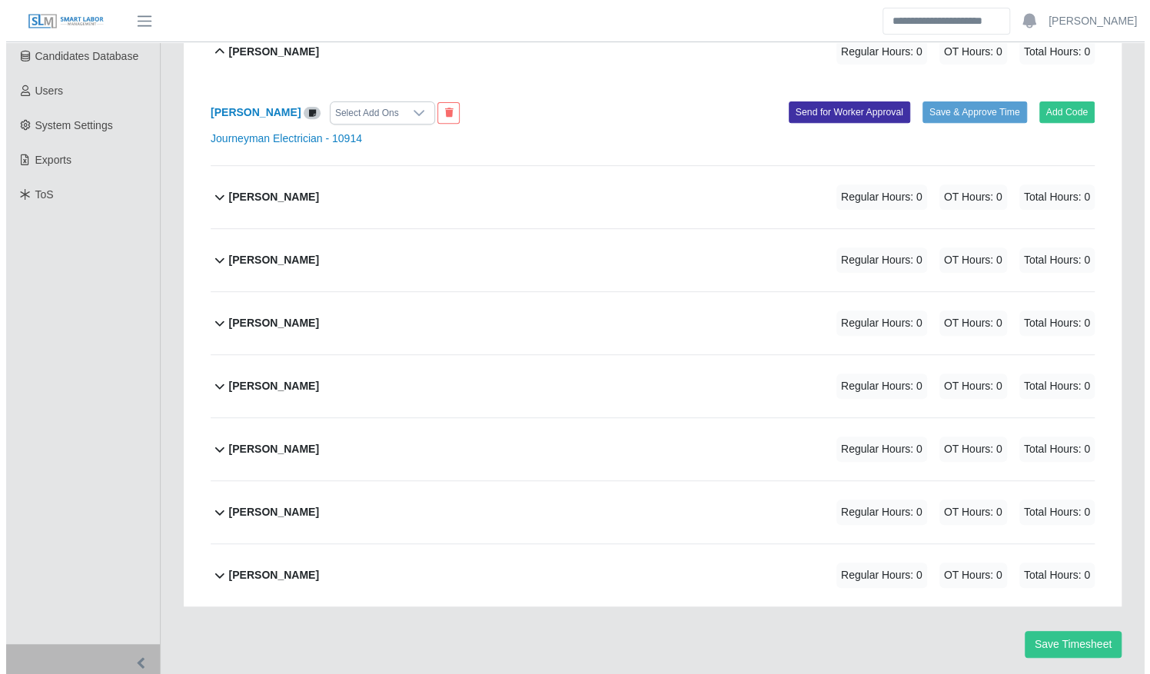
scroll to position [320, 0]
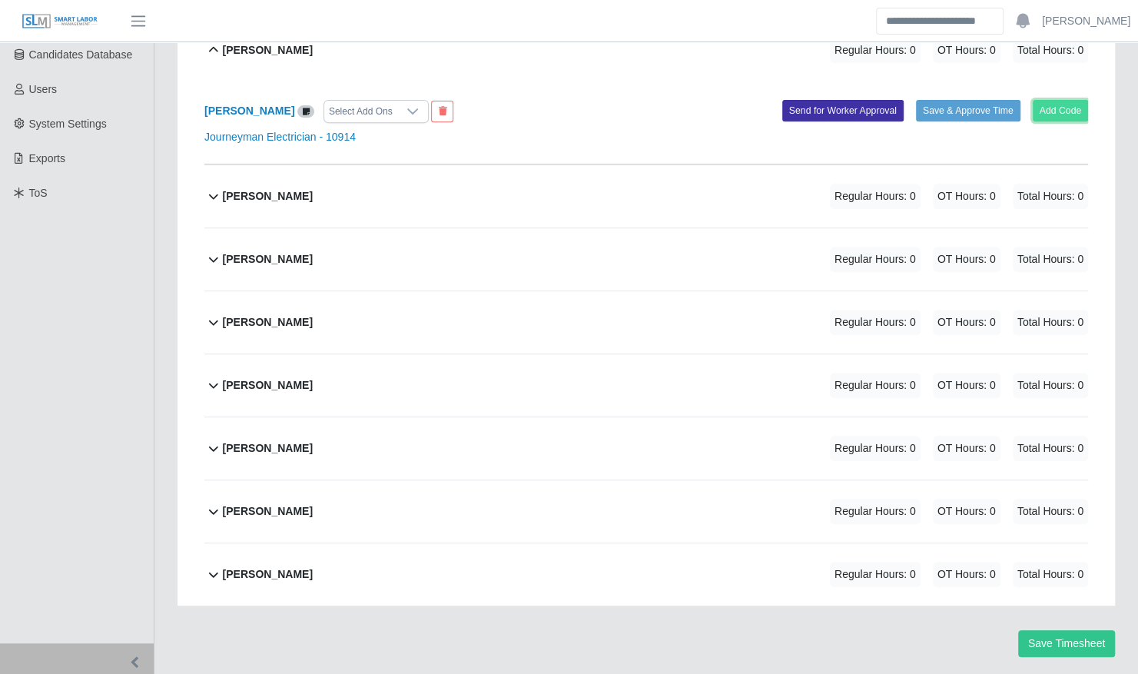
click at [1044, 100] on button "Add Code" at bounding box center [1061, 111] width 56 height 22
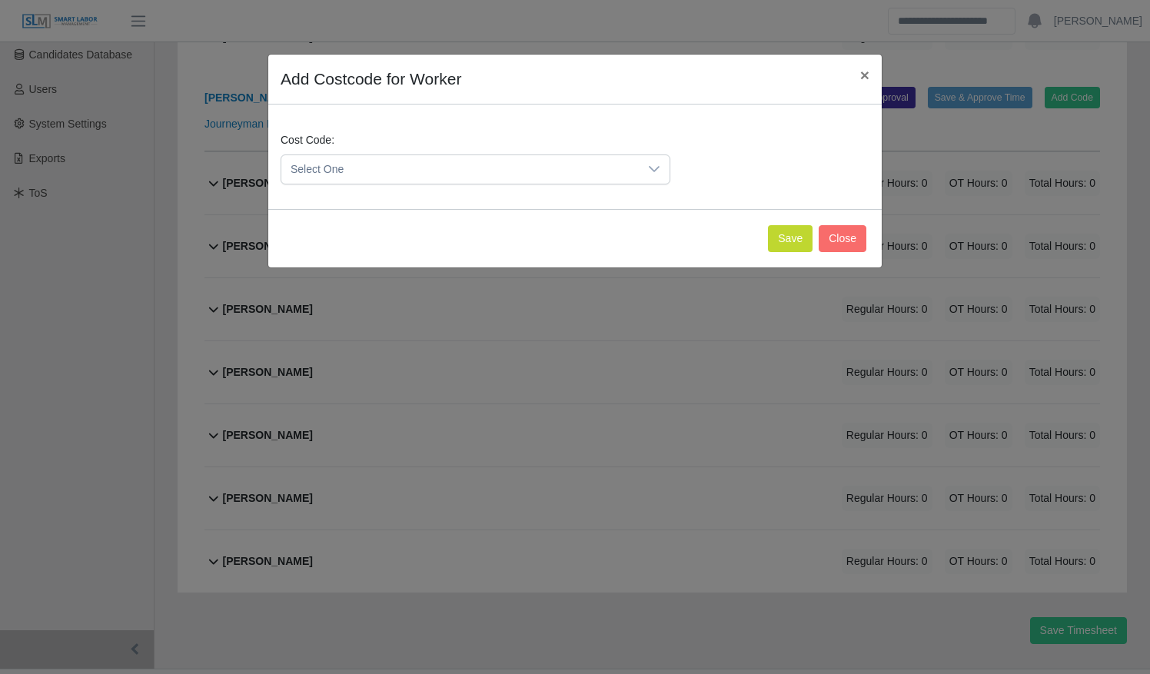
click at [457, 174] on span "Select One" at bounding box center [459, 169] width 357 height 28
click at [466, 234] on li "DEF.000000001 (Default)" at bounding box center [475, 244] width 383 height 28
click at [784, 235] on button "Save" at bounding box center [790, 238] width 45 height 27
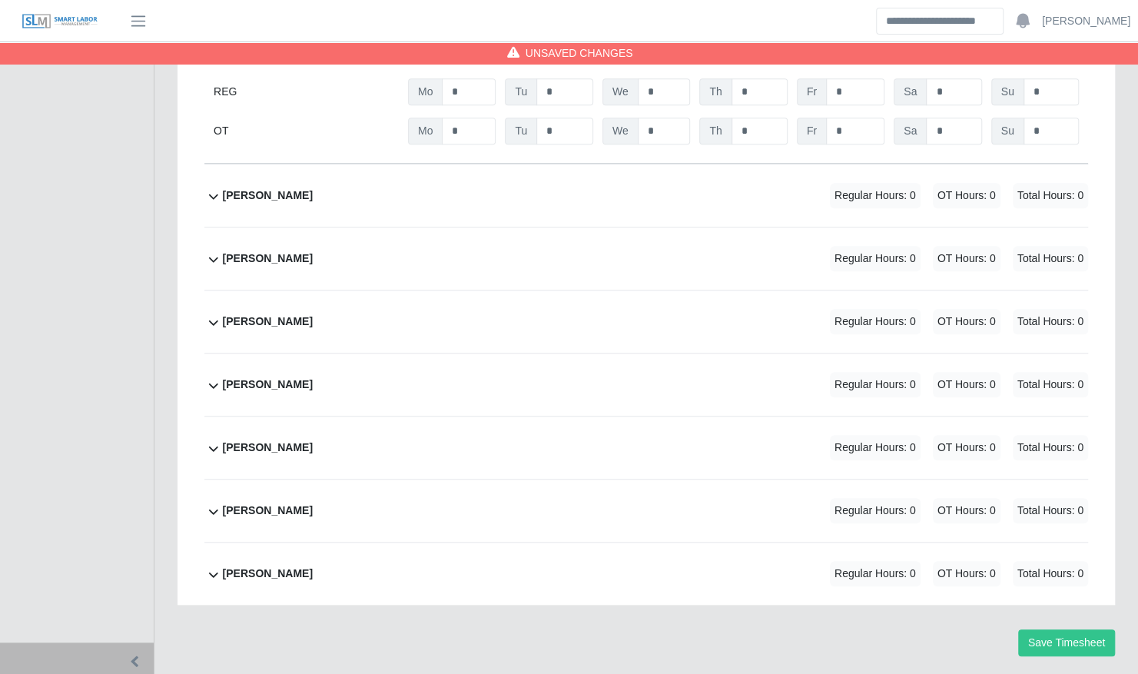
click at [528, 391] on div "[PERSON_NAME] Regular Hours: 0 OT Hours: 0 Total Hours: 0" at bounding box center [655, 385] width 865 height 62
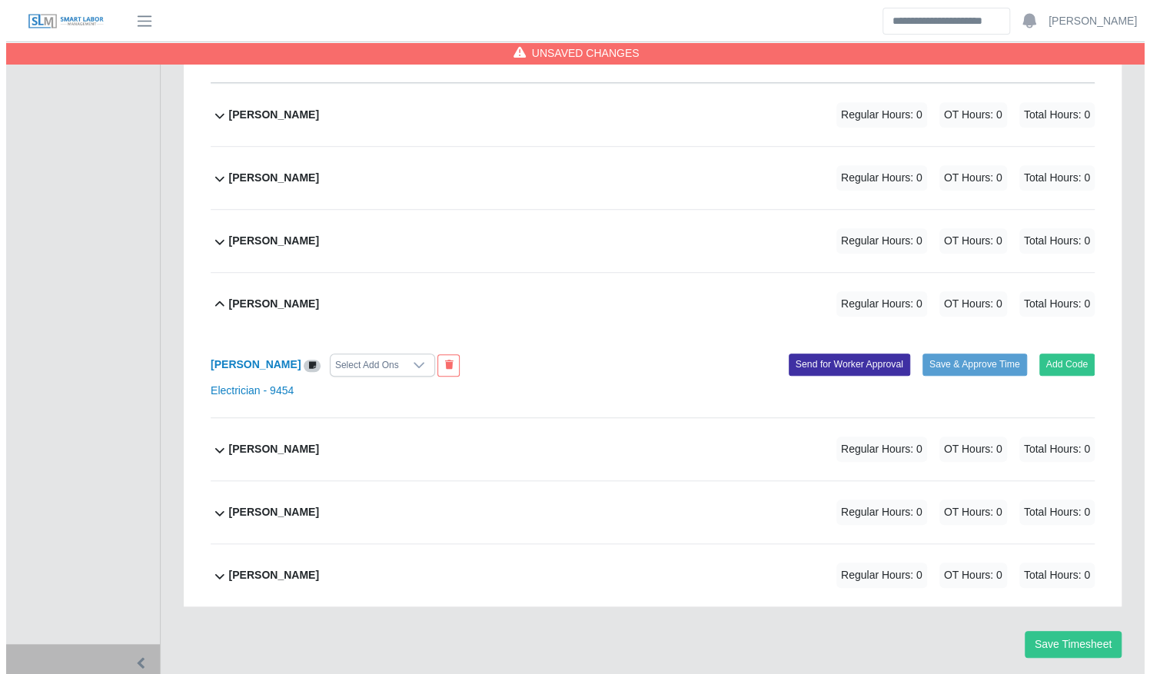
scroll to position [562, 0]
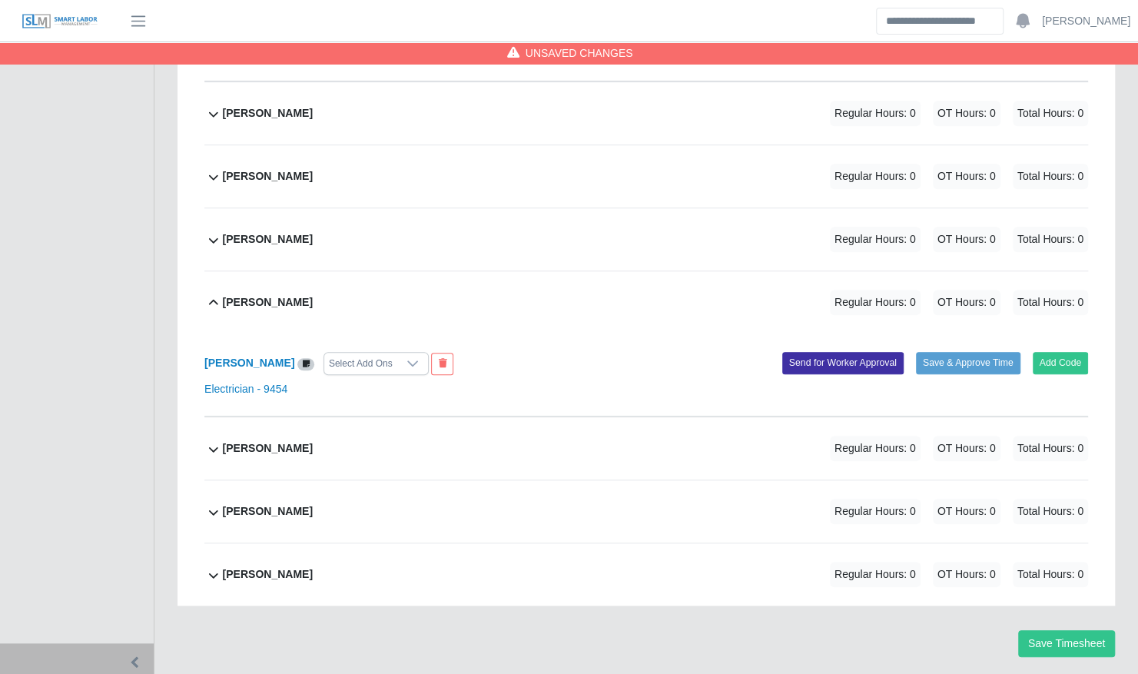
click at [1064, 335] on div "[PERSON_NAME] Select Add Ons Add Code Save & Approve Time Send for Worker Appro…" at bounding box center [646, 375] width 884 height 83
click at [1067, 353] on button "Add Code" at bounding box center [1061, 363] width 56 height 22
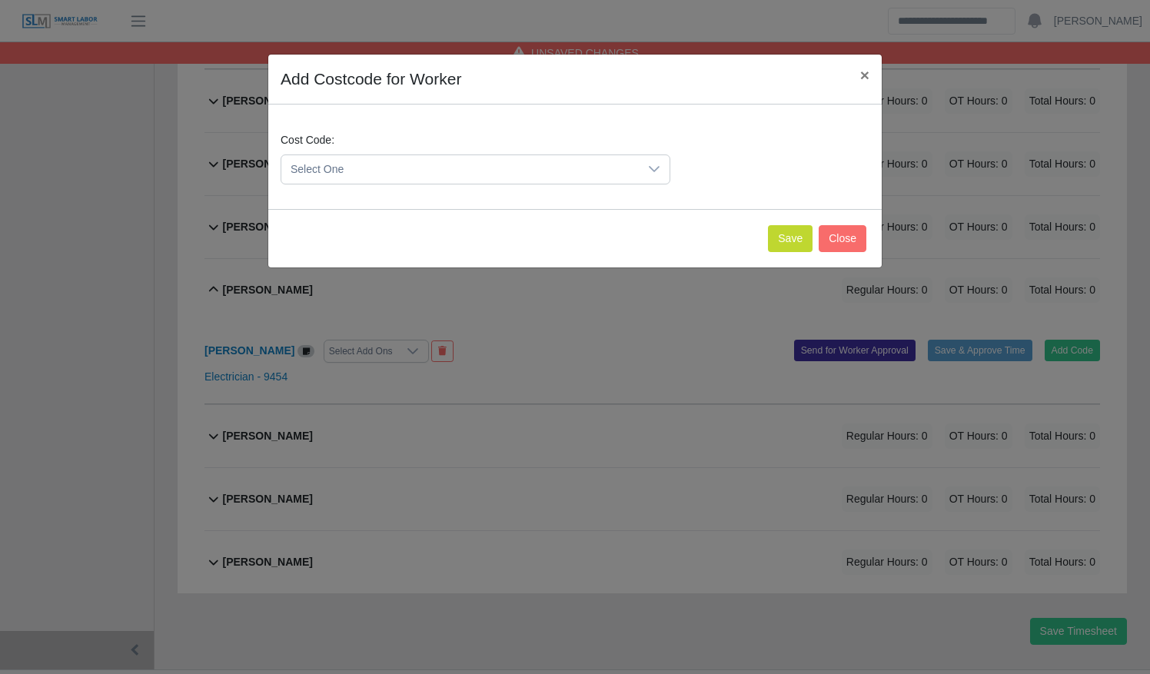
click at [606, 164] on span "Select One" at bounding box center [459, 169] width 357 height 28
click at [562, 238] on li "DEF.000000001 (Default)" at bounding box center [475, 244] width 383 height 28
click at [790, 237] on button "Save" at bounding box center [790, 238] width 45 height 27
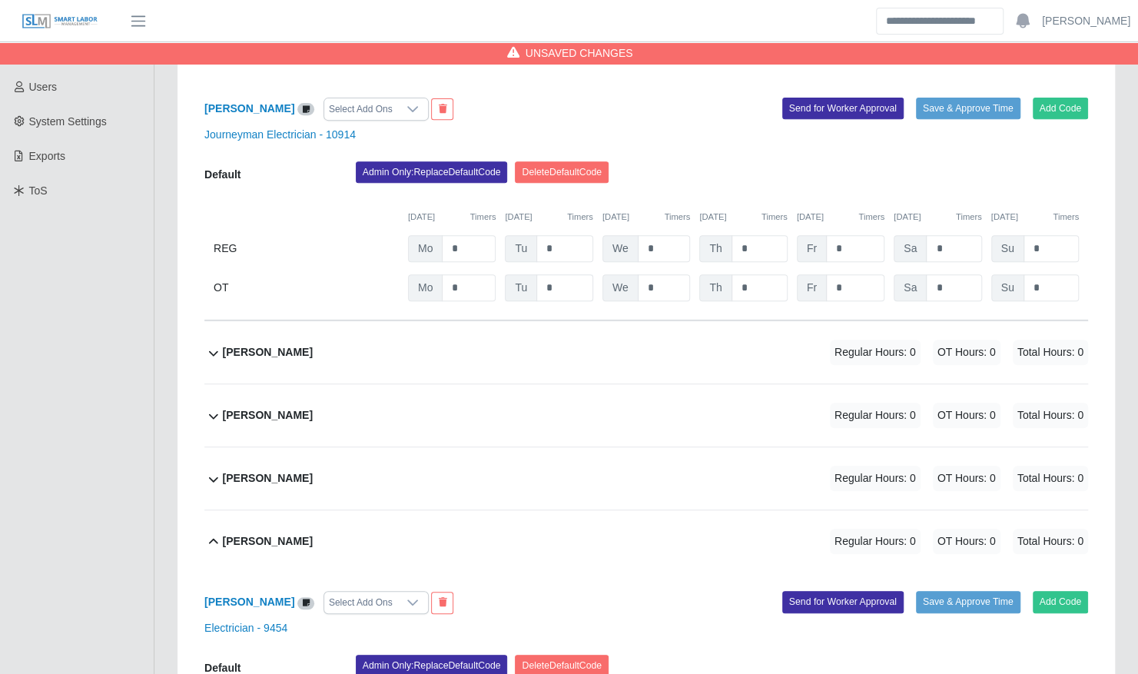
scroll to position [321, 0]
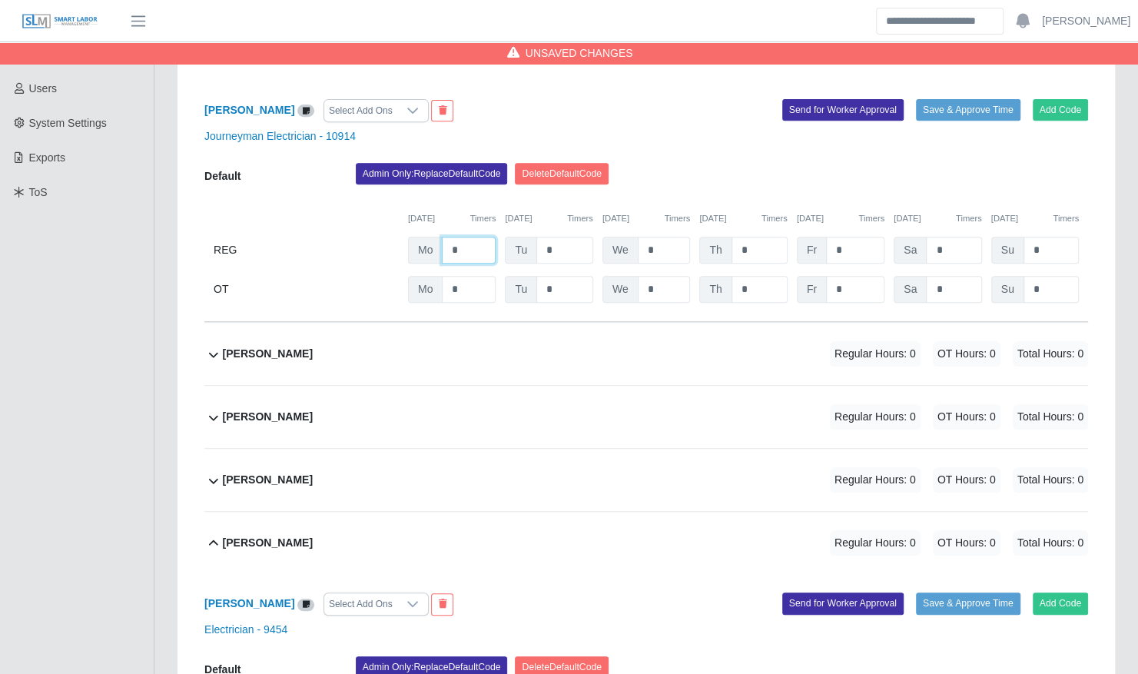
click at [475, 237] on input "*" at bounding box center [469, 250] width 54 height 27
type input "*"
type input "*****"
type input "*"
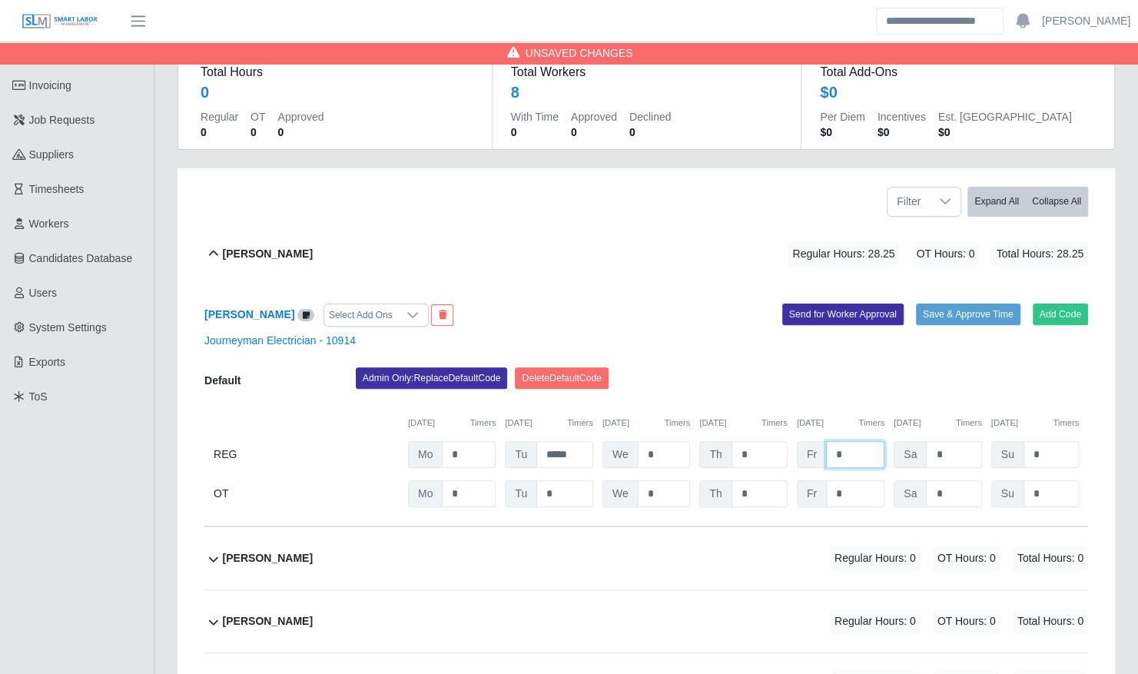
scroll to position [115, 0]
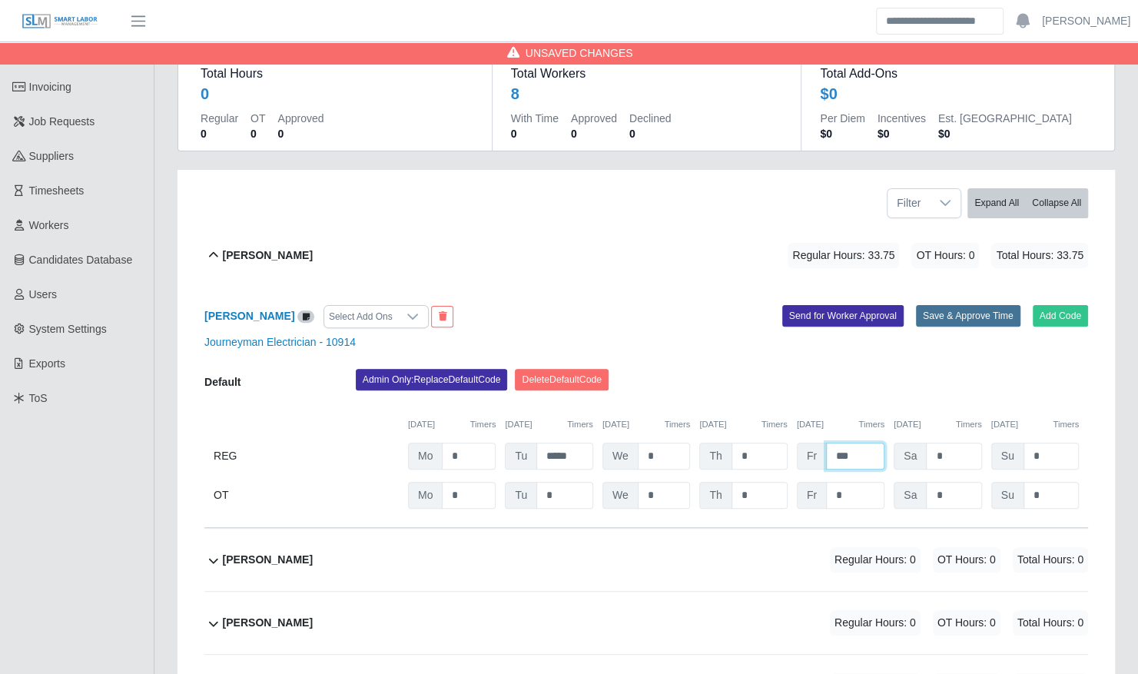
type input "***"
click at [964, 305] on button "Save & Approve Time" at bounding box center [968, 316] width 105 height 22
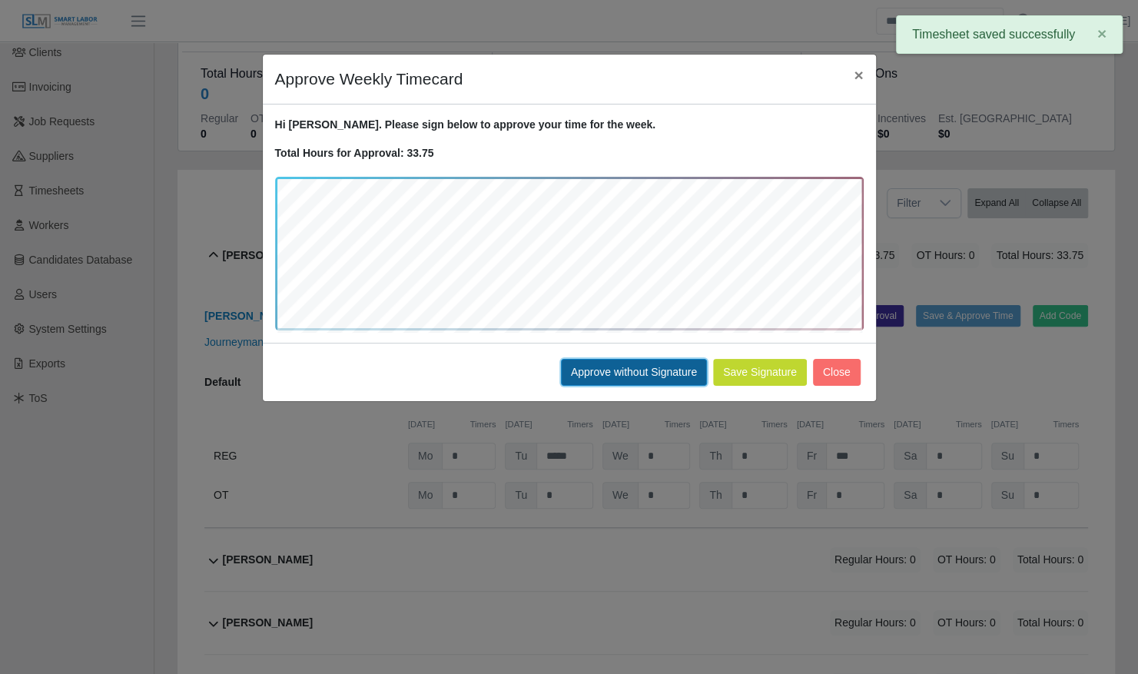
click at [620, 371] on button "Approve without Signature" at bounding box center [634, 372] width 146 height 27
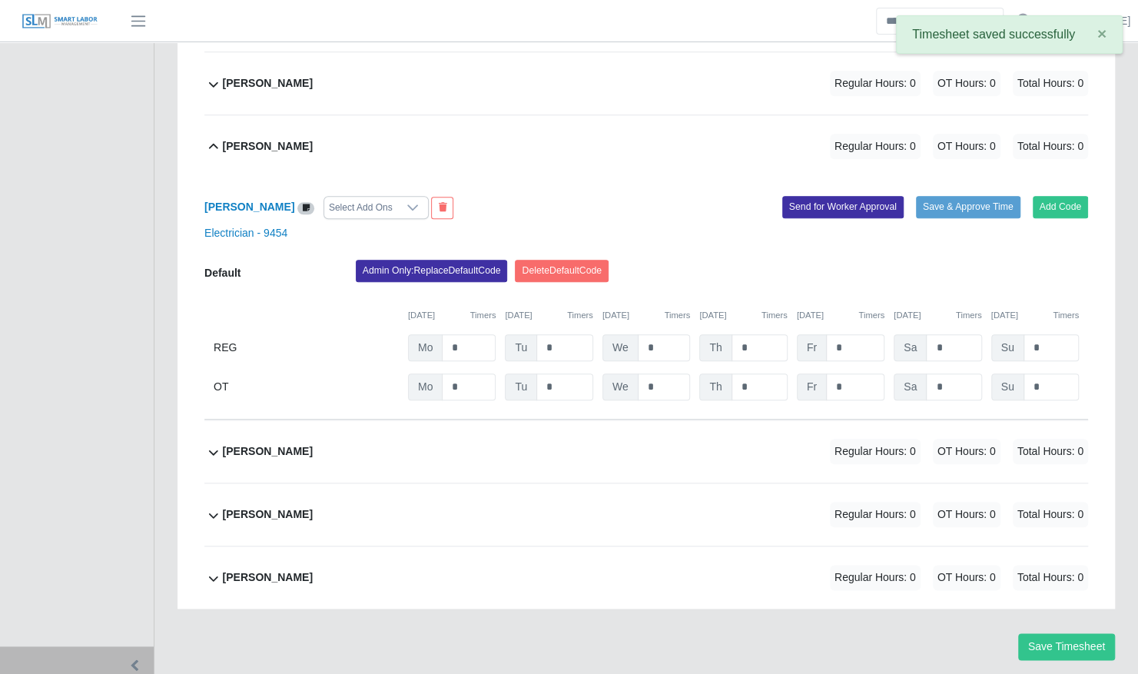
scroll to position [718, 0]
click at [472, 335] on input "*" at bounding box center [469, 347] width 54 height 27
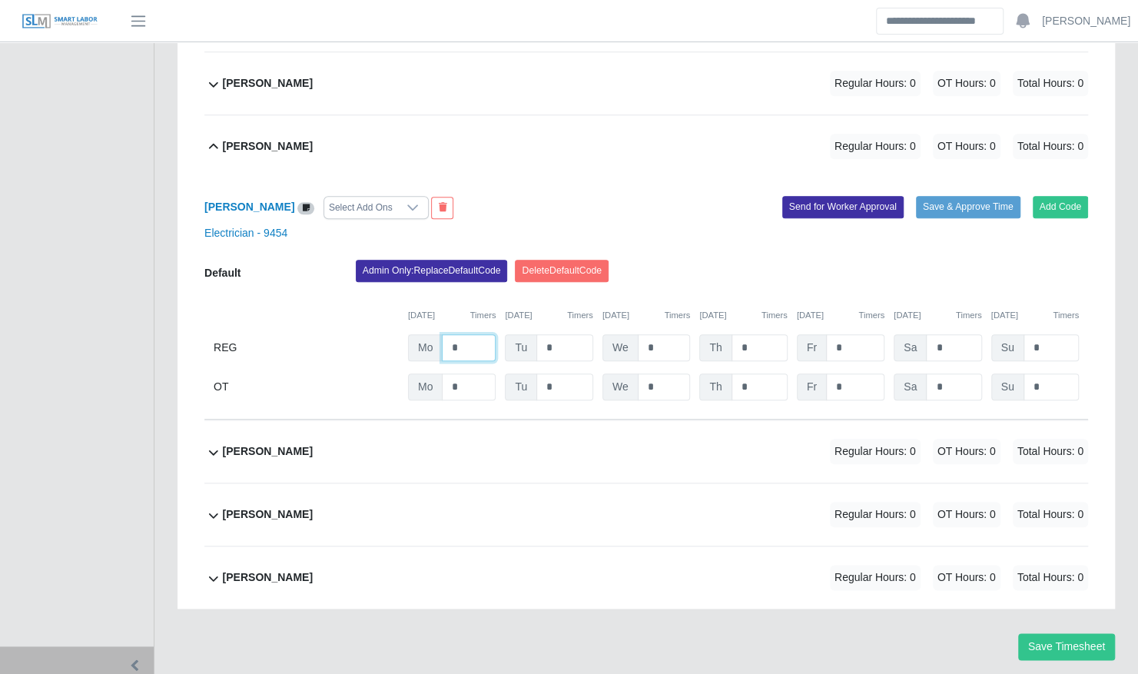
type input "*"
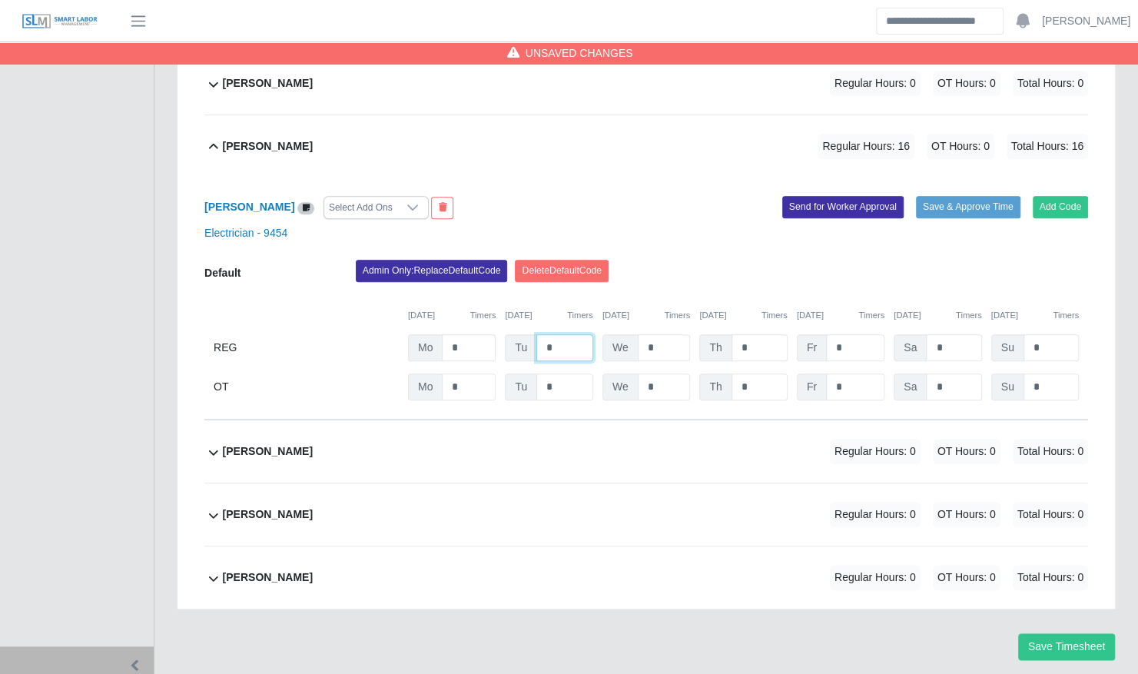
type input "*"
click at [837, 266] on div "Admin Only: Replace Default Code [GEOGRAPHIC_DATA] Default Code" at bounding box center [721, 275] width 755 height 31
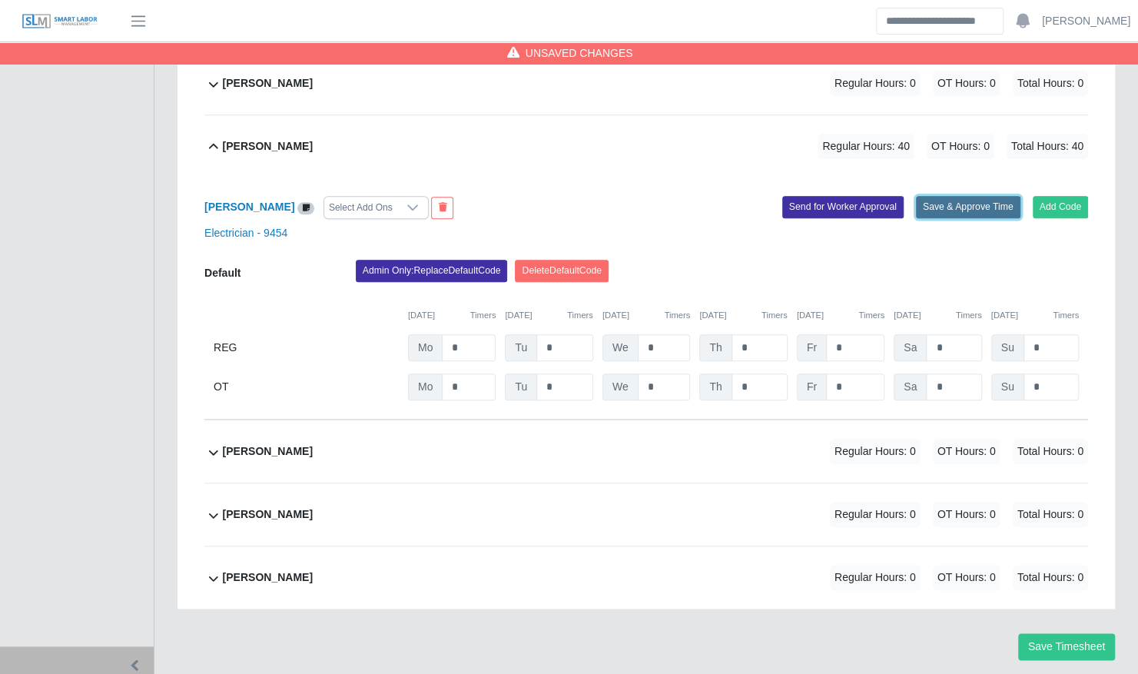
click at [976, 196] on button "Save & Approve Time" at bounding box center [968, 207] width 105 height 22
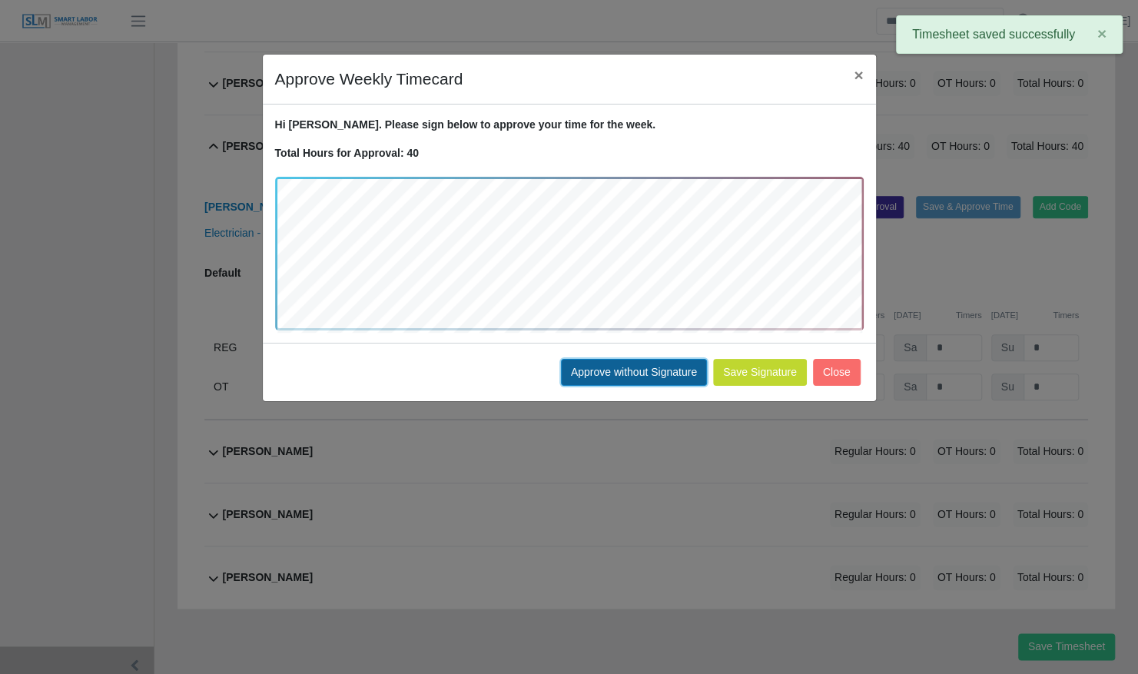
click at [679, 375] on button "Approve without Signature" at bounding box center [634, 372] width 146 height 27
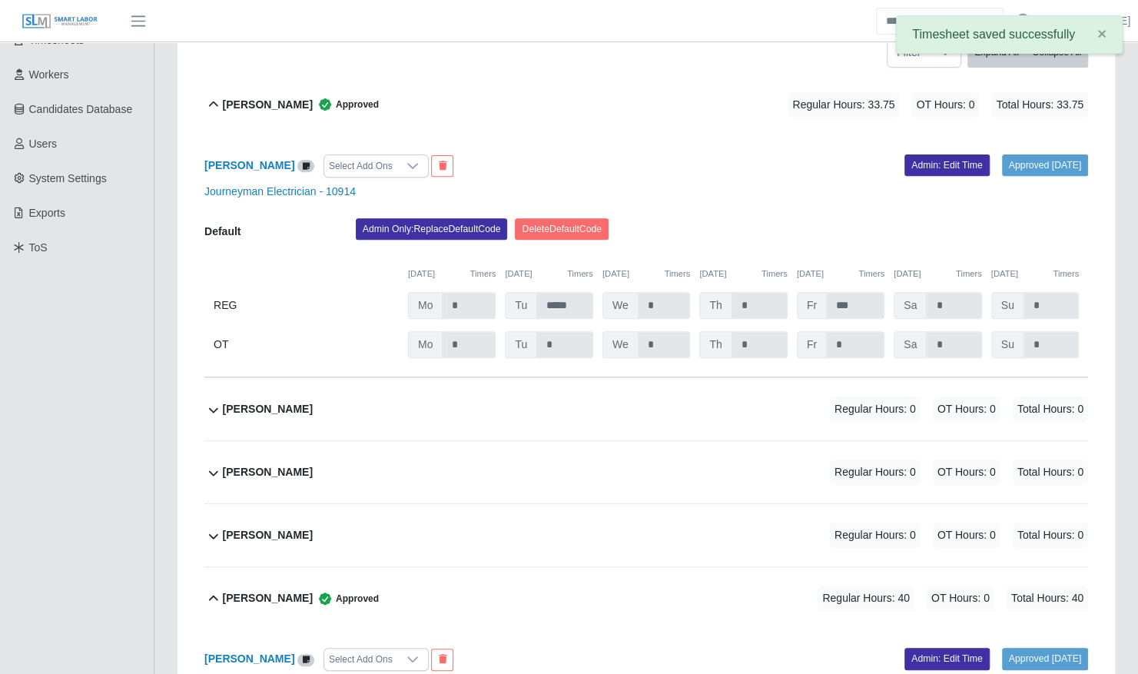
scroll to position [0, 0]
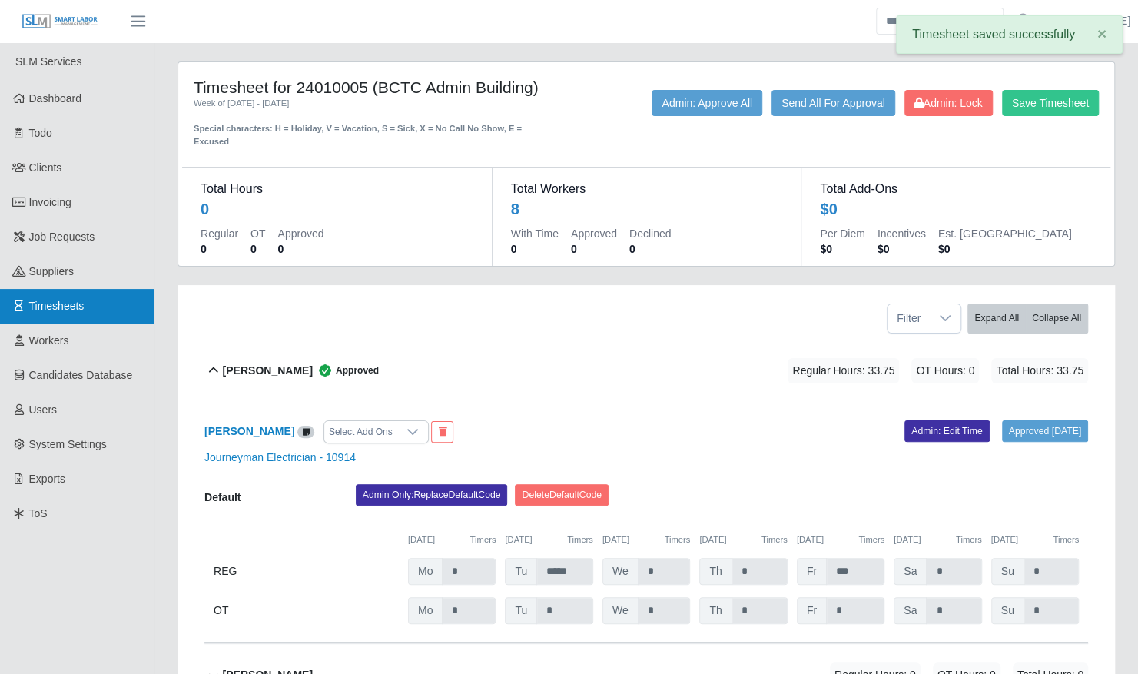
click at [114, 300] on link "Timesheets" at bounding box center [77, 306] width 154 height 35
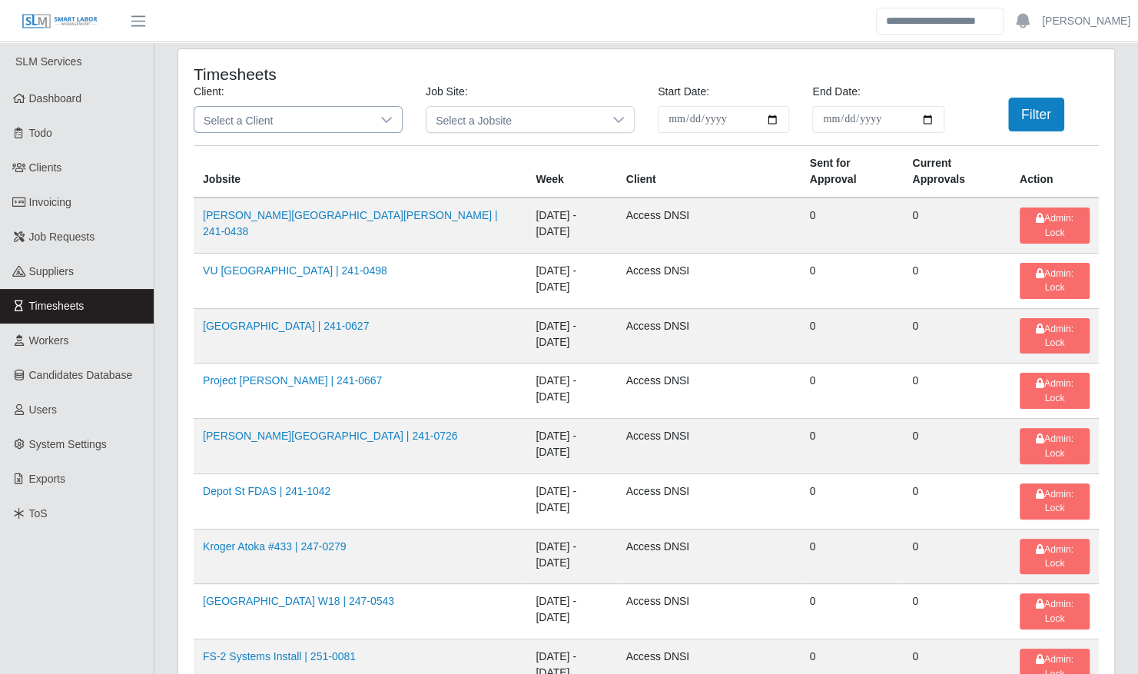
click at [304, 118] on span "Select a Client" at bounding box center [282, 119] width 177 height 25
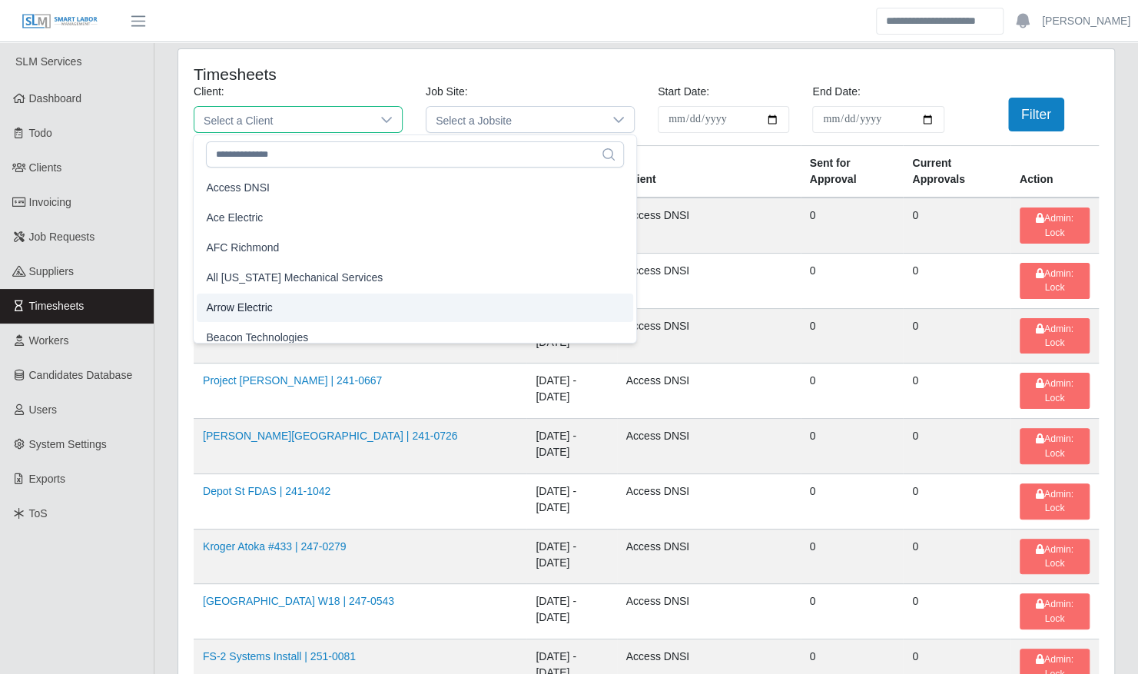
click at [275, 303] on li "Arrow Electric" at bounding box center [415, 308] width 436 height 28
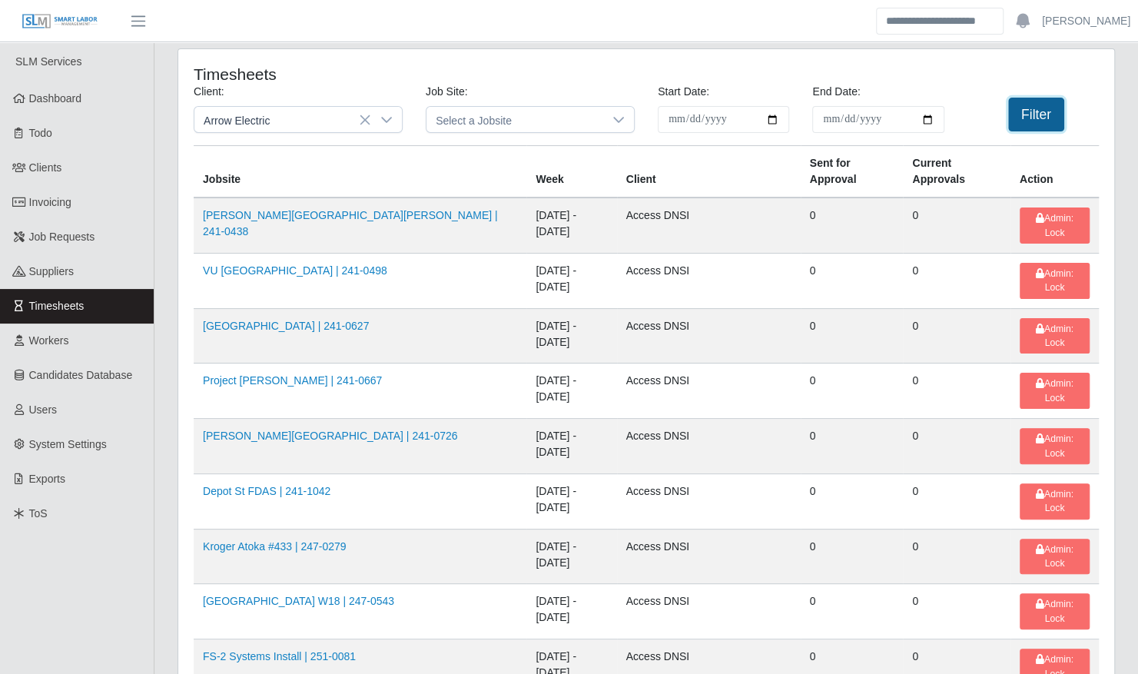
click at [1052, 122] on button "Filter" at bounding box center [1036, 115] width 56 height 34
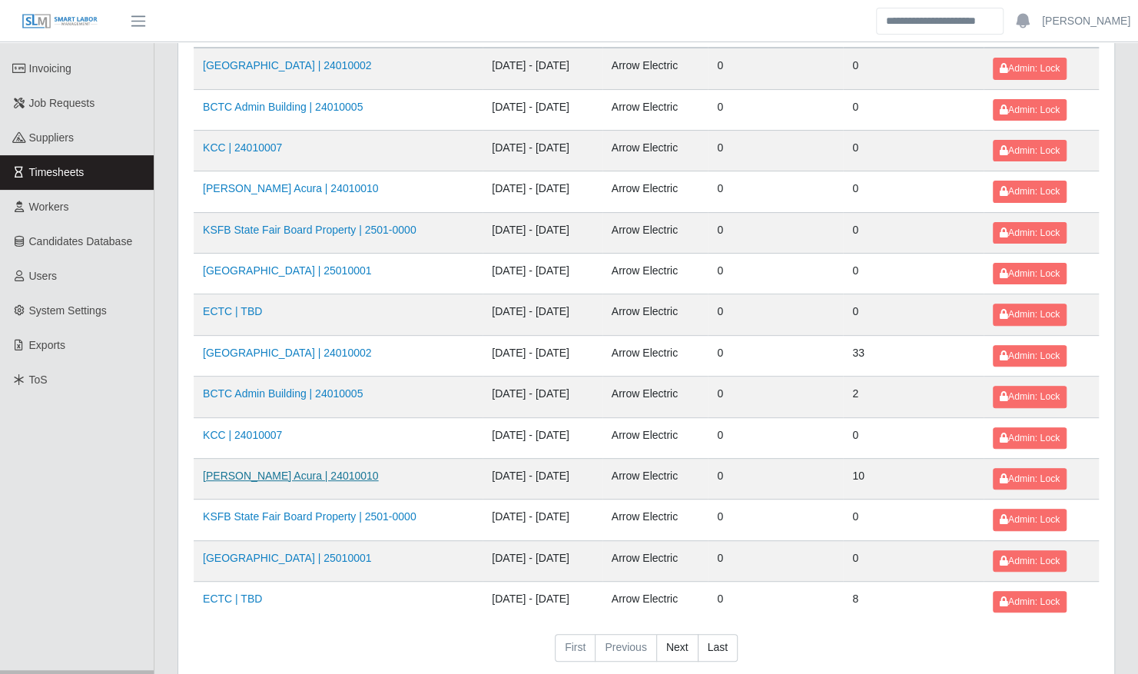
scroll to position [130, 0]
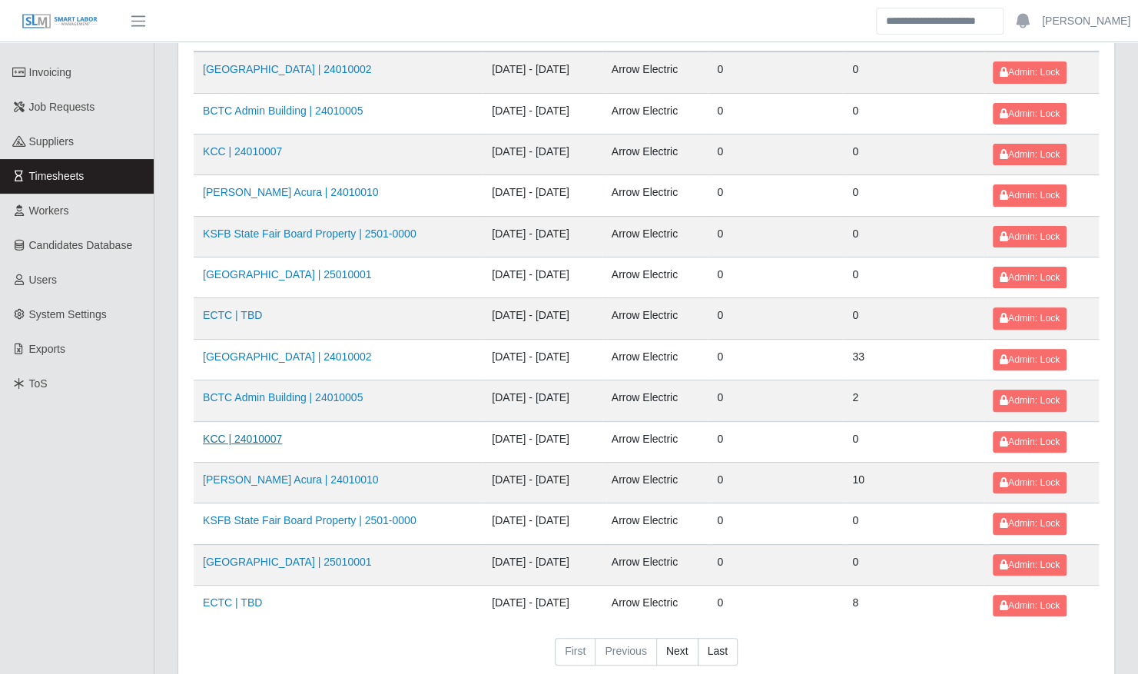
click at [253, 433] on link "KCC | 24010007" at bounding box center [242, 439] width 79 height 12
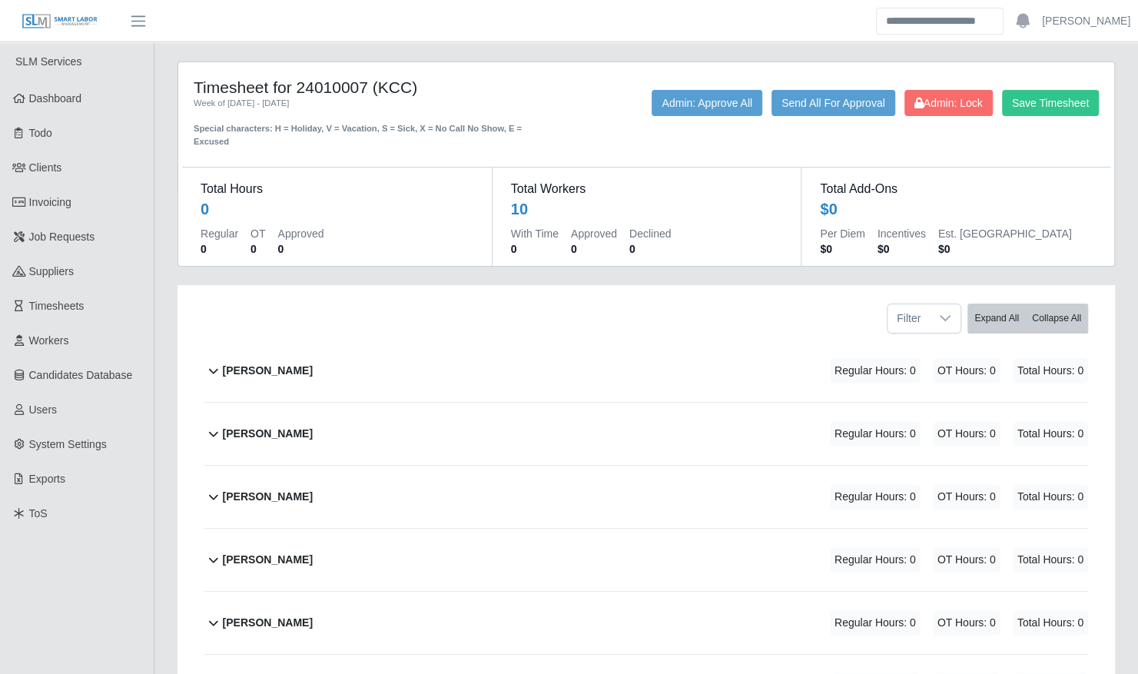
click at [350, 363] on div "[PERSON_NAME] Regular Hours: 0 OT Hours: 0 Total Hours: 0" at bounding box center [655, 371] width 865 height 62
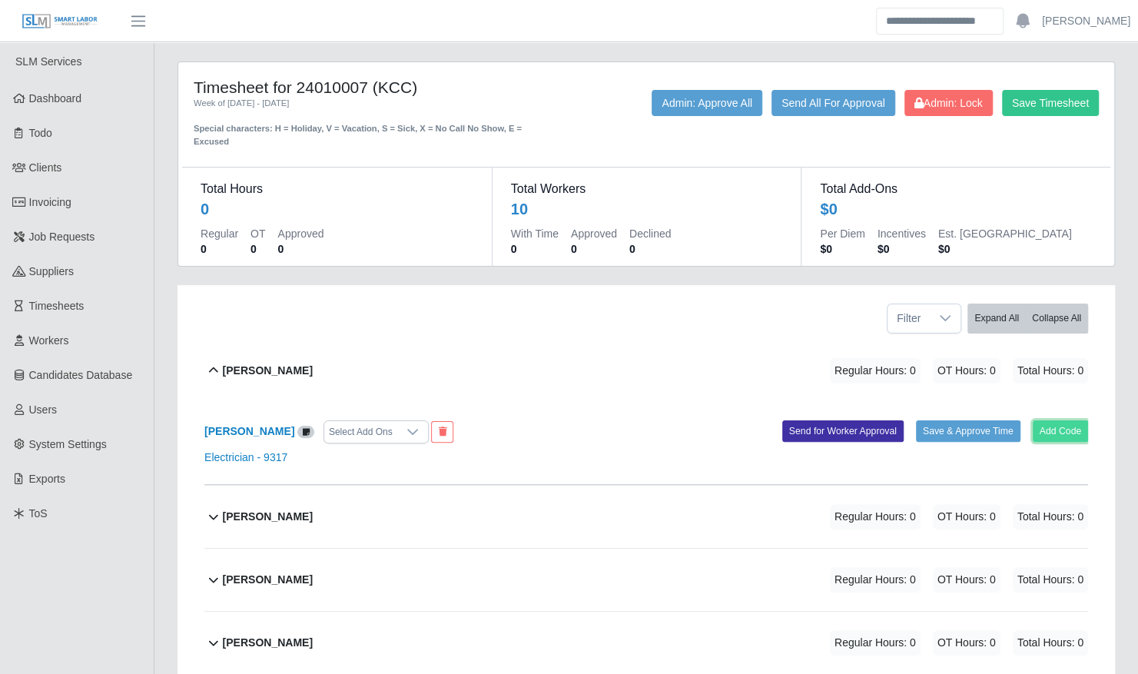
click at [1051, 420] on button "Add Code" at bounding box center [1061, 431] width 56 height 22
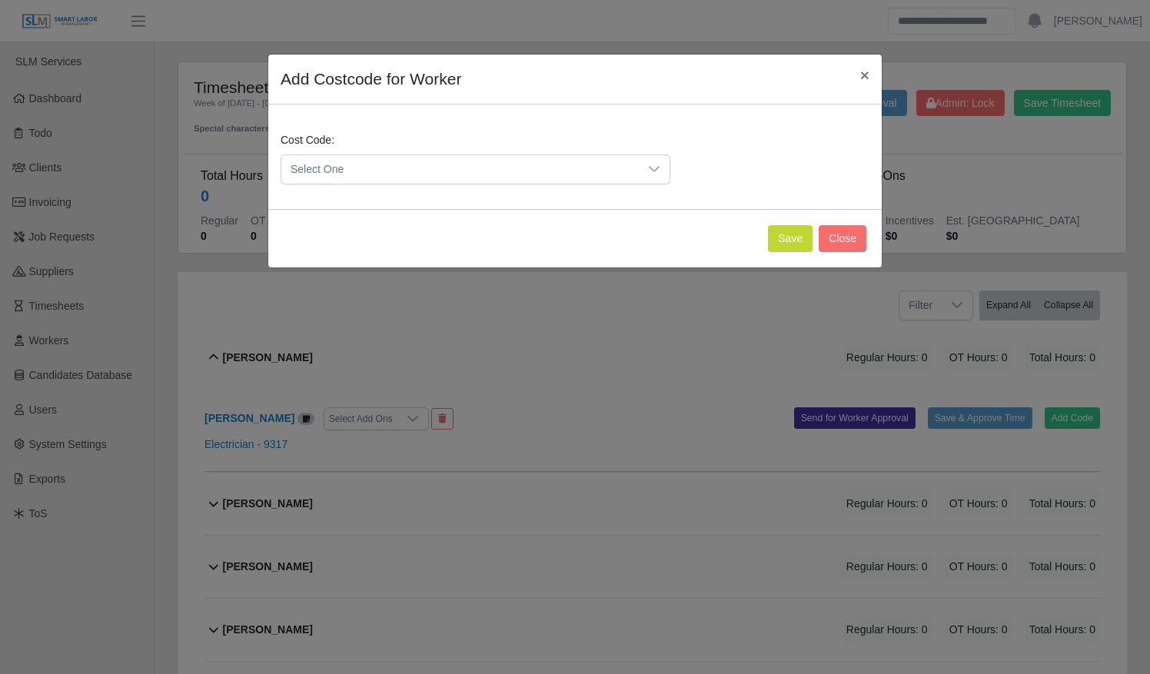
click at [419, 169] on span "Select One" at bounding box center [459, 169] width 357 height 28
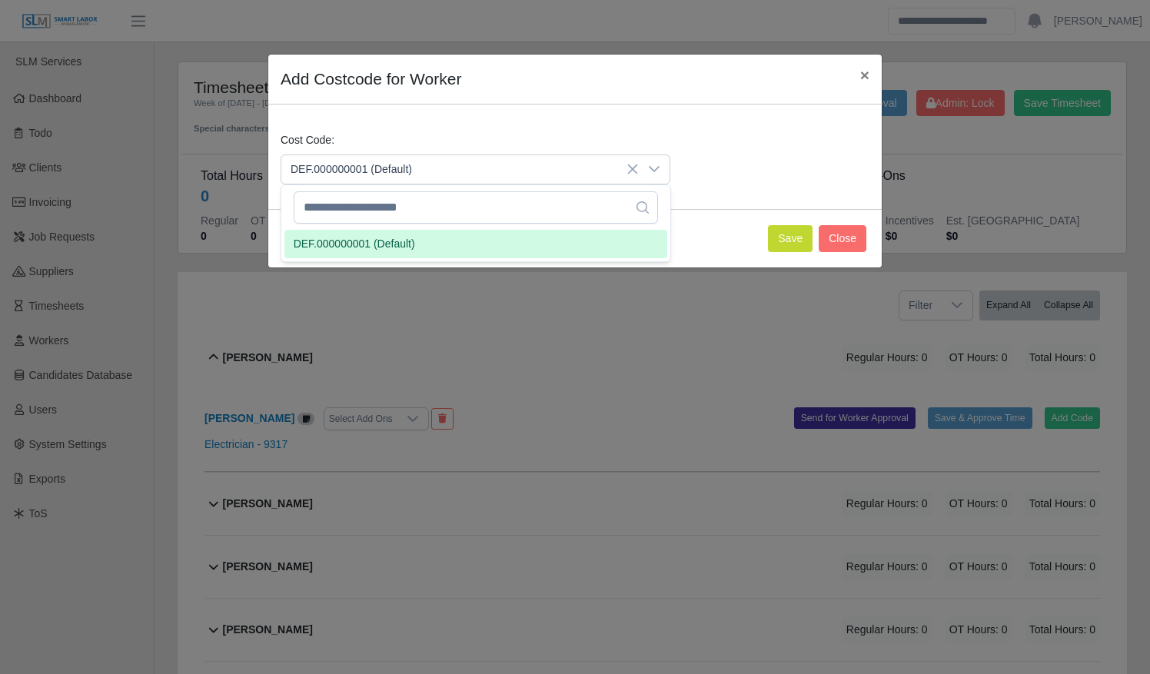
click at [422, 237] on li "DEF.000000001 (Default)" at bounding box center [475, 244] width 383 height 28
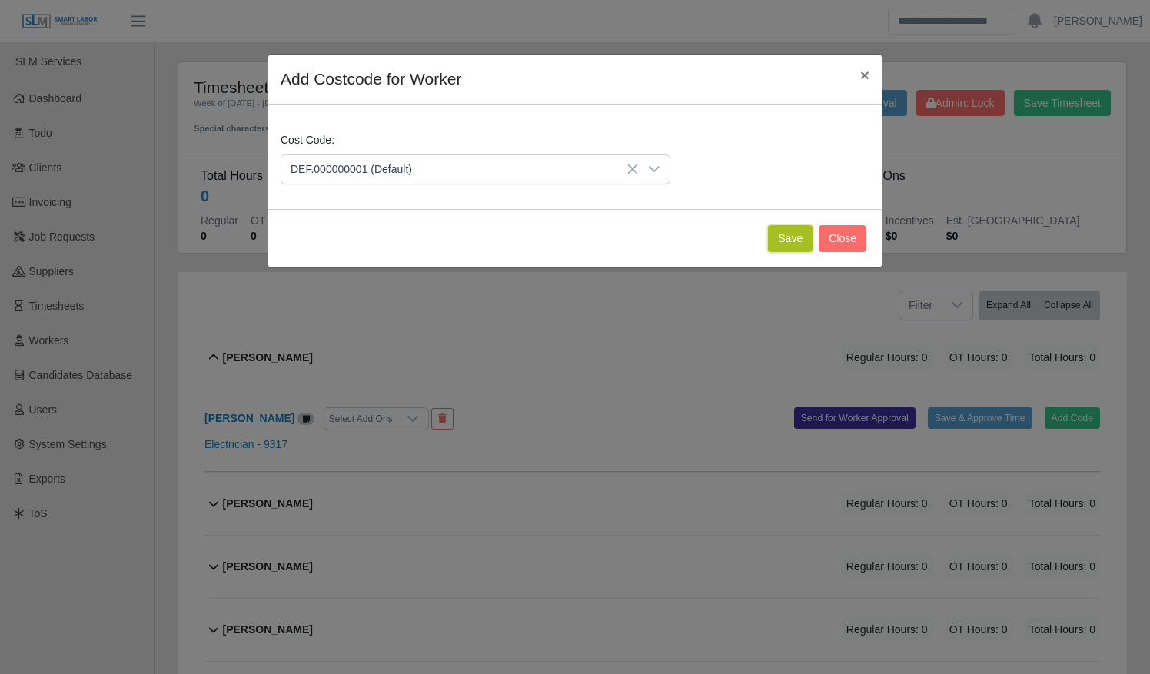
click at [797, 233] on button "Save" at bounding box center [790, 238] width 45 height 27
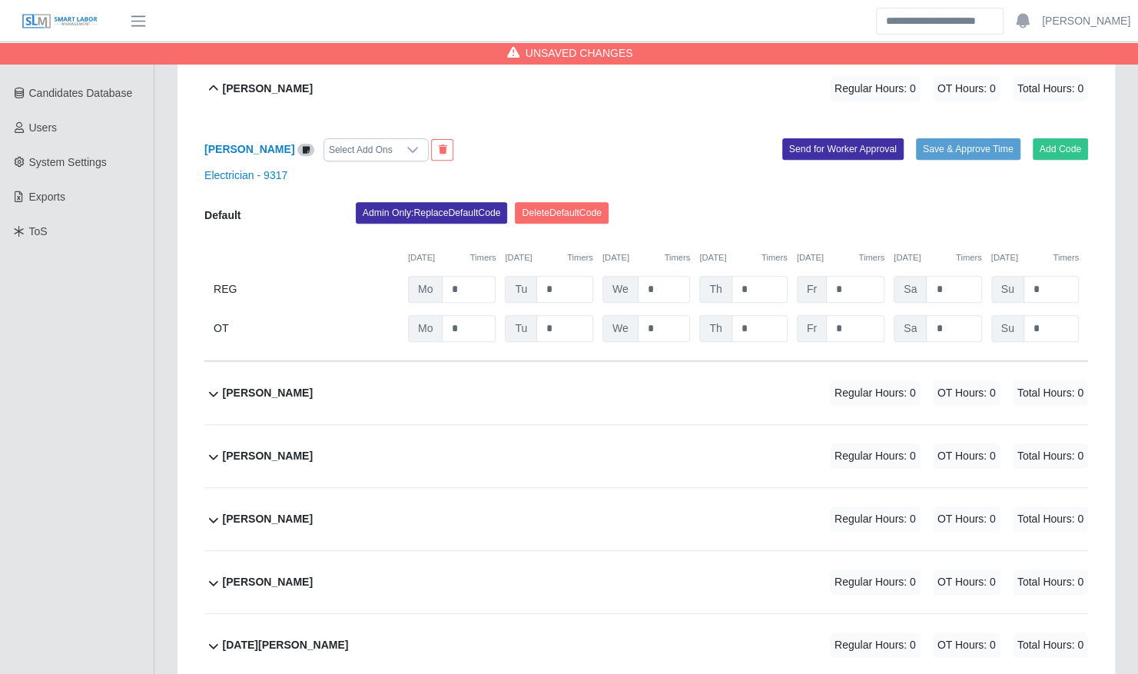
scroll to position [283, 0]
click at [449, 380] on div "[PERSON_NAME] Regular Hours: 0 OT Hours: 0 Total Hours: 0" at bounding box center [655, 392] width 865 height 62
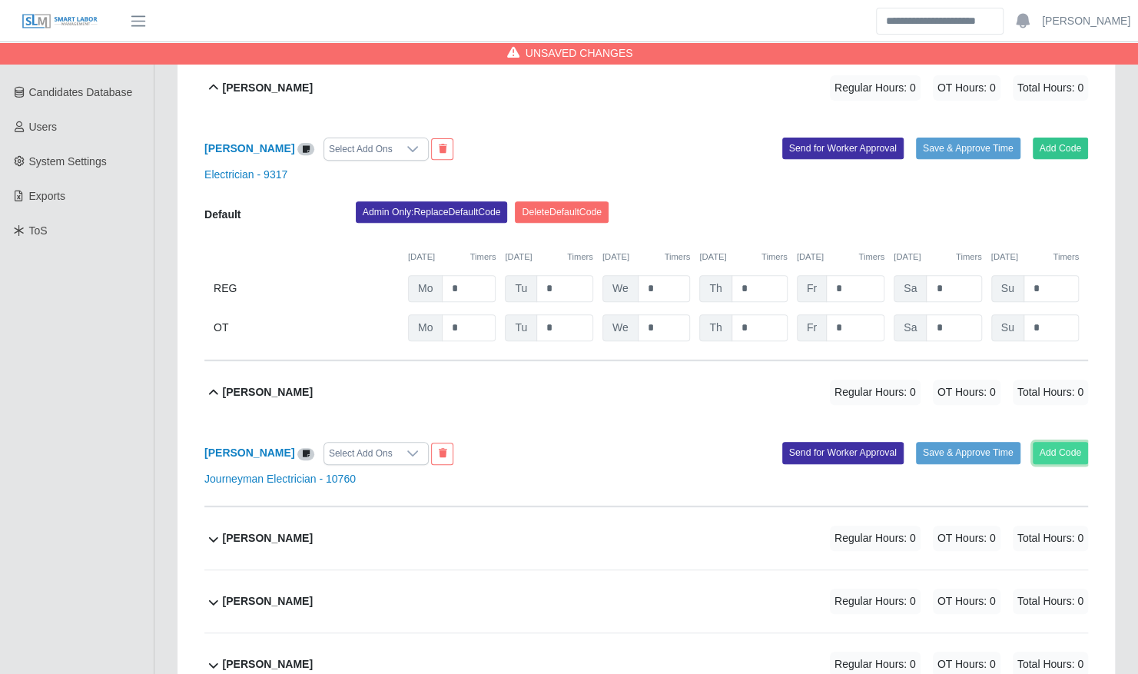
click at [1041, 442] on button "Add Code" at bounding box center [1061, 453] width 56 height 22
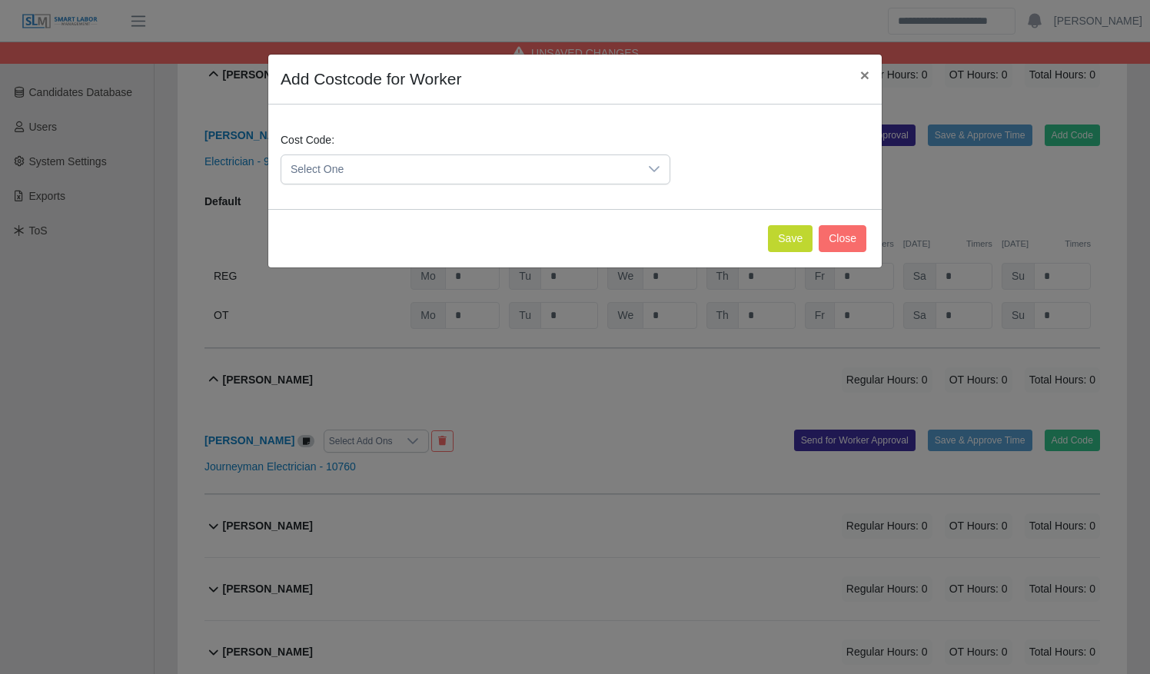
click at [371, 155] on span "Select One" at bounding box center [459, 169] width 357 height 28
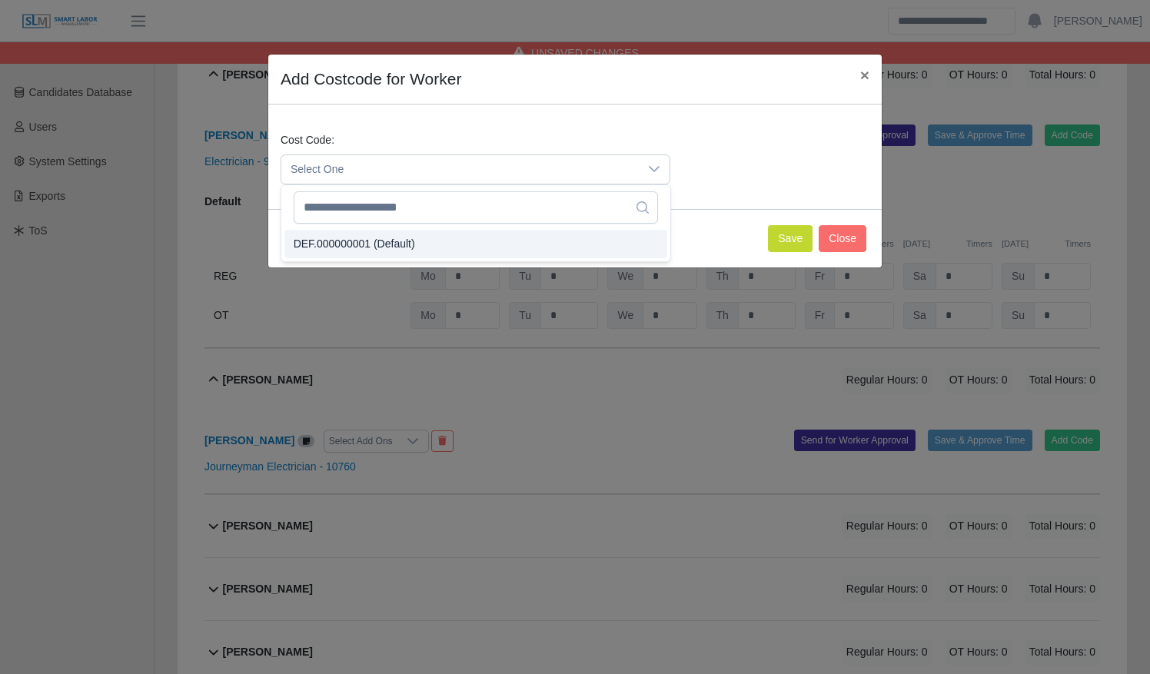
click at [384, 255] on li "DEF.000000001 (Default)" at bounding box center [475, 244] width 383 height 28
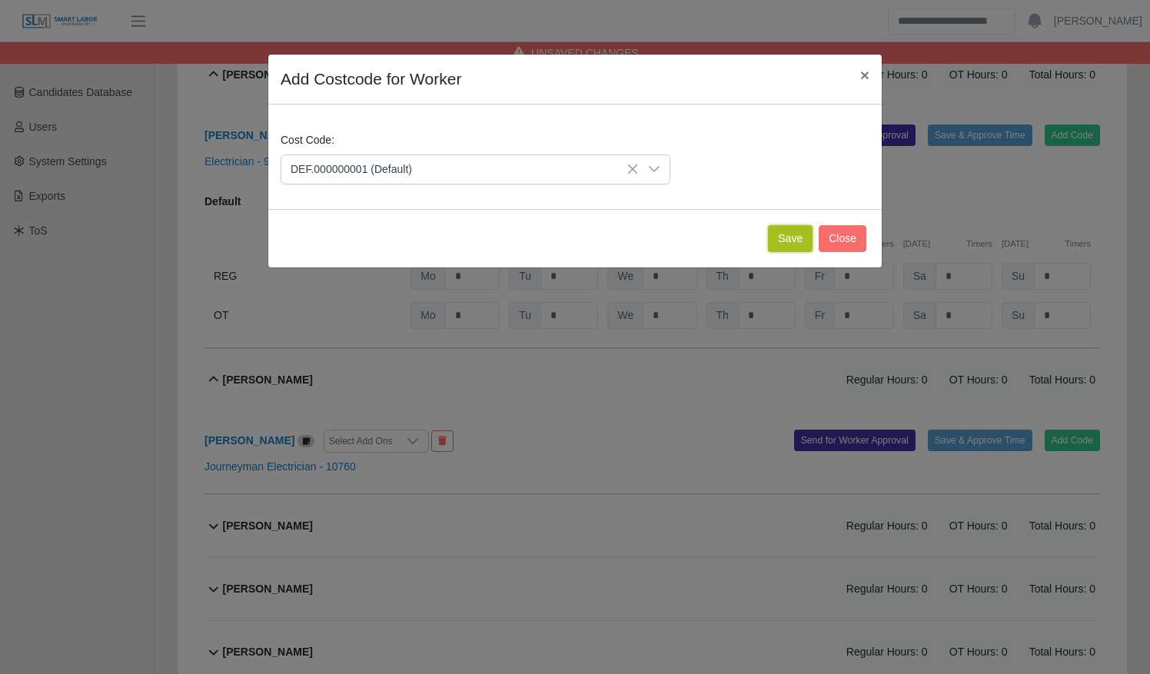
click at [792, 239] on button "Save" at bounding box center [790, 238] width 45 height 27
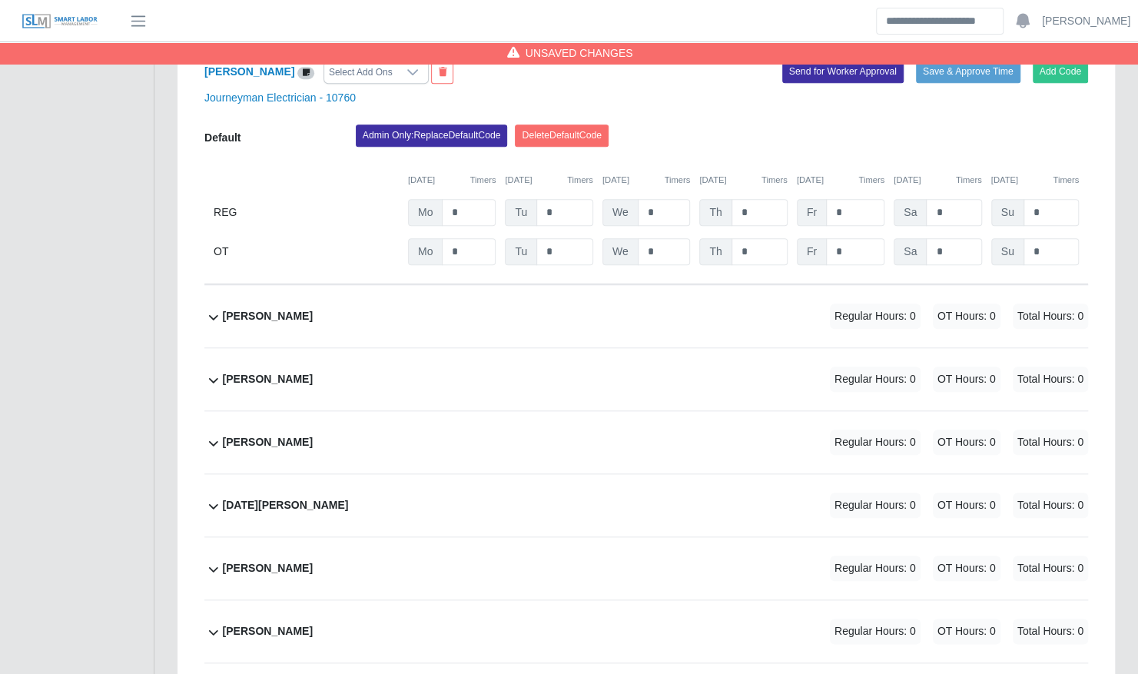
scroll to position [668, 0]
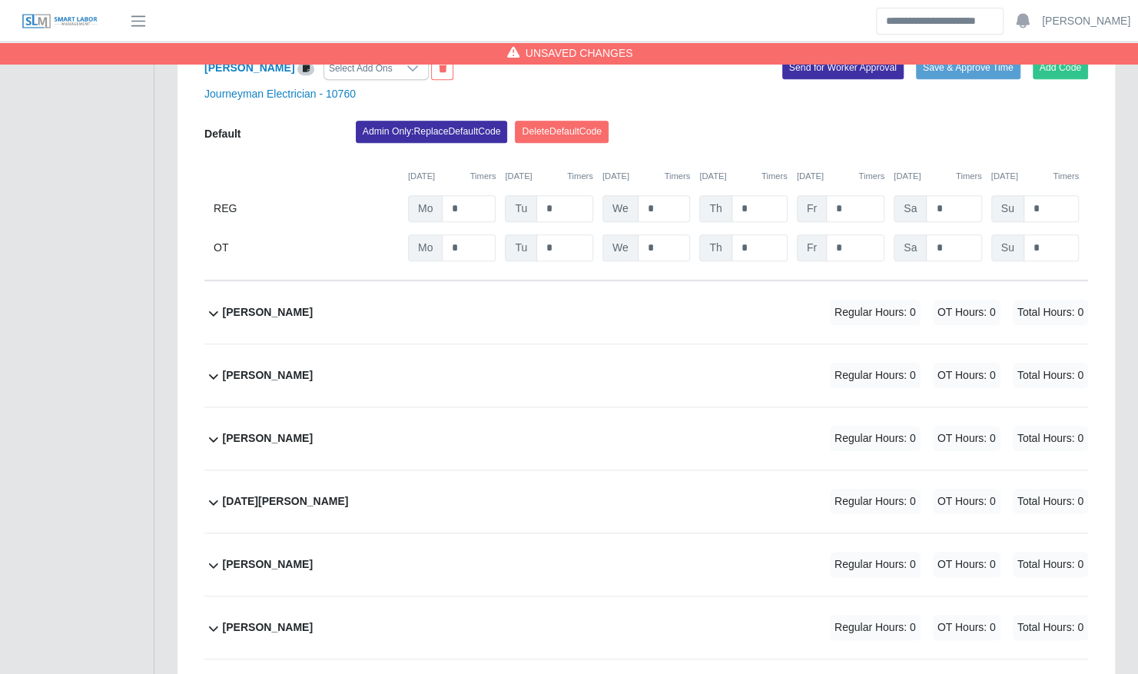
click at [334, 357] on div "[PERSON_NAME] Regular Hours: 0 OT Hours: 0 Total Hours: 0" at bounding box center [655, 375] width 865 height 62
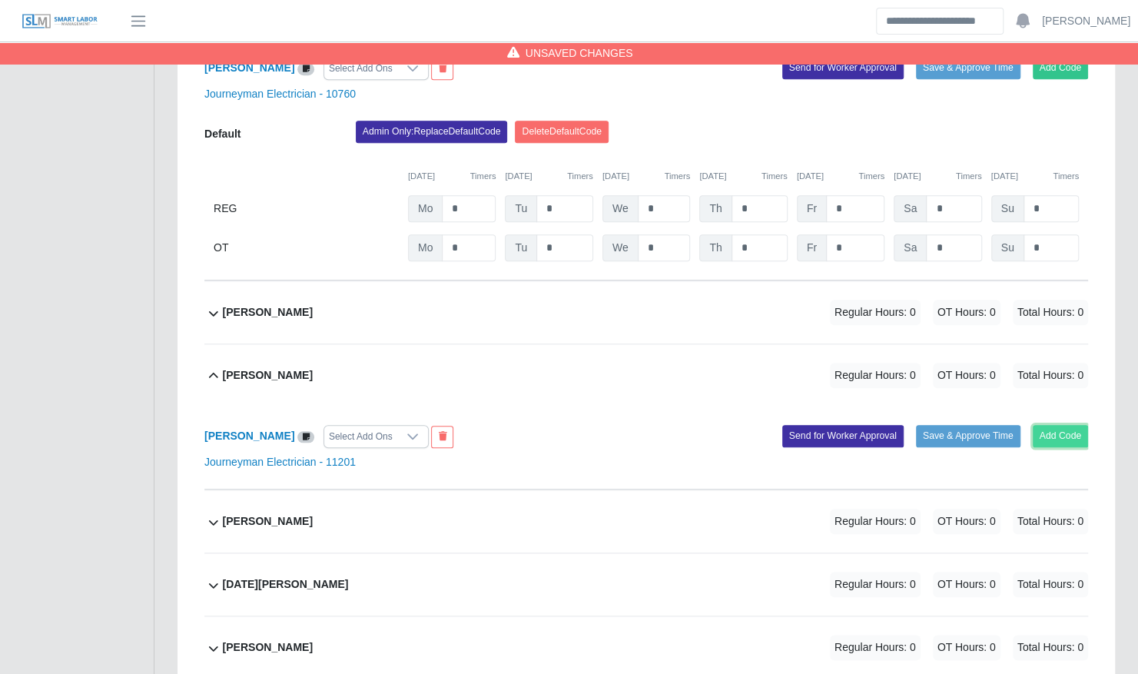
click at [1077, 425] on button "Add Code" at bounding box center [1061, 436] width 56 height 22
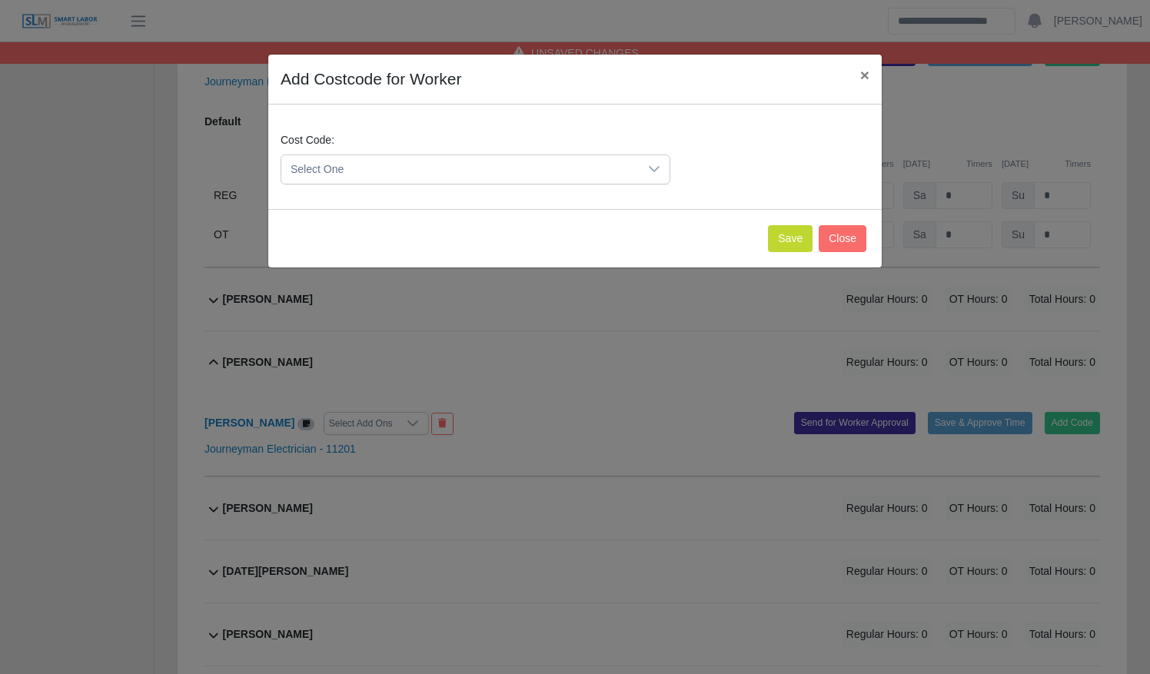
click at [447, 152] on div "Cost Code: Select One" at bounding box center [475, 158] width 397 height 52
click at [436, 169] on span "Select One" at bounding box center [459, 169] width 357 height 28
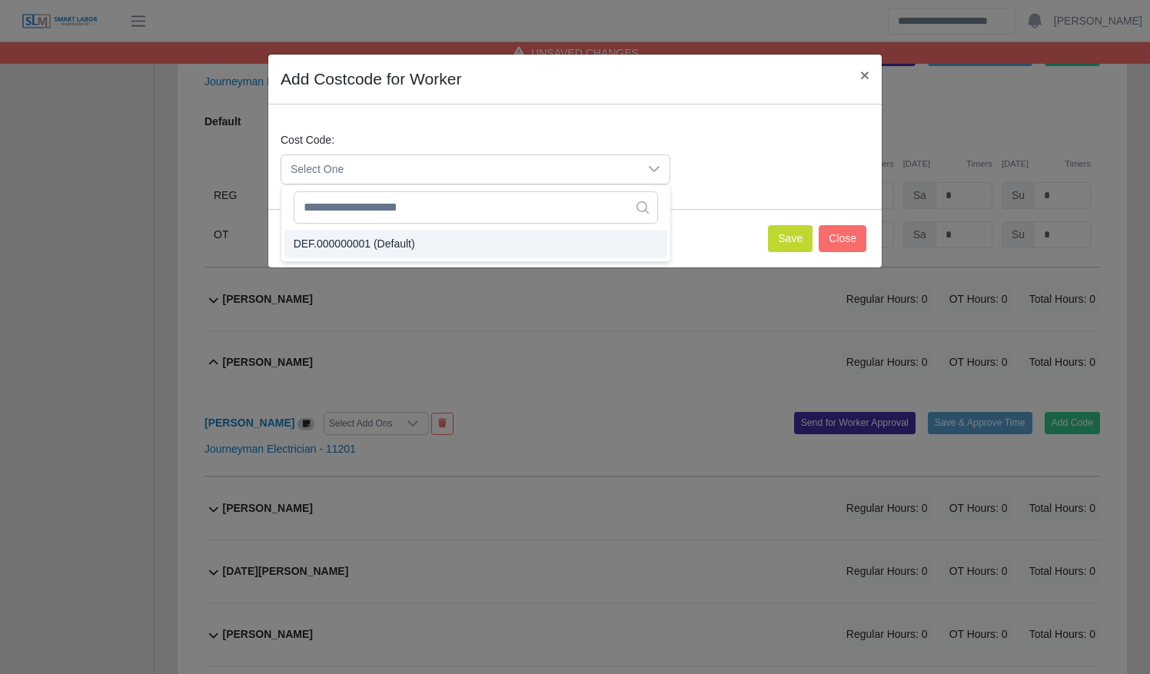
click at [443, 232] on li "DEF.000000001 (Default)" at bounding box center [475, 244] width 383 height 28
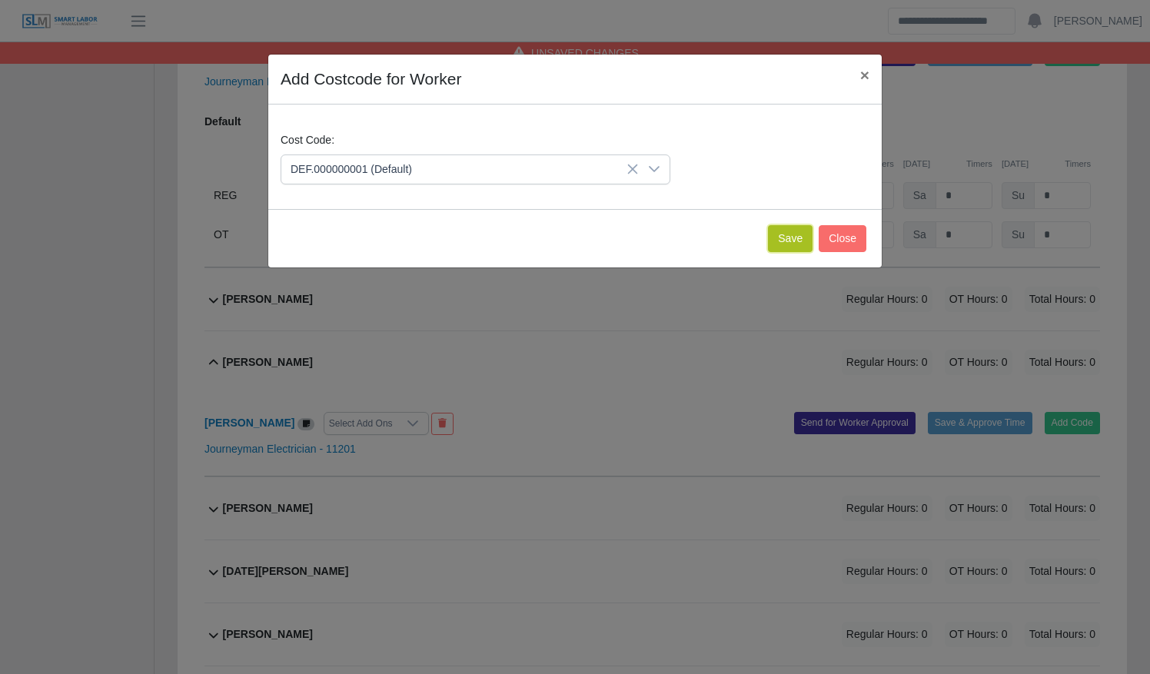
click at [781, 233] on button "Save" at bounding box center [790, 238] width 45 height 27
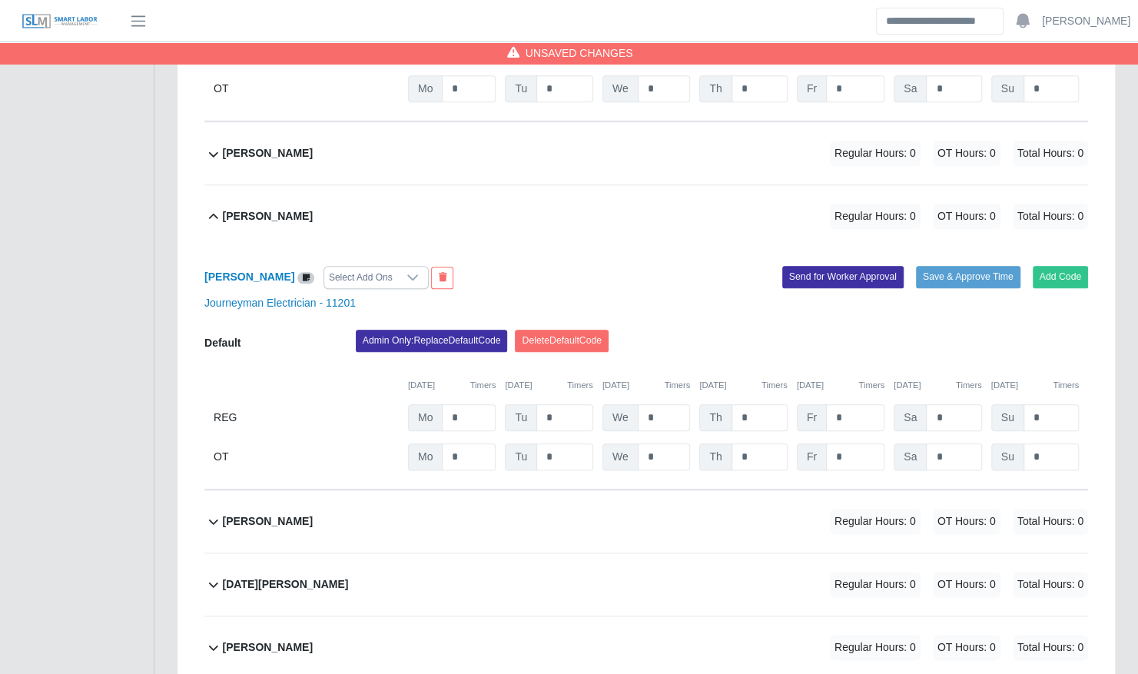
scroll to position [836, 0]
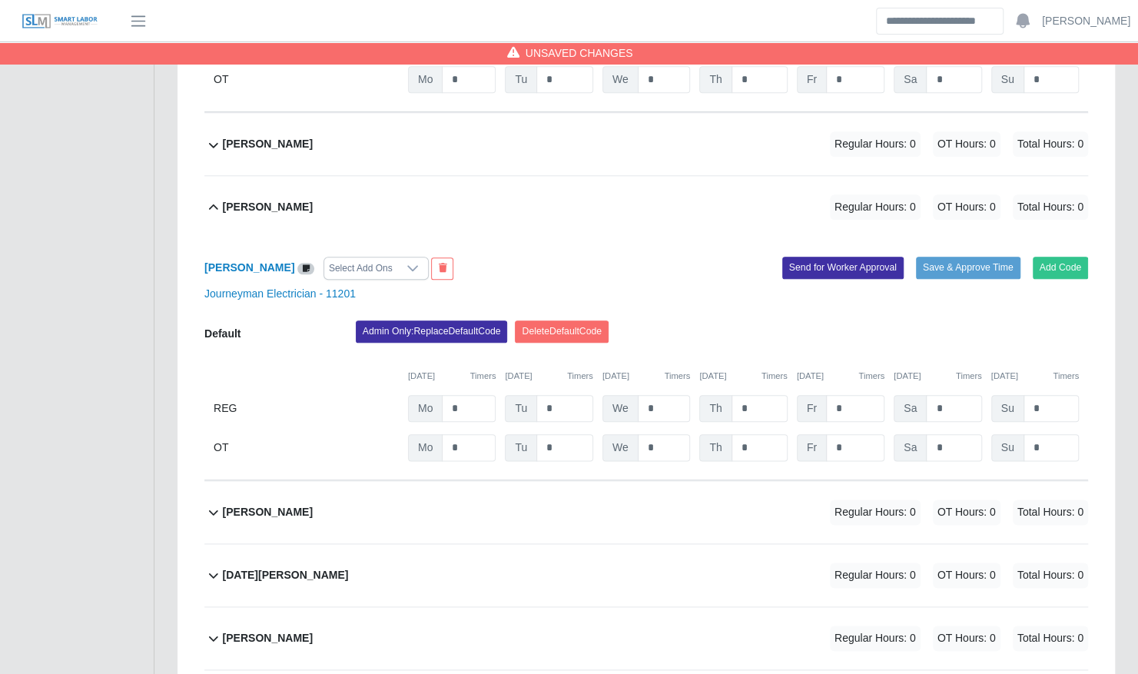
click at [503, 498] on div "[PERSON_NAME] Regular Hours: 0 OT Hours: 0 Total Hours: 0" at bounding box center [655, 512] width 865 height 62
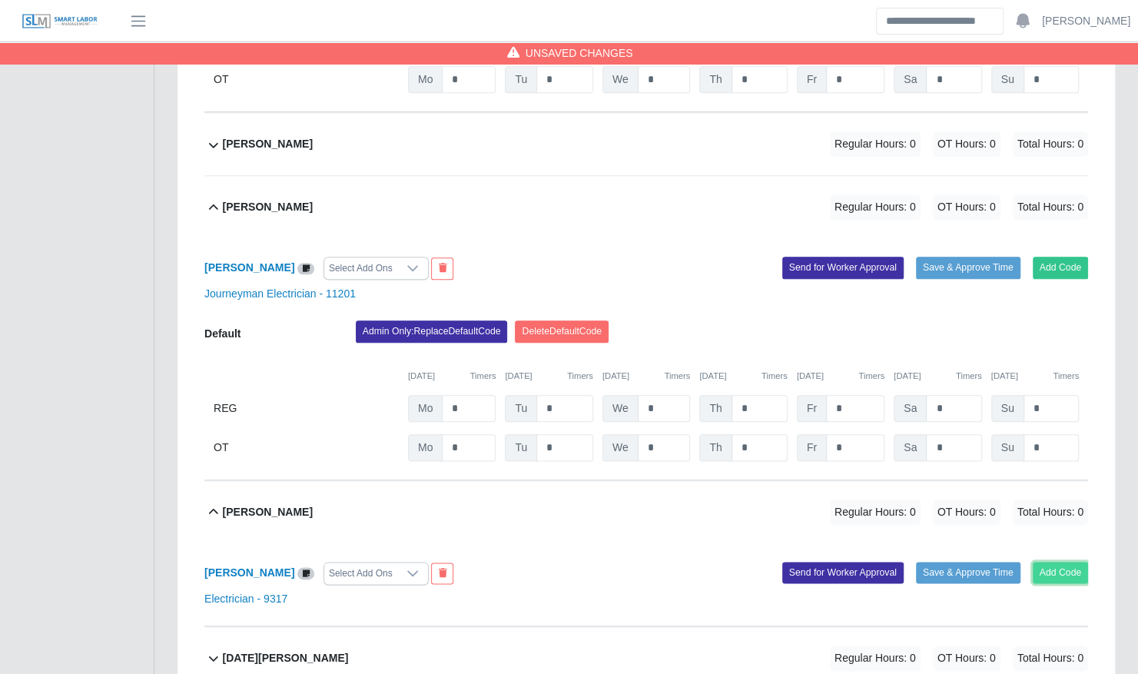
click at [1050, 562] on button "Add Code" at bounding box center [1061, 573] width 56 height 22
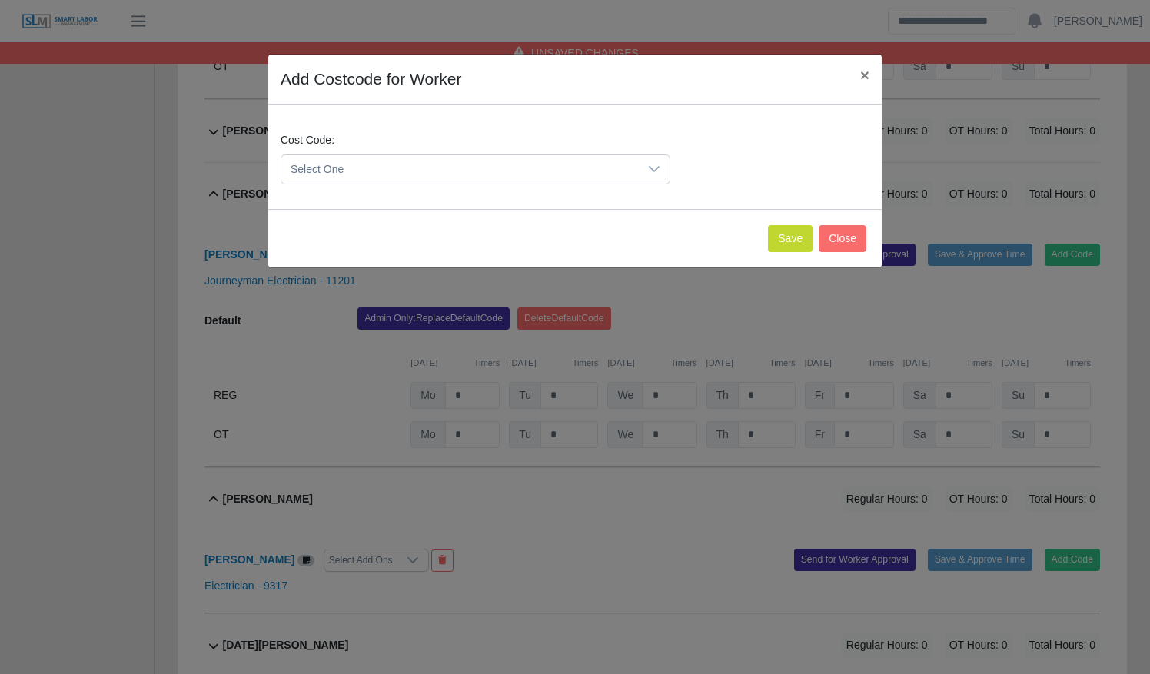
click at [468, 182] on span "Select One" at bounding box center [459, 169] width 357 height 28
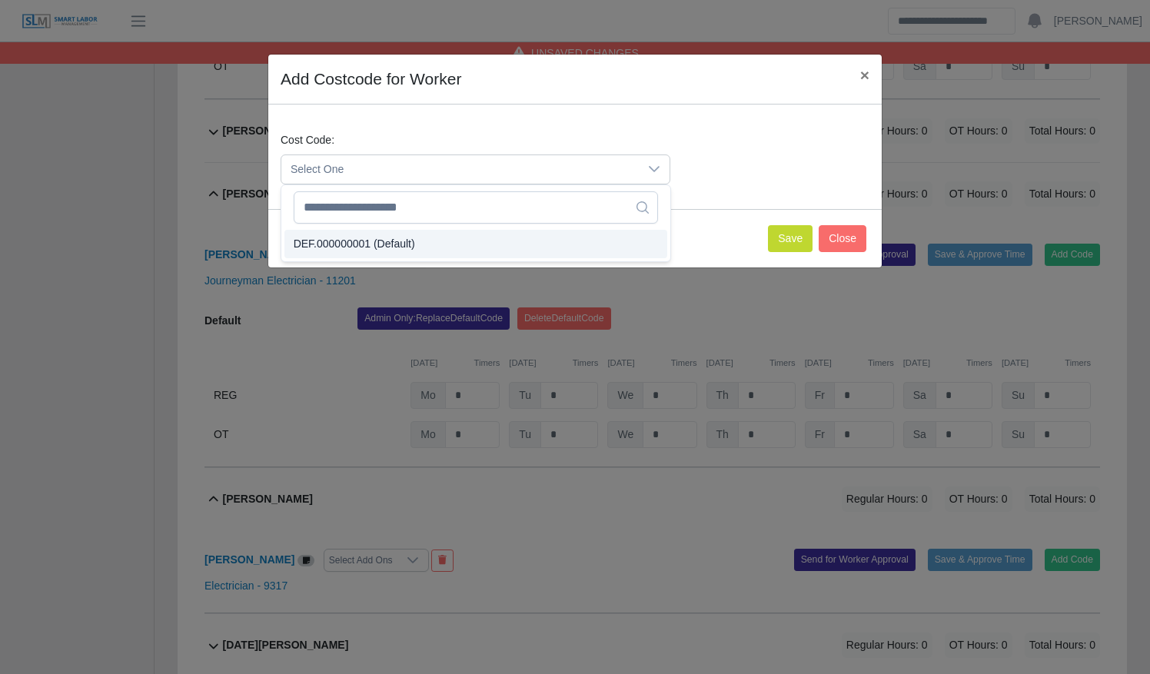
click at [460, 235] on li "DEF.000000001 (Default)" at bounding box center [475, 244] width 383 height 28
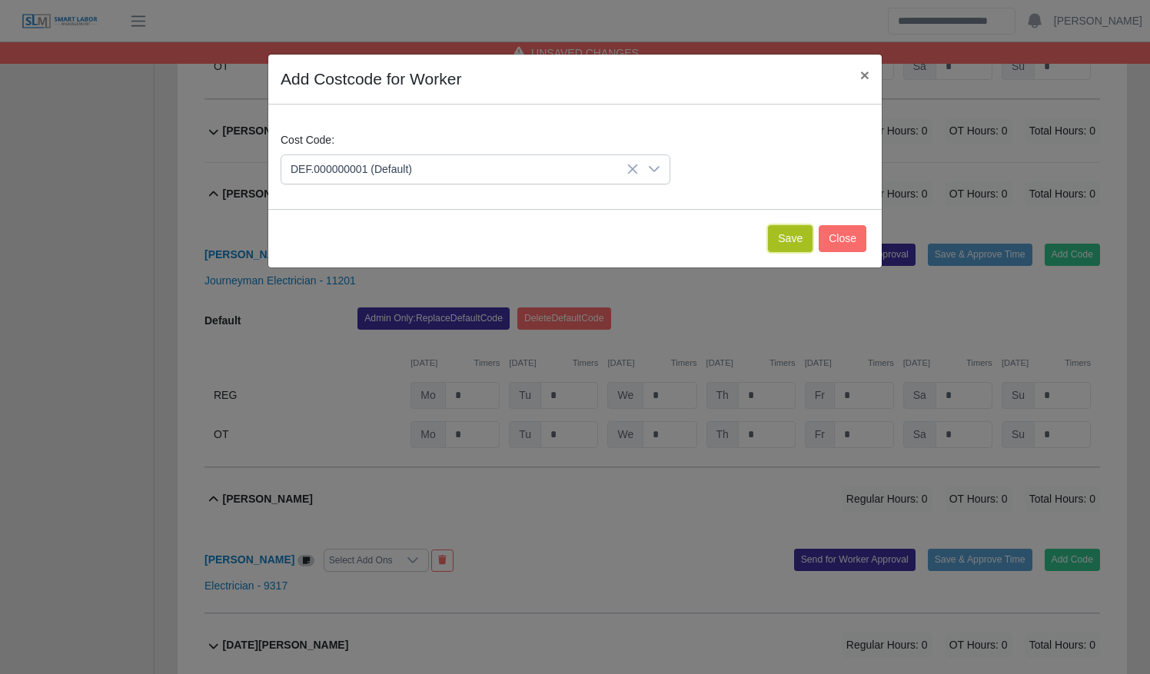
click at [802, 236] on button "Save" at bounding box center [790, 238] width 45 height 27
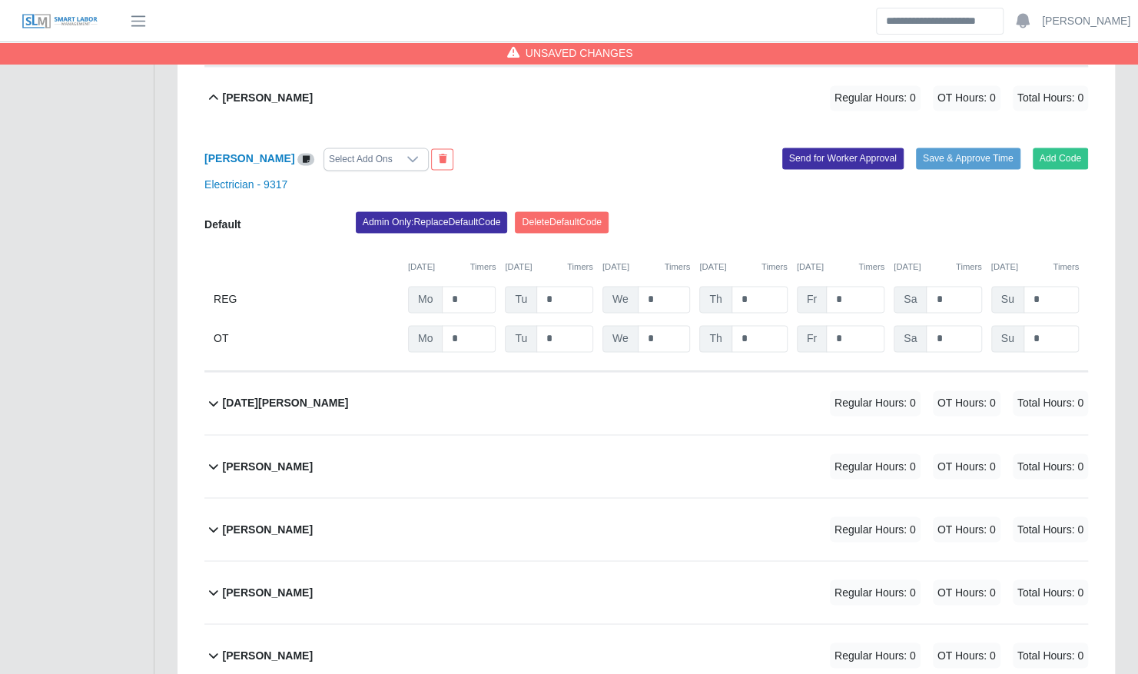
scroll to position [1257, 0]
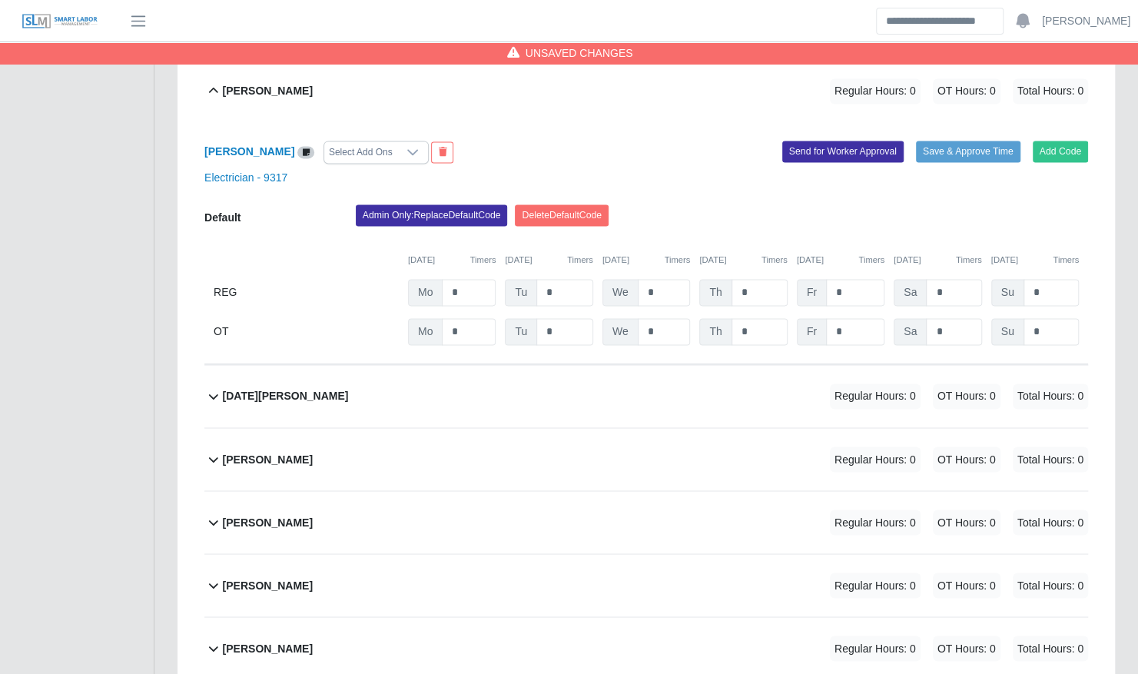
click at [742, 367] on div "[DATE][PERSON_NAME] Regular Hours: 0 OT Hours: 0 Total Hours: 0" at bounding box center [655, 396] width 865 height 62
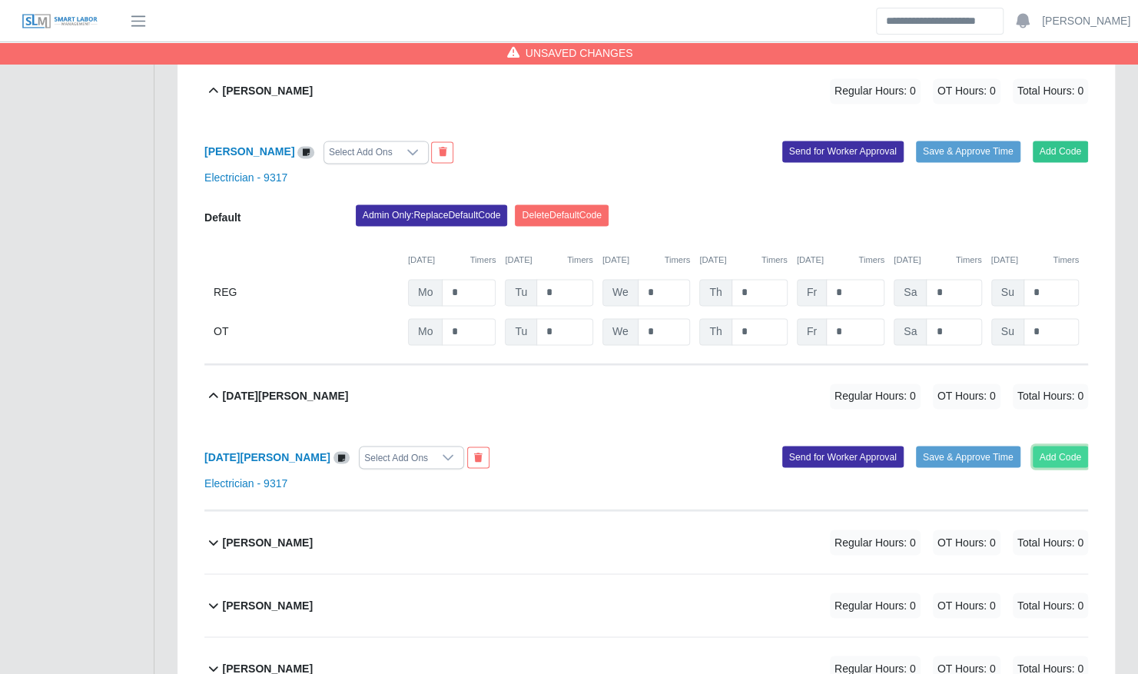
click at [1049, 446] on button "Add Code" at bounding box center [1061, 457] width 56 height 22
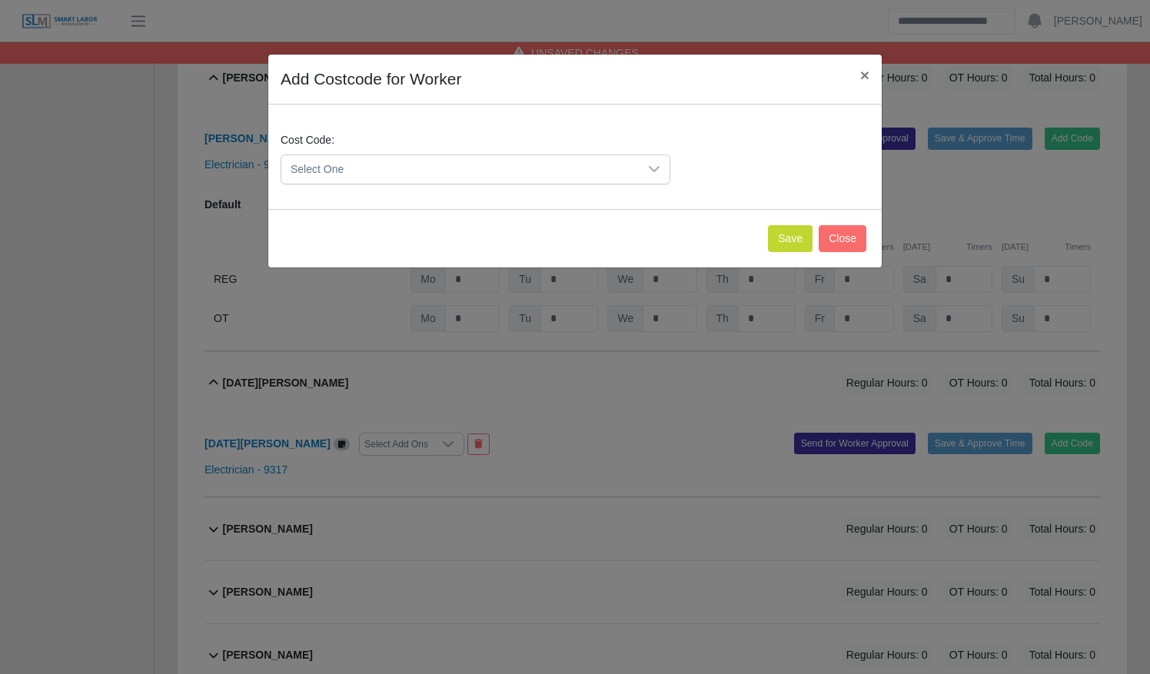
click at [658, 173] on icon at bounding box center [654, 169] width 12 height 12
click at [615, 227] on ul "DEF.000000001 (Default)" at bounding box center [475, 244] width 389 height 35
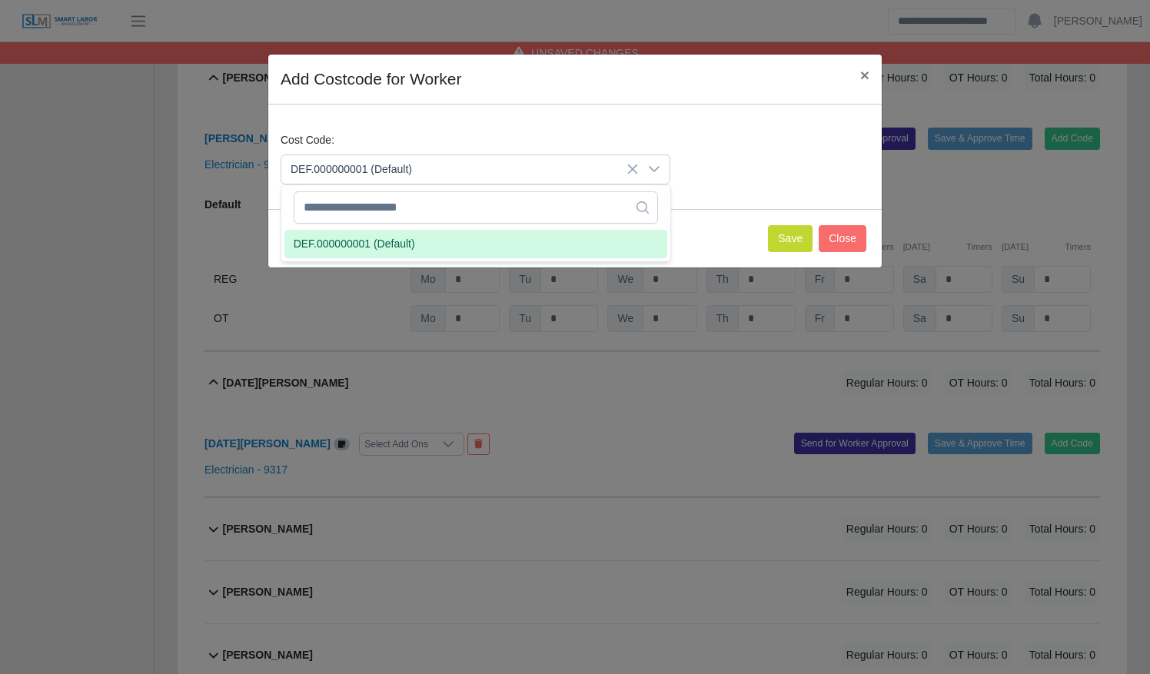
click at [606, 234] on li "DEF.000000001 (Default)" at bounding box center [475, 244] width 383 height 28
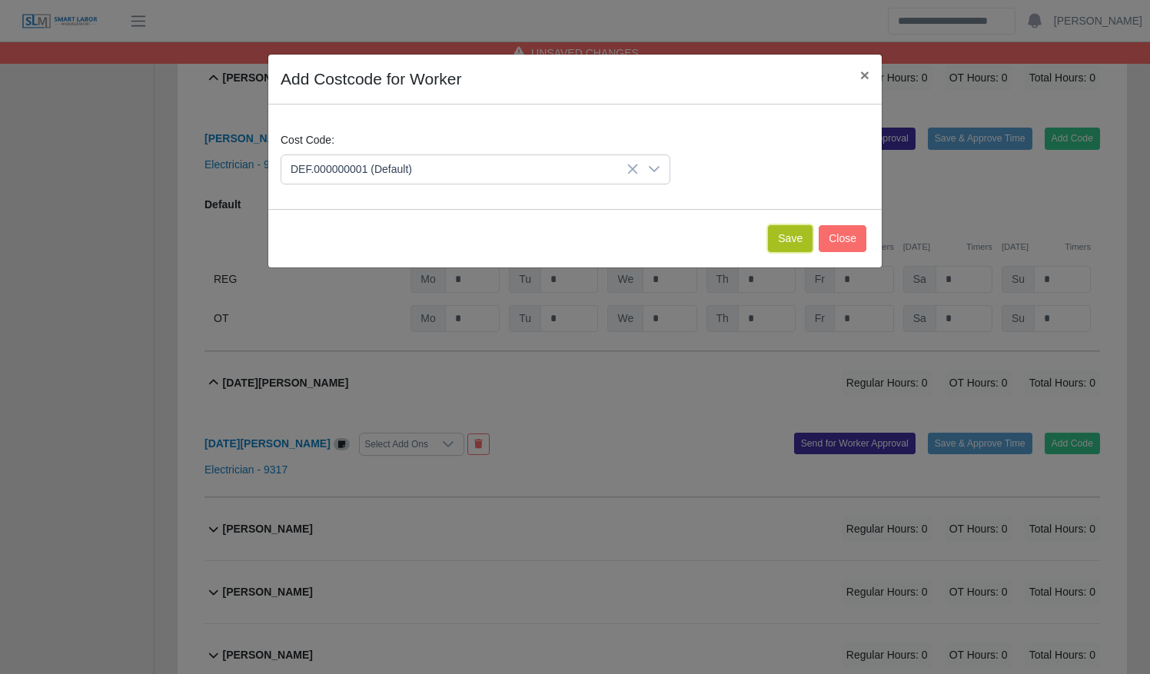
click at [794, 238] on button "Save" at bounding box center [790, 238] width 45 height 27
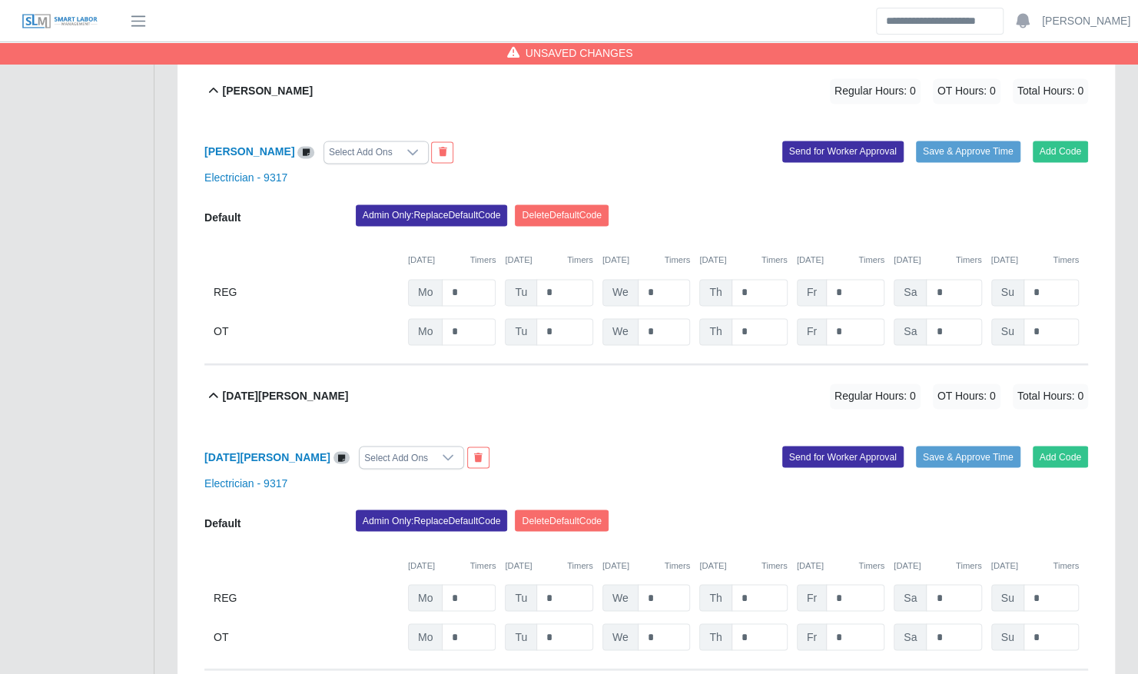
scroll to position [1598, 0]
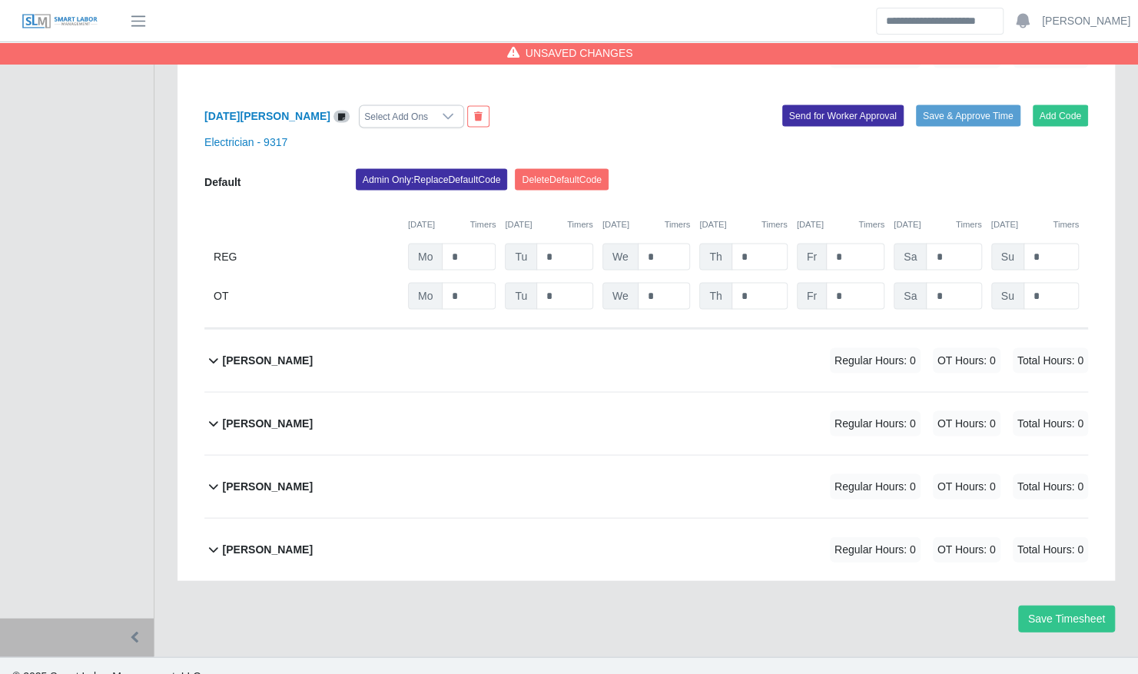
click at [586, 348] on div "[PERSON_NAME] Regular Hours: 0 OT Hours: 0 Total Hours: 0" at bounding box center [655, 360] width 865 height 62
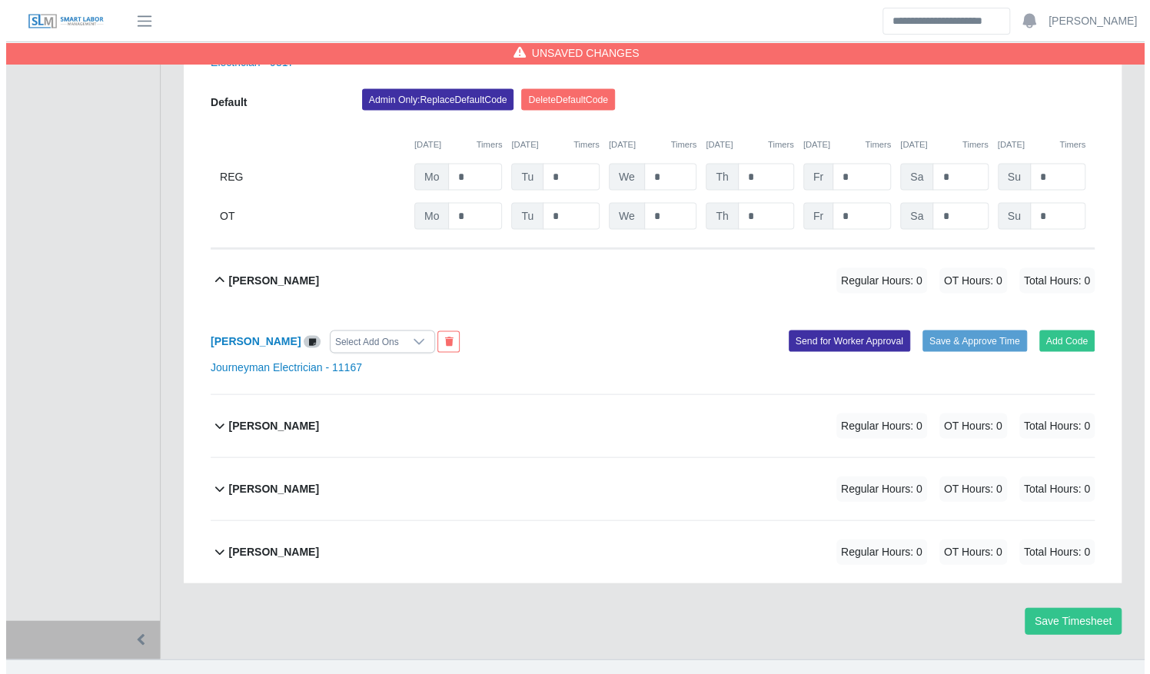
scroll to position [1681, 0]
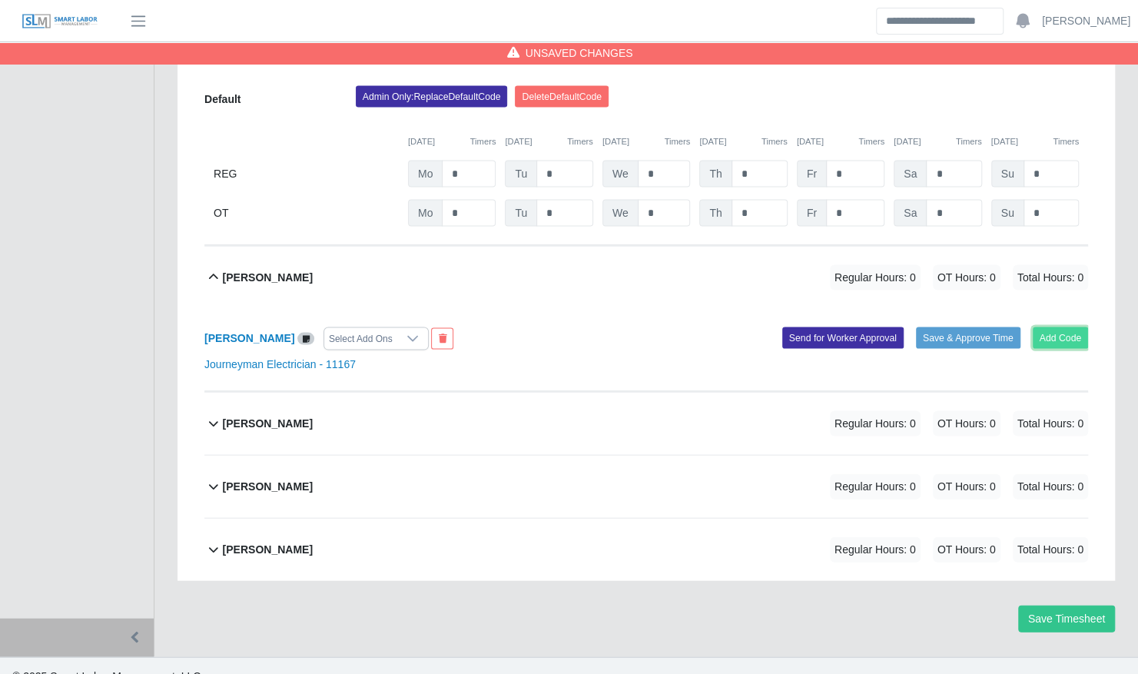
click at [1059, 327] on button "Add Code" at bounding box center [1061, 338] width 56 height 22
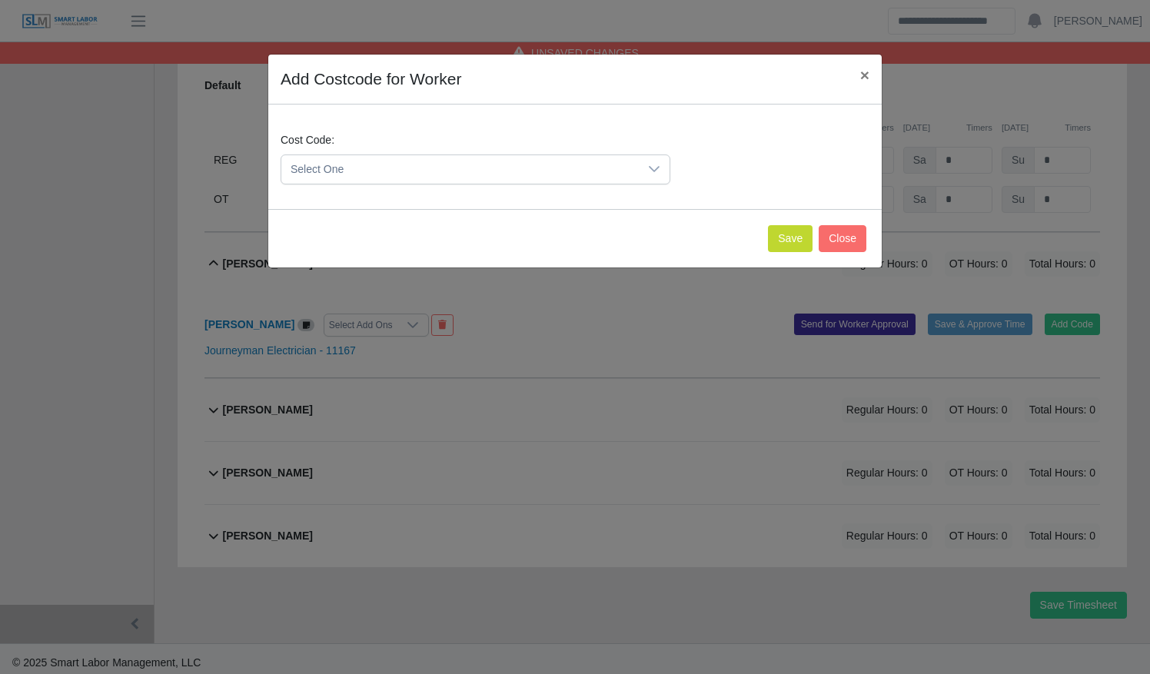
click at [484, 174] on span "Select One" at bounding box center [459, 169] width 357 height 28
click at [497, 230] on li "DEF.000000001 (Default)" at bounding box center [475, 244] width 383 height 28
click at [779, 235] on button "Save" at bounding box center [790, 238] width 45 height 27
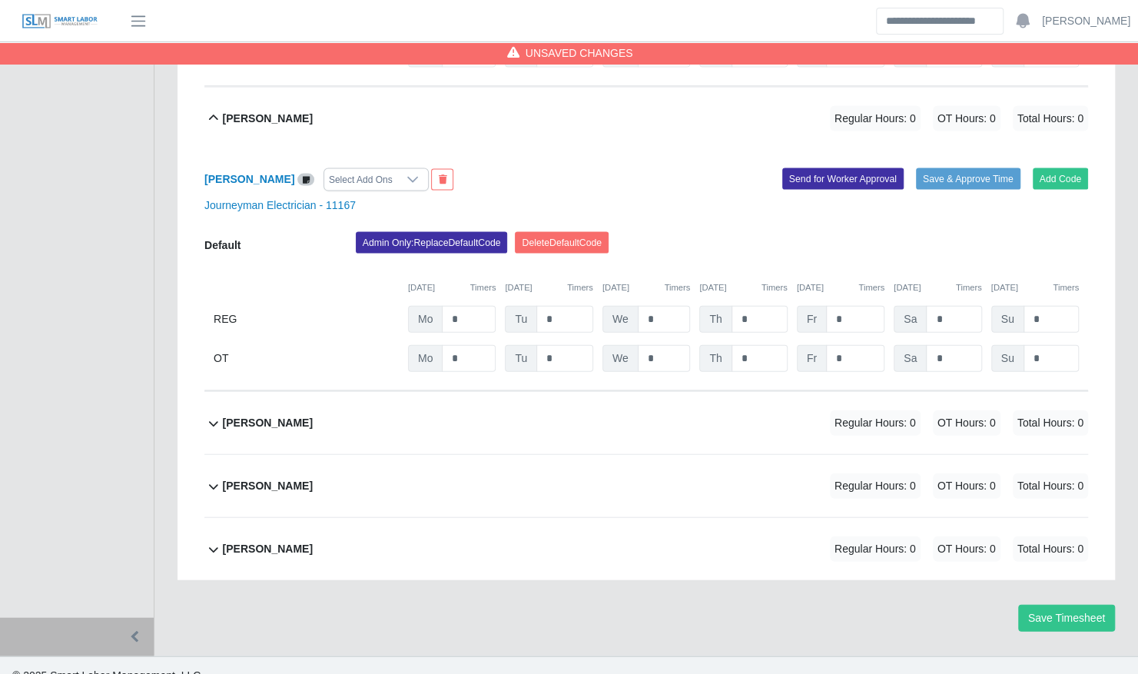
click at [630, 415] on div "[PERSON_NAME] Regular Hours: 0 OT Hours: 0 Total Hours: 0" at bounding box center [655, 423] width 865 height 62
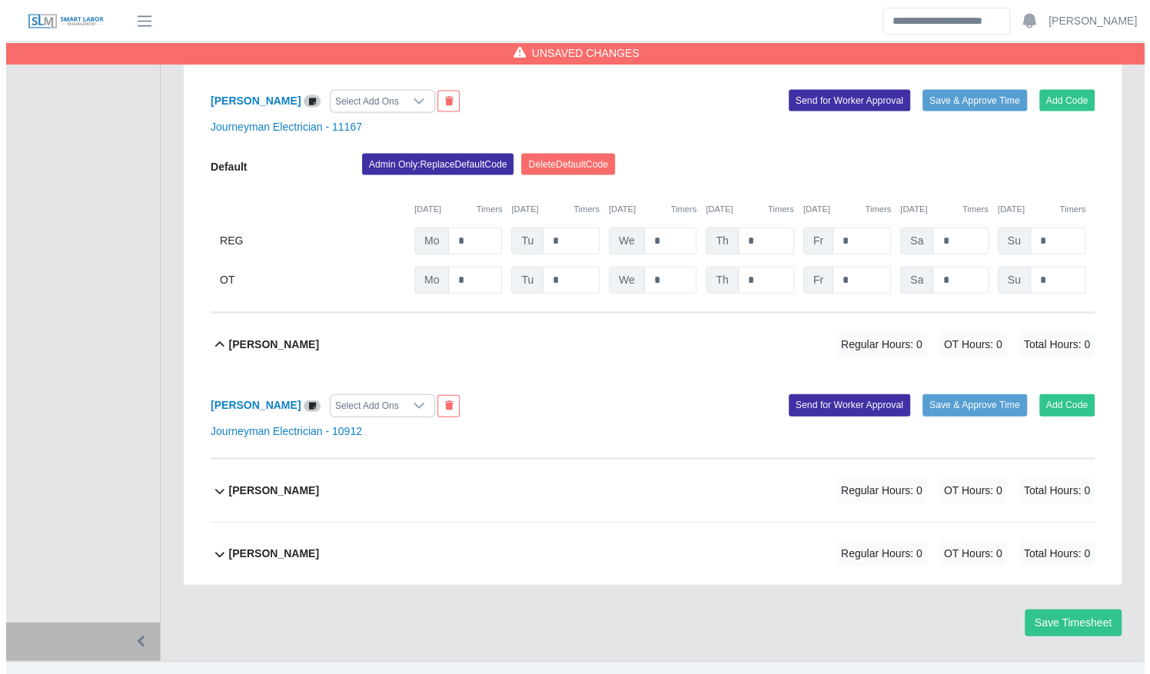
scroll to position [1923, 0]
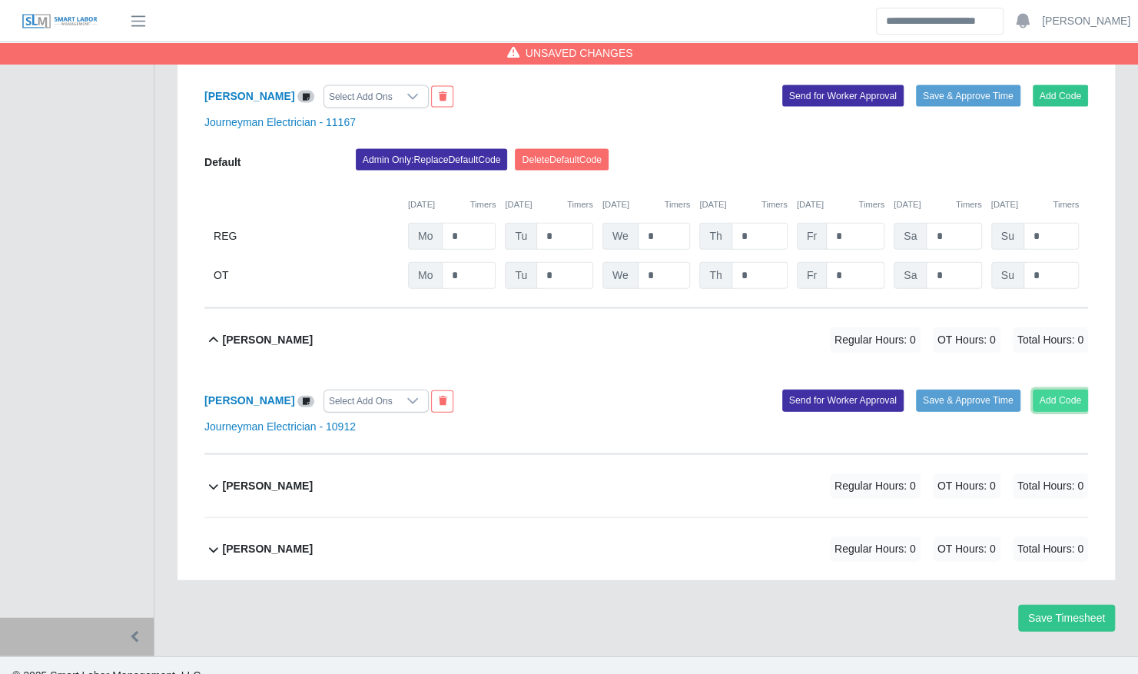
click at [1062, 390] on button "Add Code" at bounding box center [1061, 401] width 56 height 22
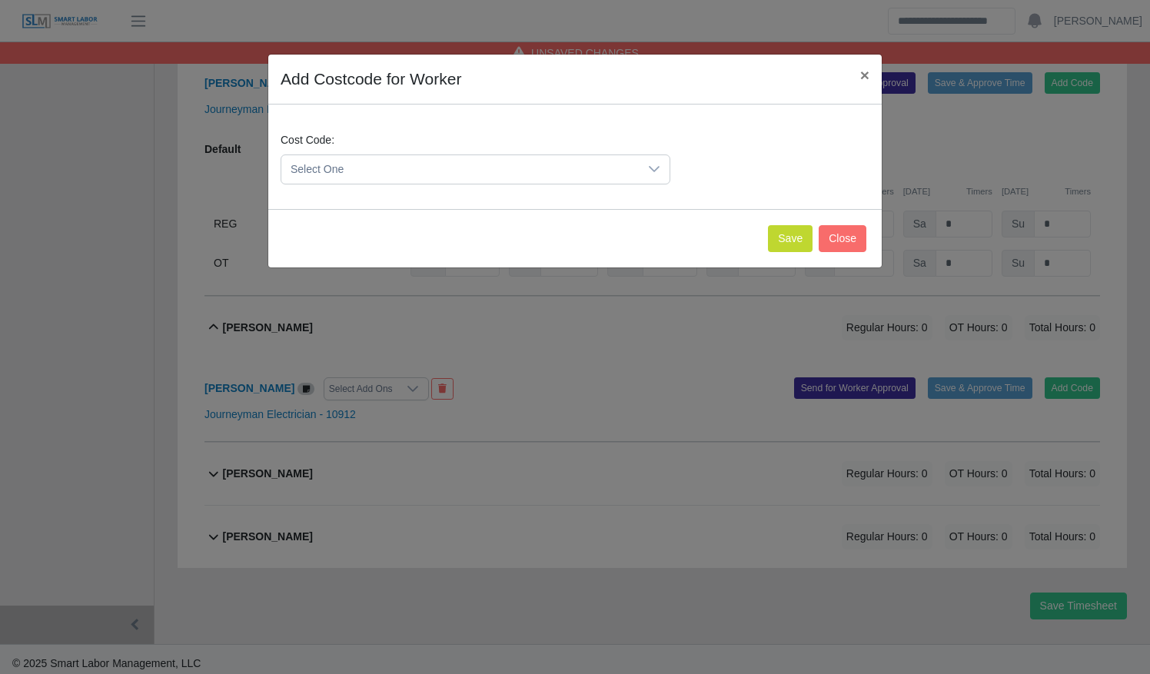
click at [599, 170] on span "Select One" at bounding box center [459, 169] width 357 height 28
click at [533, 240] on li "DEF.000000001 (Default)" at bounding box center [475, 245] width 383 height 28
click at [793, 251] on div "Save Close" at bounding box center [574, 238] width 613 height 58
click at [799, 232] on button "Save" at bounding box center [790, 238] width 45 height 27
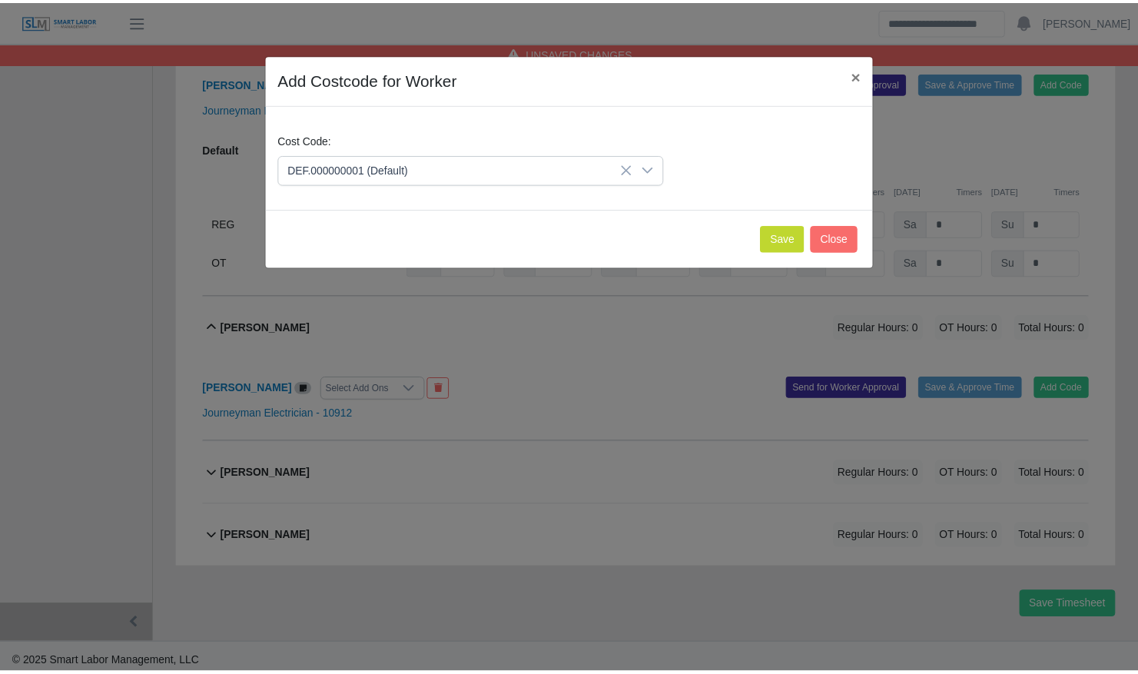
scroll to position [2082, 0]
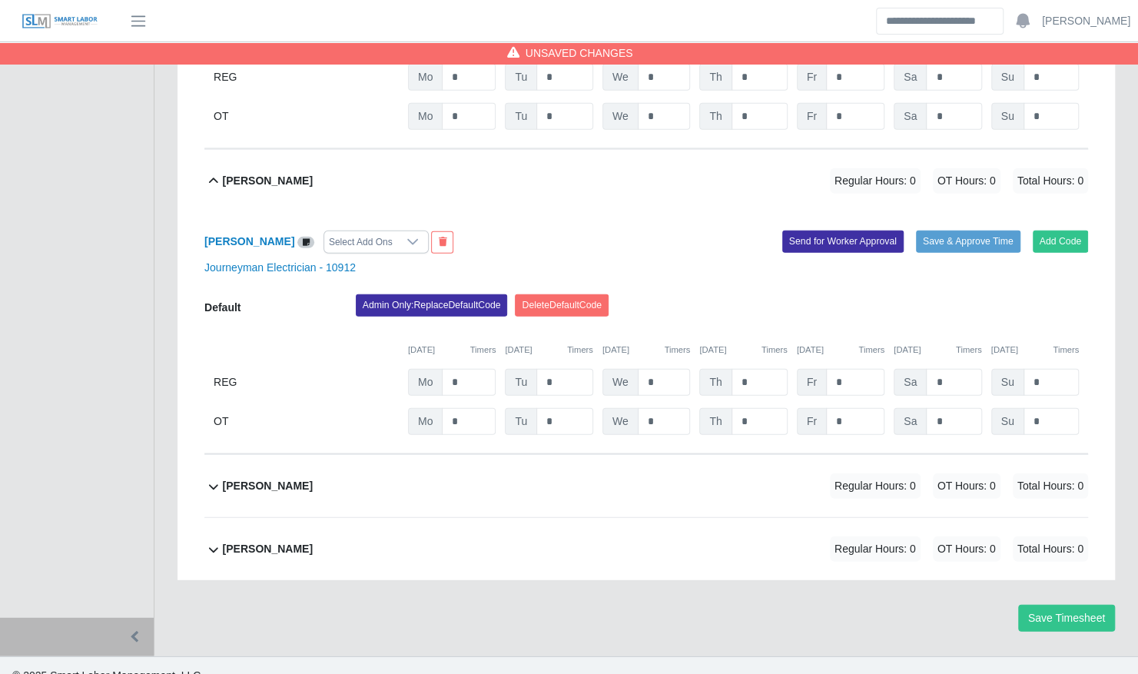
click at [569, 539] on div "[PERSON_NAME] Regular Hours: 0 OT Hours: 0 Total Hours: 0" at bounding box center [655, 549] width 865 height 62
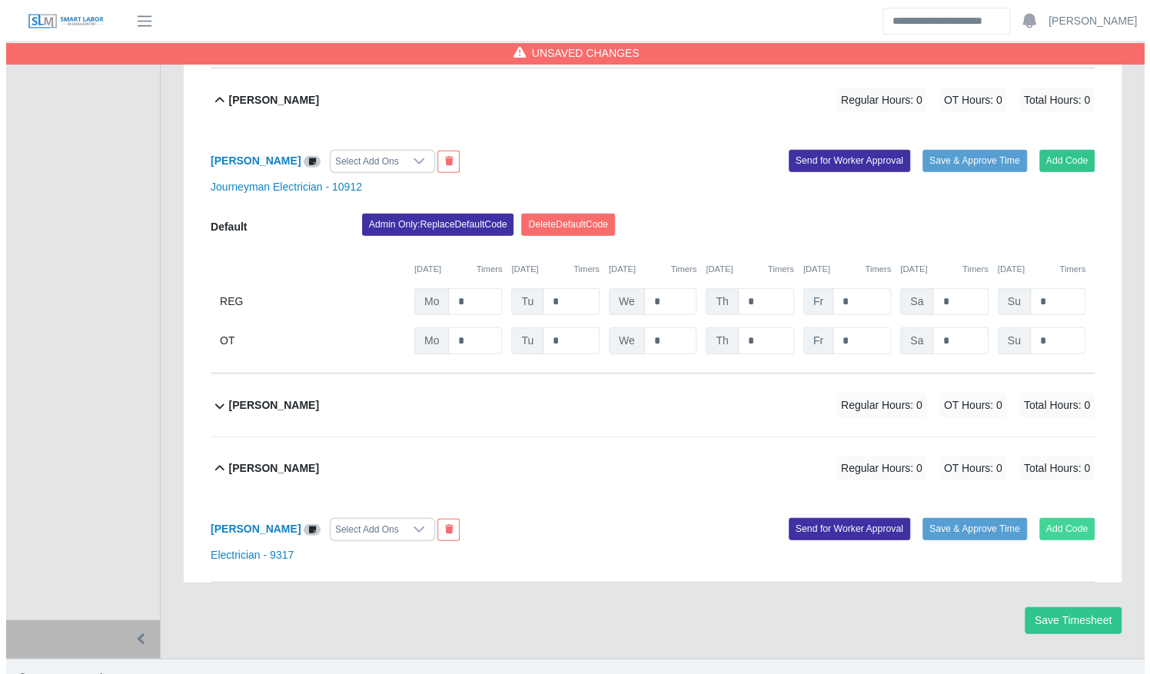
scroll to position [2164, 0]
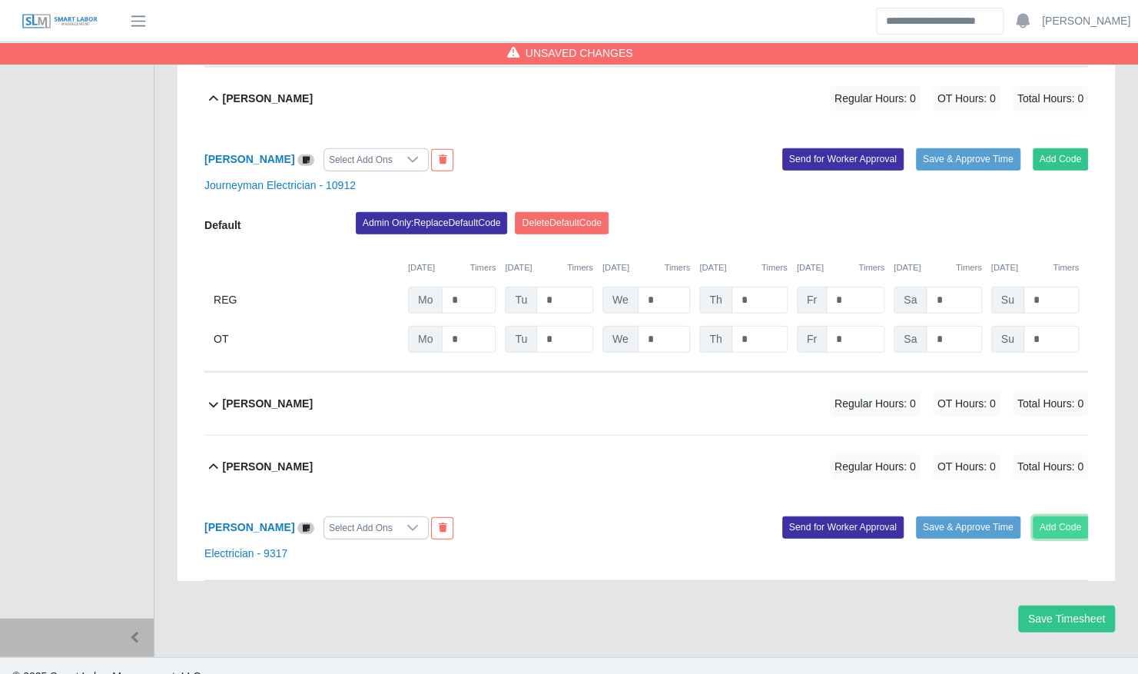
click at [1068, 516] on button "Add Code" at bounding box center [1061, 527] width 56 height 22
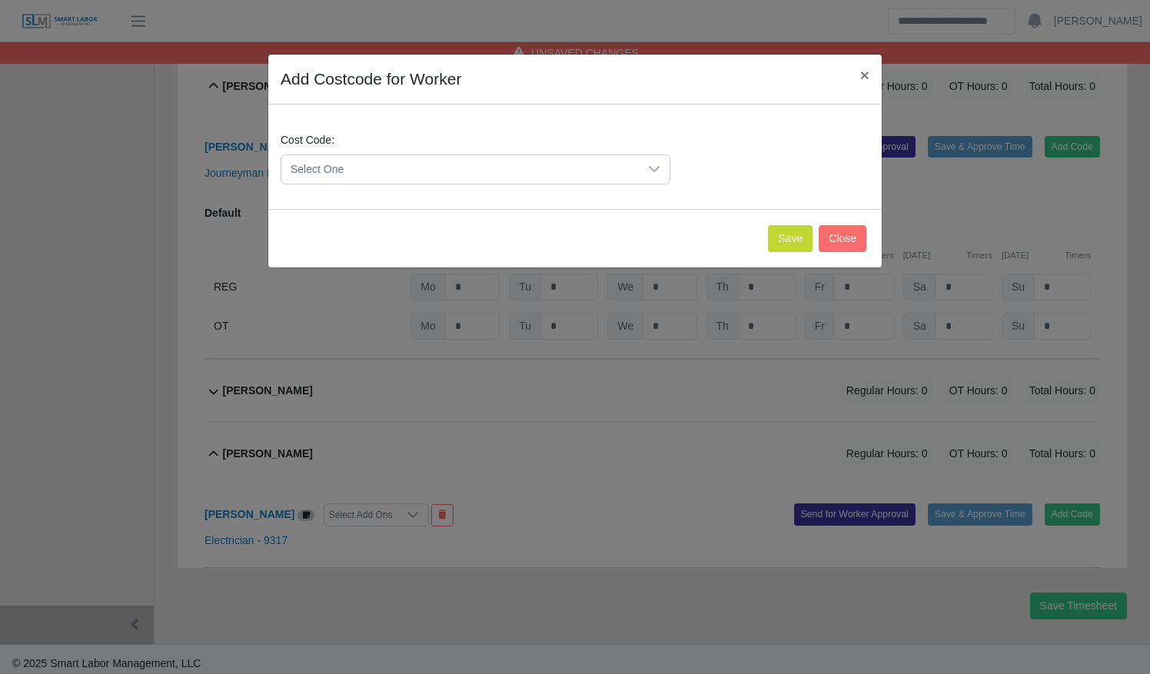
click at [578, 169] on span "Select One" at bounding box center [459, 169] width 357 height 28
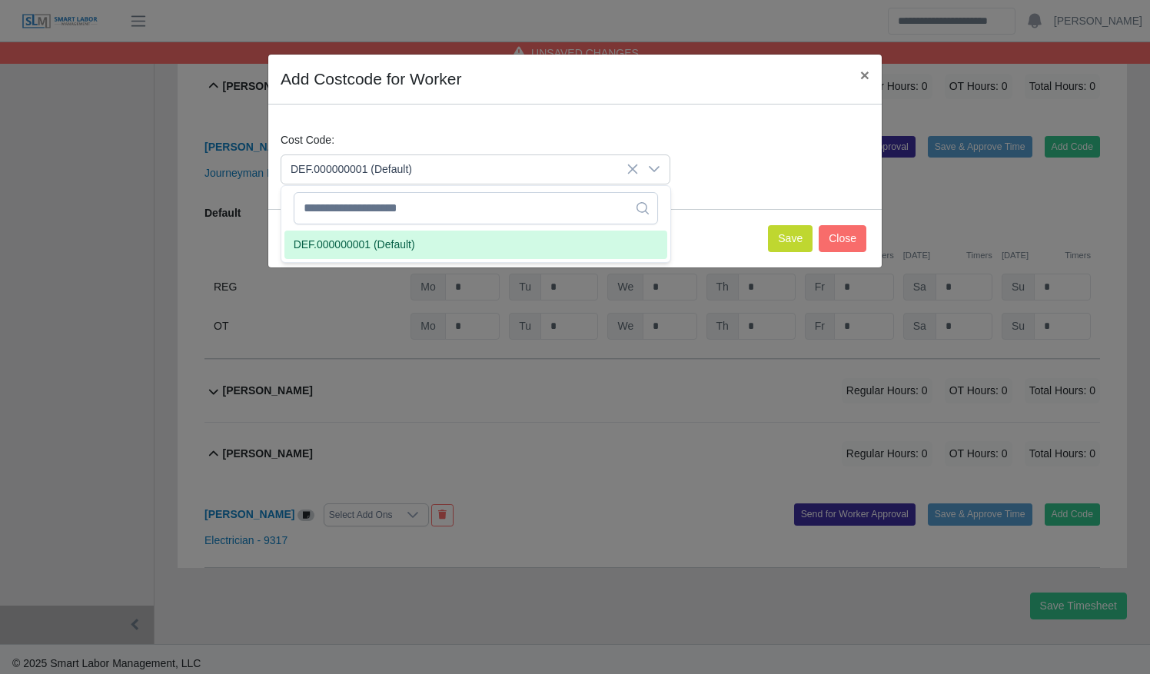
click at [556, 231] on li "DEF.000000001 (Default)" at bounding box center [475, 245] width 383 height 28
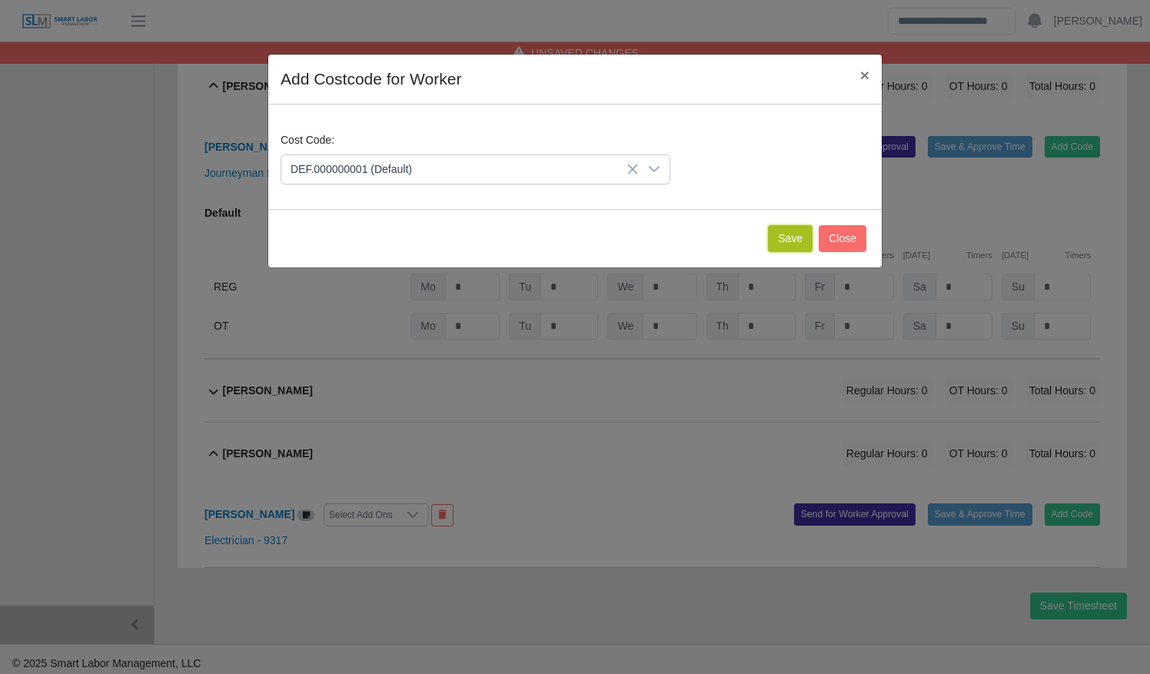
click at [793, 244] on button "Save" at bounding box center [790, 238] width 45 height 27
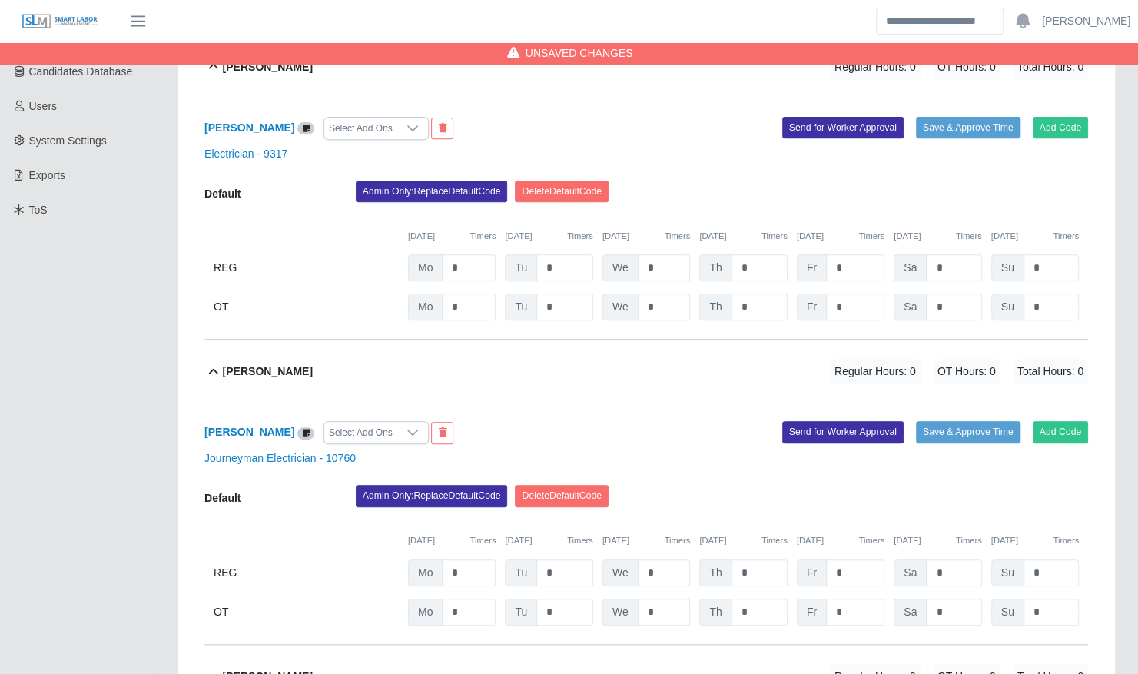
scroll to position [307, 0]
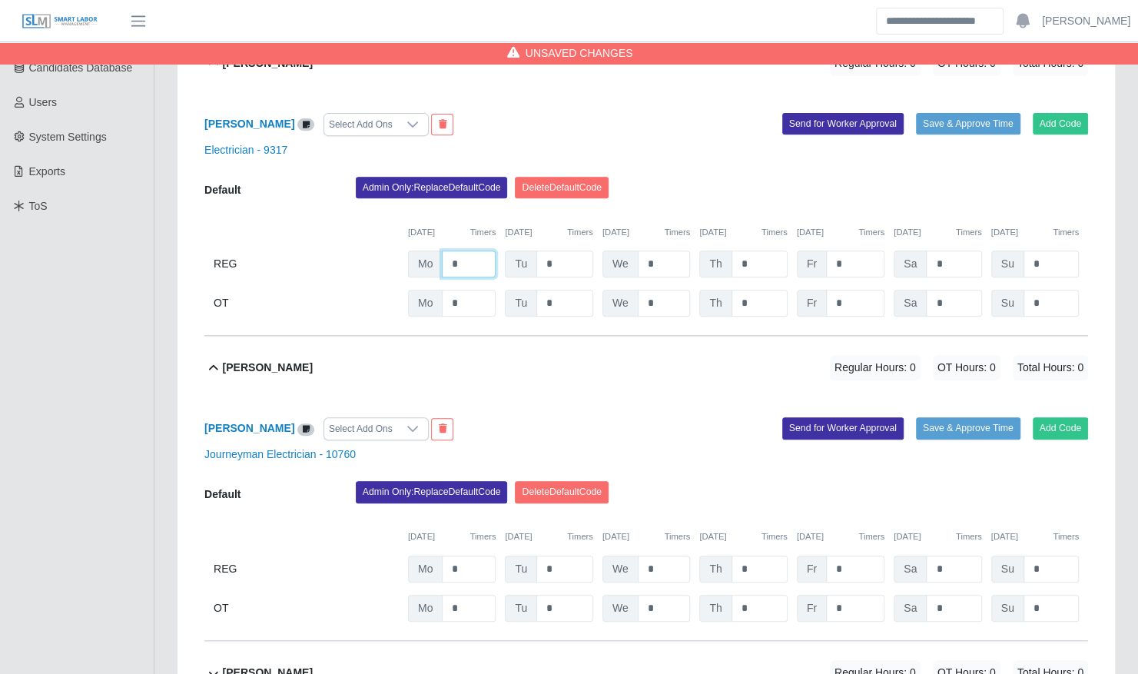
click at [484, 251] on input "*" at bounding box center [469, 264] width 54 height 27
type input "*"
click at [478, 556] on input "*" at bounding box center [469, 569] width 54 height 27
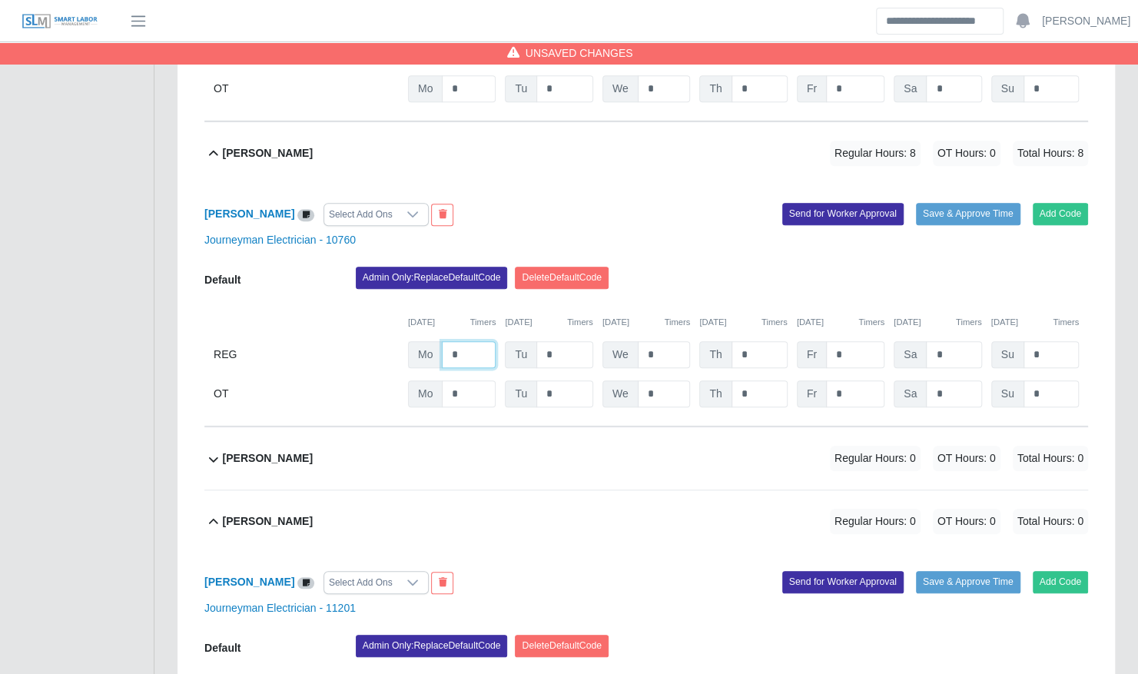
scroll to position [566, 0]
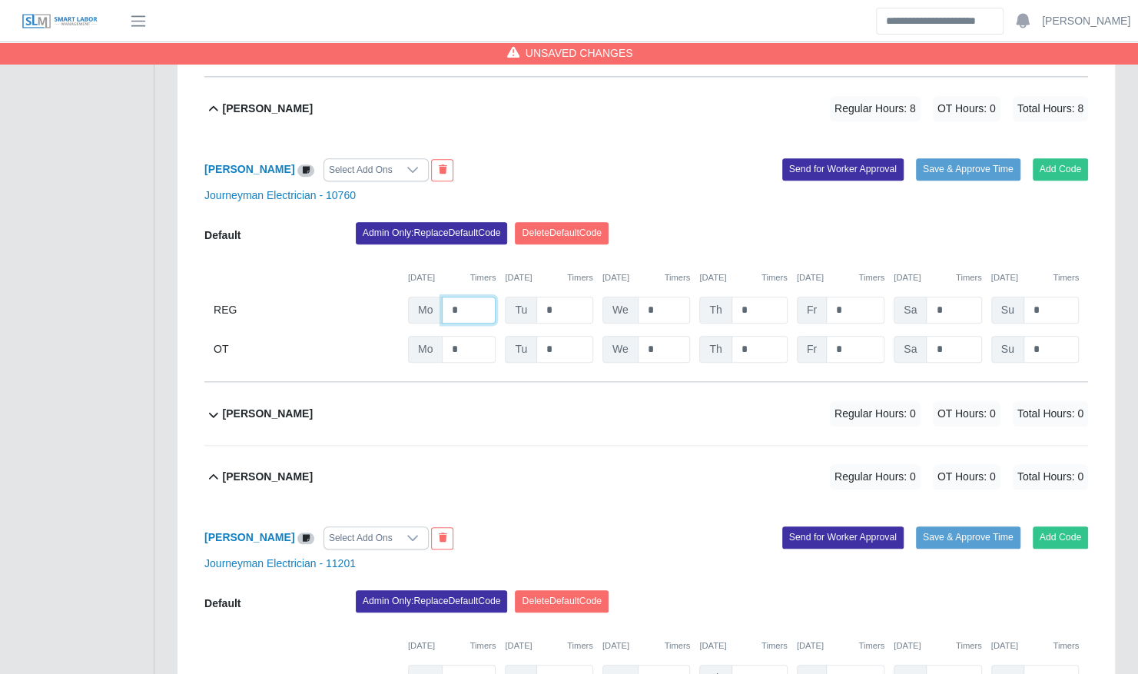
type input "*"
click at [469, 665] on input "*" at bounding box center [469, 678] width 54 height 27
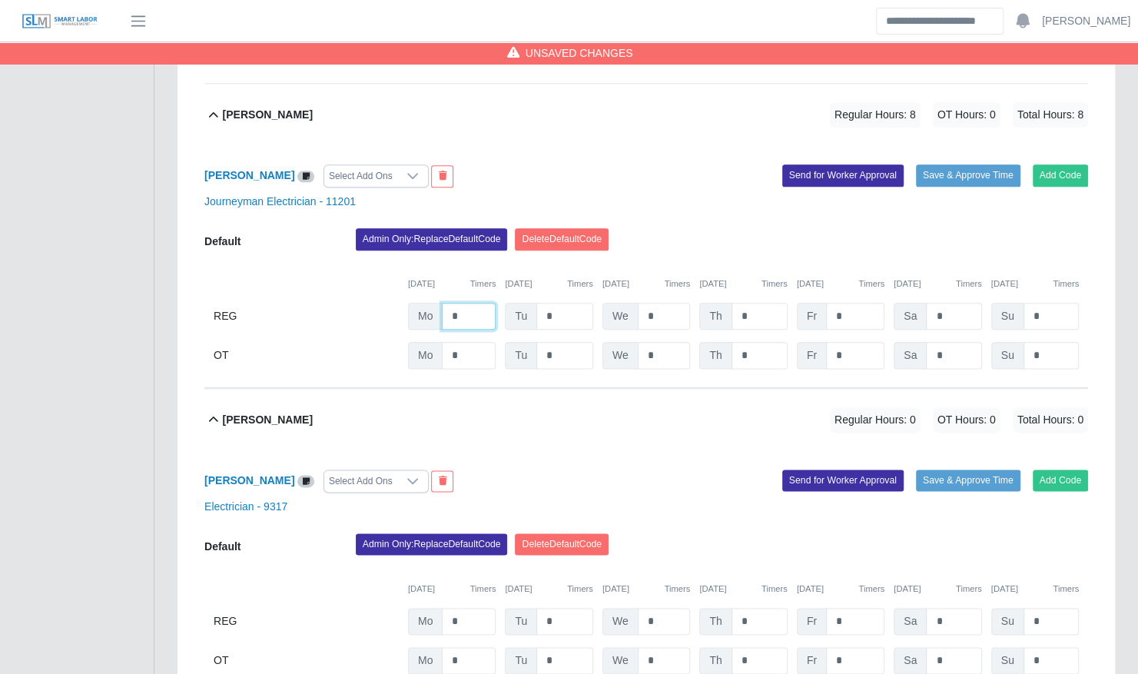
scroll to position [930, 0]
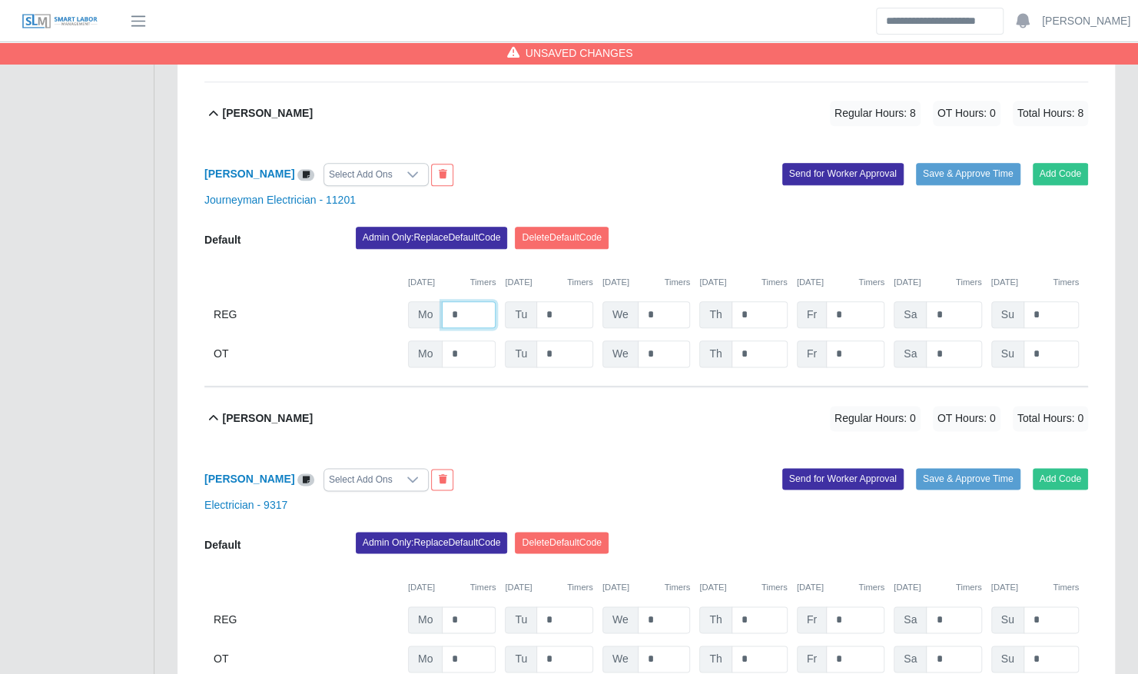
type input "*"
click at [478, 609] on input "*" at bounding box center [469, 619] width 54 height 27
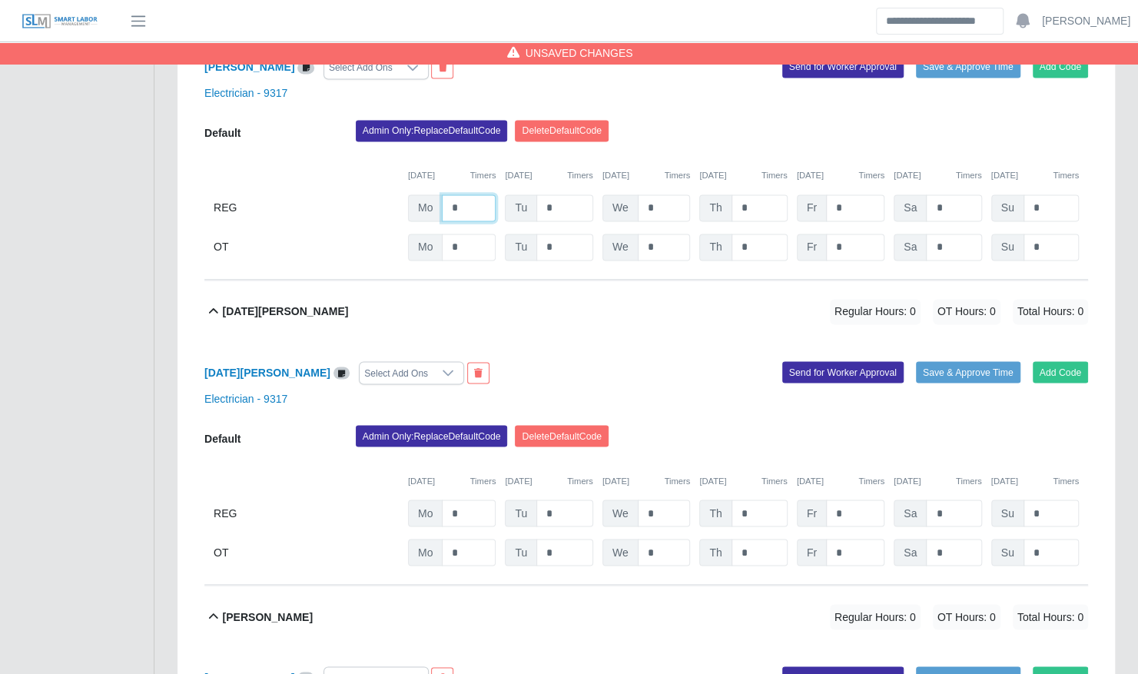
scroll to position [1343, 0]
type input "*"
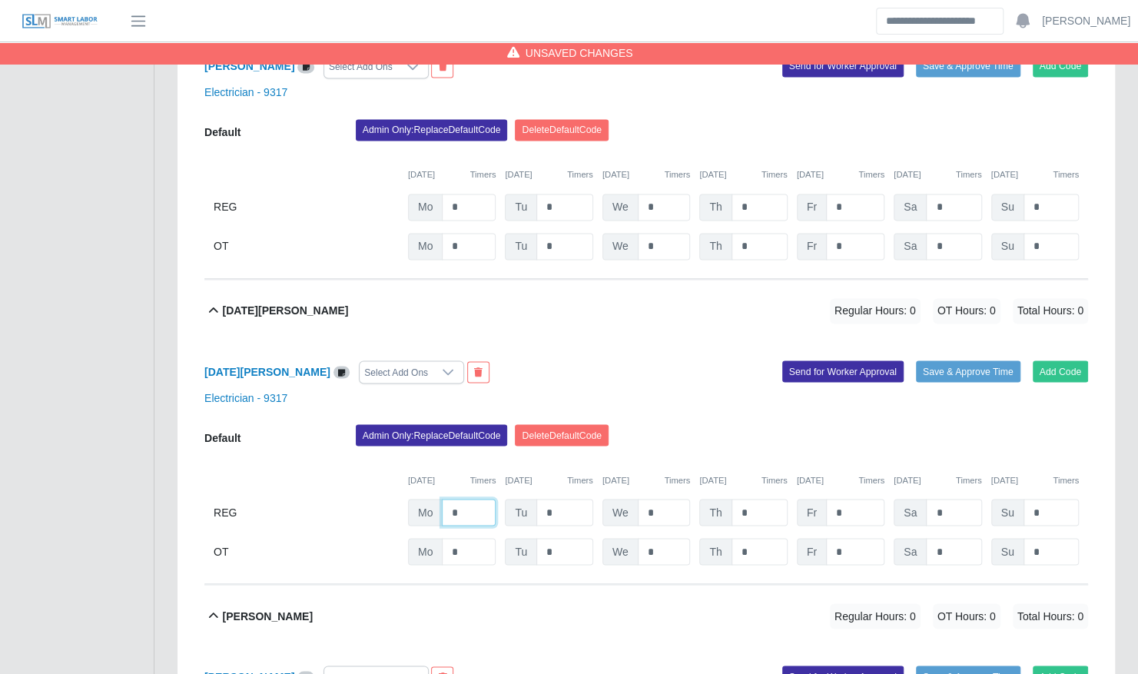
click at [473, 500] on input "*" at bounding box center [469, 512] width 54 height 27
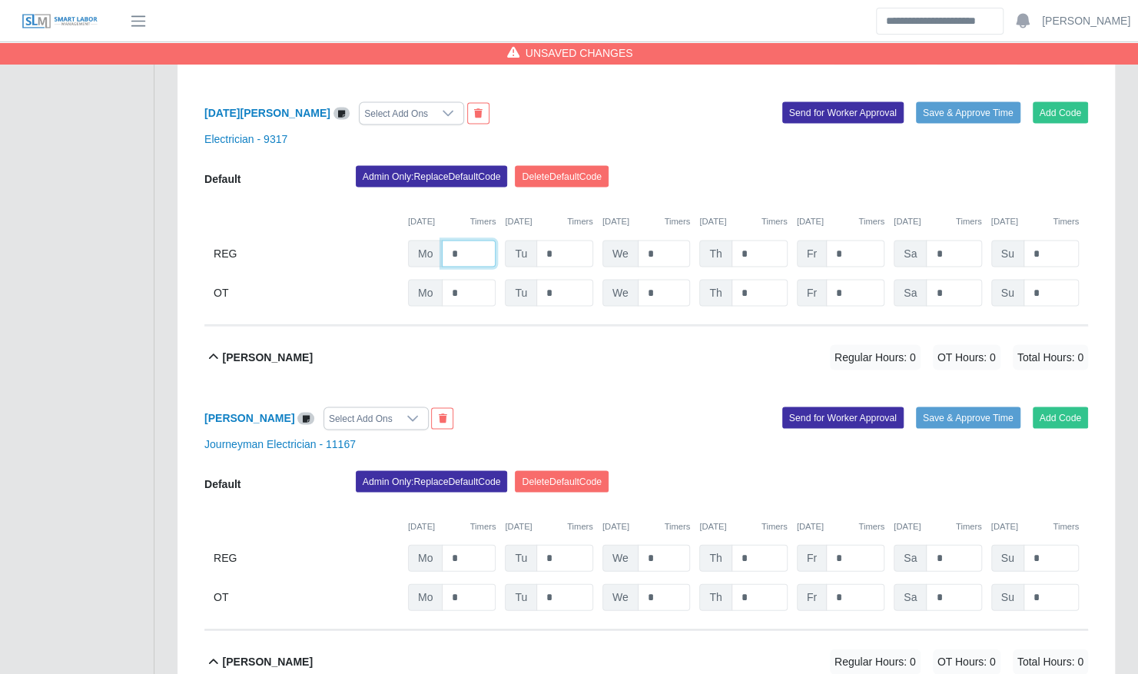
scroll to position [1605, 0]
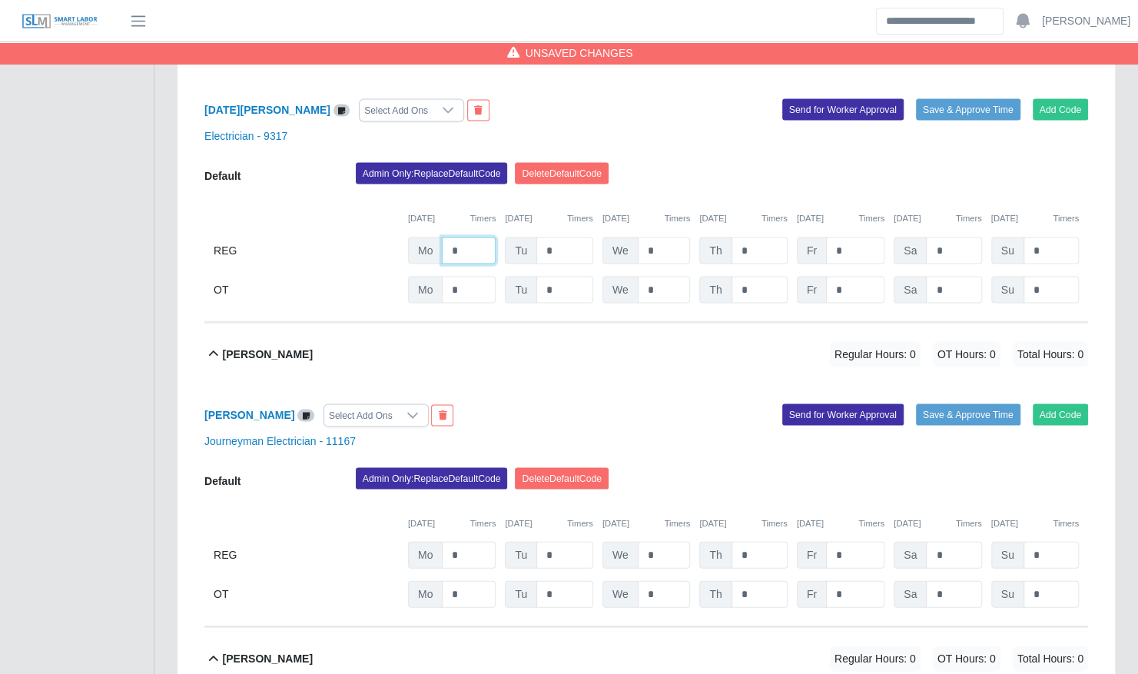
type input "*"
click at [466, 541] on input "*" at bounding box center [469, 554] width 54 height 27
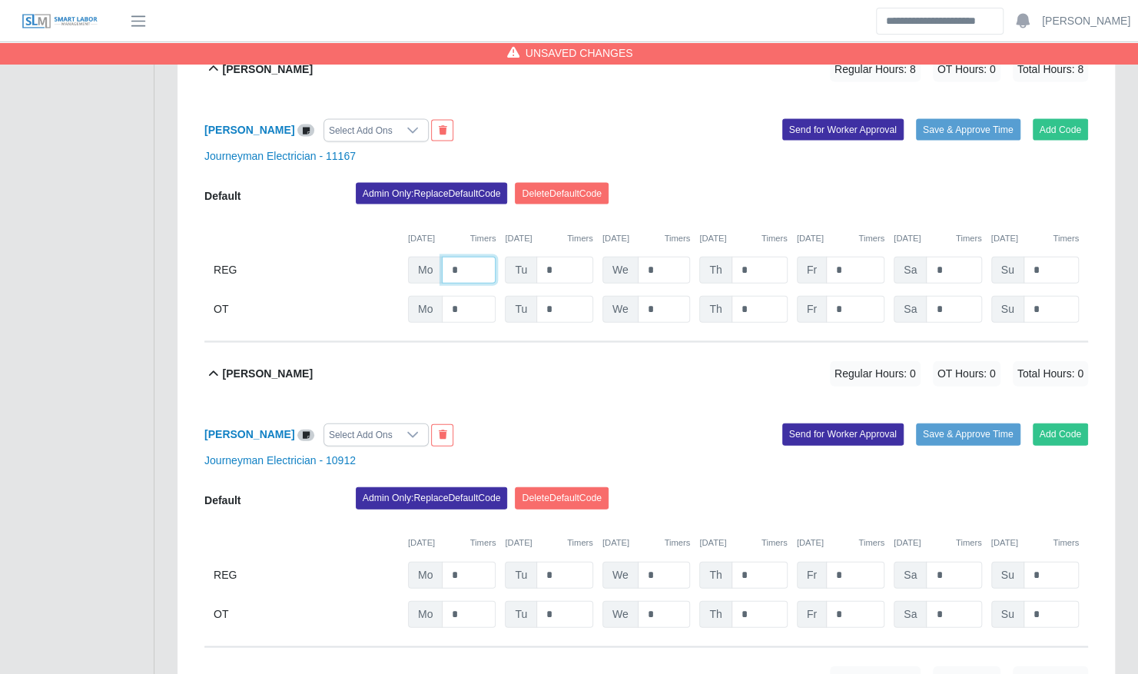
scroll to position [1890, 0]
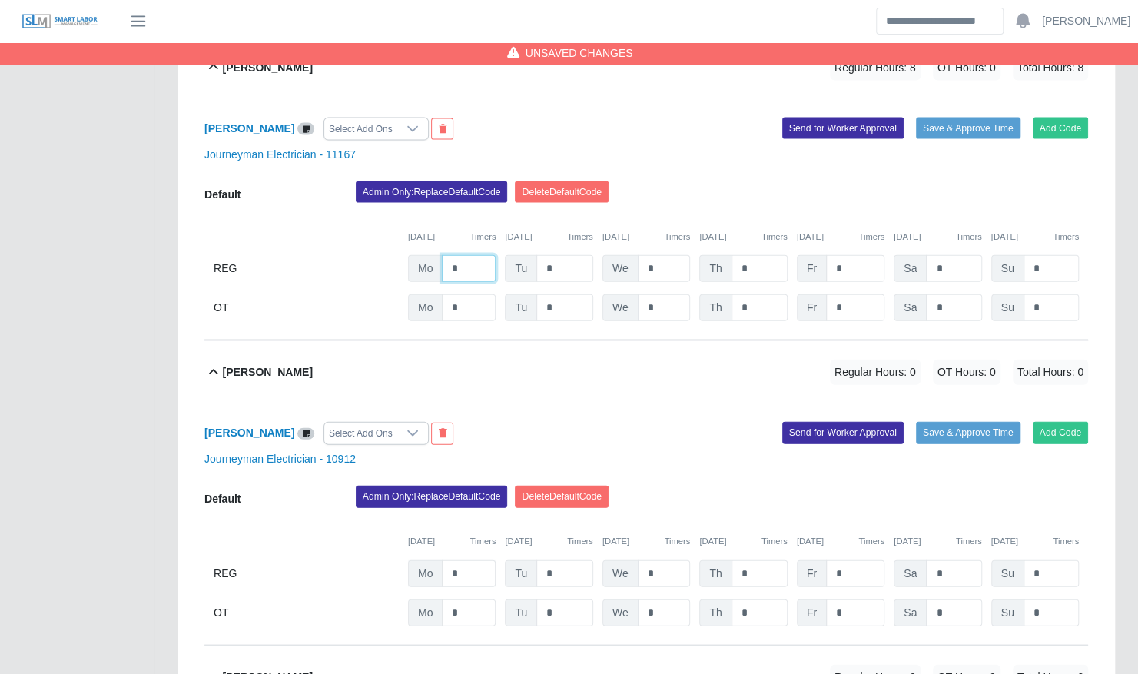
type input "*"
click at [465, 560] on input "*" at bounding box center [469, 573] width 54 height 27
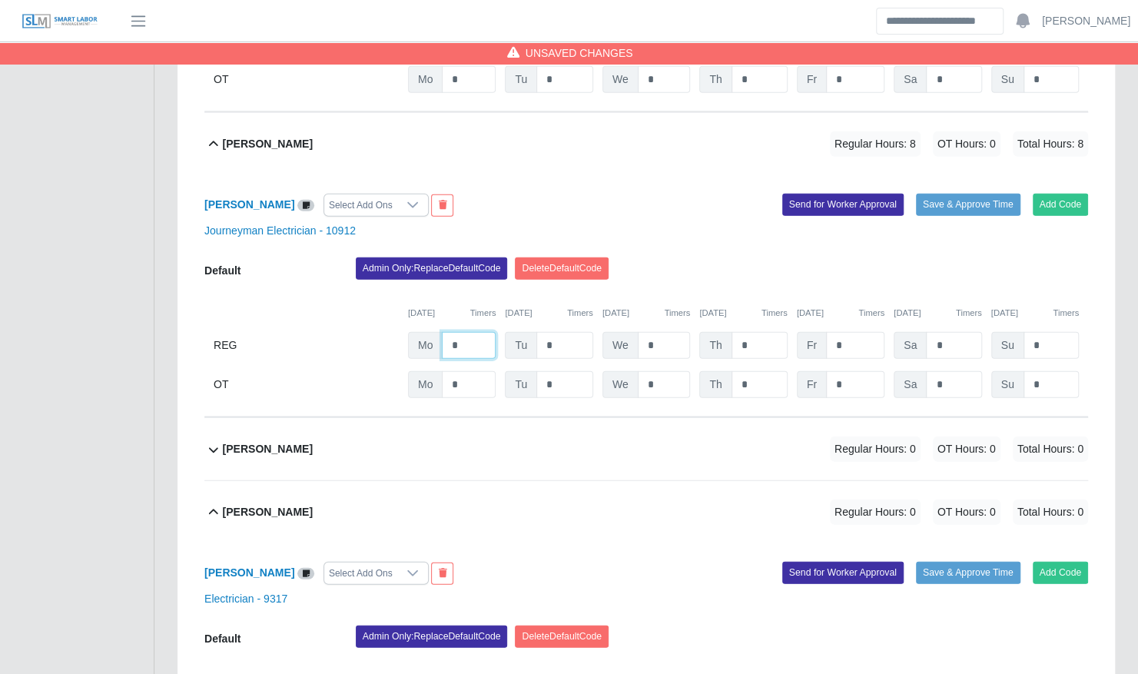
scroll to position [2323, 0]
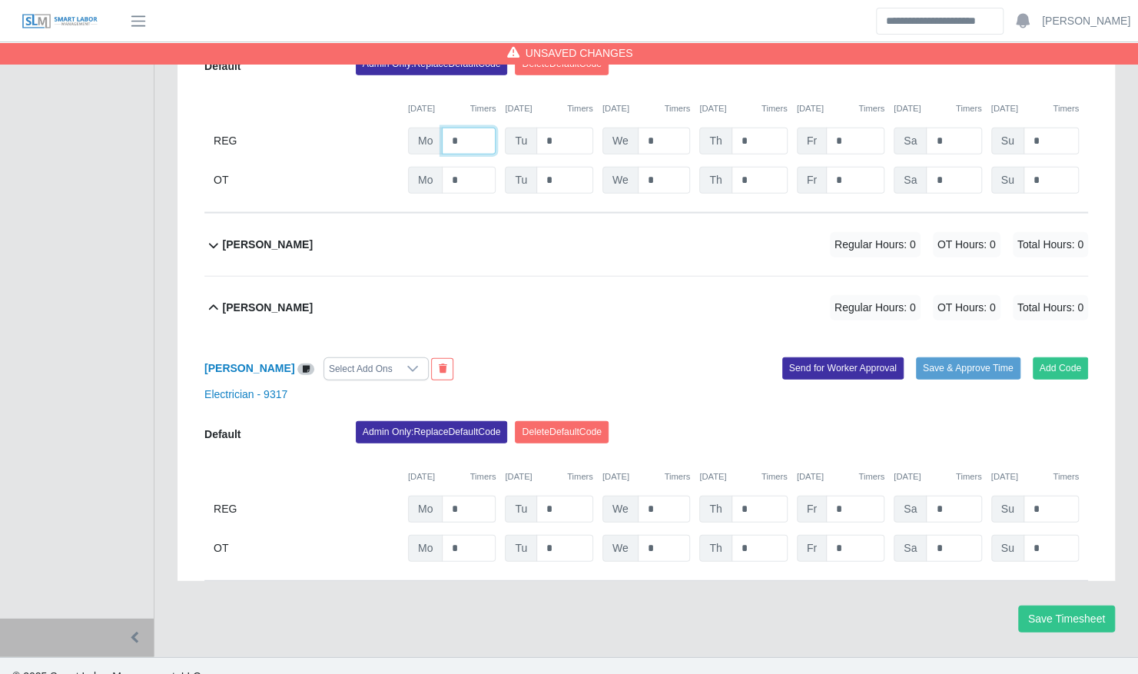
type input "*"
click at [470, 496] on input "*" at bounding box center [469, 509] width 54 height 27
type input "*"
click at [1064, 606] on button "Save Timesheet" at bounding box center [1066, 619] width 97 height 27
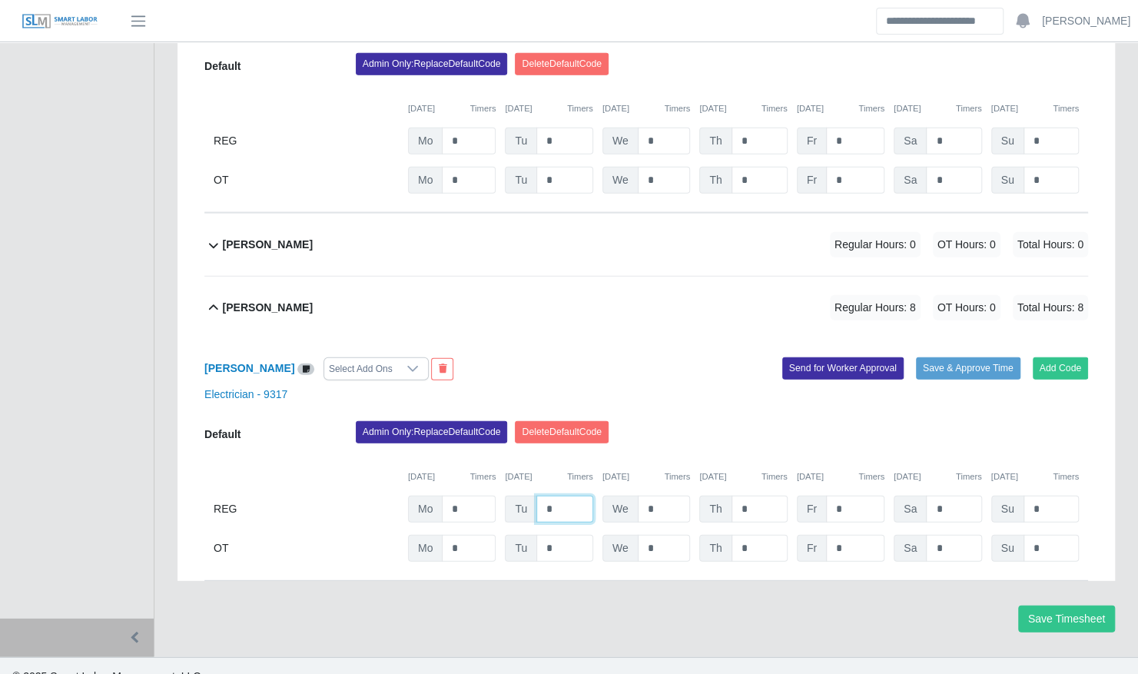
click at [579, 496] on input "*" at bounding box center [564, 509] width 57 height 27
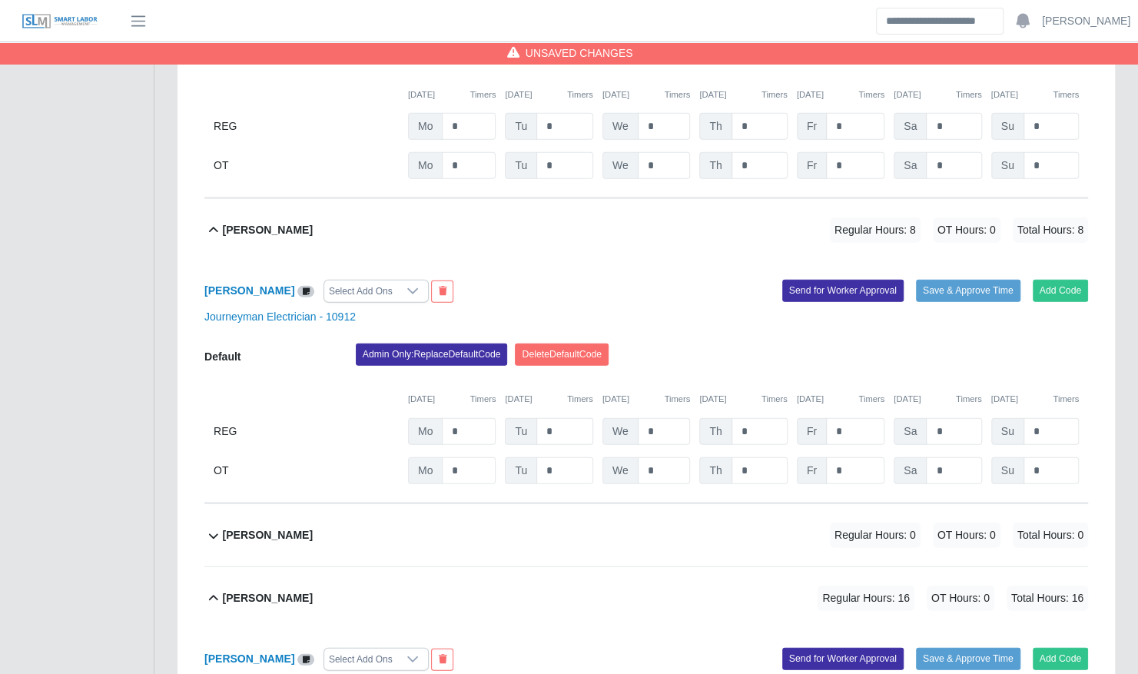
type input "*"
click at [559, 418] on input "*" at bounding box center [564, 431] width 57 height 27
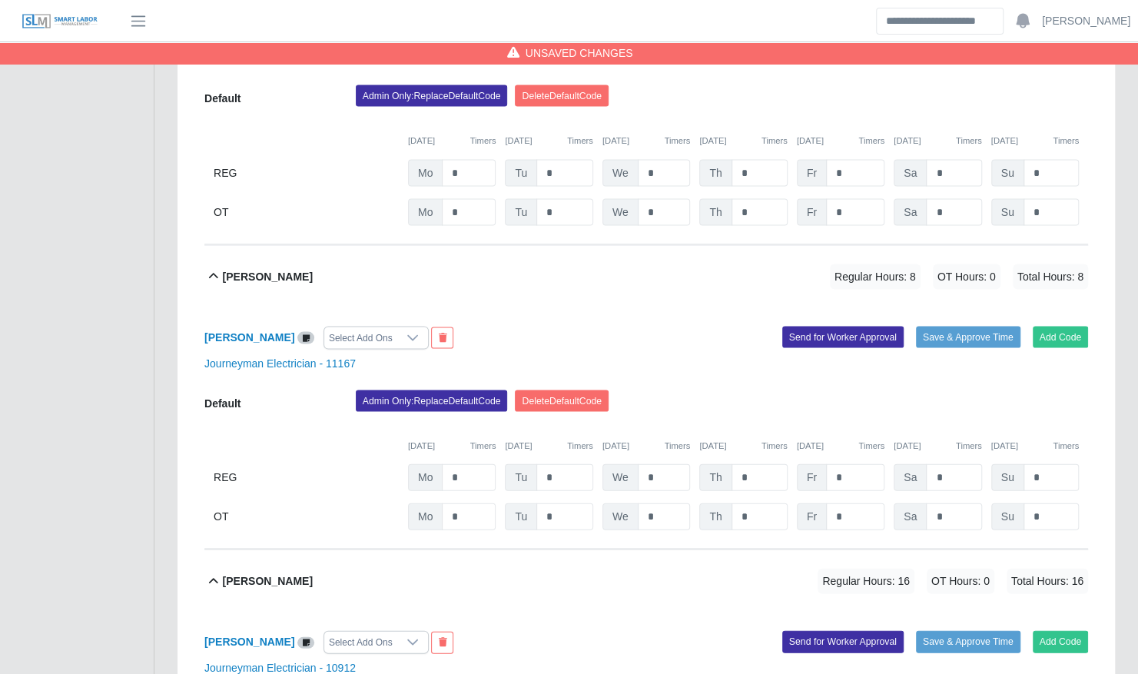
scroll to position [1680, 0]
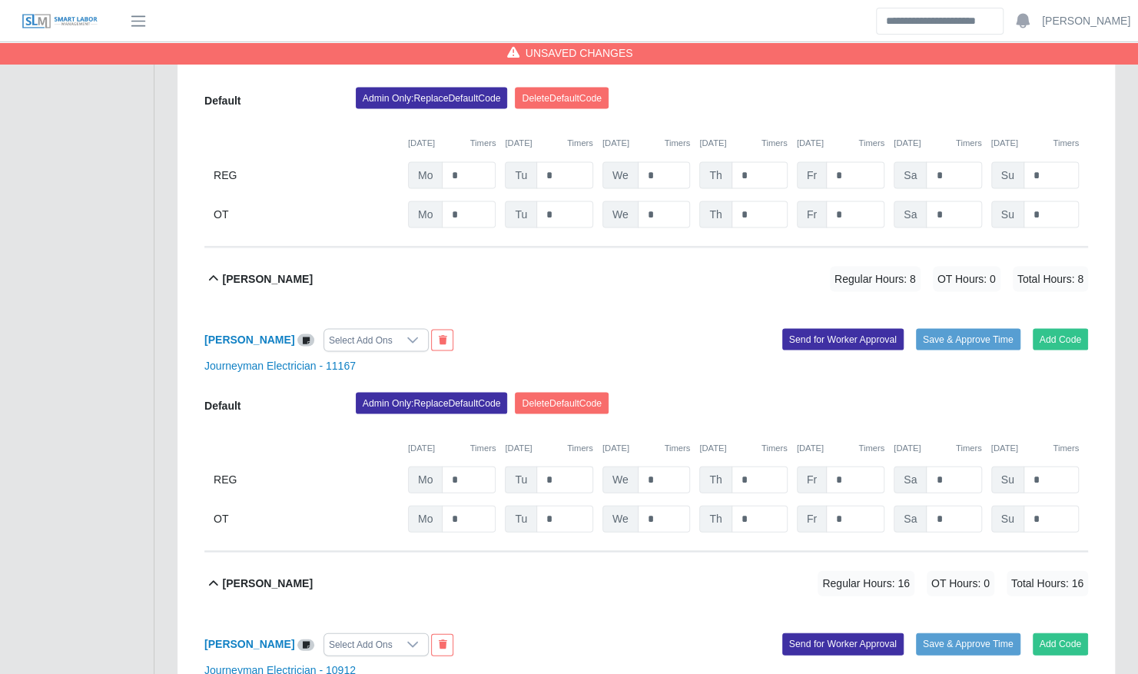
type input "*"
click at [569, 469] on input "*" at bounding box center [564, 479] width 57 height 27
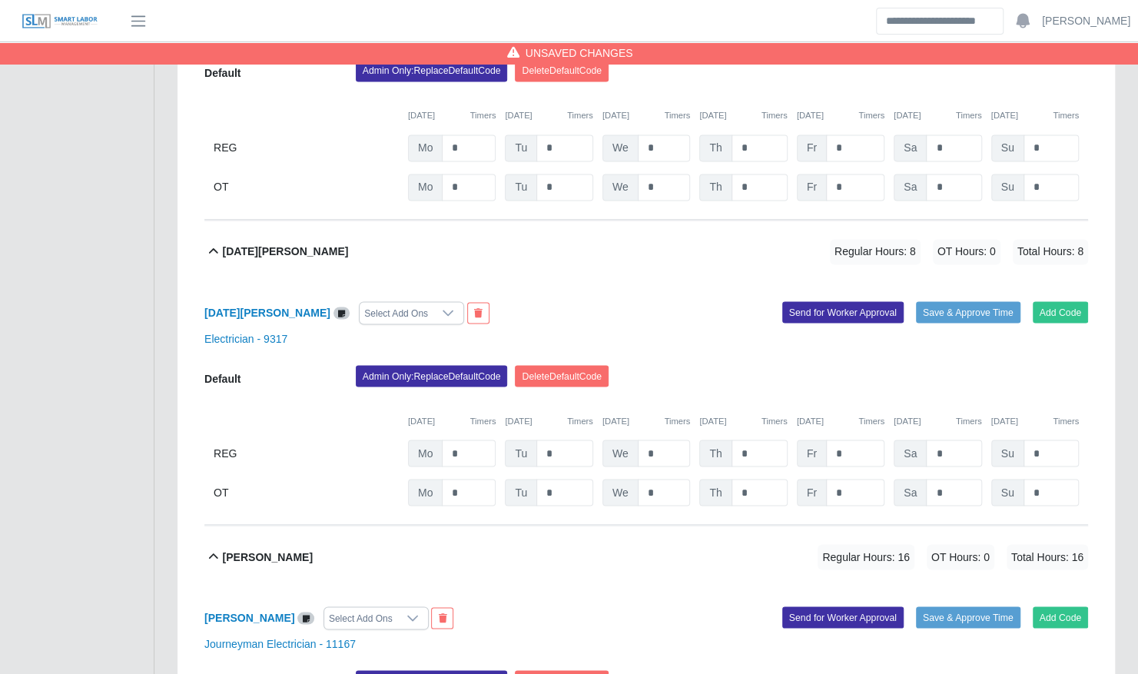
scroll to position [1400, 0]
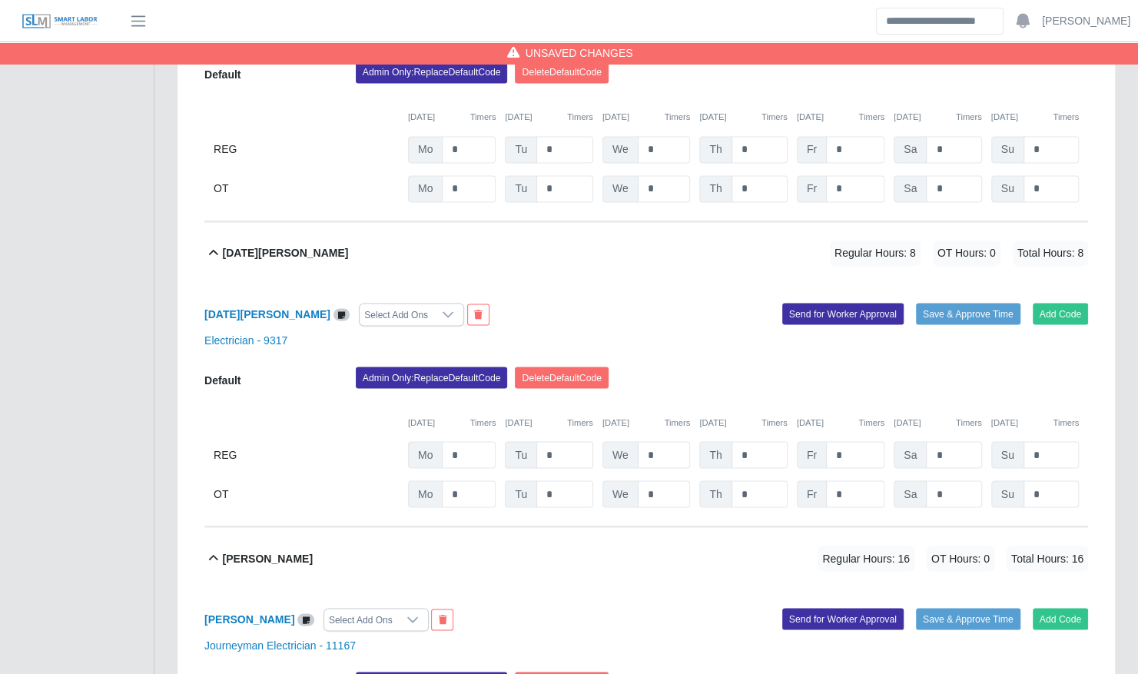
type input "*"
click at [561, 441] on input "*" at bounding box center [564, 454] width 57 height 27
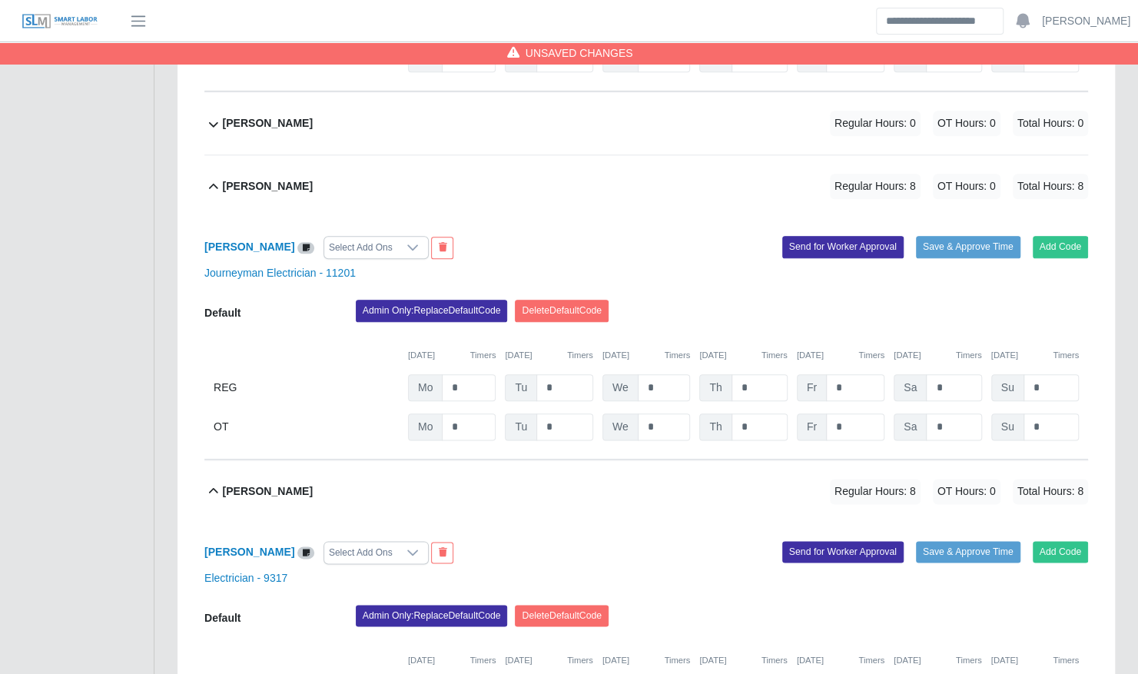
scroll to position [851, 0]
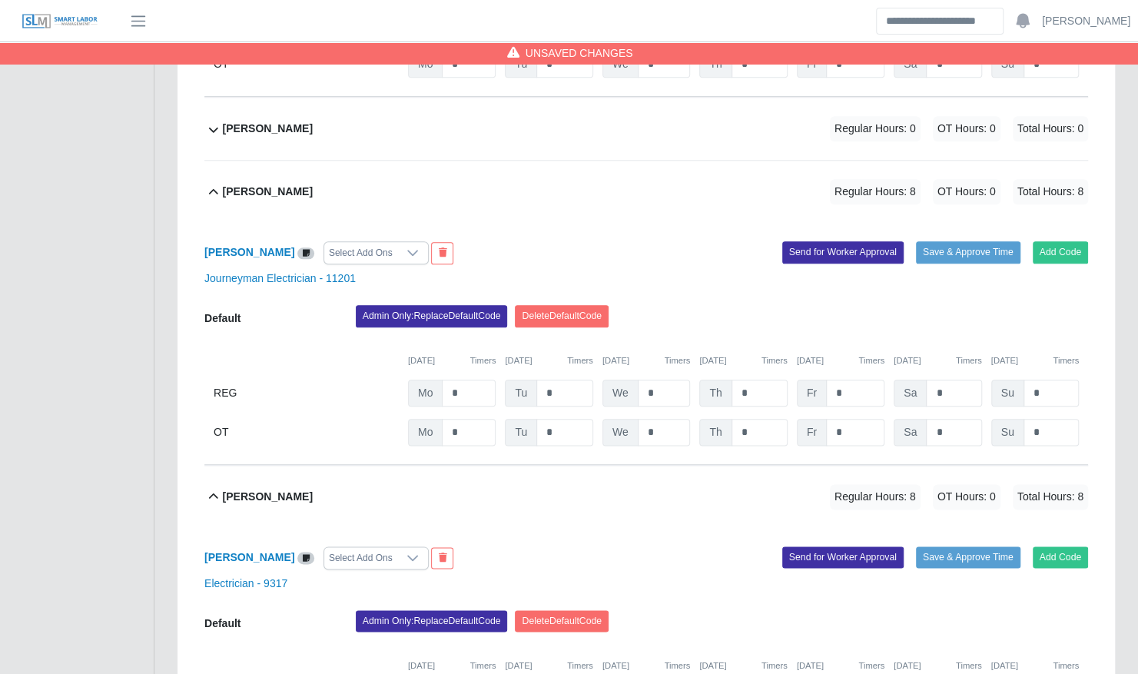
type input "*"
click at [555, 360] on div "Default Admin Only: Replace Default Code Delete Default Code 09/08/2025 Timers …" at bounding box center [646, 375] width 884 height 141
click at [555, 380] on input "*" at bounding box center [564, 393] width 57 height 27
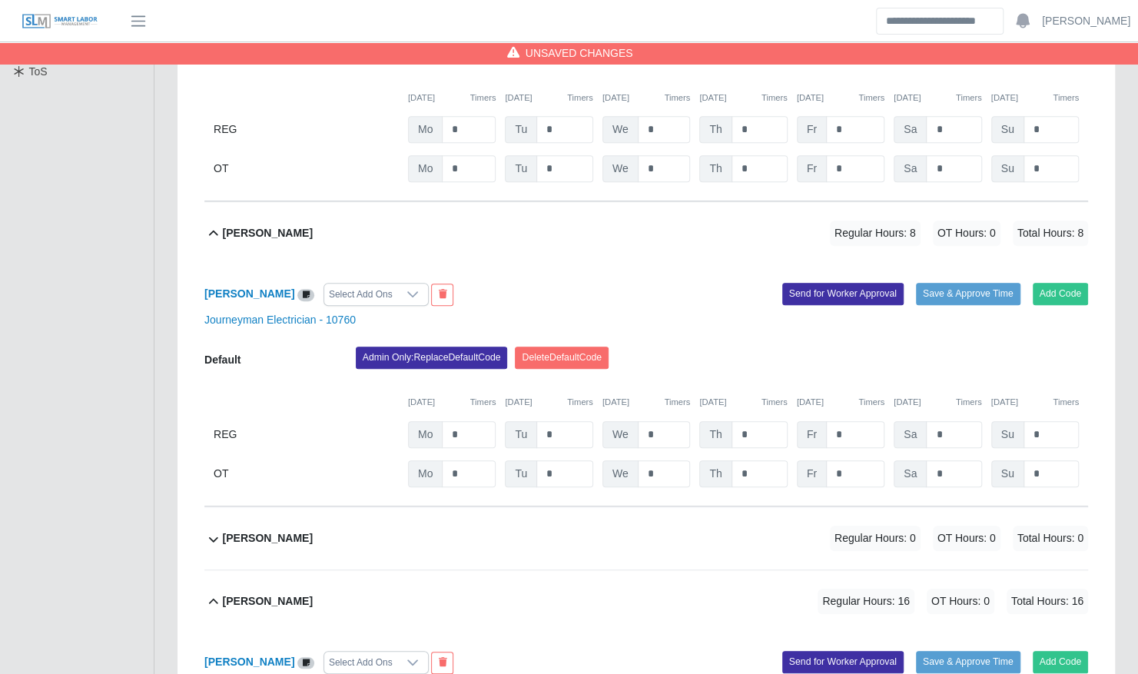
scroll to position [415, 0]
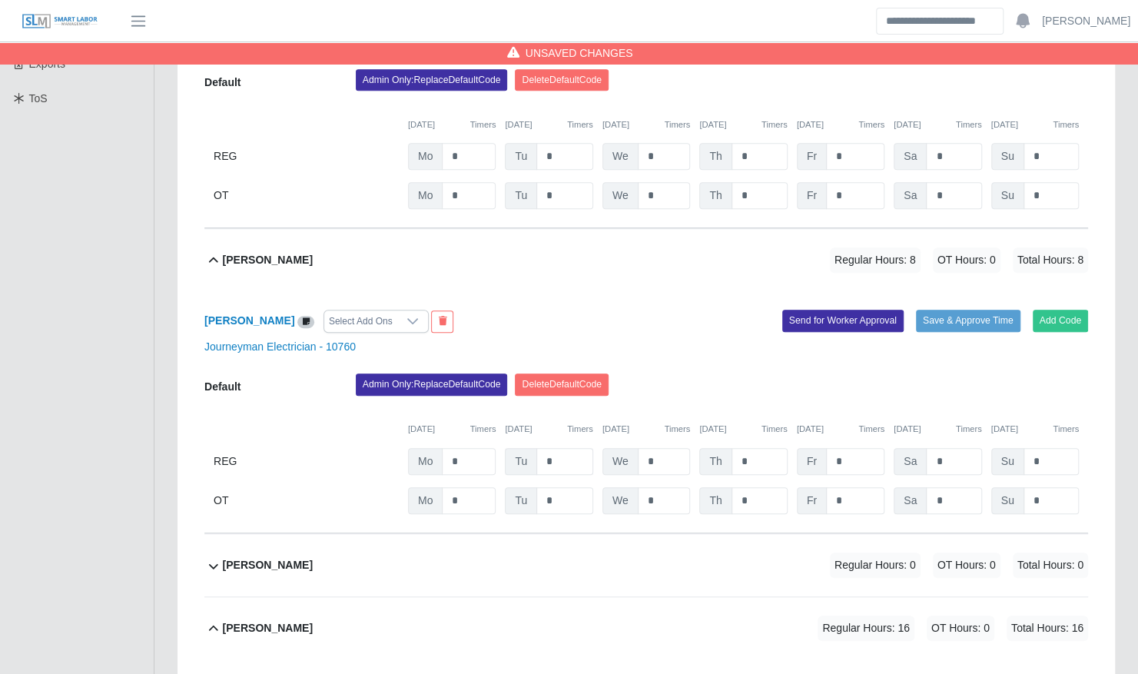
type input "*"
click at [563, 448] on input "*" at bounding box center [564, 461] width 57 height 27
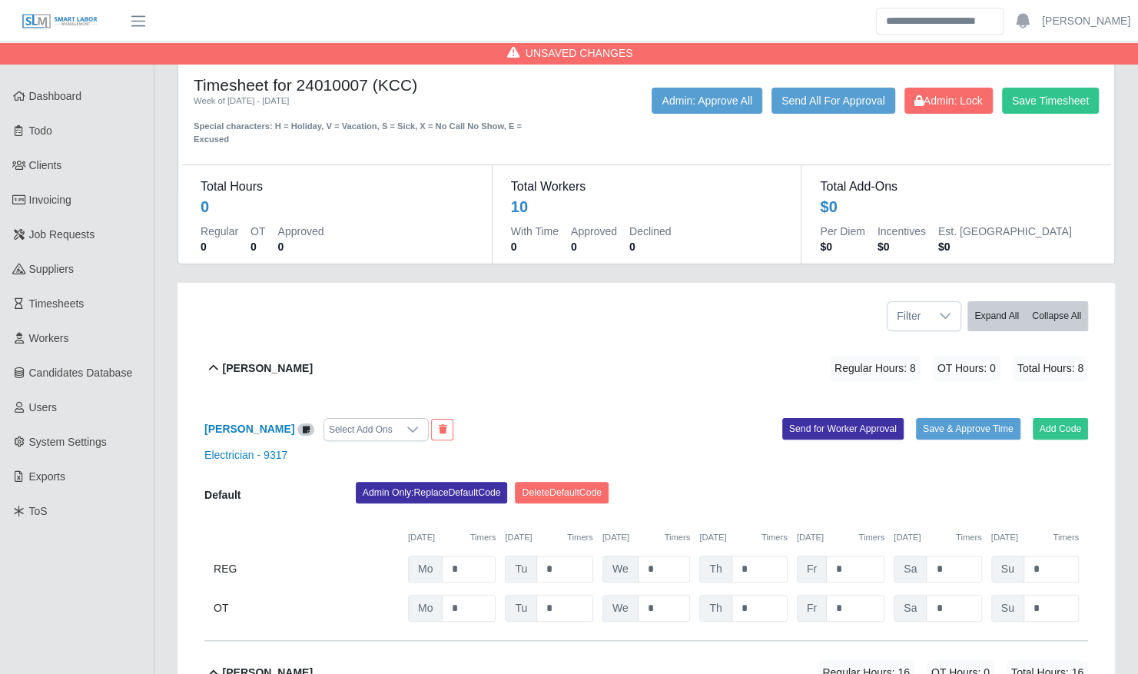
scroll to position [0, 0]
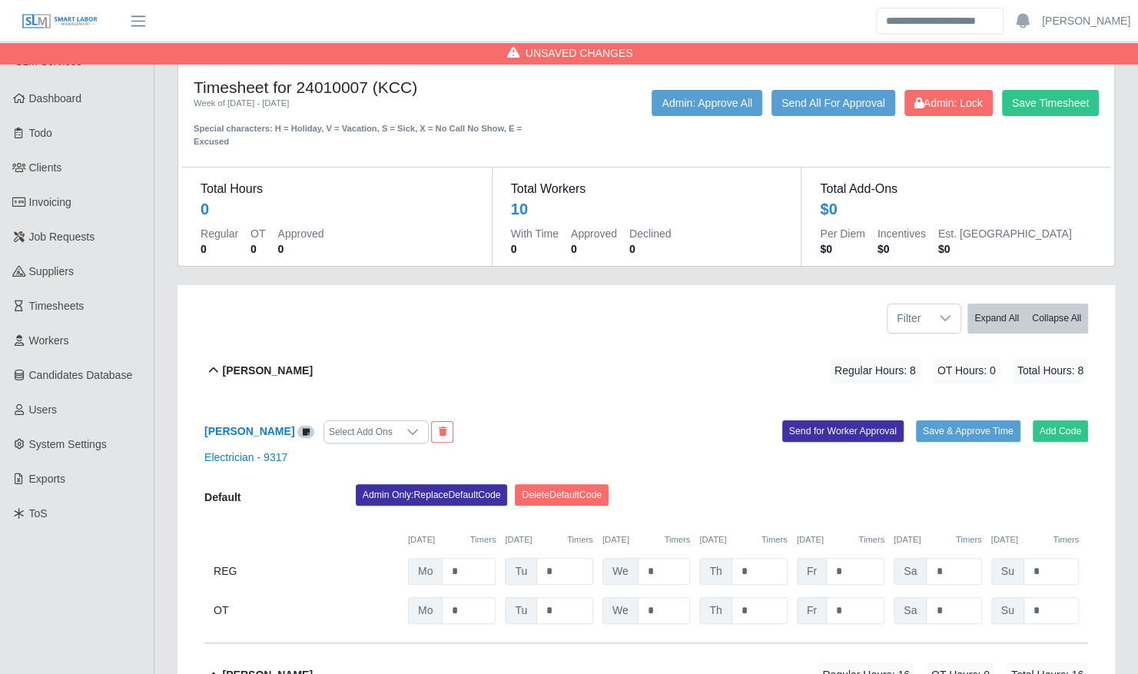
type input "*"
click at [561, 559] on input "*" at bounding box center [564, 571] width 57 height 27
type input "*"
click at [669, 558] on input "*" at bounding box center [664, 571] width 53 height 27
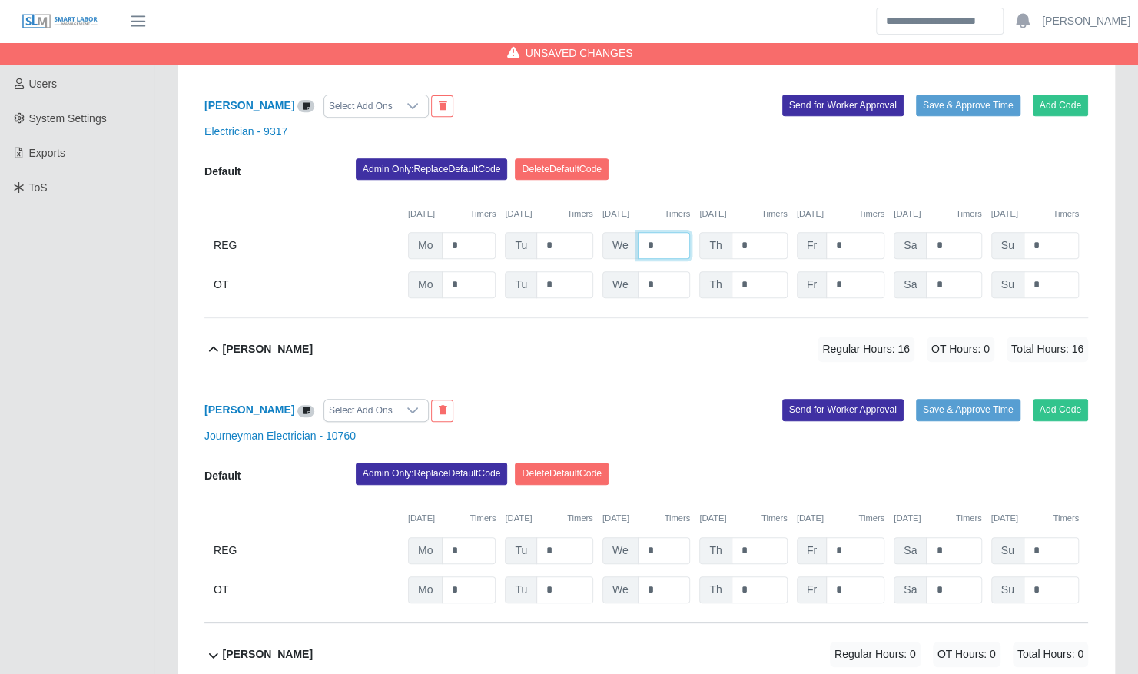
scroll to position [337, 0]
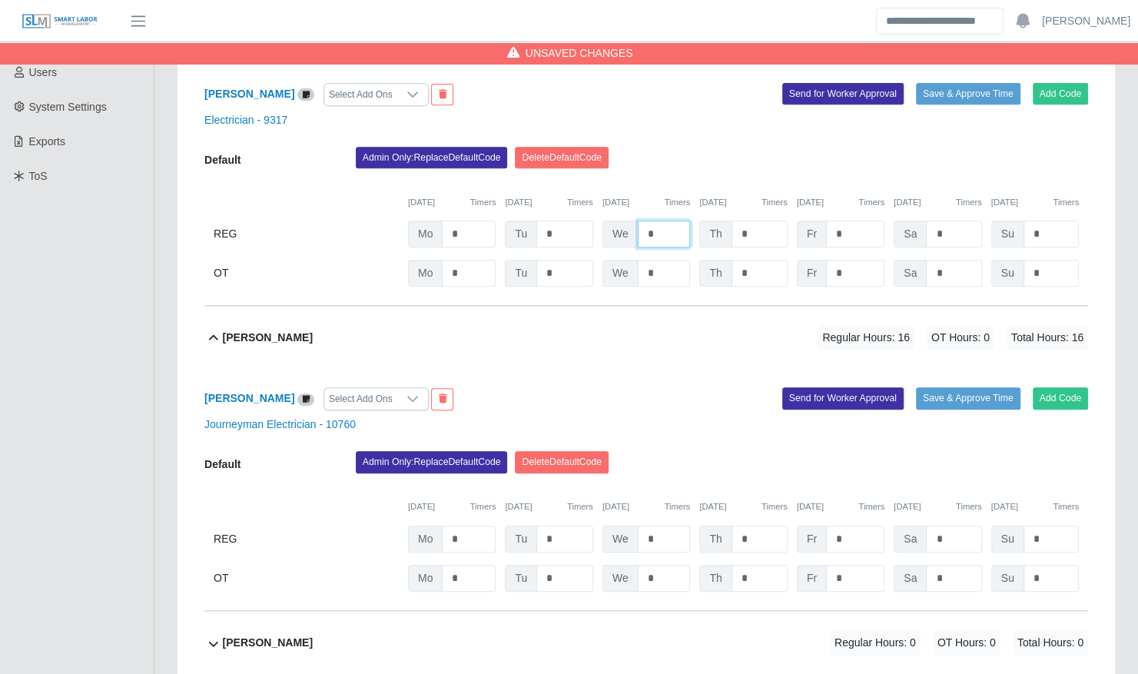
type input "*"
click at [668, 530] on input "*" at bounding box center [664, 539] width 53 height 27
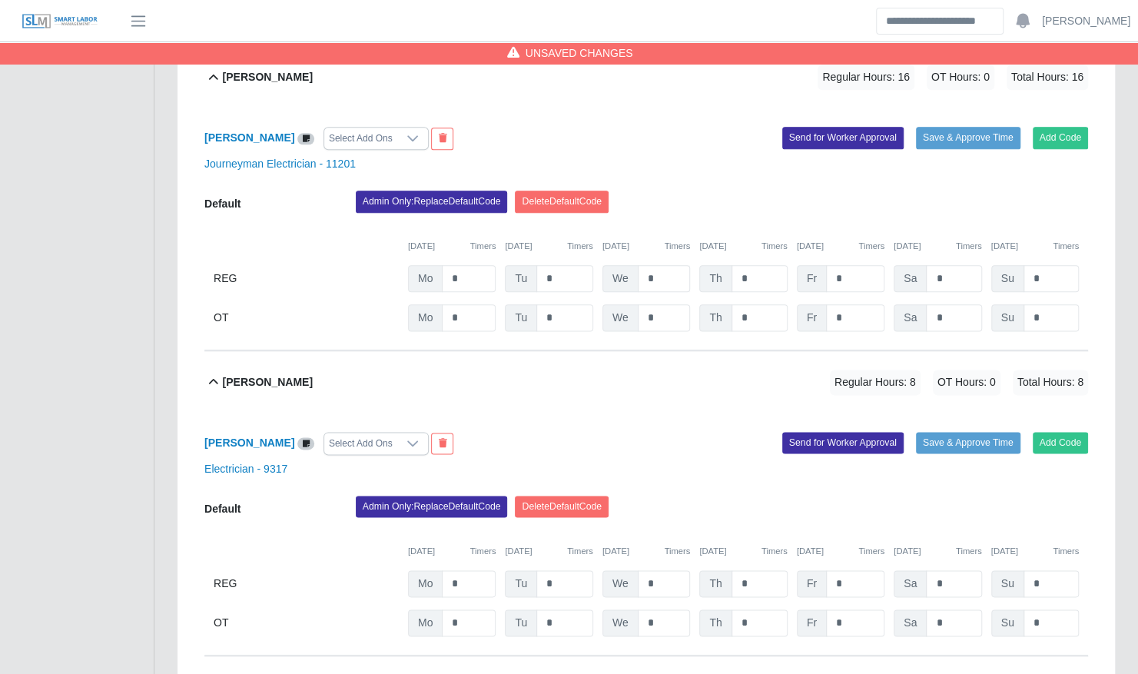
scroll to position [973, 0]
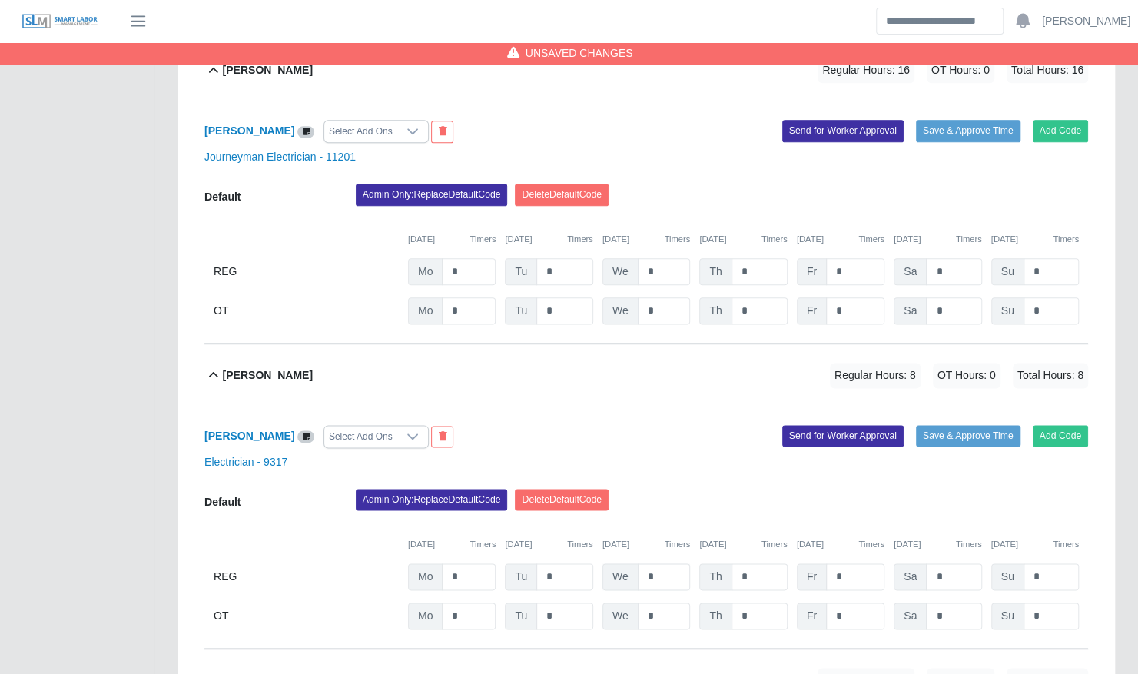
type input "*"
click at [675, 563] on input "*" at bounding box center [664, 576] width 53 height 27
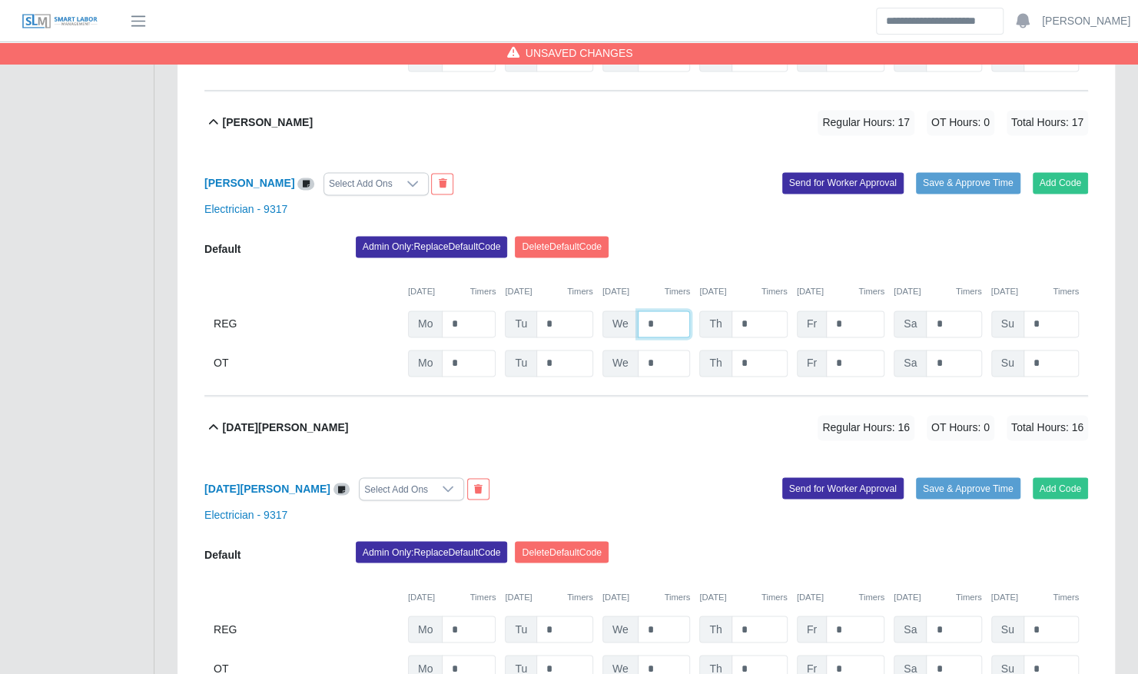
scroll to position [1269, 0]
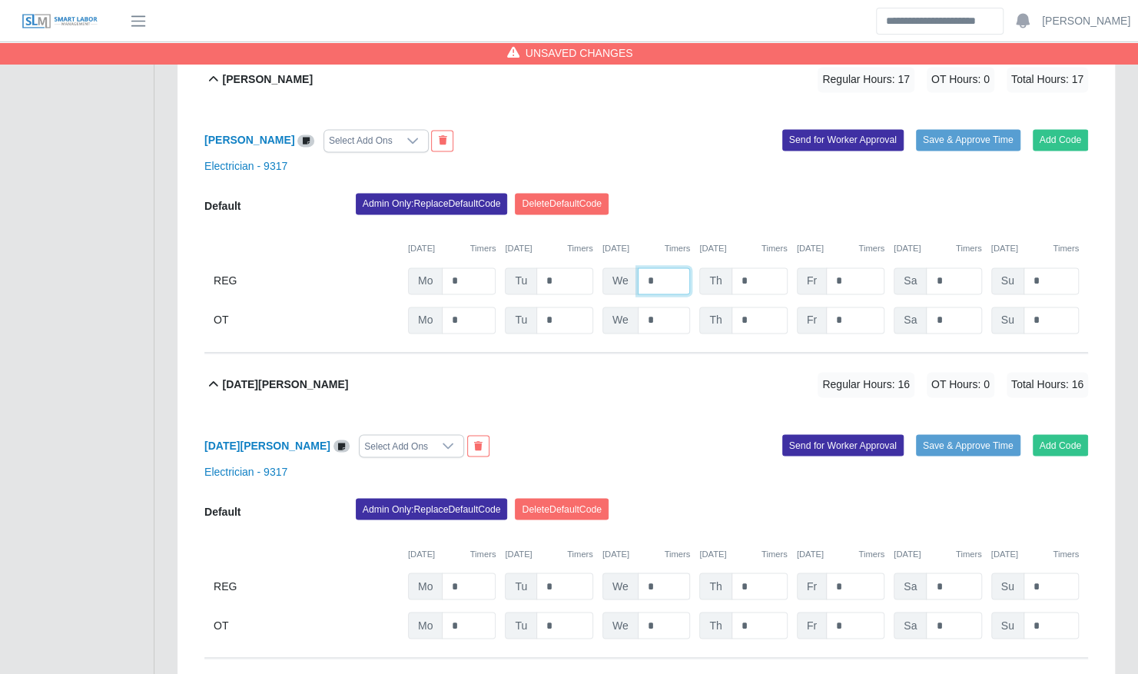
type input "*"
click at [661, 573] on input "*" at bounding box center [664, 586] width 53 height 27
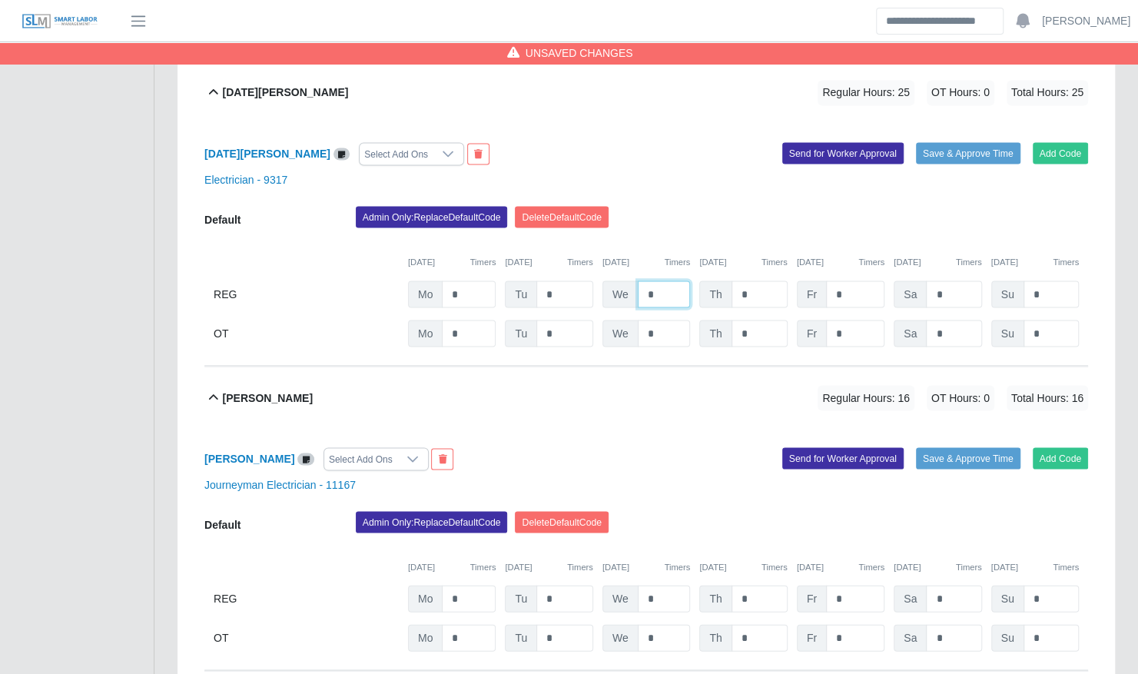
scroll to position [1573, 0]
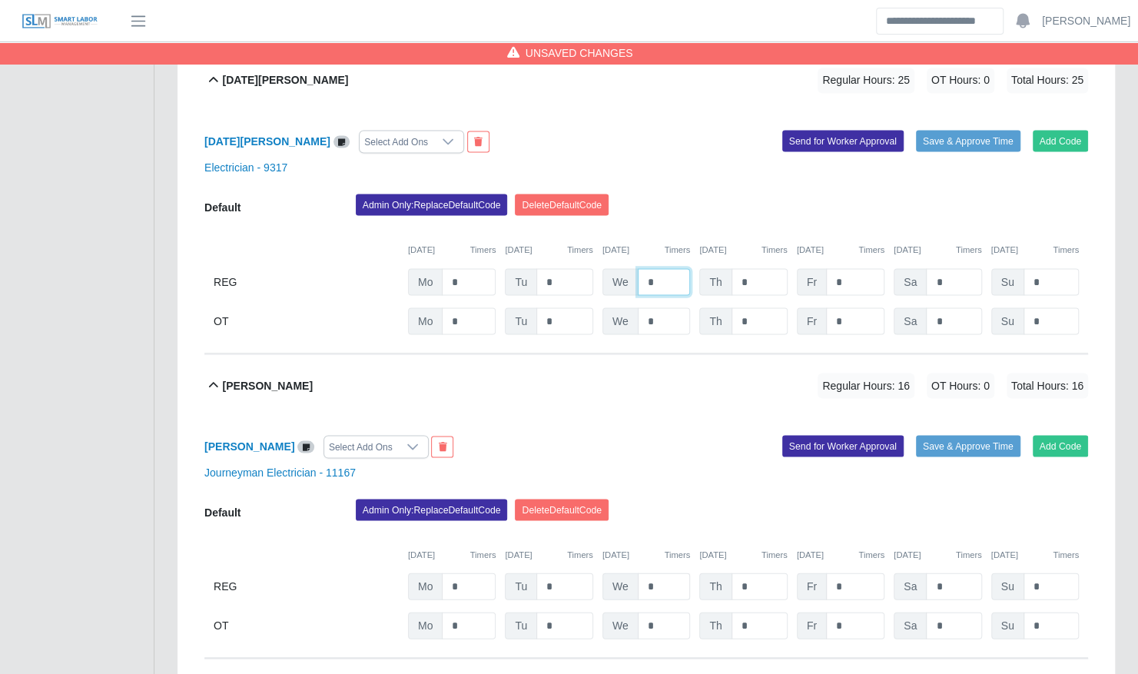
type input "*"
click at [665, 573] on input "*" at bounding box center [664, 586] width 53 height 27
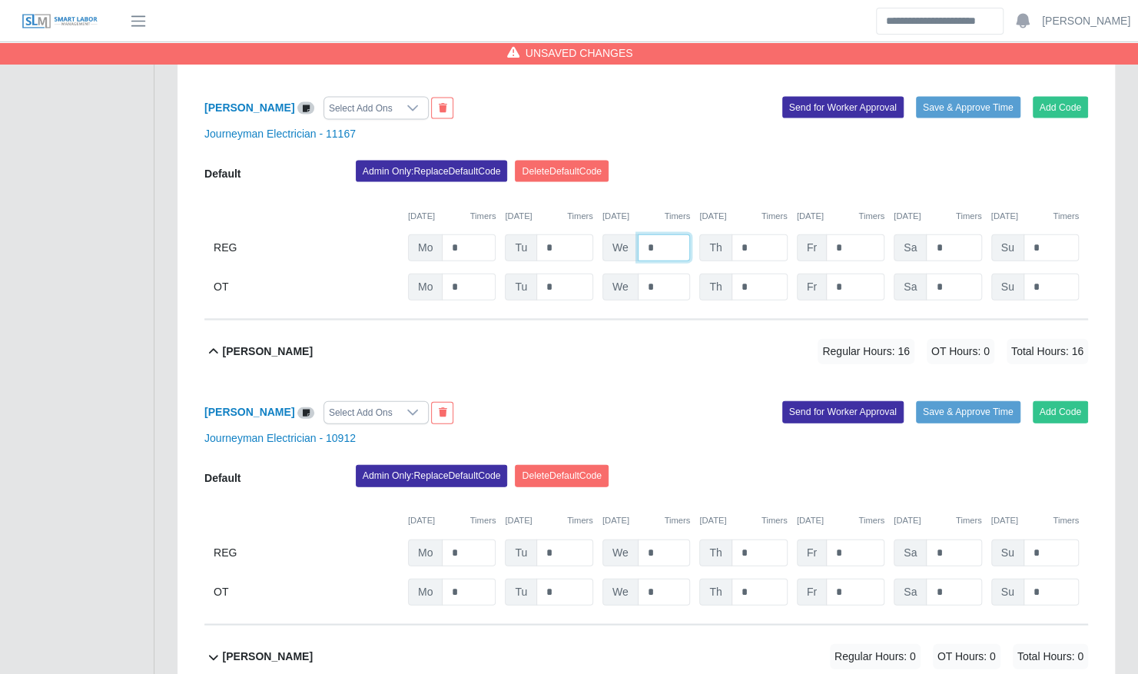
scroll to position [1914, 0]
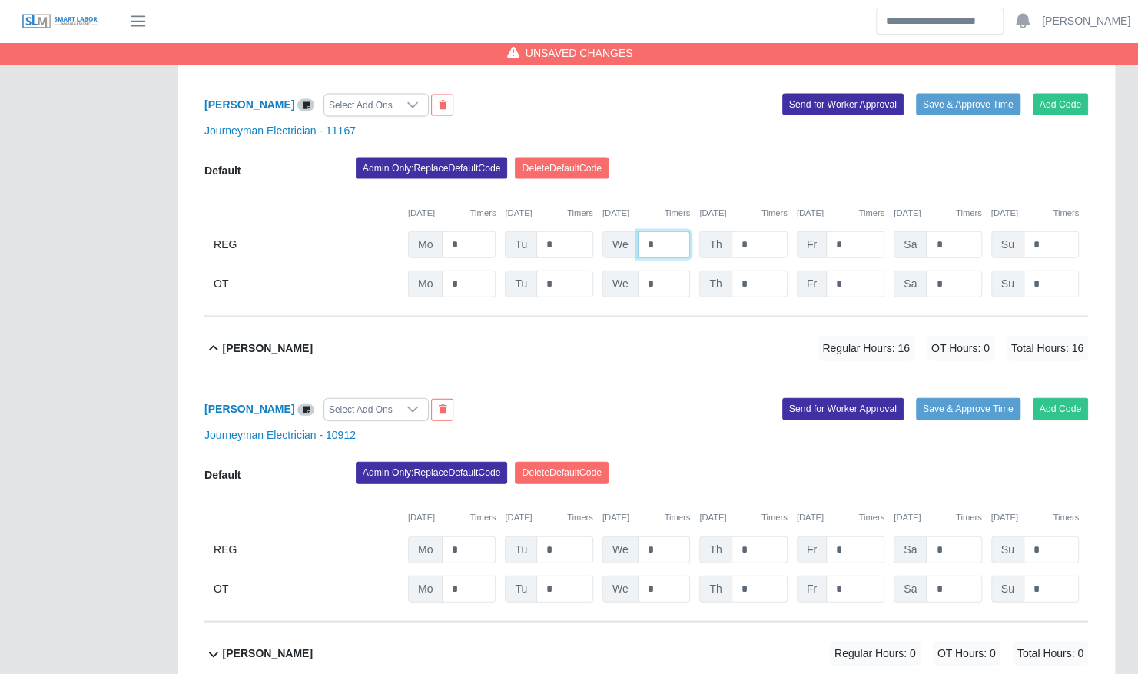
type input "*"
click at [661, 536] on input "*" at bounding box center [664, 549] width 53 height 27
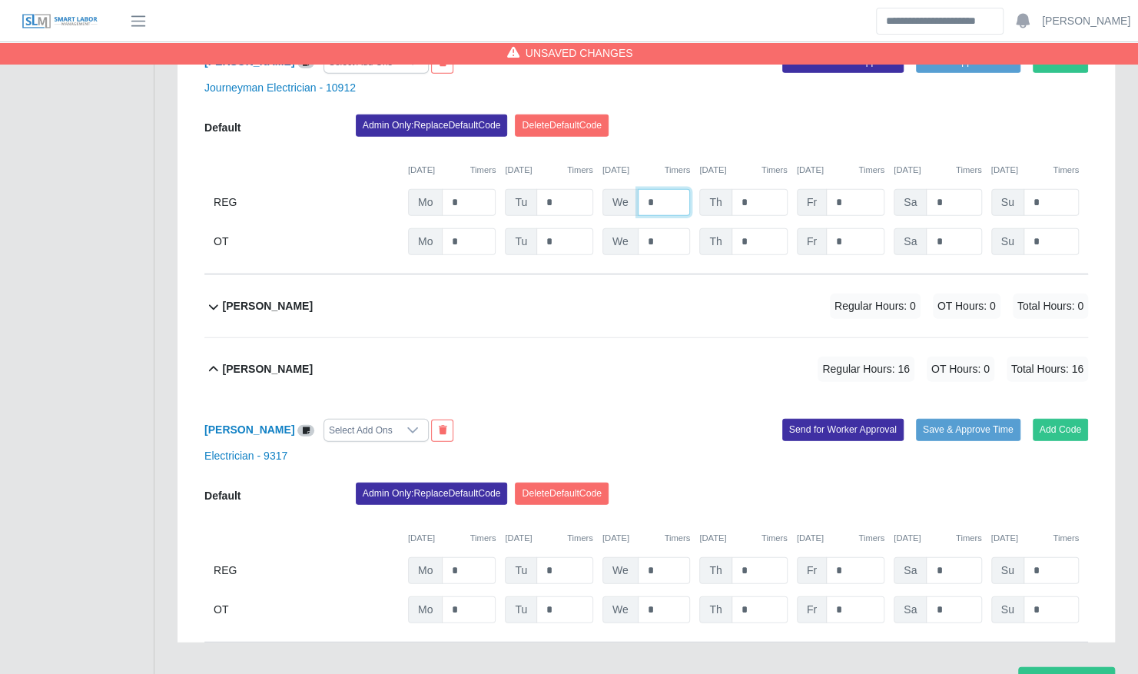
scroll to position [2264, 0]
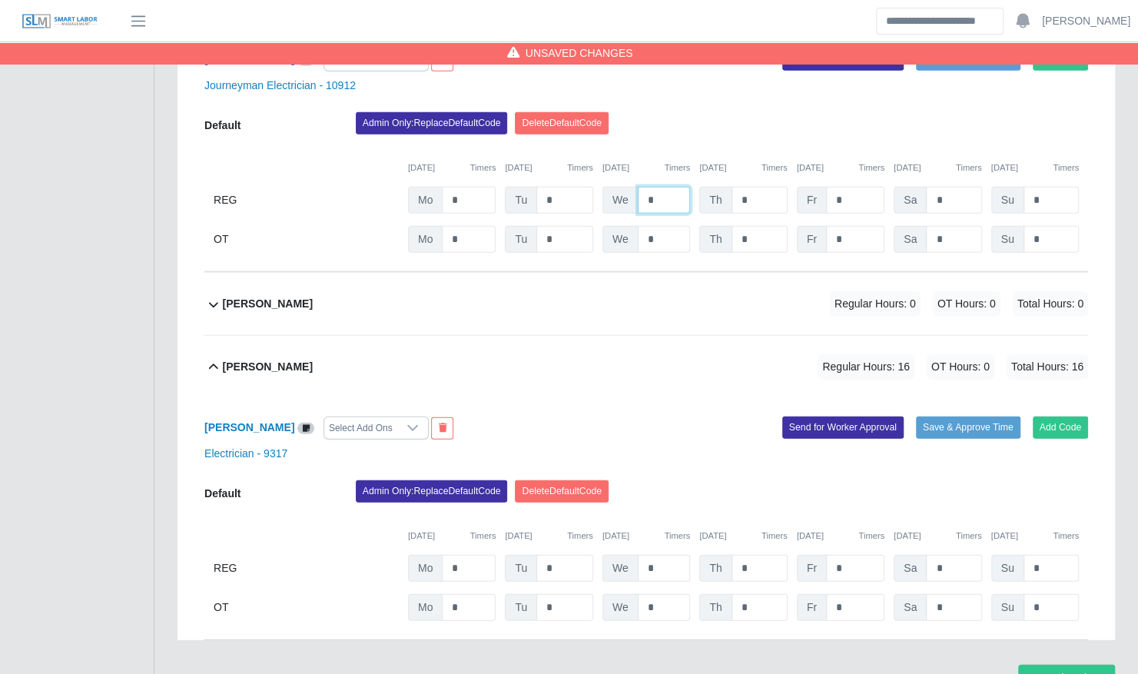
type input "*"
click at [662, 555] on input "*" at bounding box center [664, 568] width 53 height 27
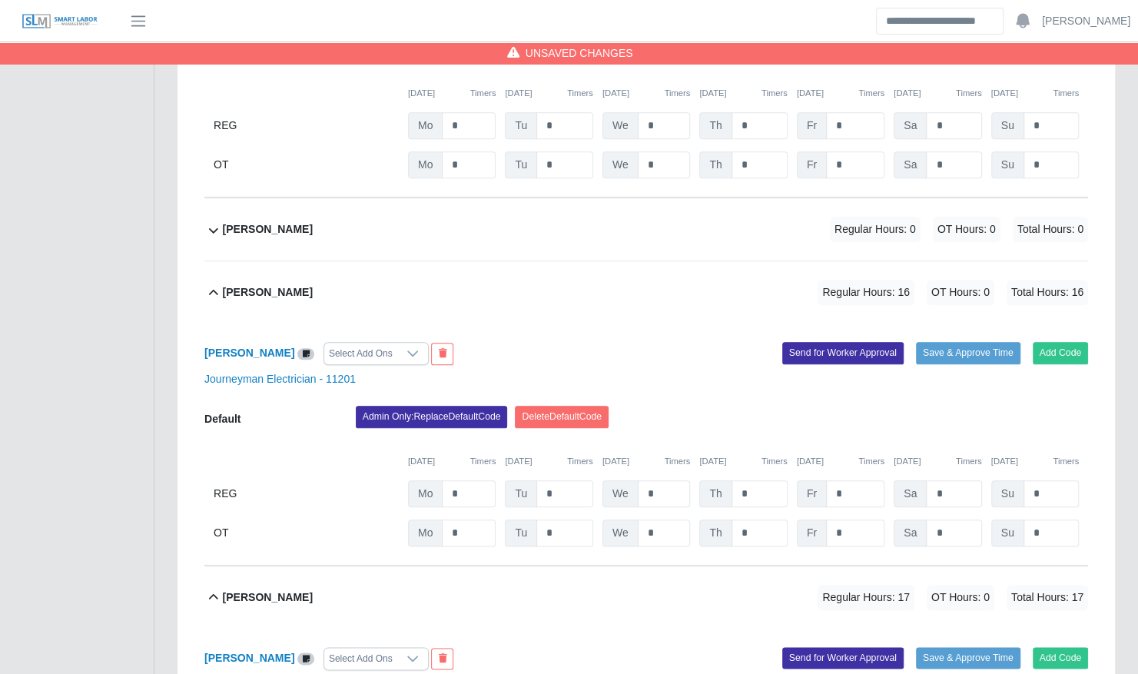
scroll to position [750, 0]
type input "*"
click at [659, 481] on input "*" at bounding box center [664, 494] width 53 height 27
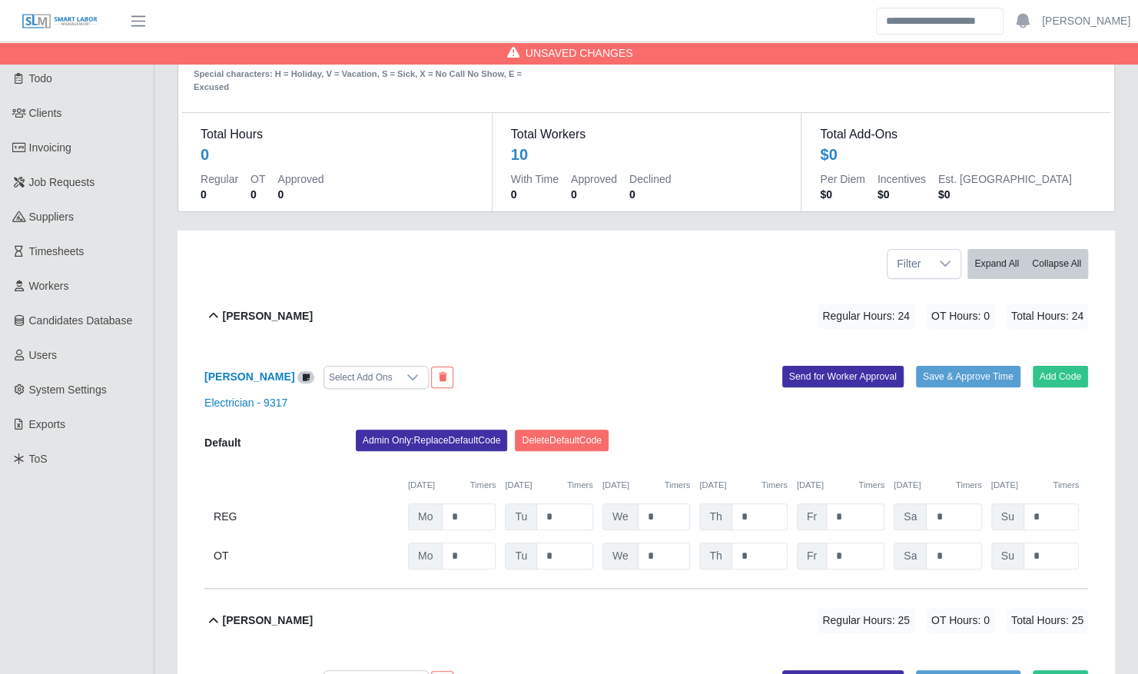
scroll to position [0, 0]
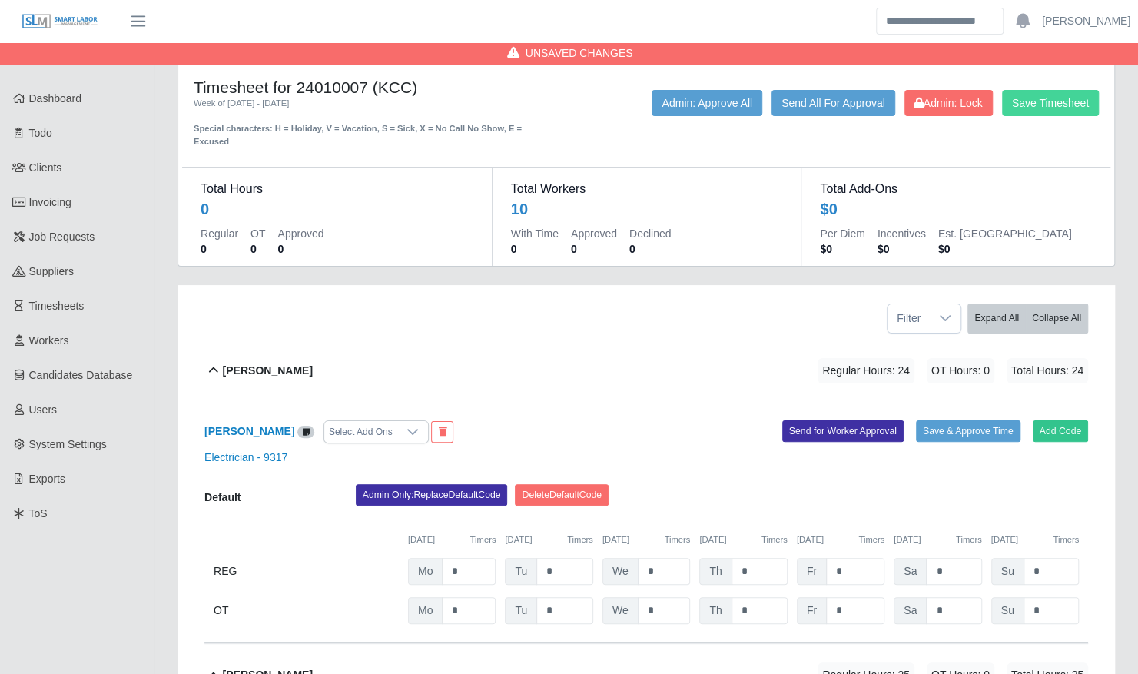
type input "*"
click at [1031, 108] on button "Save Timesheet" at bounding box center [1050, 103] width 97 height 26
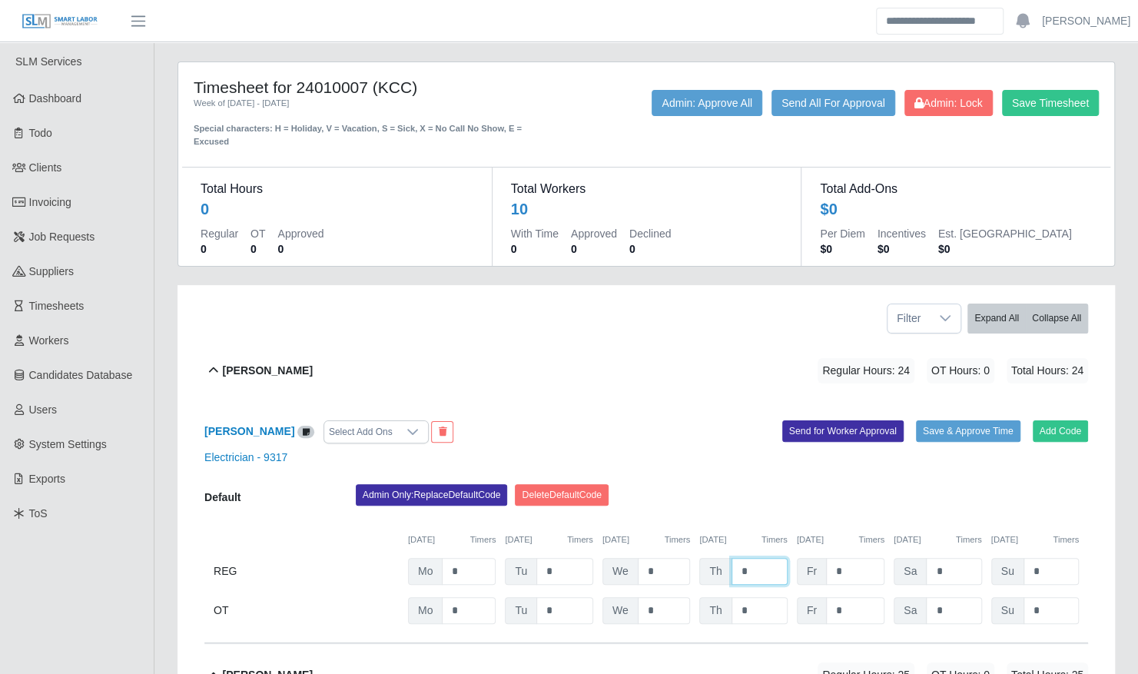
click at [742, 564] on input "*" at bounding box center [760, 571] width 56 height 27
click at [755, 558] on input "*" at bounding box center [760, 571] width 56 height 27
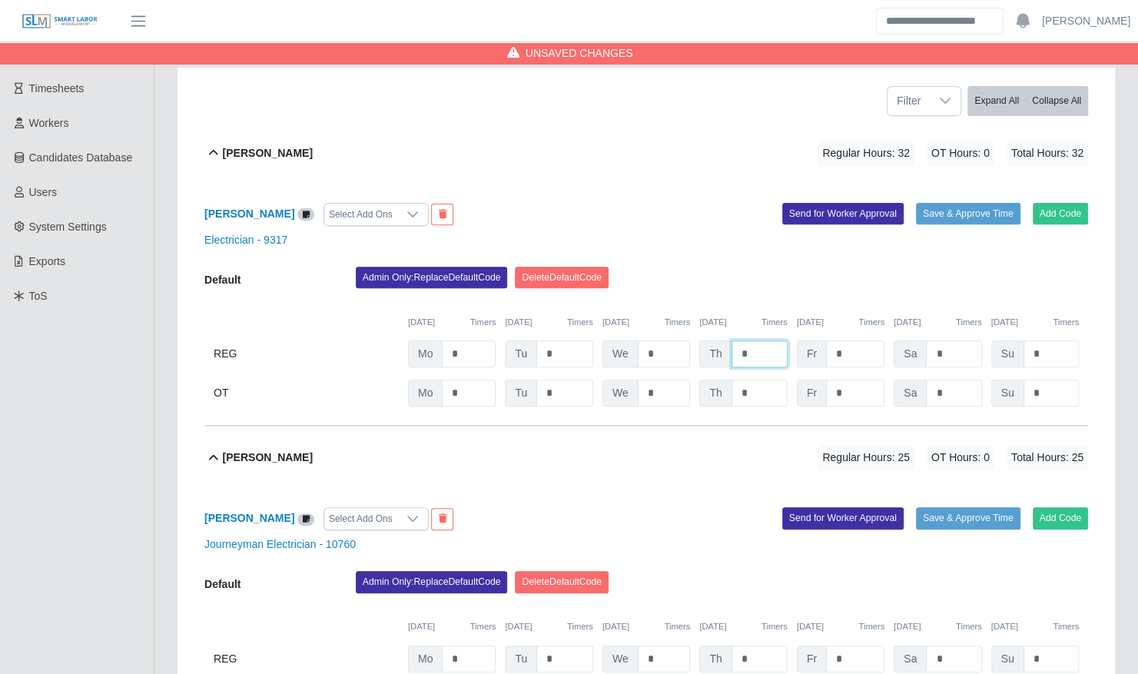
scroll to position [225, 0]
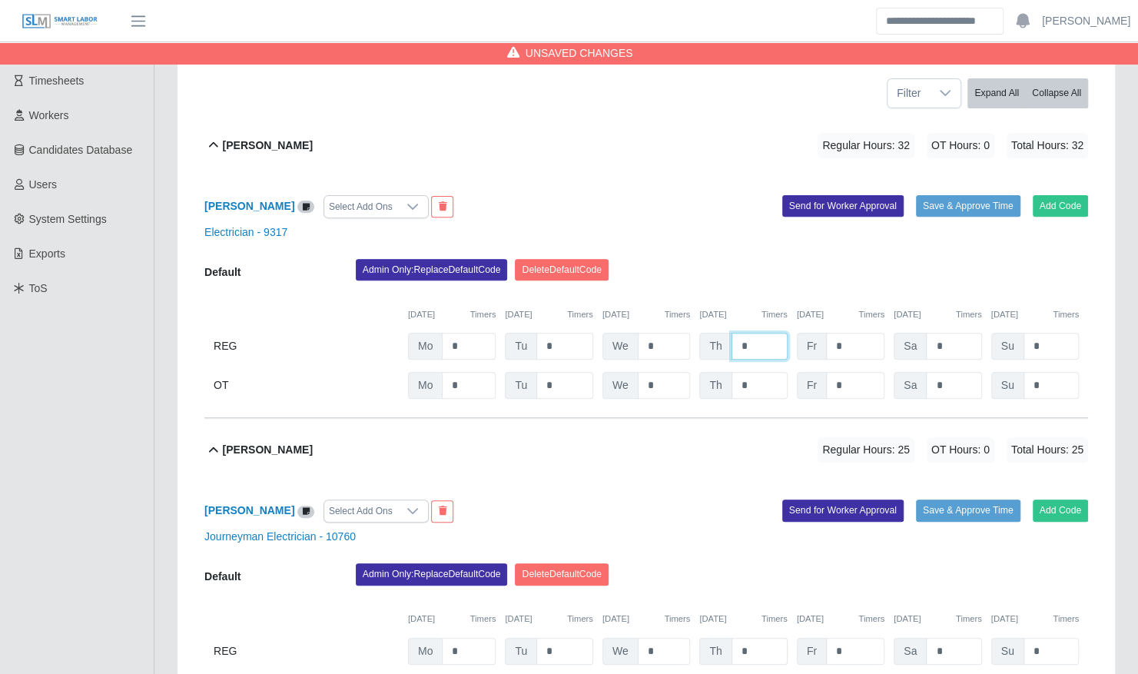
type input "*"
click at [750, 639] on input "*" at bounding box center [760, 651] width 56 height 27
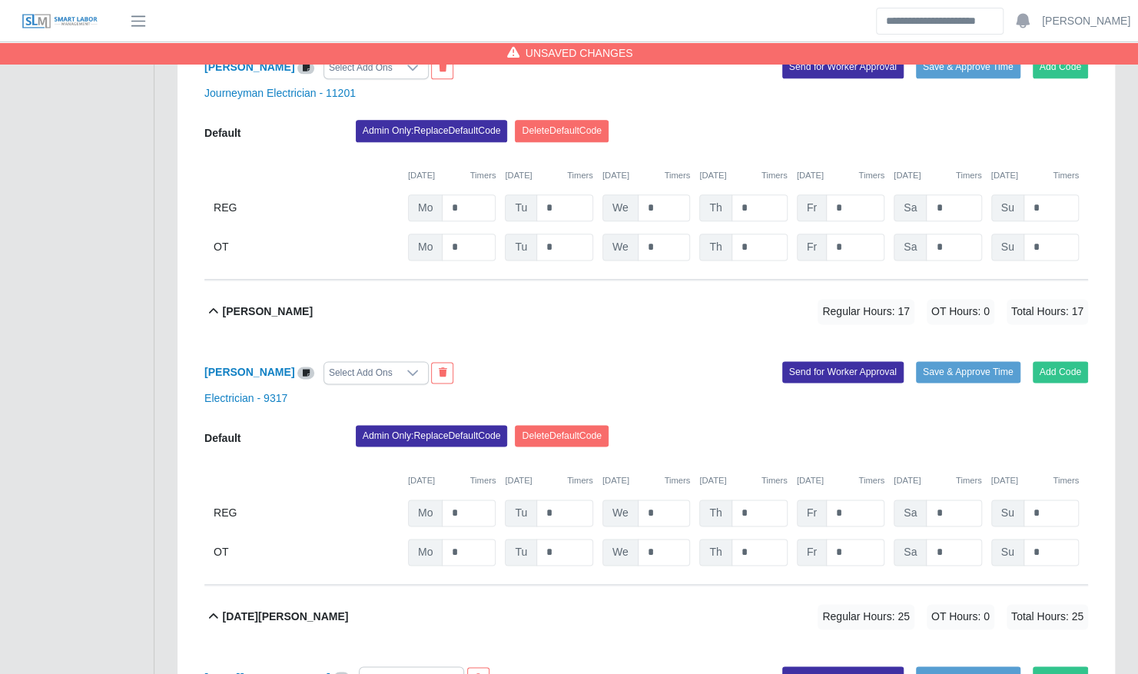
scroll to position [1037, 0]
type input "*"
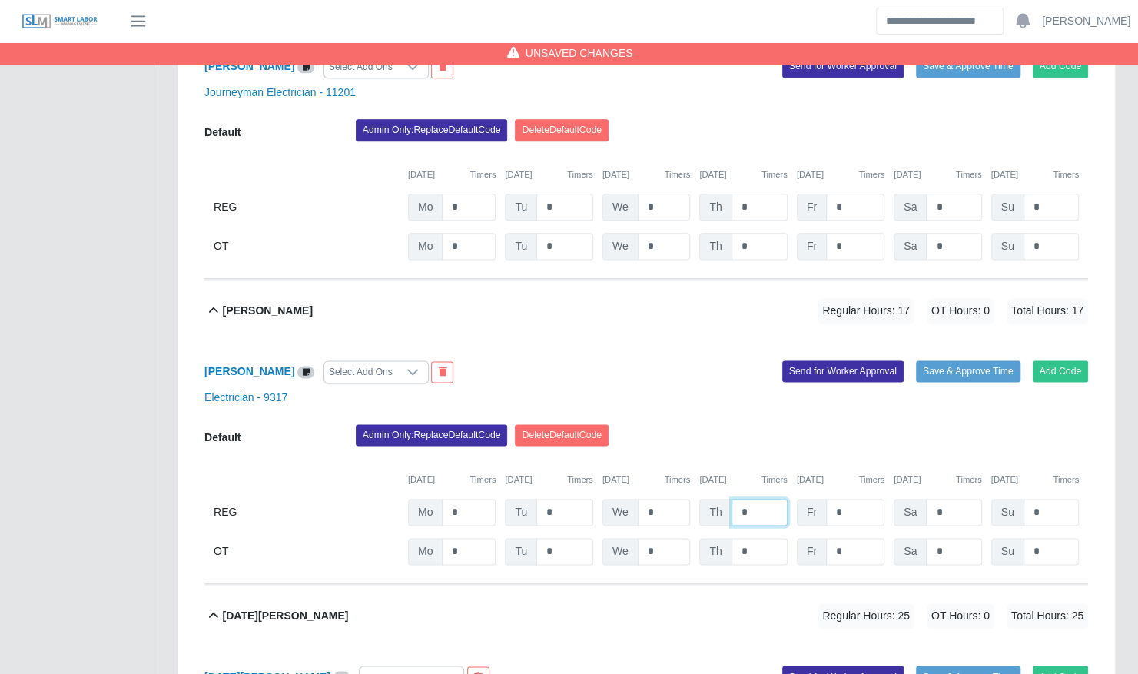
click at [756, 499] on input "*" at bounding box center [760, 512] width 56 height 27
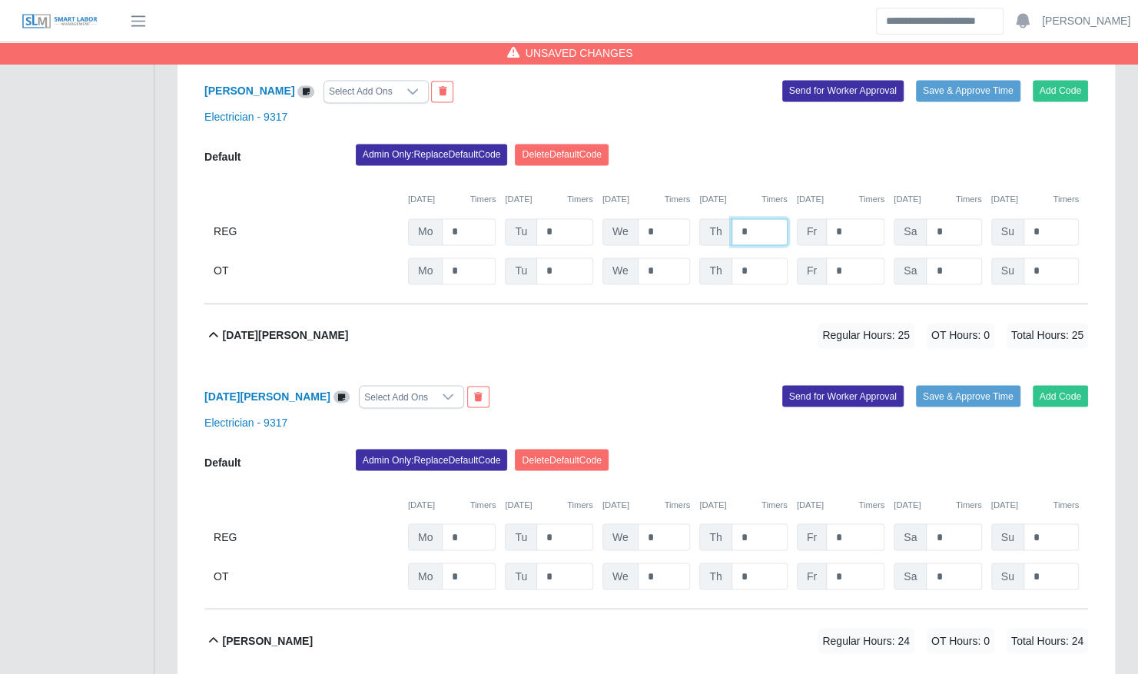
scroll to position [1322, 0]
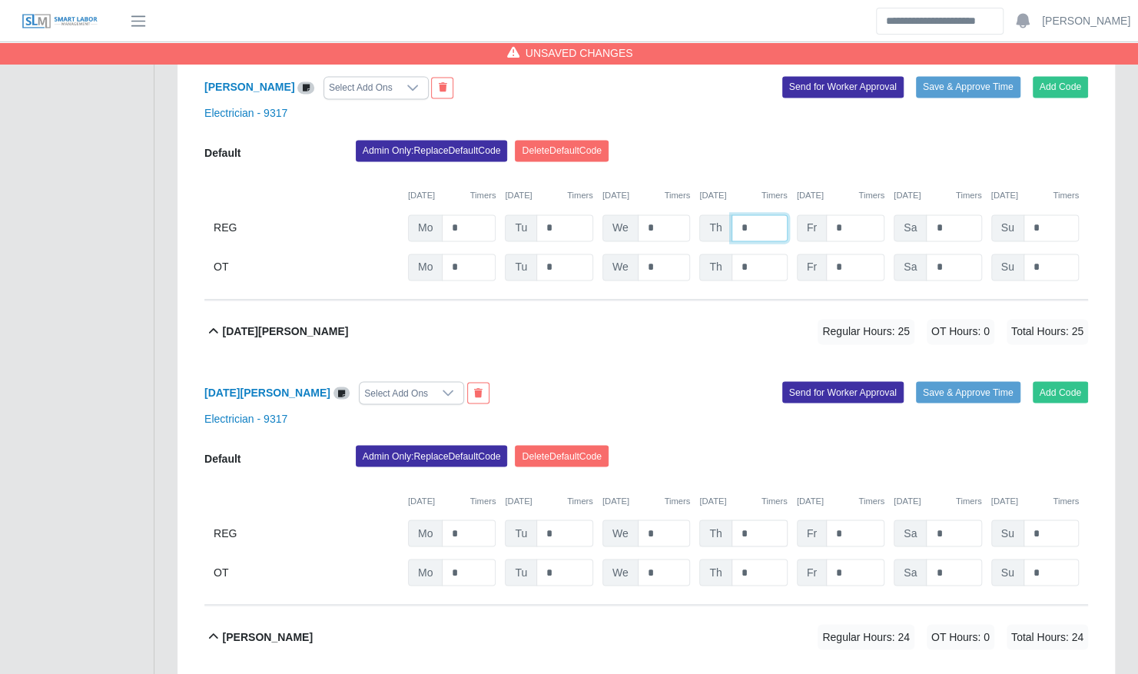
type input "*"
click at [752, 519] on input "*" at bounding box center [760, 532] width 56 height 27
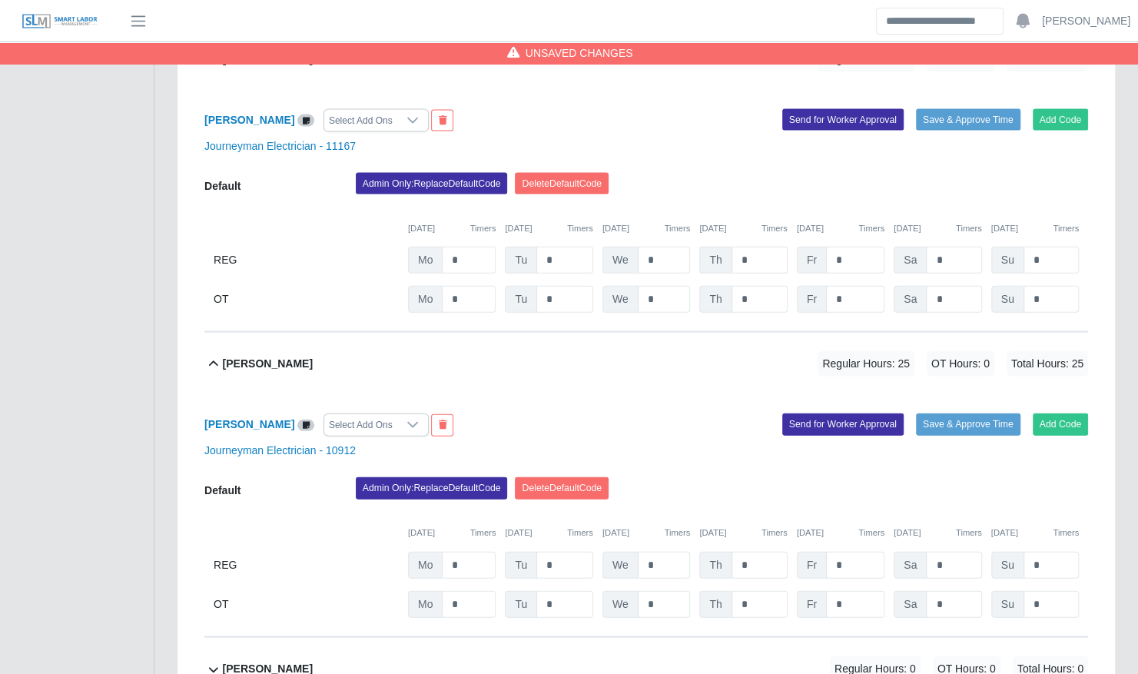
scroll to position [1954, 0]
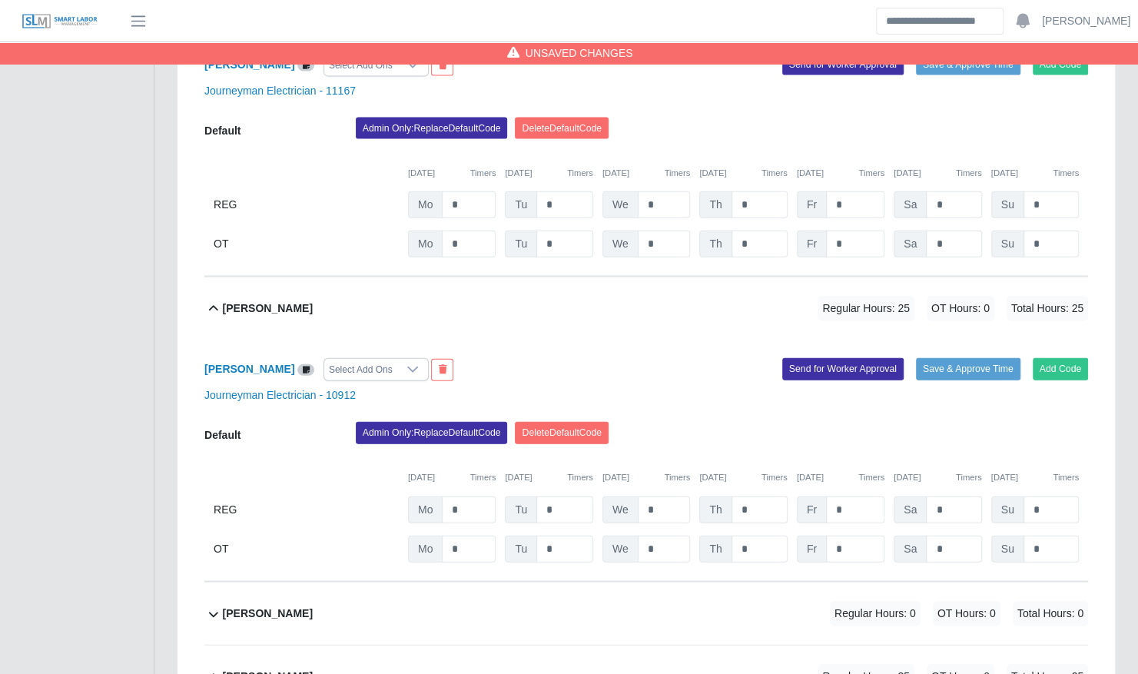
type input "*"
click at [759, 496] on input "*" at bounding box center [760, 509] width 56 height 27
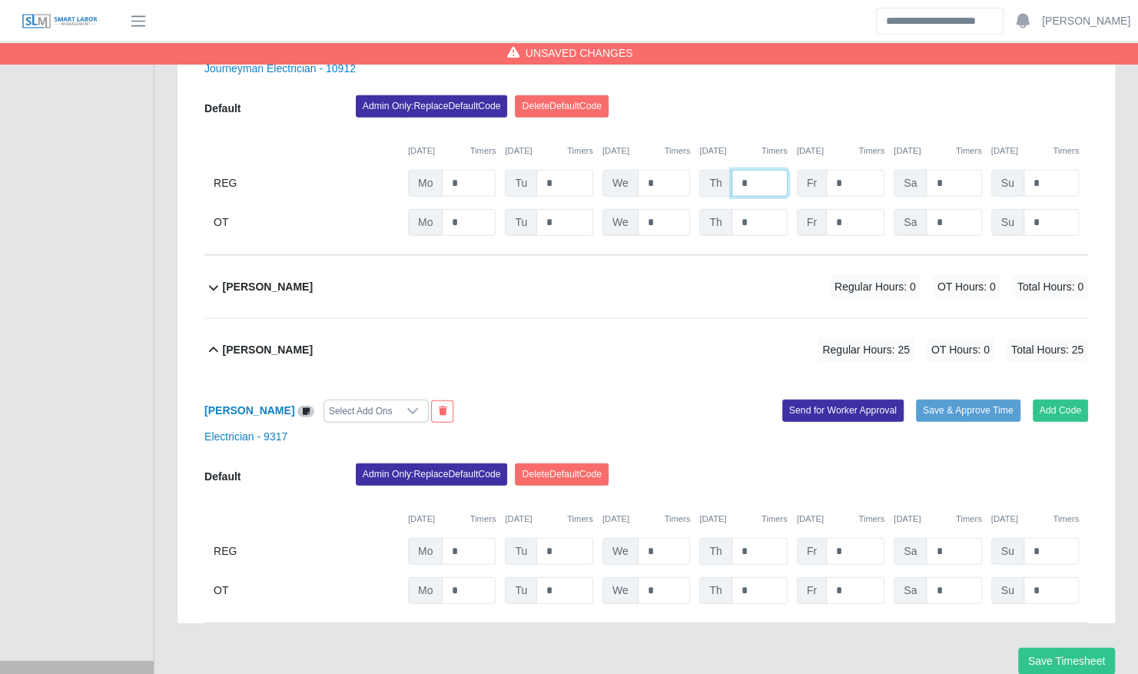
scroll to position [2323, 0]
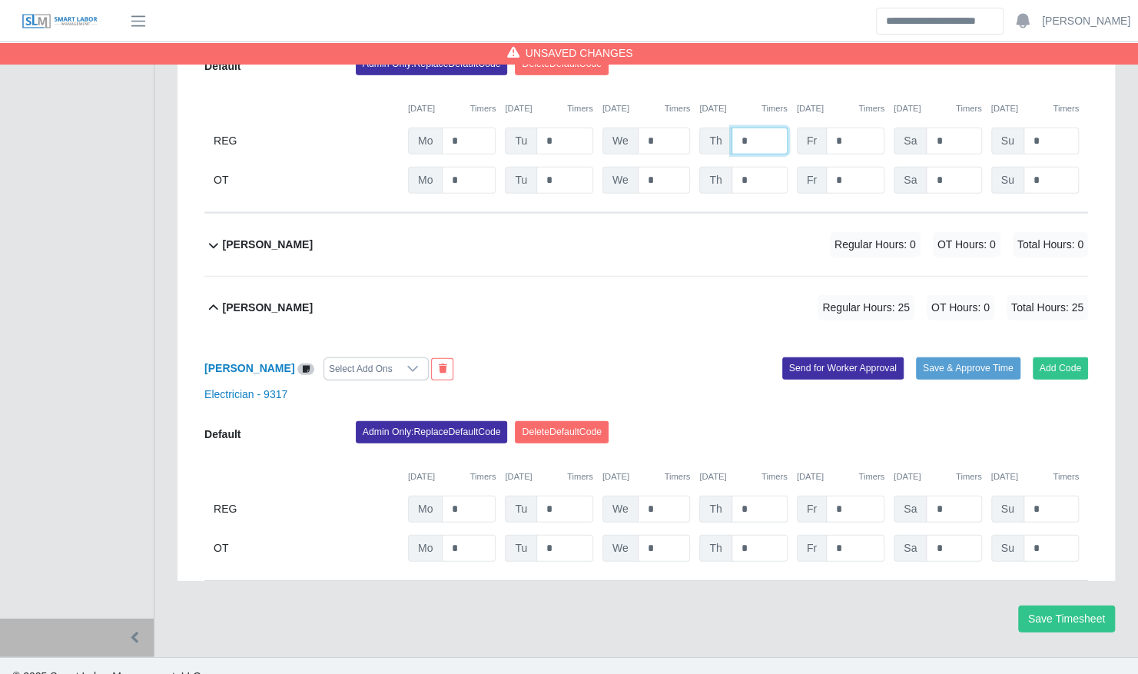
type input "*"
click at [755, 496] on input "*" at bounding box center [760, 509] width 56 height 27
type input "*"
click at [1042, 606] on button "Save Timesheet" at bounding box center [1066, 619] width 97 height 27
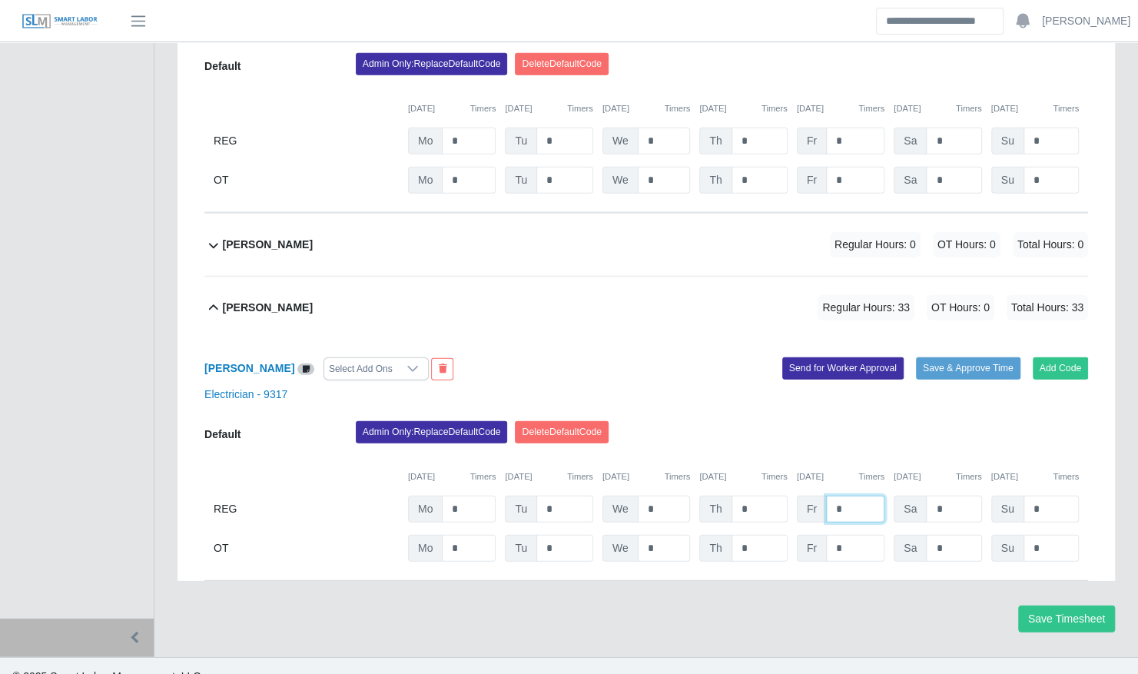
click at [852, 496] on input "*" at bounding box center [855, 509] width 58 height 27
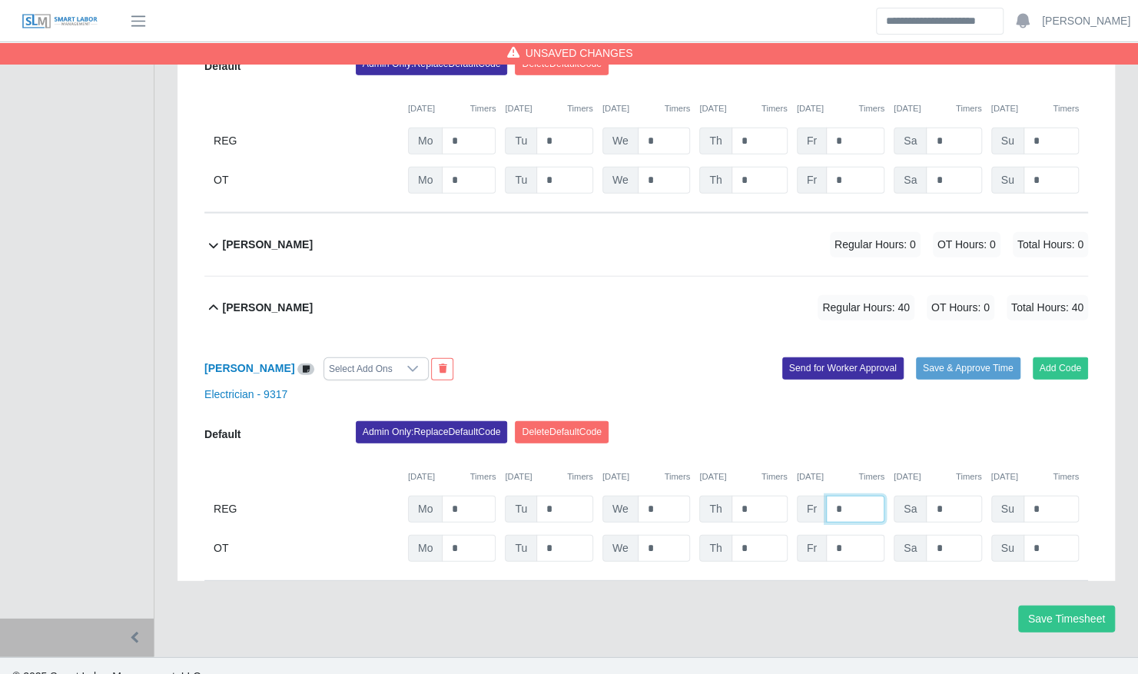
type input "*"
click at [814, 535] on span "Fr" at bounding box center [812, 548] width 30 height 27
click at [848, 535] on input "*" at bounding box center [855, 548] width 58 height 27
type input "*"
click at [819, 452] on div "09/08/2025 Timers 09/09/2025 Timers 09/10/2025 Timers 09/11/2025 Timers 09/12/2…" at bounding box center [646, 468] width 884 height 32
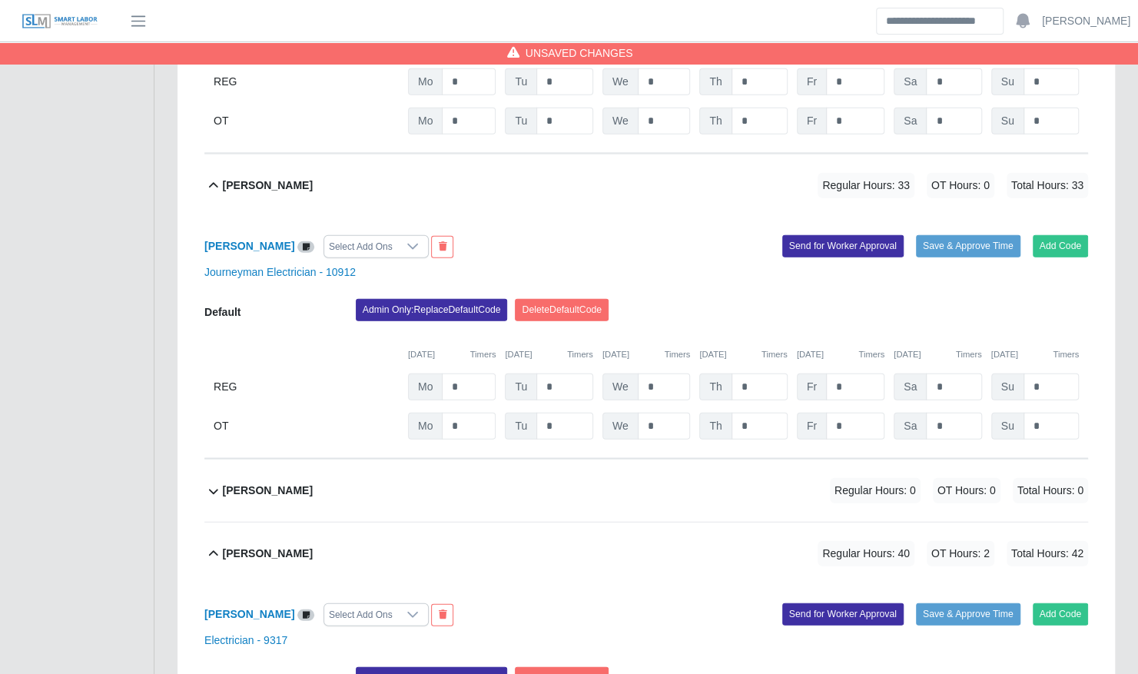
scroll to position [2073, 0]
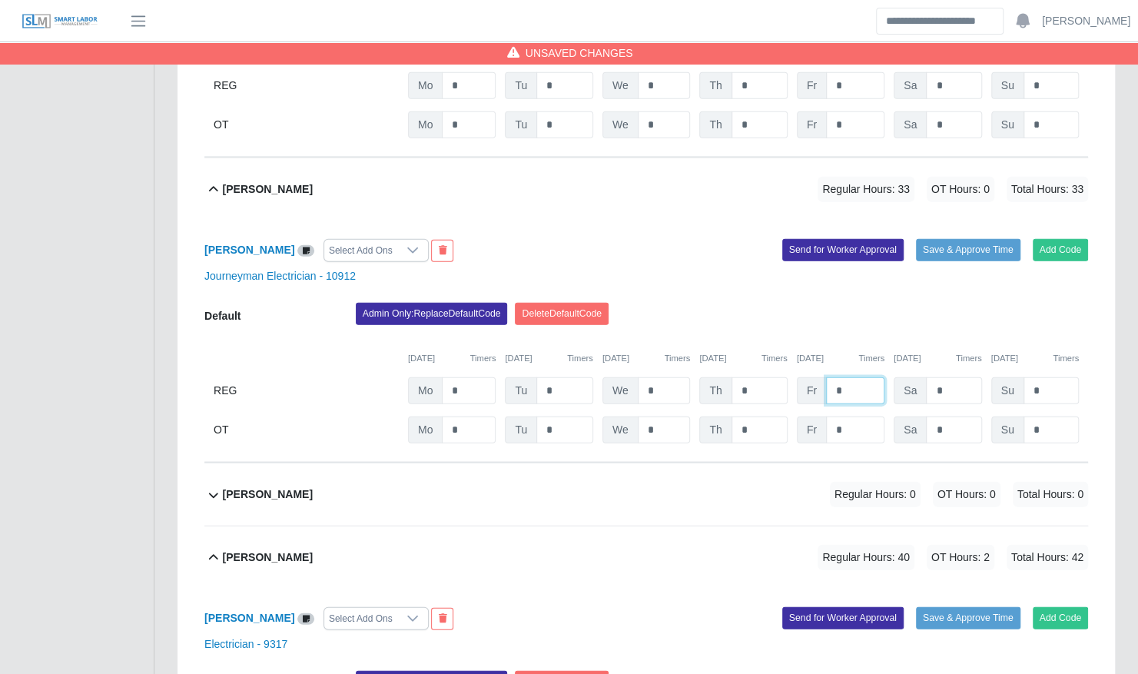
click at [851, 377] on input "*" at bounding box center [855, 390] width 58 height 27
type input "*"
click at [811, 417] on span "Fr" at bounding box center [812, 430] width 30 height 27
click at [843, 417] on input "*" at bounding box center [855, 430] width 58 height 27
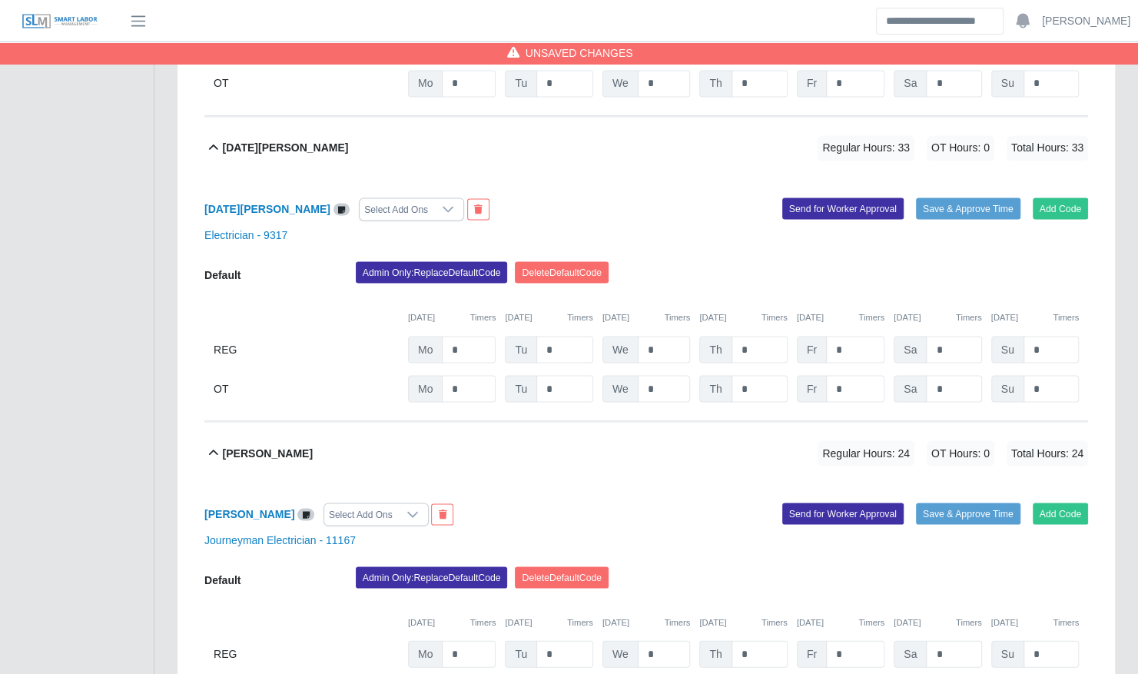
scroll to position [1471, 0]
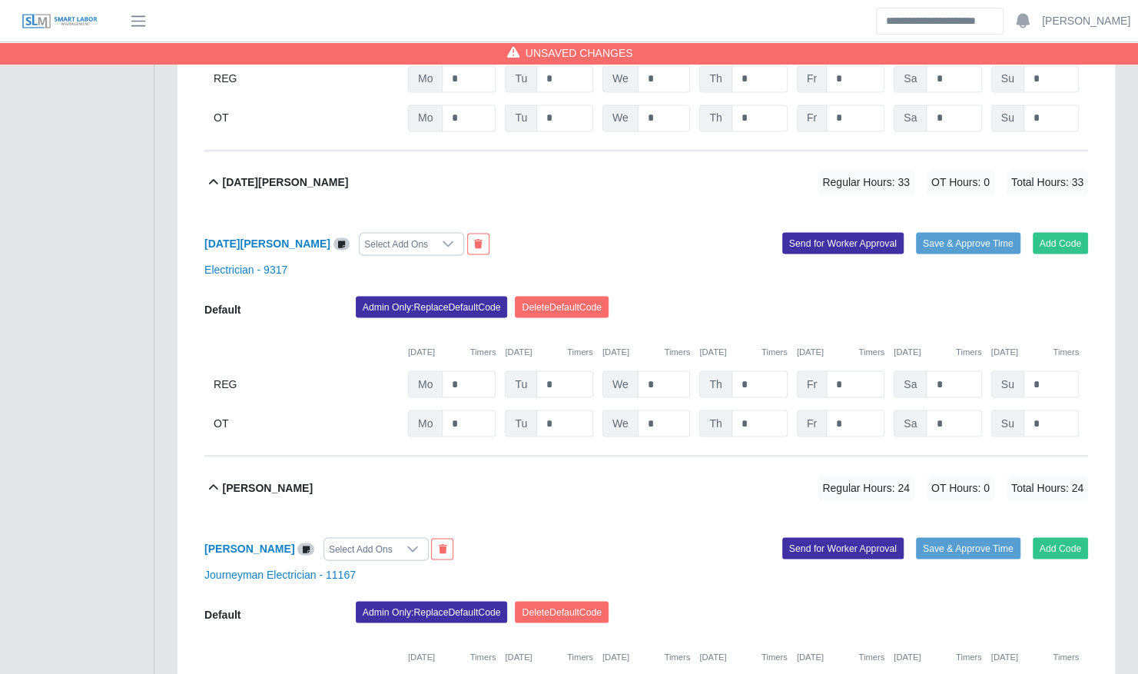
type input "*"
click at [851, 370] on input "*" at bounding box center [855, 383] width 58 height 27
type input "*"
click at [783, 304] on div "Admin Only: Replace Default Code Delete Default Code" at bounding box center [721, 311] width 755 height 31
click at [843, 410] on input "*" at bounding box center [855, 423] width 58 height 27
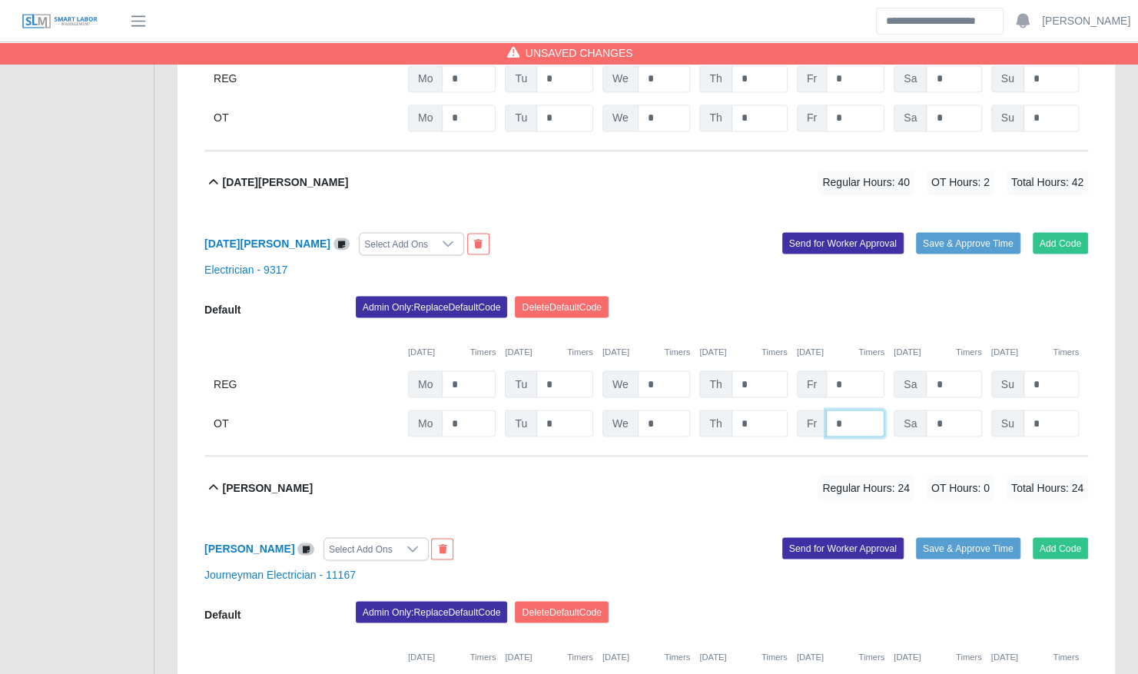
type input "*"
click at [831, 296] on div "Admin Only: Replace Default Code Delete Default Code" at bounding box center [721, 311] width 755 height 31
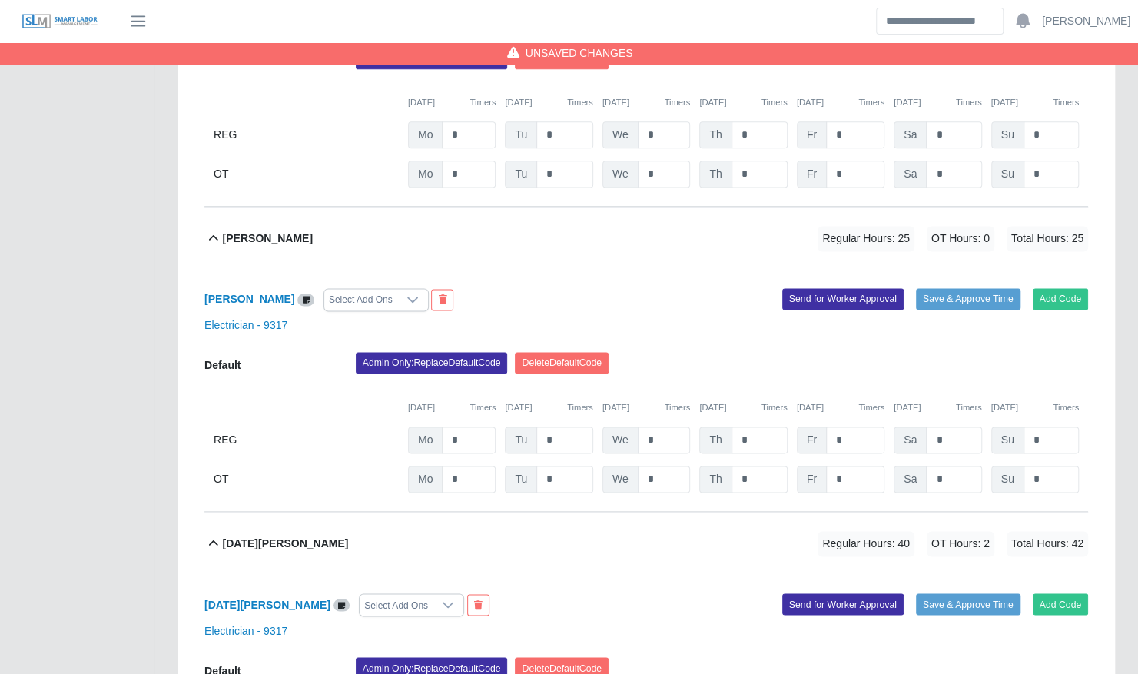
scroll to position [1104, 0]
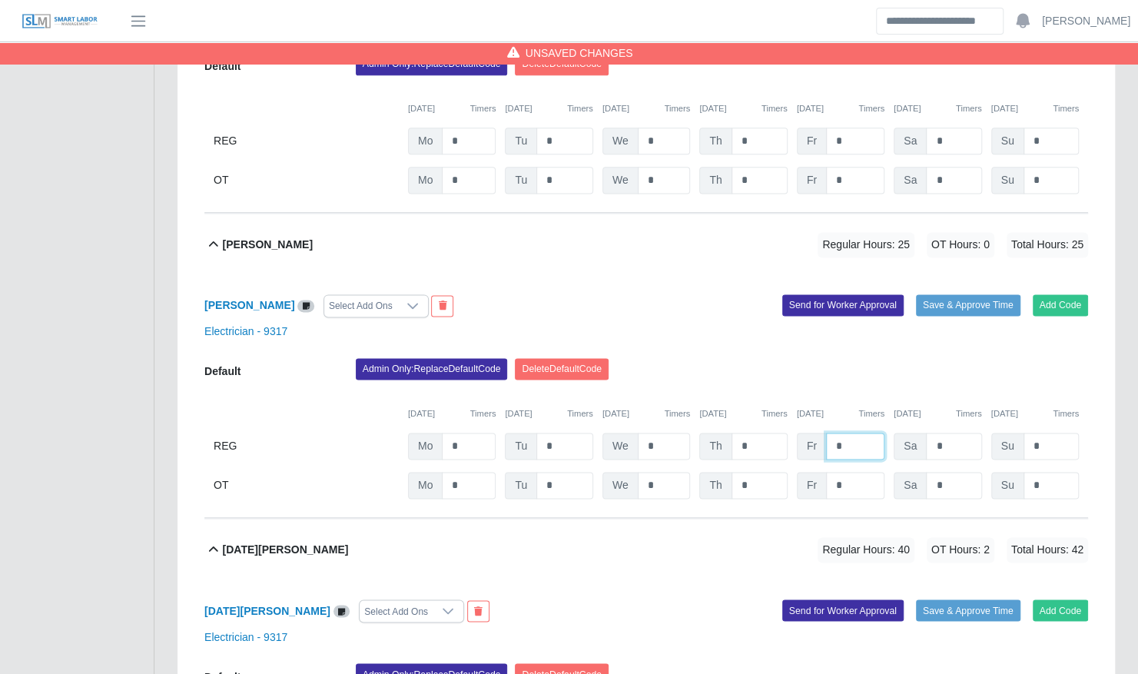
click at [848, 433] on input "*" at bounding box center [855, 446] width 58 height 27
type input "*"
click at [762, 363] on div "Admin Only: Replace Default Code Delete Default Code" at bounding box center [721, 373] width 755 height 31
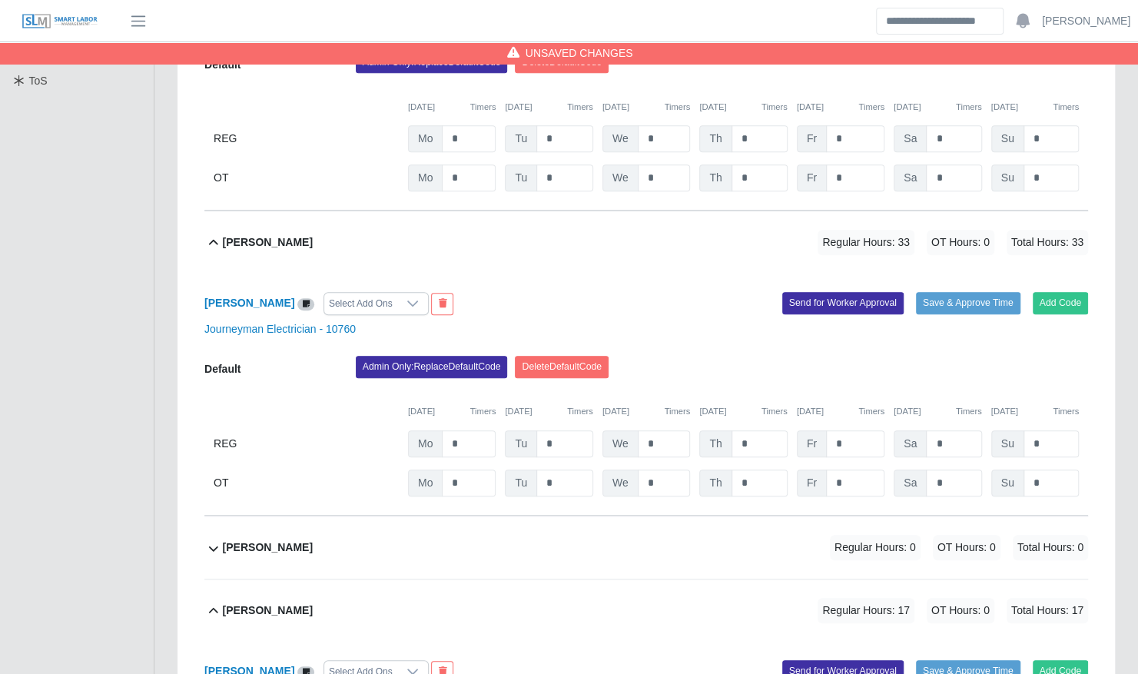
scroll to position [432, 0]
click at [856, 431] on input "*" at bounding box center [855, 444] width 58 height 27
type input "*"
click at [825, 360] on div "Admin Only: Replace Default Code Delete Default Code" at bounding box center [721, 372] width 755 height 31
click at [847, 470] on input "*" at bounding box center [855, 483] width 58 height 27
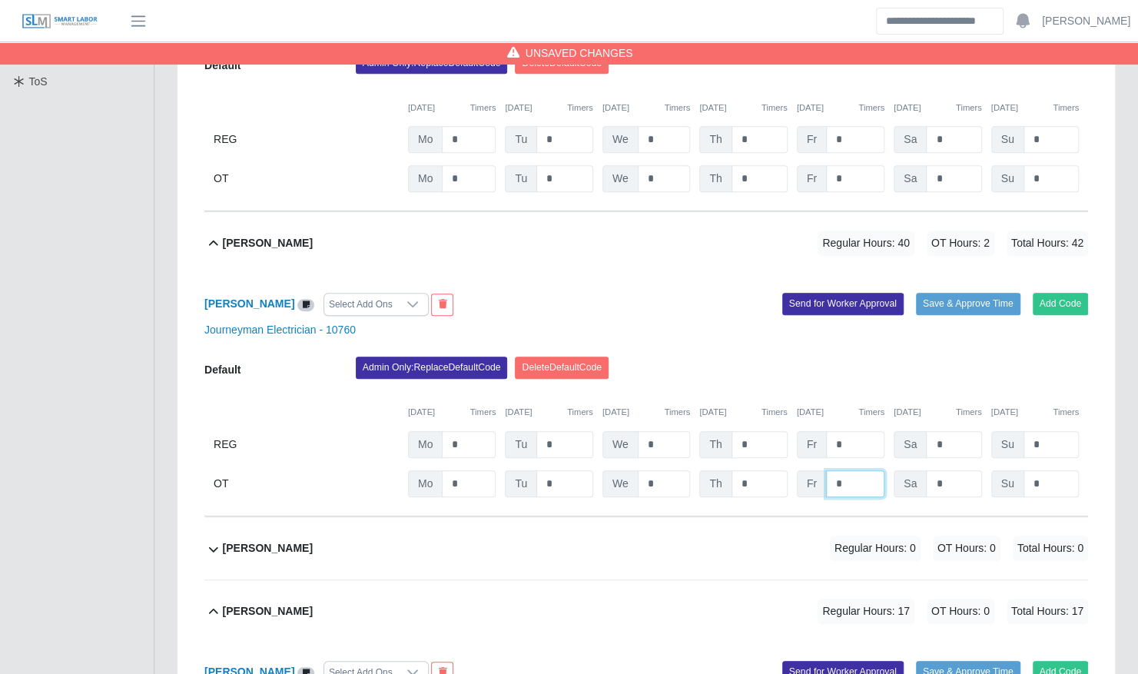
type input "*"
click at [831, 387] on div "09/08/2025 Timers 09/09/2025 Timers 09/10/2025 Timers 09/11/2025 Timers 09/12/2…" at bounding box center [646, 403] width 884 height 32
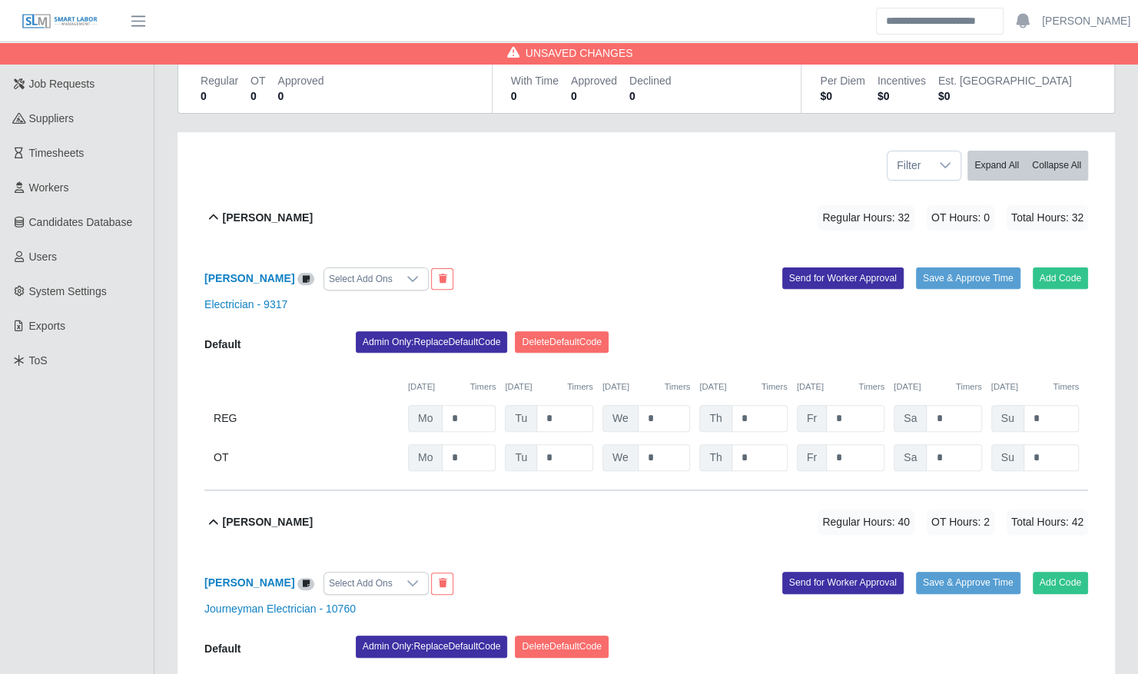
scroll to position [150, 0]
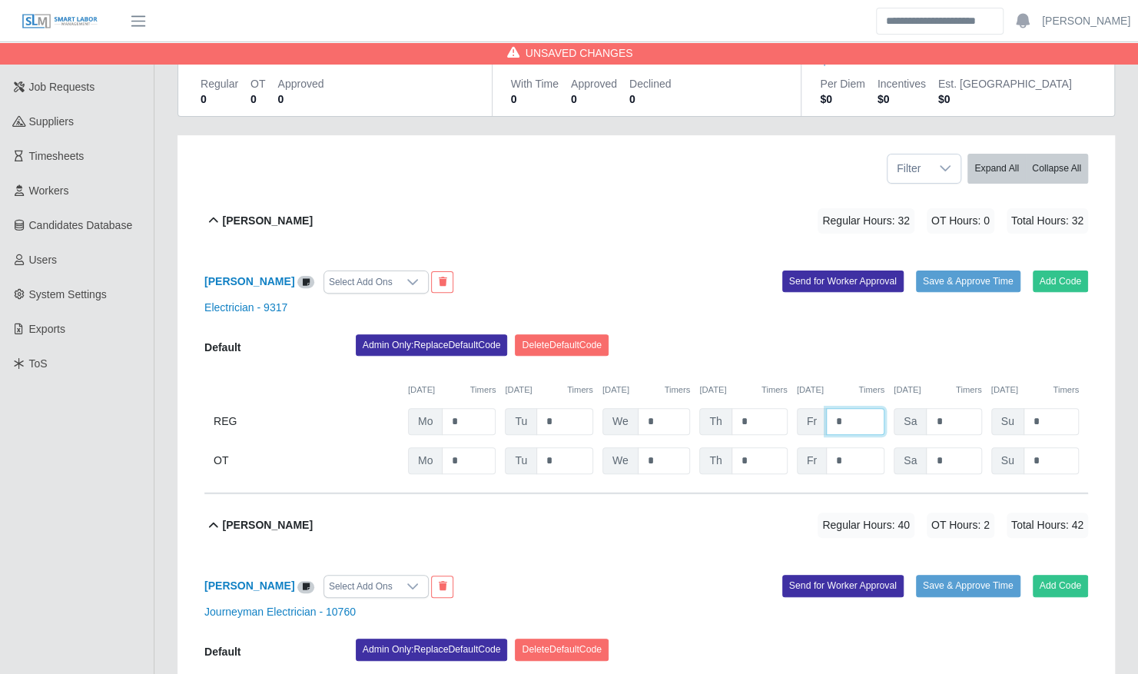
click at [848, 408] on input "*" at bounding box center [855, 421] width 58 height 27
type input "*"
click at [838, 310] on div "Benjamin Redmon Select Add Ons Add Code Save & Approve Time Send for Worker App…" at bounding box center [646, 373] width 884 height 242
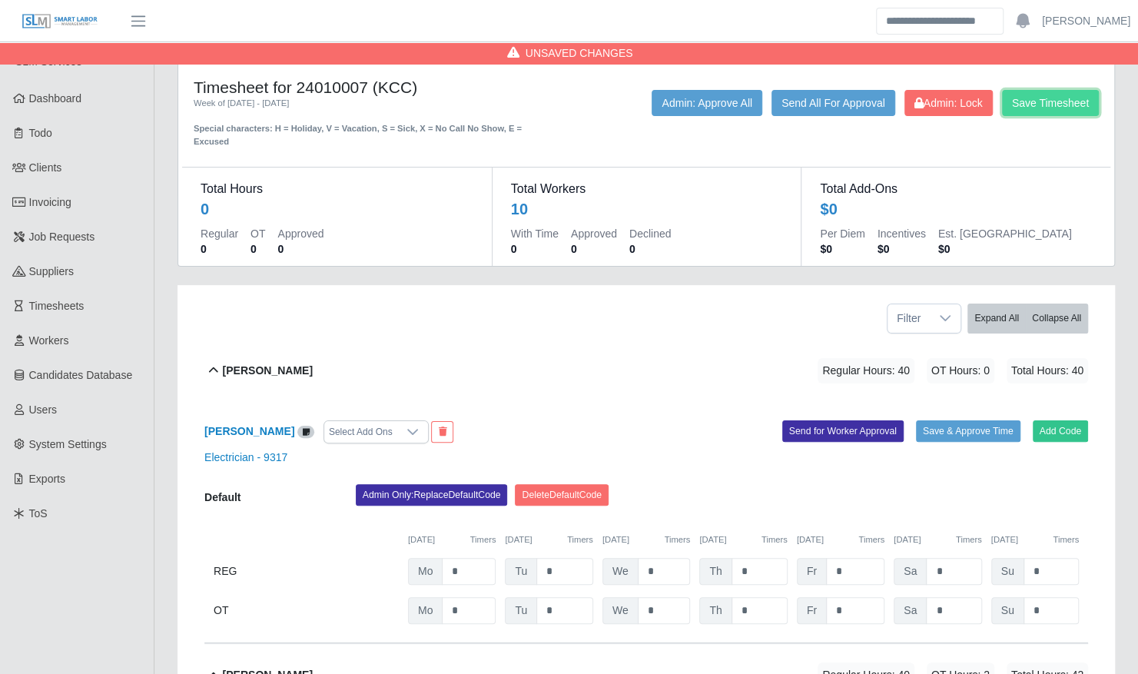
click at [1048, 111] on button "Save Timesheet" at bounding box center [1050, 103] width 97 height 26
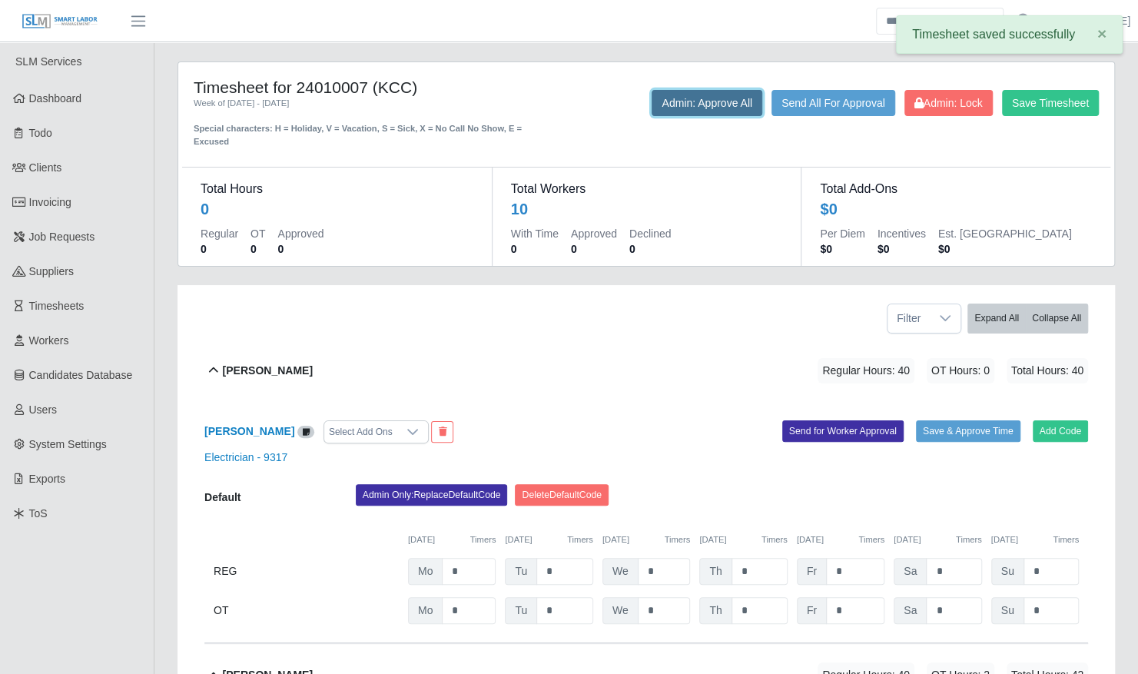
click at [730, 103] on button "Admin: Approve All" at bounding box center [707, 103] width 111 height 26
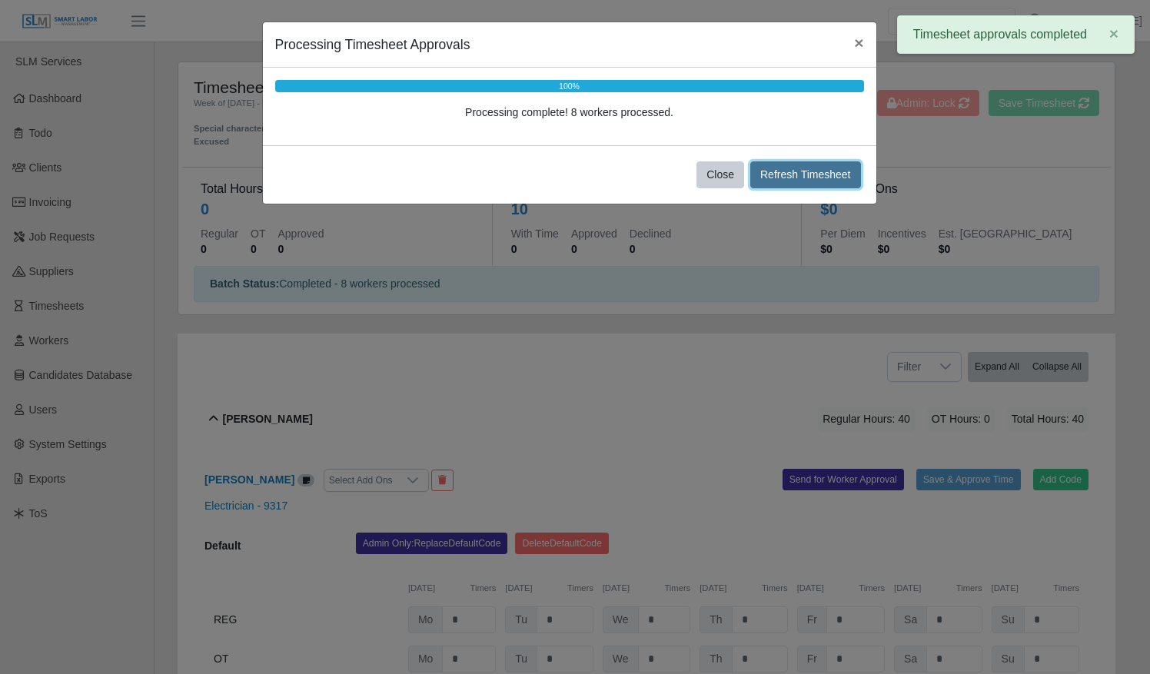
click at [792, 173] on button "Refresh Timesheet" at bounding box center [805, 174] width 111 height 27
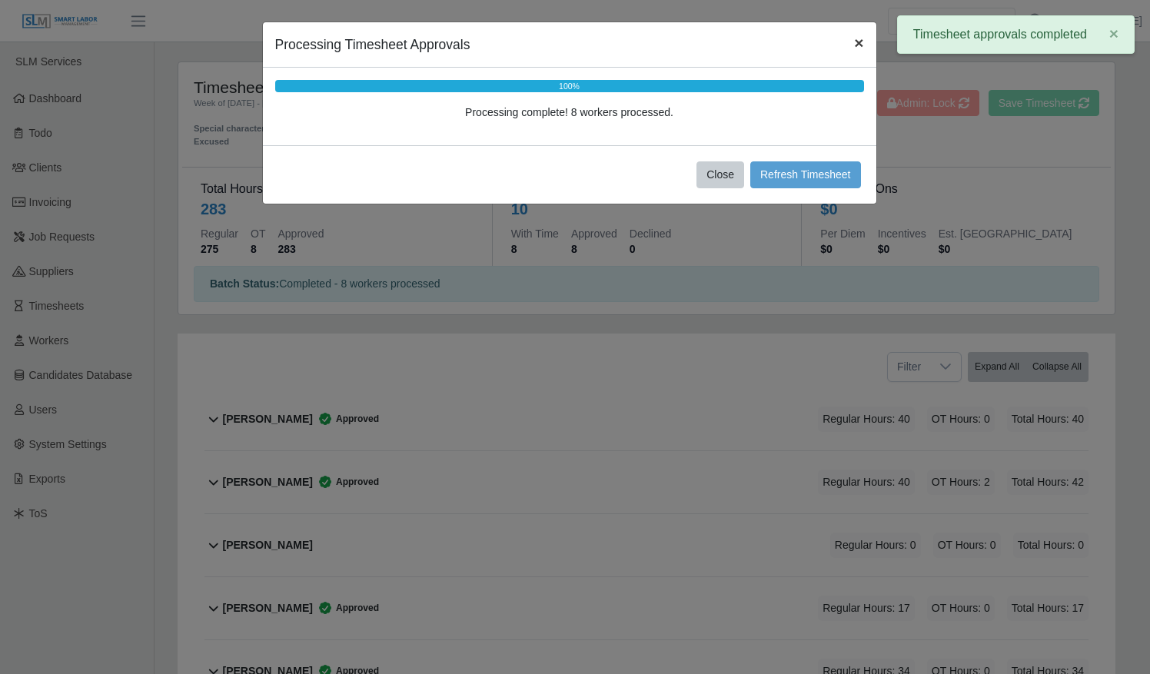
click at [857, 41] on span "×" at bounding box center [858, 43] width 9 height 18
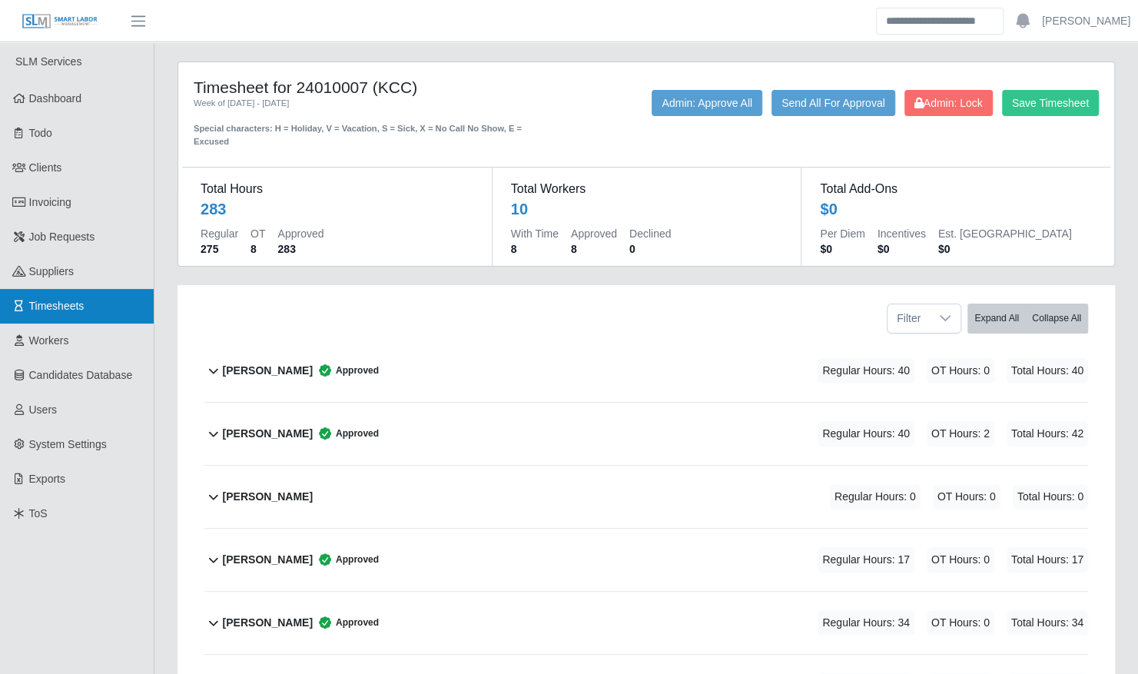
click at [96, 304] on link "Timesheets" at bounding box center [77, 306] width 154 height 35
